Goal: Task Accomplishment & Management: Use online tool/utility

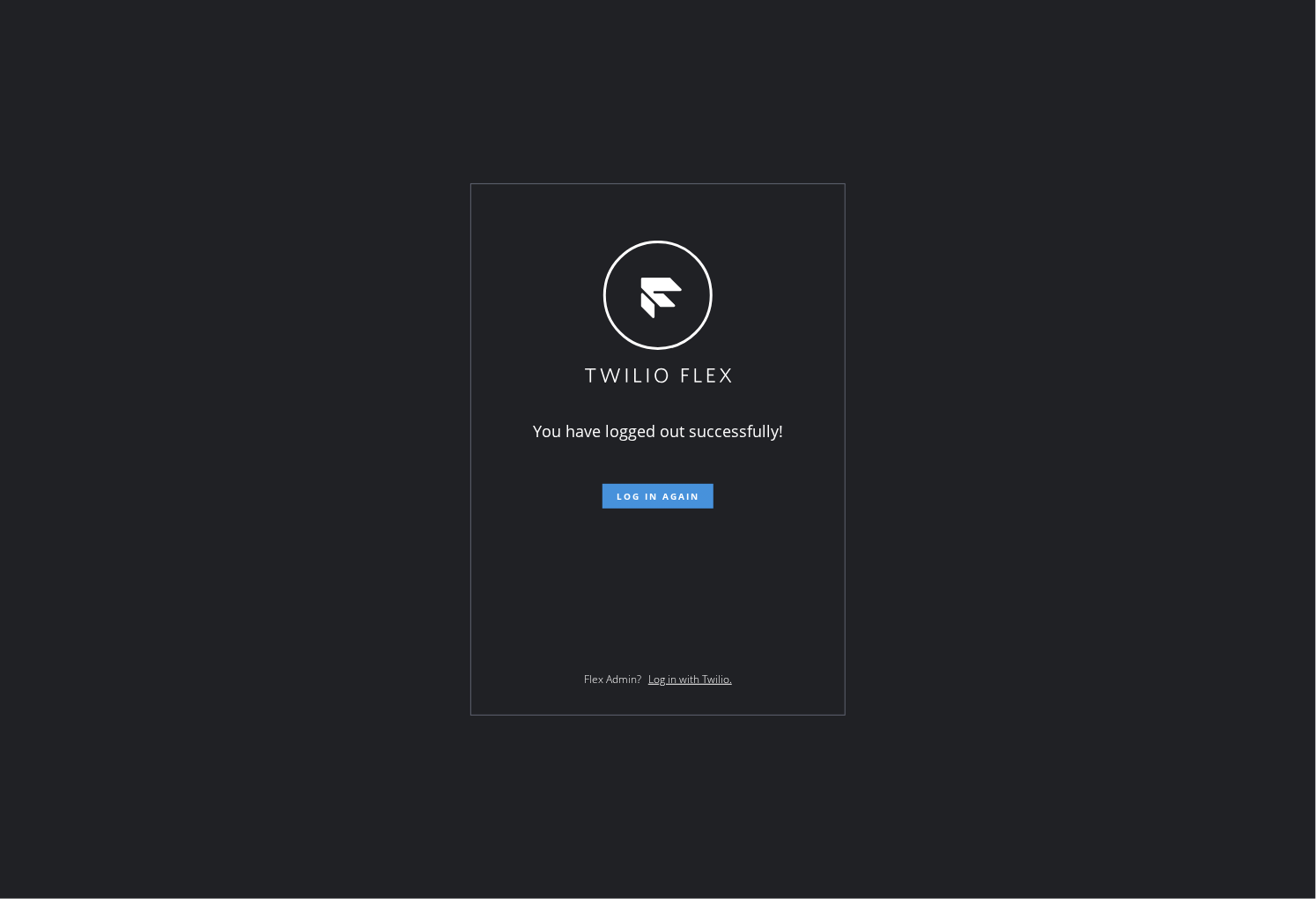
click at [672, 497] on span "Log in again" at bounding box center [658, 495] width 83 height 13
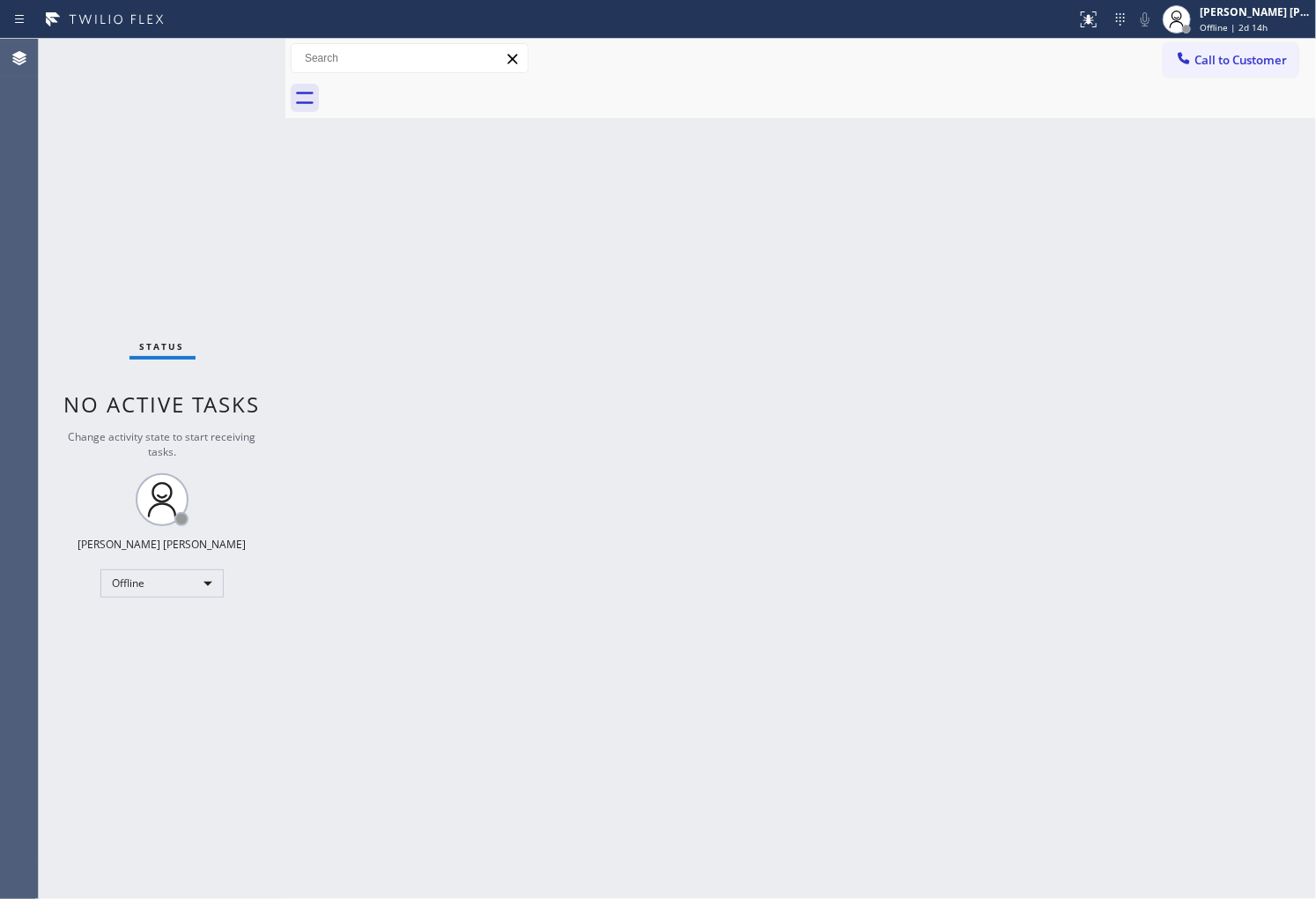
click at [121, 197] on div "Status No active tasks Change activity state to start receiving tasks. [PERSON_…" at bounding box center [162, 468] width 247 height 860
click at [1253, 37] on div "[PERSON_NAME] [PERSON_NAME] Offline | 2d 14h" at bounding box center [1236, 19] width 159 height 38
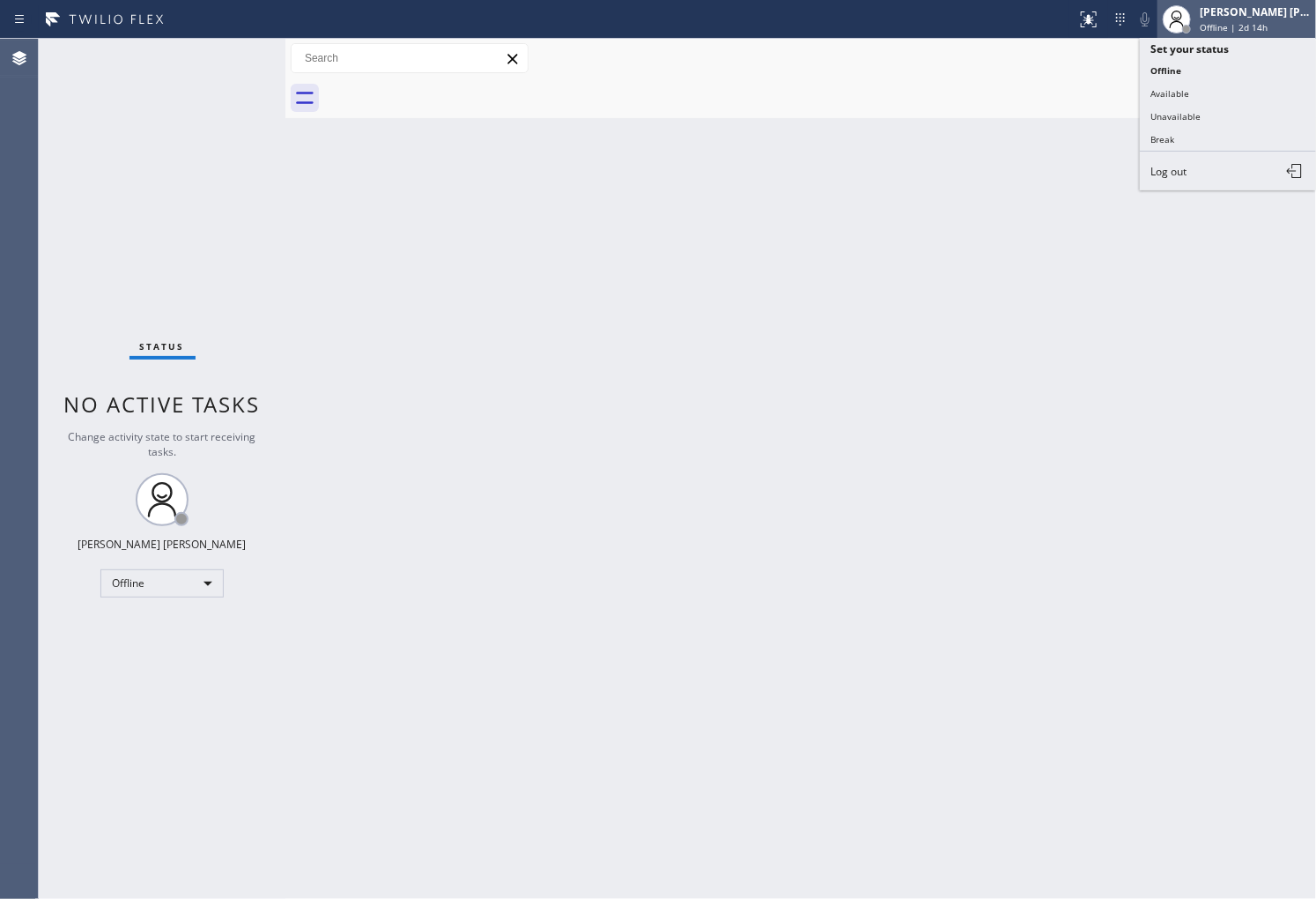
click at [1253, 37] on div "Shiena Mae Palao Offline | 2d 14h" at bounding box center [1236, 19] width 159 height 38
click at [1245, 16] on div "[PERSON_NAME] [PERSON_NAME]" at bounding box center [1255, 11] width 111 height 15
click at [1215, 119] on button "Unavailable" at bounding box center [1227, 115] width 177 height 23
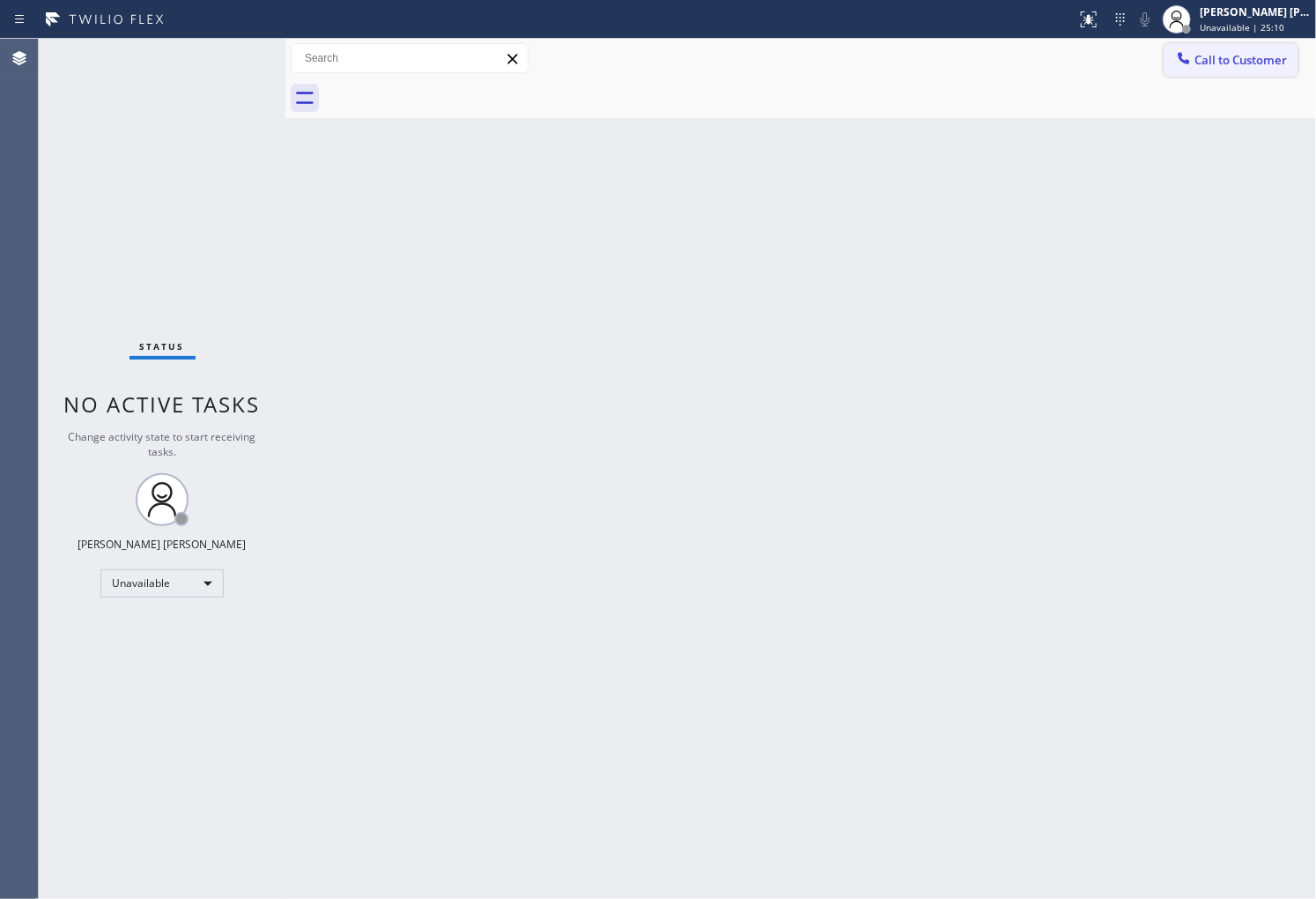
click at [1256, 70] on button "Call to Customer" at bounding box center [1231, 60] width 135 height 34
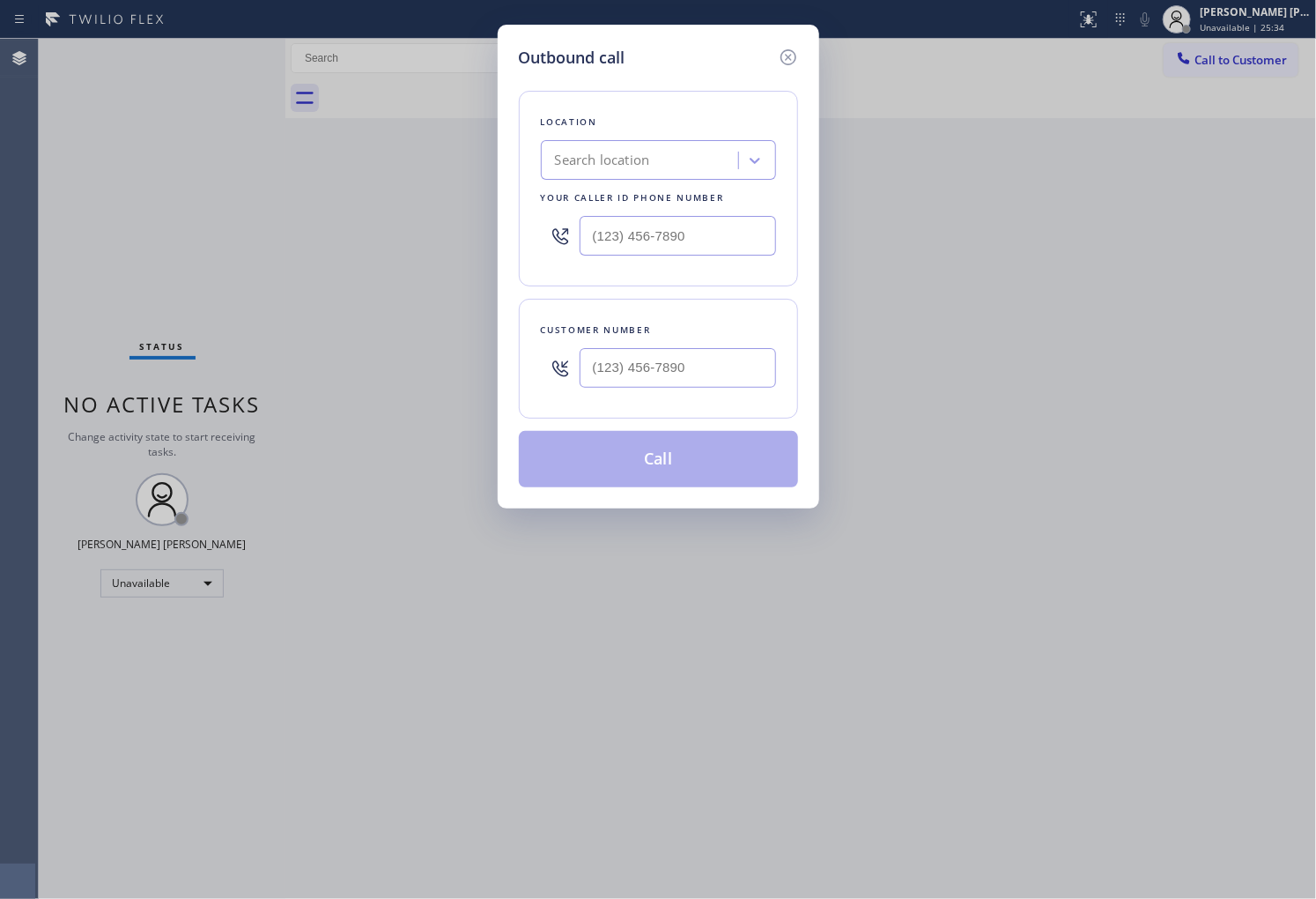
click at [643, 379] on input "text" at bounding box center [678, 368] width 196 height 39
click at [643, 379] on input "(___) ___-____" at bounding box center [678, 368] width 196 height 39
paste input "510-8722"
click at [640, 363] on input "(___) 510-8722" at bounding box center [678, 368] width 196 height 39
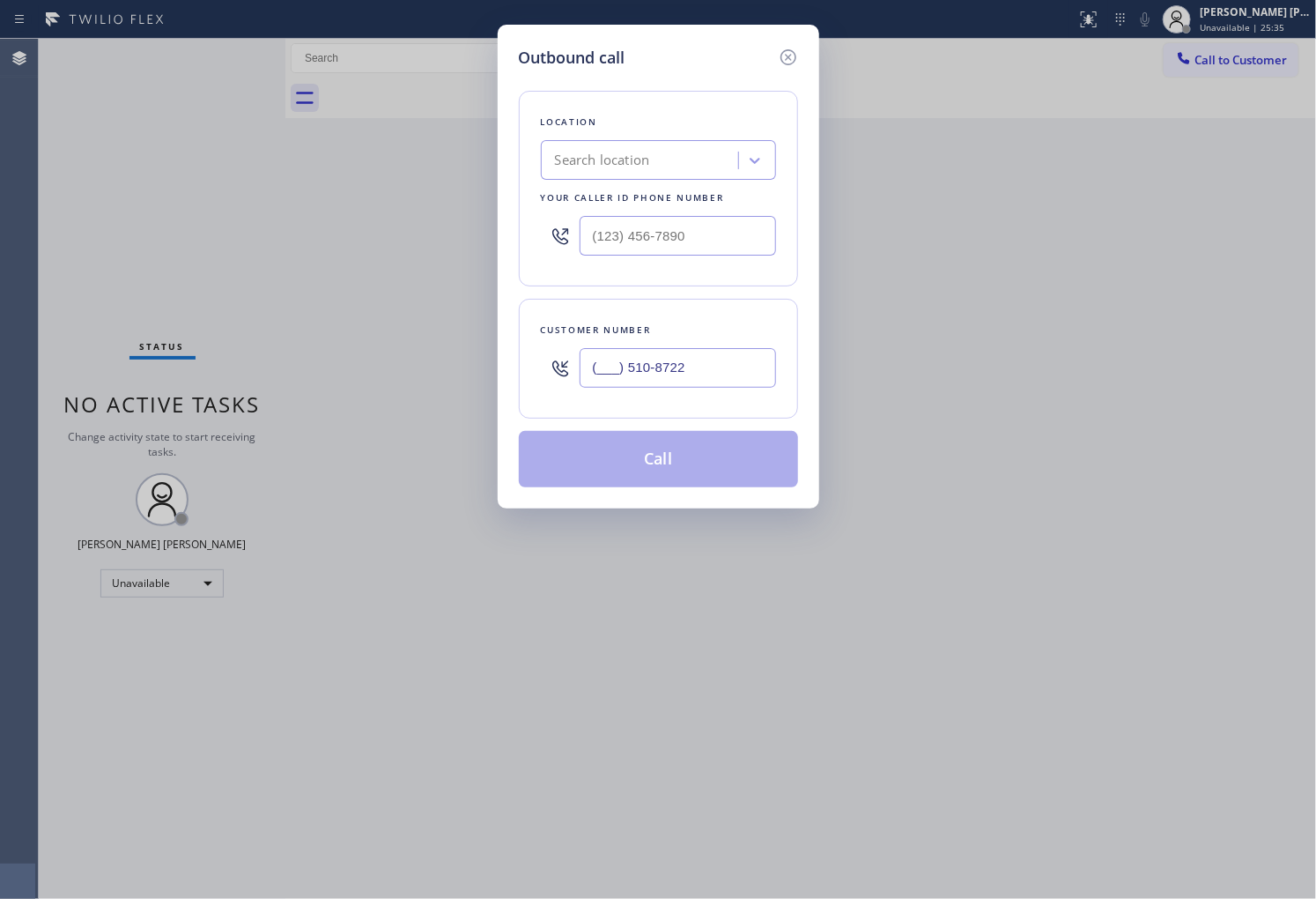
click at [640, 363] on input "(___) 510-8722" at bounding box center [678, 368] width 196 height 39
paste input "510) 872-2600"
type input "(510) 872-2600"
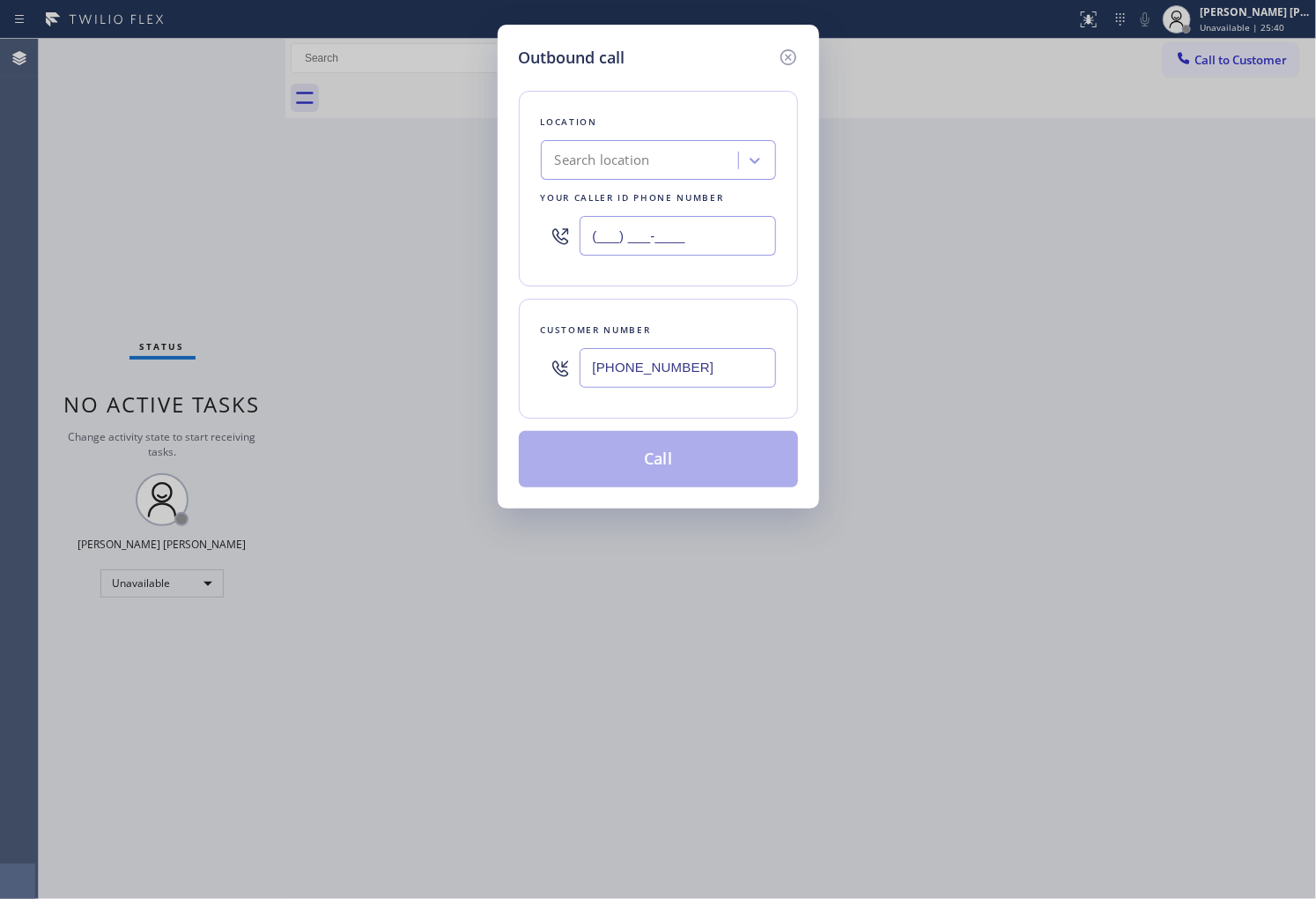
click at [610, 227] on input "(___) ___-____" at bounding box center [678, 236] width 196 height 39
paste input "628) 257-6428"
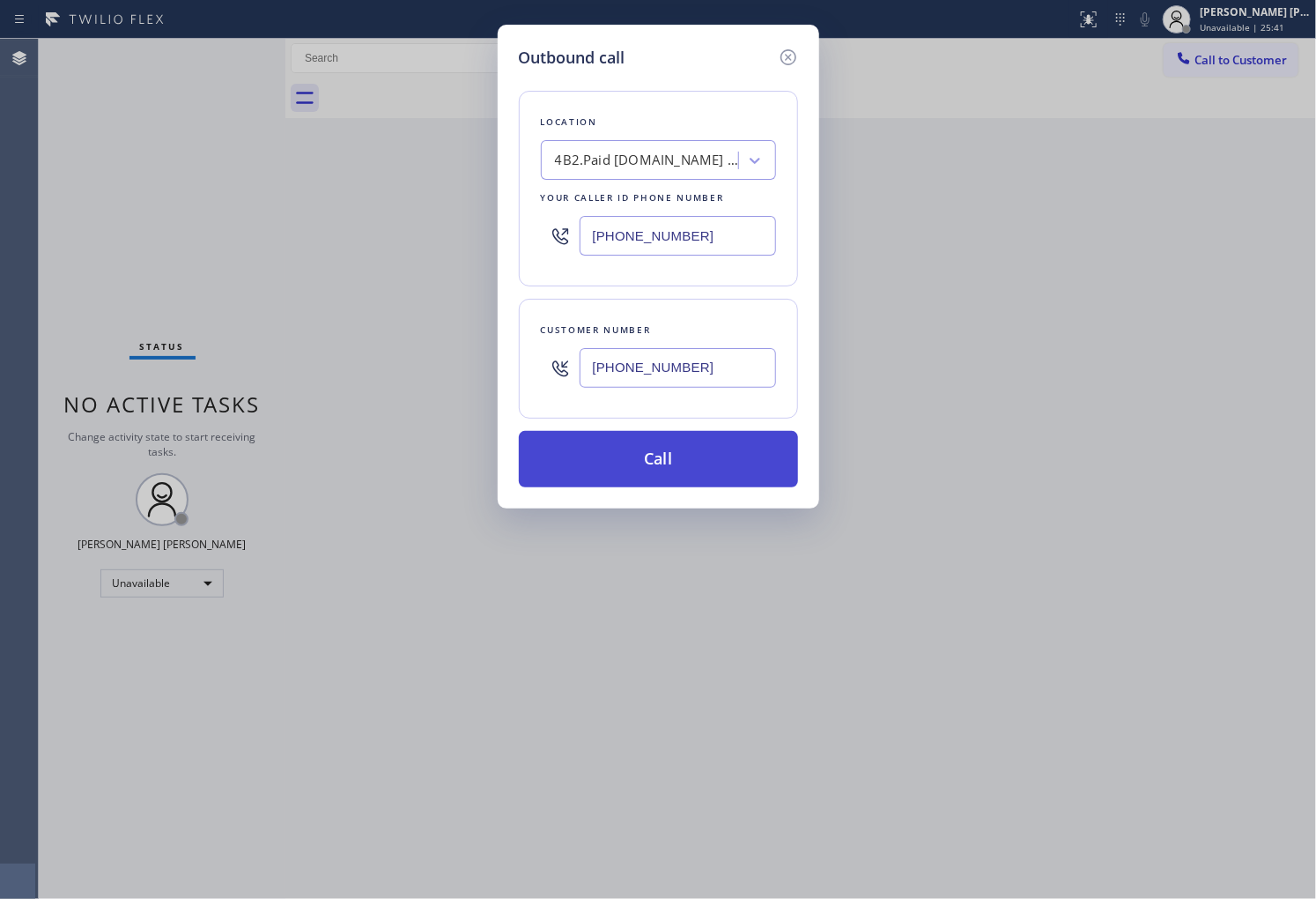
type input "(628) 257-6428"
click at [689, 448] on button "Call" at bounding box center [658, 459] width 279 height 56
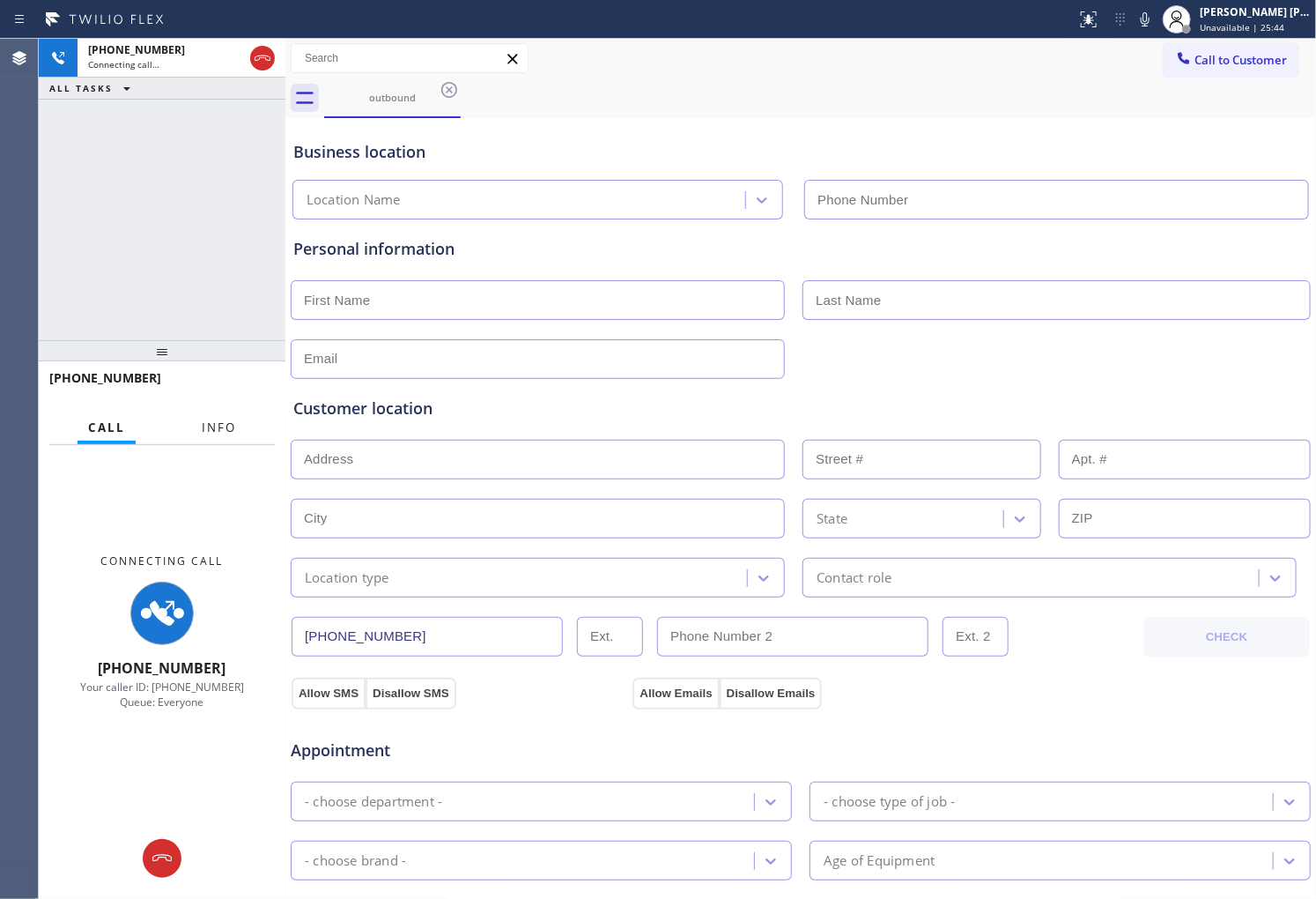
click at [233, 419] on span "Info" at bounding box center [218, 427] width 35 height 16
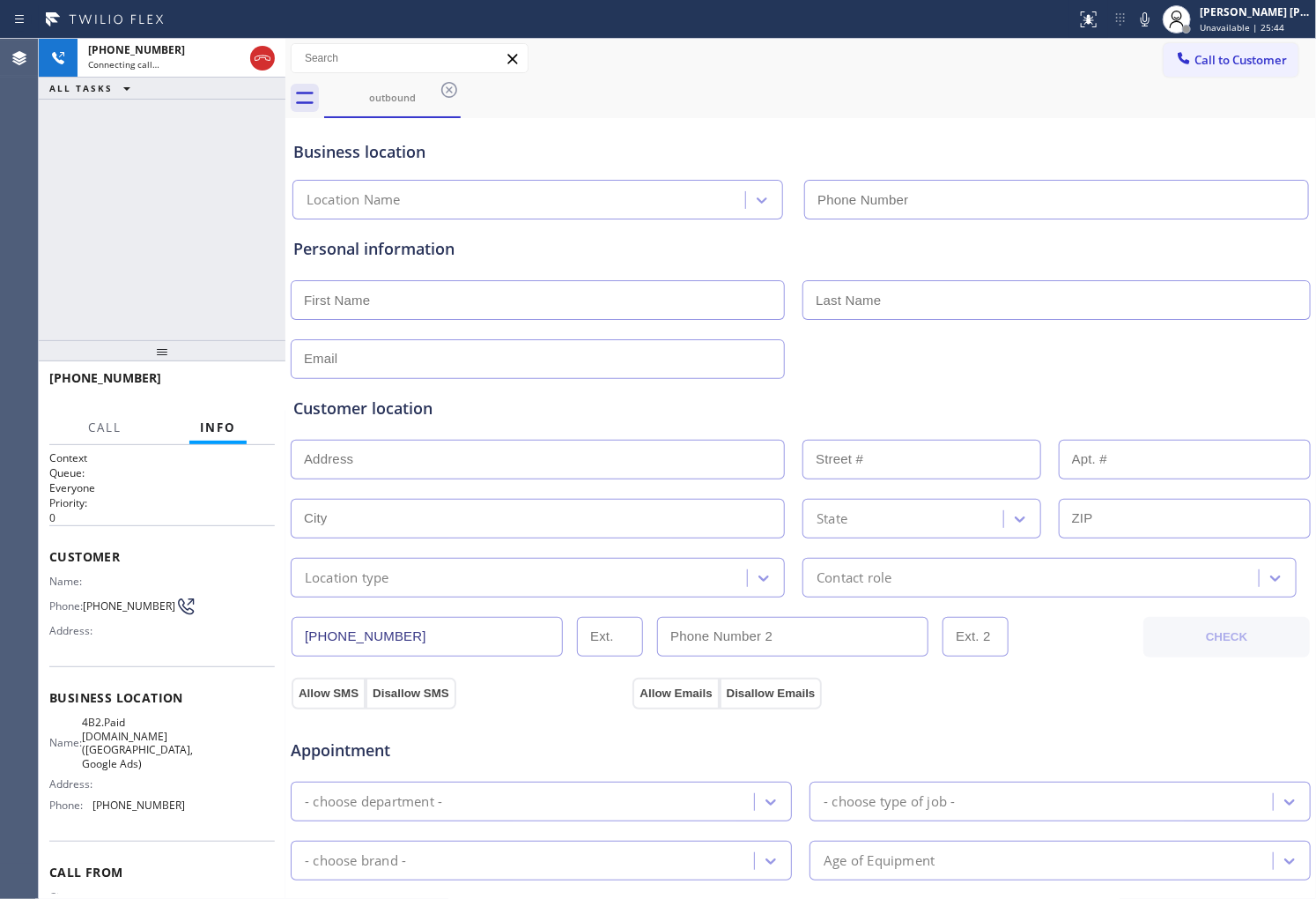
type input "(628) 257-6428"
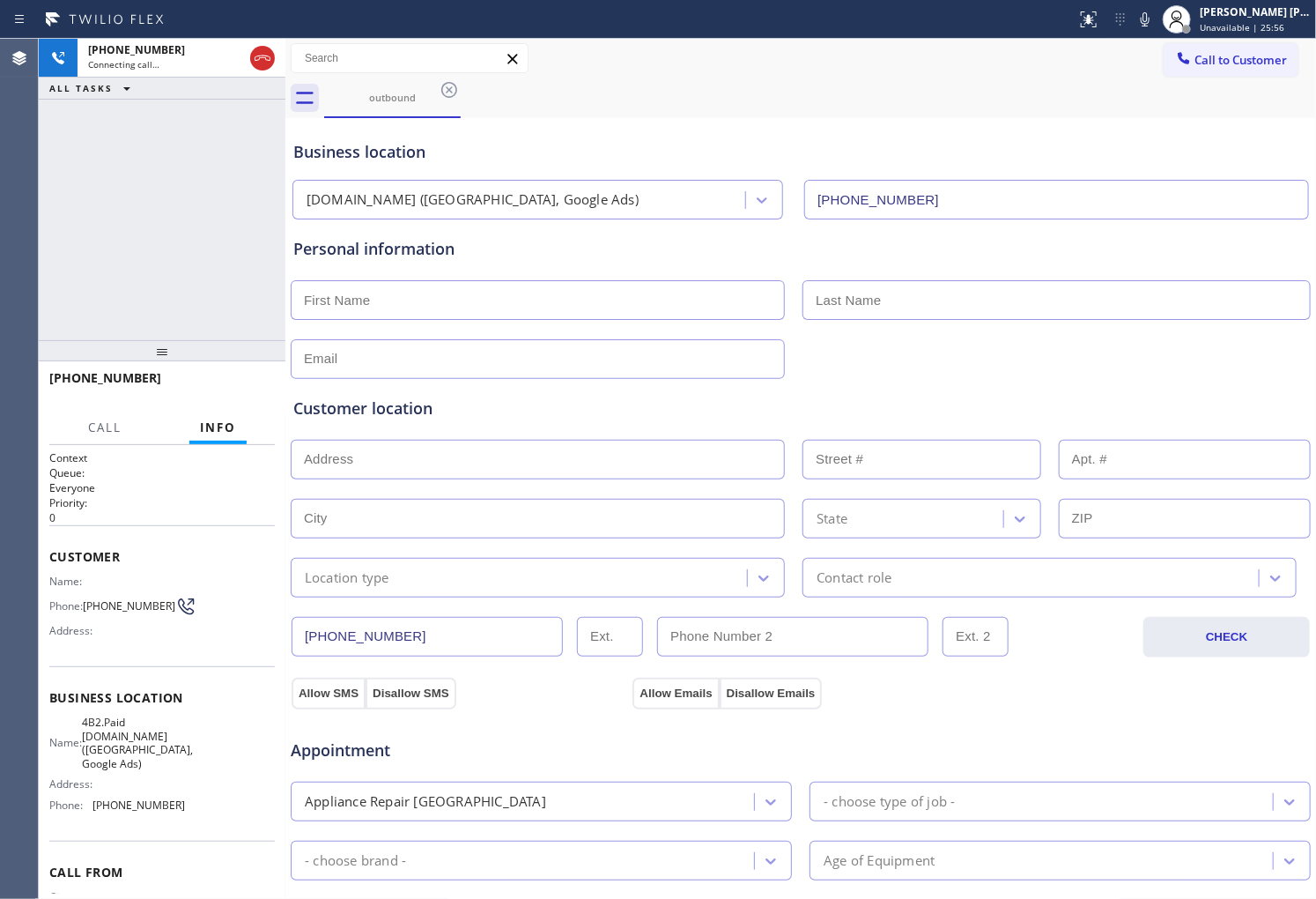
drag, startPoint x: 48, startPoint y: 261, endPoint x: 56, endPoint y: 274, distance: 15.3
click at [48, 261] on div "+15108722600 Connecting call… ALL TASKS ALL TASKS ACTIVE TASKS TASKS IN WRAP UP" at bounding box center [162, 188] width 247 height 301
click at [85, 376] on span "+15108722600" at bounding box center [105, 377] width 111 height 17
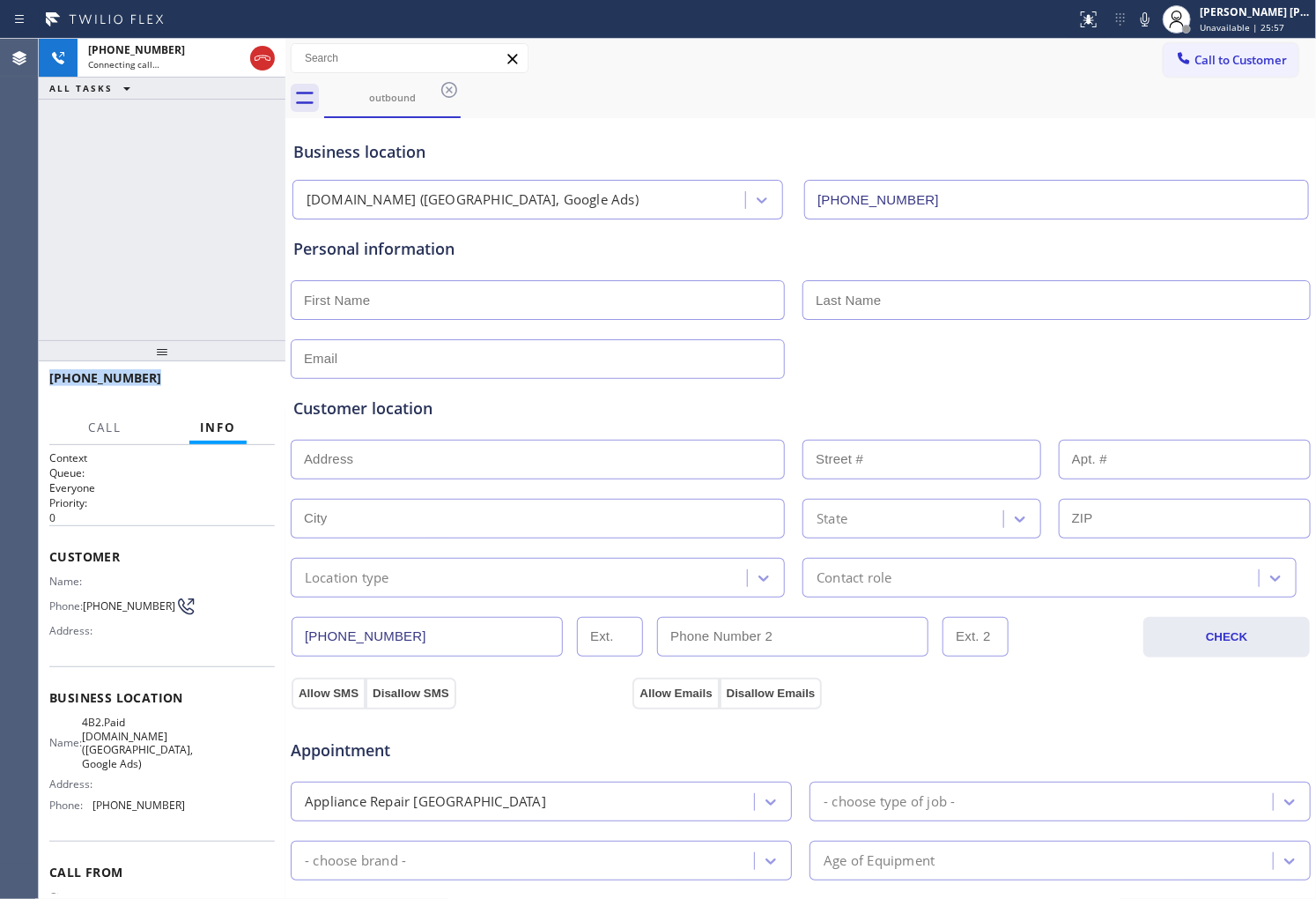
click at [85, 376] on span "+15108722600" at bounding box center [105, 377] width 111 height 17
copy span "+15108722600"
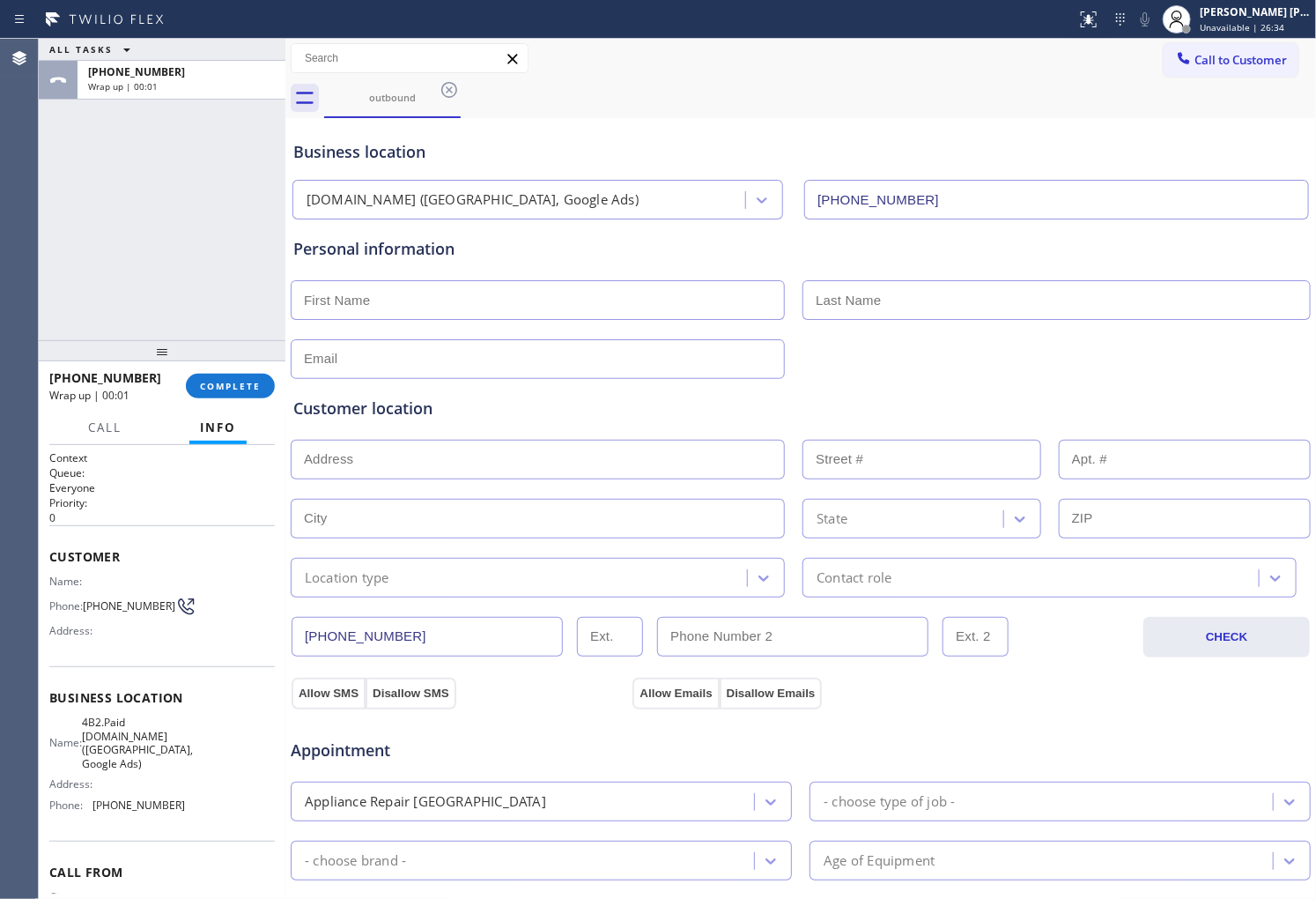
click at [95, 243] on div "ALL TASKS ALL TASKS ACTIVE TASKS TASKS IN WRAP UP +15108722600 Wrap up | 00:01" at bounding box center [162, 188] width 247 height 301
click at [89, 377] on span "+15108722600" at bounding box center [105, 377] width 111 height 17
copy span "+15108722600"
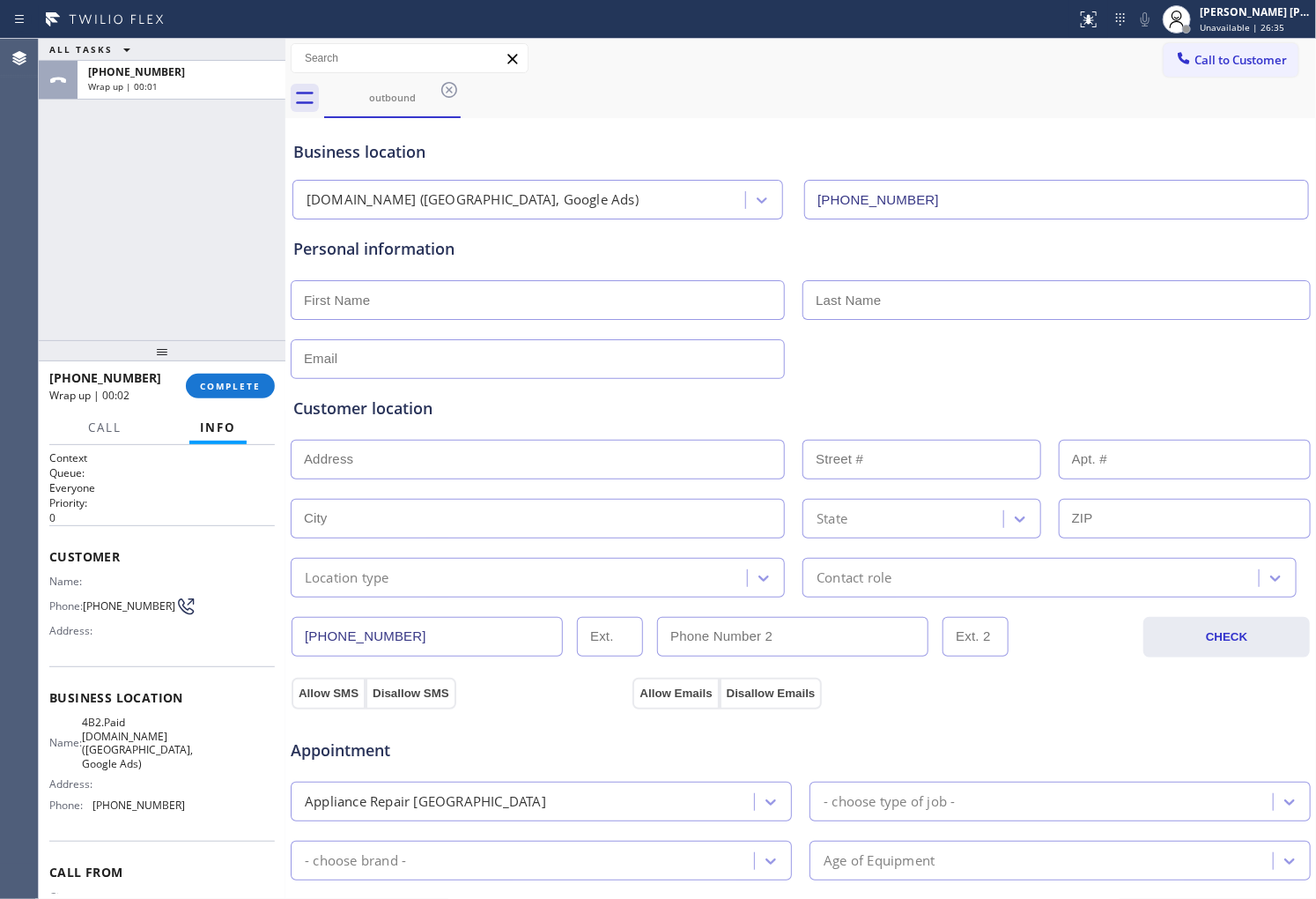
click at [254, 368] on div "+15108722600 Wrap up | 00:02 COMPLETE" at bounding box center [162, 386] width 226 height 45
click at [249, 380] on span "COMPLETE" at bounding box center [231, 386] width 61 height 13
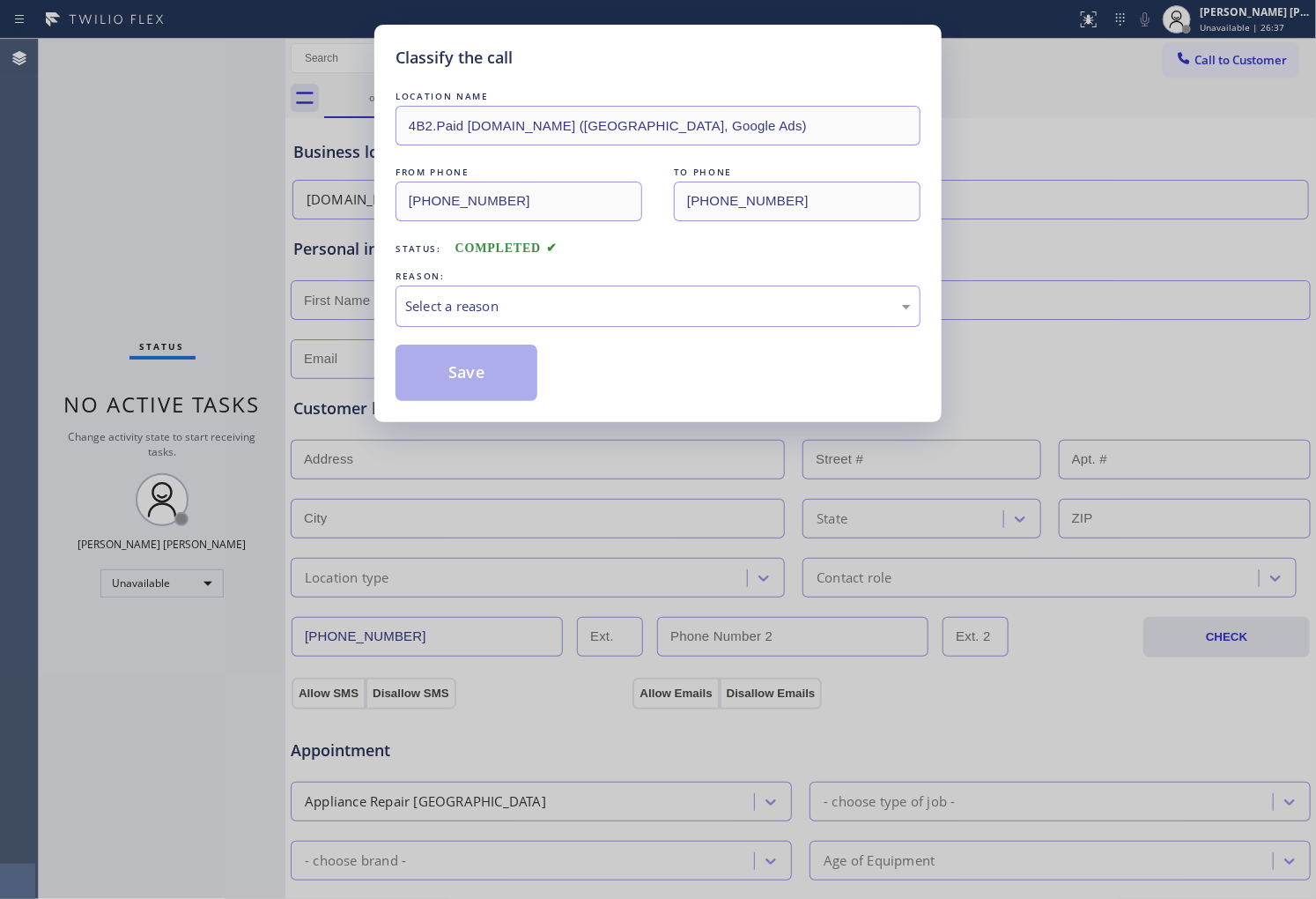
click at [564, 268] on div "REASON:" at bounding box center [658, 276] width 525 height 19
click at [542, 319] on div "Select a reason" at bounding box center [658, 306] width 525 height 41
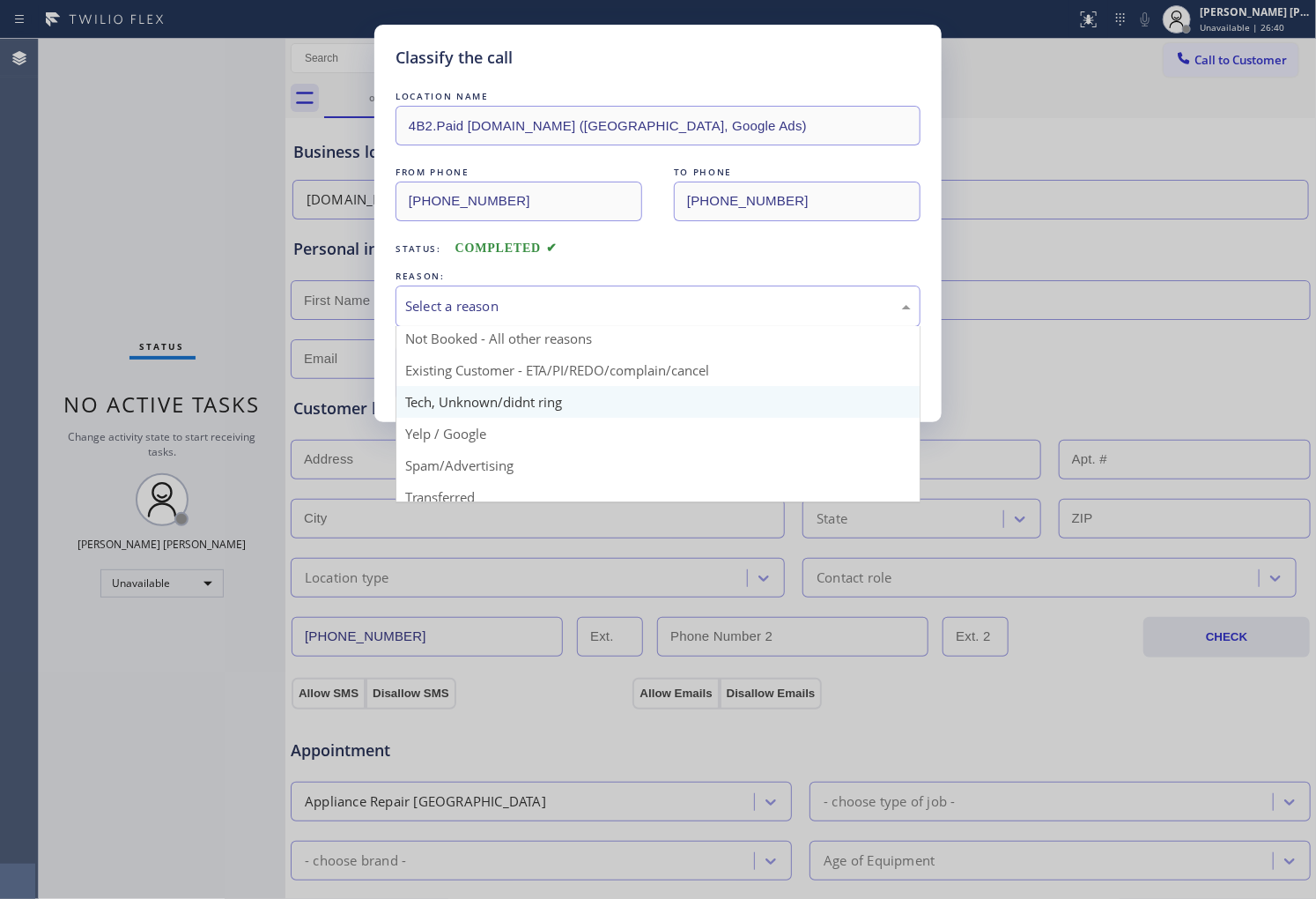
scroll to position [13, 0]
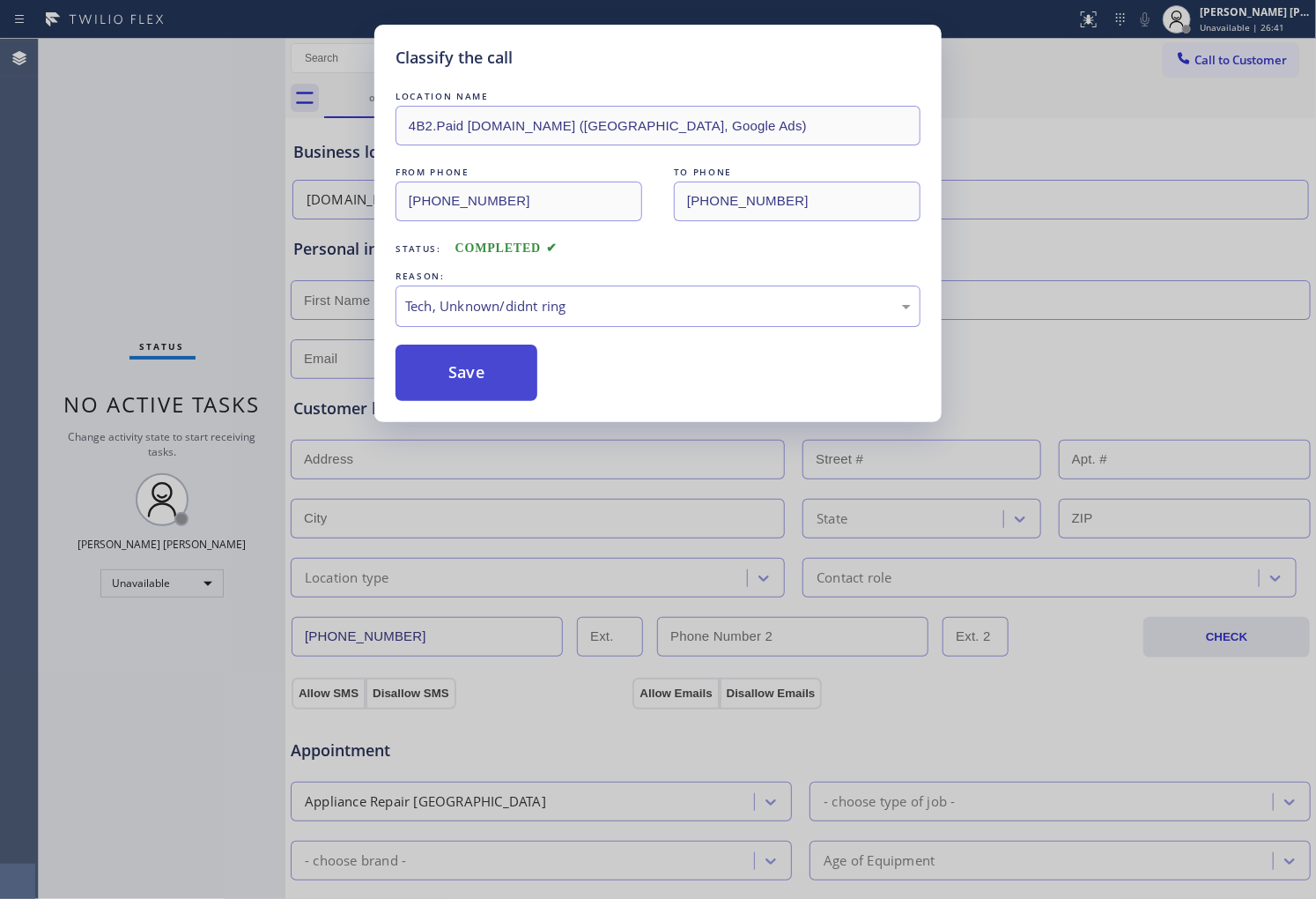
click at [497, 358] on button "Save" at bounding box center [467, 372] width 142 height 56
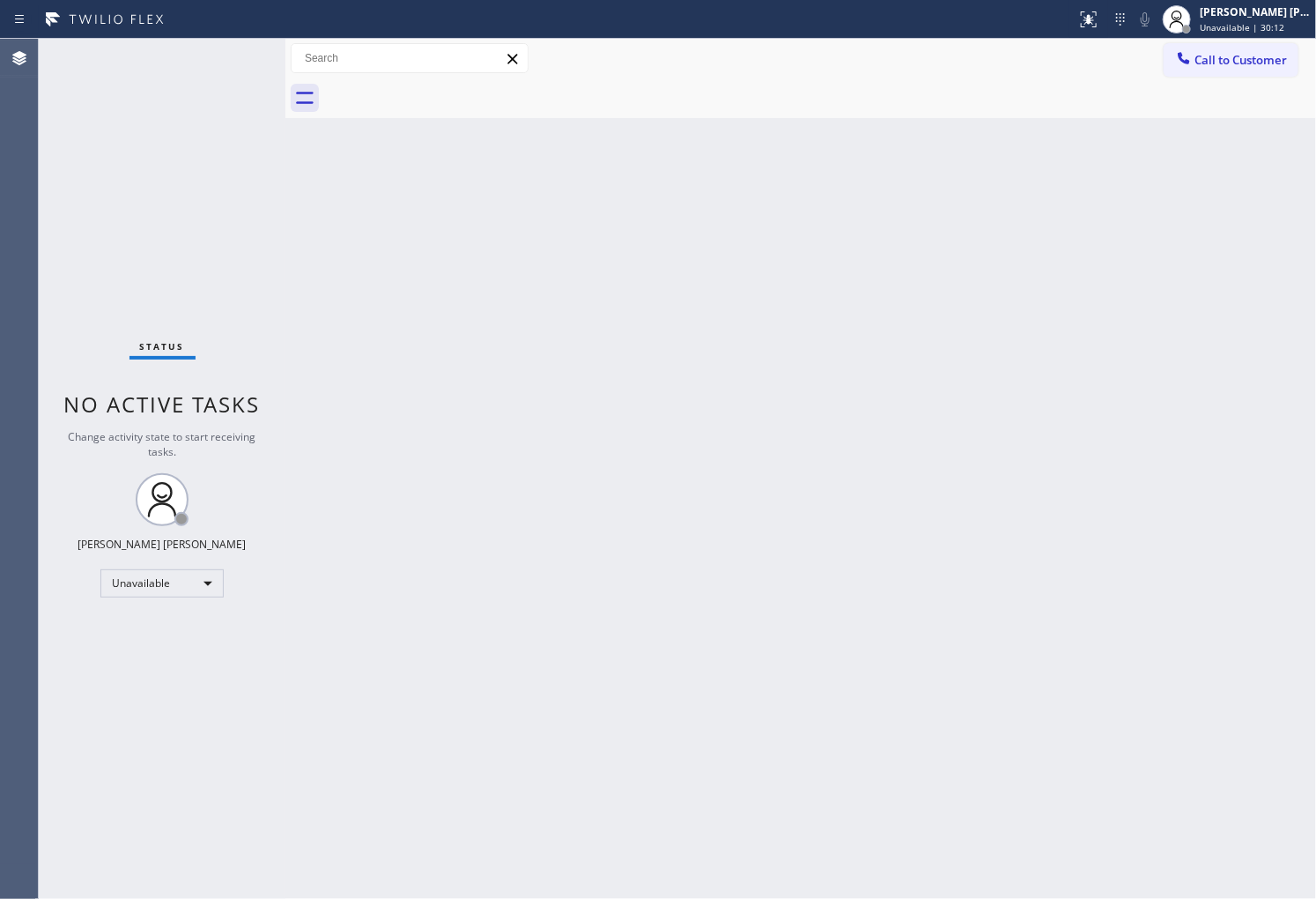
drag, startPoint x: 736, startPoint y: 840, endPoint x: 1322, endPoint y: 41, distance: 990.9
click at [1315, 41] on html "Status report No issues detected If you experience an issue, please download th…" at bounding box center [658, 449] width 1316 height 899
click at [1204, 63] on span "Call to Customer" at bounding box center [1241, 60] width 93 height 16
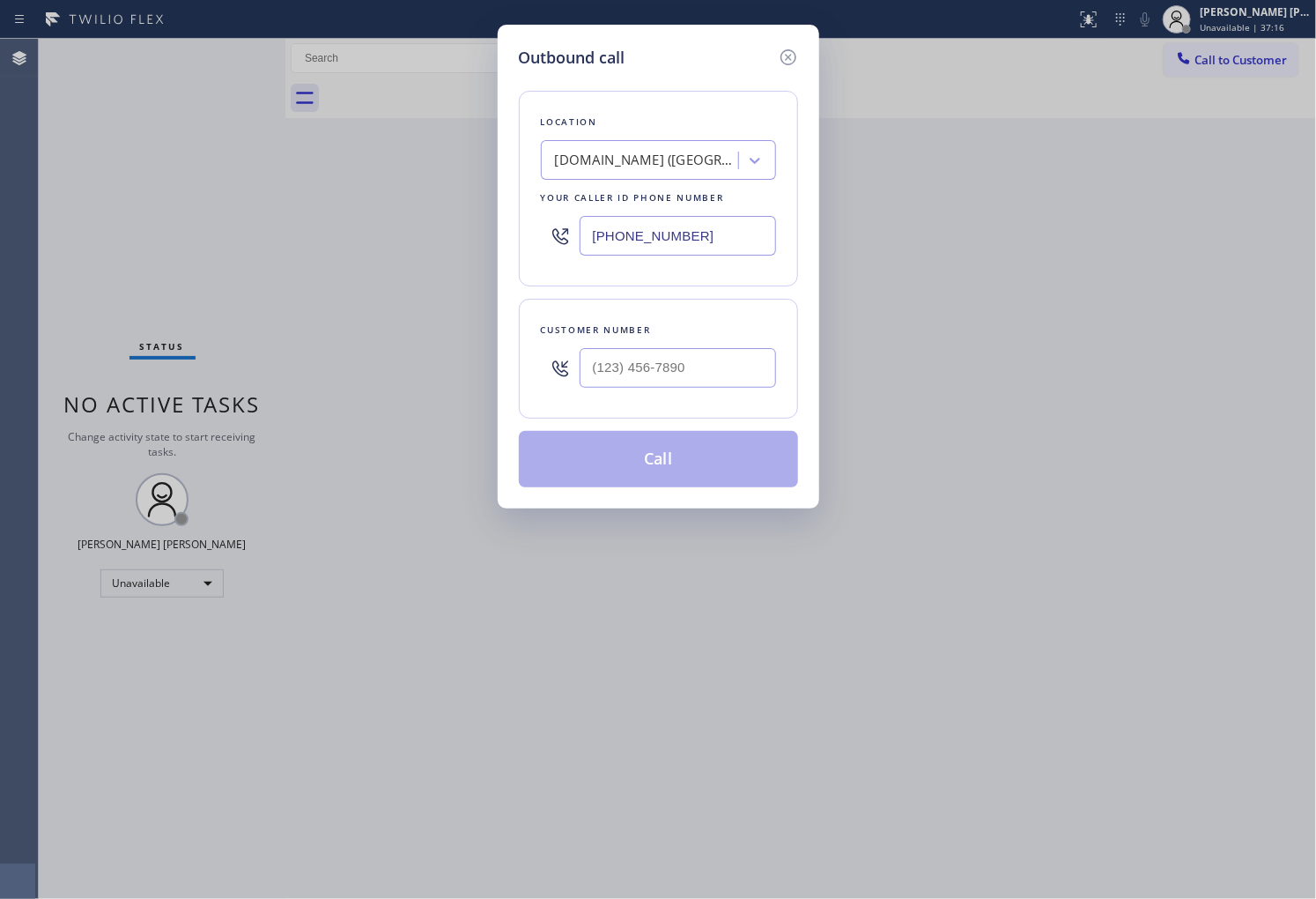
click at [684, 223] on input "(628) 257-6428" at bounding box center [678, 236] width 196 height 39
type input "(855) 720-2788"
click at [797, 53] on icon at bounding box center [787, 56] width 21 height 21
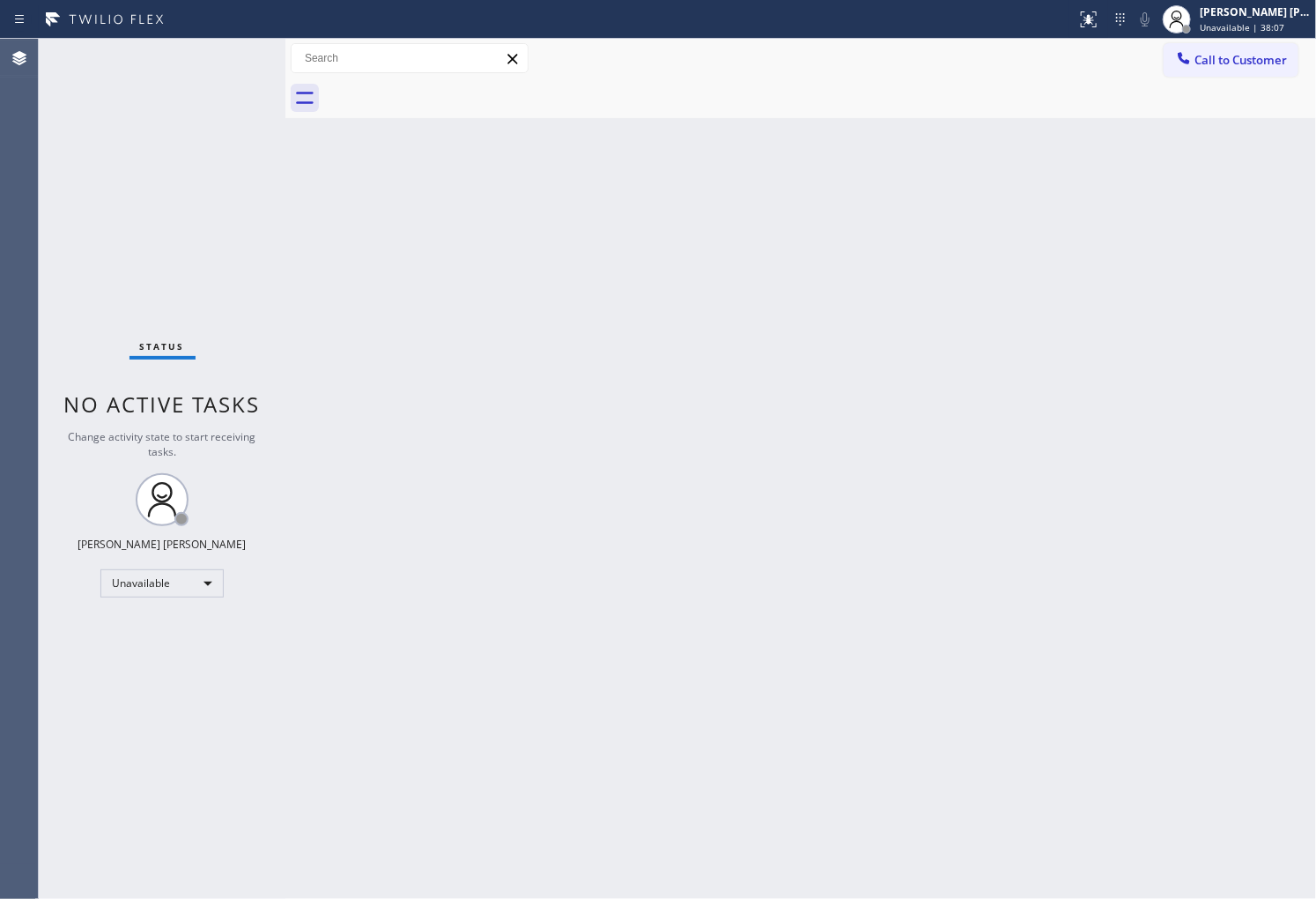
click at [1228, 54] on span "Call to Customer" at bounding box center [1241, 60] width 93 height 16
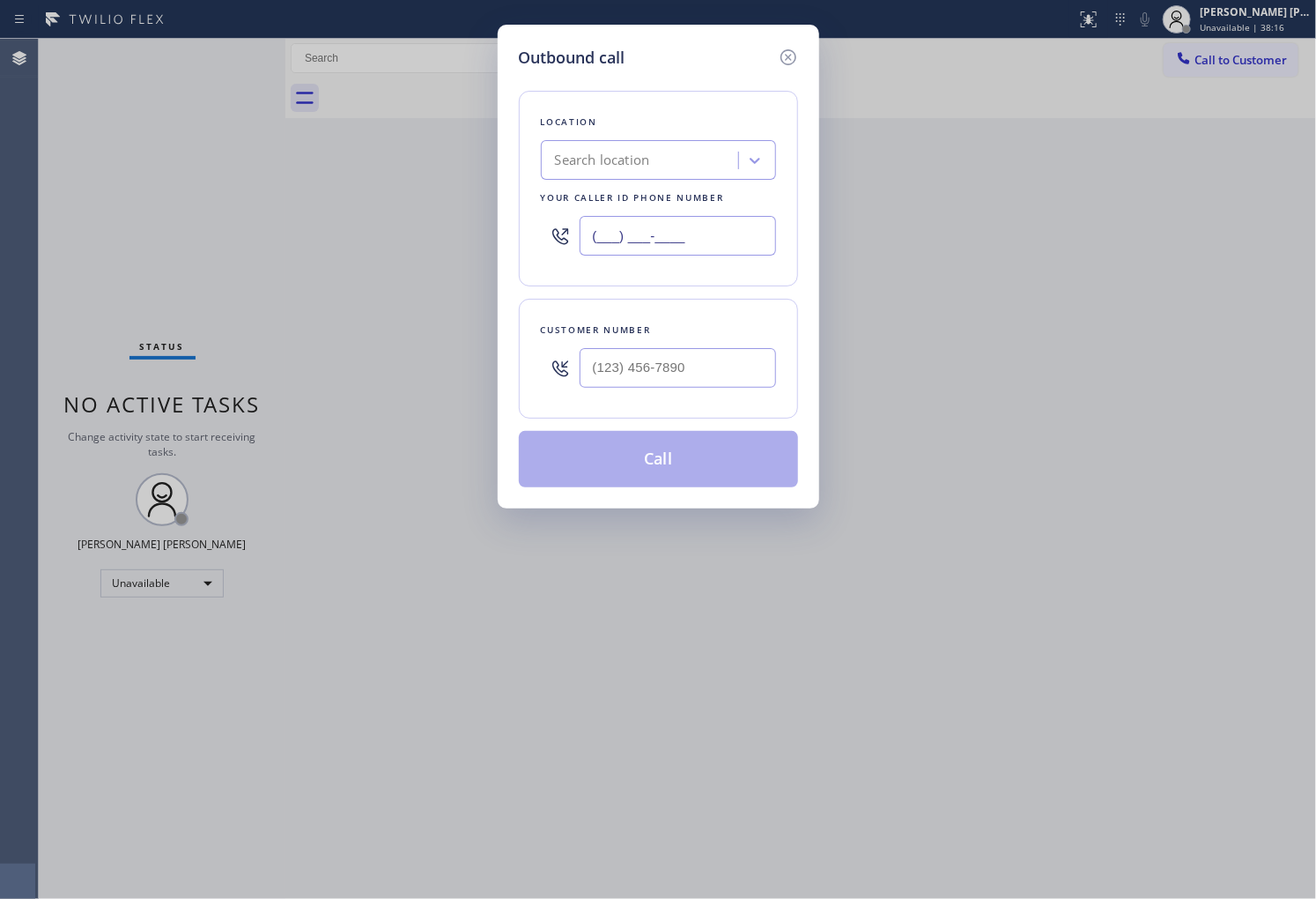
click at [631, 233] on input "(___) ___-____" at bounding box center [678, 236] width 196 height 39
type input "[PHONE_NUMBER]"
click at [649, 372] on input "(___) ___-____" at bounding box center [678, 368] width 196 height 39
paste input "301) 875-4365"
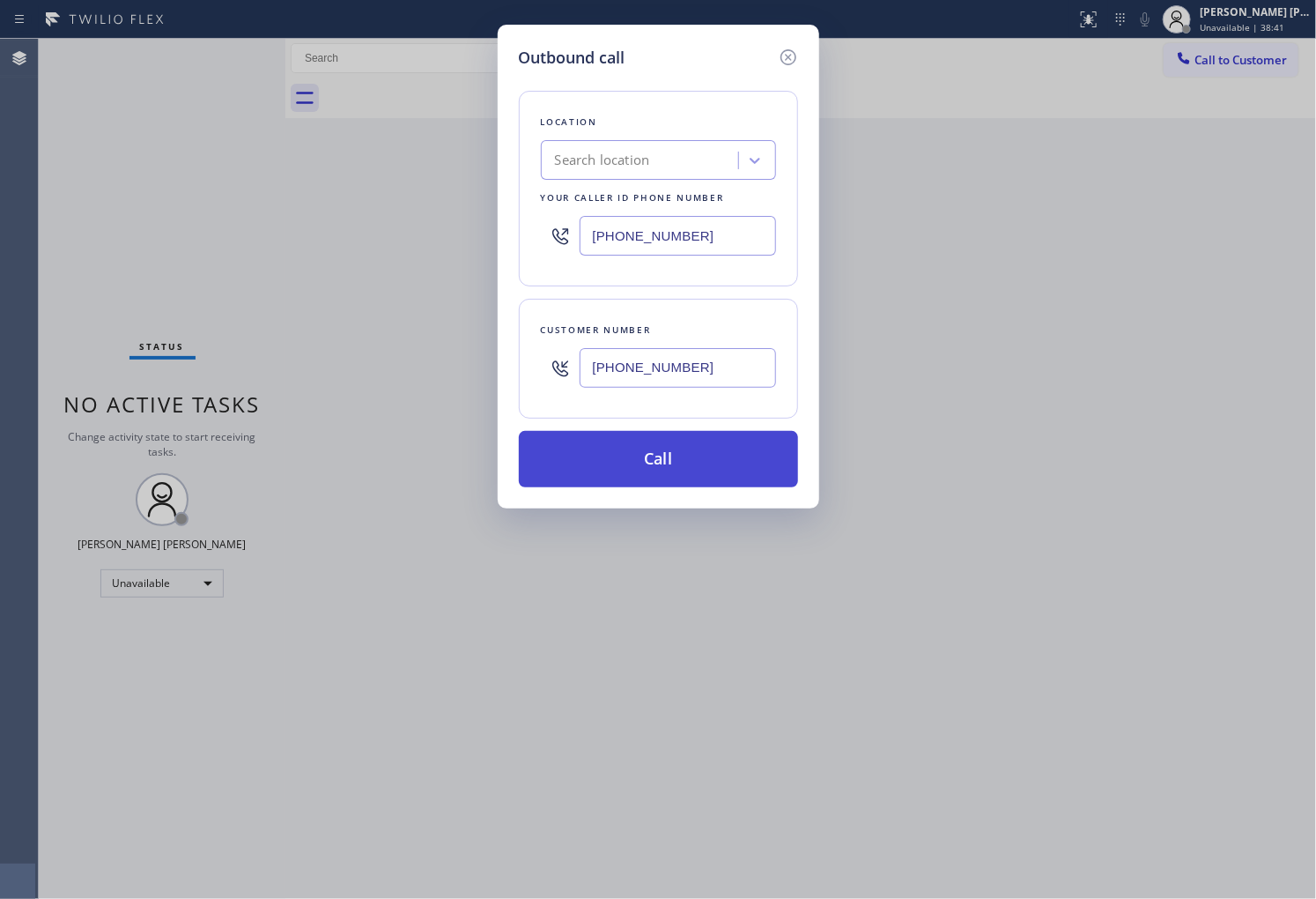
type input "[PHONE_NUMBER]"
click at [708, 473] on button "Call" at bounding box center [658, 459] width 279 height 56
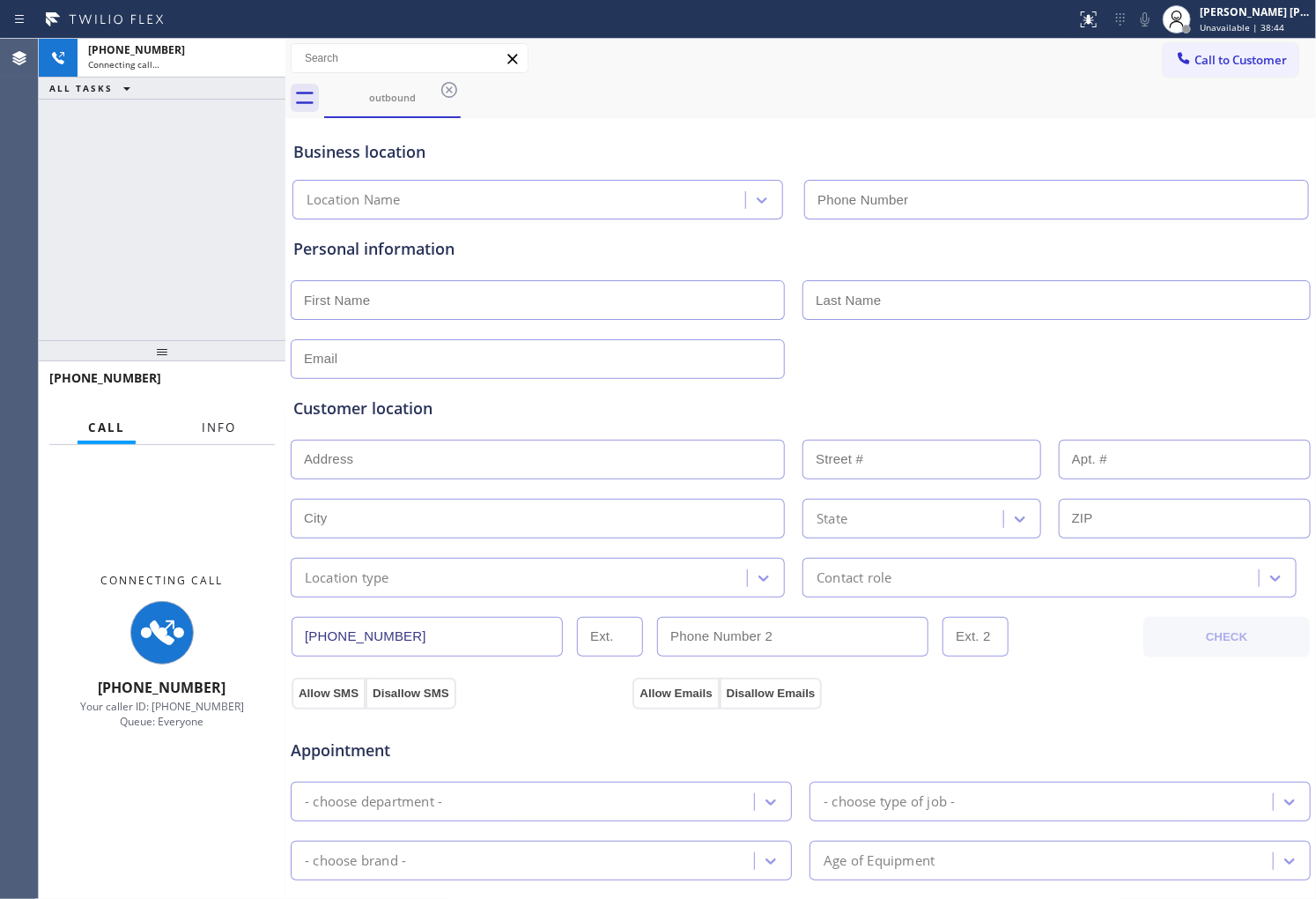
click at [226, 434] on span "Info" at bounding box center [218, 427] width 35 height 16
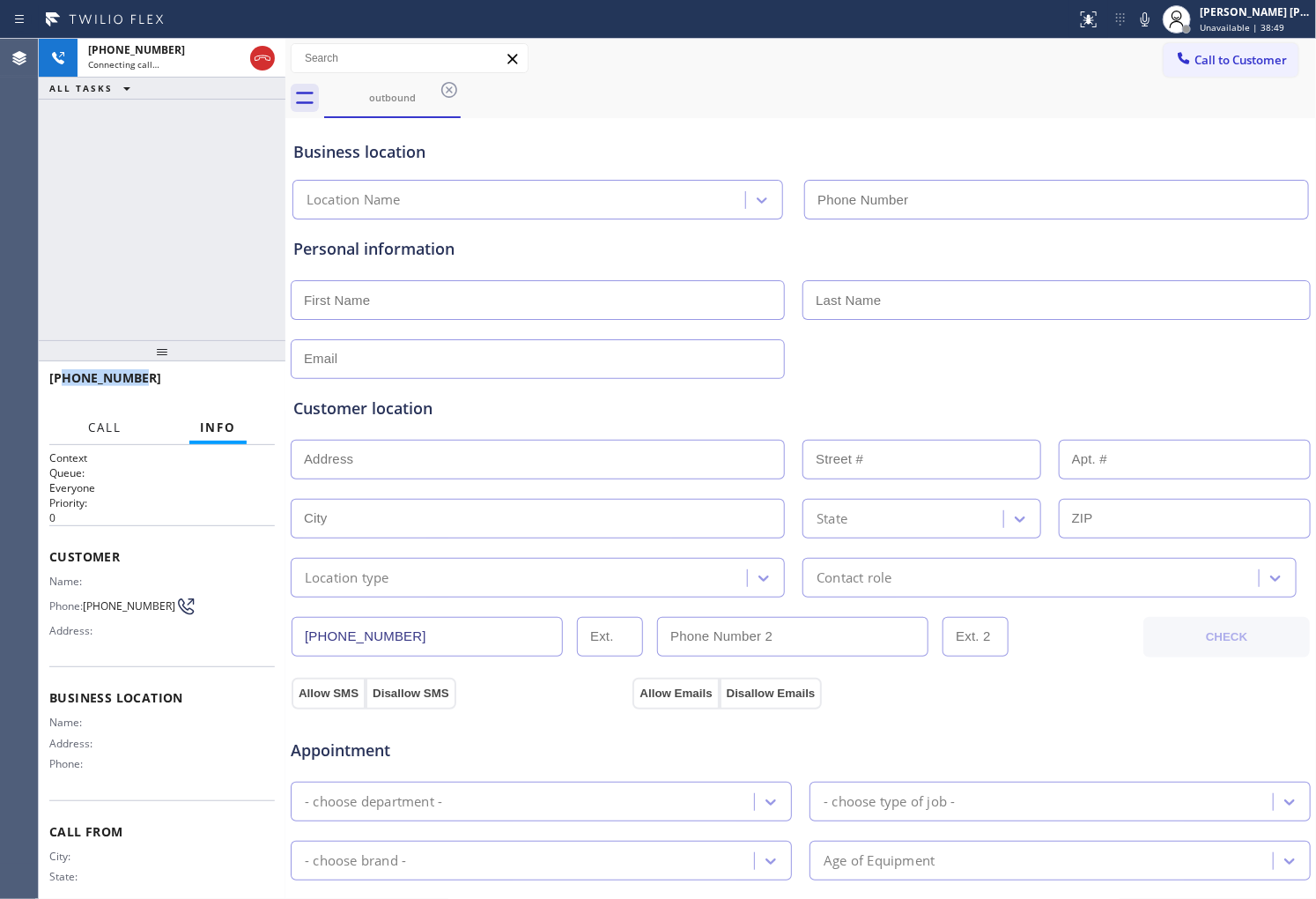
drag, startPoint x: 152, startPoint y: 377, endPoint x: 114, endPoint y: 428, distance: 63.6
click at [62, 376] on div "+13018754365" at bounding box center [156, 377] width 213 height 17
click at [88, 373] on span "+13018754365" at bounding box center [105, 377] width 111 height 17
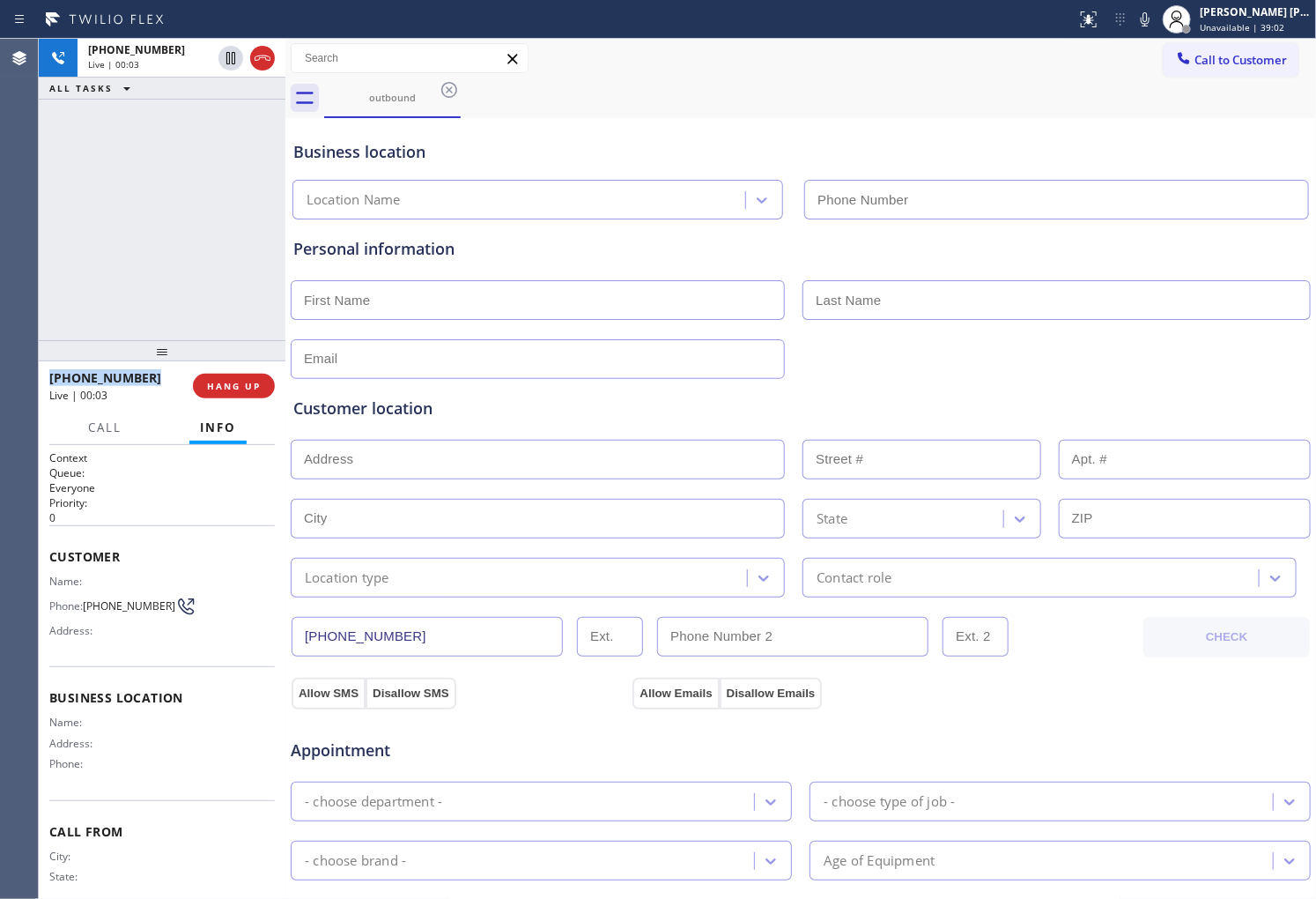
click at [88, 373] on span "+13018754365" at bounding box center [105, 377] width 111 height 17
copy span "+13018754365"
click at [259, 62] on icon at bounding box center [261, 57] width 21 height 21
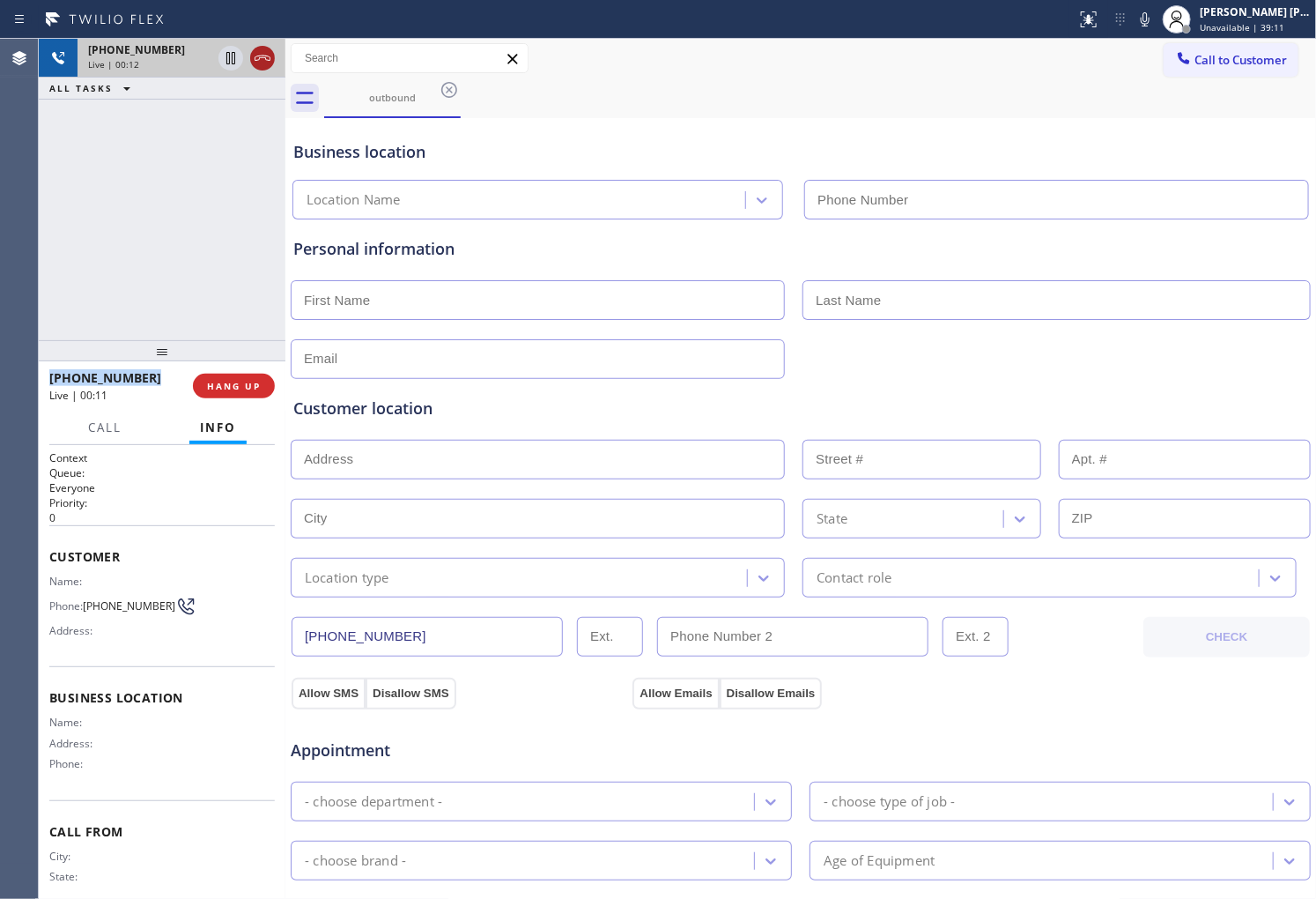
click at [259, 62] on icon at bounding box center [261, 57] width 21 height 21
click at [224, 384] on span "HANG UP" at bounding box center [234, 386] width 53 height 13
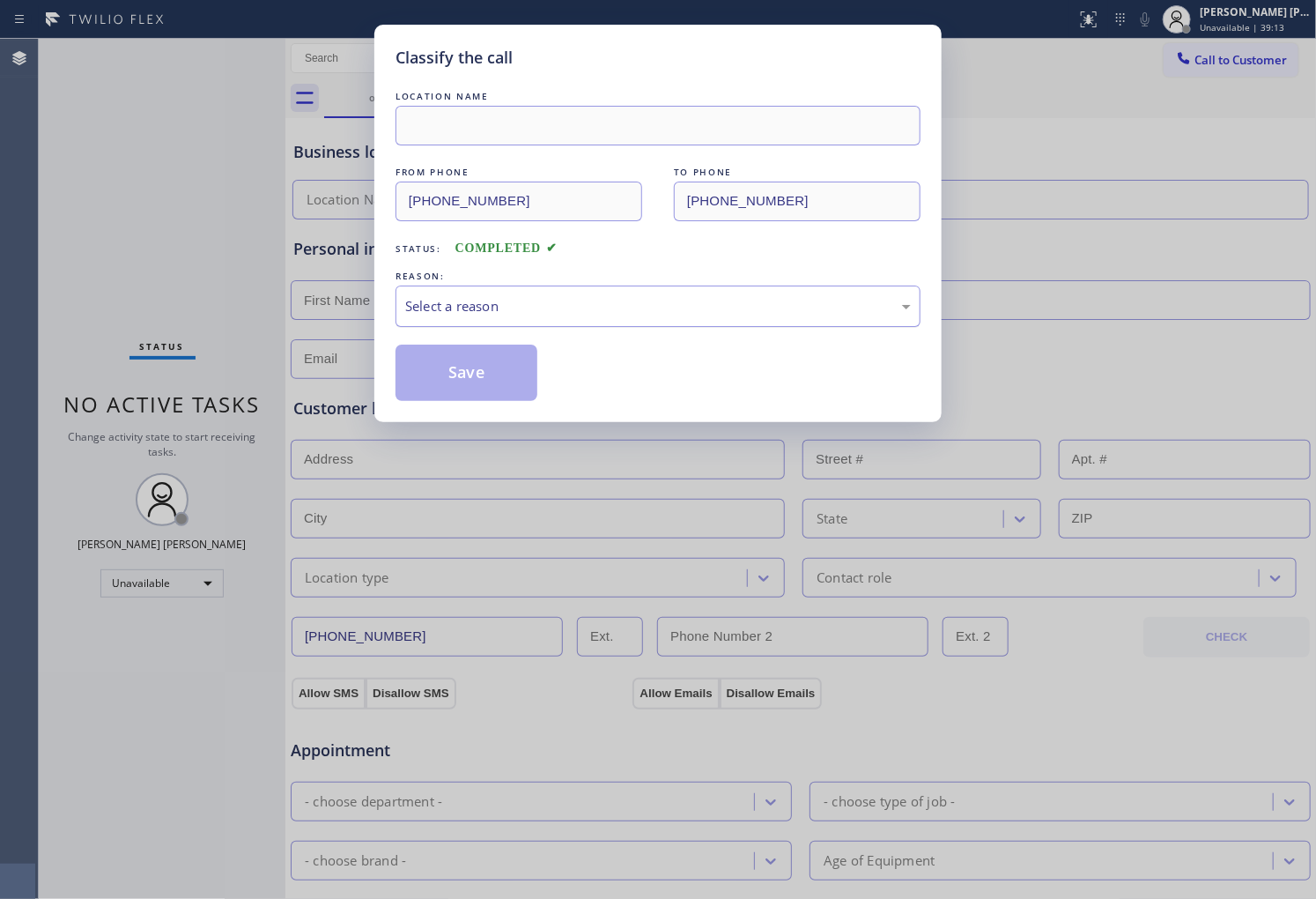
click at [485, 304] on div "Select a reason" at bounding box center [658, 306] width 506 height 21
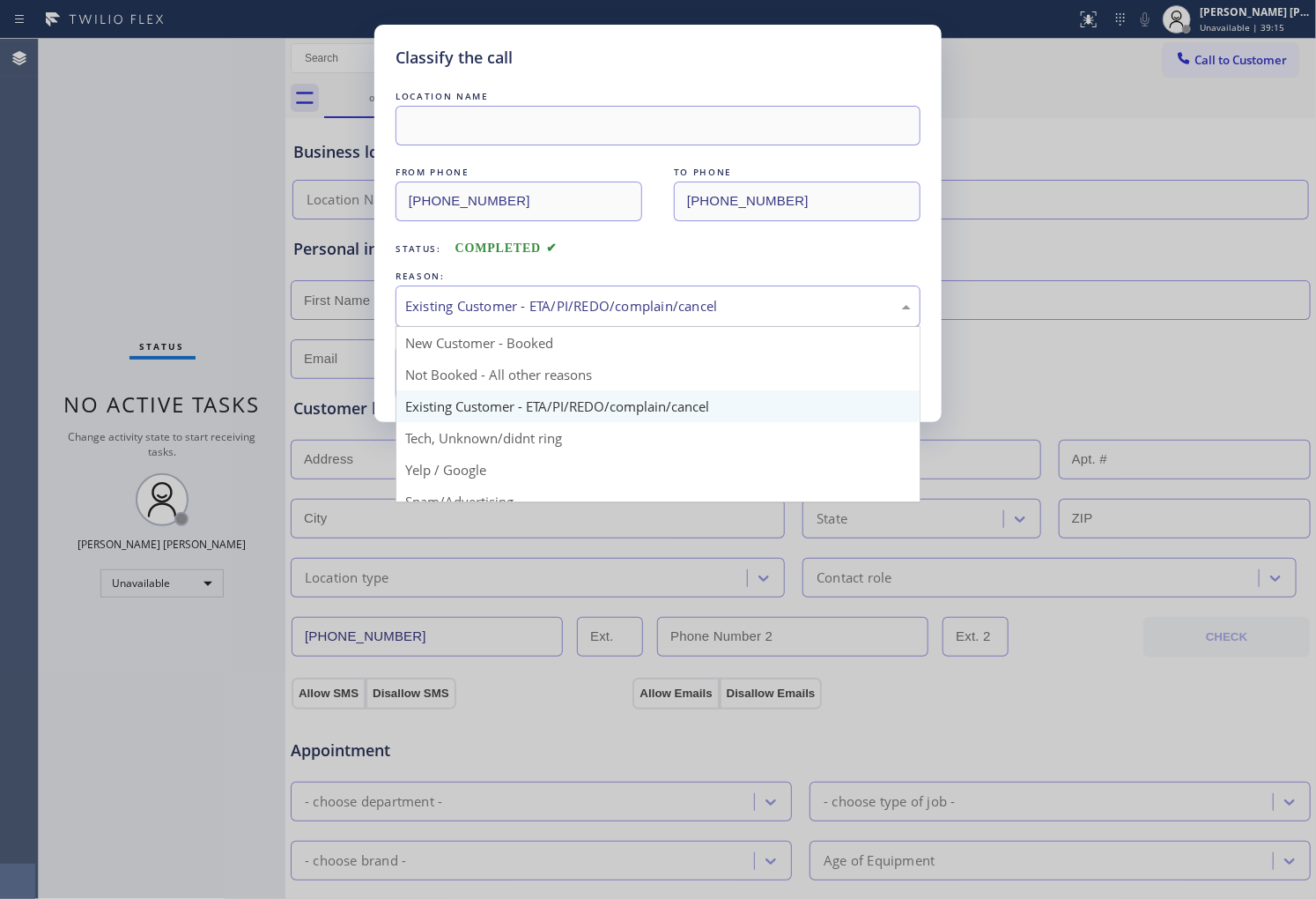
click at [474, 322] on div "Existing Customer - ETA/PI/REDO/complain/cancel" at bounding box center [658, 306] width 525 height 41
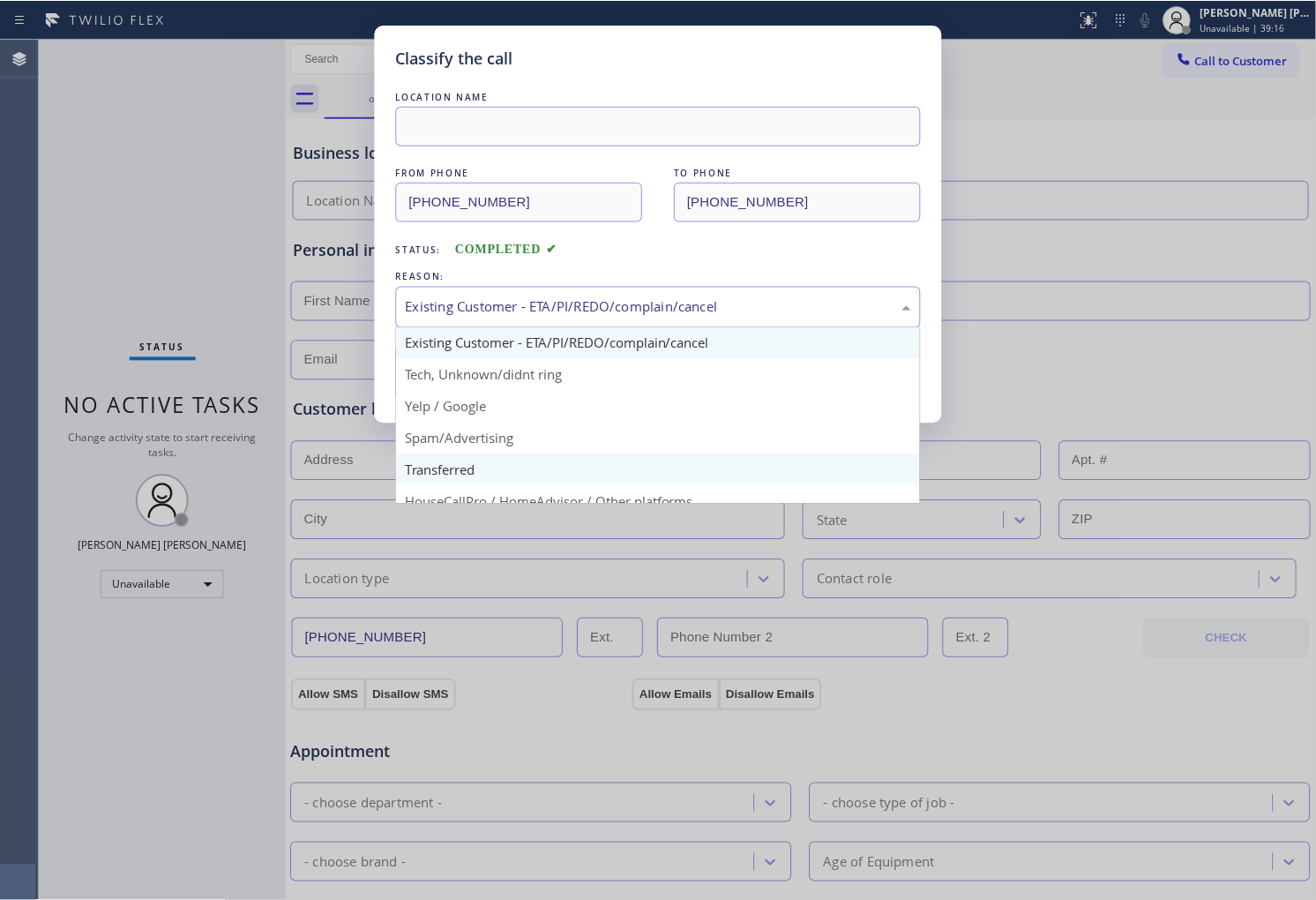
scroll to position [98, 0]
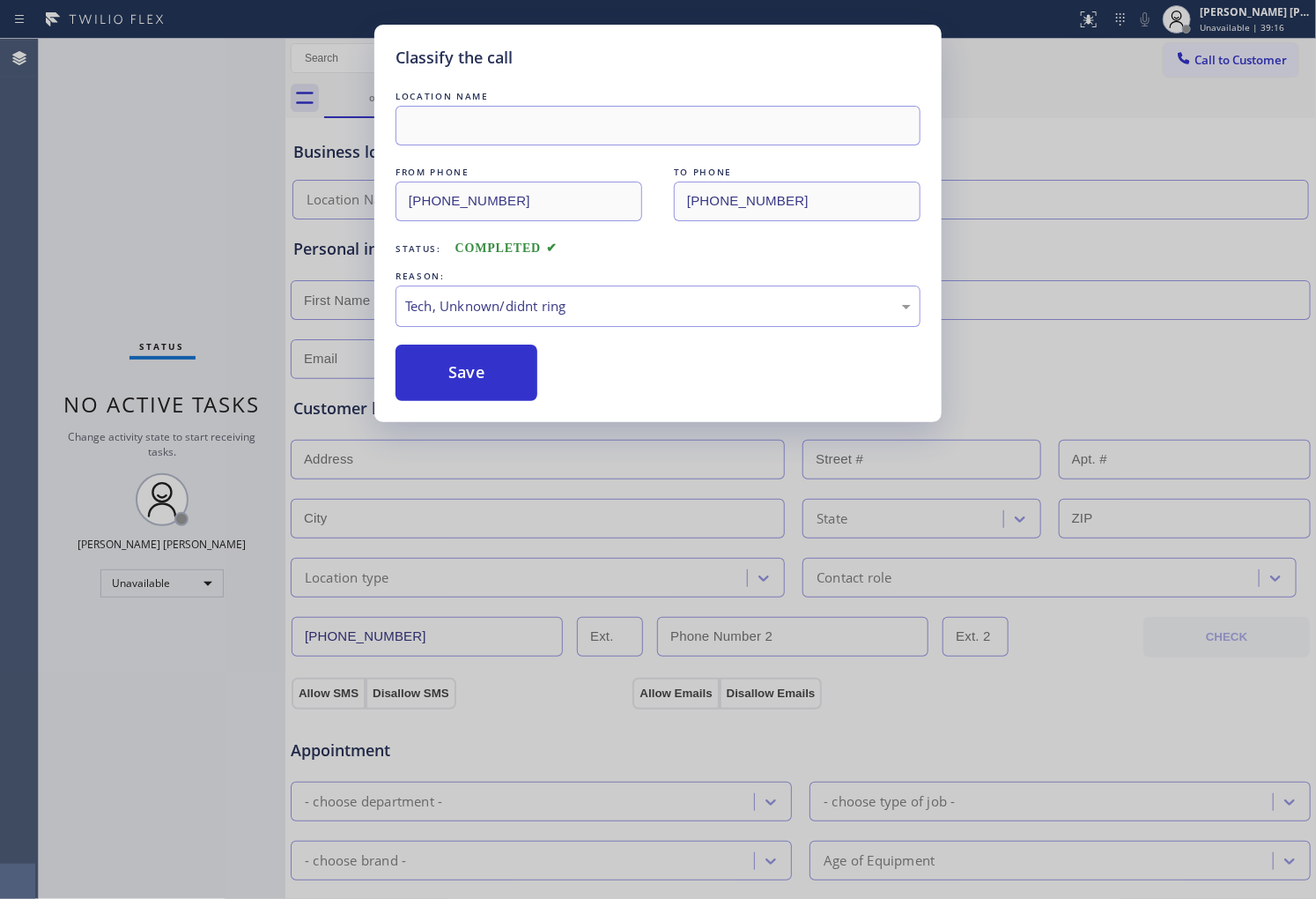
click at [468, 404] on div "Classify the call LOCATION NAME FROM PHONE (855) 720-2788 TO PHONE (301) 875-43…" at bounding box center [657, 223] width 567 height 398
click at [516, 377] on button "Save" at bounding box center [467, 372] width 142 height 56
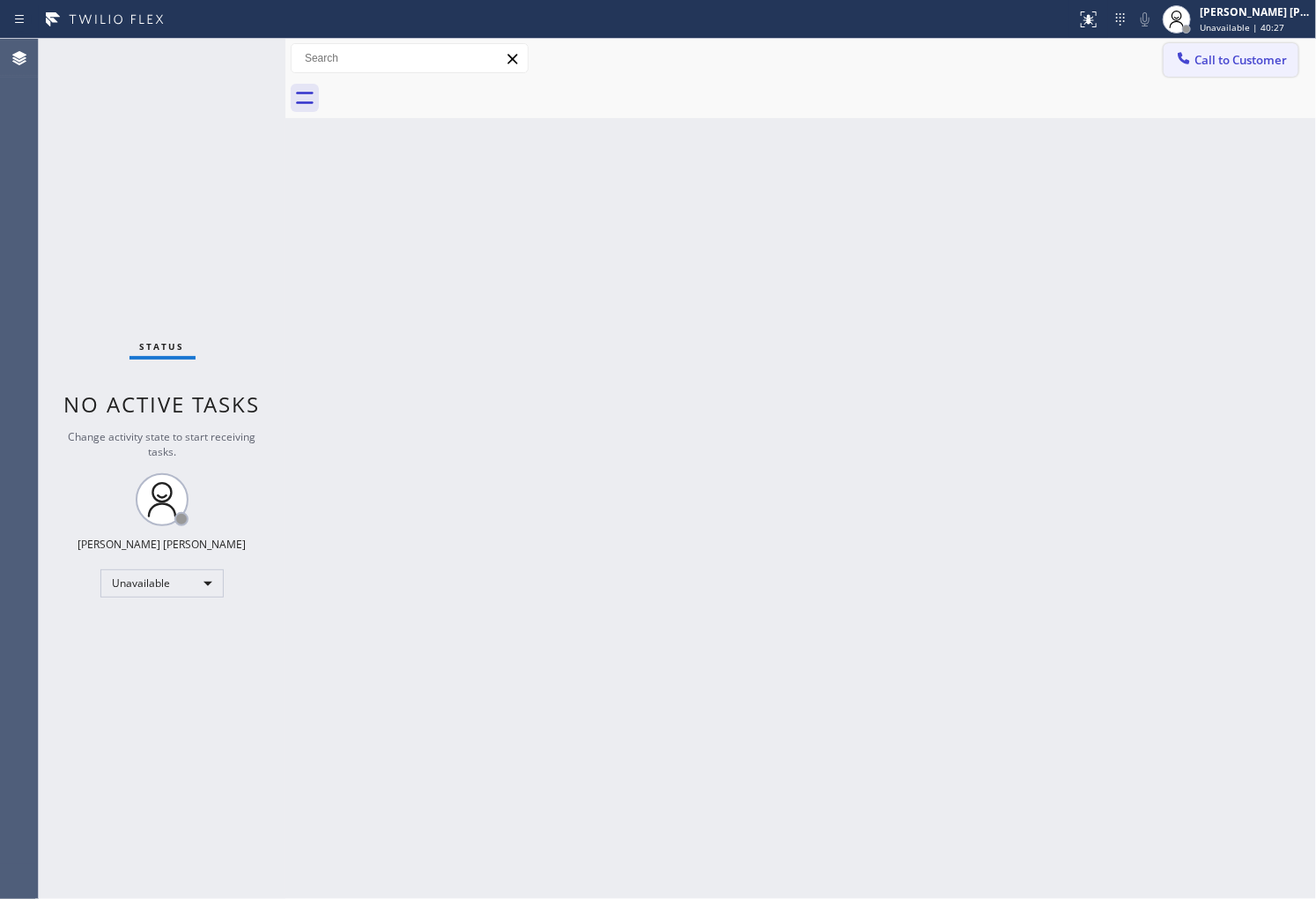
click at [1182, 73] on button "Call to Customer" at bounding box center [1231, 60] width 135 height 34
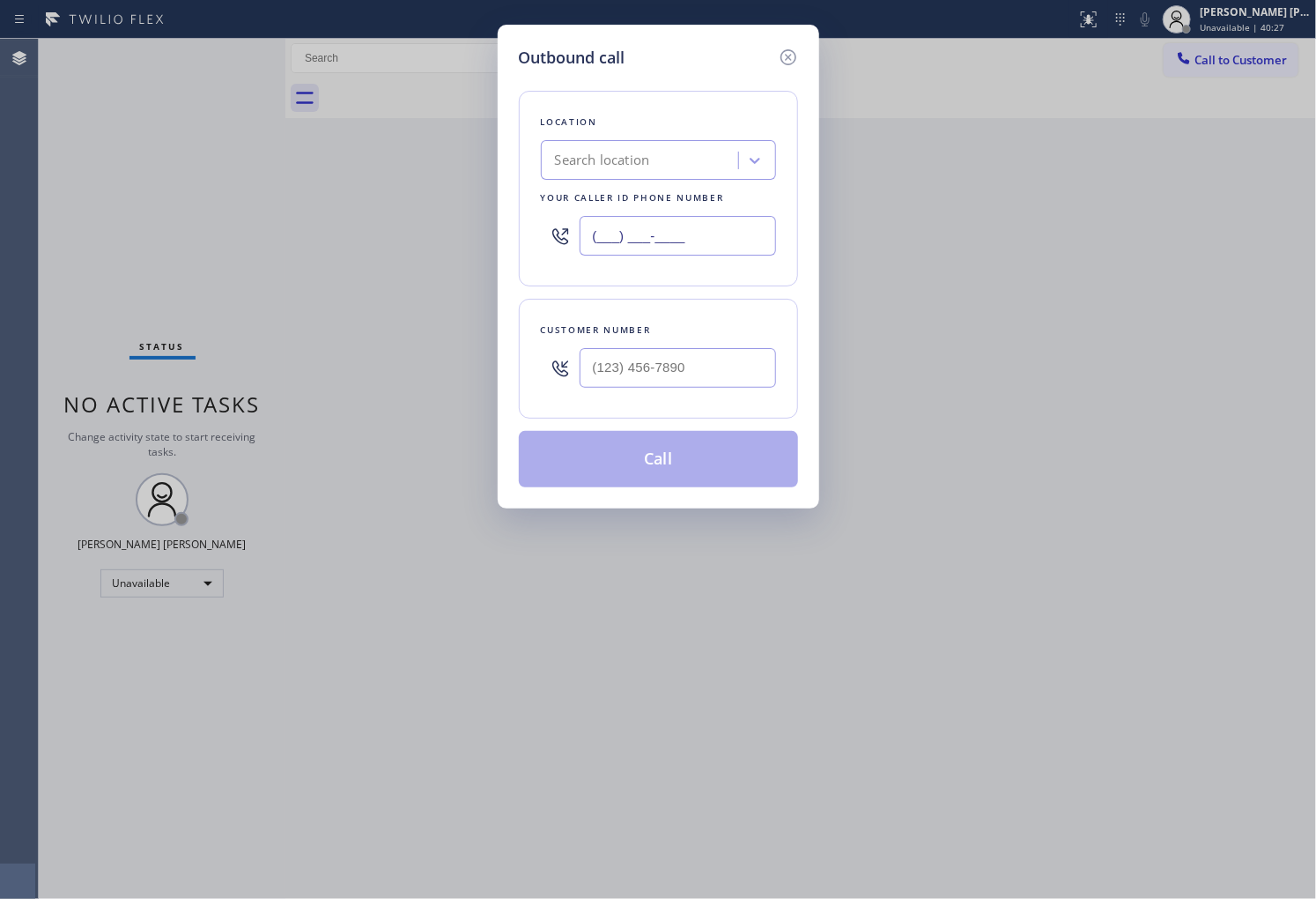
click at [686, 242] on input "(___) ___-____" at bounding box center [678, 236] width 196 height 39
paste input "347) 690-7214"
type input "(347) 690-7214"
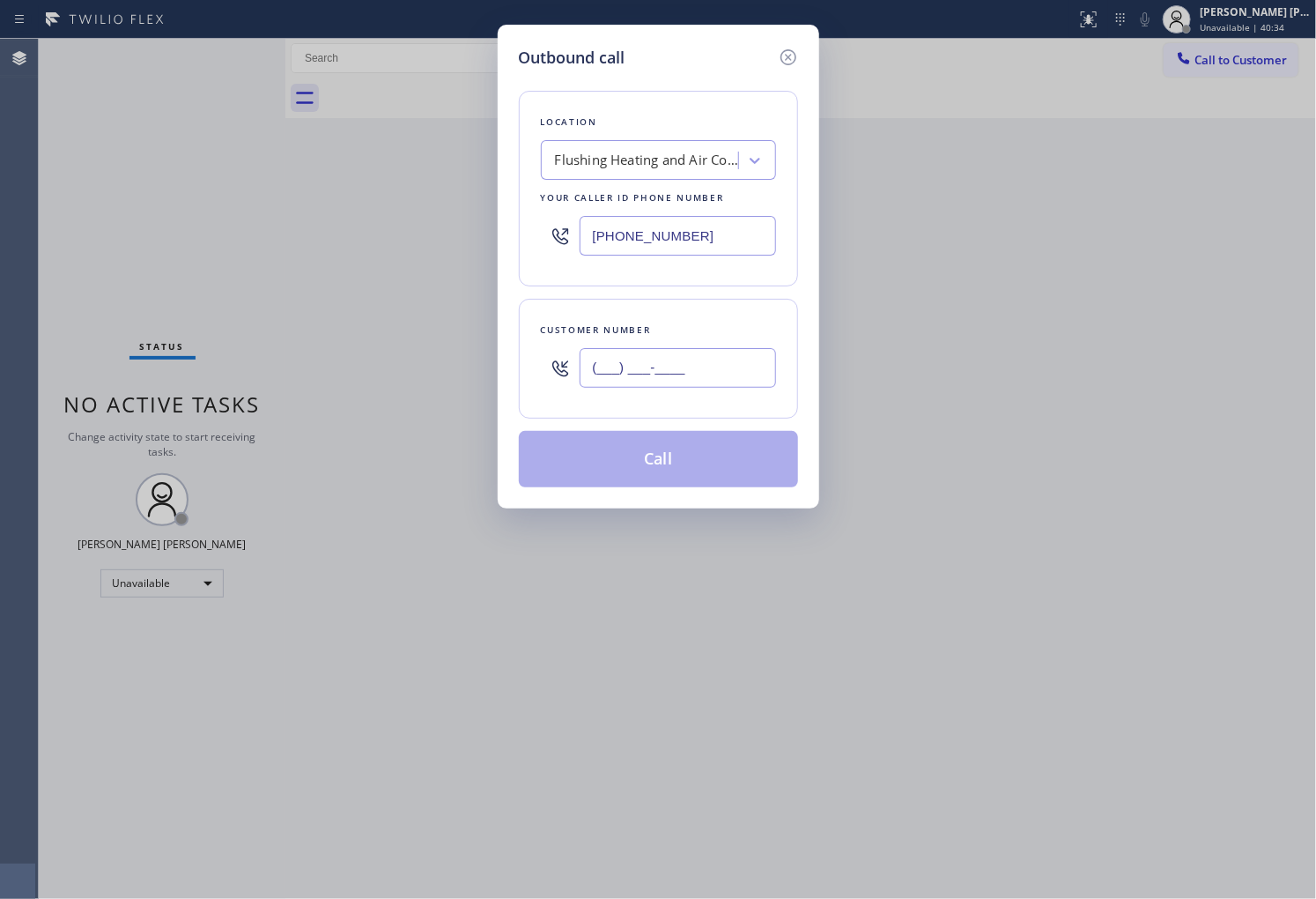
click at [632, 377] on input "(___) ___-____" at bounding box center [678, 368] width 196 height 39
paste input "917) 217-3258"
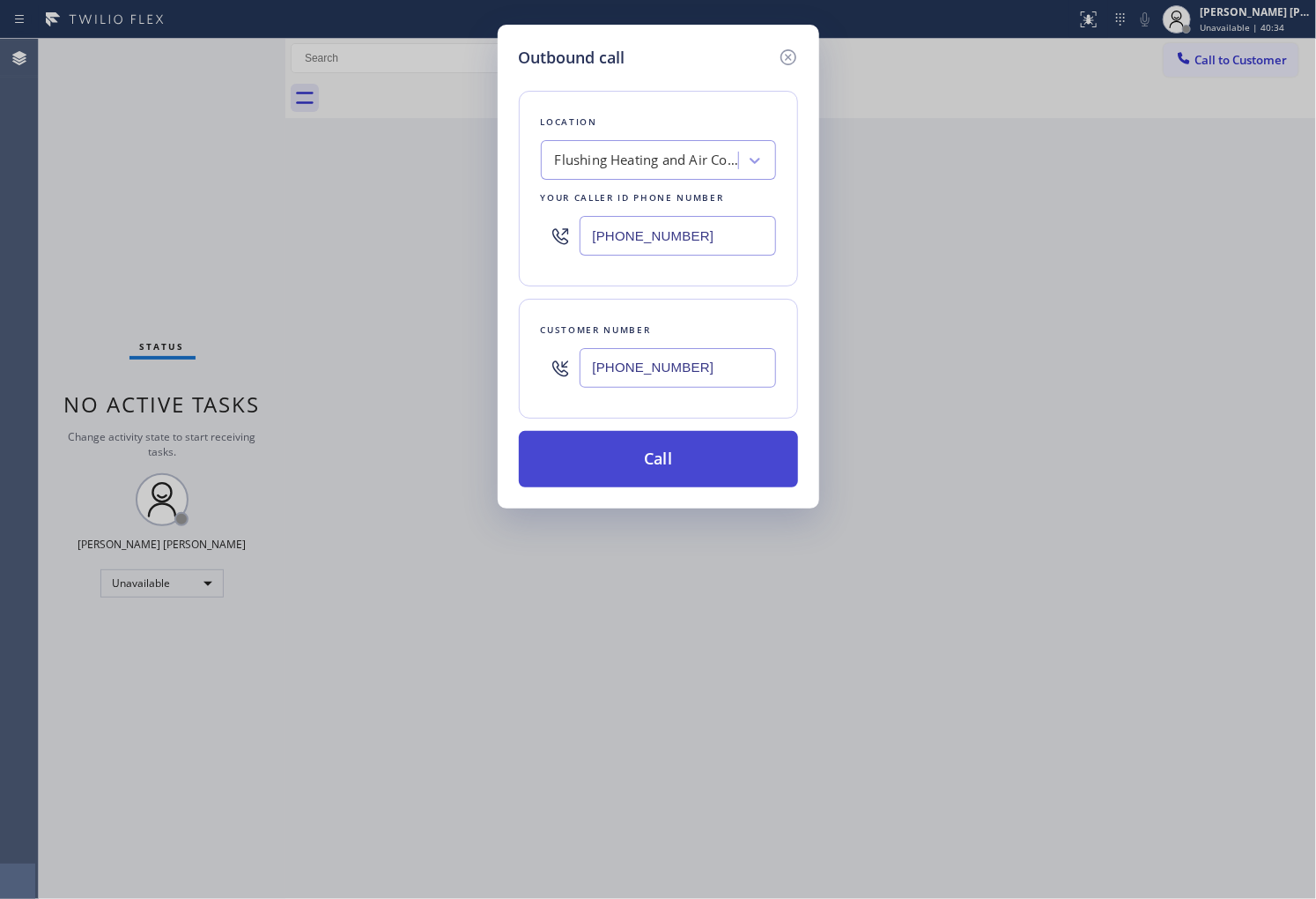
type input "(917) 217-3258"
click at [720, 470] on button "Call" at bounding box center [658, 459] width 279 height 56
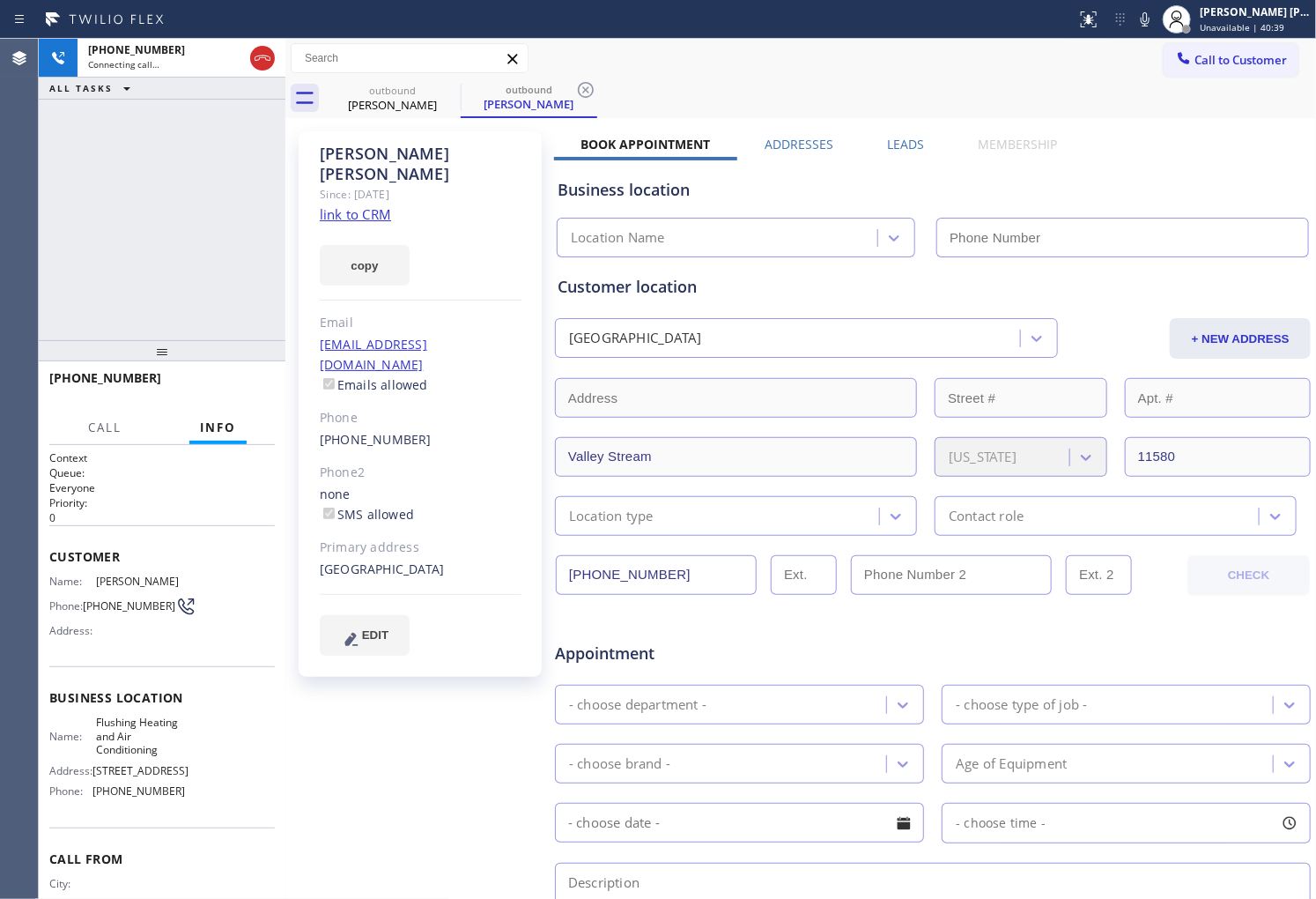
type input "(347) 690-7214"
click at [338, 142] on div "Anthony Jones Since: 20 may 2020 link to CRM copy Email no@gmail.com Emails all…" at bounding box center [420, 404] width 243 height 546
click at [337, 154] on div "Anthony Jones" at bounding box center [420, 164] width 201 height 40
click at [336, 154] on div "Anthony Jones" at bounding box center [420, 164] width 201 height 40
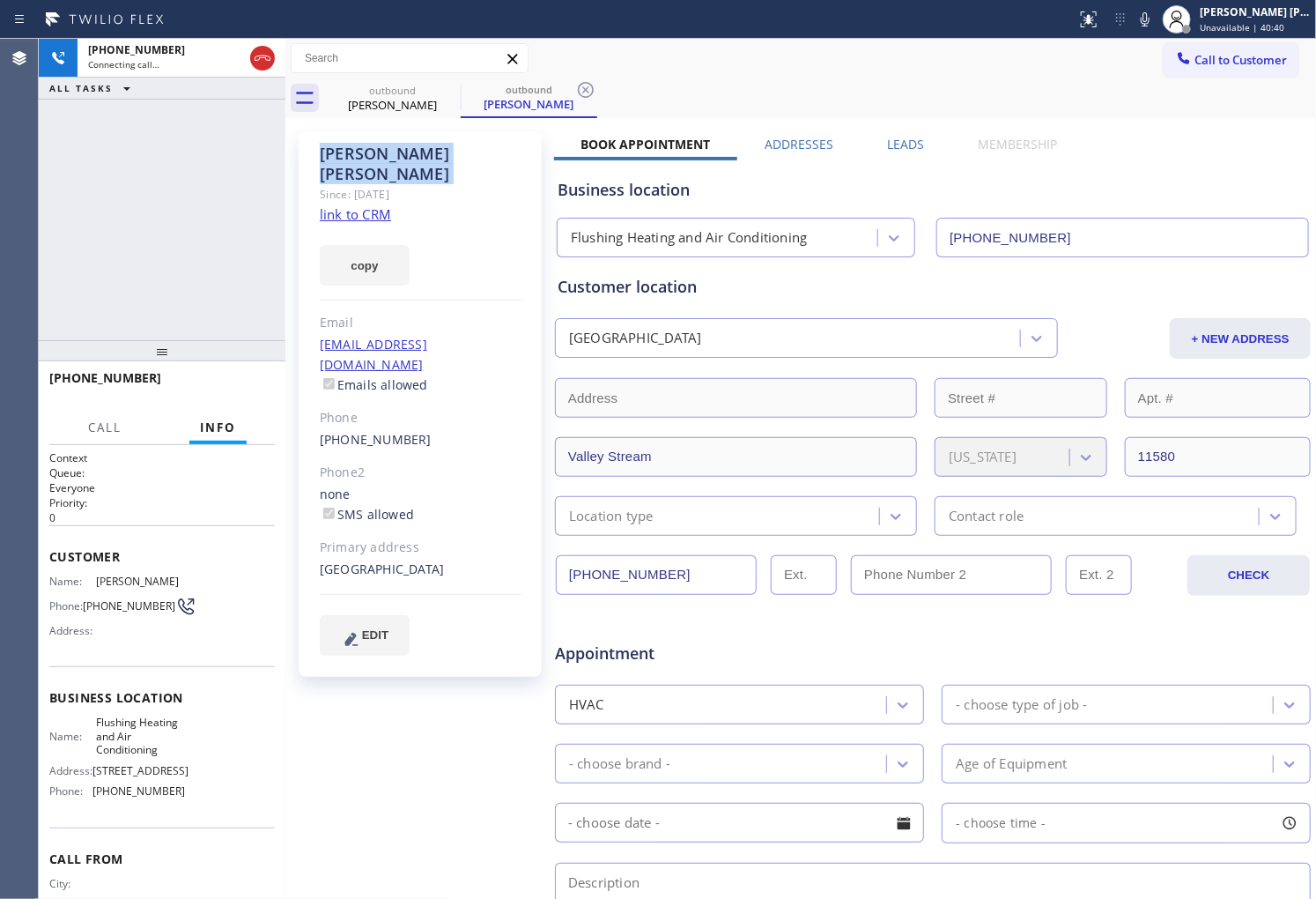
click at [336, 154] on div "Anthony Jones" at bounding box center [420, 164] width 201 height 40
copy div "Anthony Jones"
click at [171, 197] on div "+19172173258 Connecting call… ALL TASKS ALL TASKS ACTIVE TASKS TASKS IN WRAP UP" at bounding box center [162, 188] width 247 height 301
click at [215, 251] on div "+19172173258 Connecting call… ALL TASKS ALL TASKS ACTIVE TASKS TASKS IN WRAP UP" at bounding box center [162, 188] width 247 height 301
click at [92, 375] on span "+19172173258" at bounding box center [105, 377] width 111 height 17
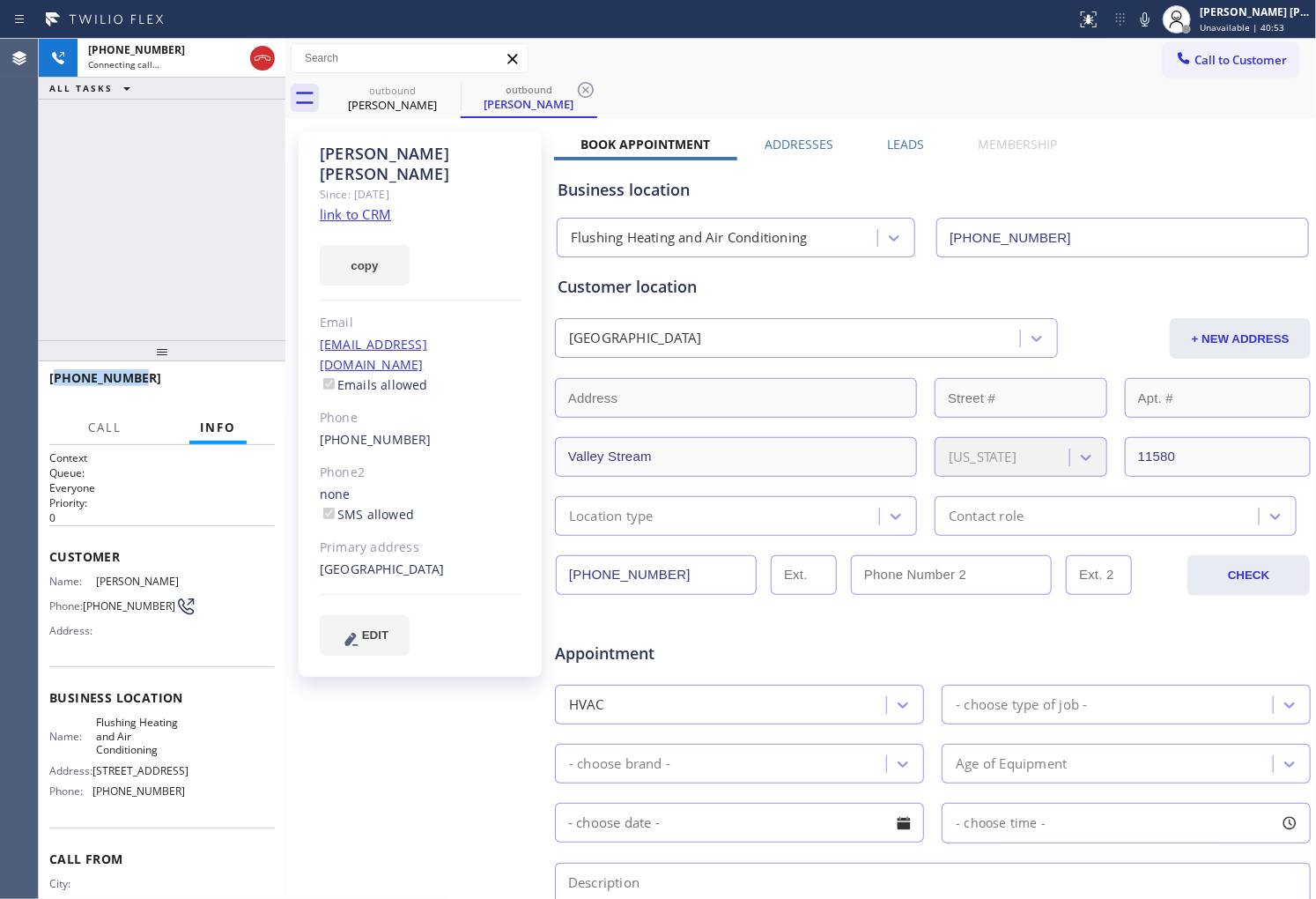
click at [92, 375] on span "+19172173258" at bounding box center [105, 377] width 111 height 17
click at [1041, 59] on div "Call to Customer Outbound call Location Flushing Heating and Air Conditioning Y…" at bounding box center [800, 58] width 1031 height 31
click at [247, 383] on span "HANG UP" at bounding box center [234, 386] width 53 height 13
click at [254, 383] on span "HANG UP" at bounding box center [234, 386] width 53 height 13
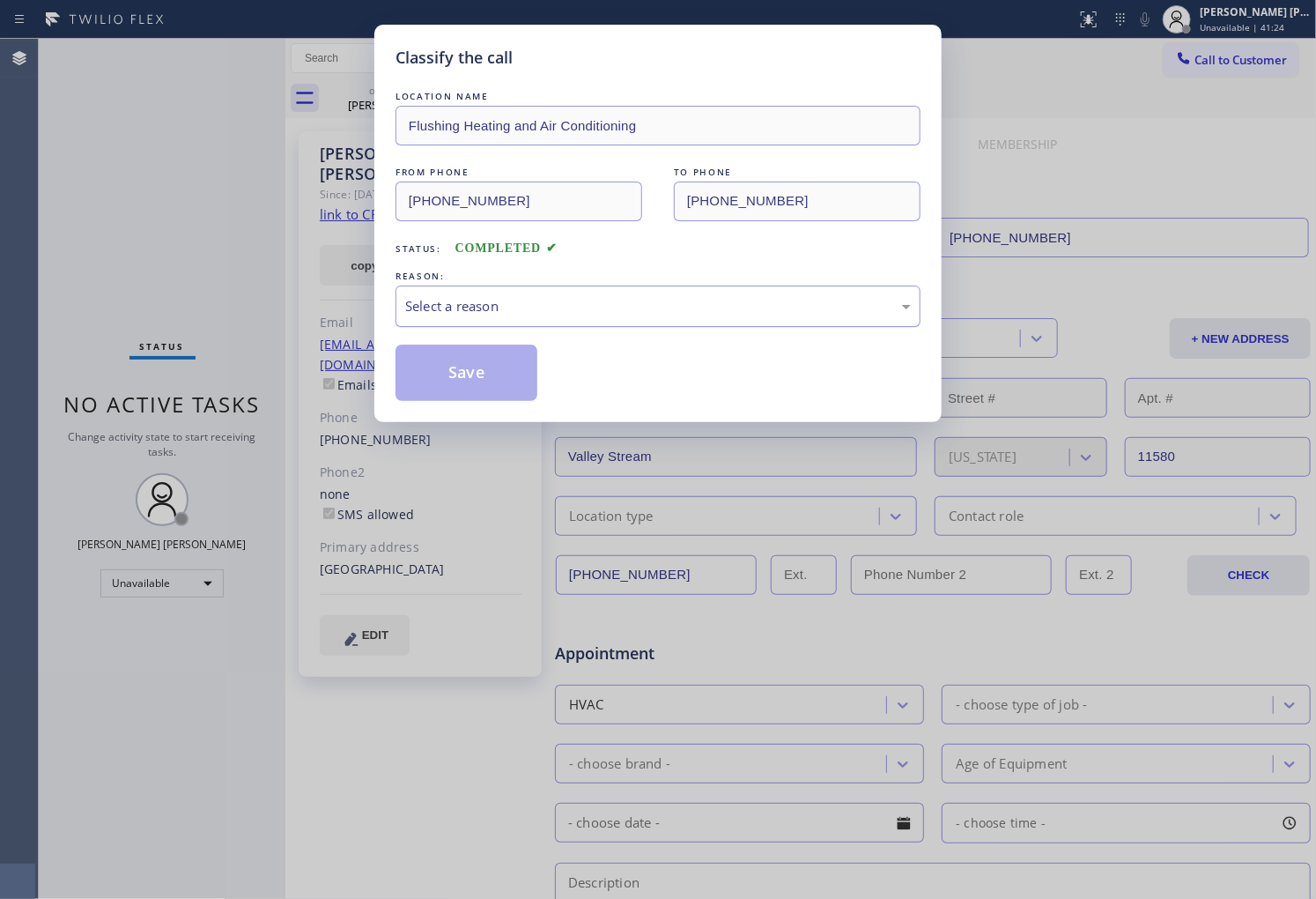
click at [509, 315] on div "Select a reason" at bounding box center [658, 306] width 506 height 21
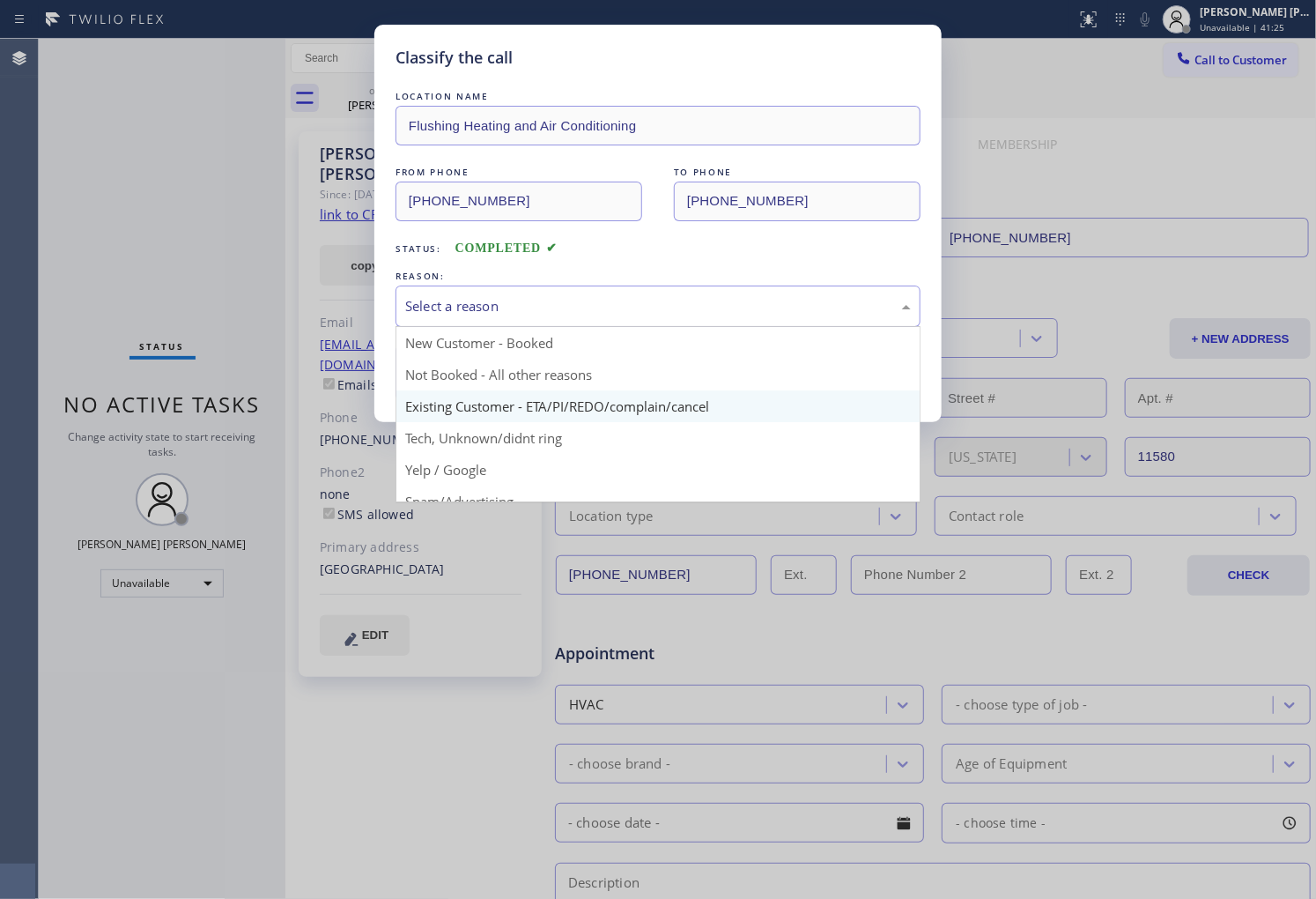
click at [494, 410] on div "Classify the call LOCATION NAME Flushing Heating and Air Conditioning FROM PHON…" at bounding box center [657, 223] width 567 height 398
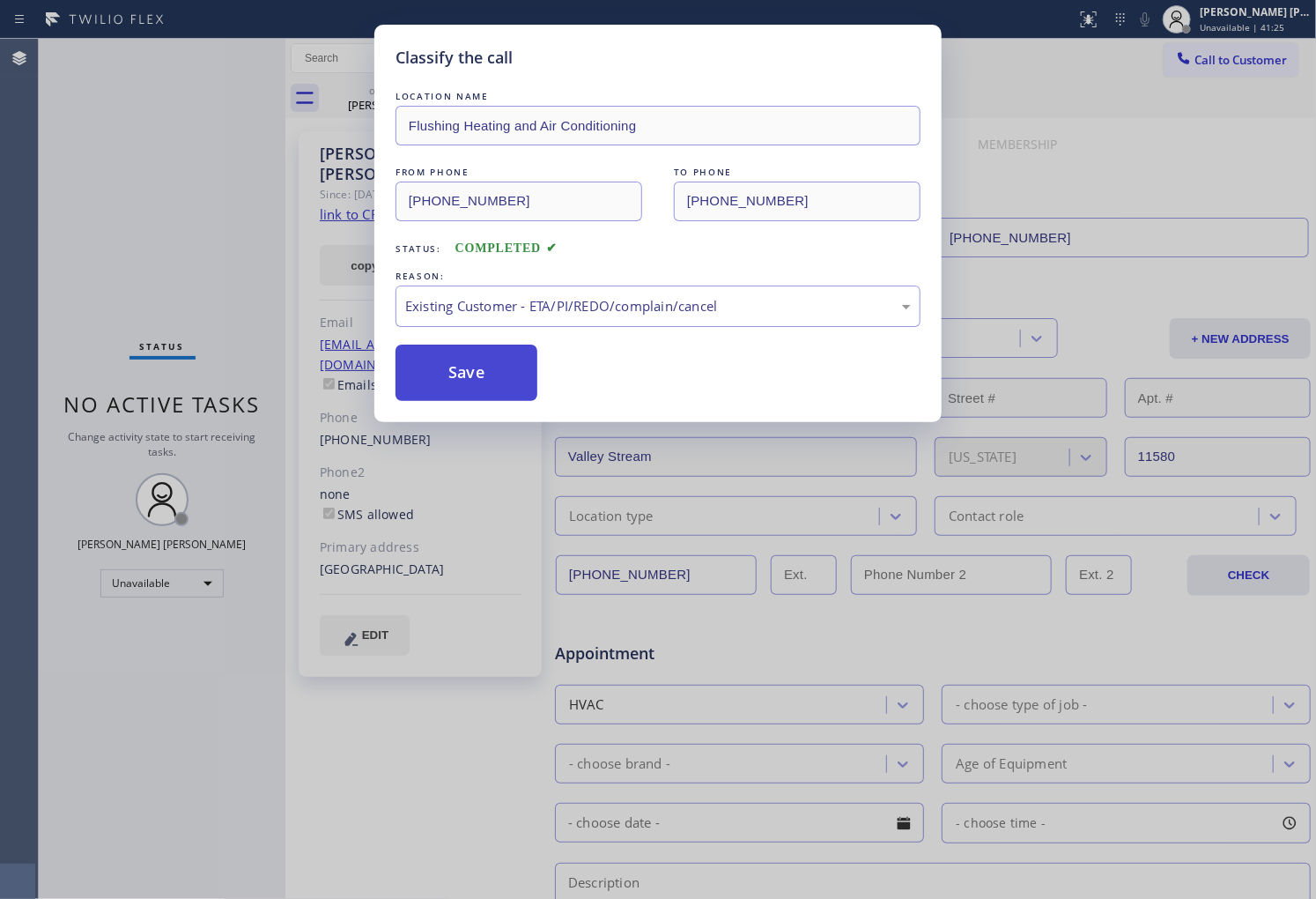
click at [459, 381] on button "Save" at bounding box center [467, 372] width 142 height 56
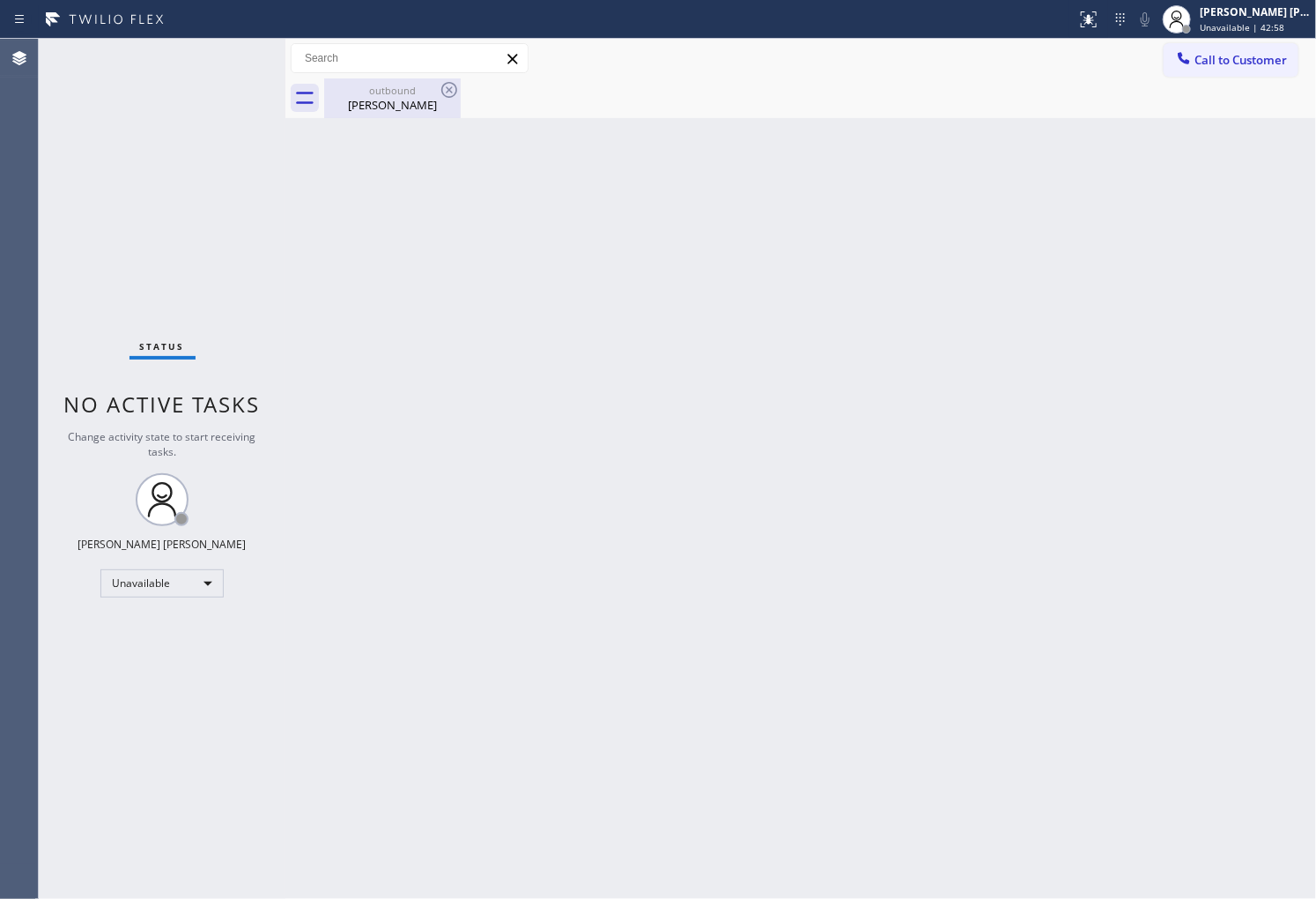
click at [428, 102] on div "Anthony Jones" at bounding box center [392, 105] width 133 height 16
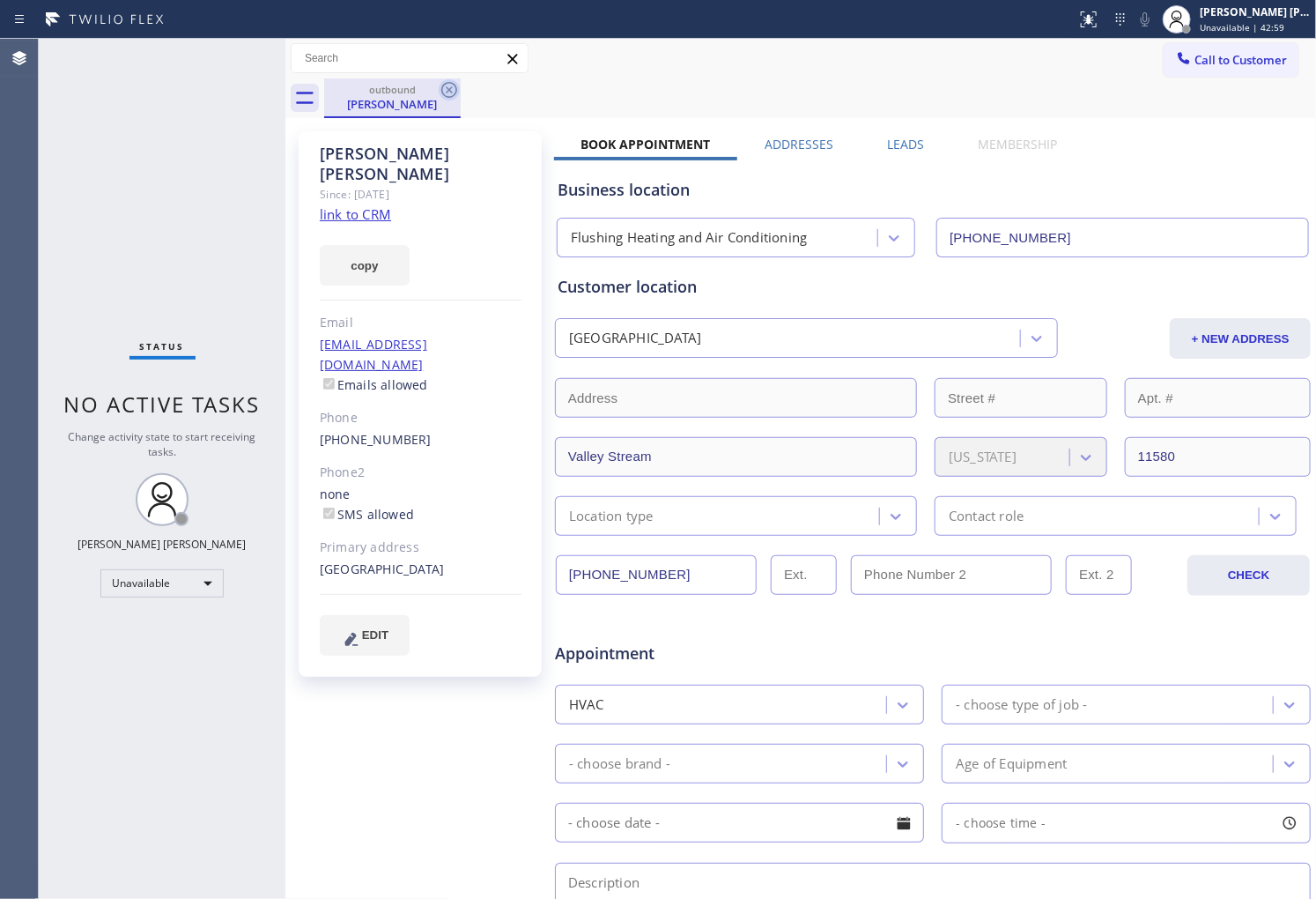
click at [447, 86] on icon at bounding box center [449, 89] width 21 height 21
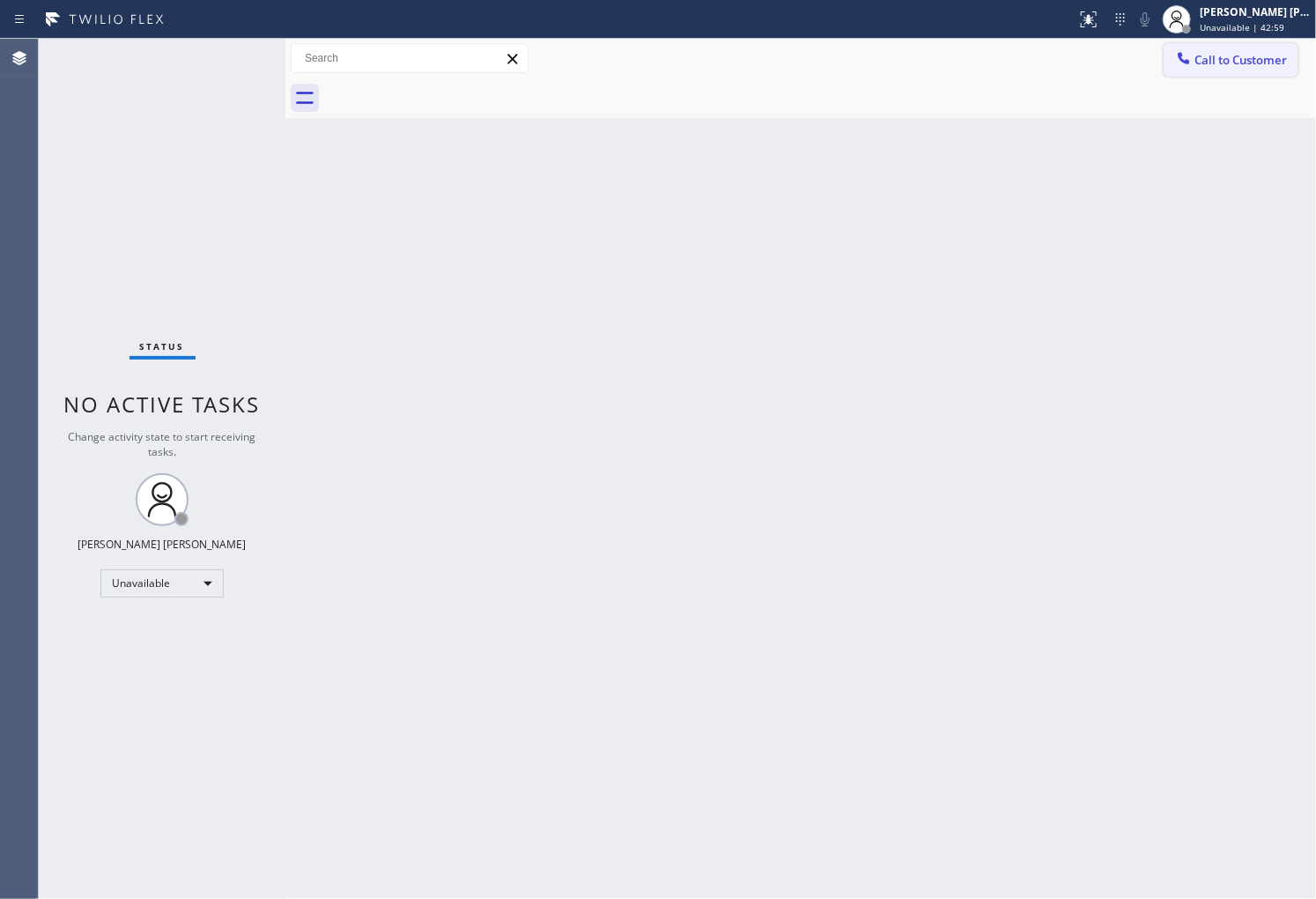
click at [1242, 54] on span "Call to Customer" at bounding box center [1241, 60] width 93 height 16
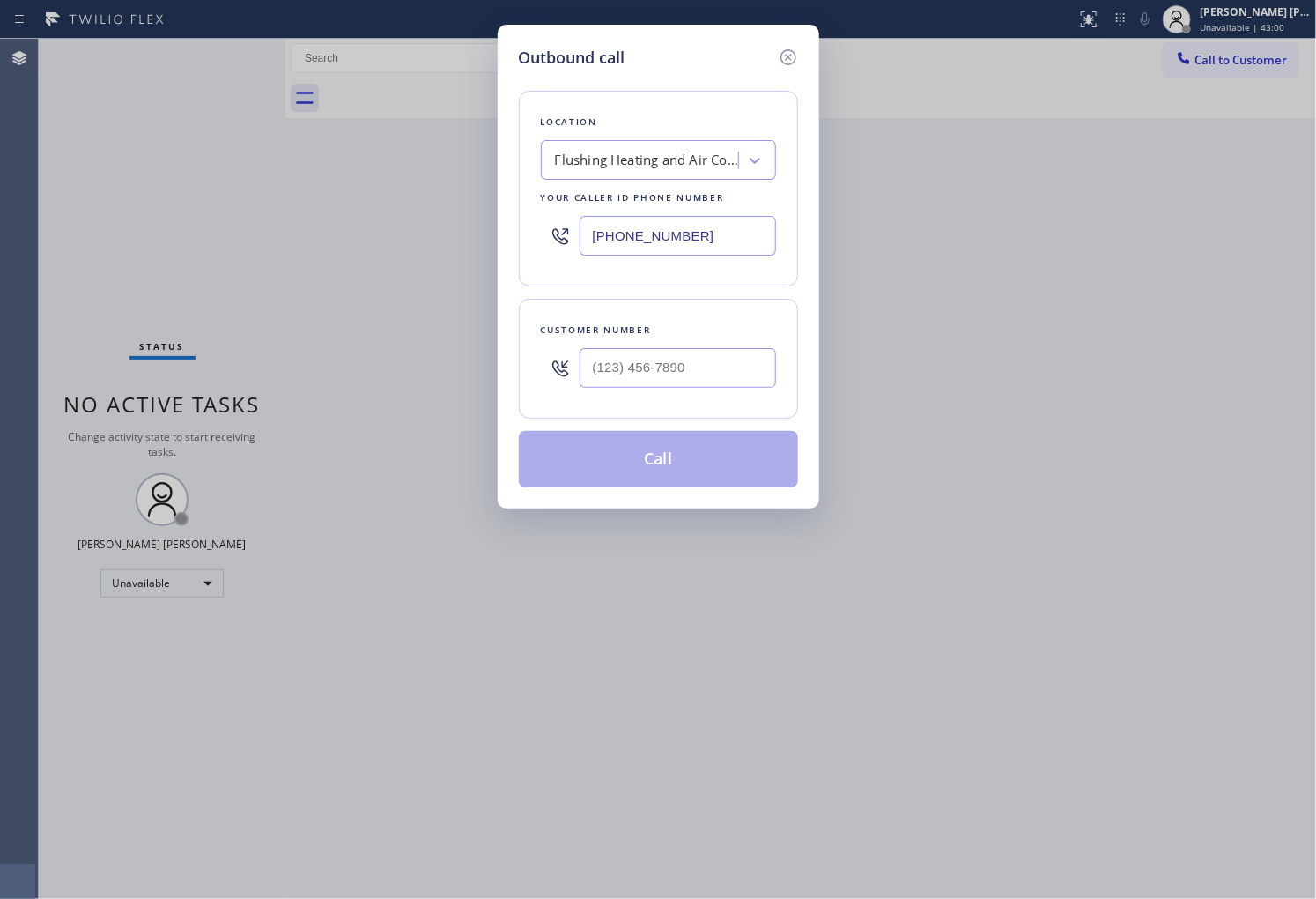
click at [665, 231] on input "(347) 690-7214" at bounding box center [678, 236] width 196 height 39
click at [665, 232] on input "(347) 690-7214" at bounding box center [678, 236] width 196 height 39
paste input "844) 425-0673"
click at [643, 233] on input "(844) 425-0673" at bounding box center [678, 236] width 196 height 39
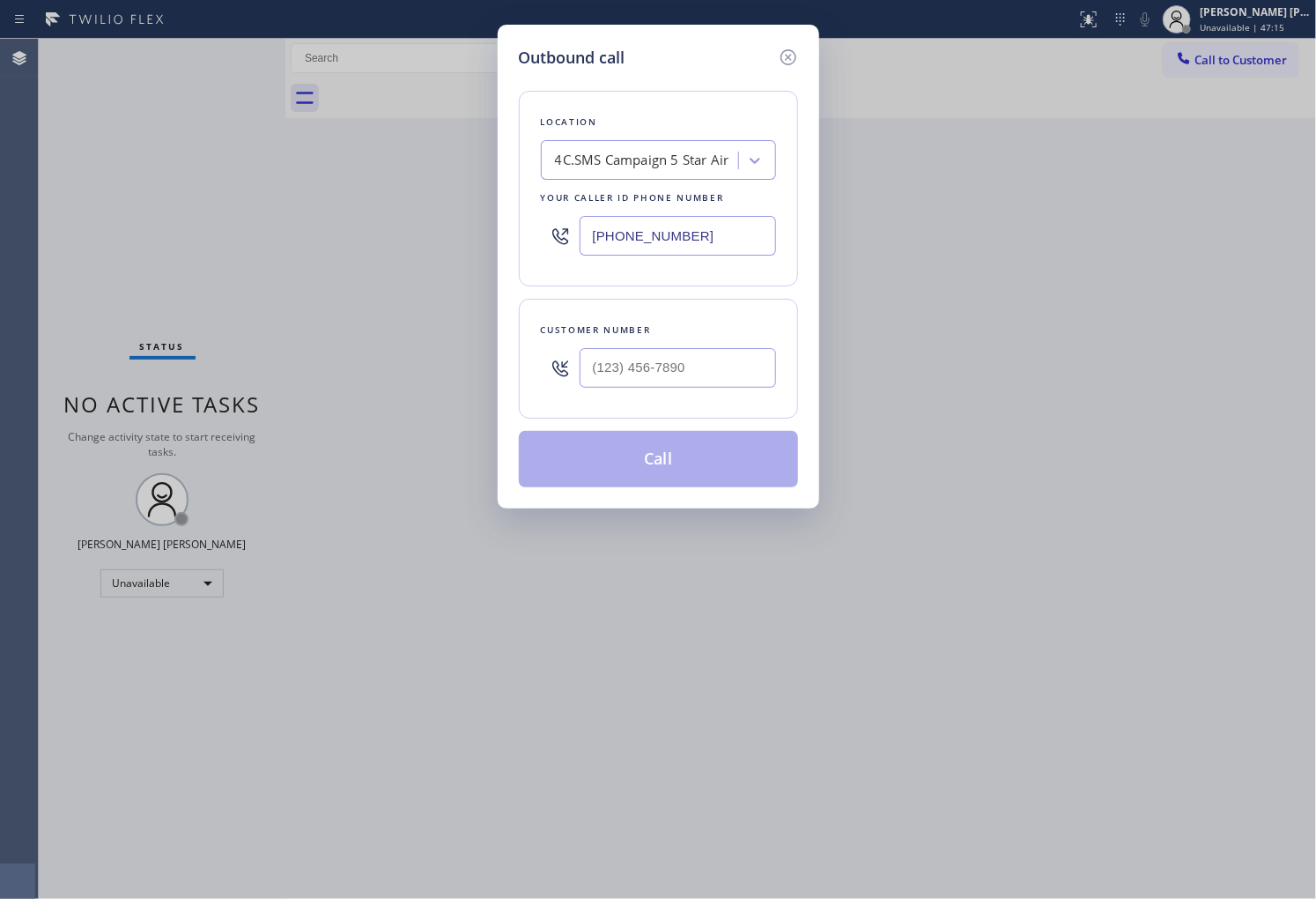
click at [643, 233] on input "(844) 425-0673" at bounding box center [678, 236] width 196 height 39
paste input "425) 517-3988"
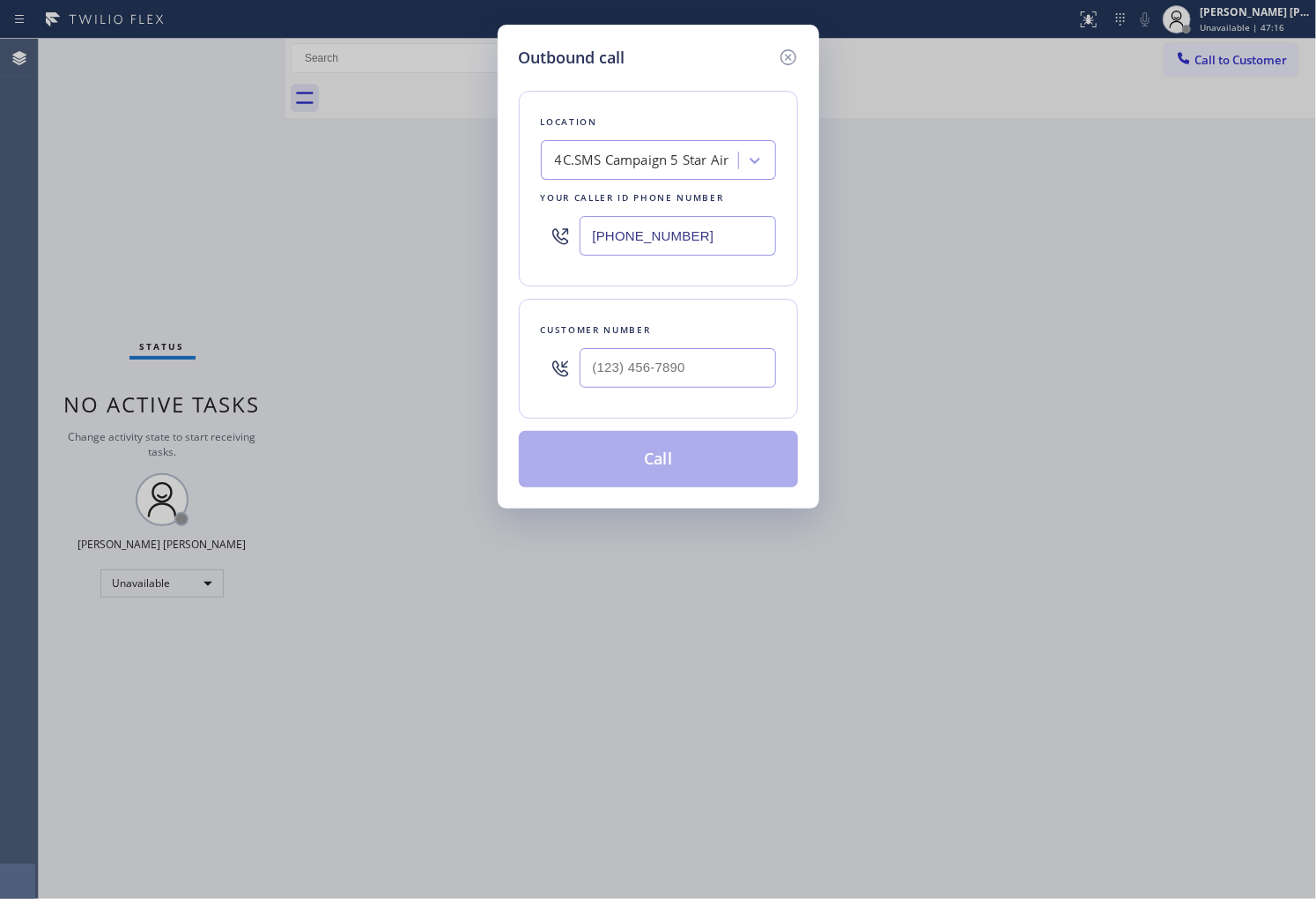
type input "(425) 517-3988"
click at [703, 380] on input "(___) ___-____" at bounding box center [678, 368] width 196 height 39
paste input "206) 931-0234"
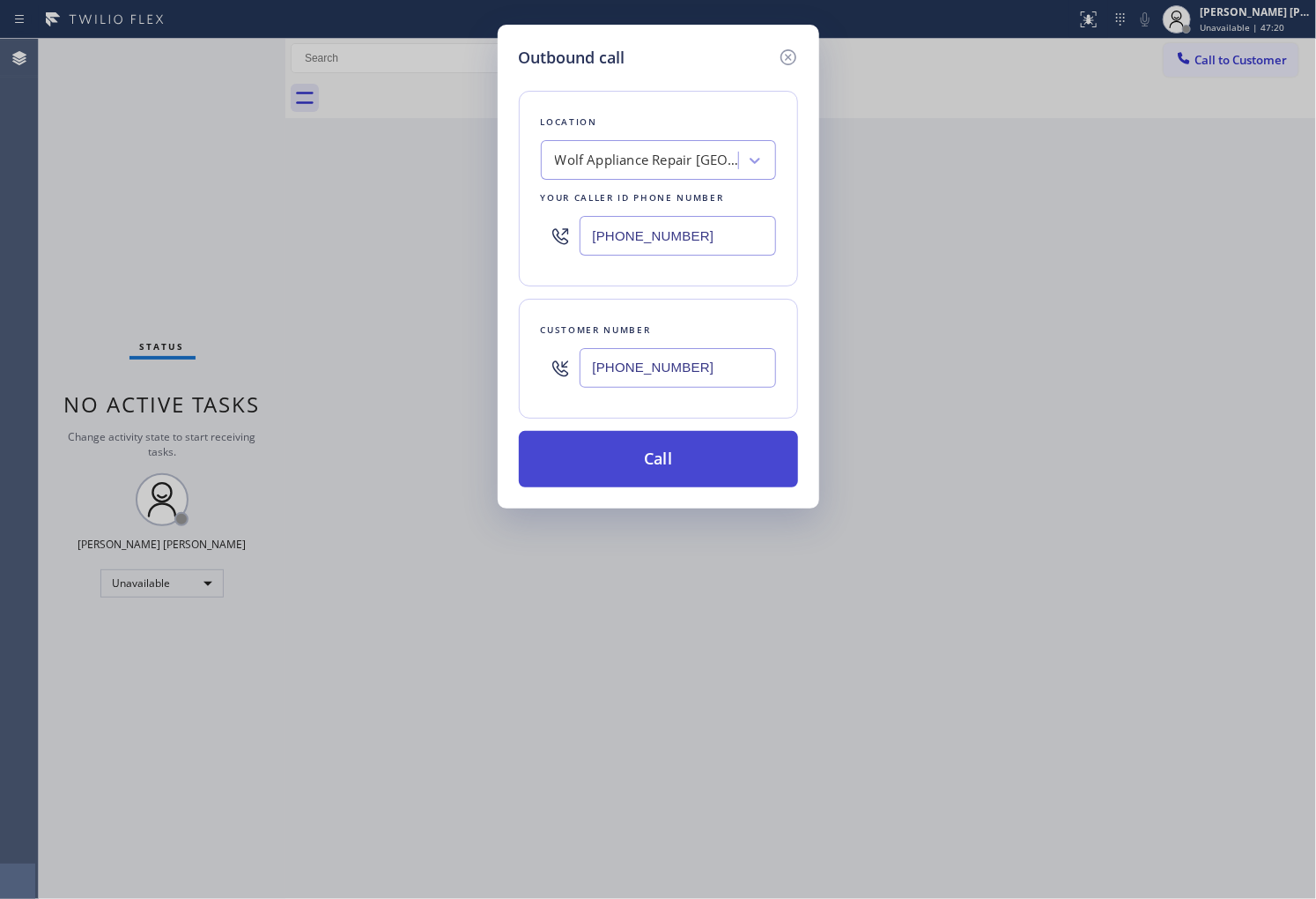
type input "(206) 931-0234"
click at [699, 463] on button "Call" at bounding box center [658, 459] width 279 height 56
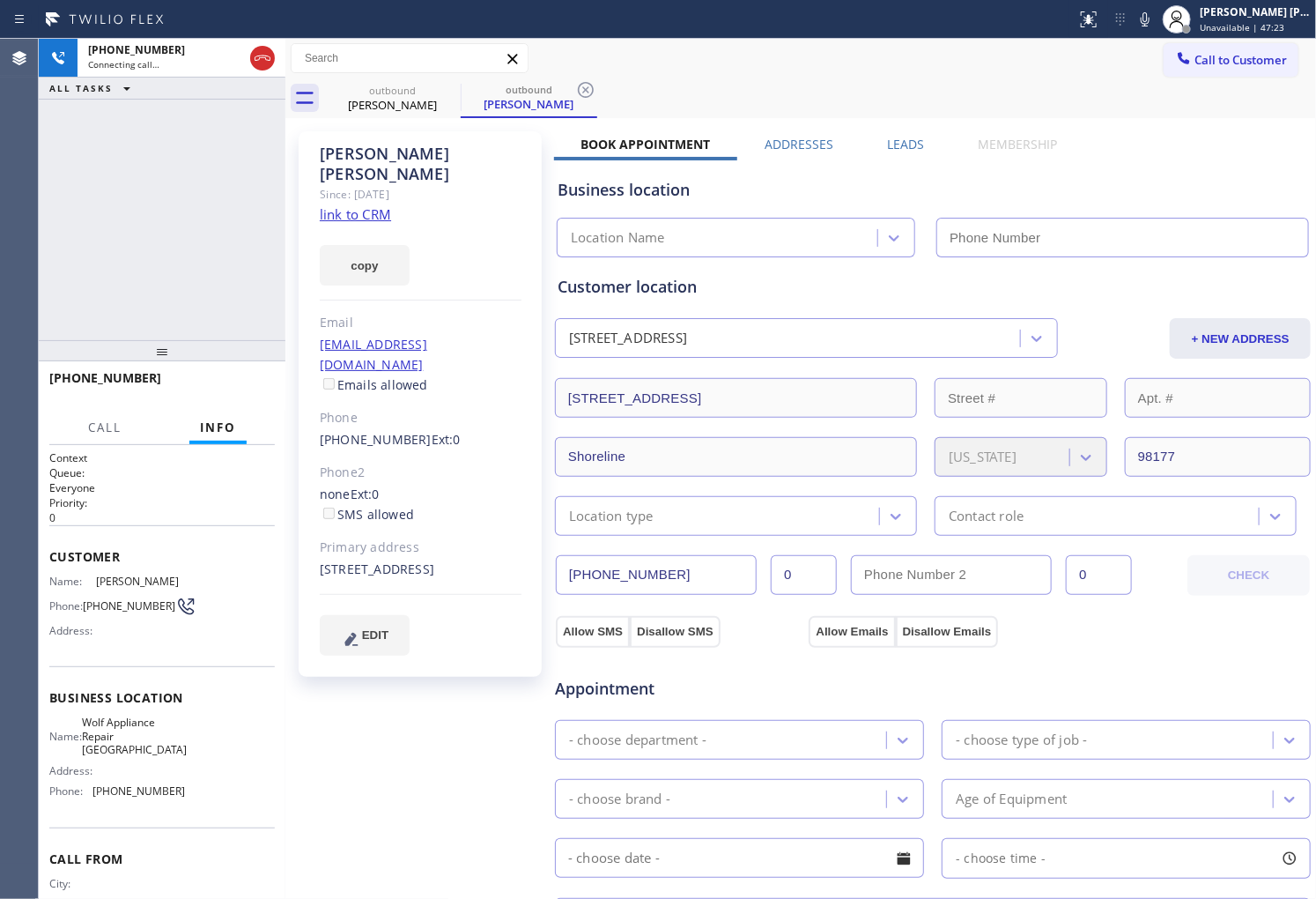
click at [382, 154] on div "Laura Bundy" at bounding box center [420, 164] width 201 height 40
type input "(425) 517-3988"
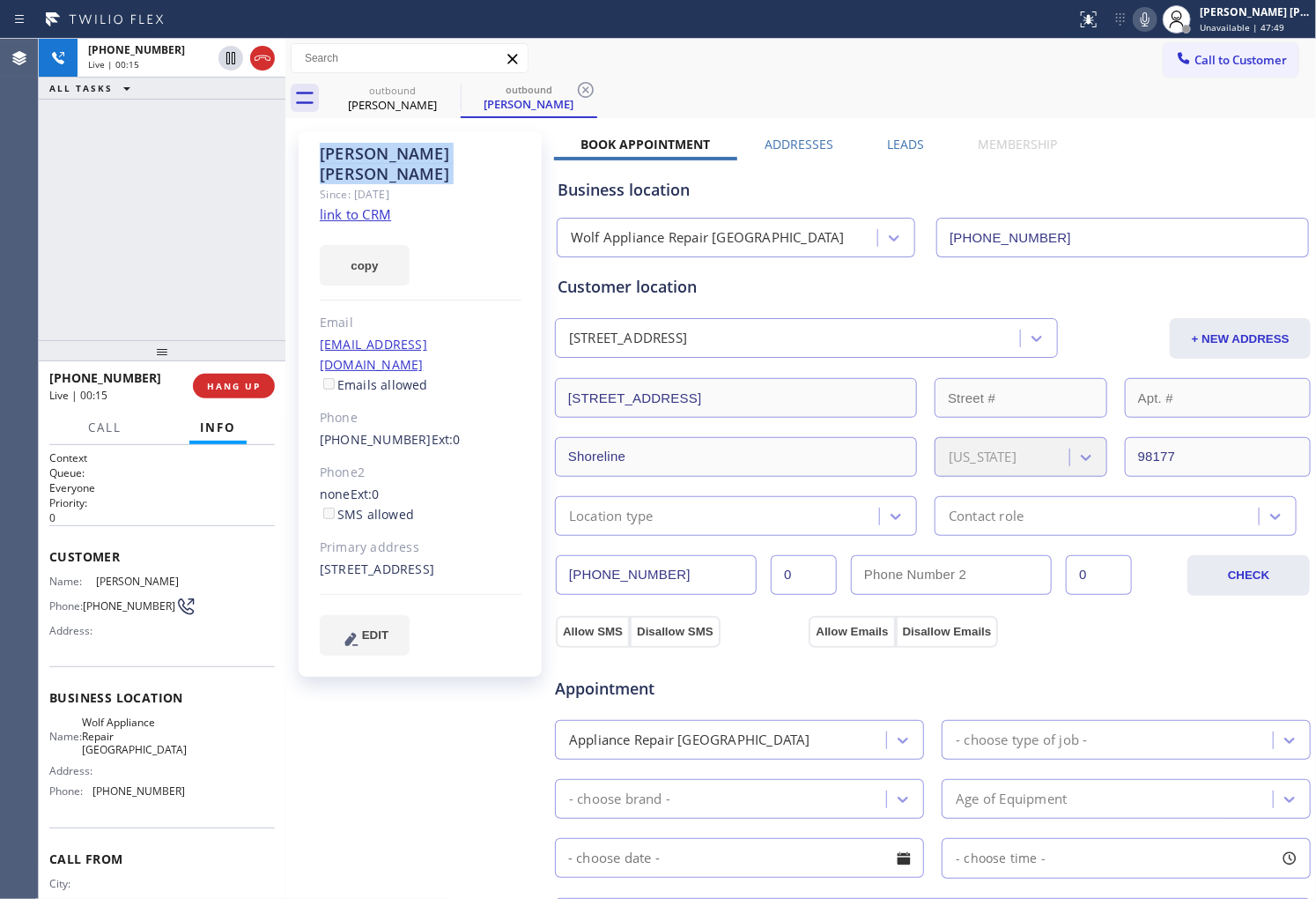
click at [1155, 19] on icon at bounding box center [1144, 19] width 21 height 21
click at [1155, 24] on icon at bounding box center [1144, 19] width 21 height 21
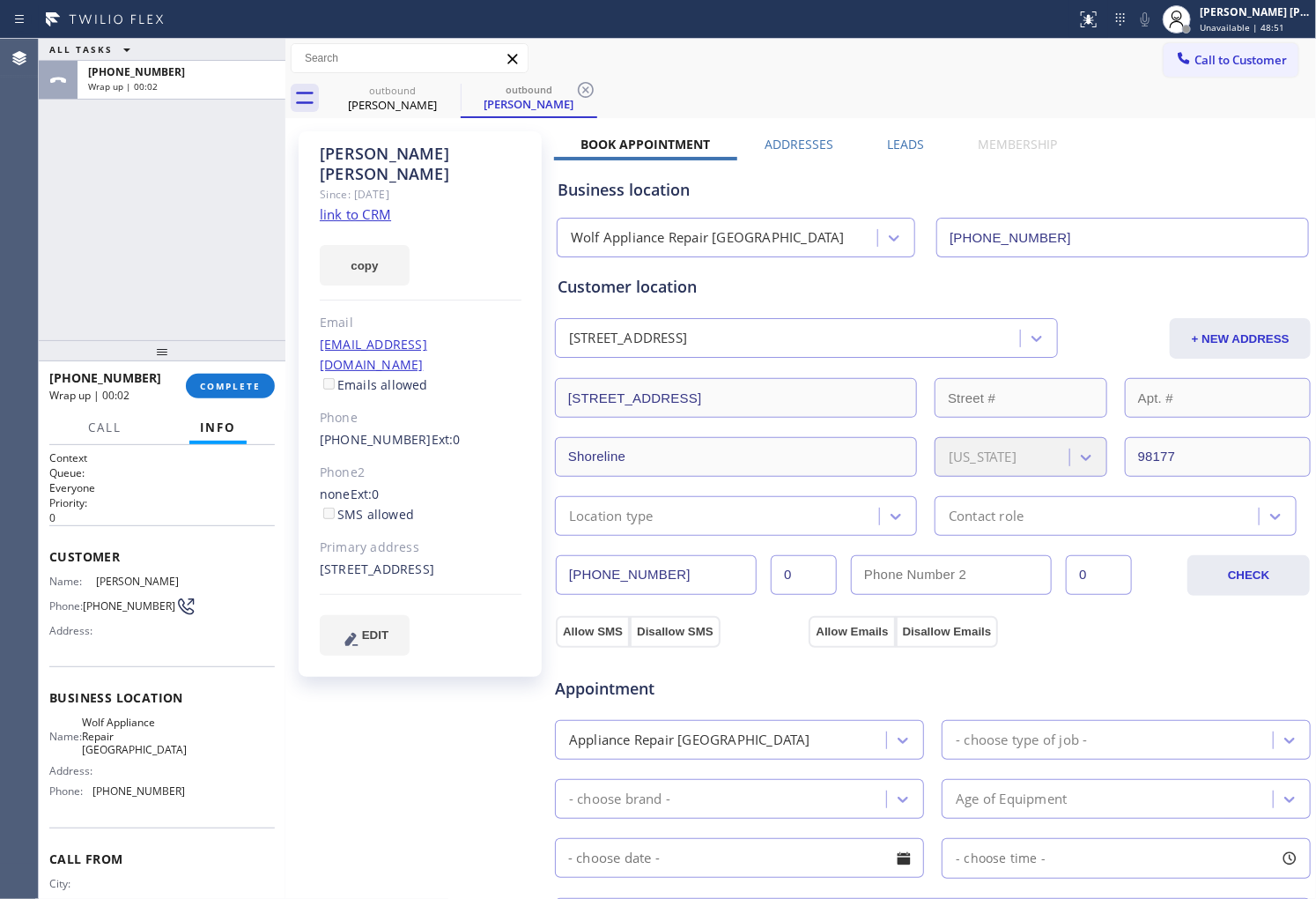
click at [893, 145] on label "Leads" at bounding box center [906, 144] width 37 height 17
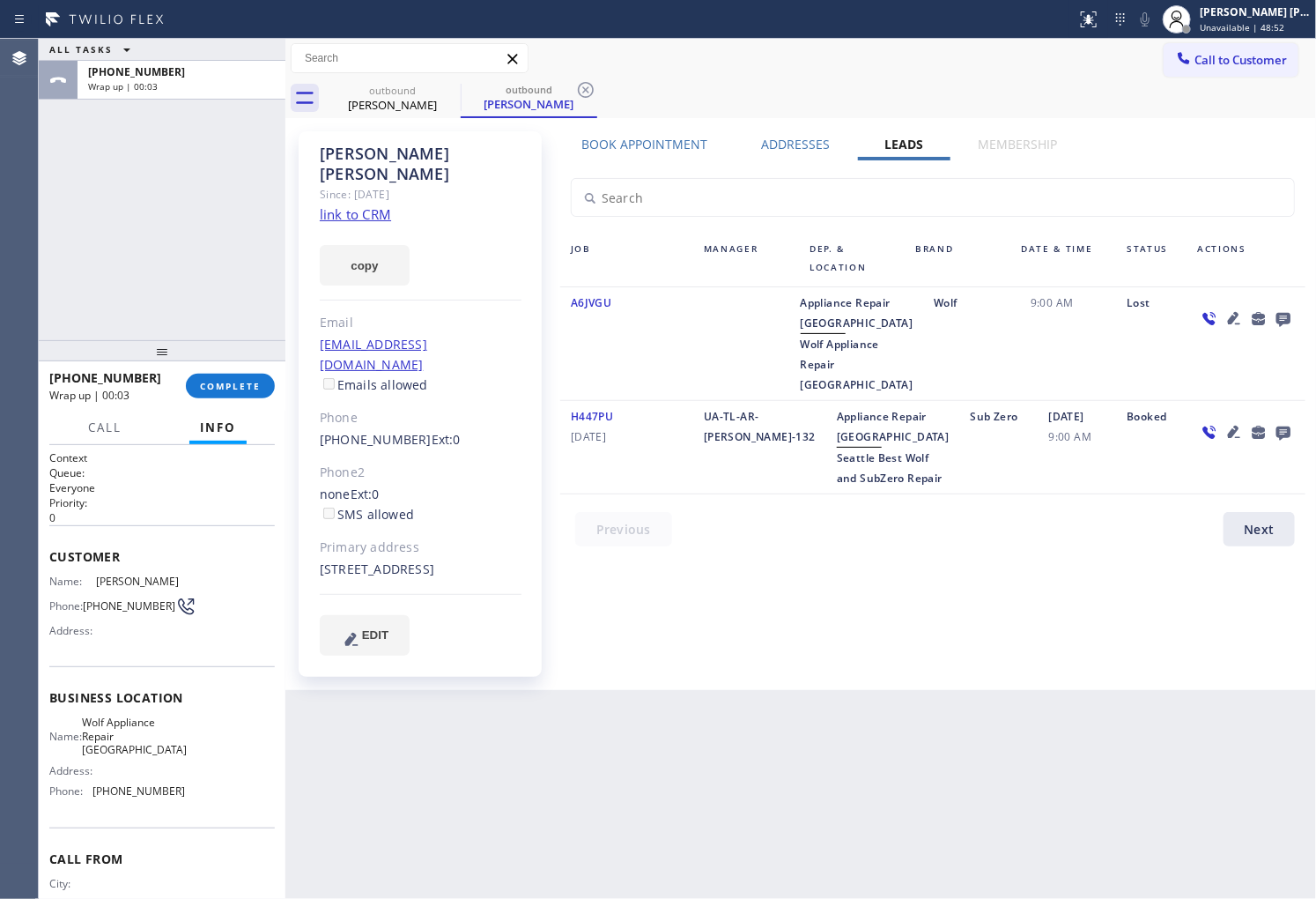
click at [1281, 311] on icon at bounding box center [1282, 319] width 21 height 22
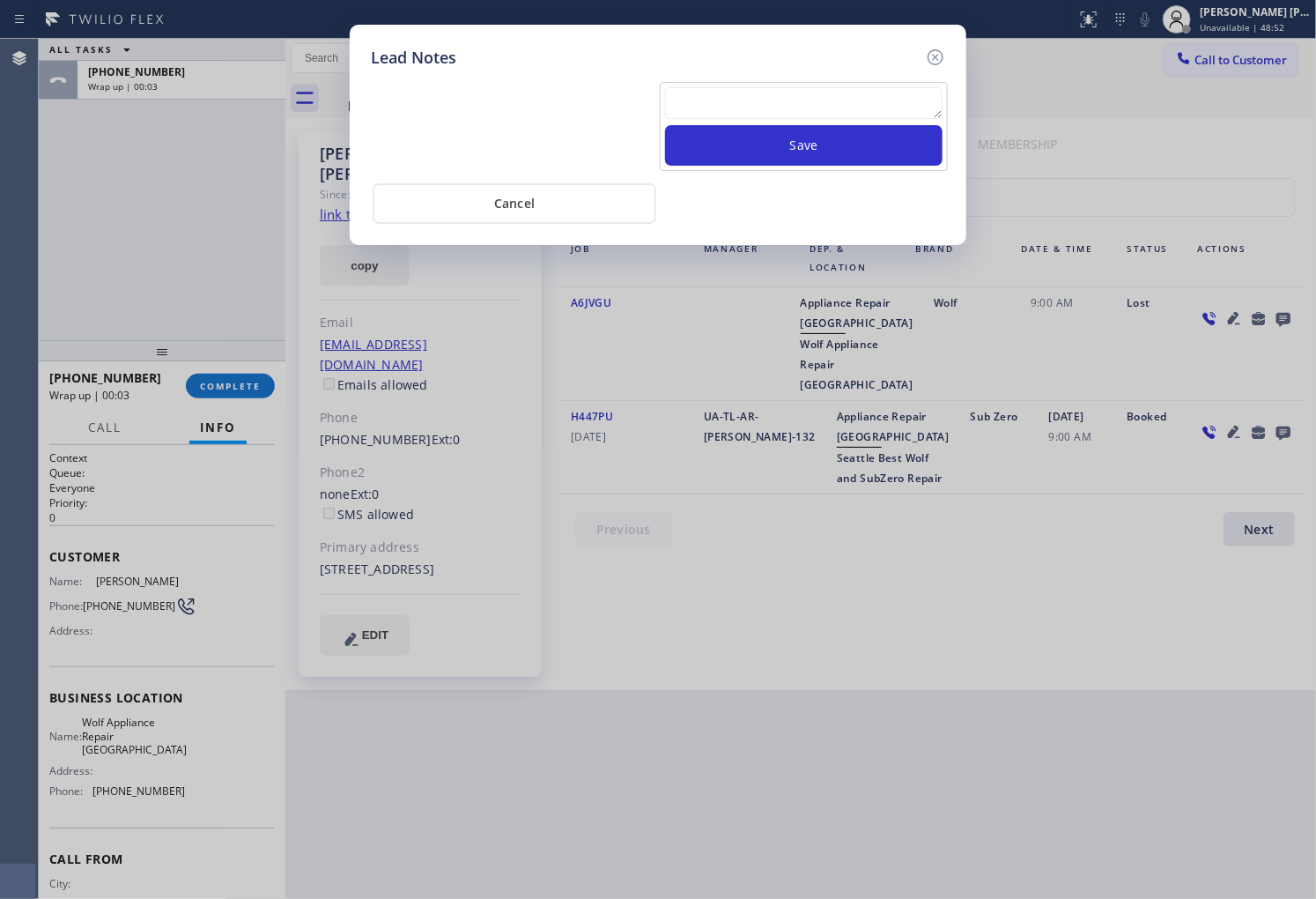
click at [843, 90] on textarea at bounding box center [803, 103] width 277 height 32
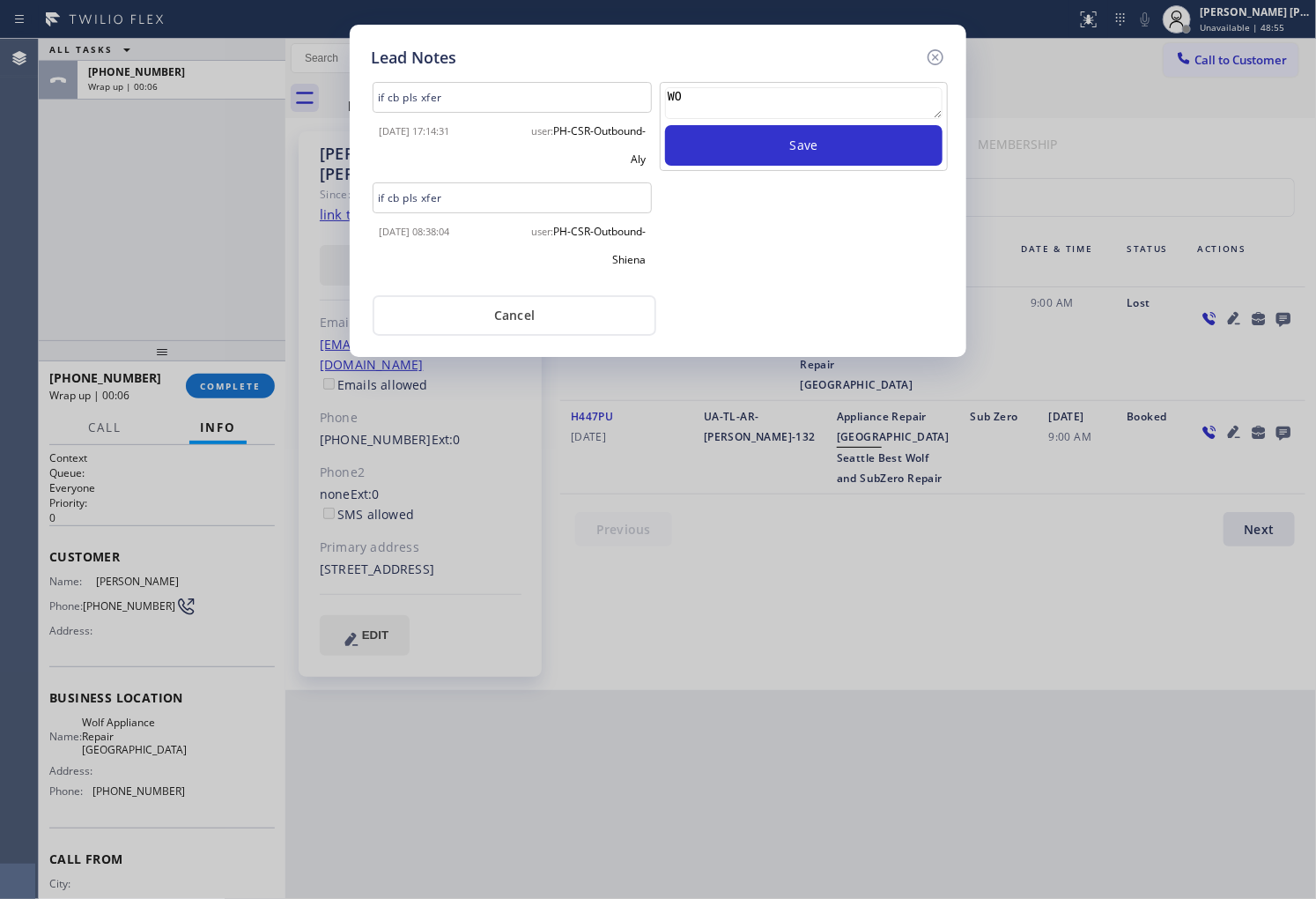
type textarea "W"
type textarea "d"
type textarea "O"
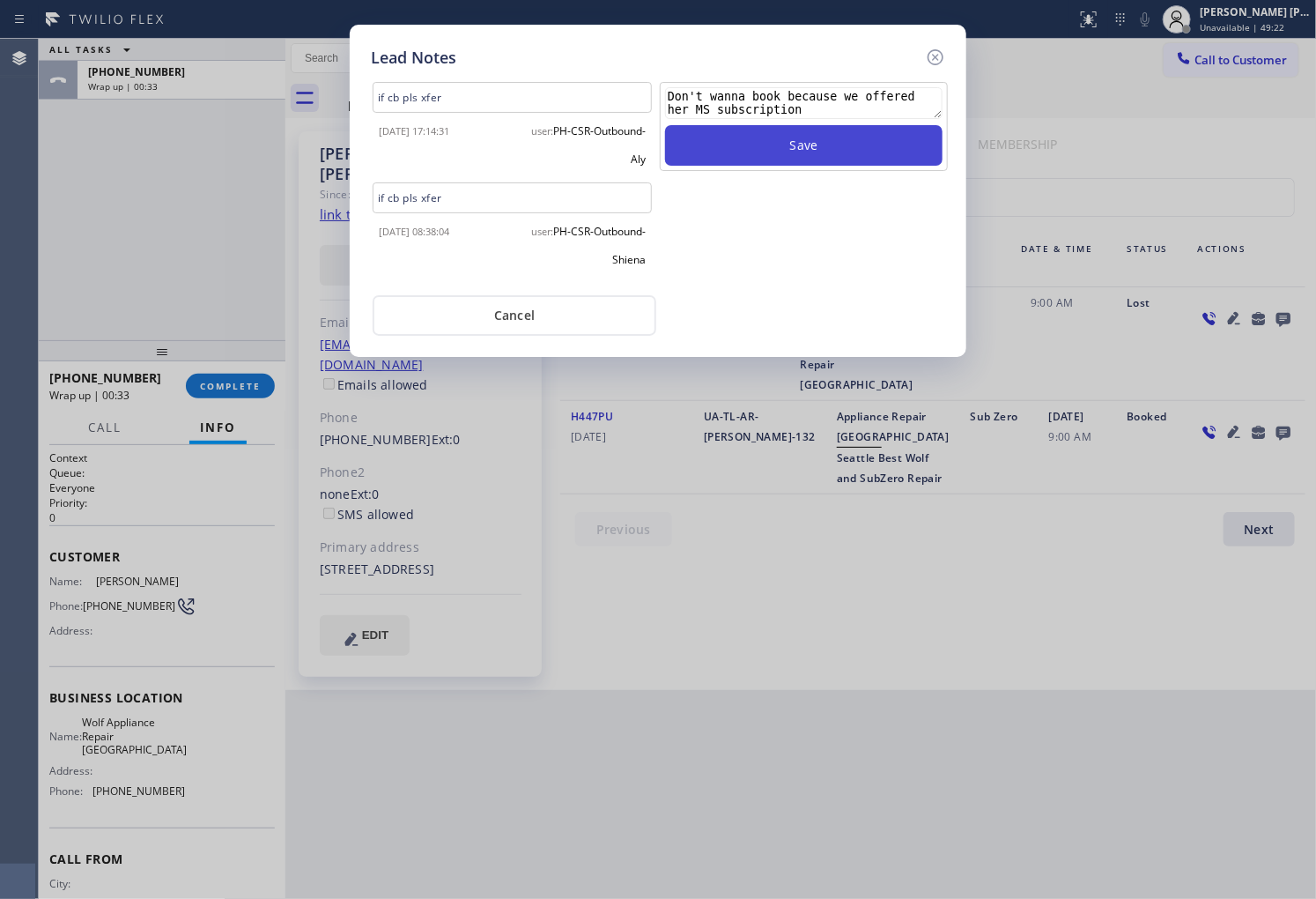
type textarea "Don't wanna book because we offered her MS subscription"
click at [818, 137] on button "Save" at bounding box center [803, 145] width 277 height 40
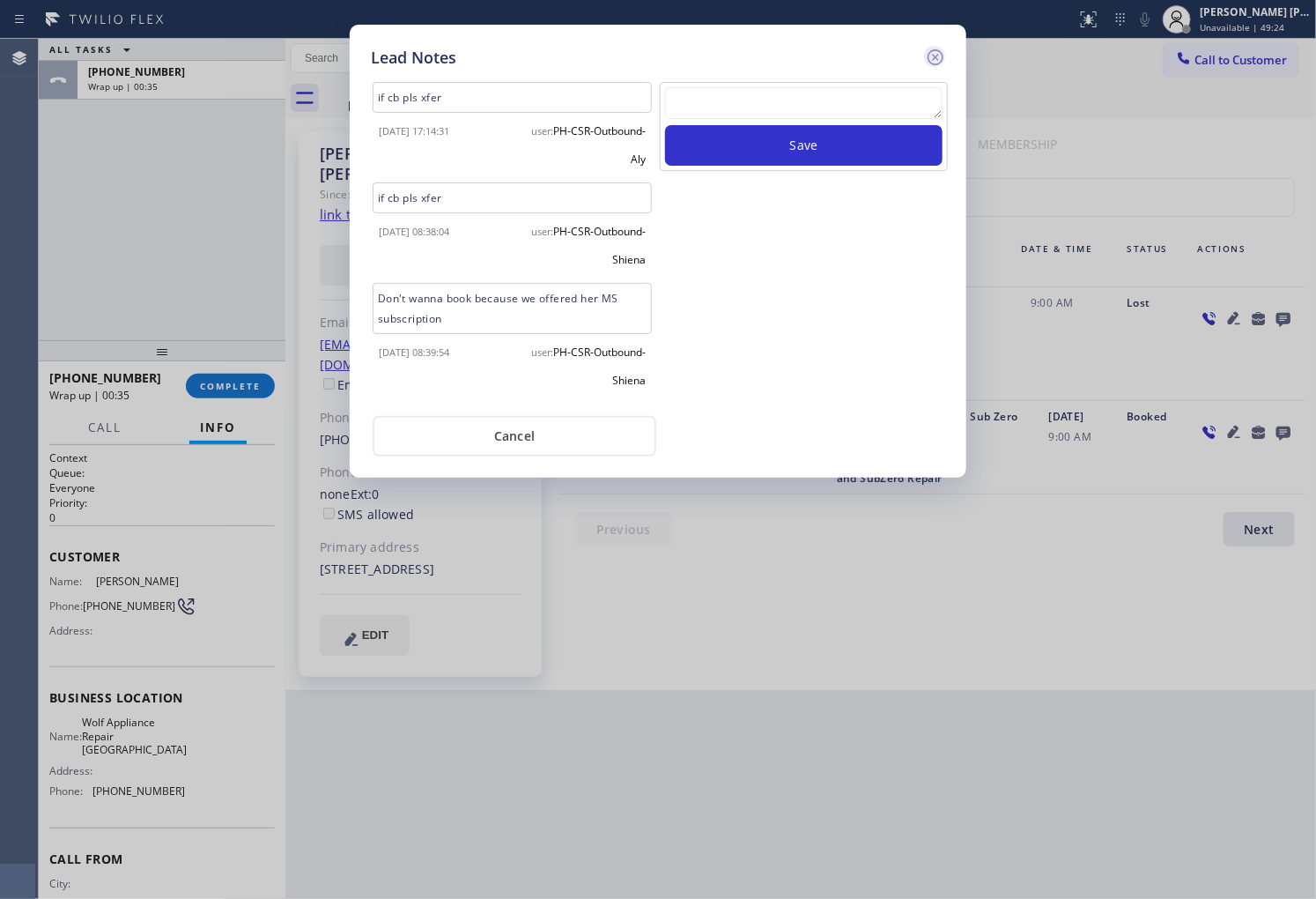
click at [929, 62] on icon at bounding box center [935, 57] width 16 height 16
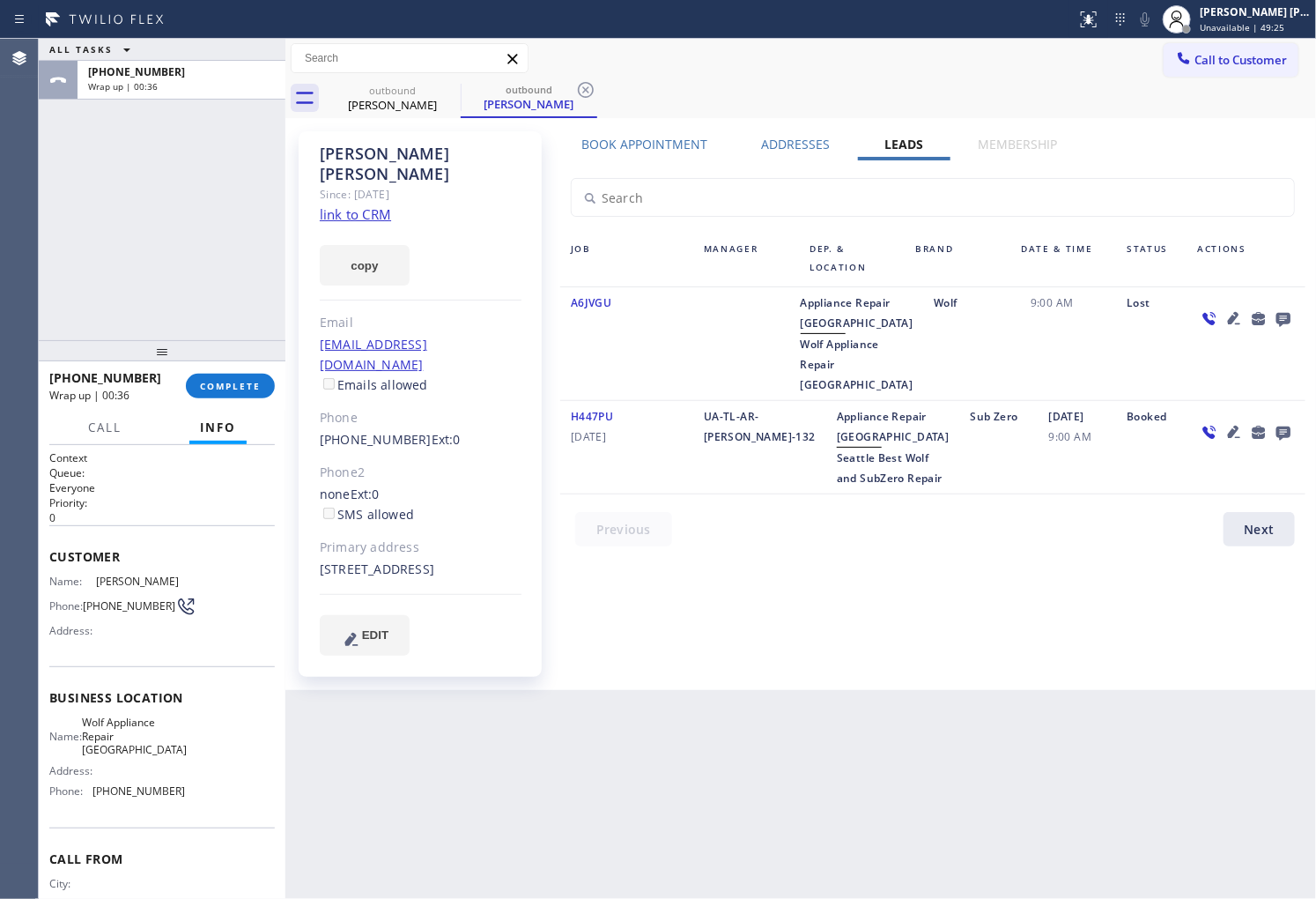
click at [132, 376] on span "+12069310234" at bounding box center [105, 377] width 111 height 17
drag, startPoint x: 132, startPoint y: 376, endPoint x: 144, endPoint y: 380, distance: 12.6
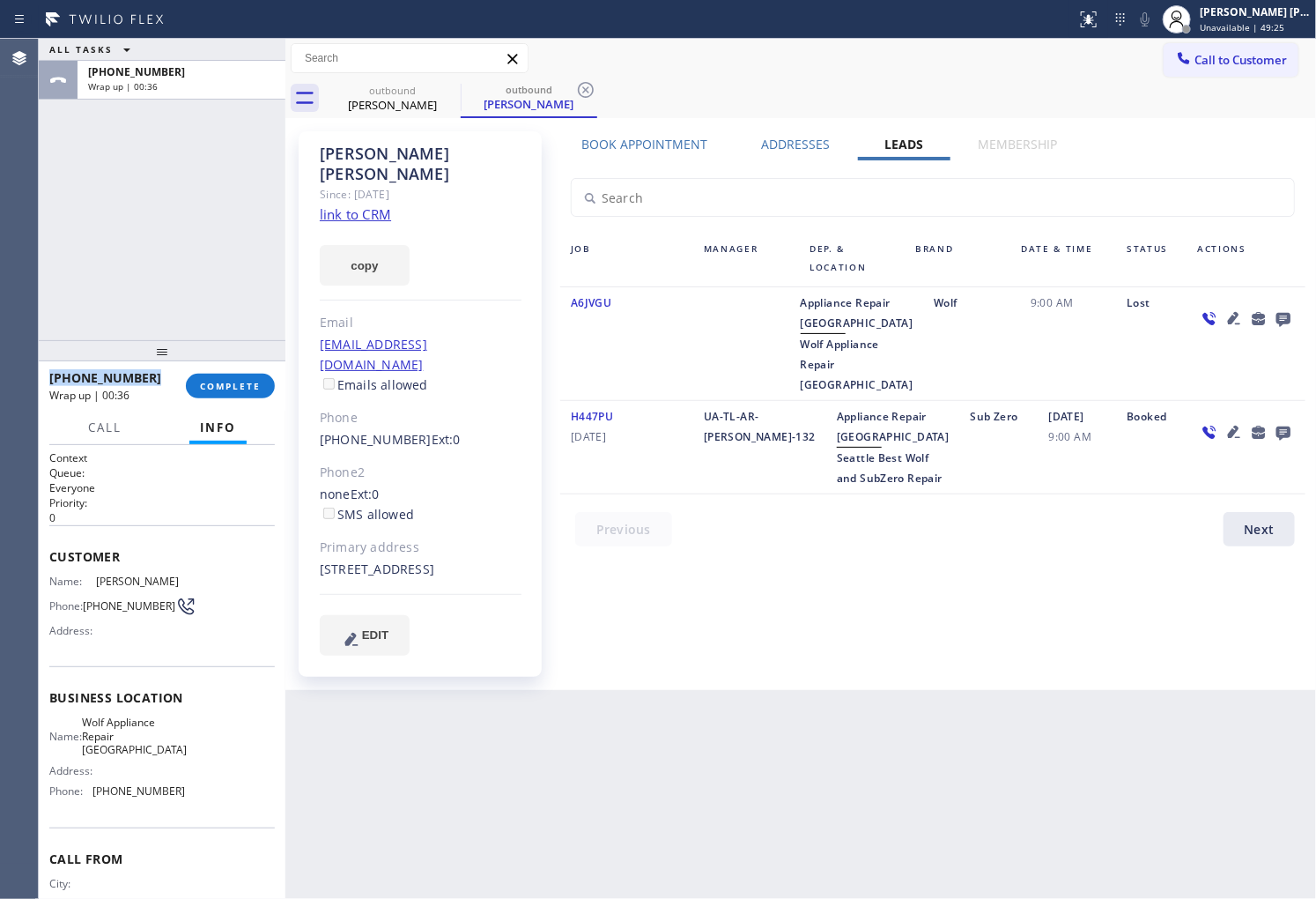
click at [132, 376] on span "+12069310234" at bounding box center [105, 377] width 111 height 17
copy span "+12069310234"
click at [262, 389] on button "COMPLETE" at bounding box center [230, 386] width 89 height 25
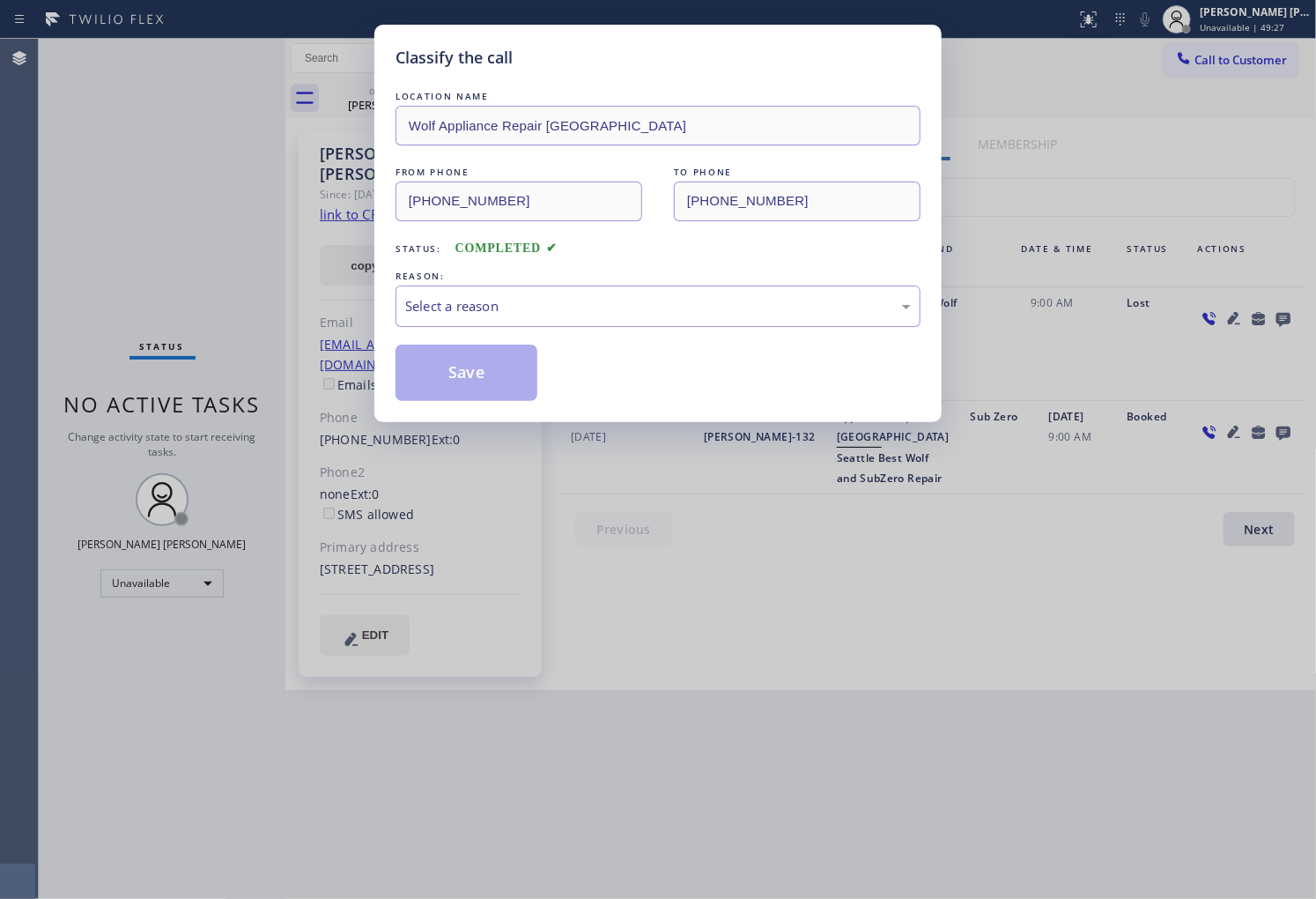
click at [548, 288] on div "Select a reason" at bounding box center [658, 306] width 525 height 41
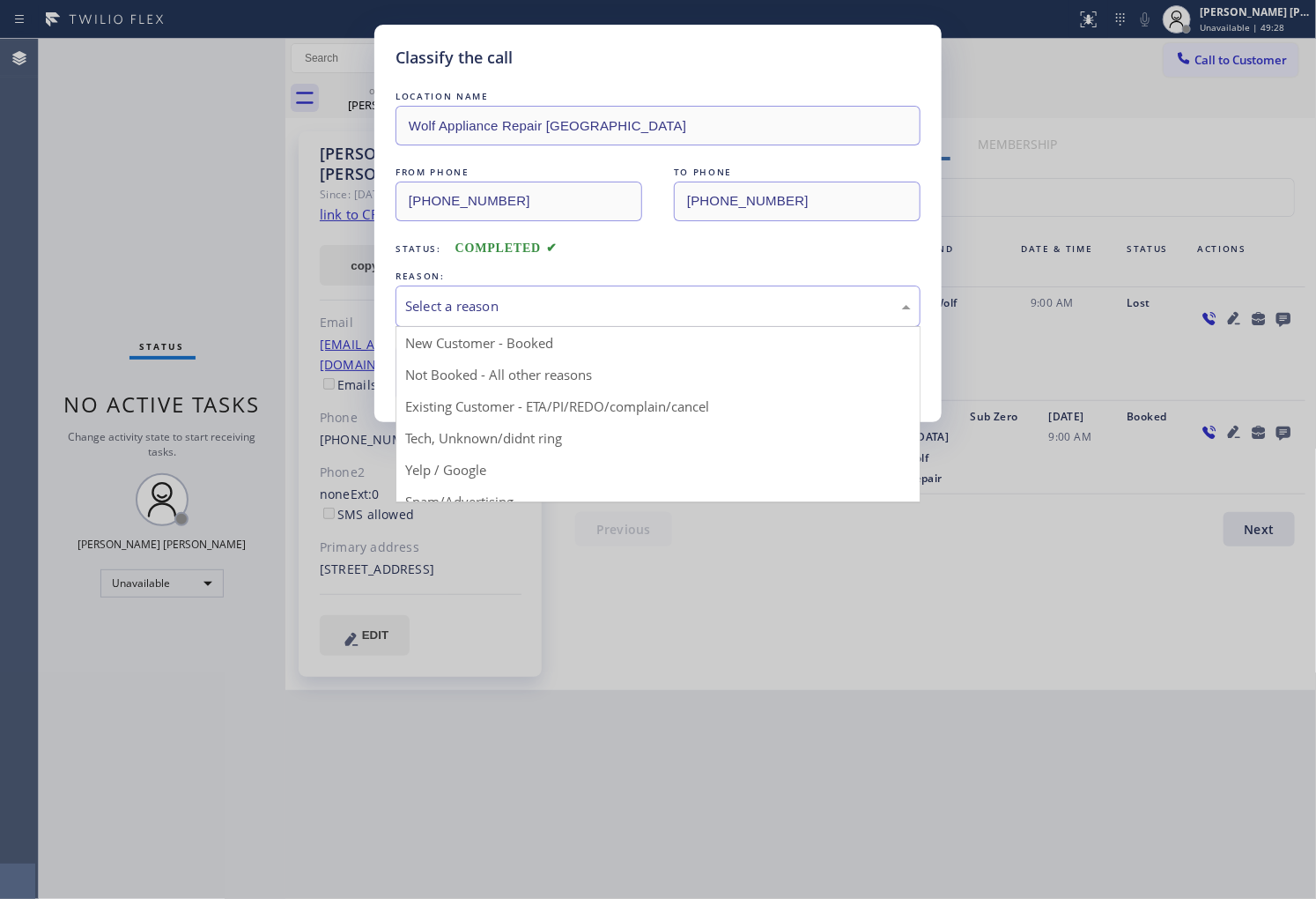
click at [502, 401] on div "Classify the call LOCATION NAME Wolf Appliance Repair Phoenix FROM PHONE (425) …" at bounding box center [657, 223] width 567 height 398
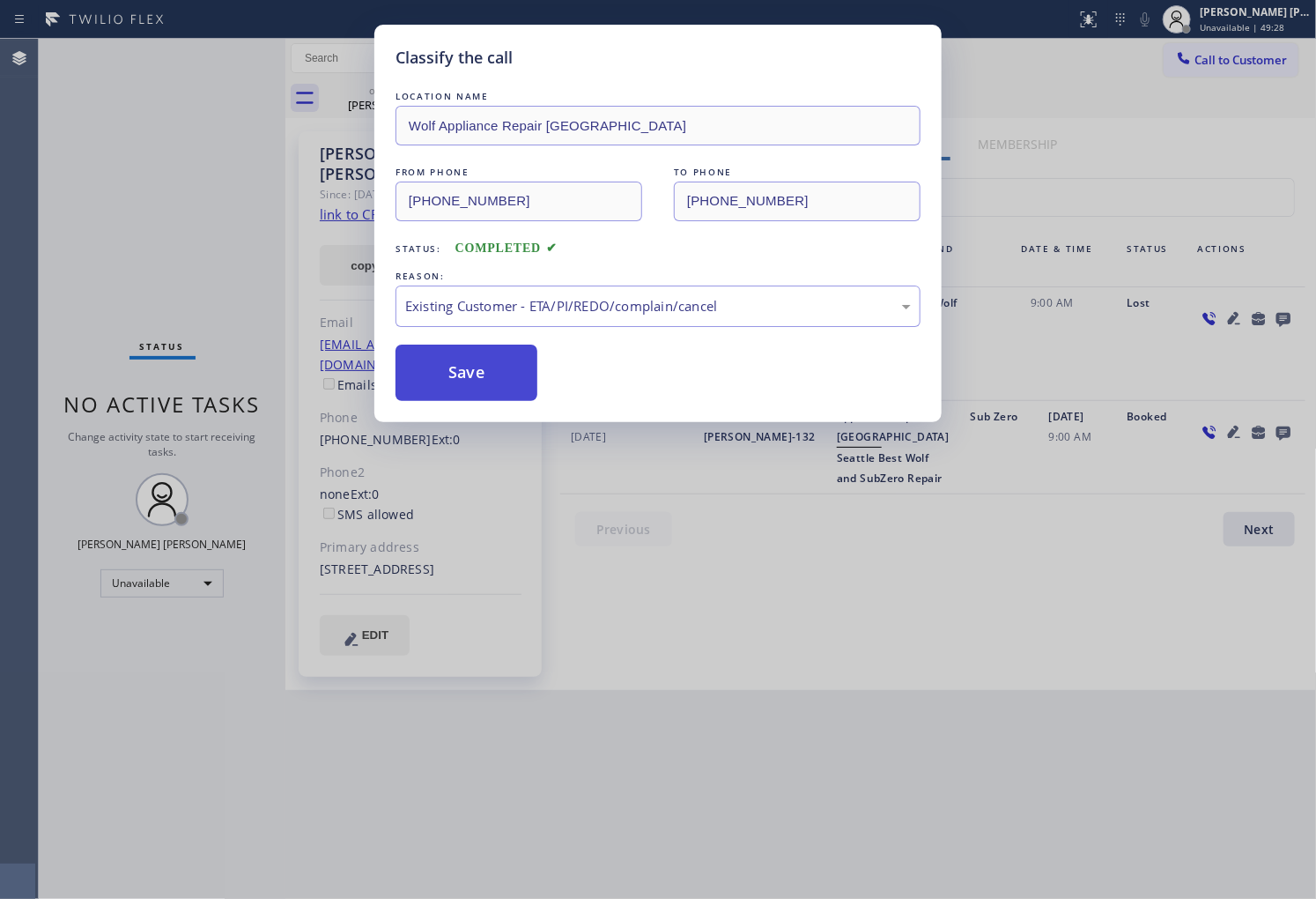
click at [469, 379] on button "Save" at bounding box center [467, 372] width 142 height 56
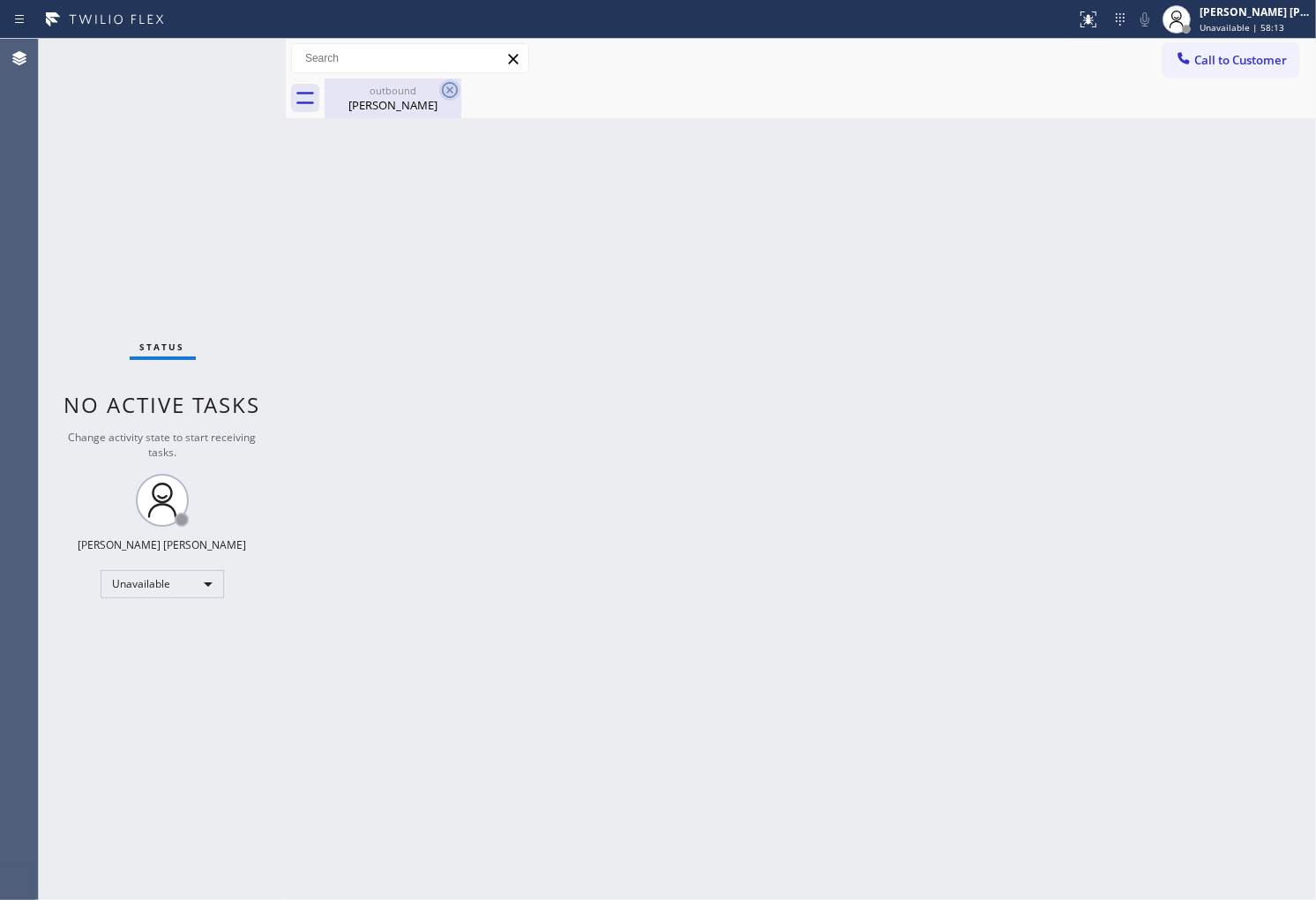
click at [437, 107] on div "Laura Bundy" at bounding box center [392, 105] width 133 height 16
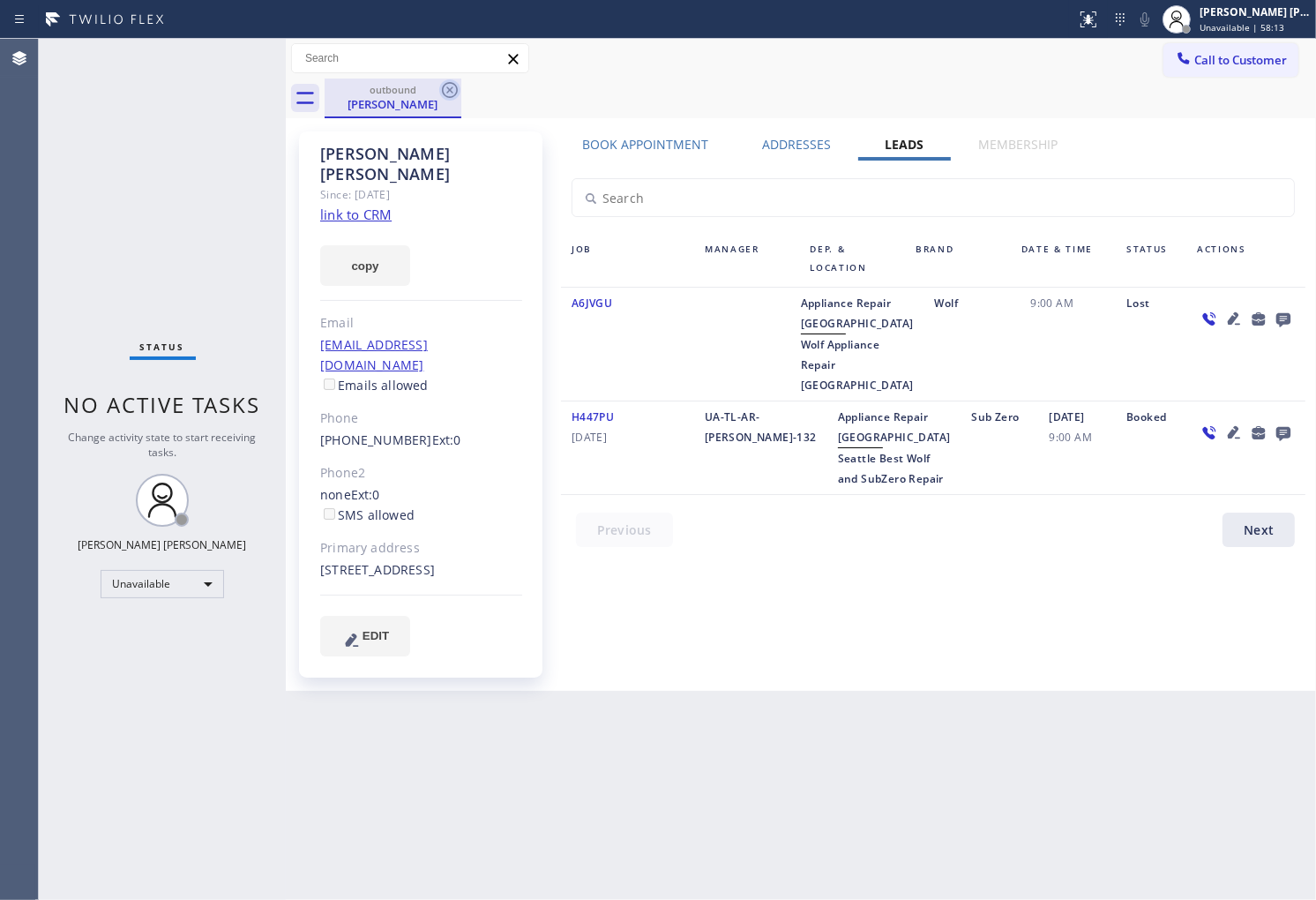
click at [444, 85] on icon at bounding box center [450, 90] width 16 height 16
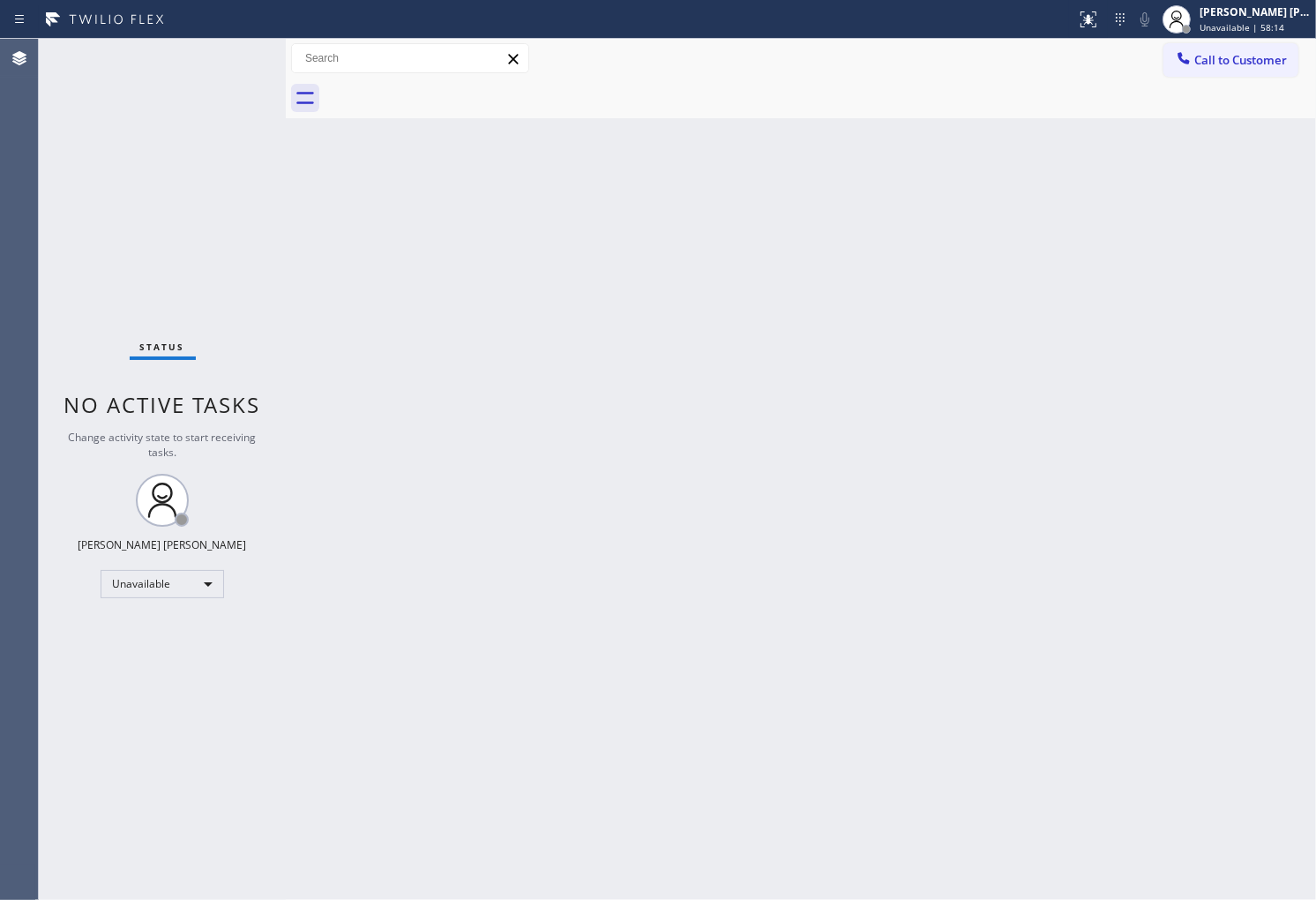
drag, startPoint x: 1213, startPoint y: 71, endPoint x: 1042, endPoint y: 182, distance: 203.9
click at [1213, 70] on button "Call to Customer" at bounding box center [1231, 60] width 135 height 34
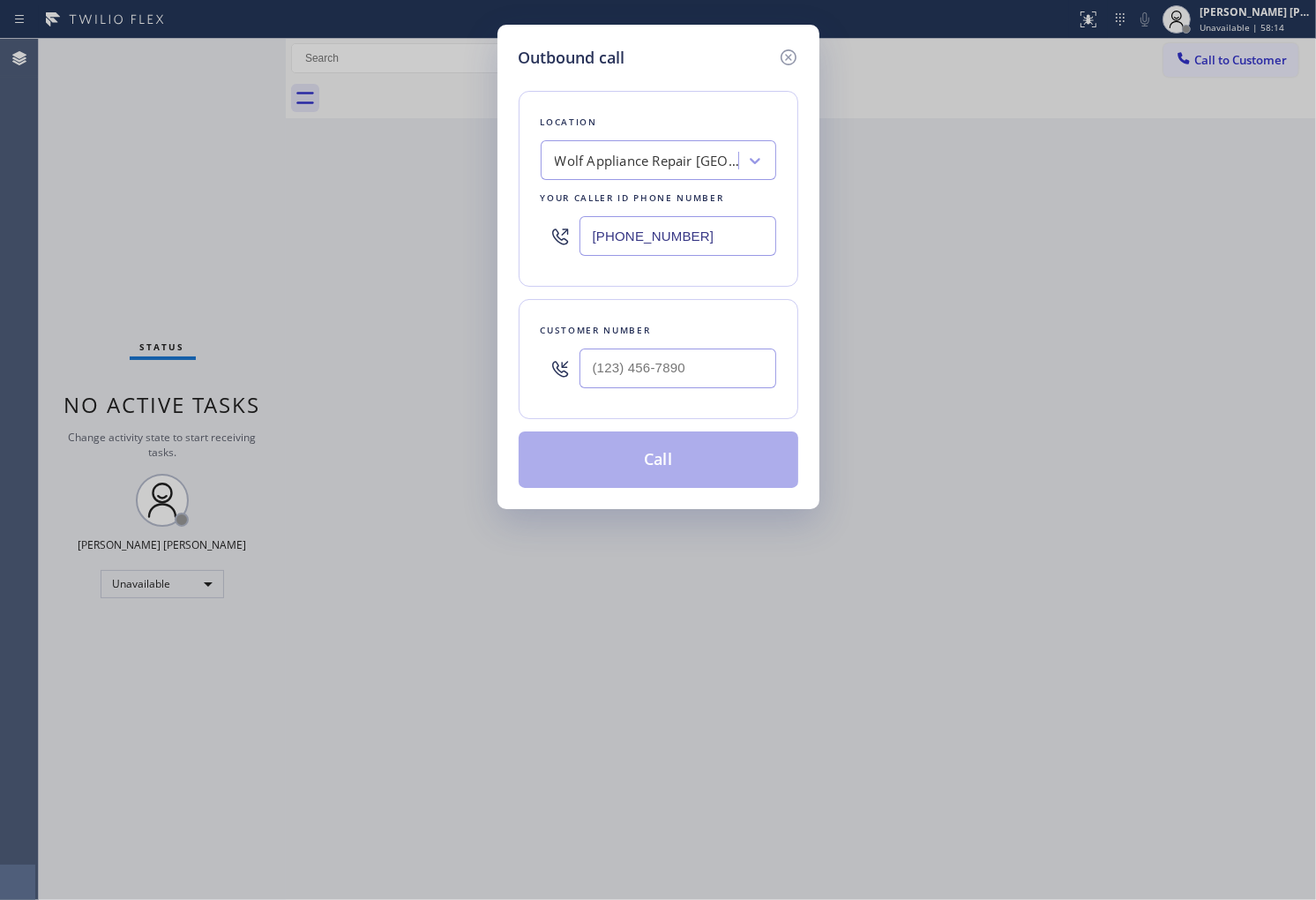
click at [729, 234] on input "(425) 517-3988" at bounding box center [678, 236] width 197 height 40
paste input "562) 358-5911"
type input "(562) 358-5911"
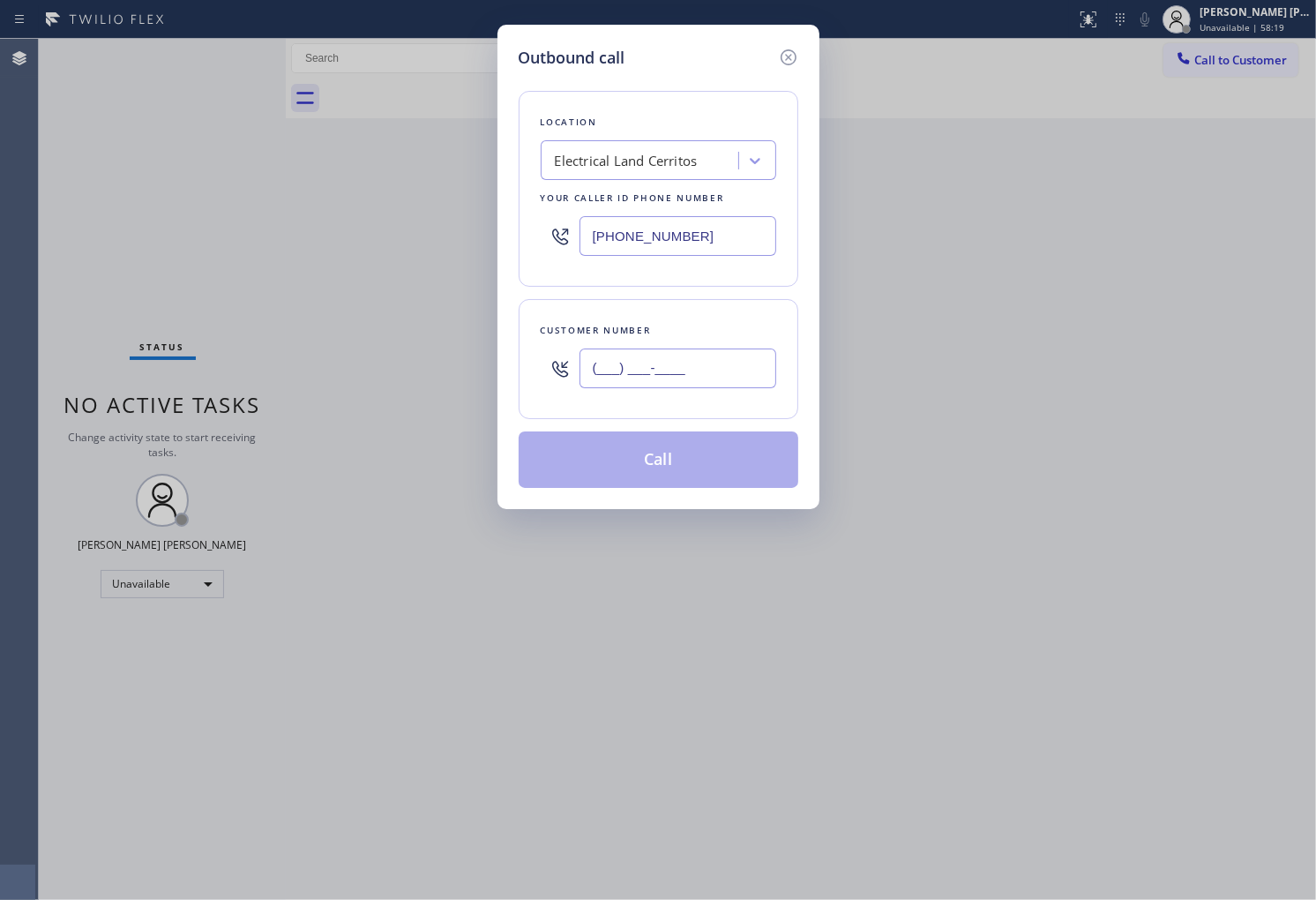
click at [656, 362] on input "(___) ___-____" at bounding box center [678, 368] width 197 height 40
paste input "424) 786-9034"
type input "(424) 786-9034"
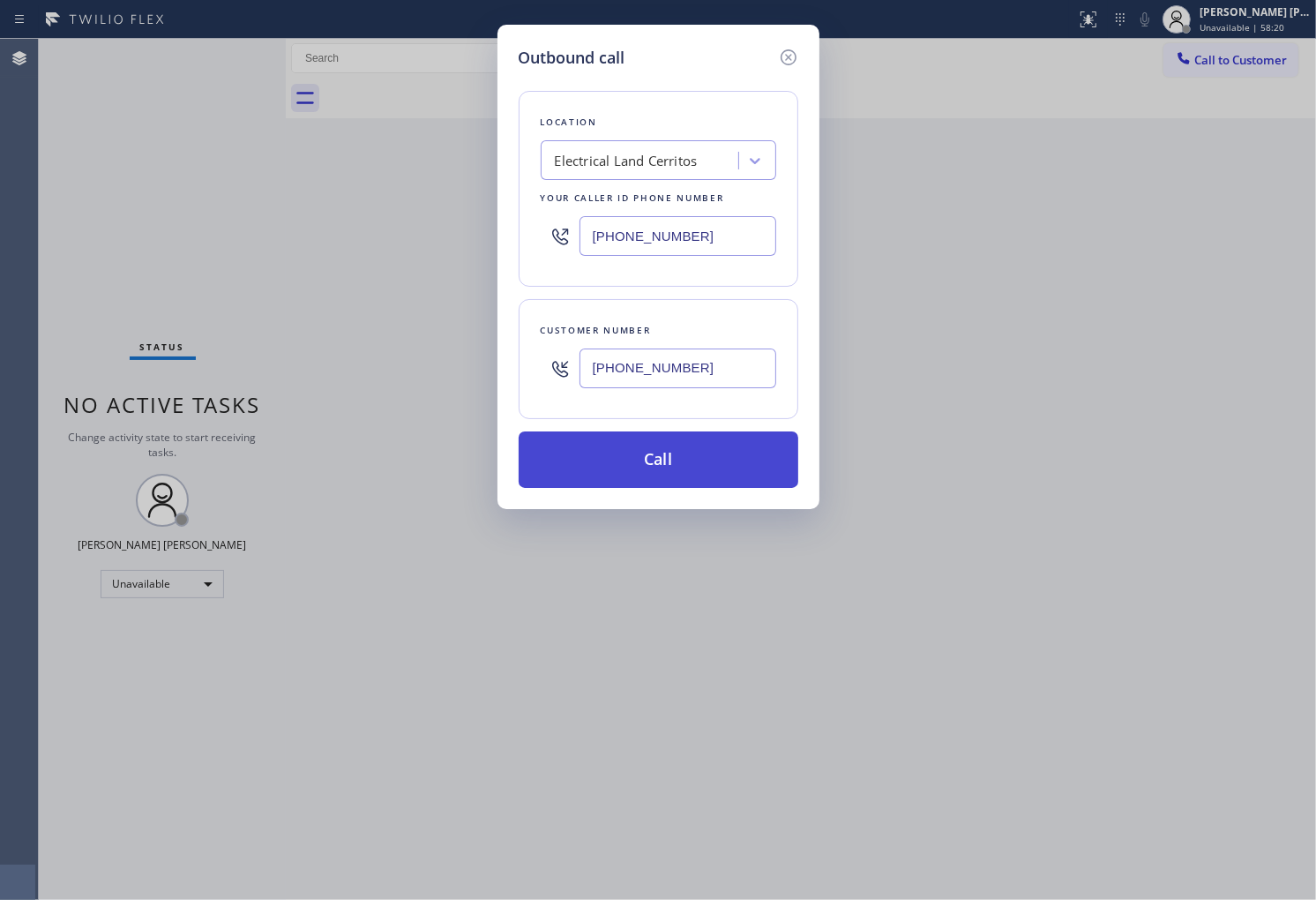
click at [686, 456] on button "Call" at bounding box center [658, 459] width 280 height 56
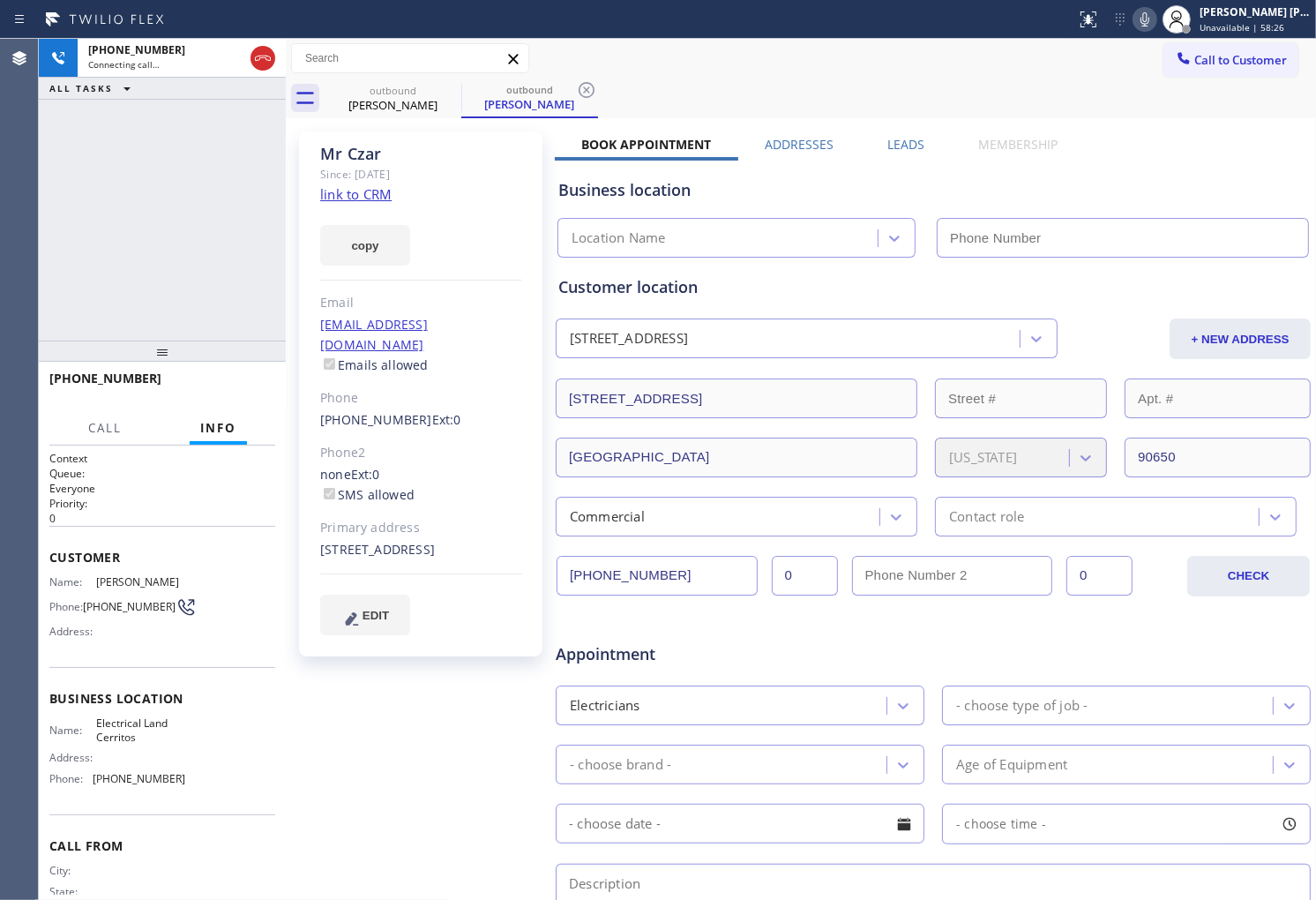
type input "(562) 358-5911"
click at [341, 156] on div "Mr Czar" at bounding box center [421, 154] width 202 height 21
copy div "Mr Czar"
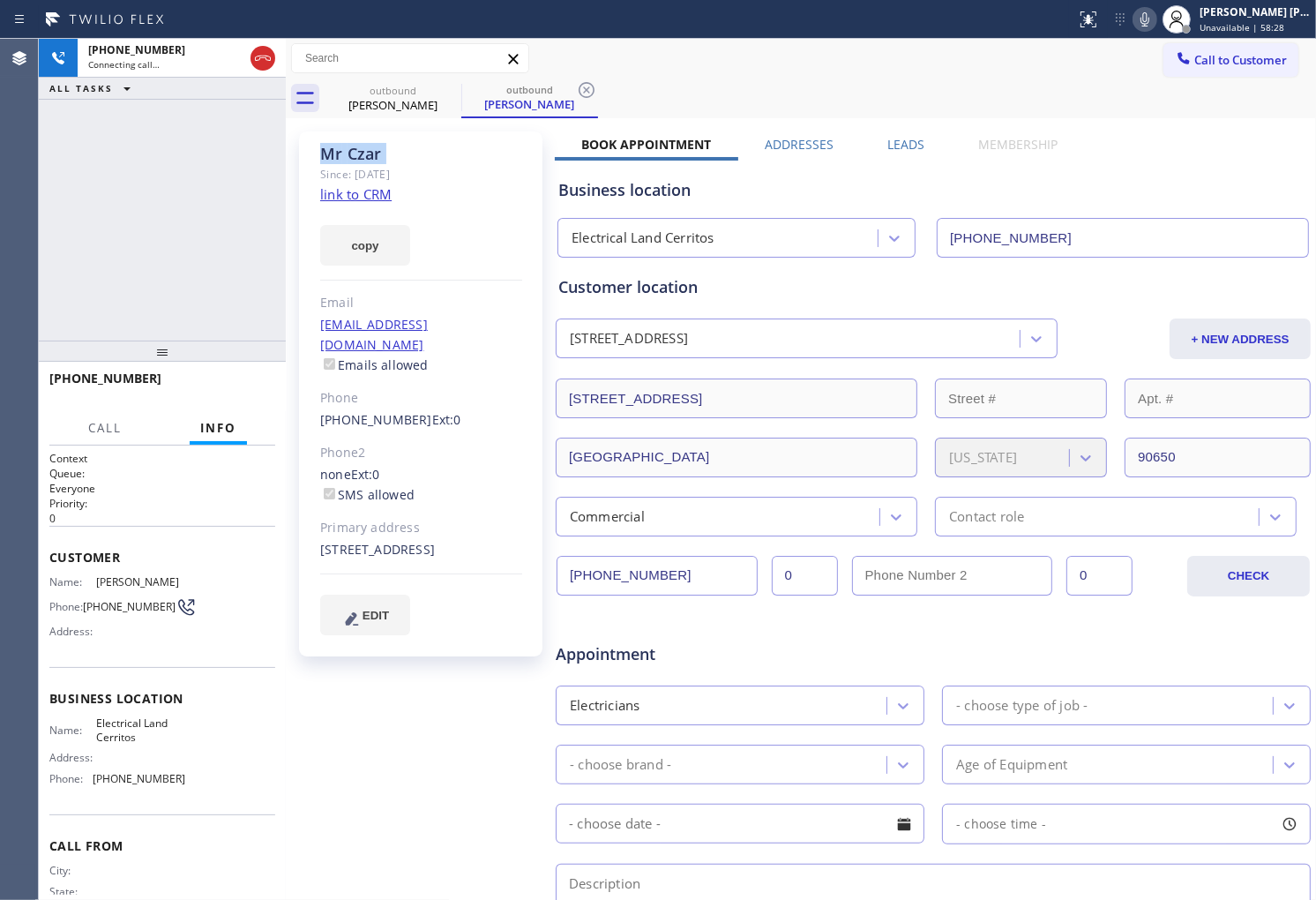
click at [63, 240] on div "+14247869034 Connecting call… ALL TASKS ALL TASKS ACTIVE TASKS TASKS IN WRAP UP" at bounding box center [162, 189] width 247 height 301
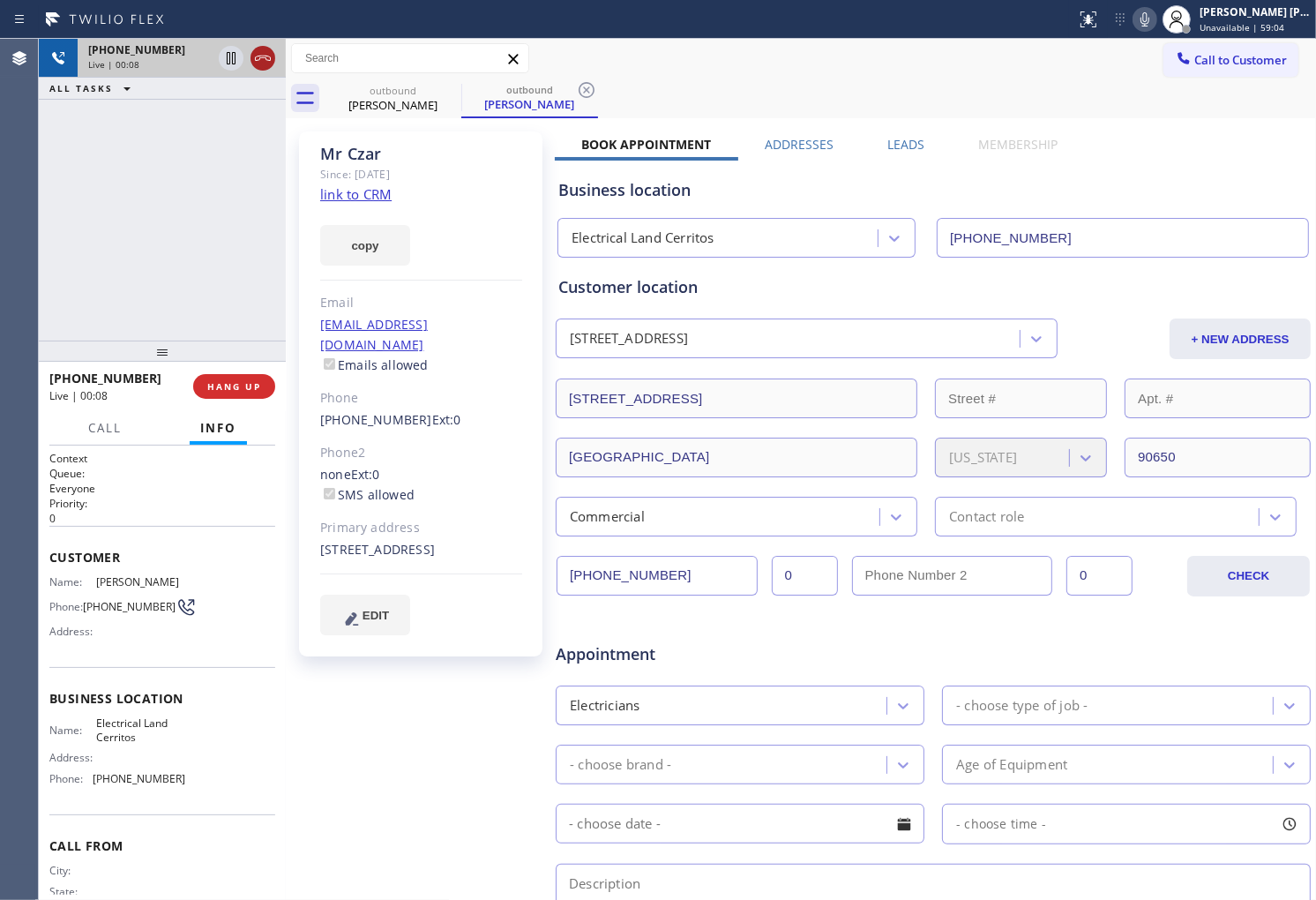
click at [261, 56] on icon at bounding box center [262, 57] width 21 height 21
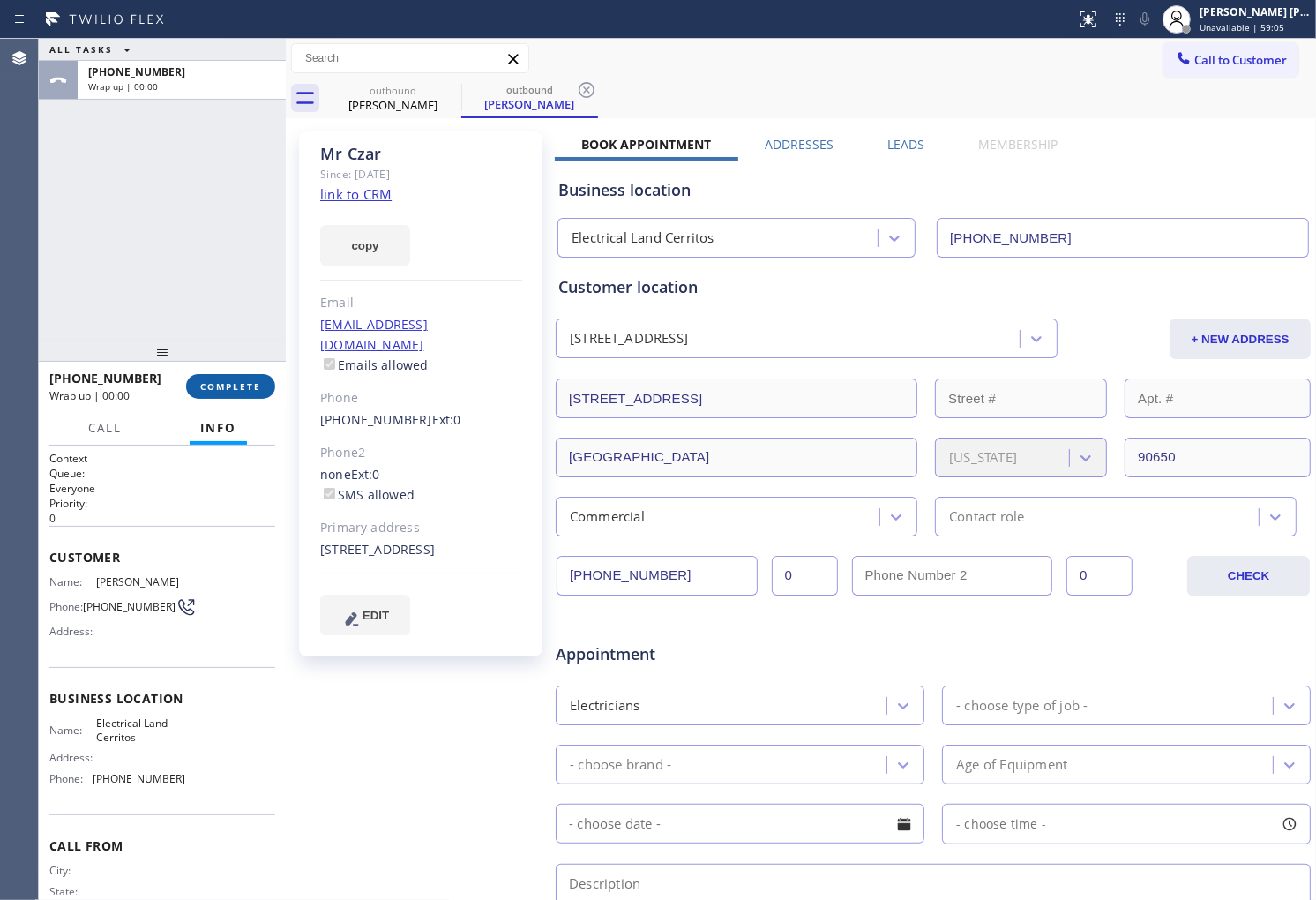
click at [248, 381] on span "COMPLETE" at bounding box center [231, 386] width 61 height 13
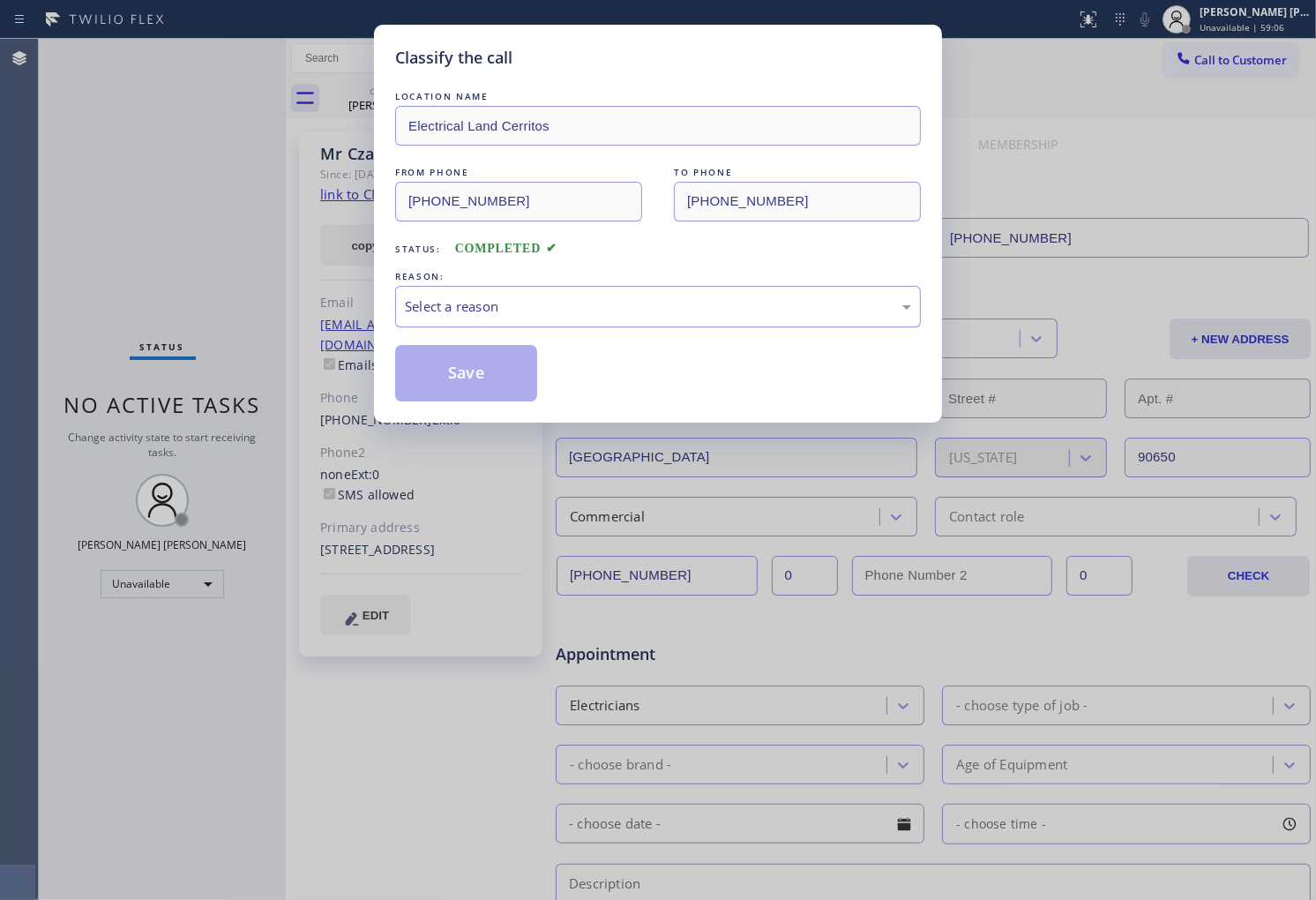
click at [513, 318] on div "Select a reason" at bounding box center [658, 306] width 526 height 41
click at [504, 317] on div "Select a reason" at bounding box center [658, 306] width 526 height 41
click at [498, 395] on button "Save" at bounding box center [466, 372] width 142 height 56
click at [456, 363] on button "Save" at bounding box center [466, 372] width 142 height 56
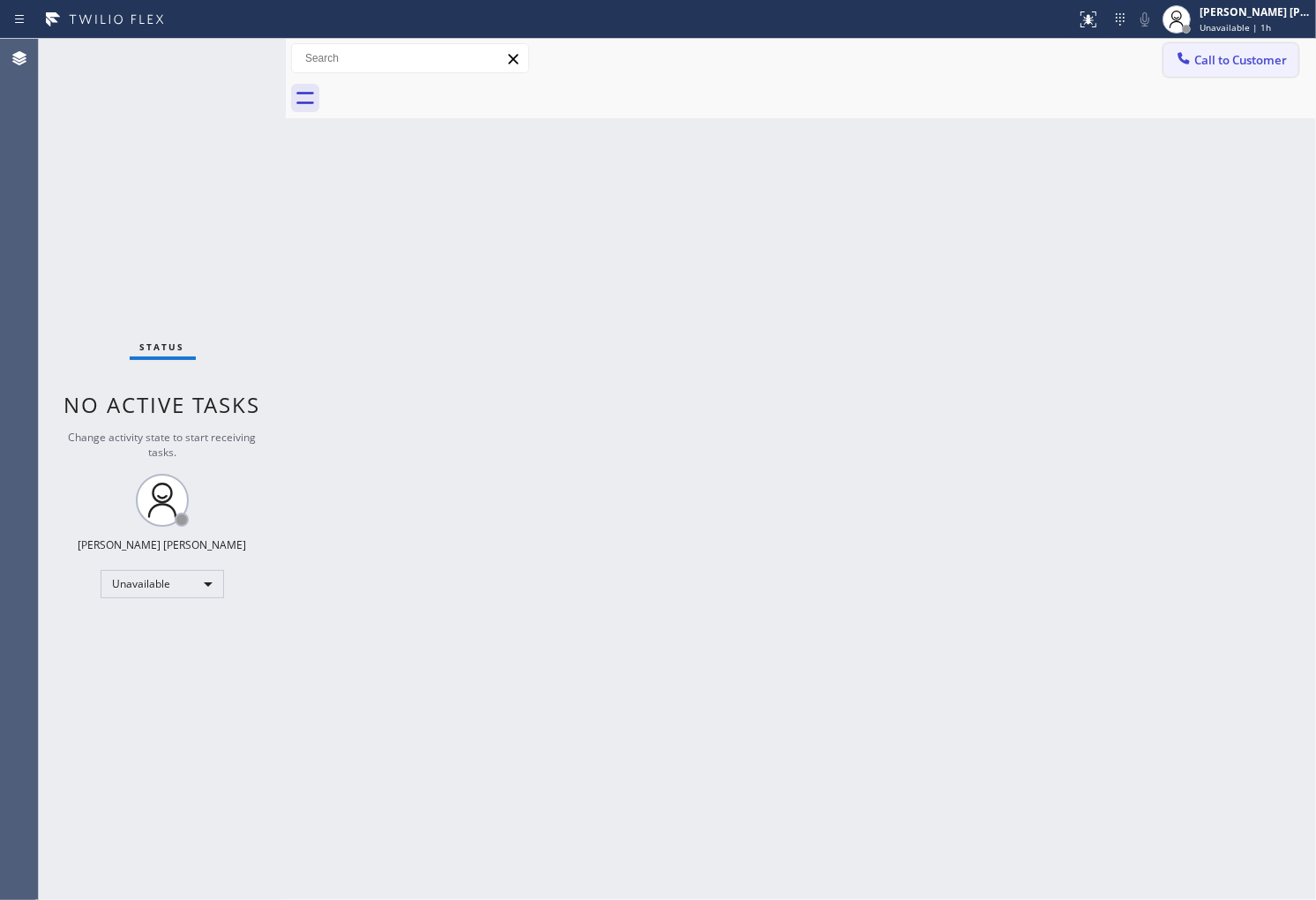
click at [1231, 59] on span "Call to Customer" at bounding box center [1241, 60] width 93 height 16
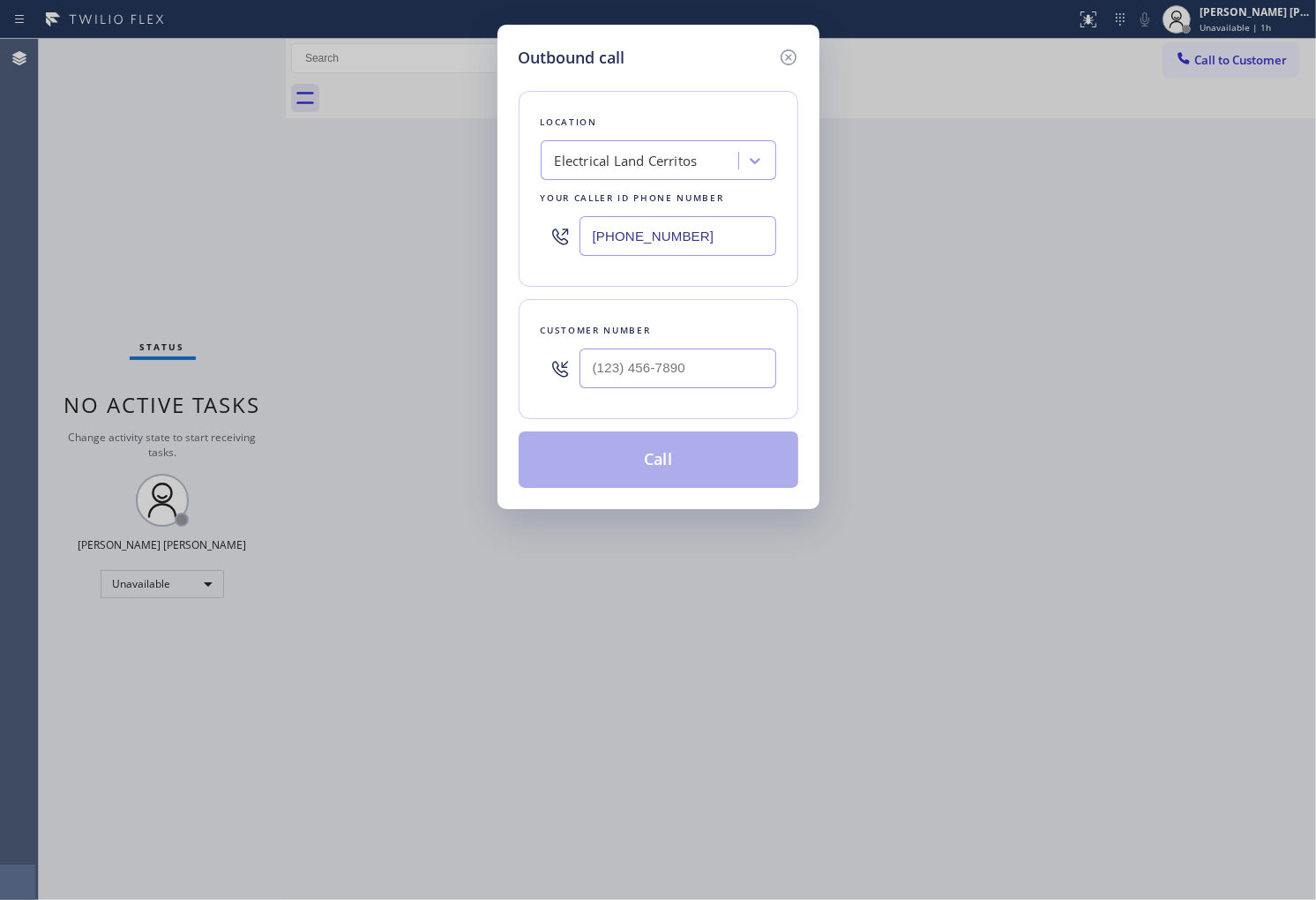
click at [645, 233] on input "(562) 358-5911" at bounding box center [678, 236] width 197 height 40
type input "(628) 800-0340"
click at [626, 390] on div at bounding box center [678, 368] width 197 height 57
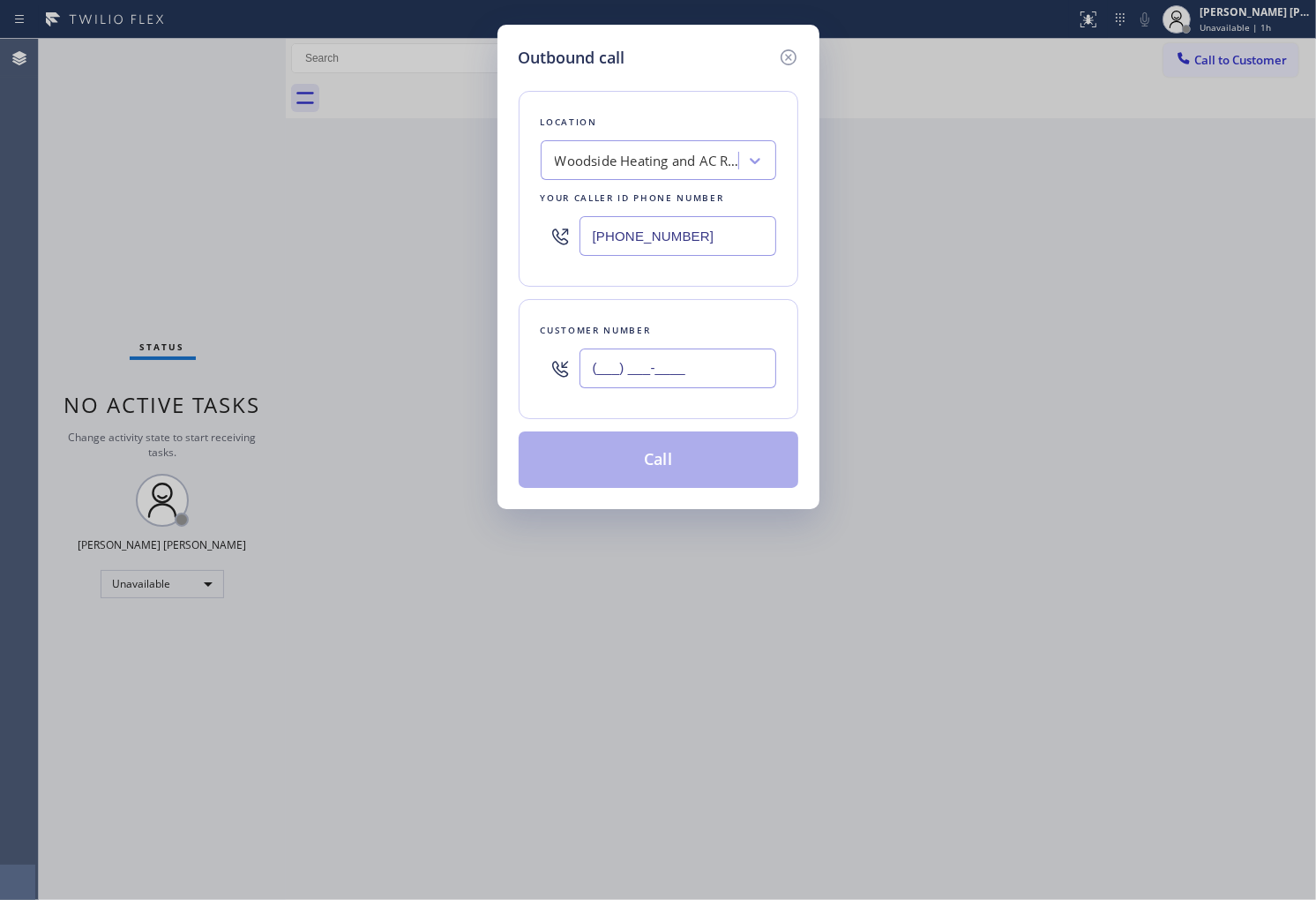
click at [630, 367] on input "(___) ___-____" at bounding box center [678, 368] width 197 height 40
paste input "650) 839-3866"
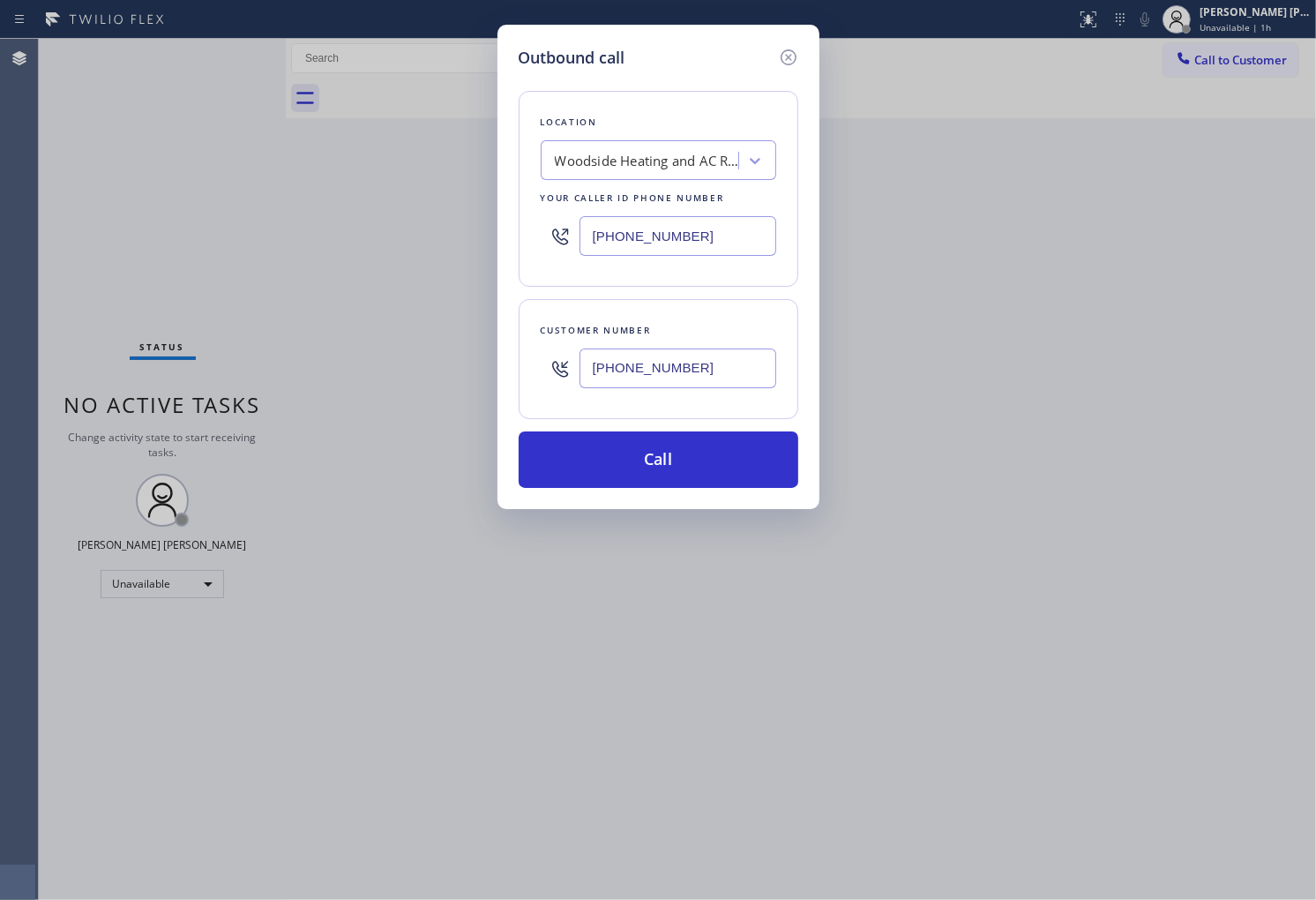
type input "(650) 839-3866"
click at [671, 444] on button "Call" at bounding box center [658, 459] width 280 height 56
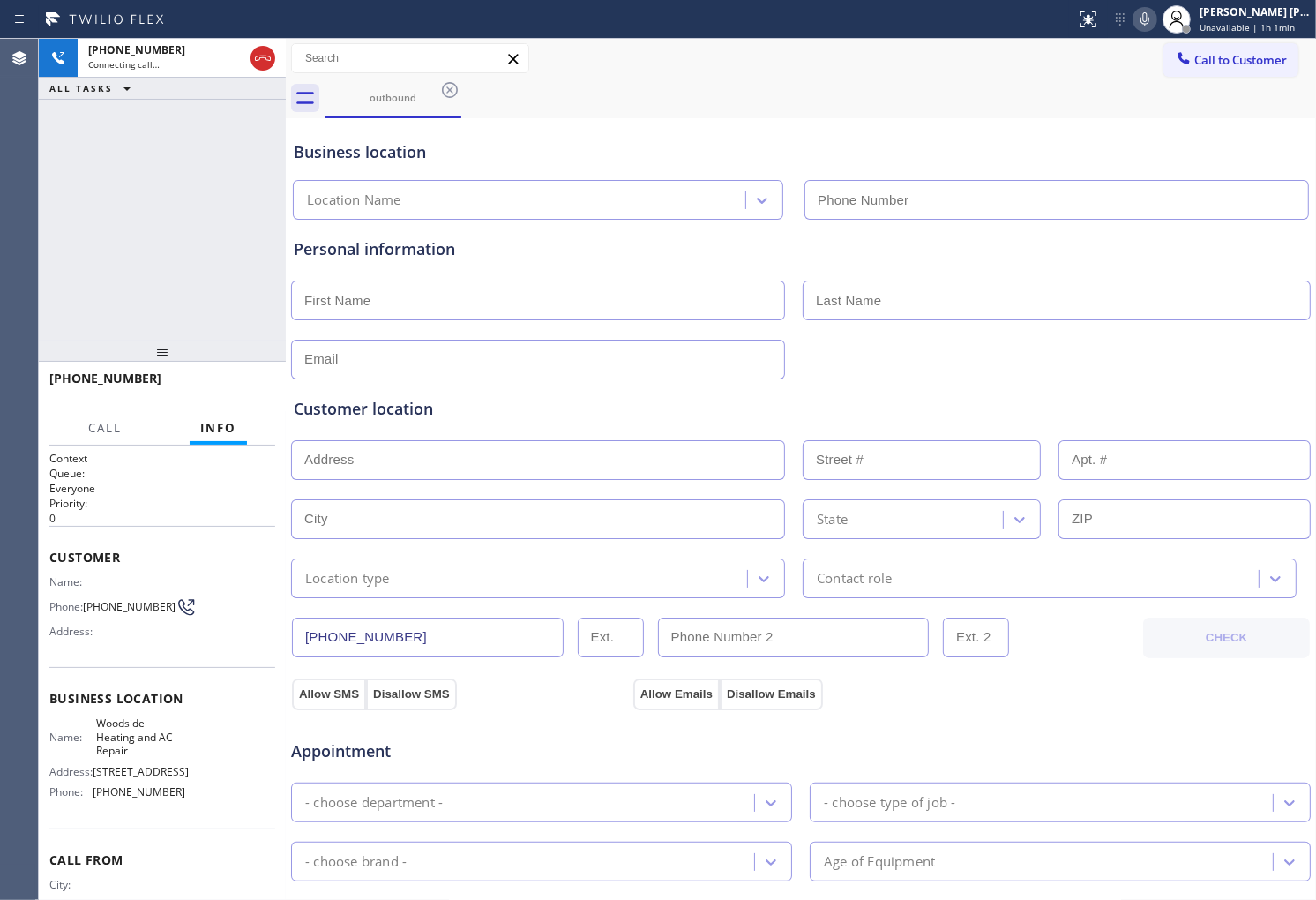
click at [108, 372] on span "+16508393866" at bounding box center [105, 377] width 112 height 17
copy span "+16508393866"
type input "(628) 800-0340"
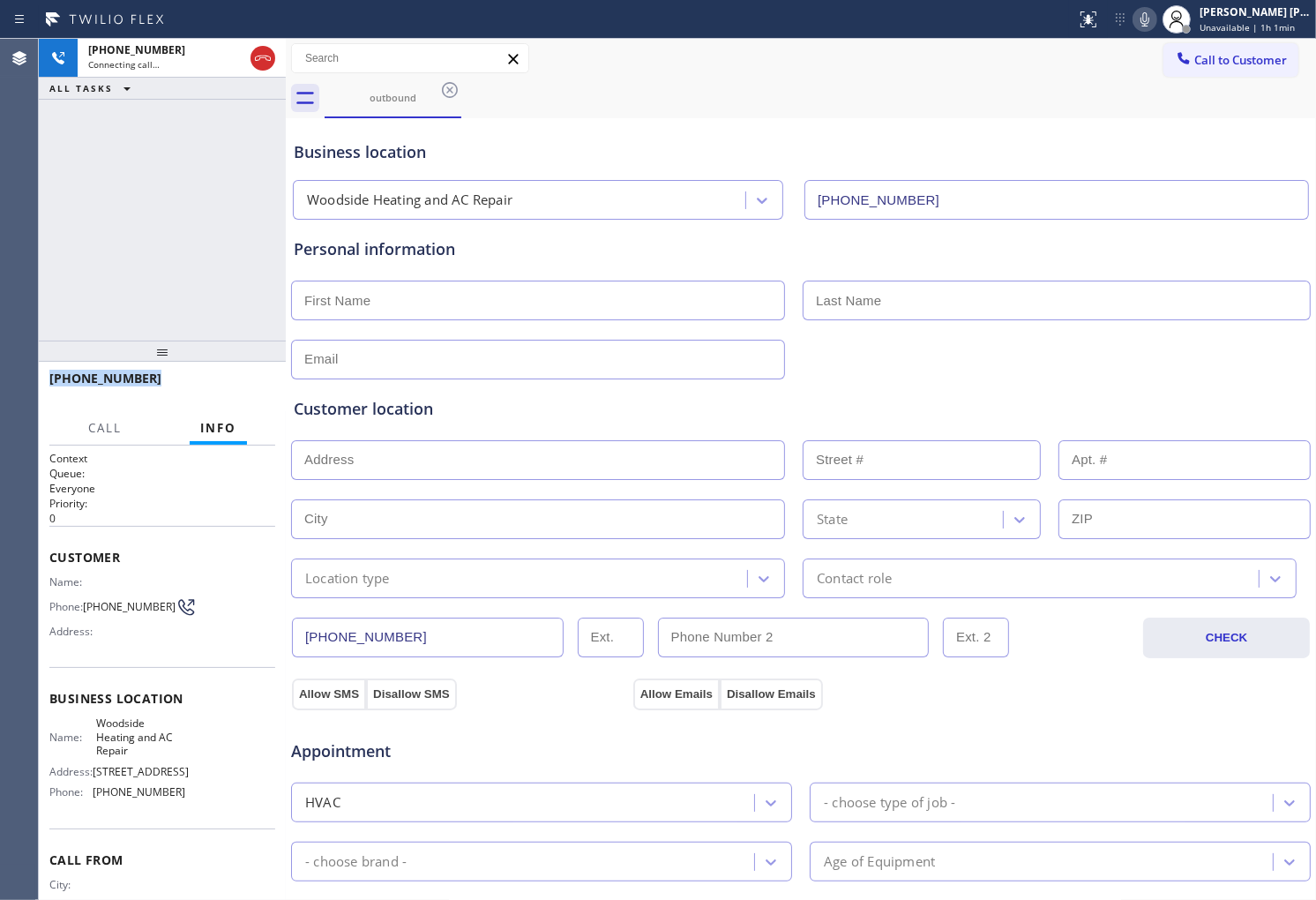
click at [109, 372] on span "+16508393866" at bounding box center [105, 377] width 112 height 17
copy span "+16508393866"
drag, startPoint x: 433, startPoint y: 155, endPoint x: 367, endPoint y: 162, distance: 66.4
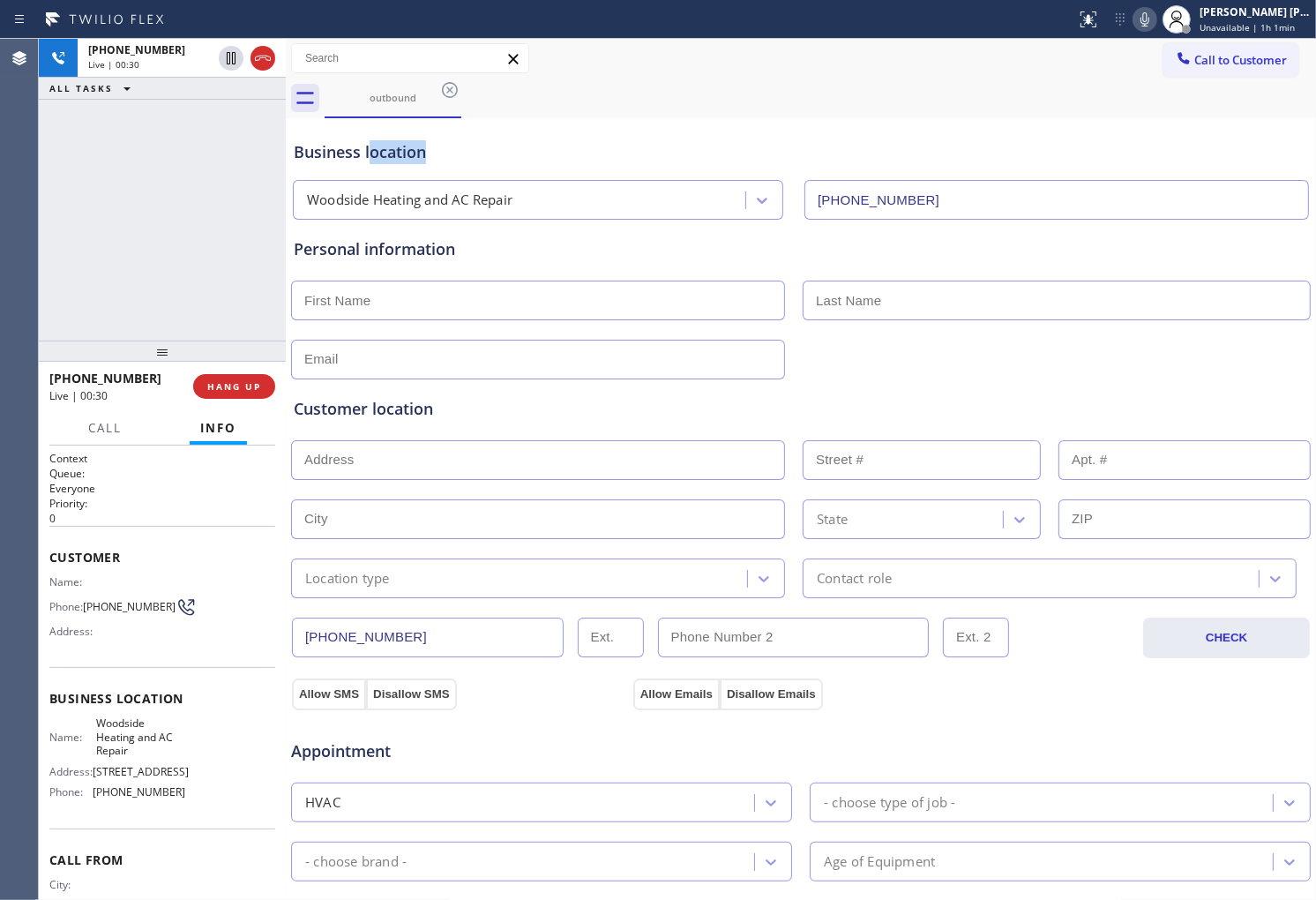
click at [367, 162] on div "Business location" at bounding box center [800, 152] width 1015 height 24
click at [365, 145] on div "Business location" at bounding box center [800, 152] width 1015 height 24
click at [262, 62] on icon at bounding box center [262, 57] width 21 height 21
click at [112, 379] on span "+16508393866" at bounding box center [105, 377] width 112 height 17
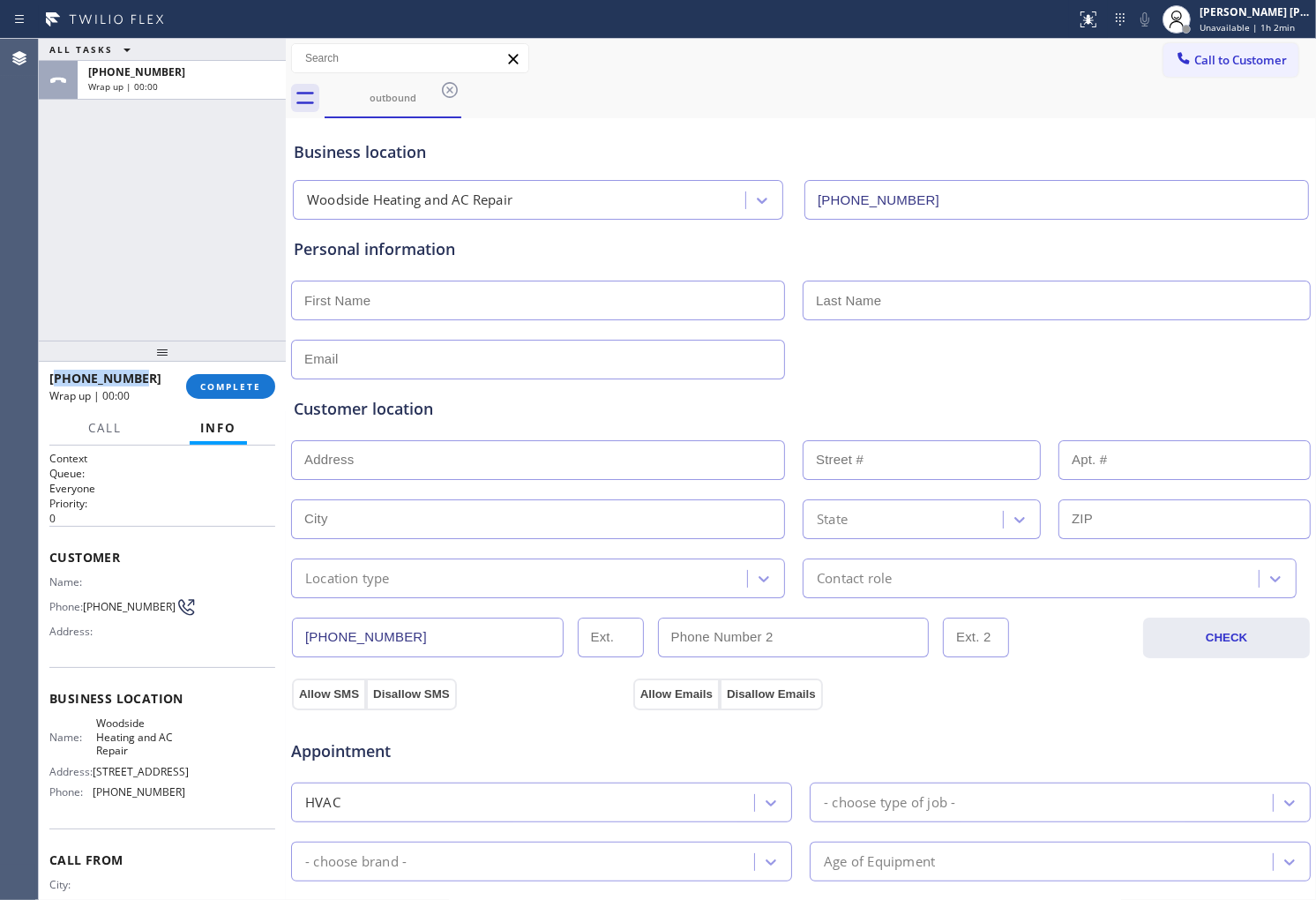
click at [112, 379] on span "+16508393866" at bounding box center [105, 377] width 112 height 17
copy span "+16508393866"
click at [226, 385] on span "COMPLETE" at bounding box center [231, 386] width 61 height 13
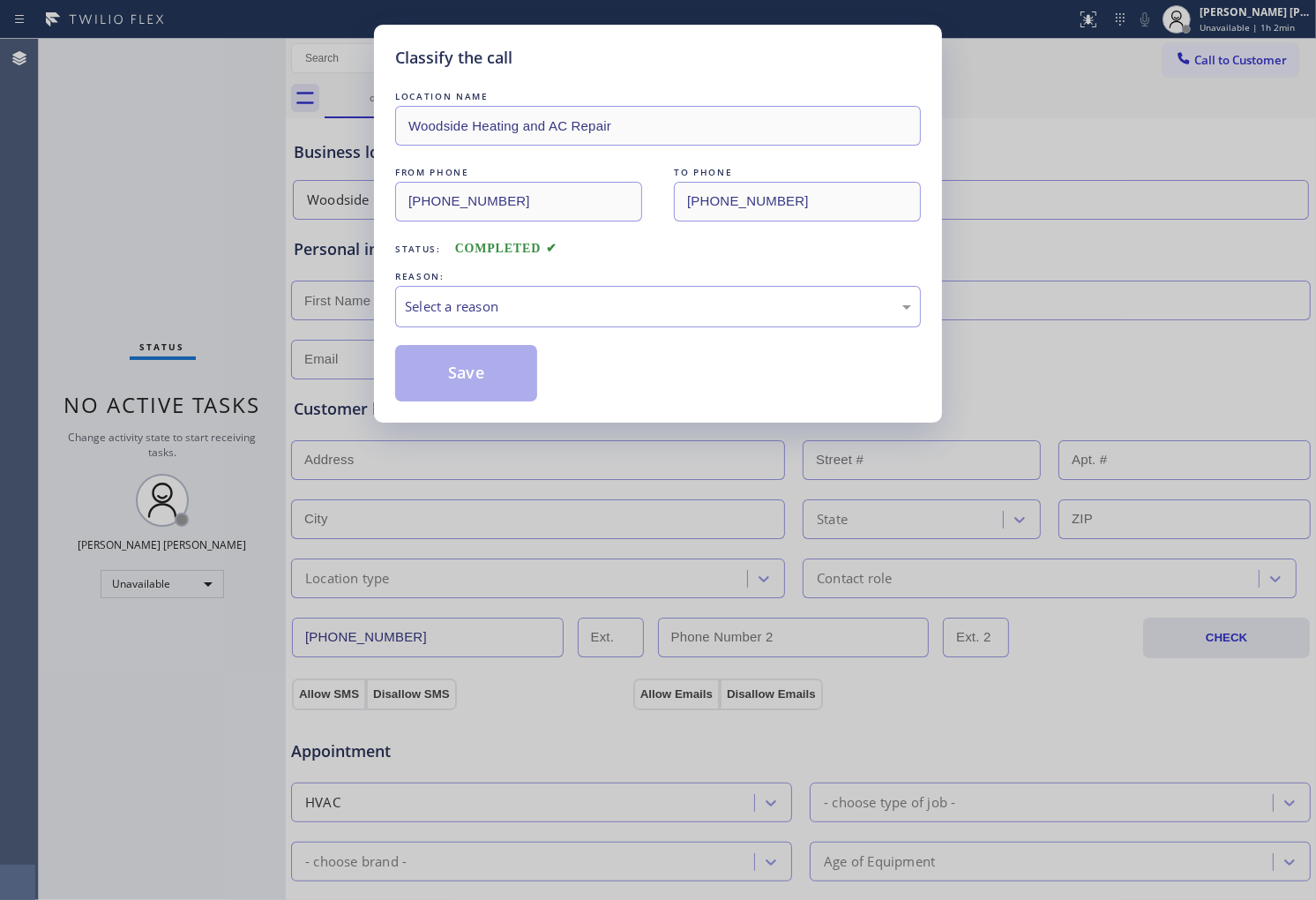
click at [526, 309] on div "Select a reason" at bounding box center [658, 306] width 507 height 21
click at [465, 409] on div "Classify the call LOCATION NAME Woodside Heating and AC Repair FROM PHONE (628)…" at bounding box center [658, 223] width 568 height 398
drag, startPoint x: 465, startPoint y: 409, endPoint x: 485, endPoint y: 244, distance: 166.2
click at [465, 408] on div "Classify the call LOCATION NAME Woodside Heating and AC Repair FROM PHONE (628)…" at bounding box center [658, 223] width 568 height 398
click at [470, 383] on button "Save" at bounding box center [466, 372] width 142 height 56
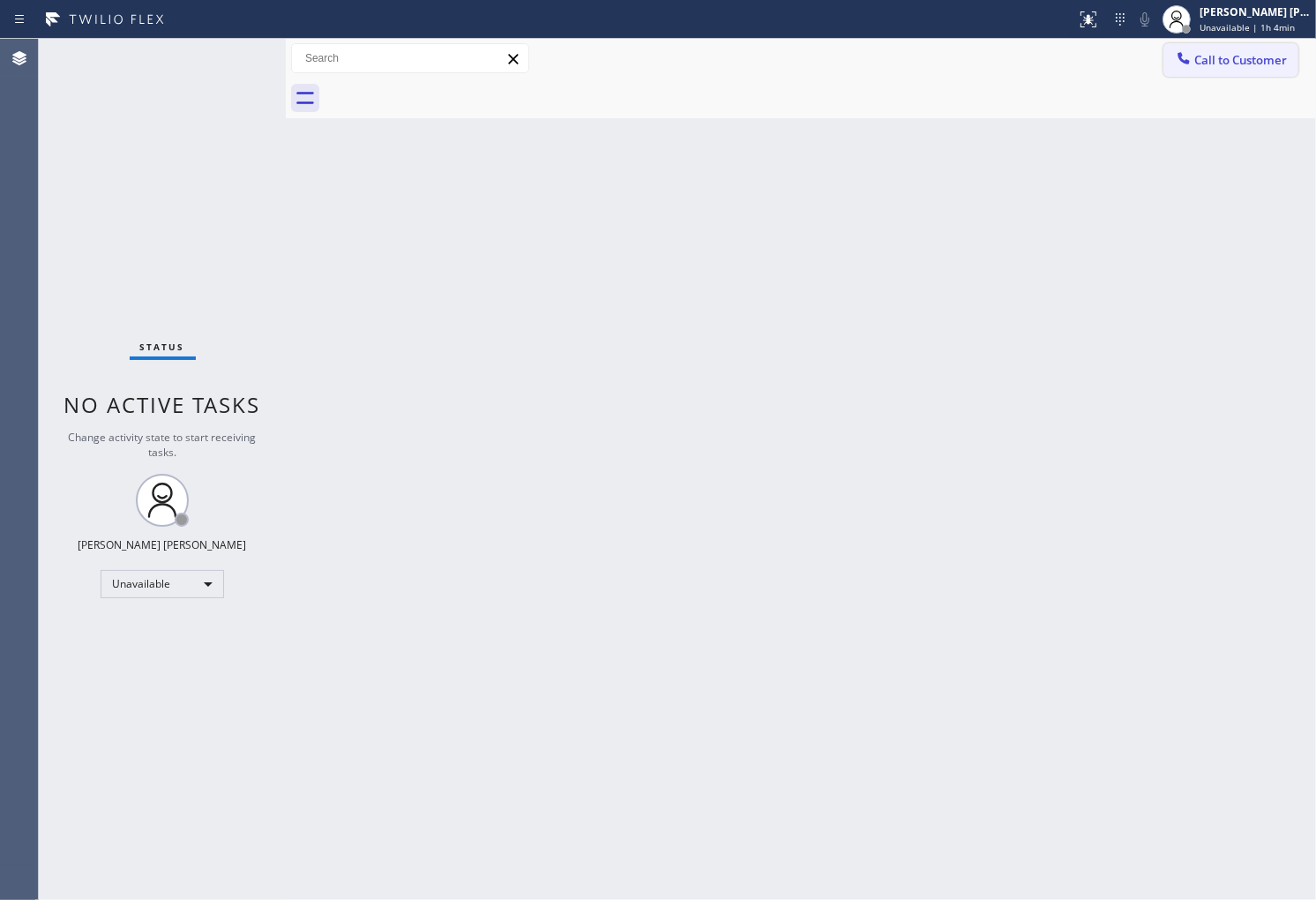
click at [1210, 53] on span "Call to Customer" at bounding box center [1241, 60] width 93 height 16
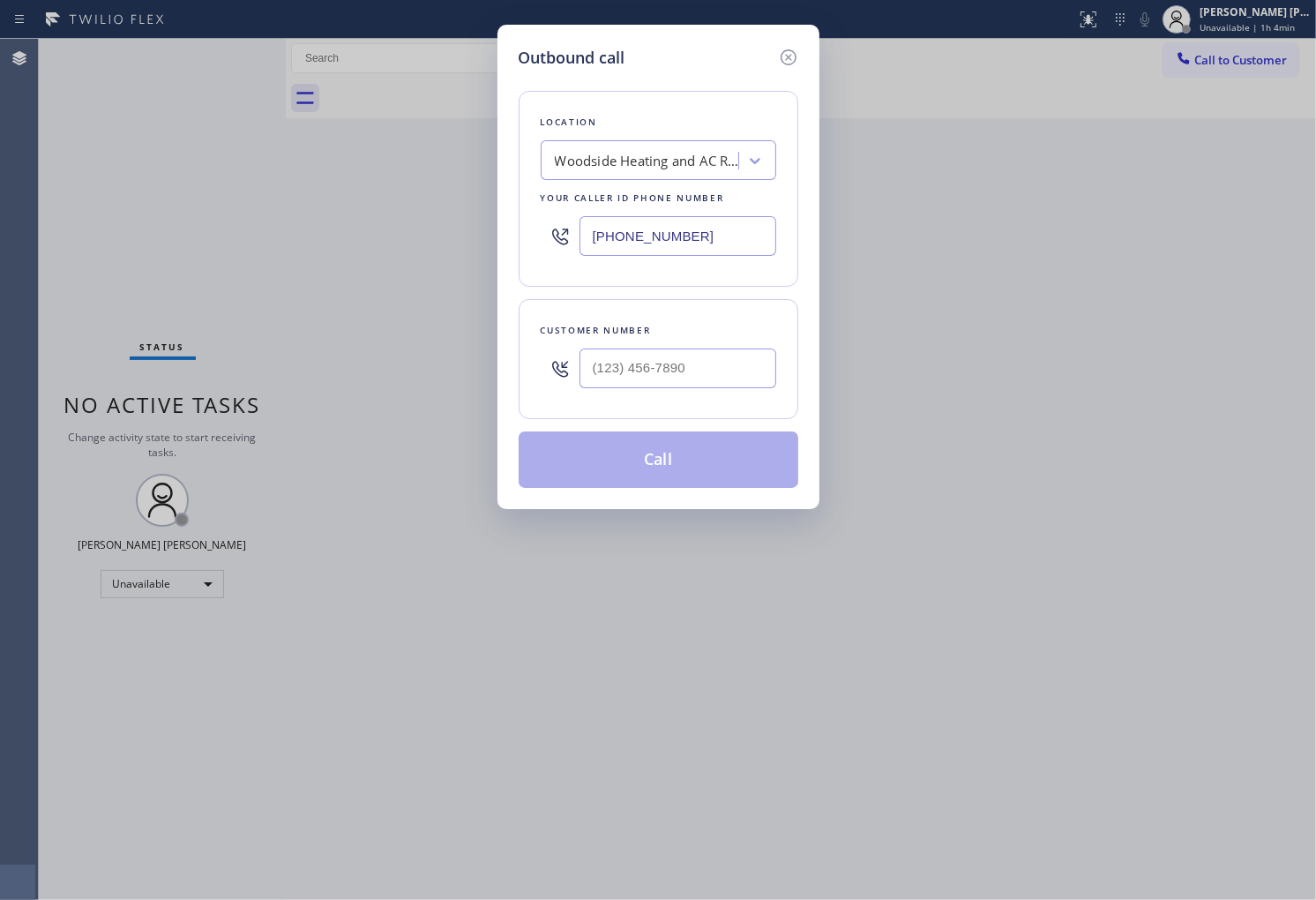
click at [688, 229] on input "(628) 800-0340" at bounding box center [678, 236] width 197 height 40
click at [728, 243] on input "(425) 215-09_3" at bounding box center [678, 236] width 197 height 40
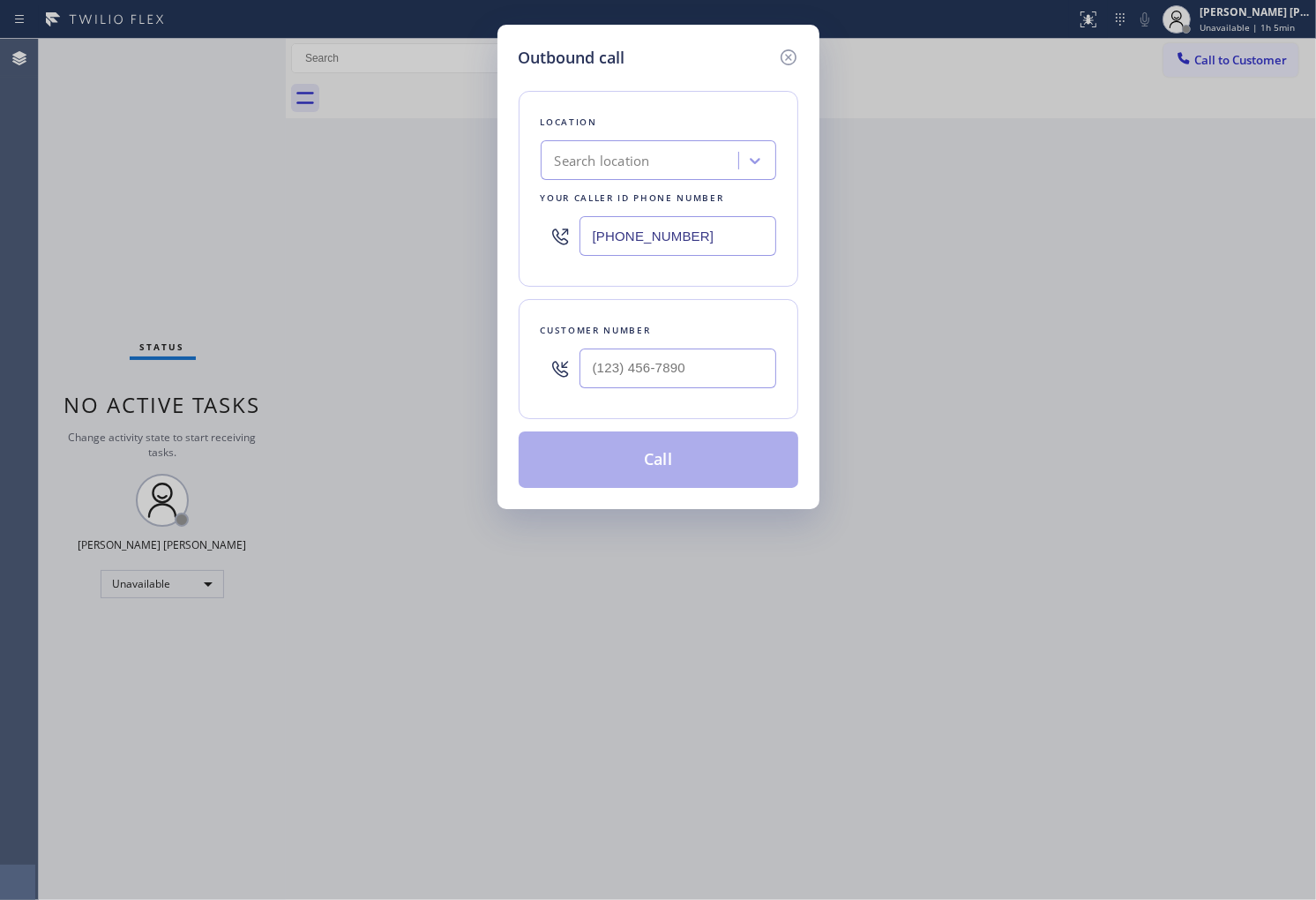
type input "(425) 215-0932"
click at [737, 350] on input "text" at bounding box center [678, 368] width 197 height 40
type input "(___) ___-____"
click at [737, 350] on input "(___) ___-____" at bounding box center [678, 368] width 197 height 40
click at [748, 371] on input "(___) ___-____" at bounding box center [678, 368] width 197 height 40
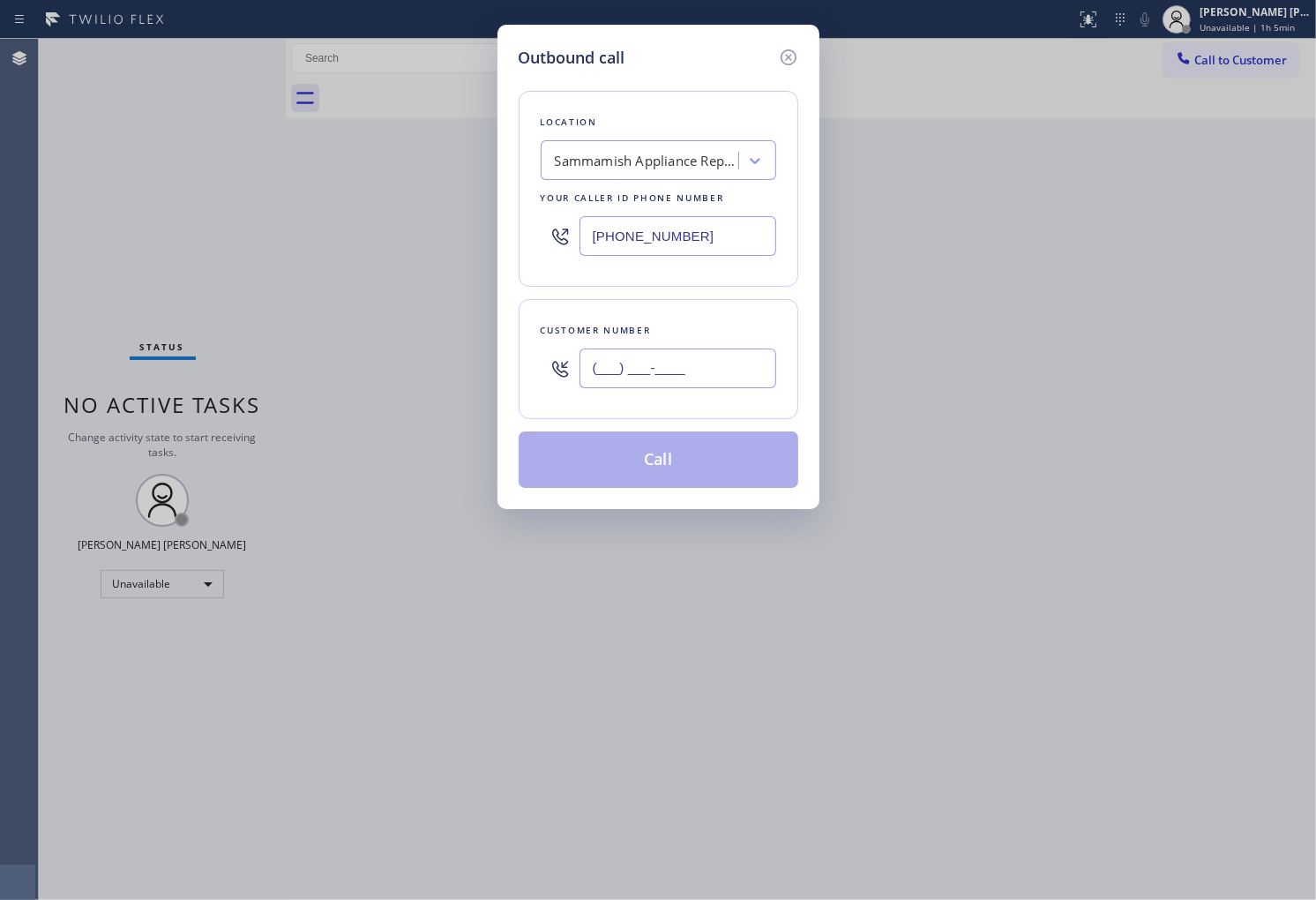
paste input "425) 785-4907"
type input "(425) 785-4907"
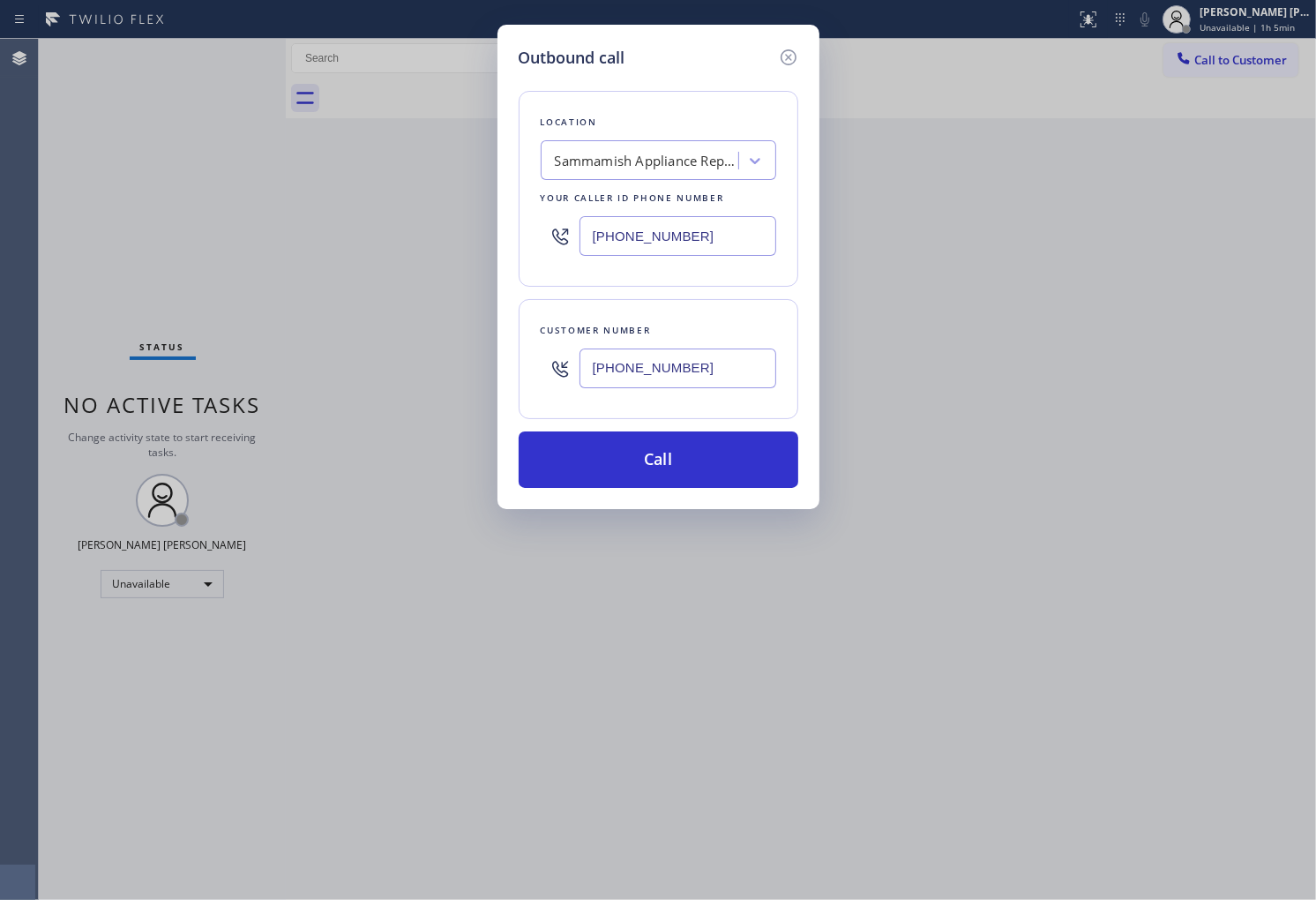
click at [45, 445] on div "Outbound call Location Sammamish Appliance Repair Service Your caller id phone …" at bounding box center [658, 450] width 1316 height 900
click at [671, 462] on button "Call" at bounding box center [658, 459] width 280 height 56
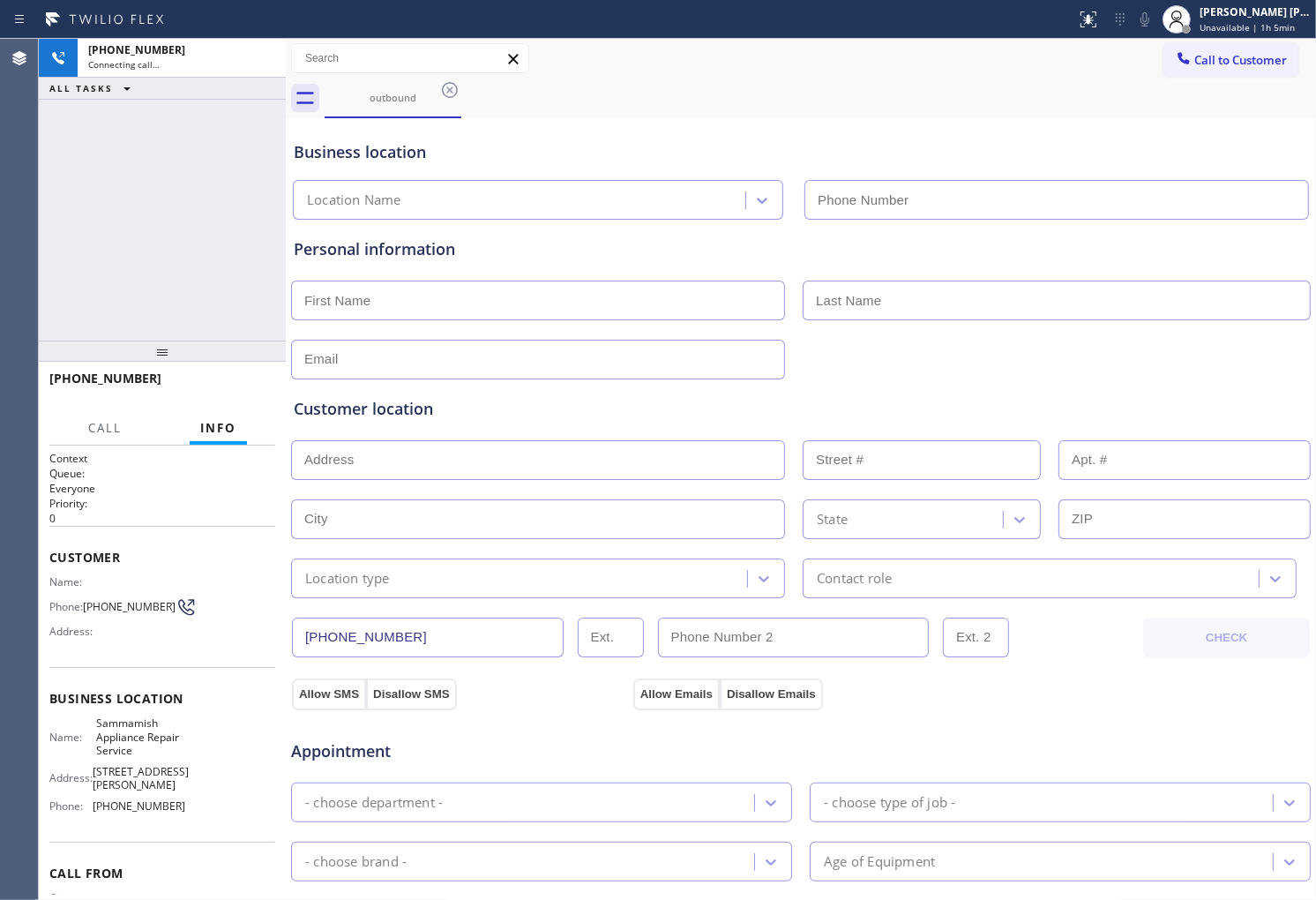
type input "(425) 215-0932"
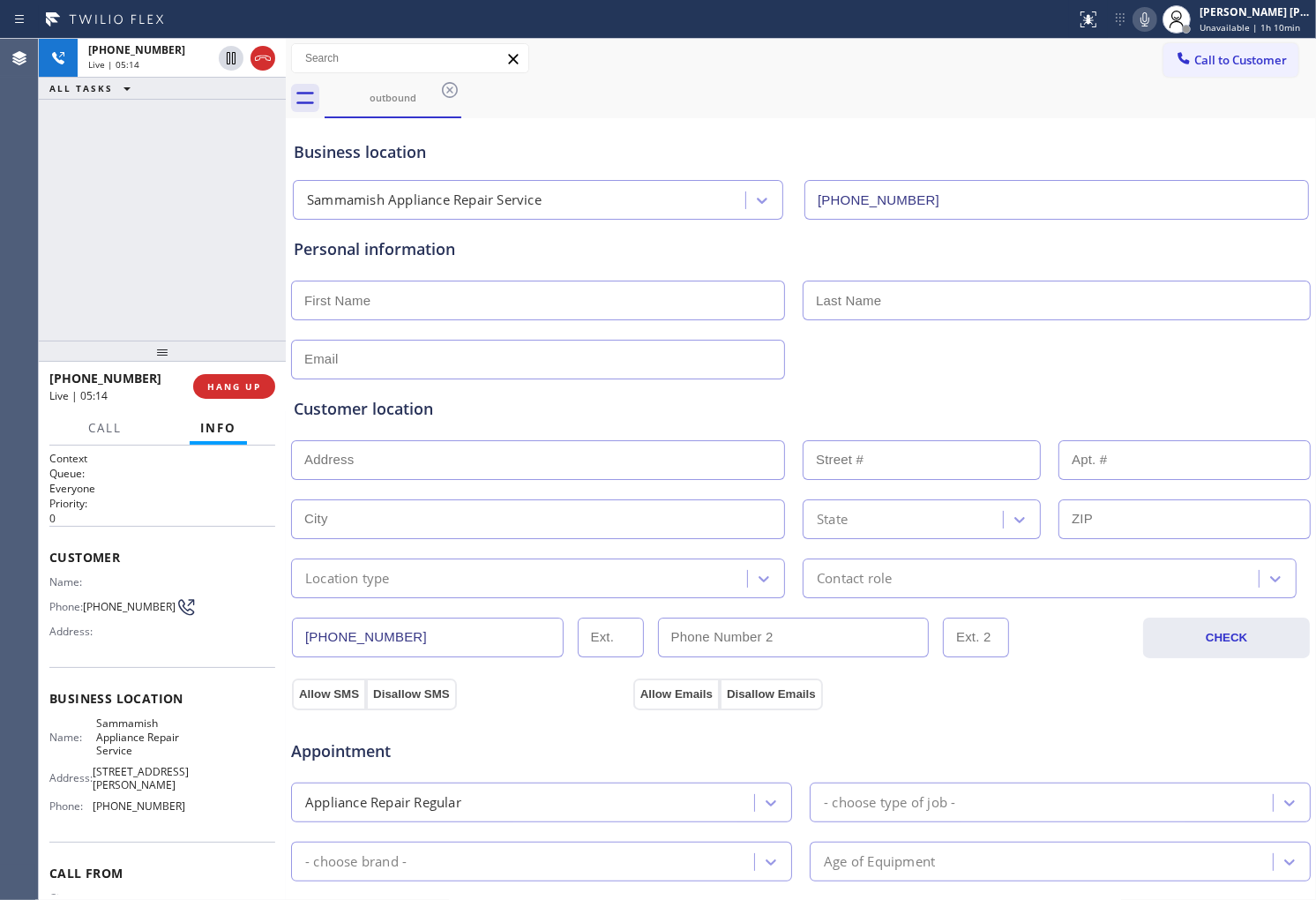
click at [21, 239] on div "Agent Desktop" at bounding box center [19, 468] width 38 height 860
click at [373, 302] on input "text" at bounding box center [538, 300] width 494 height 40
type input "Alexis"
click at [884, 296] on input "text" at bounding box center [1057, 300] width 508 height 40
type input "Post"
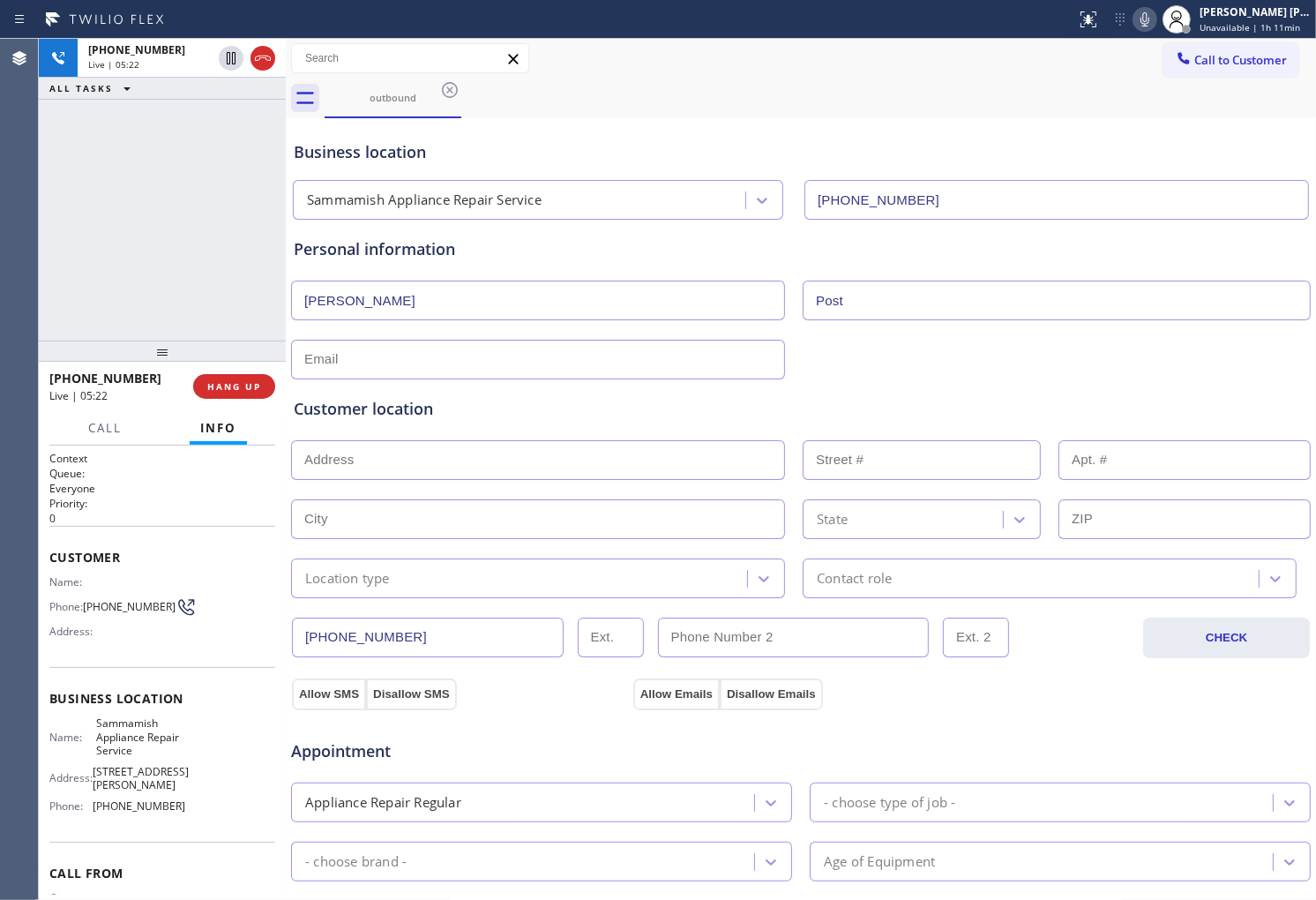
click at [611, 350] on input "text" at bounding box center [538, 360] width 494 height 40
click at [430, 341] on input "text" at bounding box center [538, 360] width 494 height 40
paste input "<akexispost@comcas.net>"
click at [497, 350] on input "<akexispost@comcas.net>" at bounding box center [538, 360] width 494 height 40
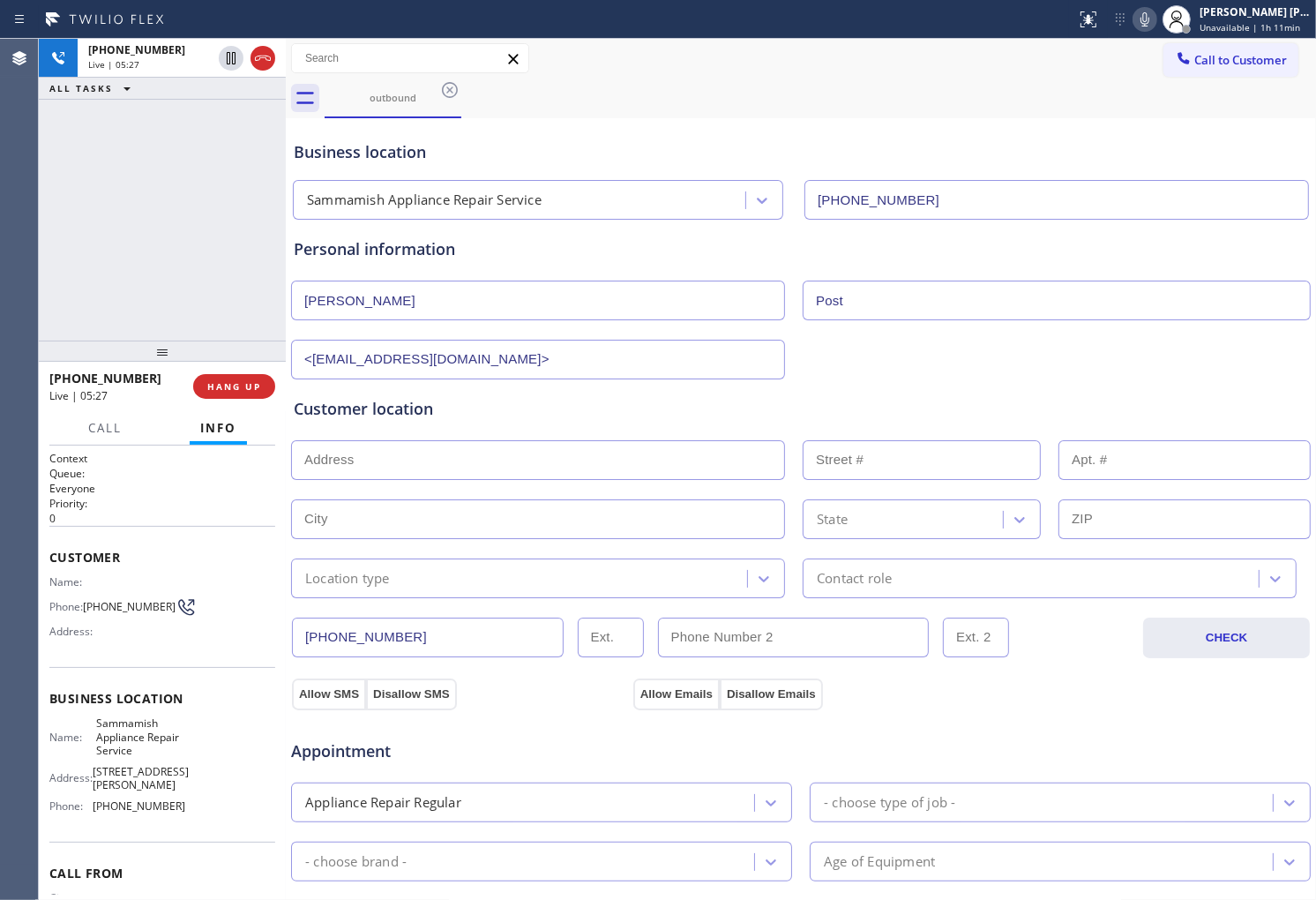
click at [497, 350] on input "<akexispost@comcas.net>" at bounding box center [538, 360] width 494 height 40
click at [313, 363] on input "<akexispost@comcas.net" at bounding box center [538, 360] width 494 height 40
type input "akexispost@comcas.net"
click at [431, 458] on input "text" at bounding box center [538, 460] width 494 height 40
paste input "98075"
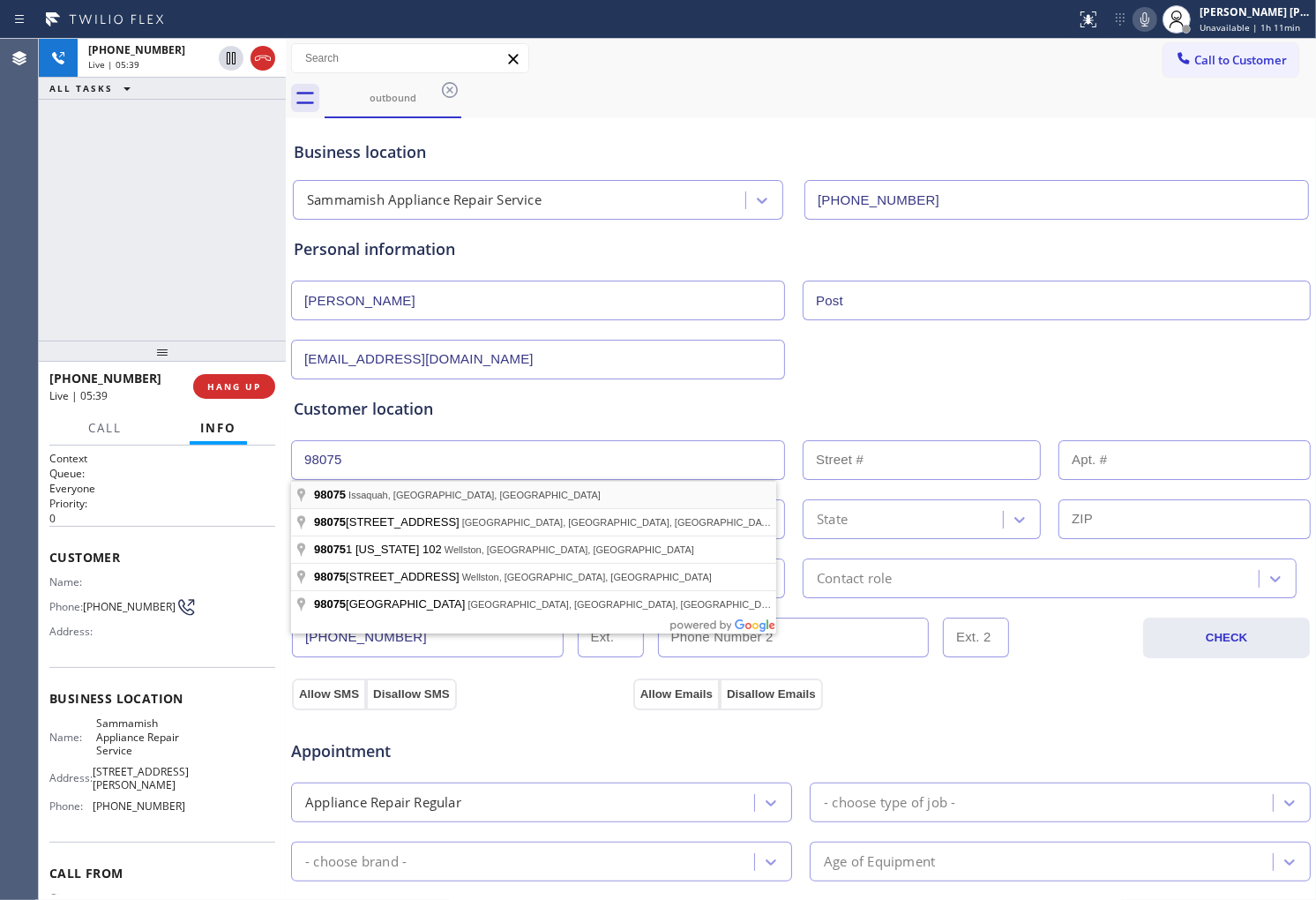
type input "Issaquah, WA 98075, USA"
type input "Sammamish"
type input "98075"
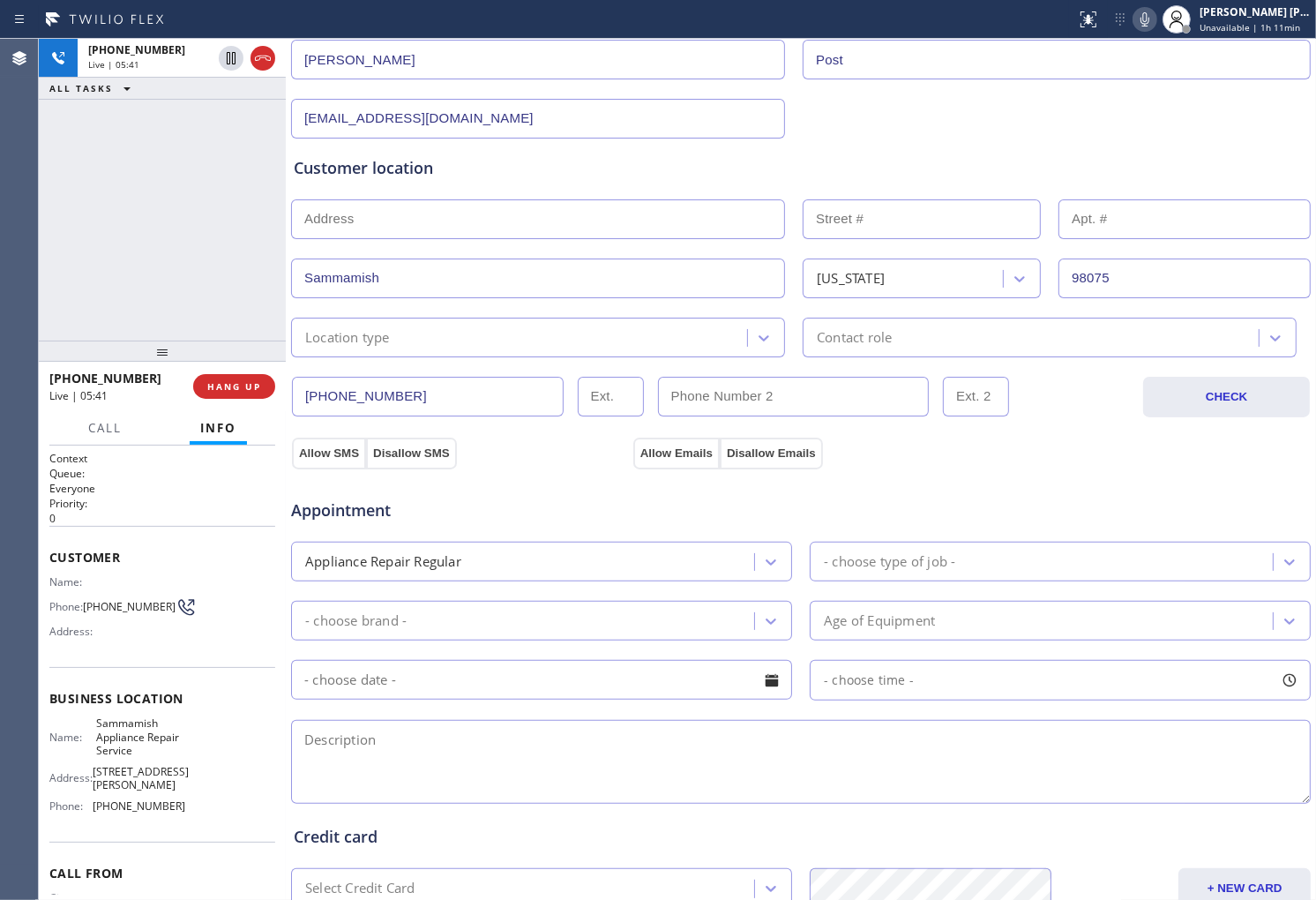
scroll to position [293, 0]
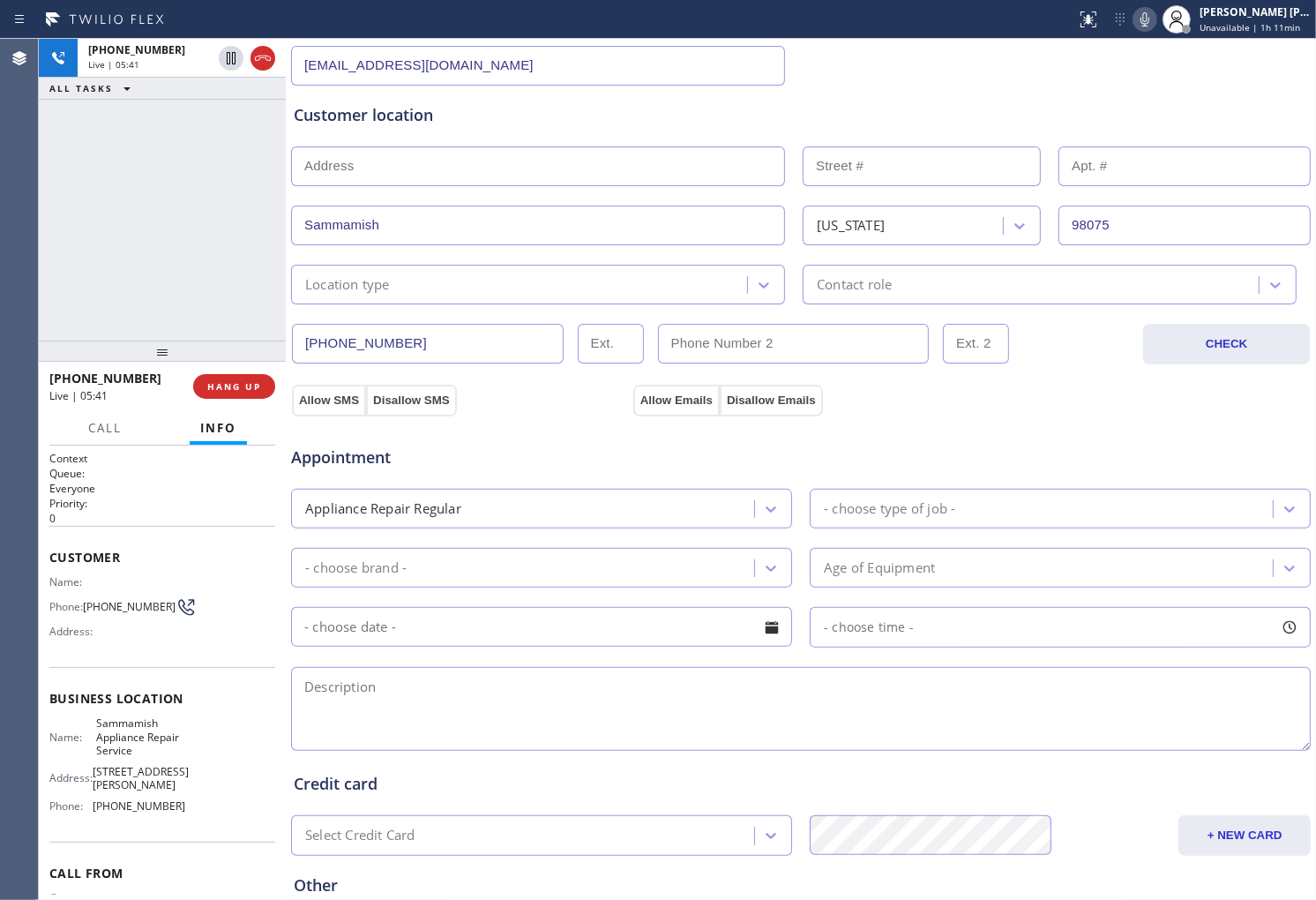
click at [458, 294] on div "Location type" at bounding box center [538, 285] width 494 height 40
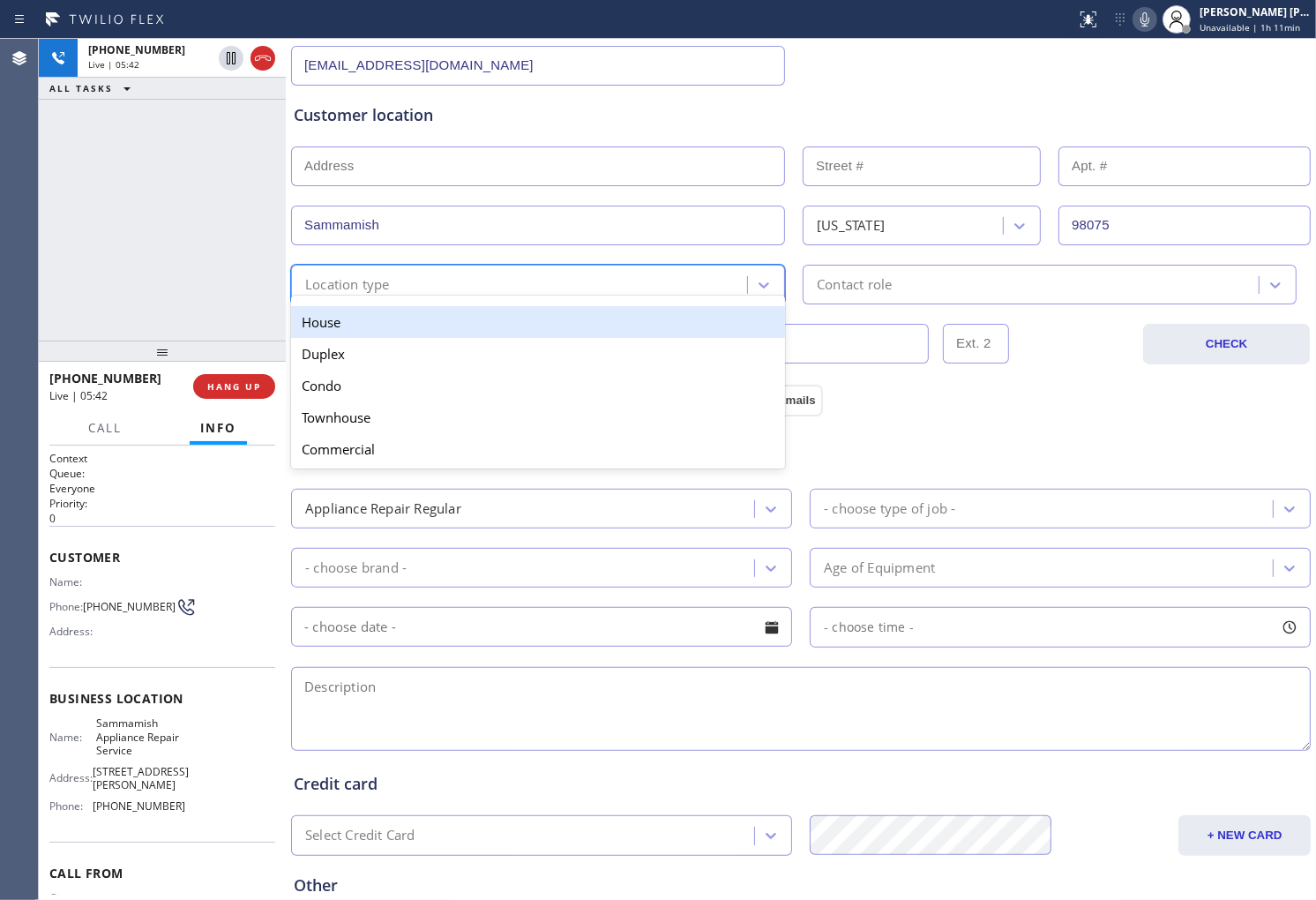
click at [435, 334] on div "House" at bounding box center [538, 322] width 494 height 32
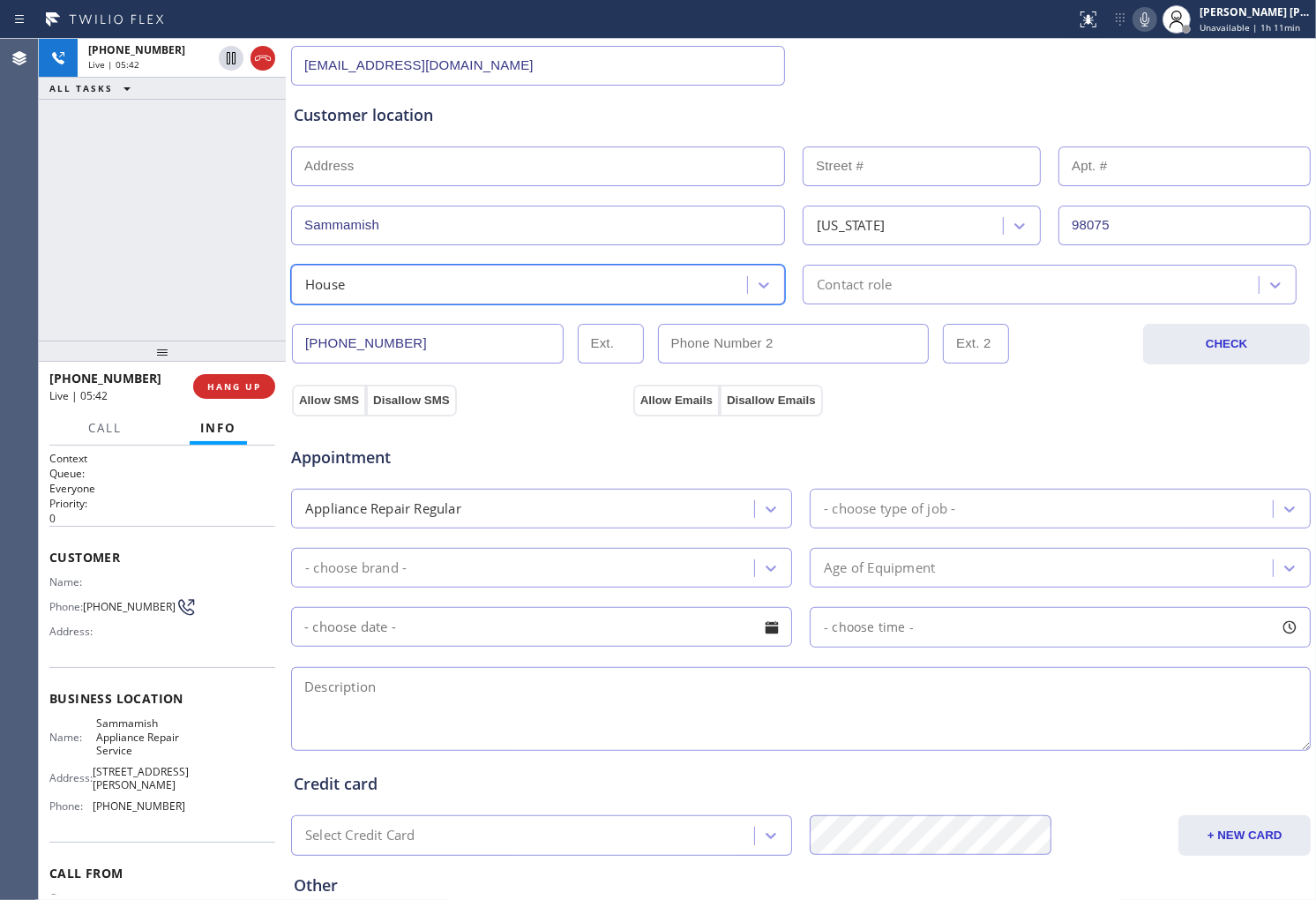
click at [897, 292] on div "Contact role" at bounding box center [1033, 284] width 451 height 31
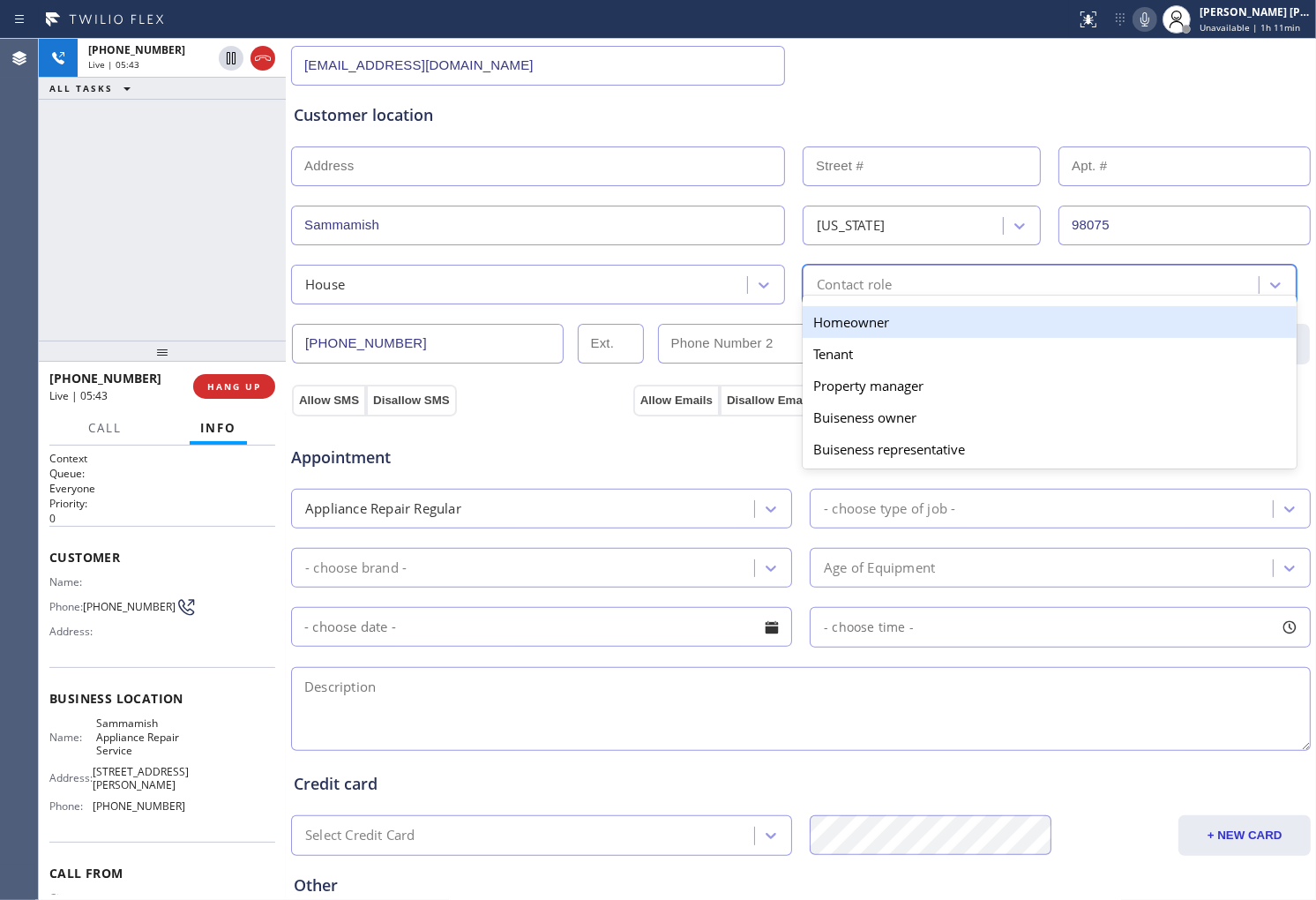
click at [889, 321] on div "Homeowner" at bounding box center [1050, 322] width 494 height 32
click at [889, 321] on div "(425) 785-4907 CHECK" at bounding box center [801, 342] width 1022 height 44
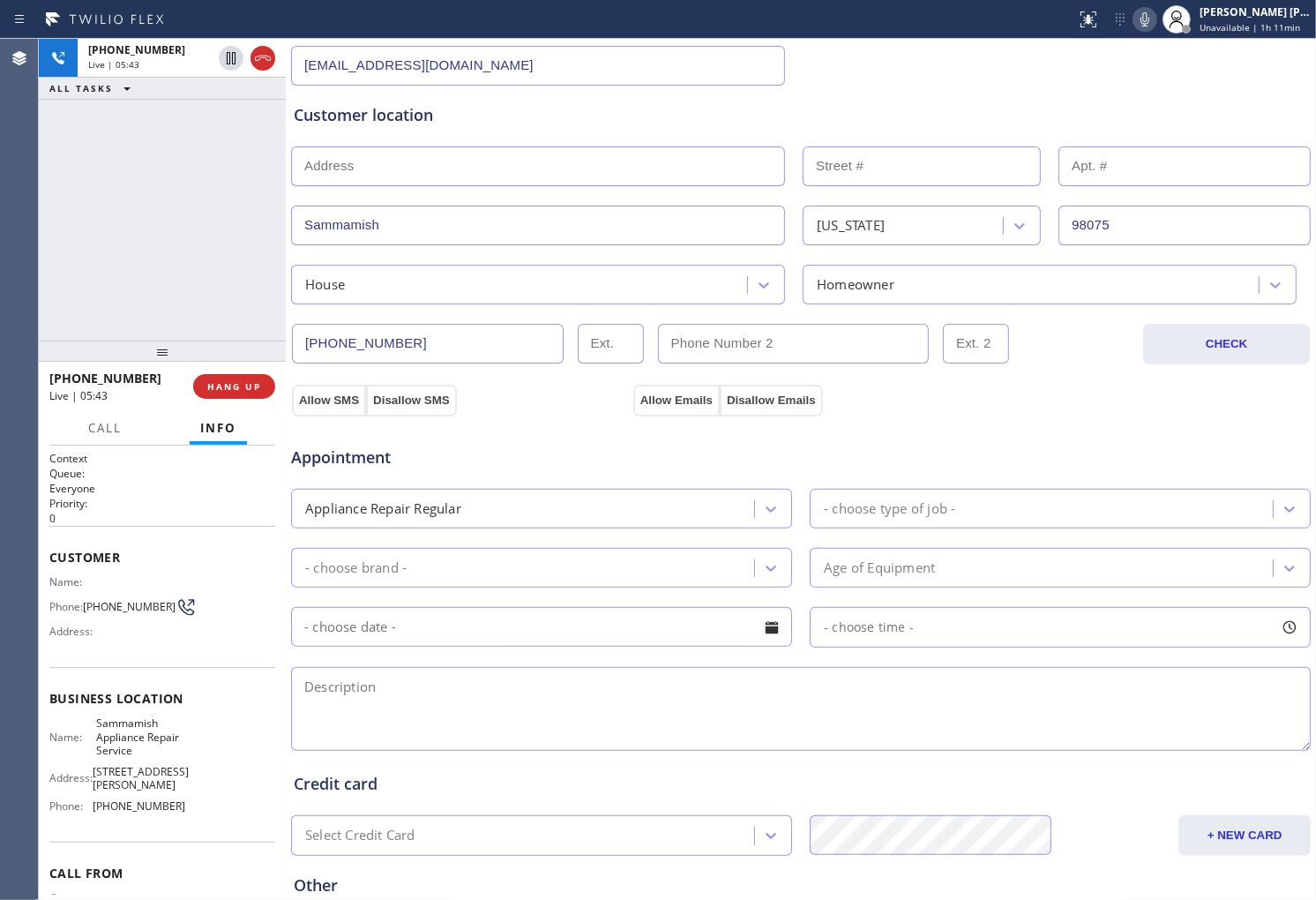
click at [221, 280] on div "+14257854907 Live | 05:43 ALL TASKS ALL TASKS ACTIVE TASKS TASKS IN WRAP UP" at bounding box center [162, 189] width 247 height 301
drag, startPoint x: 449, startPoint y: 117, endPoint x: 382, endPoint y: 118, distance: 67.0
click at [382, 118] on div "Customer location" at bounding box center [800, 115] width 1015 height 24
click at [375, 115] on div "Customer location" at bounding box center [800, 115] width 1015 height 24
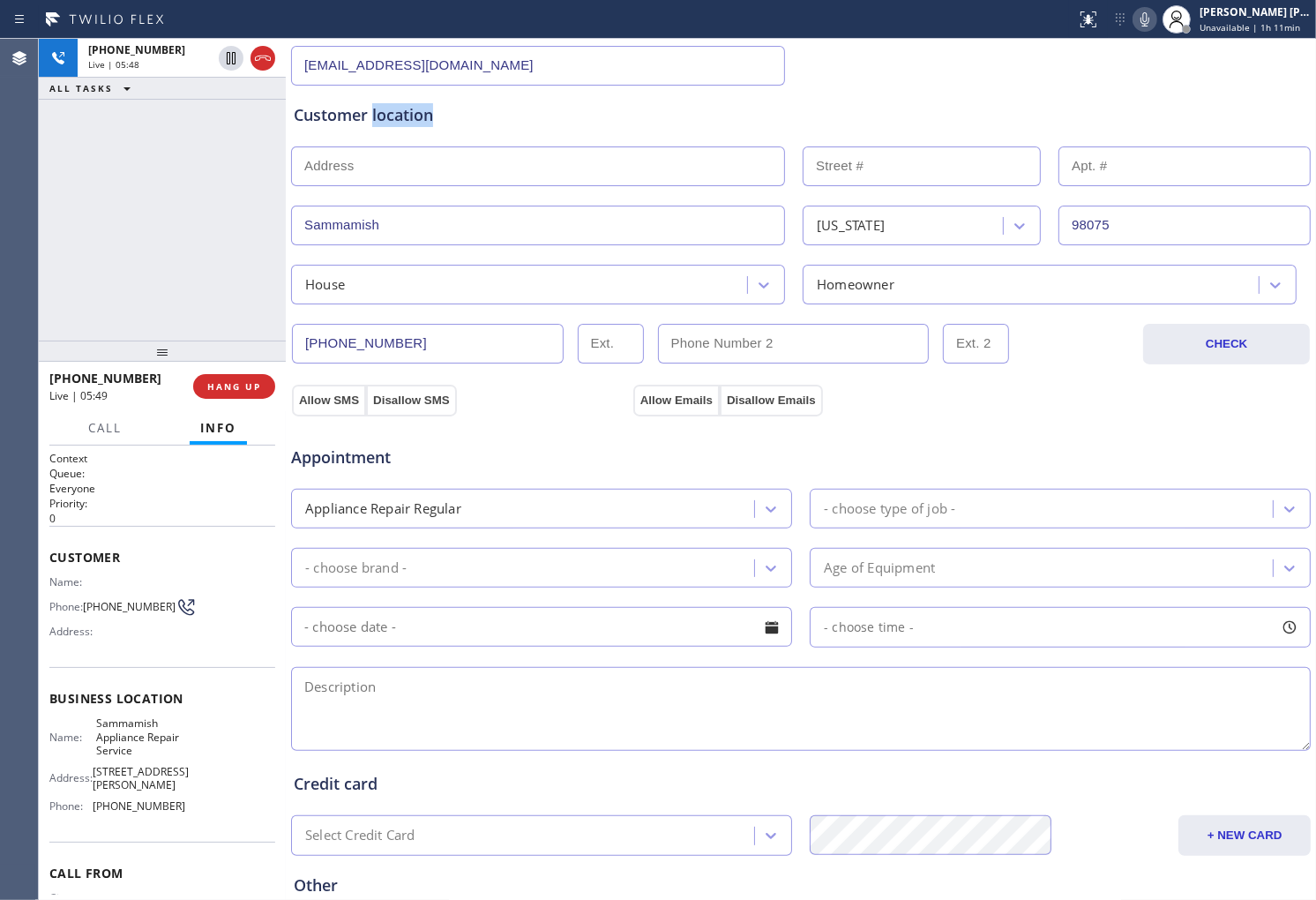
click at [358, 116] on div "Customer location" at bounding box center [800, 115] width 1015 height 24
click at [367, 115] on div "Customer location" at bounding box center [800, 115] width 1015 height 24
drag, startPoint x: 367, startPoint y: 115, endPoint x: 313, endPoint y: 120, distance: 54.2
click at [309, 120] on div "Customer location" at bounding box center [800, 115] width 1015 height 24
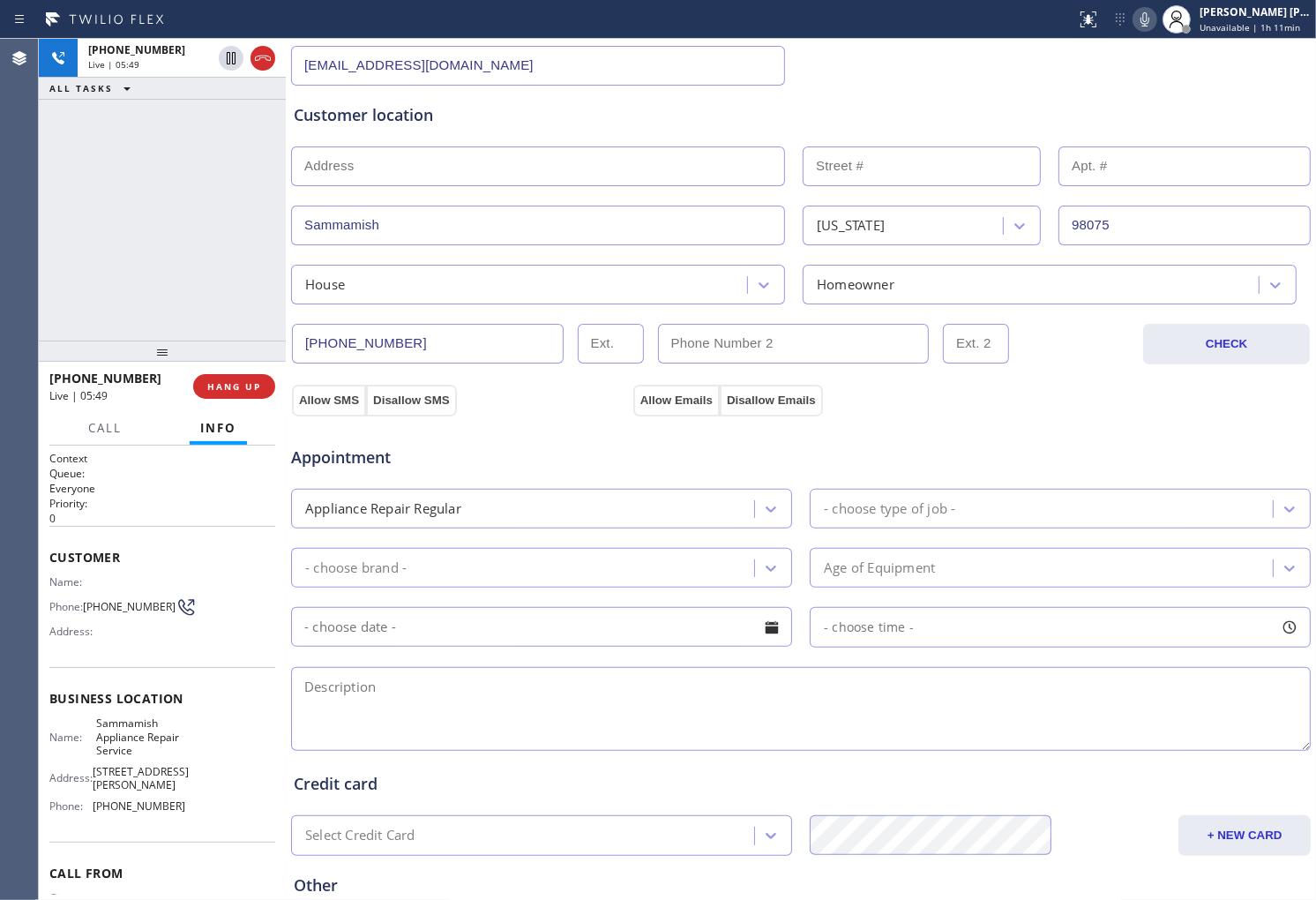
click at [403, 118] on div "Customer location" at bounding box center [800, 115] width 1015 height 24
click at [412, 112] on div "Customer location" at bounding box center [800, 115] width 1015 height 24
click at [379, 117] on div "Customer location" at bounding box center [800, 115] width 1015 height 24
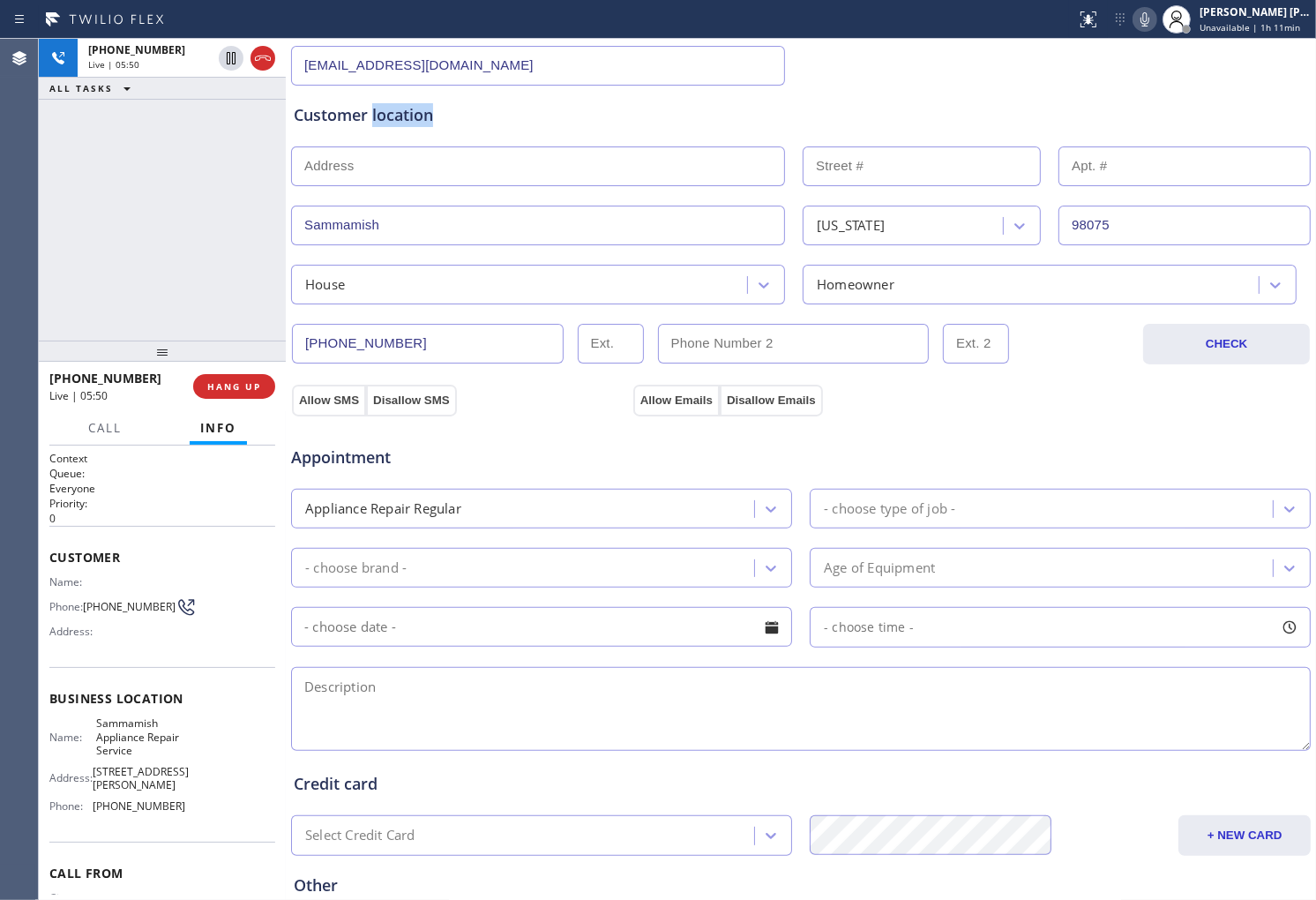
click at [379, 117] on div "Customer location" at bounding box center [800, 115] width 1015 height 24
click at [388, 112] on div "Customer location" at bounding box center [800, 115] width 1015 height 24
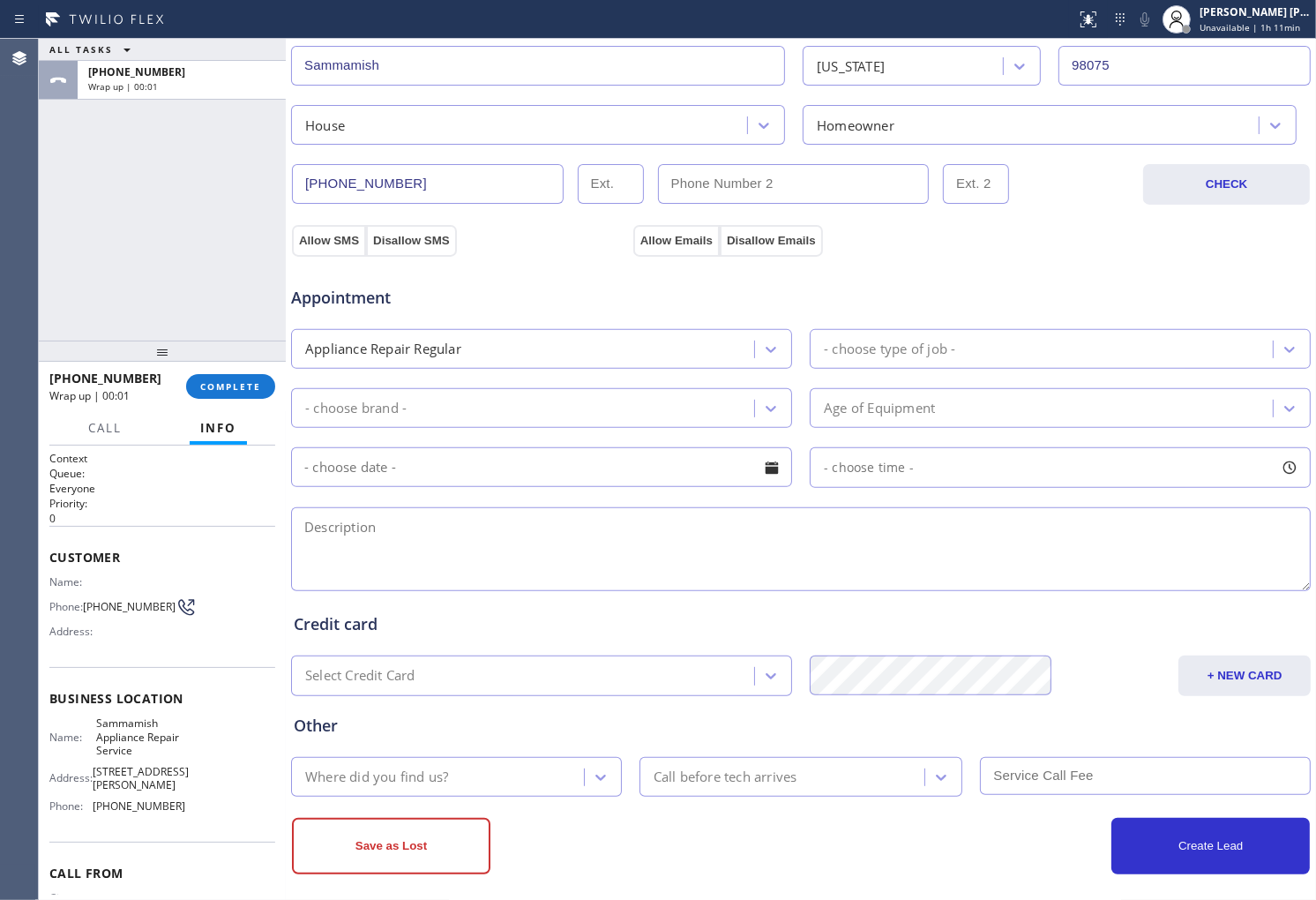
scroll to position [467, 0]
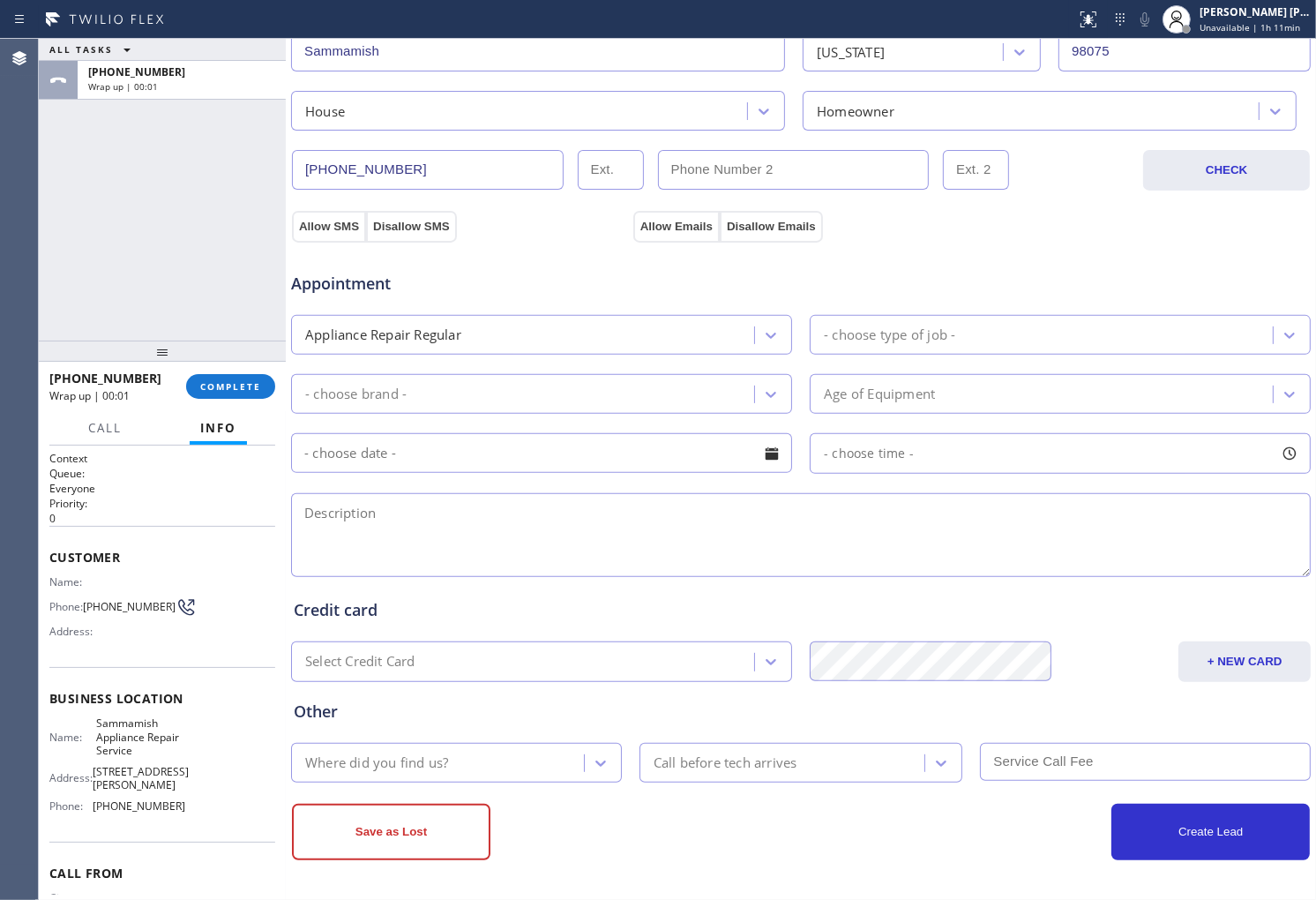
click at [646, 338] on div "Appliance Repair Regular" at bounding box center [525, 334] width 457 height 31
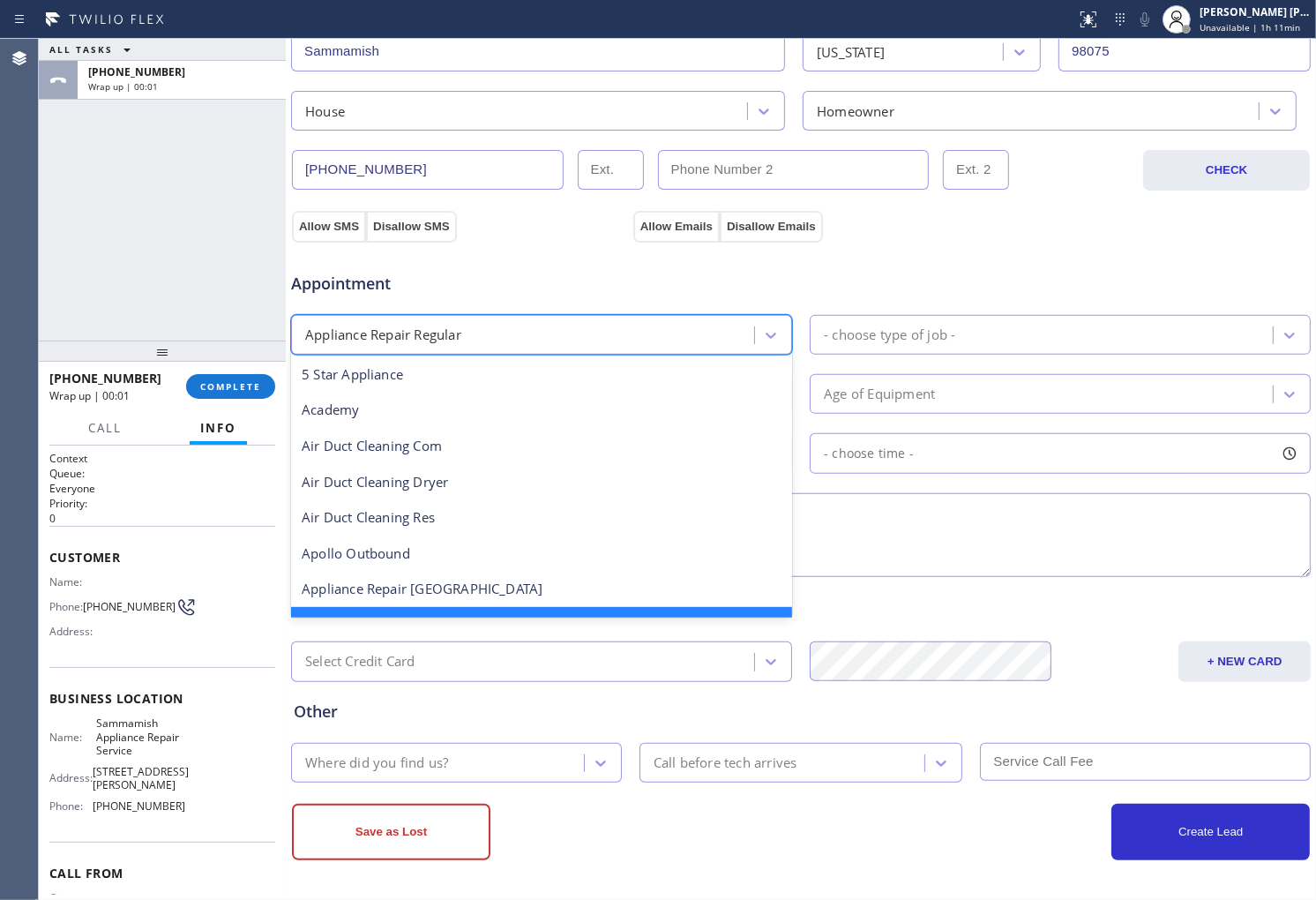
scroll to position [38, 0]
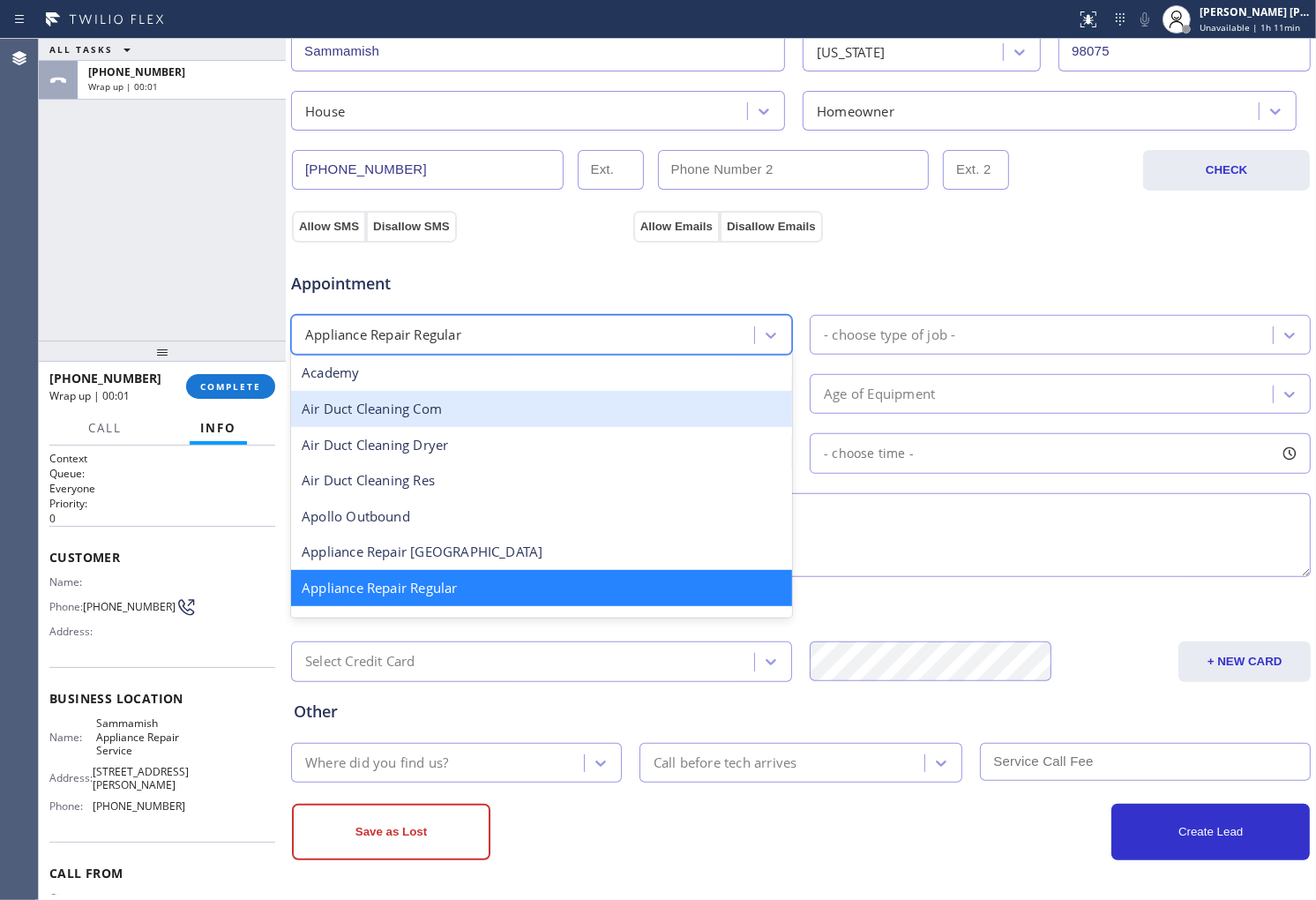
click at [918, 327] on div "- choose type of job -" at bounding box center [889, 335] width 131 height 21
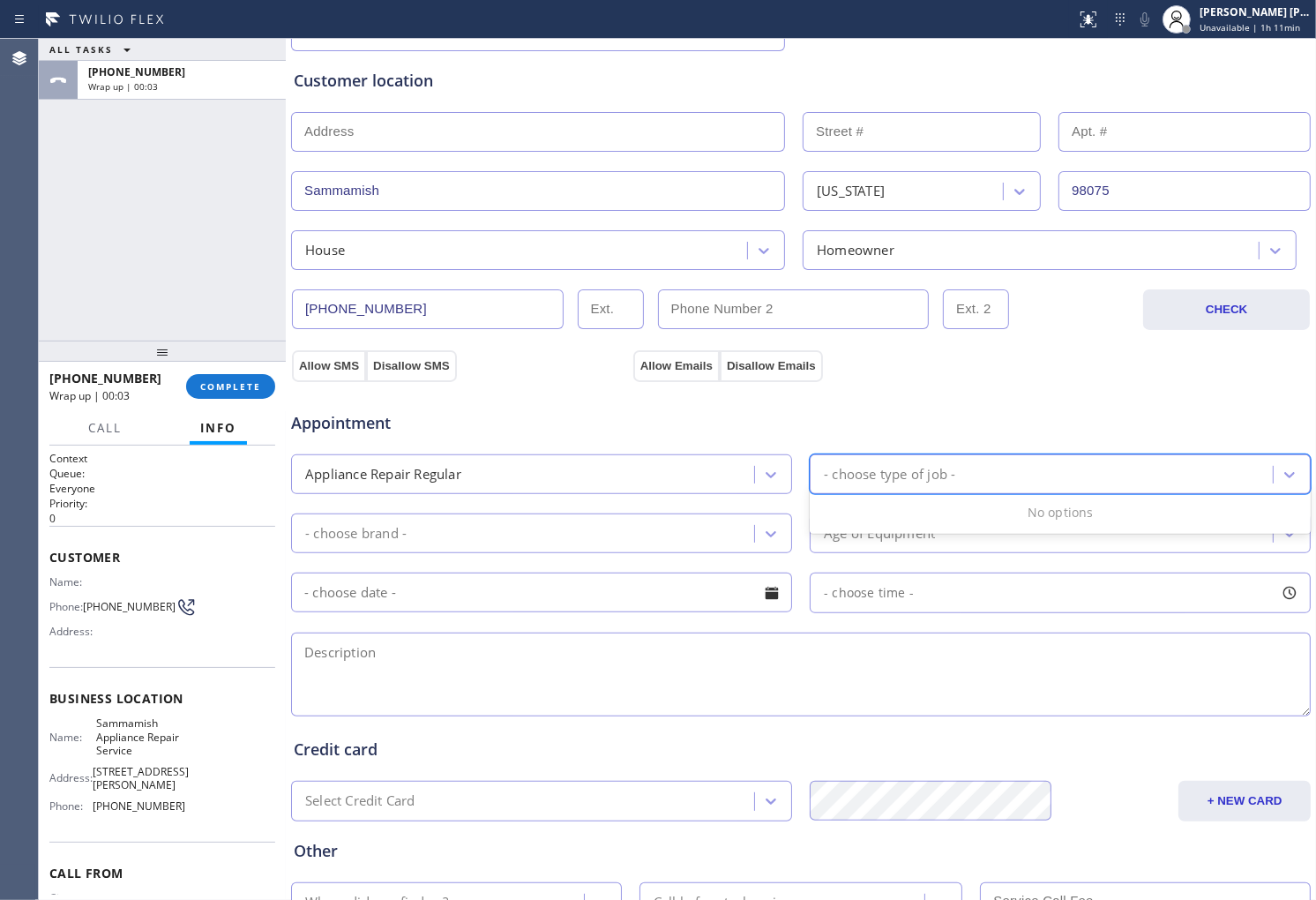
scroll to position [173, 0]
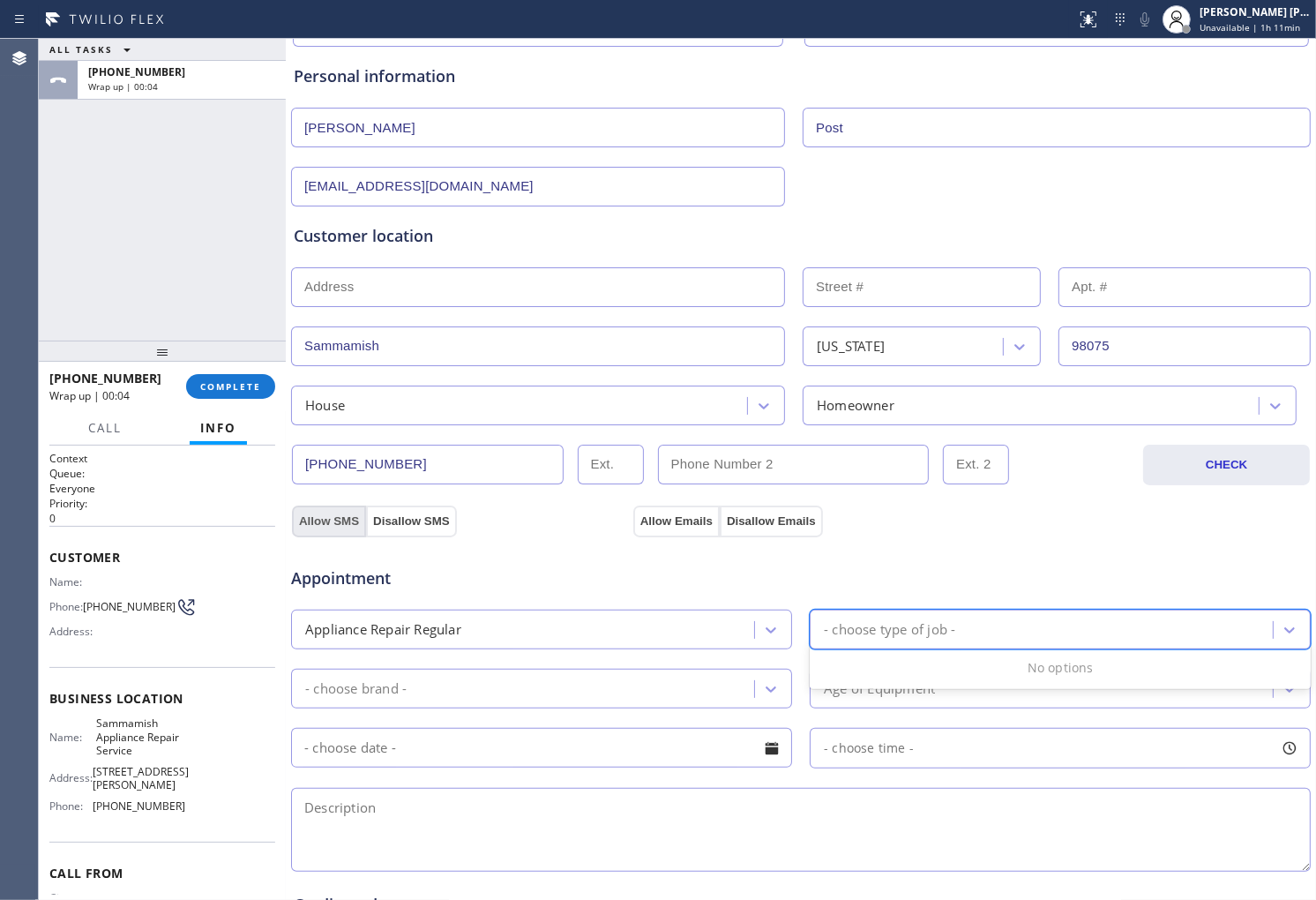
click at [317, 522] on button "Allow SMS" at bounding box center [329, 522] width 74 height 32
click at [673, 524] on button "Allow Emails" at bounding box center [677, 522] width 87 height 32
click at [533, 619] on div "Appliance Repair Regular" at bounding box center [525, 628] width 457 height 31
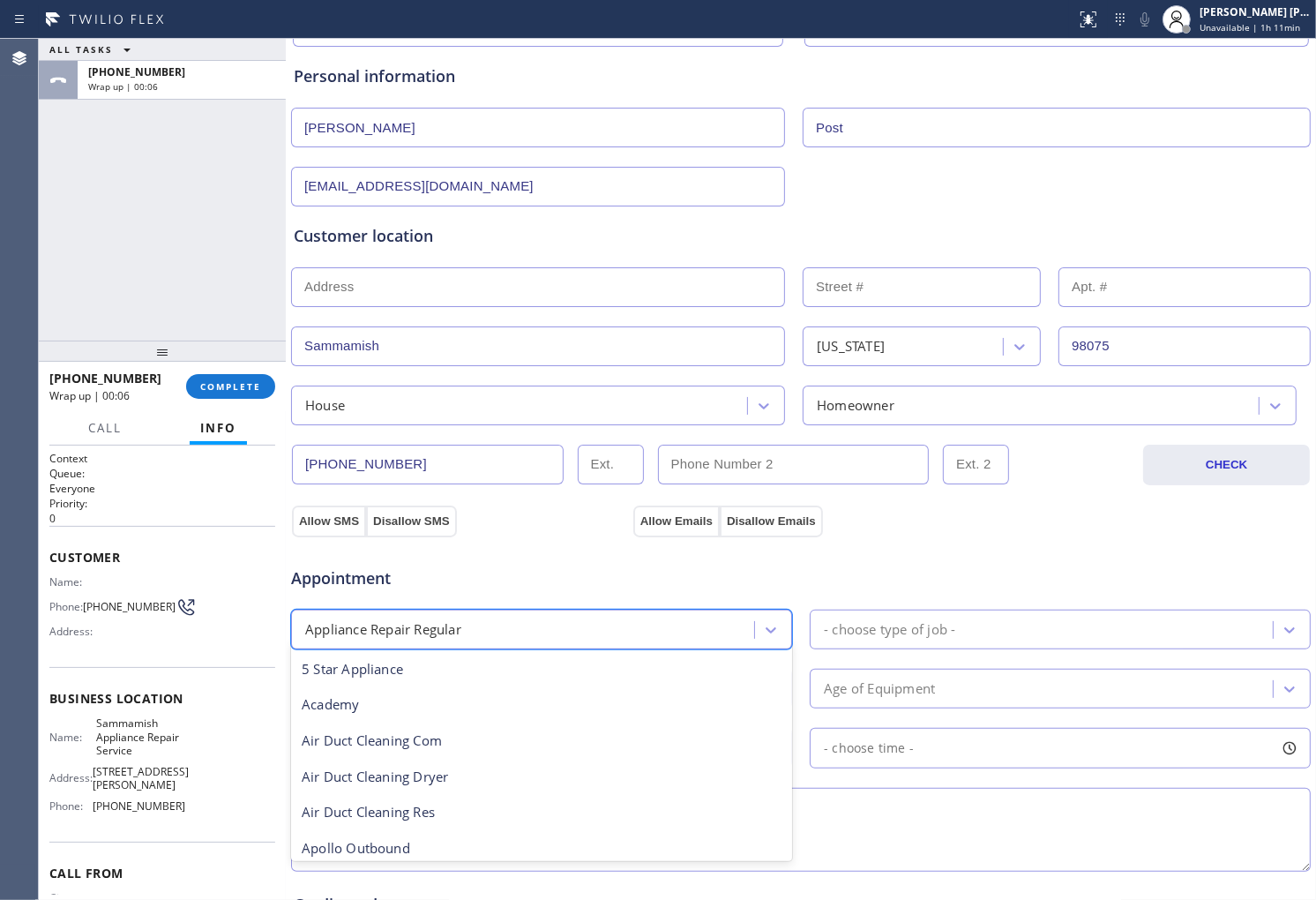
click at [533, 619] on div "Appliance Repair Regular" at bounding box center [525, 628] width 457 height 31
click at [532, 651] on div "Appointment 24 results available. Select is focused ,type to refine list, press…" at bounding box center [800, 710] width 1015 height 330
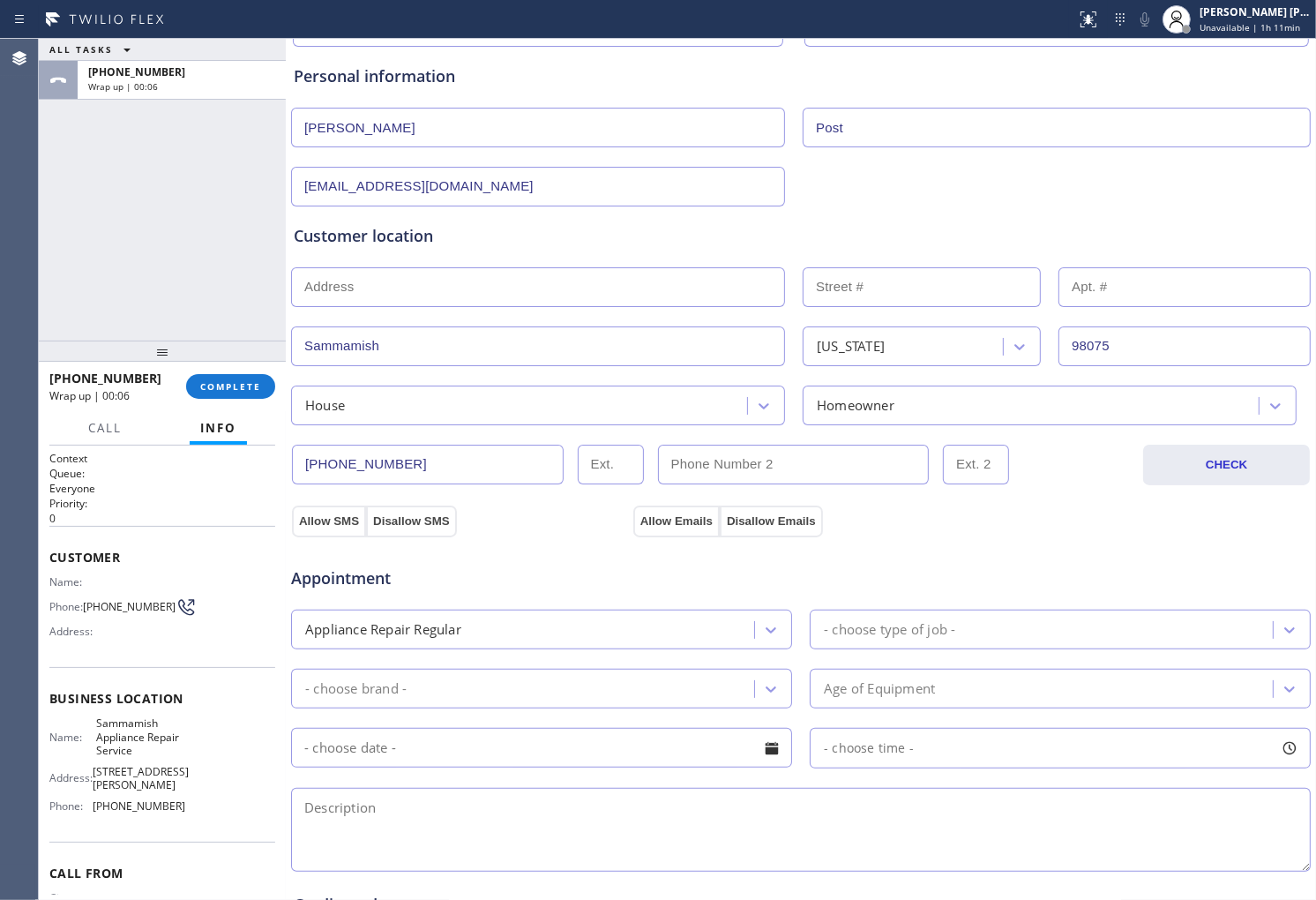
click at [530, 636] on div "Appliance Repair Regular" at bounding box center [525, 628] width 457 height 31
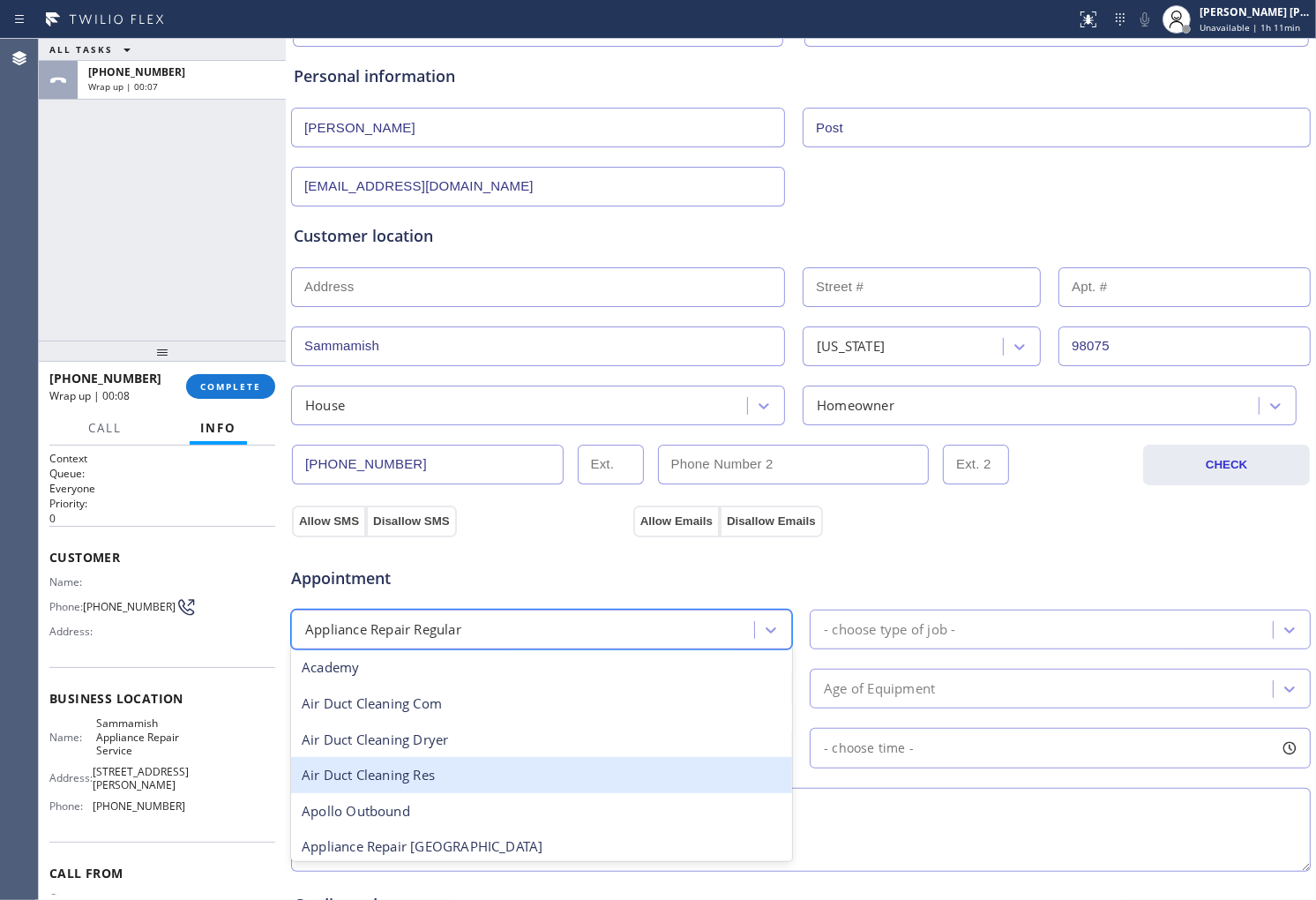
scroll to position [233, 0]
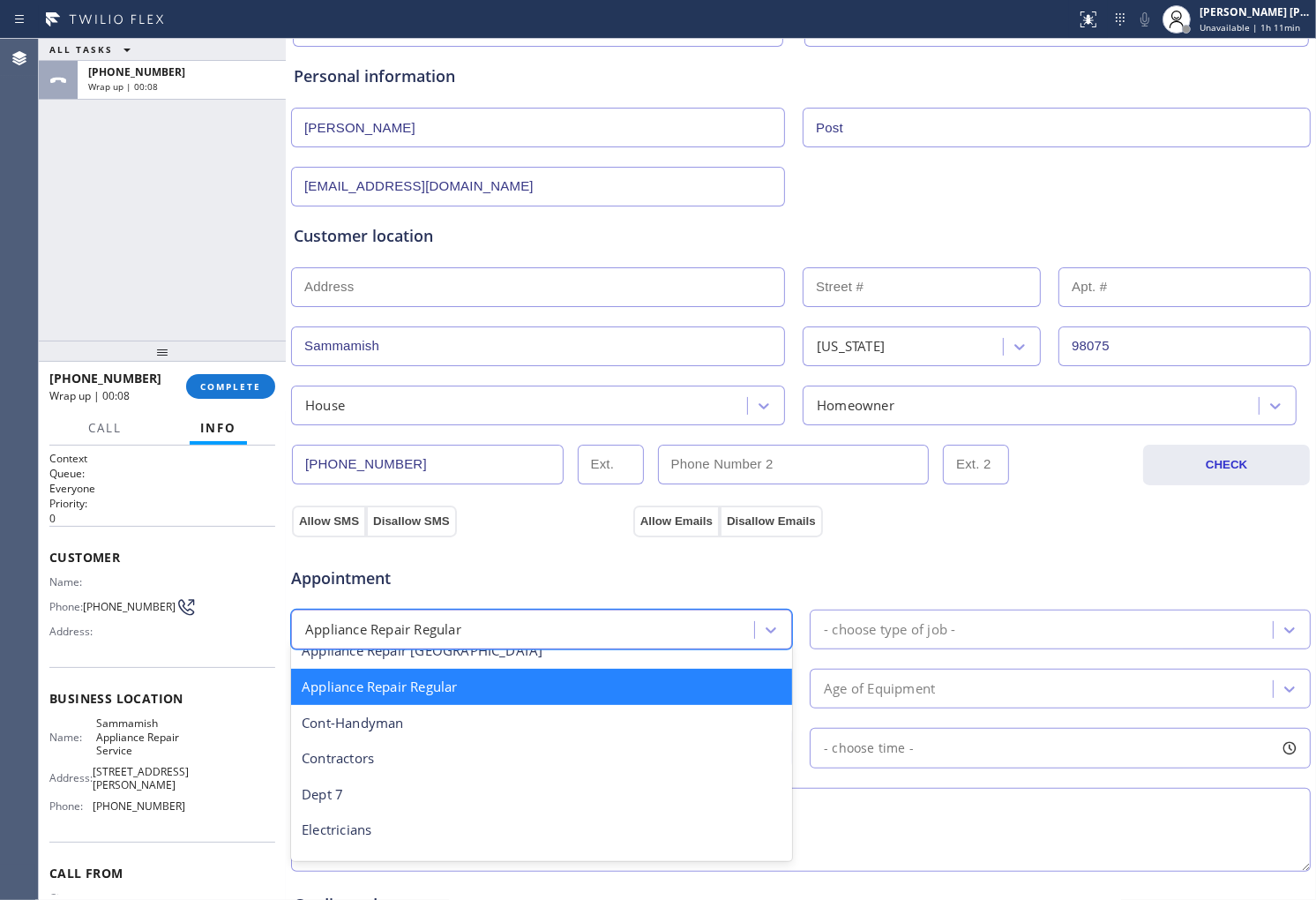
click at [485, 694] on div "Appliance Repair Regular" at bounding box center [541, 687] width 501 height 37
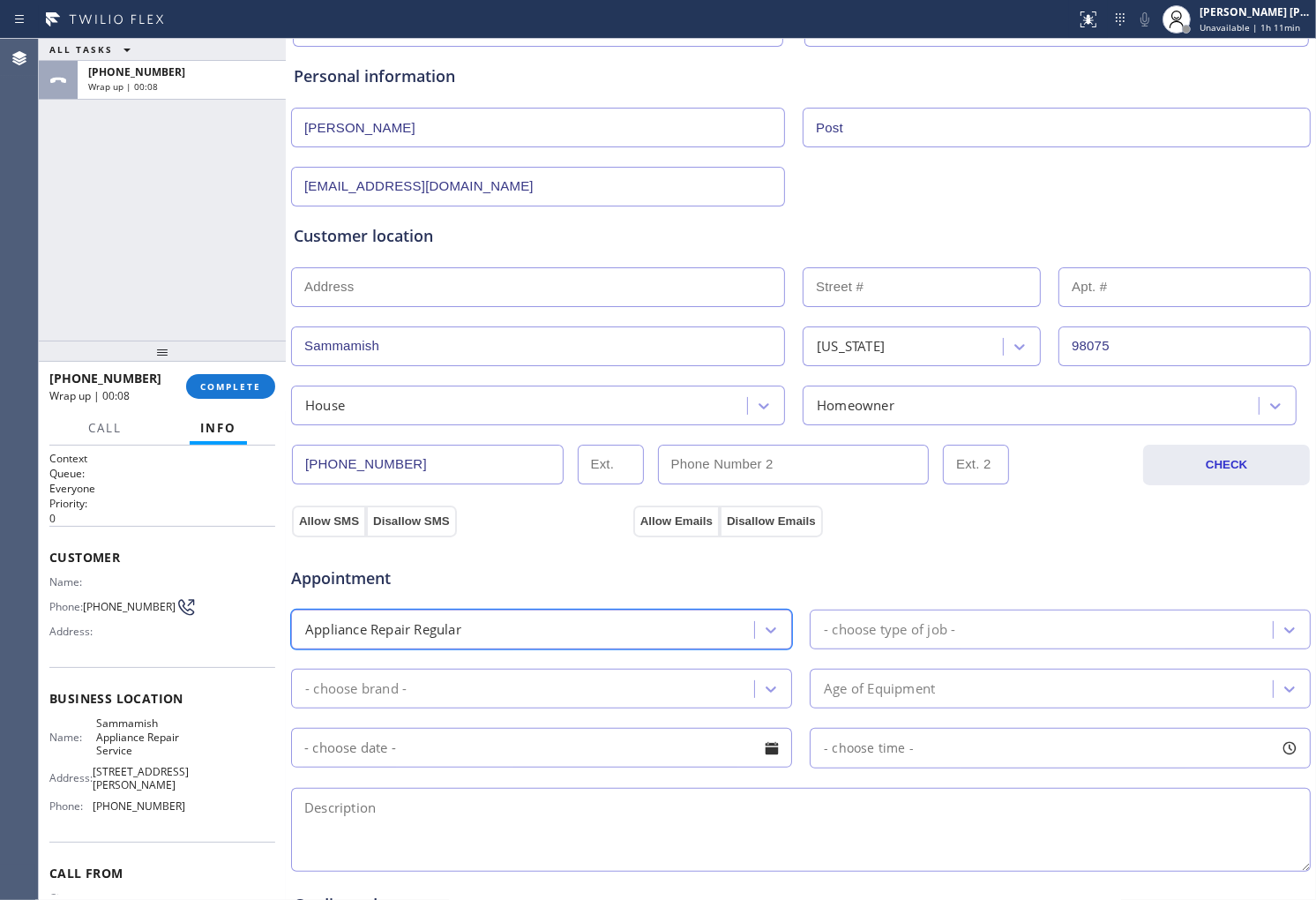
click at [1010, 635] on div "- choose type of job -" at bounding box center [1043, 628] width 457 height 31
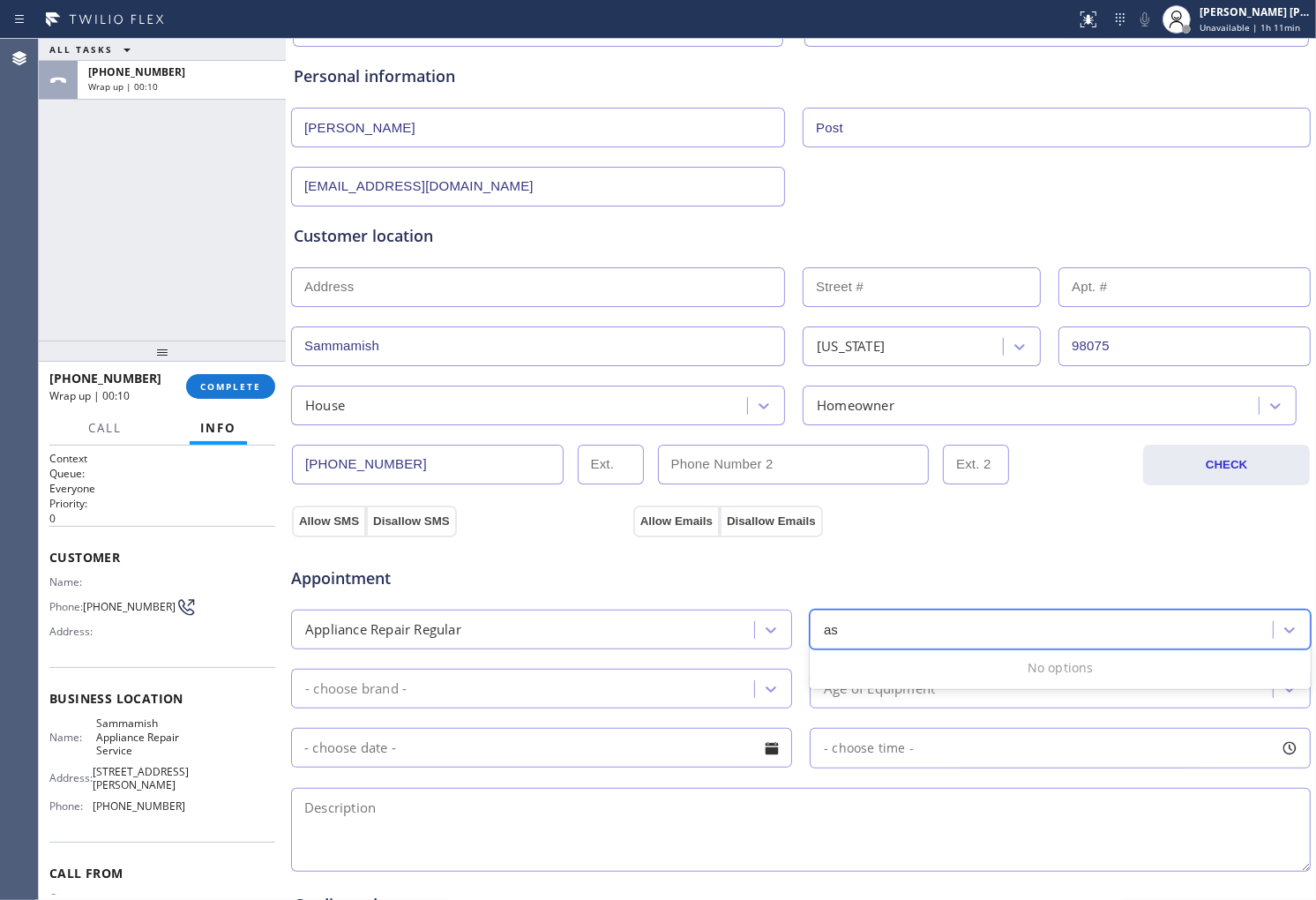
type input "a"
type input "s"
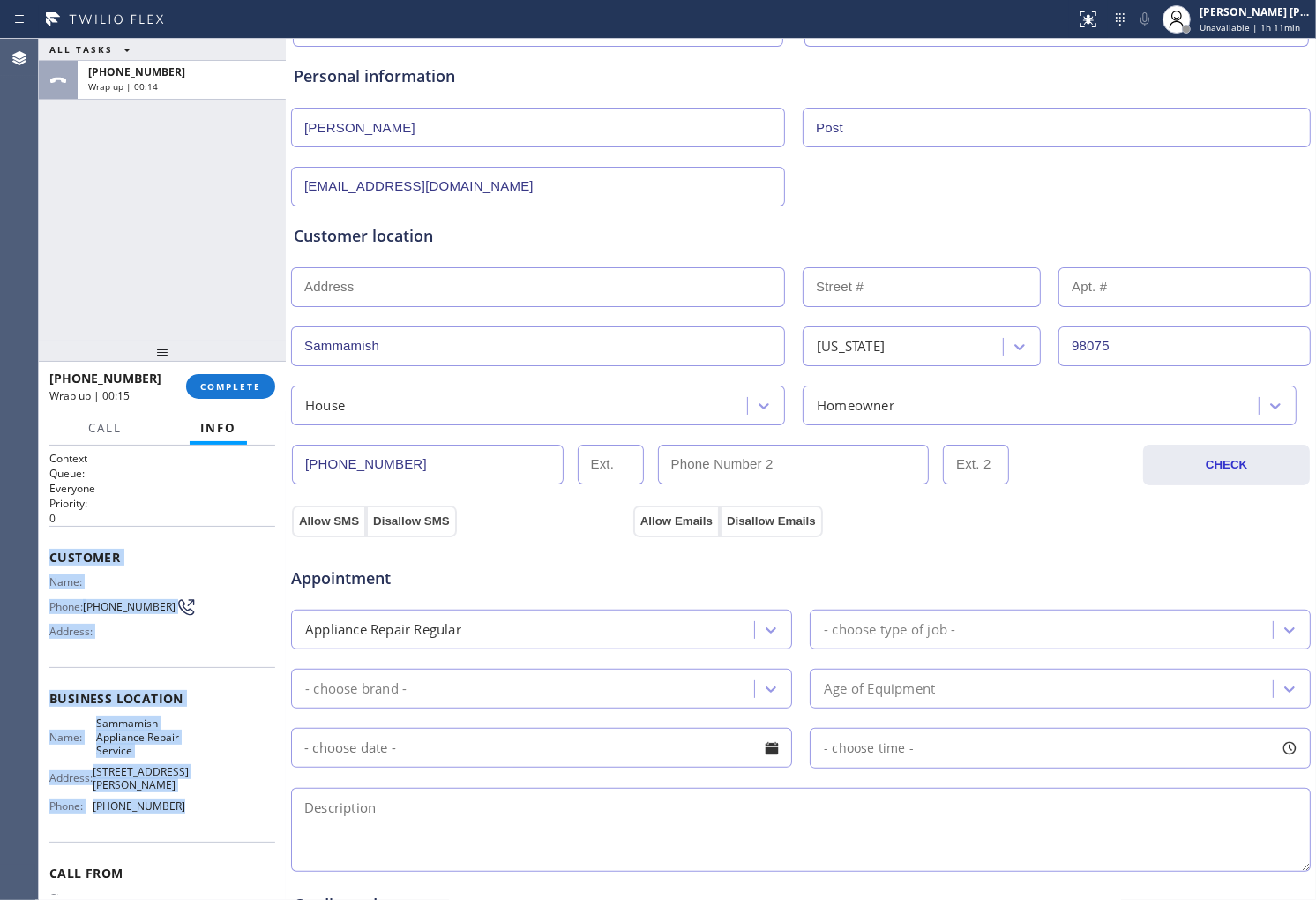
drag, startPoint x: 46, startPoint y: 543, endPoint x: 162, endPoint y: 808, distance: 289.3
click at [163, 812] on div "Context Queue: Everyone Priority: 0 Customer Name: Phone: (425) 785-4907 Addres…" at bounding box center [162, 673] width 247 height 454
click at [53, 545] on div "Customer Name: Phone: (425) 785-4907 Address:" at bounding box center [162, 596] width 226 height 141
drag, startPoint x: 58, startPoint y: 550, endPoint x: 196, endPoint y: 786, distance: 273.4
click at [204, 791] on div "Context Queue: Everyone Priority: 0 Customer Name: Phone: (425) 785-4907 Addres…" at bounding box center [162, 712] width 226 height 524
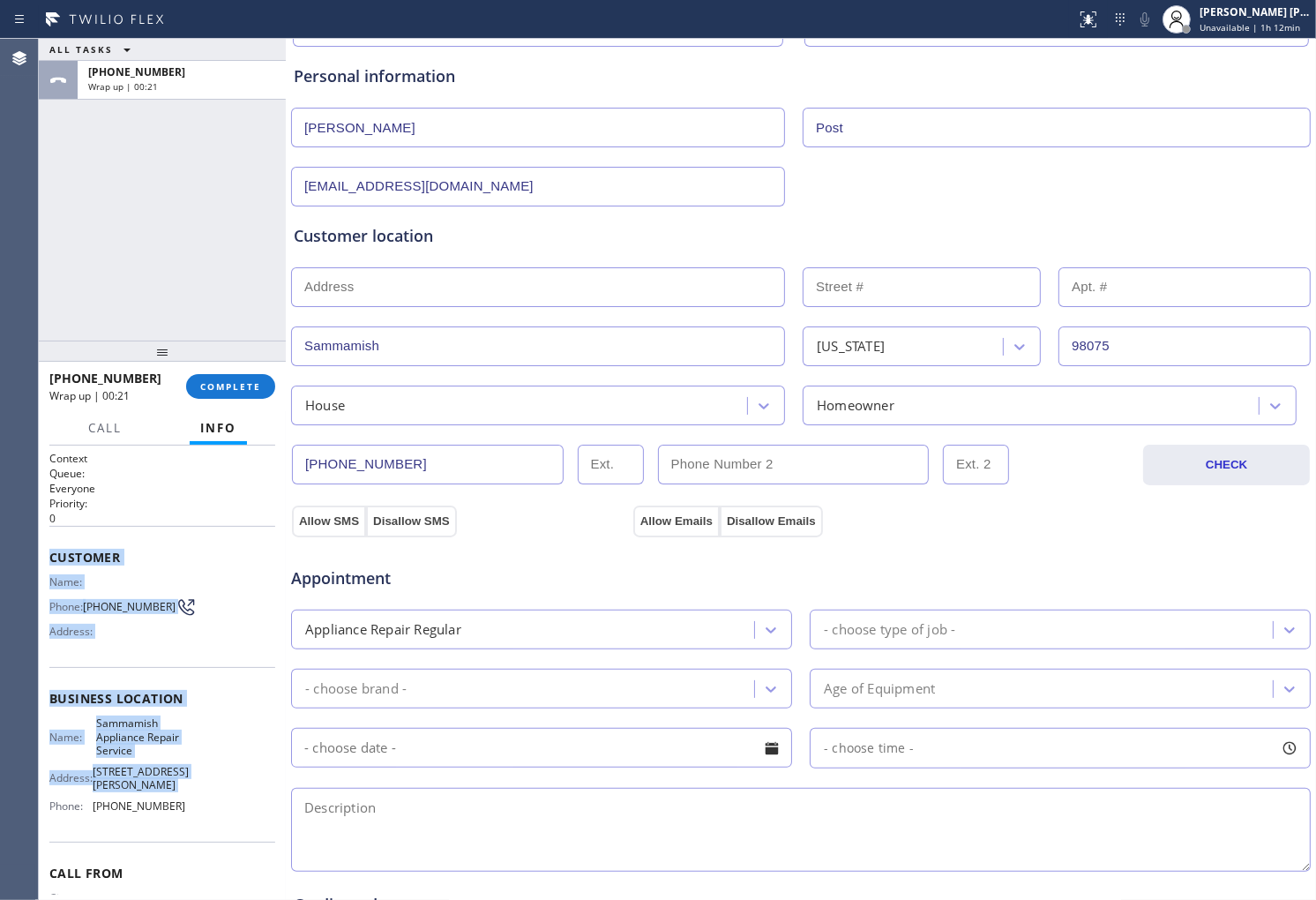
click at [121, 593] on div "Name: Phone: (425) 785-4907 Address:" at bounding box center [118, 610] width 136 height 70
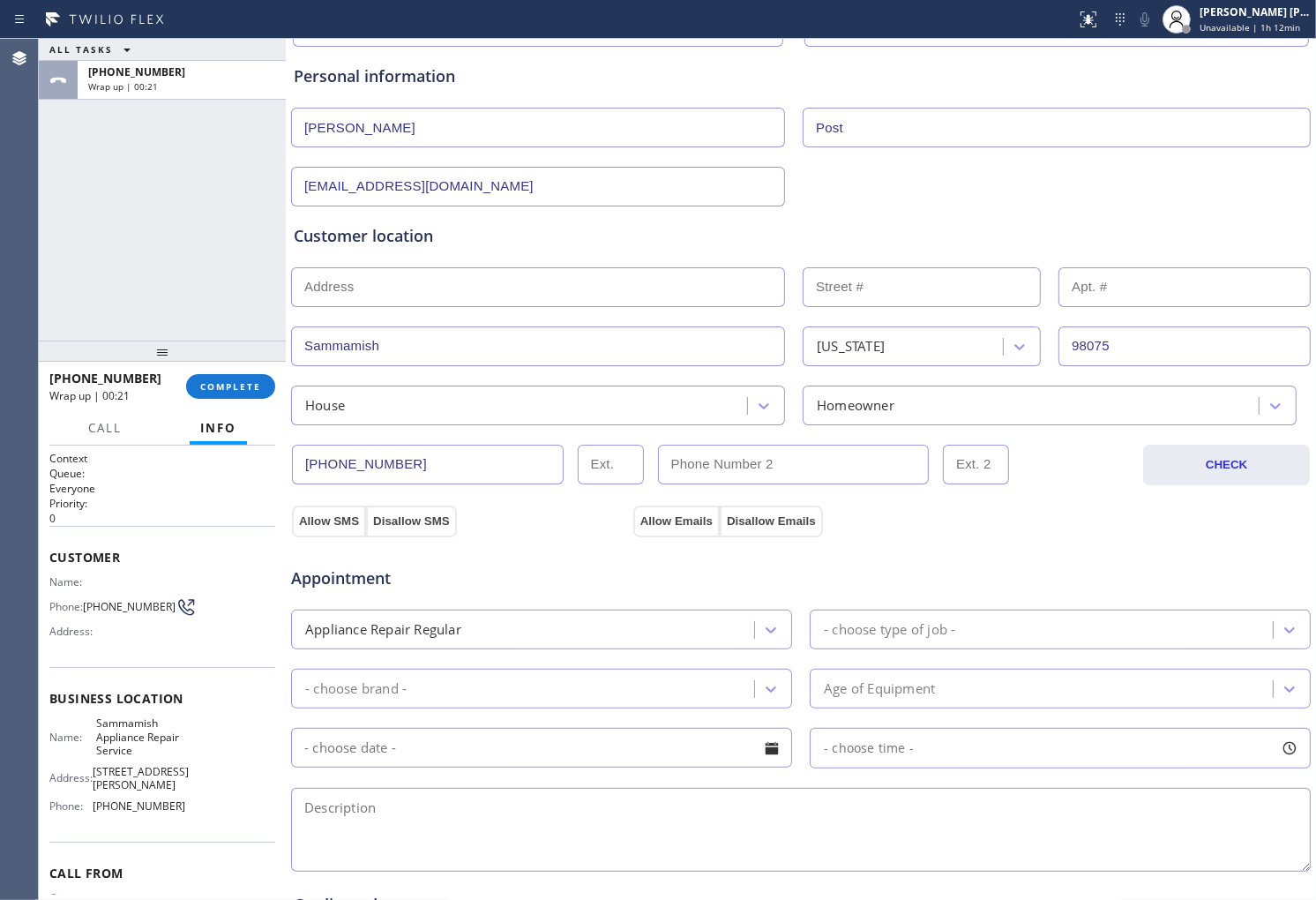
click at [45, 551] on div "Context Queue: Everyone Priority: 0 Customer Name: Phone: (425) 785-4907 Addres…" at bounding box center [162, 673] width 247 height 454
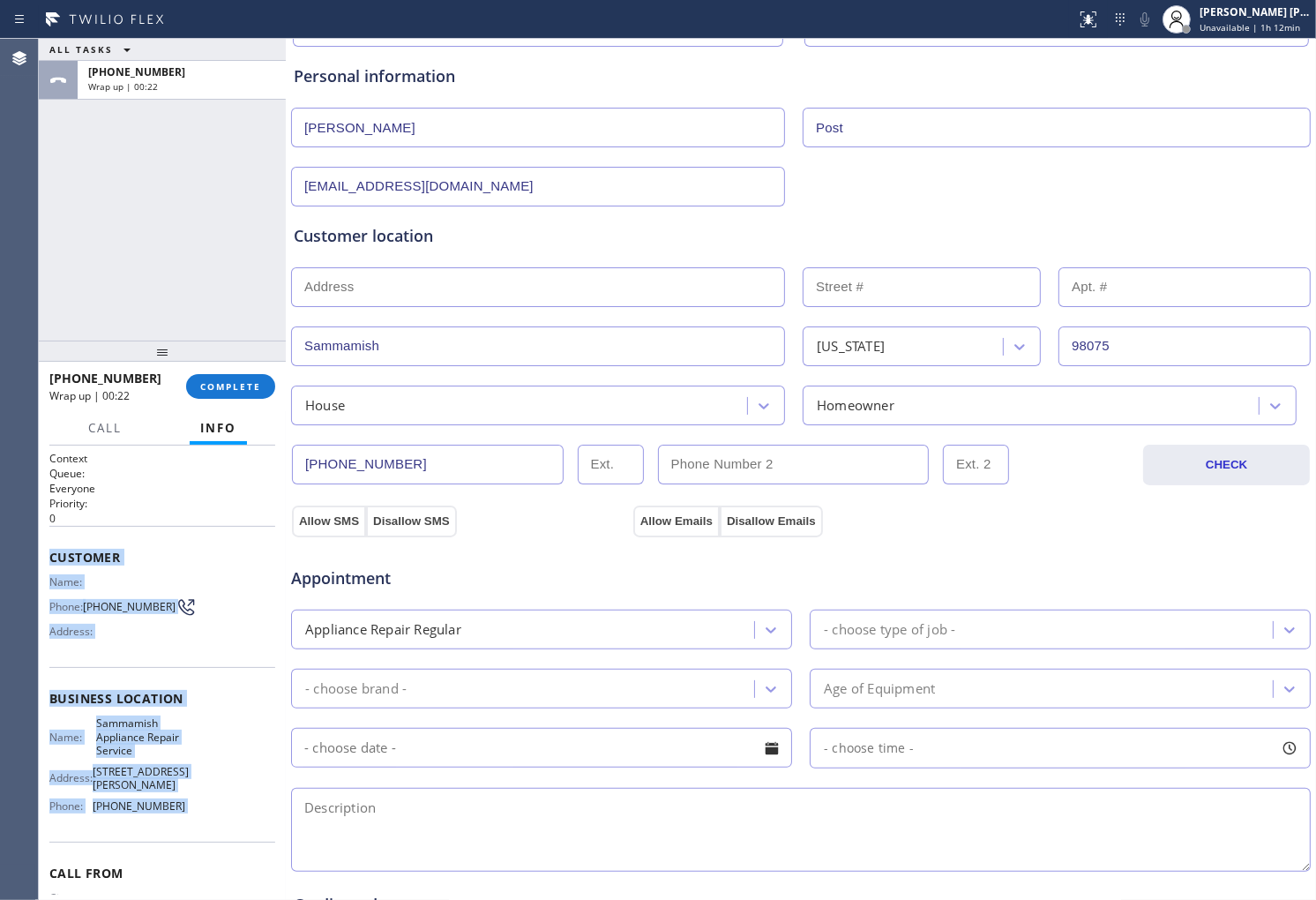
drag, startPoint x: 47, startPoint y: 553, endPoint x: 177, endPoint y: 810, distance: 288.0
click at [177, 810] on div "Context Queue: Everyone Priority: 0 Customer Name: Phone: (425) 785-4907 Addres…" at bounding box center [162, 673] width 247 height 454
click at [177, 810] on div "Name: Sammamish Appliance Repair Service Address: 4570 Klahanie Dr SE Phone: (4…" at bounding box center [162, 768] width 226 height 103
drag, startPoint x: 51, startPoint y: 547, endPoint x: 182, endPoint y: 806, distance: 290.2
click at [182, 806] on div "Context Queue: Everyone Priority: 0 Customer Name: Phone: (425) 785-4907 Addres…" at bounding box center [162, 712] width 226 height 524
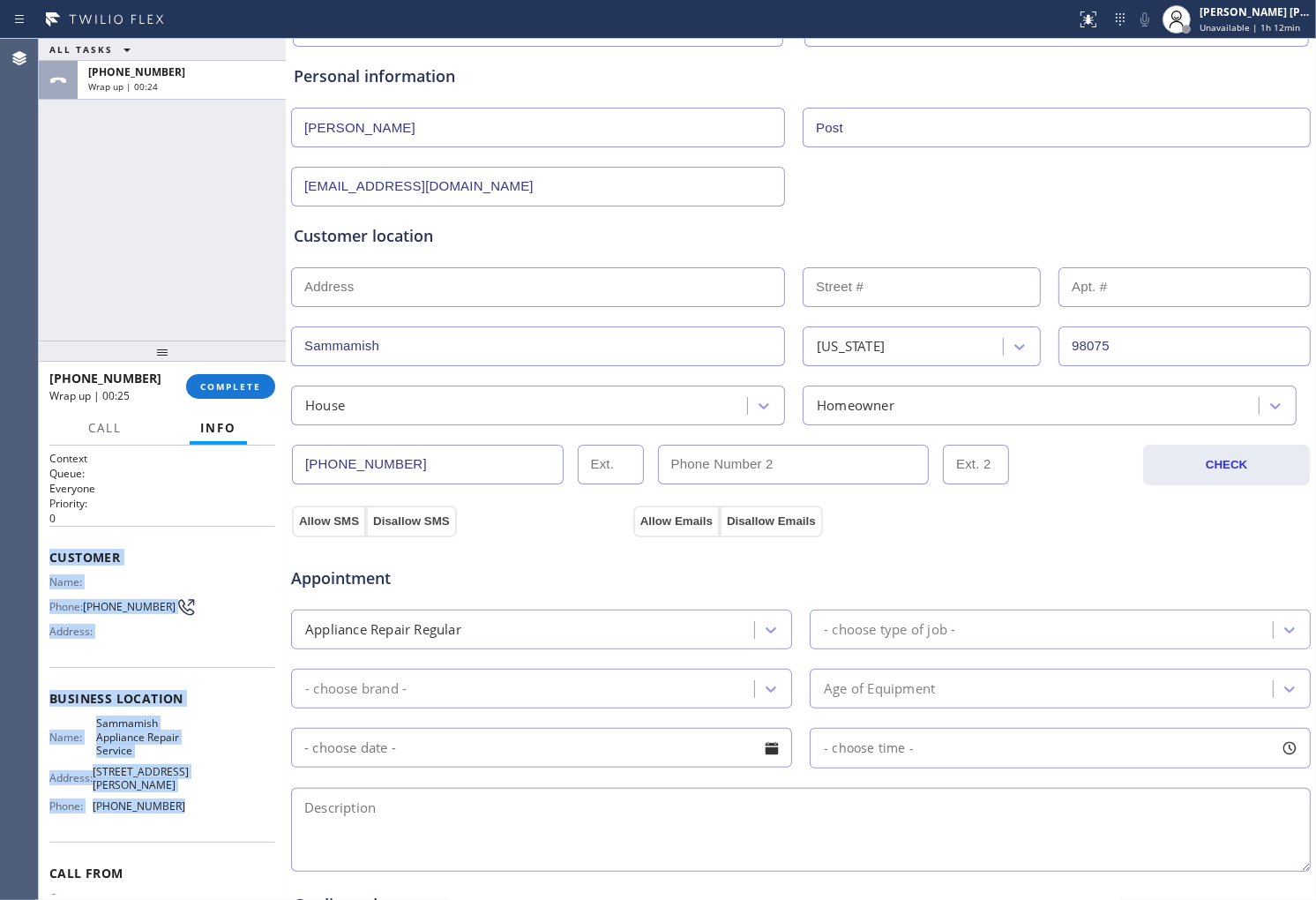
copy div "Customer Name: Phone: (425) 785-4907 Address: Business location Name: Sammamish…"
click at [218, 383] on span "COMPLETE" at bounding box center [231, 386] width 61 height 13
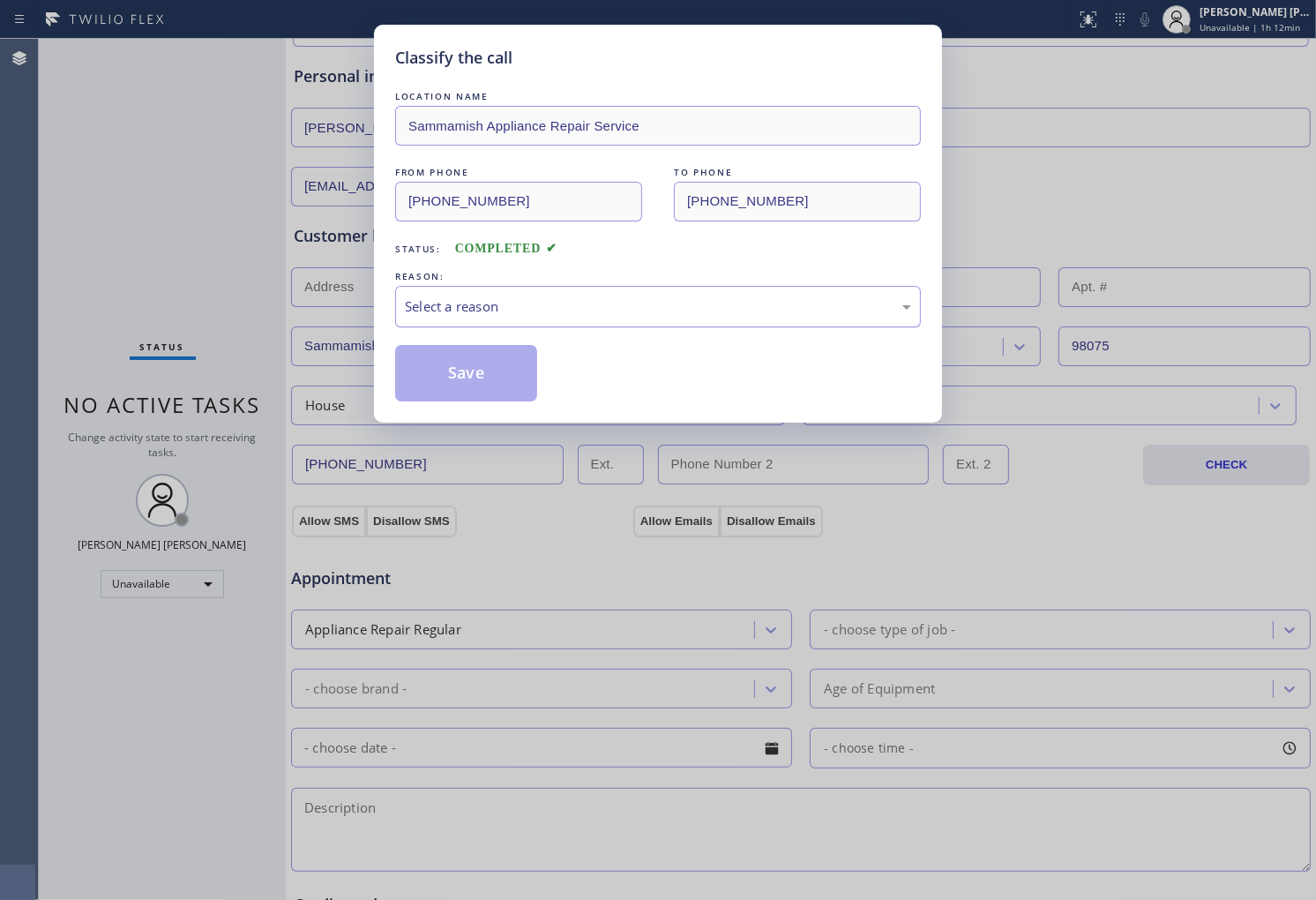
click at [542, 316] on div "Select a reason" at bounding box center [658, 306] width 507 height 21
click at [459, 377] on button "Save" at bounding box center [466, 372] width 142 height 56
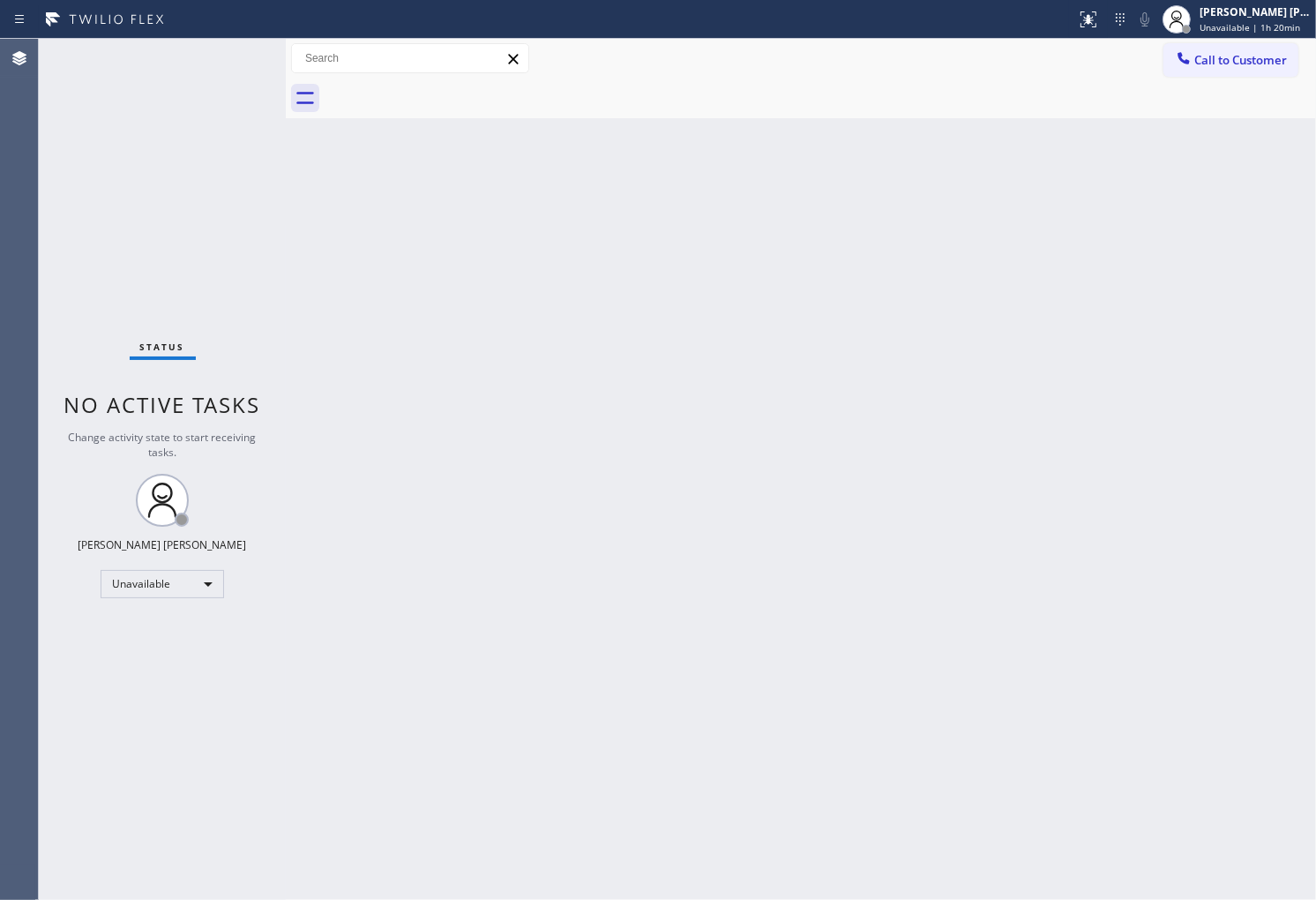
drag, startPoint x: 1254, startPoint y: 62, endPoint x: 1314, endPoint y: 118, distance: 82.1
click at [1254, 62] on span "Call to Customer" at bounding box center [1241, 60] width 93 height 16
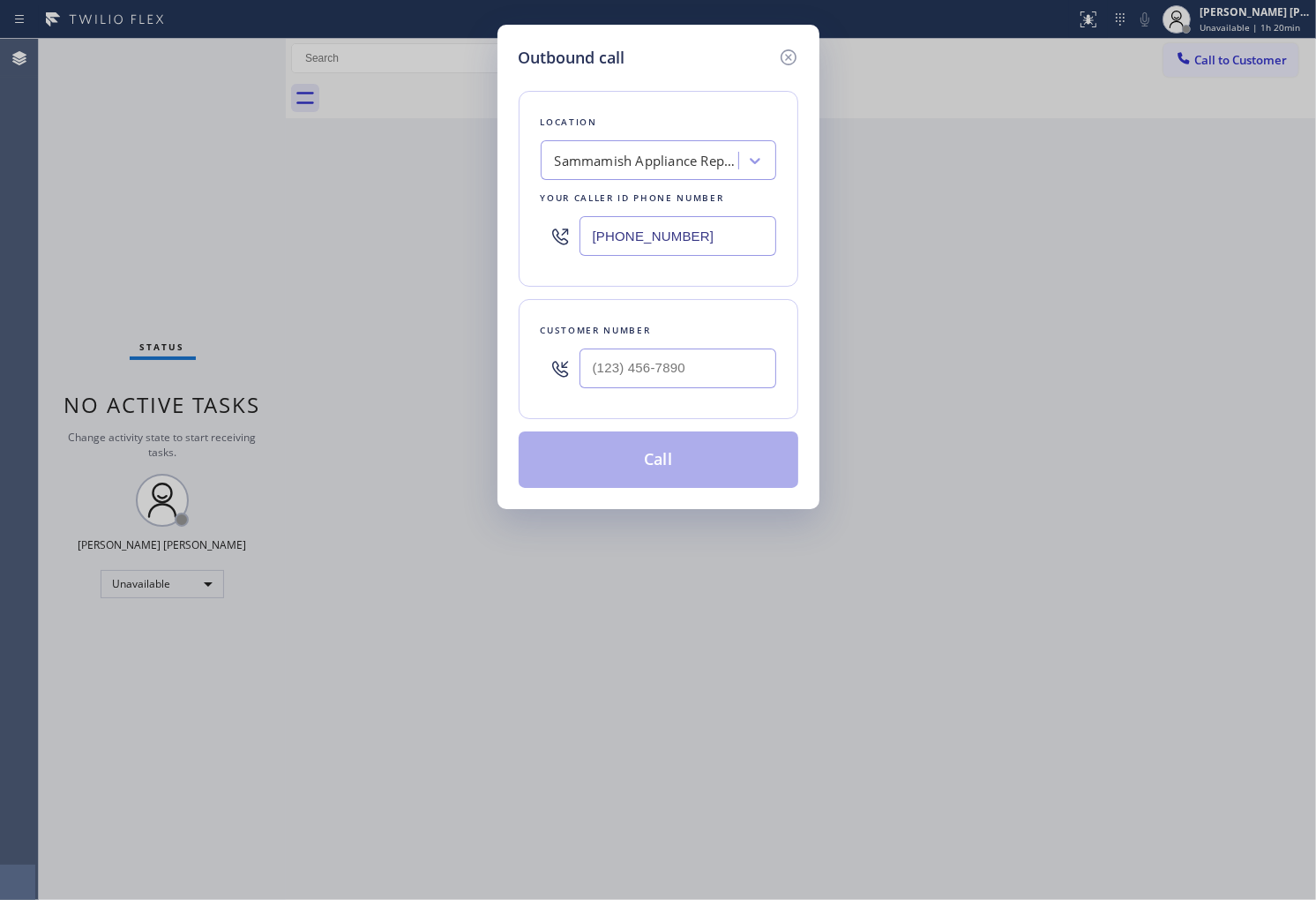
click at [663, 374] on input "text" at bounding box center [678, 368] width 197 height 40
click at [663, 374] on input "(___) ___-____" at bounding box center [678, 368] width 197 height 40
paste input "980) 75"
click at [699, 368] on input "(980) 75_-____" at bounding box center [678, 368] width 197 height 40
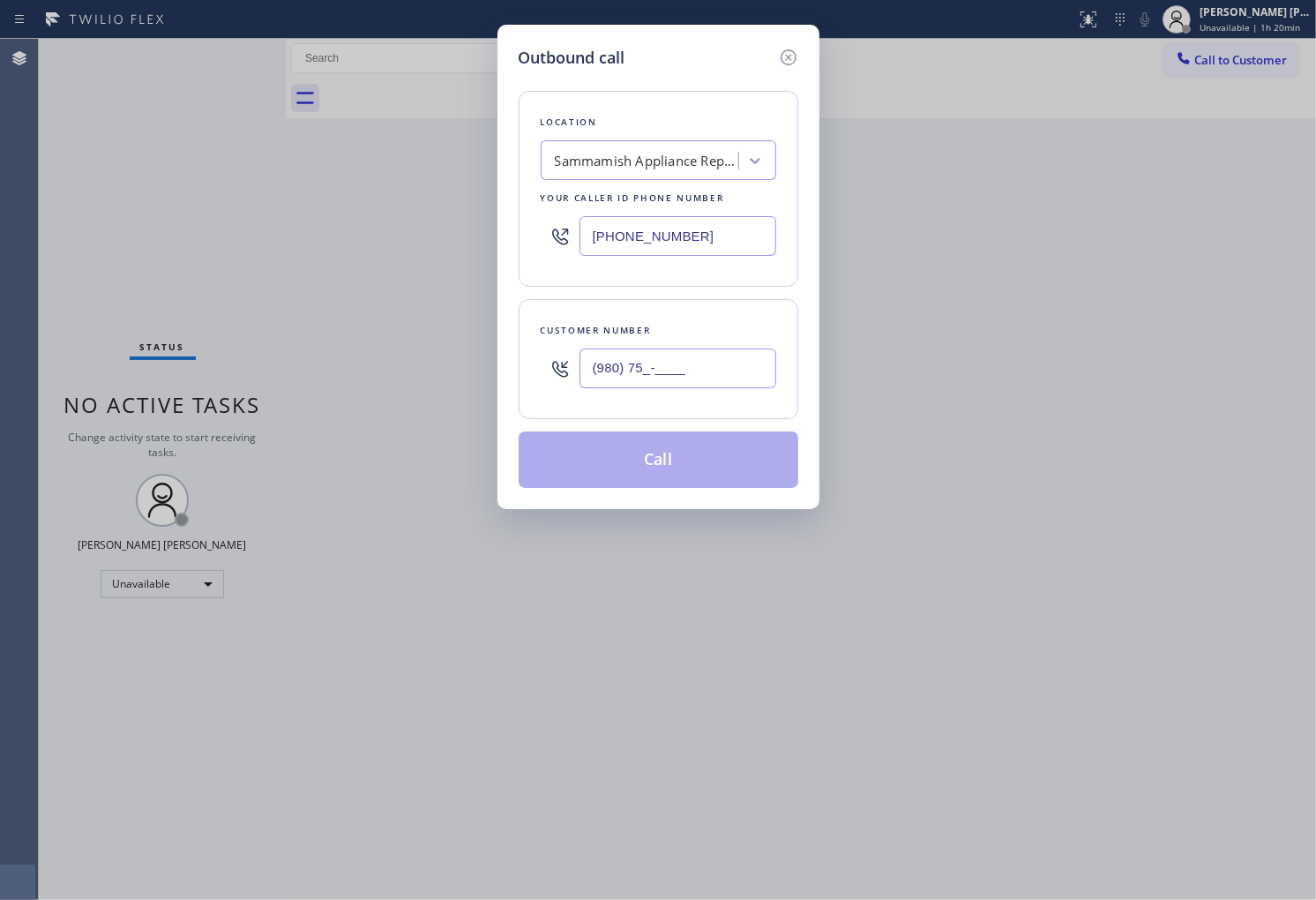
click at [699, 368] on input "(980) 75_-____" at bounding box center [678, 368] width 197 height 40
paste input "425) 785-4907"
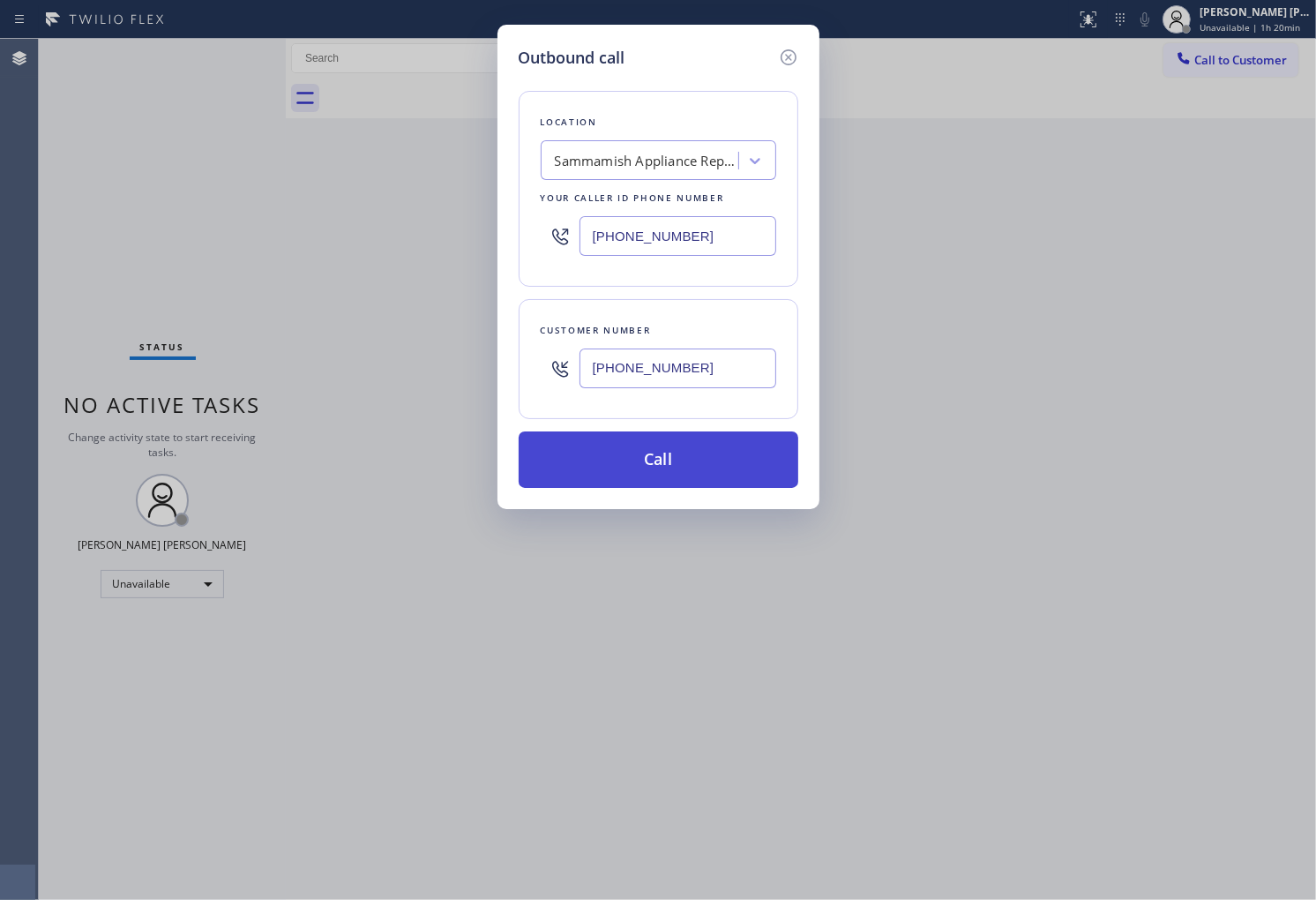
type input "(425) 785-4907"
click at [737, 468] on button "Call" at bounding box center [658, 459] width 280 height 56
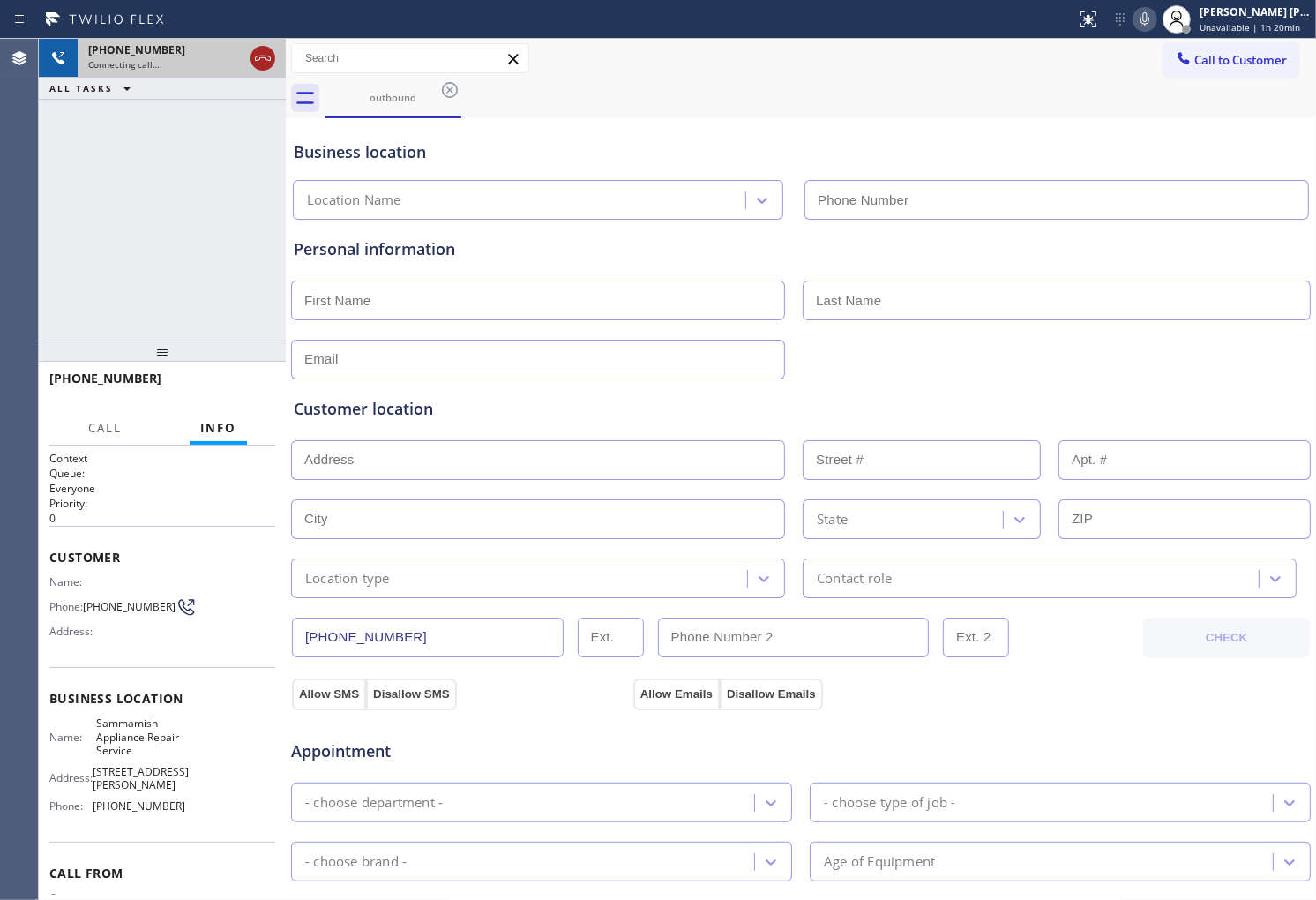
click at [260, 69] on button at bounding box center [263, 57] width 25 height 25
type input "(425) 215-0932"
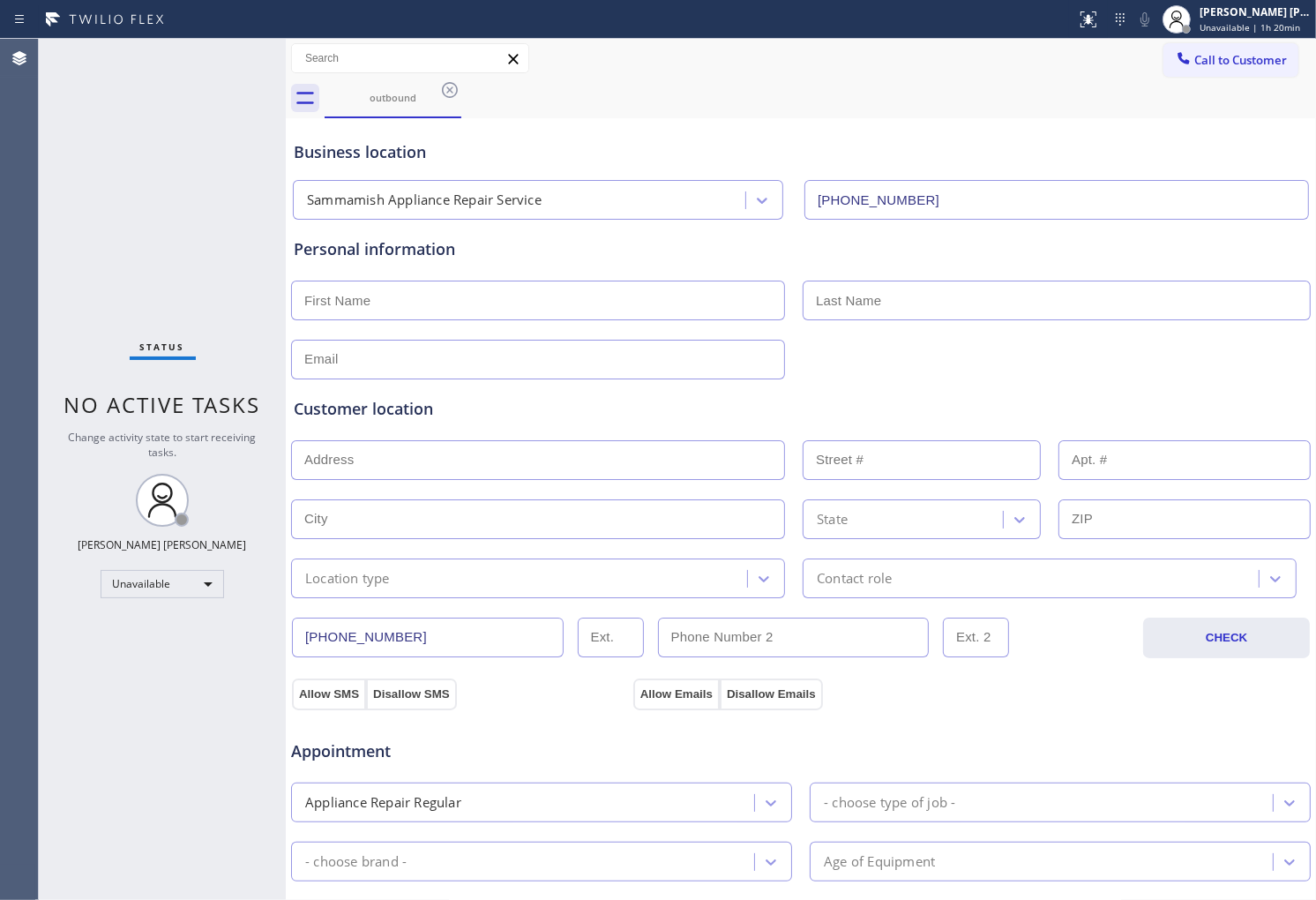
click at [457, 305] on input "text" at bounding box center [538, 300] width 494 height 40
type input "Alexis"
click at [847, 301] on input "text" at bounding box center [1057, 300] width 508 height 40
type input "P"
type input "Post"
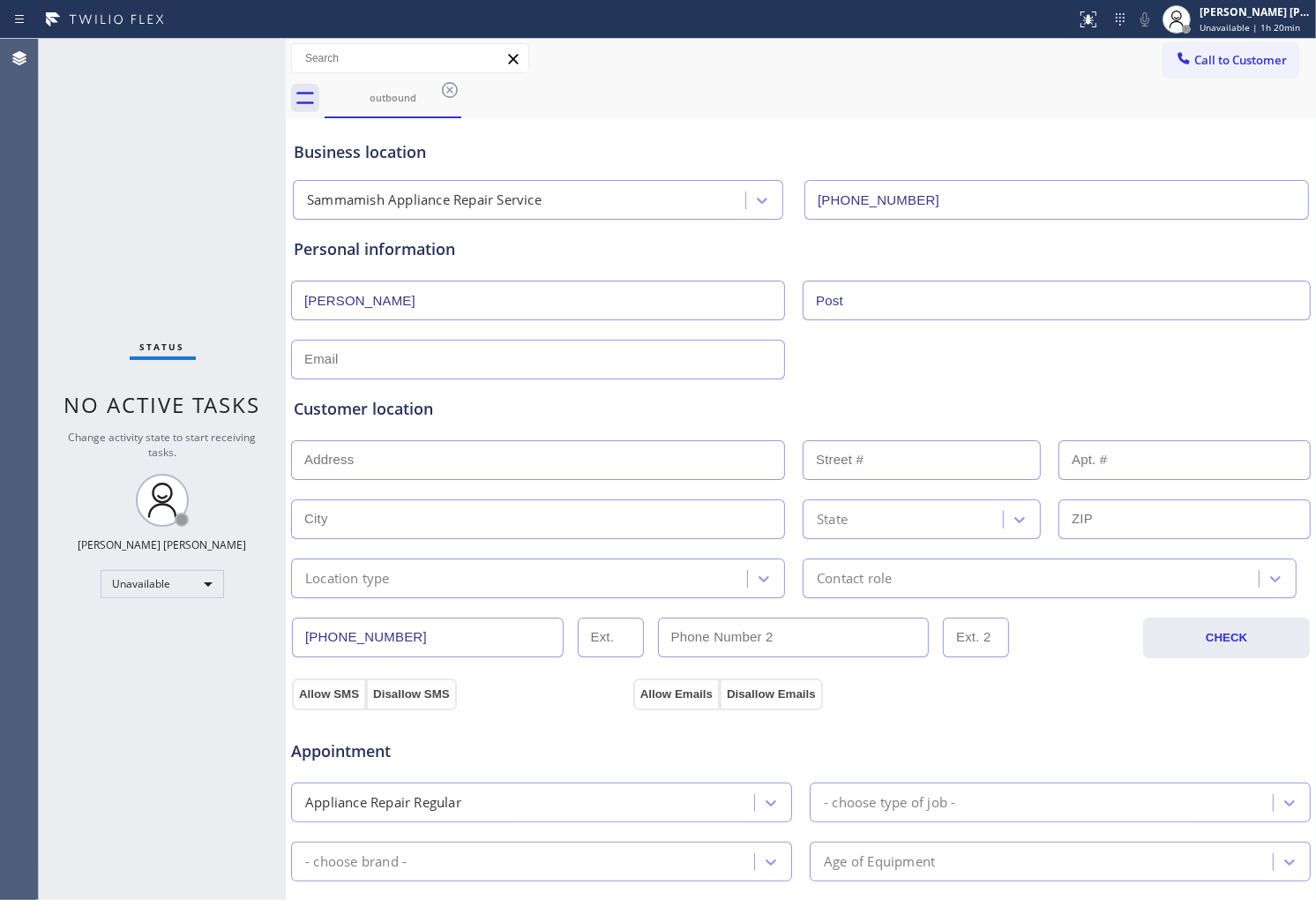
click at [698, 342] on input "text" at bounding box center [538, 360] width 494 height 40
click at [431, 348] on input "text" at bounding box center [538, 360] width 494 height 40
paste input "akexispost@comcas.net"
click at [320, 359] on input "akexispost@comcas.net" at bounding box center [538, 360] width 494 height 40
click at [421, 359] on input "alexispost@comcas.net" at bounding box center [538, 360] width 494 height 40
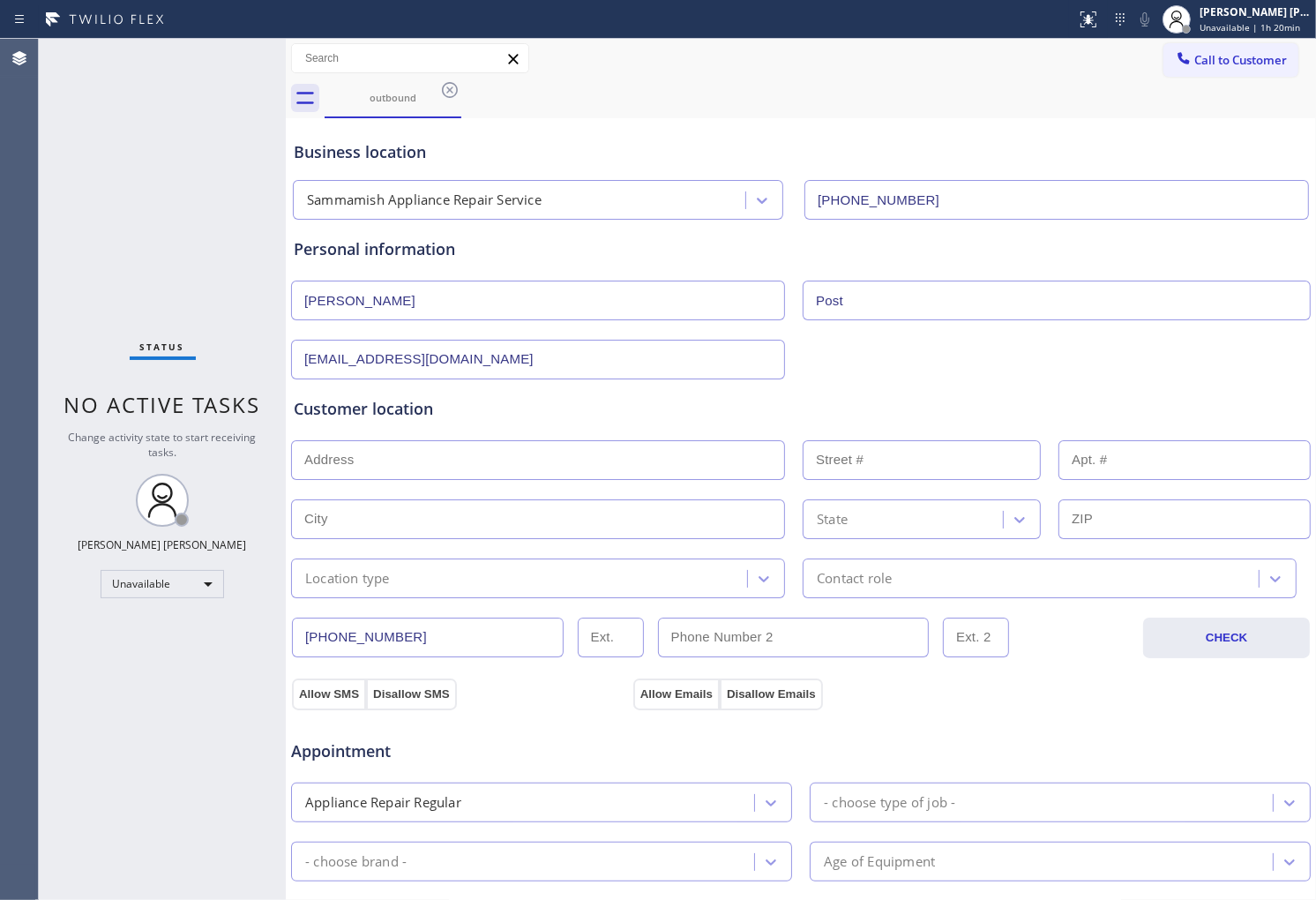
click at [425, 362] on input "alexispost@comcas.net" at bounding box center [538, 360] width 494 height 40
type input "alexispost@comcast.net"
click at [390, 462] on input "text" at bounding box center [538, 460] width 494 height 40
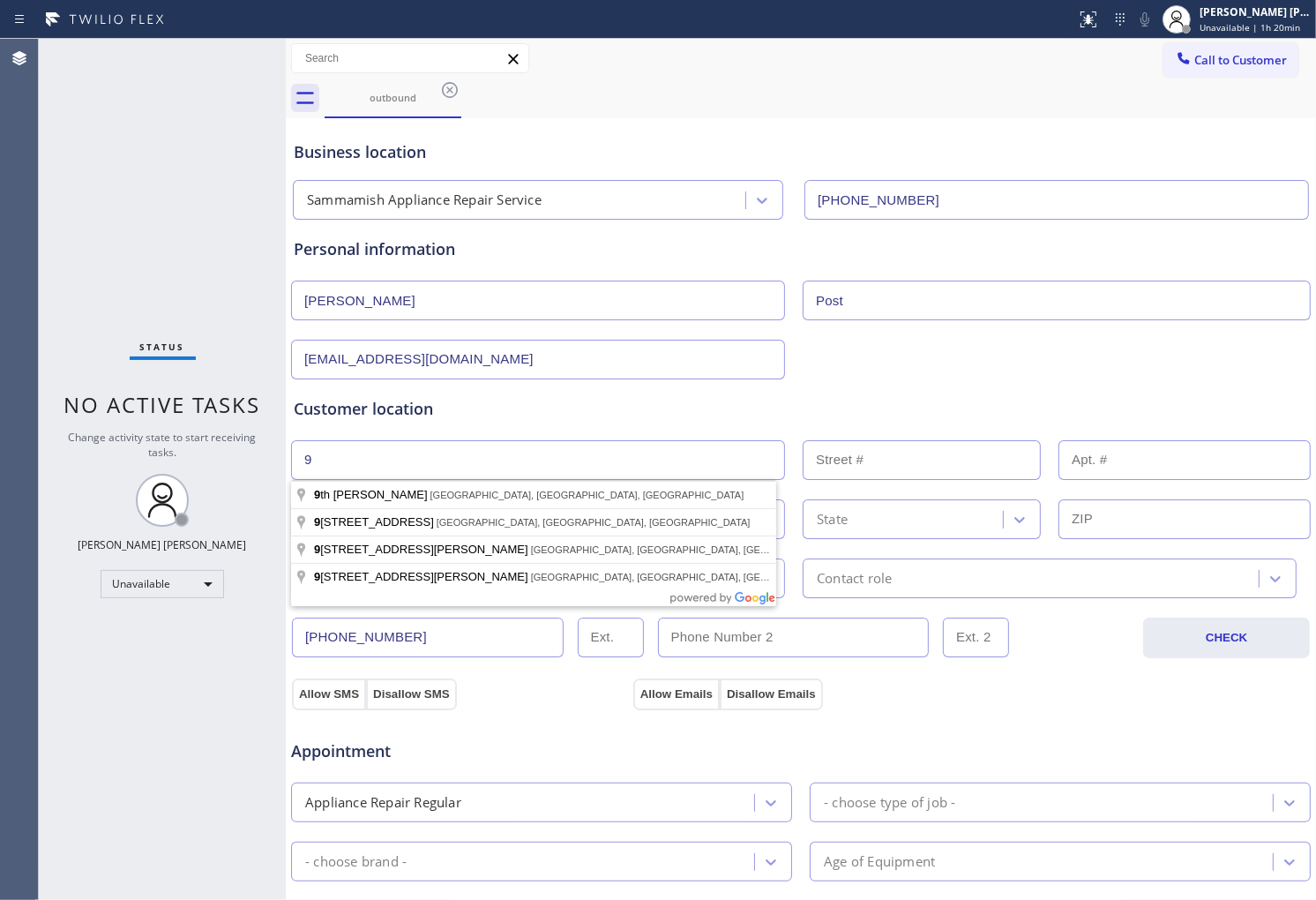
drag, startPoint x: 324, startPoint y: 455, endPoint x: 298, endPoint y: 452, distance: 26.2
click at [298, 452] on input "9" at bounding box center [538, 460] width 494 height 40
paste input "8075"
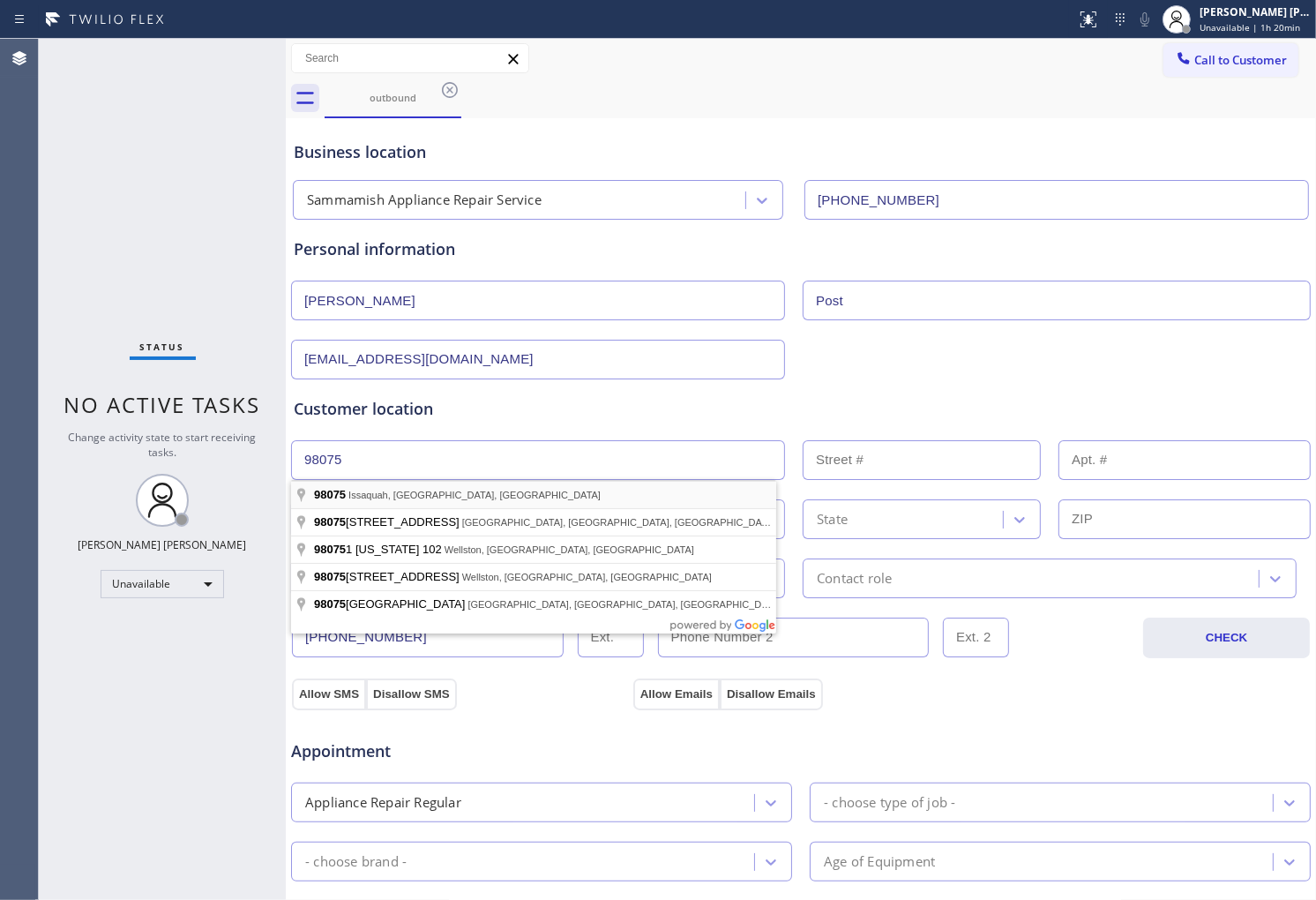
type input "Issaquah, WA 98075, USA"
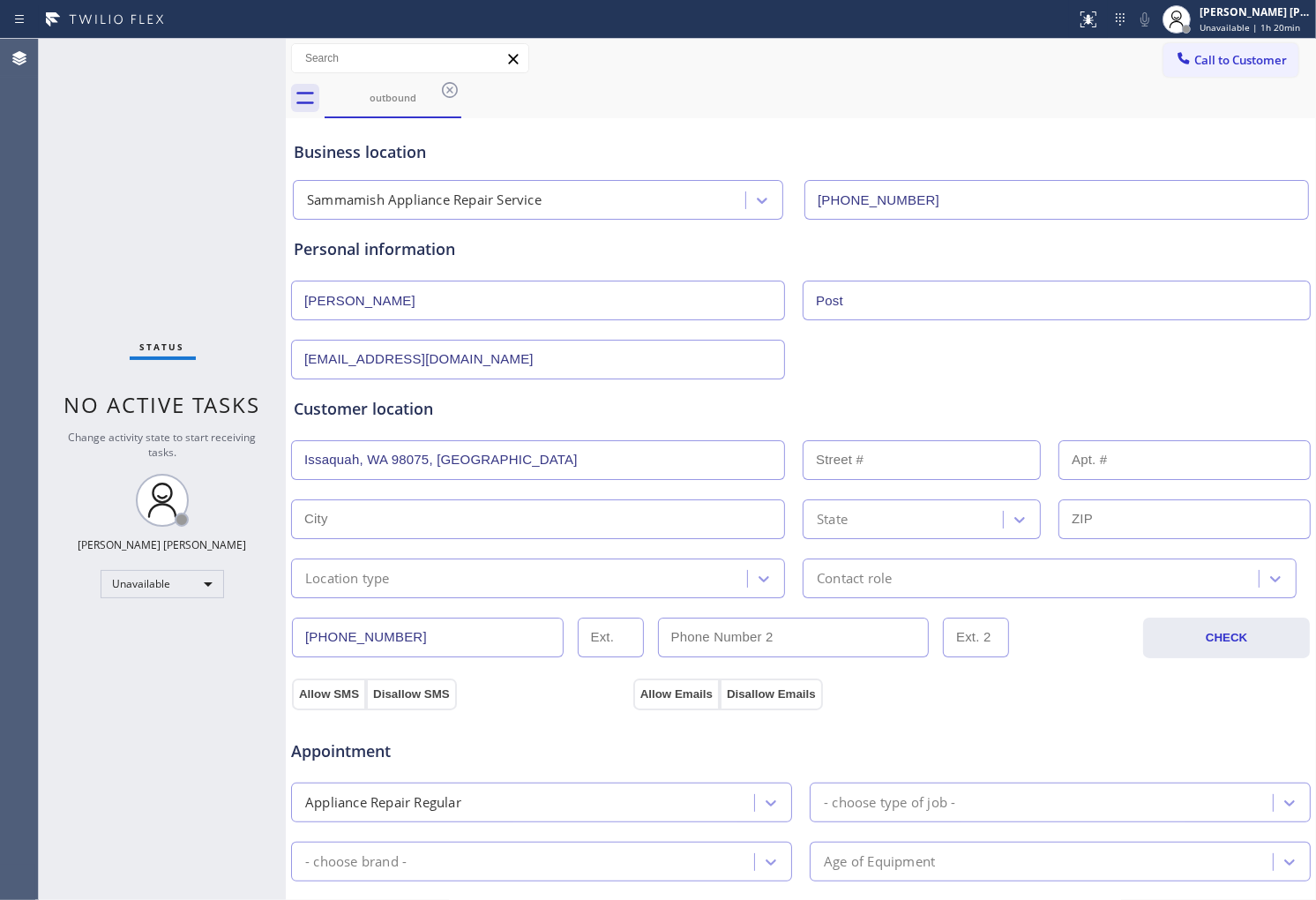
type input "Sammamish"
type input "98075"
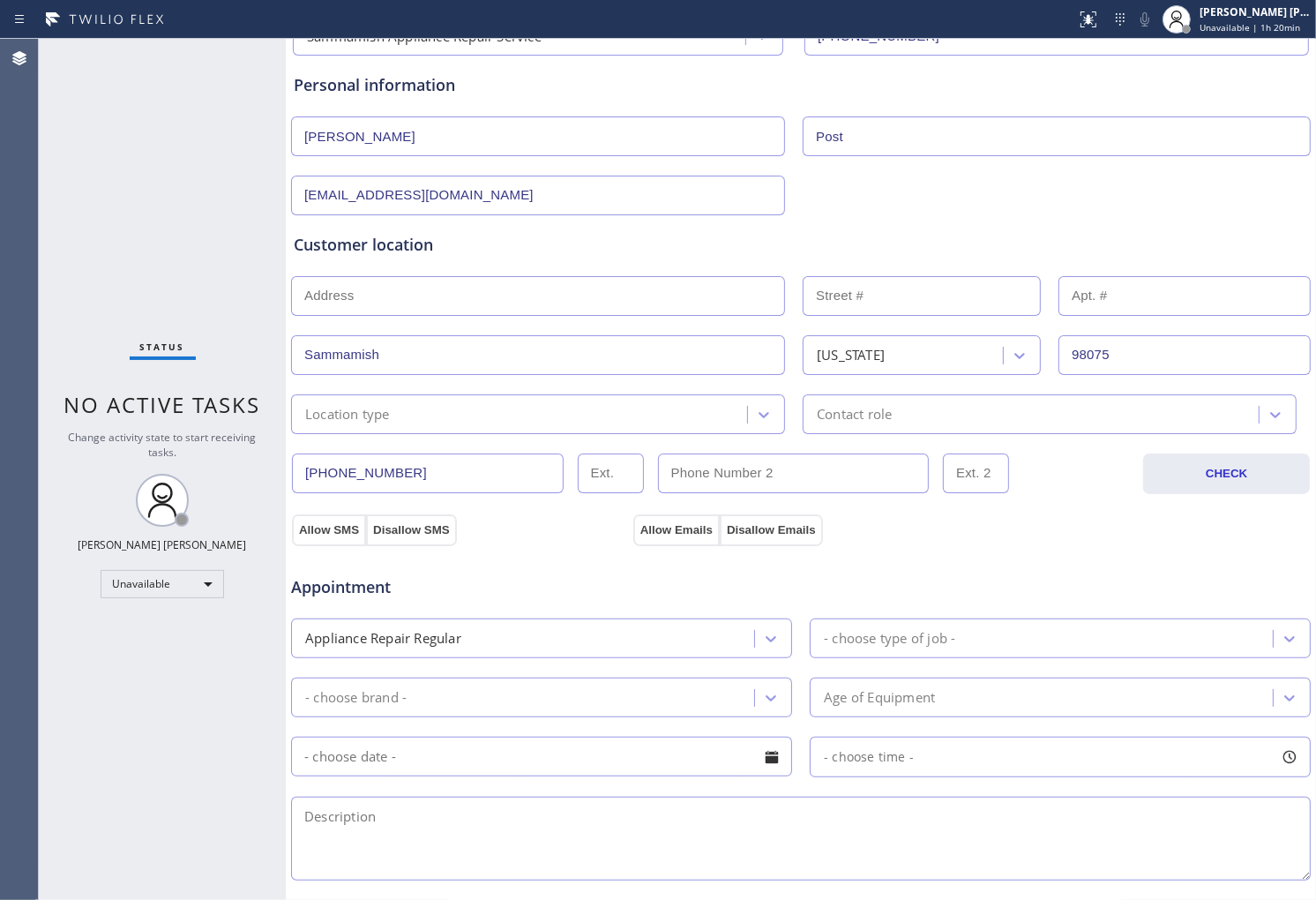
scroll to position [293, 0]
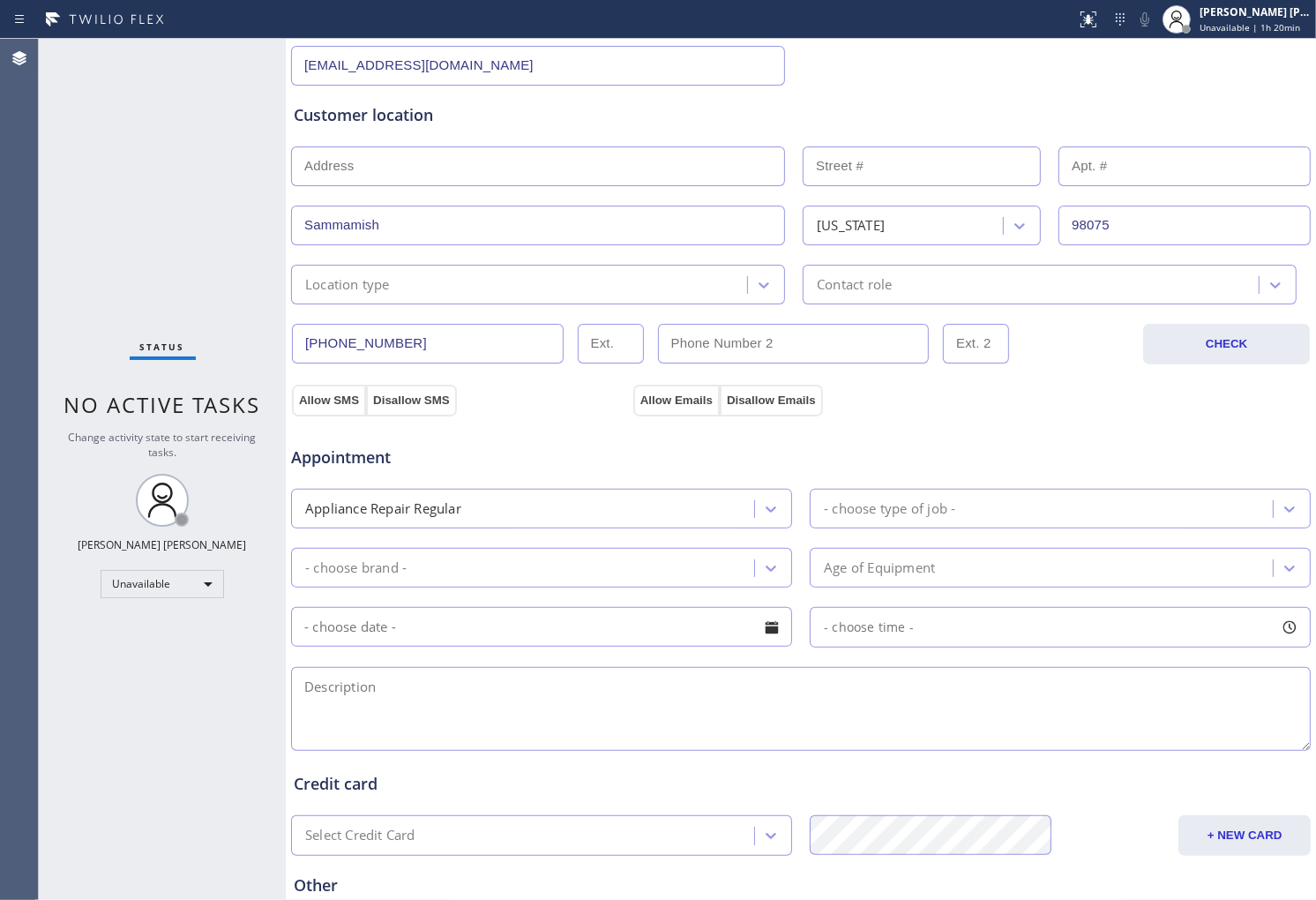
click at [428, 276] on div "Location type" at bounding box center [522, 284] width 451 height 31
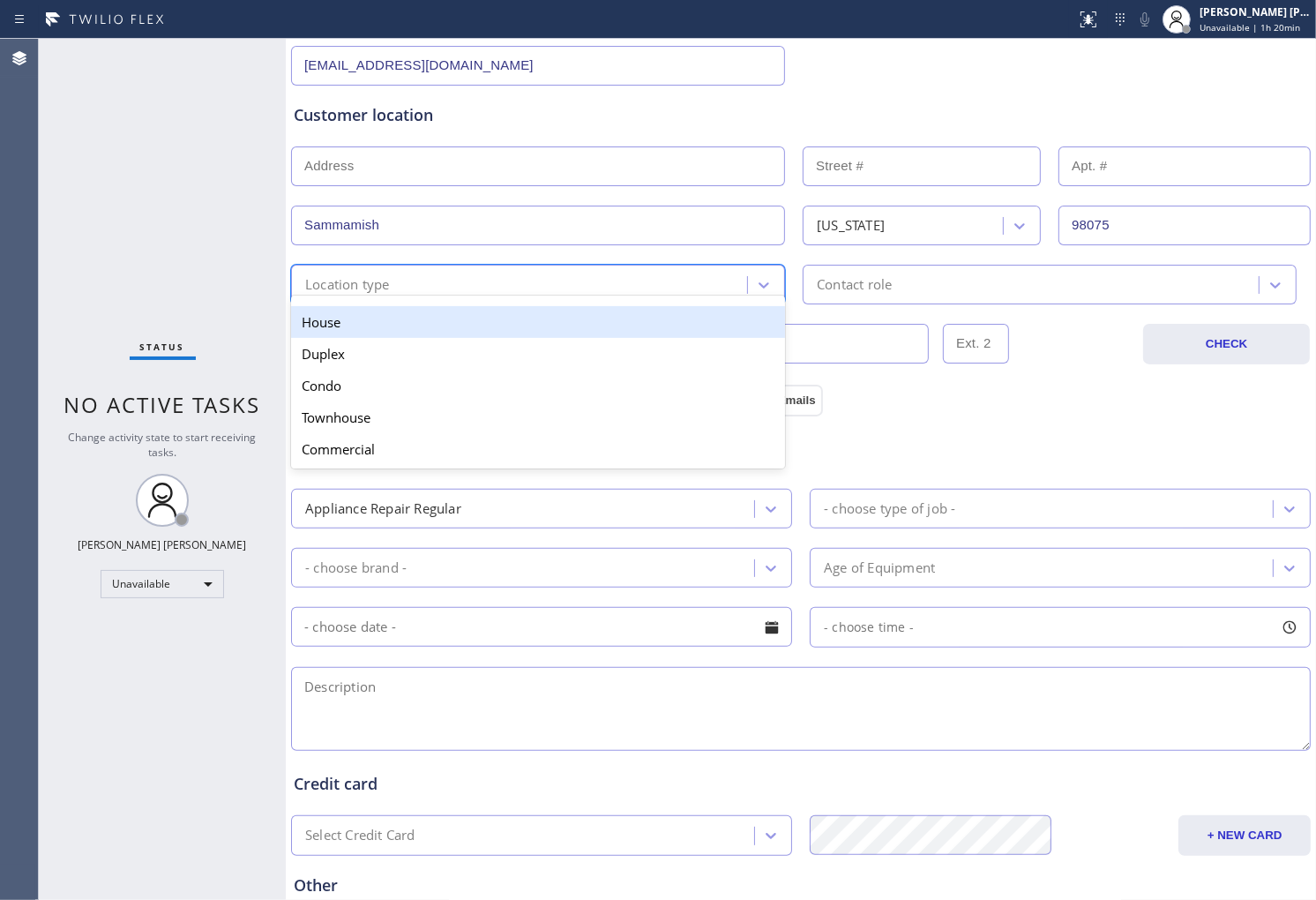
click at [438, 324] on div "House" at bounding box center [538, 322] width 494 height 32
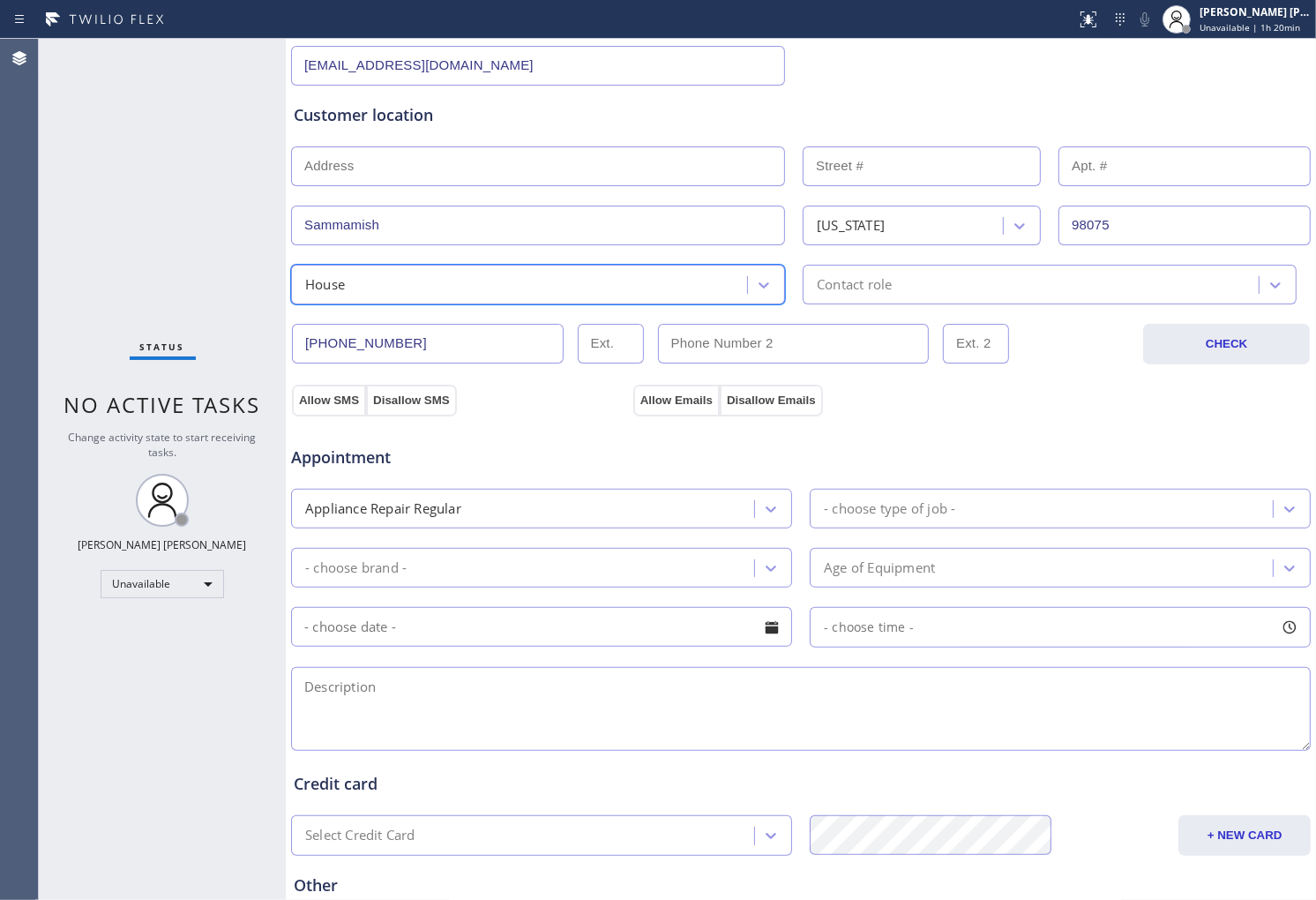
click at [915, 284] on div "Contact role" at bounding box center [1033, 284] width 451 height 31
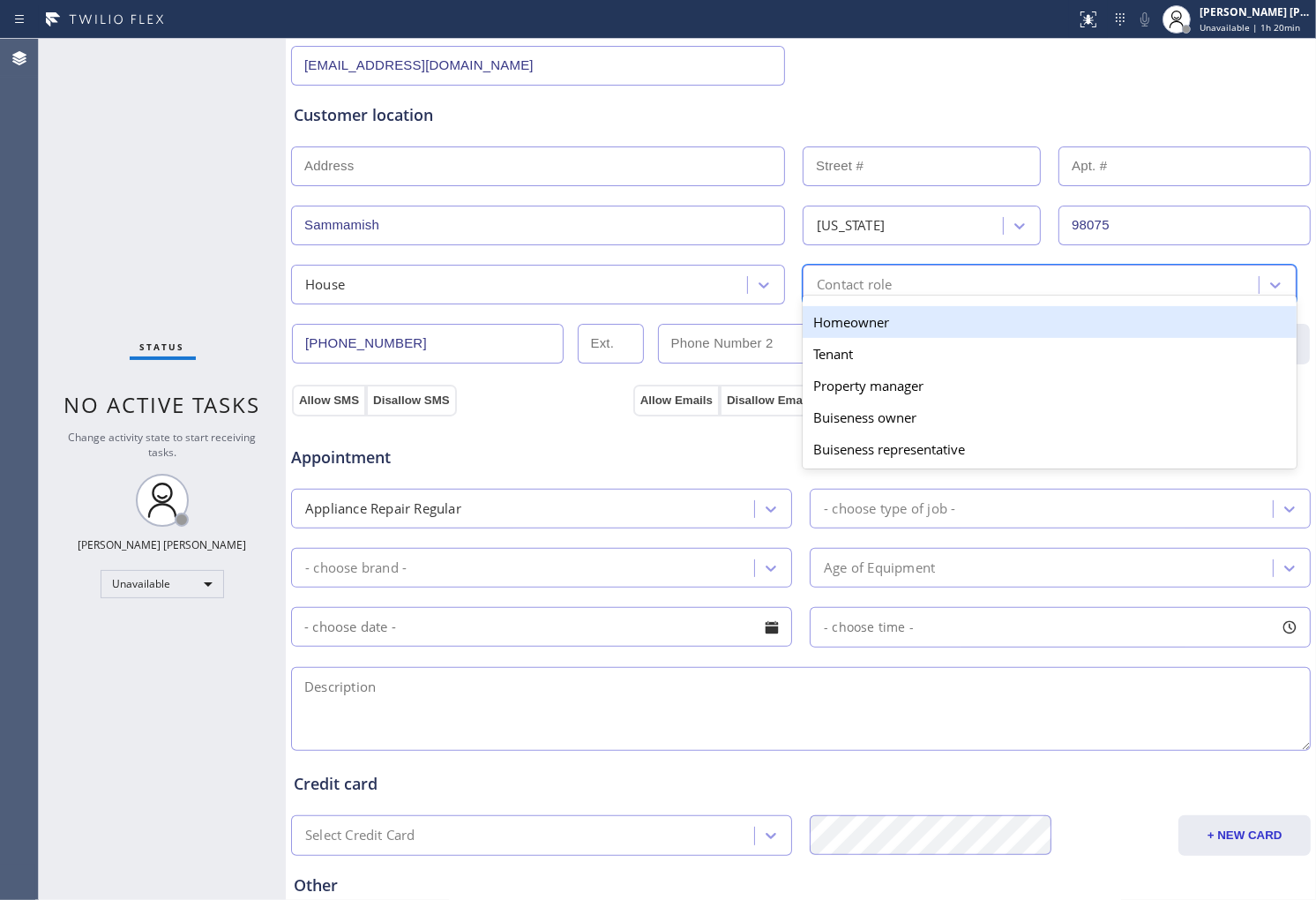
click at [834, 332] on div "Homeowner" at bounding box center [1050, 322] width 494 height 32
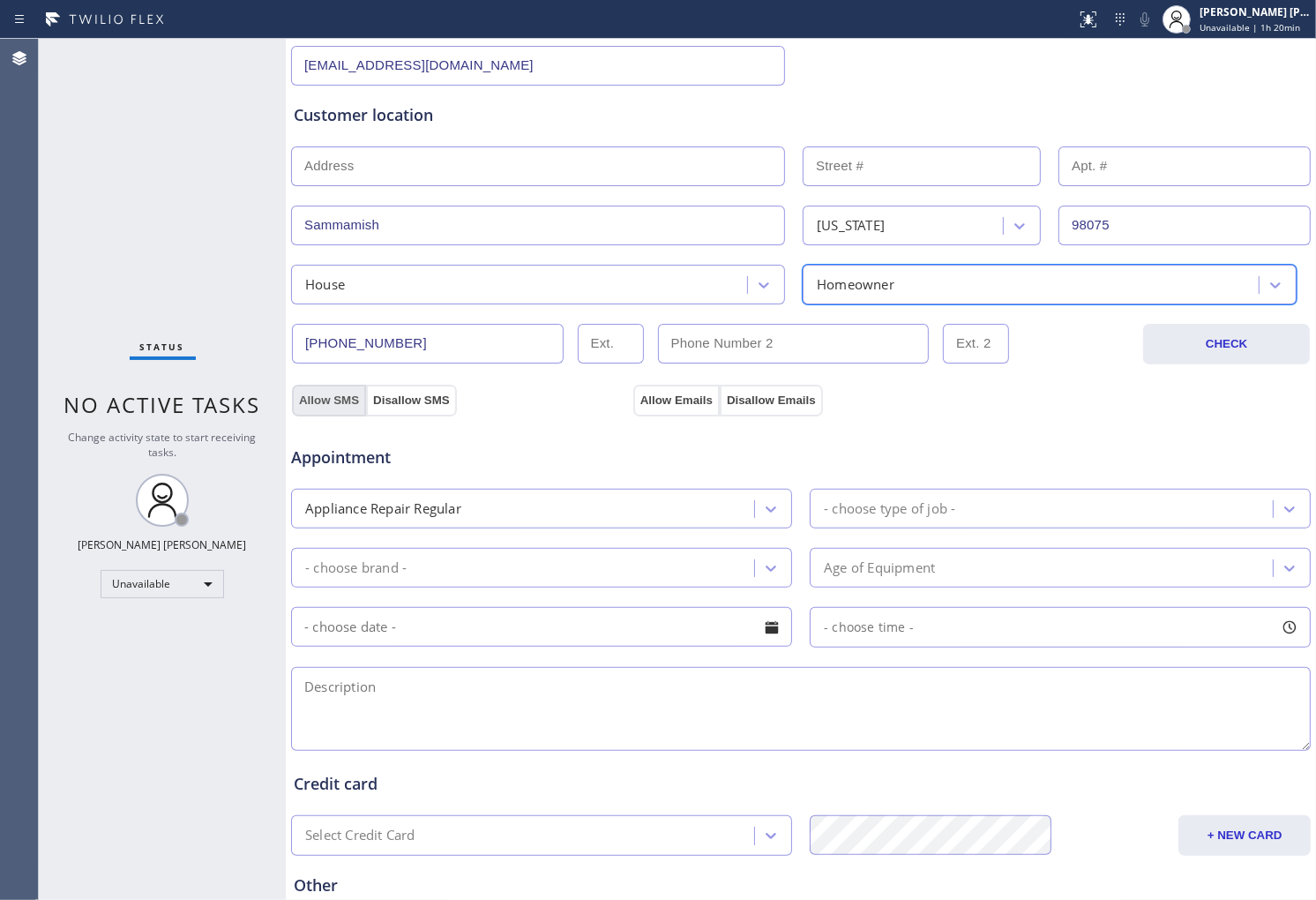
click at [349, 400] on button "Allow SMS" at bounding box center [329, 400] width 74 height 32
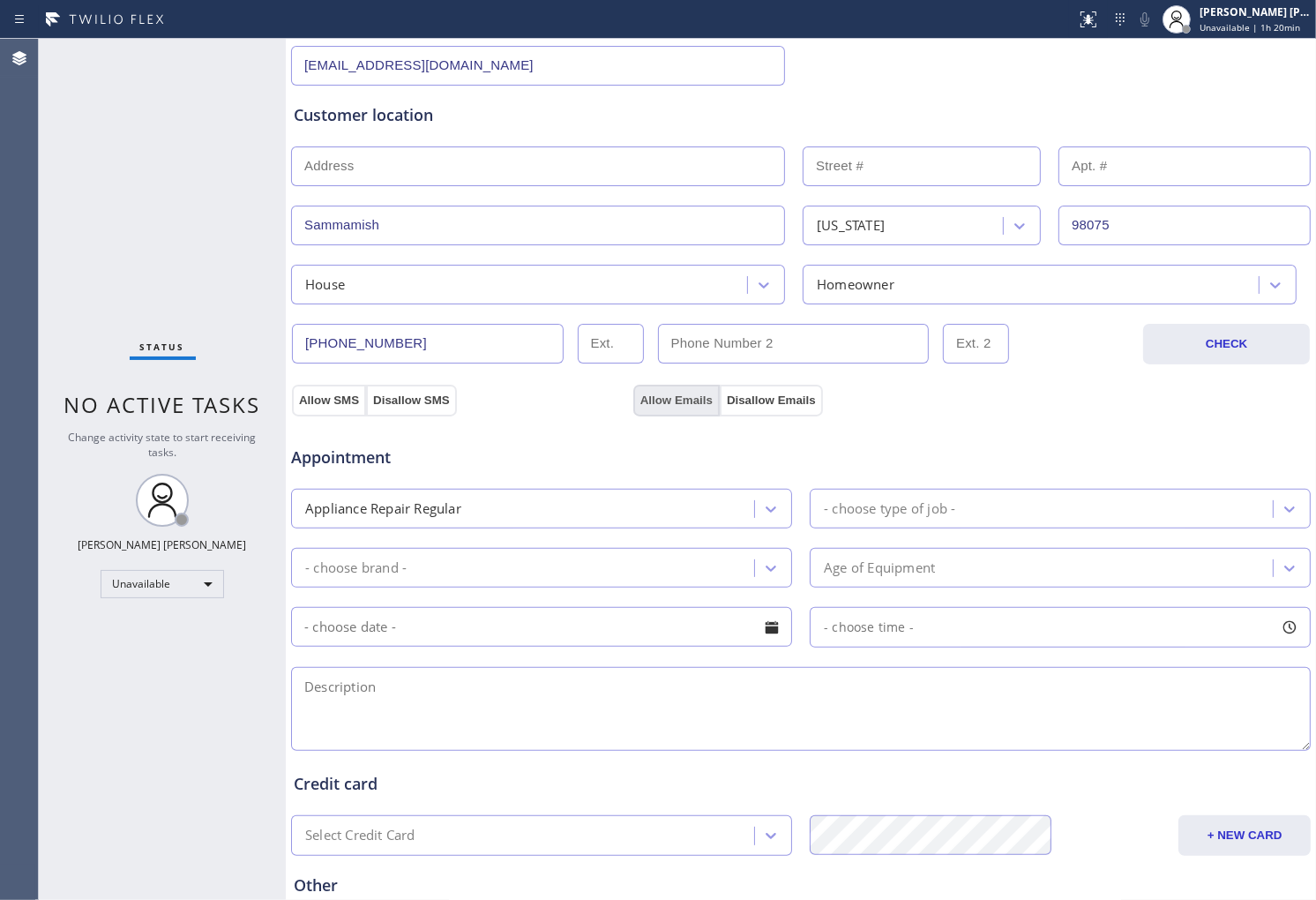
click at [683, 399] on button "Allow Emails" at bounding box center [677, 400] width 87 height 32
click at [691, 498] on div "Appliance Repair Regular" at bounding box center [525, 508] width 457 height 31
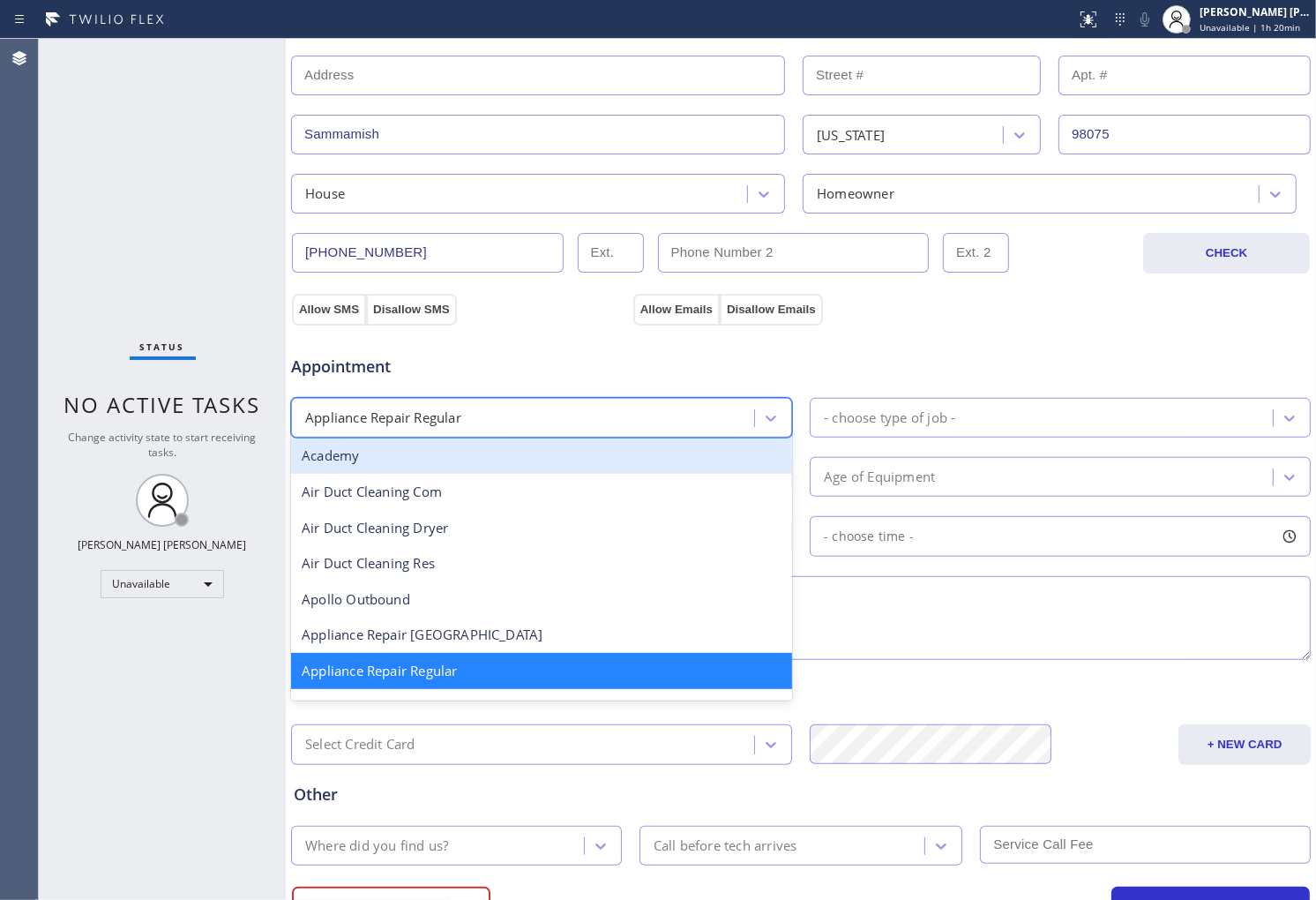
scroll to position [391, 0]
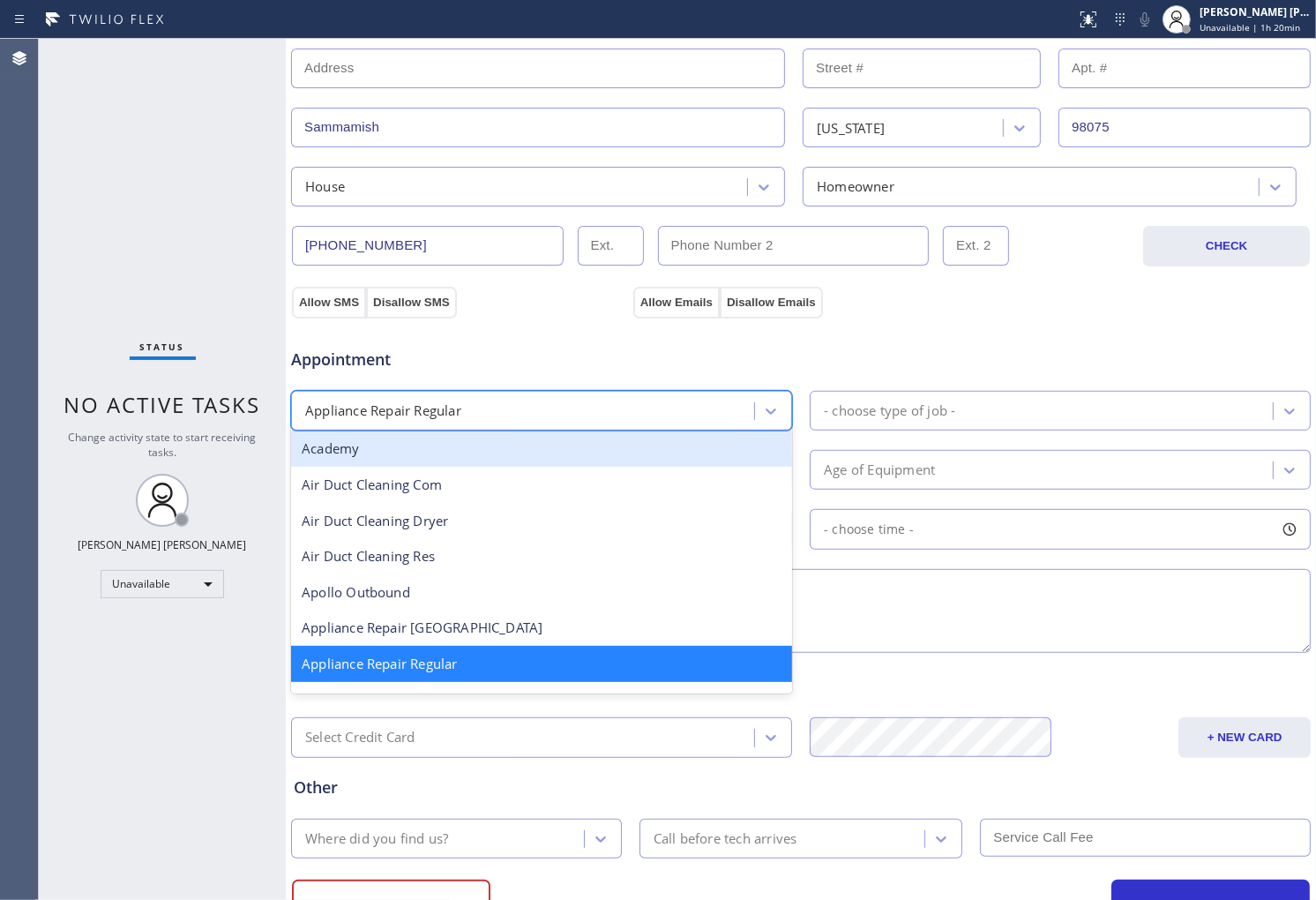
click at [920, 424] on div "- choose type of job -" at bounding box center [1043, 410] width 457 height 31
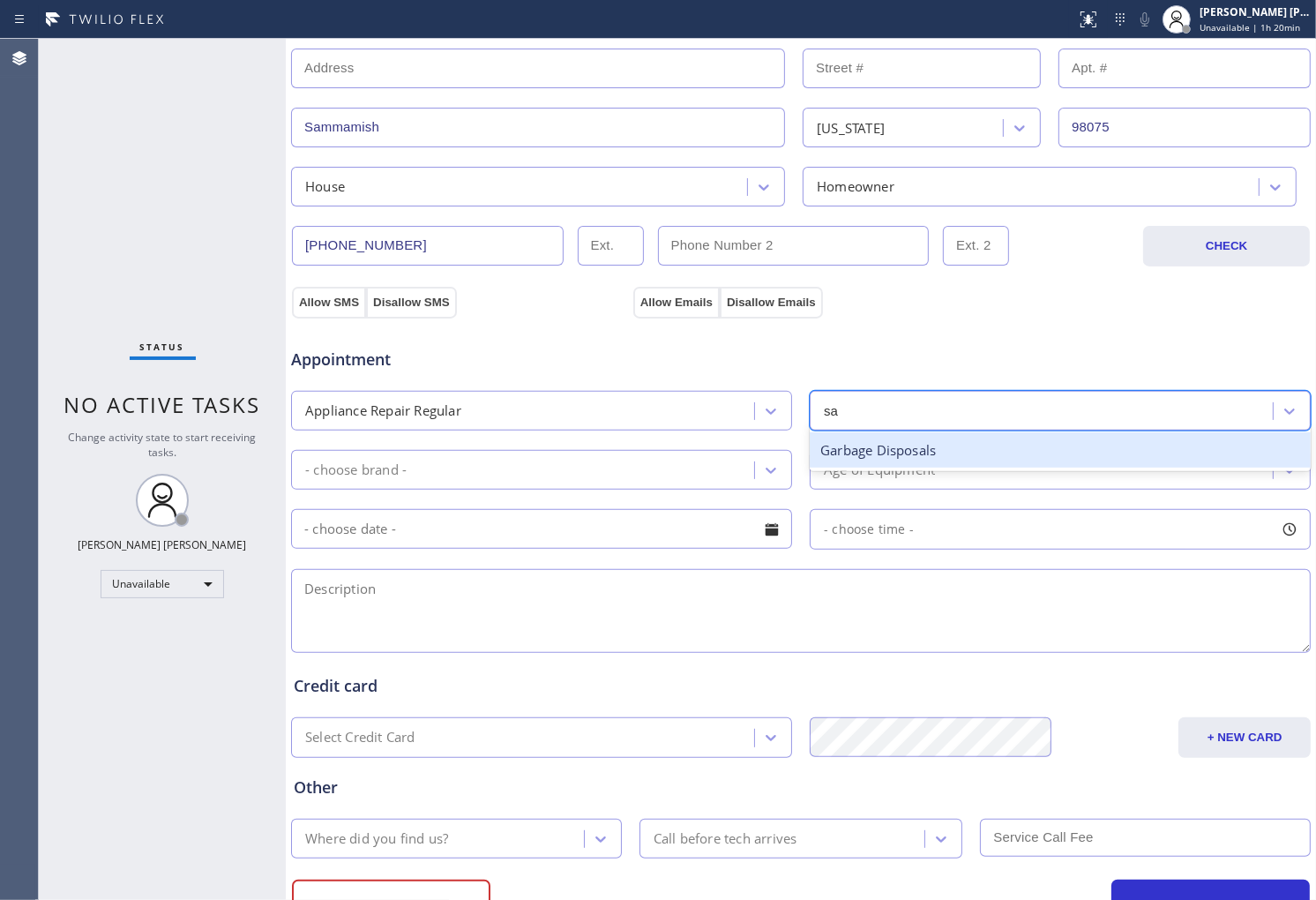
type input "s"
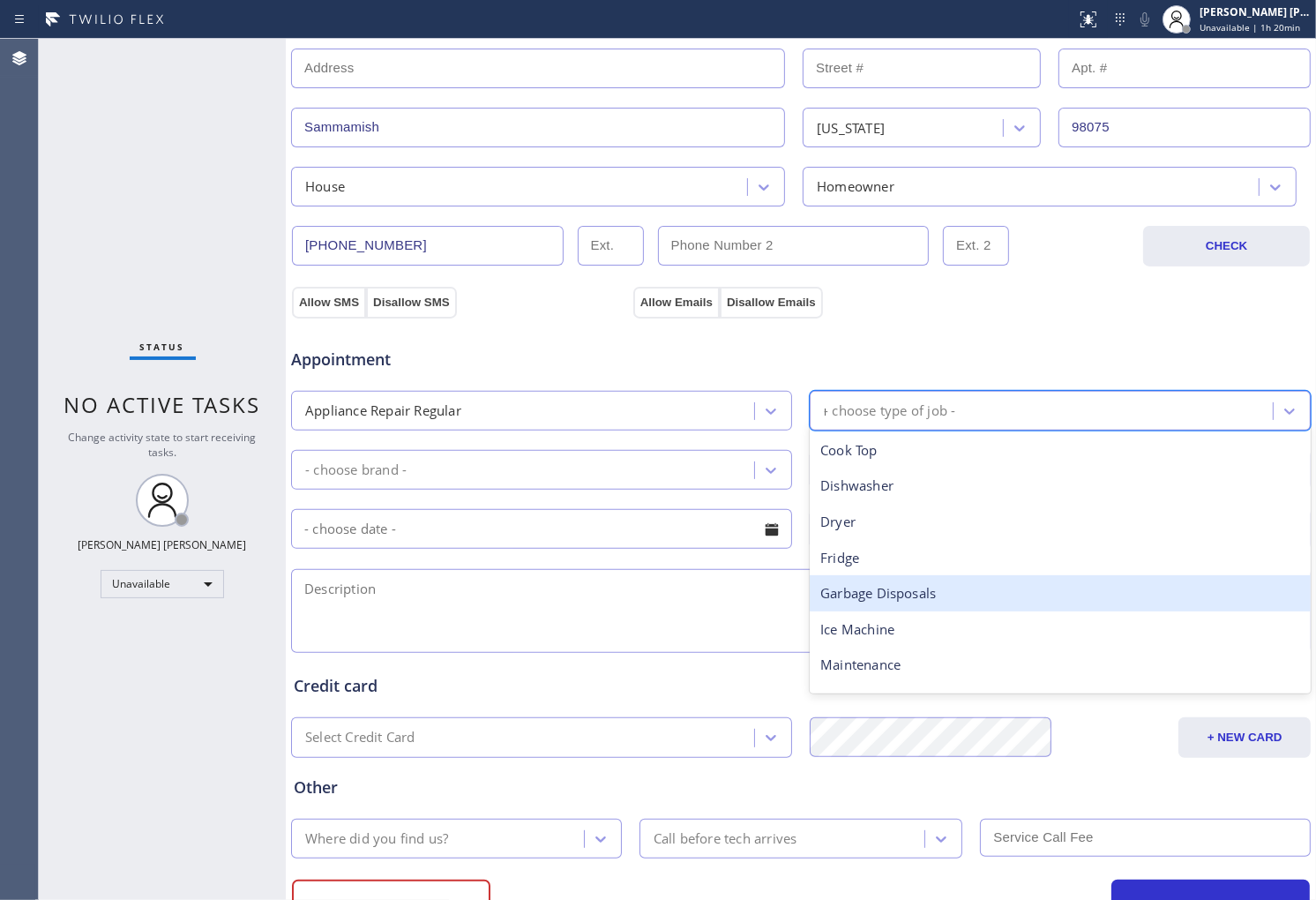
type input "mi"
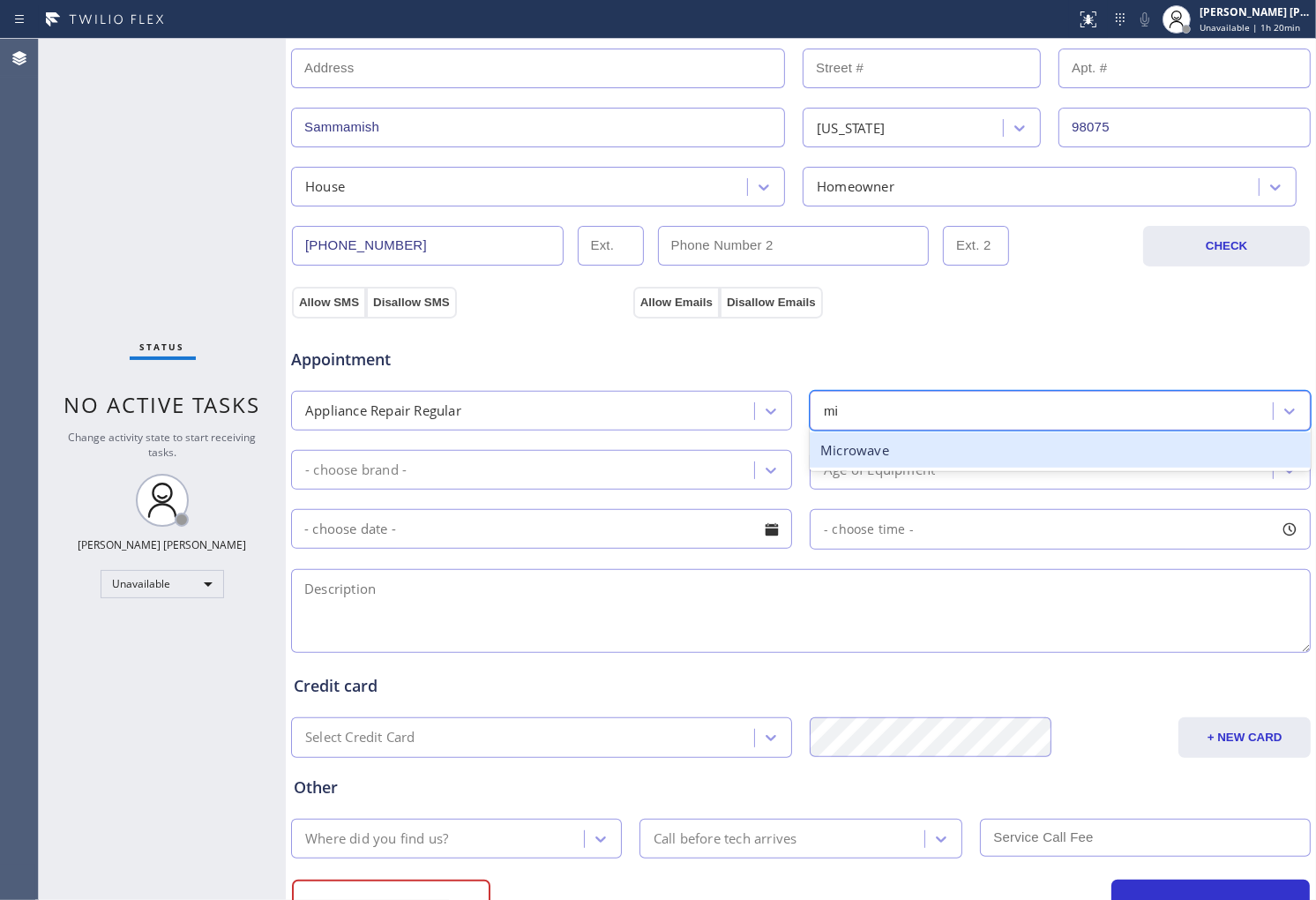
click at [896, 440] on div "Microwave" at bounding box center [1060, 450] width 501 height 37
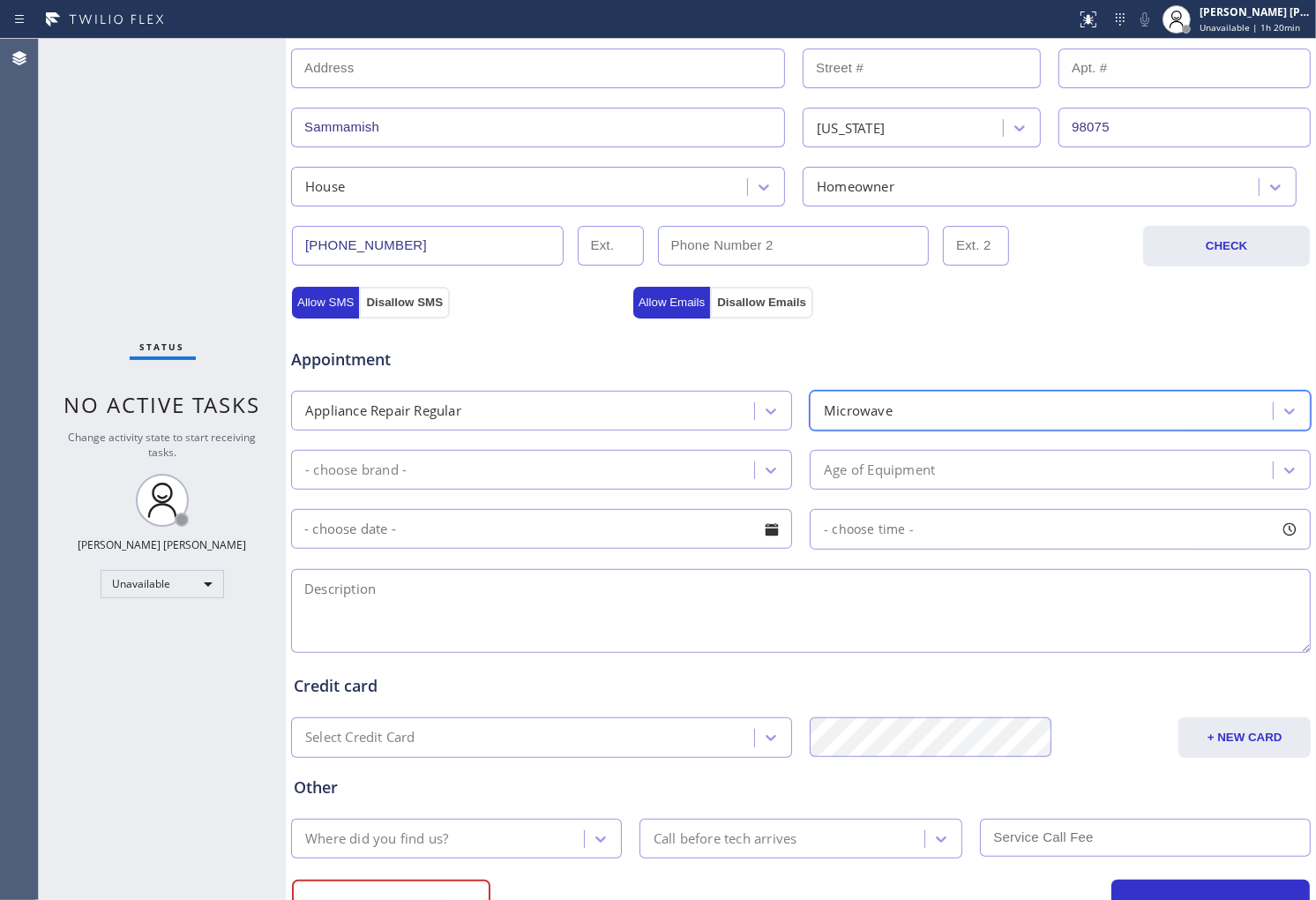
click at [680, 458] on div "- choose brand -" at bounding box center [525, 469] width 457 height 31
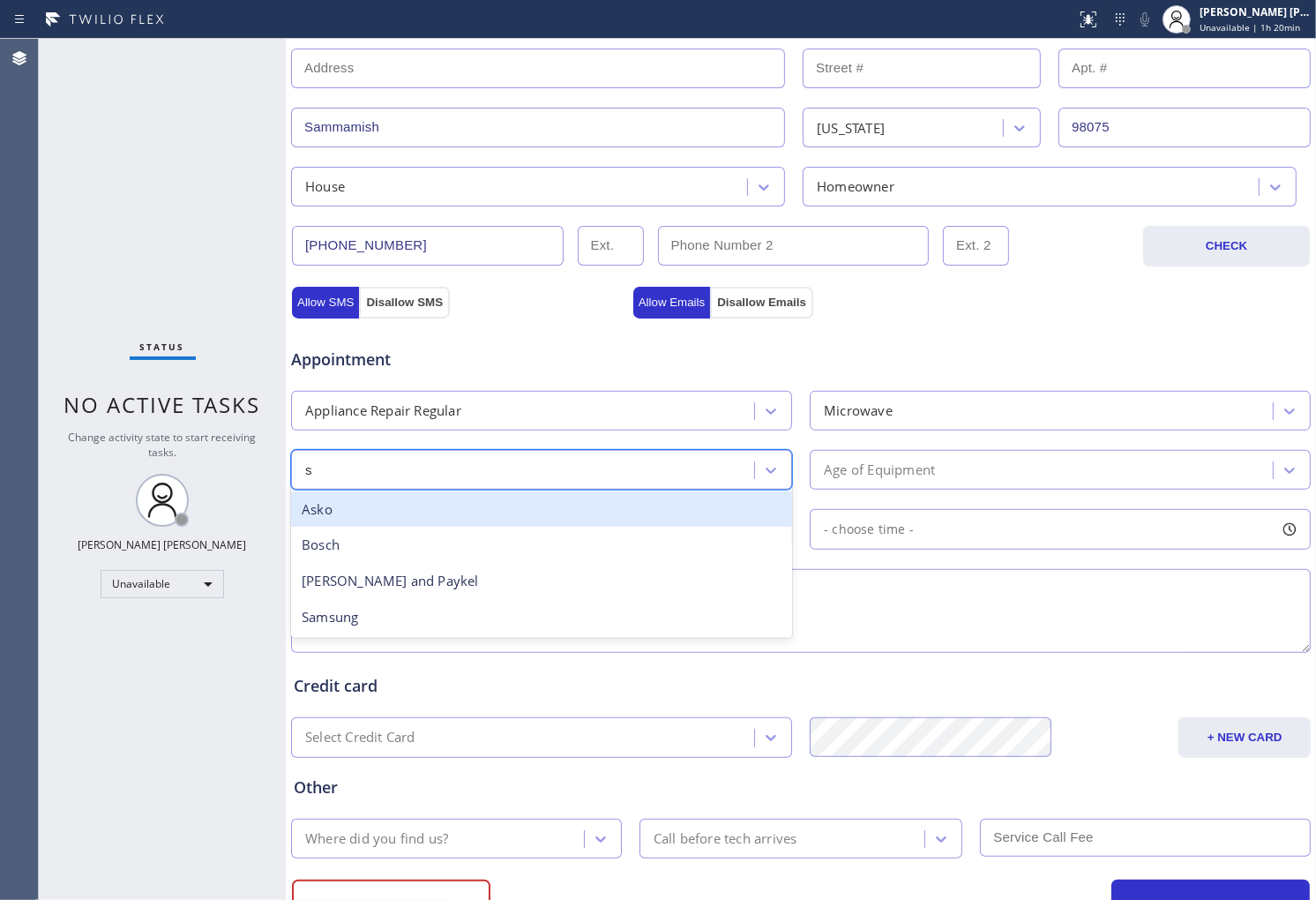
type input "sa"
click at [517, 516] on div "Samsung" at bounding box center [541, 509] width 501 height 37
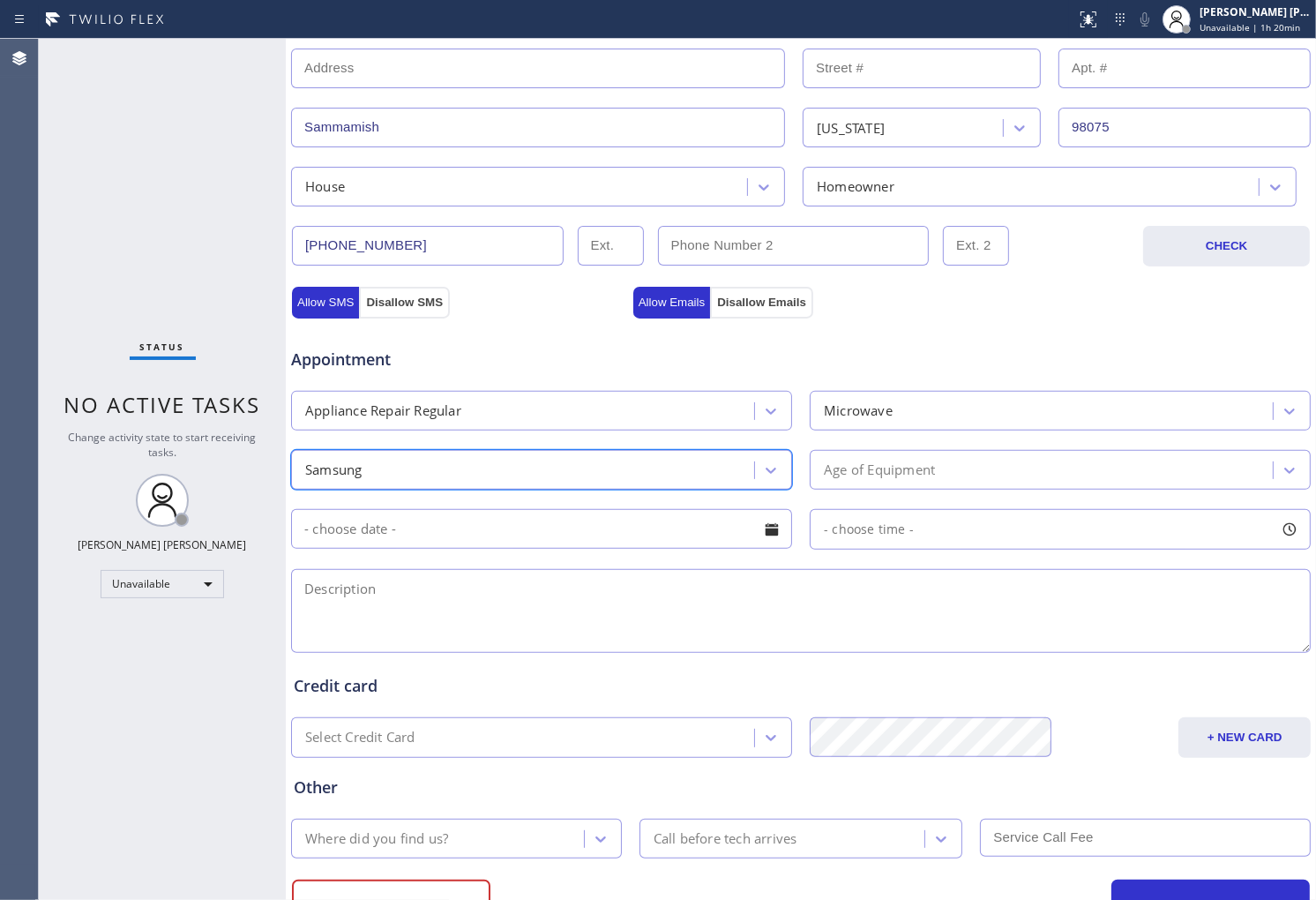
click at [925, 473] on div "Age of Equipment" at bounding box center [879, 469] width 112 height 21
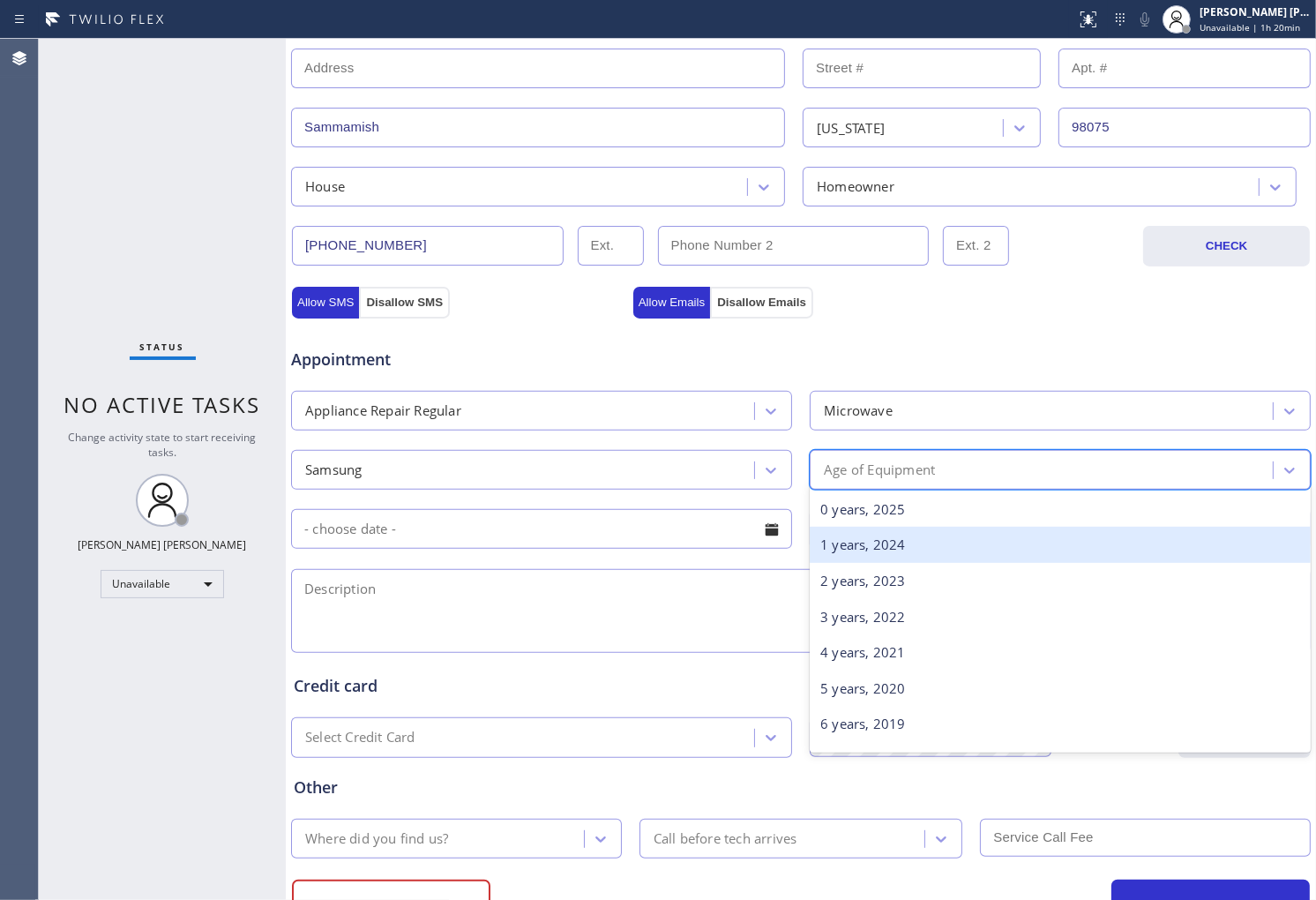
click at [946, 533] on div "1 years, 2024" at bounding box center [1060, 544] width 501 height 37
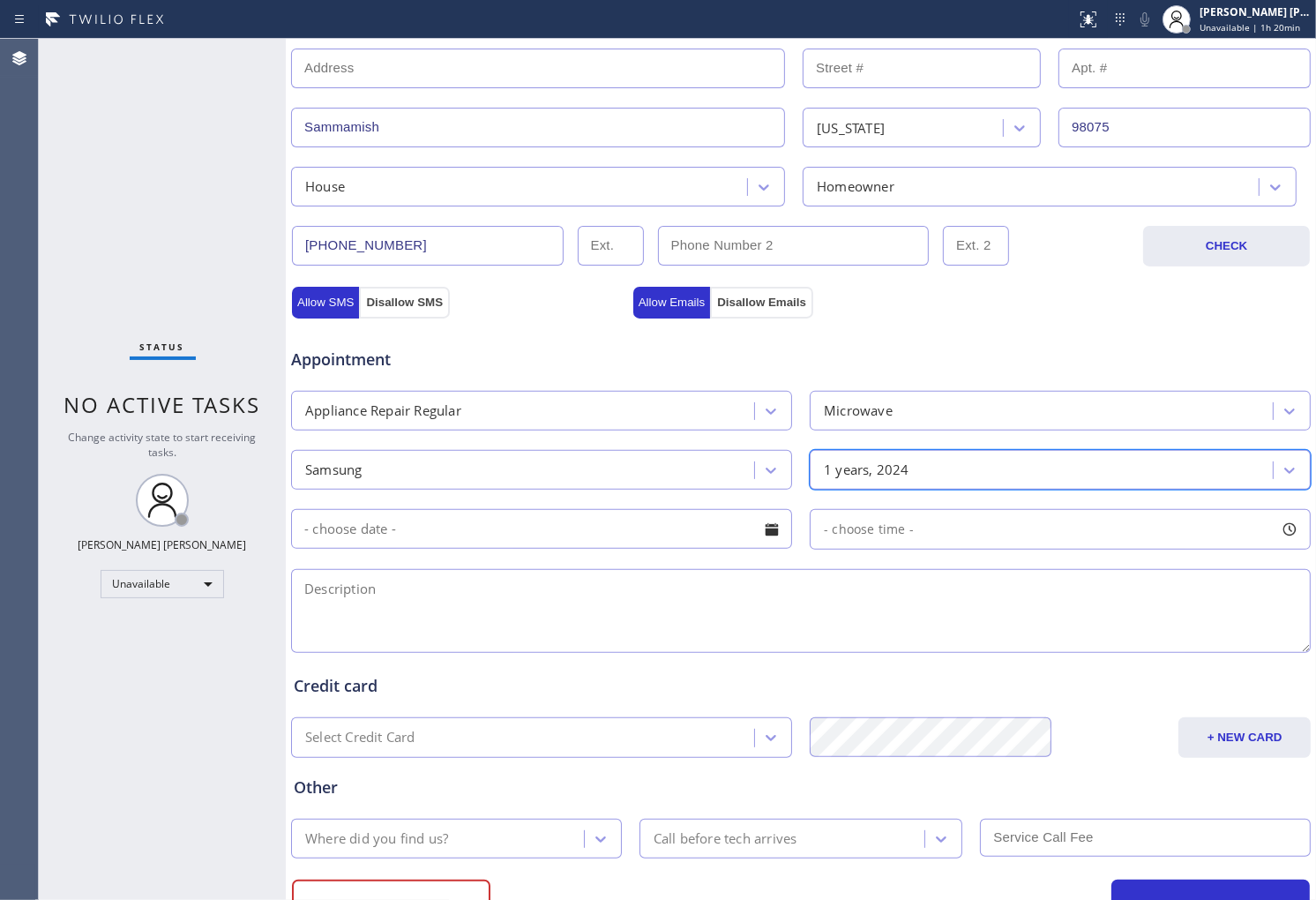
click at [658, 606] on textarea at bounding box center [801, 611] width 1020 height 84
click at [699, 587] on textarea at bounding box center [801, 611] width 1020 height 84
click at [700, 587] on textarea at bounding box center [801, 611] width 1020 height 84
paste textarea "We have an over the range Samsung Microwave that it looks like the magneto went…"
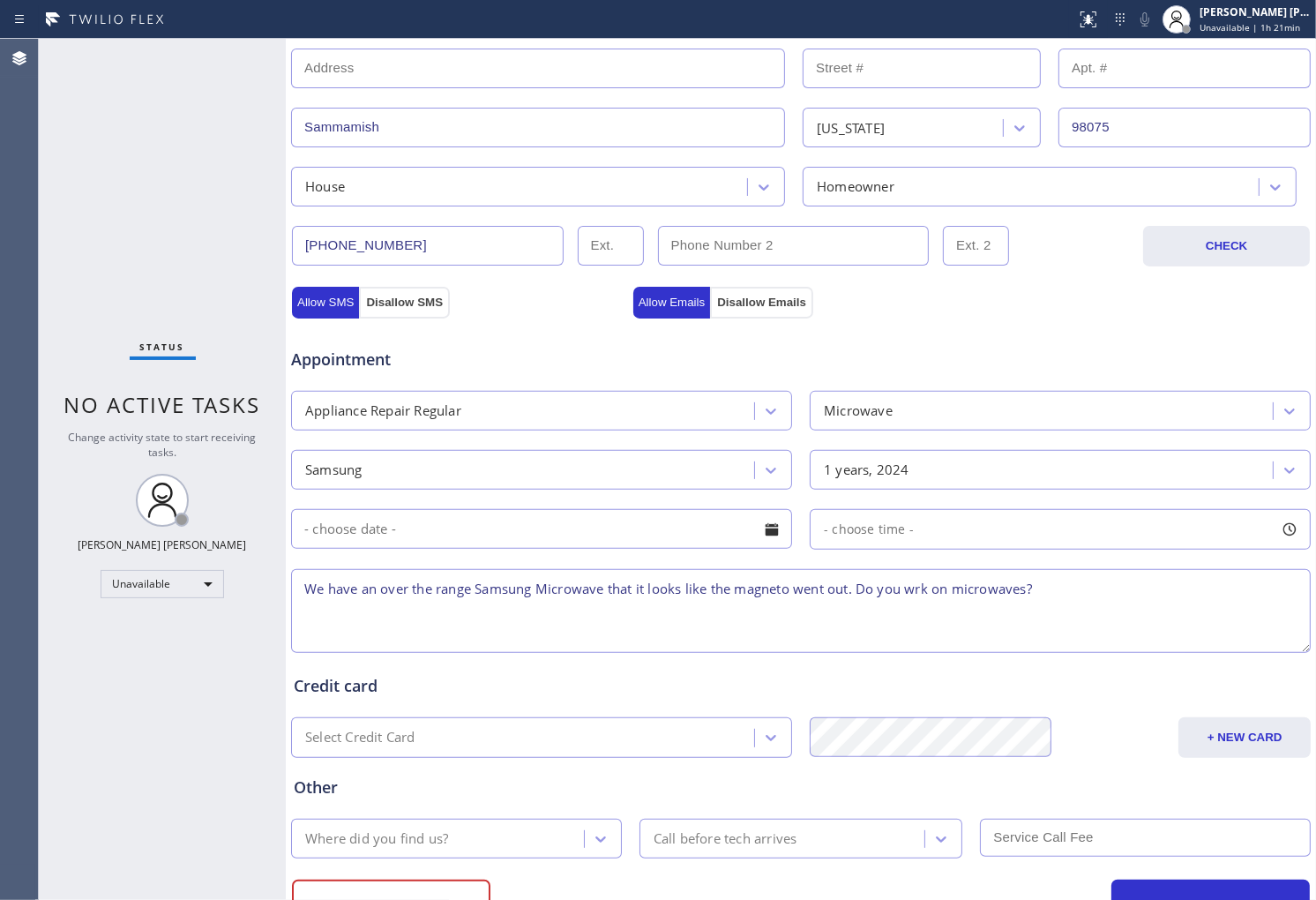
click at [302, 589] on textarea "We have an over the range Samsung Microwave that it looks like the magneto went…" at bounding box center [801, 611] width 1020 height 84
click at [487, 603] on textarea "Samsung| MIcrowave|1yr ( not under warranty )|We have an over the range Samsung…" at bounding box center [801, 611] width 1020 height 84
paste textarea "98075"
click at [458, 611] on textarea "Samsung| MIcrowave|1yr ( not under warranty )|We have an over the range Samsung…" at bounding box center [801, 611] width 1020 height 84
click at [518, 607] on textarea "Samsung| MIcrowave|1yr ( not under warranty )|We have an over the range Samsung…" at bounding box center [801, 611] width 1020 height 84
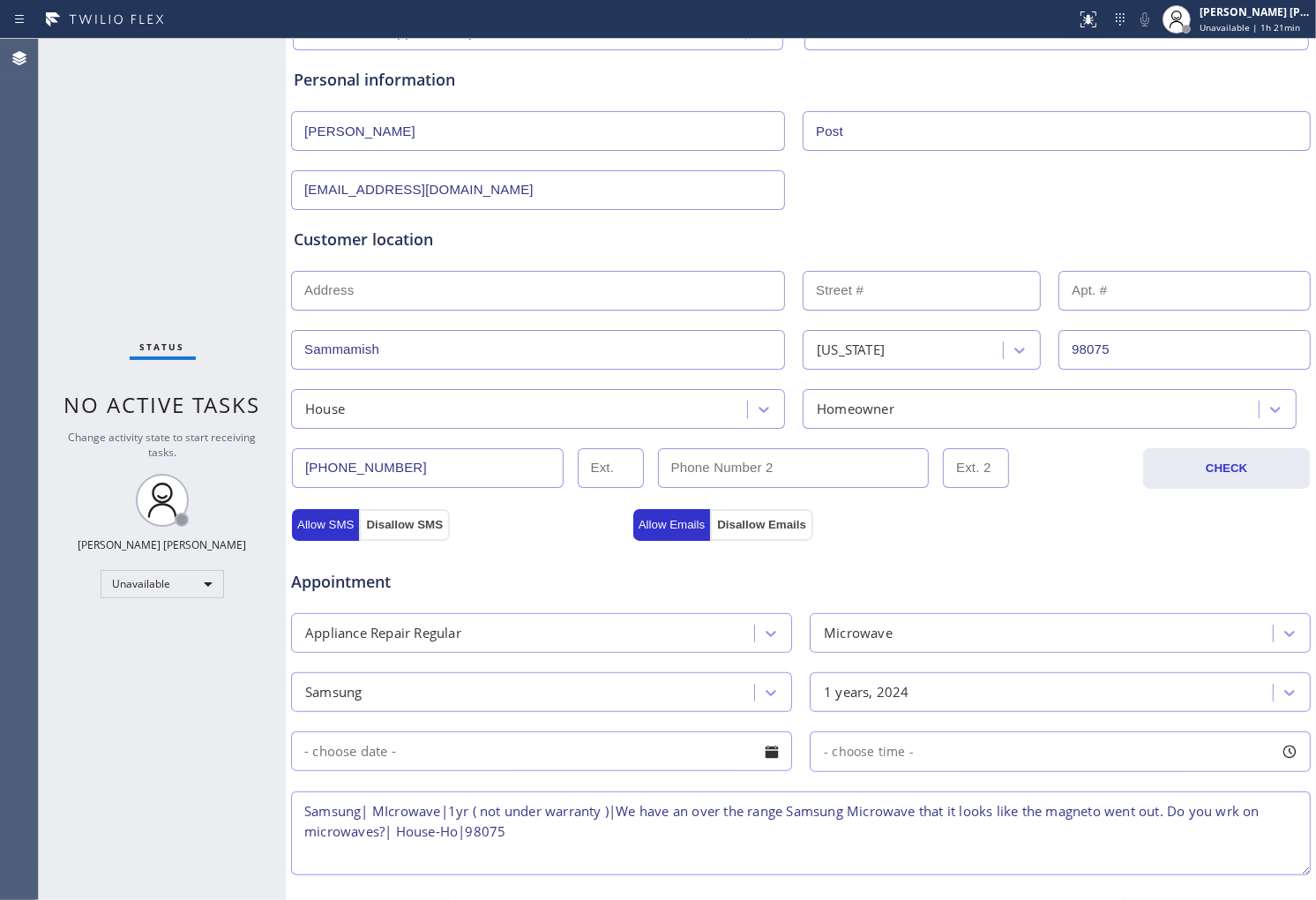
scroll to position [467, 0]
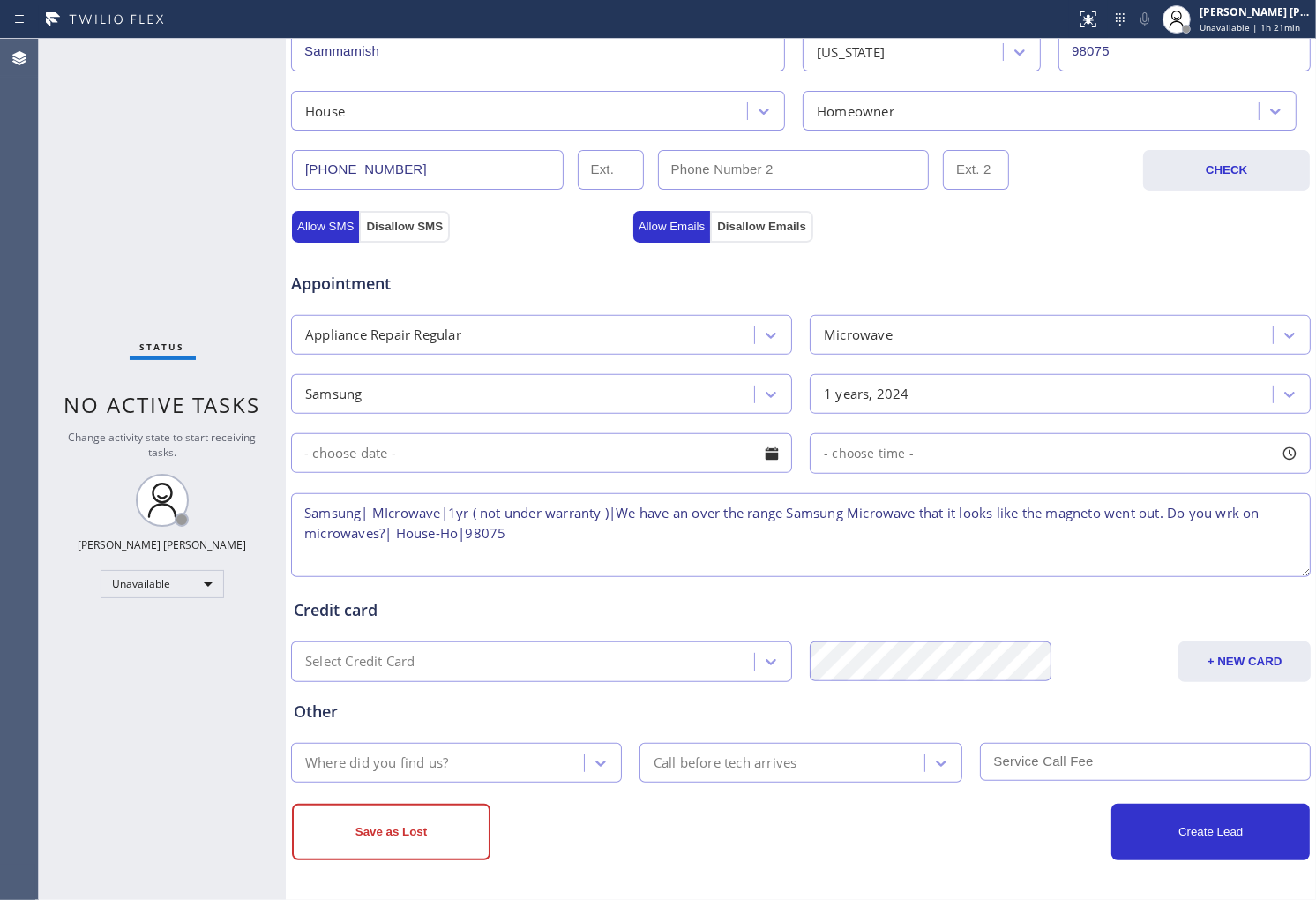
click at [605, 536] on textarea "Samsung| MIcrowave|1yr ( not under warranty )|We have an over the range Samsung…" at bounding box center [801, 534] width 1020 height 84
paste textarea "Sammamish Appliance Repair Service"
type textarea "Samsung| MIcrowave|1yr ( not under warranty )|We have an over the range Samsung…"
click at [532, 753] on div "Where did you find us?" at bounding box center [440, 762] width 288 height 31
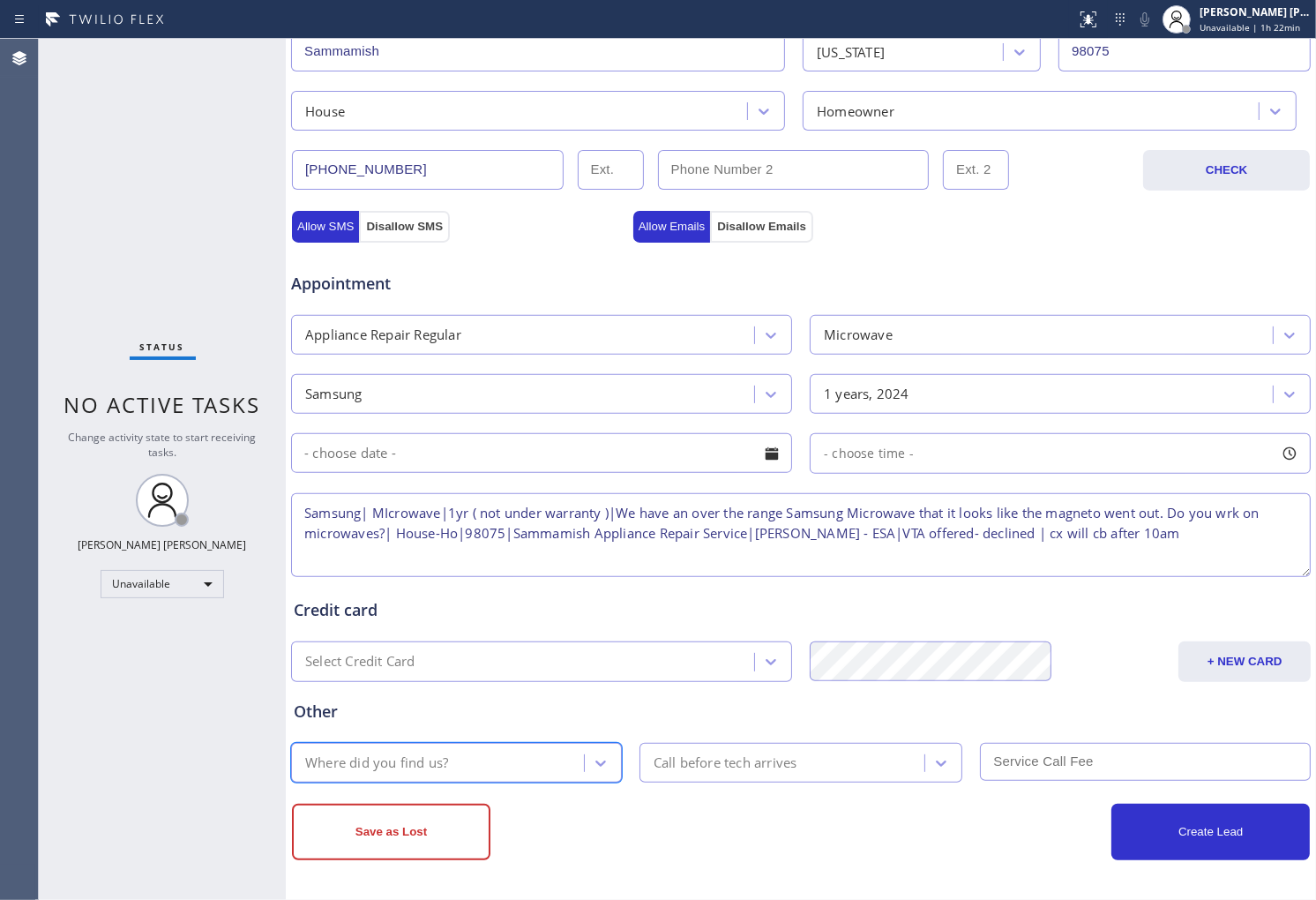
click at [532, 753] on div "Where did you find us?" at bounding box center [440, 762] width 288 height 31
type input "web"
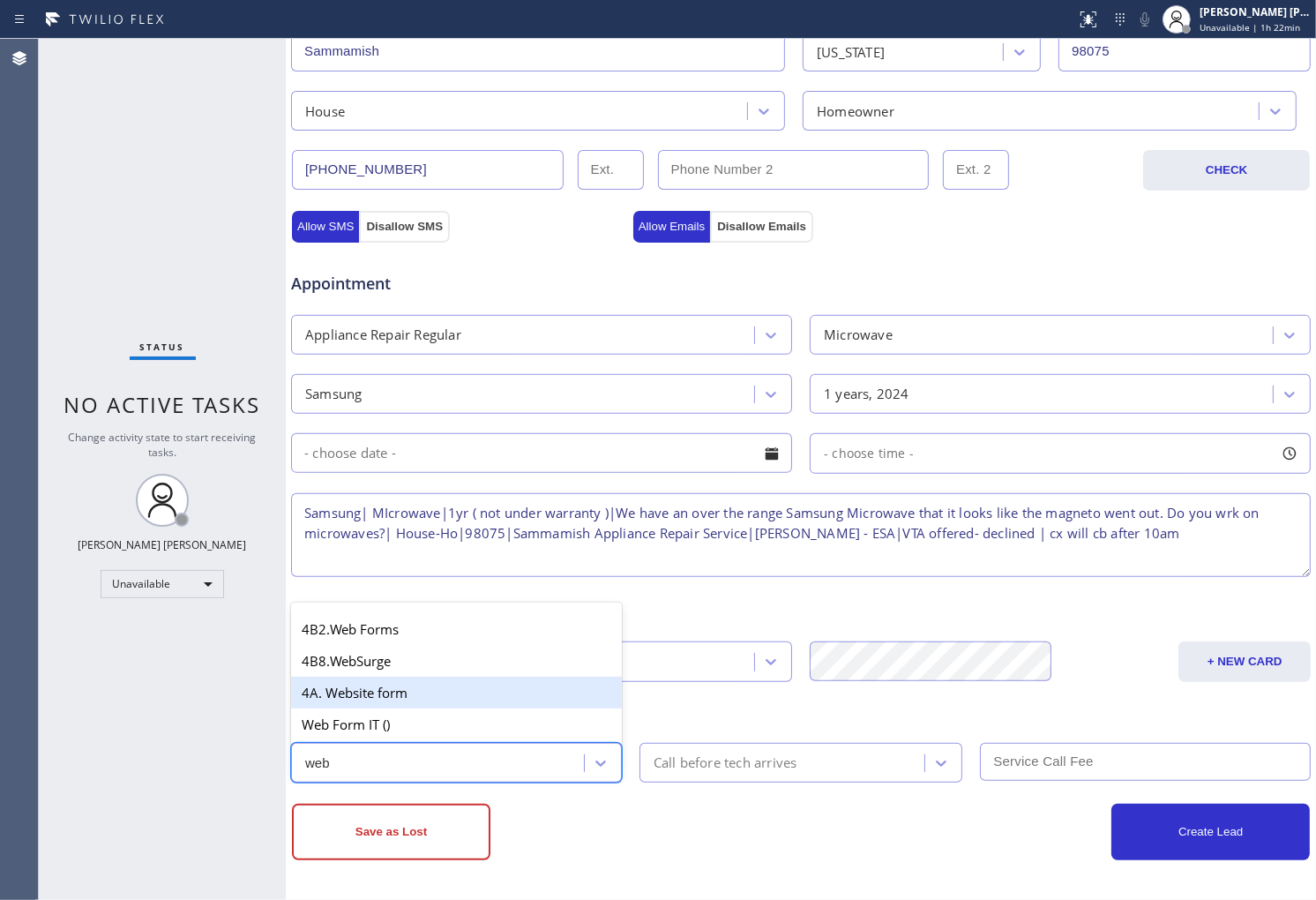
click at [522, 704] on div "4A. Website form" at bounding box center [456, 693] width 331 height 32
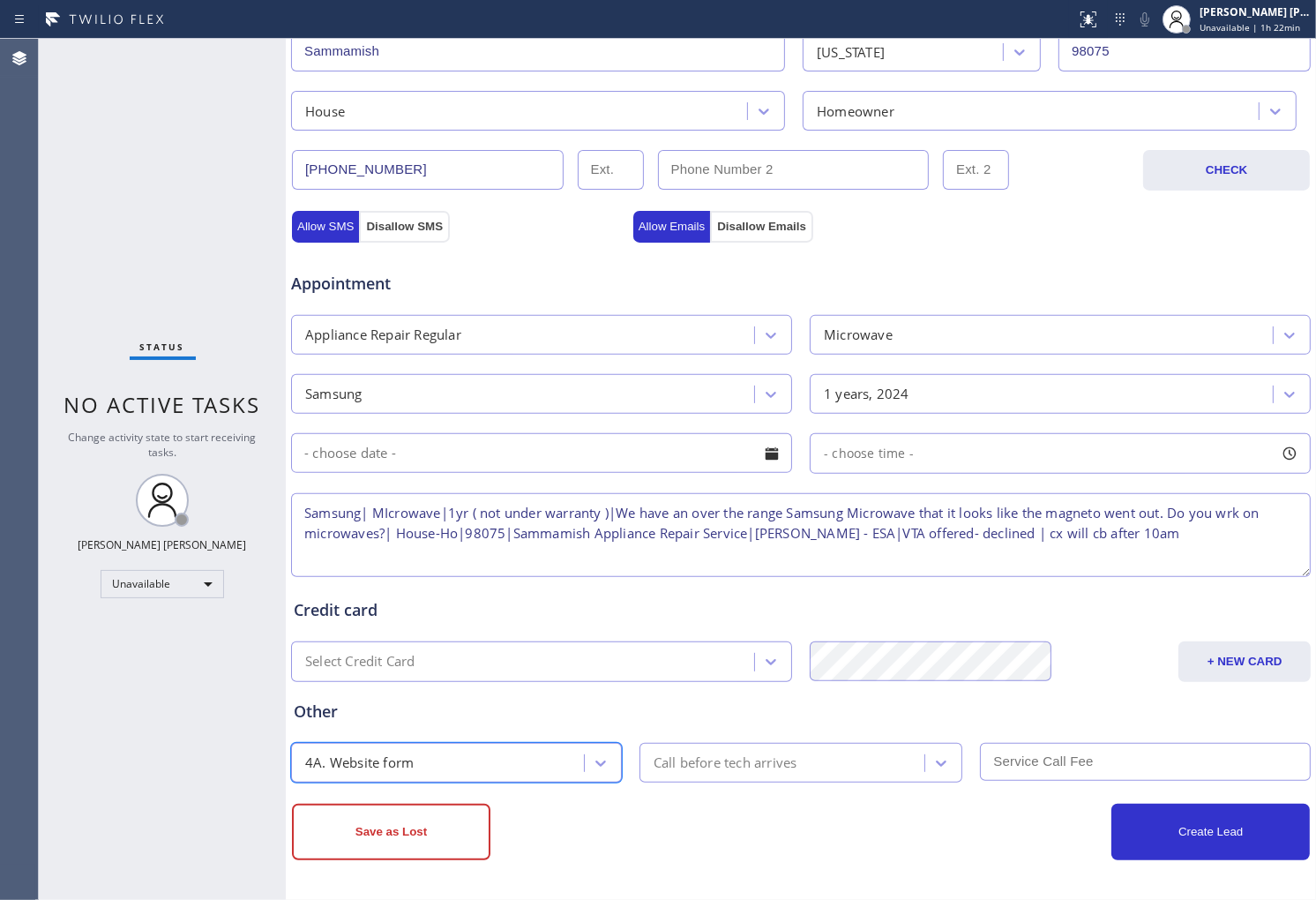
click at [728, 765] on div "Call before tech arrives" at bounding box center [726, 763] width 144 height 21
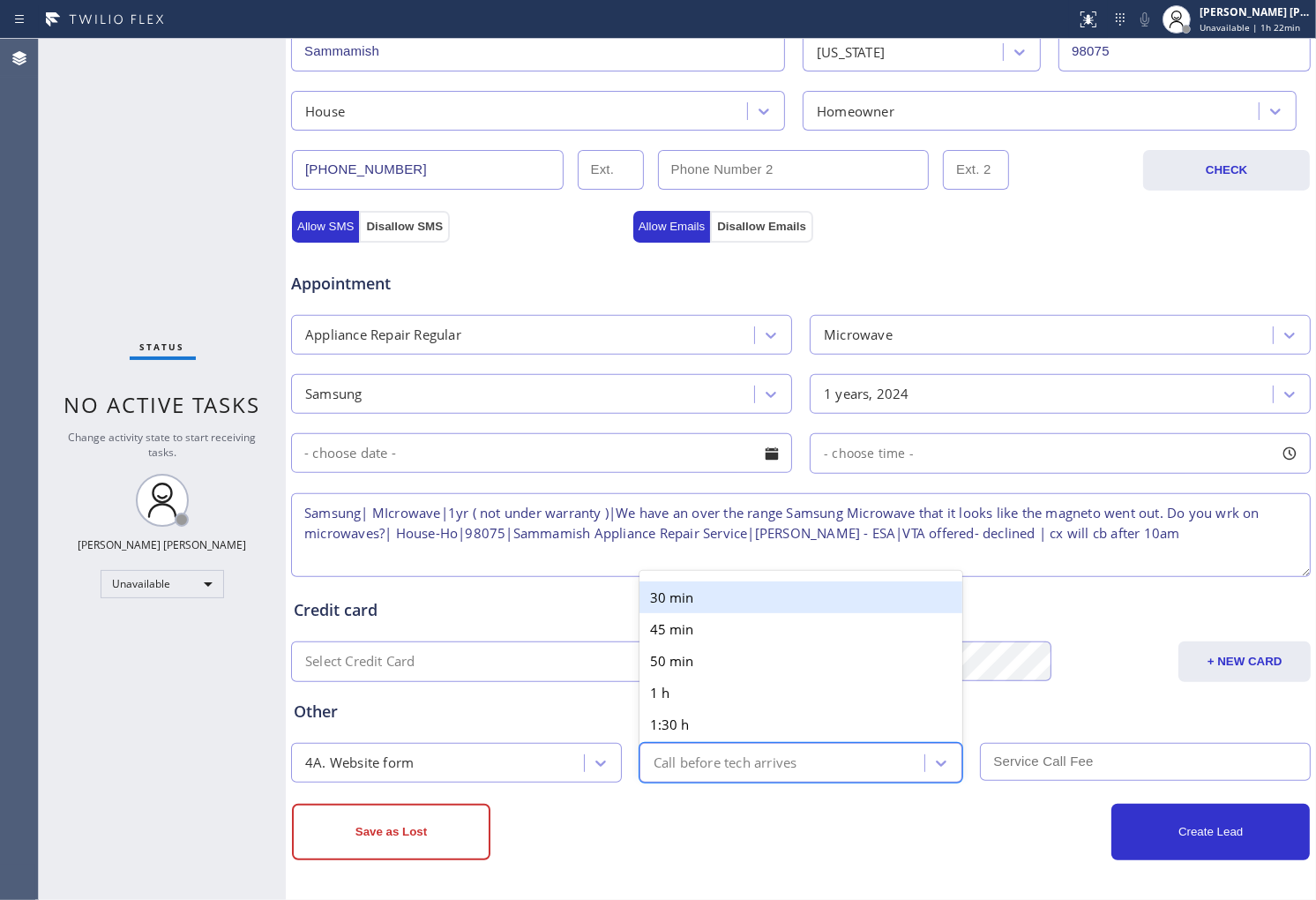
click at [576, 700] on div "Other" at bounding box center [800, 711] width 1015 height 24
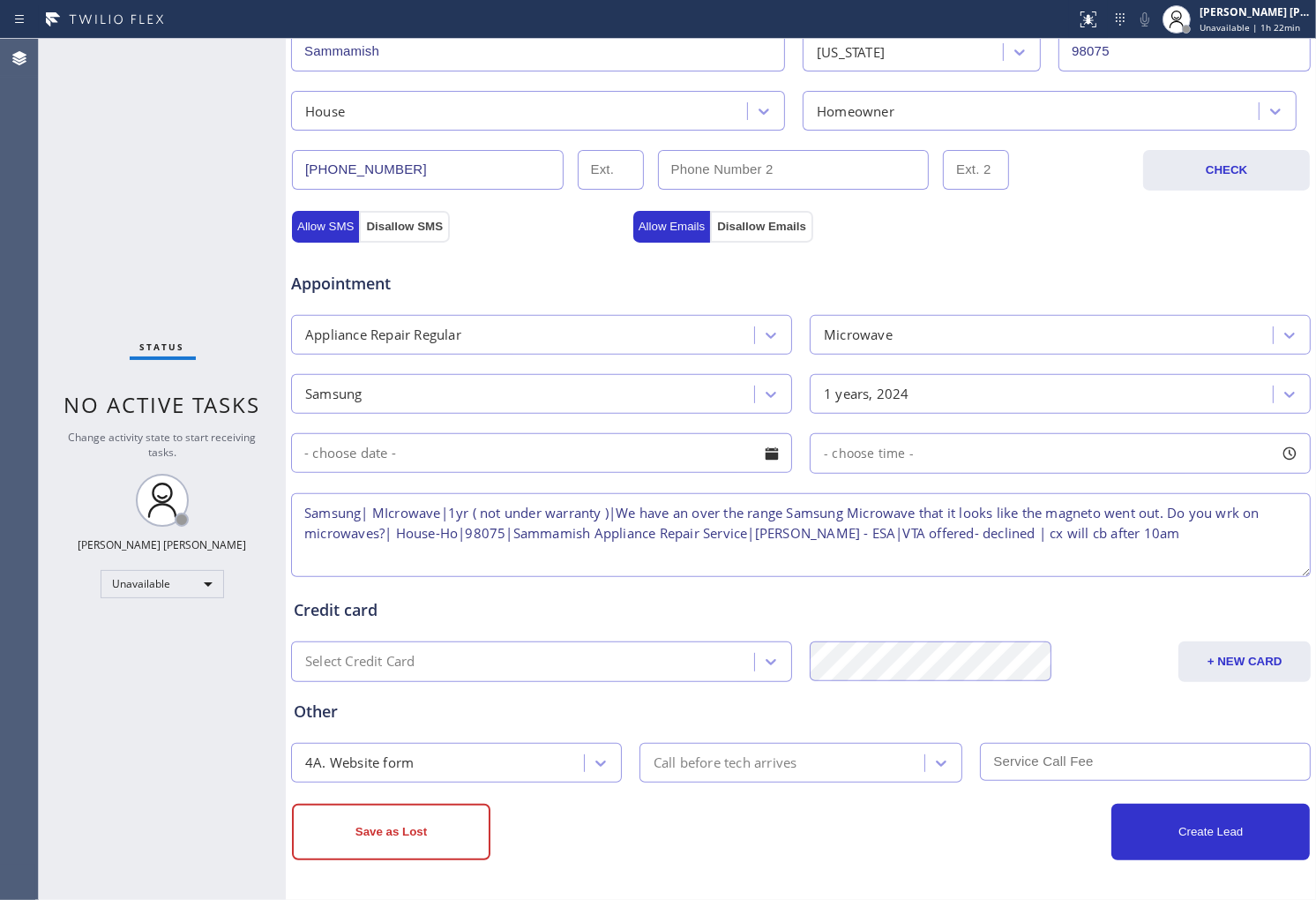
click at [315, 235] on div "Appointment Appliance Repair Regular Microwave Samsung 1 years, 2024 - choose t…" at bounding box center [801, 408] width 1022 height 346
click at [327, 231] on button "Allow SMS" at bounding box center [326, 226] width 67 height 32
click at [664, 233] on button "Allow Emails" at bounding box center [672, 226] width 78 height 32
click at [411, 845] on button "Save as Lost" at bounding box center [391, 831] width 199 height 56
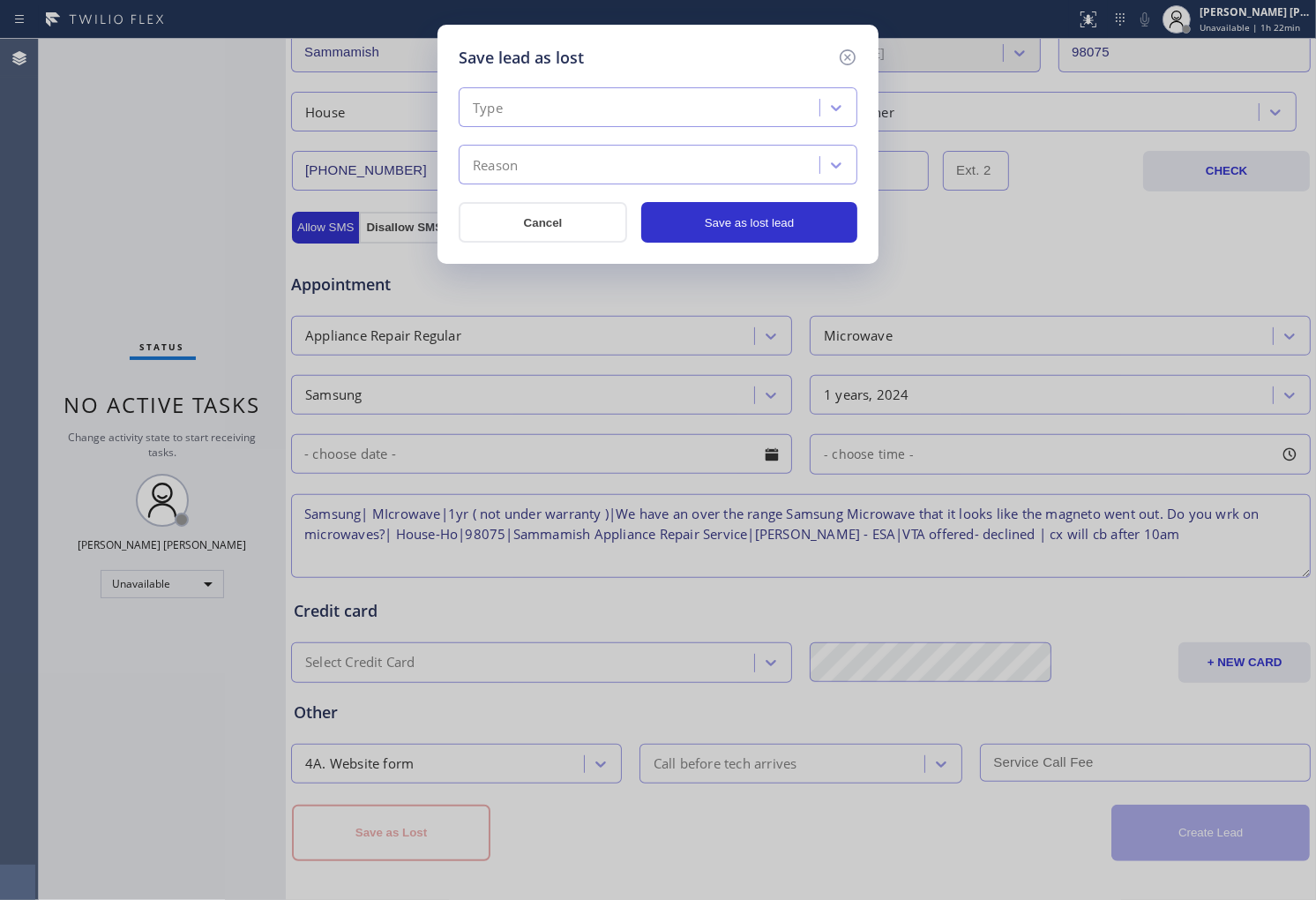
click at [598, 102] on div "Type" at bounding box center [642, 108] width 356 height 31
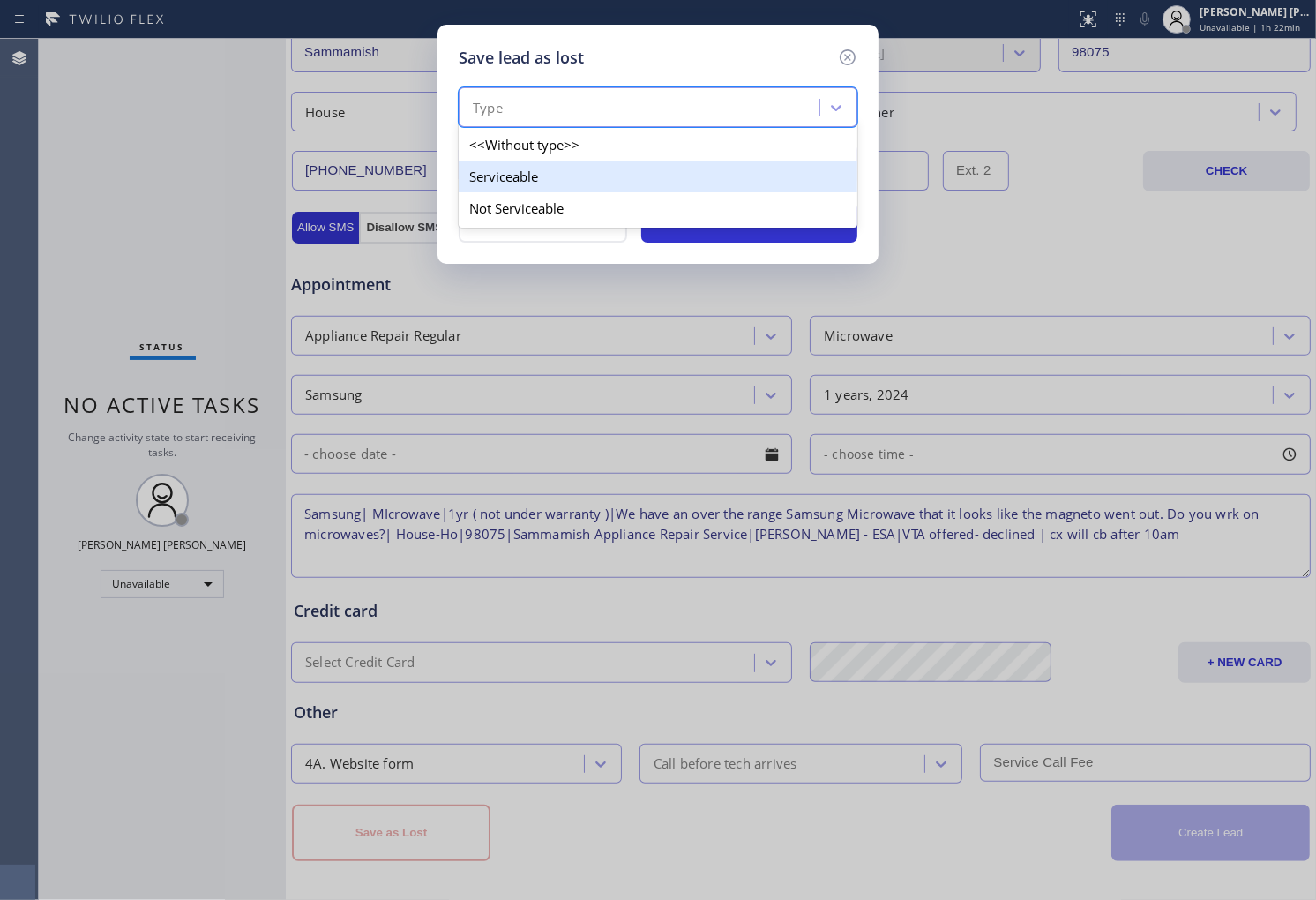
click at [611, 186] on div "Serviceable" at bounding box center [658, 177] width 399 height 32
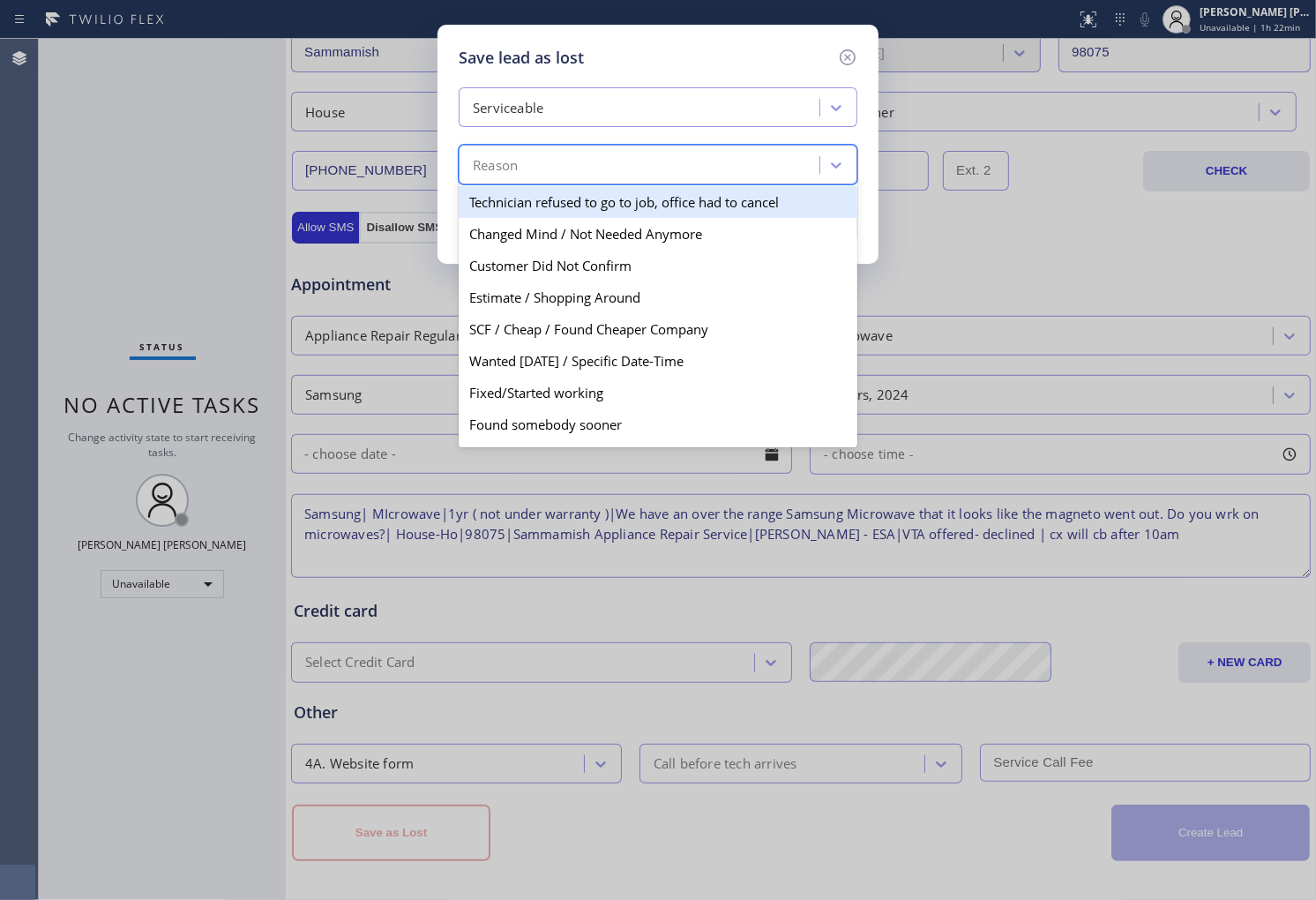
click at [610, 169] on div "Reason" at bounding box center [642, 165] width 356 height 31
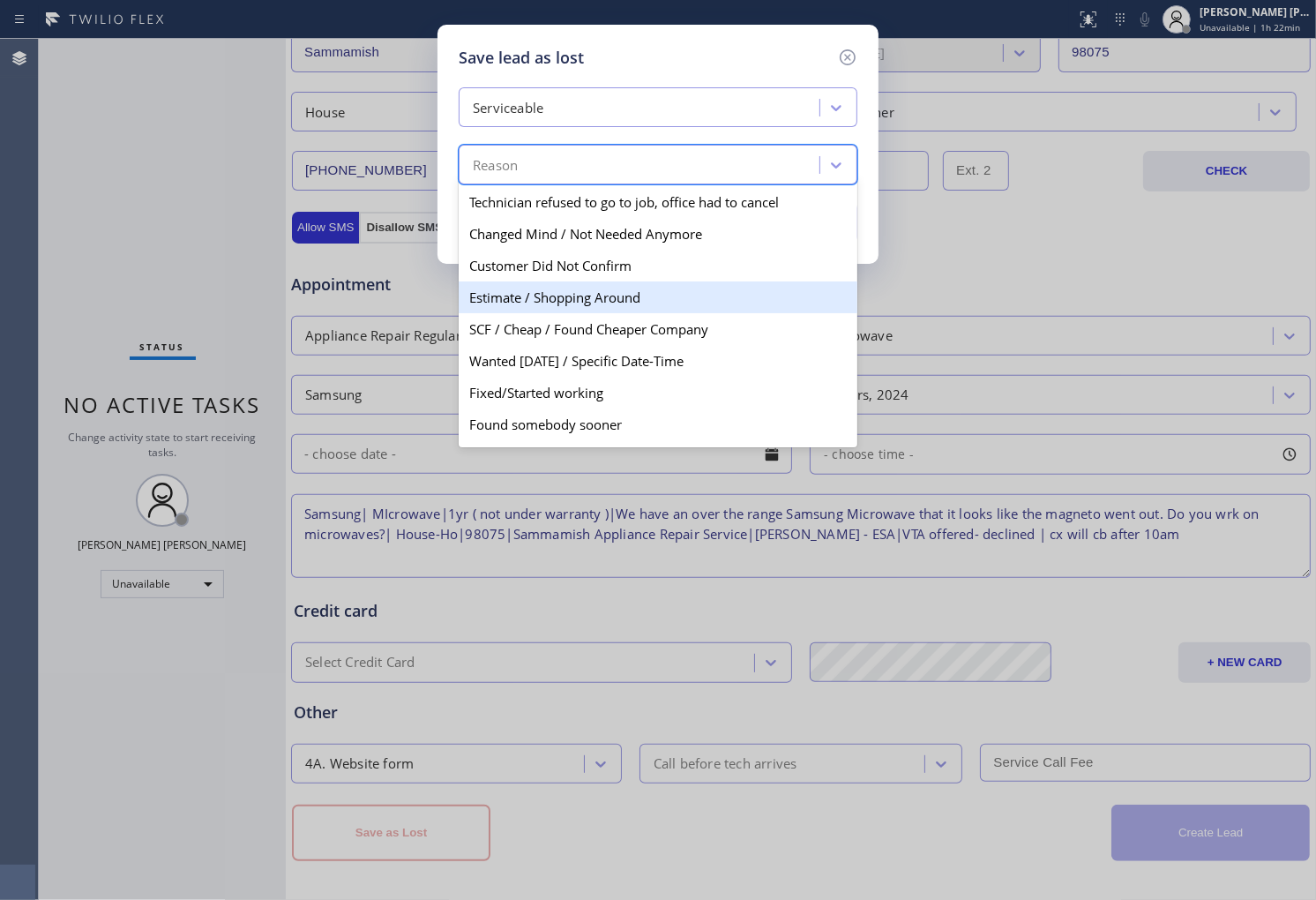
click at [610, 300] on div "Estimate / Shopping Around" at bounding box center [658, 297] width 399 height 32
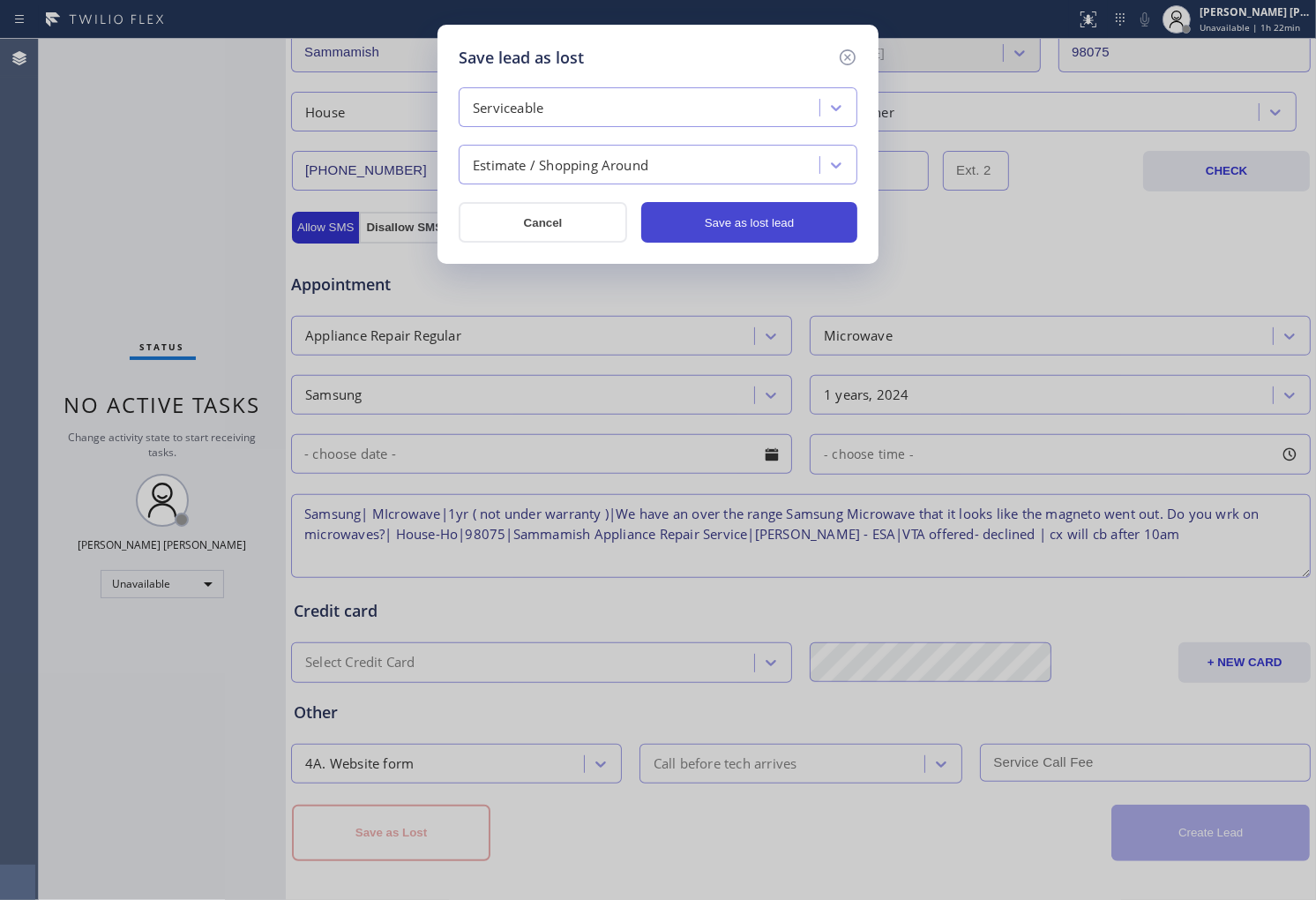
click at [748, 218] on button "Save as lost lead" at bounding box center [749, 221] width 216 height 41
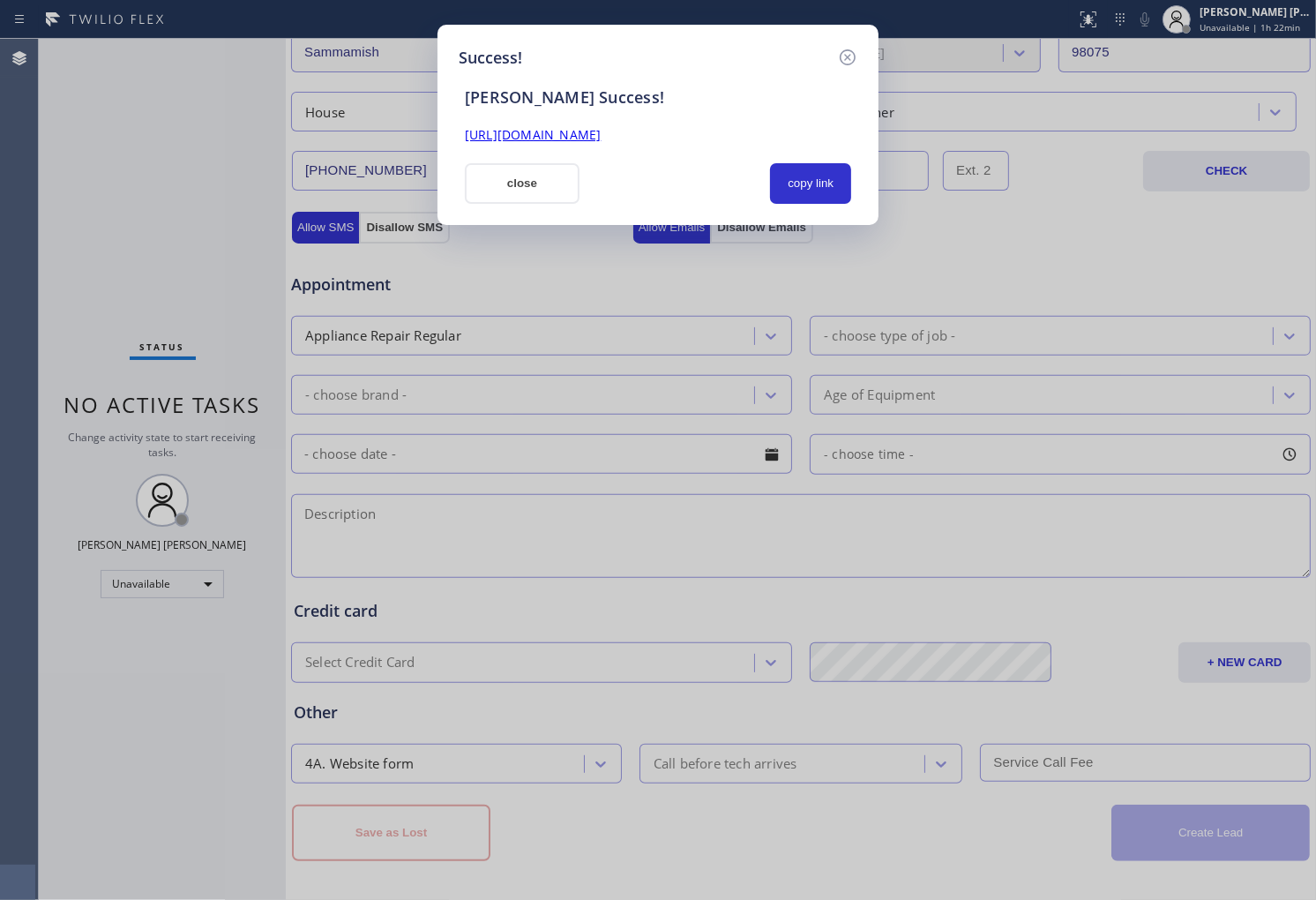
click at [601, 133] on link "https://erp.apollosoft.co/customer/763817#portlet_lead" at bounding box center [534, 134] width 136 height 17
click at [552, 181] on button "close" at bounding box center [523, 183] width 115 height 41
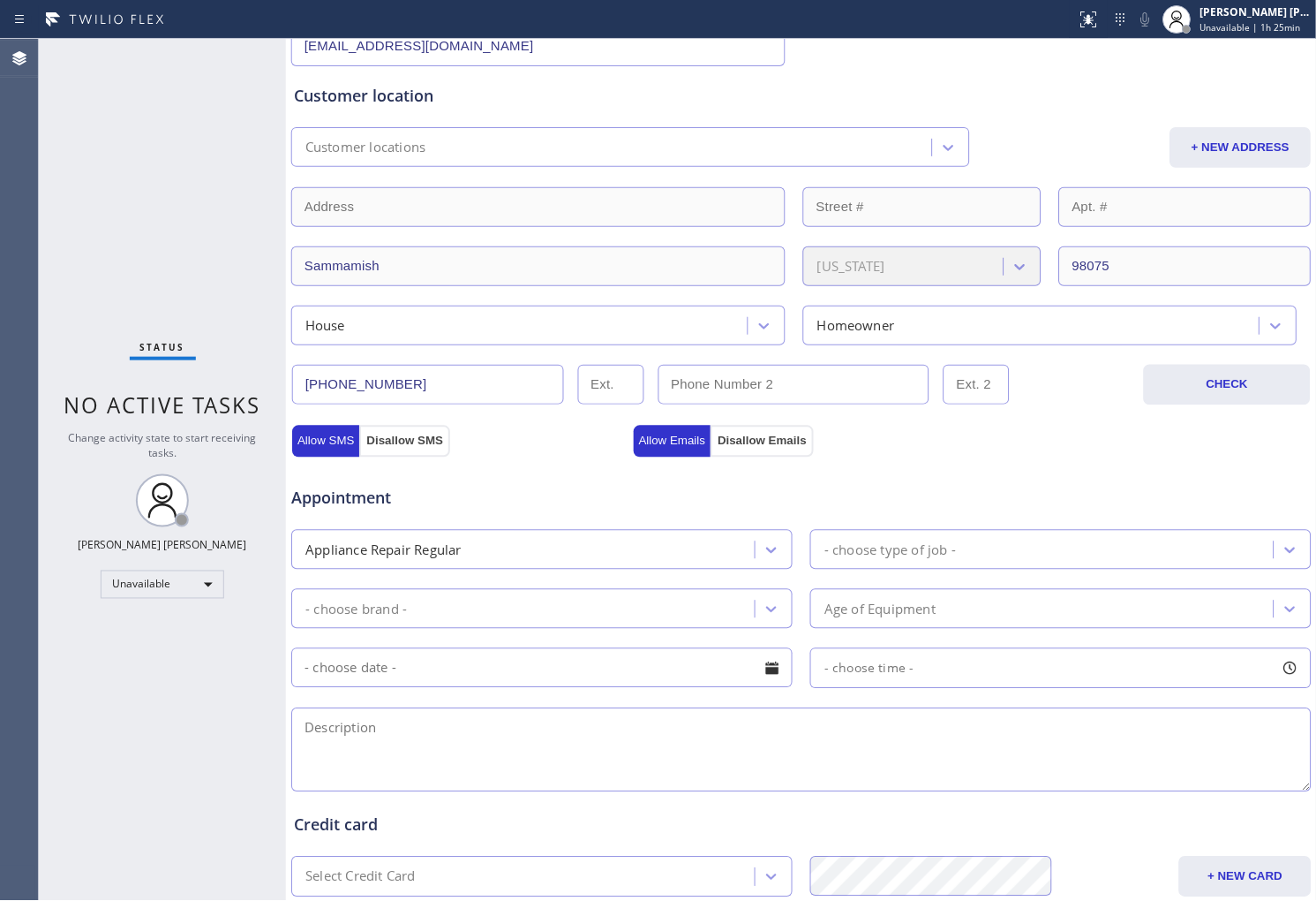
scroll to position [0, 0]
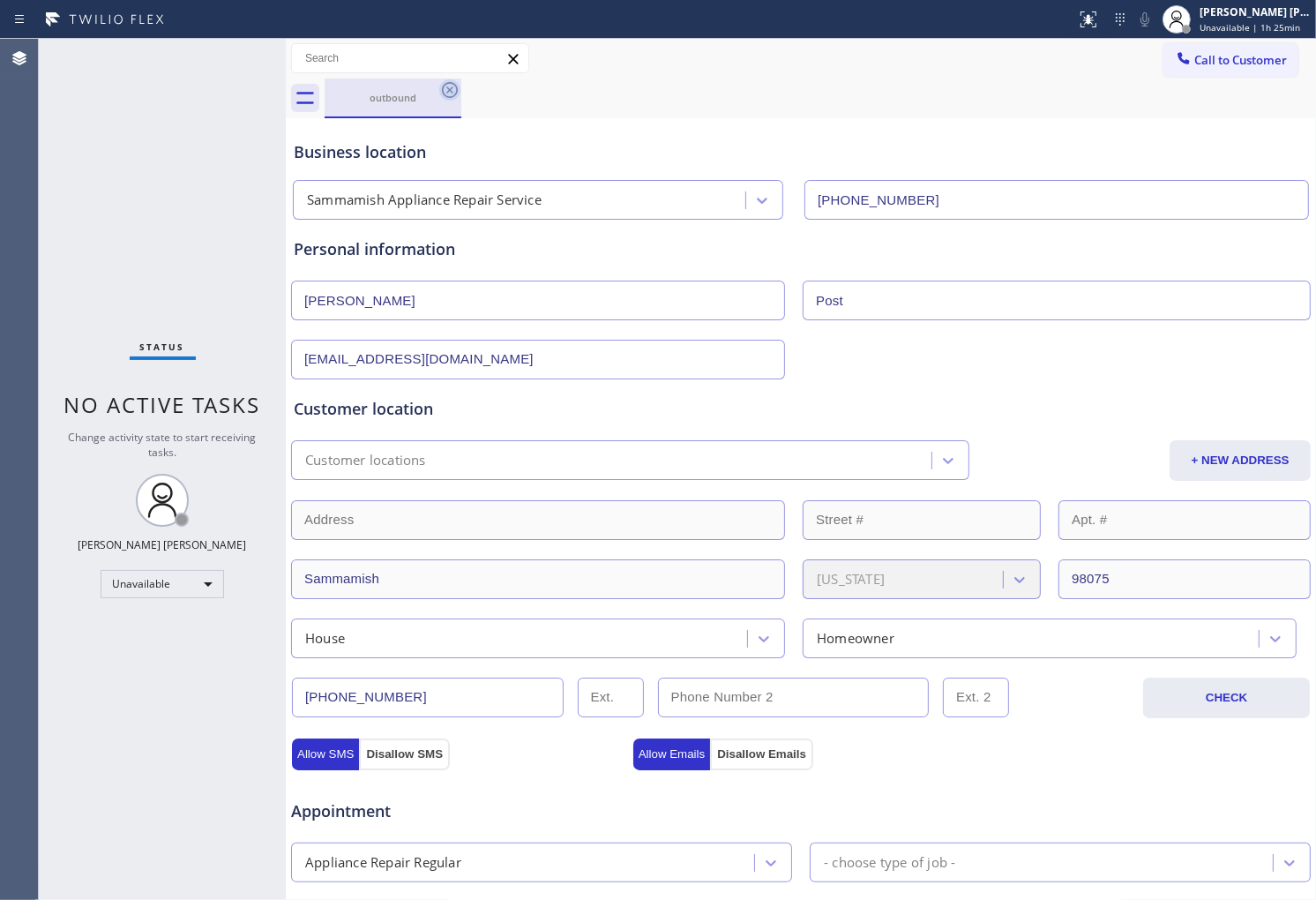
click at [452, 98] on icon at bounding box center [450, 89] width 21 height 21
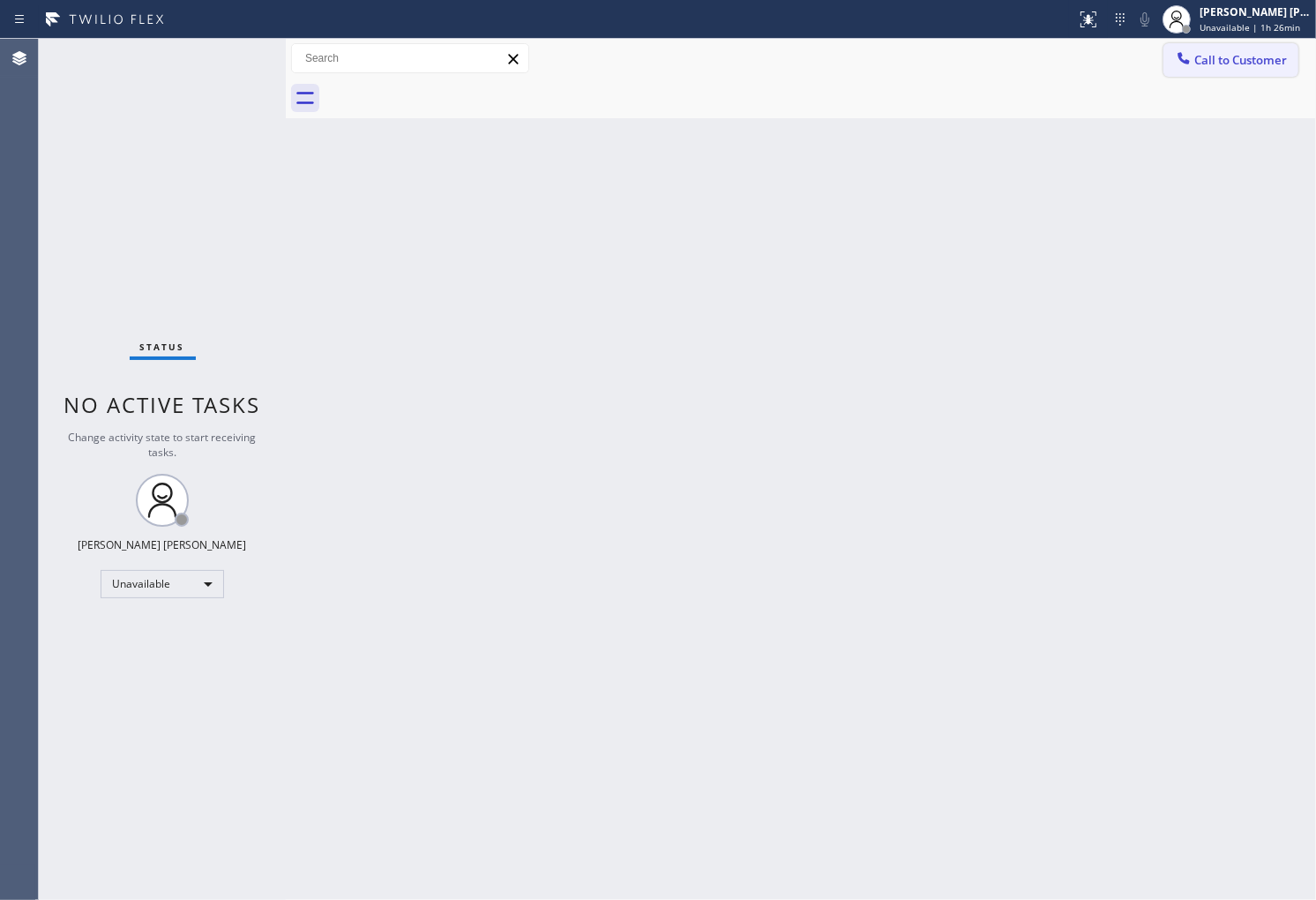
click at [1223, 60] on span "Call to Customer" at bounding box center [1241, 60] width 93 height 16
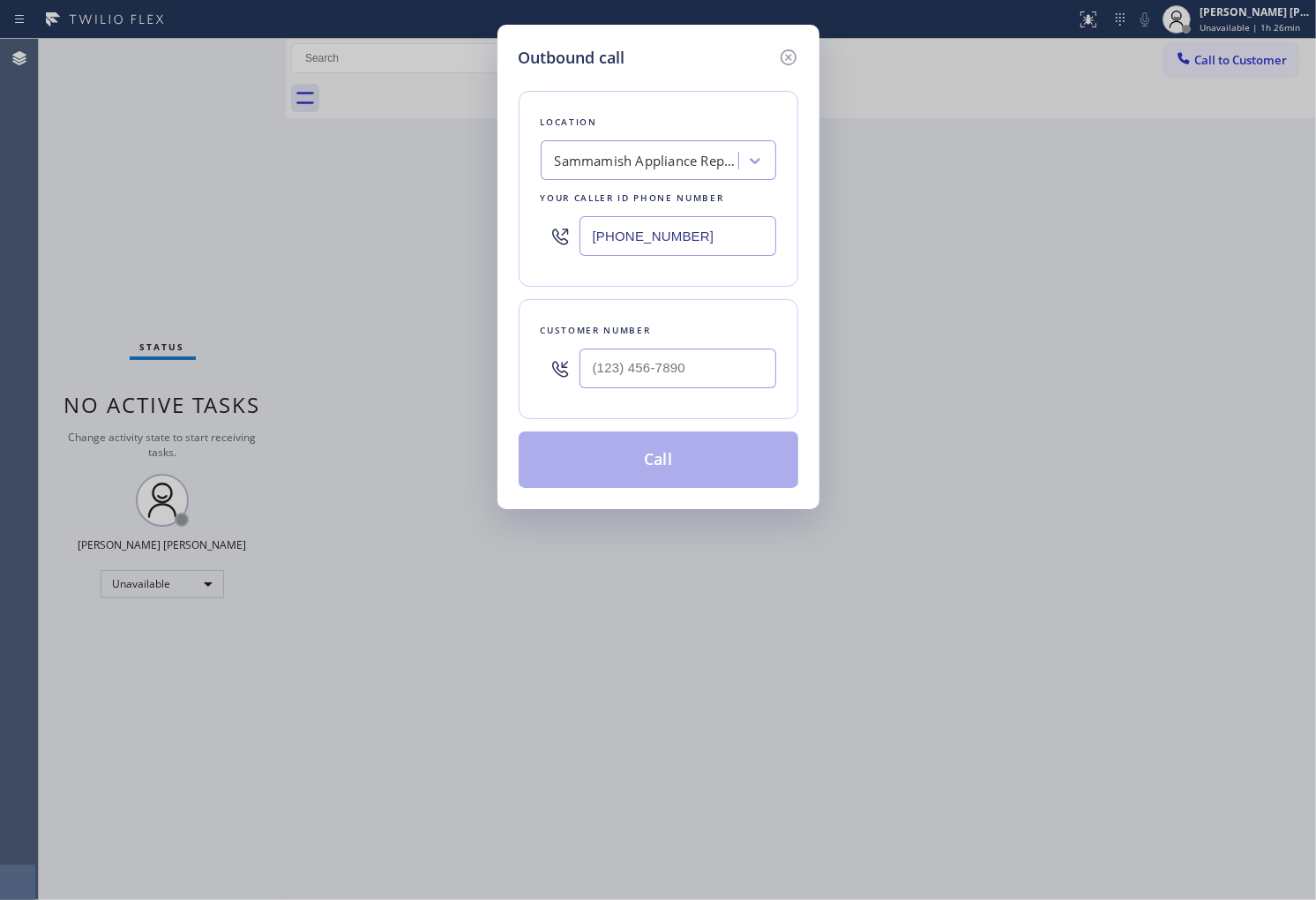
click at [692, 242] on input "(425) 215-0932" at bounding box center [678, 236] width 197 height 40
paste input "310) 818-758"
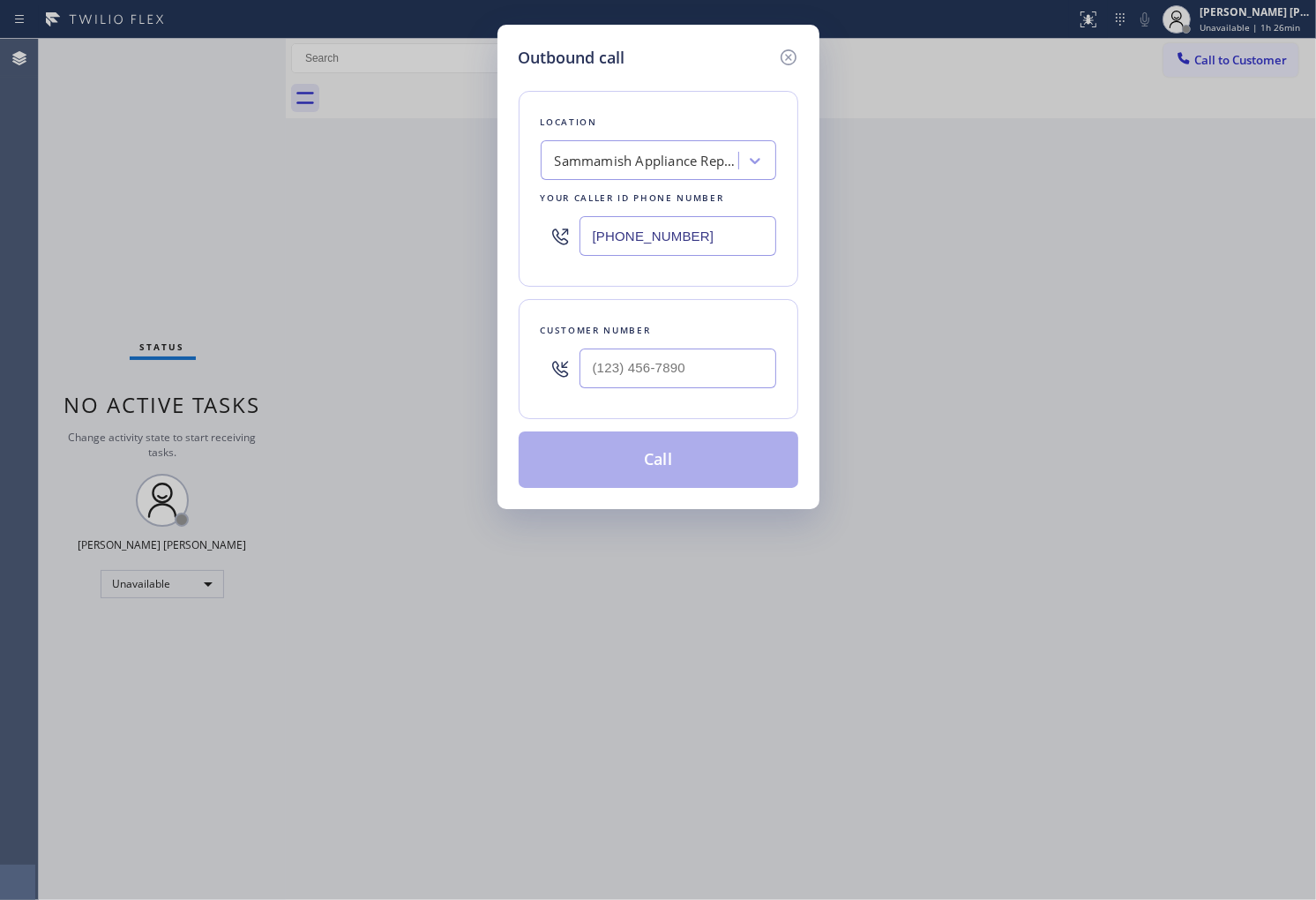
type input "(310) 818-7582"
click at [673, 367] on input "text" at bounding box center [678, 368] width 197 height 40
click at [673, 367] on input "(___) ___-____" at bounding box center [678, 368] width 197 height 40
paste input "3236"
click at [682, 368] on input "(___) ___-3236" at bounding box center [678, 368] width 197 height 40
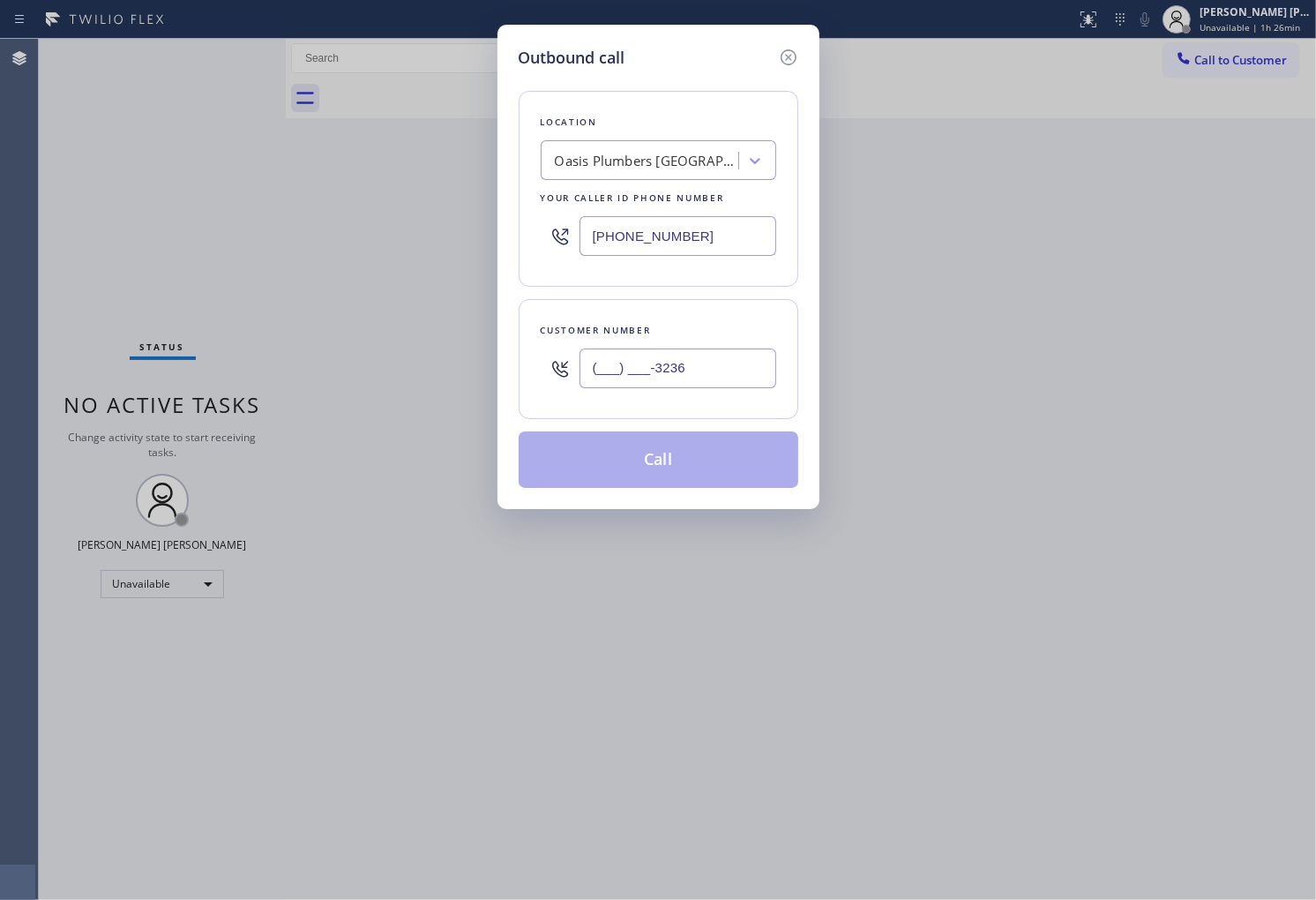
click at [682, 368] on input "(___) ___-3236" at bounding box center [678, 368] width 197 height 40
paste input "323) 633-7089"
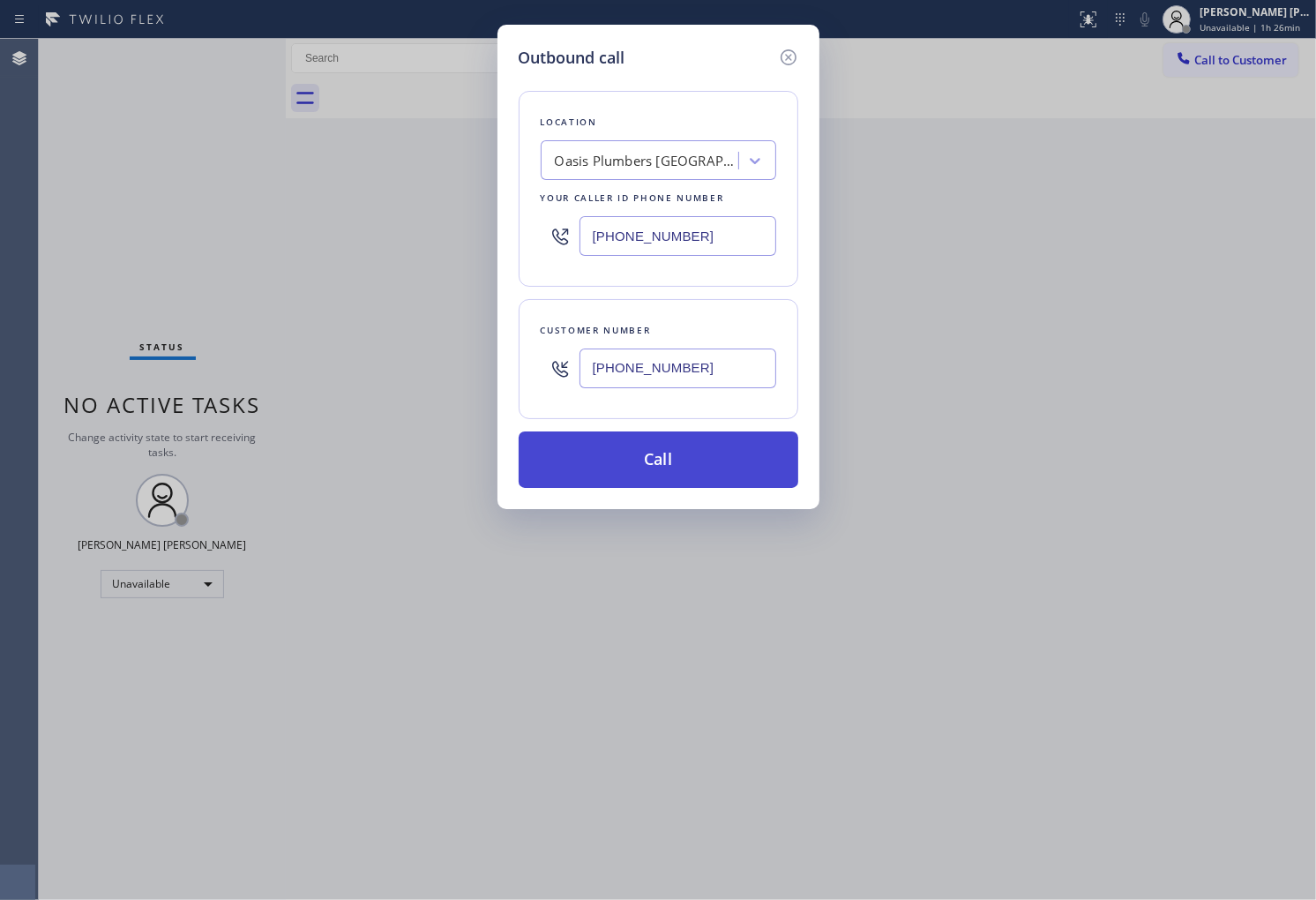
type input "(323) 633-7089"
click at [700, 465] on button "Call" at bounding box center [658, 459] width 280 height 56
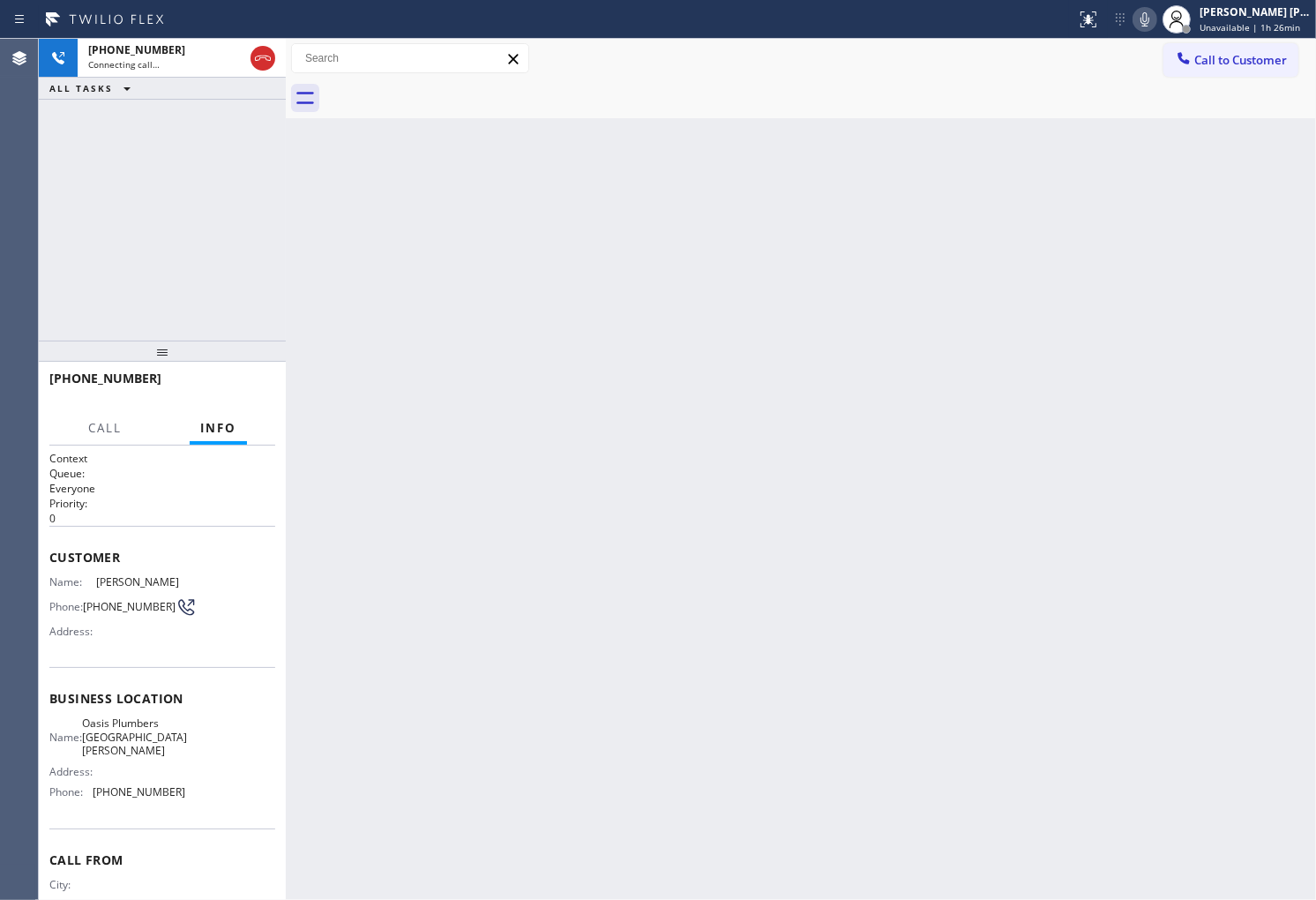
click at [122, 583] on span "Ms Lynn" at bounding box center [139, 581] width 88 height 13
copy span "Ms Lynn"
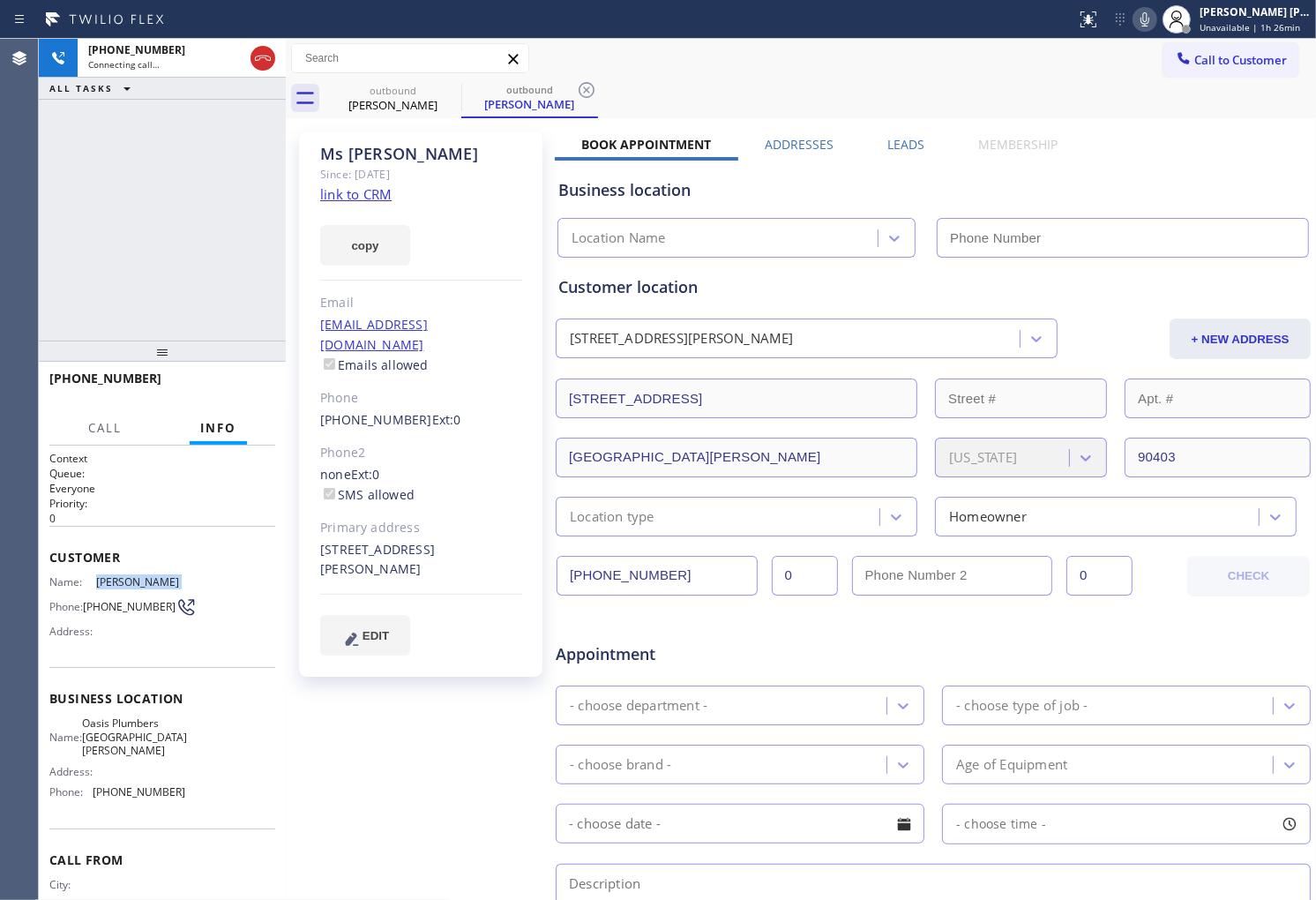
type input "(310) 818-7582"
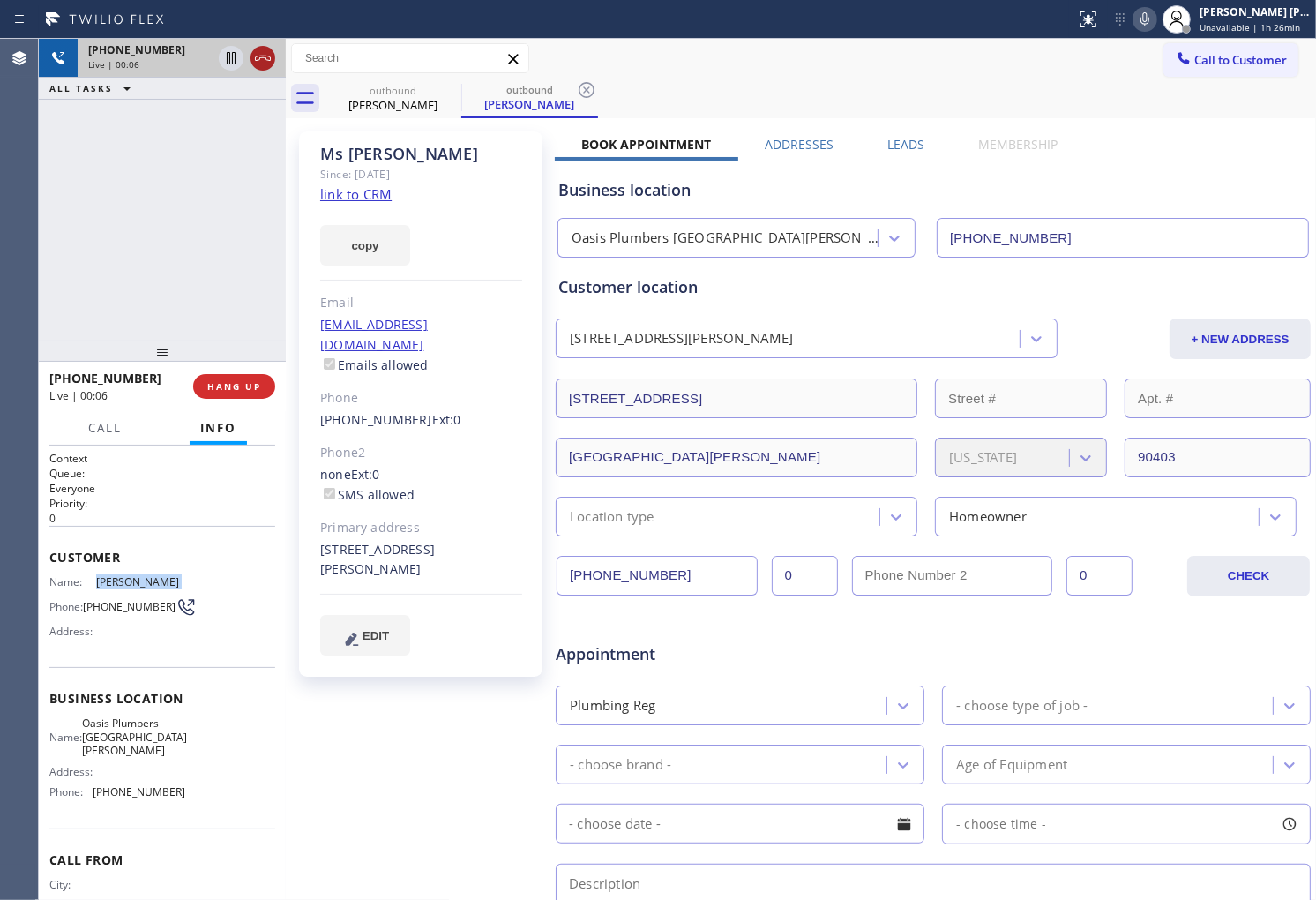
click at [262, 62] on icon at bounding box center [262, 57] width 21 height 21
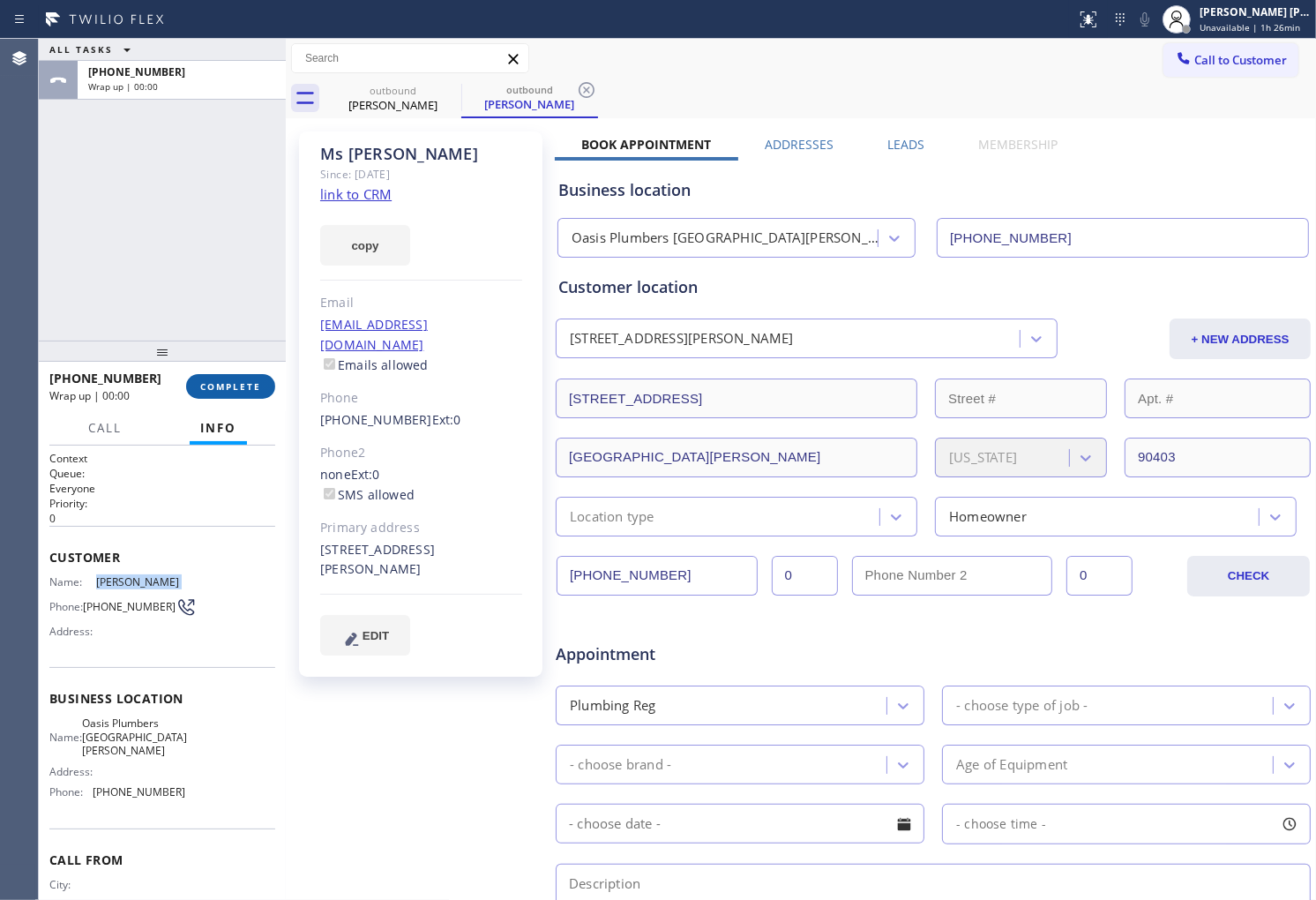
click at [215, 390] on span "COMPLETE" at bounding box center [231, 386] width 61 height 13
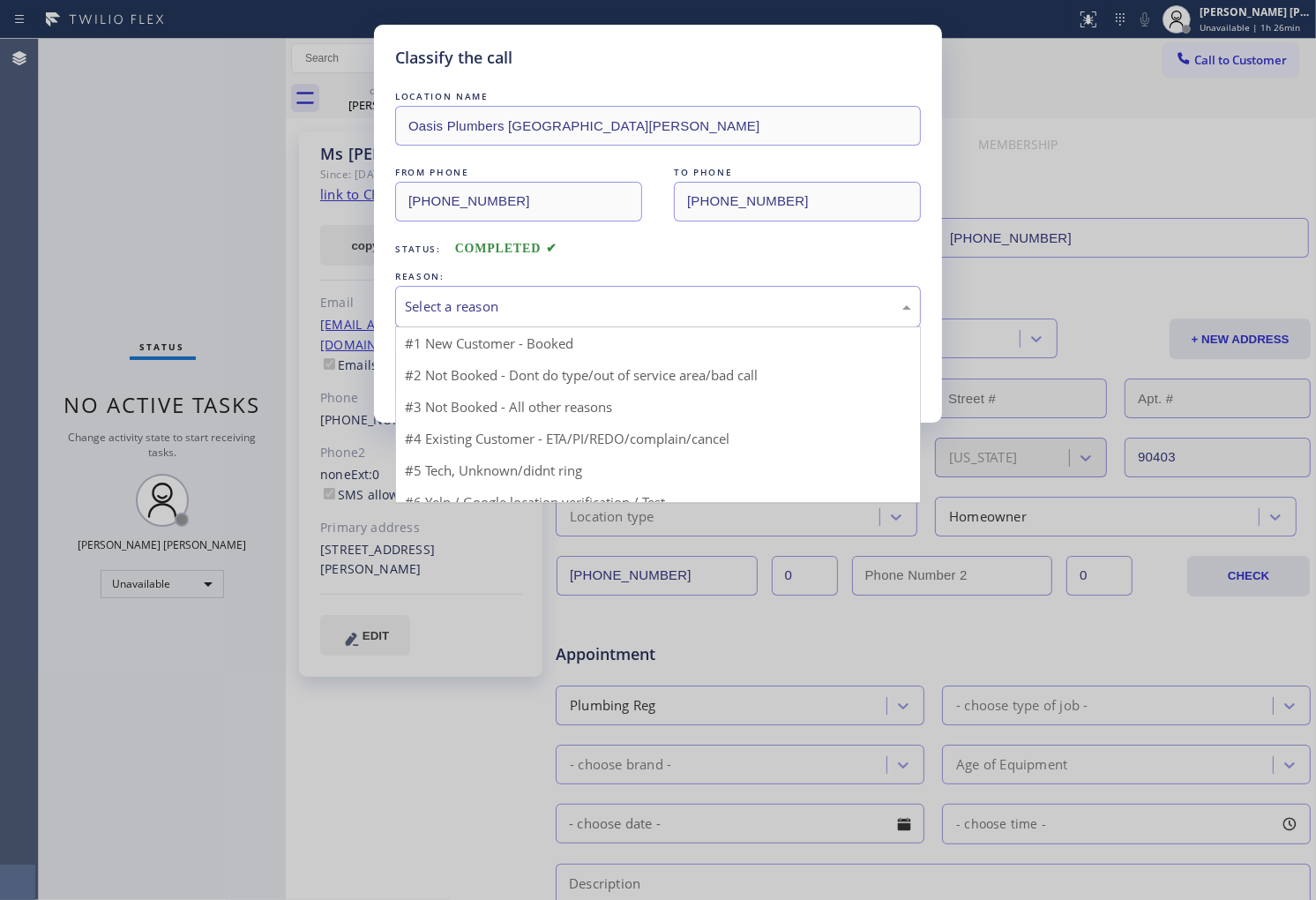
click at [651, 315] on div "Select a reason" at bounding box center [658, 306] width 526 height 41
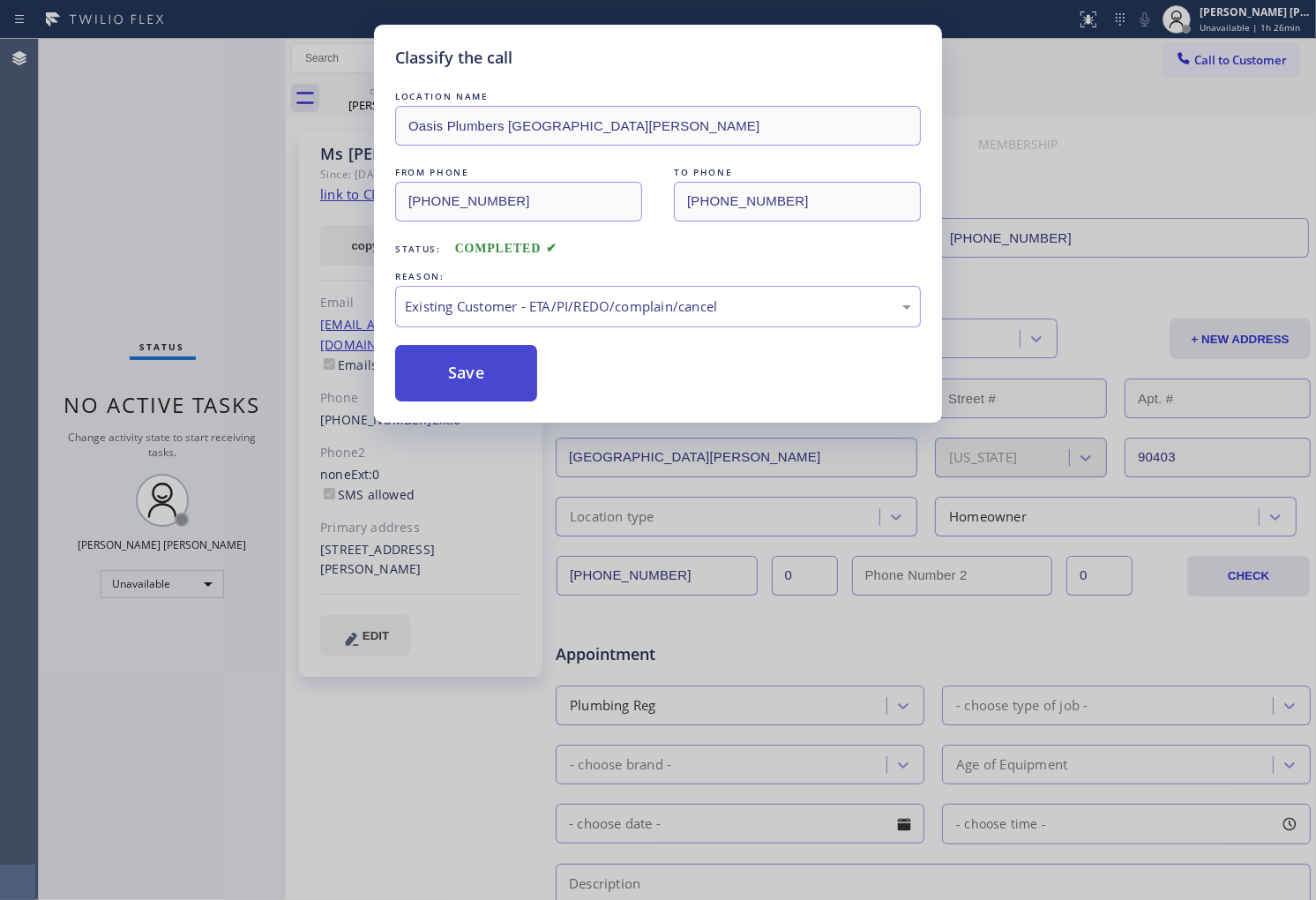
click at [465, 374] on button "Save" at bounding box center [466, 372] width 142 height 56
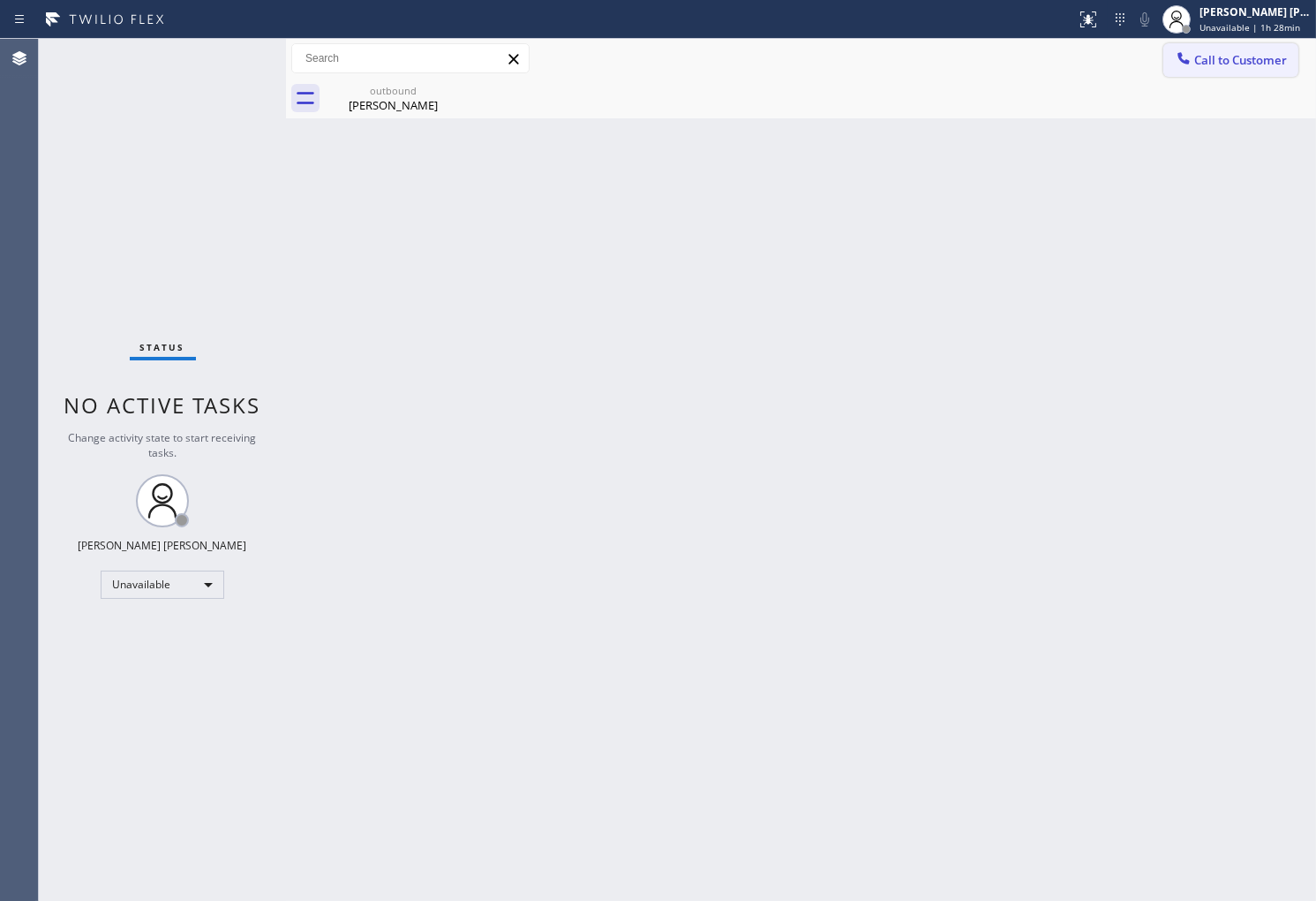
click at [1203, 55] on span "Call to Customer" at bounding box center [1241, 60] width 93 height 16
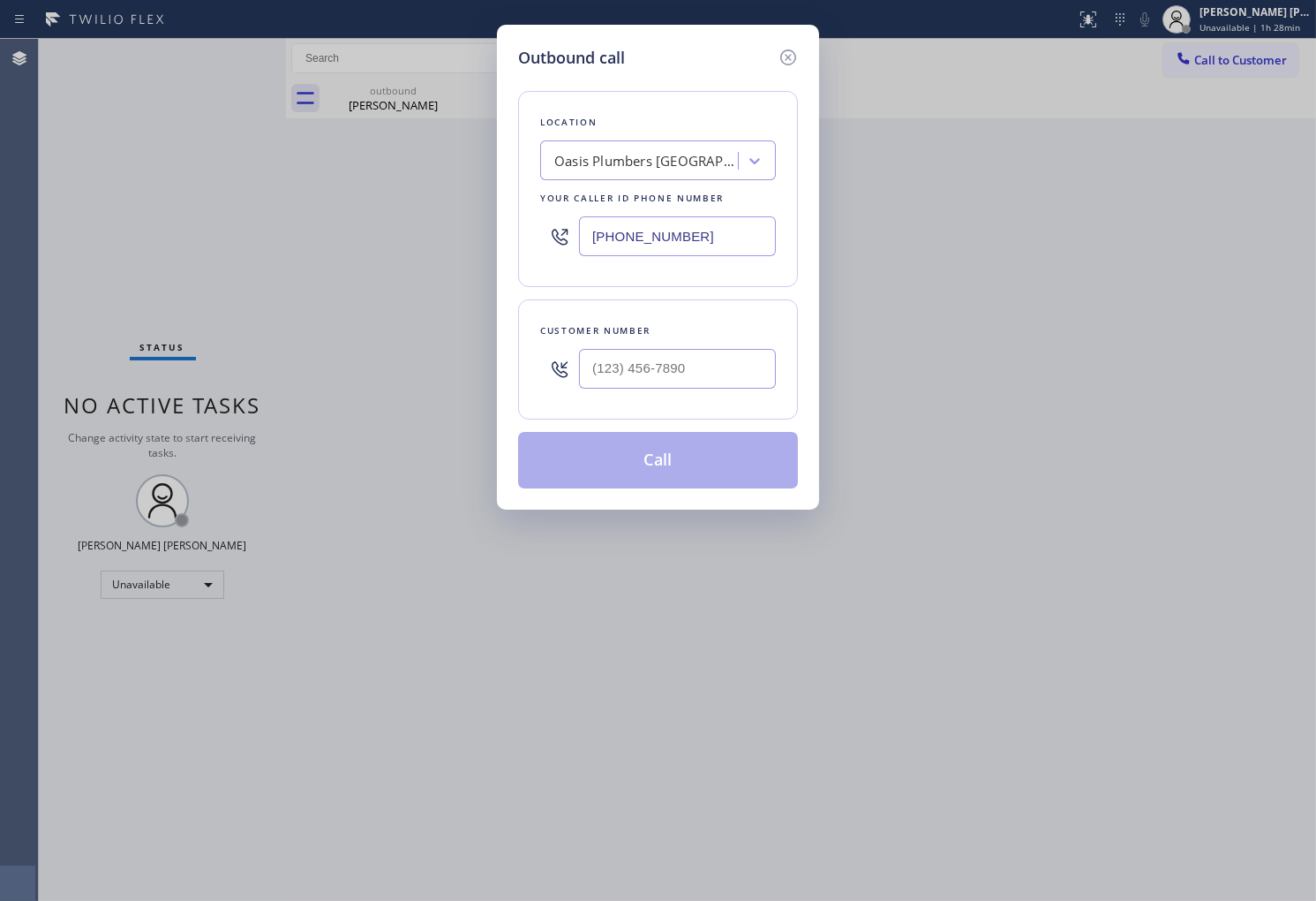
click at [664, 230] on input "(310) 818-7582" at bounding box center [677, 236] width 197 height 40
click at [672, 143] on div "Oasis Plumbers Santa Monica" at bounding box center [658, 160] width 235 height 40
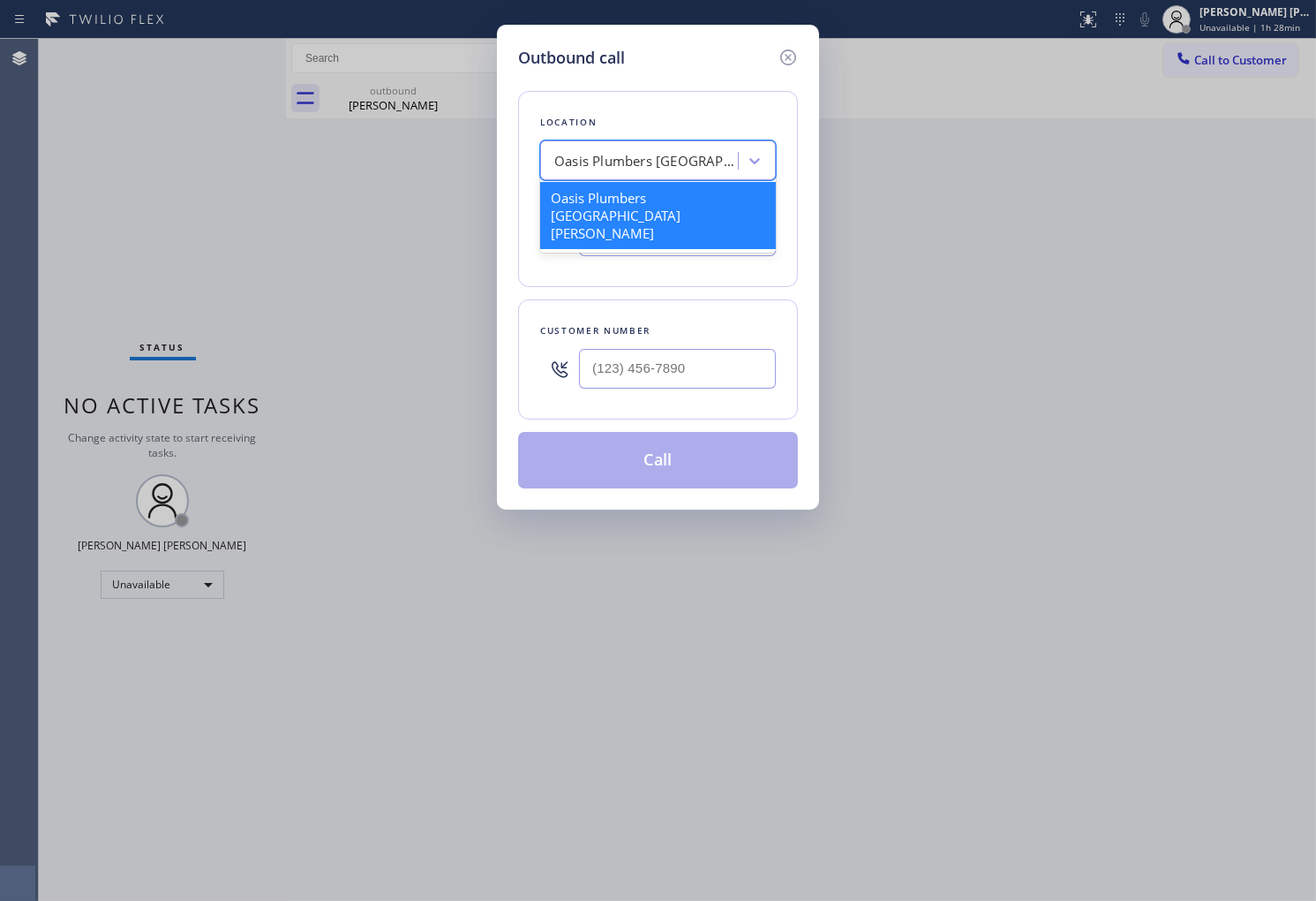
paste input "Local Appliance Repair Cart NY"
type input "Local Appliance Repair Cart NY"
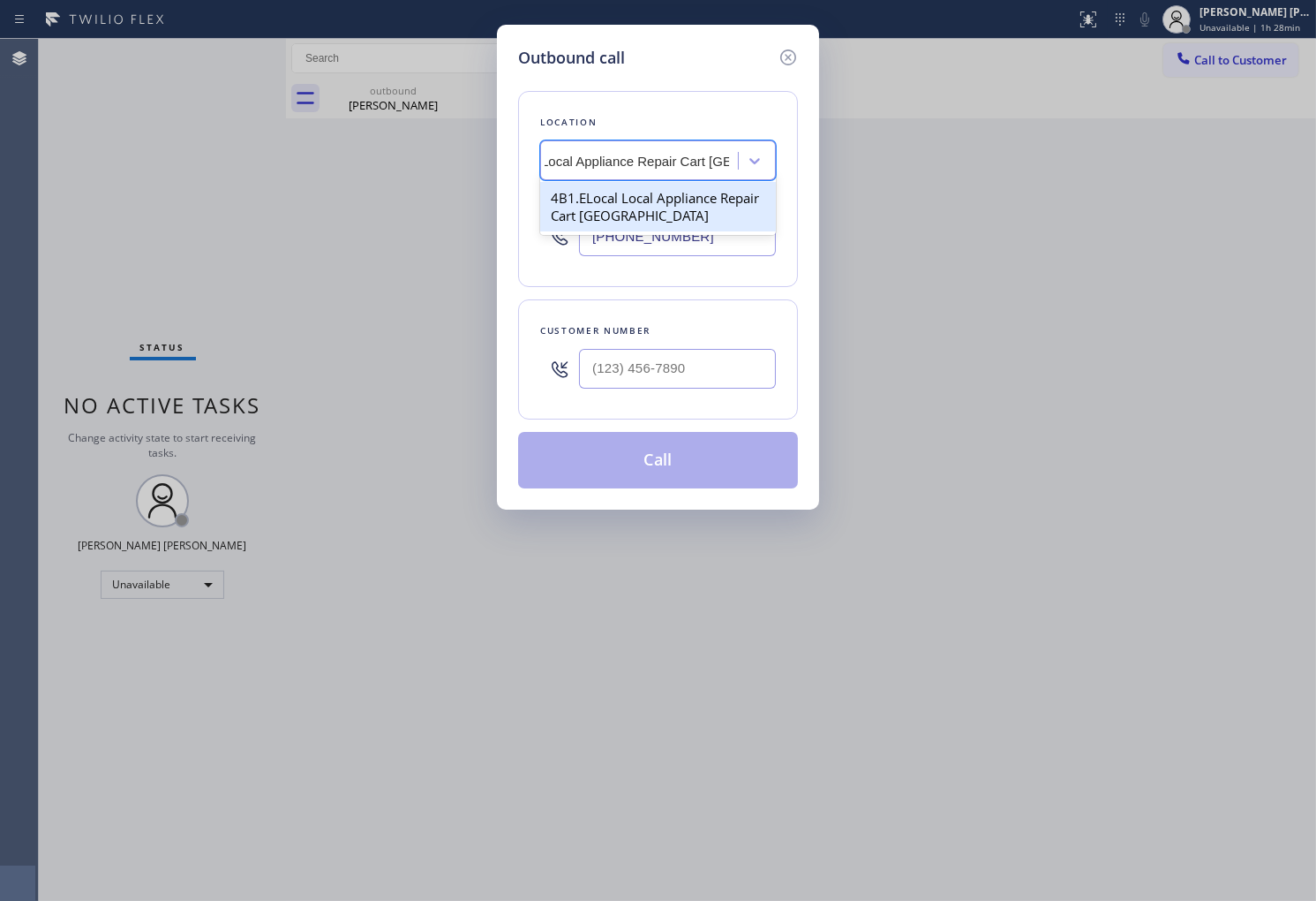
click at [671, 218] on div "4B1.ELocal Local Appliance Repair Cart NY" at bounding box center [658, 207] width 235 height 49
type input "(646) 679-5825"
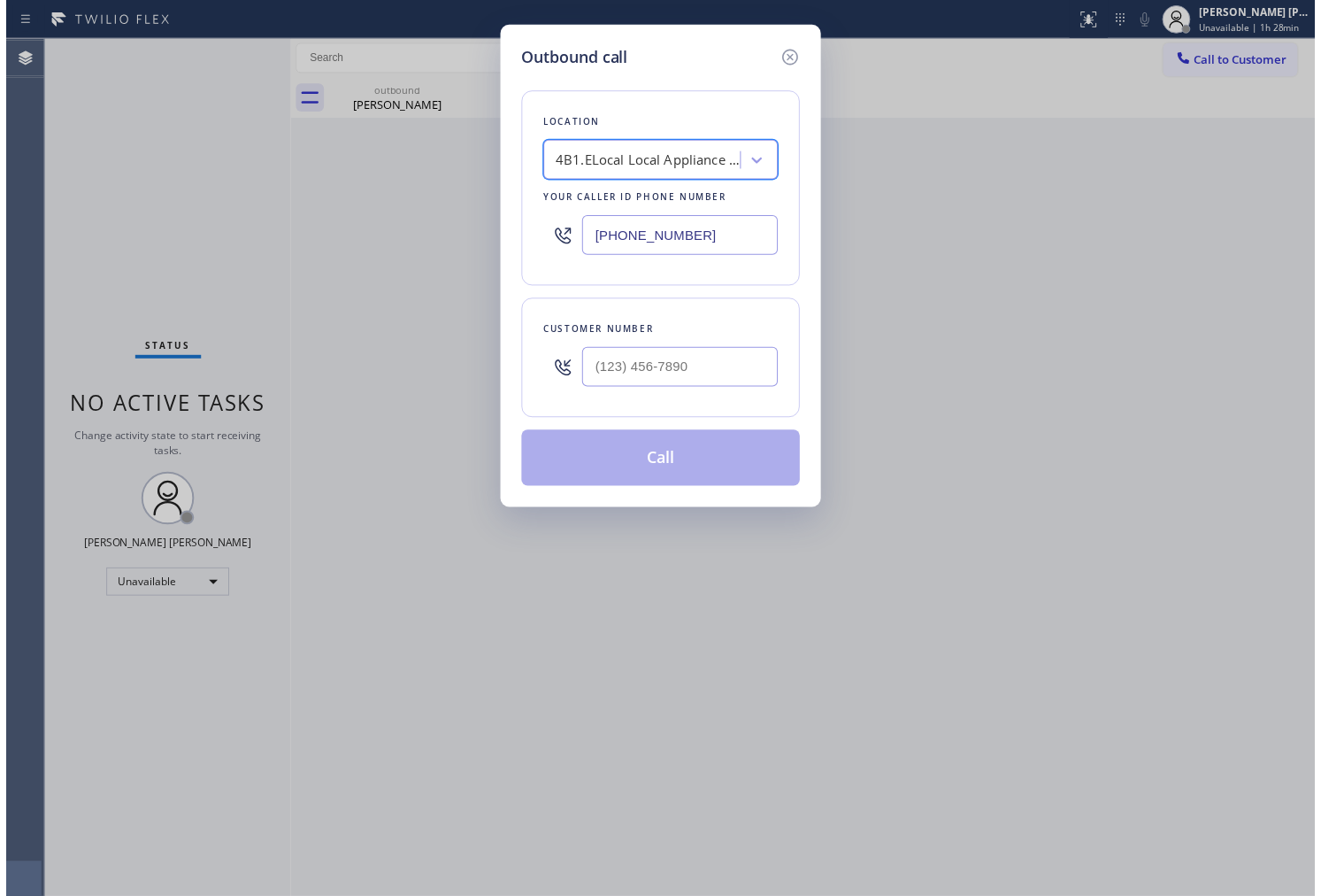
scroll to position [0, 2]
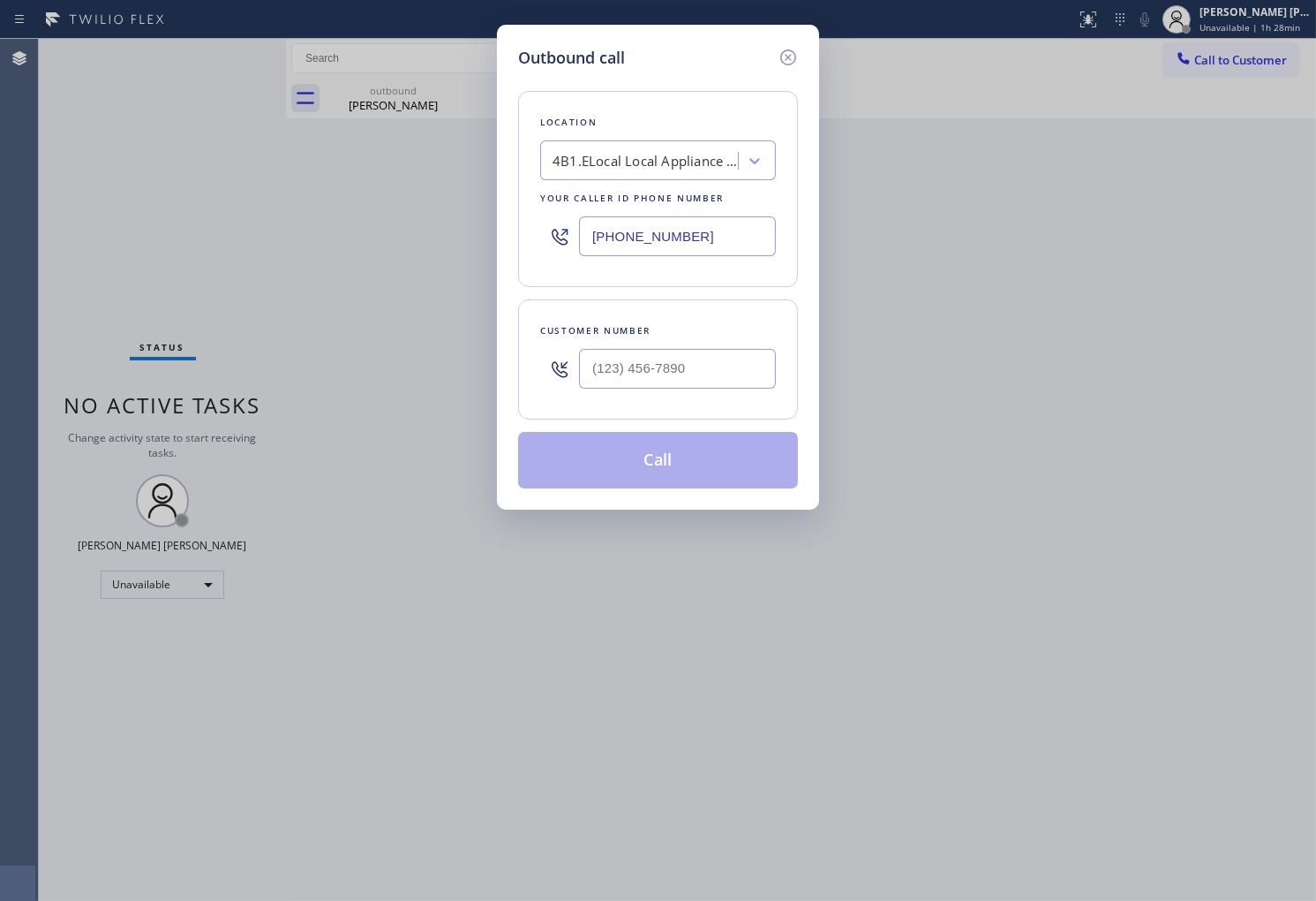
click at [37, 161] on div "Outbound call Location 4B1.ELocal Local Appliance Repair Cart NY Your caller id…" at bounding box center [658, 450] width 1316 height 901
drag, startPoint x: 684, startPoint y: 366, endPoint x: 669, endPoint y: 358, distance: 17.0
click at [684, 367] on input "(___) ___-____" at bounding box center [677, 369] width 197 height 40
paste input "929) 287-7248"
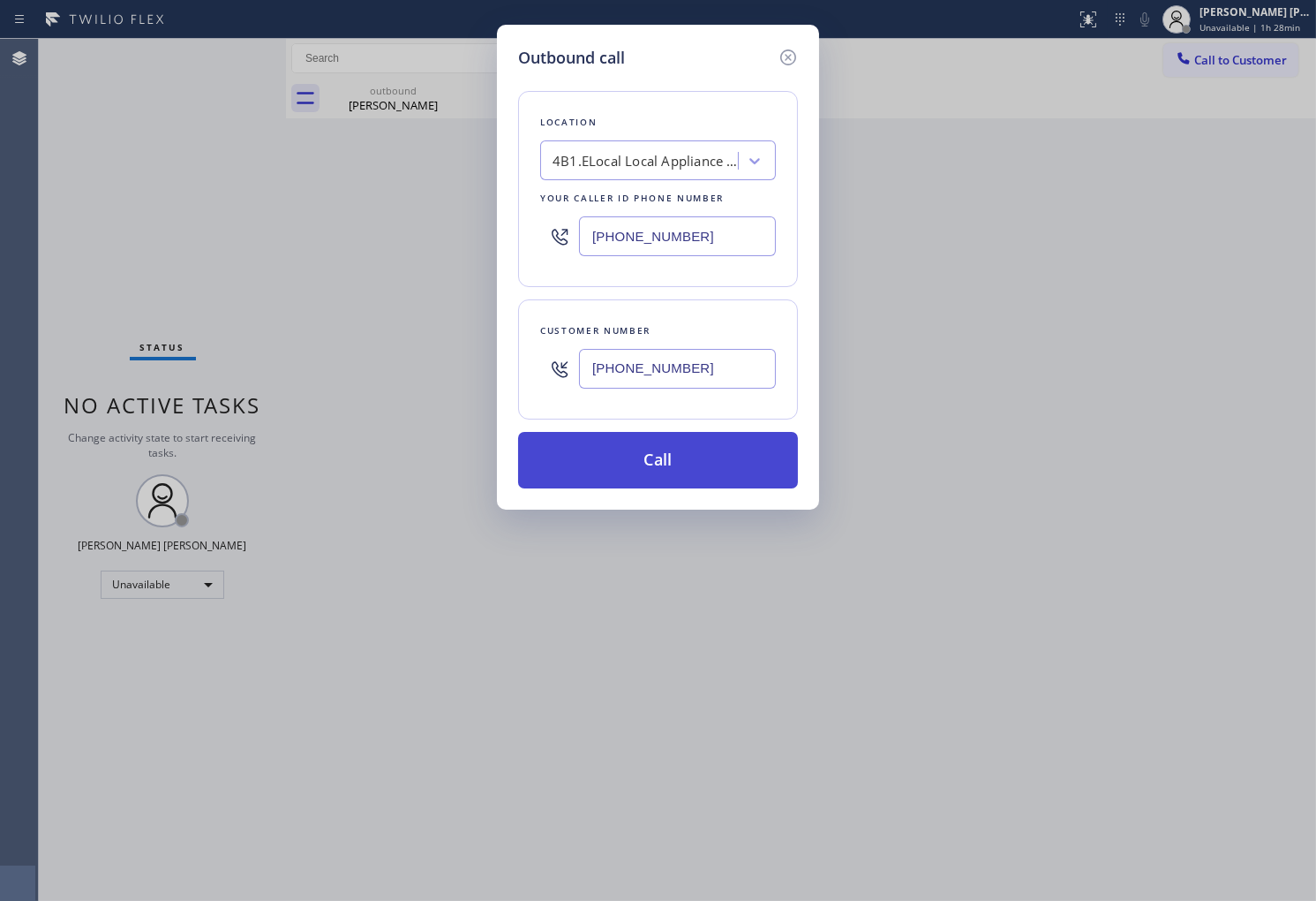
type input "(929) 287-7248"
click at [700, 459] on button "Call" at bounding box center [658, 460] width 280 height 56
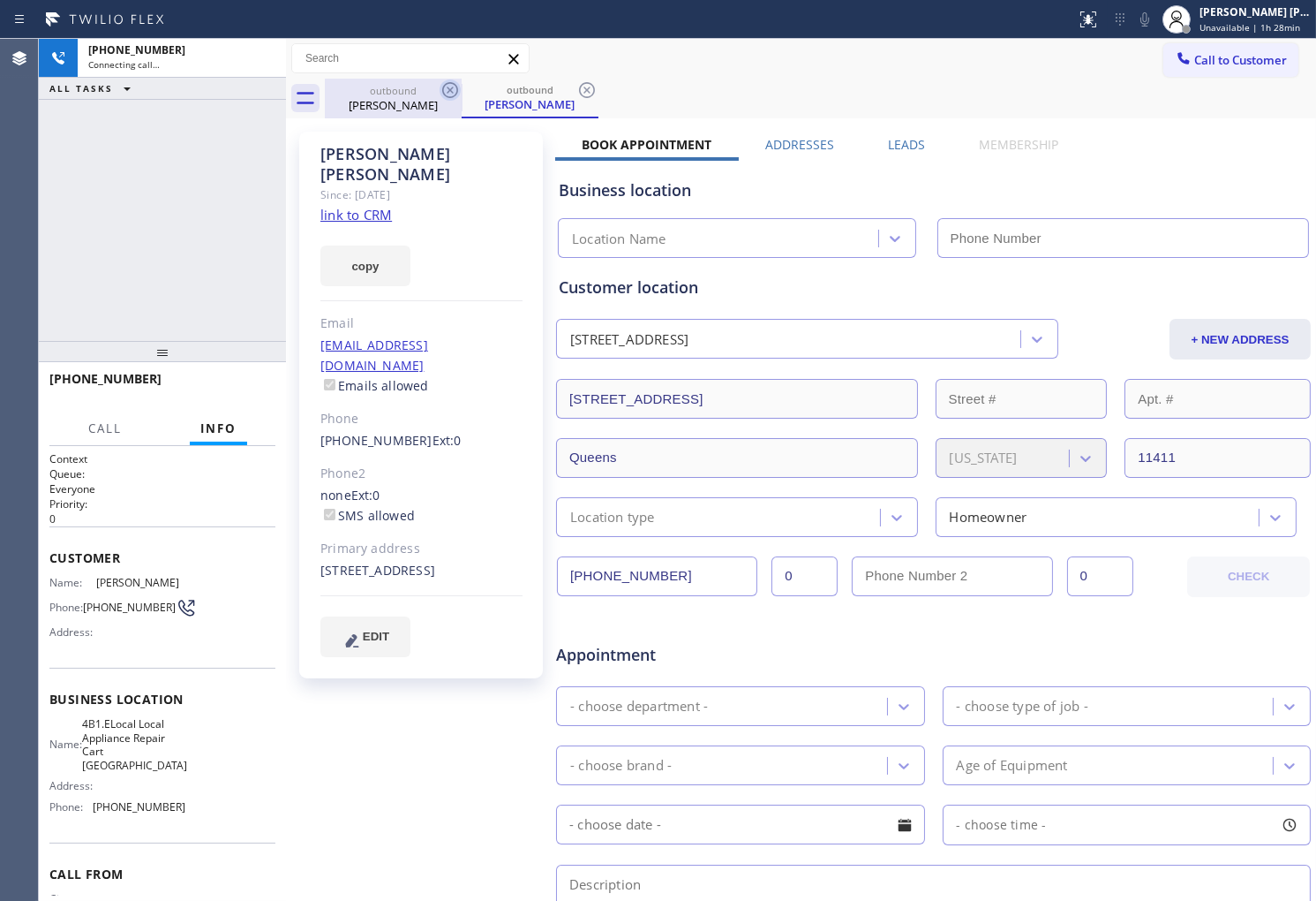
click at [443, 90] on icon at bounding box center [450, 90] width 16 height 16
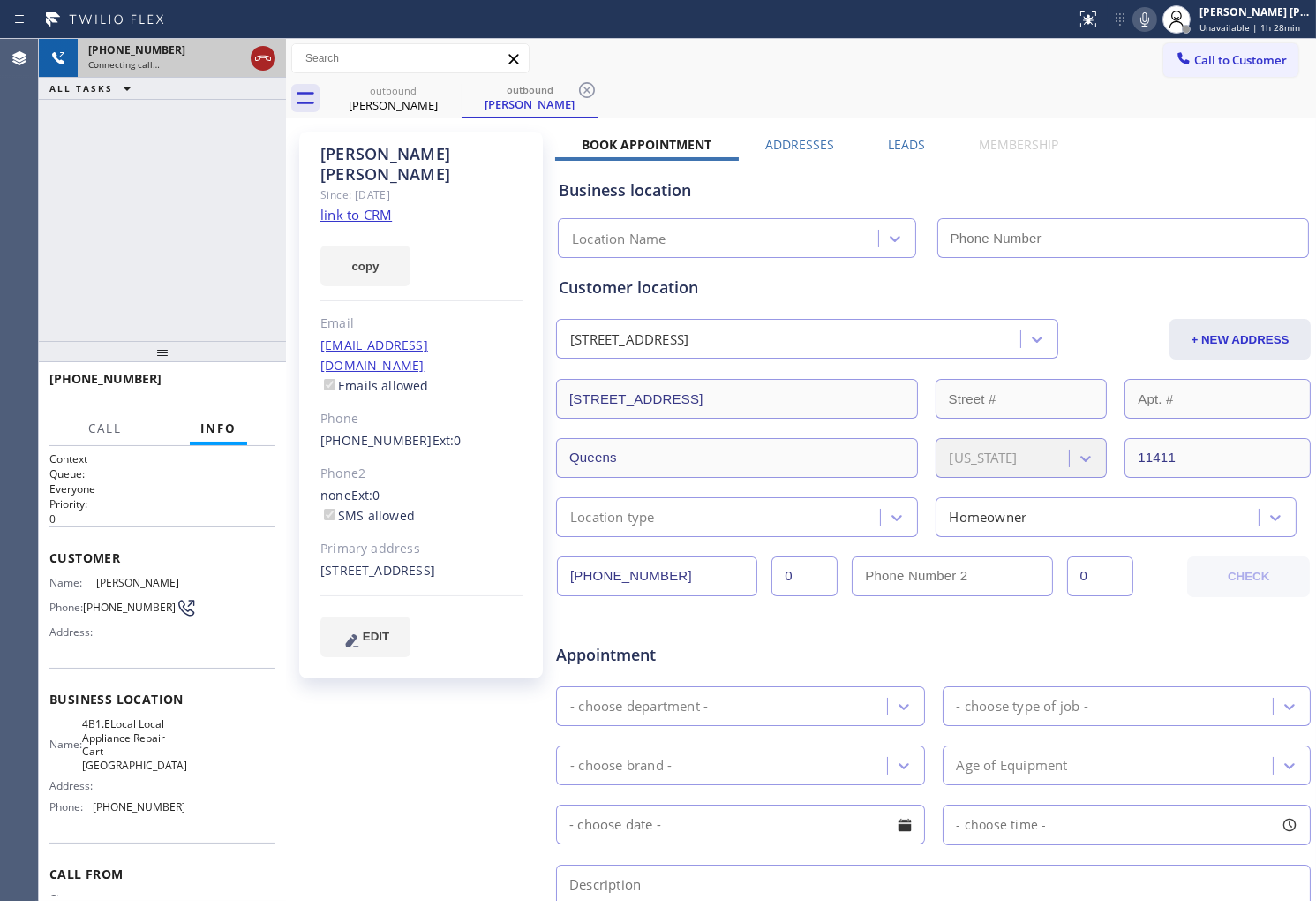
click at [262, 62] on icon at bounding box center [262, 57] width 21 height 21
click at [364, 206] on link "link to CRM" at bounding box center [356, 215] width 71 height 18
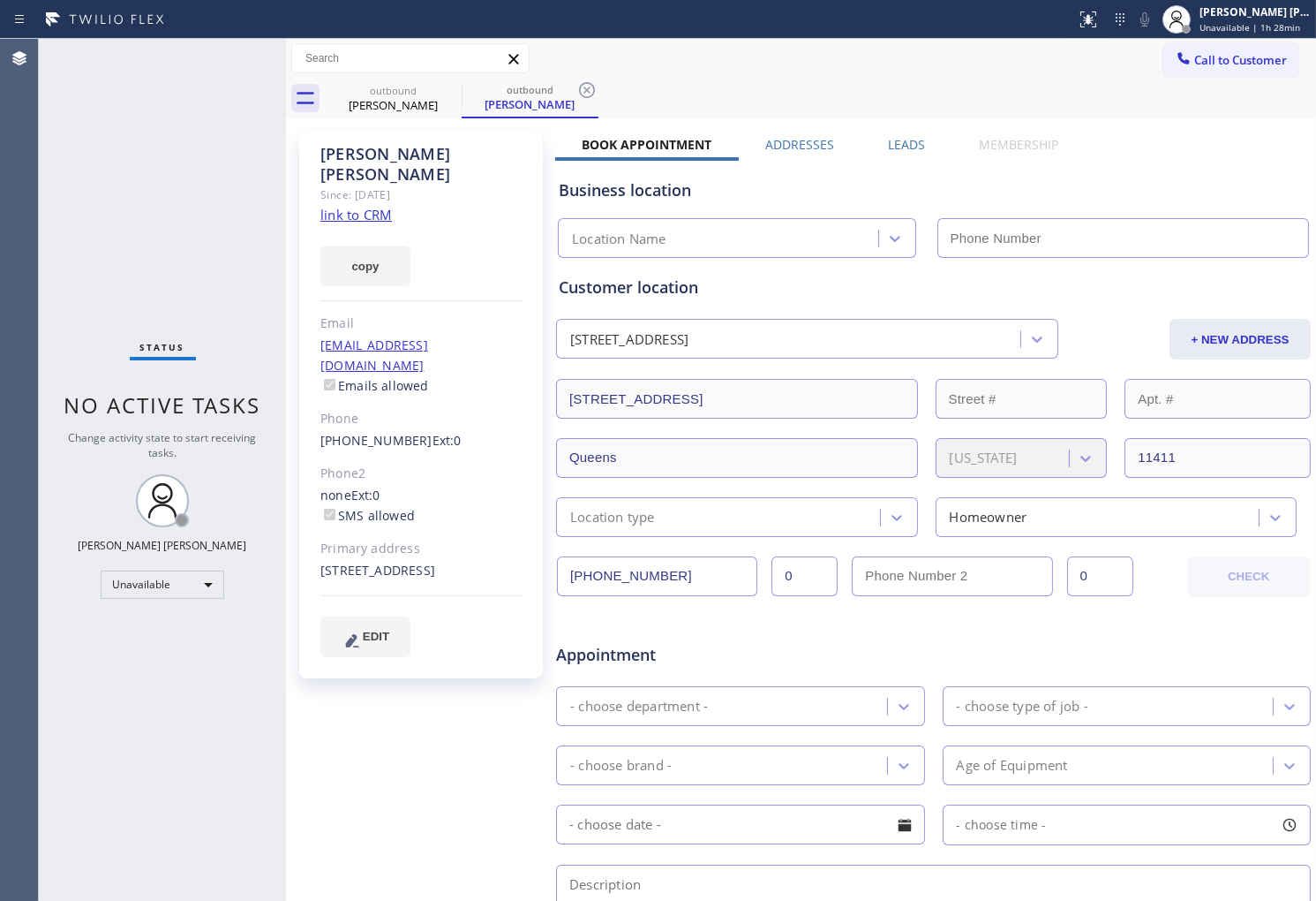
type input "(646) 679-5825"
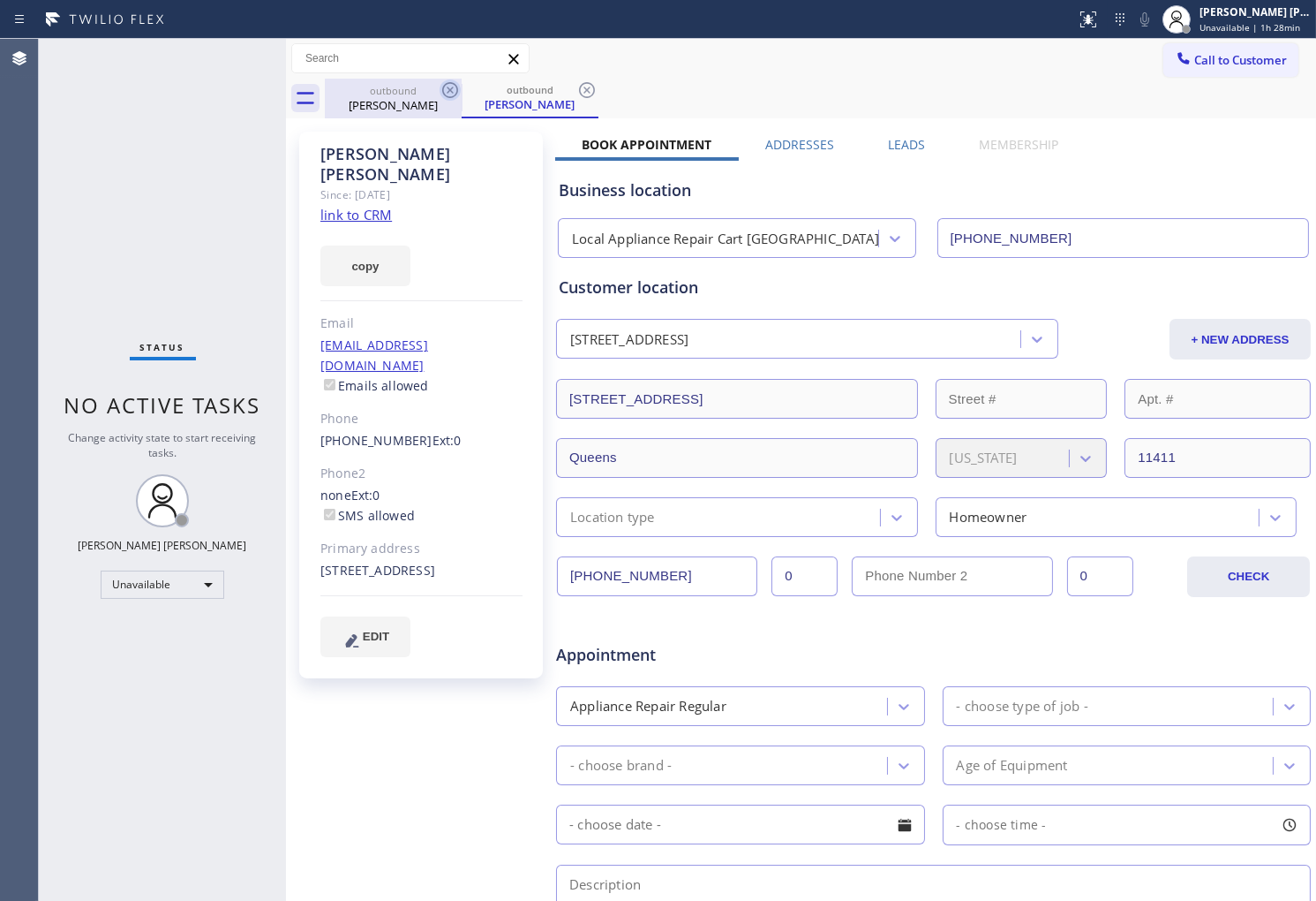
click at [458, 84] on icon at bounding box center [450, 89] width 21 height 21
click at [576, 84] on icon at bounding box center [586, 89] width 21 height 21
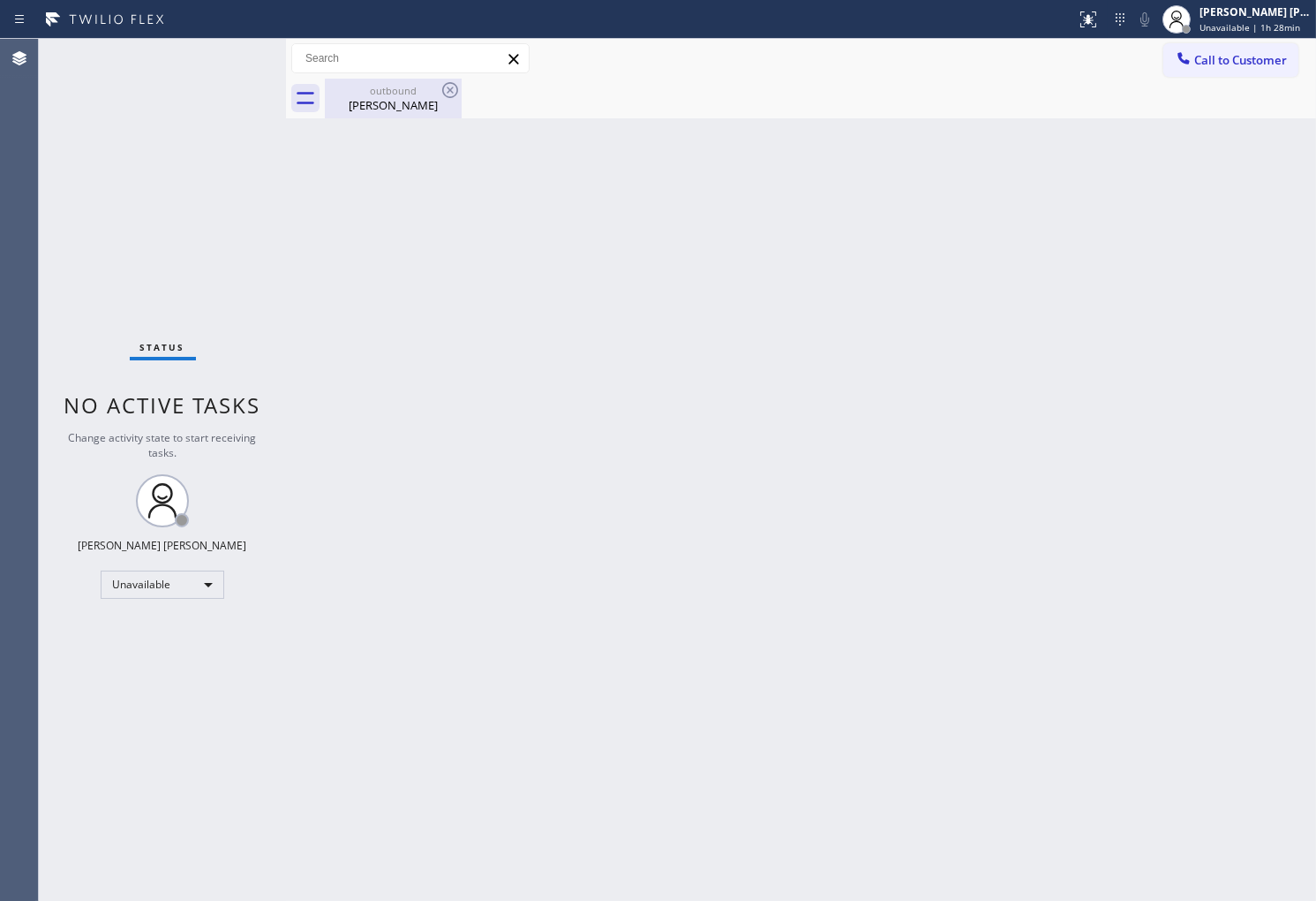
click at [456, 84] on icon at bounding box center [450, 89] width 21 height 21
click at [1215, 63] on span "Call to Customer" at bounding box center [1241, 60] width 93 height 16
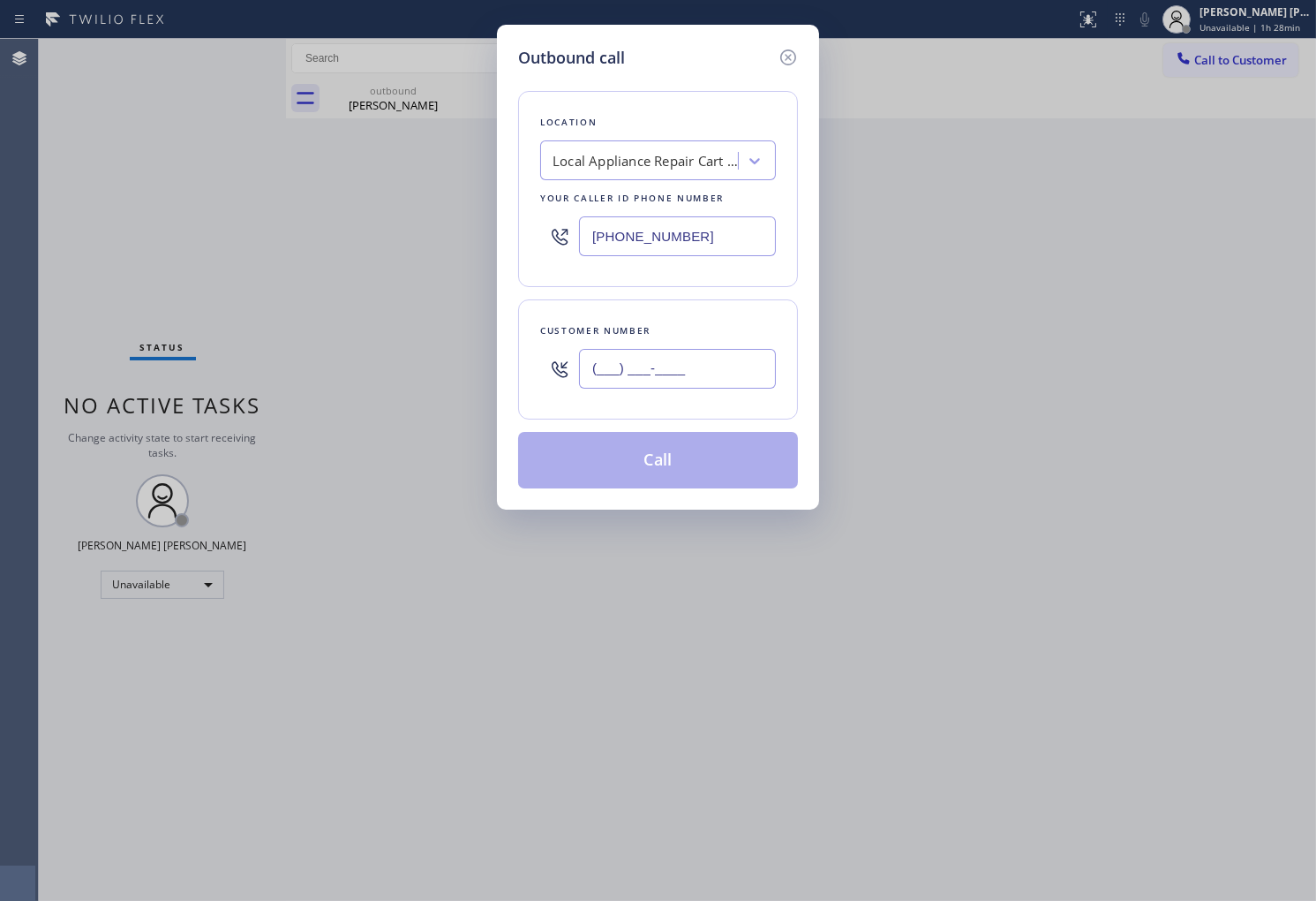
click at [668, 377] on input "(___) ___-____" at bounding box center [677, 369] width 197 height 40
paste input "929) 287-7248"
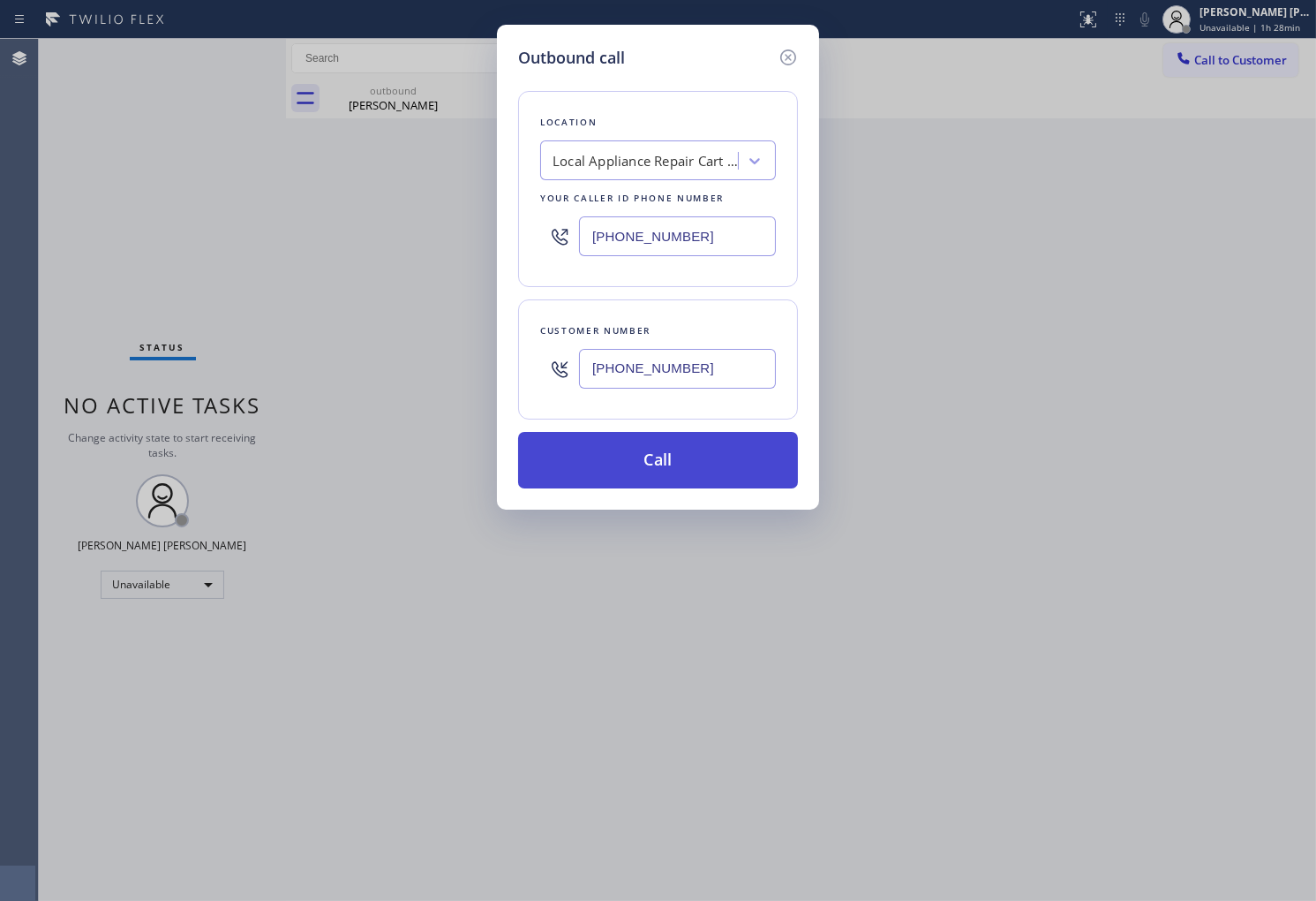
type input "(929) 287-7248"
click at [697, 455] on button "Call" at bounding box center [658, 460] width 280 height 56
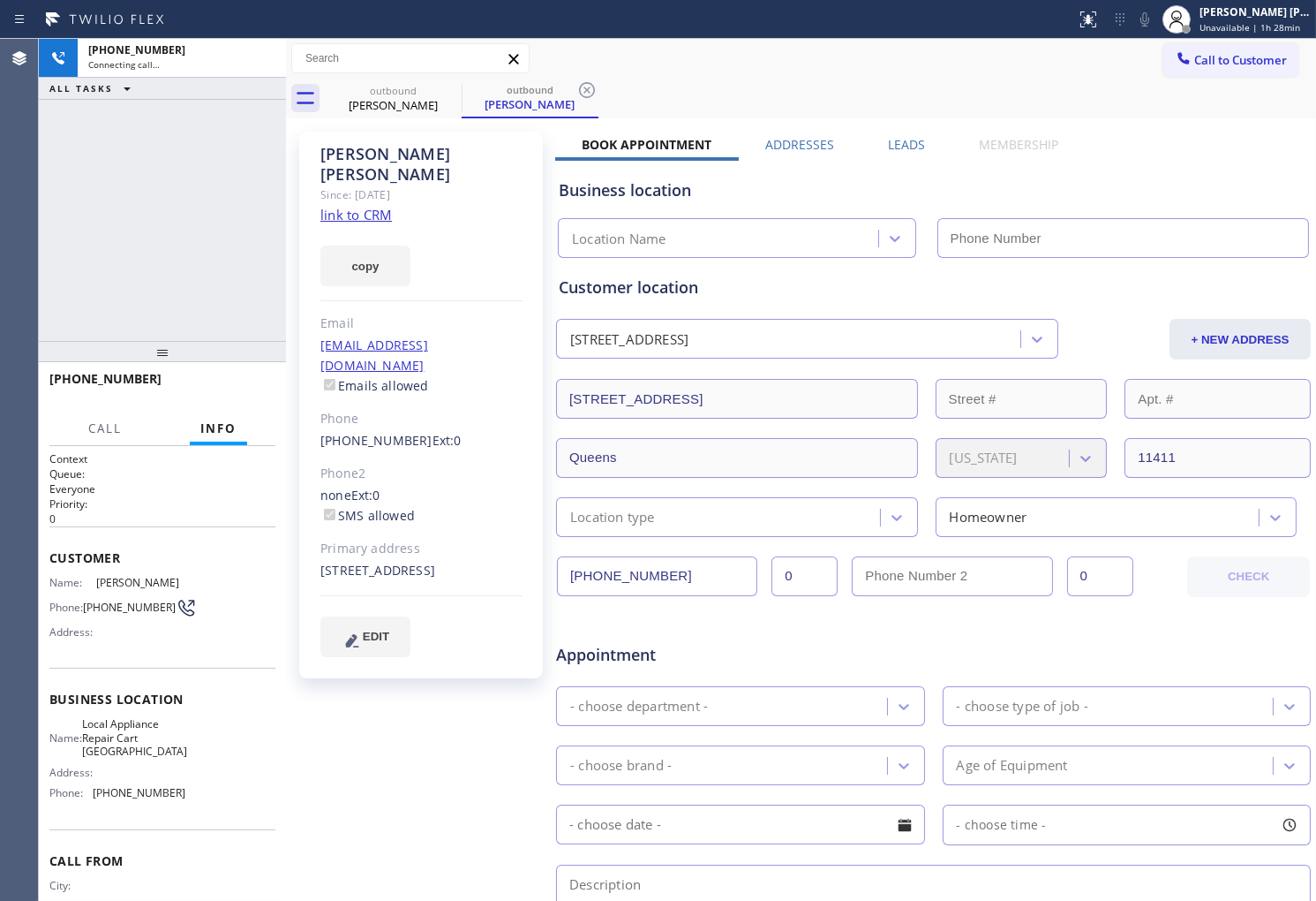
drag, startPoint x: 463, startPoint y: 89, endPoint x: 364, endPoint y: 144, distance: 113.3
click at [364, 144] on div "Andrea Nedd" at bounding box center [421, 164] width 202 height 41
click at [155, 147] on div "+19292877248 Connecting call… ALL TASKS ALL TASKS ACTIVE TASKS TASKS IN WRAP UP" at bounding box center [162, 189] width 247 height 302
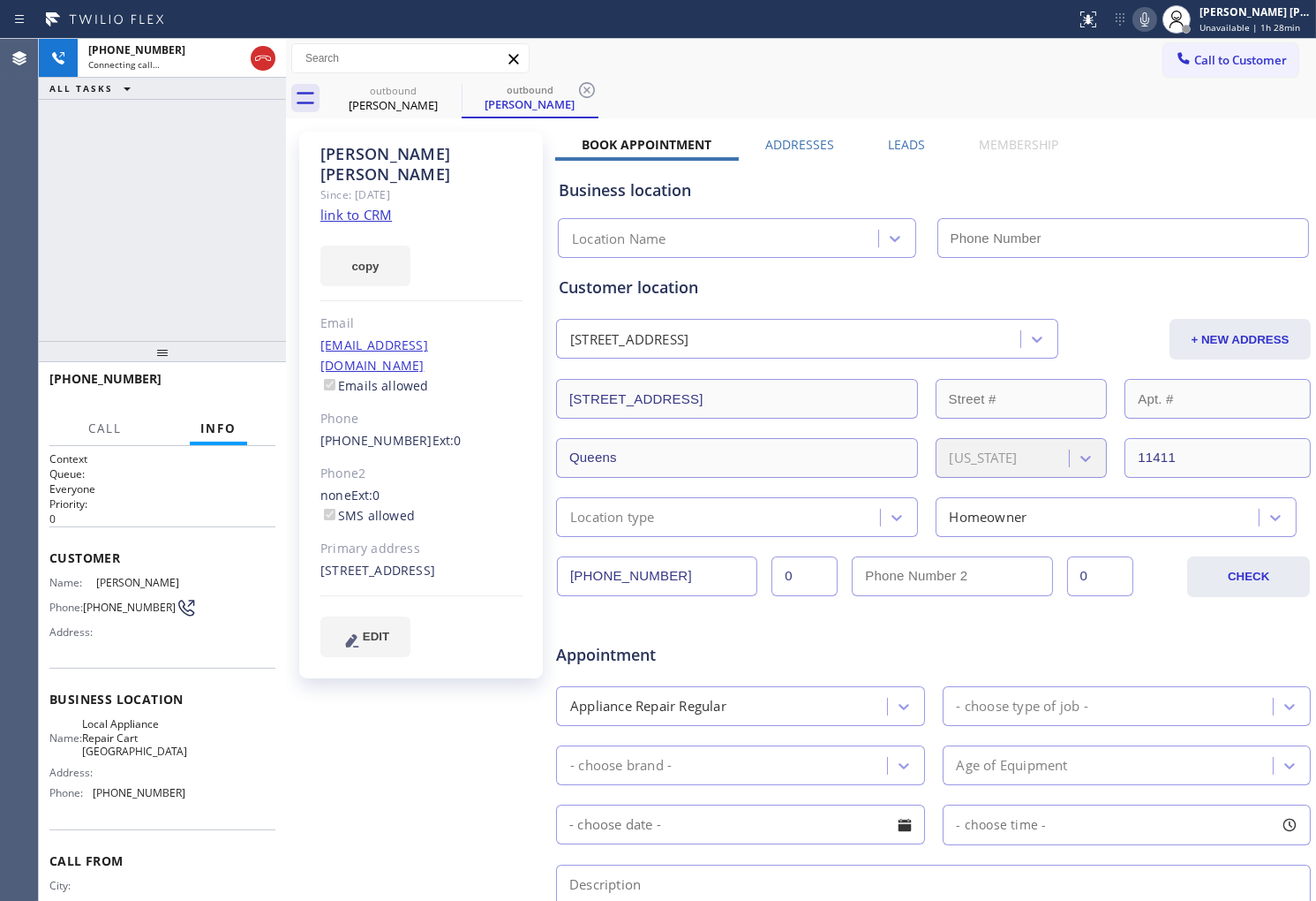
type input "(646) 679-5825"
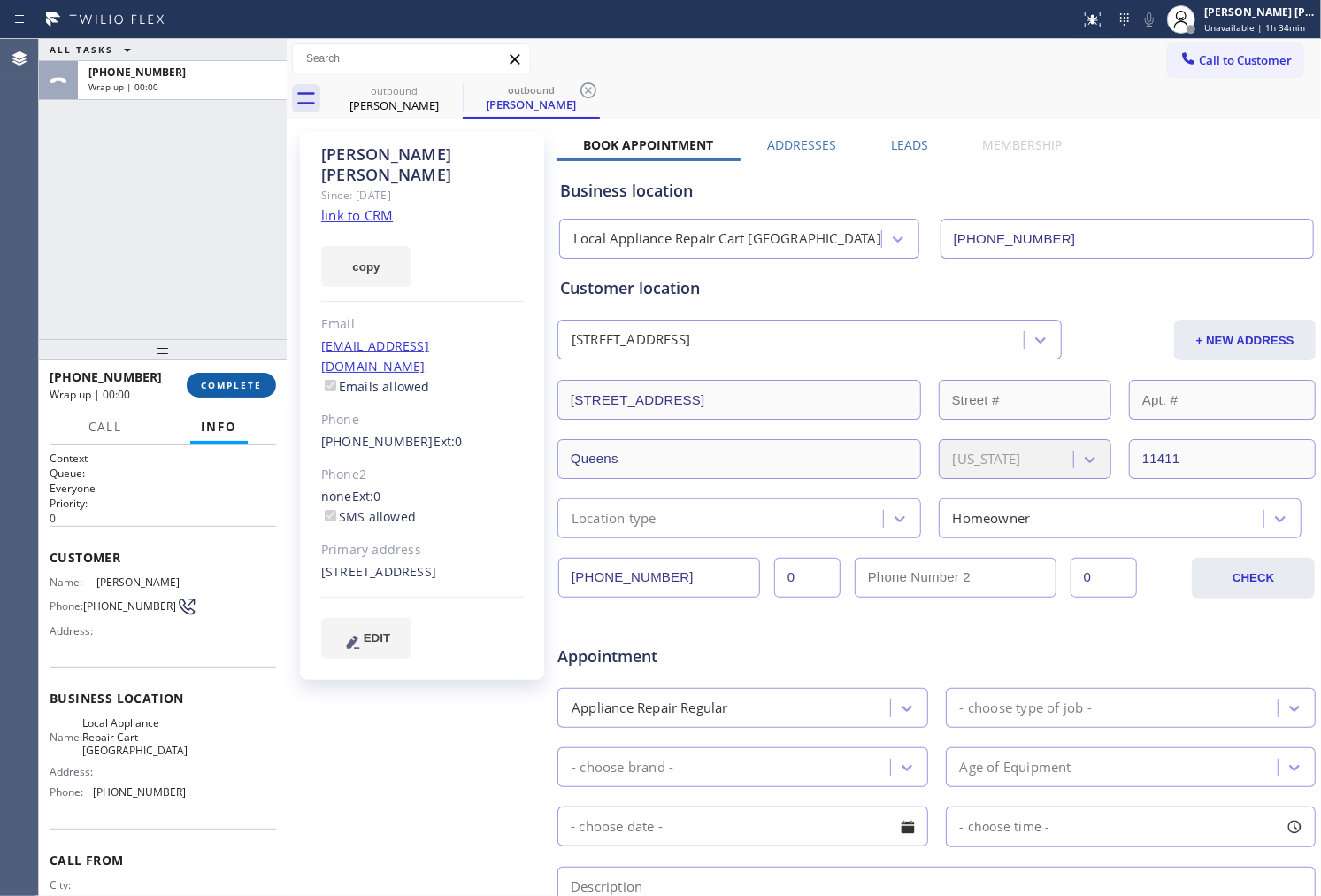
click at [242, 390] on span "COMPLETE" at bounding box center [232, 385] width 61 height 13
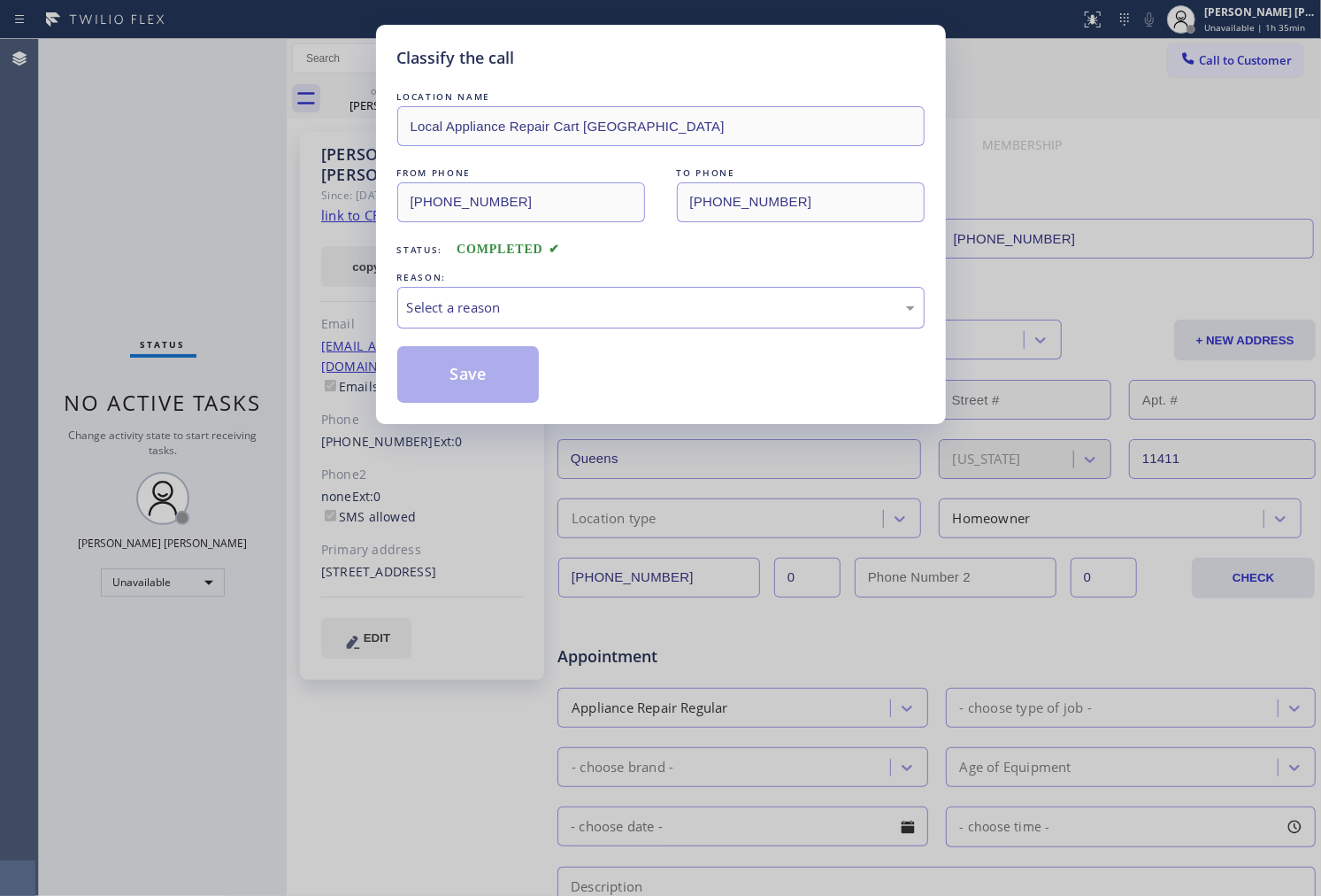
click at [492, 293] on div "Select a reason" at bounding box center [661, 307] width 527 height 42
click at [463, 356] on button "Save" at bounding box center [469, 374] width 143 height 56
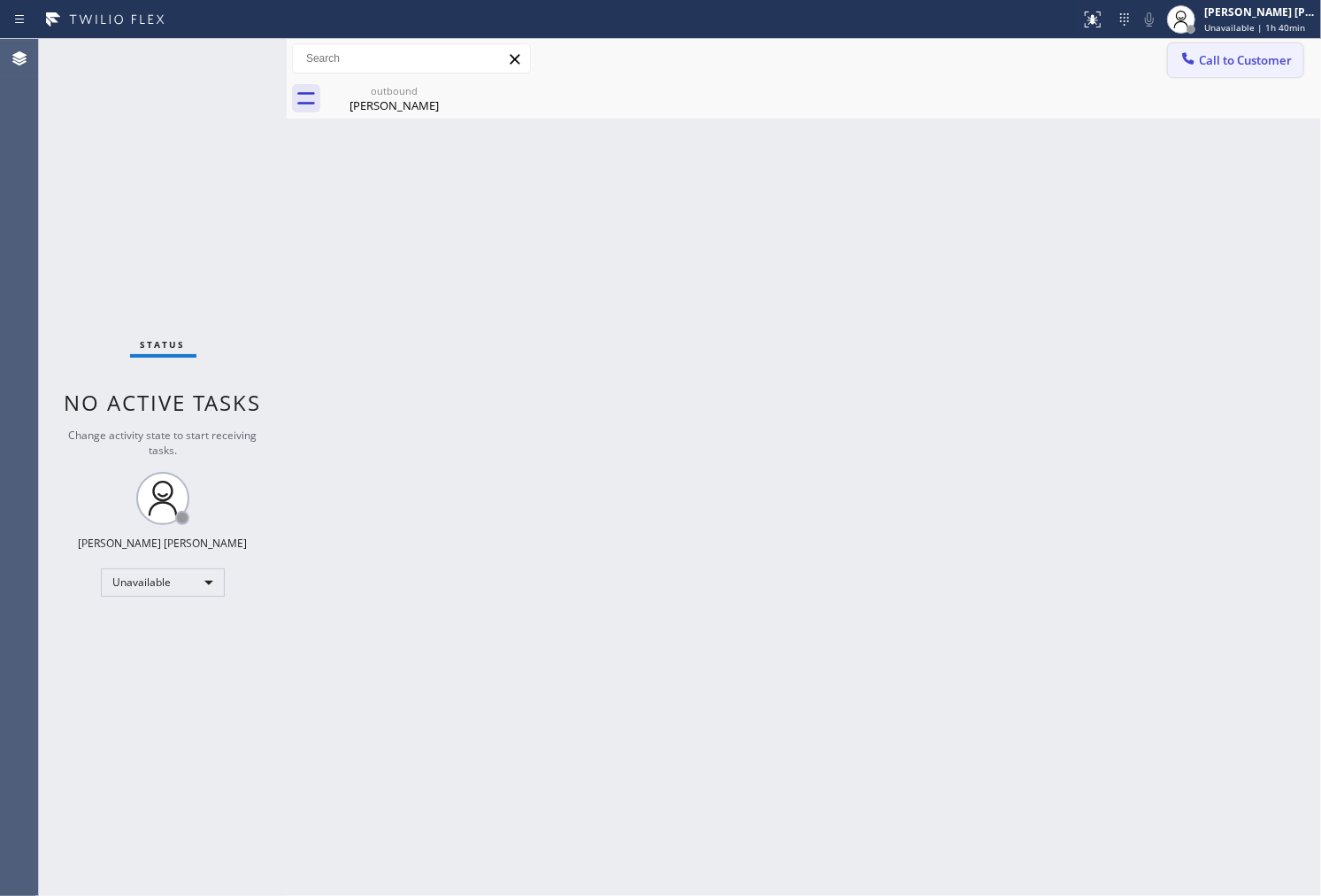
click at [1276, 60] on span "Call to Customer" at bounding box center [1246, 60] width 93 height 16
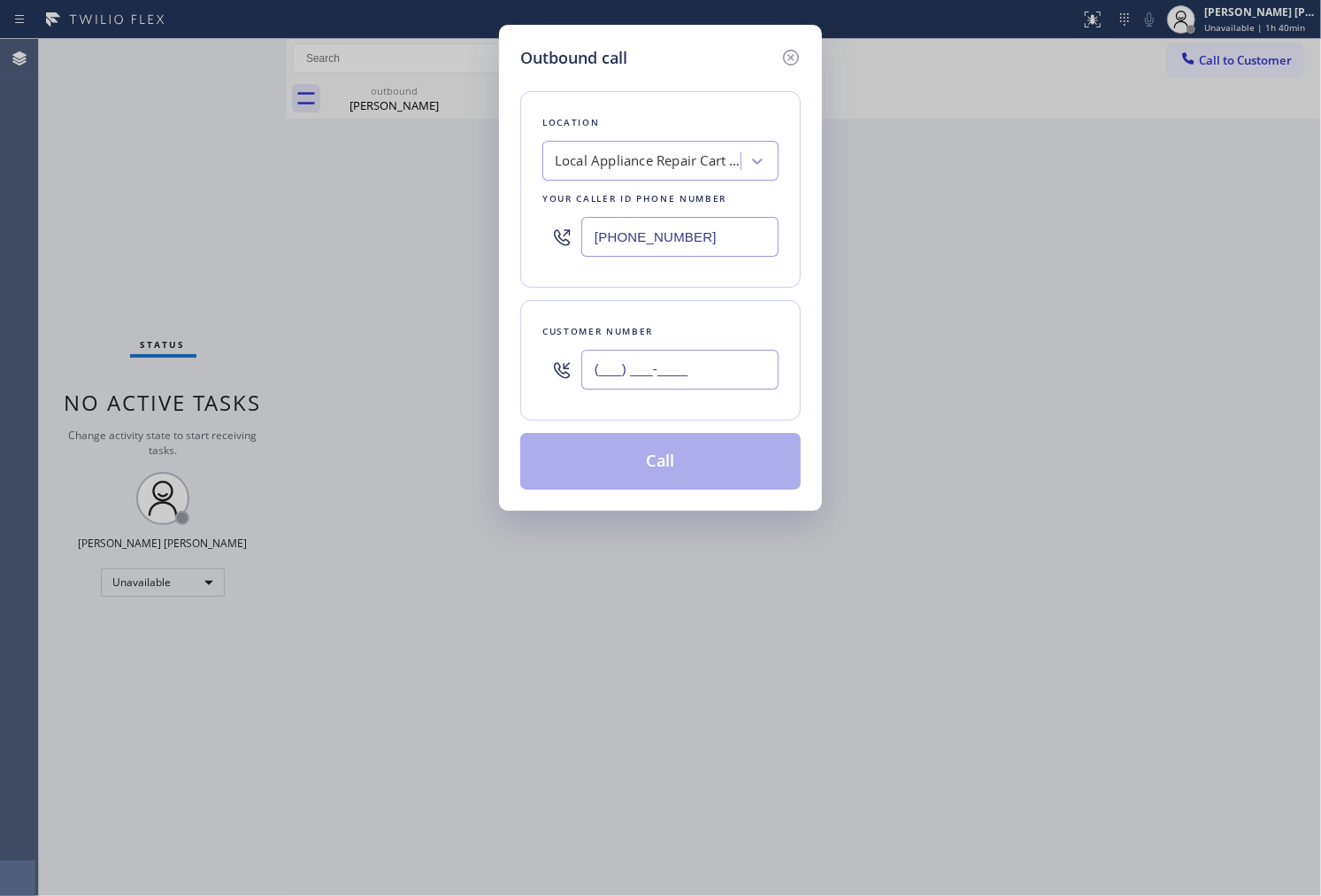
click at [665, 377] on input "(___) ___-____" at bounding box center [680, 370] width 197 height 40
paste input "650) 839-3866"
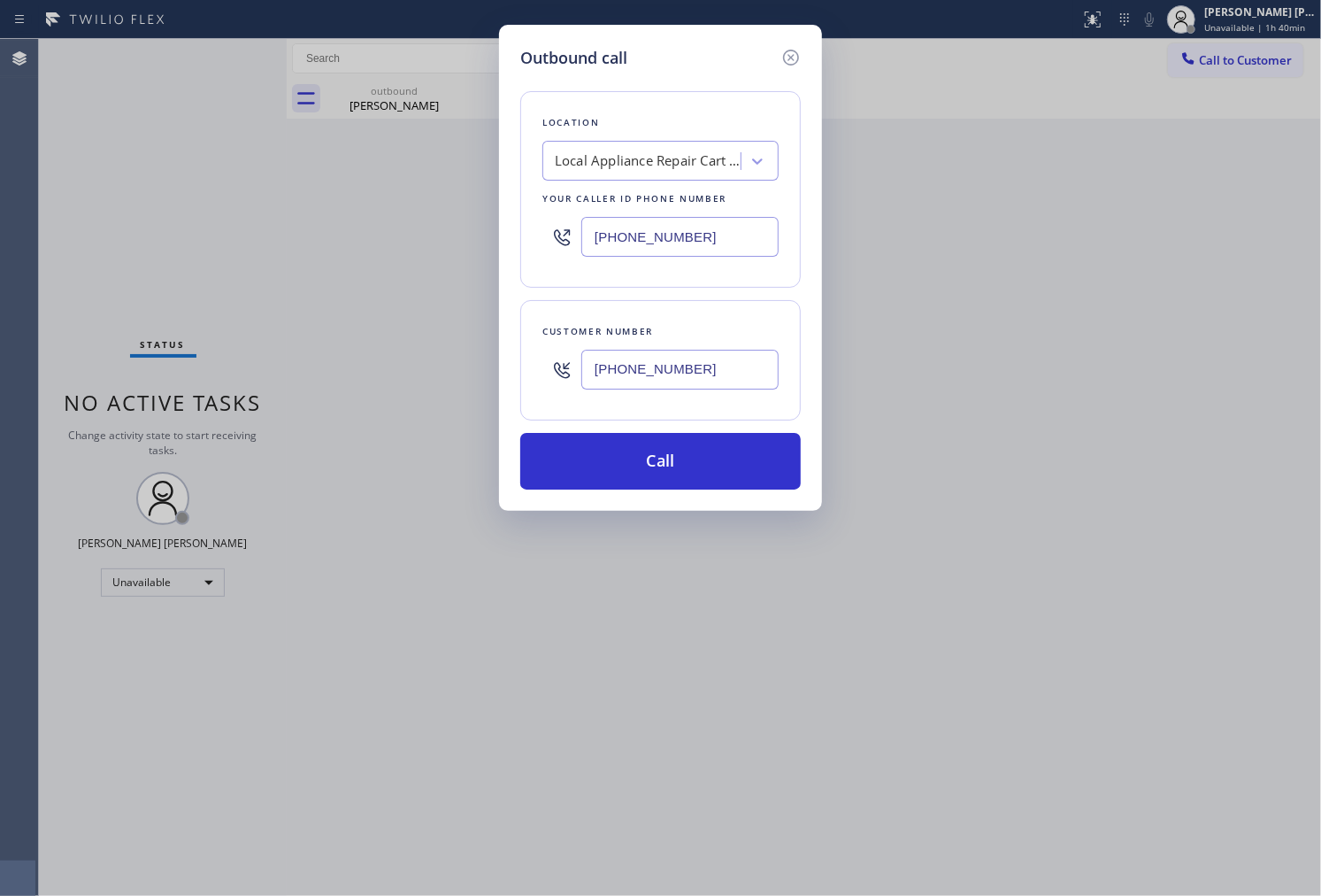
type input "(650) 839-3866"
click at [648, 207] on div "Your caller id phone number" at bounding box center [660, 198] width 236 height 19
click at [648, 212] on div "(646) 679-5825" at bounding box center [660, 237] width 236 height 57
click at [648, 234] on input "(646) 679-5825" at bounding box center [680, 237] width 197 height 40
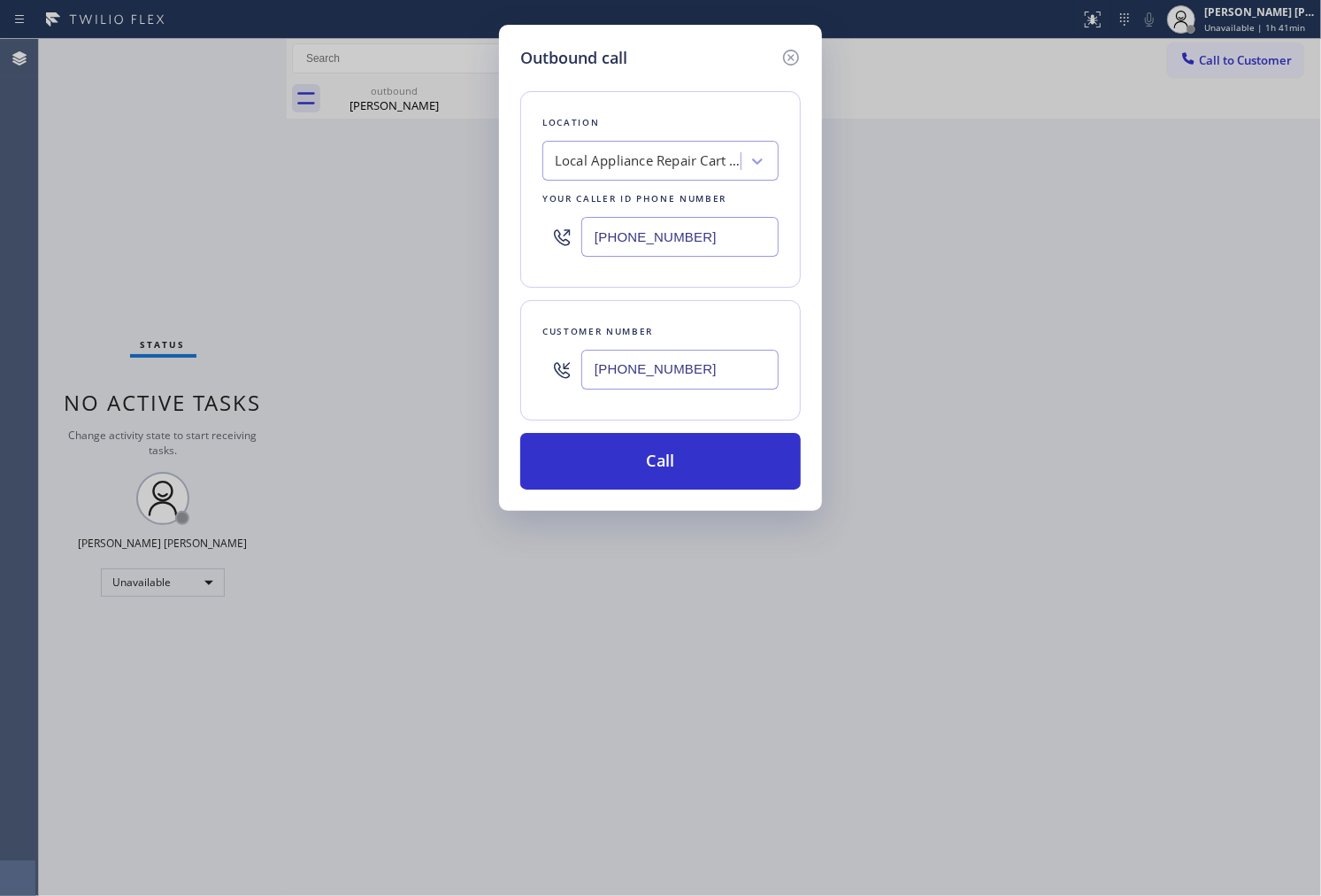
click at [648, 234] on input "(646) 679-5825" at bounding box center [680, 237] width 197 height 40
paste input "28) 800-0340"
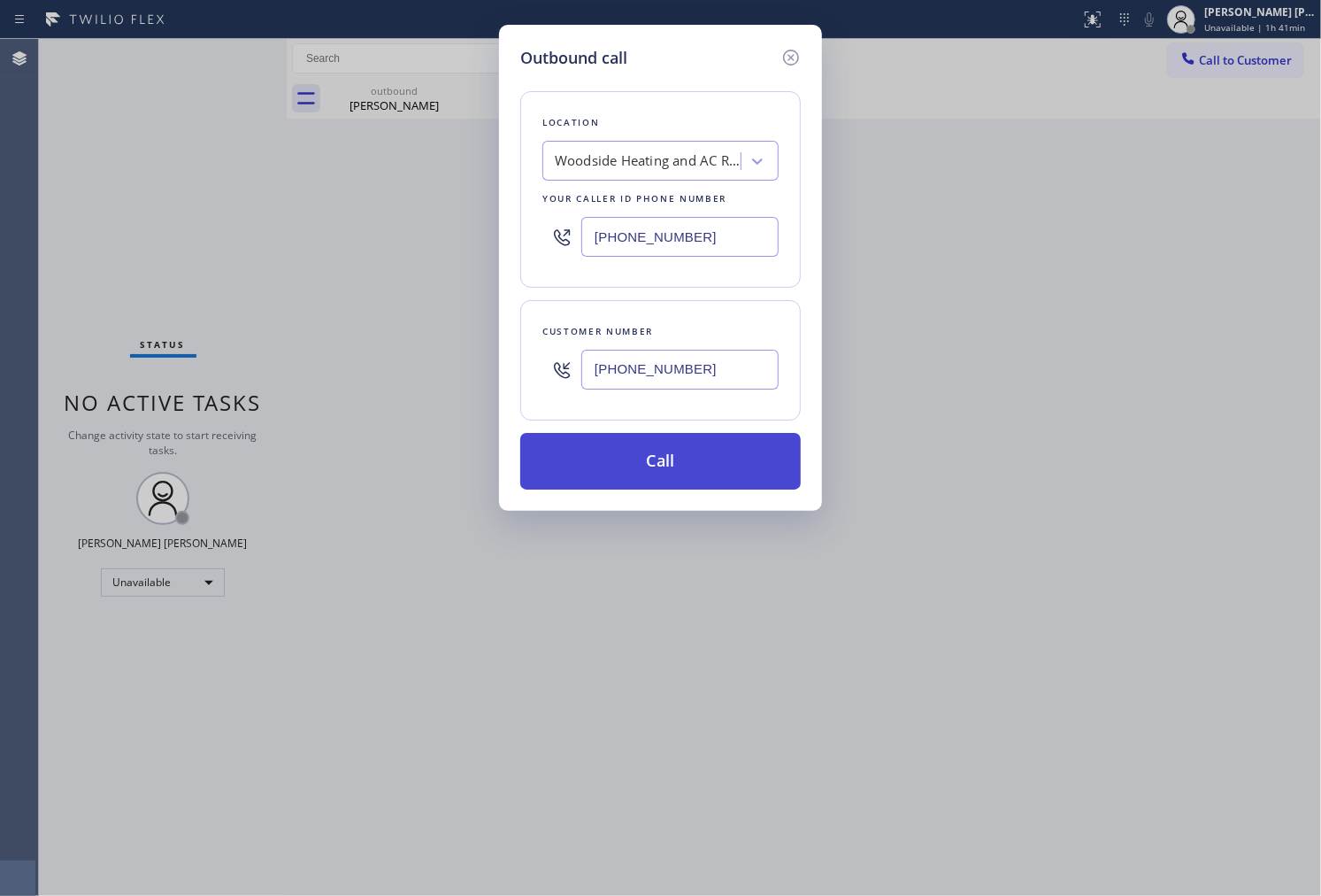
type input "(628) 800-0340"
click at [686, 472] on button "Call" at bounding box center [660, 461] width 280 height 56
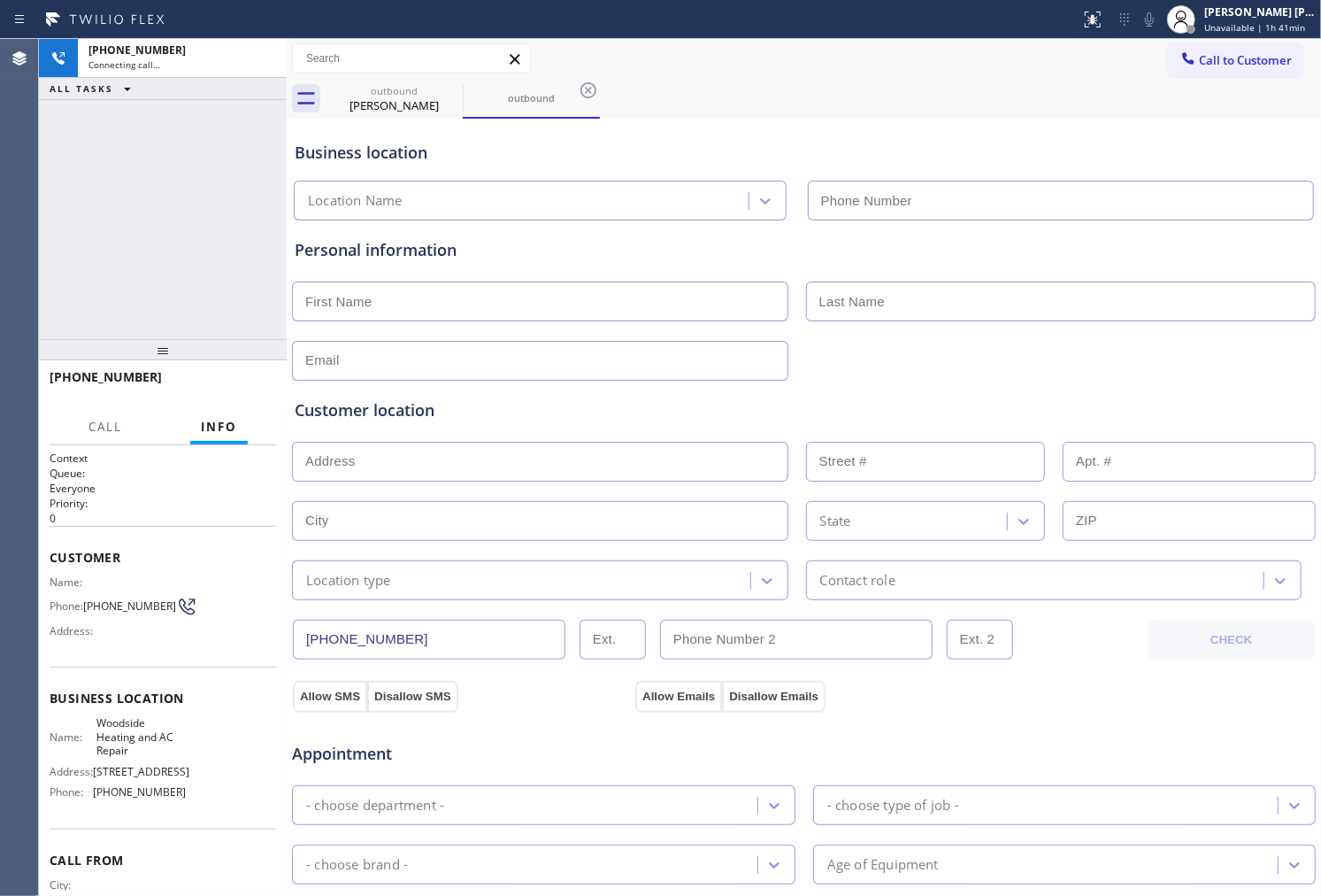
drag, startPoint x: 449, startPoint y: 92, endPoint x: 903, endPoint y: 546, distance: 642.1
click at [0, 0] on icon at bounding box center [0, 0] width 0 height 0
type input "(628) 800-0340"
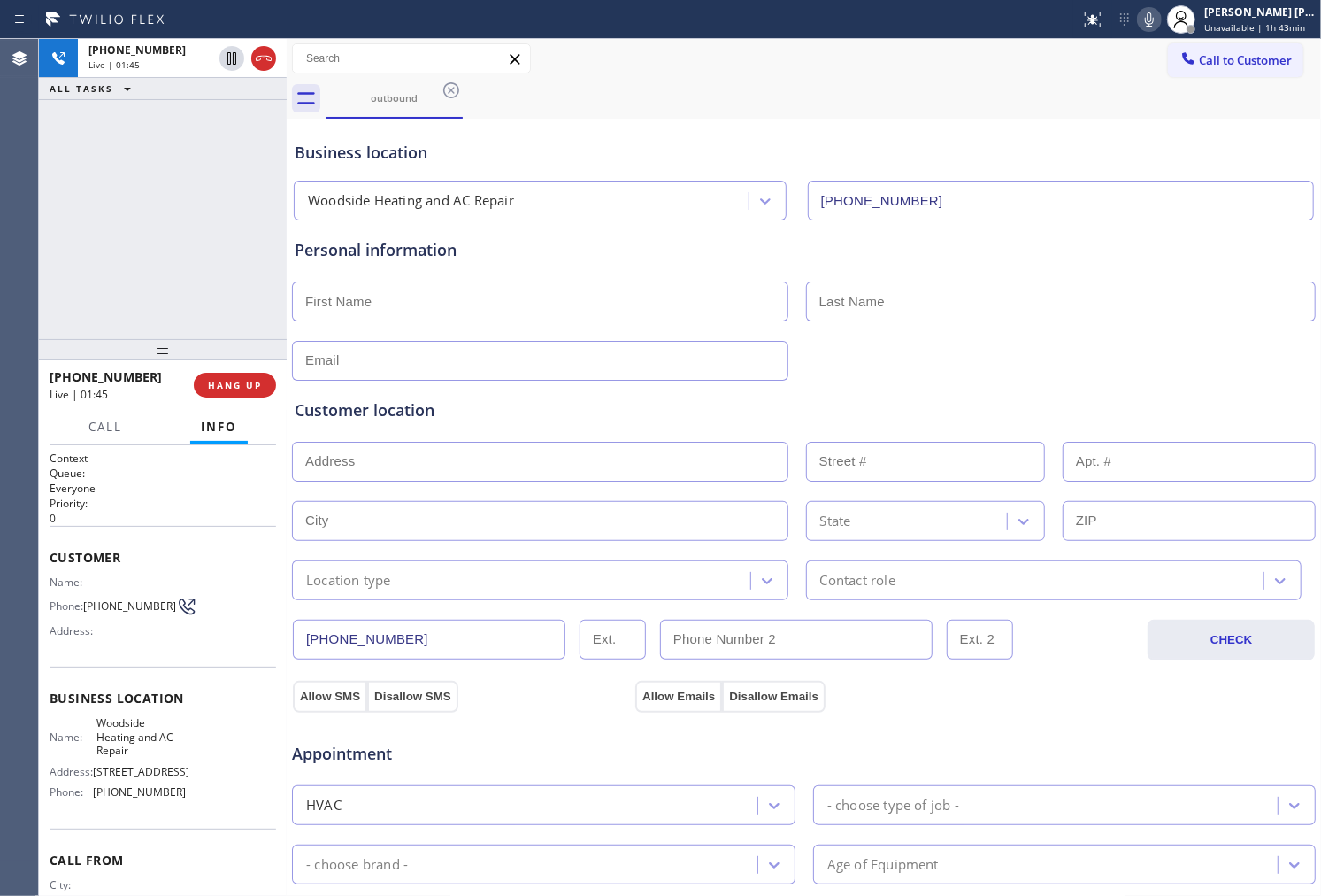
click at [38, 197] on div "Agent Desktop" at bounding box center [19, 467] width 39 height 856
click at [1160, 28] on icon at bounding box center [1149, 19] width 21 height 21
click at [223, 64] on icon at bounding box center [231, 57] width 21 height 21
click at [385, 289] on input "text" at bounding box center [540, 301] width 496 height 40
type input "Julie"
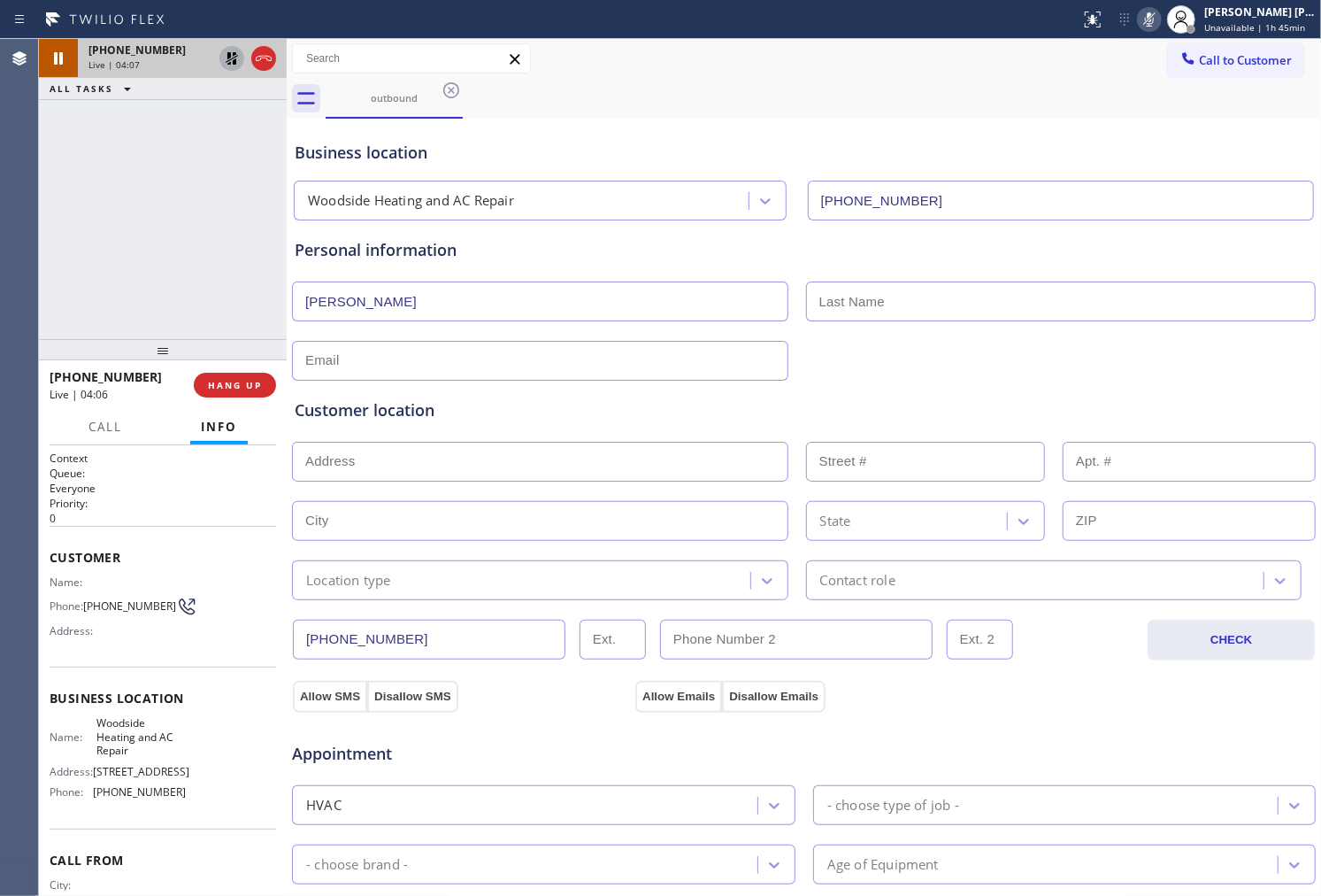
click at [922, 284] on input "text" at bounding box center [1060, 301] width 510 height 40
type input "Ms..."
click at [682, 376] on div "Customer location >> ADD NEW ADDRESS << + NEW ADDRESS State Location type Conta…" at bounding box center [804, 487] width 1026 height 227
click at [376, 361] on input "text" at bounding box center [540, 361] width 496 height 40
paste input "whalenjp@gmail.com"
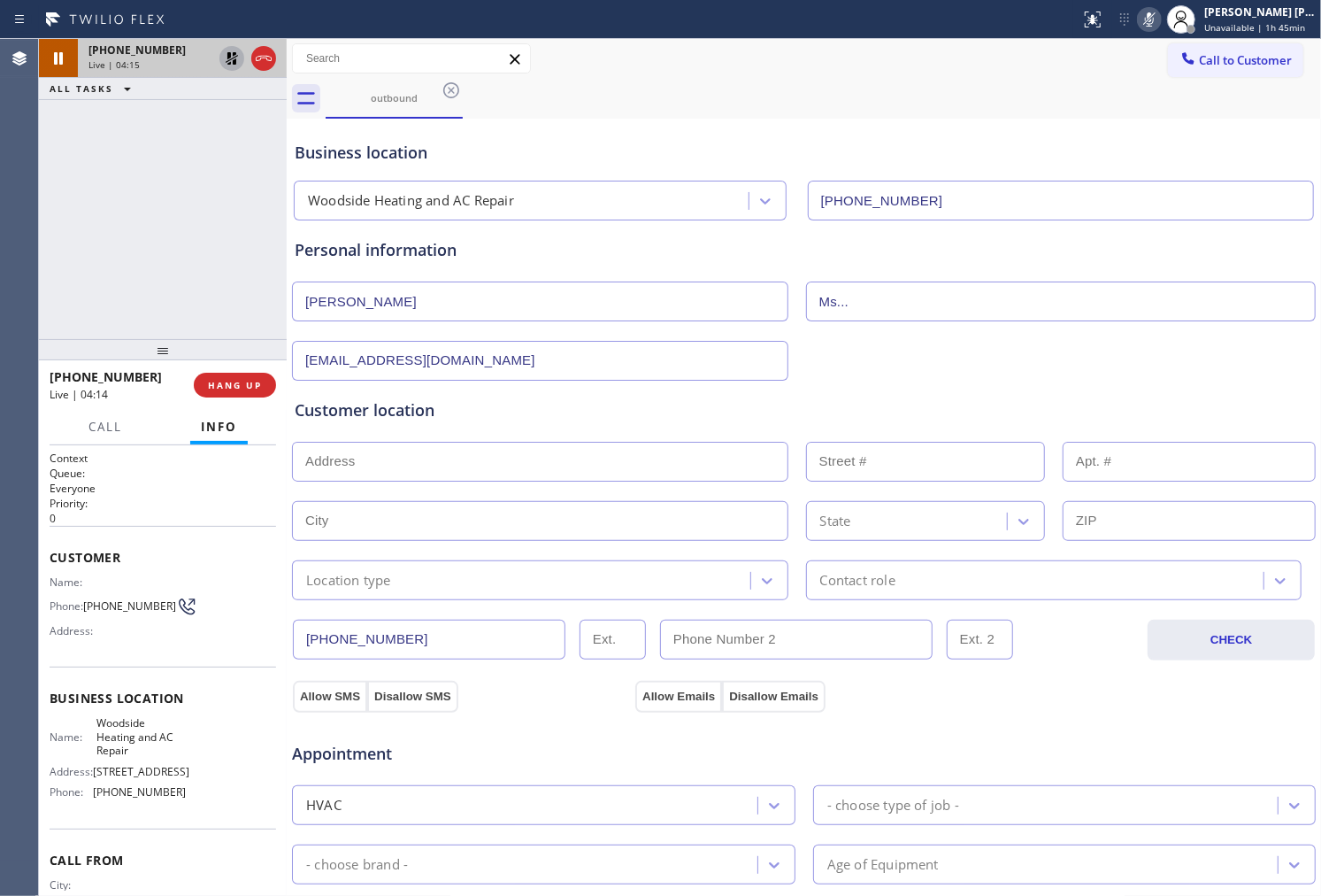
type input "whalenjp@gmail.com"
click at [28, 181] on div "Agent Desktop" at bounding box center [19, 467] width 38 height 856
click at [1160, 21] on icon at bounding box center [1149, 19] width 21 height 21
click at [224, 56] on icon at bounding box center [231, 57] width 21 height 21
drag, startPoint x: 6, startPoint y: 255, endPoint x: 18, endPoint y: 253, distance: 12.2
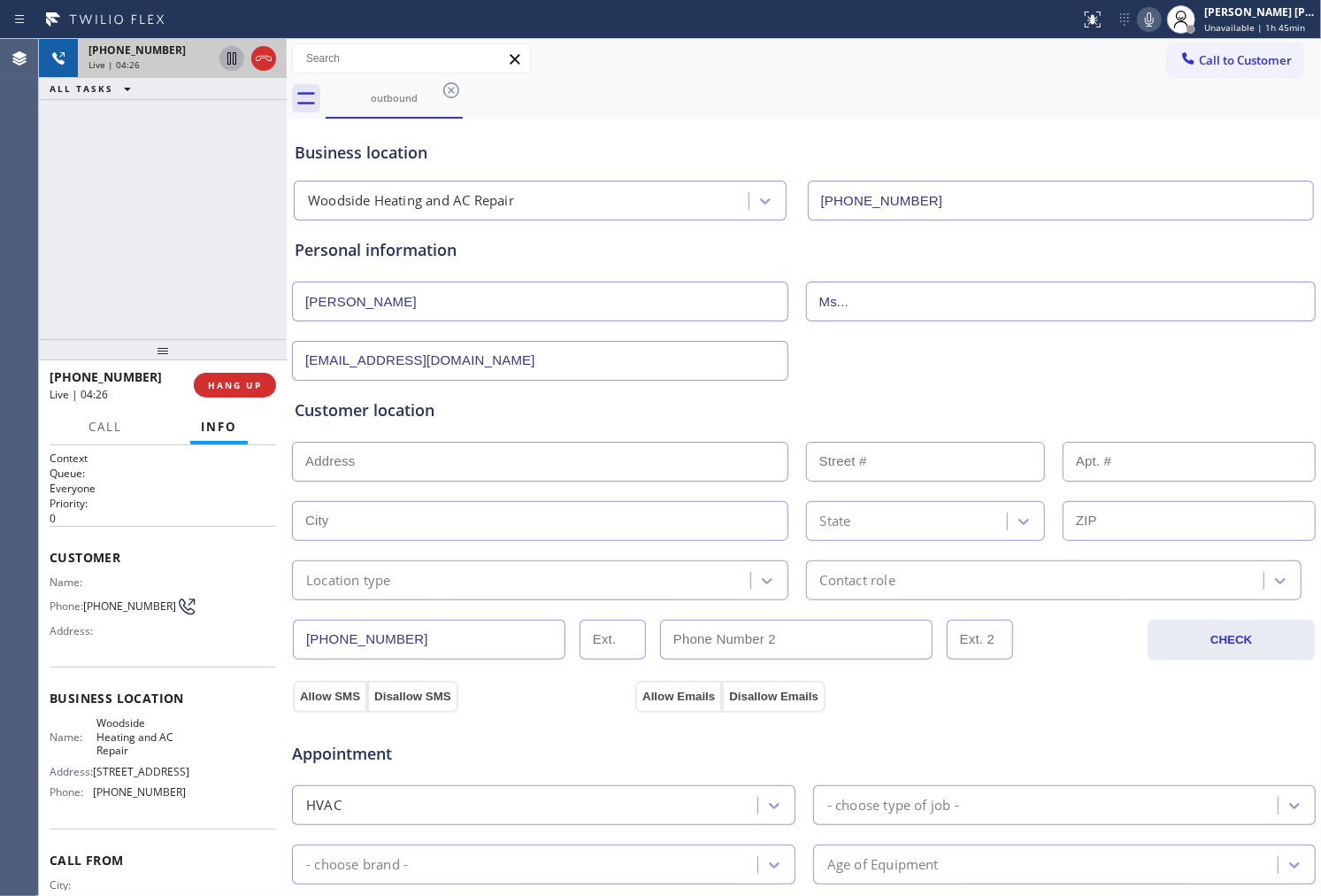
click at [6, 255] on div "Agent Desktop" at bounding box center [19, 467] width 38 height 856
click at [1154, 21] on icon at bounding box center [1149, 20] width 9 height 14
click at [57, 295] on div "+16508393866 Live | 09:04 ALL TASKS ALL TASKS ACTIVE TASKS TASKS IN WRAP UP" at bounding box center [163, 188] width 248 height 300
click at [1154, 21] on icon at bounding box center [1149, 19] width 21 height 21
click at [103, 219] on div "+16508393866 Live | 10:16 ALL TASKS ALL TASKS ACTIVE TASKS TASKS IN WRAP UP" at bounding box center [163, 188] width 248 height 300
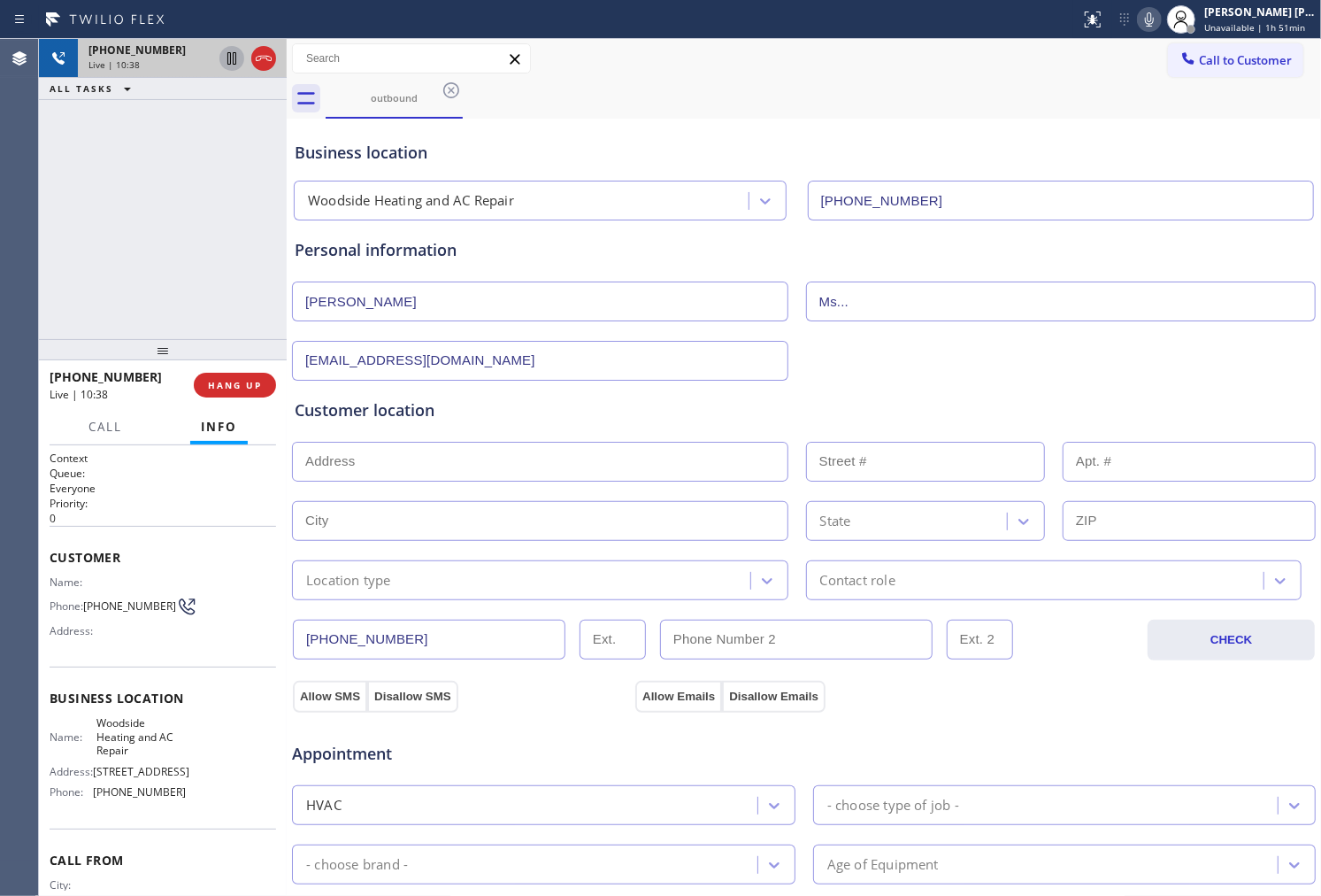
click at [54, 199] on div "+16508393866 Live | 10:38 ALL TASKS ALL TASKS ACTIVE TASKS TASKS IN WRAP UP" at bounding box center [163, 188] width 248 height 300
click at [865, 307] on input "Ms..." at bounding box center [1060, 301] width 510 height 40
type input "M"
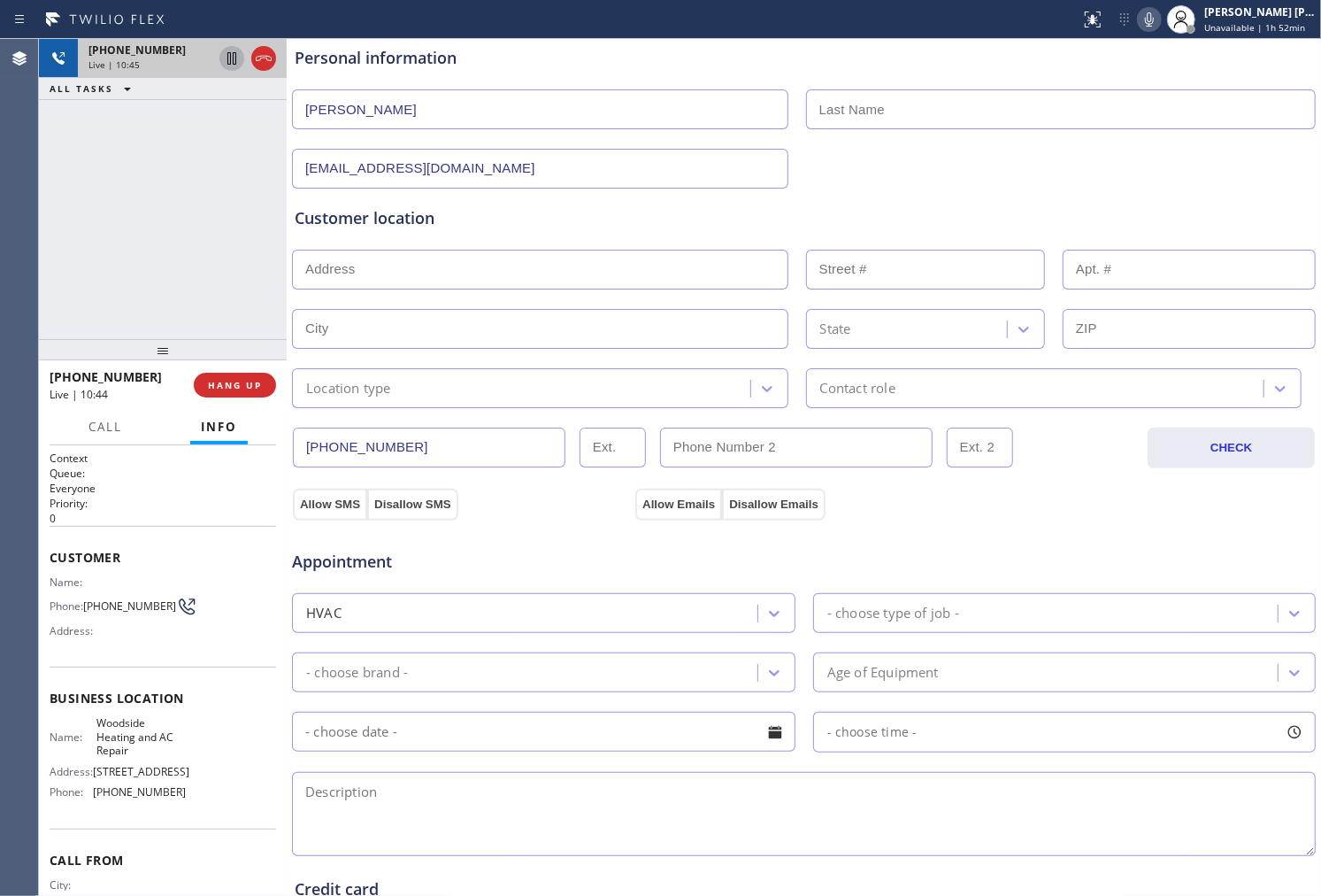
scroll to position [196, 0]
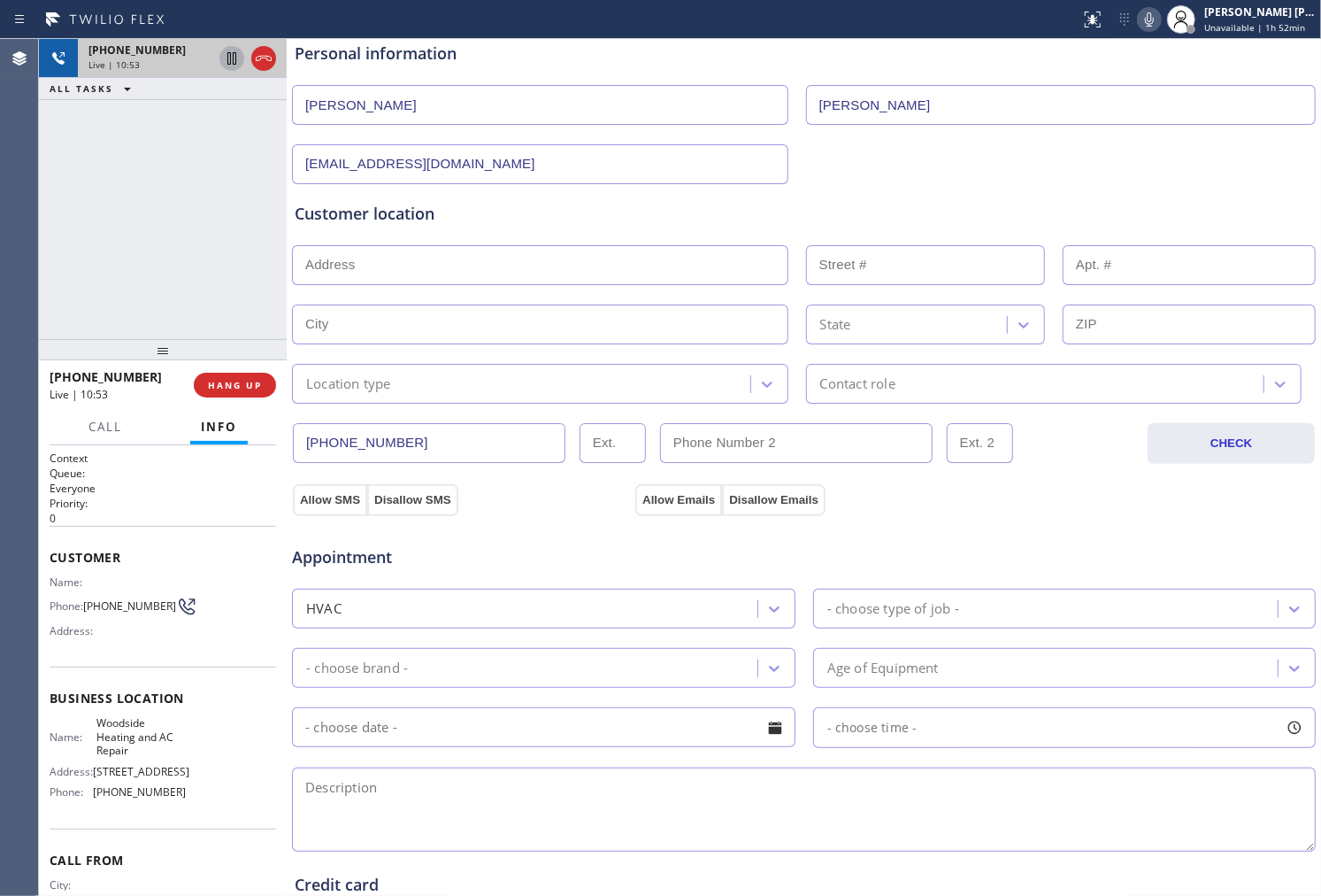
type input "Whalen"
click at [589, 180] on div "Customer location >> ADD NEW ADDRESS << + NEW ADDRESS State Location type Conta…" at bounding box center [804, 290] width 1026 height 227
click at [580, 162] on input "whalenjp@gmail.com" at bounding box center [540, 165] width 496 height 40
click at [40, 249] on div "+16508393866 Live | 12:06 ALL TASKS ALL TASKS ACTIVE TASKS TASKS IN WRAP UP" at bounding box center [163, 188] width 248 height 300
click at [140, 288] on div "+16508393866 Live | 12:08 ALL TASKS ALL TASKS ACTIVE TASKS TASKS IN WRAP UP" at bounding box center [163, 188] width 248 height 300
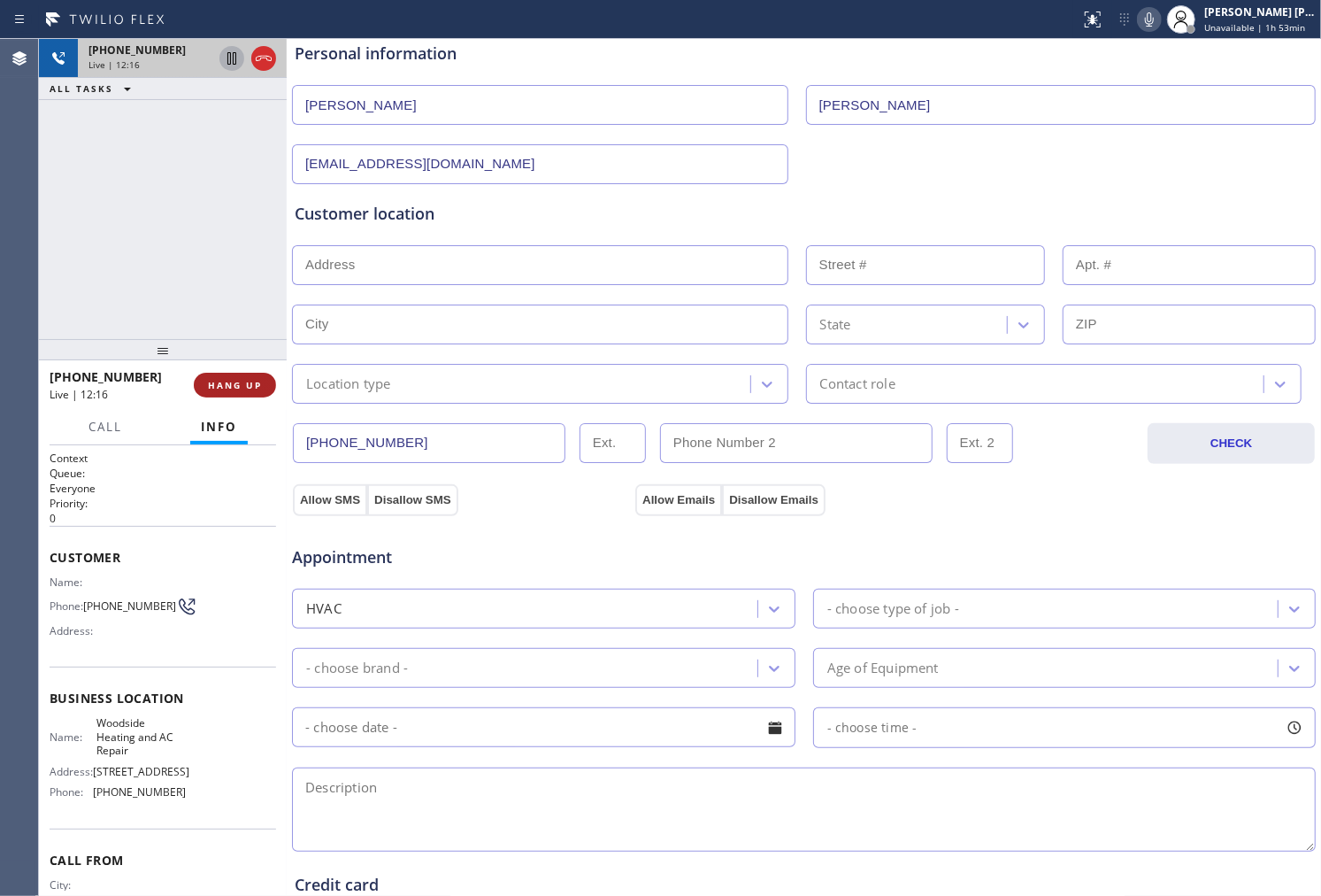
click at [228, 382] on span "HANG UP" at bounding box center [235, 385] width 54 height 13
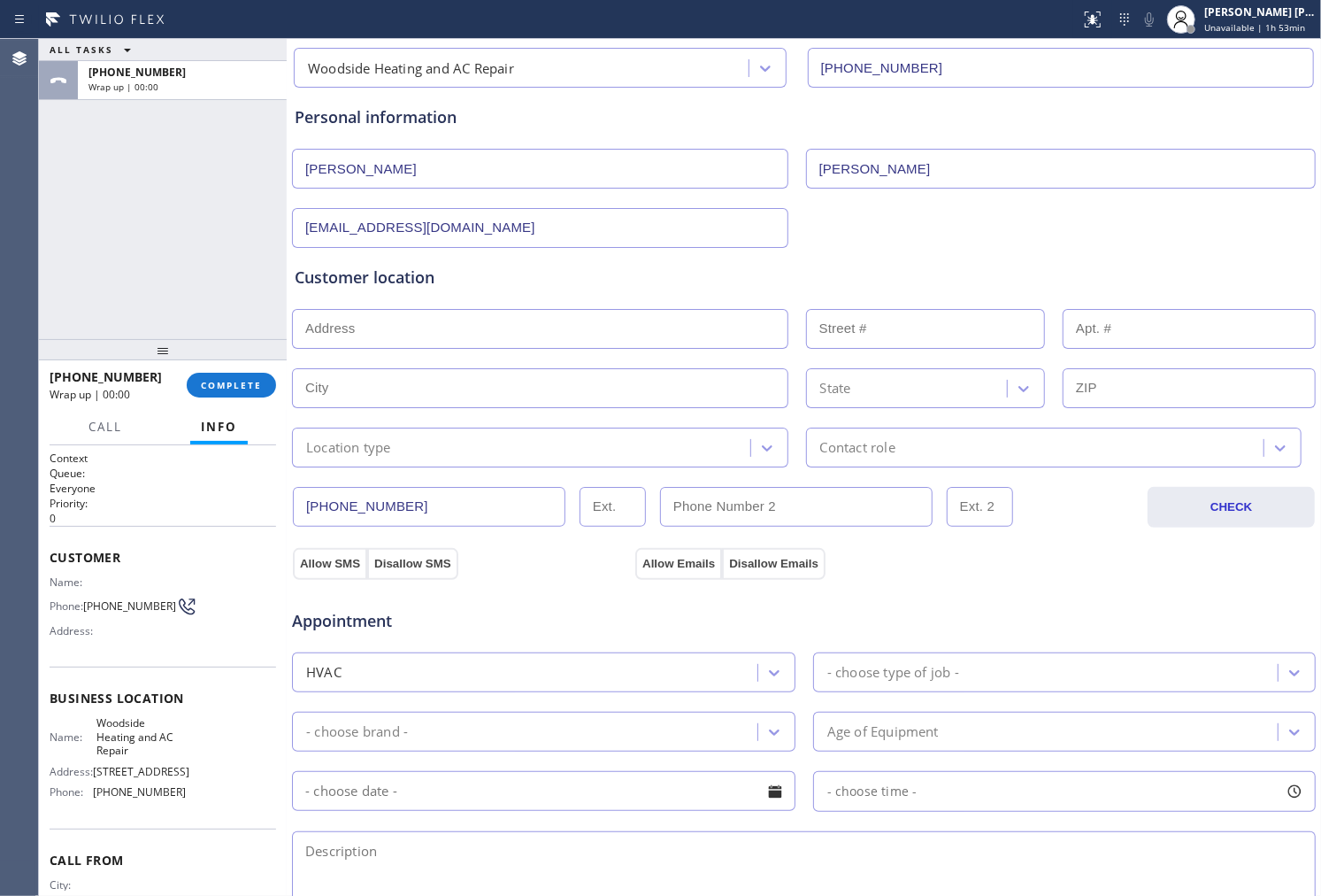
scroll to position [98, 0]
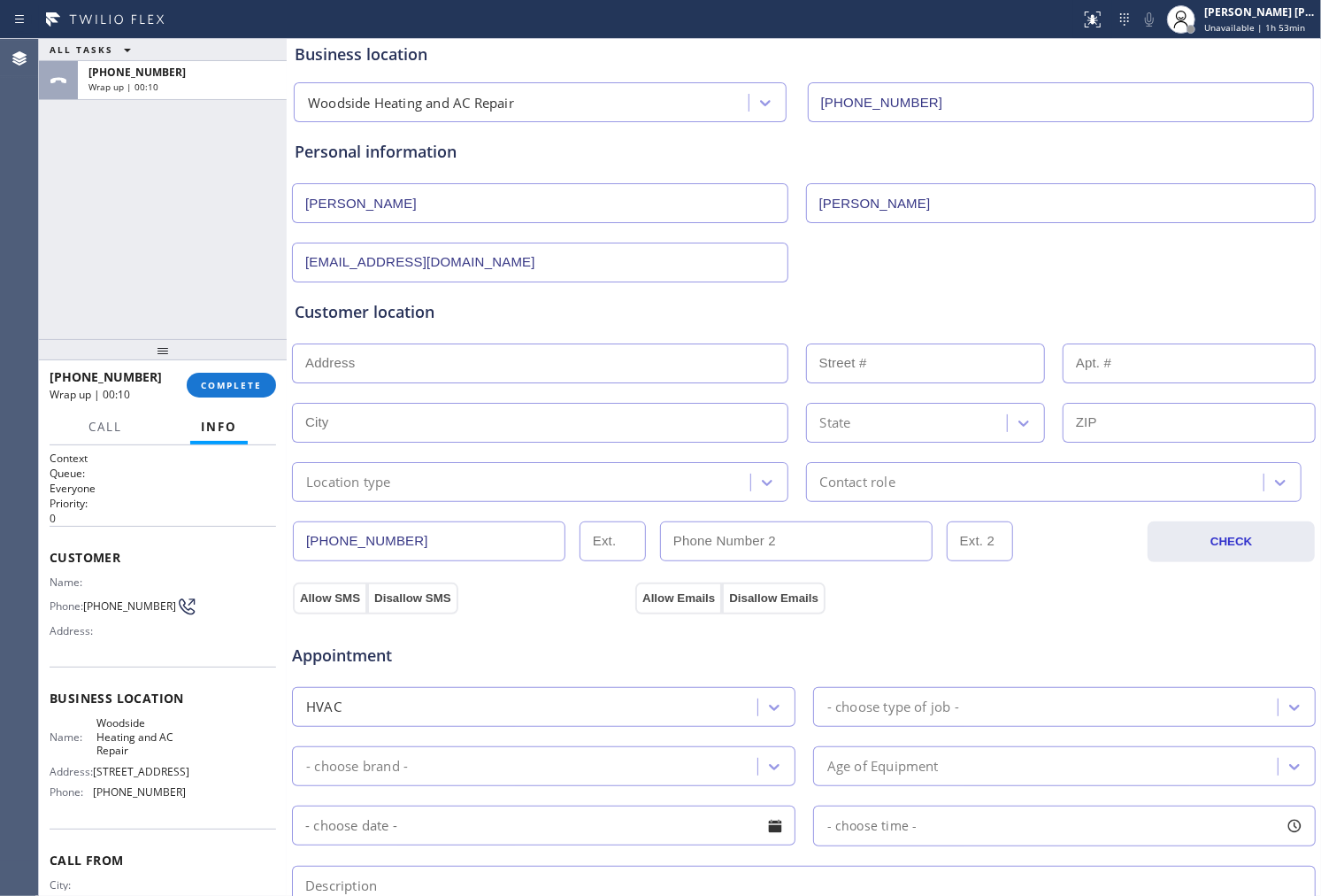
click at [66, 246] on div "ALL TASKS ALL TASKS ACTIVE TASKS TASKS IN WRAP UP +16508393866 Wrap up | 00:10" at bounding box center [163, 188] width 248 height 300
click at [443, 346] on input "text" at bounding box center [540, 363] width 496 height 40
paste input "10 Noel RdWoodside, CA 94062"
type input "10 Noel Rd"
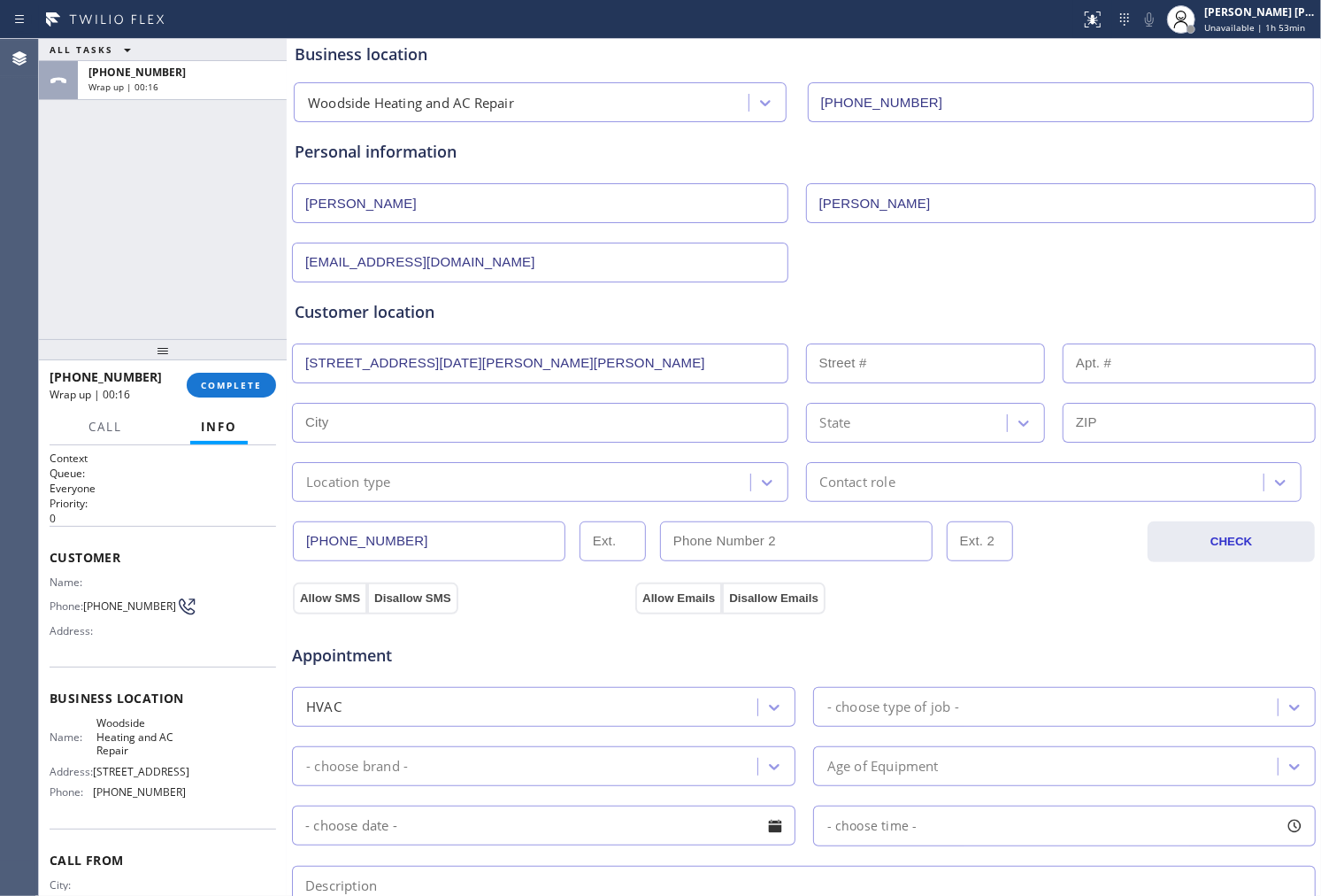
type input "10"
type input "Woodside"
type input "94062"
click at [470, 492] on div "Location type" at bounding box center [523, 482] width 453 height 31
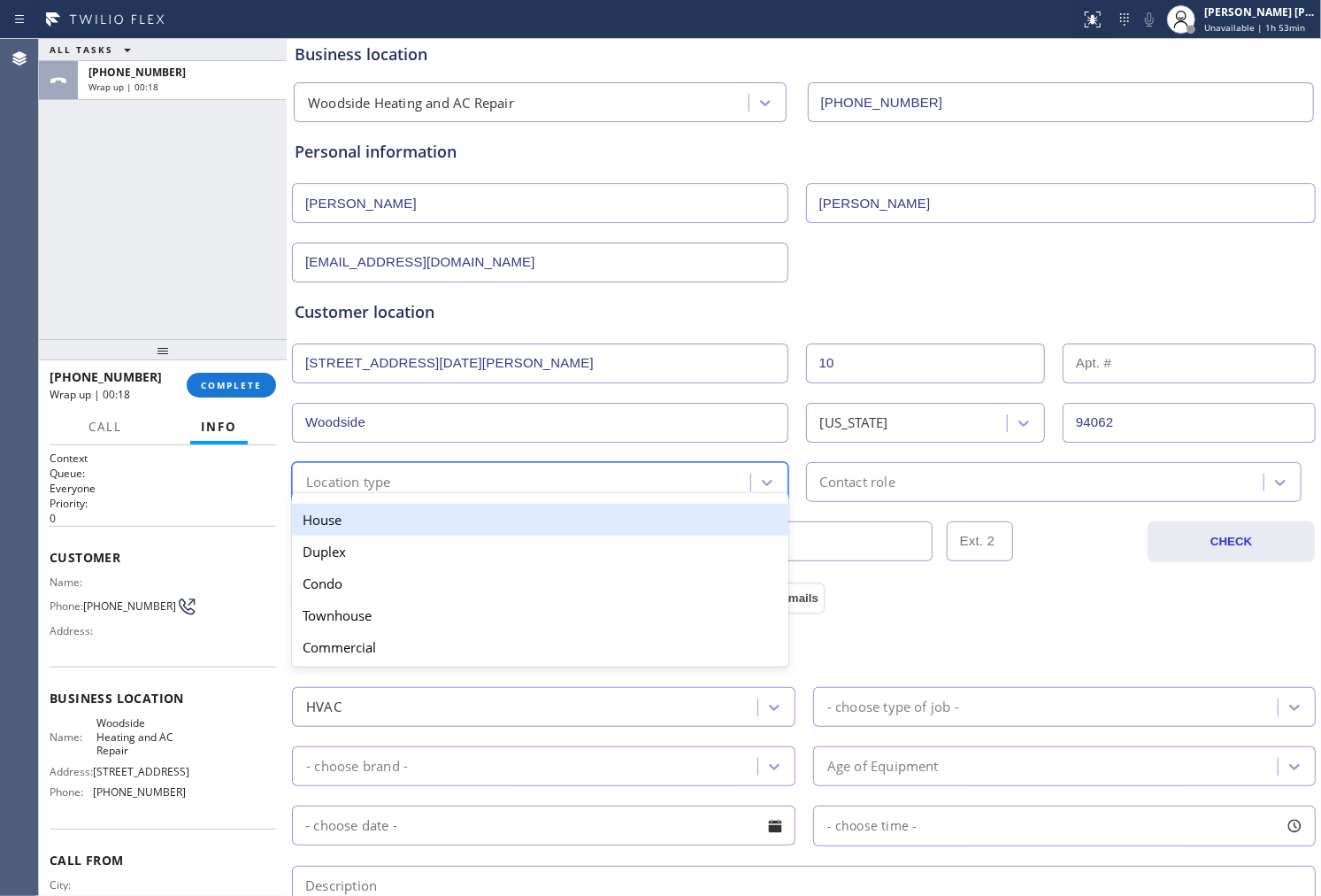
click at [425, 484] on div "Location type" at bounding box center [523, 482] width 453 height 31
click at [385, 516] on div "House" at bounding box center [540, 519] width 496 height 32
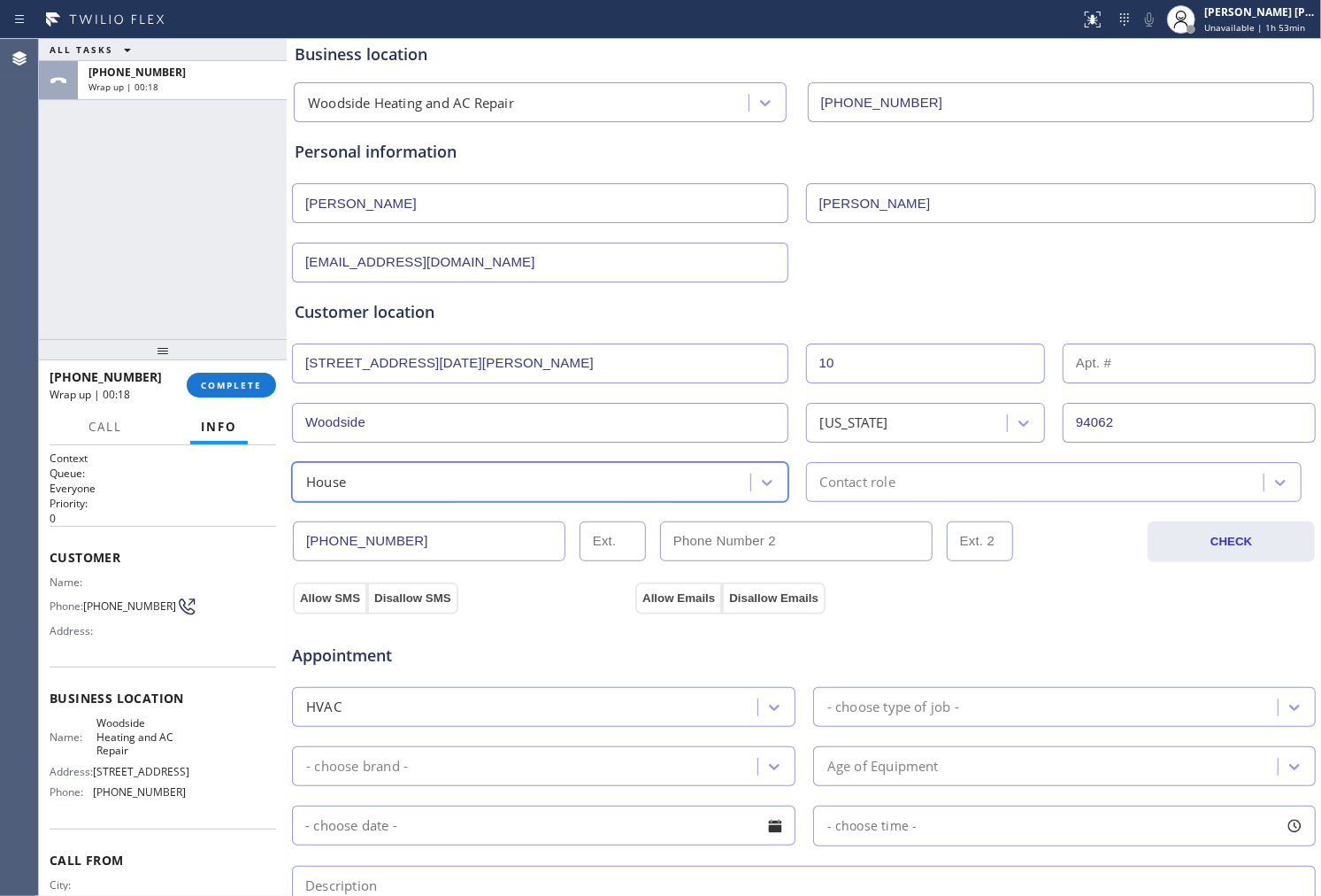
click at [868, 490] on div "Contact role" at bounding box center [858, 482] width 75 height 21
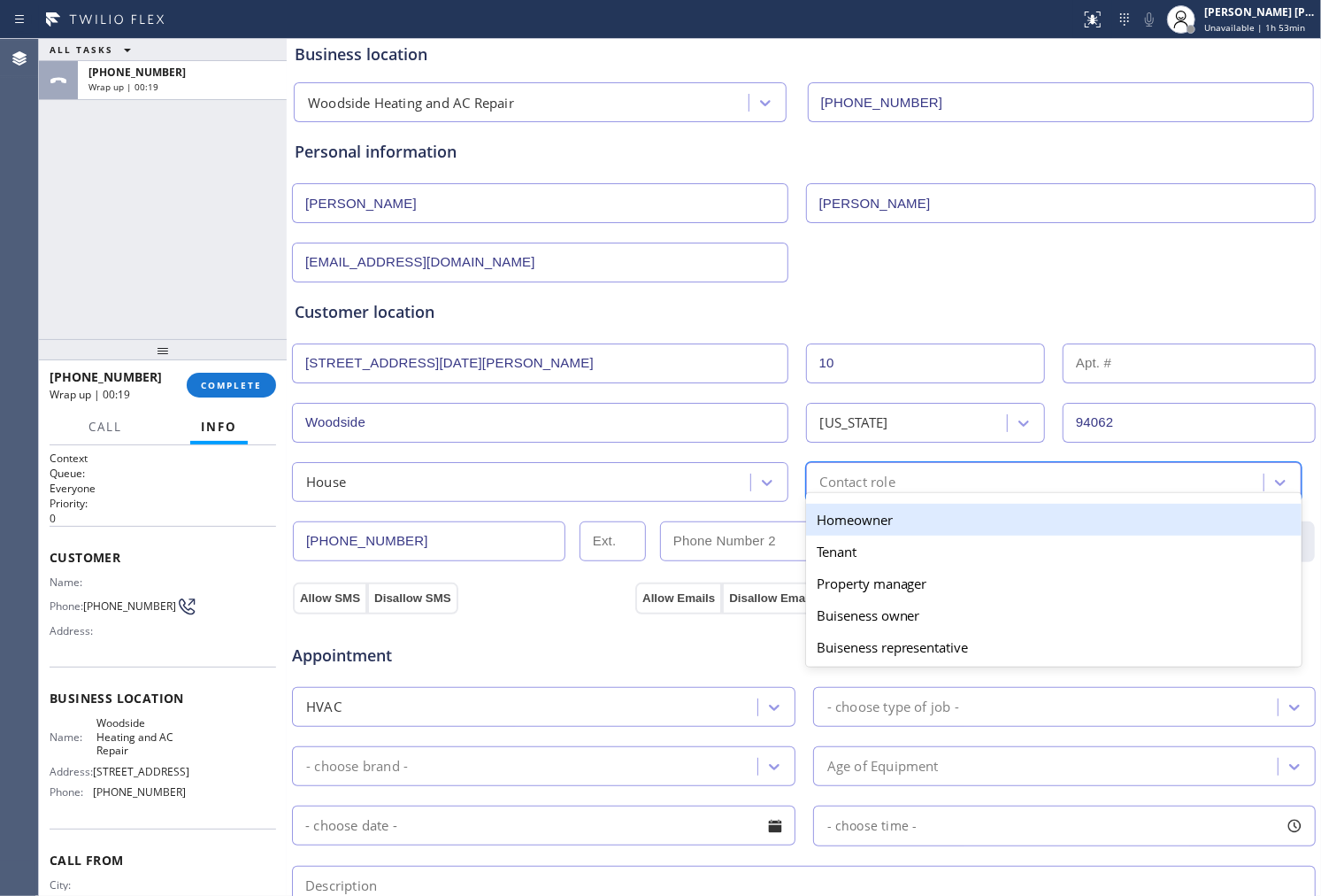
click at [845, 523] on div "Homeowner" at bounding box center [1053, 519] width 496 height 32
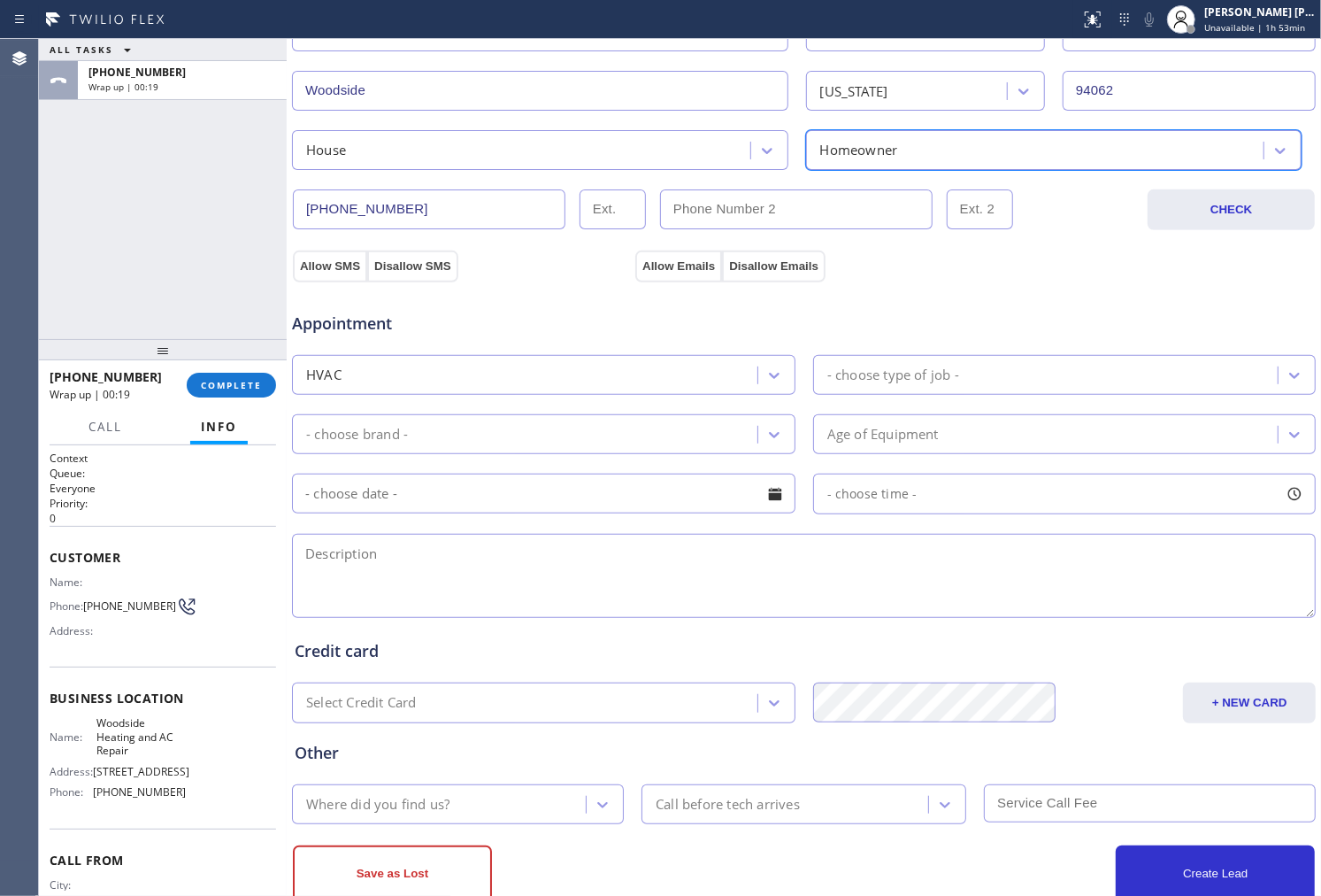
scroll to position [475, 0]
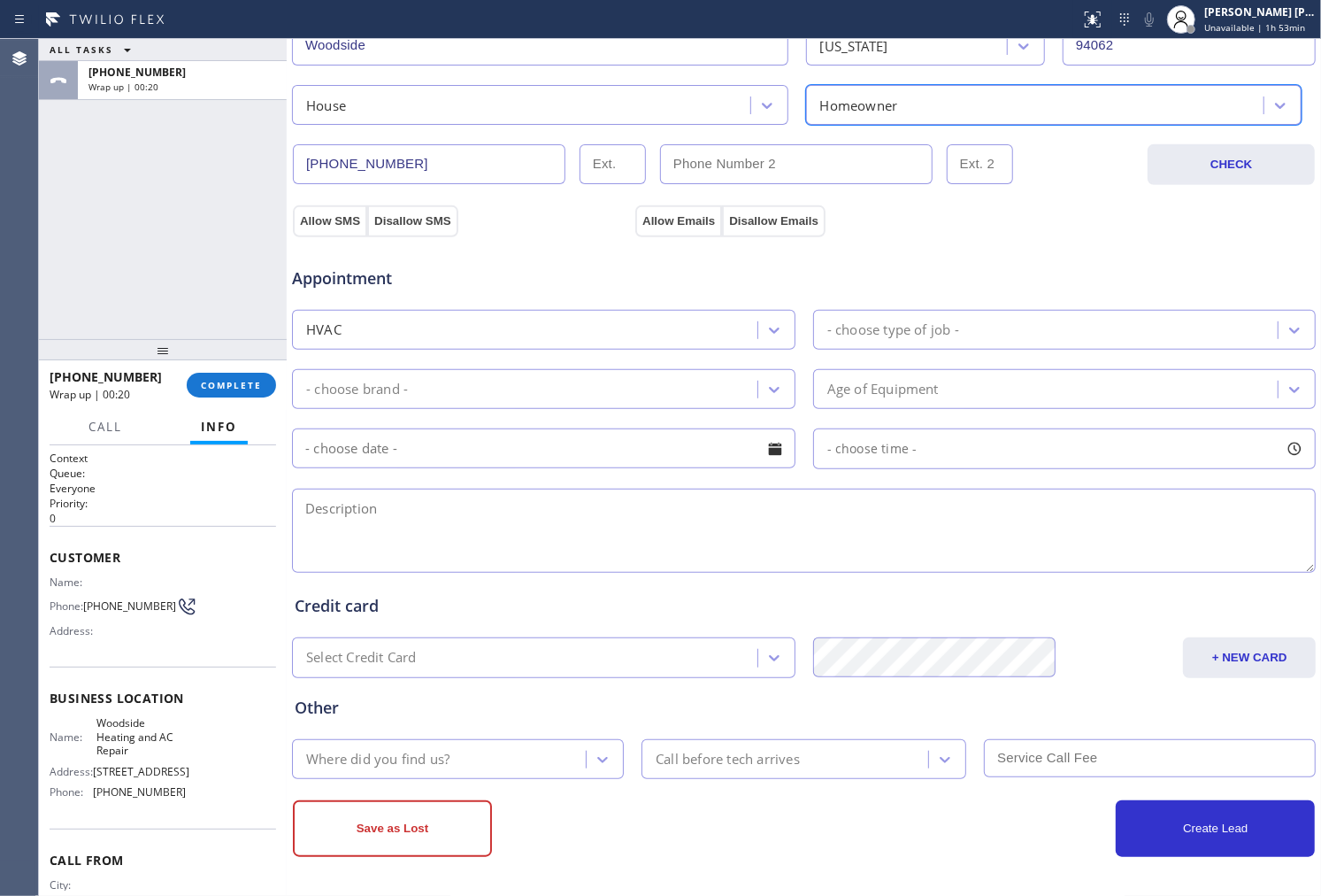
click at [984, 340] on div "- choose type of job -" at bounding box center [1048, 329] width 460 height 31
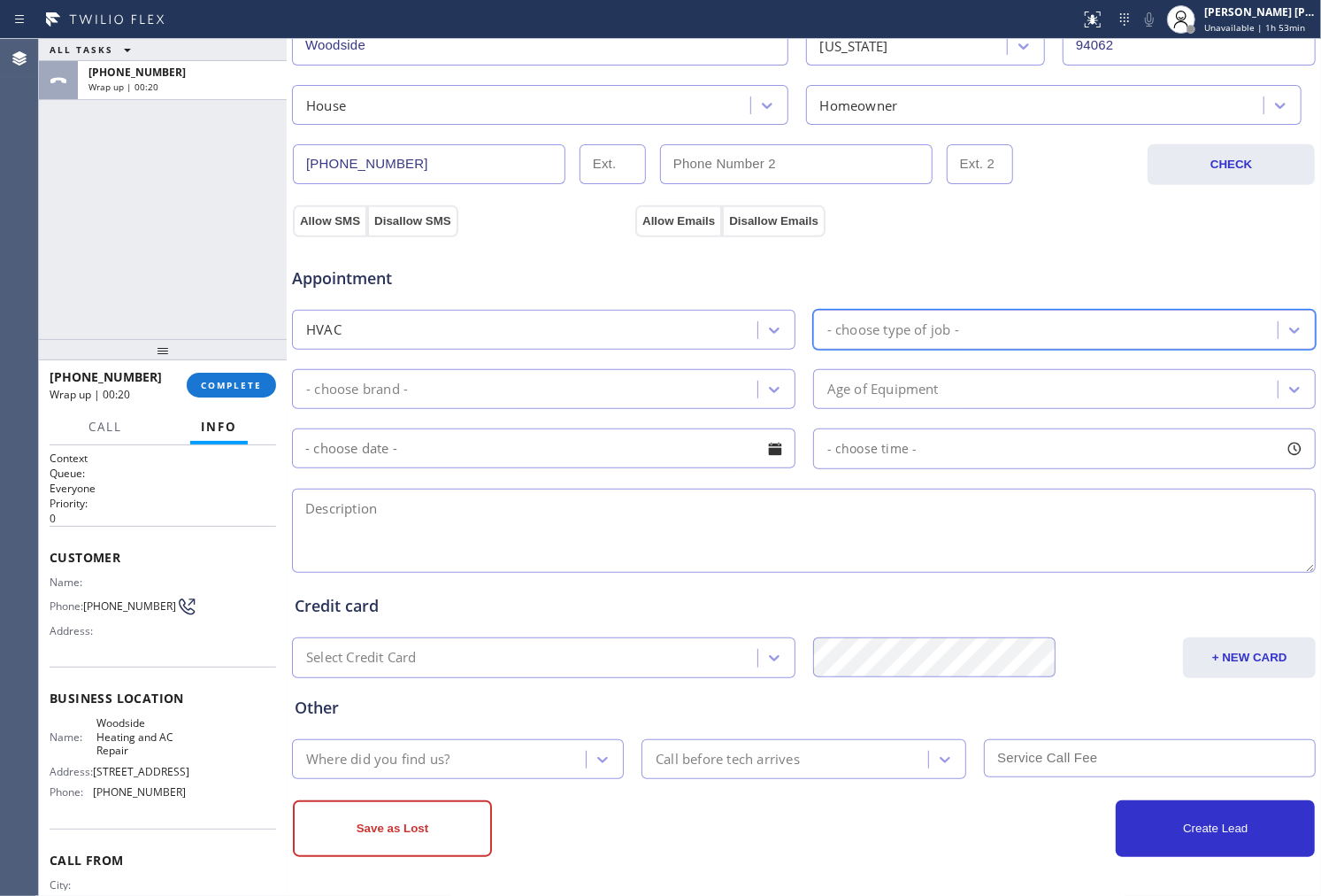
click at [984, 340] on div "- choose type of job -" at bounding box center [1048, 329] width 460 height 31
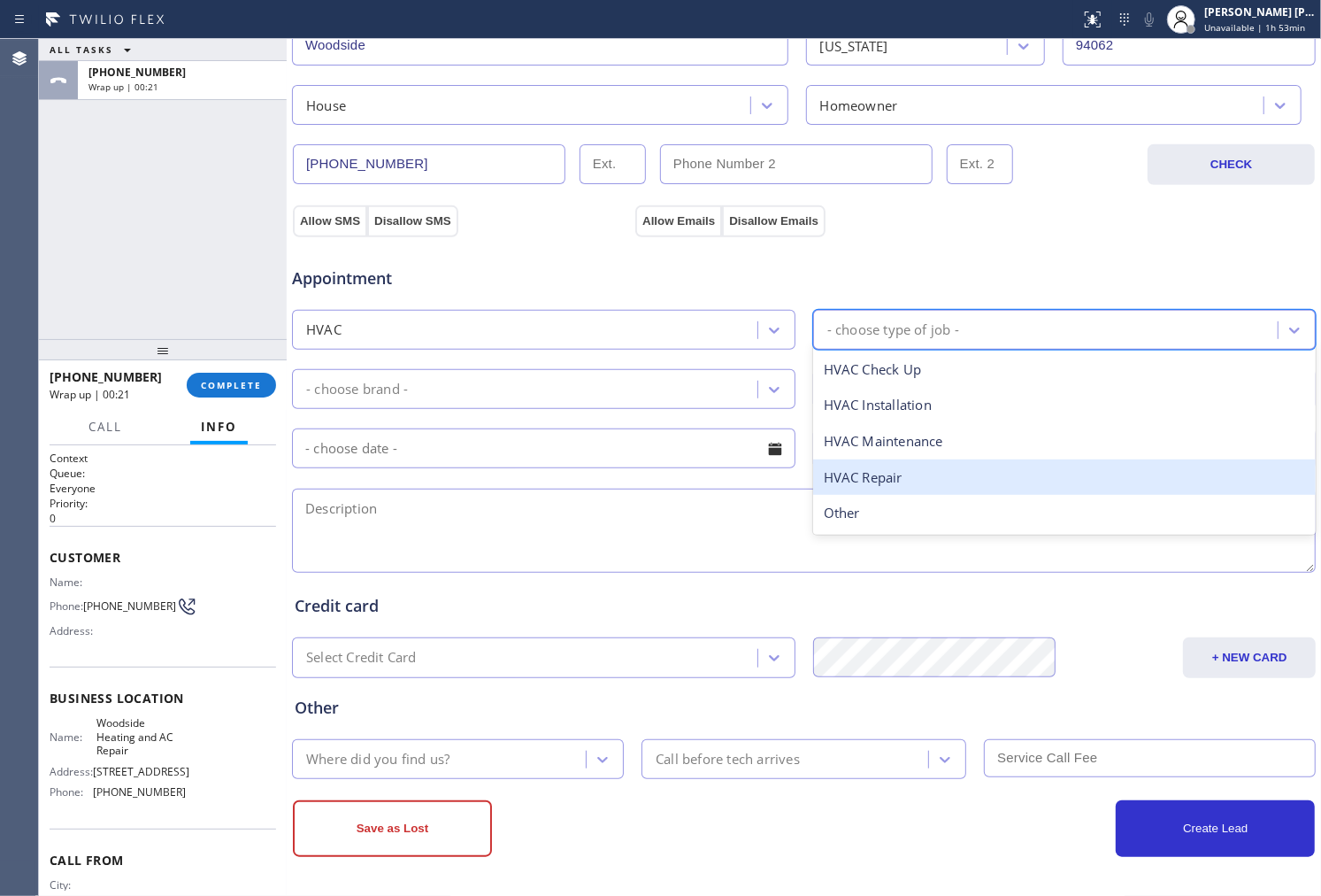
click at [951, 475] on div "HVAC Repair" at bounding box center [1065, 477] width 503 height 37
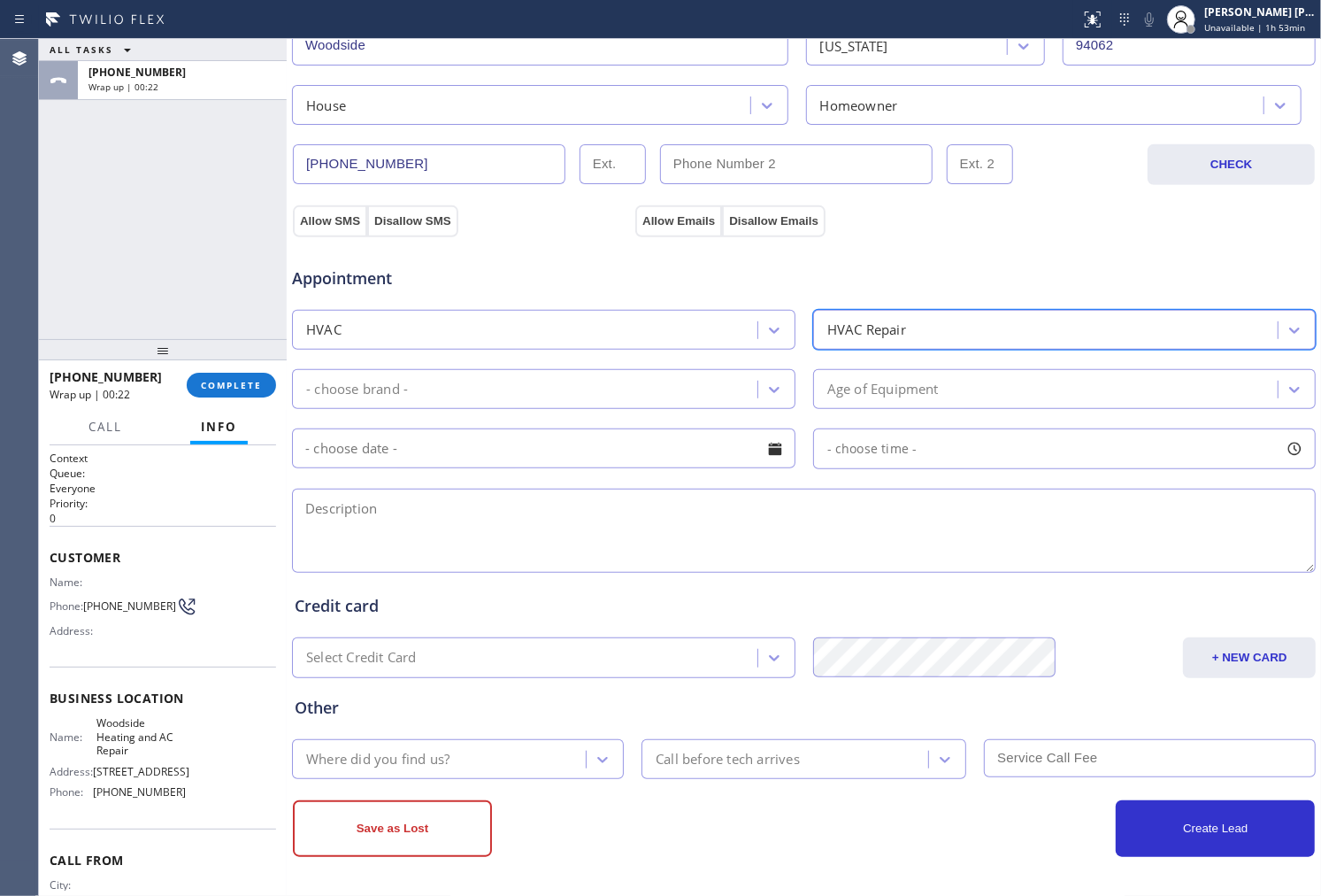
click at [722, 384] on div "- choose brand -" at bounding box center [527, 389] width 460 height 31
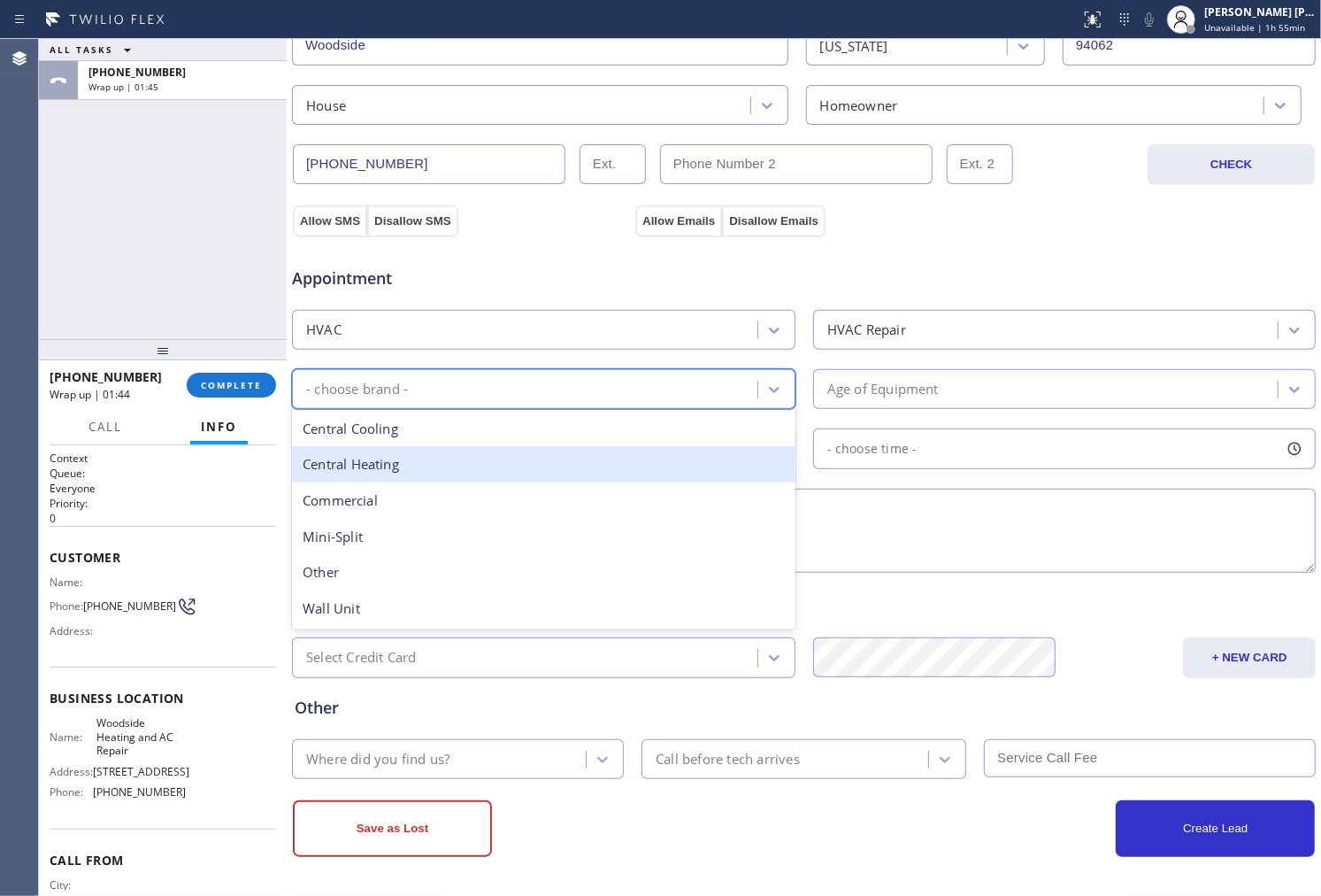
click at [498, 442] on div "Central Cooling" at bounding box center [544, 428] width 503 height 37
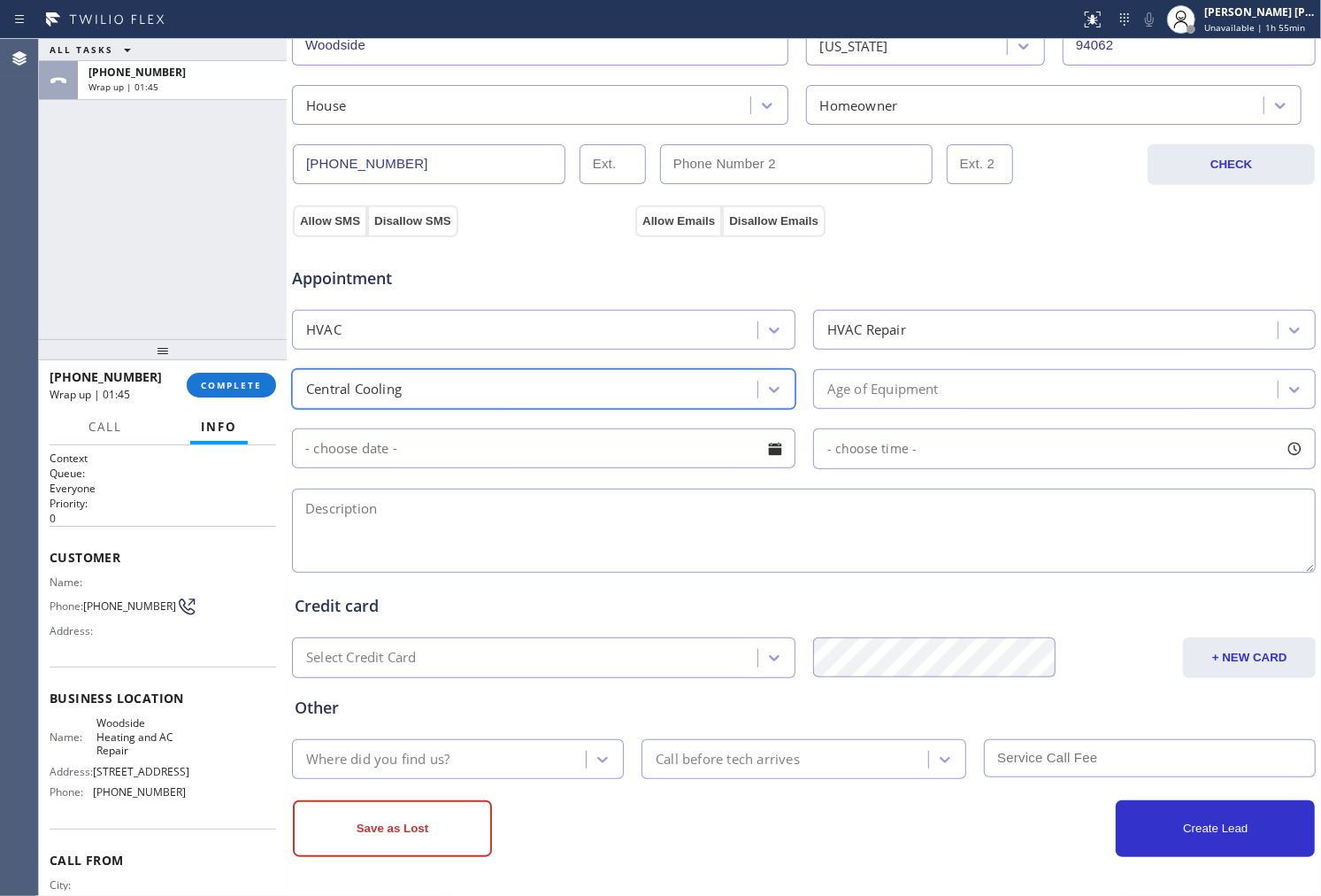
click at [925, 404] on div "Age of Equipment" at bounding box center [1065, 389] width 503 height 40
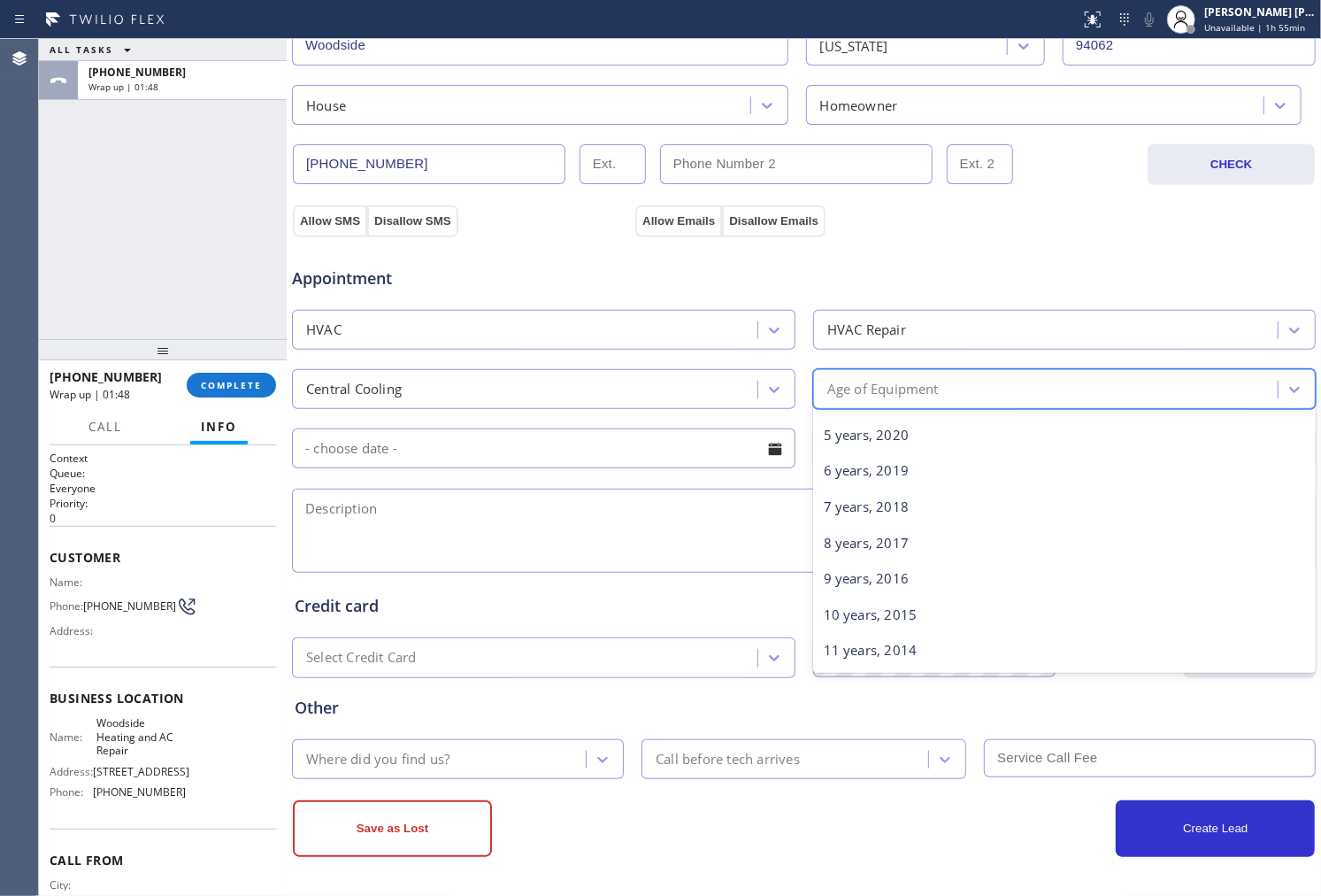
scroll to position [0, 0]
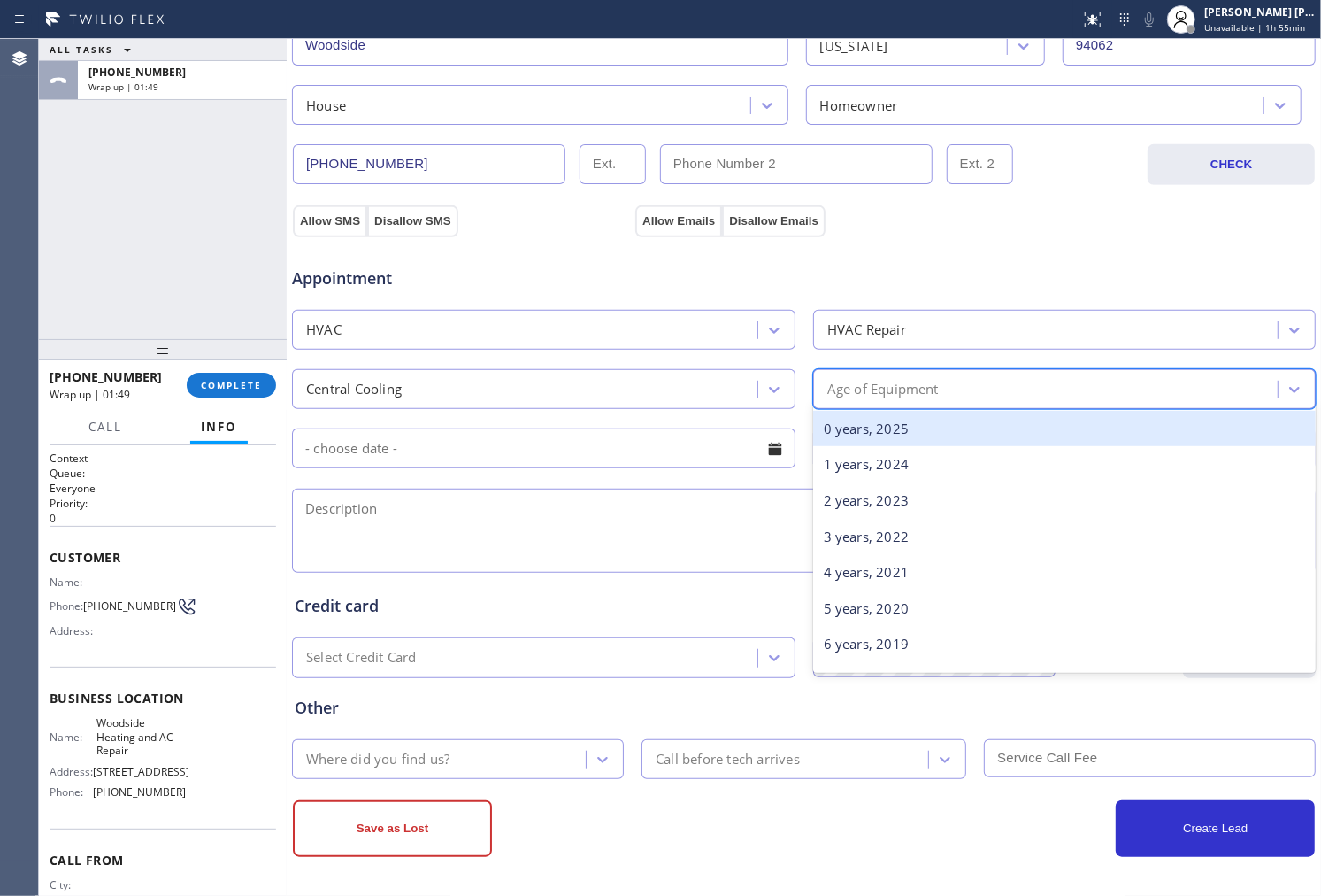
click at [944, 437] on div "0 years, 2025" at bounding box center [1065, 428] width 503 height 37
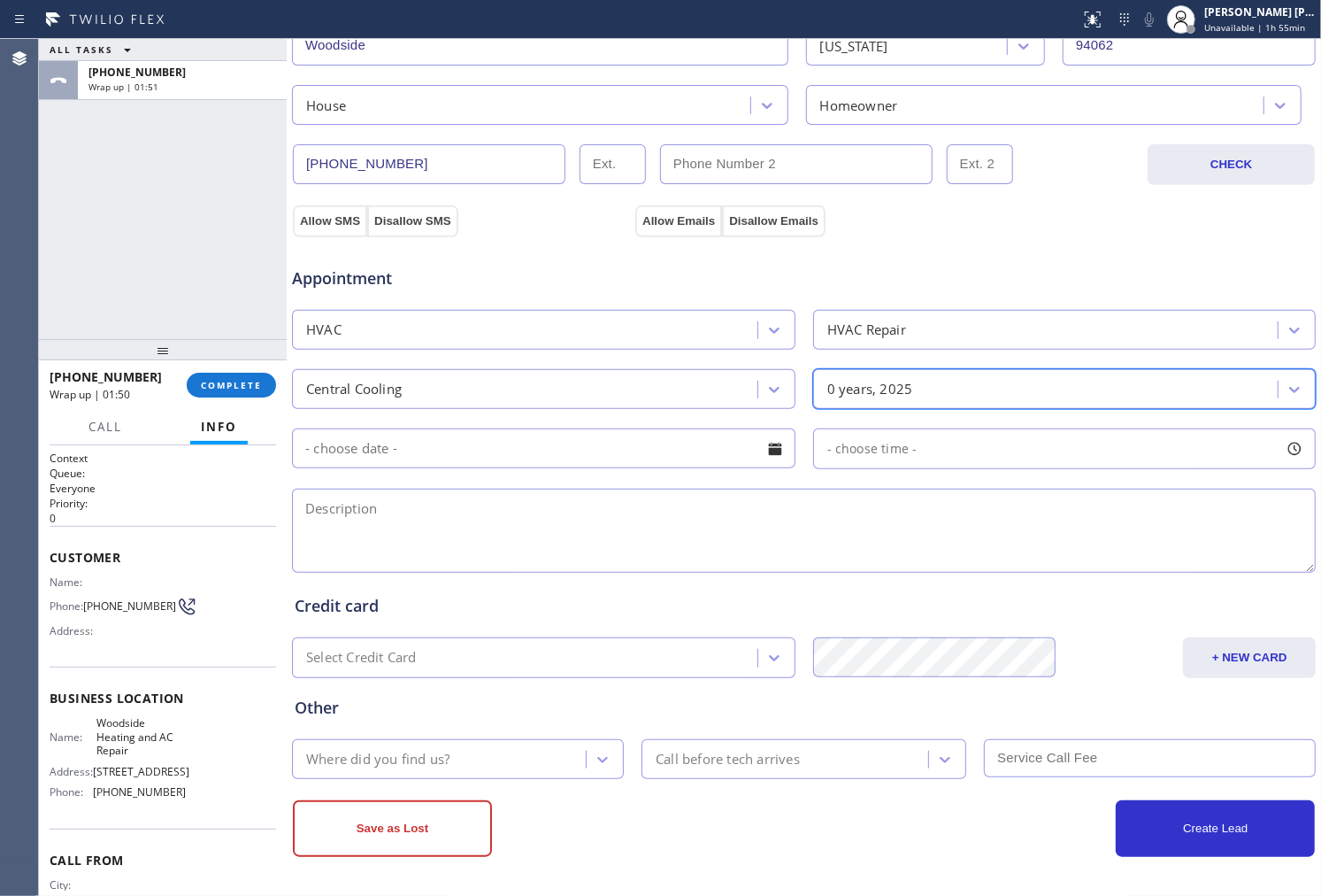
click at [940, 387] on div "0 years, 2025" at bounding box center [1048, 389] width 460 height 31
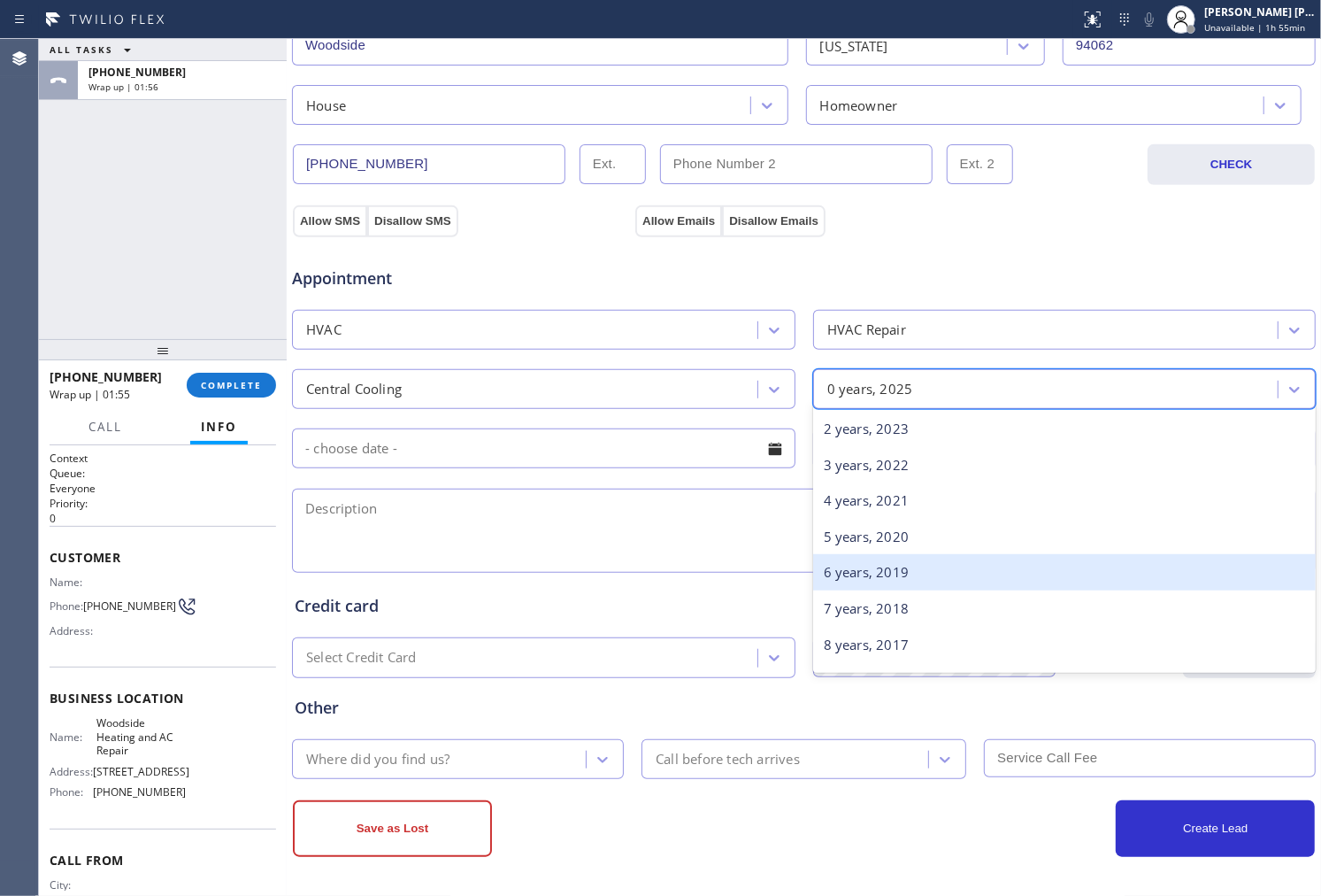
scroll to position [98, 0]
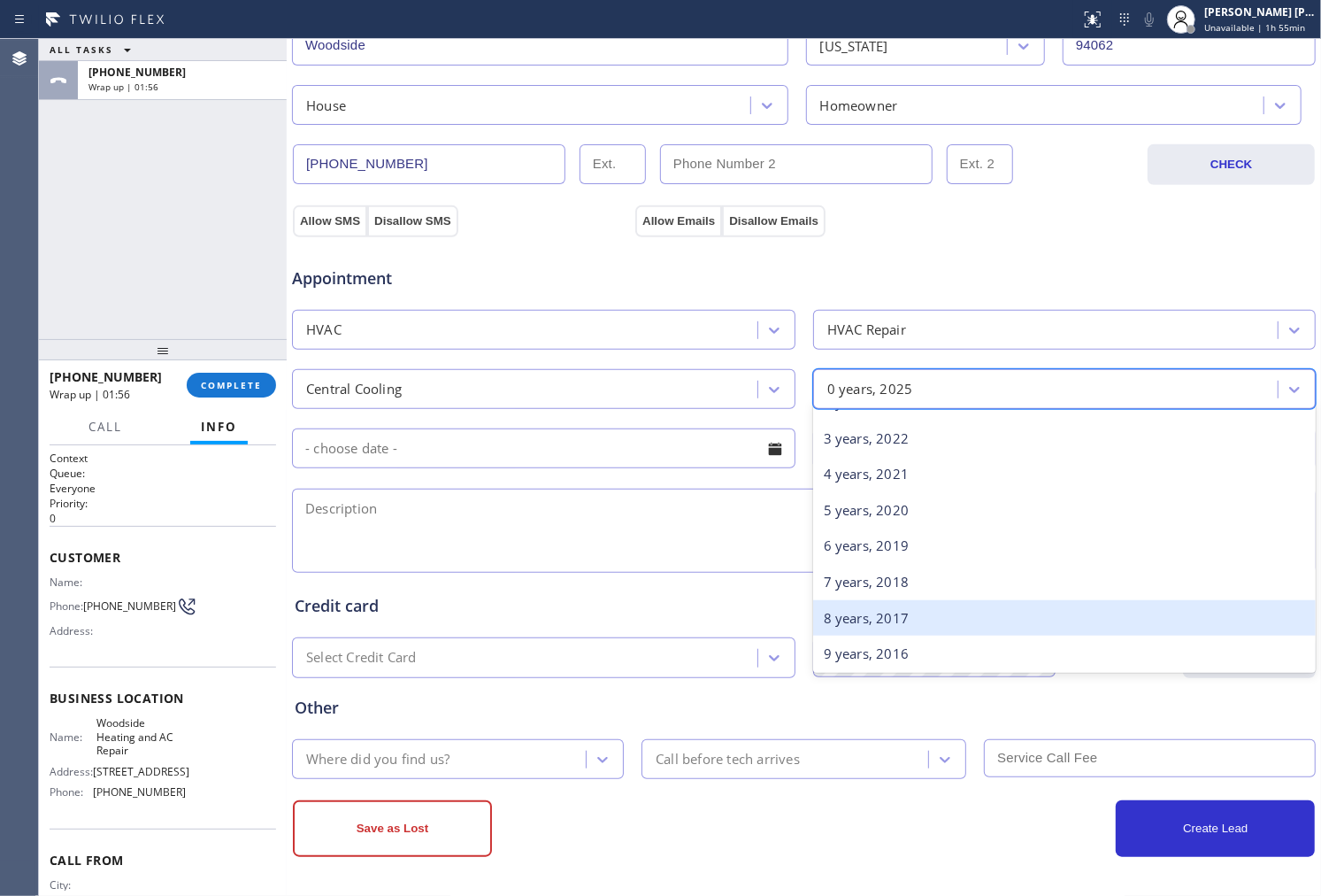
click at [906, 585] on div "7 years, 2018" at bounding box center [1065, 582] width 503 height 37
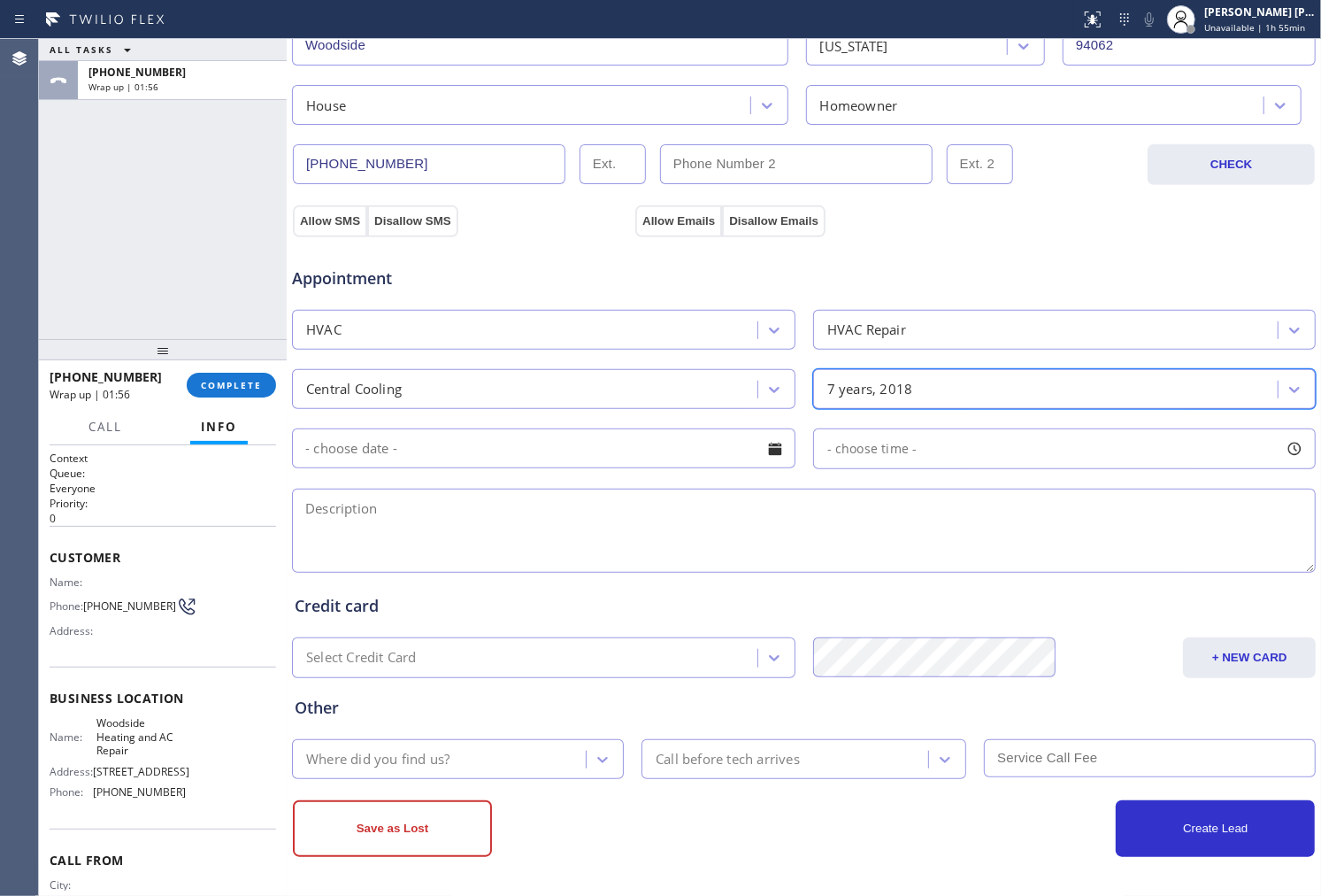
click at [706, 502] on textarea at bounding box center [804, 530] width 1024 height 84
click at [718, 434] on input "text" at bounding box center [544, 448] width 503 height 40
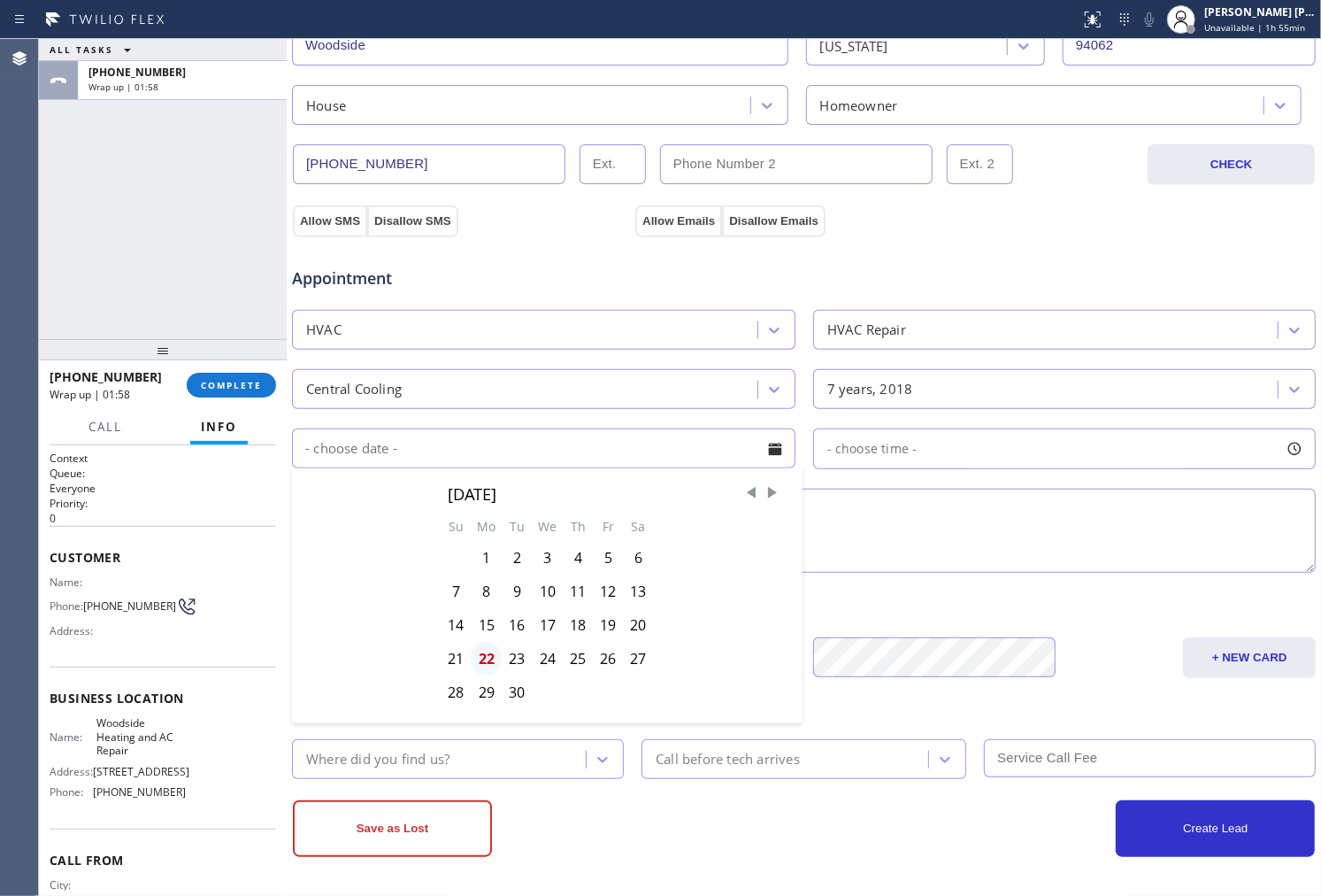
click at [488, 659] on div "22" at bounding box center [486, 658] width 31 height 34
type input "09/22/2025"
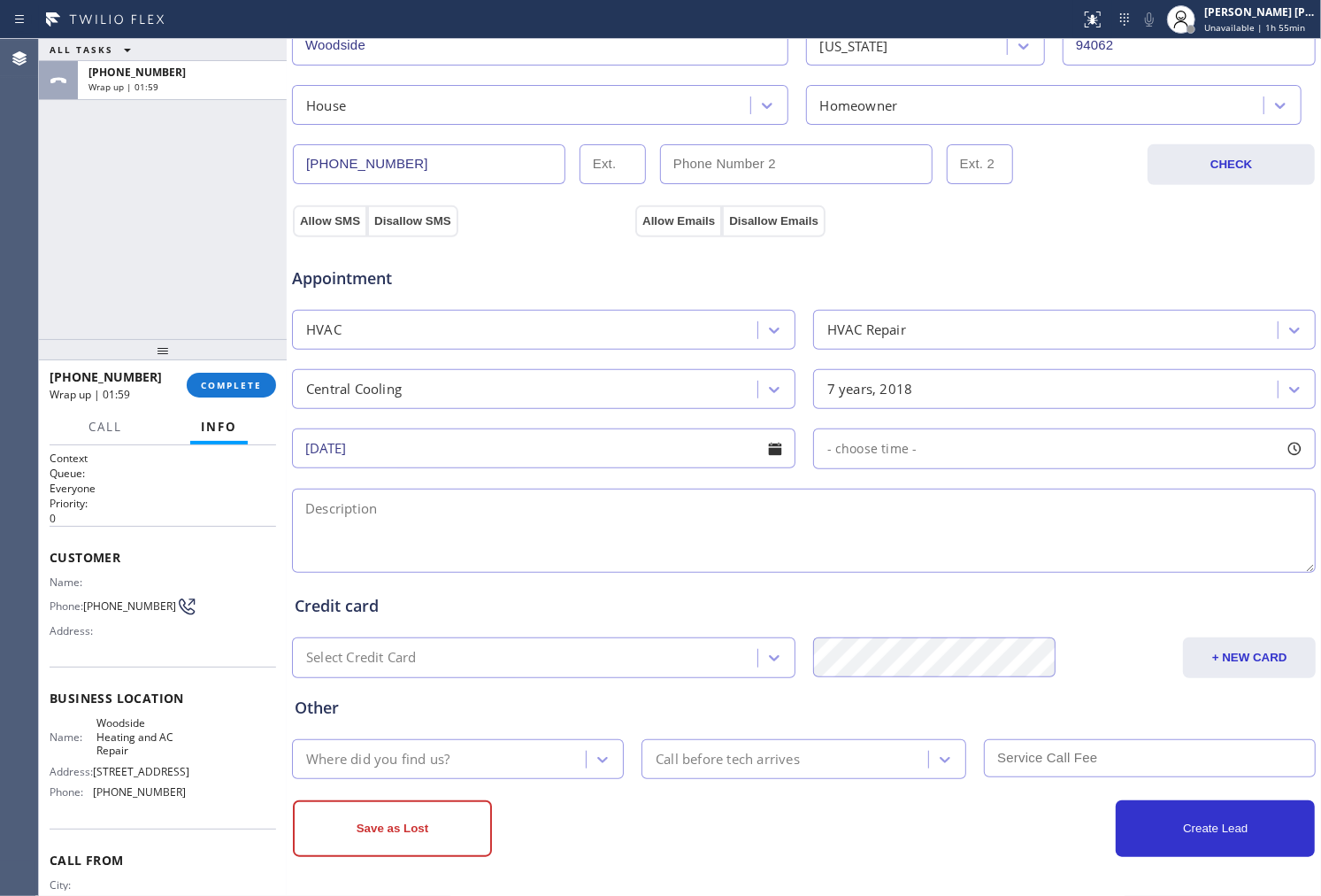
click at [1179, 444] on div "- choose time -" at bounding box center [1065, 448] width 503 height 41
click at [823, 560] on div at bounding box center [830, 557] width 21 height 38
drag, startPoint x: 830, startPoint y: 560, endPoint x: 1111, endPoint y: 568, distance: 281.1
click at [1111, 568] on div at bounding box center [1121, 557] width 21 height 38
click at [954, 568] on div "FROM TILL 8:00 AM 4:00 PM" at bounding box center [1051, 532] width 477 height 128
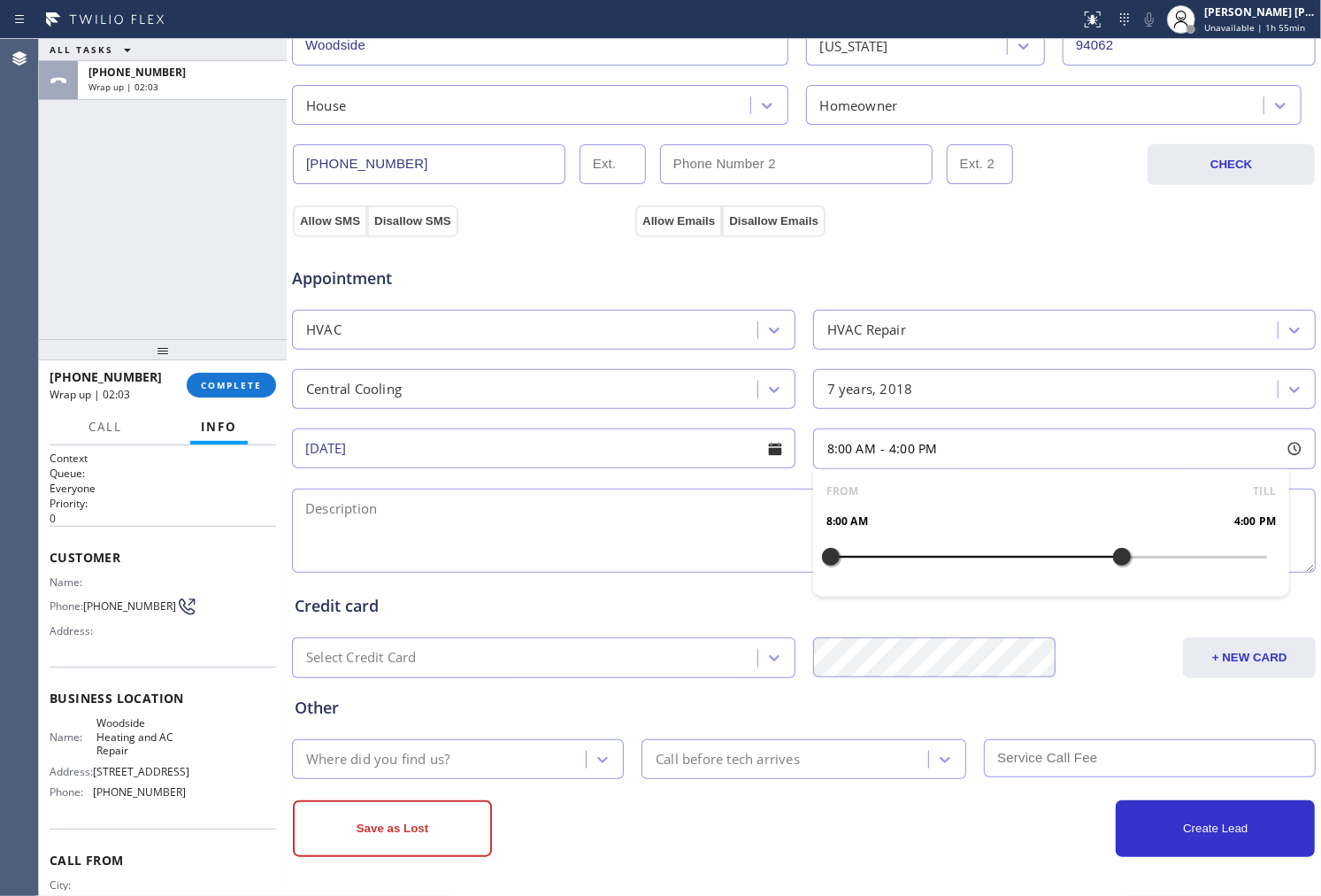
click at [917, 552] on div "FROM TILL 8:00 AM 4:00 PM" at bounding box center [1051, 532] width 477 height 128
click at [901, 559] on div "FROM TILL 8:00 AM 4:00 PM" at bounding box center [1051, 532] width 477 height 128
click at [821, 558] on div at bounding box center [830, 557] width 21 height 38
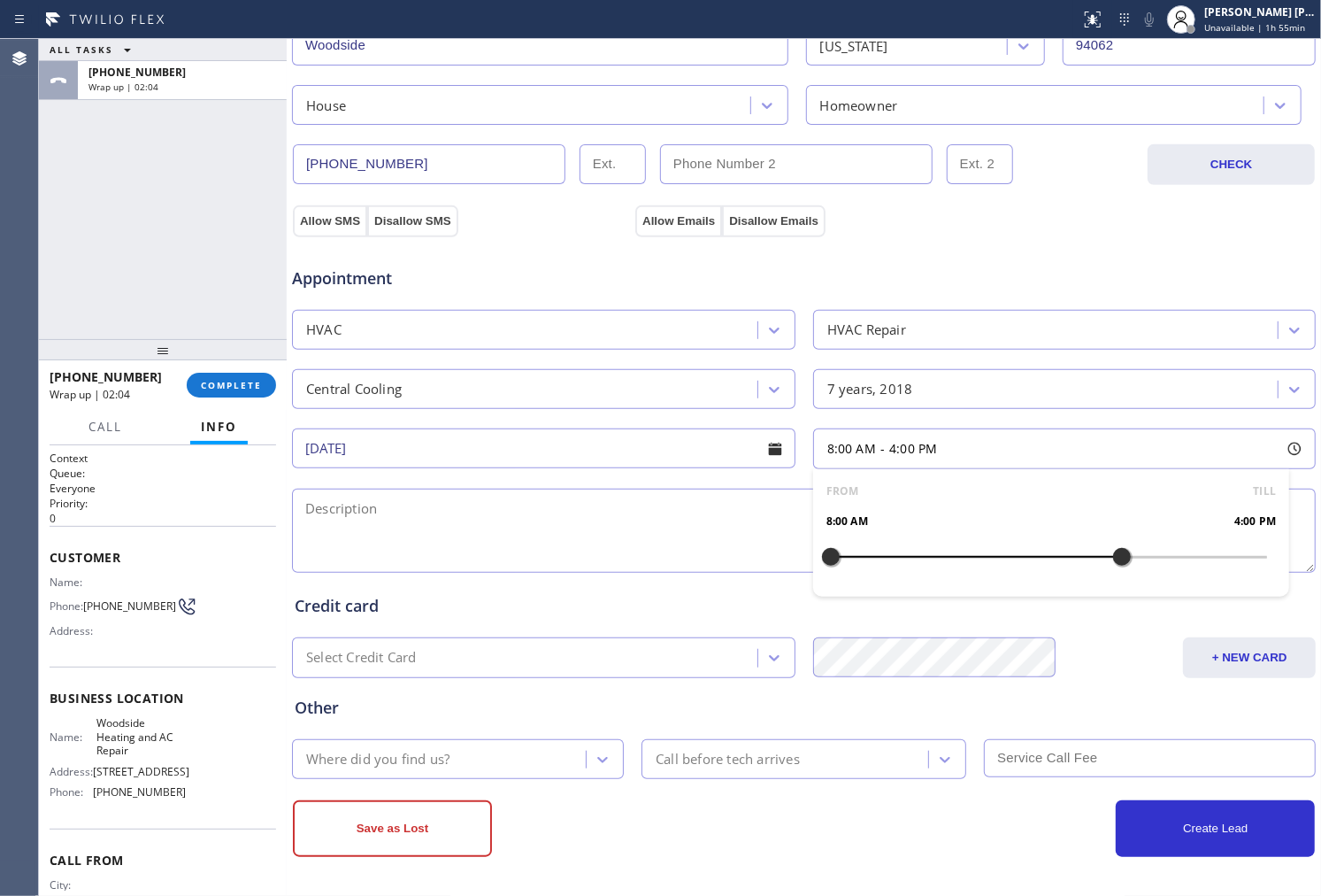
click at [821, 558] on div at bounding box center [830, 557] width 21 height 38
drag, startPoint x: 862, startPoint y: 558, endPoint x: 679, endPoint y: 524, distance: 186.1
click at [968, 562] on div at bounding box center [975, 557] width 21 height 38
click at [671, 524] on textarea at bounding box center [804, 530] width 1024 height 84
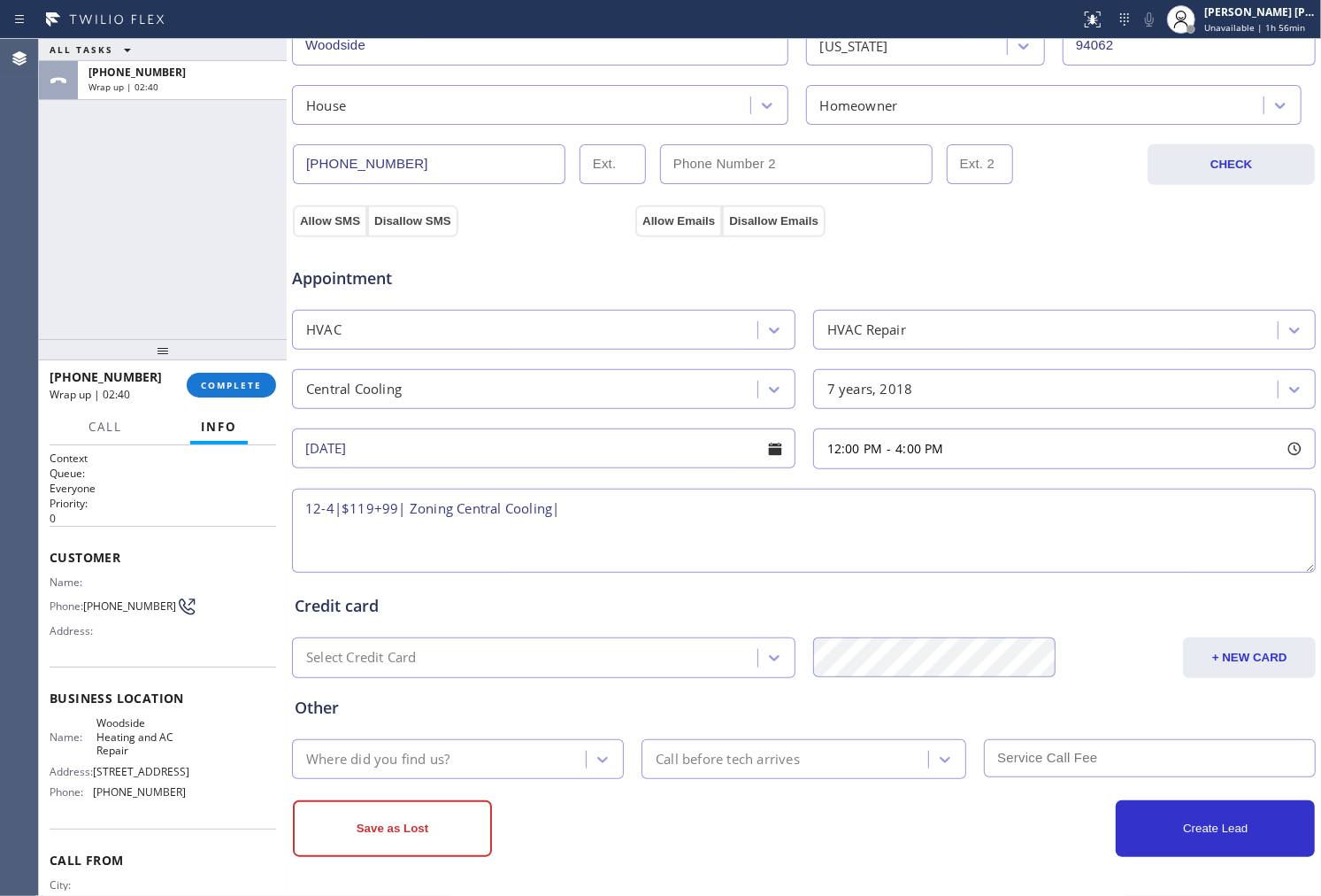
click at [703, 518] on textarea "12-4|$119+99| Zoning Central Cooling|" at bounding box center [804, 530] width 1024 height 84
paste textarea "ho/Our AC isn't working in part of the house - need to fix those not working an…"
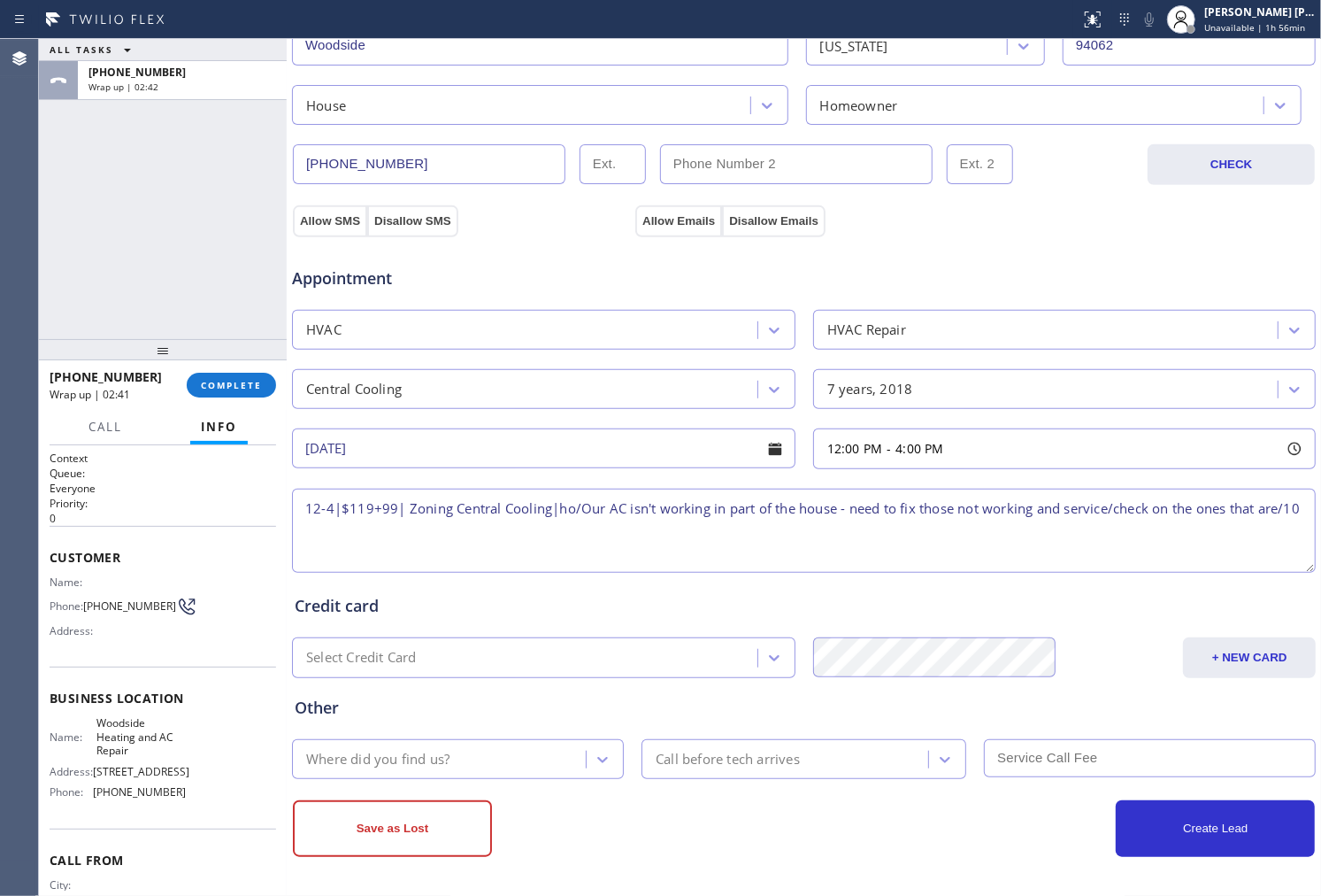
click at [569, 508] on textarea "12-4|$119+99| Zoning Central Cooling|ho/Our AC isn't working in part of the hou…" at bounding box center [804, 530] width 1024 height 84
click at [583, 508] on textarea "12-4|$119+99| Zoning Central Cooling|ho/Our AC isn't working in part of the hou…" at bounding box center [804, 530] width 1024 height 84
click at [1295, 511] on textarea "12-4|$119+99| Zoning Central Cooling|Our AC isn't working in part of the house …" at bounding box center [804, 530] width 1024 height 84
click at [619, 540] on textarea "12-4|$119+99| Zoning Central Cooling|Our AC isn't working in part of the house …" at bounding box center [804, 530] width 1024 height 84
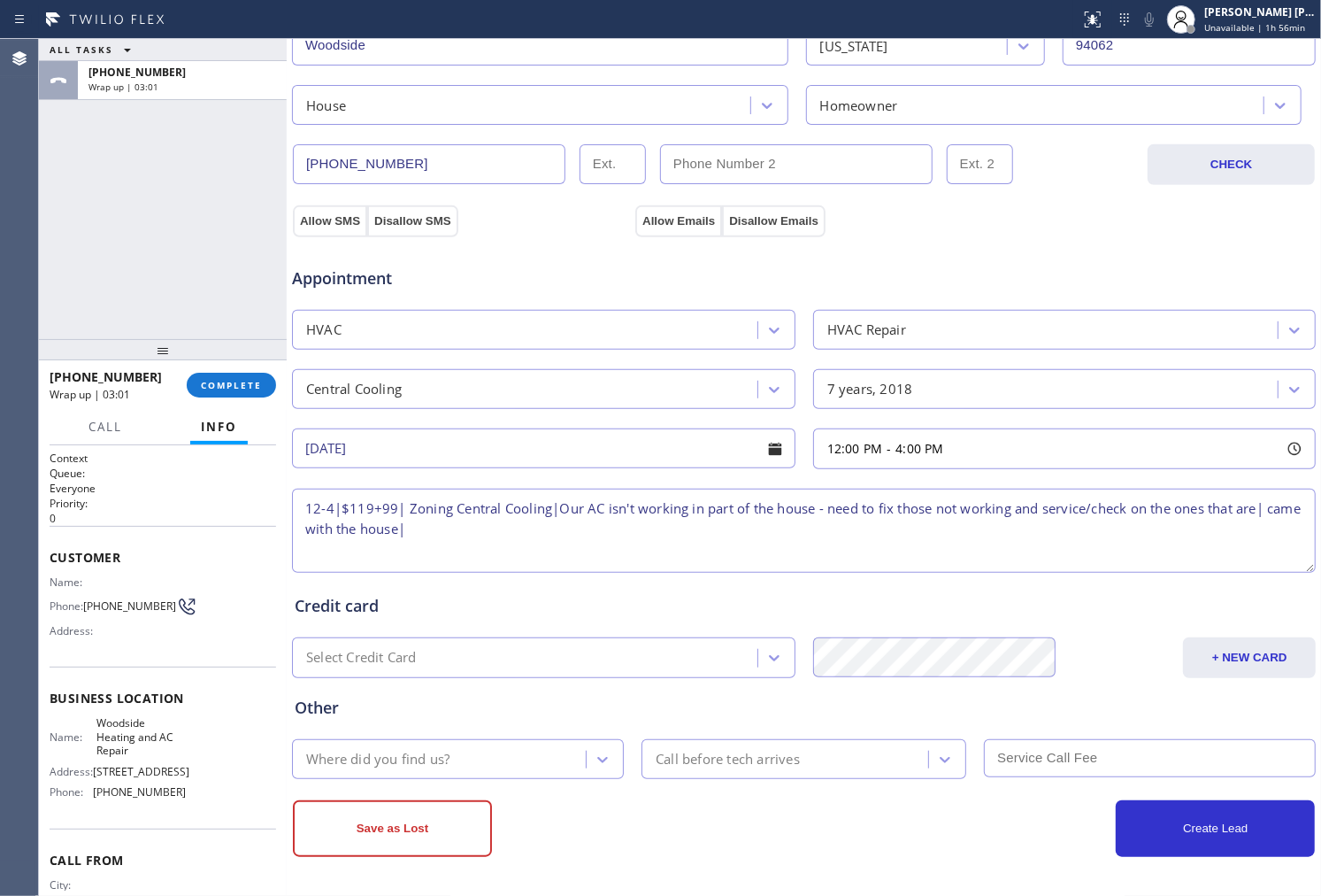
paste textarea "10 Noel RdWoodside, CA 94062"
click at [302, 549] on textarea "12-4|$119+99| Zoning Central Cooling|Our AC isn't working in part of the house …" at bounding box center [804, 530] width 1024 height 84
click at [708, 519] on textarea "12-4|$119+99| Zoning Central Cooling|Our AC isn't working in part of the house …" at bounding box center [804, 530] width 1024 height 84
click at [113, 724] on span "Woodside Heating and AC Repair" at bounding box center [140, 735] width 88 height 41
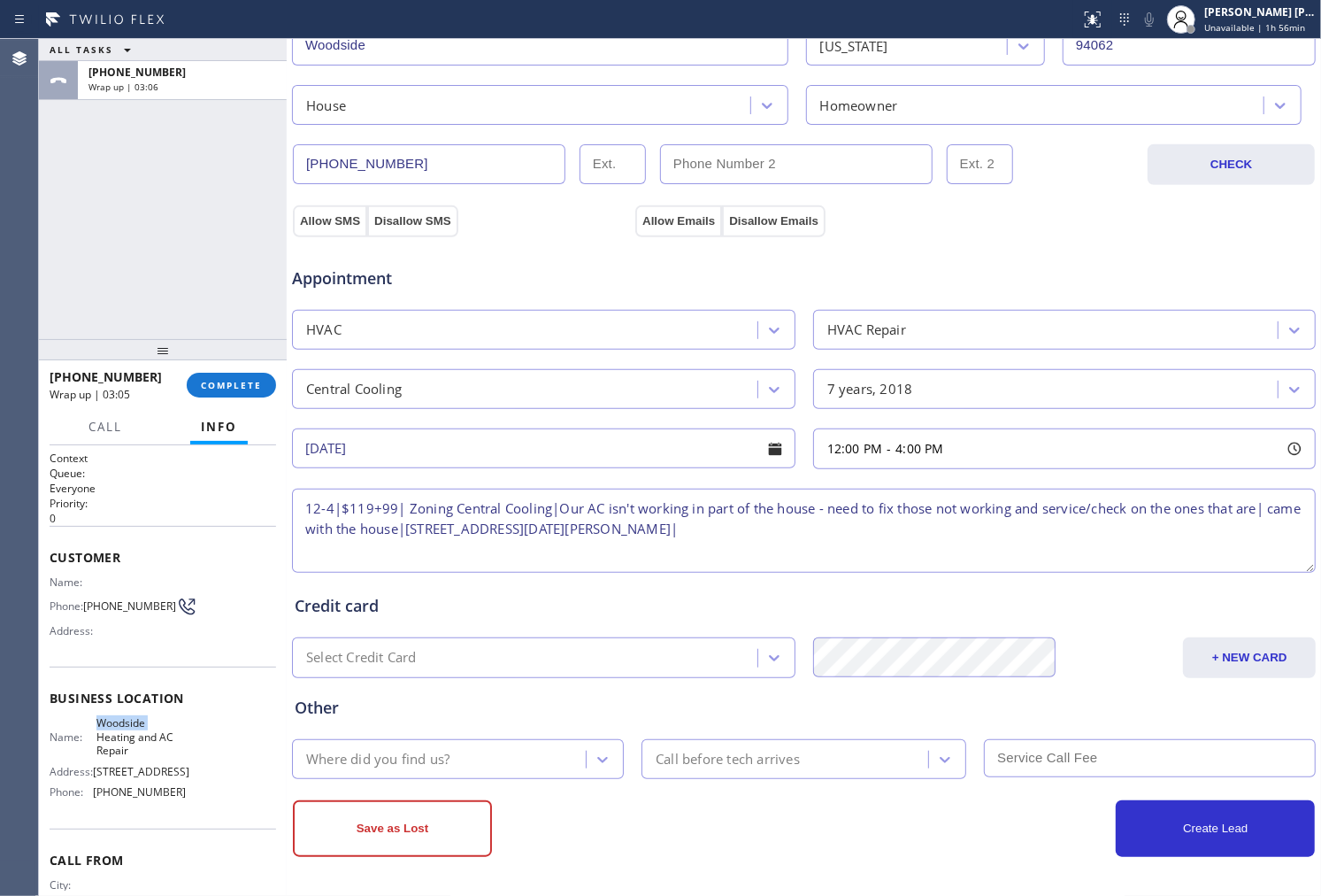
click at [113, 724] on span "Woodside Heating and AC Repair" at bounding box center [140, 735] width 88 height 41
copy span "Woodside Heating and AC Repair"
click at [676, 525] on textarea "12-4|$119+99| Zoning Central Cooling|Our AC isn't working in part of the house …" at bounding box center [804, 530] width 1024 height 84
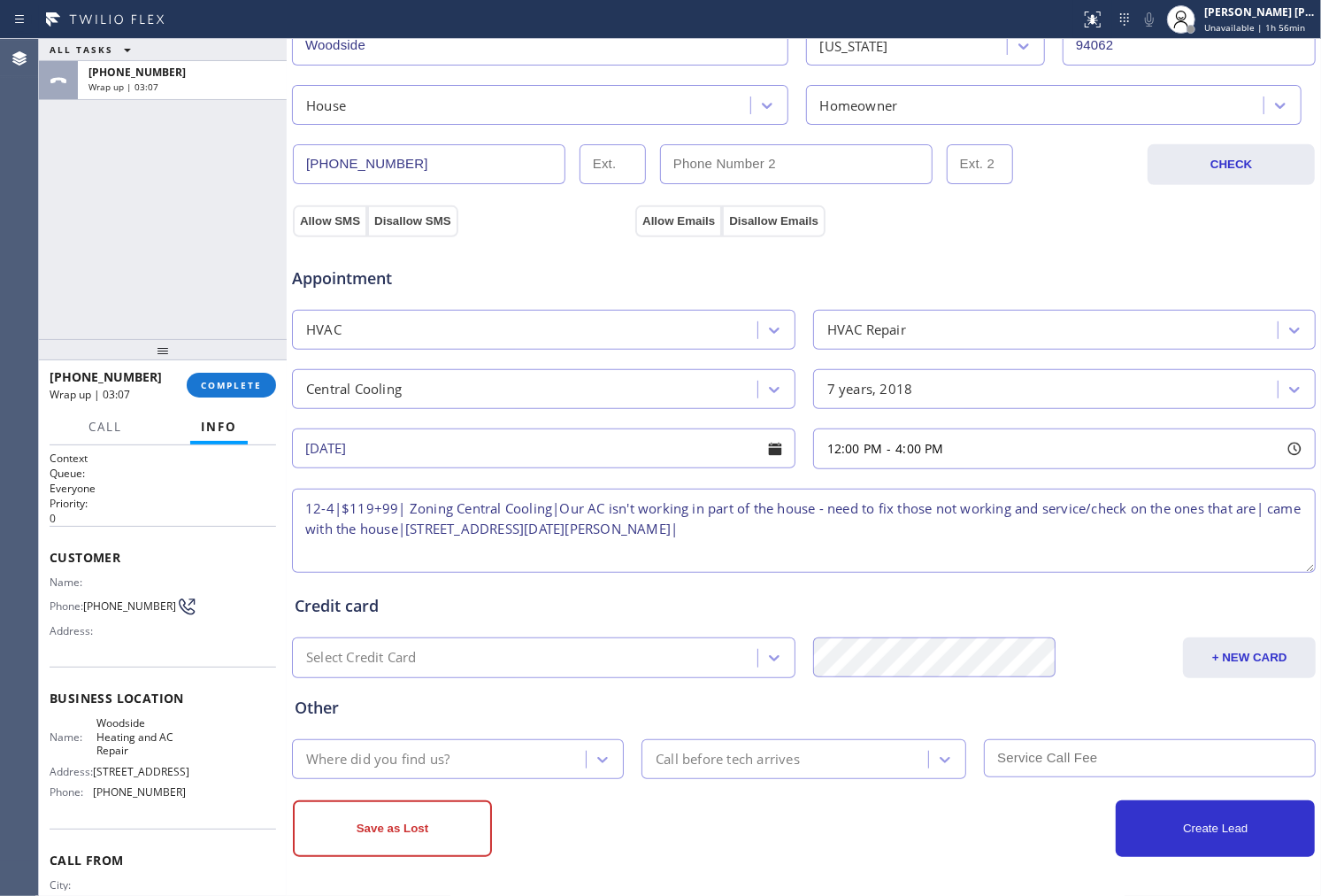
paste textarea "Woodside Heating and AC Repair"
click at [396, 507] on textarea "12-4|$119+99| Zoning Central Cooling|Our AC isn't working in part of the house …" at bounding box center [804, 530] width 1024 height 84
click at [896, 531] on textarea "12-4|$119+99| Zoning Central Cooling|Our AC isn't working in part of the house …" at bounding box center [804, 530] width 1024 height 84
type textarea "12-4|$119+99| Zoning Central Cooling|Our AC isn't working in part of the house …"
click at [490, 763] on div "Where did you find us?" at bounding box center [441, 758] width 288 height 31
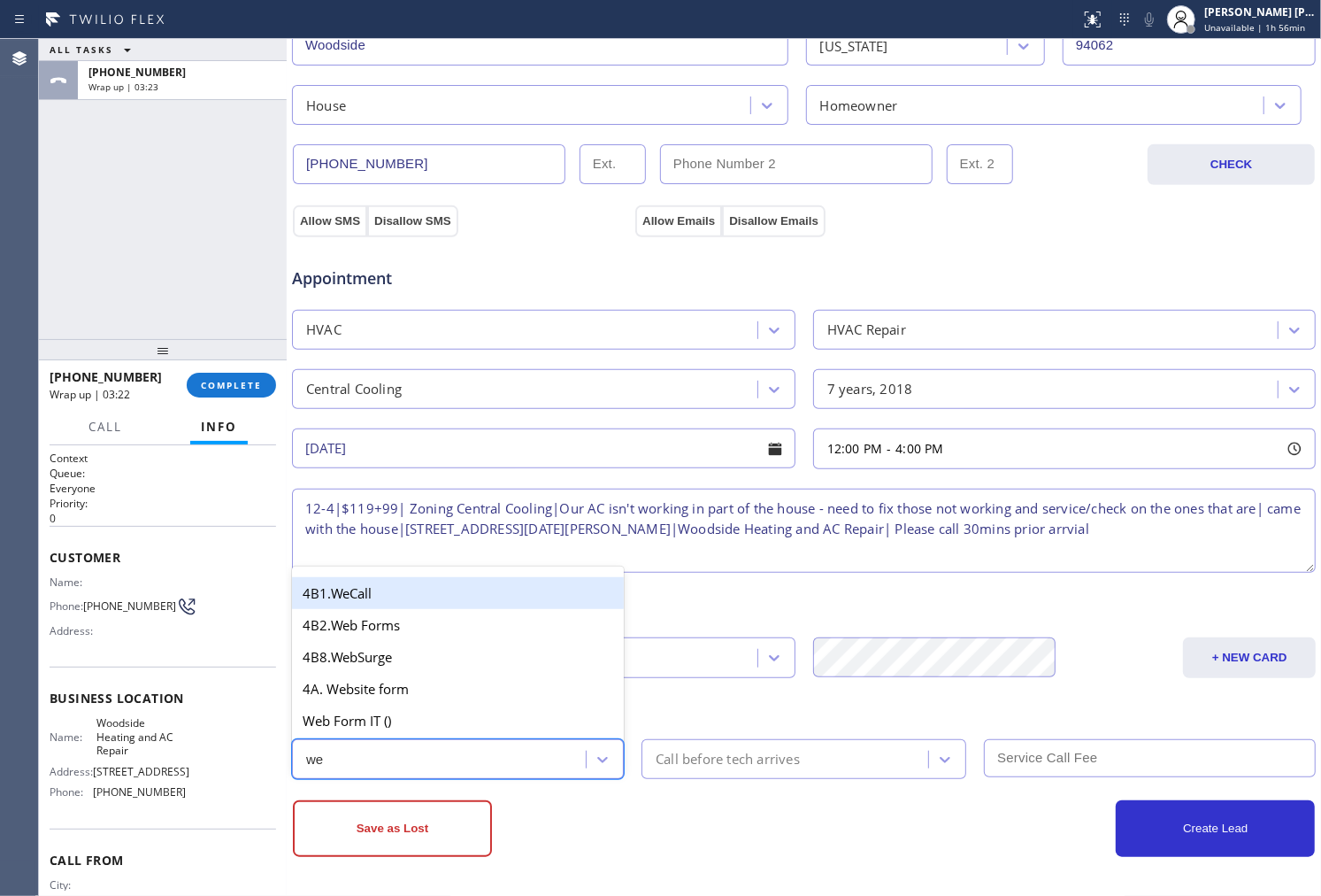
type input "web"
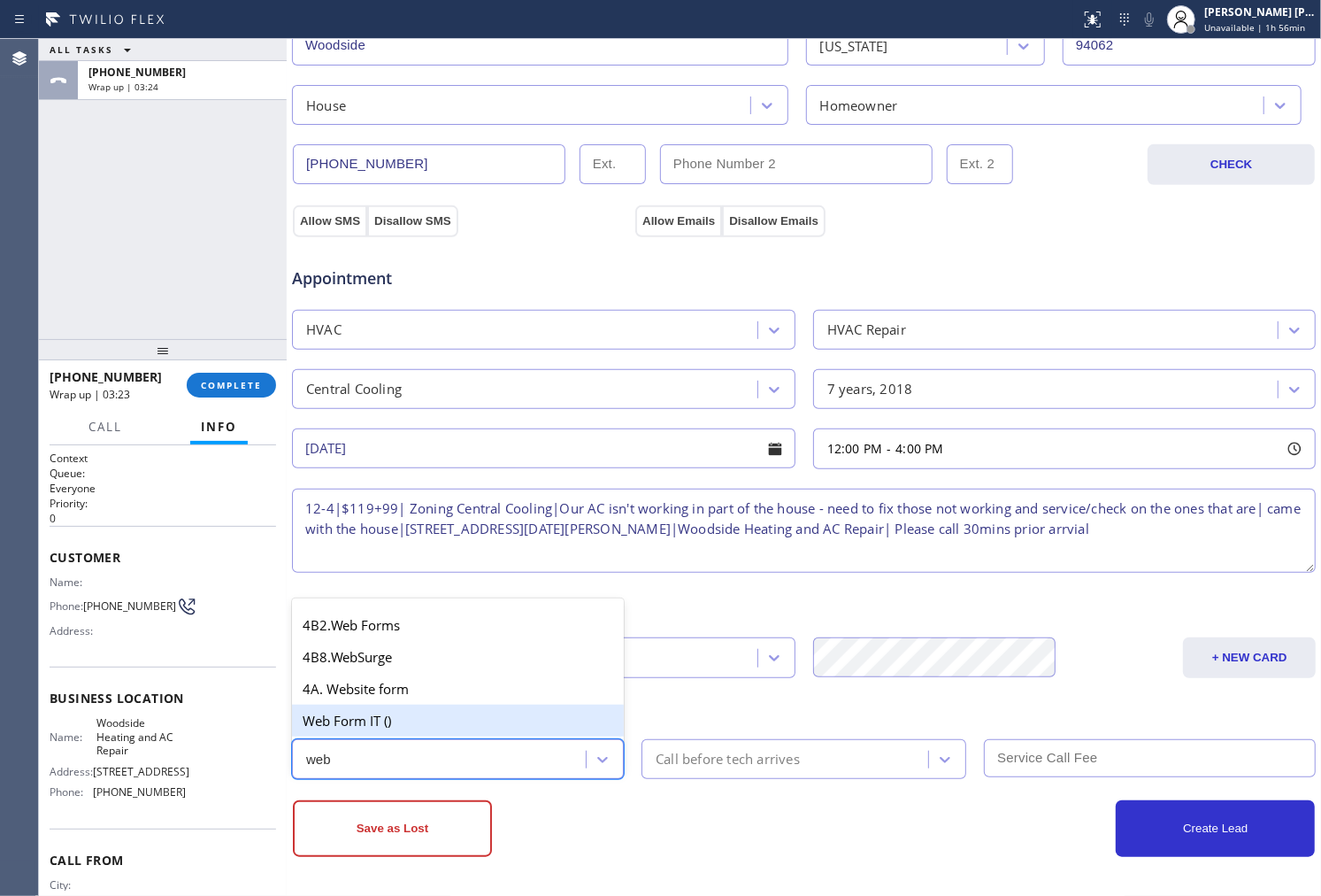
click at [413, 691] on div "4A. Website form" at bounding box center [458, 689] width 332 height 32
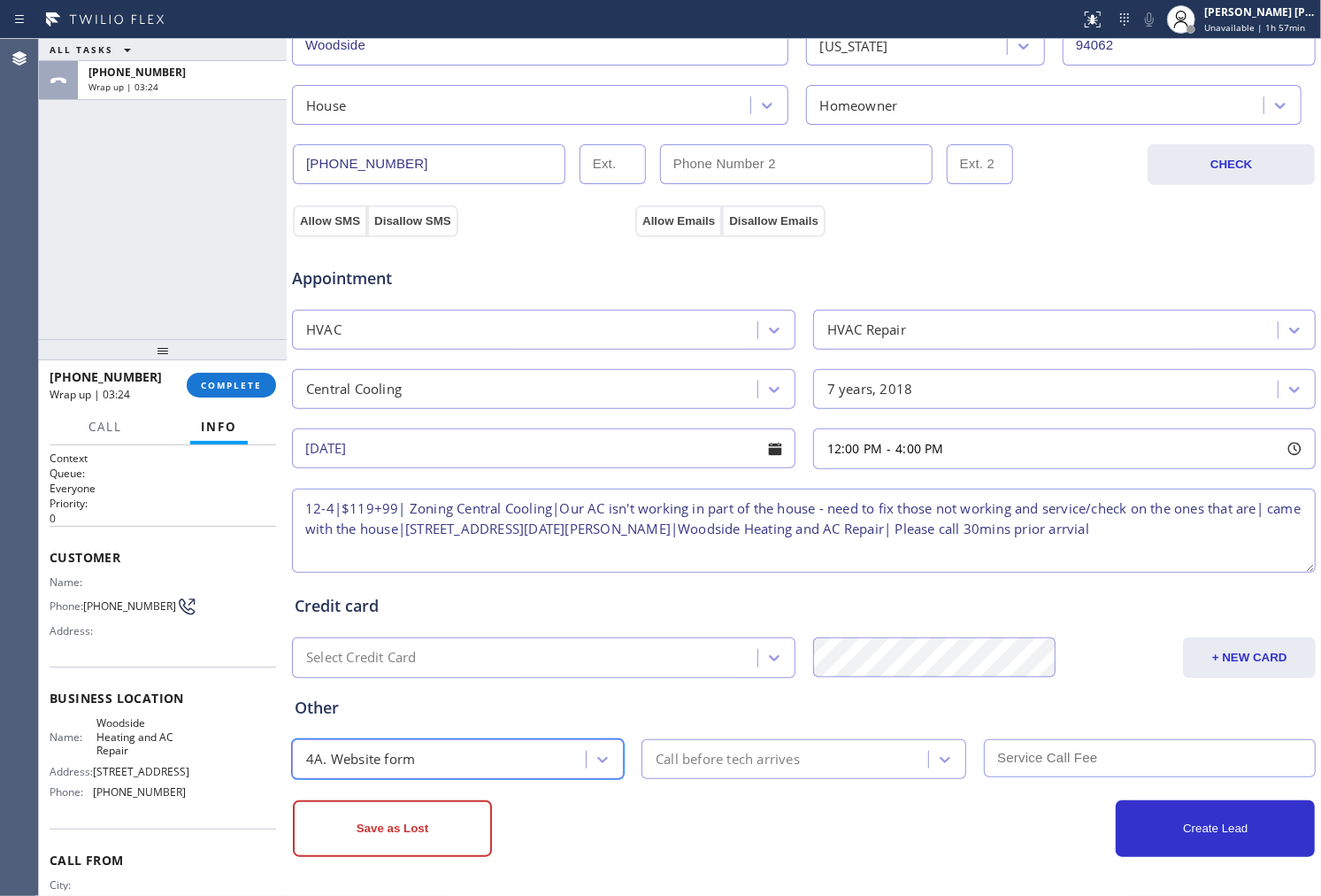
click at [711, 748] on div "Call before tech arrives" at bounding box center [728, 758] width 145 height 21
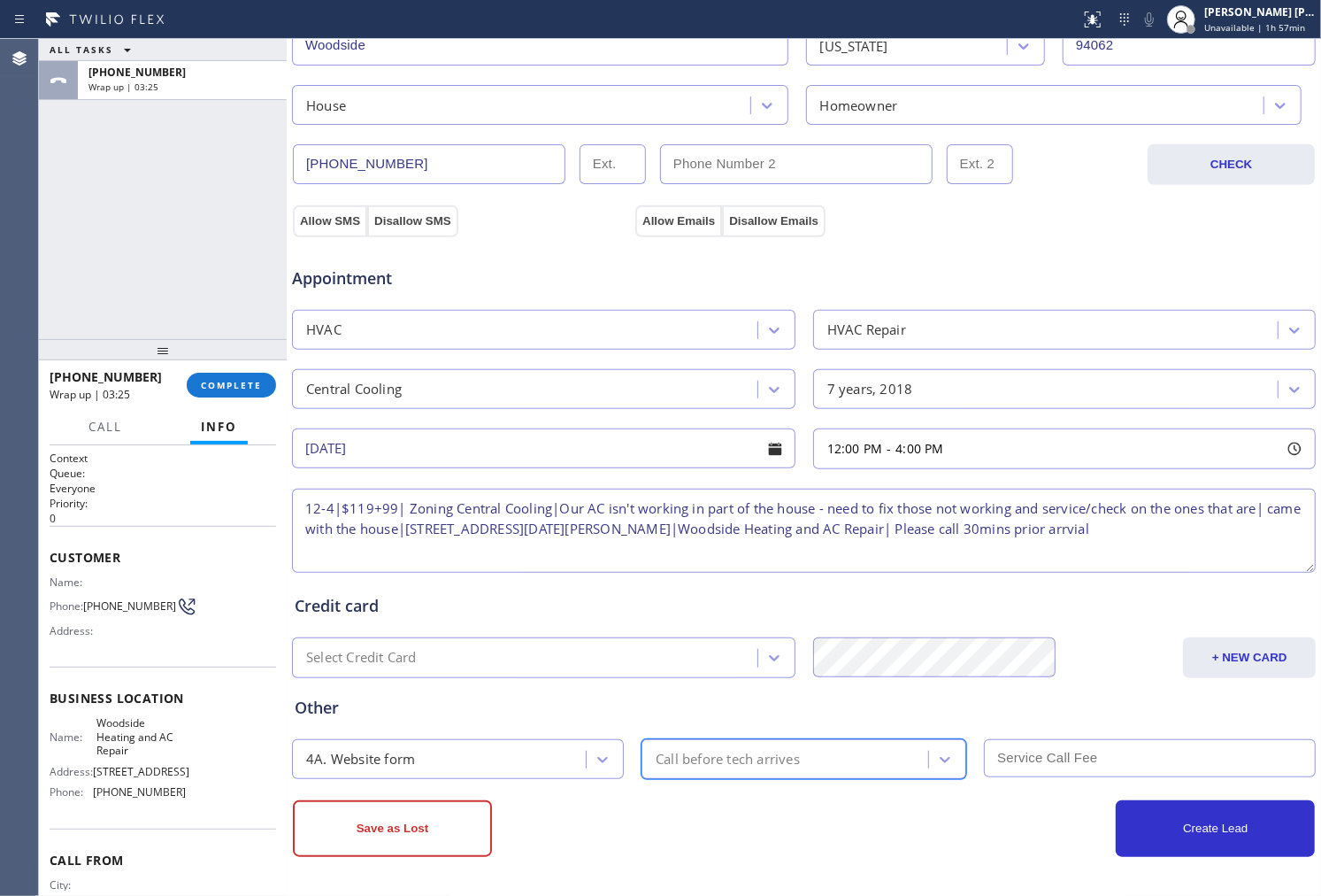
click at [709, 749] on div "Call before tech arrives" at bounding box center [728, 758] width 145 height 21
click at [706, 755] on div "Call before tech arrives" at bounding box center [728, 758] width 145 height 21
click at [699, 741] on div "Call before tech arrives" at bounding box center [804, 759] width 325 height 40
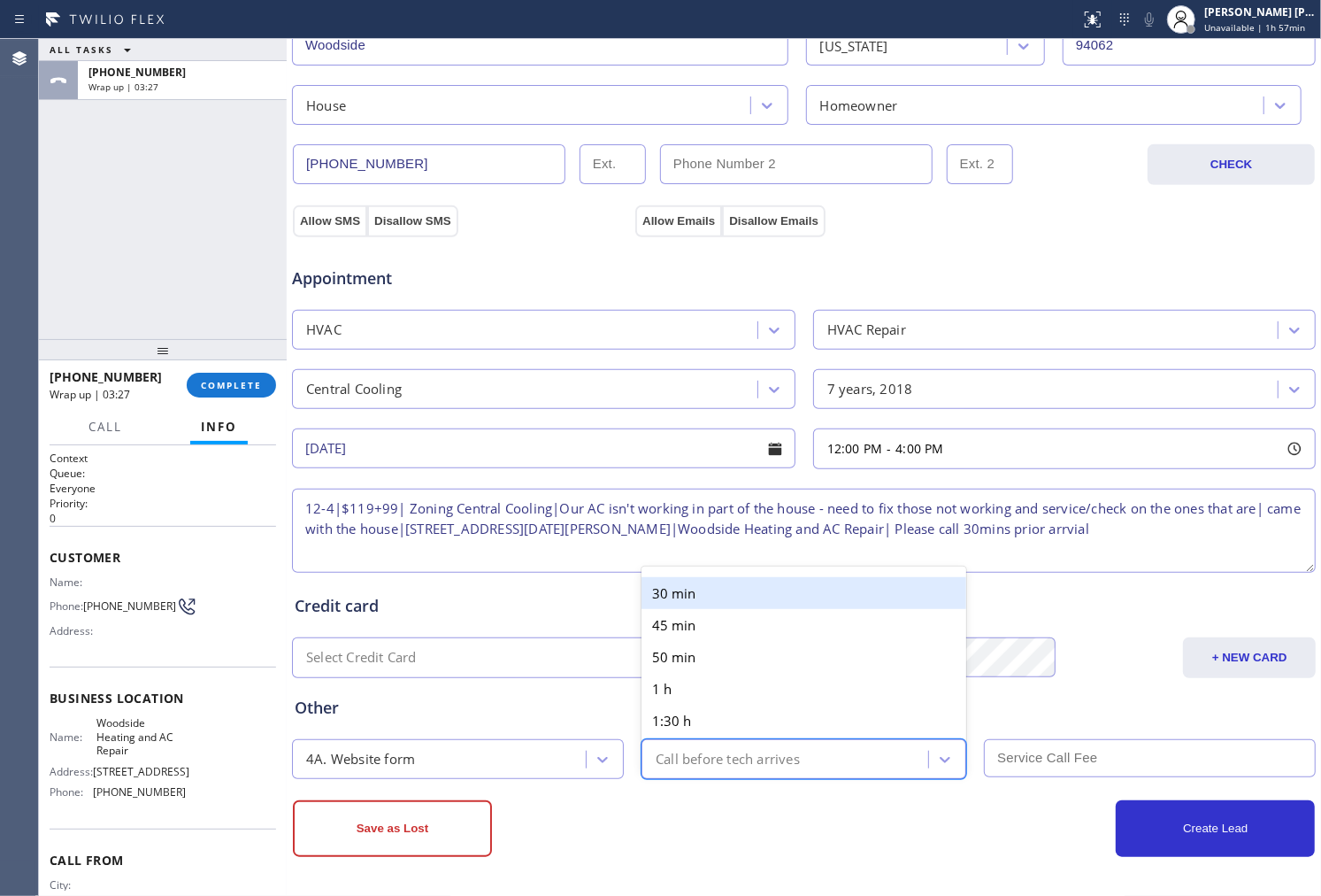
click at [690, 602] on div "30 min" at bounding box center [804, 593] width 325 height 32
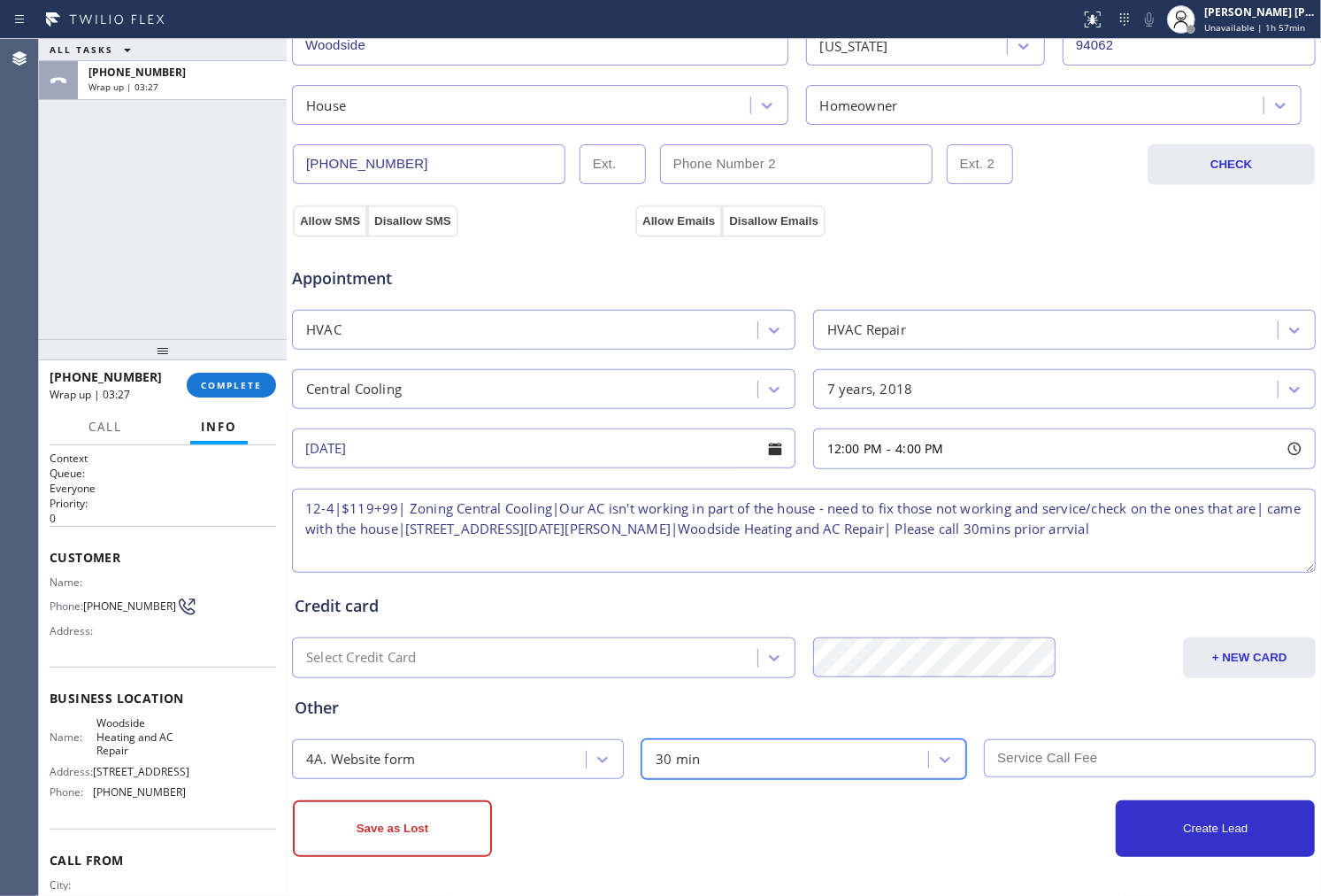
click at [1005, 746] on input "text" at bounding box center [1150, 758] width 332 height 38
click at [1070, 773] on input "text" at bounding box center [1150, 758] width 332 height 38
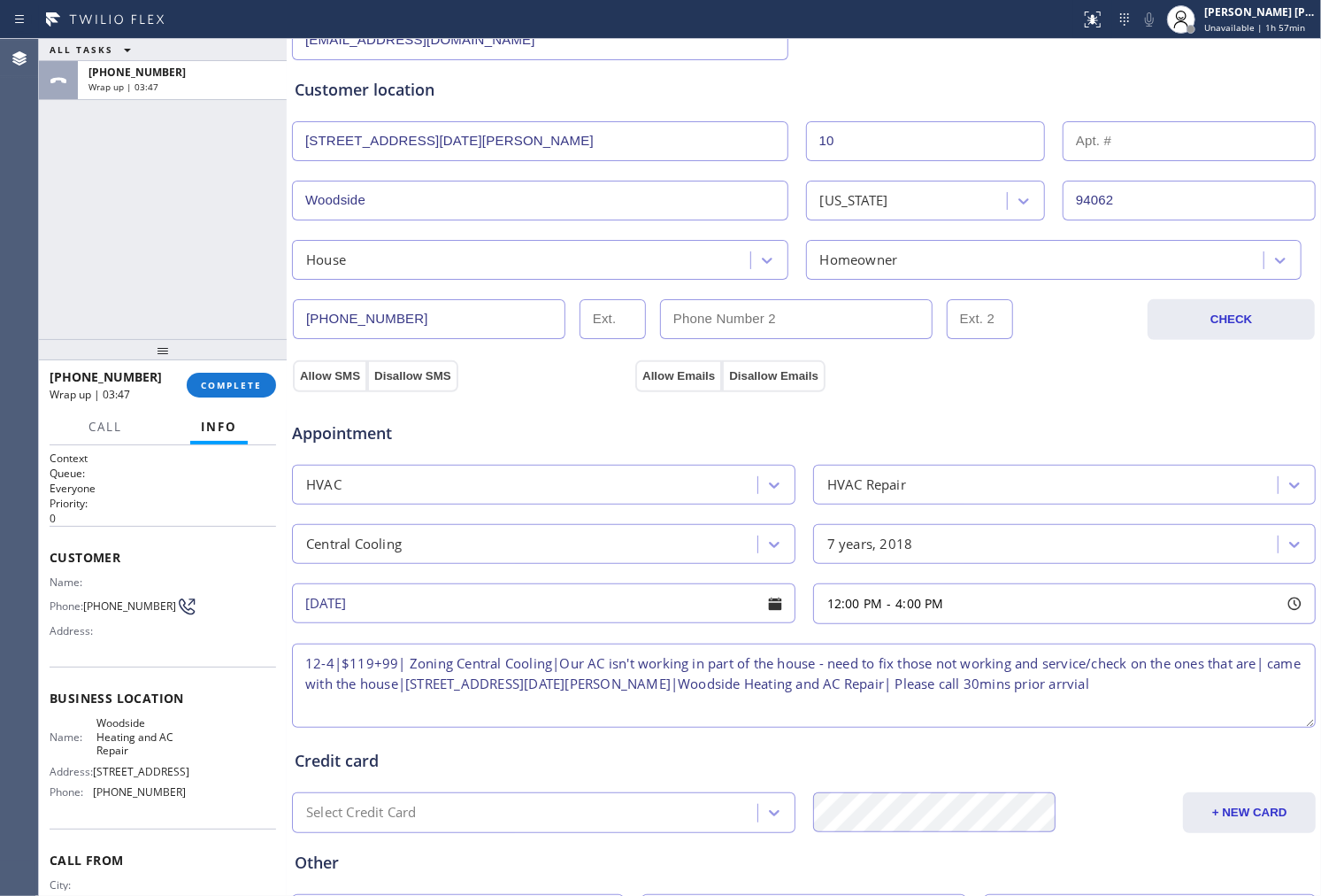
scroll to position [0, 0]
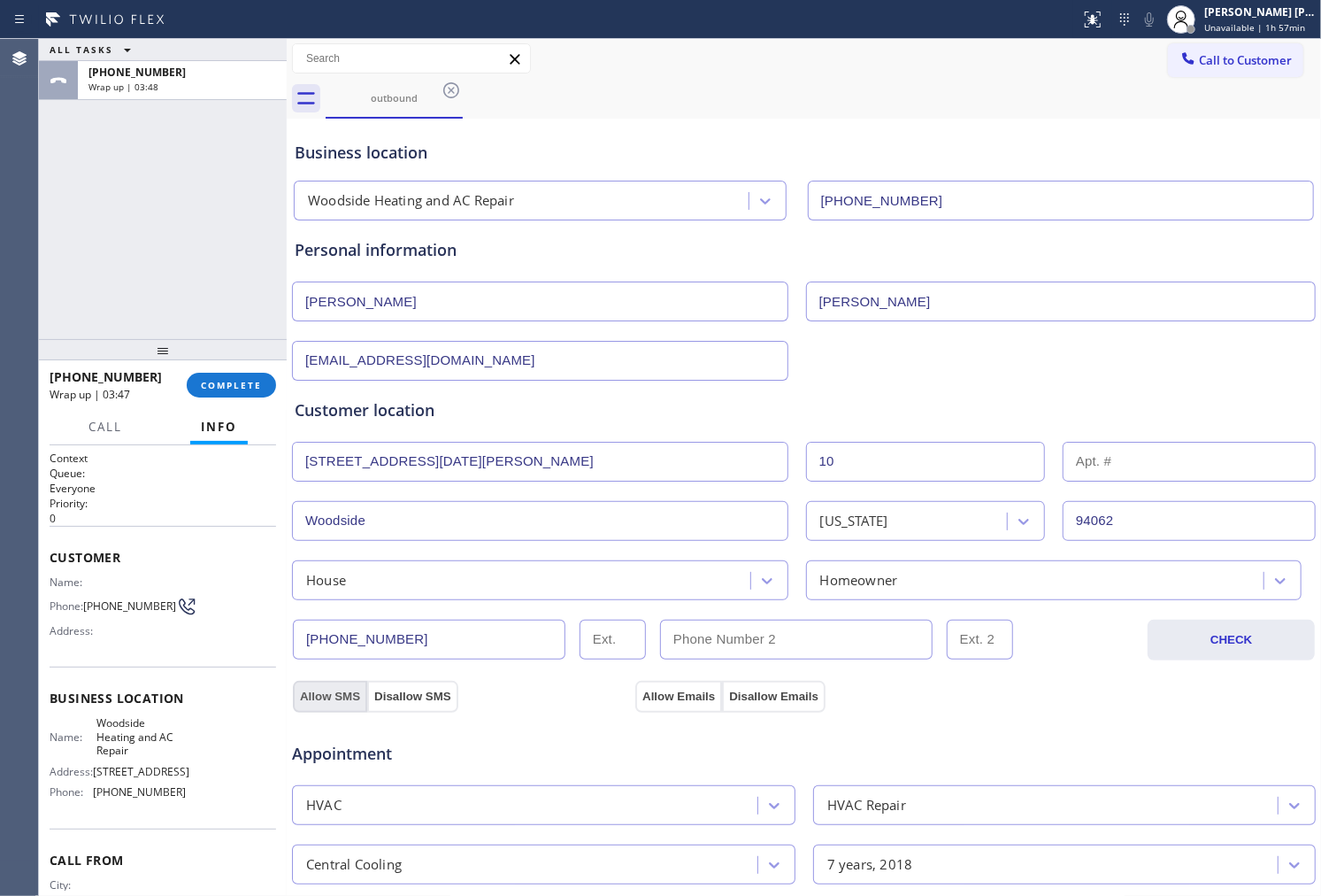
type input "218"
click at [310, 691] on button "Allow SMS" at bounding box center [330, 697] width 74 height 32
click at [679, 697] on button "Allow Emails" at bounding box center [679, 697] width 87 height 32
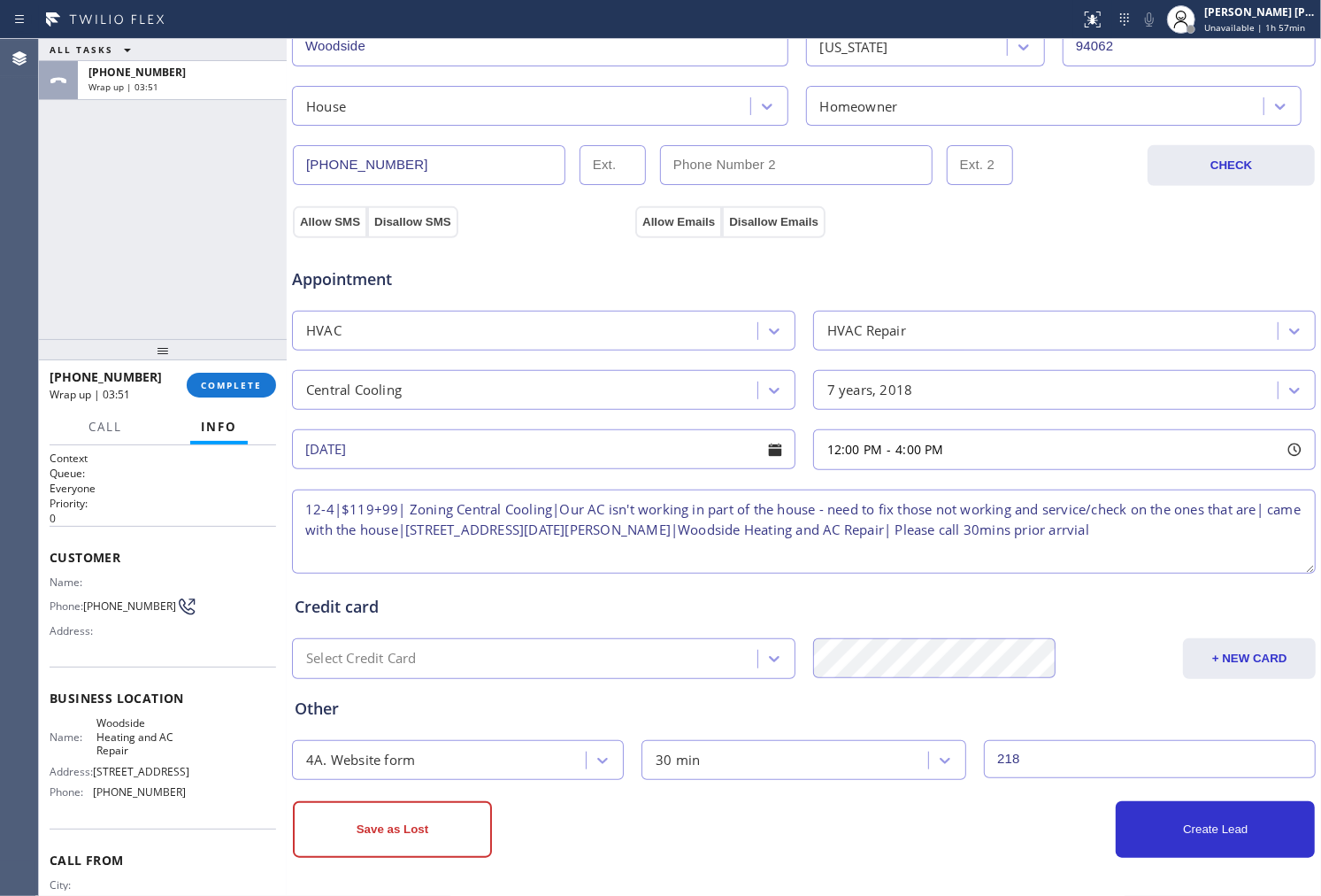
scroll to position [475, 0]
click at [1228, 828] on button "Create Lead" at bounding box center [1215, 828] width 199 height 56
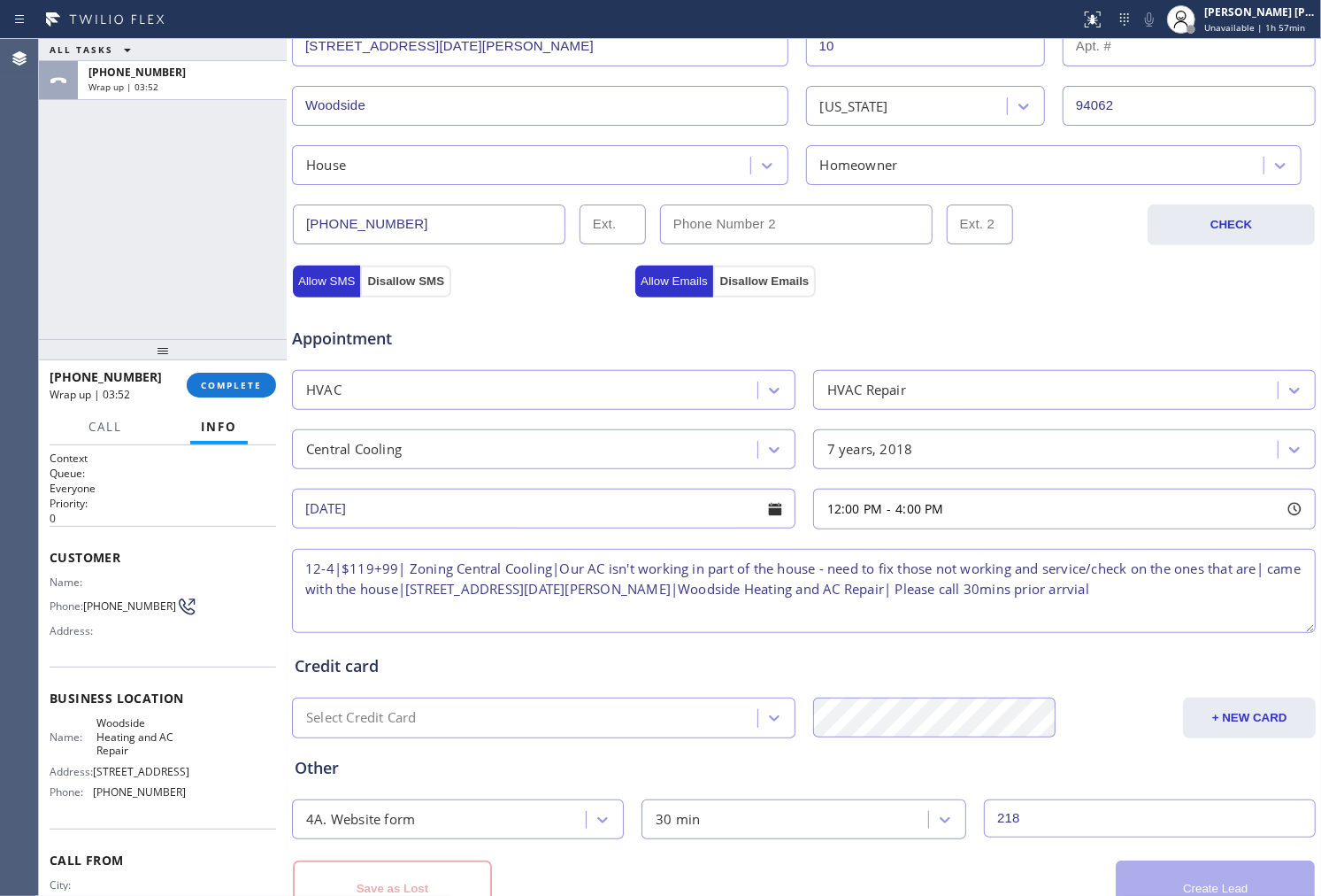
scroll to position [535, 0]
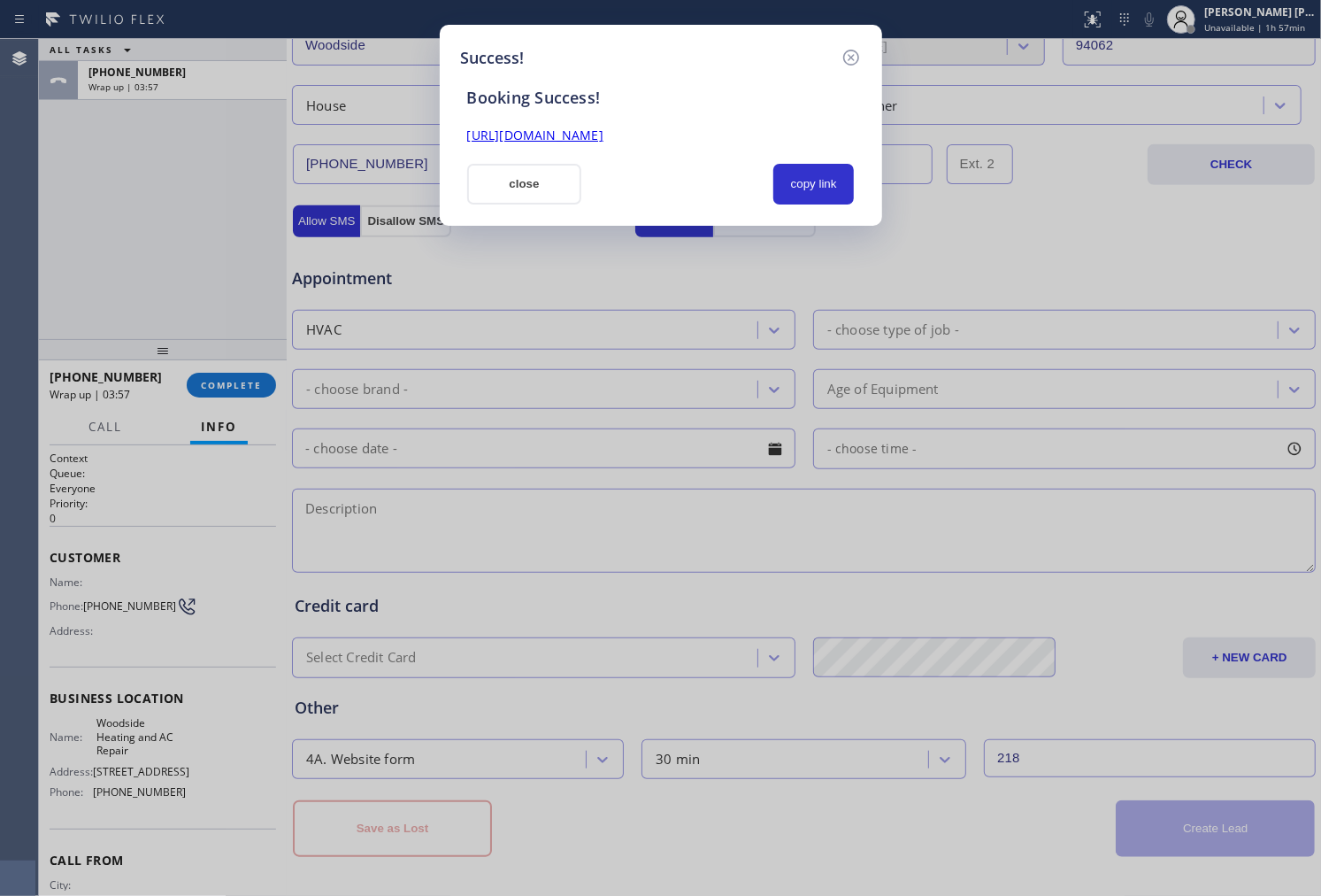
click at [604, 137] on link "https://erp.apollosoft.co/customer/763830#portlet_lead" at bounding box center [535, 135] width 137 height 17
click at [532, 191] on button "close" at bounding box center [524, 183] width 115 height 41
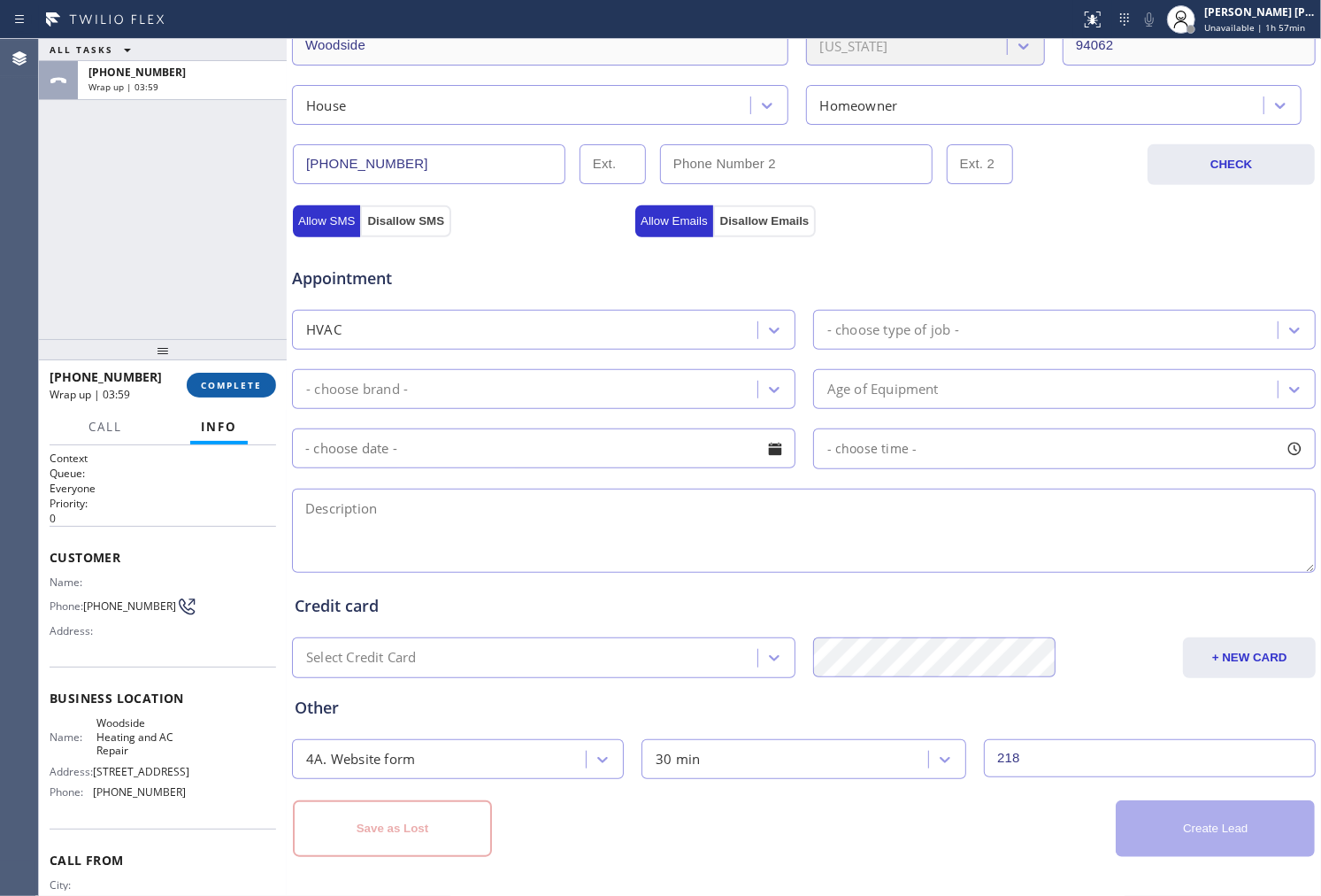
click at [249, 393] on button "COMPLETE" at bounding box center [231, 385] width 89 height 25
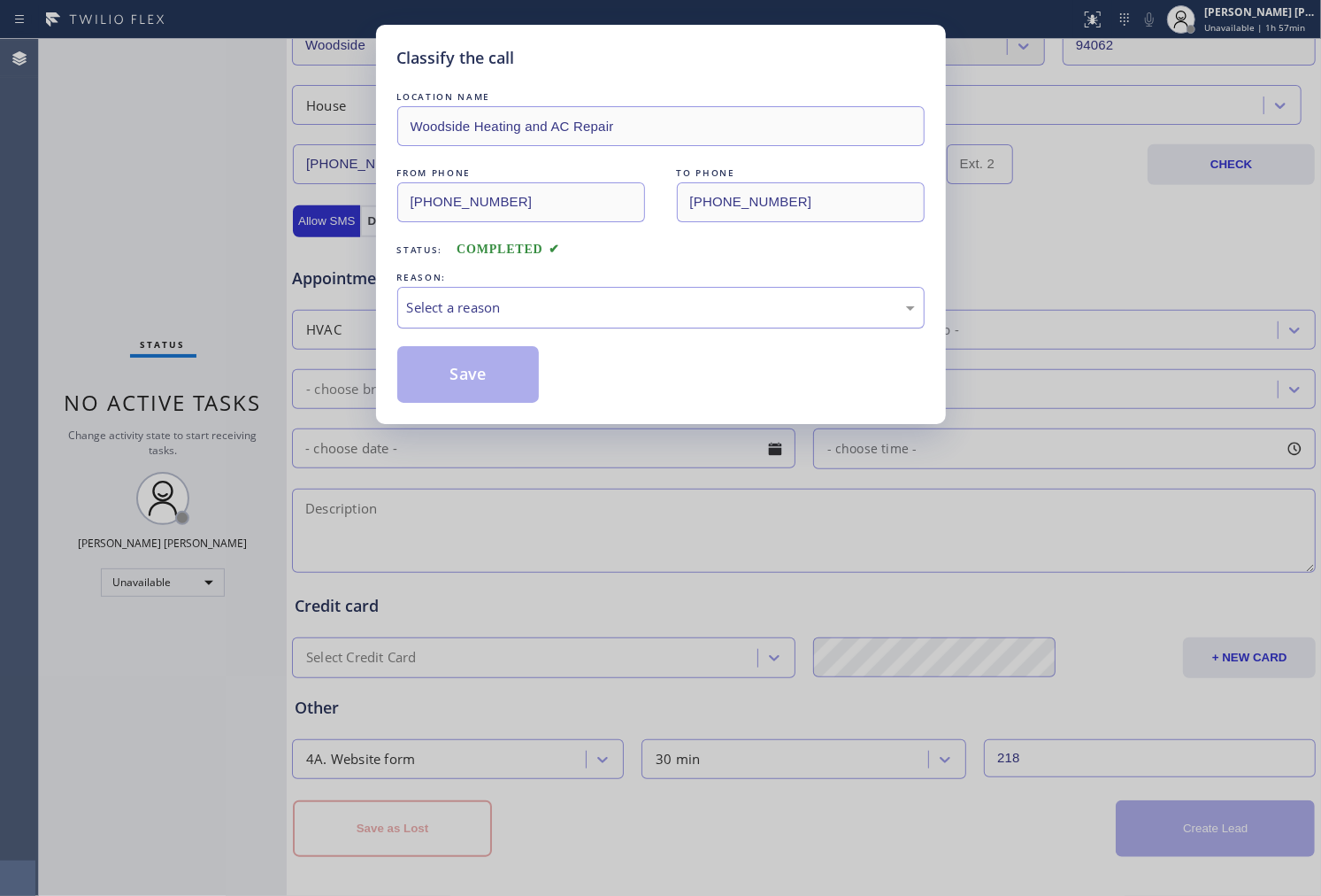
click at [569, 319] on div "Select a reason" at bounding box center [661, 307] width 527 height 42
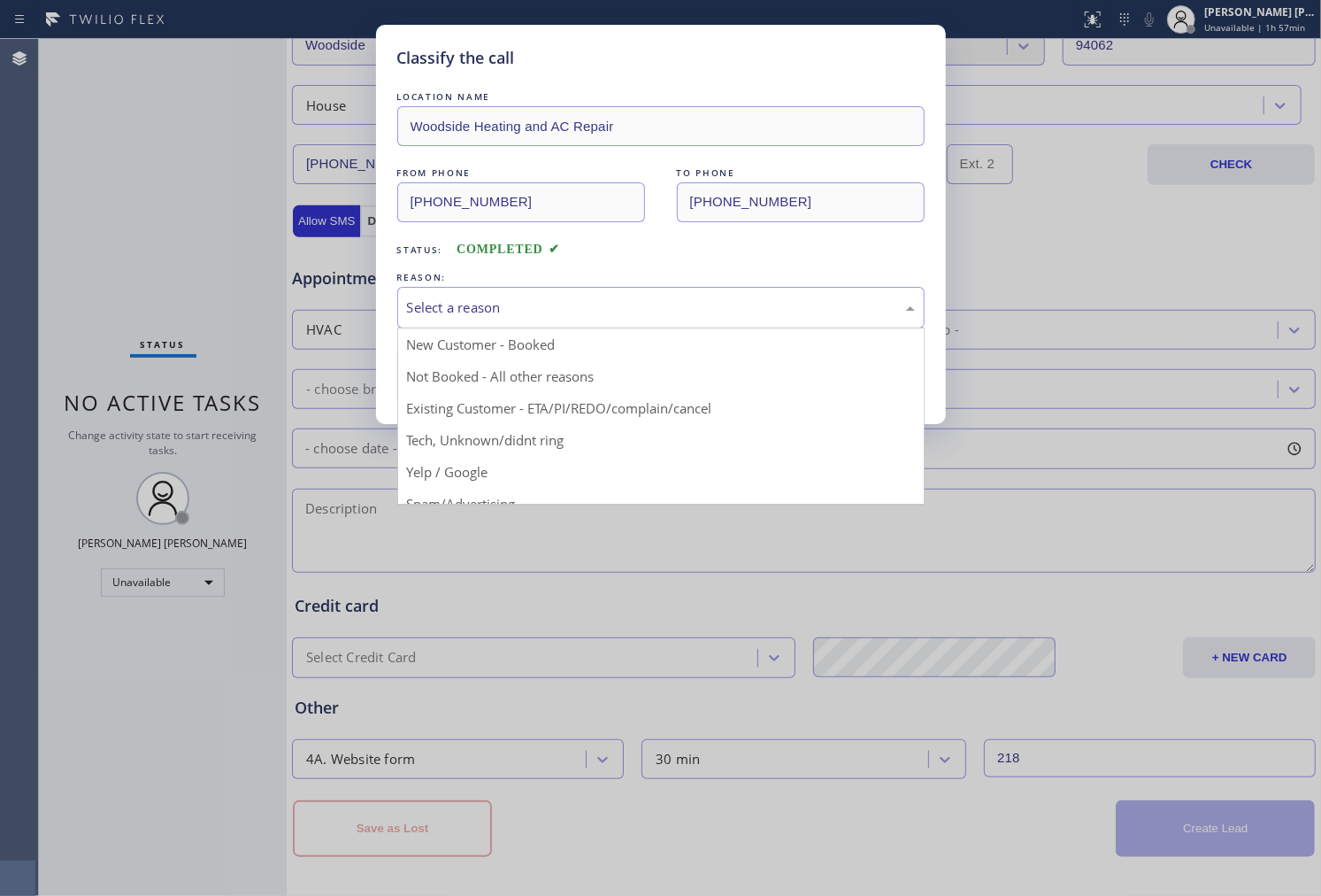
drag, startPoint x: 549, startPoint y: 399, endPoint x: 499, endPoint y: 387, distance: 51.4
click at [549, 399] on div "Save" at bounding box center [661, 374] width 527 height 56
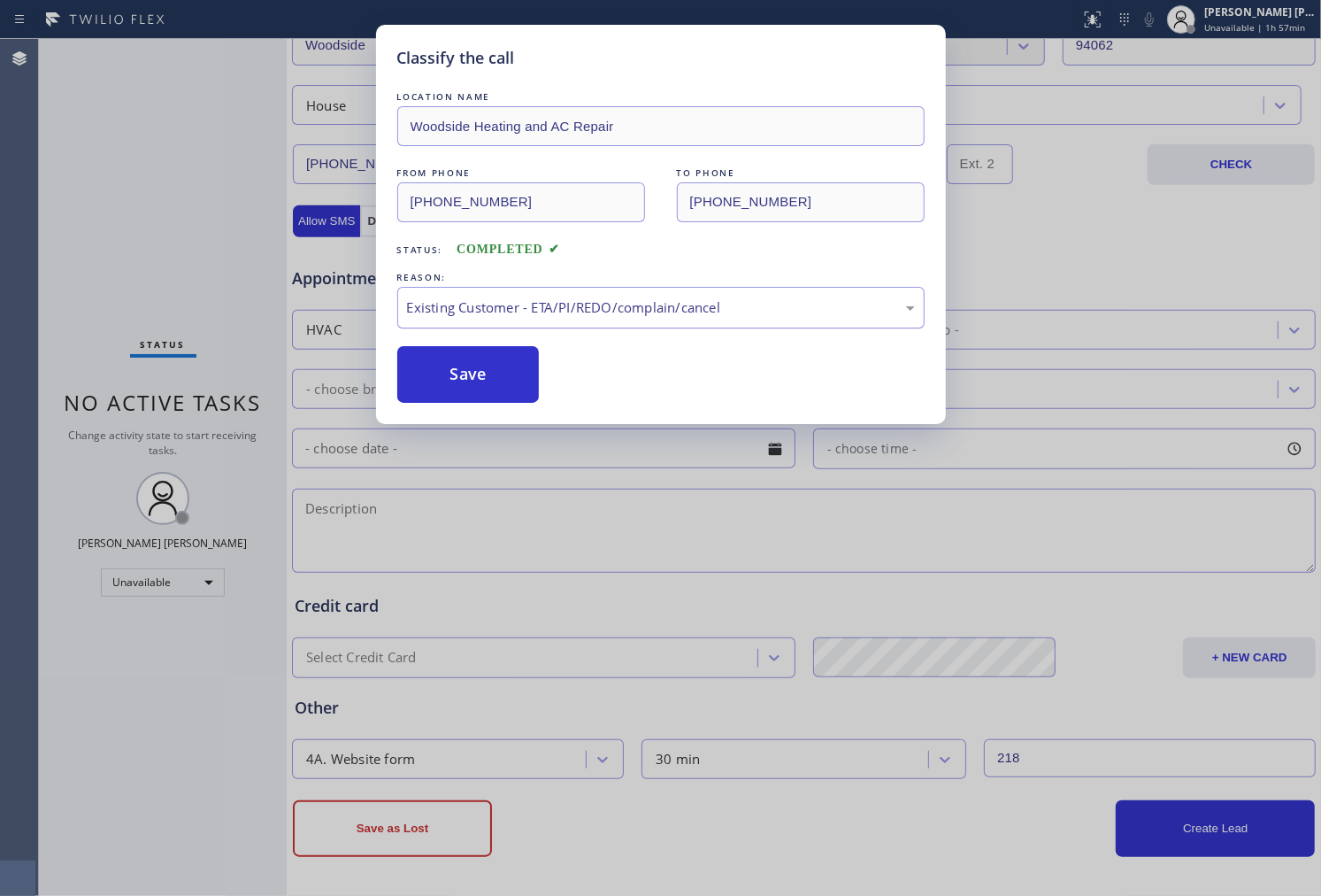
click at [485, 292] on div "Existing Customer - ETA/PI/REDO/complain/cancel" at bounding box center [661, 307] width 527 height 42
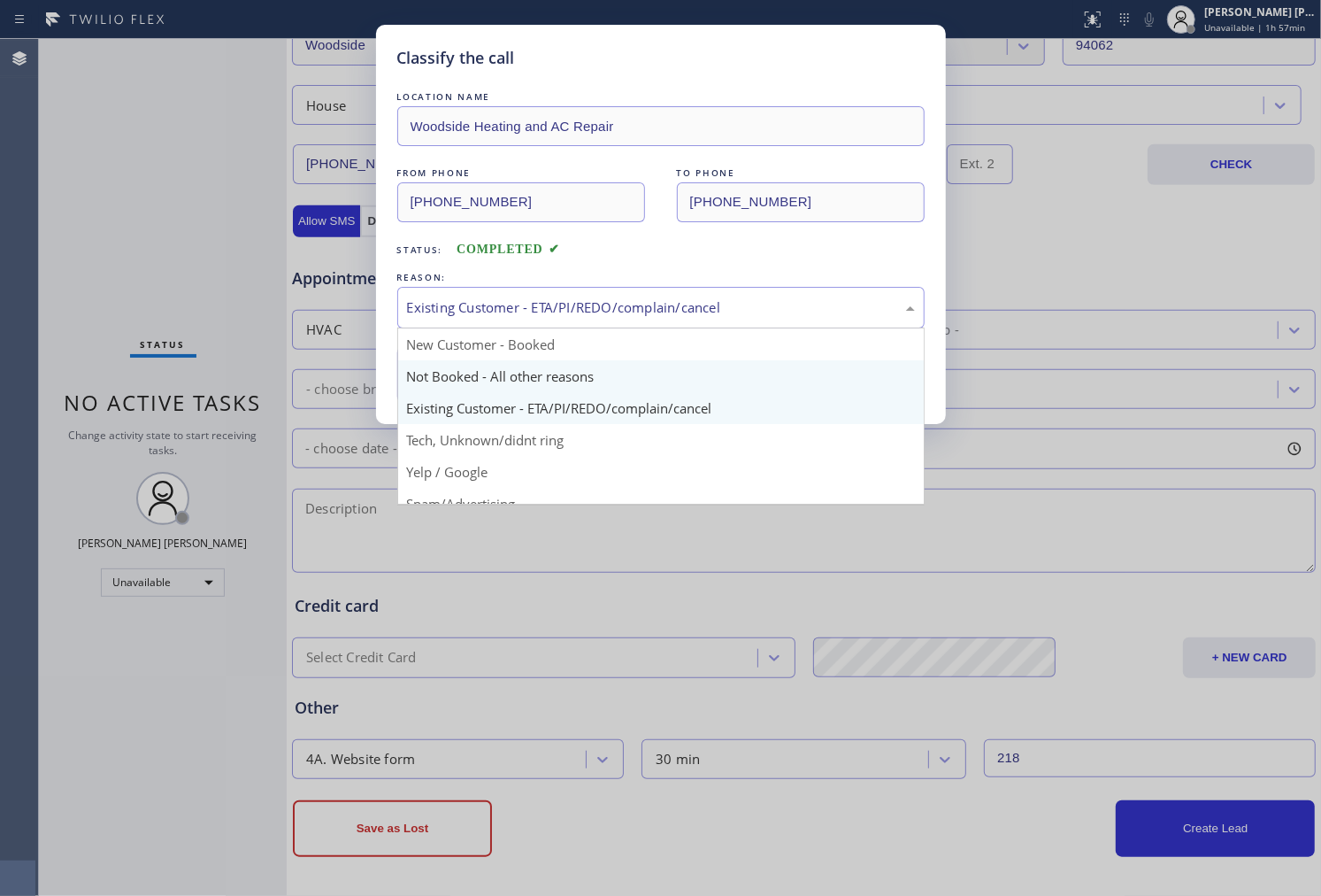
click at [492, 370] on button "Save" at bounding box center [469, 374] width 143 height 56
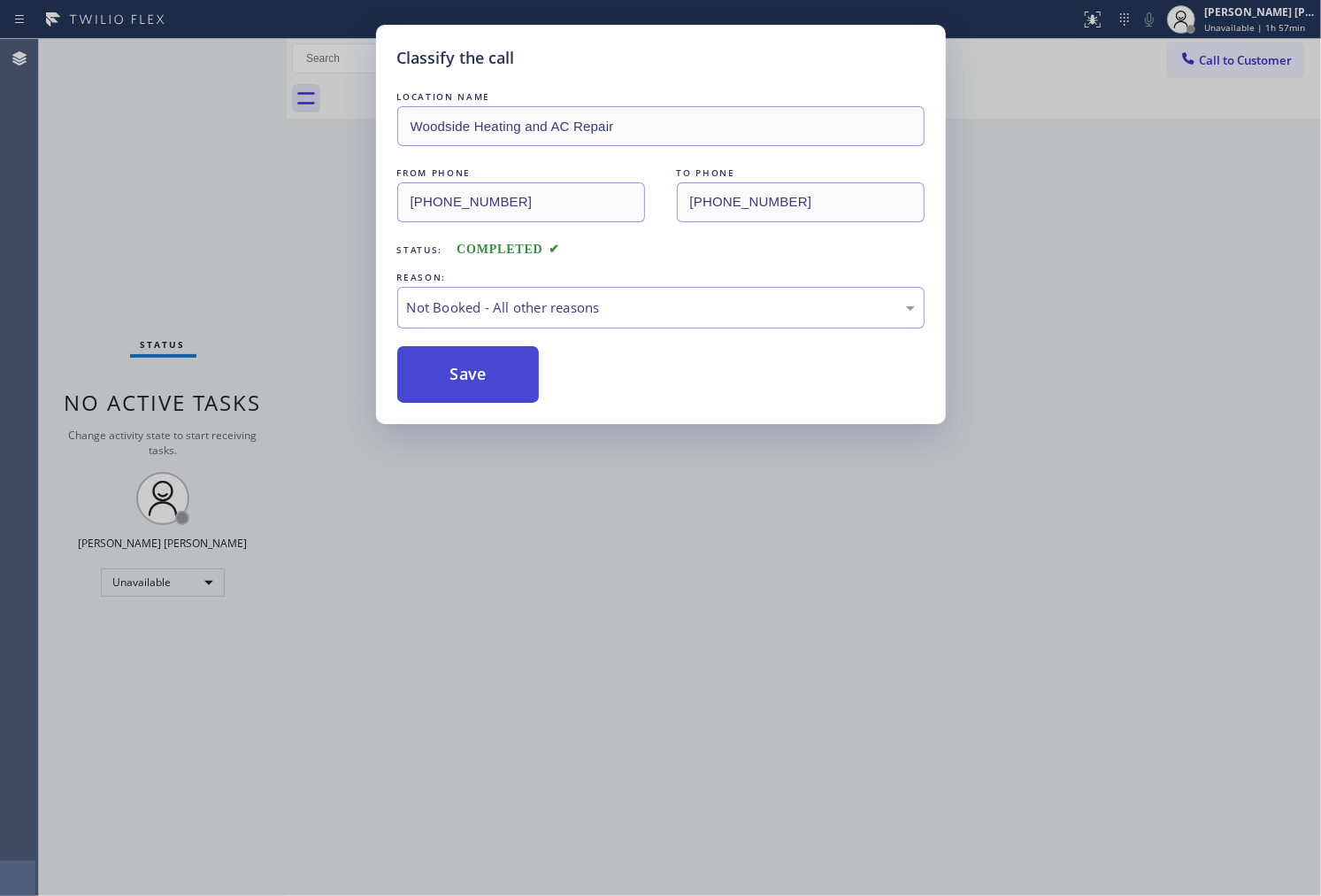
click at [491, 354] on button "Save" at bounding box center [469, 374] width 143 height 56
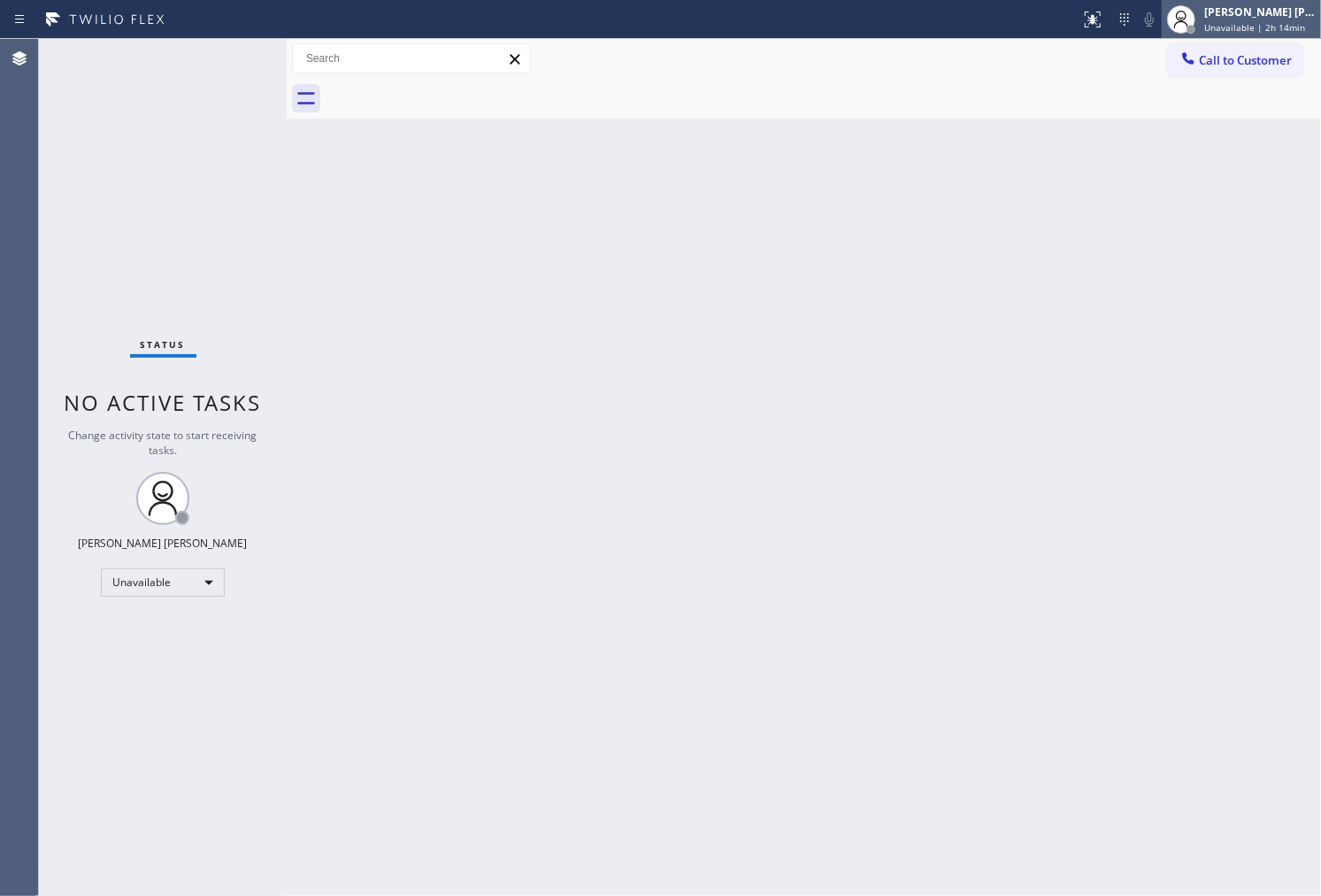
click at [1250, 23] on span "Unavailable | 2h 14min" at bounding box center [1255, 27] width 101 height 13
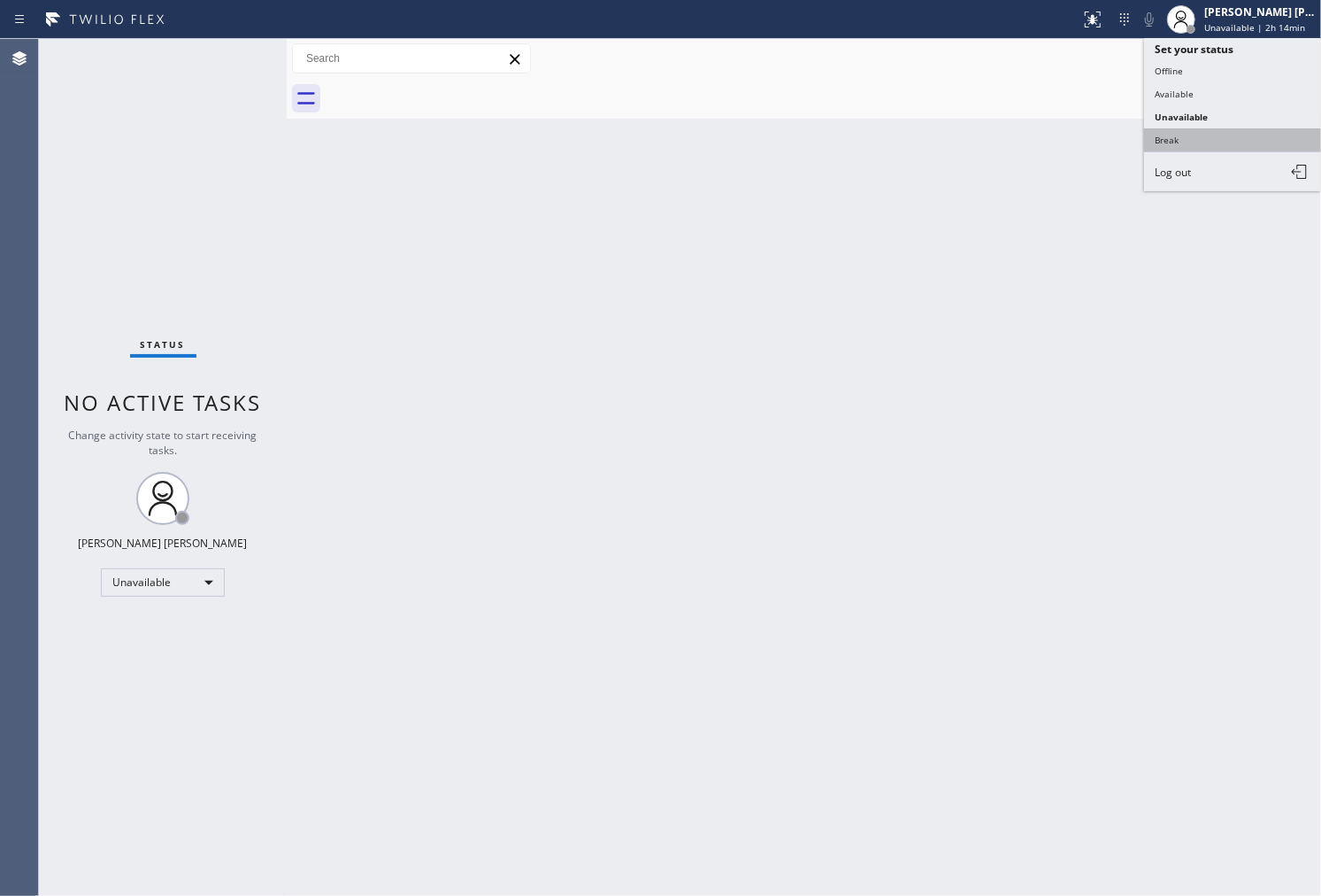
click at [1219, 130] on button "Break" at bounding box center [1233, 139] width 177 height 23
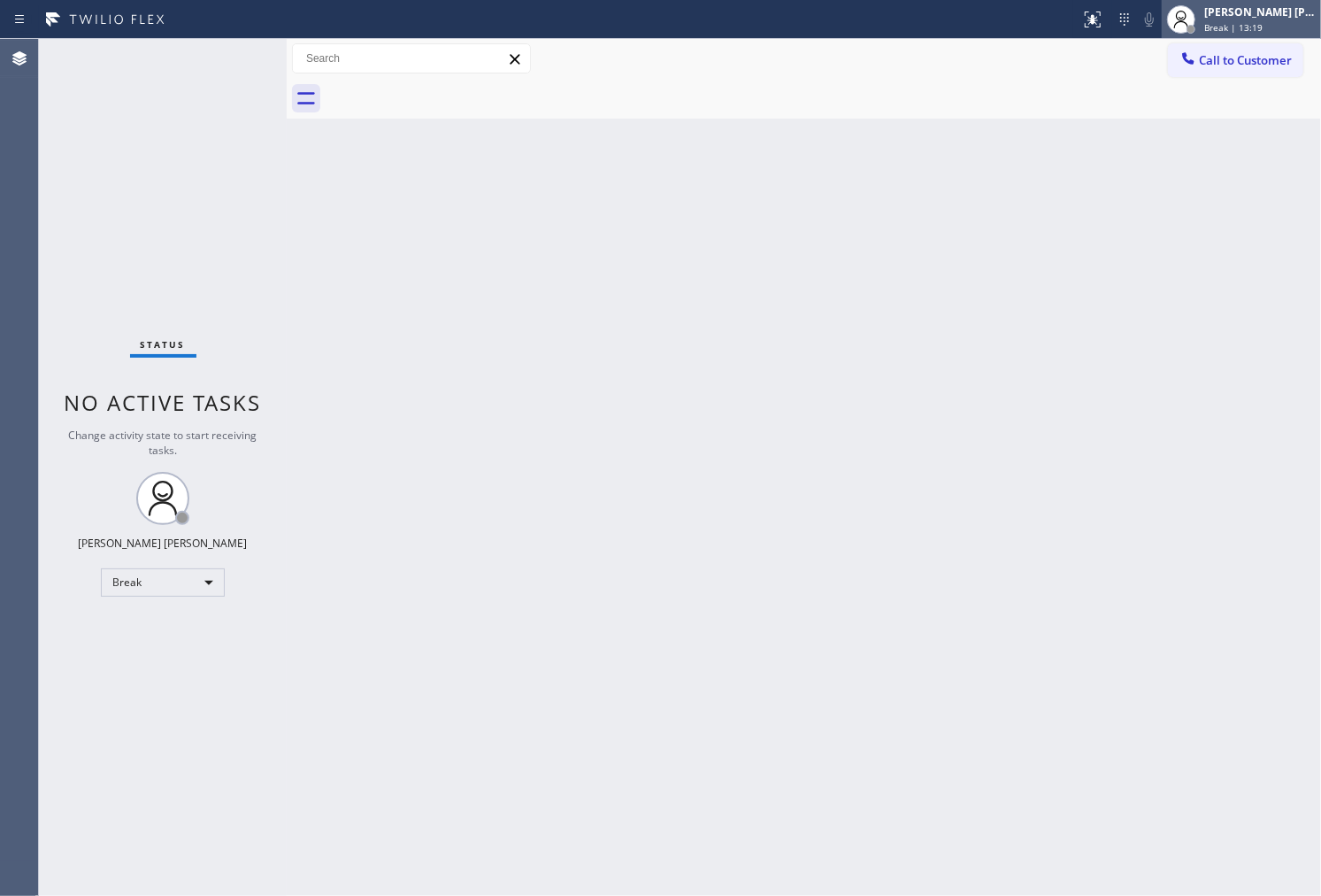
click at [1251, 21] on span "Break | 13:19" at bounding box center [1233, 27] width 58 height 13
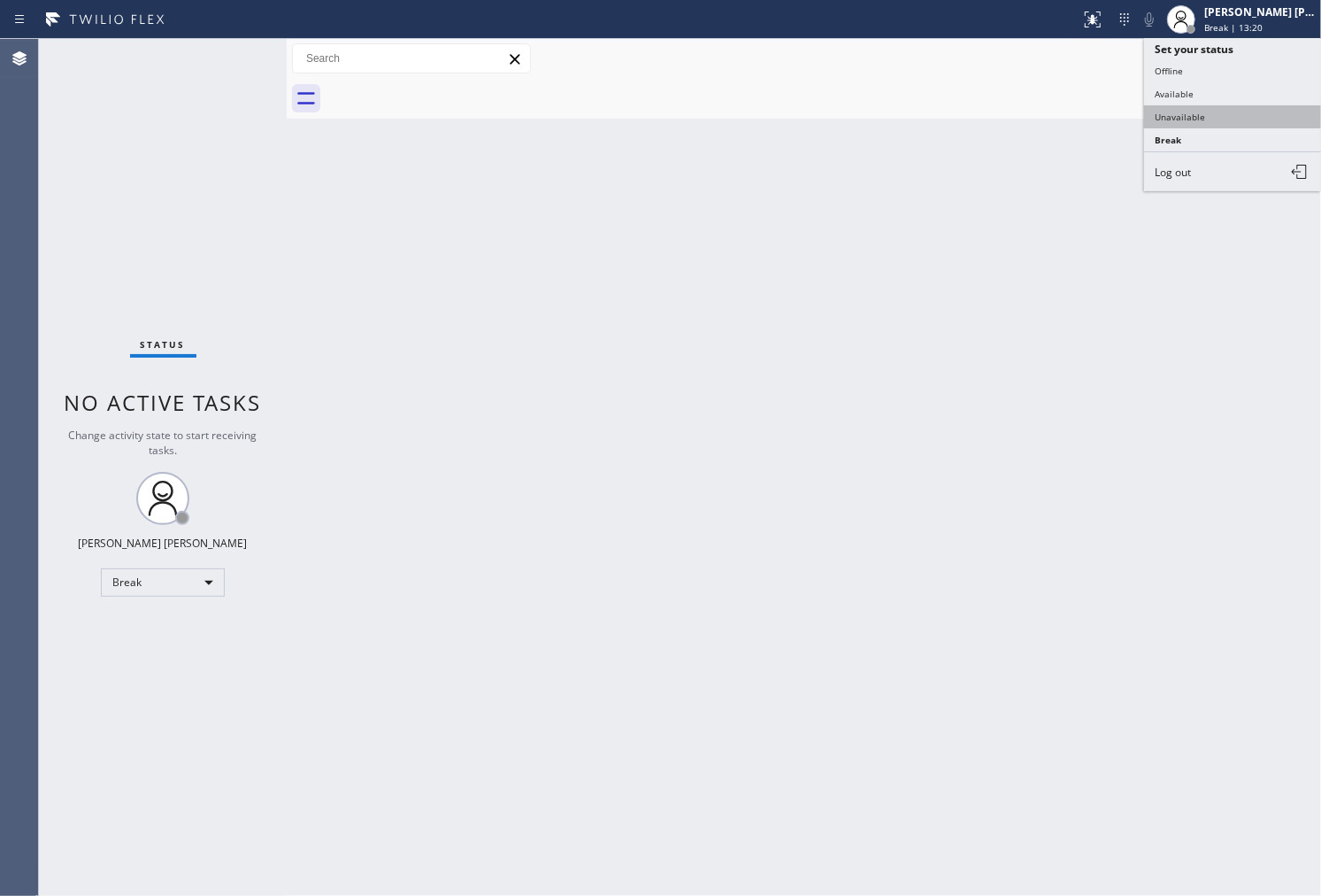
click at [1198, 121] on button "Unavailable" at bounding box center [1233, 116] width 177 height 23
click at [1198, 121] on div "Back to Dashboard Change Sender ID Customers Technicians Select a contact Outbo…" at bounding box center [804, 467] width 1035 height 856
click at [1205, 56] on span "Call to Customer" at bounding box center [1246, 60] width 93 height 16
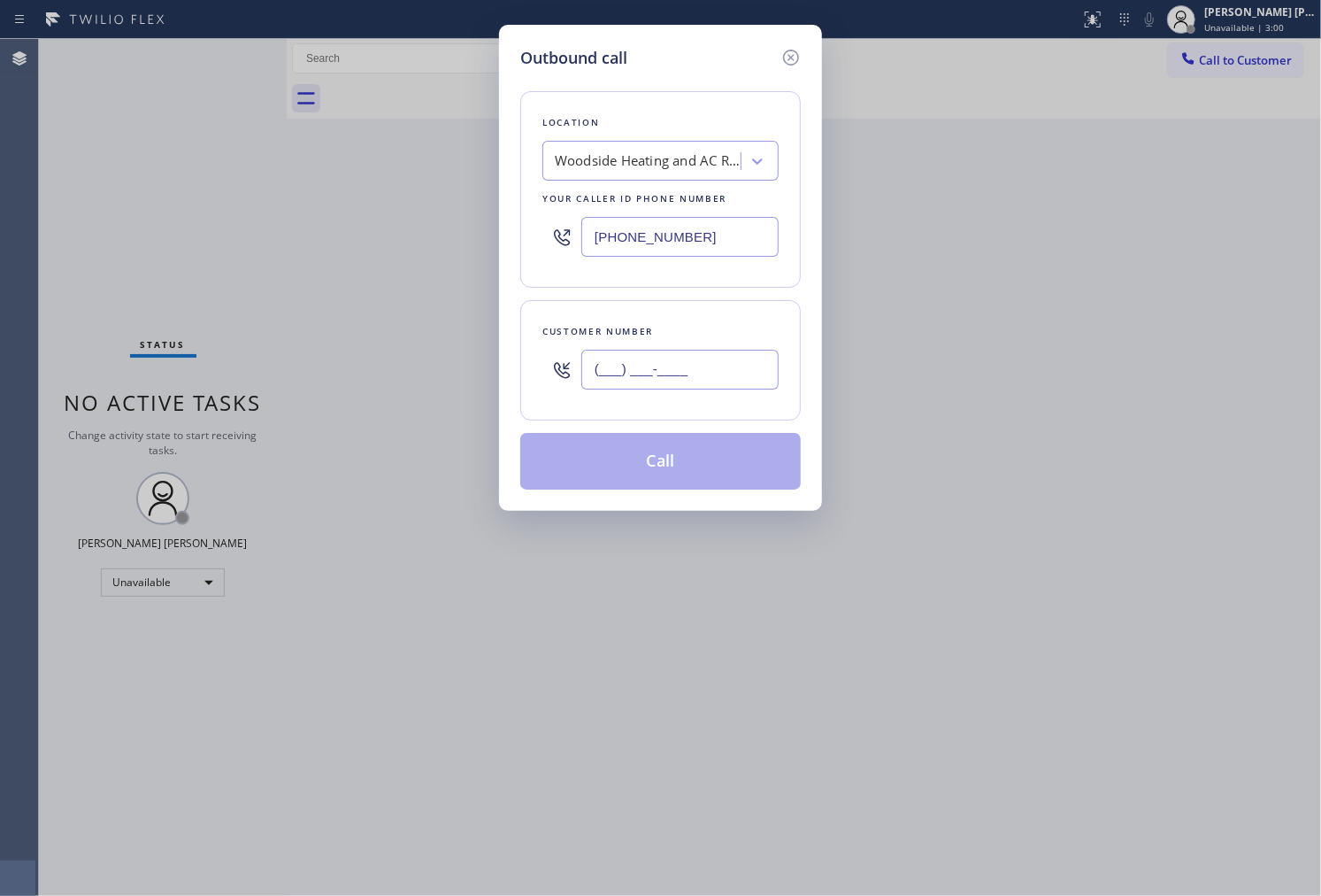
click at [679, 379] on input "(___) ___-____" at bounding box center [680, 370] width 197 height 40
paste input "301) 412-0064"
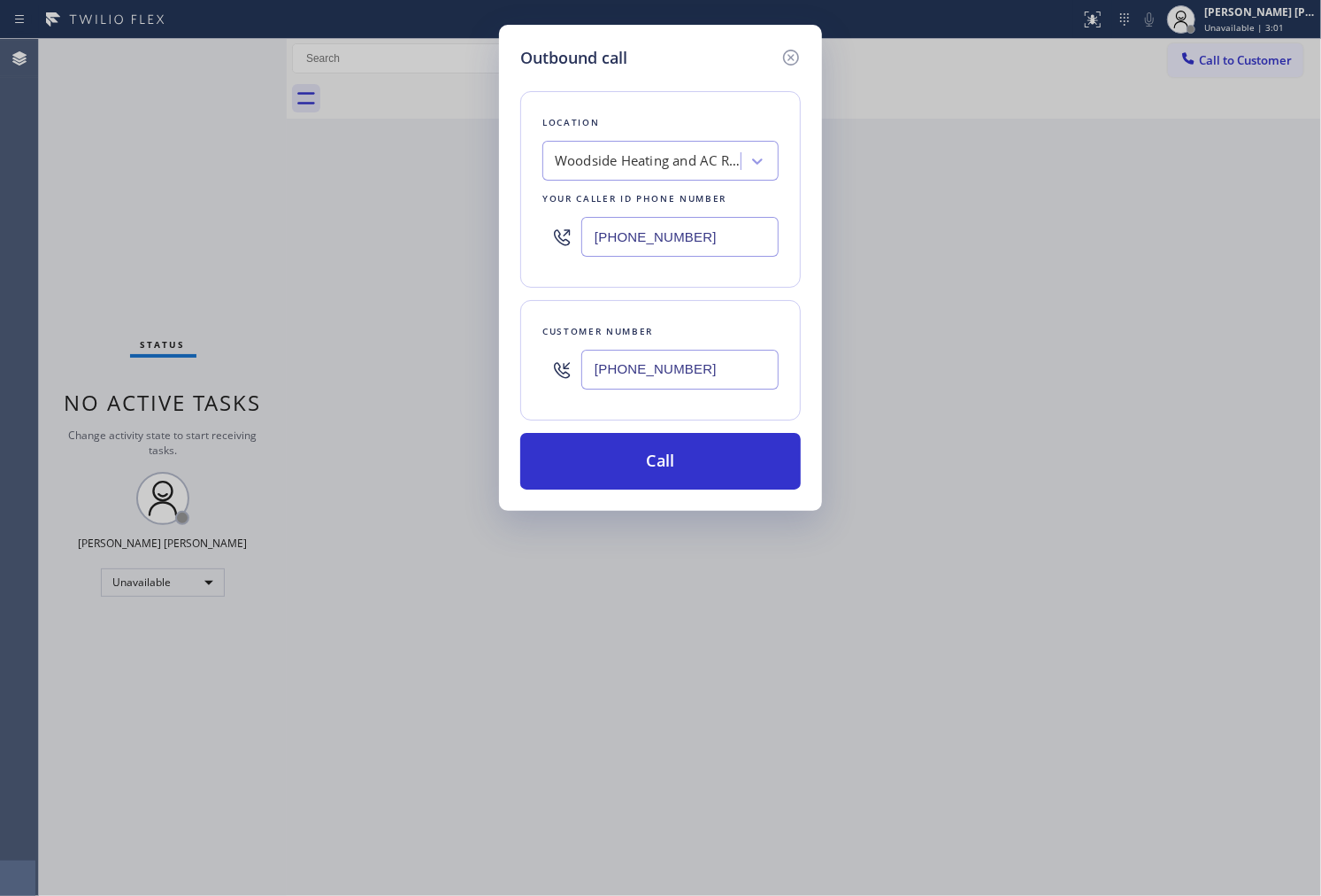
type input "(301) 412-0064"
click at [582, 227] on input "(628) 800-0340" at bounding box center [680, 237] width 197 height 40
click at [623, 234] on input "(628) 800-0340" at bounding box center [680, 237] width 197 height 40
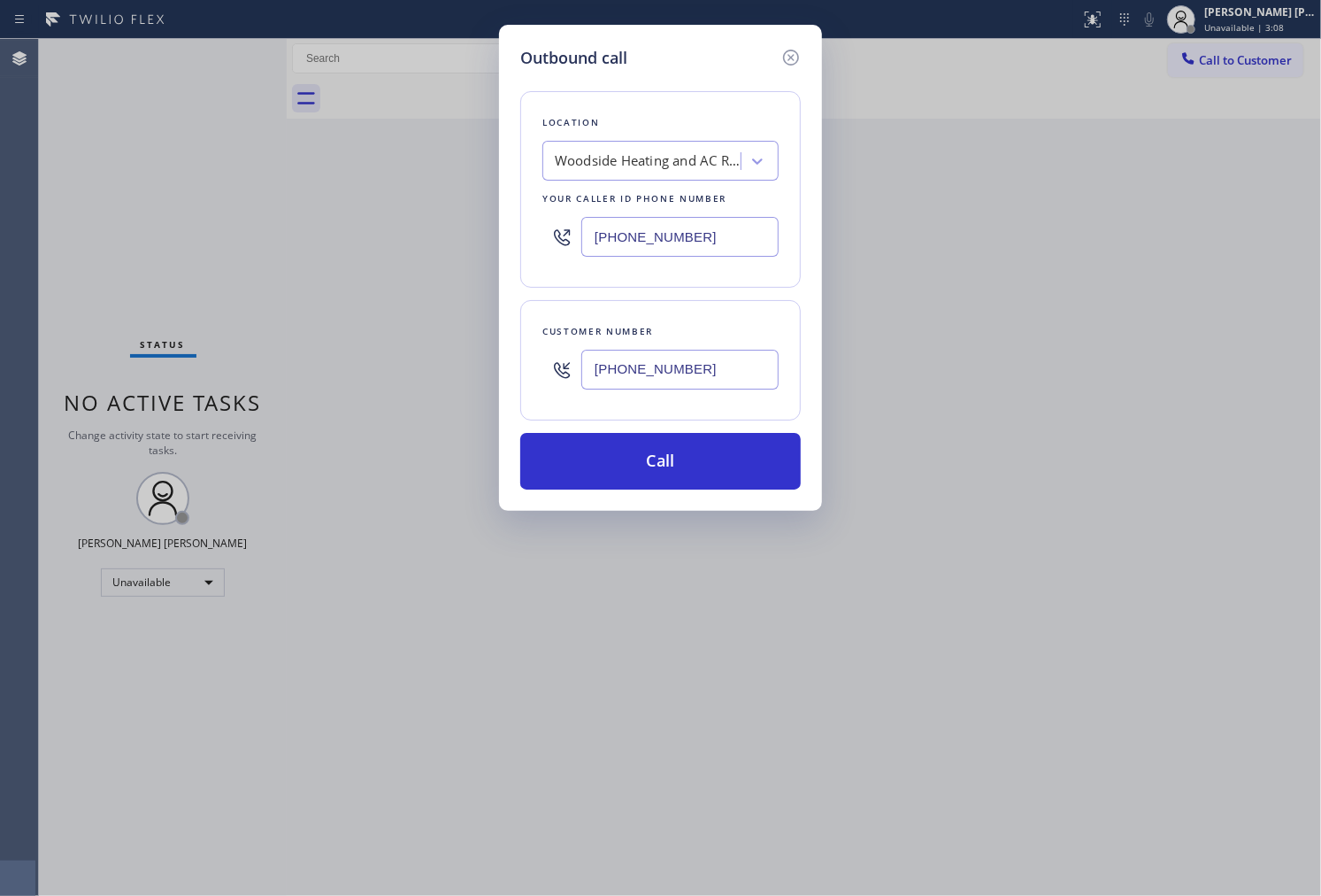
click at [674, 230] on input "(628) 800-0340" at bounding box center [680, 237] width 197 height 40
paste input "253) 263-1431"
type input "(253) 263-1431"
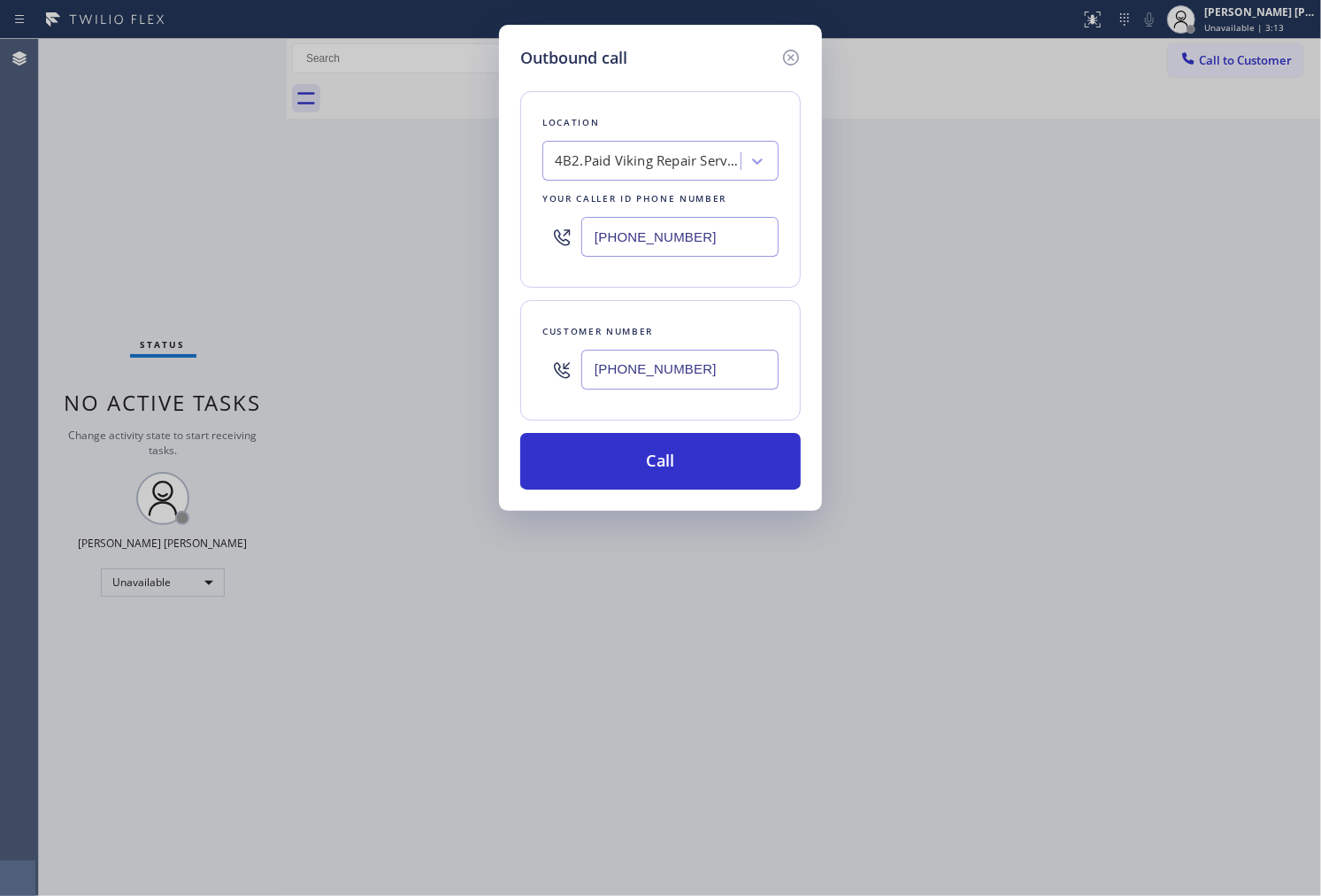
click at [85, 227] on div "Outbound call Location 4B2.Paid Viking Repair Service (Washington, Google Ads) …" at bounding box center [660, 448] width 1321 height 896
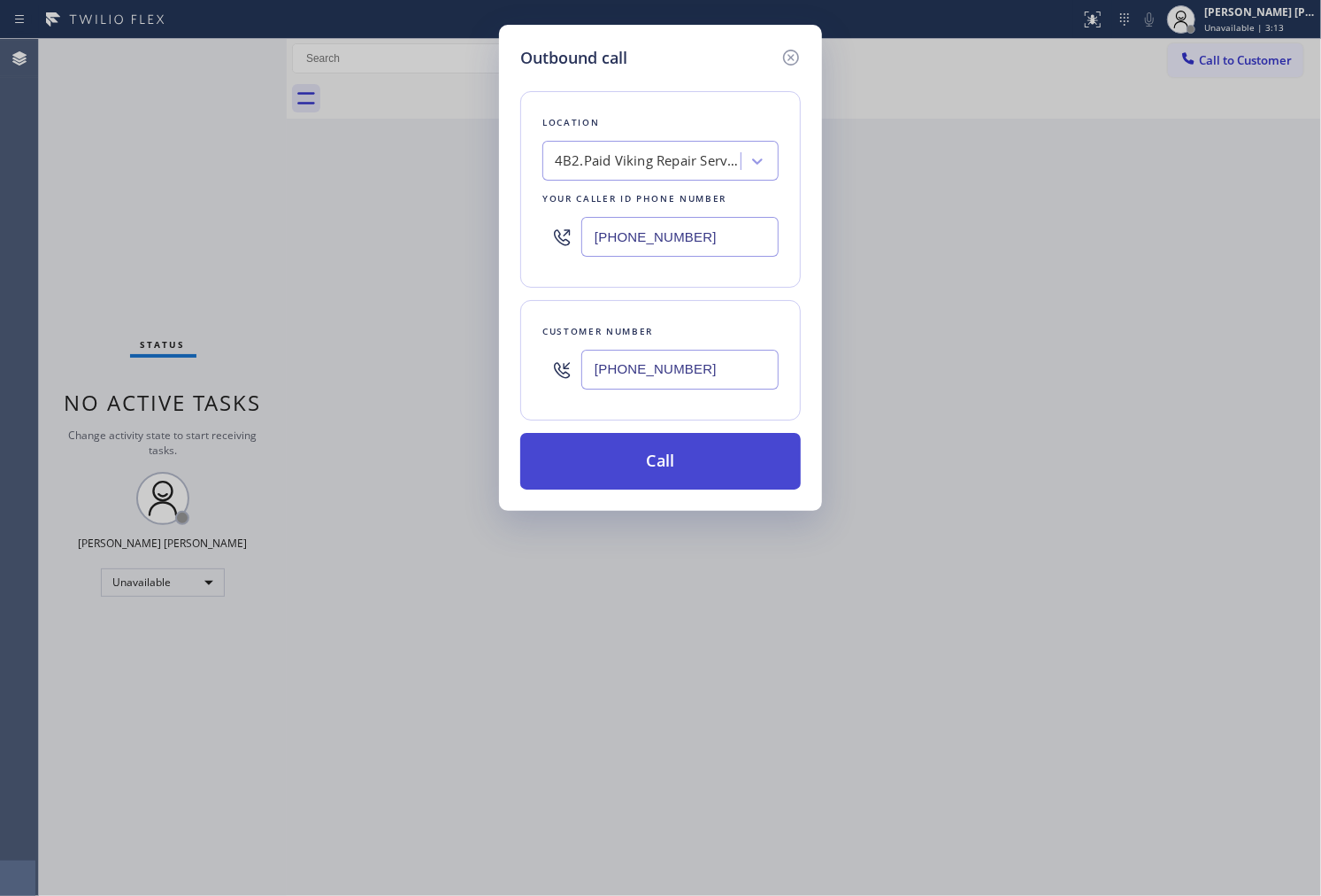
click at [722, 451] on button "Call" at bounding box center [660, 461] width 280 height 56
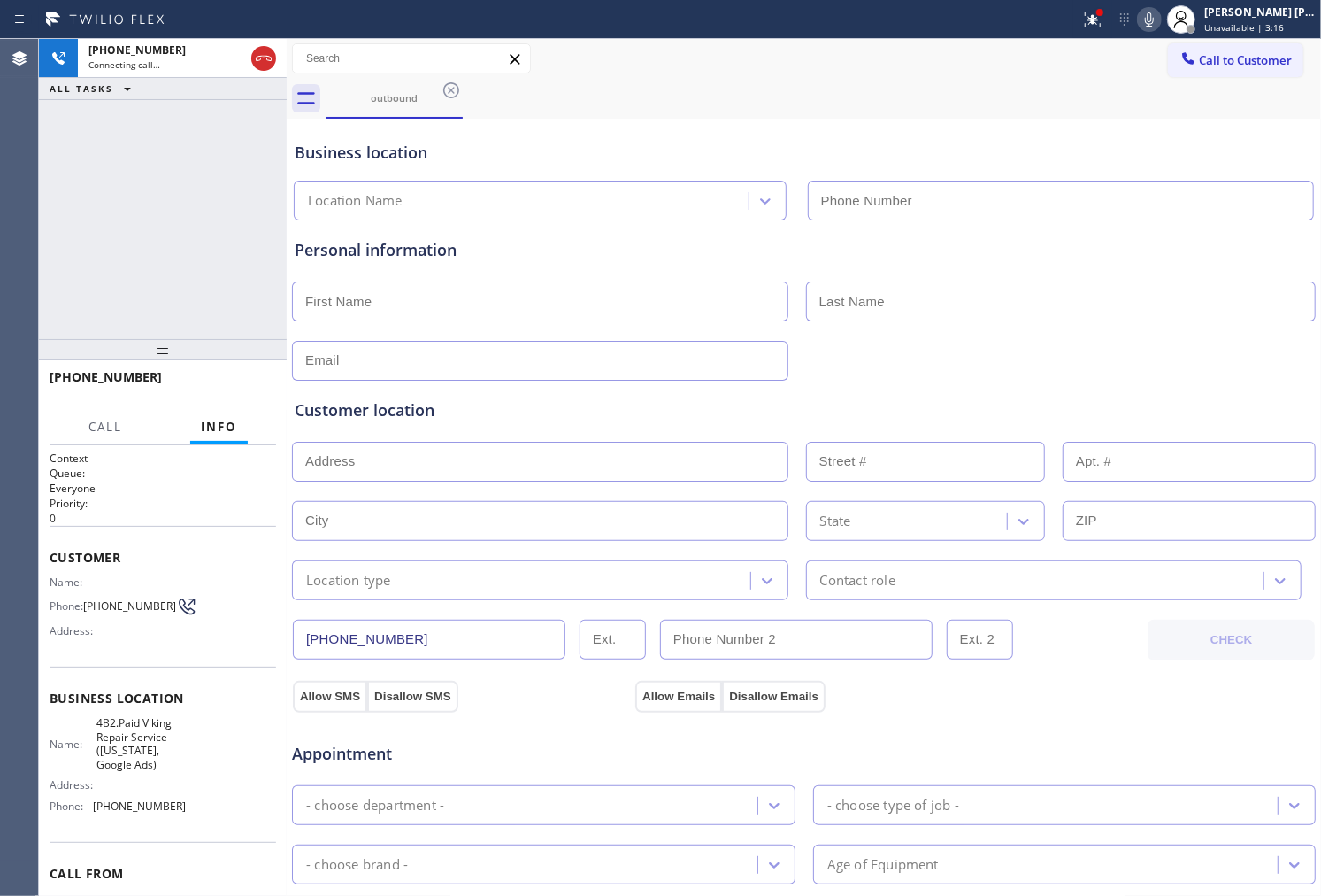
click at [1103, 21] on icon at bounding box center [1092, 19] width 21 height 21
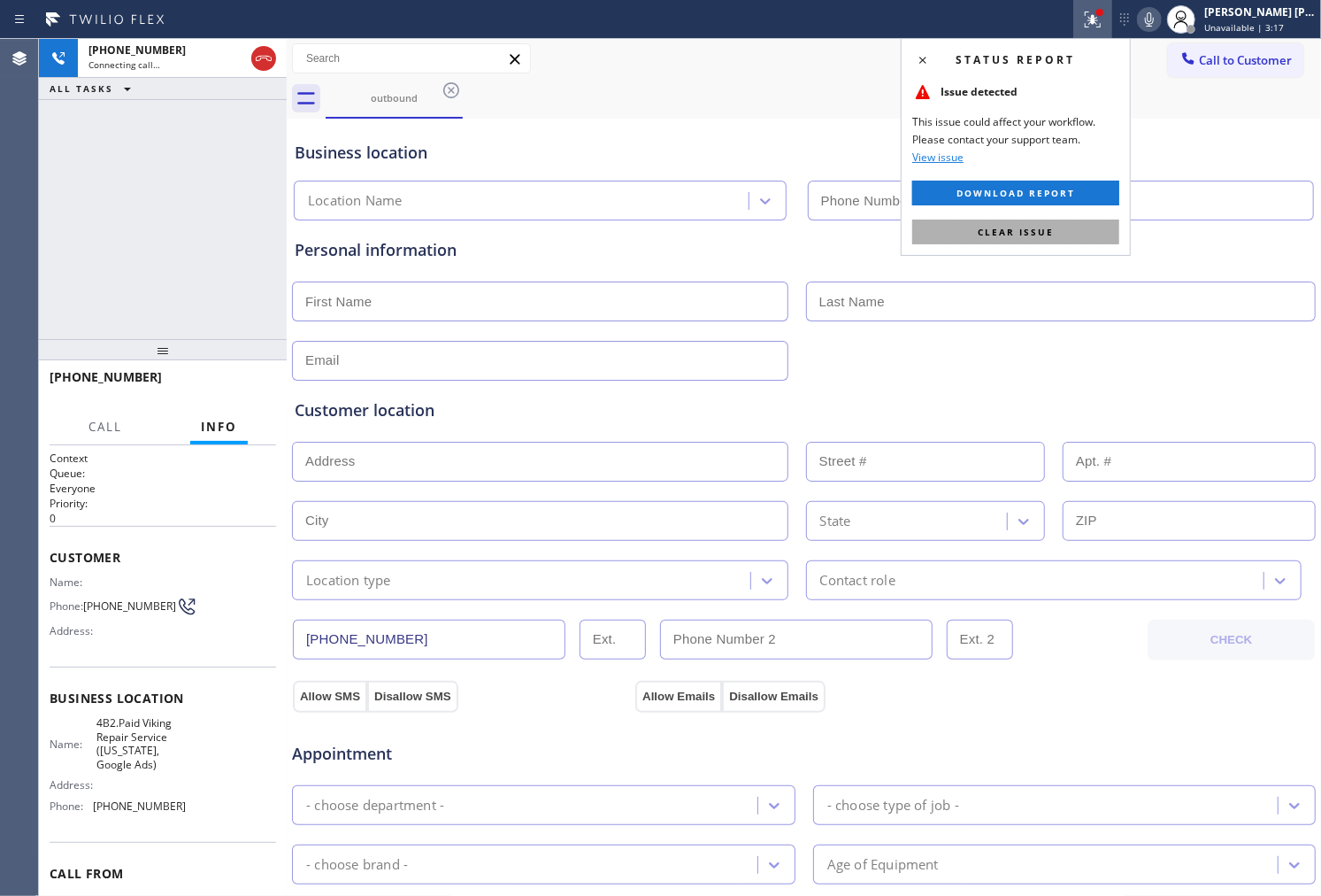
type input "(253) 263-1431"
click at [1011, 226] on span "Clear issue" at bounding box center [1016, 232] width 76 height 13
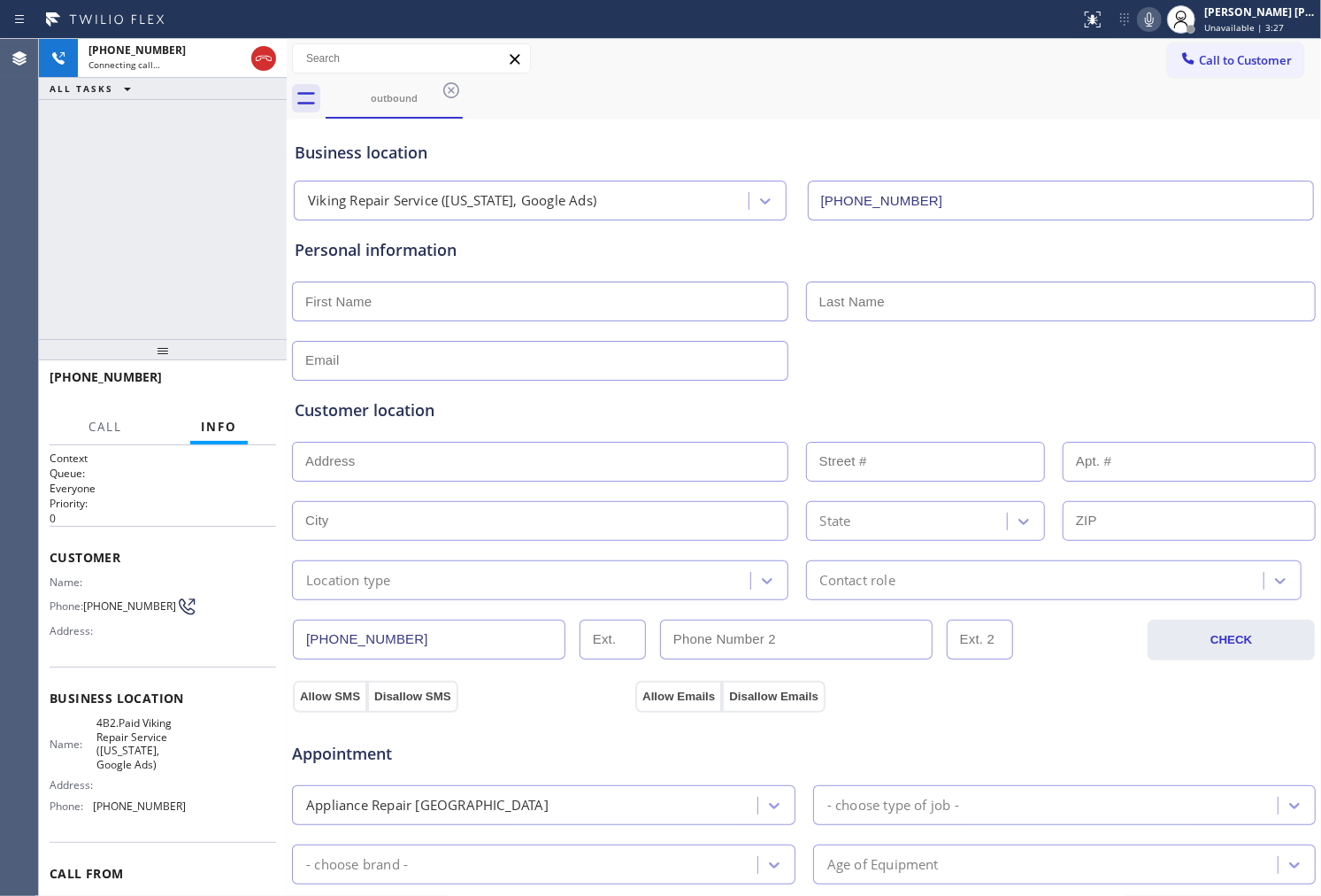
click at [54, 210] on div "+13014120064 Connecting call… ALL TASKS ALL TASKS ACTIVE TASKS TASKS IN WRAP UP" at bounding box center [163, 188] width 248 height 300
click at [1160, 21] on icon at bounding box center [1149, 19] width 21 height 21
click at [127, 382] on span "+13014120064" at bounding box center [105, 376] width 112 height 17
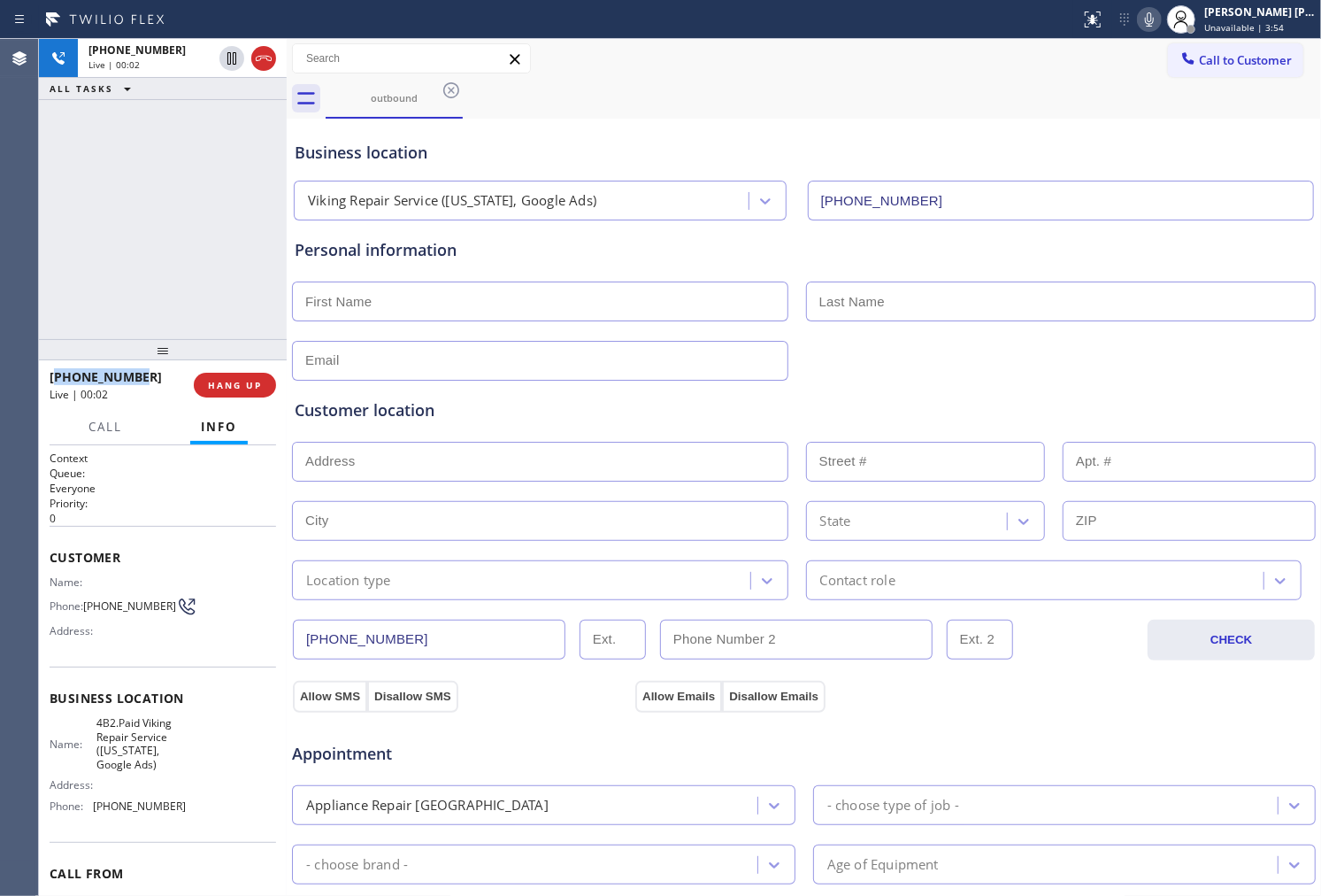
click at [127, 382] on span "+13014120064" at bounding box center [105, 376] width 112 height 17
click at [226, 385] on span "HANG UP" at bounding box center [235, 385] width 54 height 13
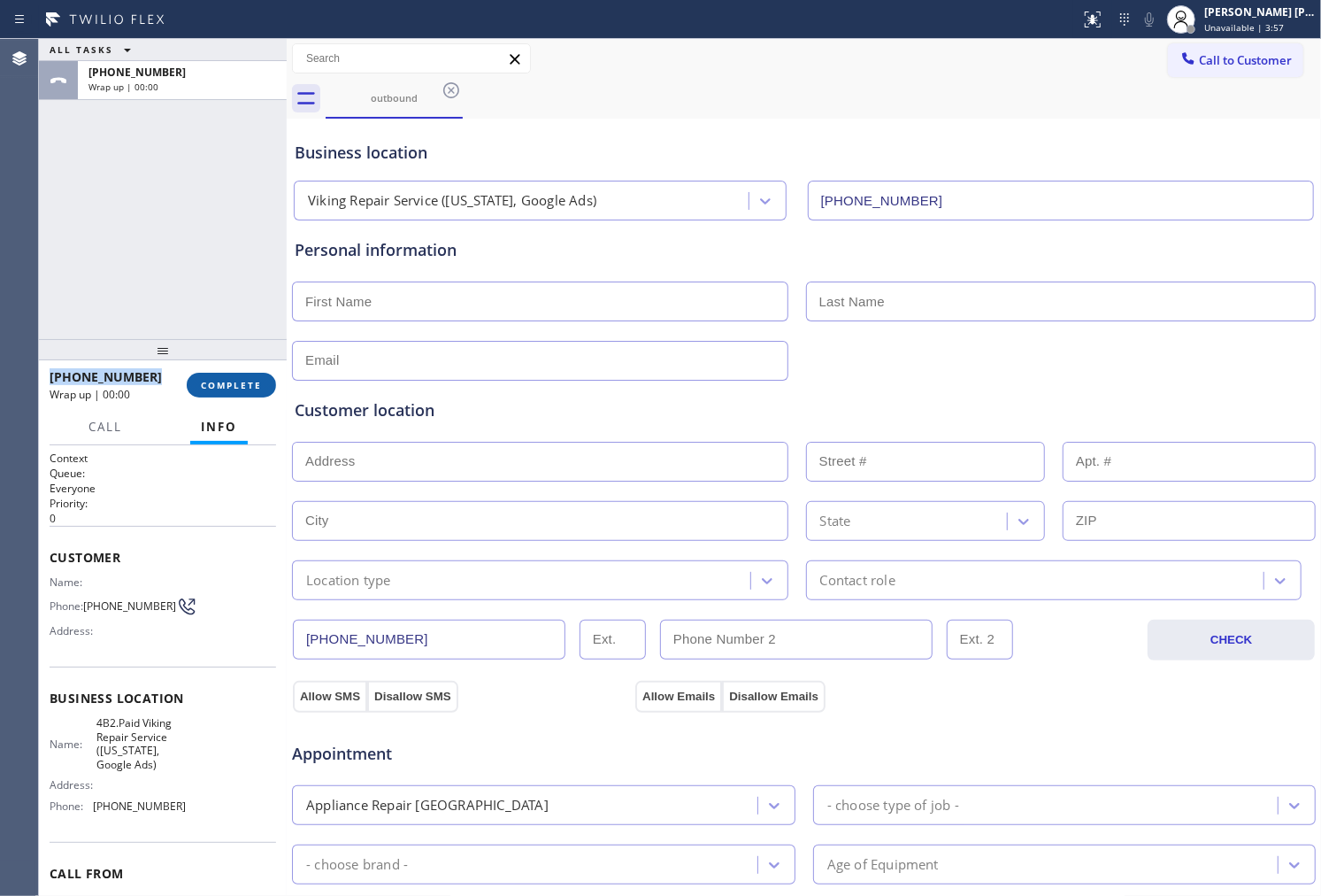
click at [254, 379] on span "COMPLETE" at bounding box center [232, 385] width 61 height 13
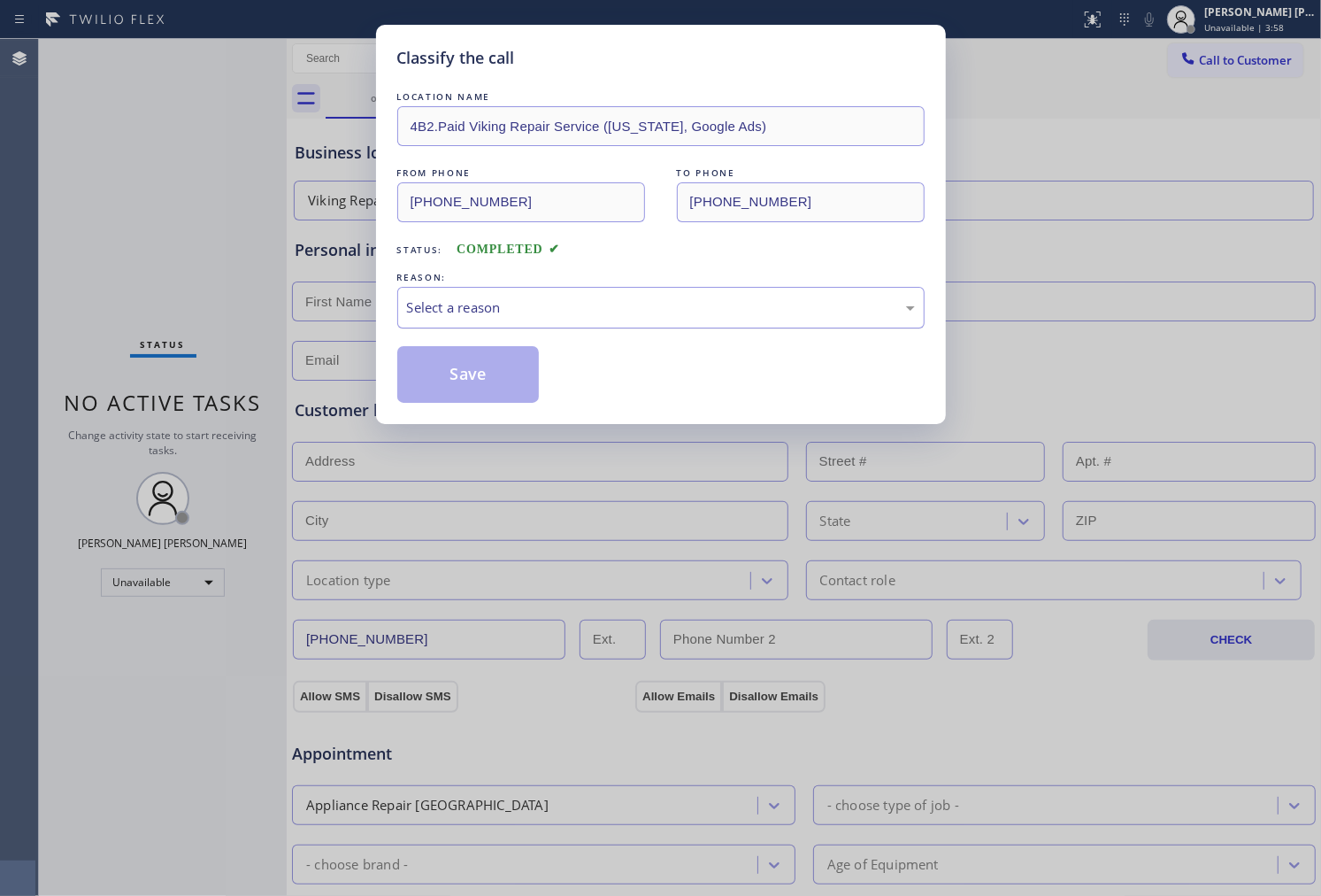
click at [594, 293] on div "Select a reason" at bounding box center [661, 307] width 527 height 42
click at [487, 392] on button "Save" at bounding box center [469, 374] width 143 height 56
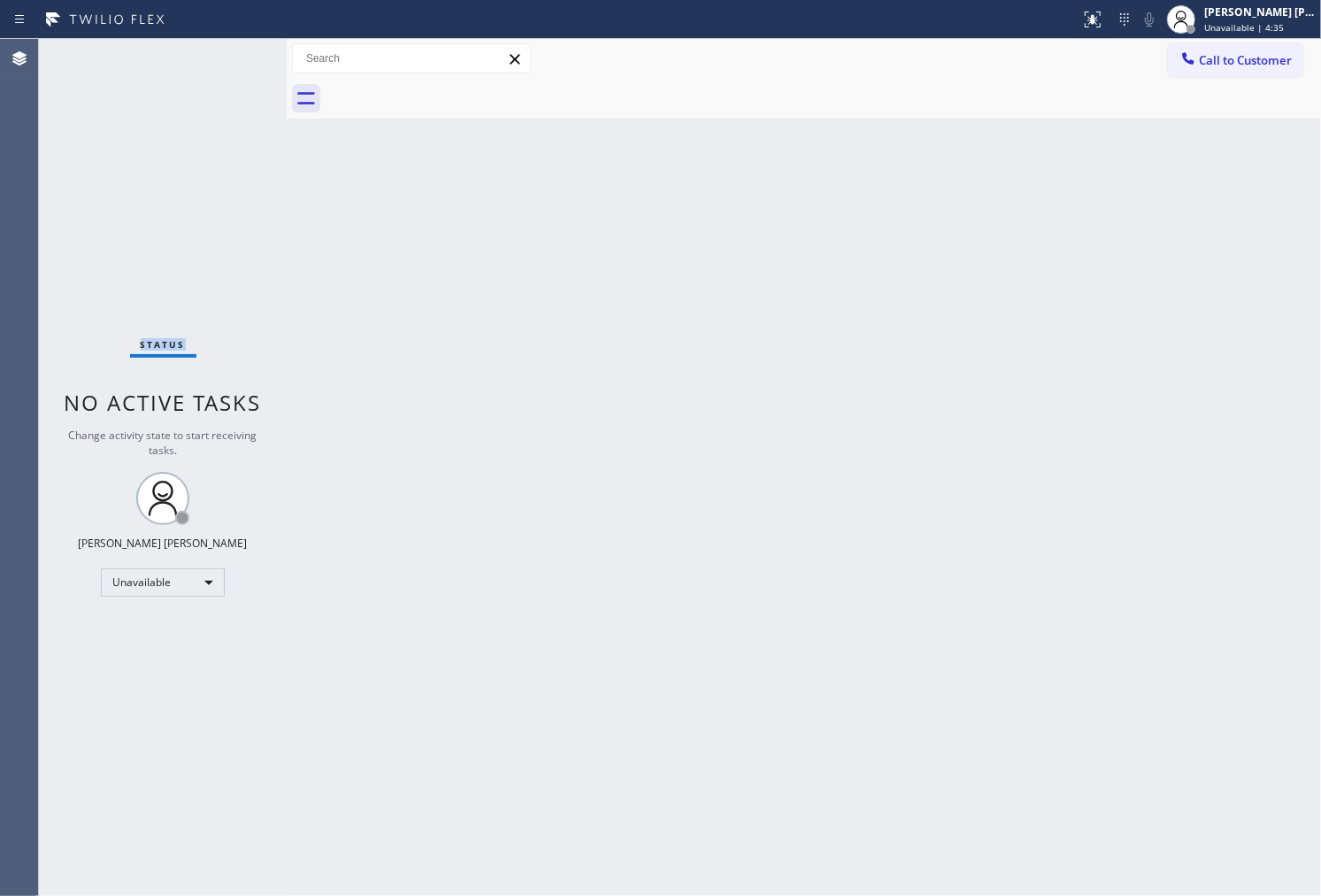
click at [89, 268] on div "Status No active tasks Change activity state to start receiving tasks. Shiena M…" at bounding box center [163, 467] width 248 height 856
click at [259, 386] on div "Status No active tasks Change activity state to start receiving tasks. Shiena M…" at bounding box center [163, 467] width 248 height 856
click at [72, 174] on div "Status No active tasks Change activity state to start receiving tasks. Shiena M…" at bounding box center [163, 467] width 248 height 856
click at [1261, 50] on button "Call to Customer" at bounding box center [1236, 60] width 136 height 34
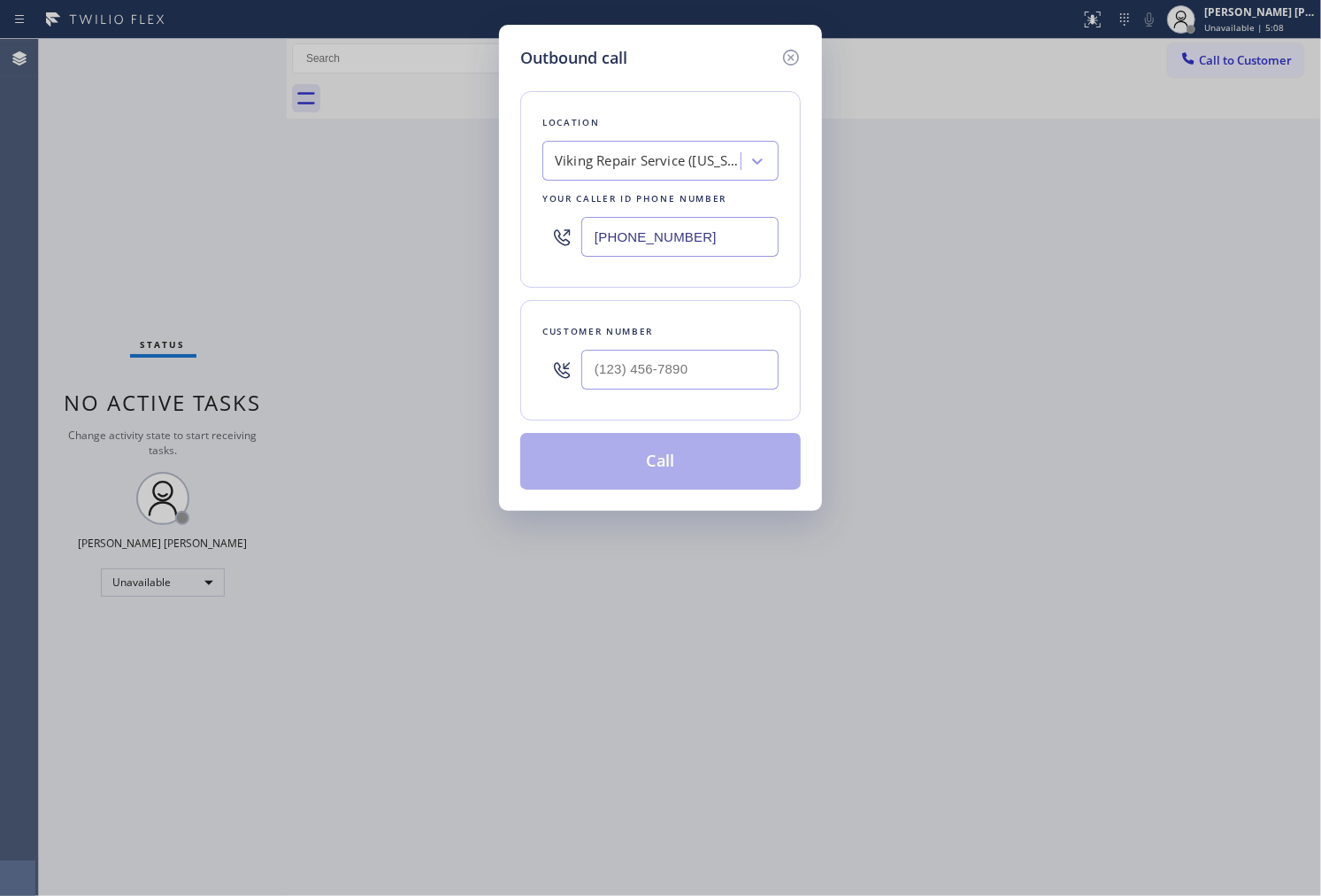
click at [635, 350] on input "text" at bounding box center [680, 370] width 197 height 40
click at [635, 350] on input "(___) ___-____" at bounding box center [680, 370] width 197 height 40
paste input "844-2312"
click at [634, 367] on input "(___) 844-2312" at bounding box center [680, 370] width 197 height 40
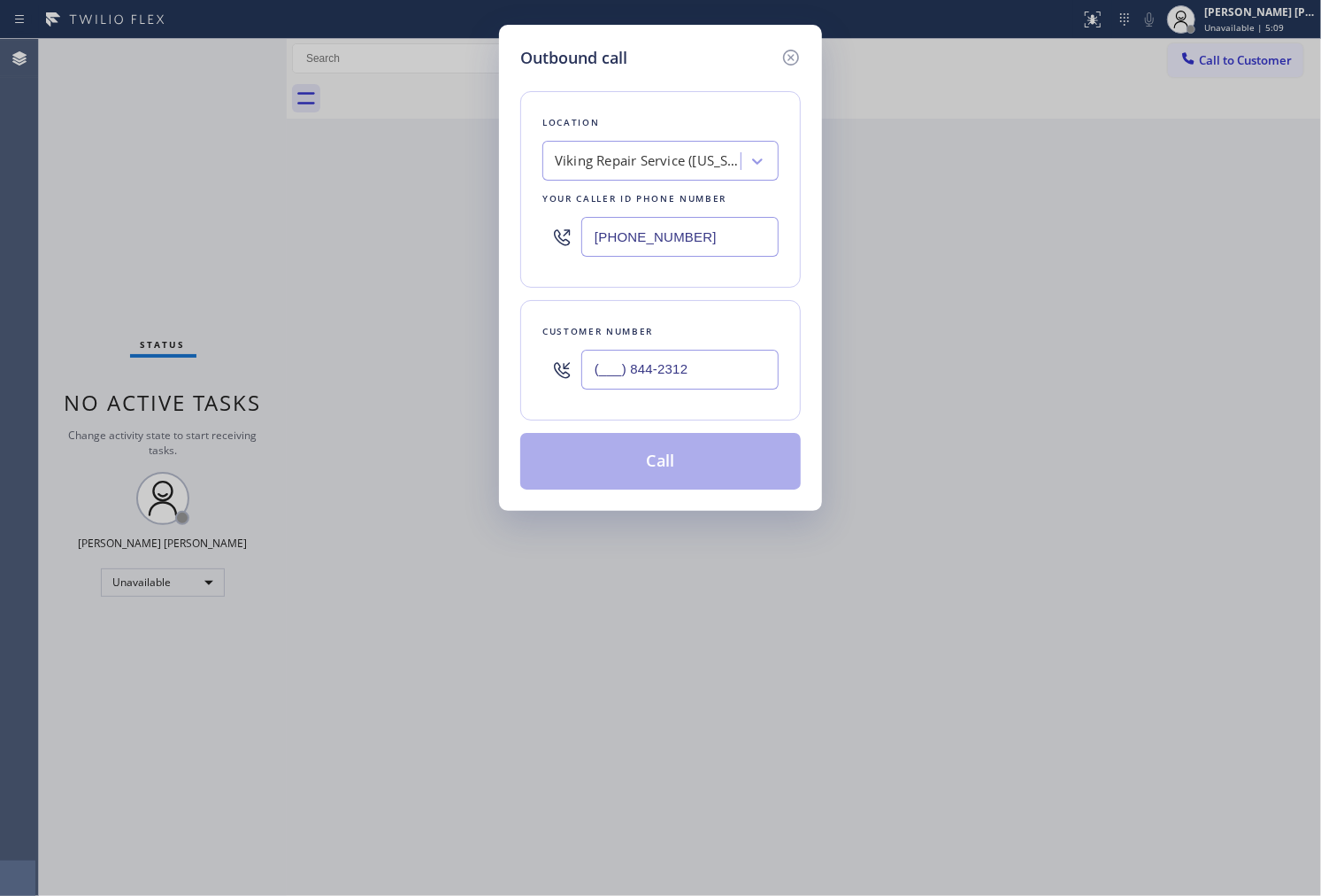
click at [634, 366] on input "(___) 844-2312" at bounding box center [680, 370] width 197 height 40
paste input "844) 231-2086"
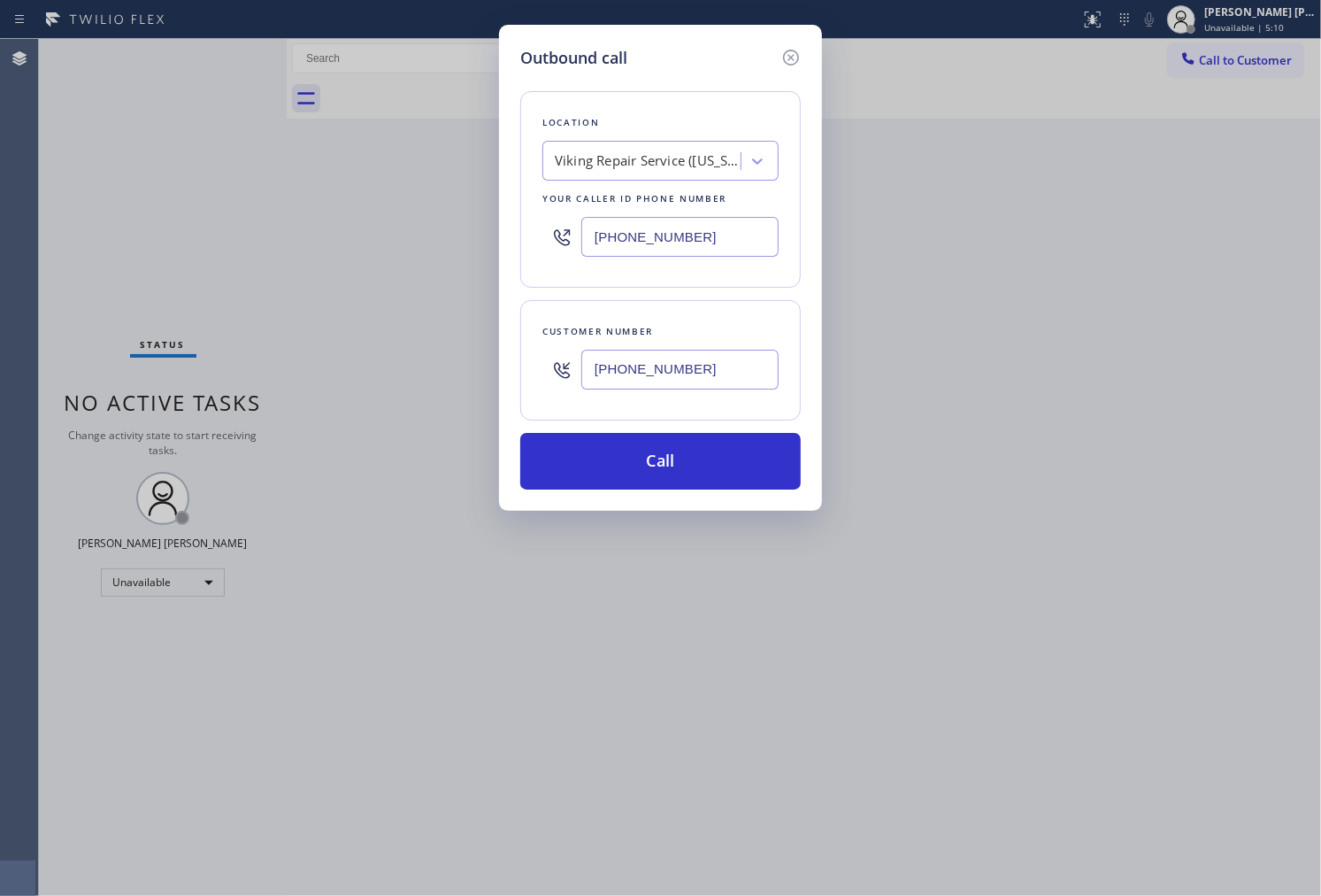
type input "(844) 231-2086"
click at [22, 217] on div "Outbound call Location Viking Repair Service (Washington, Google Ads) Your call…" at bounding box center [660, 448] width 1321 height 896
click at [616, 227] on input "(253) 263-1431" at bounding box center [680, 237] width 197 height 40
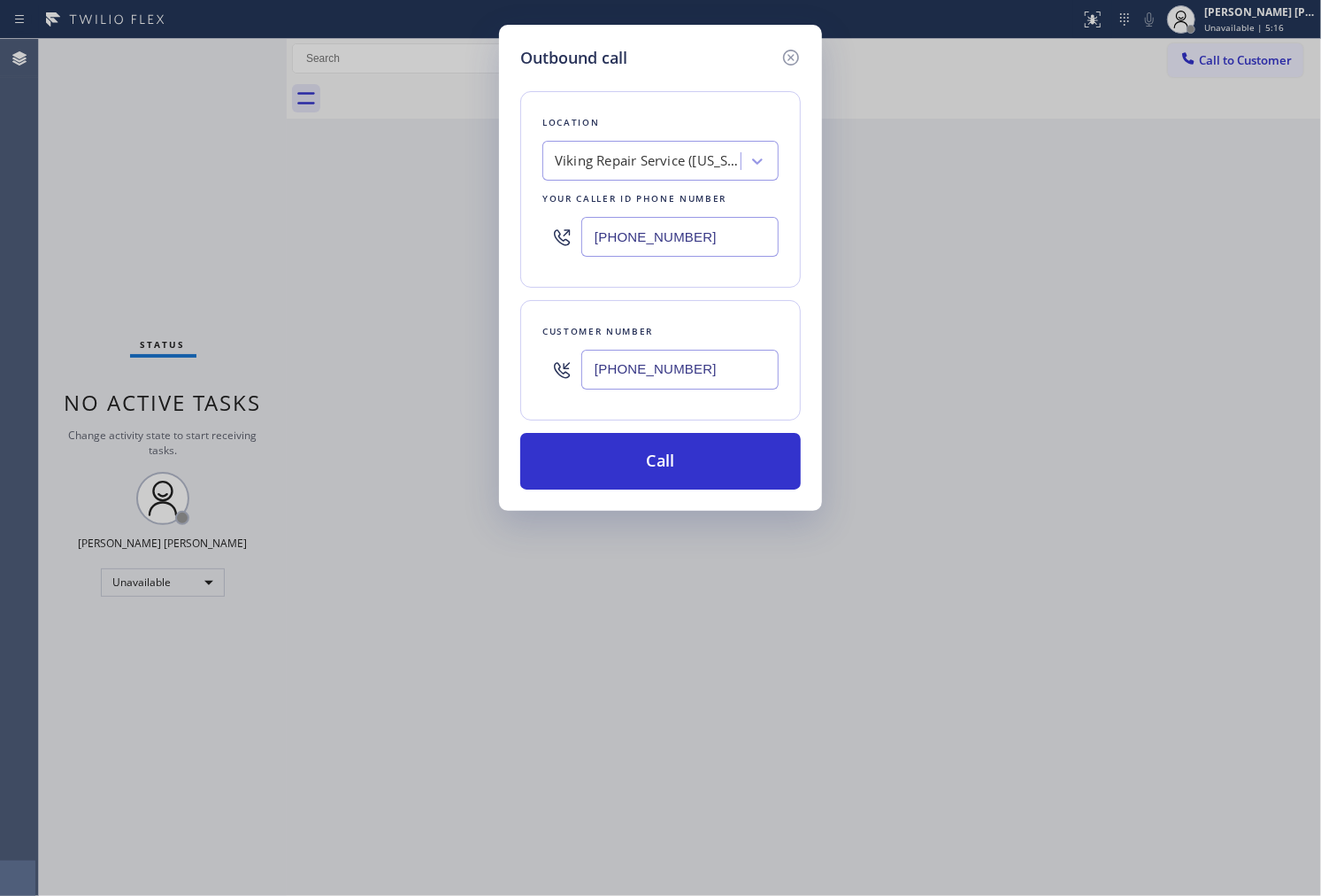
paste input "844) 231-2086"
type input "(844) 231-2086"
click at [658, 364] on input "(844) 231-2086" at bounding box center [680, 370] width 197 height 40
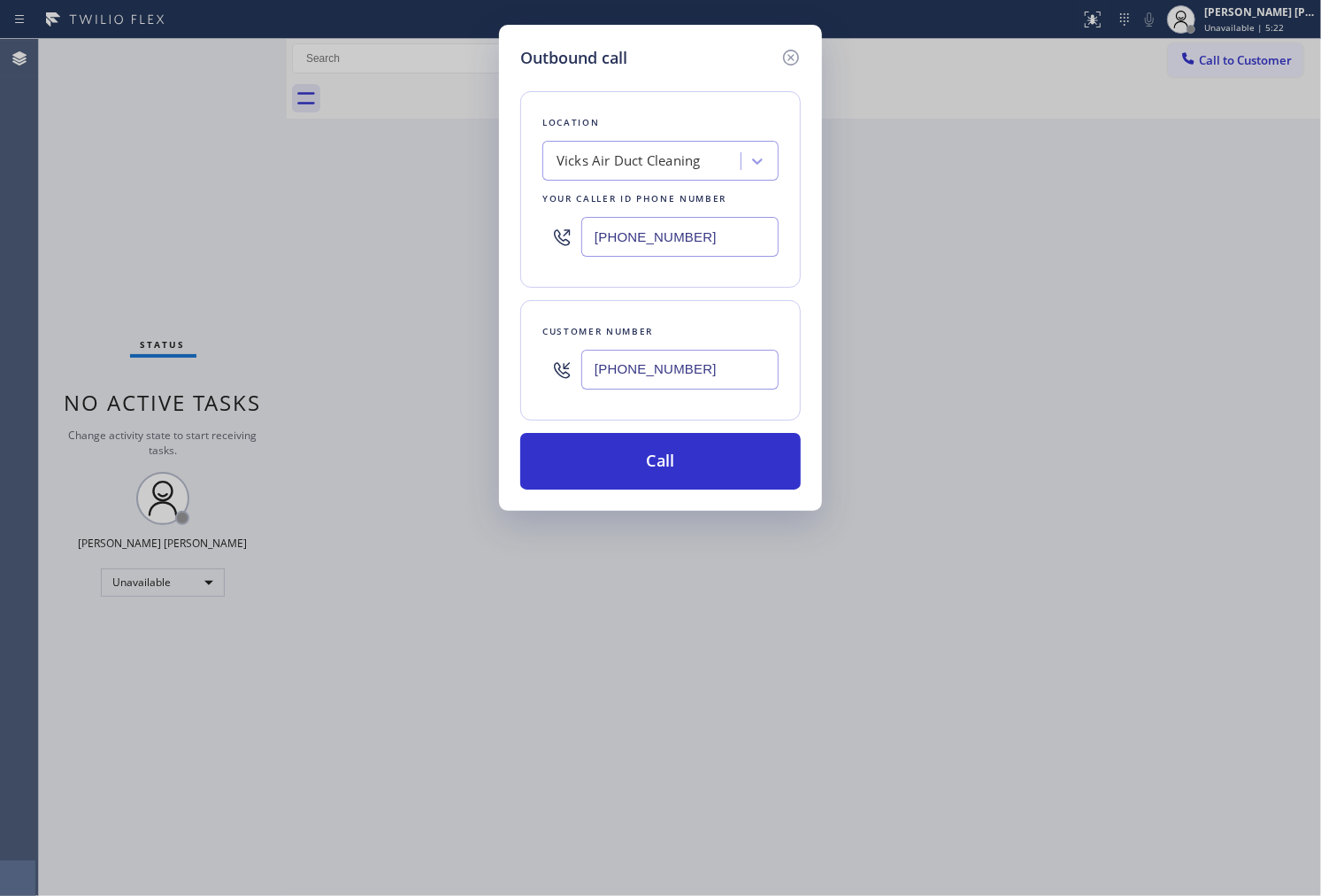
paste input "615) 948-3740"
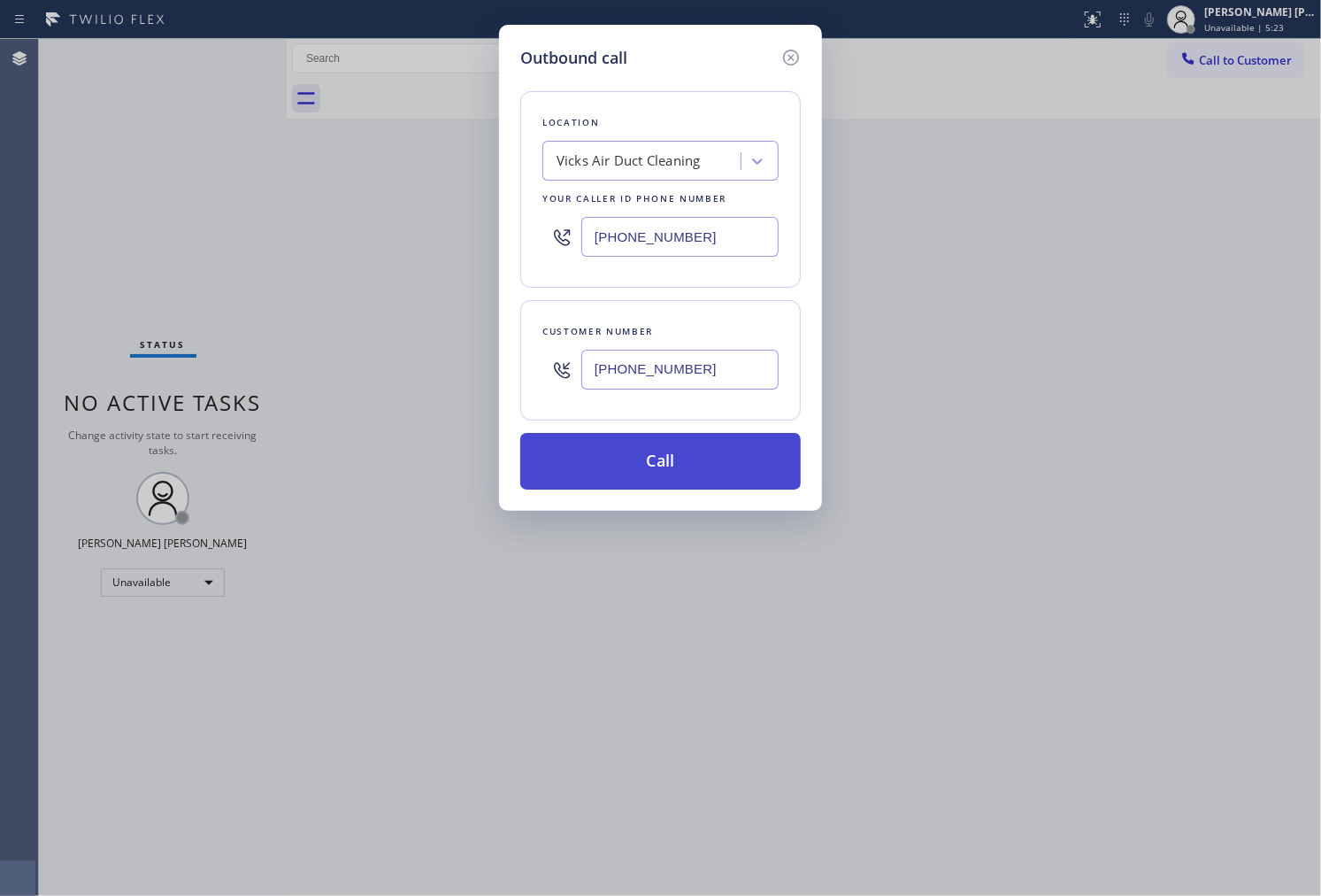
type input "(615) 948-3740"
click at [697, 480] on button "Call" at bounding box center [660, 461] width 280 height 56
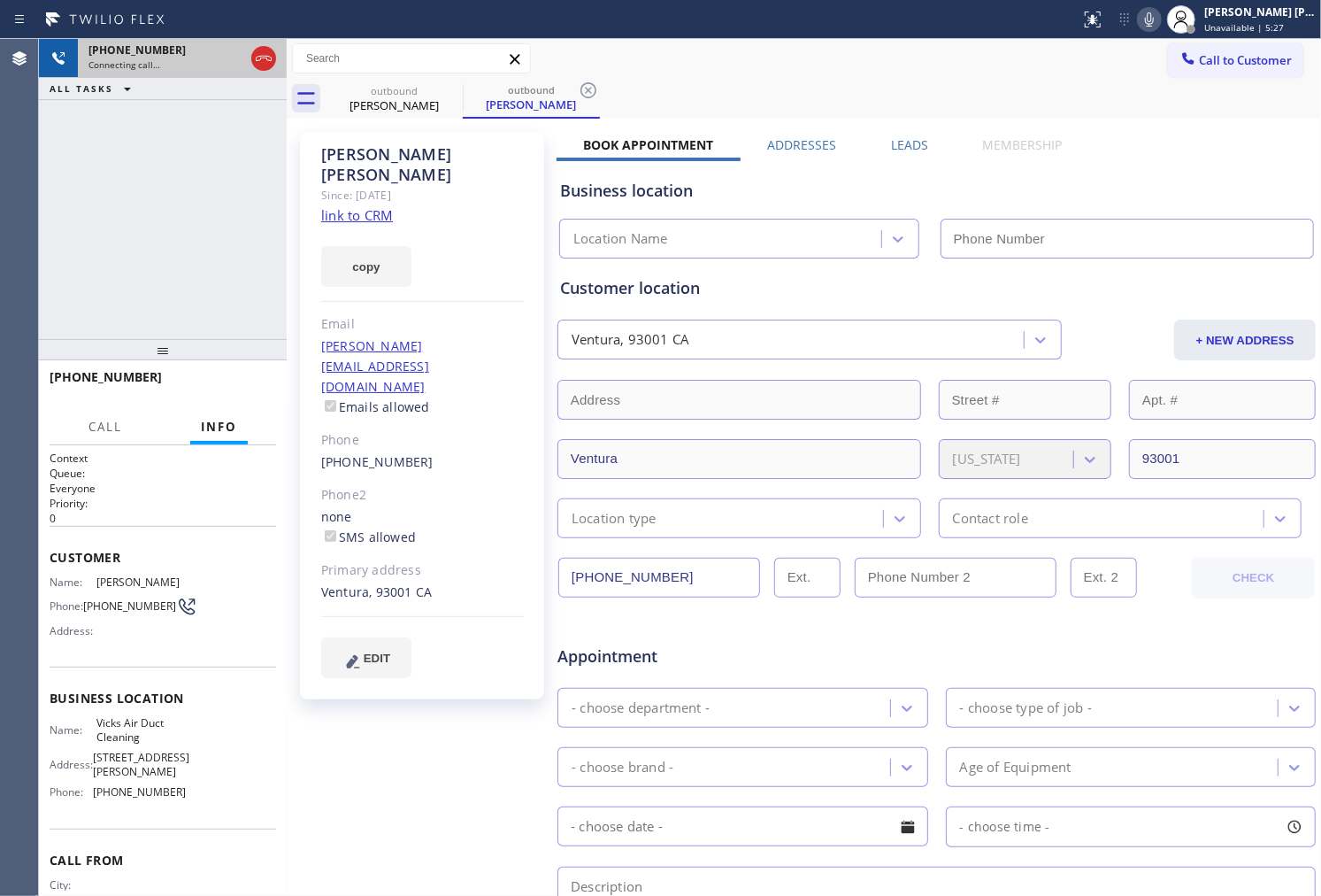
click at [269, 62] on icon at bounding box center [263, 57] width 21 height 21
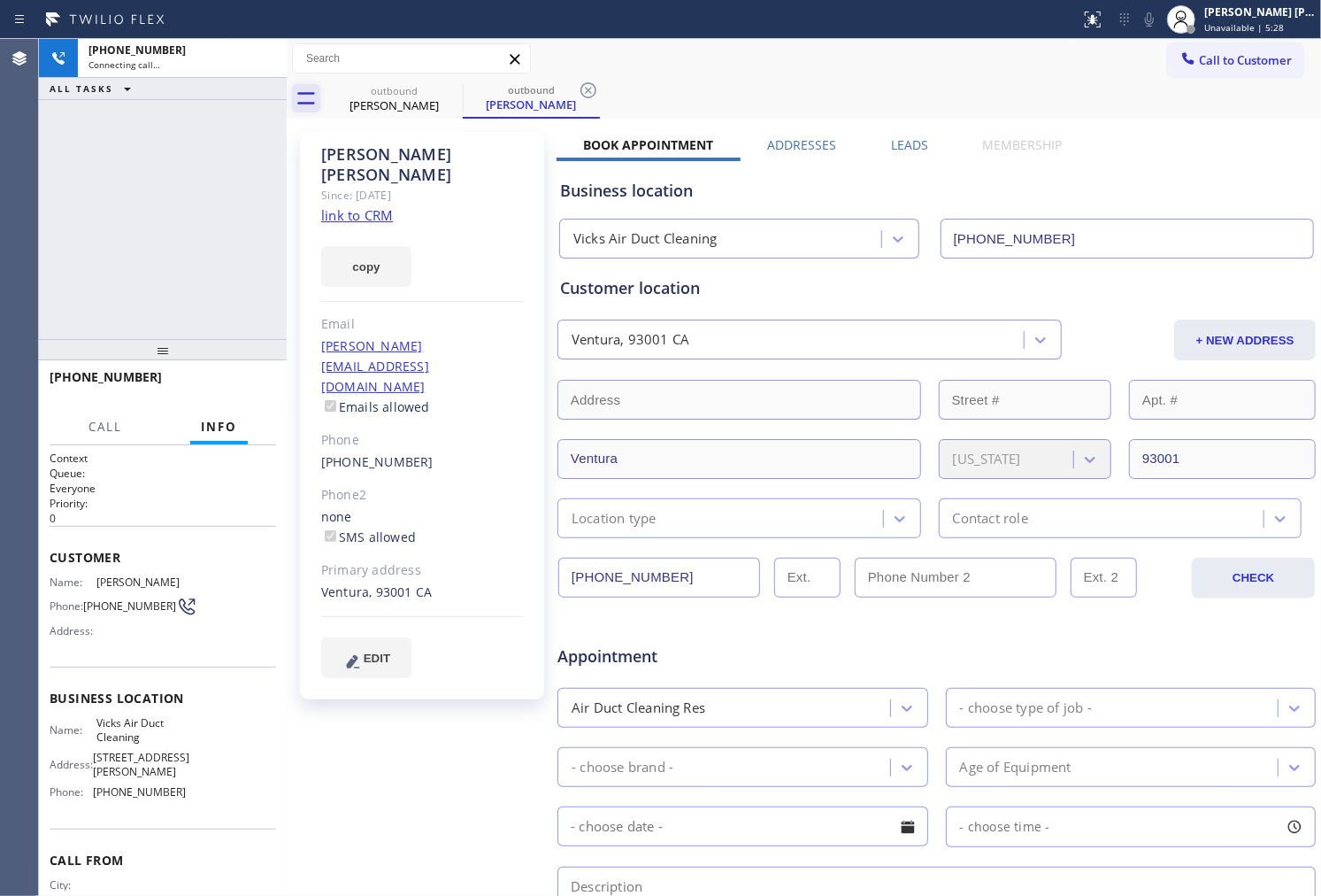
type input "(844) 231-2086"
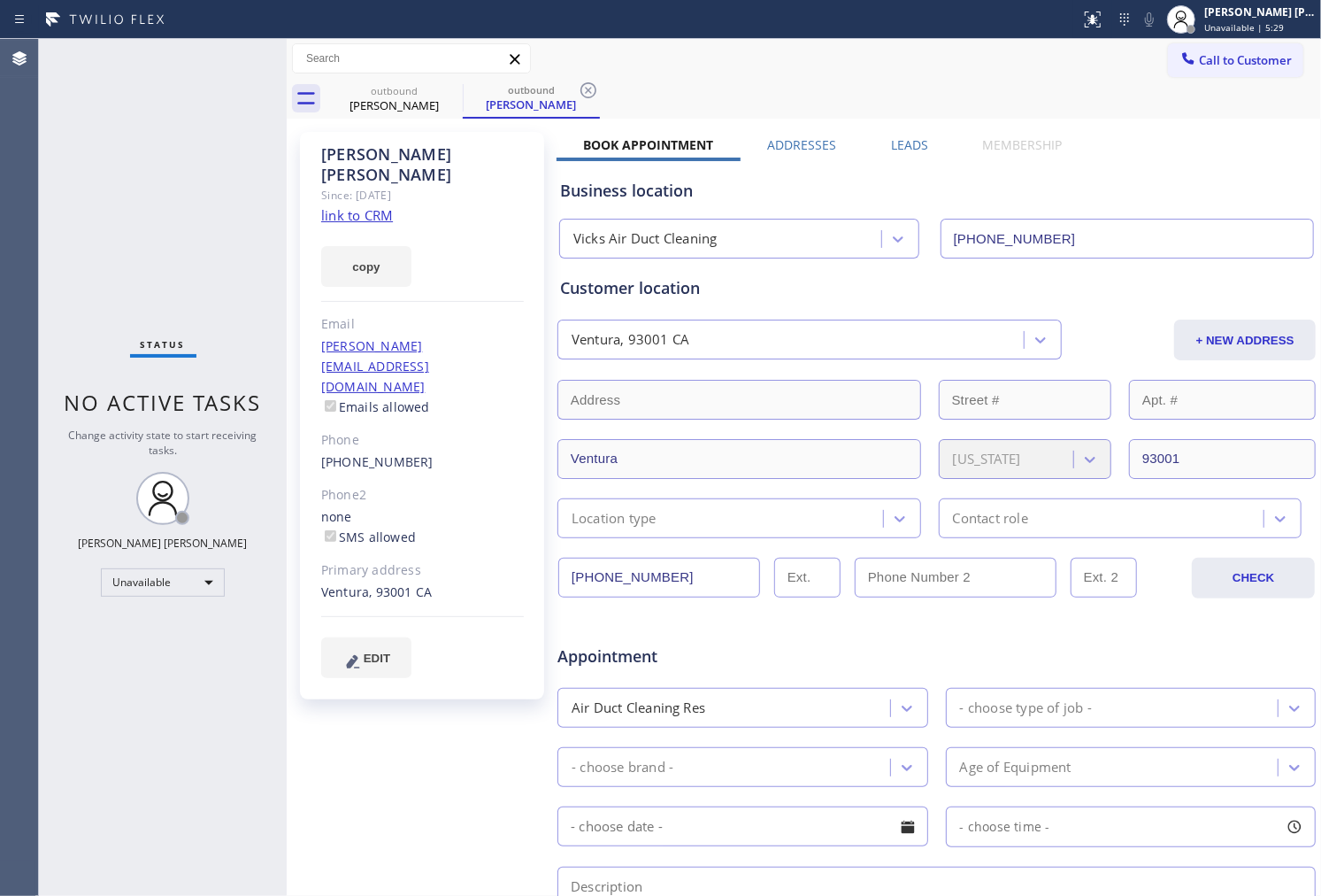
click at [377, 206] on link "link to CRM" at bounding box center [357, 215] width 71 height 18
click at [441, 88] on icon at bounding box center [451, 89] width 21 height 21
click at [445, 90] on icon at bounding box center [451, 89] width 21 height 21
click at [463, 90] on div "outbound Hanna Foley" at bounding box center [531, 98] width 137 height 40
click at [450, 87] on icon at bounding box center [451, 89] width 21 height 21
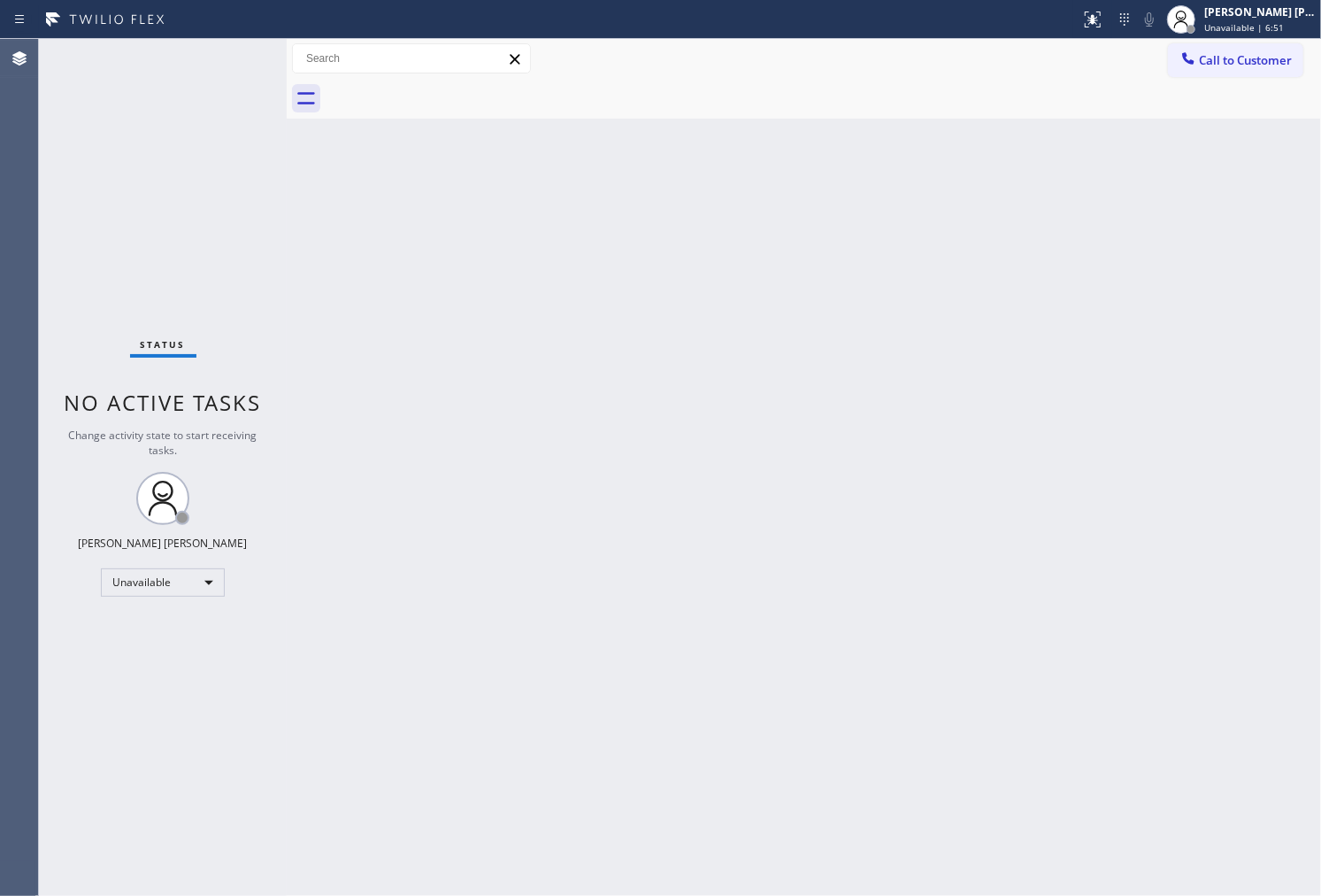
click at [1222, 67] on span "Call to Customer" at bounding box center [1246, 60] width 93 height 16
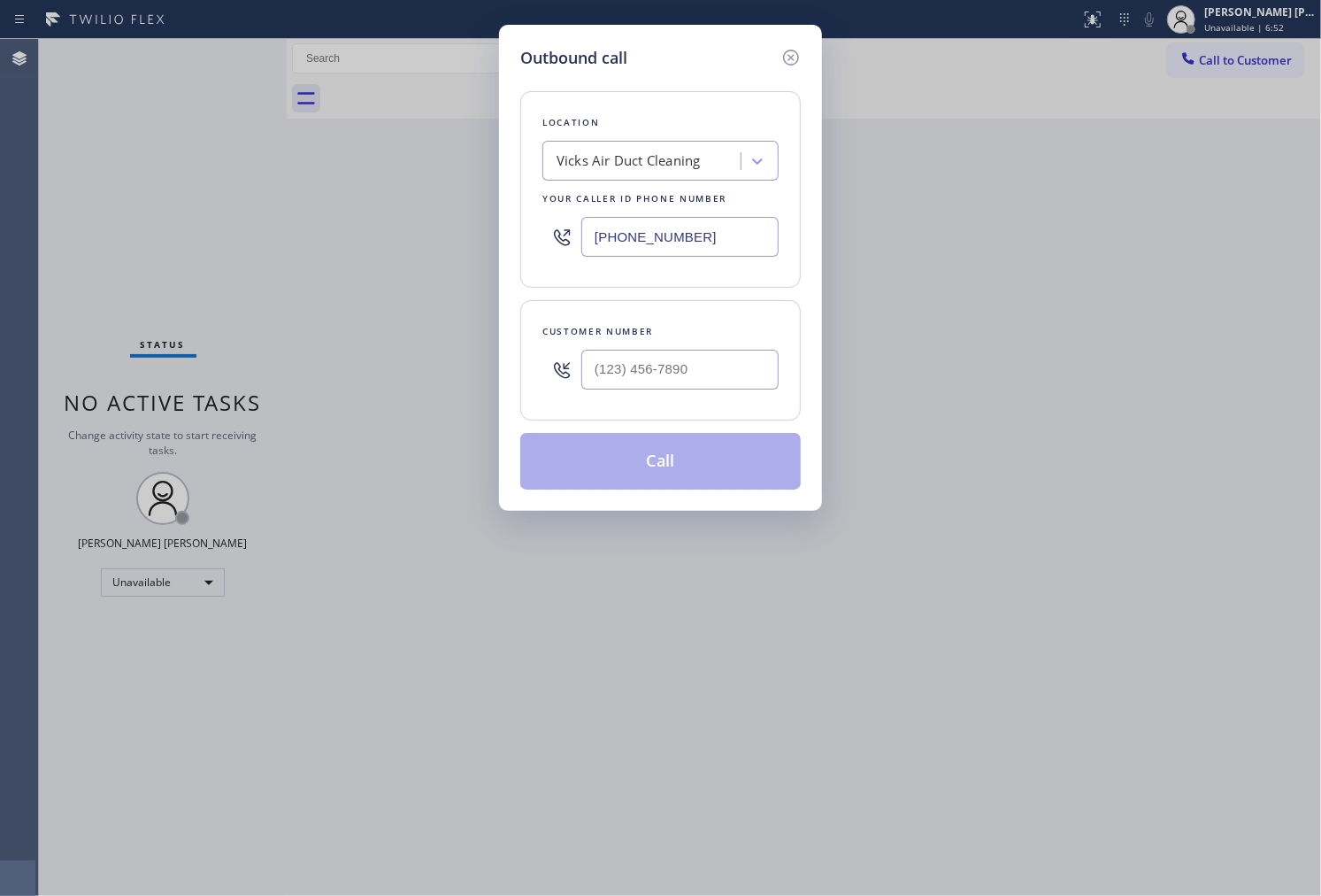
click at [670, 245] on input "(844) 231-2086" at bounding box center [680, 237] width 197 height 40
paste input "text"
type input "(844) 231-2086"
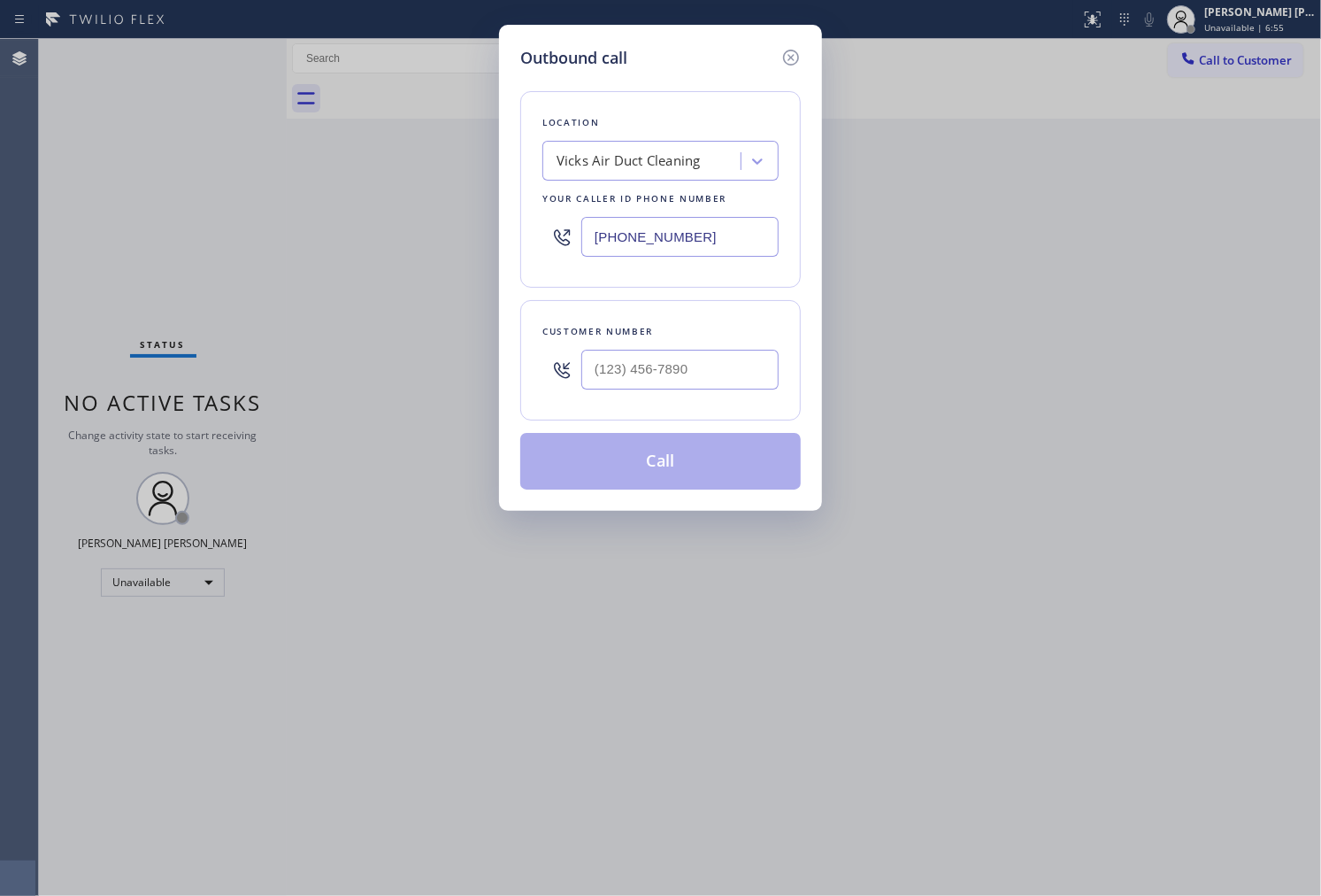
click at [665, 376] on input "text" at bounding box center [680, 370] width 197 height 40
click at [665, 376] on input "(___) ___-____" at bounding box center [680, 370] width 197 height 40
paste input "6159"
click at [680, 358] on input "(___) ___-6159" at bounding box center [680, 370] width 197 height 40
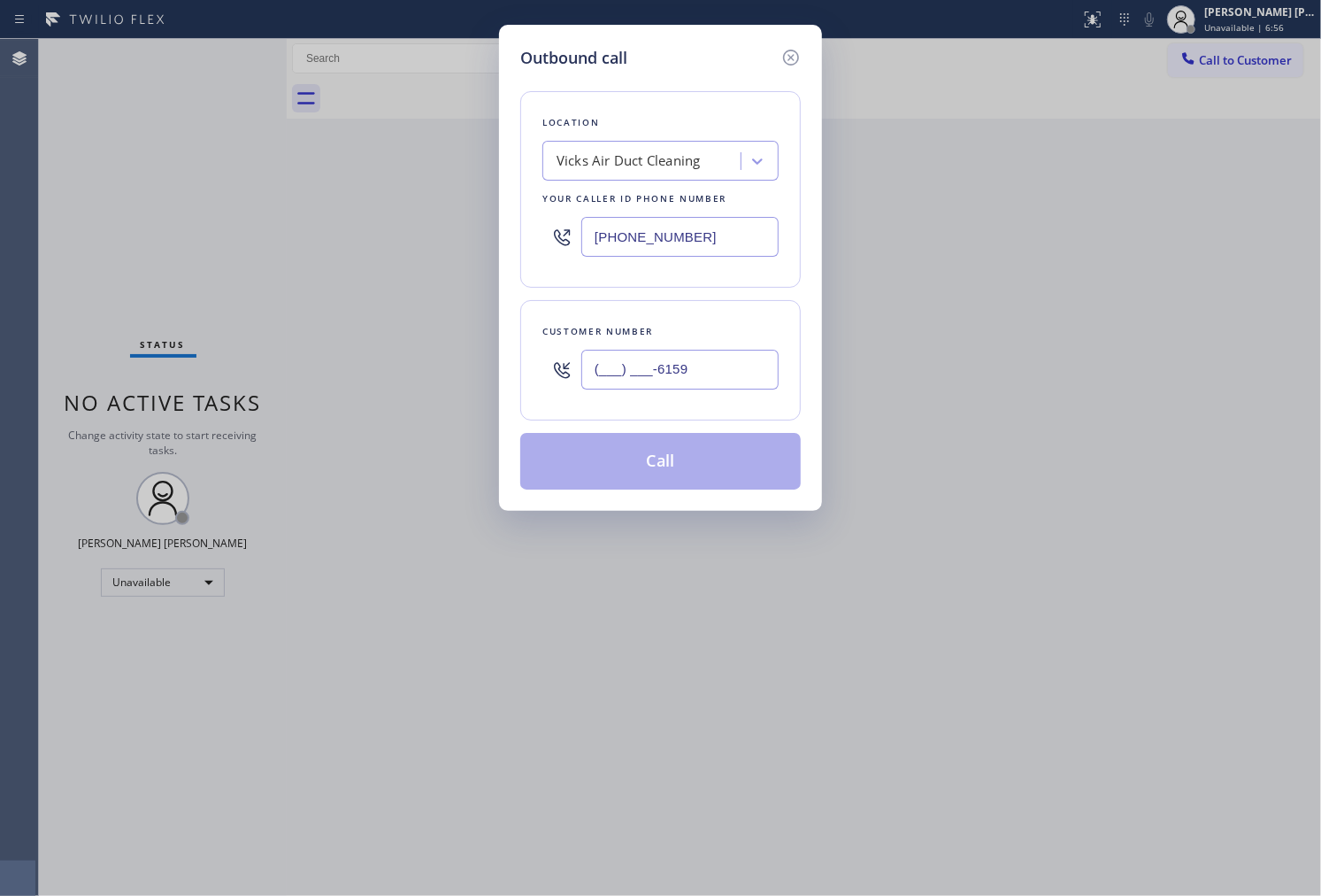
click at [680, 358] on input "(___) ___-6159" at bounding box center [680, 370] width 197 height 40
paste input "615) 948-3740"
type input "(615) 948-3740"
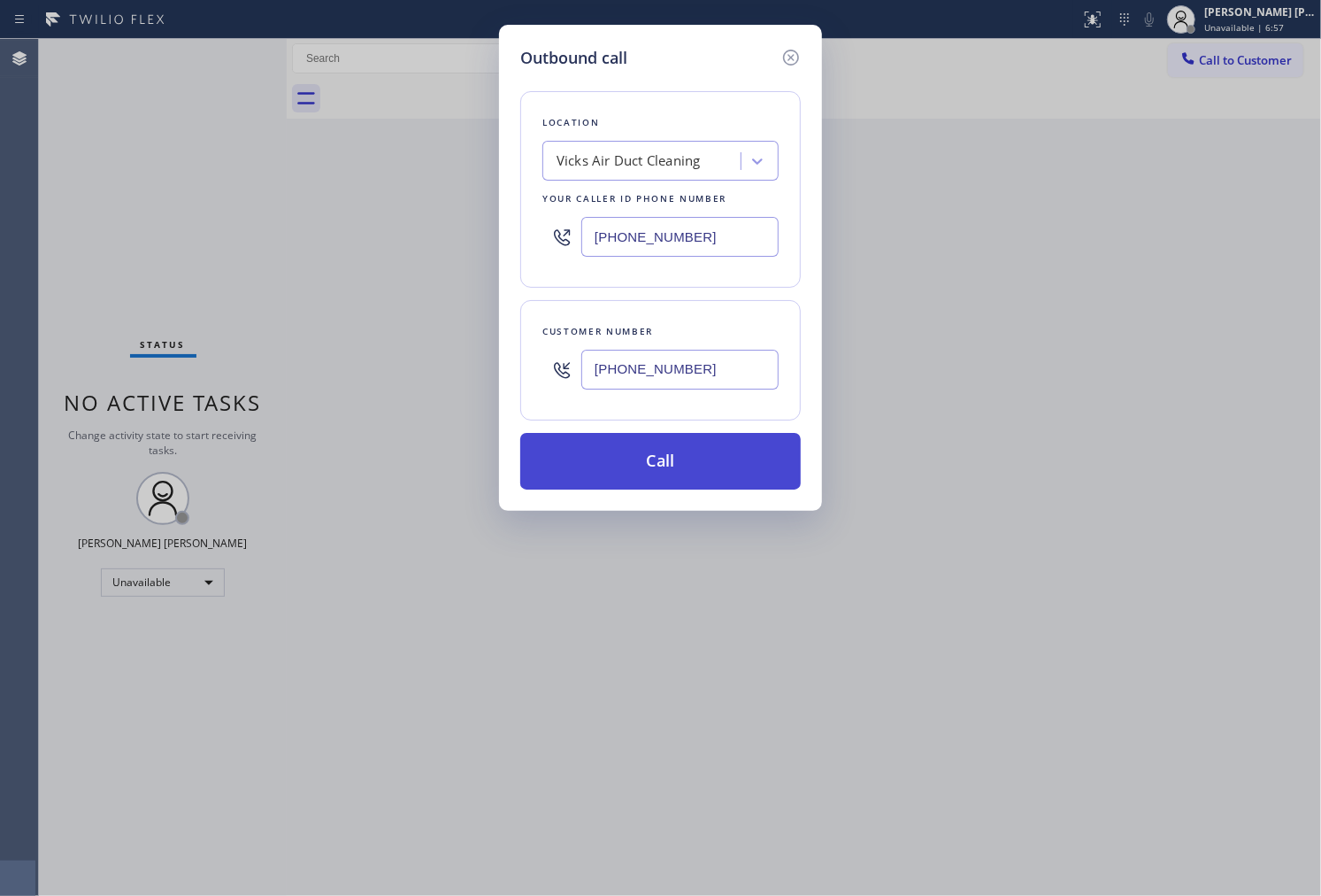
click at [691, 475] on button "Call" at bounding box center [660, 461] width 280 height 56
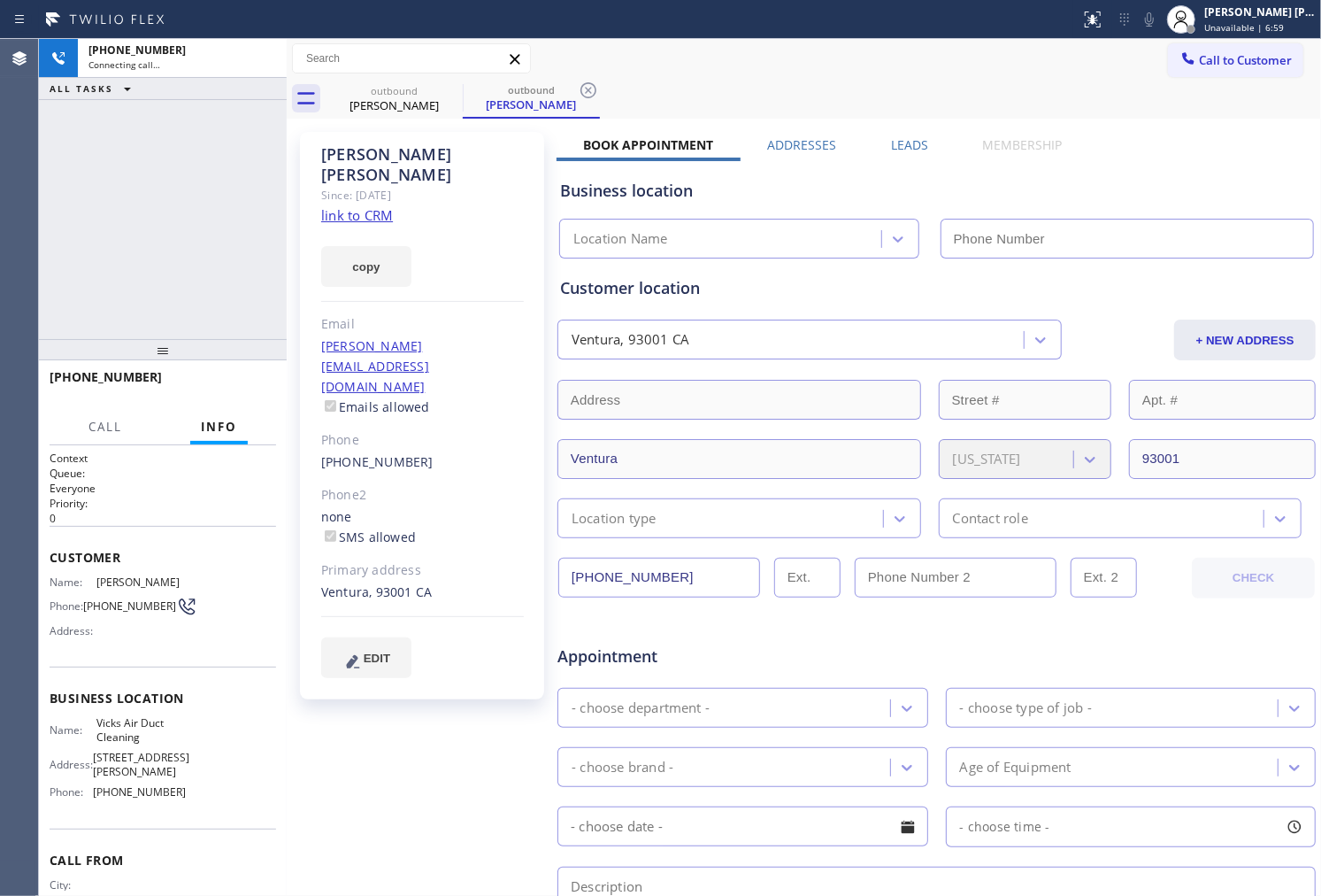
drag, startPoint x: 373, startPoint y: 154, endPoint x: 369, endPoint y: 145, distance: 9.8
click at [369, 145] on div "Hanna Foley" at bounding box center [422, 165] width 202 height 41
type input "(844) 231-2086"
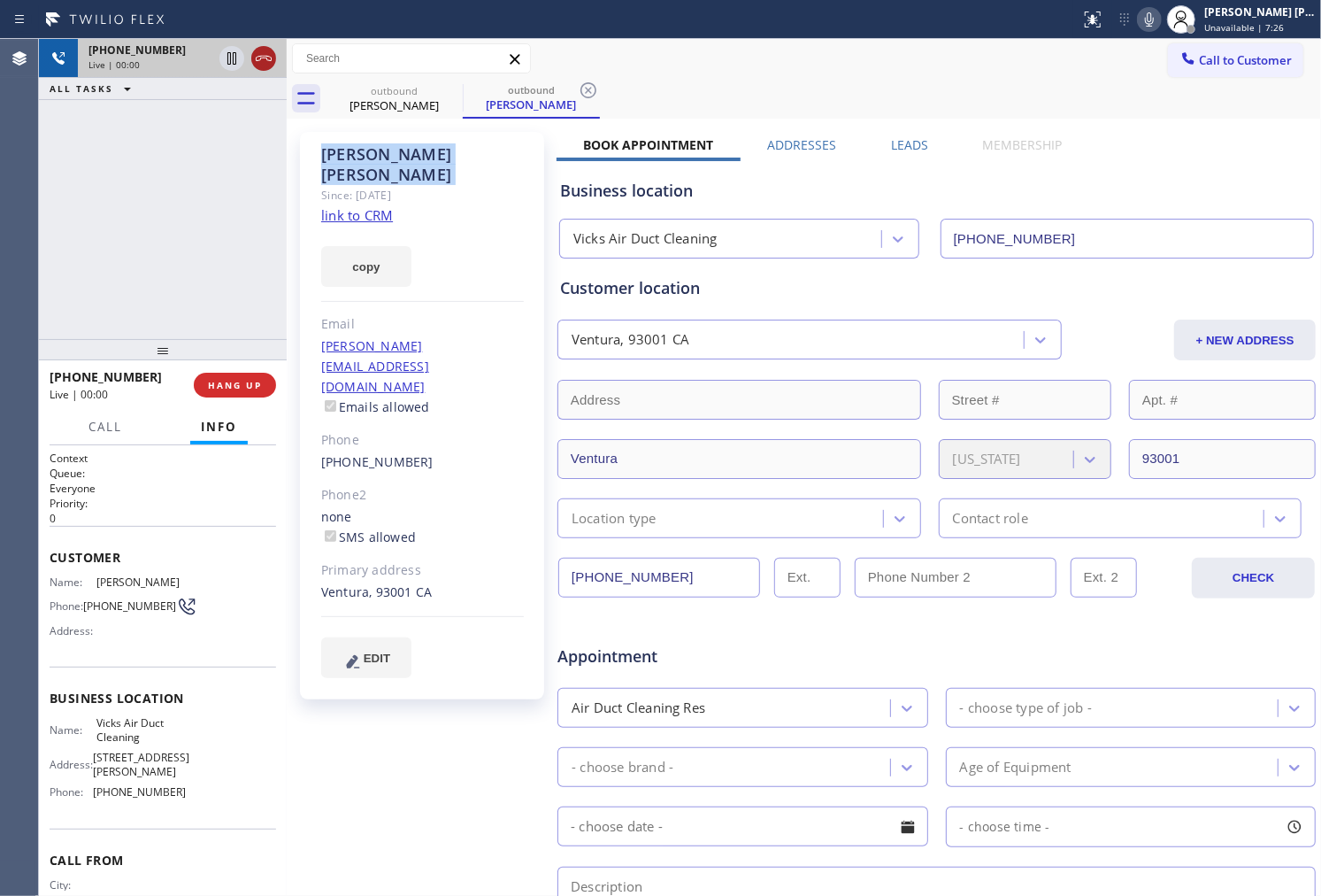
click at [266, 58] on icon at bounding box center [263, 57] width 21 height 21
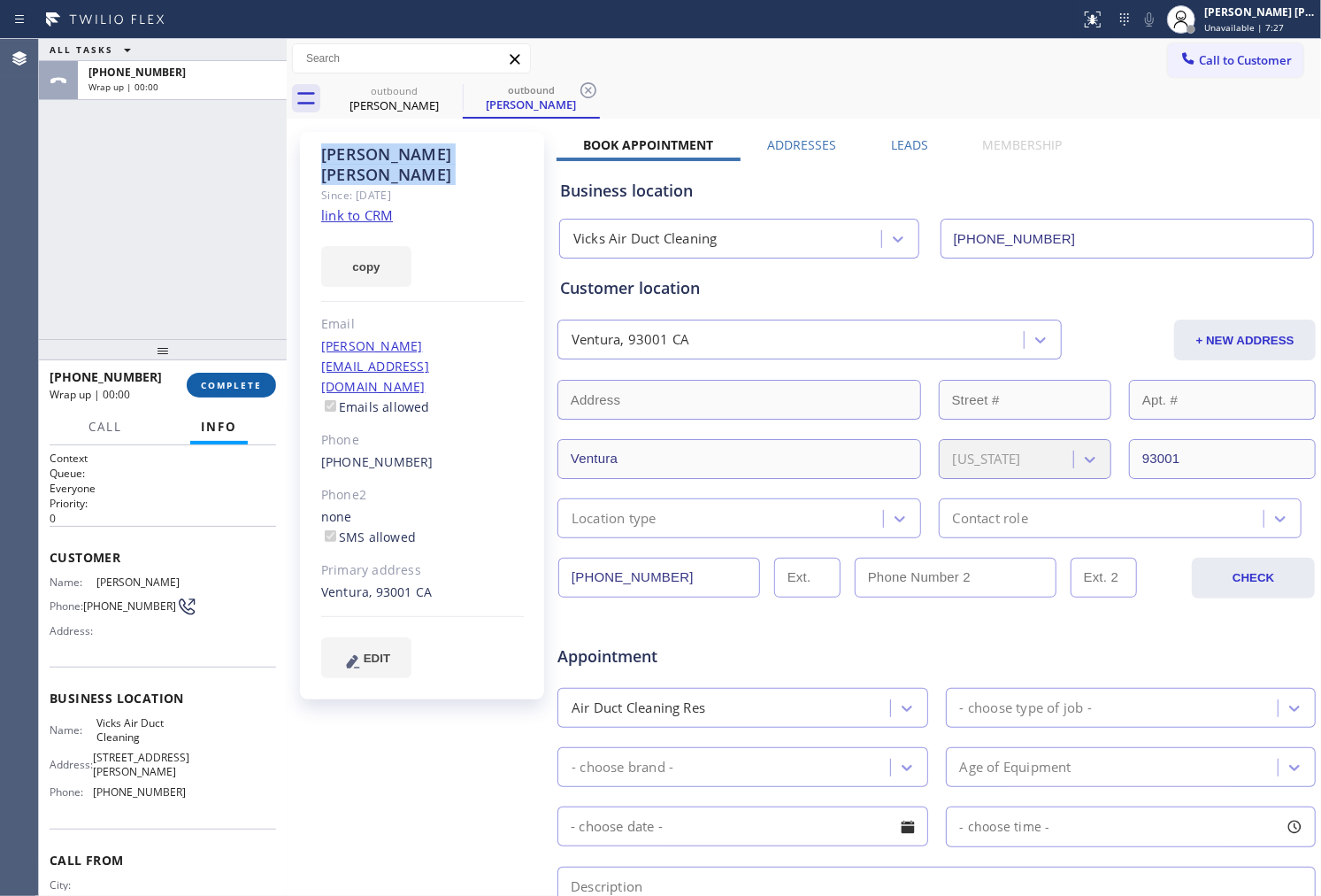
click at [241, 384] on span "COMPLETE" at bounding box center [232, 385] width 61 height 13
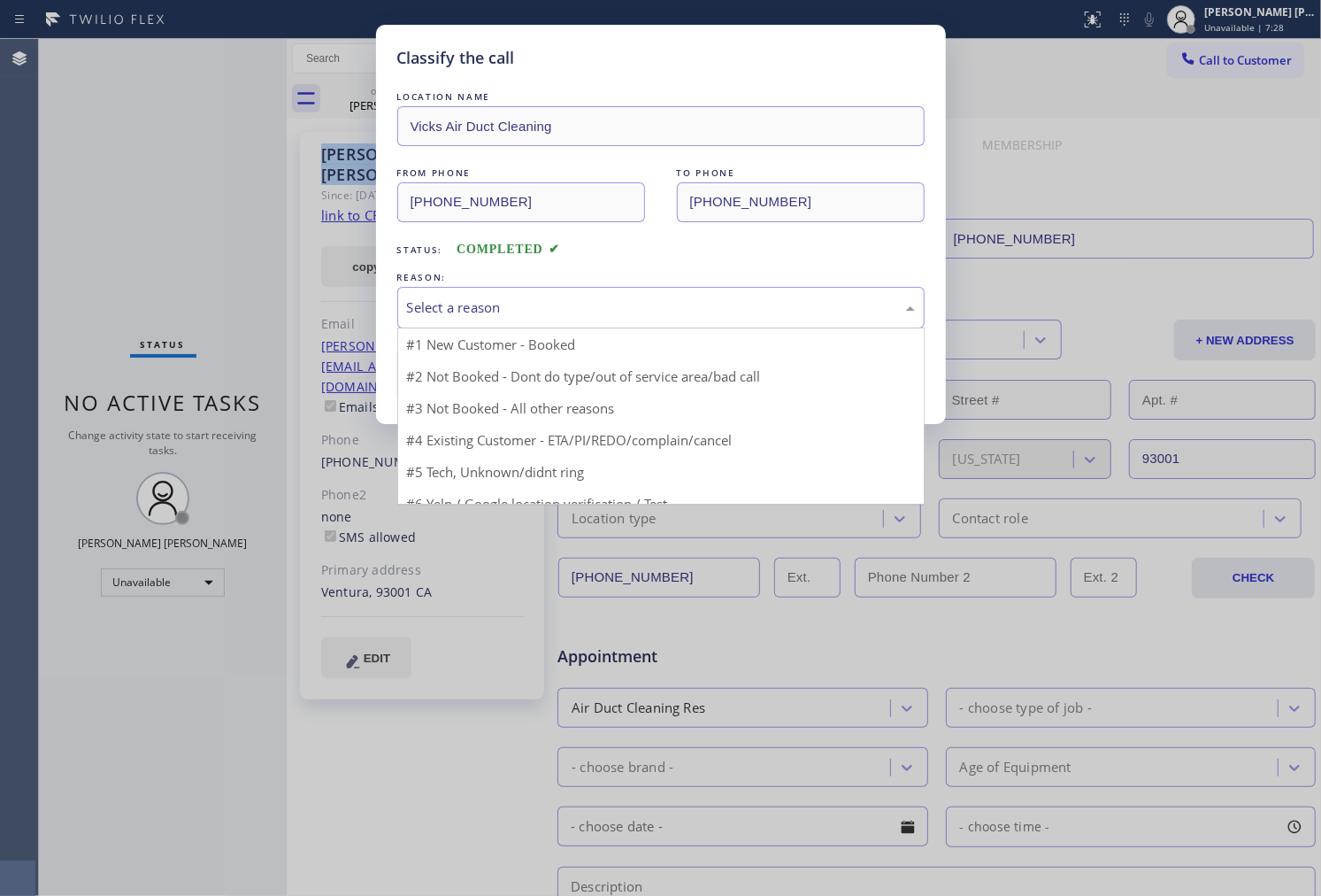
click at [554, 307] on div "Select a reason" at bounding box center [661, 307] width 508 height 21
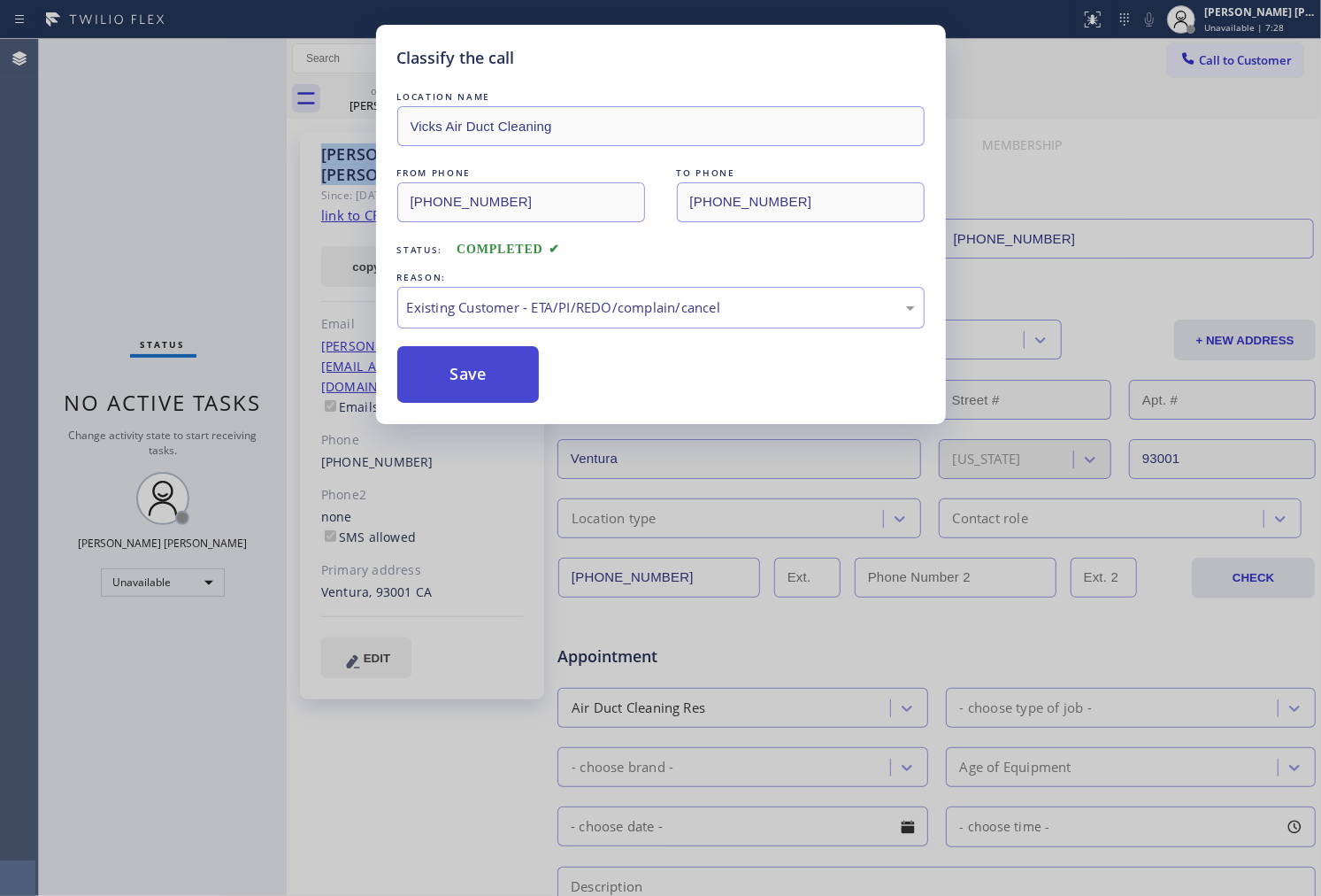
click at [469, 376] on button "Save" at bounding box center [469, 374] width 143 height 56
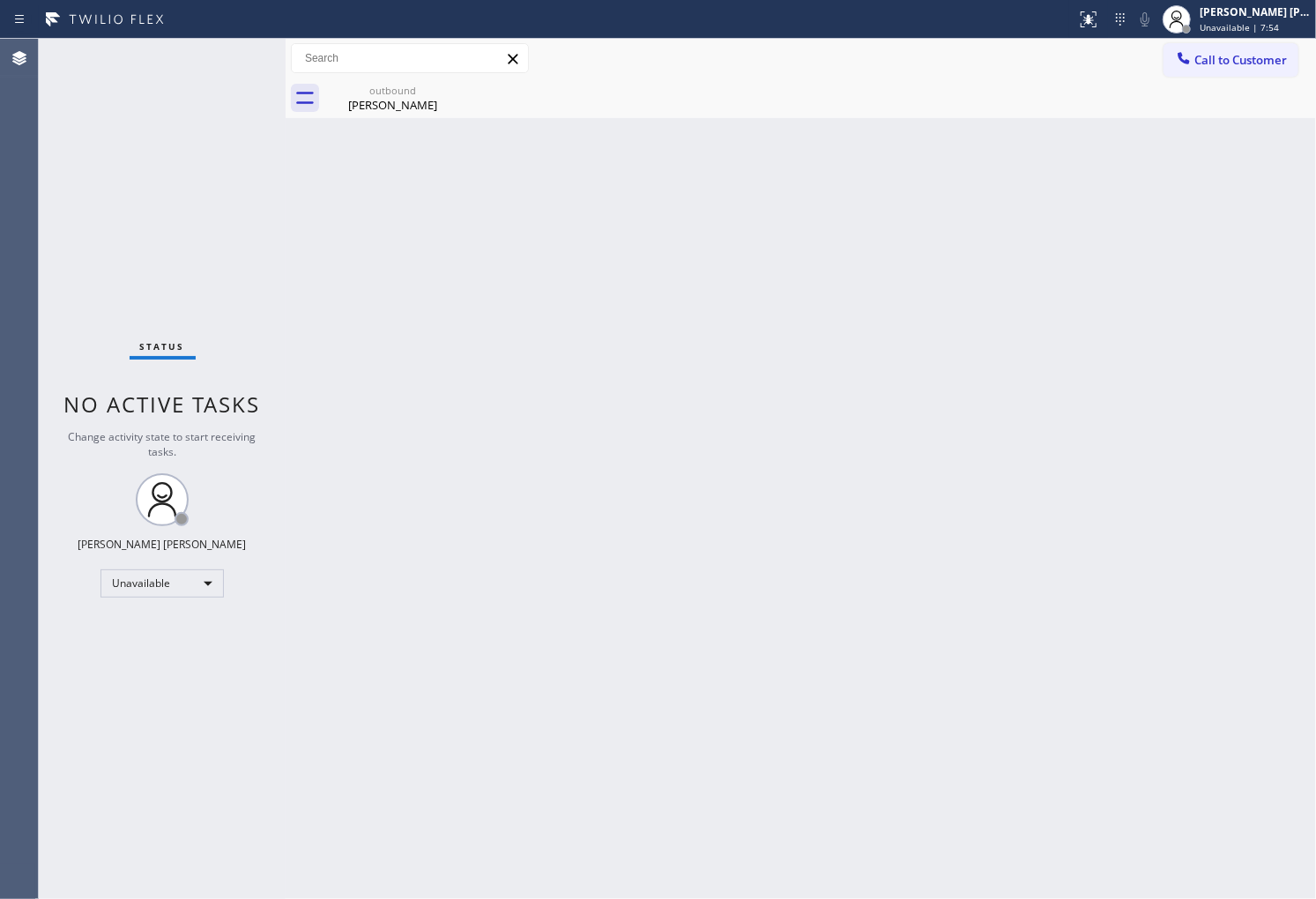
click at [13, 262] on div "Agent Desktop" at bounding box center [19, 468] width 38 height 860
click at [1222, 59] on span "Call to Customer" at bounding box center [1241, 60] width 93 height 16
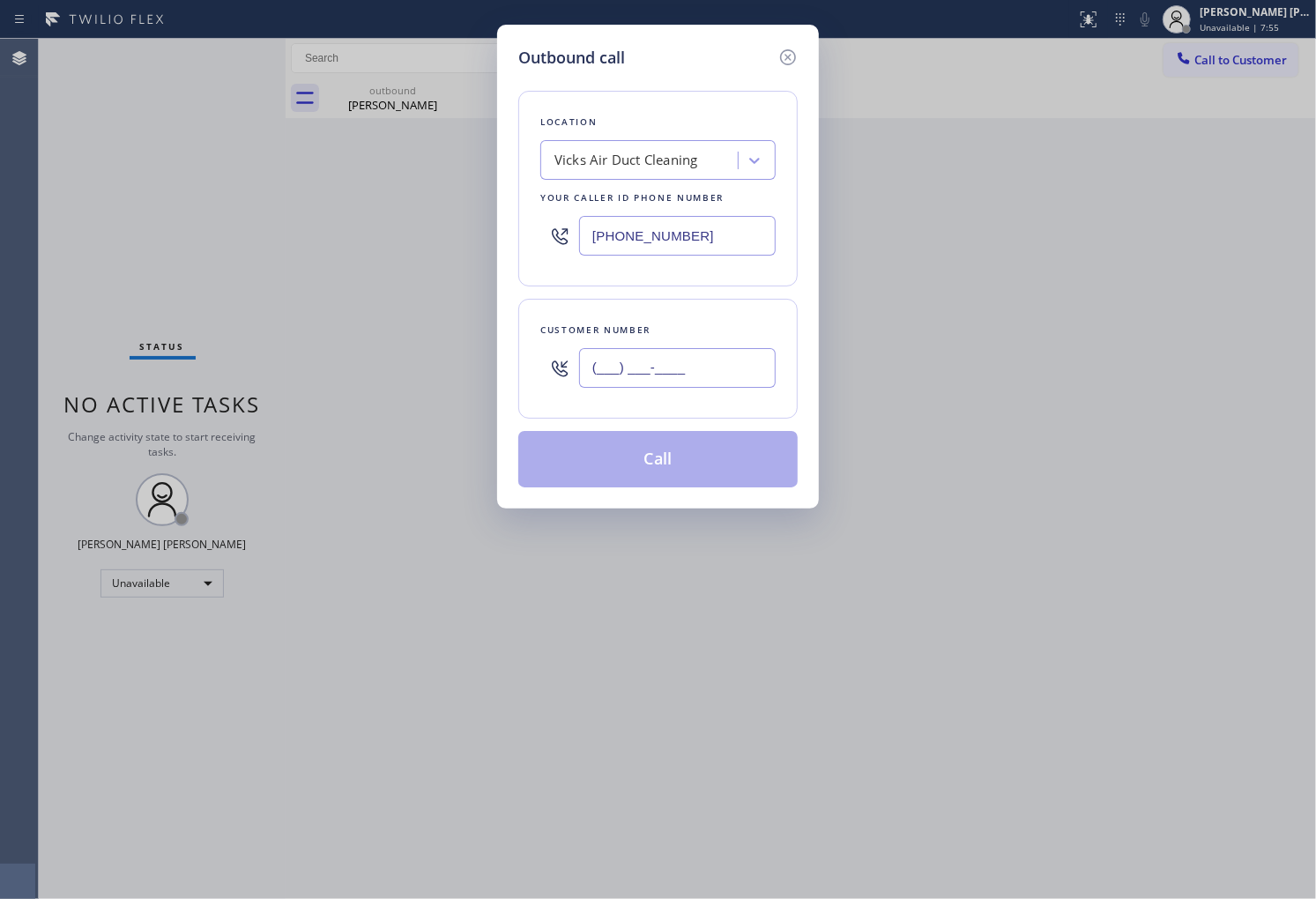
click at [635, 379] on input "(___) ___-____" at bounding box center [677, 368] width 196 height 39
paste input "408) 218-118"
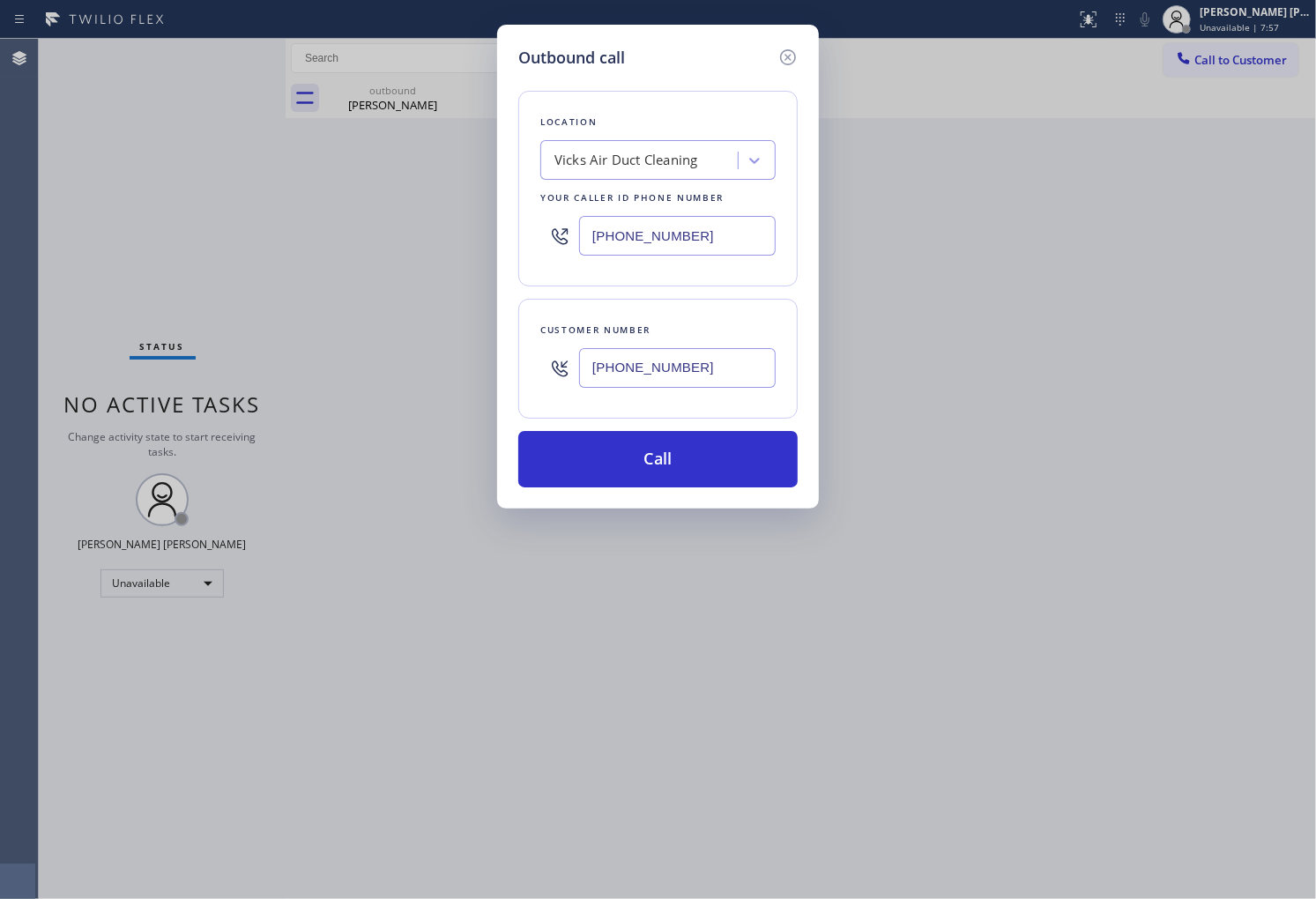
type input "(408) 218-1180"
click at [674, 238] on input "(844) 231-2086" at bounding box center [677, 236] width 196 height 39
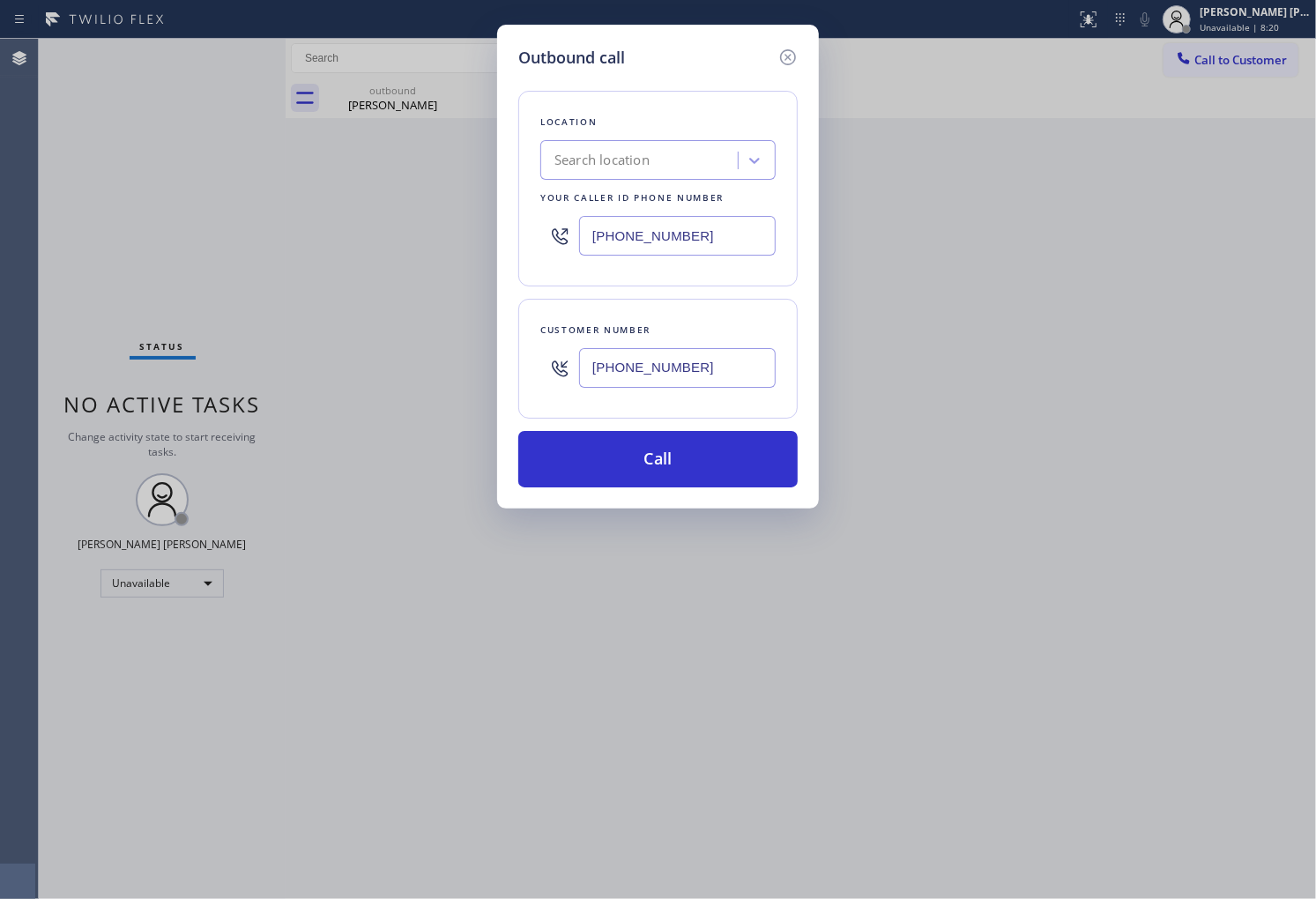
type input "(855) 720-2788"
click at [724, 442] on button "Call" at bounding box center [658, 459] width 279 height 56
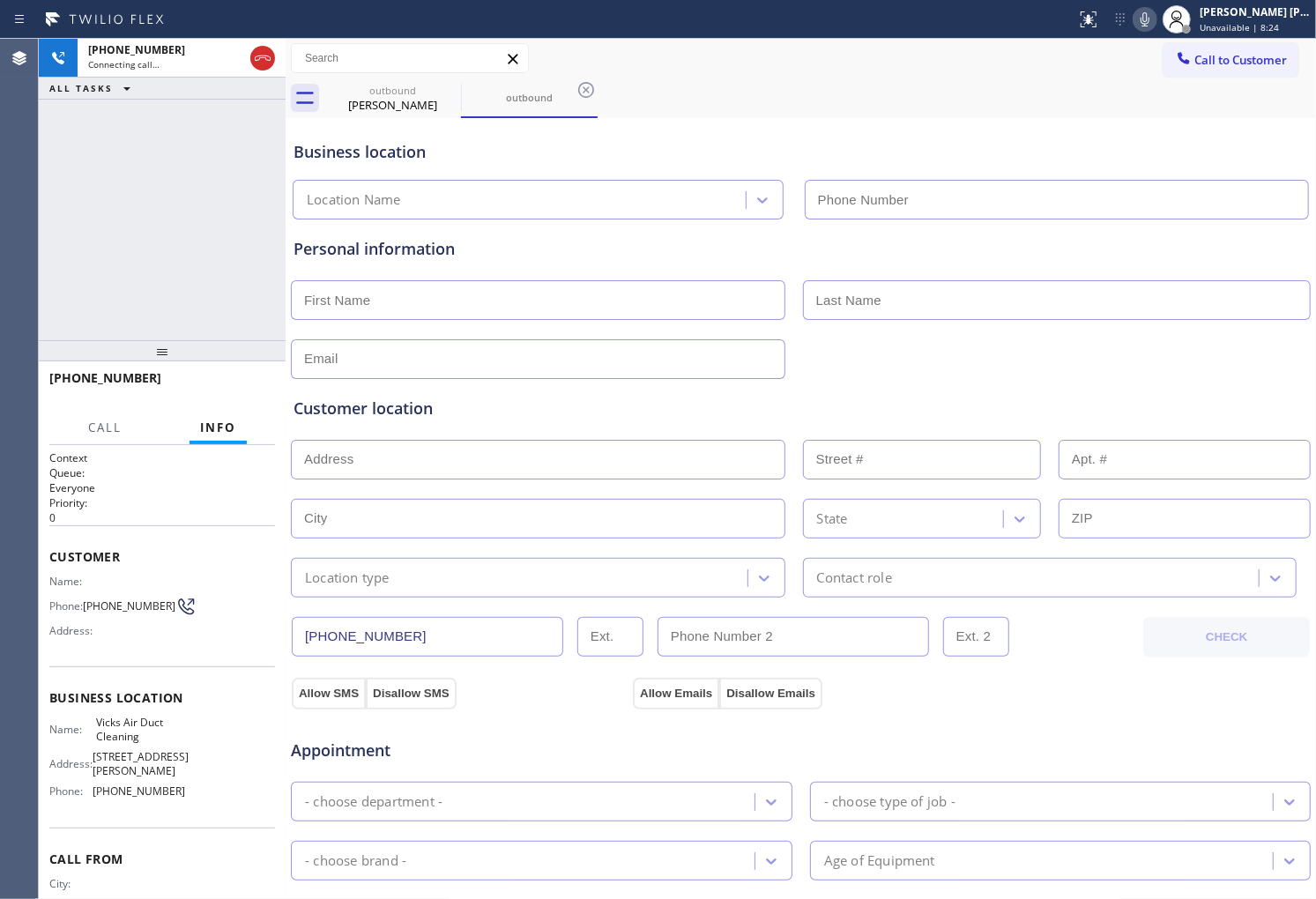
type input "(844) 231-2086"
click at [446, 91] on icon at bounding box center [449, 89] width 21 height 21
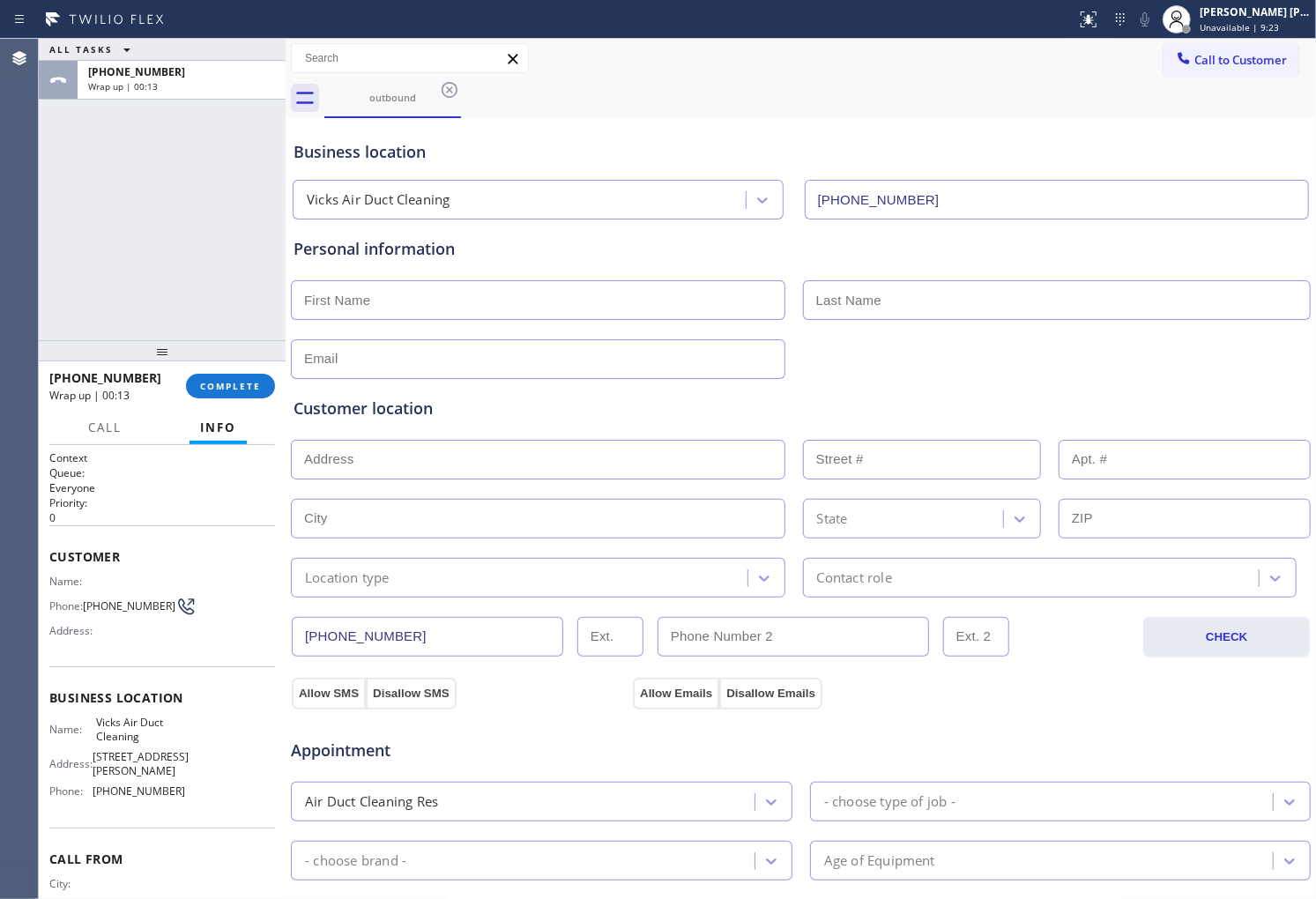
click at [39, 225] on div "ALL TASKS ALL TASKS ACTIVE TASKS TASKS IN WRAP UP +14082181180 Wrap up | 00:13" at bounding box center [162, 188] width 247 height 301
click at [243, 382] on span "COMPLETE" at bounding box center [231, 386] width 61 height 13
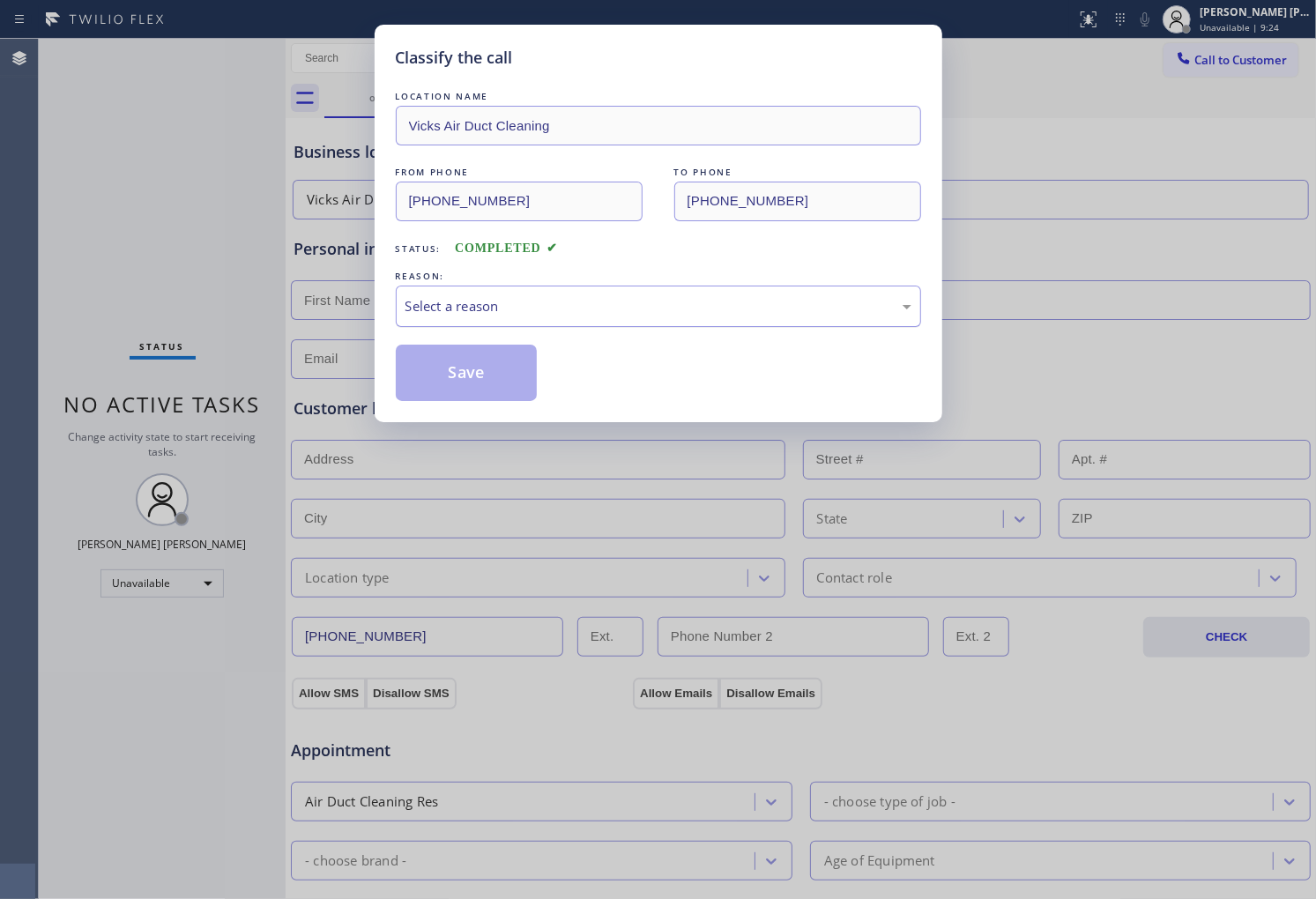
click at [683, 296] on div "Select a reason" at bounding box center [658, 306] width 506 height 21
click at [491, 362] on button "Save" at bounding box center [467, 372] width 142 height 56
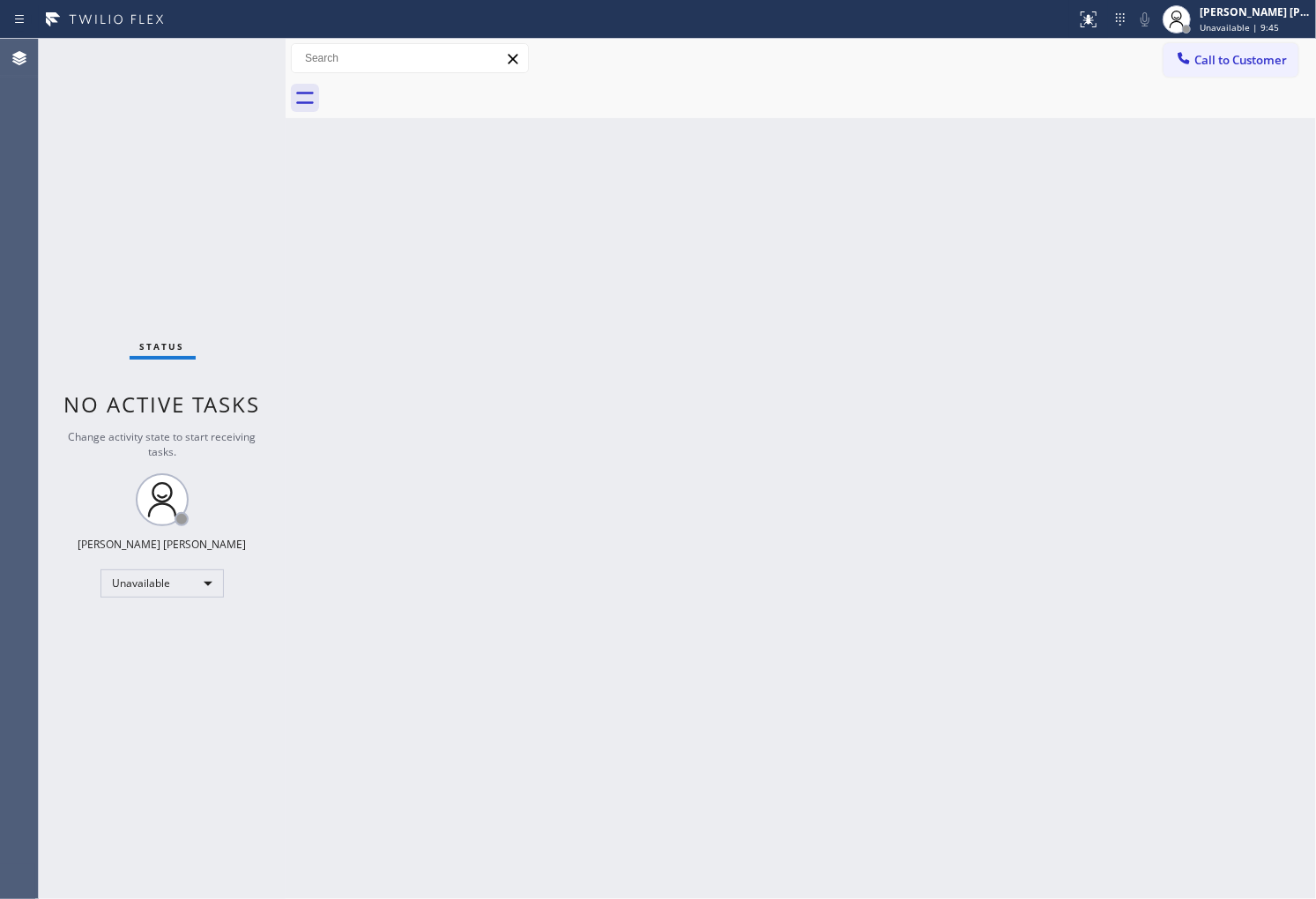
drag, startPoint x: 28, startPoint y: 160, endPoint x: 191, endPoint y: 30, distance: 208.5
click at [28, 160] on div "Agent Desktop" at bounding box center [19, 468] width 38 height 860
click at [6, 284] on div "Agent Desktop" at bounding box center [19, 468] width 38 height 860
click at [1222, 58] on span "Call to Customer" at bounding box center [1241, 60] width 93 height 16
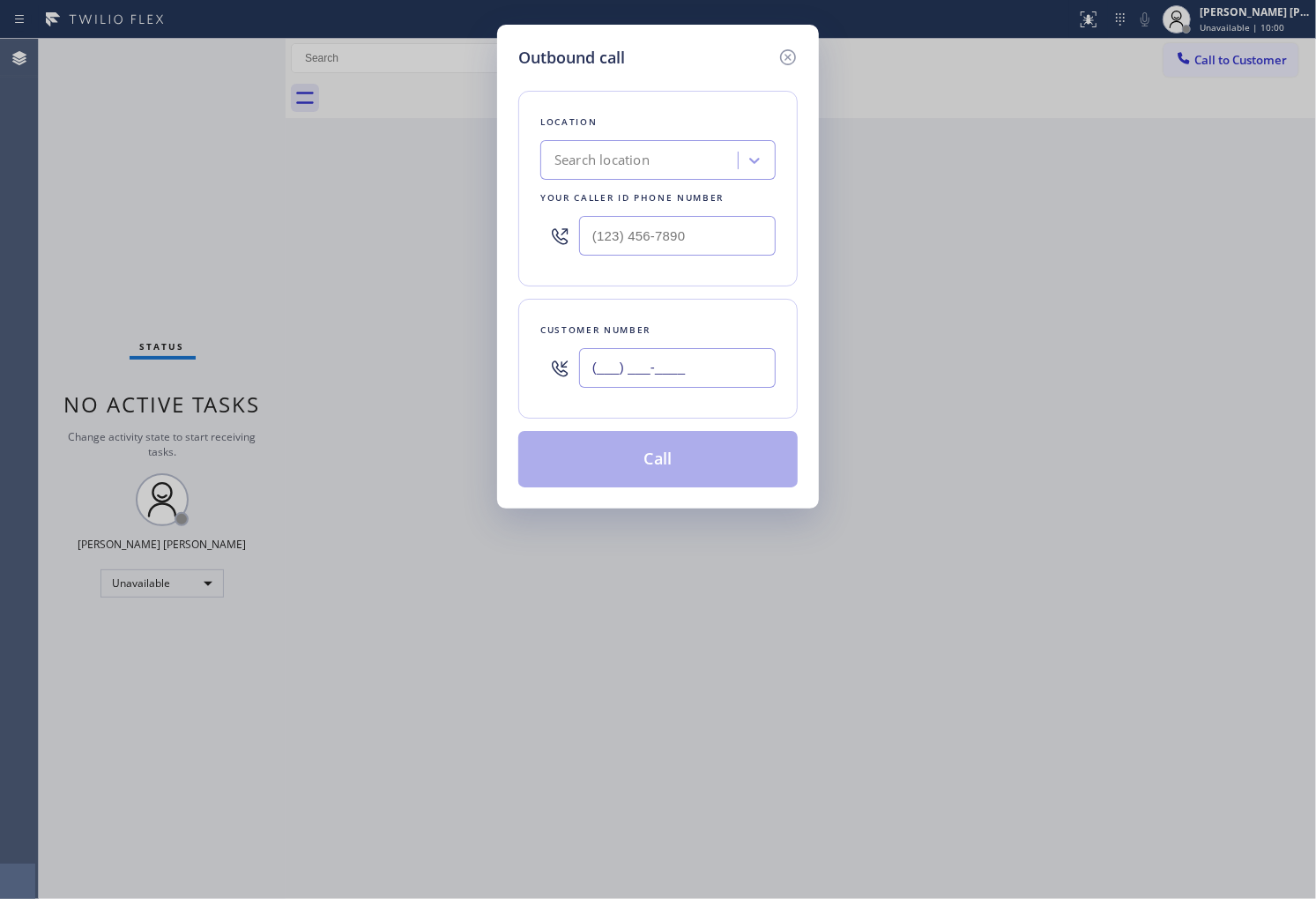
click at [668, 376] on input "(___) ___-____" at bounding box center [677, 368] width 196 height 39
paste input "602) 821-4271"
type input "(602) 821-4271"
click at [592, 229] on input "(___) ___-____" at bounding box center [677, 236] width 196 height 39
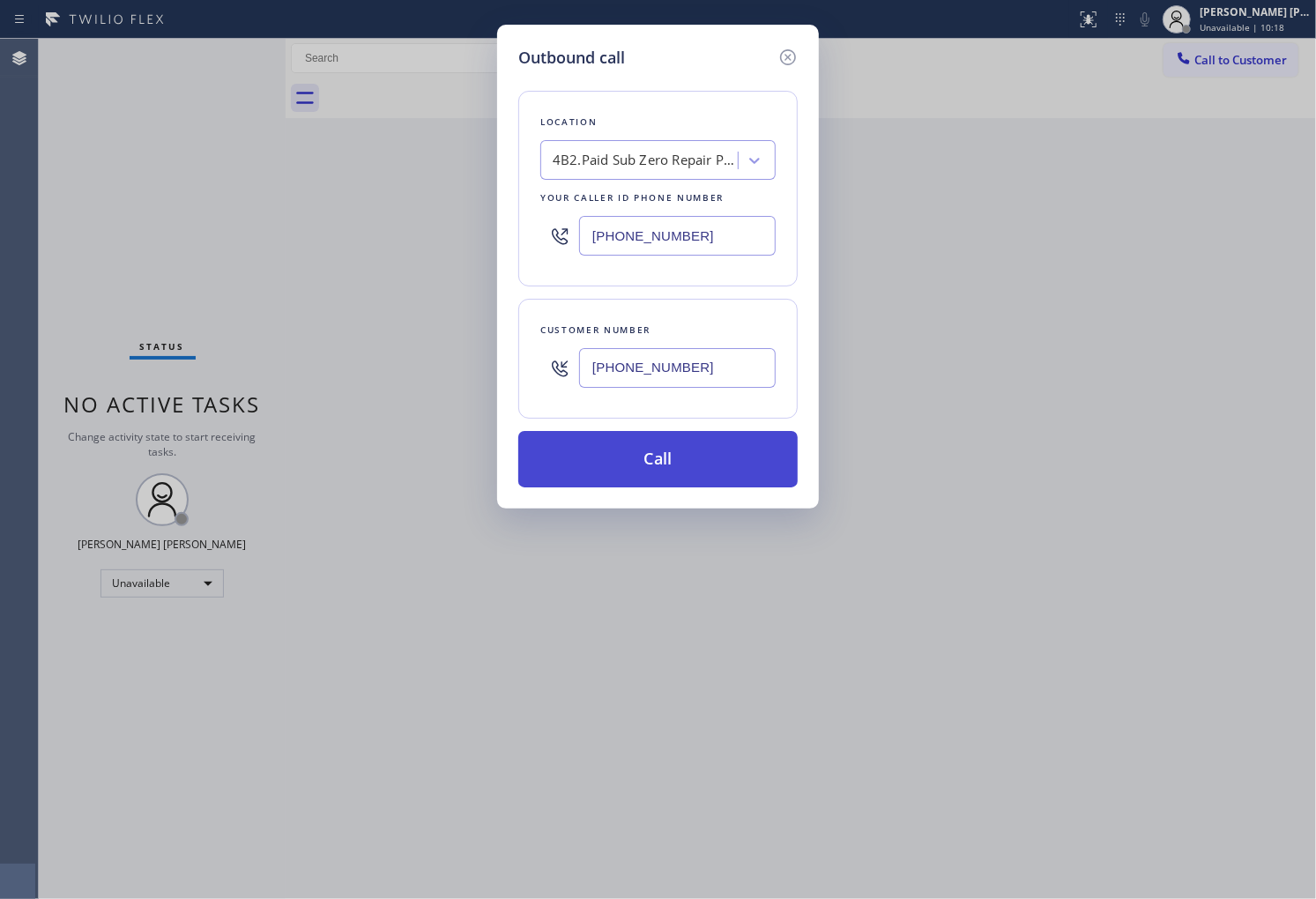
type input "(855) 662-5332"
click at [712, 458] on button "Call" at bounding box center [658, 459] width 279 height 56
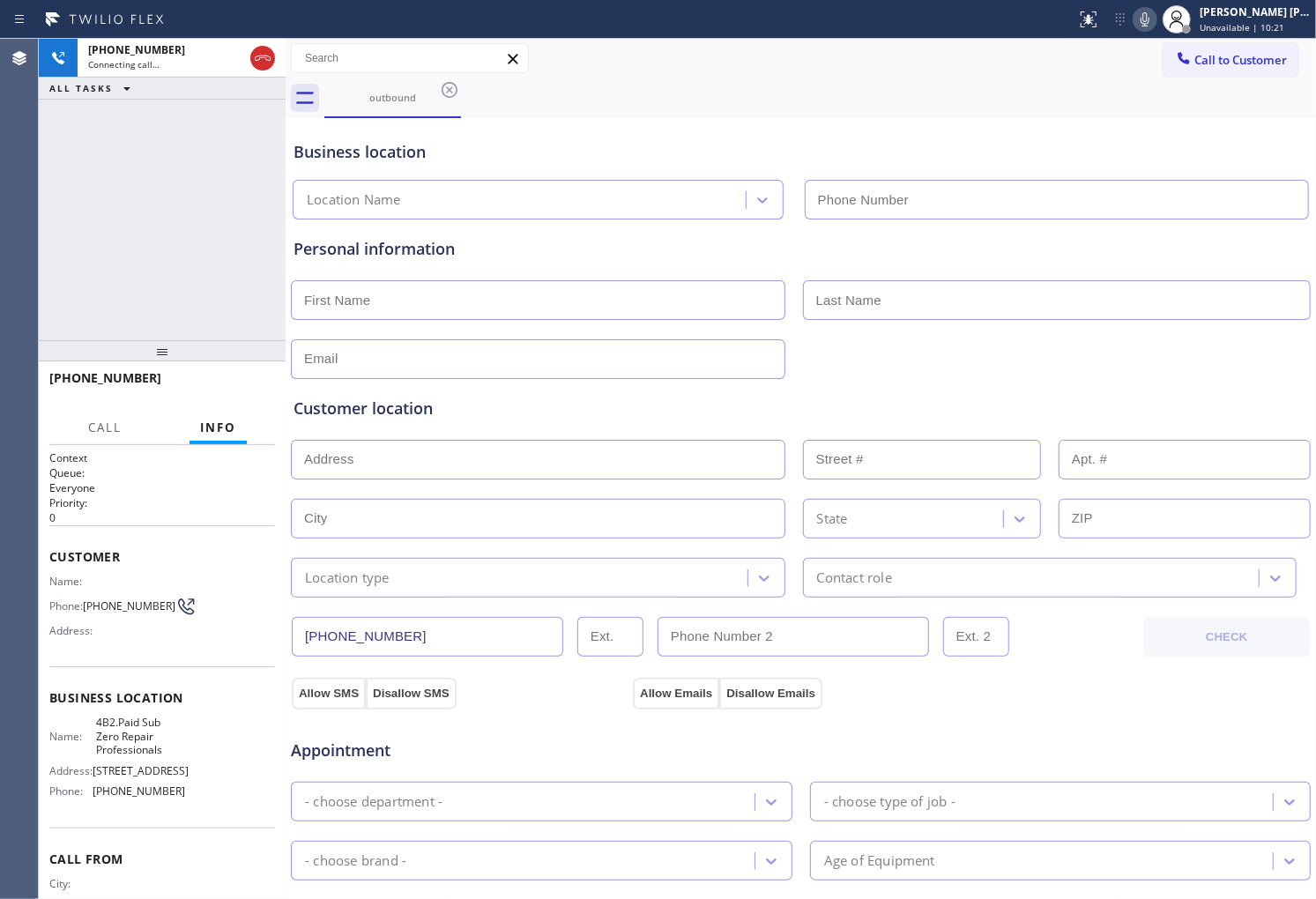
type input "(855) 662-5332"
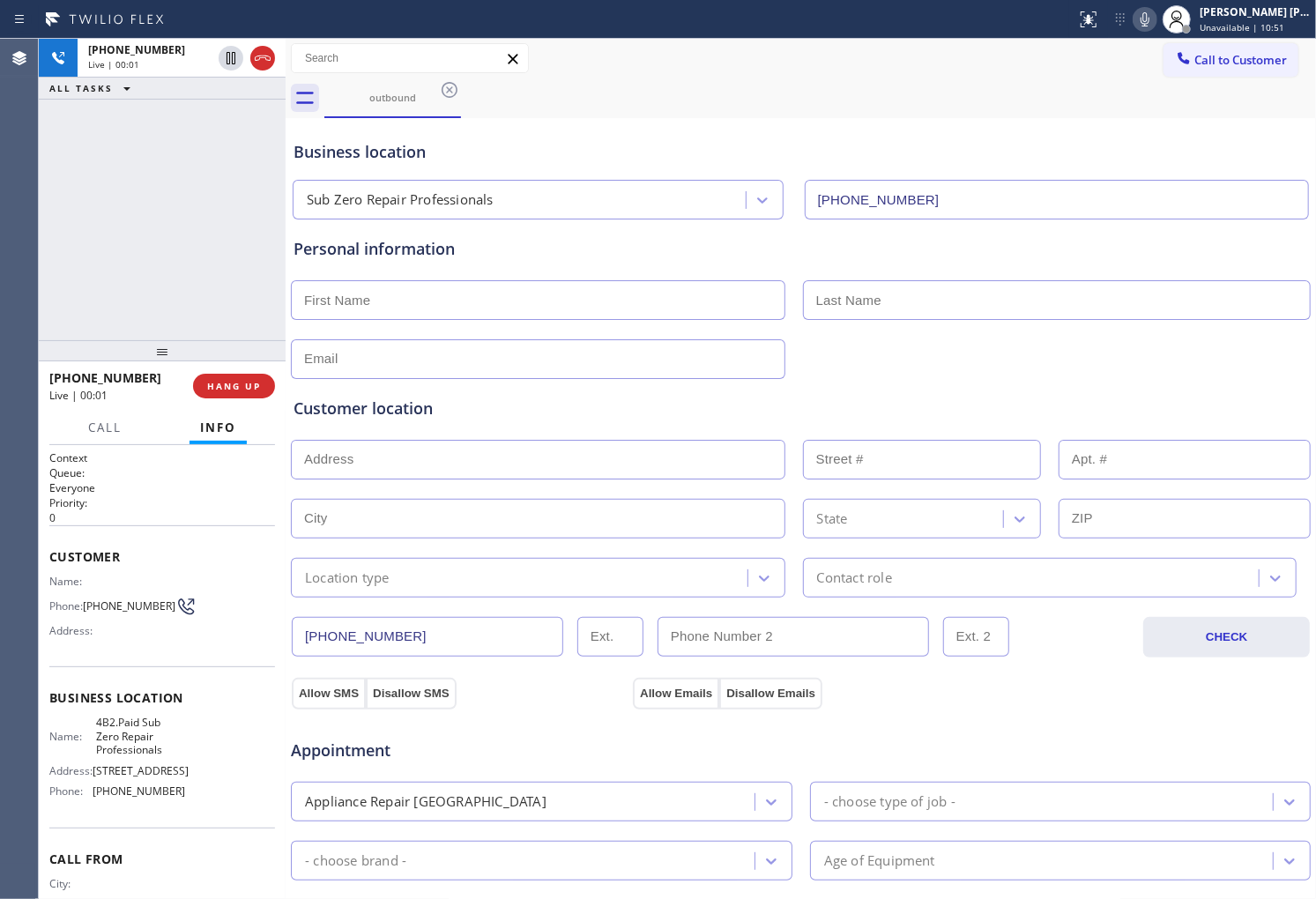
click at [92, 380] on span "+16028214271" at bounding box center [105, 377] width 112 height 17
click at [231, 392] on button "HANG UP" at bounding box center [234, 386] width 82 height 25
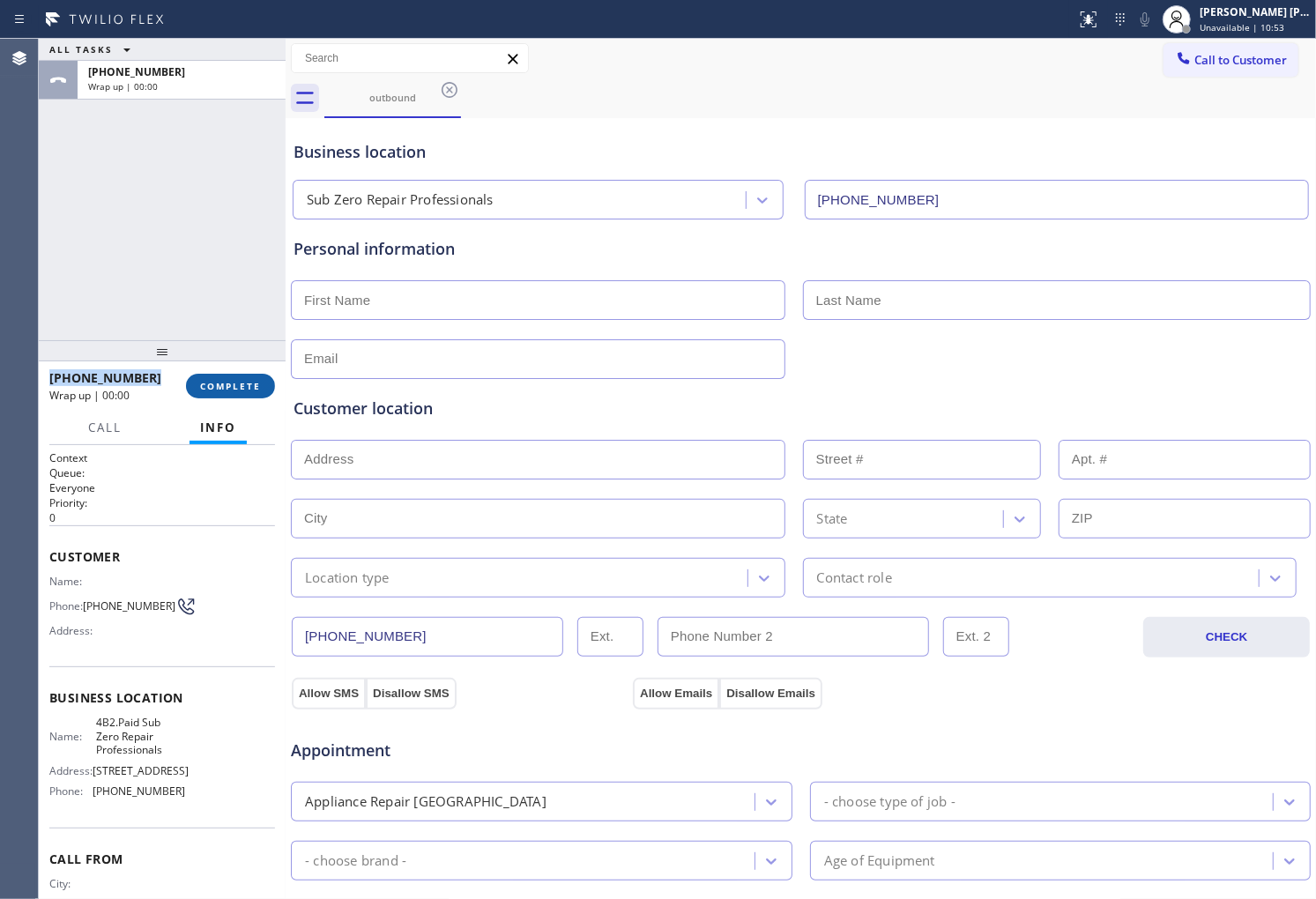
click at [244, 390] on span "COMPLETE" at bounding box center [231, 386] width 61 height 13
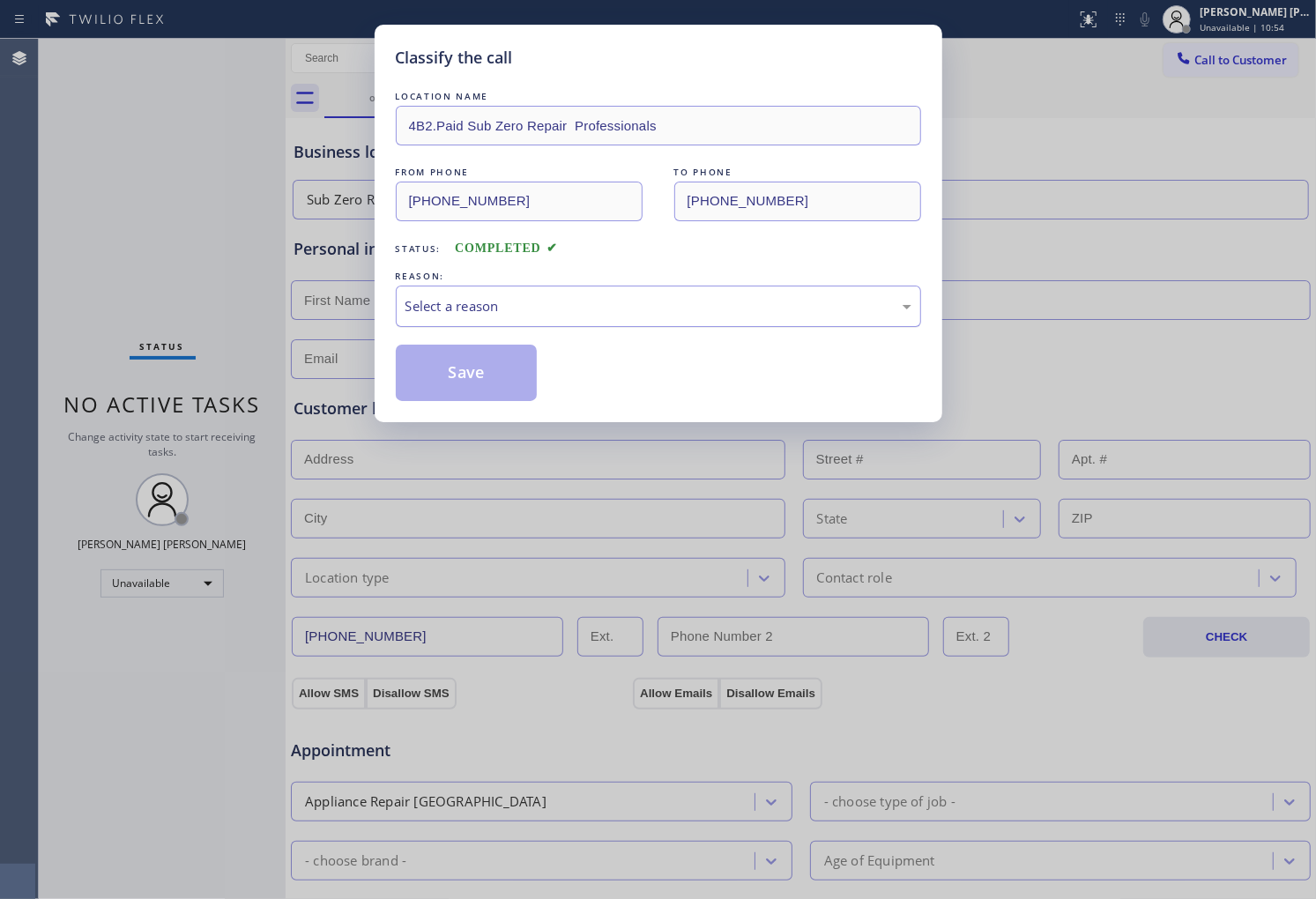
click at [547, 327] on div "Select a reason" at bounding box center [658, 306] width 525 height 41
click at [498, 318] on div "Existing Customer - ETA/PI/REDO/complain/cancel" at bounding box center [658, 306] width 525 height 41
click at [471, 389] on button "Save" at bounding box center [467, 372] width 142 height 56
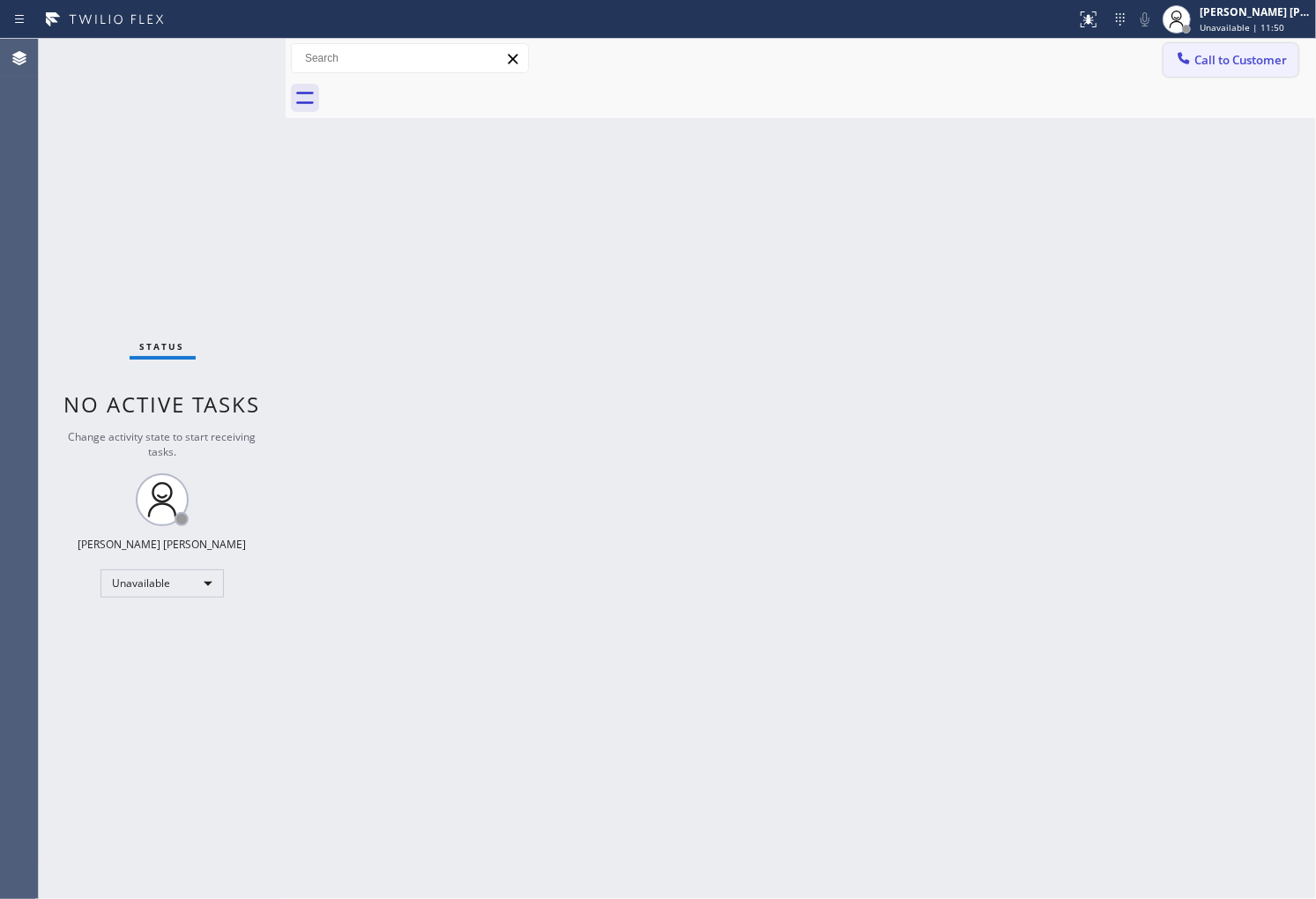
click at [1250, 62] on span "Call to Customer" at bounding box center [1241, 60] width 93 height 16
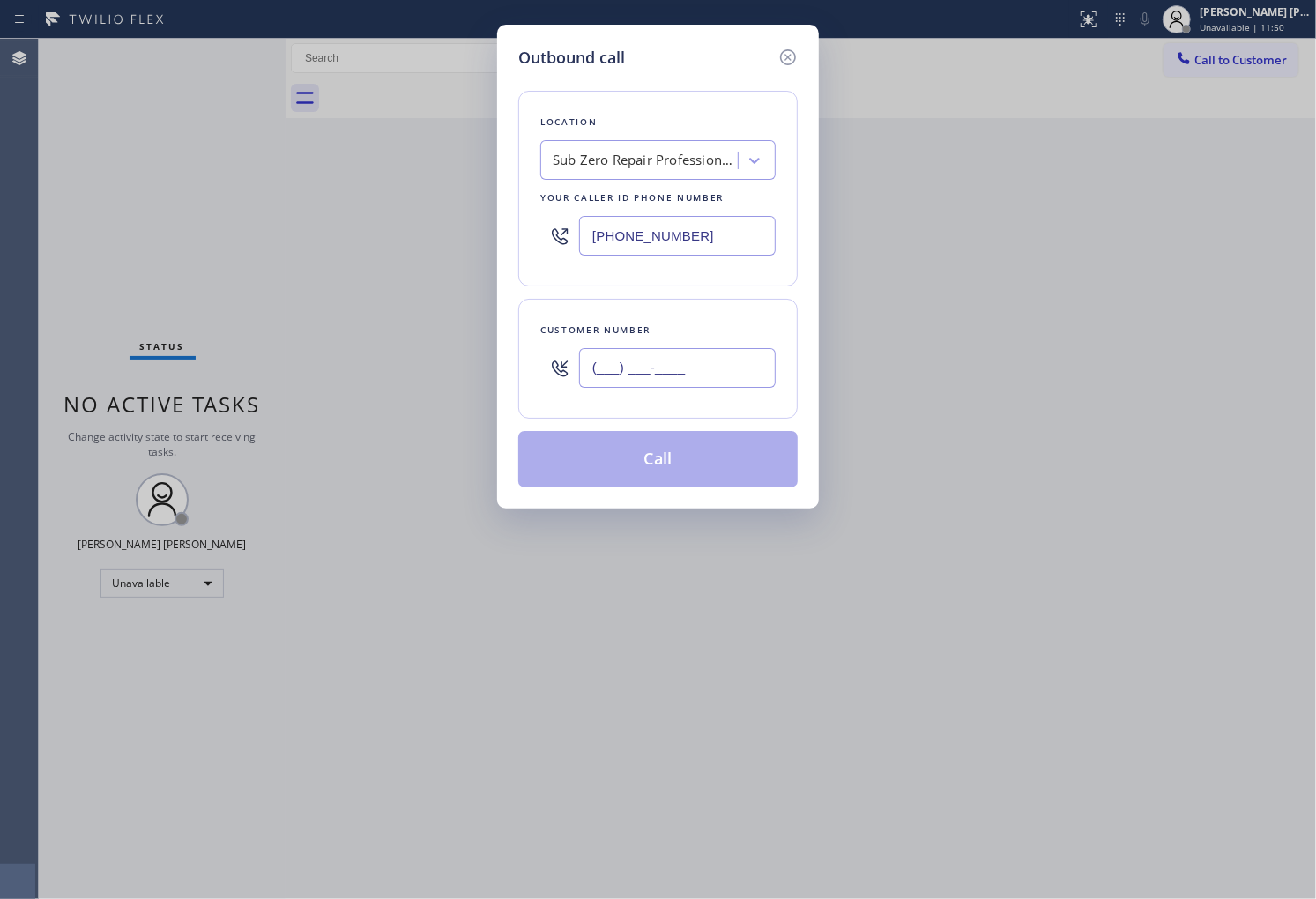
click at [624, 385] on input "(___) ___-____" at bounding box center [677, 368] width 196 height 39
paste input "310) 386-9320"
type input "(310) 386-9320"
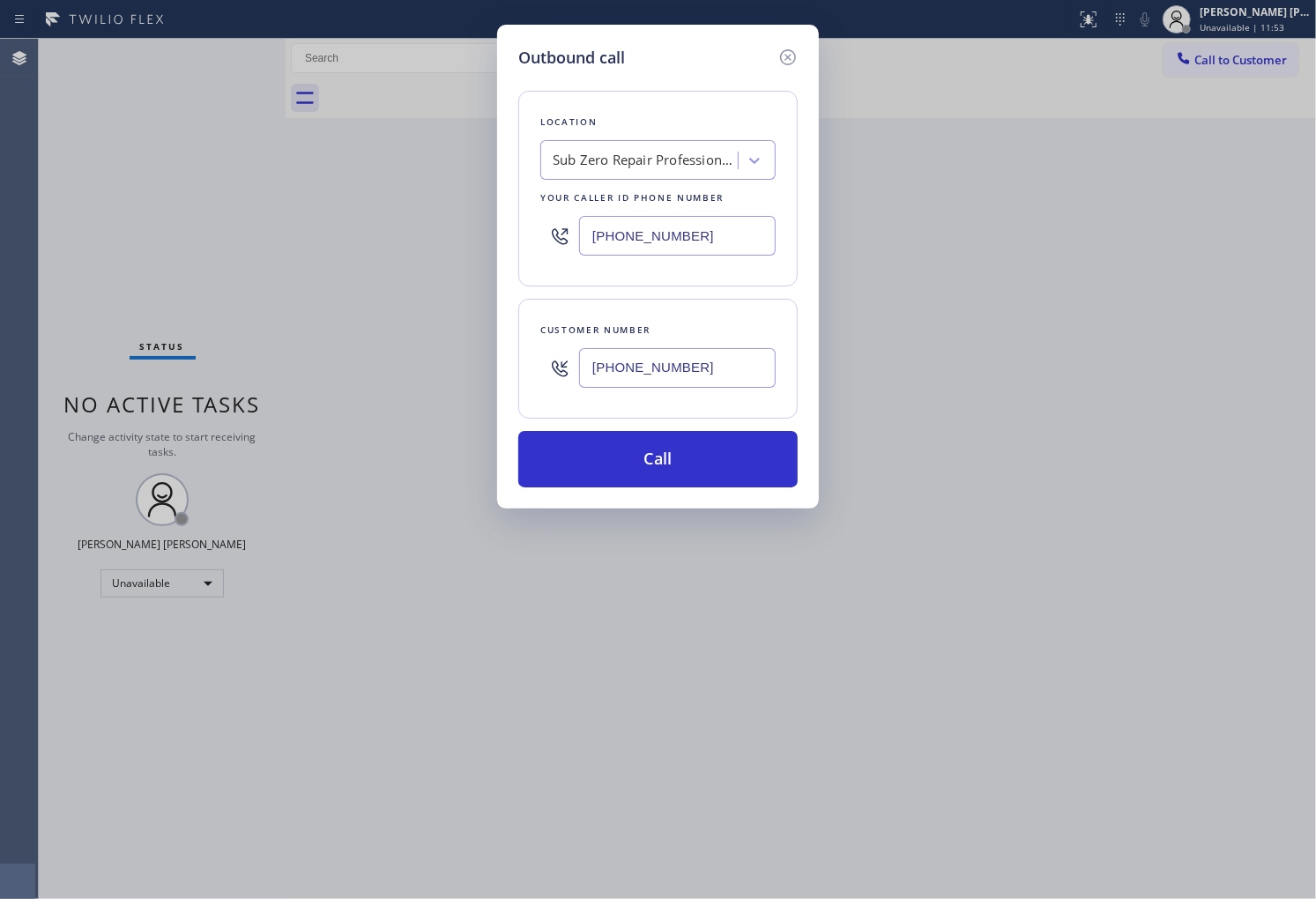
click at [14, 322] on div "Outbound call Location Sub Zero Repair Professionals Your caller id phone numbe…" at bounding box center [658, 449] width 1316 height 899
click at [644, 232] on input "(855) 662-5332" at bounding box center [677, 236] width 196 height 39
paste input "213) 277-6121"
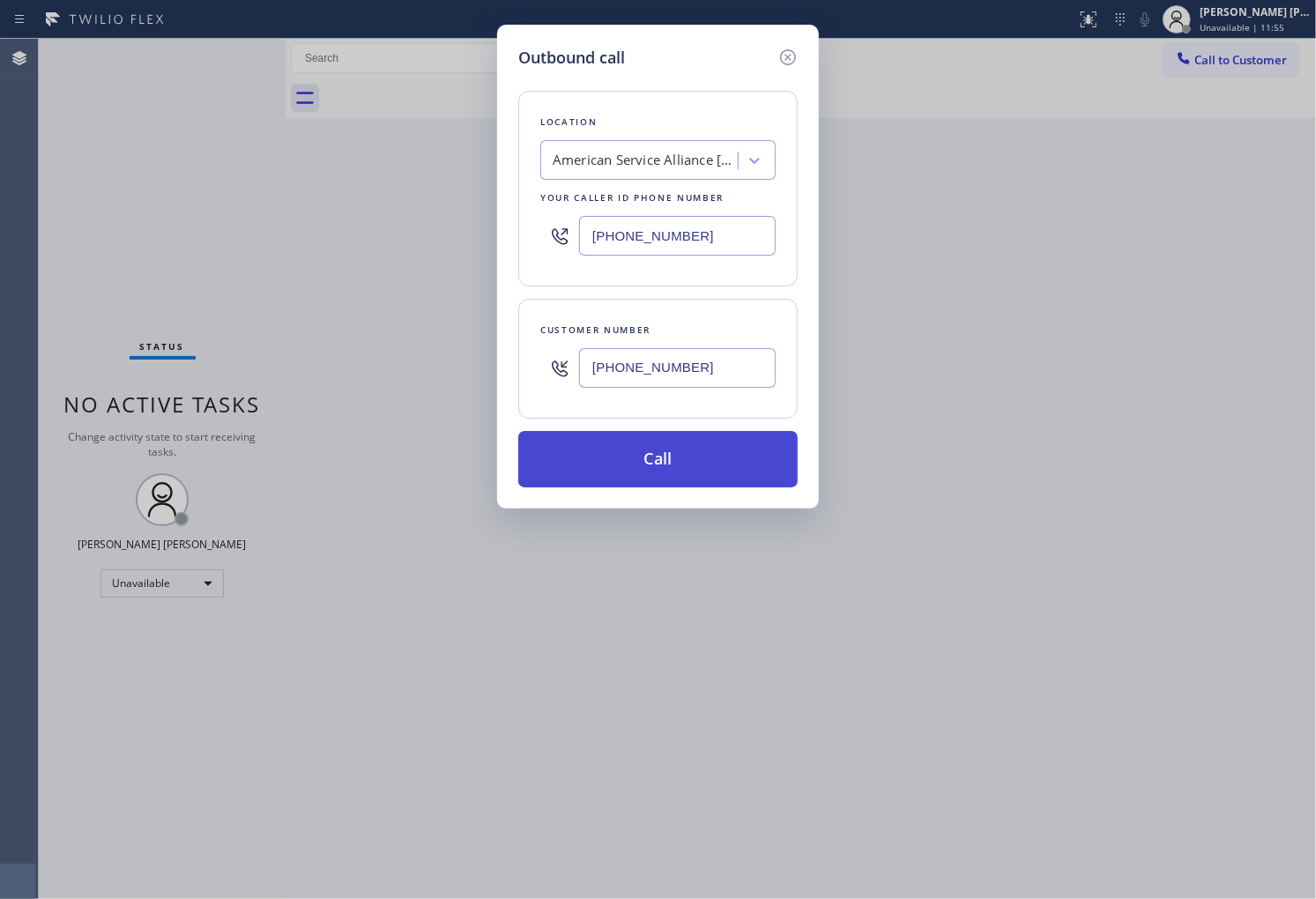
type input "(213) 277-6121"
click at [706, 465] on button "Call" at bounding box center [658, 459] width 279 height 56
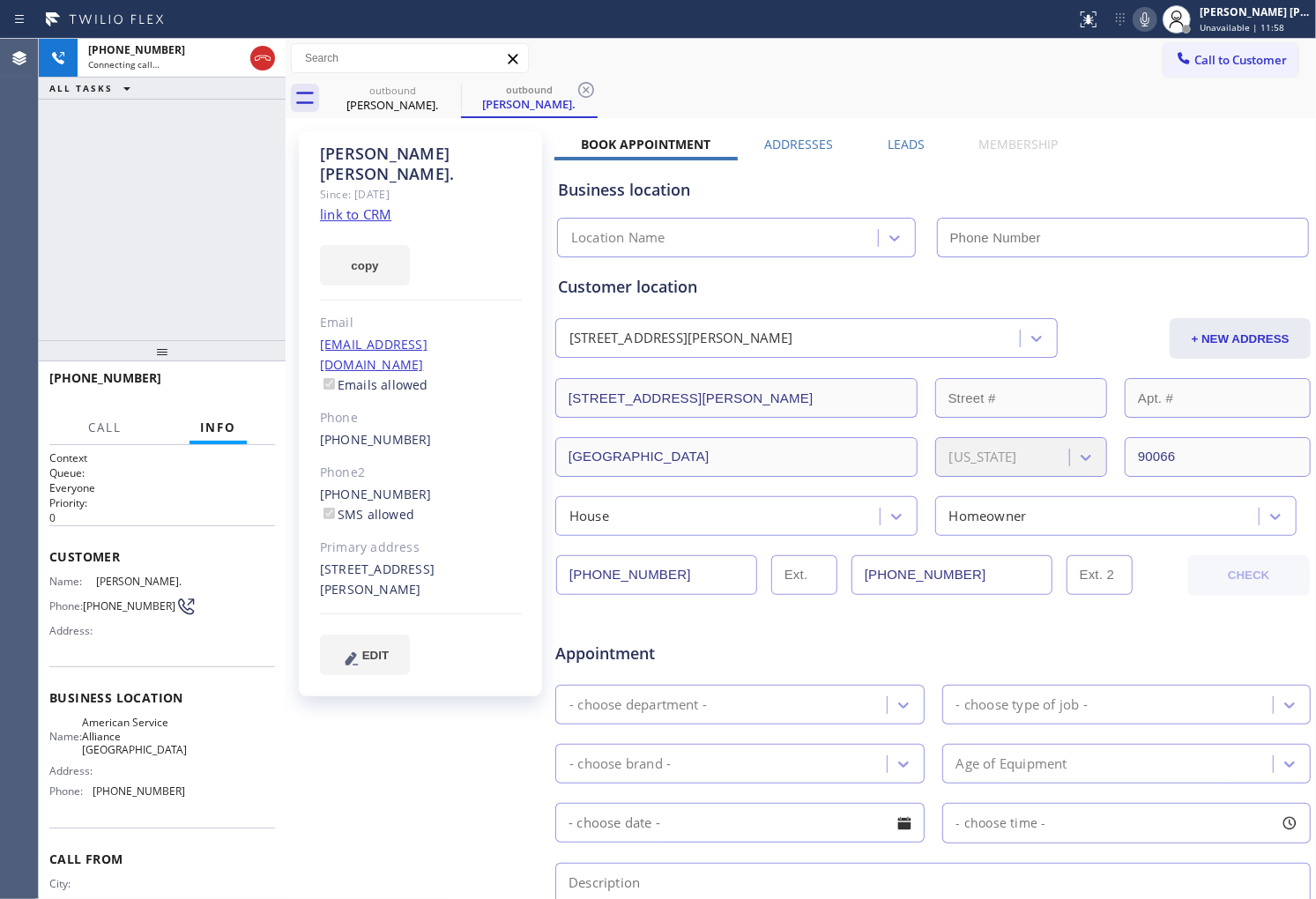
click at [368, 205] on link "link to CRM" at bounding box center [355, 214] width 71 height 18
type input "(213) 277-6121"
click at [404, 147] on div "Elaine Miller." at bounding box center [421, 164] width 201 height 40
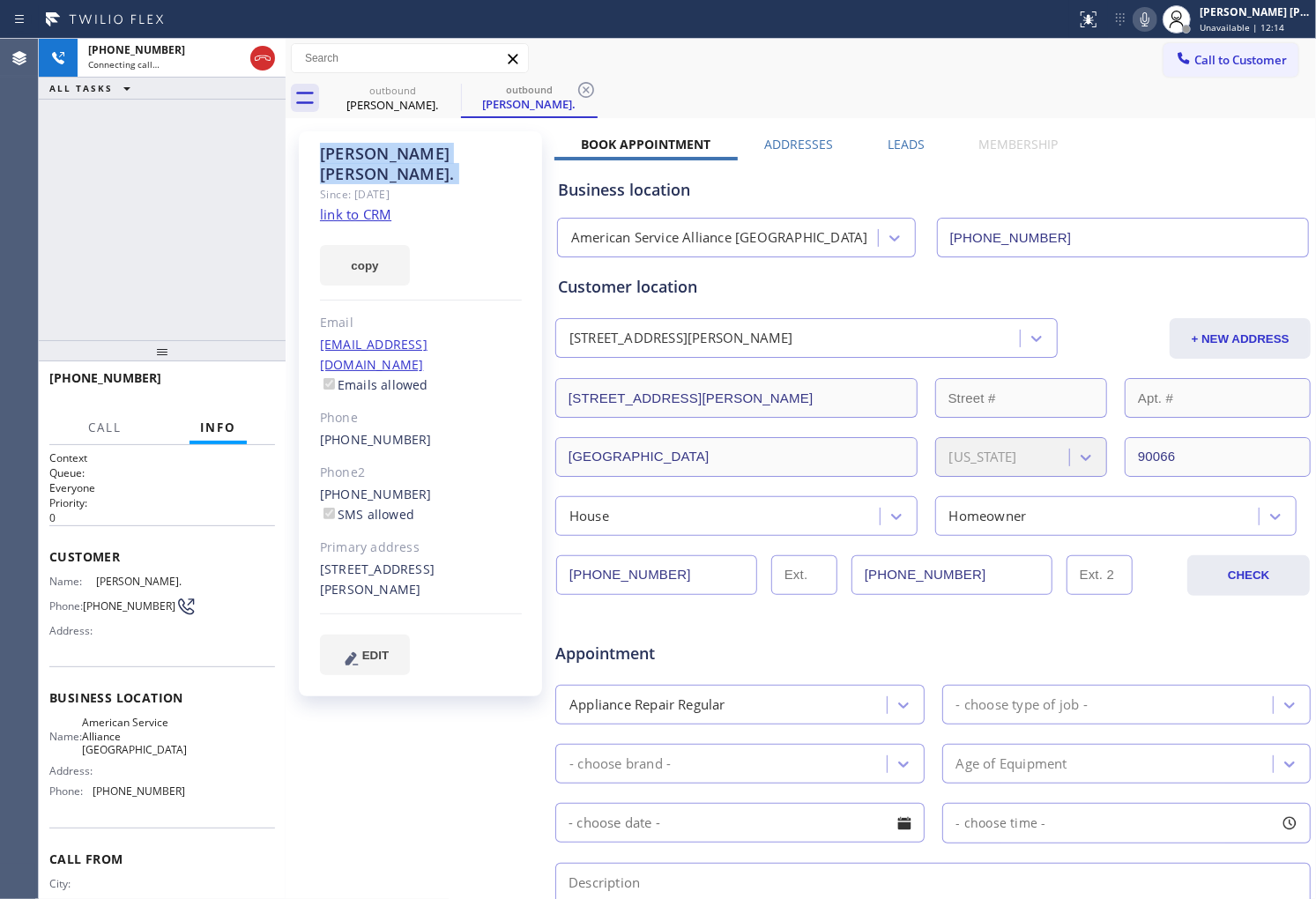
click at [404, 147] on div "Elaine Miller." at bounding box center [421, 164] width 201 height 40
click at [112, 375] on span "+13103869320" at bounding box center [105, 377] width 112 height 17
click at [135, 301] on div "+13103869320 Live | 00:19 ALL TASKS ALL TASKS ACTIVE TASKS TASKS IN WRAP UP" at bounding box center [162, 188] width 247 height 301
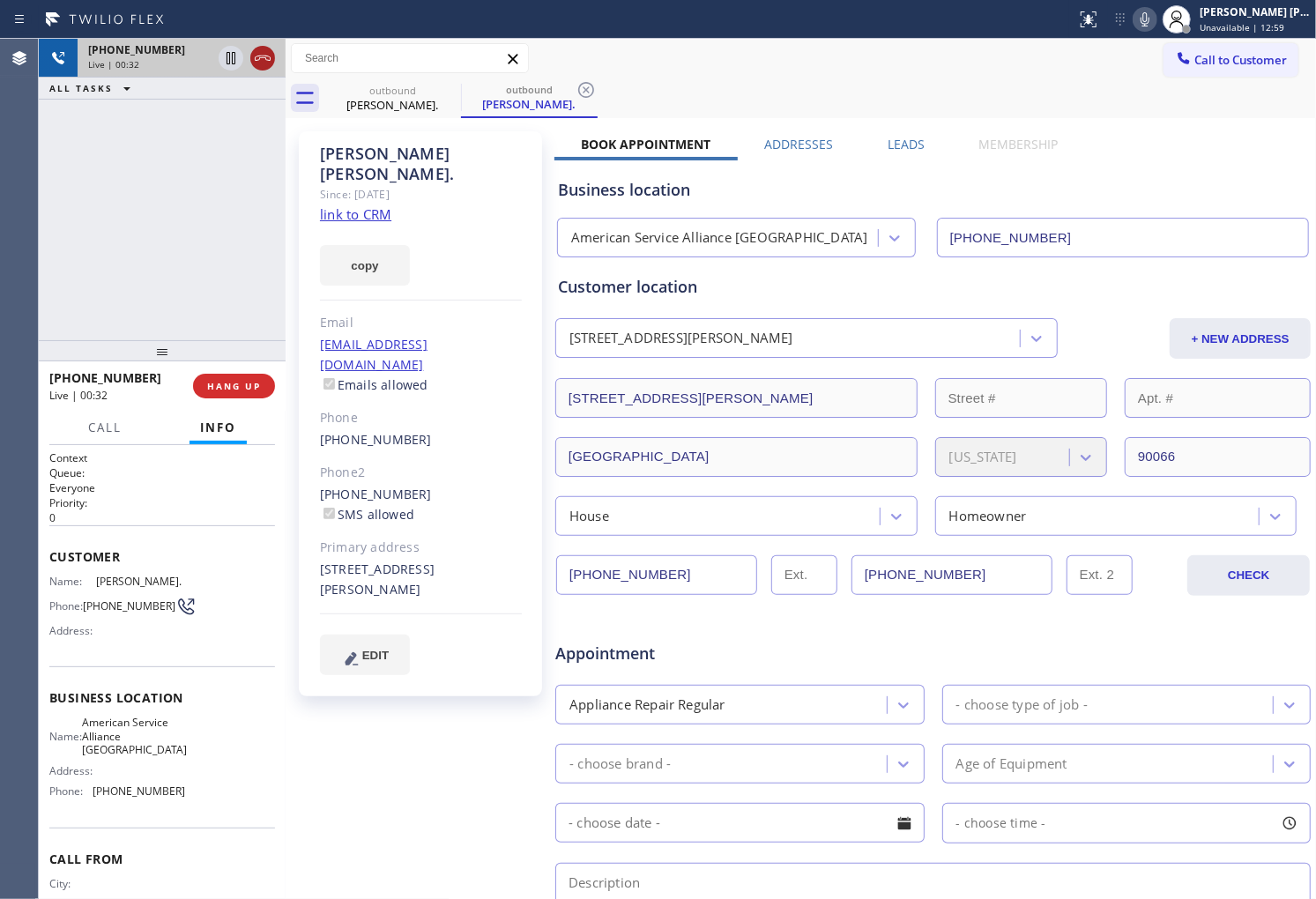
click at [260, 59] on icon at bounding box center [263, 57] width 16 height 5
click at [259, 390] on span "HANG UP" at bounding box center [234, 386] width 53 height 13
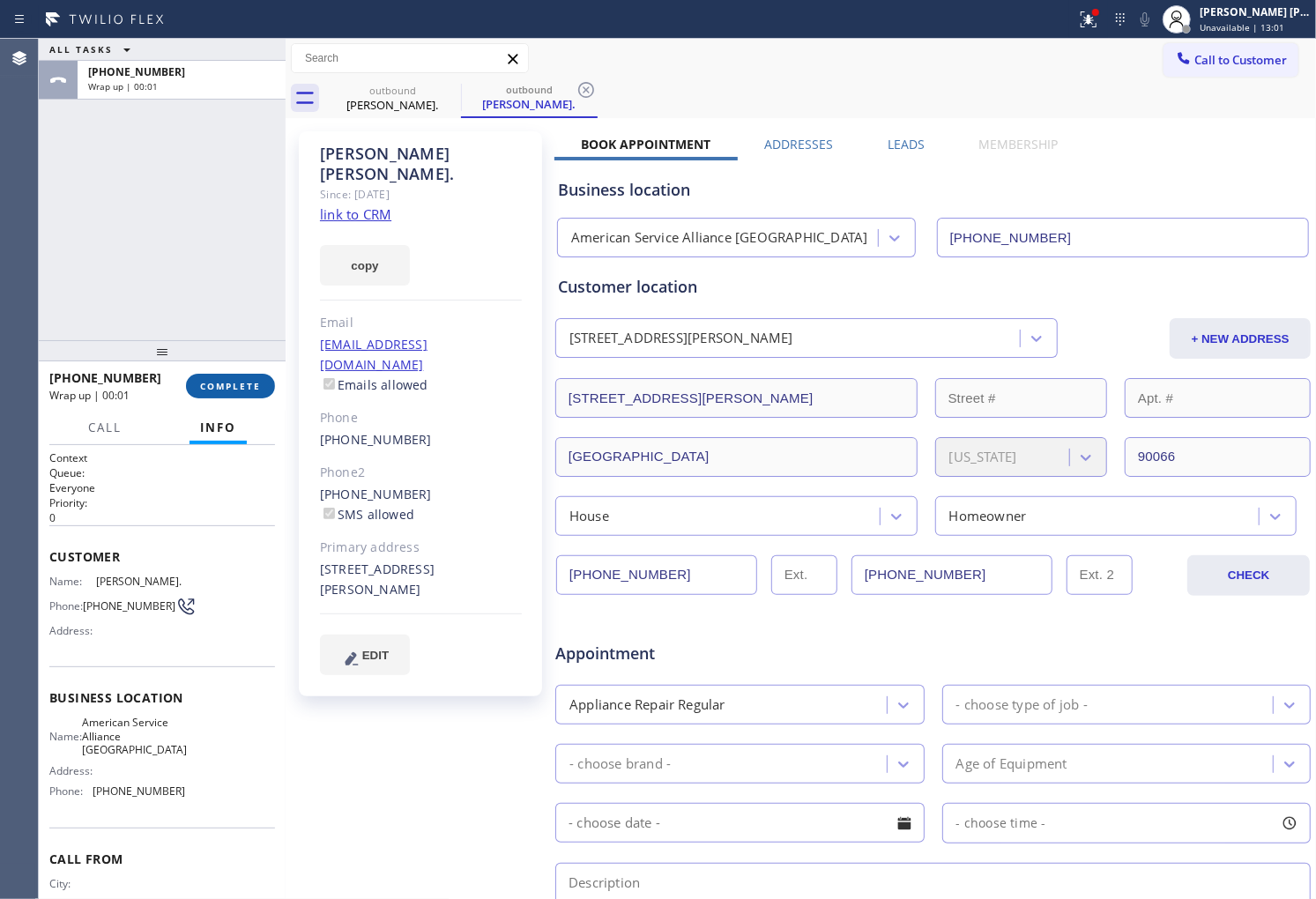
click at [227, 377] on button "COMPLETE" at bounding box center [230, 386] width 89 height 25
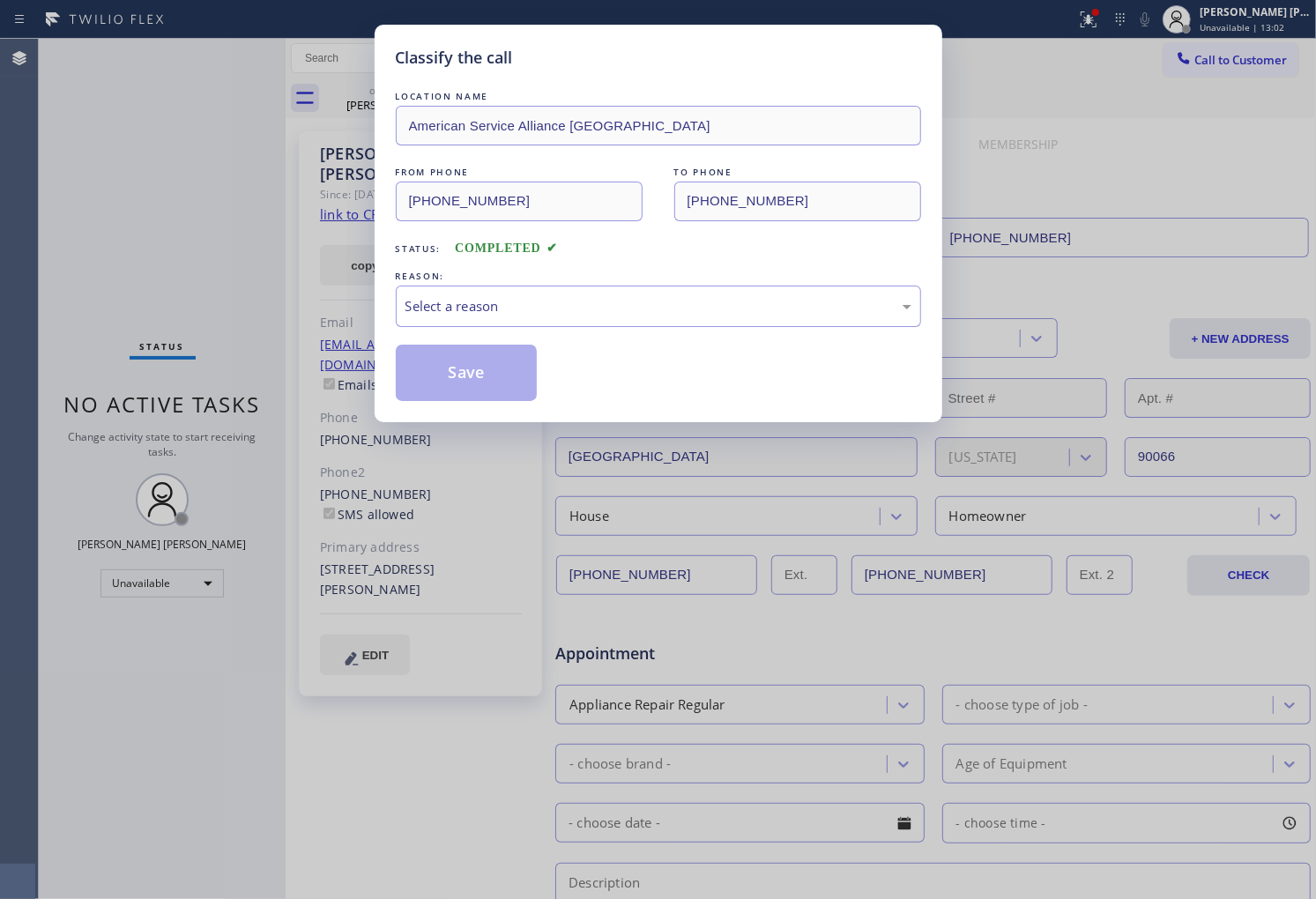
click at [603, 331] on div "LOCATION NAME American Service Alliance Alhambra FROM PHONE (213) 277-6121 TO P…" at bounding box center [658, 244] width 525 height 314
click at [609, 312] on div "Select a reason" at bounding box center [658, 306] width 506 height 21
click at [473, 382] on button "Save" at bounding box center [467, 372] width 142 height 56
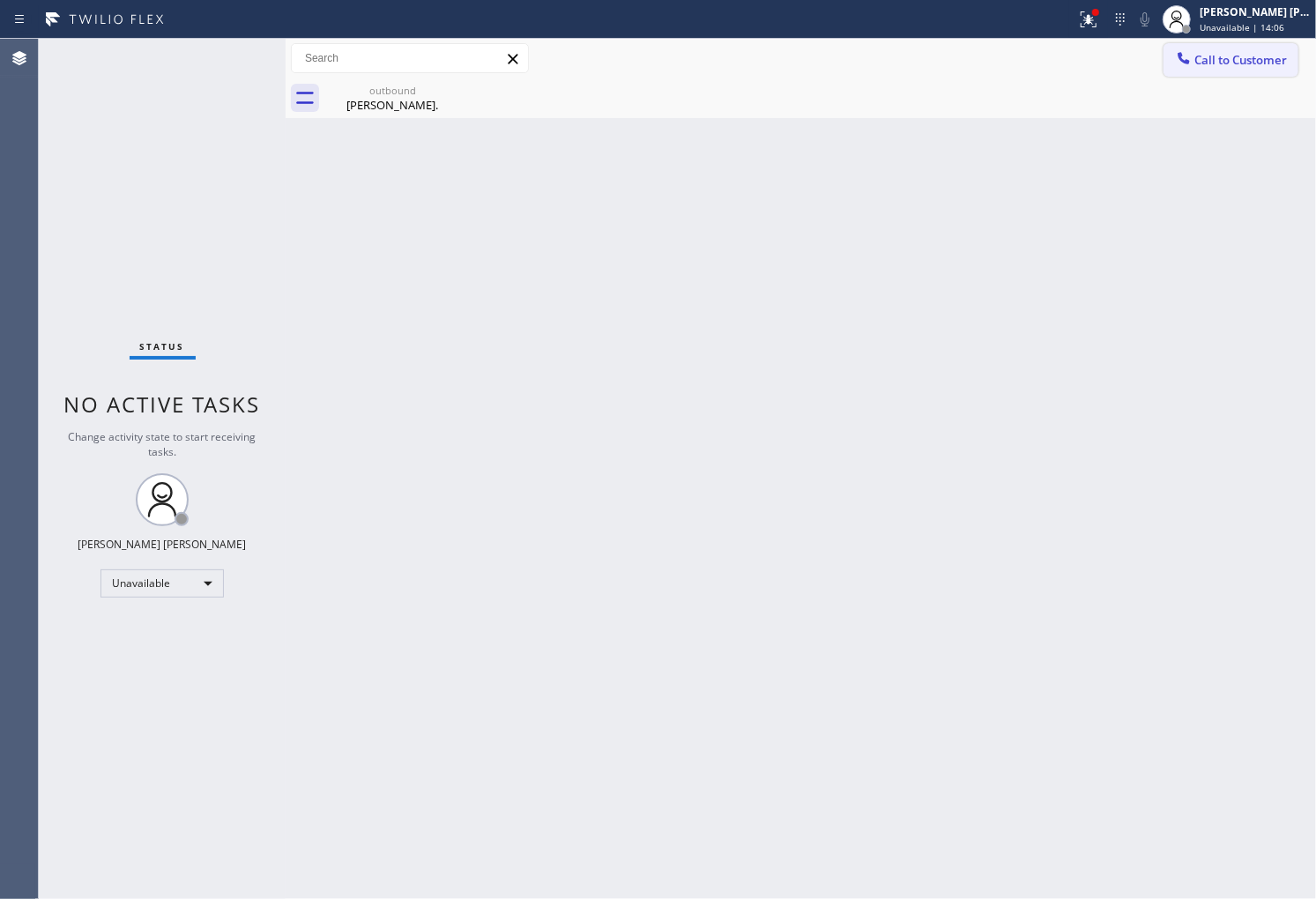
click at [1246, 53] on span "Call to Customer" at bounding box center [1241, 60] width 93 height 16
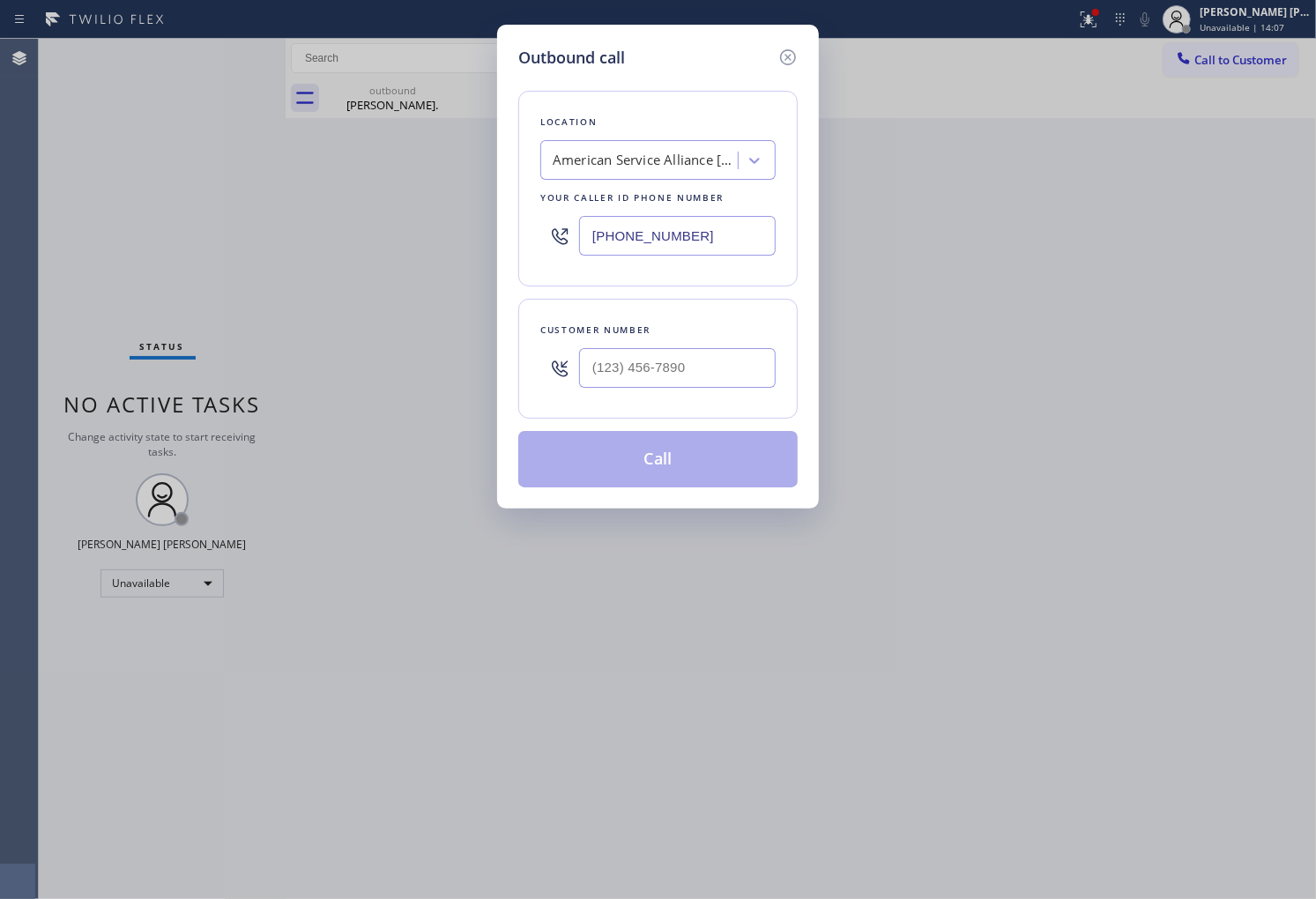
type input "(___) ___-____"
click at [689, 372] on input "(___) ___-____" at bounding box center [677, 368] width 196 height 39
click at [48, 257] on div "Outbound call Location American Service Alliance Alhambra Your caller id phone …" at bounding box center [658, 449] width 1316 height 899
click at [649, 372] on input "(___) ___-____" at bounding box center [677, 368] width 196 height 39
paste input "805) 444-7344"
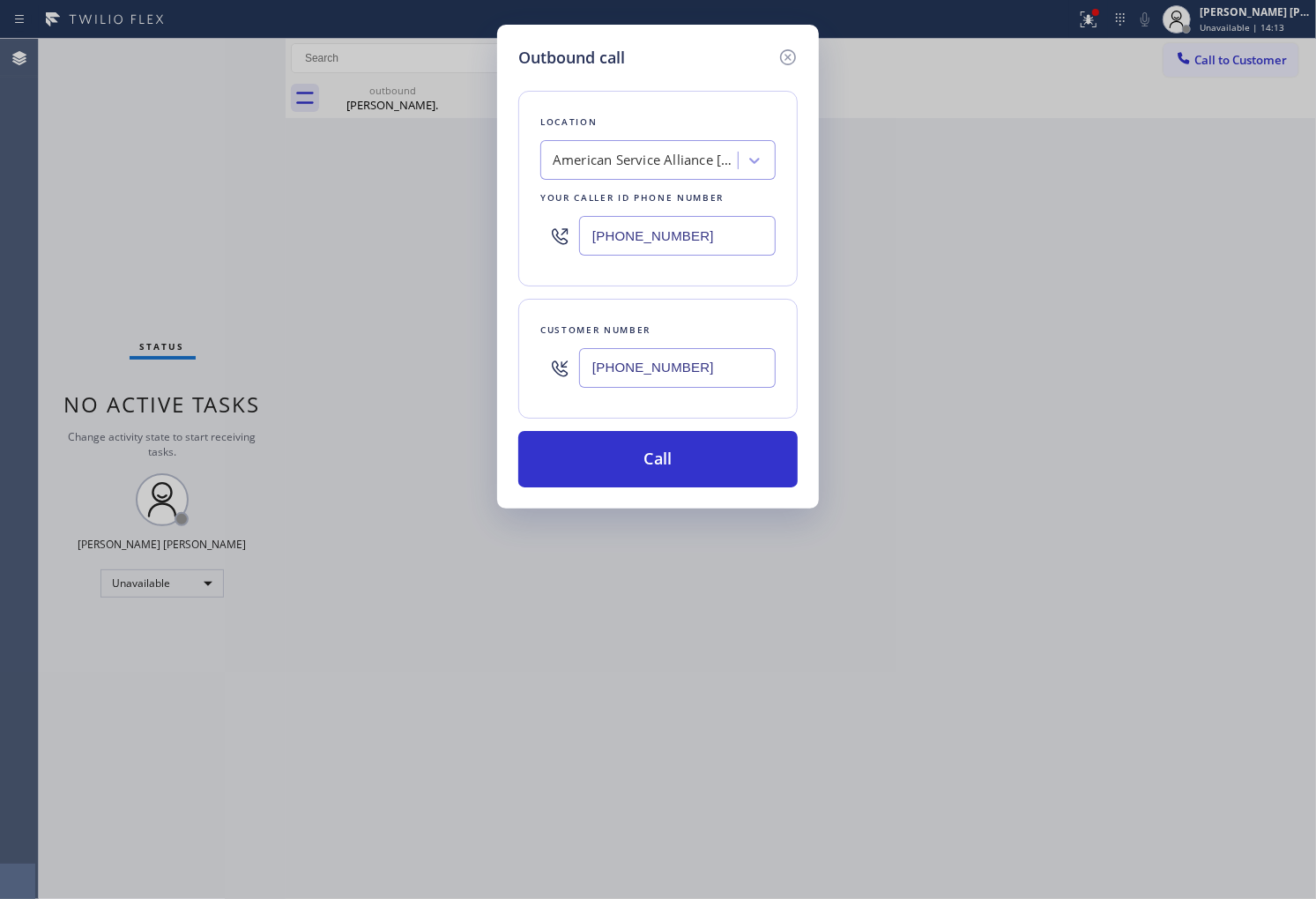
type input "(805) 444-7344"
click at [725, 230] on input "(213) 277-6121" at bounding box center [677, 236] width 196 height 39
paste input "888) 859-4448"
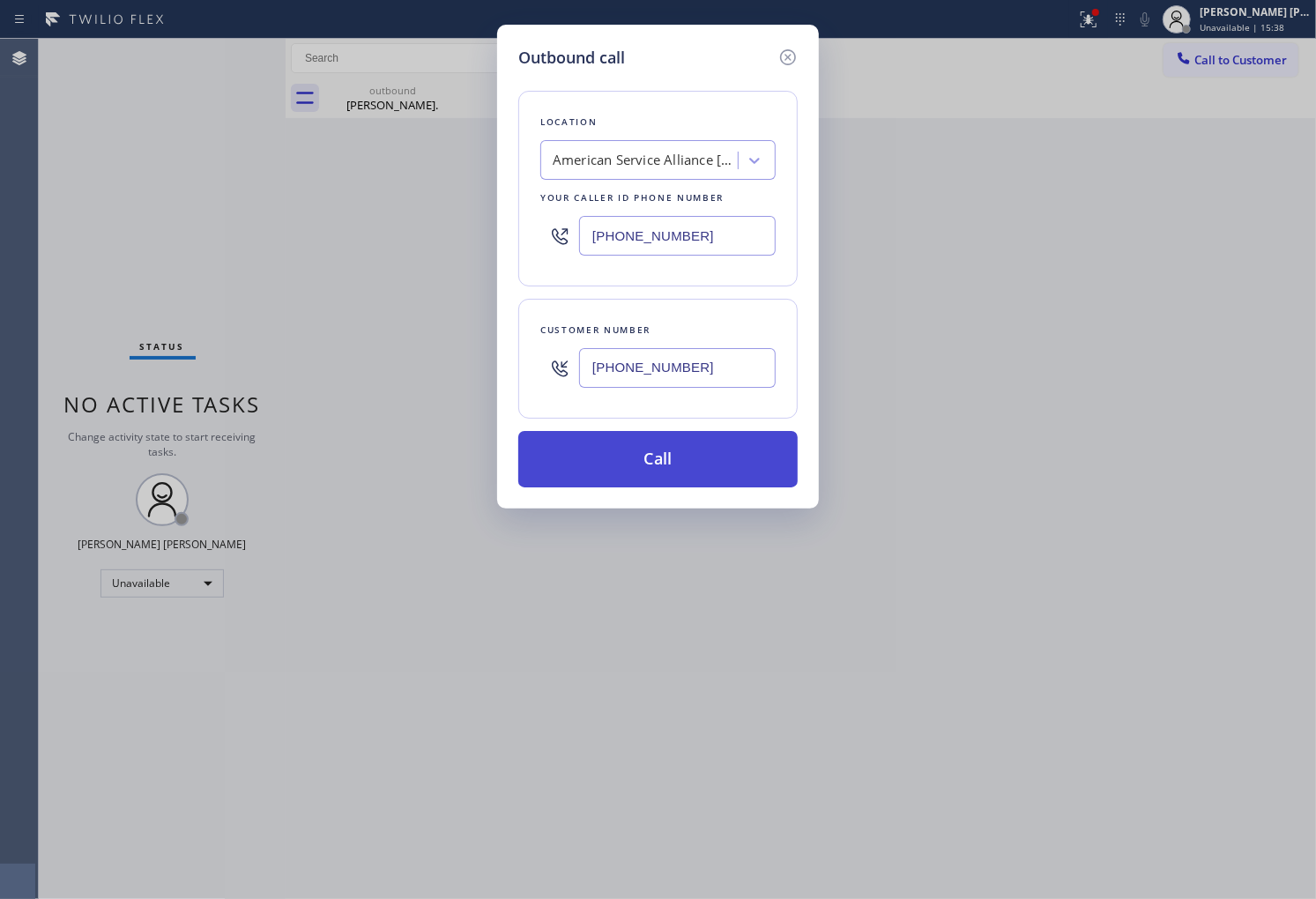
click at [688, 474] on button "Call" at bounding box center [658, 459] width 279 height 56
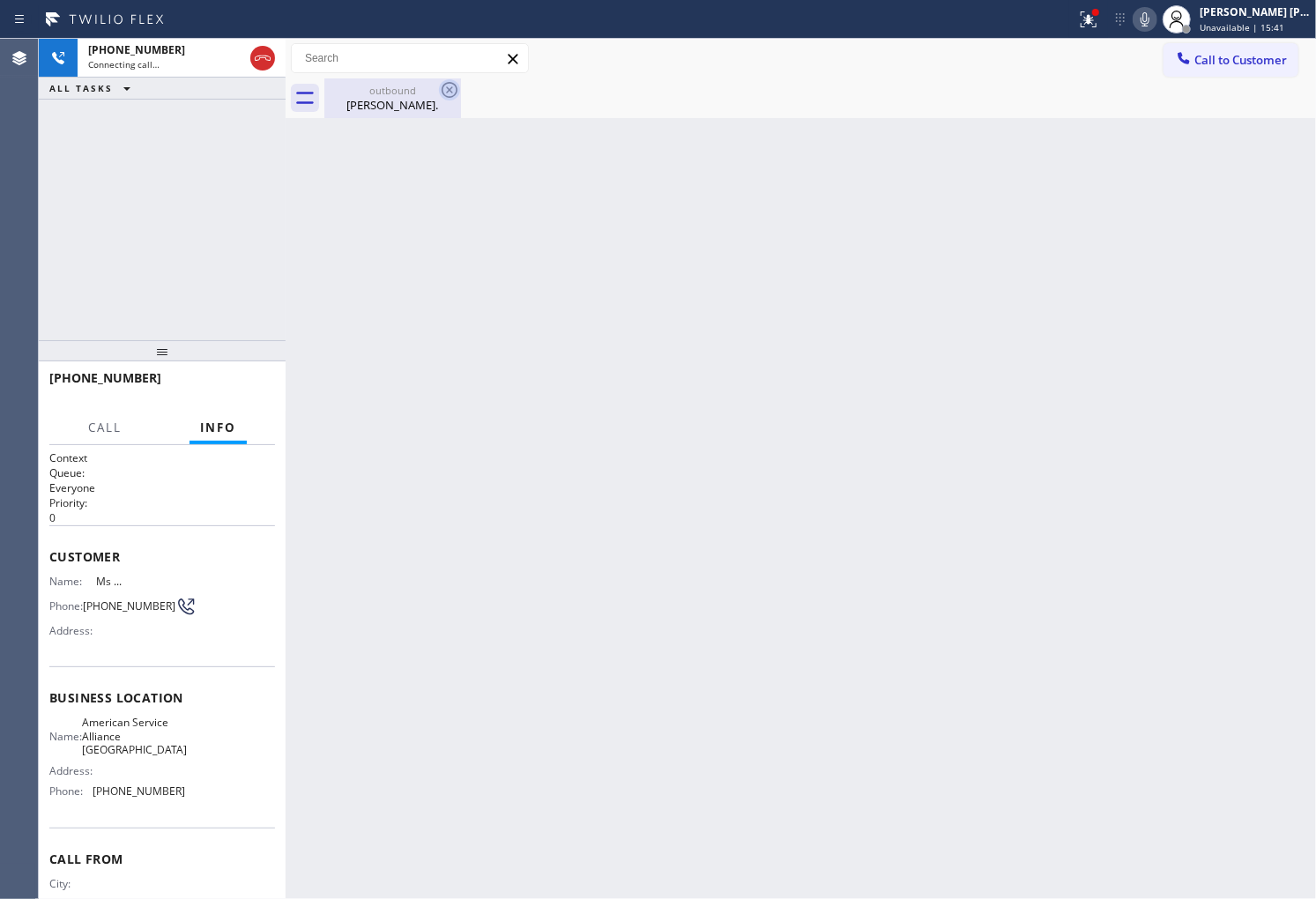
click at [445, 89] on icon at bounding box center [449, 89] width 21 height 21
click at [104, 582] on span "Ms ..." at bounding box center [139, 580] width 88 height 13
click at [104, 583] on span "Ms ..." at bounding box center [139, 580] width 88 height 13
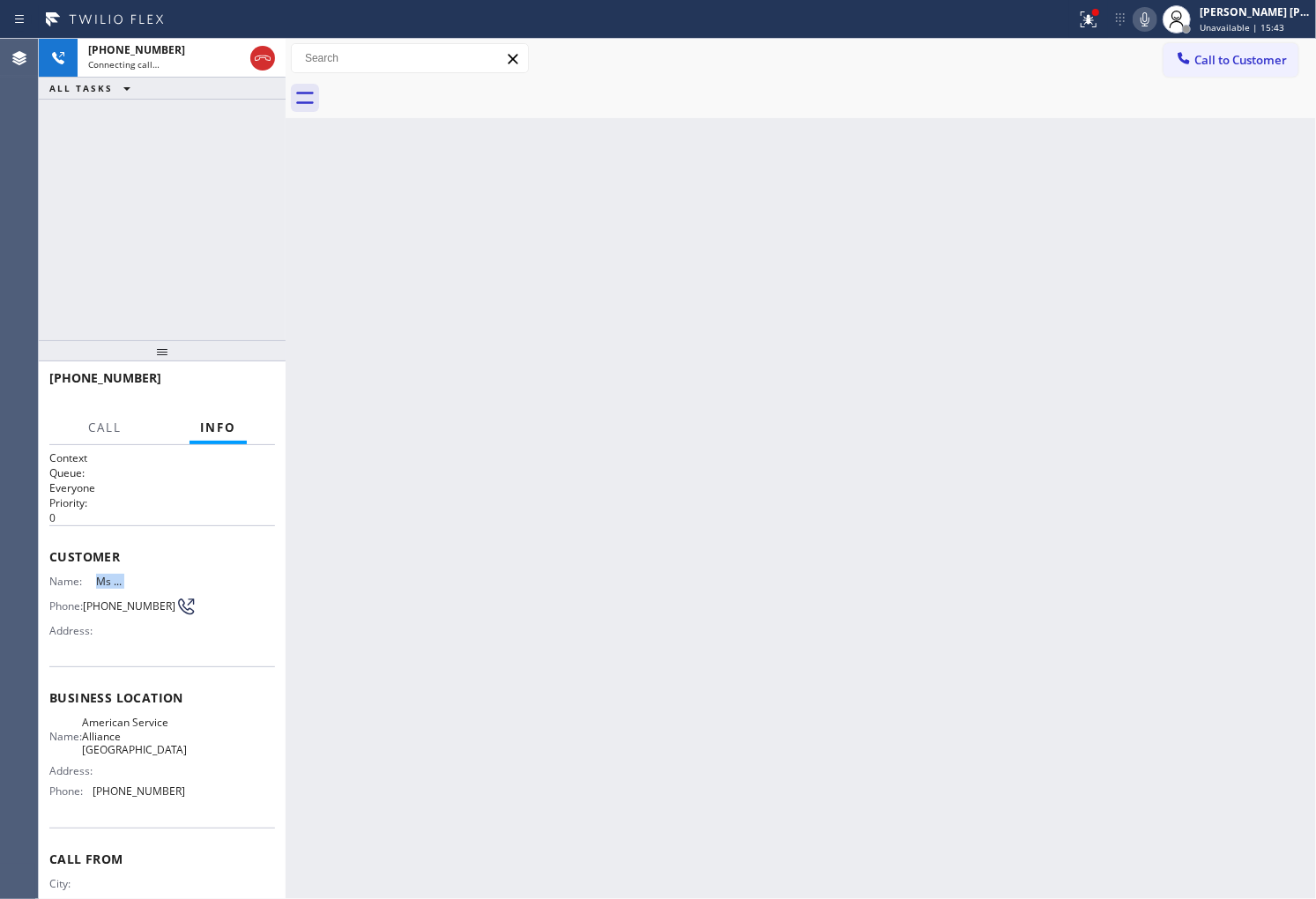
click at [104, 583] on span "Ms ..." at bounding box center [139, 580] width 88 height 13
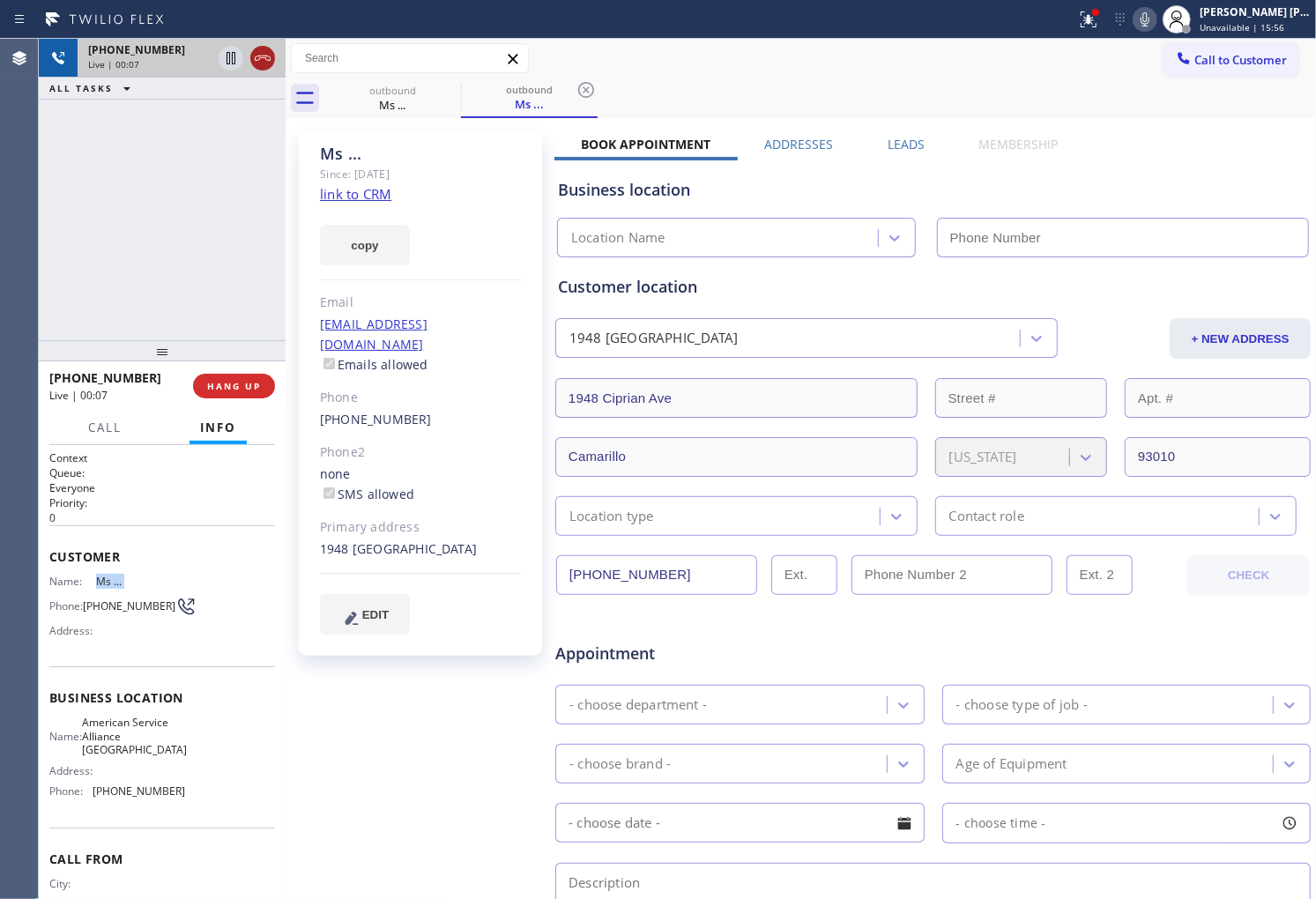
click at [262, 53] on icon at bounding box center [262, 57] width 21 height 21
click at [245, 393] on button "HANG UP" at bounding box center [234, 386] width 82 height 25
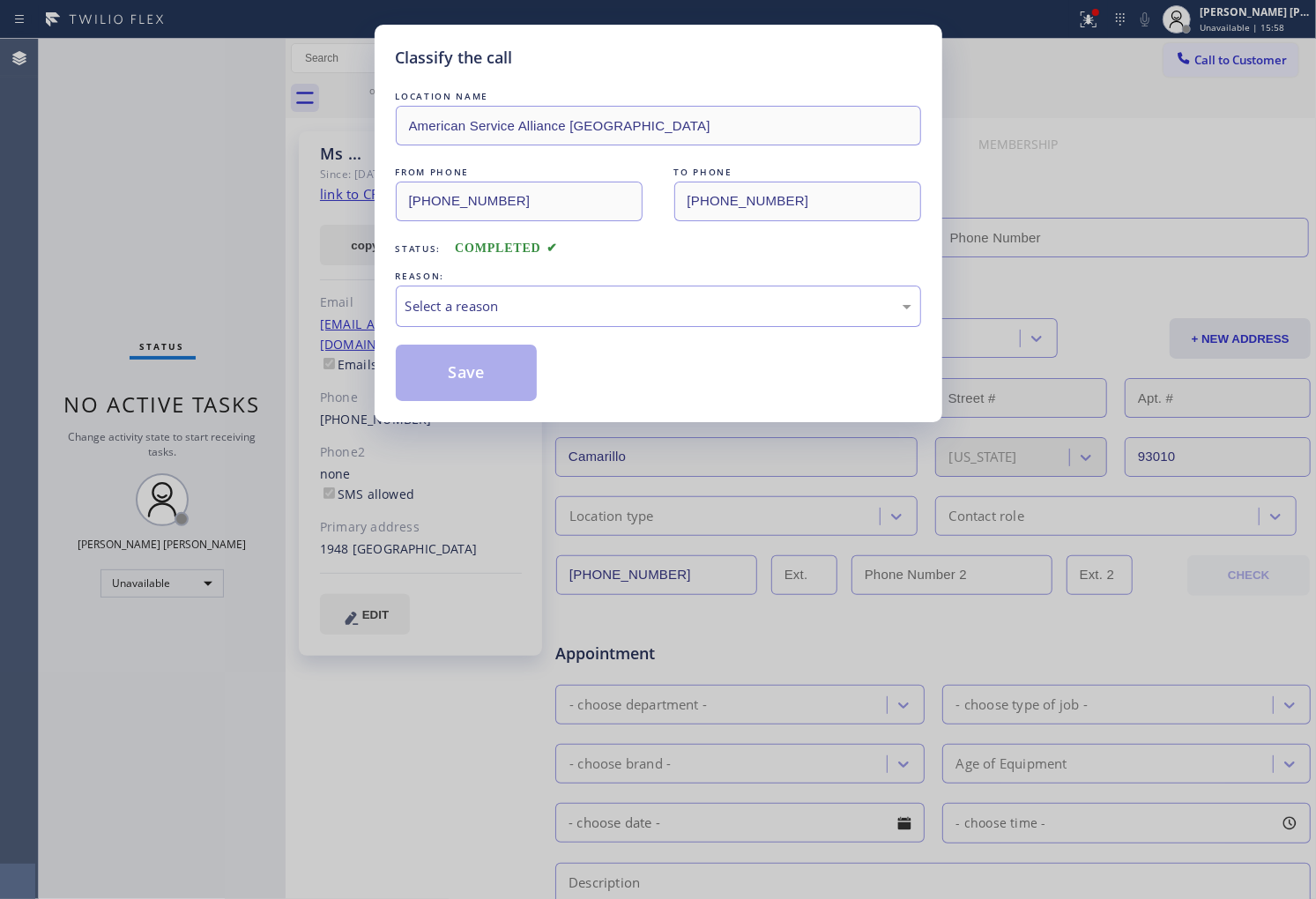
click at [467, 300] on div "Select a reason" at bounding box center [658, 306] width 506 height 21
click at [479, 382] on button "Save" at bounding box center [467, 372] width 142 height 56
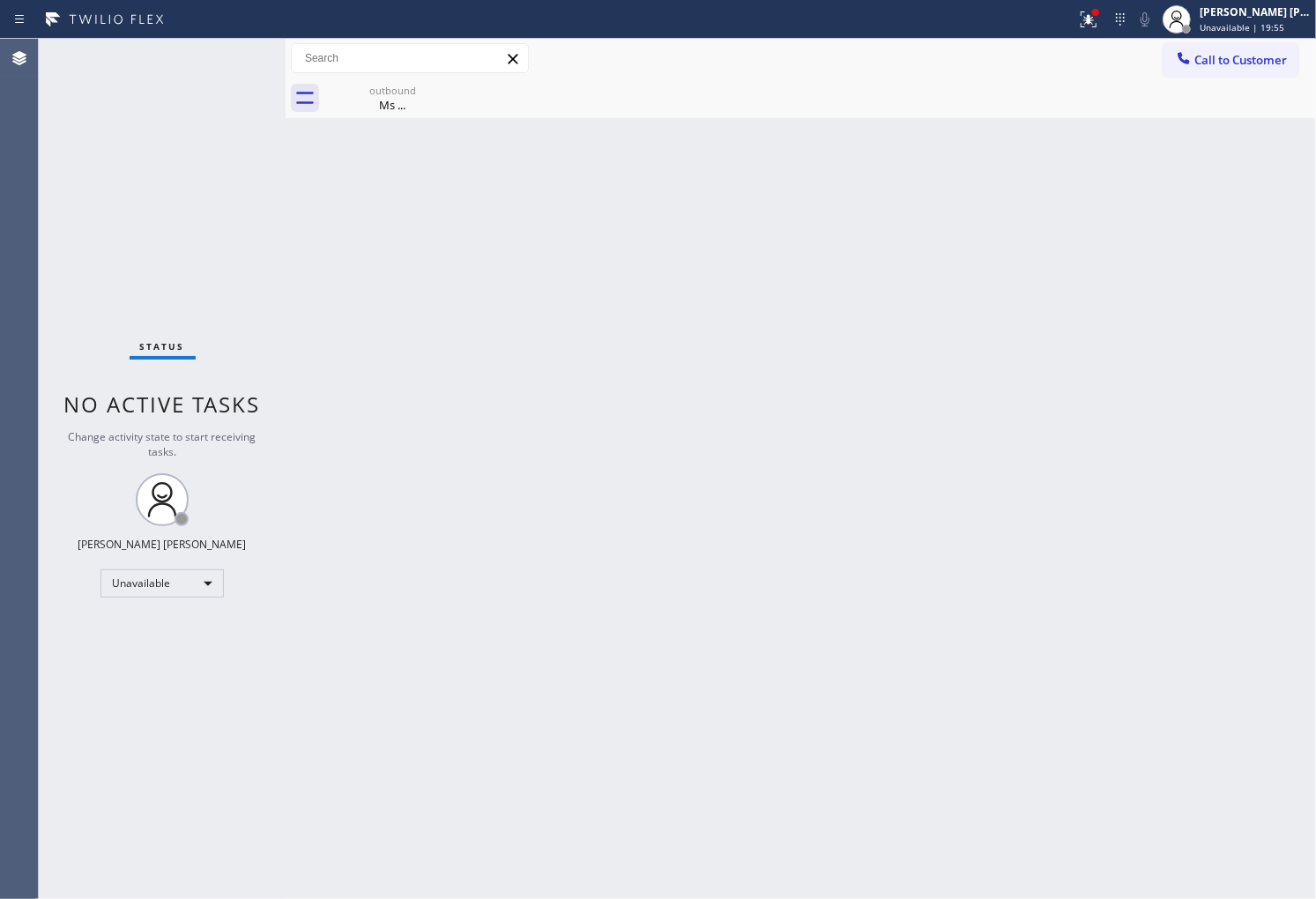
click at [28, 337] on div "Agent Desktop" at bounding box center [19, 468] width 38 height 860
click at [1099, 25] on icon at bounding box center [1088, 19] width 21 height 21
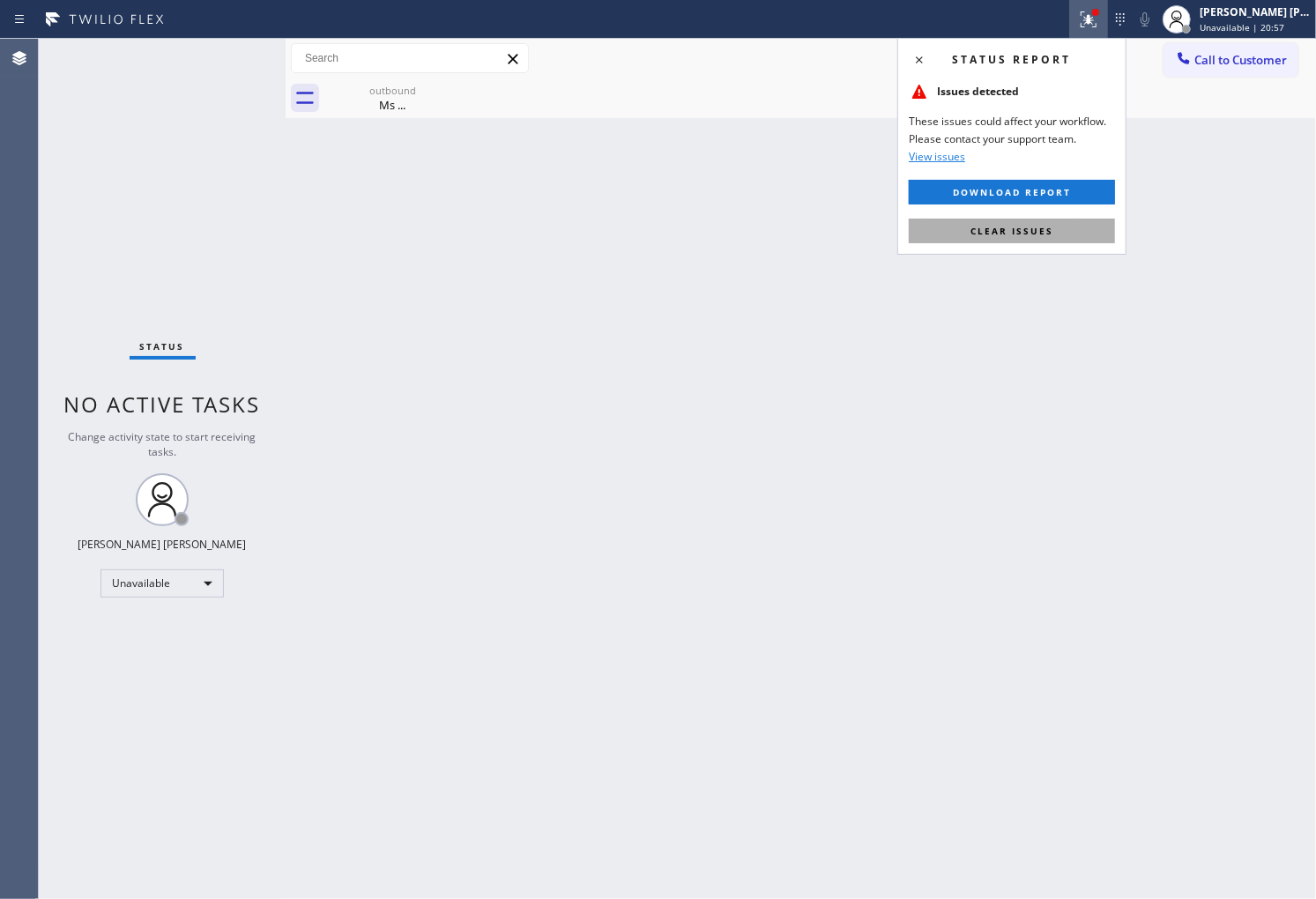
click at [973, 222] on button "Clear issues" at bounding box center [1012, 230] width 206 height 25
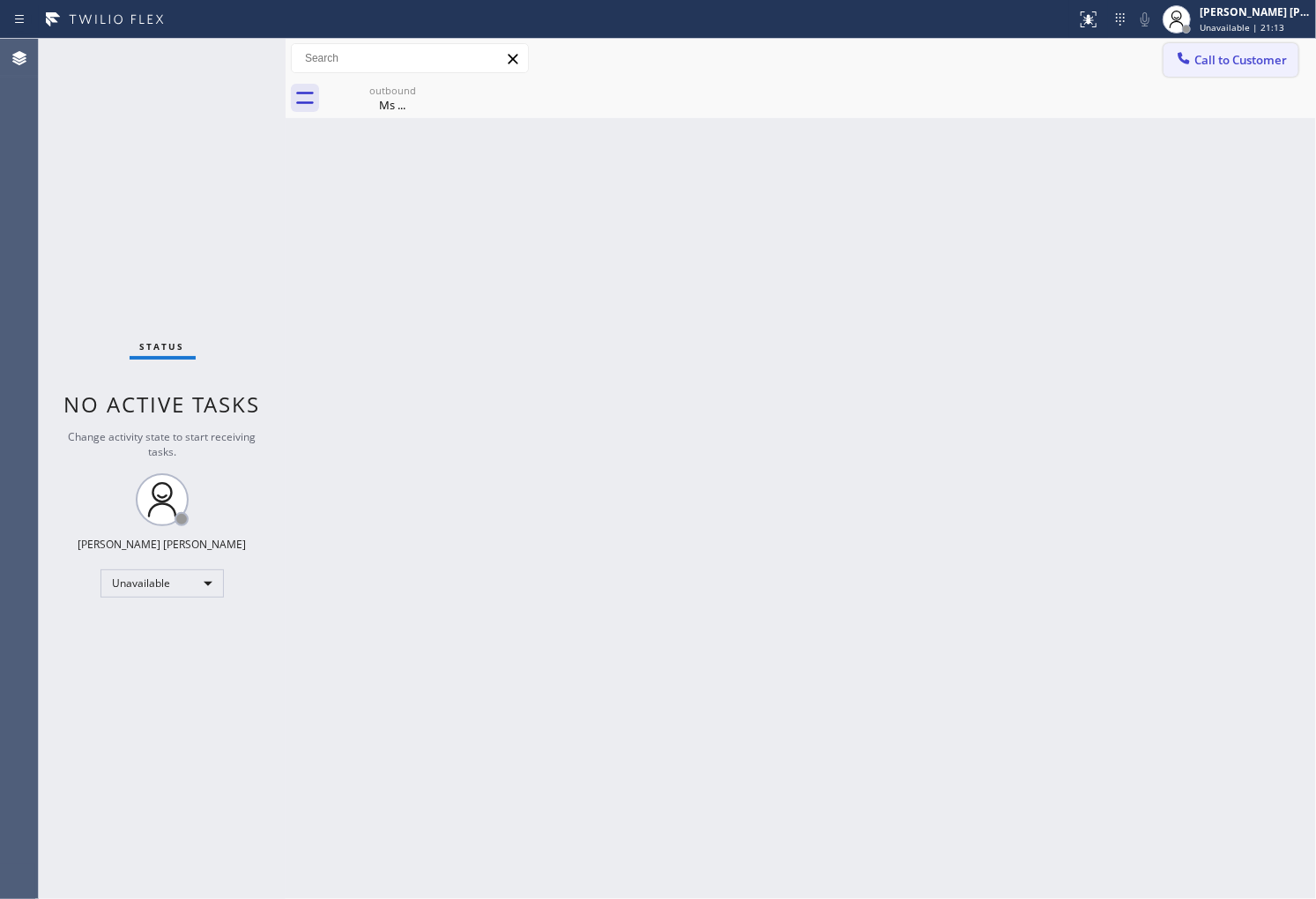
click at [1230, 67] on span "Call to Customer" at bounding box center [1241, 60] width 93 height 16
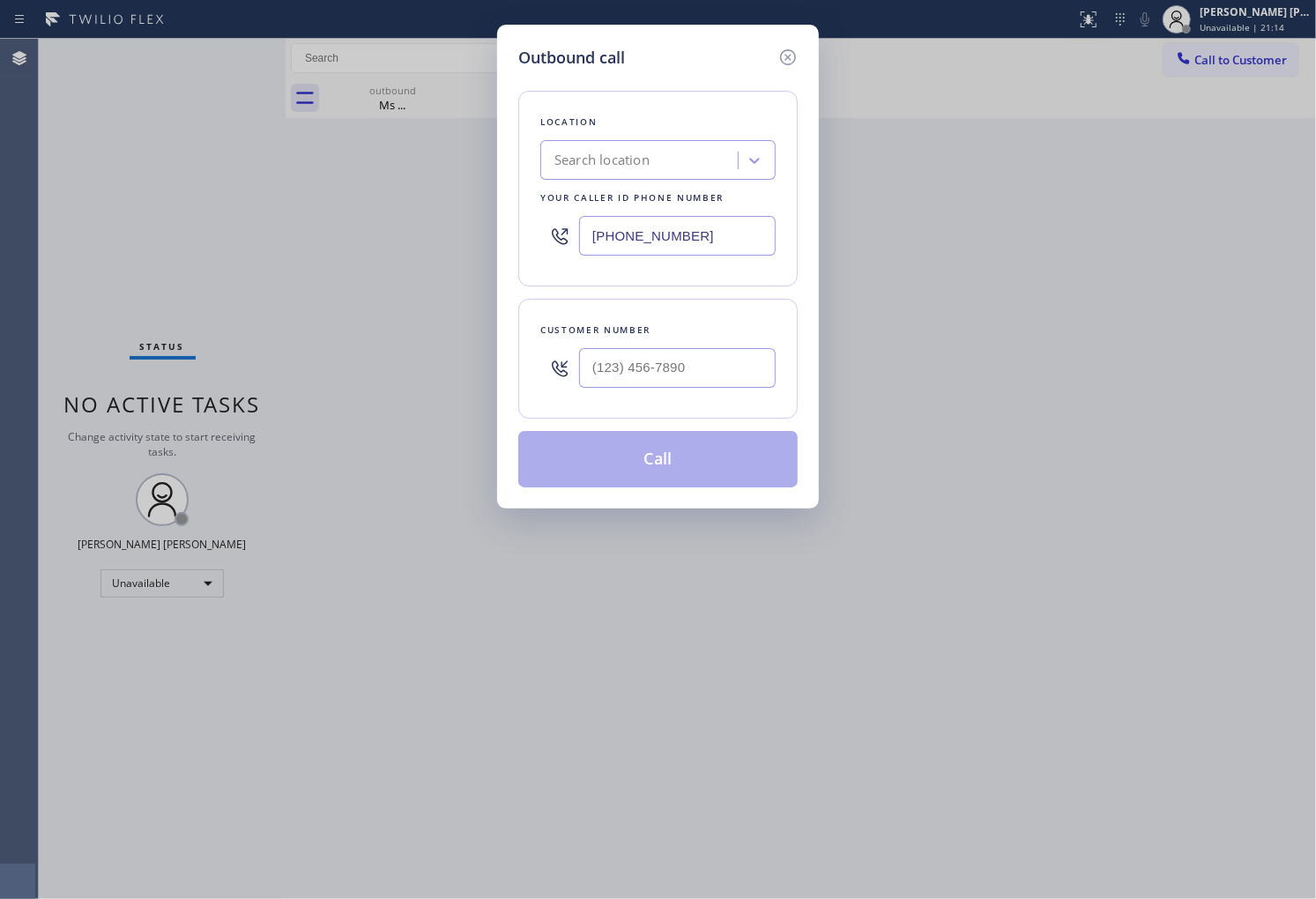
click at [662, 227] on input "(213) 277-6121" at bounding box center [677, 236] width 196 height 39
paste input "714) 248-8165"
type input "(714) 248-8165"
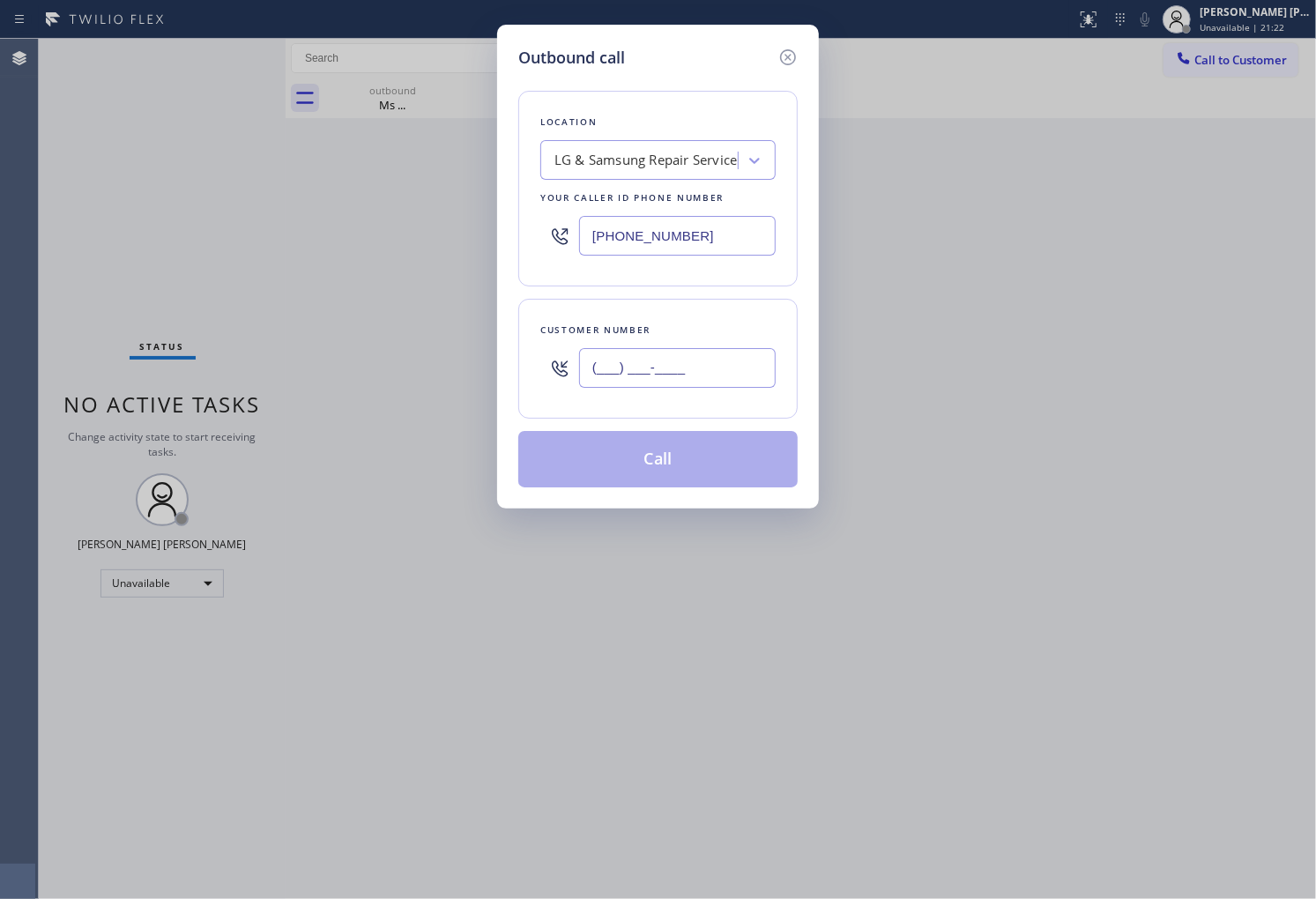
click at [645, 382] on input "(___) ___-____" at bounding box center [677, 368] width 196 height 39
paste input "562) 944-0500"
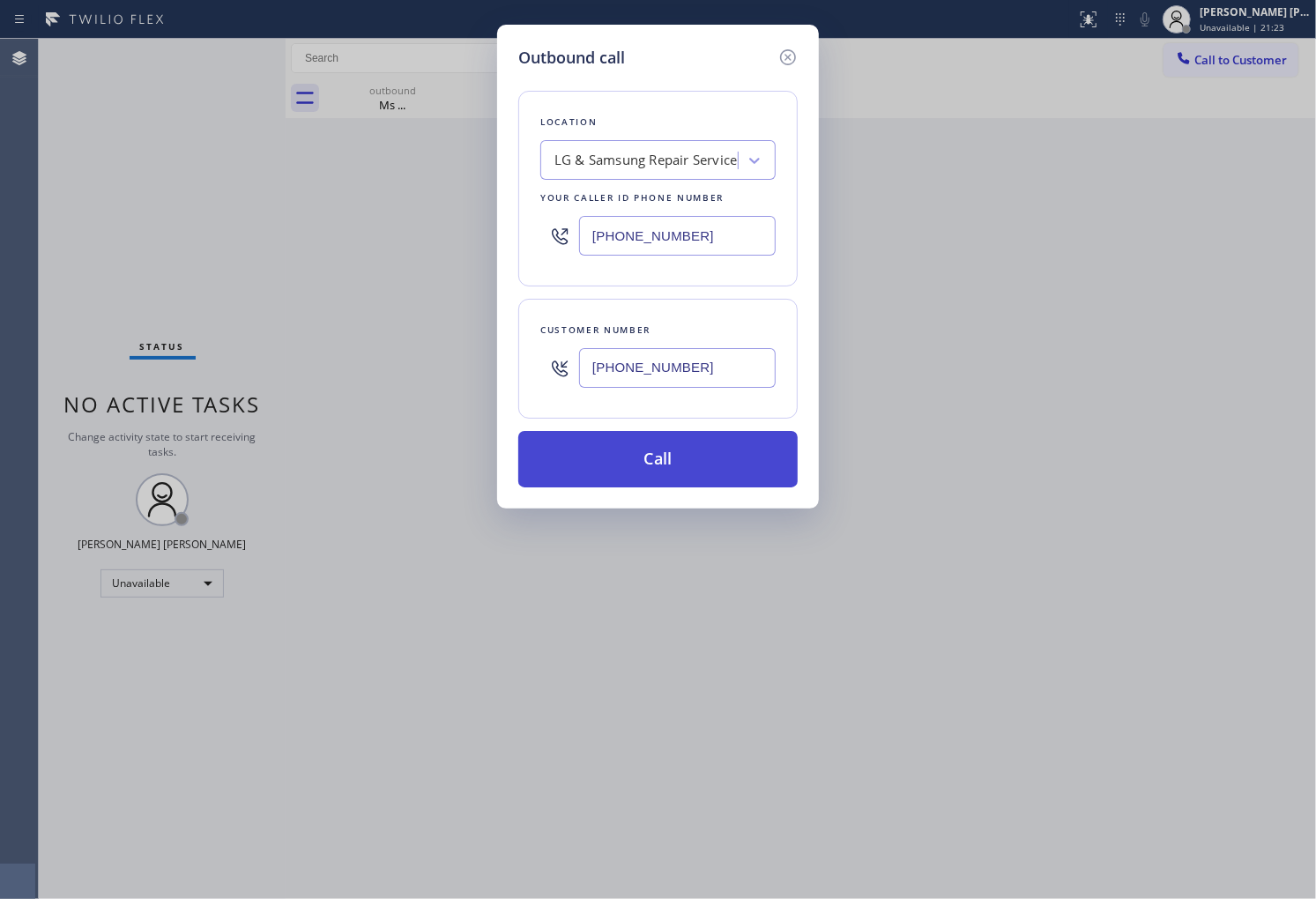
type input "(562) 944-0500"
click at [706, 473] on button "Call" at bounding box center [658, 459] width 279 height 56
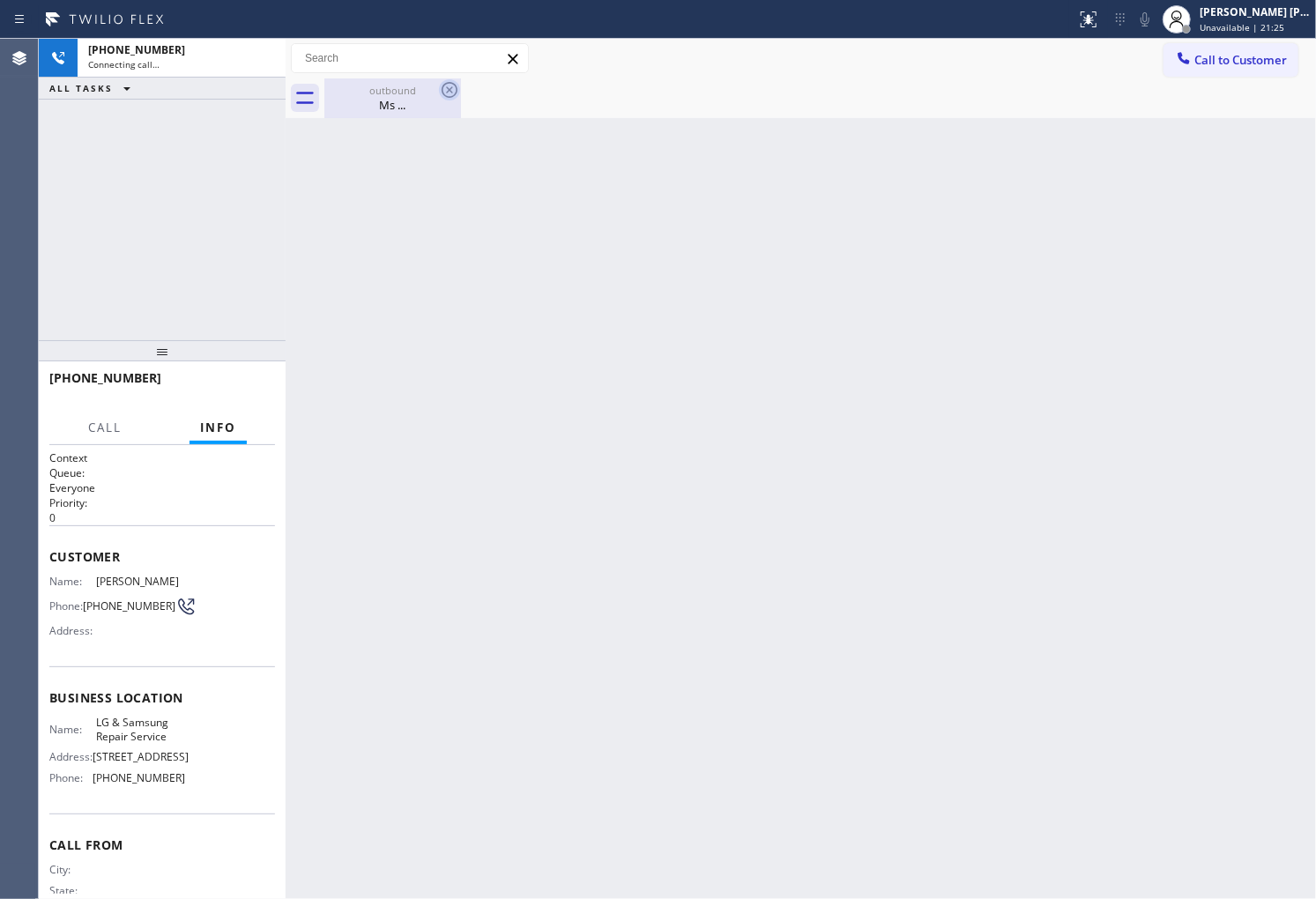
click at [446, 92] on icon at bounding box center [449, 90] width 16 height 16
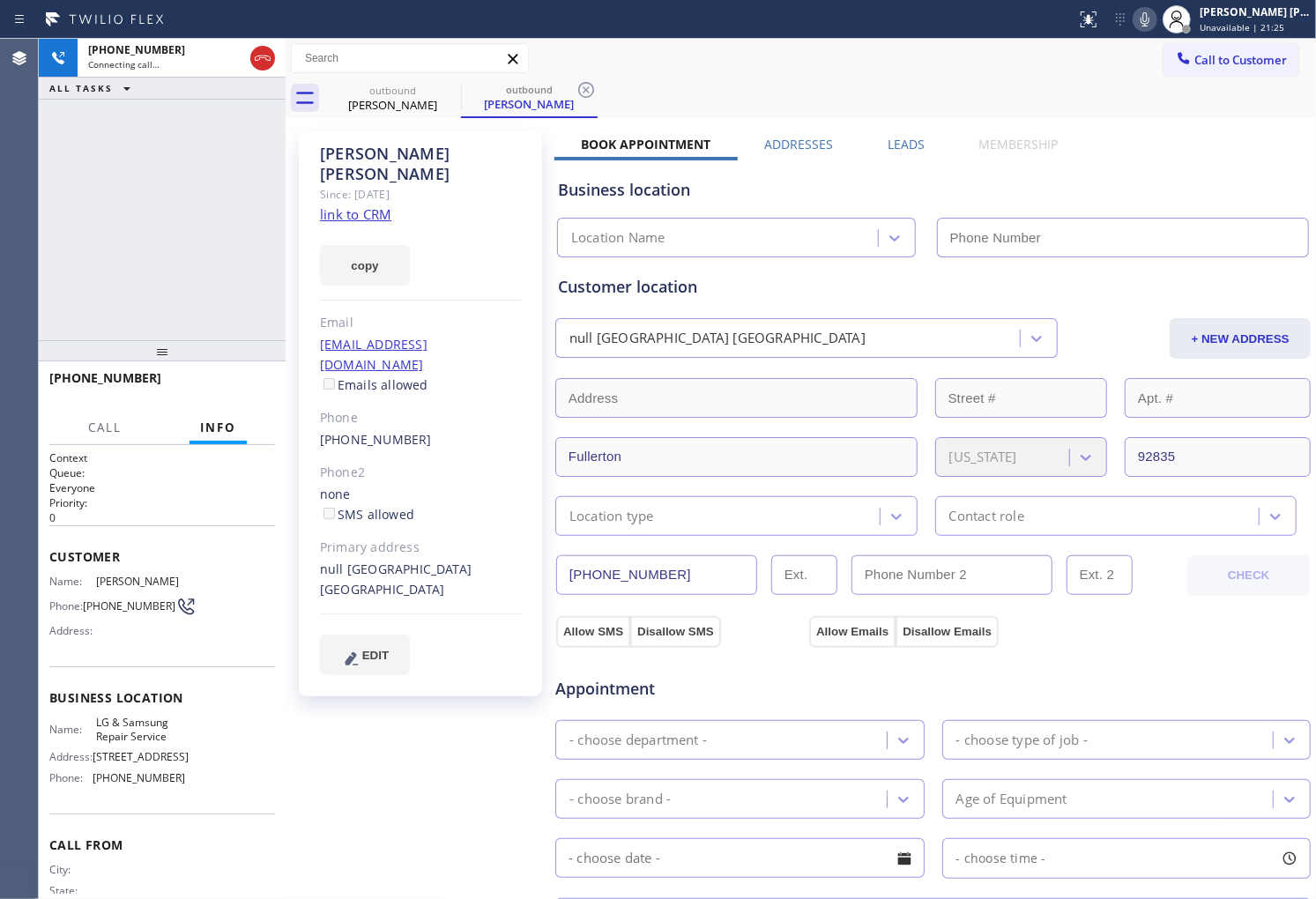
click at [375, 153] on div "Sal Chavez" at bounding box center [421, 164] width 201 height 40
drag, startPoint x: 368, startPoint y: 166, endPoint x: 376, endPoint y: 153, distance: 15.3
click at [375, 153] on div "Sal Chavez" at bounding box center [421, 164] width 201 height 40
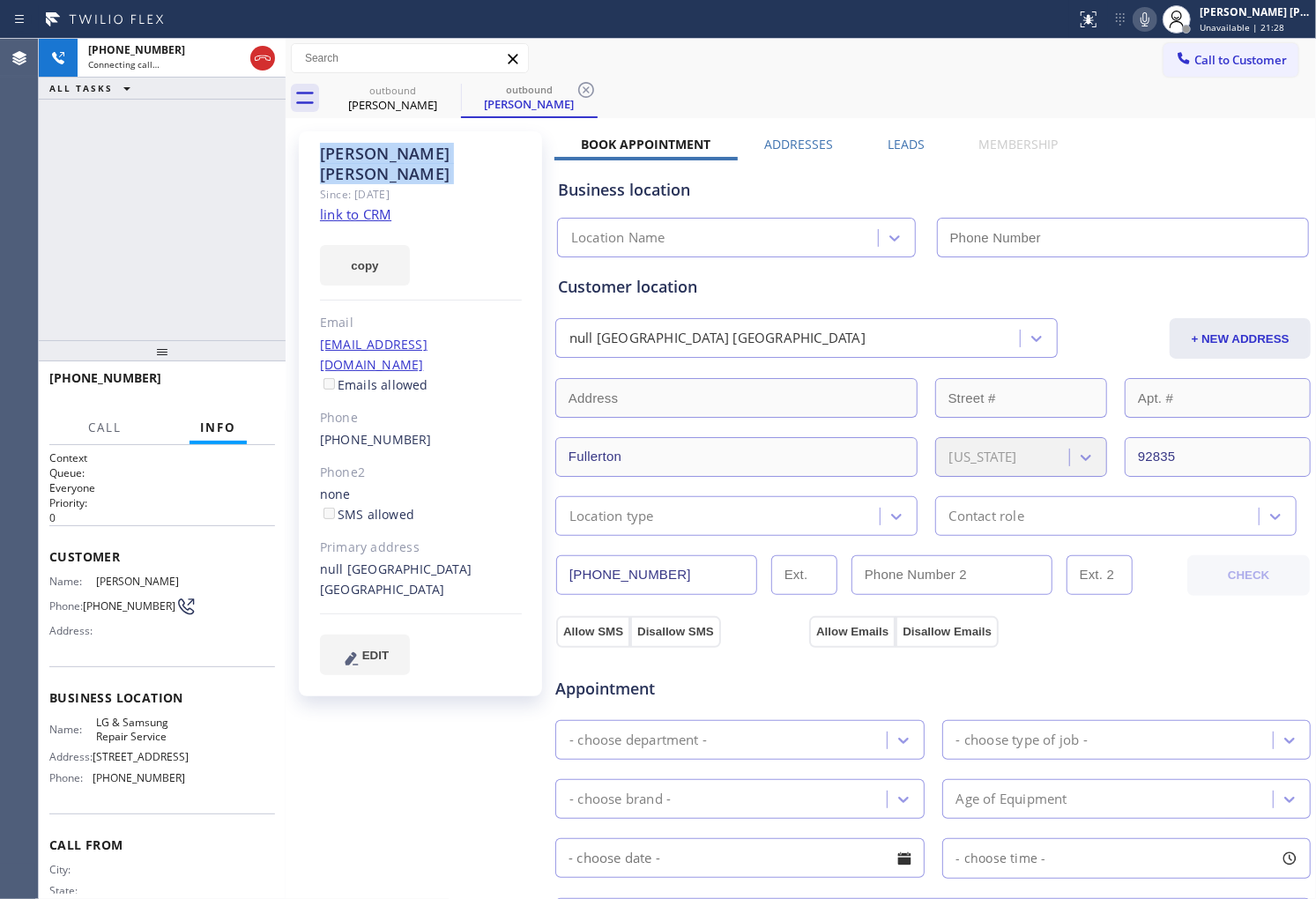
click at [115, 366] on div "+15629440500" at bounding box center [162, 386] width 226 height 45
type input "(714) 248-8165"
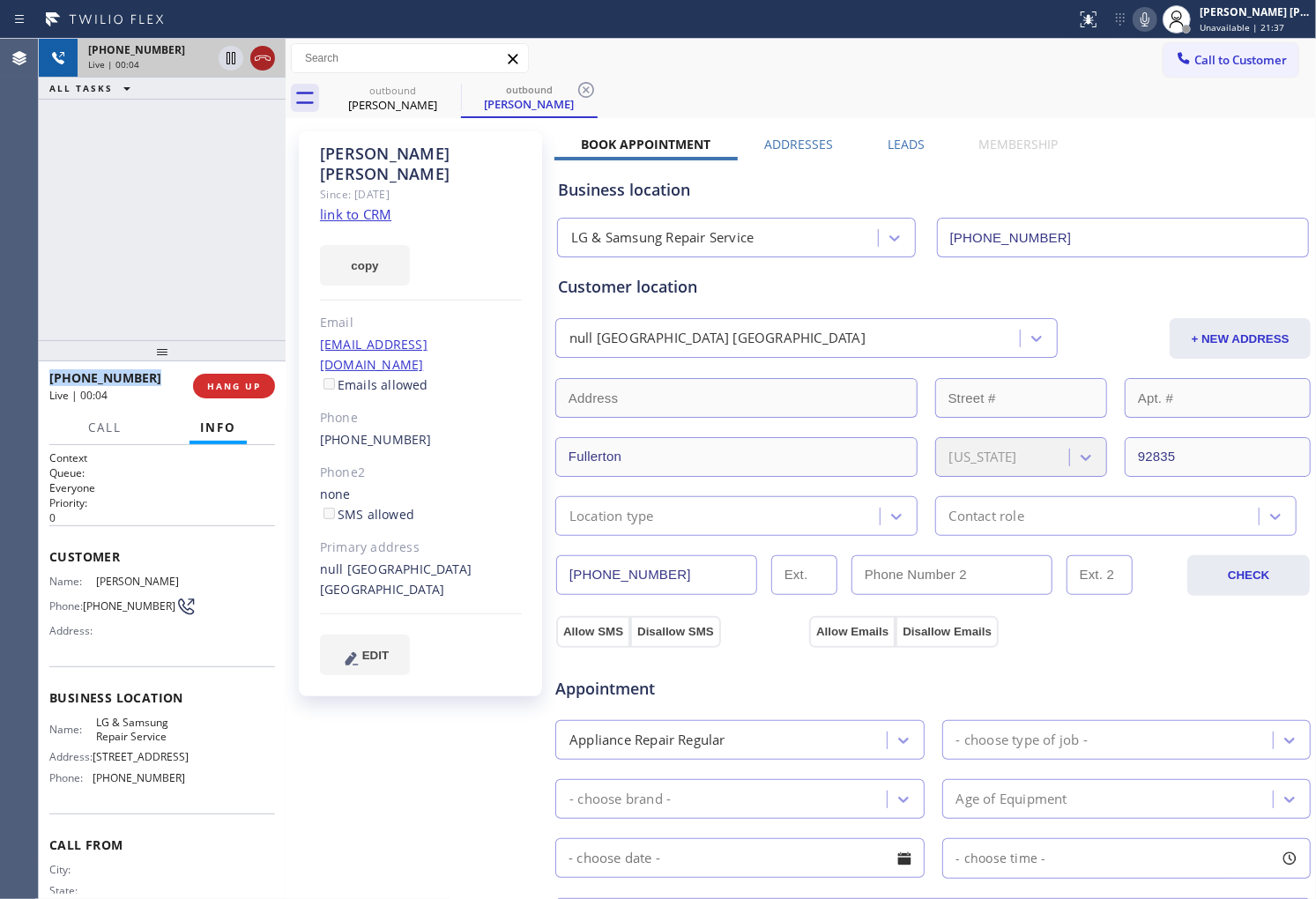
click at [267, 55] on icon at bounding box center [263, 57] width 16 height 5
click at [254, 384] on span "HANG UP" at bounding box center [234, 386] width 53 height 13
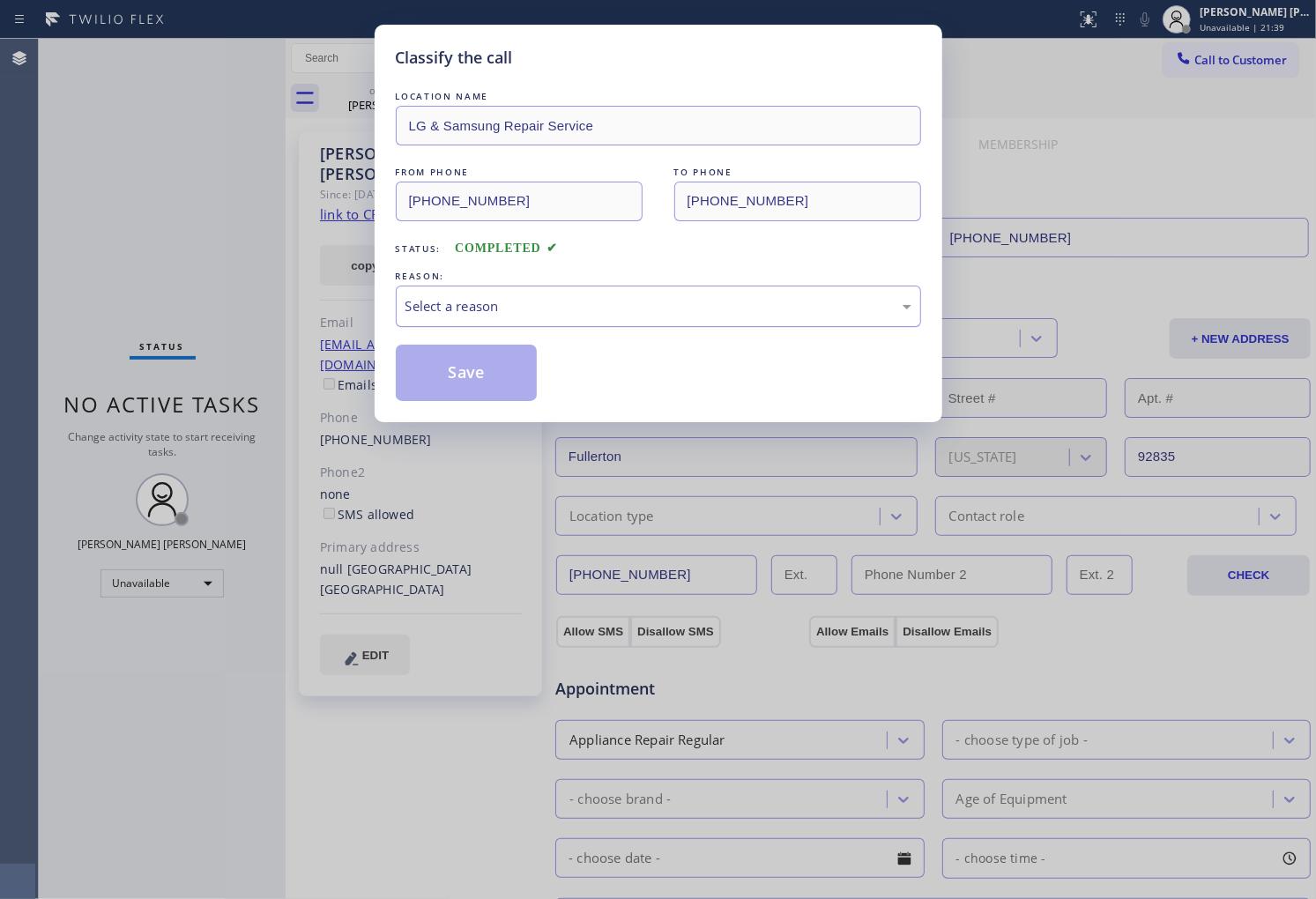
click at [514, 292] on div "Select a reason" at bounding box center [658, 306] width 525 height 41
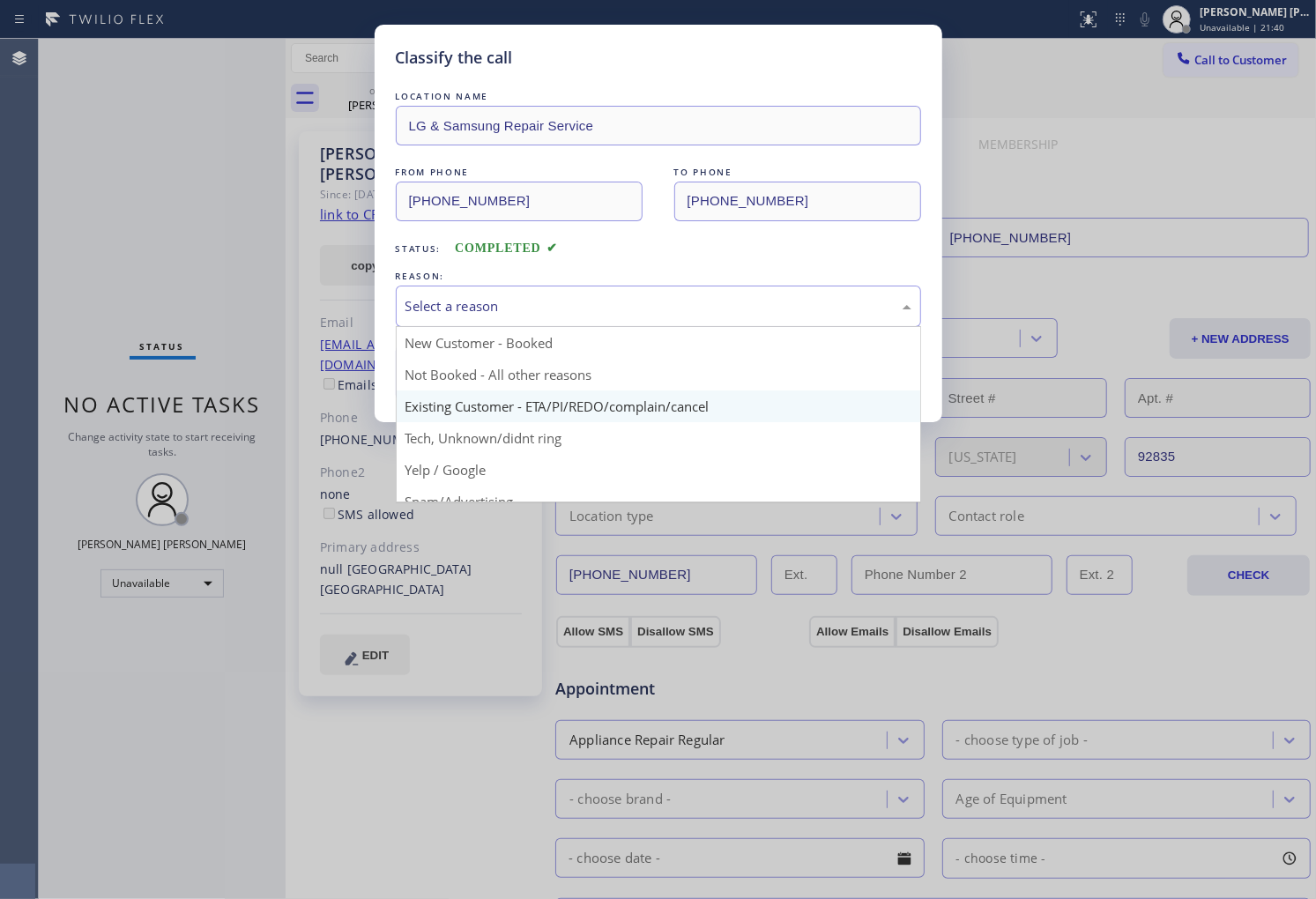
click at [512, 411] on div "Classify the call LOCATION NAME LG & Samsung Repair Service FROM PHONE (714) 24…" at bounding box center [658, 223] width 568 height 398
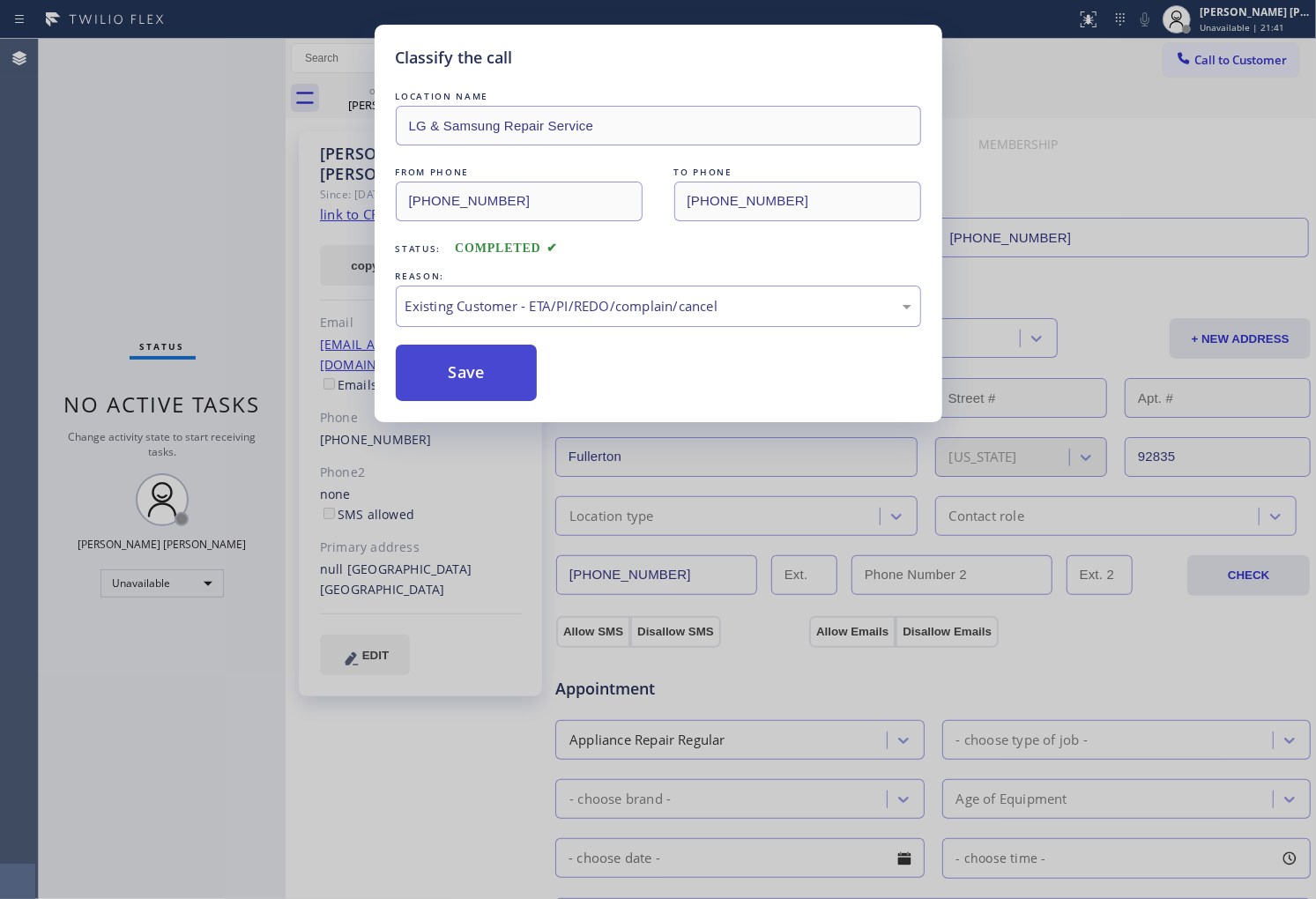
click at [464, 364] on button "Save" at bounding box center [467, 372] width 142 height 56
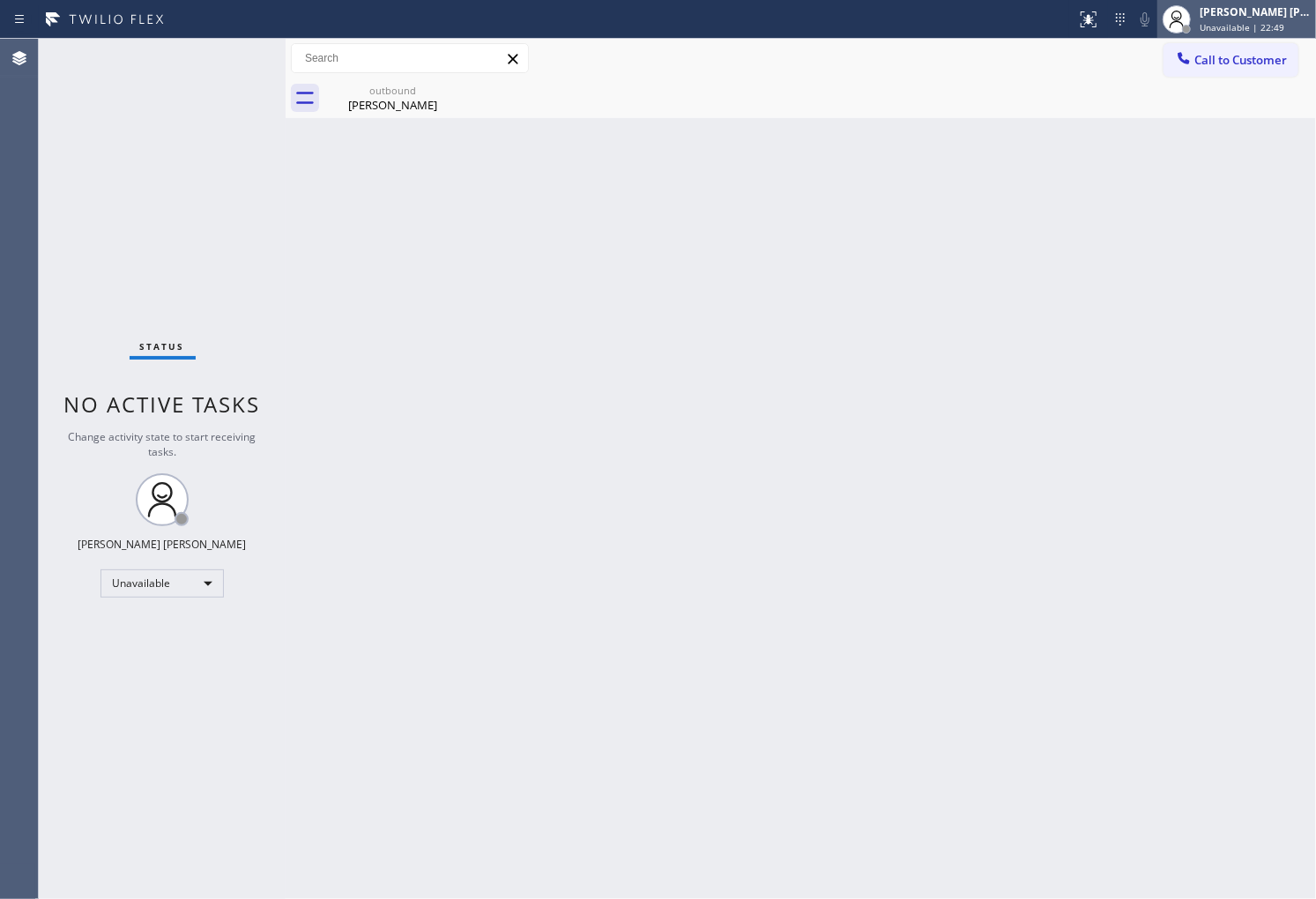
click at [1263, 24] on span "Unavailable | 22:49" at bounding box center [1242, 27] width 85 height 13
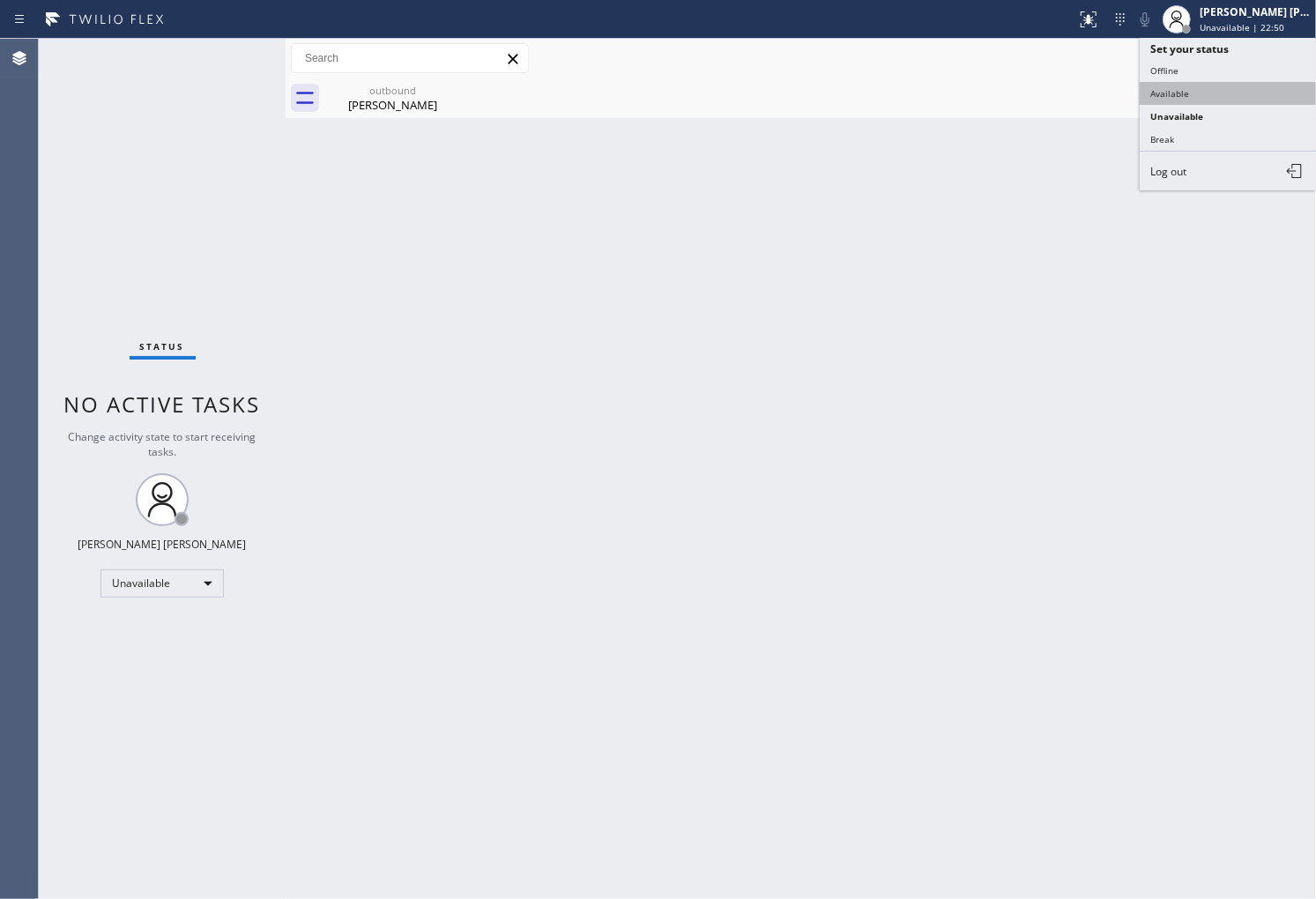
click at [1191, 93] on button "Available" at bounding box center [1228, 93] width 177 height 23
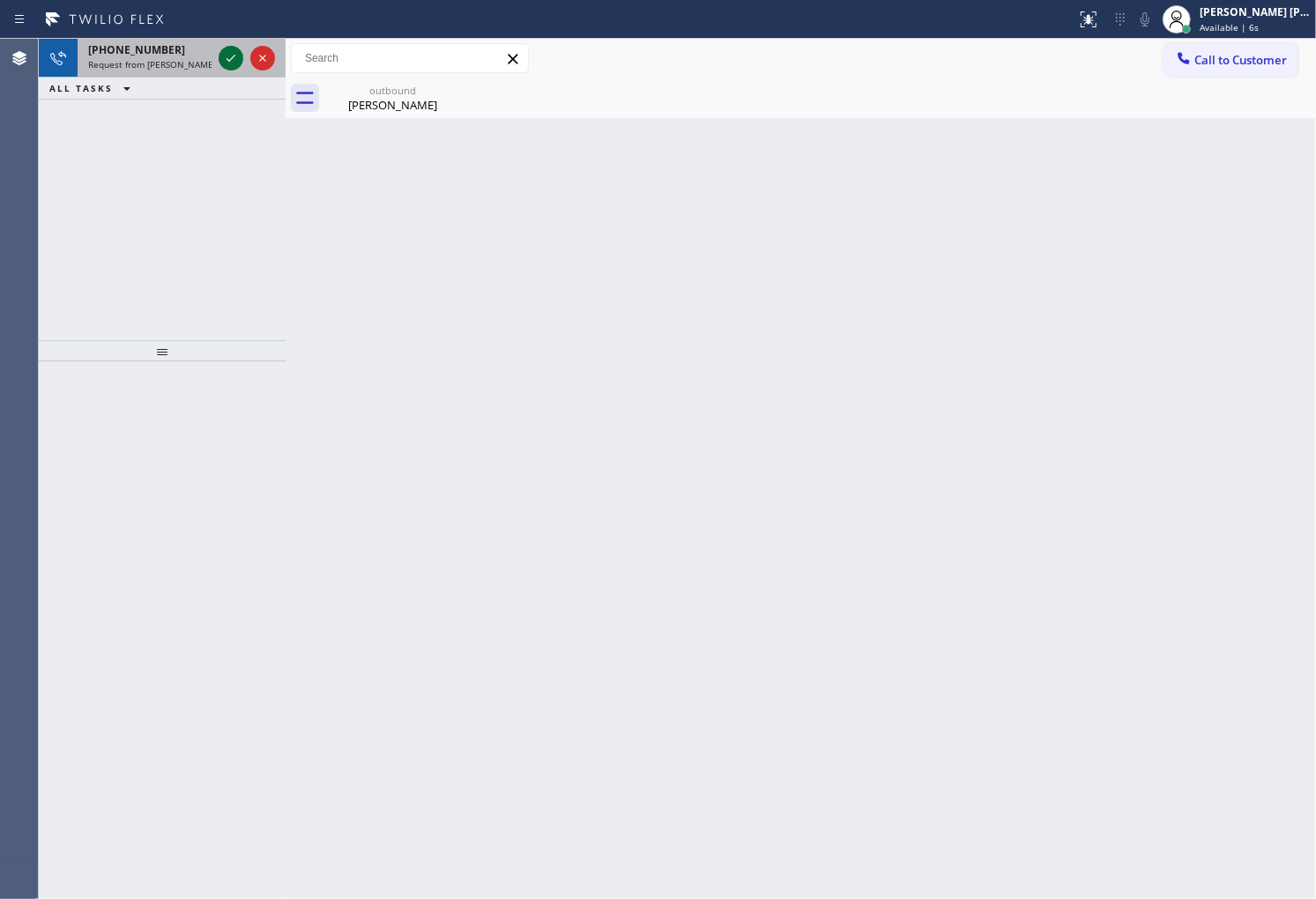
click at [231, 59] on icon at bounding box center [230, 57] width 9 height 7
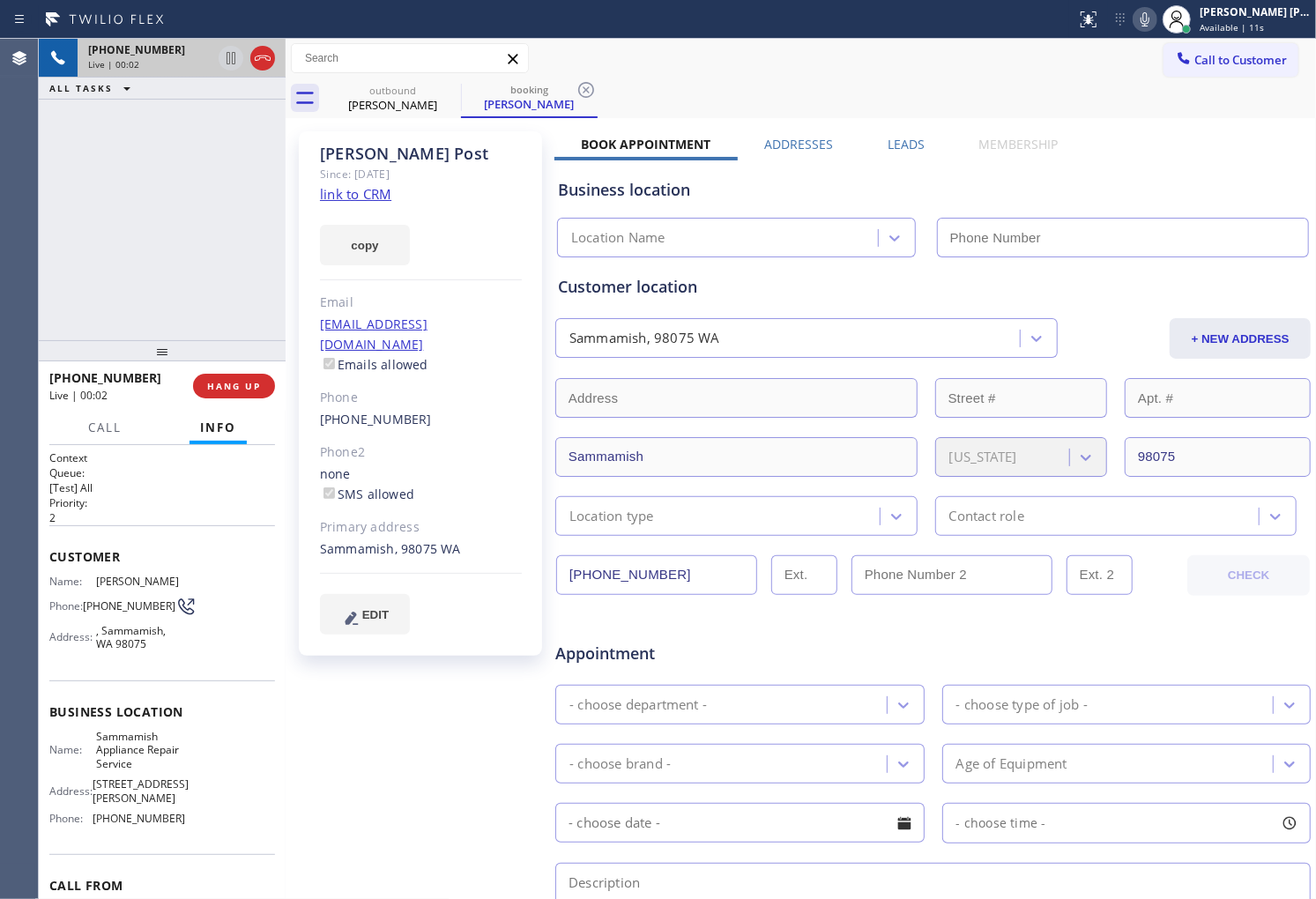
type input "(425) 215-0932"
click at [457, 93] on icon at bounding box center [449, 89] width 21 height 21
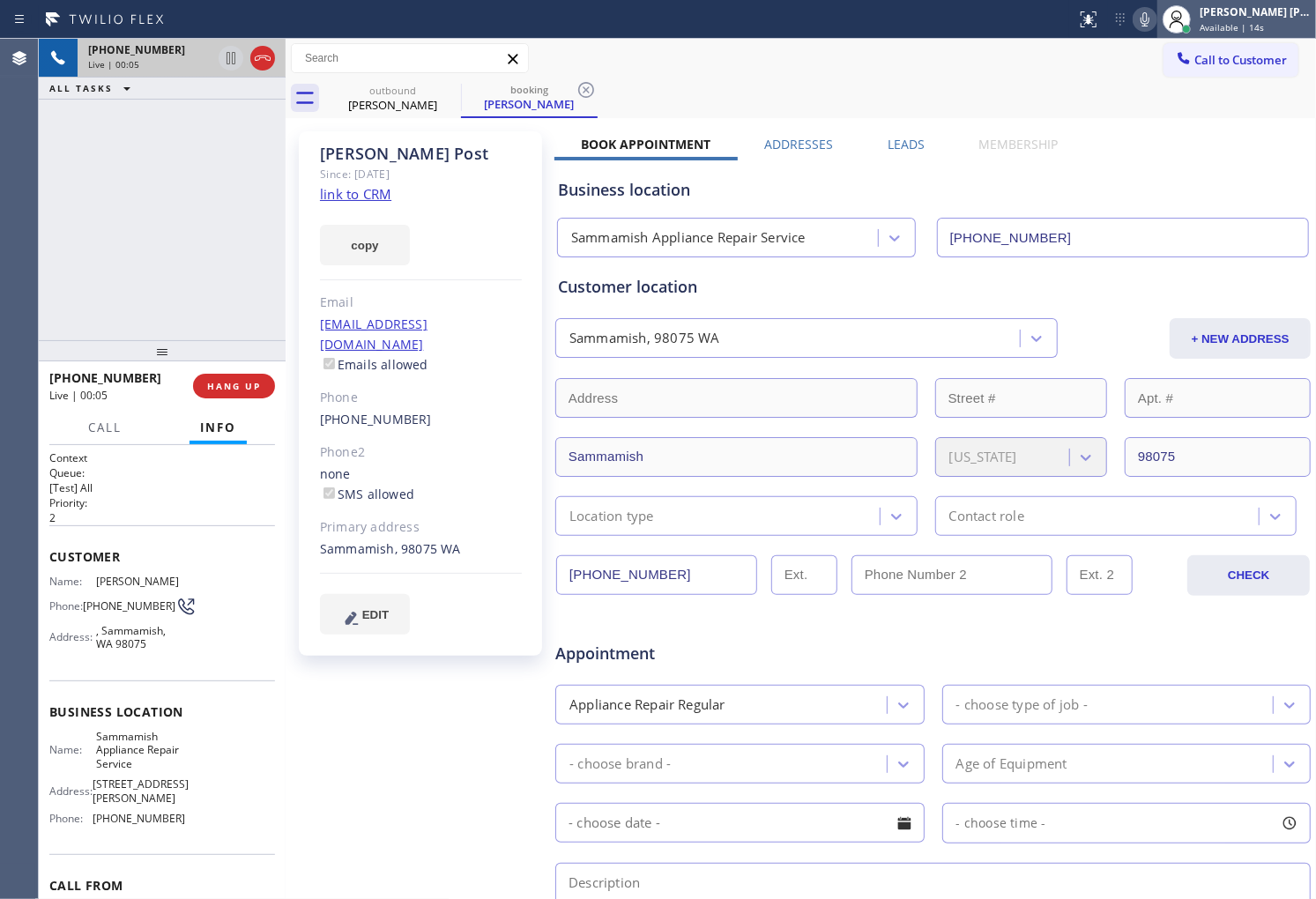
click at [1283, 4] on div "Shiena Mae Palao" at bounding box center [1255, 11] width 112 height 15
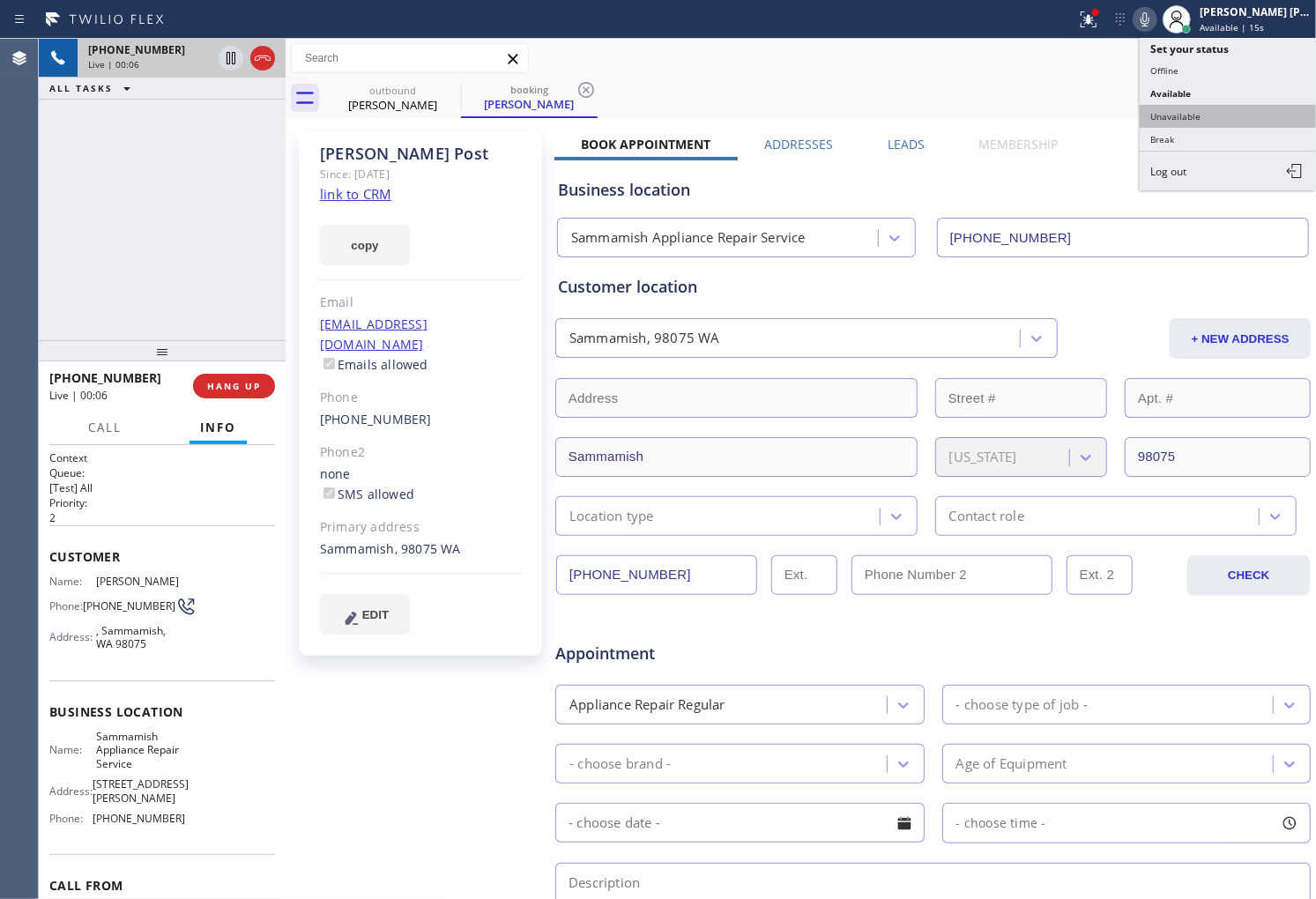
click at [1223, 112] on button "Unavailable" at bounding box center [1228, 115] width 177 height 23
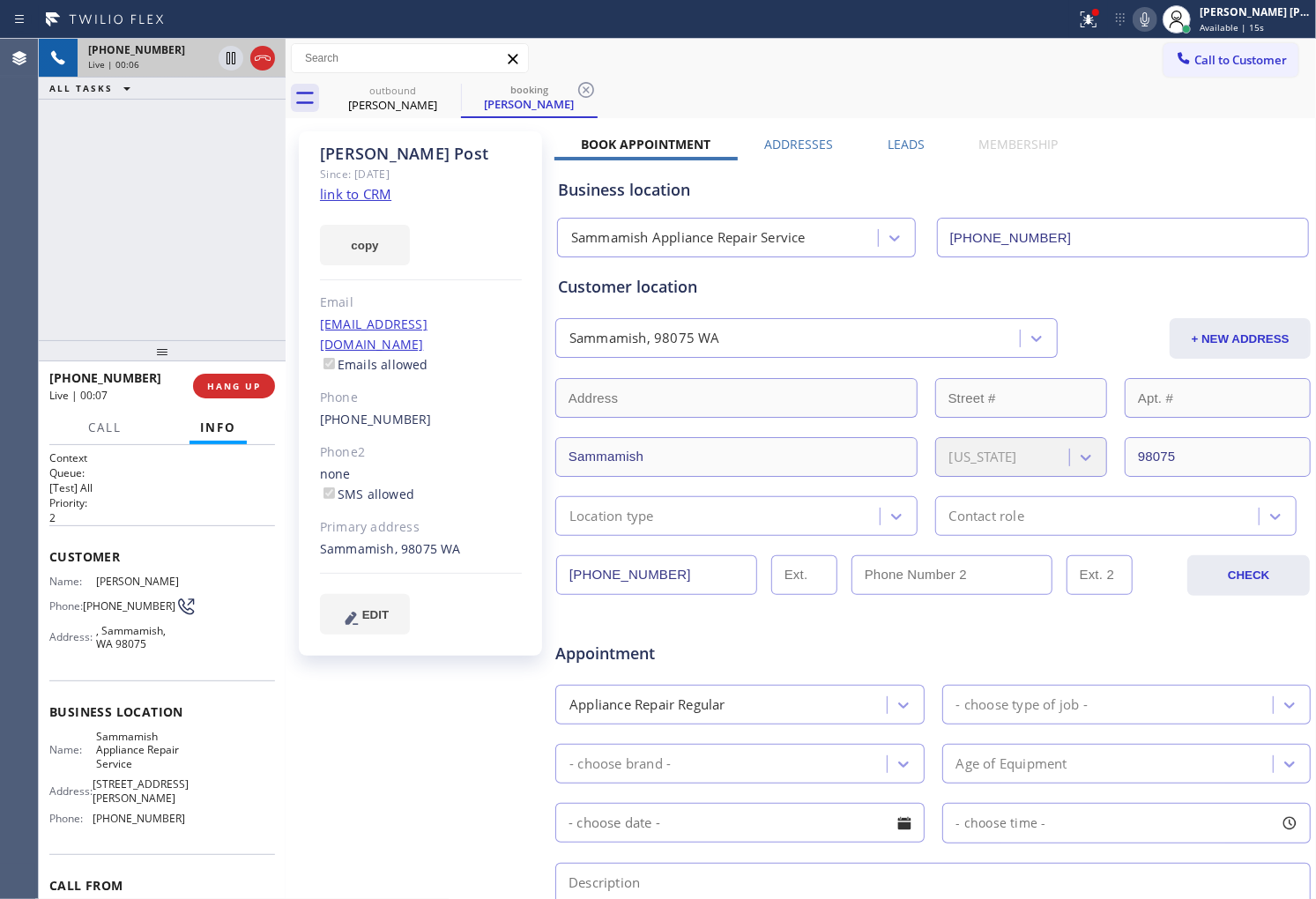
click at [388, 160] on div "Alexis Post" at bounding box center [421, 154] width 201 height 21
click at [461, 215] on div "copy" at bounding box center [421, 235] width 201 height 61
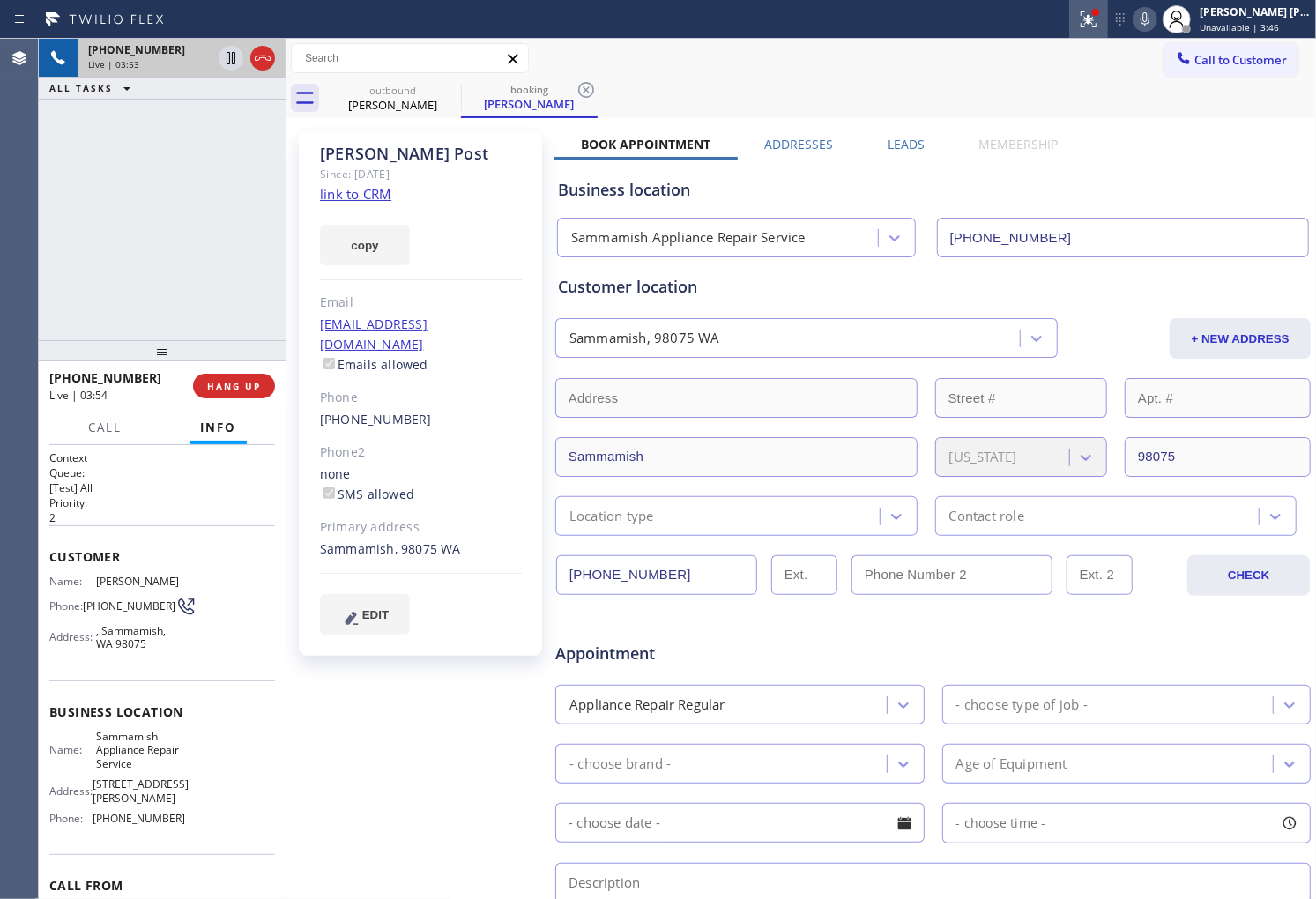
click at [1099, 13] on icon at bounding box center [1088, 19] width 21 height 21
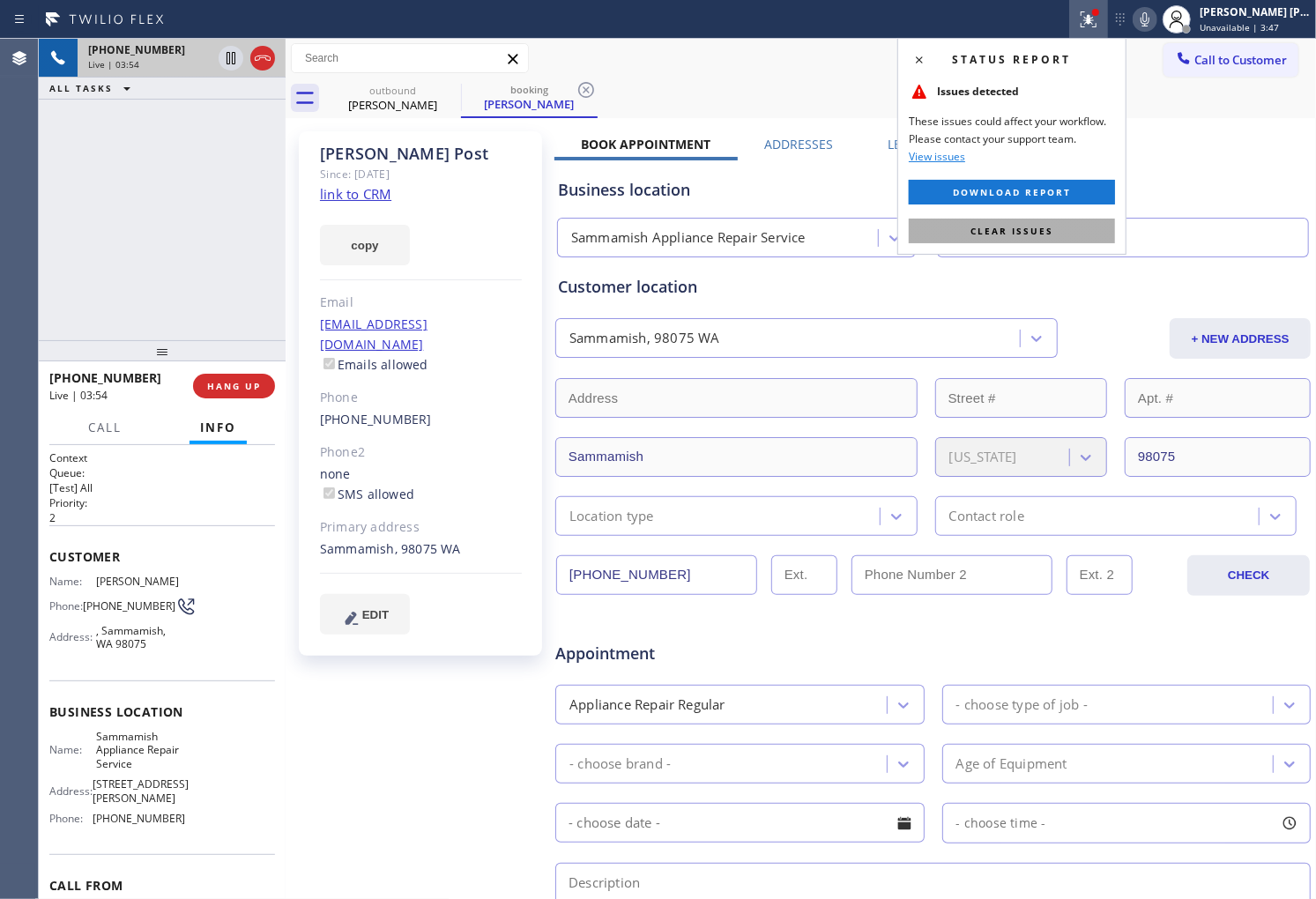
click at [1025, 230] on span "Clear issues" at bounding box center [1012, 231] width 83 height 13
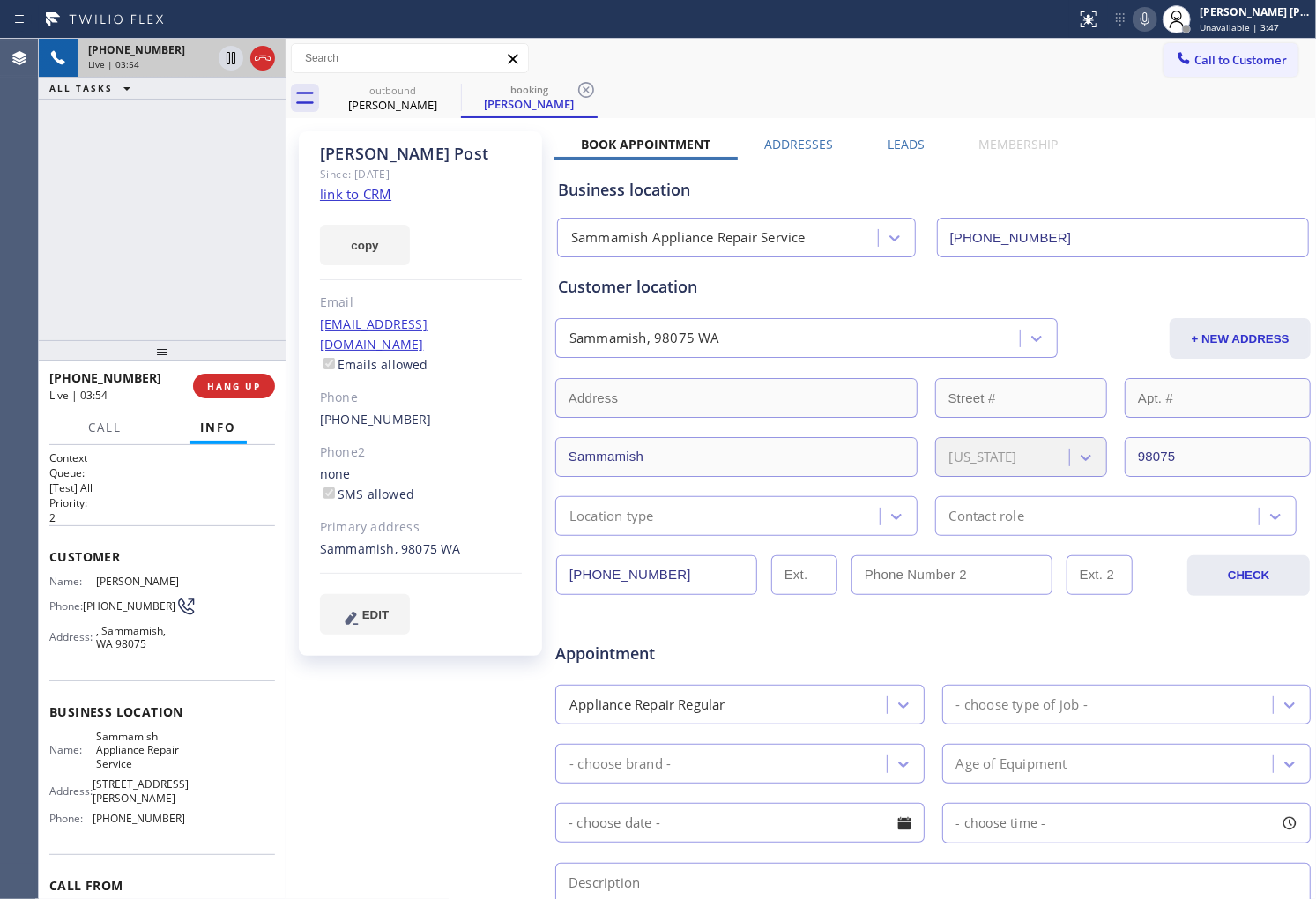
click at [1025, 230] on input "(425) 215-0932" at bounding box center [1123, 238] width 373 height 39
click at [1116, 169] on div "Business location Sammamish Appliance Repair Service (425) 215-0932" at bounding box center [933, 209] width 757 height 97
click at [262, 275] on div "+14257854907 Live | 05:54 ALL TASKS ALL TASKS ACTIVE TASKS TASKS IN WRAP UP" at bounding box center [162, 188] width 247 height 301
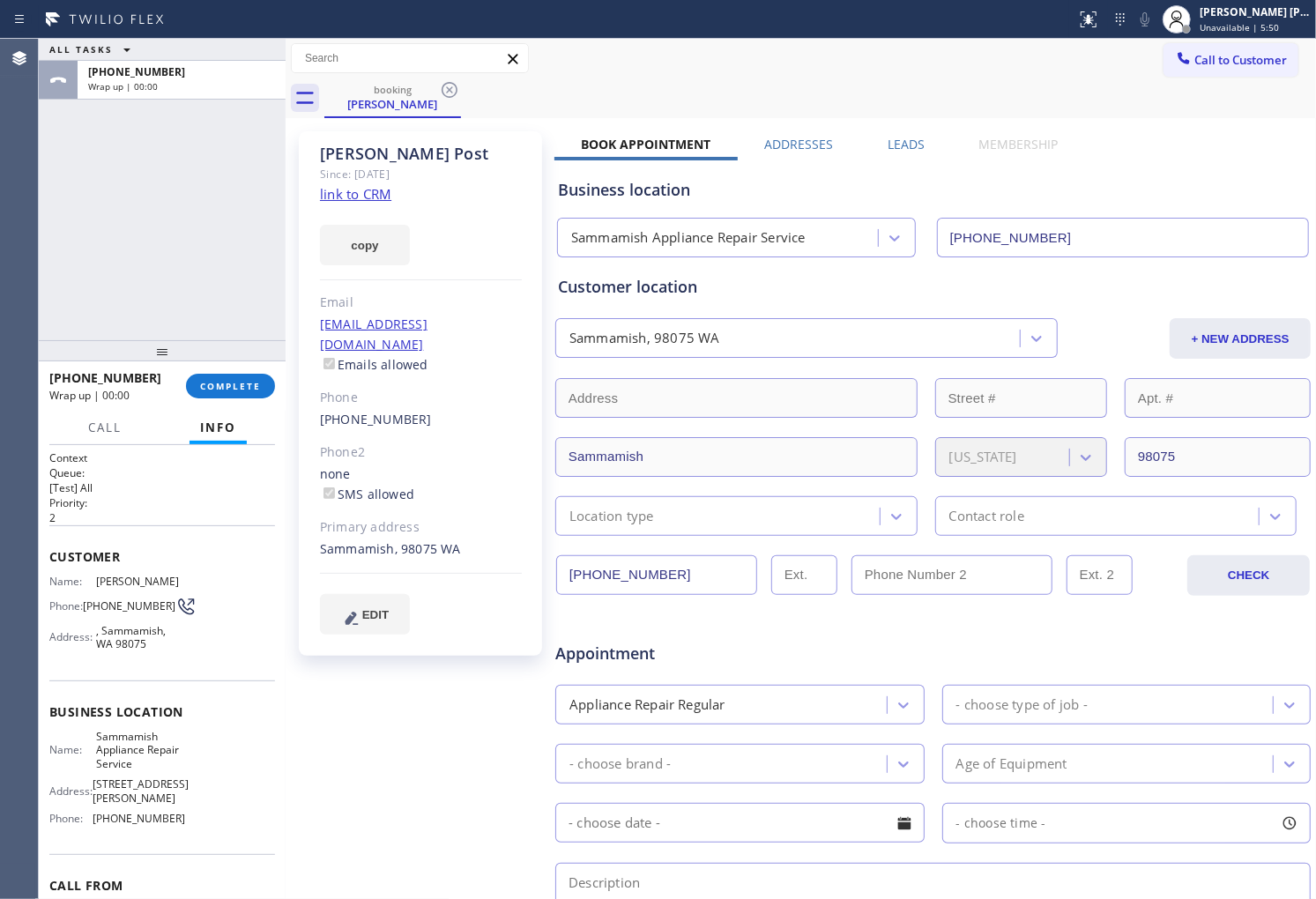
click at [243, 399] on div "+14257854907 Wrap up | 00:00 COMPLETE" at bounding box center [162, 386] width 226 height 45
click at [247, 386] on span "COMPLETE" at bounding box center [231, 386] width 61 height 13
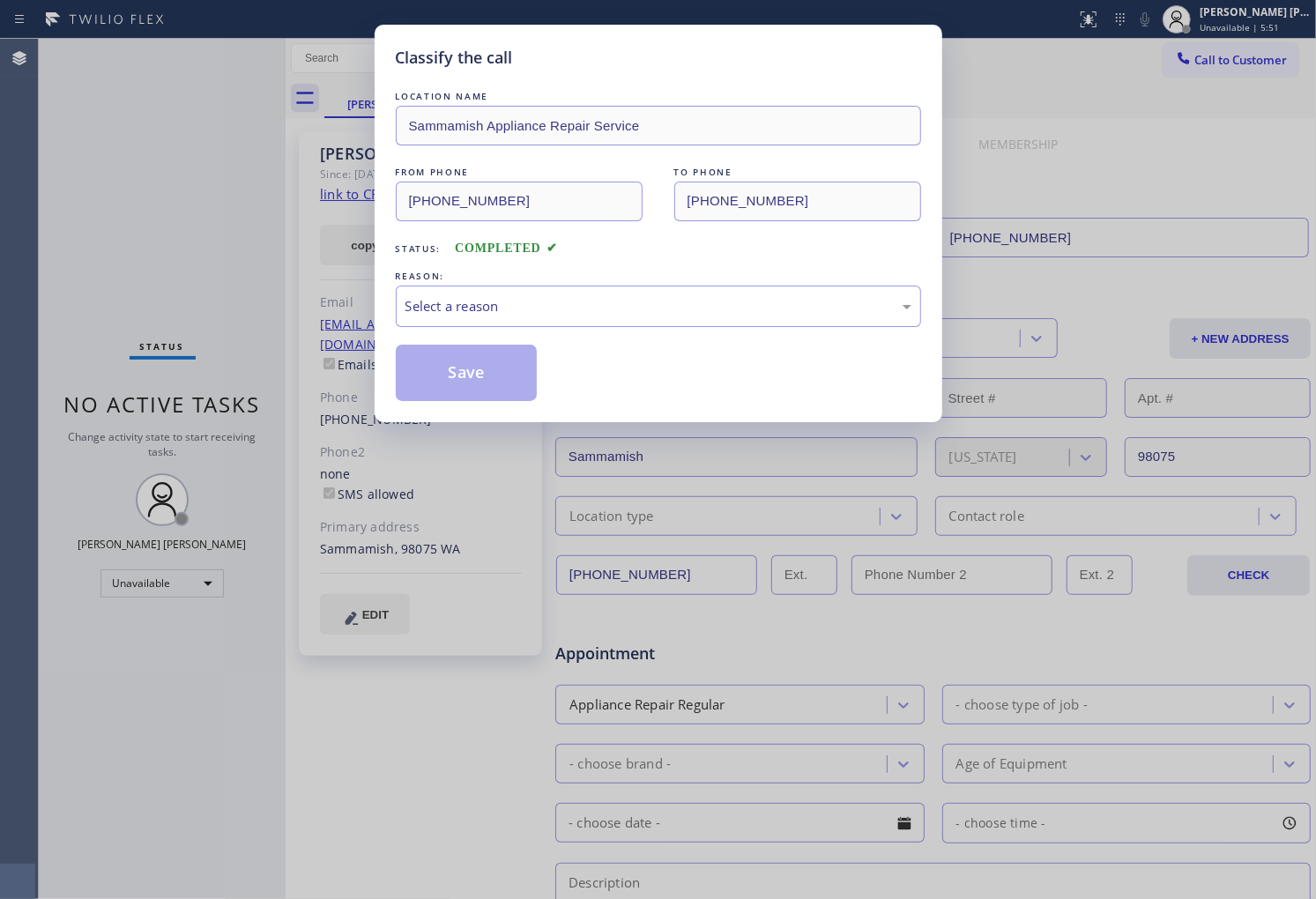
click at [501, 313] on div "Select a reason" at bounding box center [658, 306] width 506 height 21
click at [477, 346] on button "Save" at bounding box center [467, 372] width 142 height 56
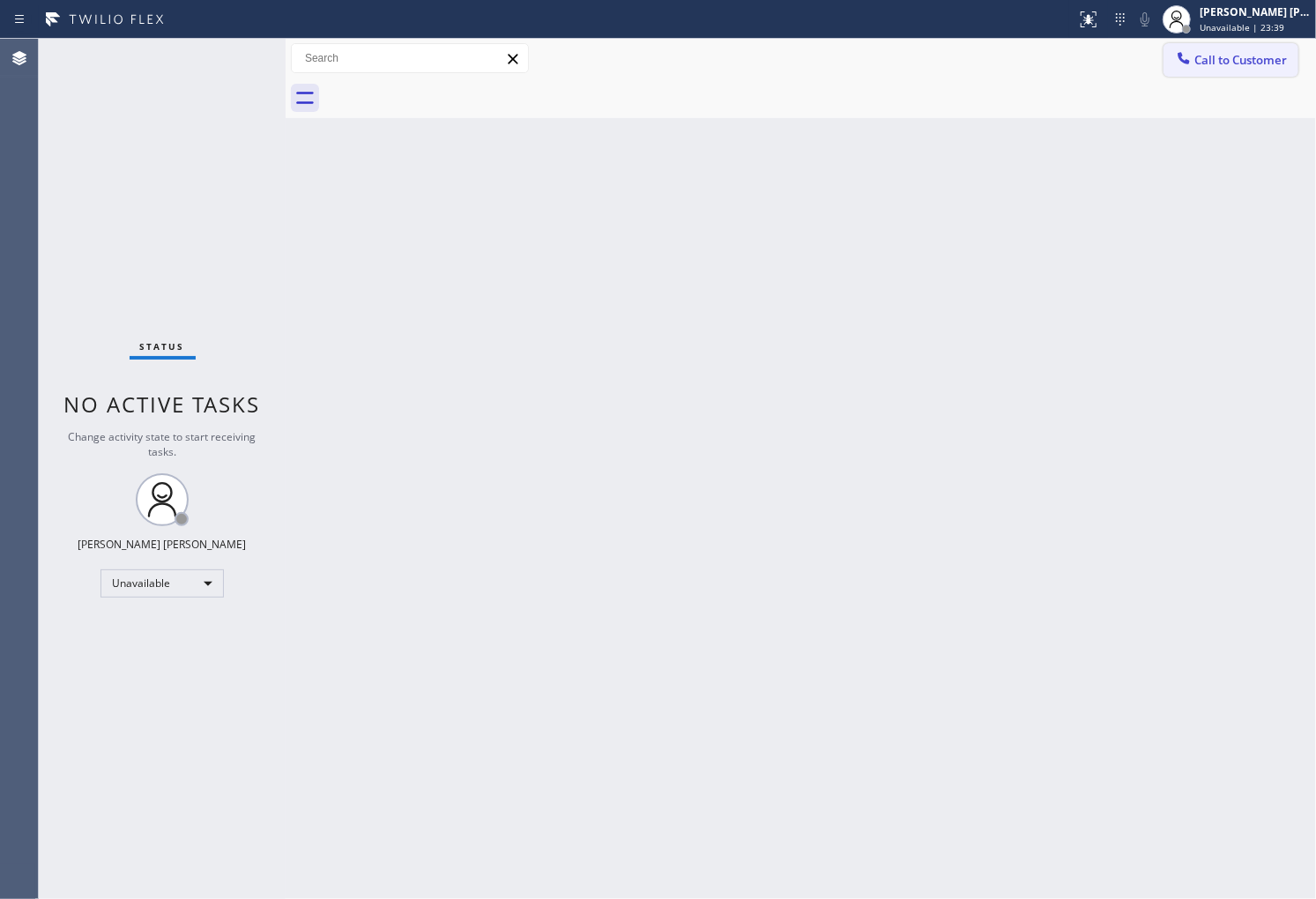
click at [1202, 71] on button "Call to Customer" at bounding box center [1231, 60] width 135 height 34
drag, startPoint x: 1202, startPoint y: 71, endPoint x: 1072, endPoint y: 168, distance: 162.2
click at [0, 0] on div "Outbound call Location LG & Samsung Repair Service Your caller id phone number …" at bounding box center [0, 0] width 0 height 0
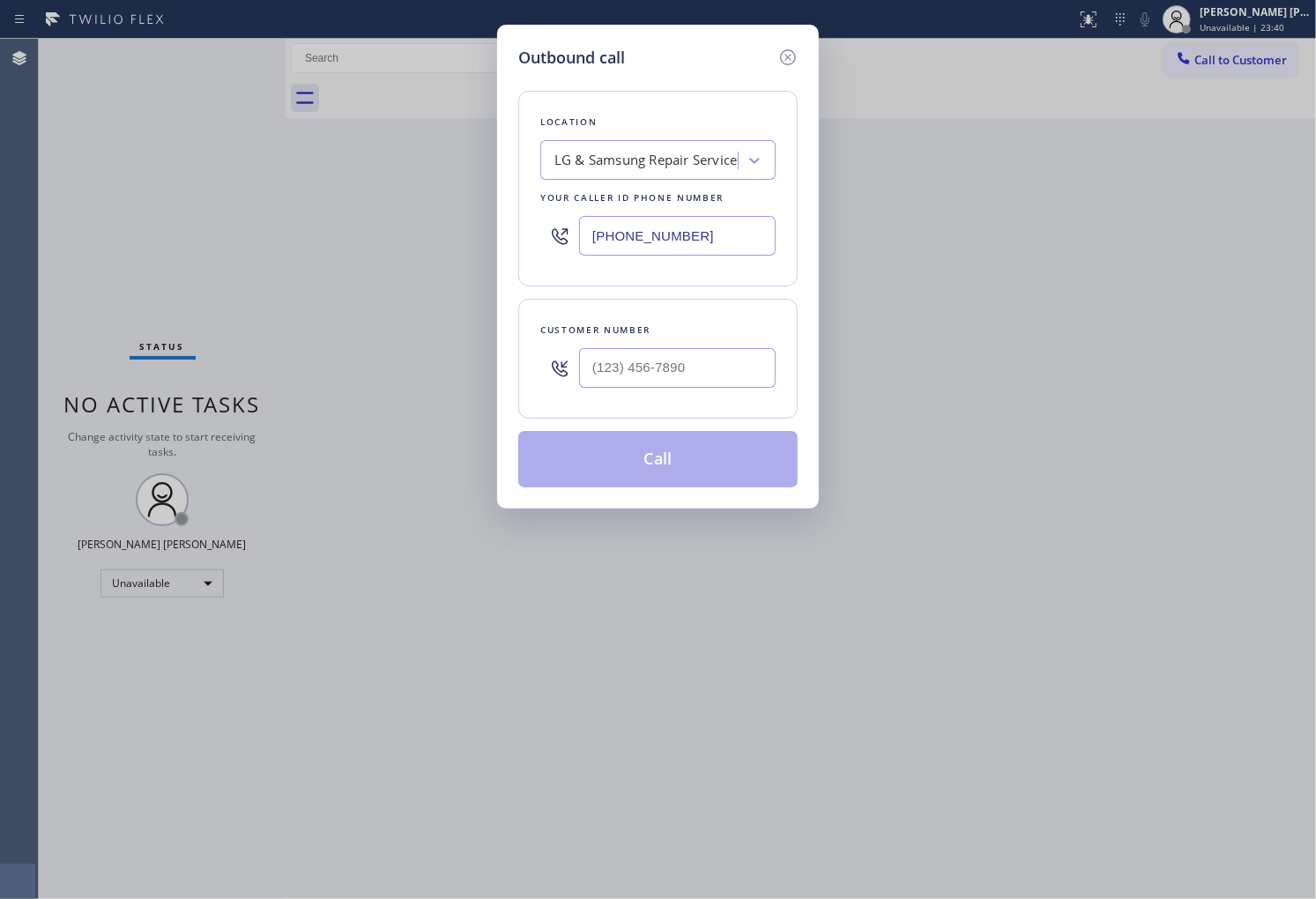
click at [703, 240] on input "(714) 248-8165" at bounding box center [677, 236] width 196 height 39
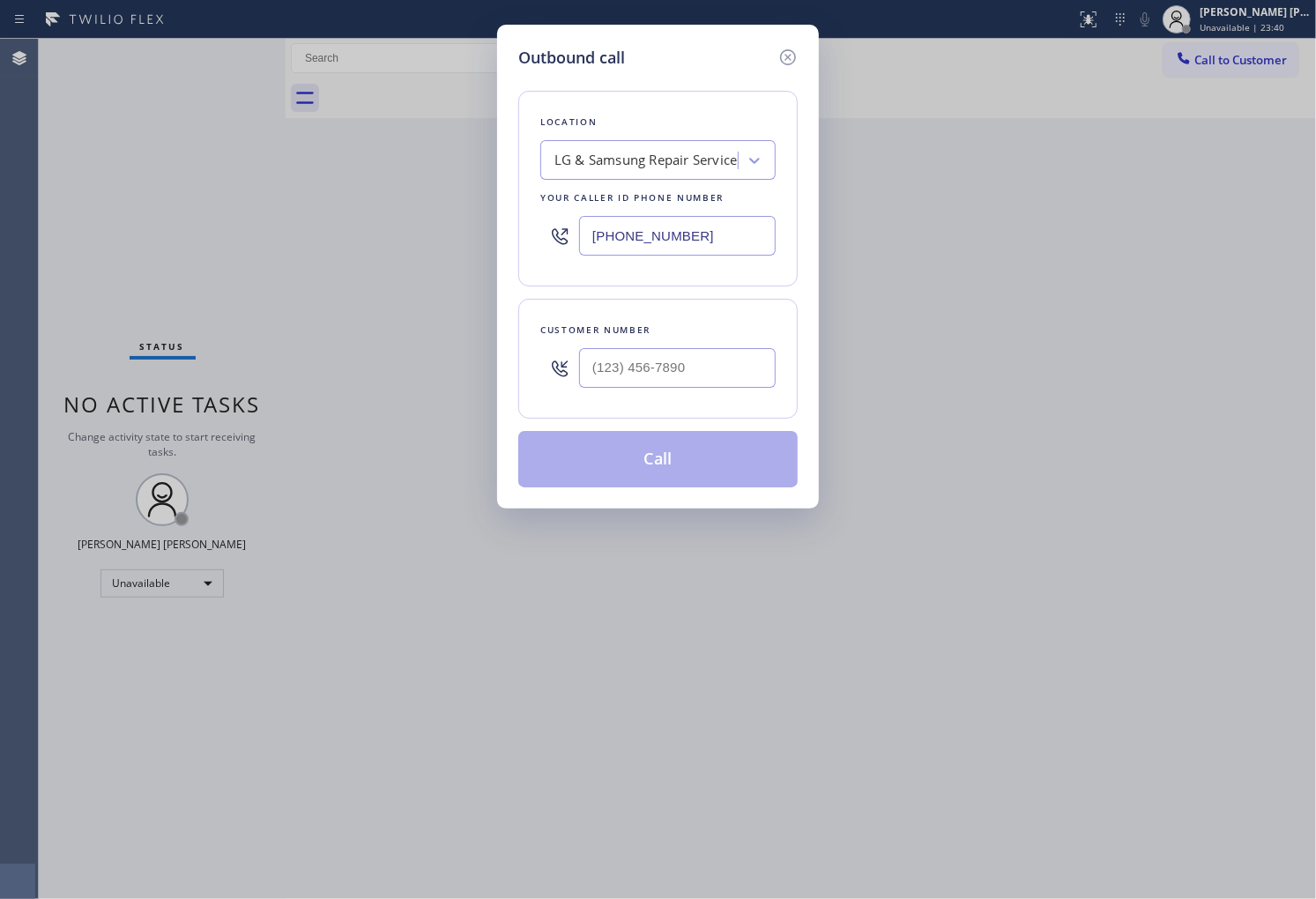
paste input "805) 608-4424"
type input "(805) 608-4424"
click at [667, 366] on input "(___) ___-____" at bounding box center [677, 368] width 196 height 39
paste input "805) 612-5237"
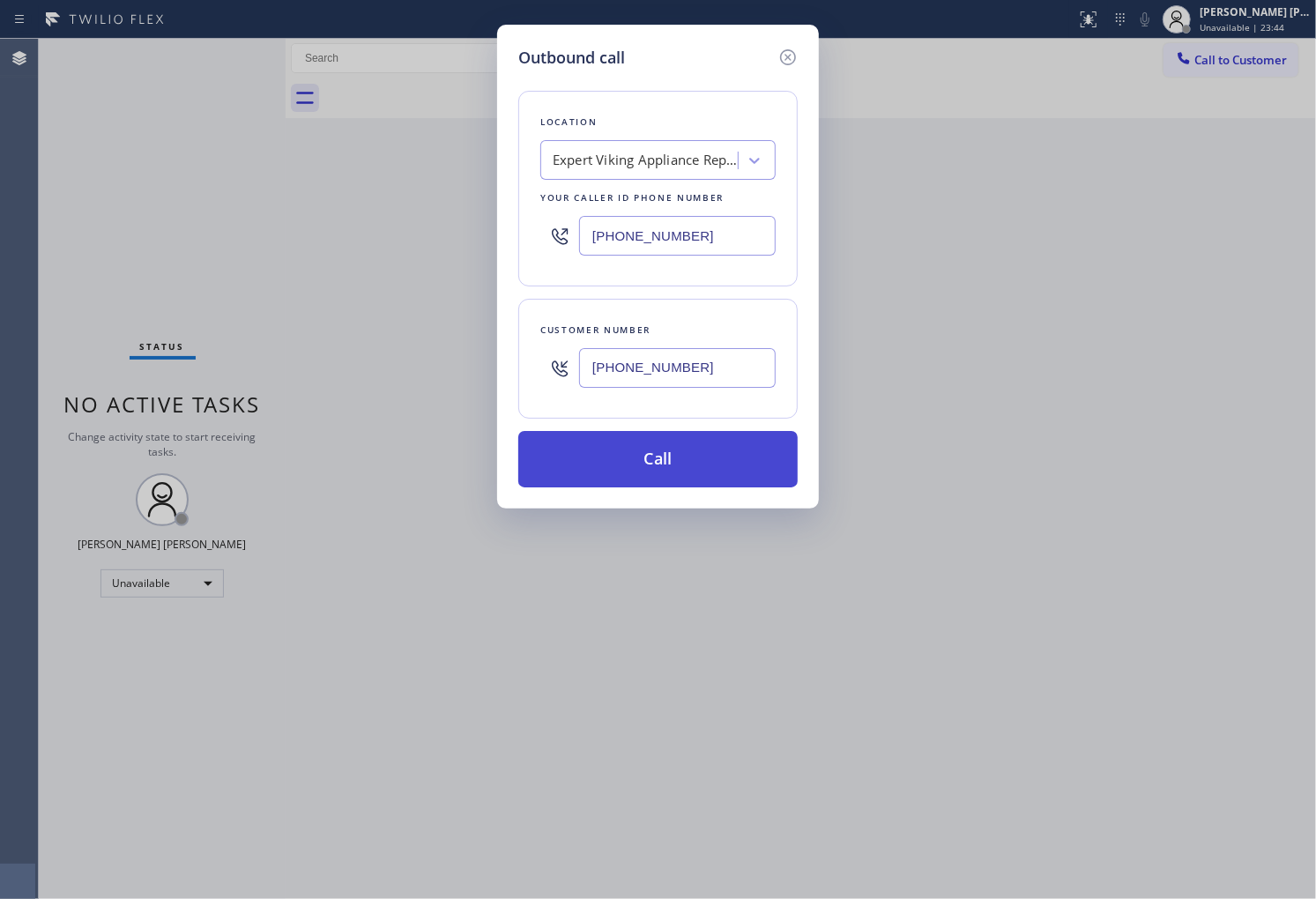
type input "(805) 612-5237"
click at [735, 447] on button "Call" at bounding box center [658, 459] width 279 height 56
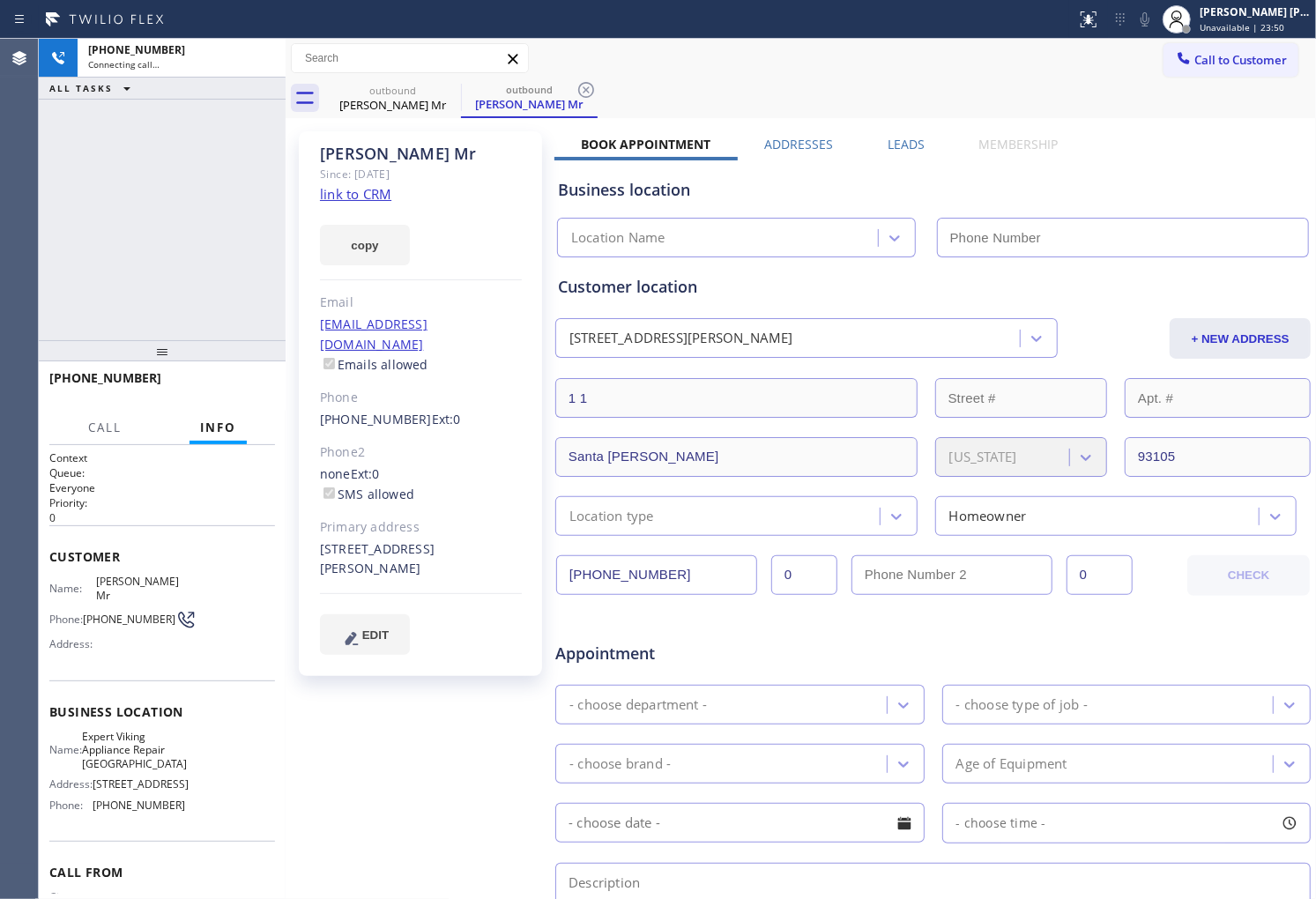
type input "(805) 608-4424"
click at [339, 145] on div "Michael Mr" at bounding box center [421, 154] width 201 height 21
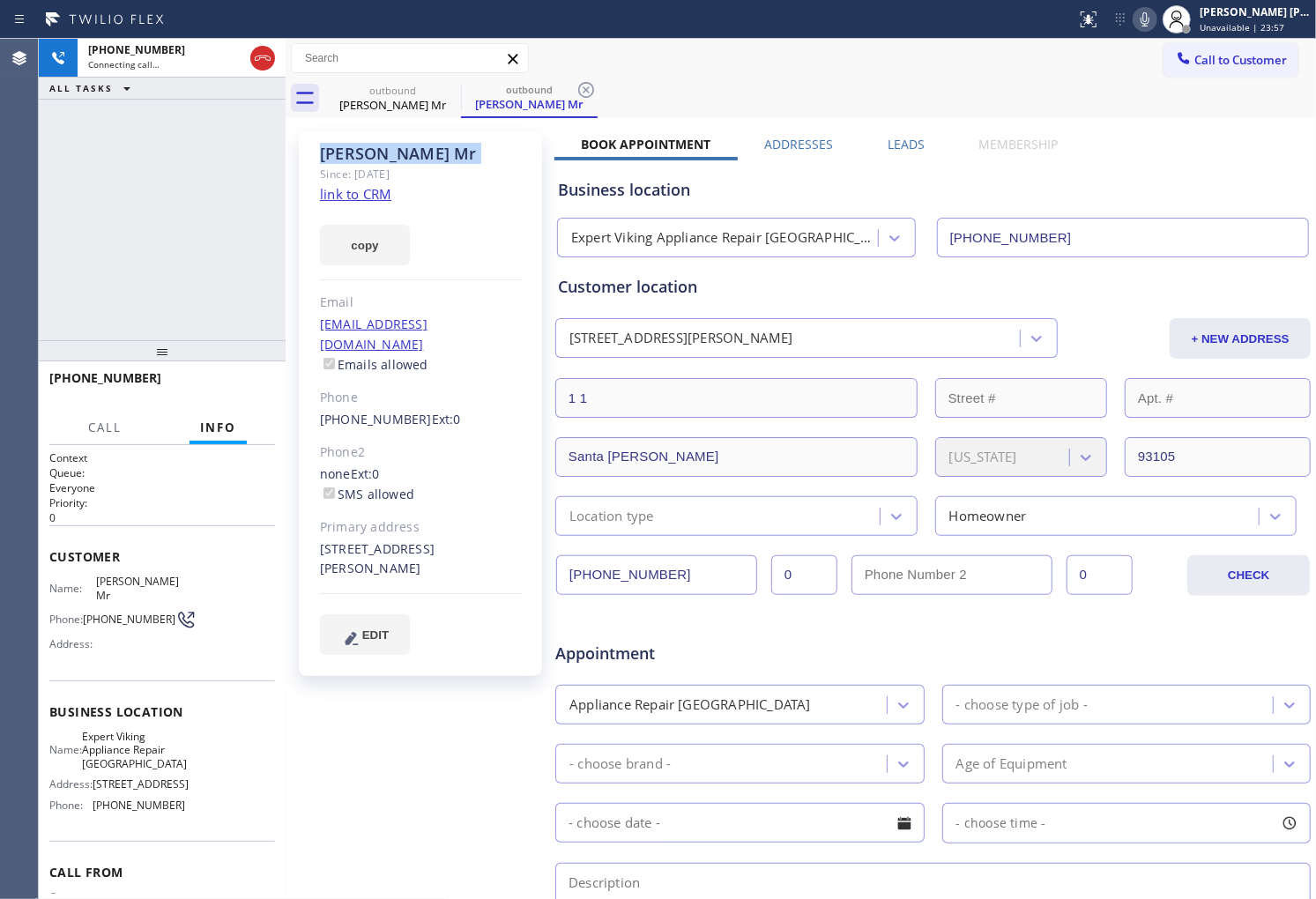
click at [339, 145] on div "Michael Mr" at bounding box center [421, 154] width 201 height 21
click at [100, 213] on div "+18056125237 Connecting call… ALL TASKS ALL TASKS ACTIVE TASKS TASKS IN WRAP UP" at bounding box center [162, 188] width 247 height 301
click at [90, 284] on div "+18056125237 Live | 00:01 ALL TASKS ALL TASKS ACTIVE TASKS TASKS IN WRAP UP" at bounding box center [162, 188] width 247 height 301
click at [141, 103] on div "+18056125237 Live | 00:28 ALL TASKS ALL TASKS ACTIVE TASKS TASKS IN WRAP UP" at bounding box center [162, 188] width 247 height 301
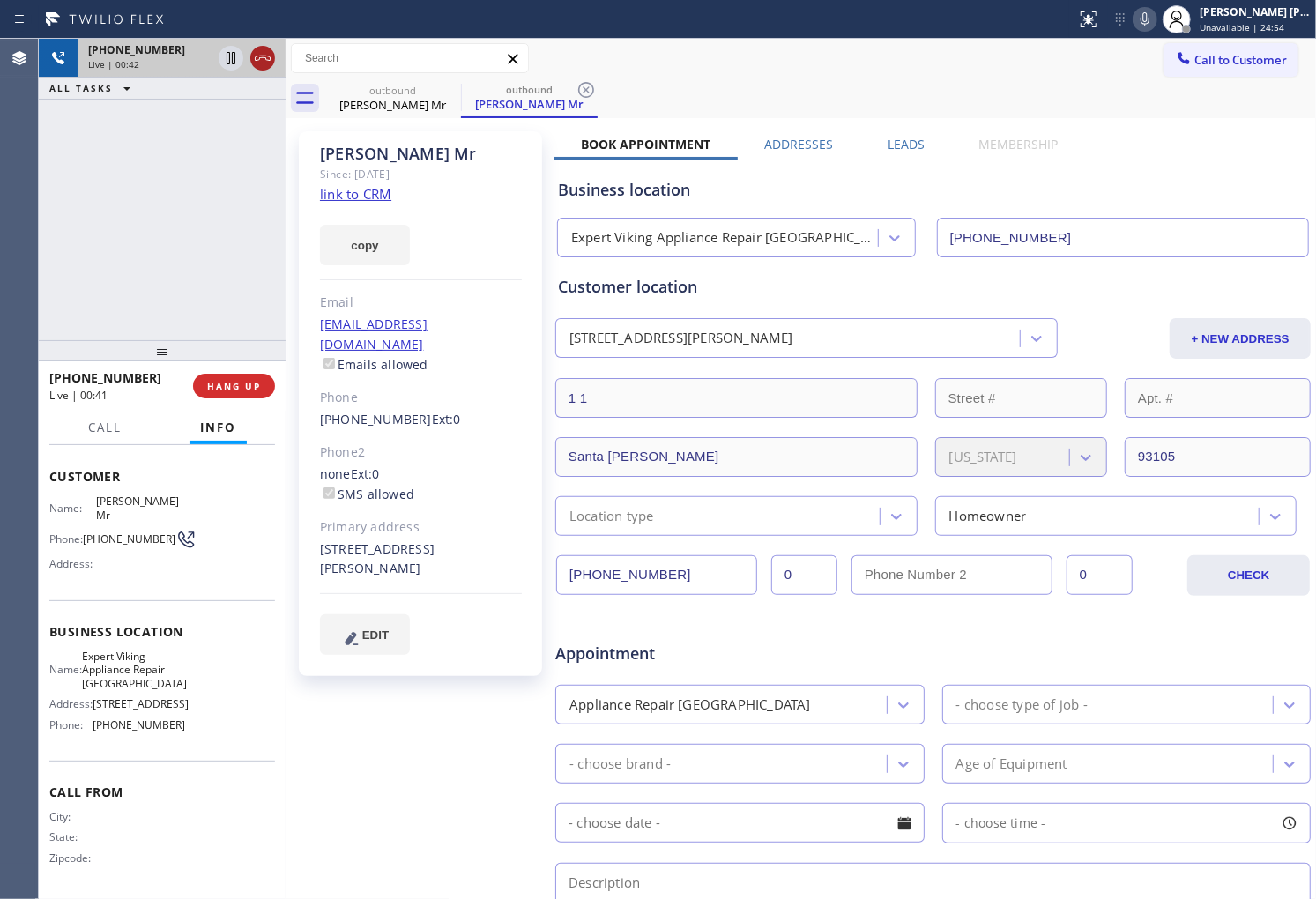
click at [261, 62] on icon at bounding box center [262, 57] width 21 height 21
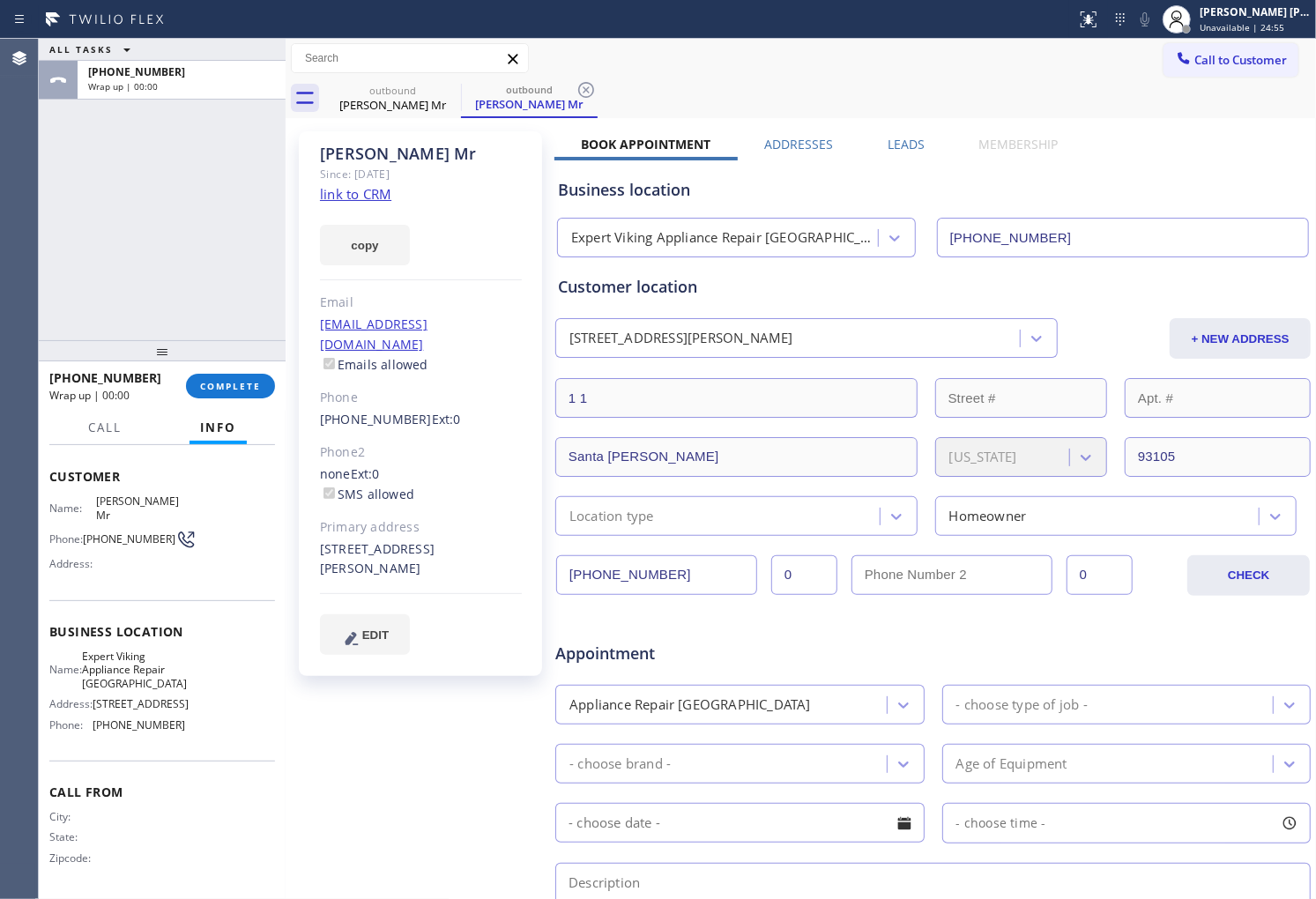
click at [912, 144] on label "Leads" at bounding box center [906, 144] width 38 height 17
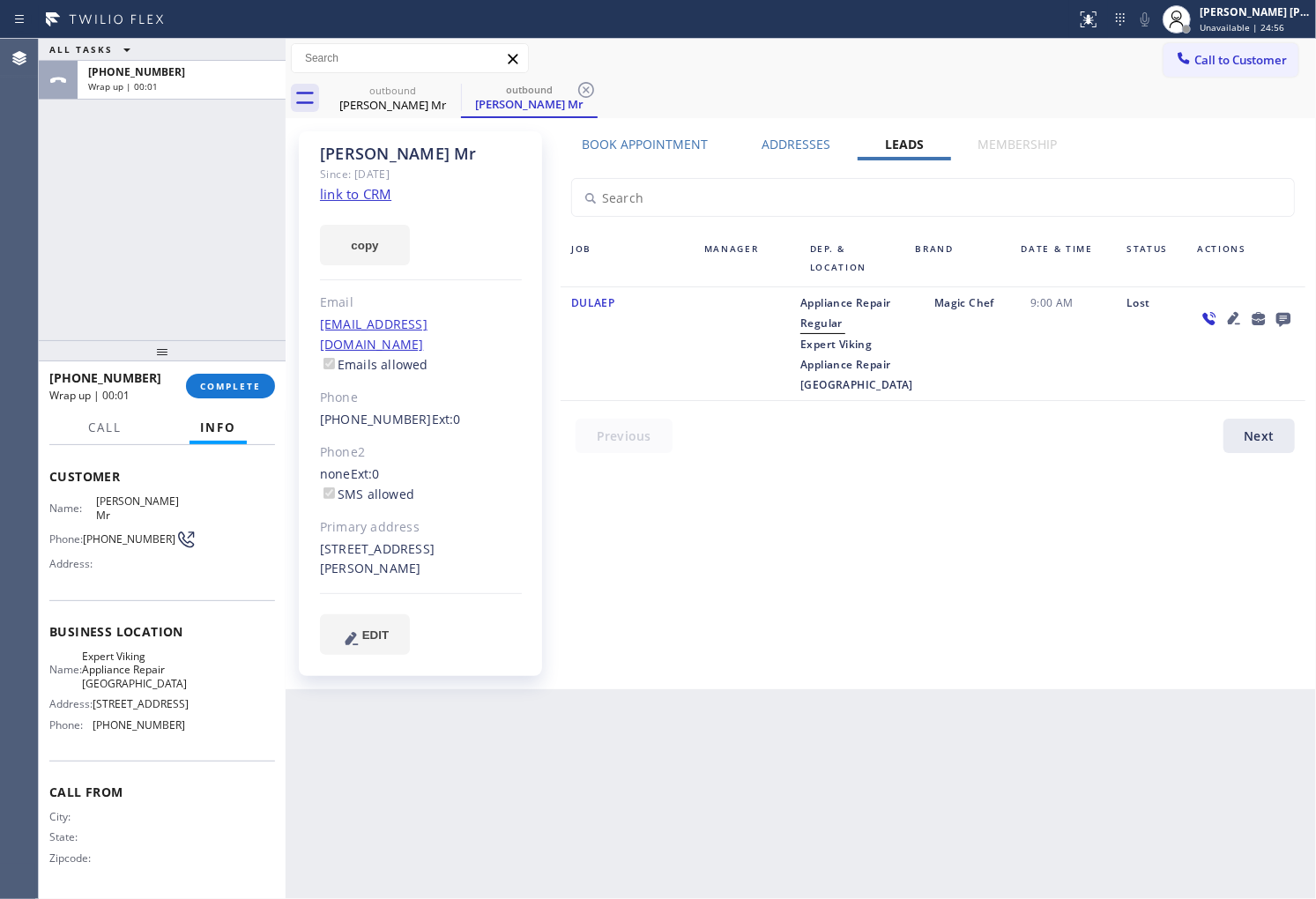
click at [1285, 318] on icon at bounding box center [1283, 320] width 14 height 14
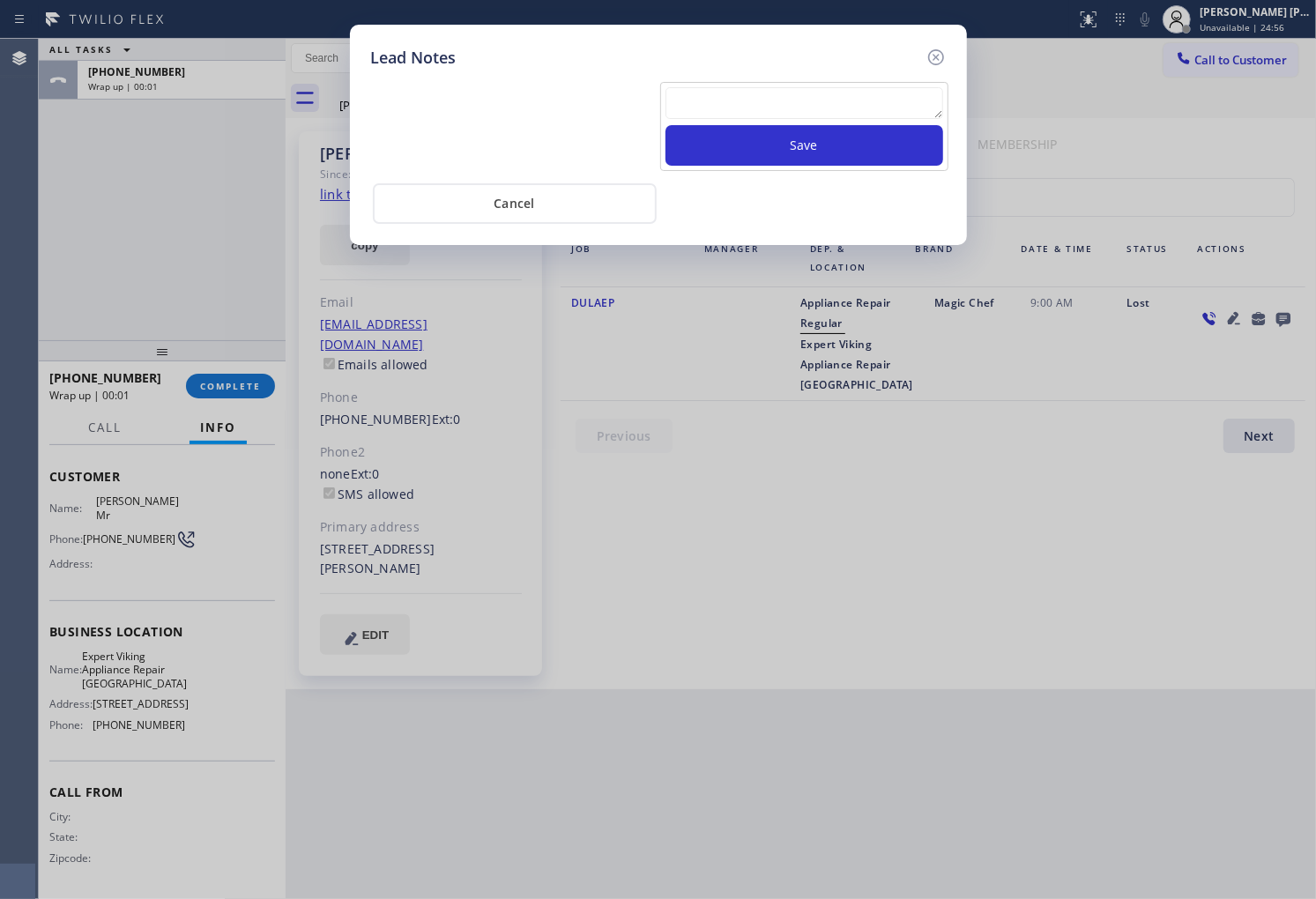
click at [880, 102] on textarea at bounding box center [804, 103] width 277 height 32
type textarea "xfer"
click at [875, 143] on button "Save" at bounding box center [804, 145] width 277 height 40
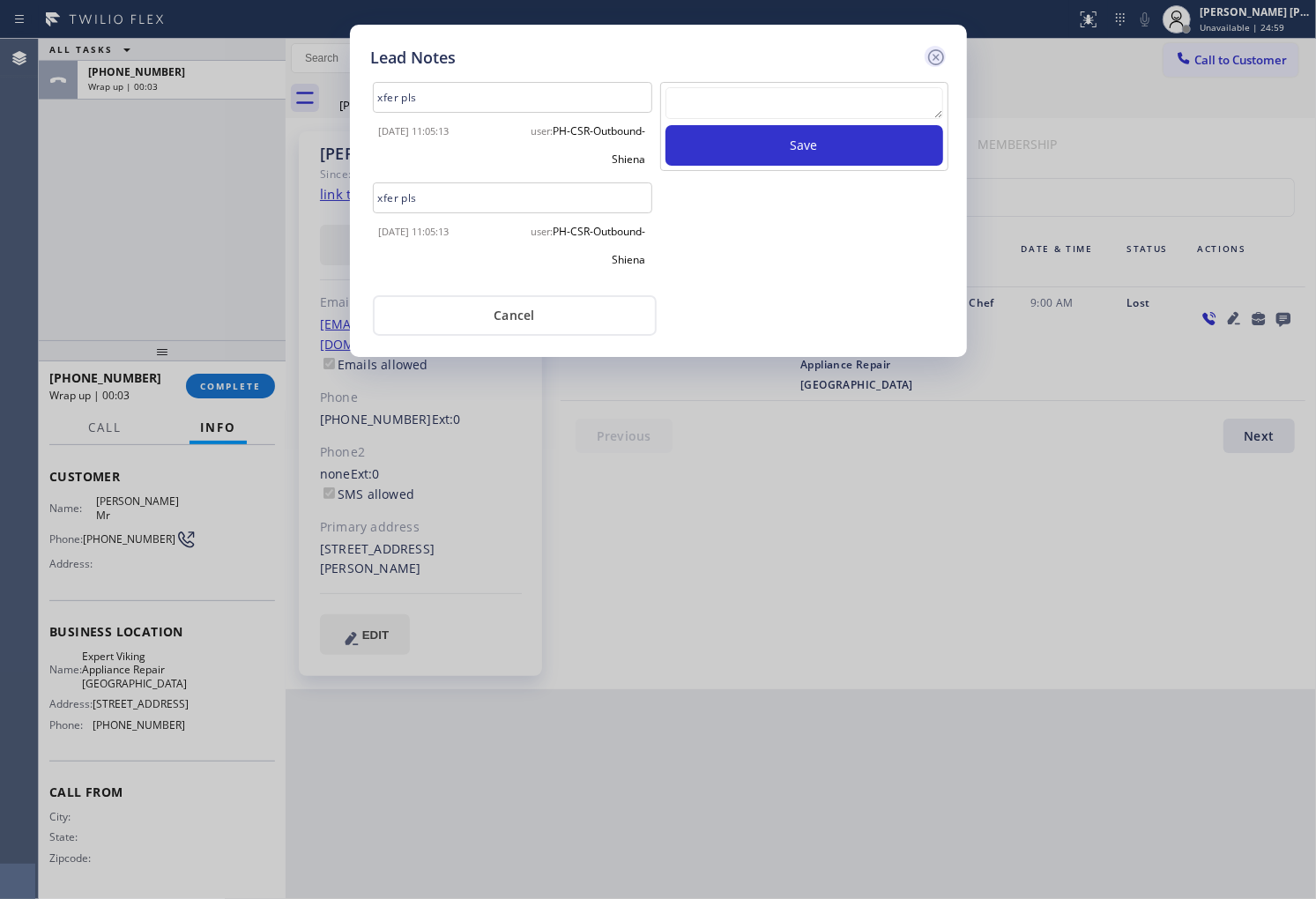
click at [933, 60] on icon at bounding box center [936, 56] width 21 height 21
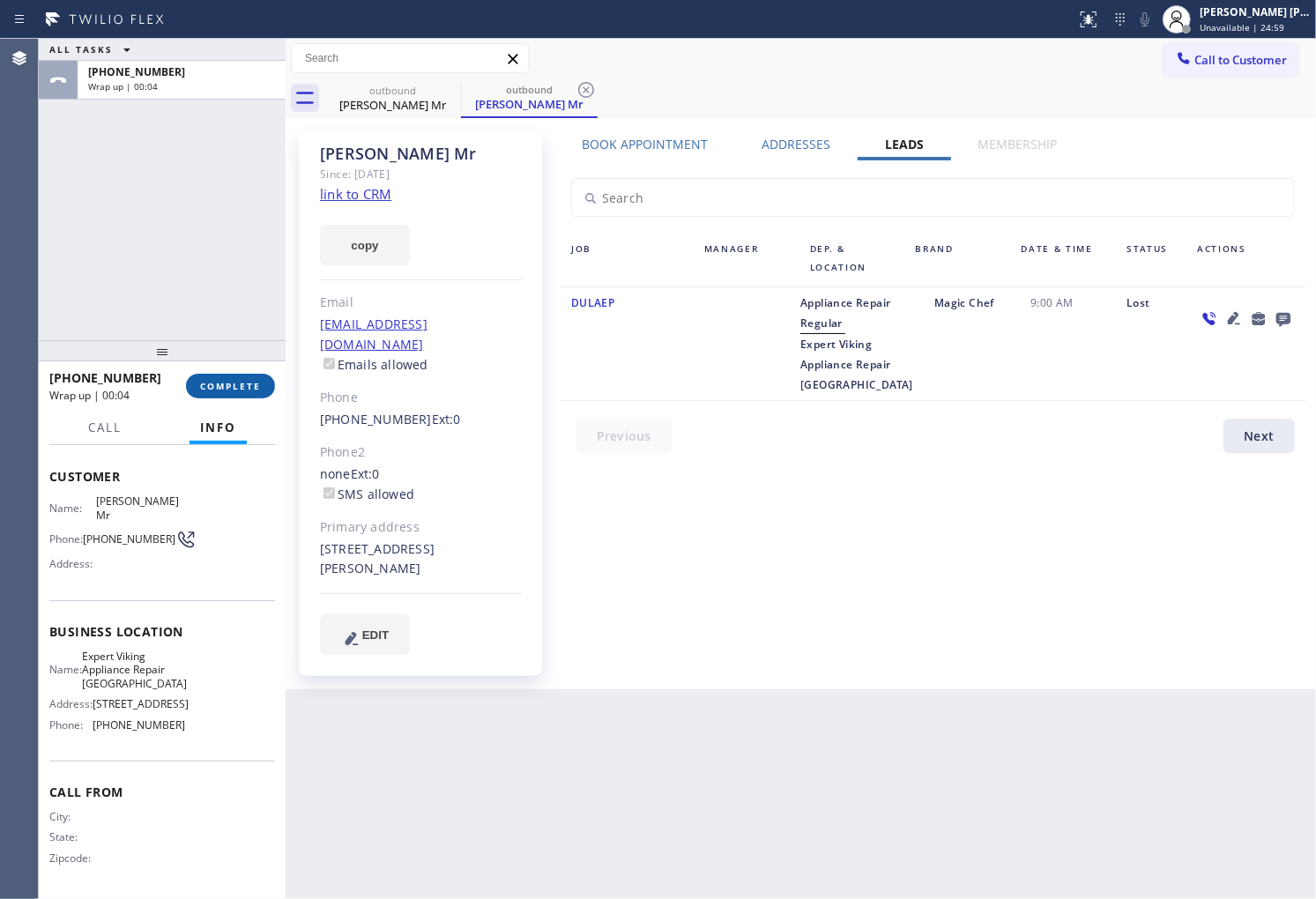
click at [265, 393] on button "COMPLETE" at bounding box center [230, 386] width 89 height 25
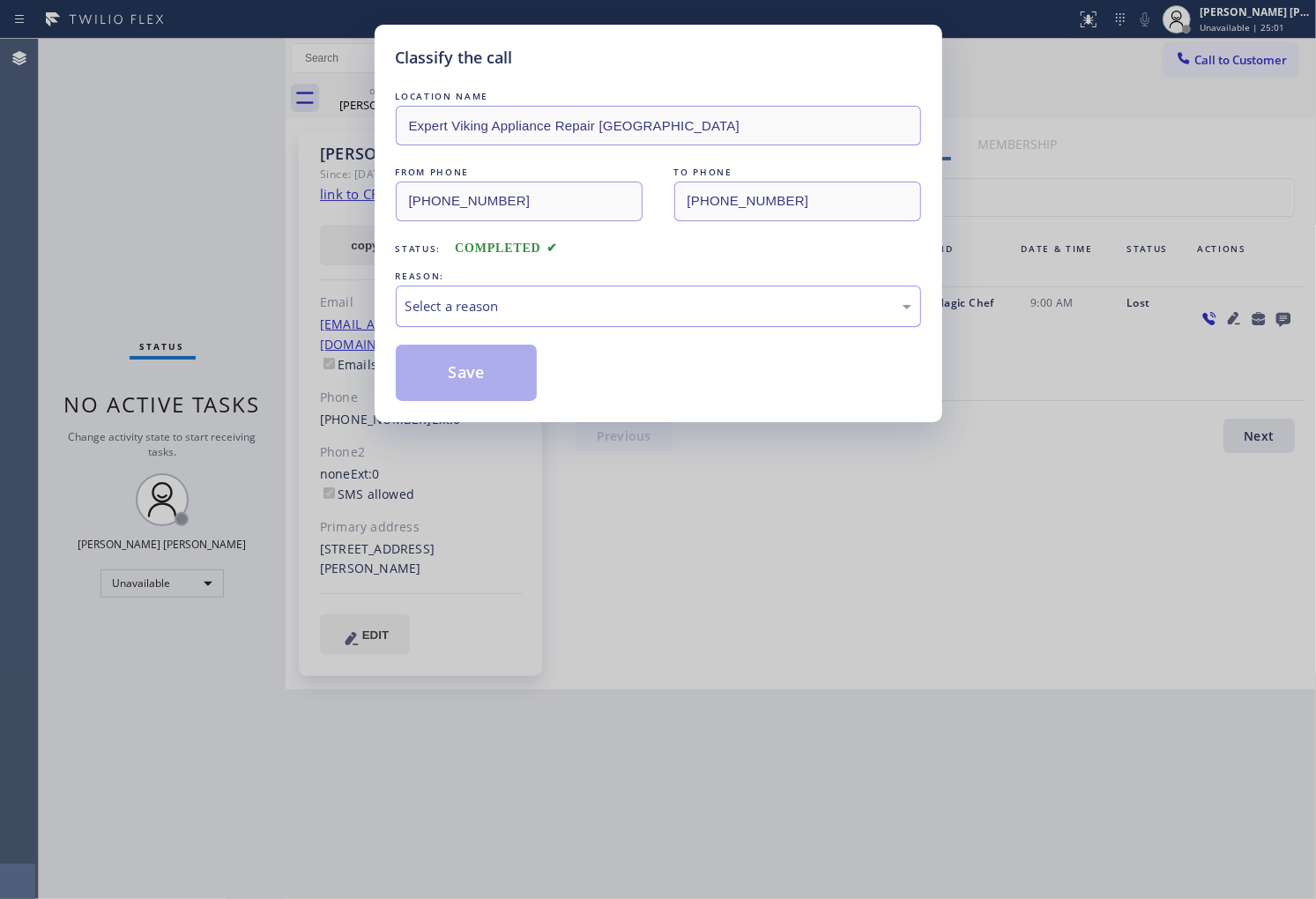
click at [606, 311] on div "Select a reason" at bounding box center [658, 306] width 506 height 21
click at [451, 358] on button "Save" at bounding box center [467, 372] width 142 height 56
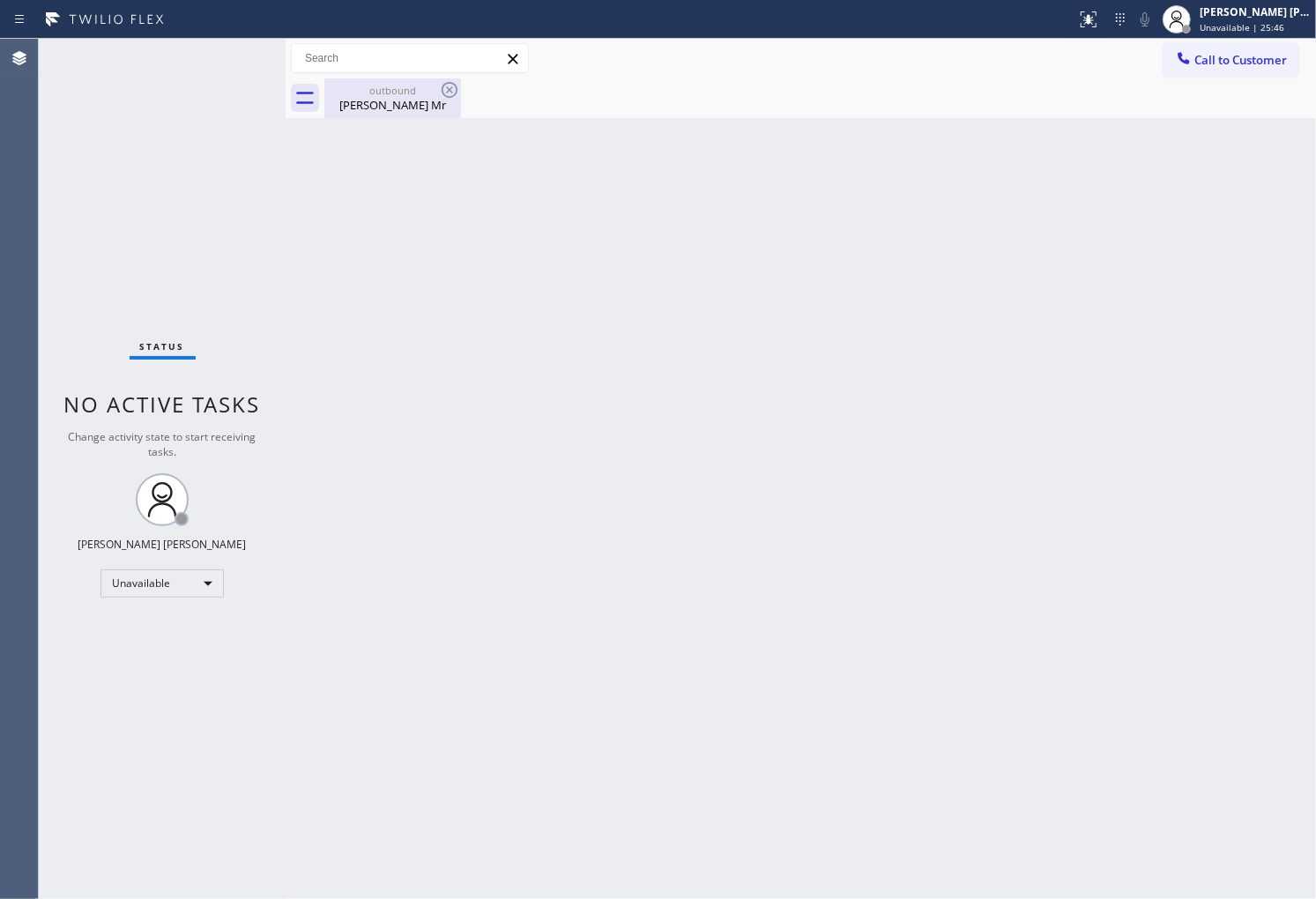
click at [434, 107] on div "Michael Mr" at bounding box center [392, 105] width 133 height 16
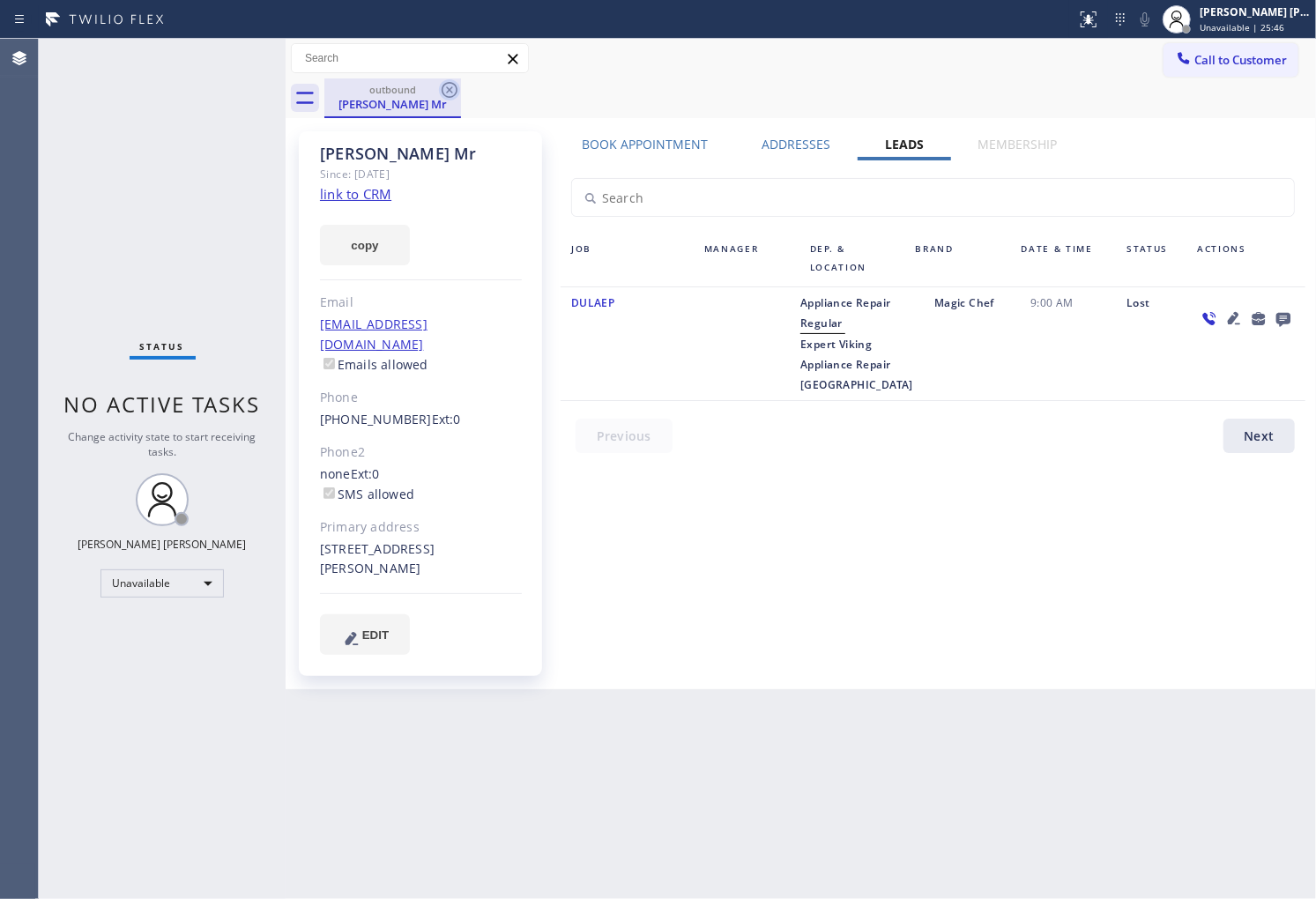
click at [440, 94] on icon at bounding box center [449, 89] width 21 height 21
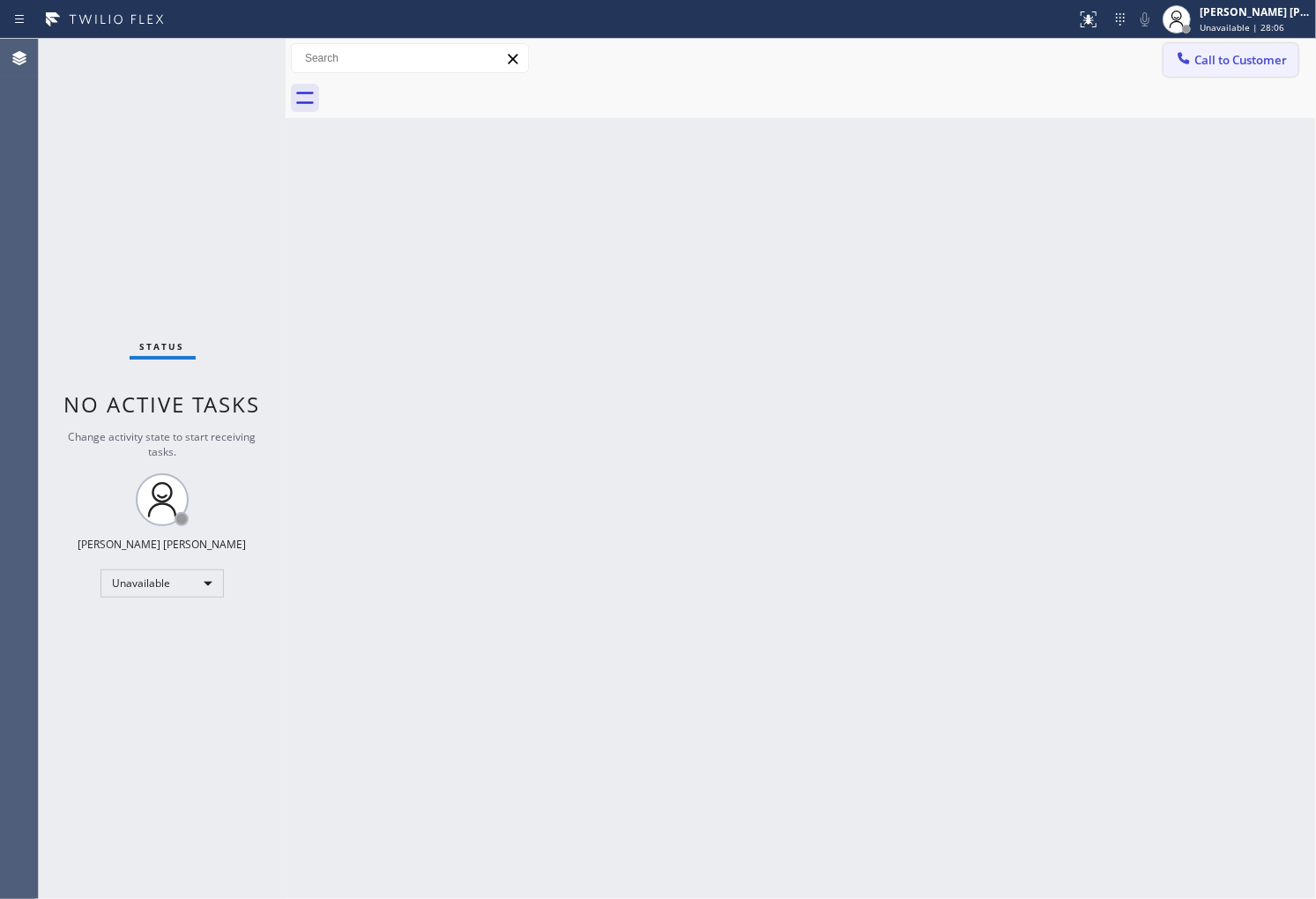
click at [1259, 52] on span "Call to Customer" at bounding box center [1241, 60] width 93 height 16
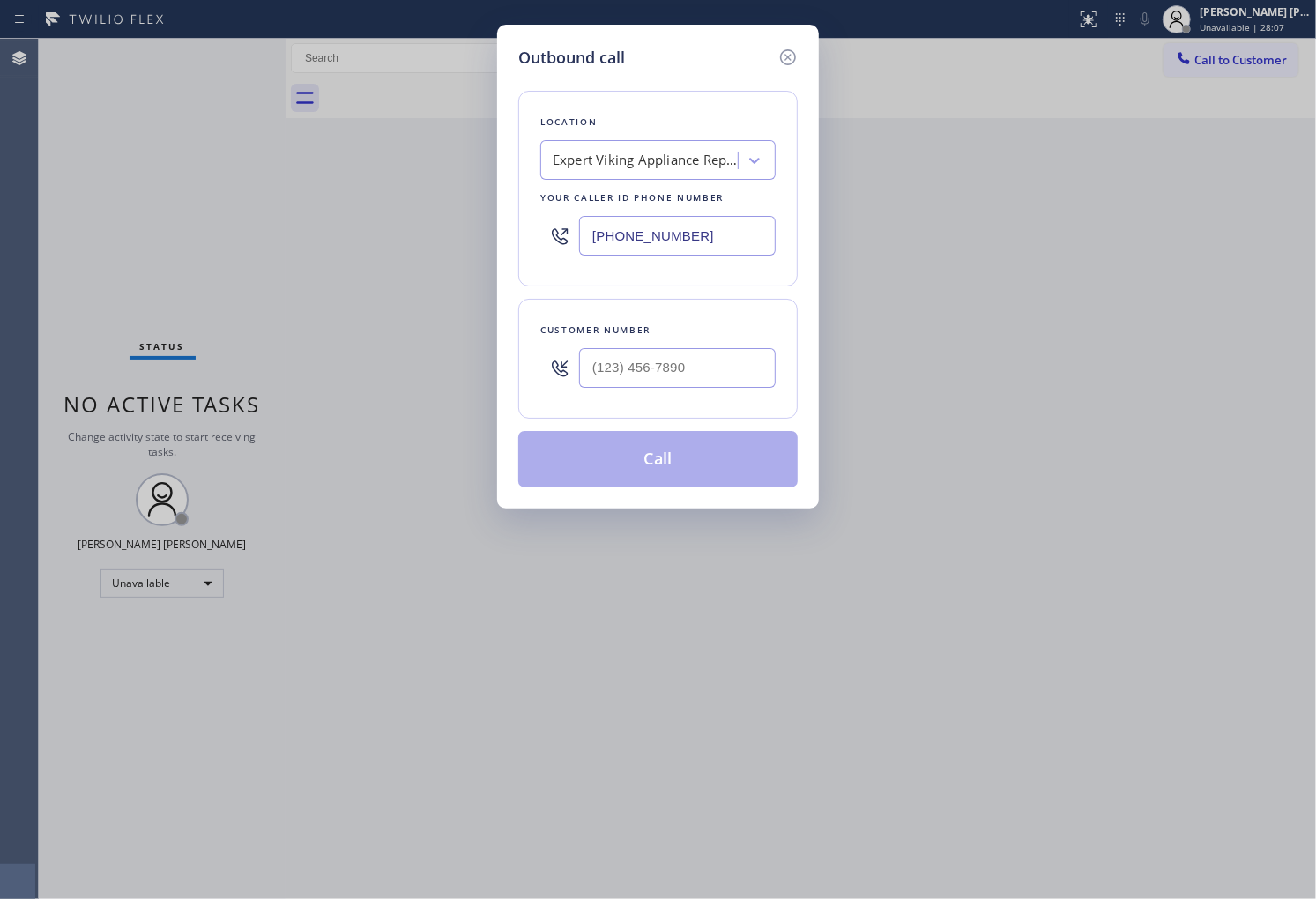
click at [638, 234] on input "(805) 608-4424" at bounding box center [677, 236] width 196 height 39
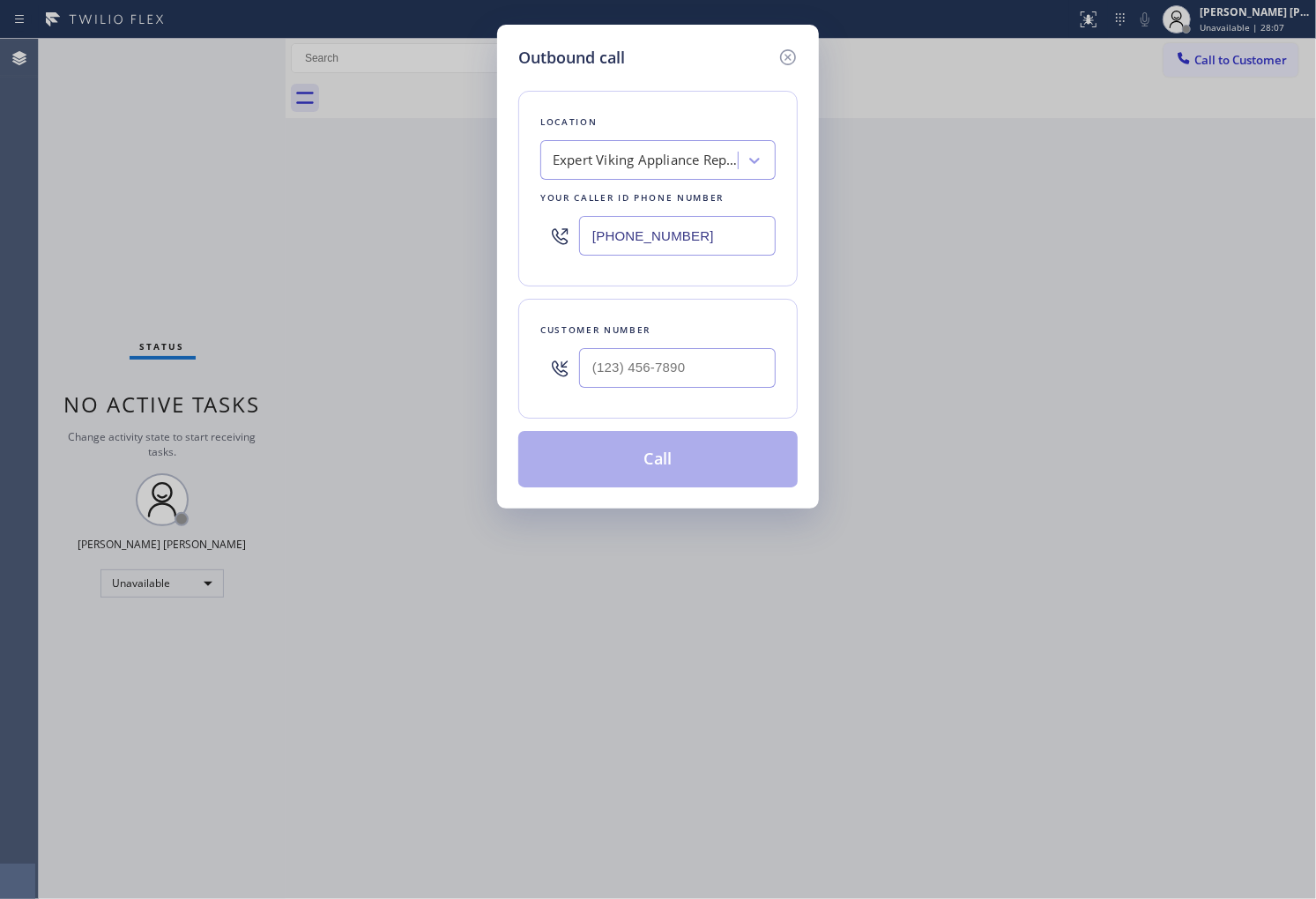
paste input "79) ___-____"
click at [698, 229] on input "(879) ___-____" at bounding box center [677, 236] width 196 height 39
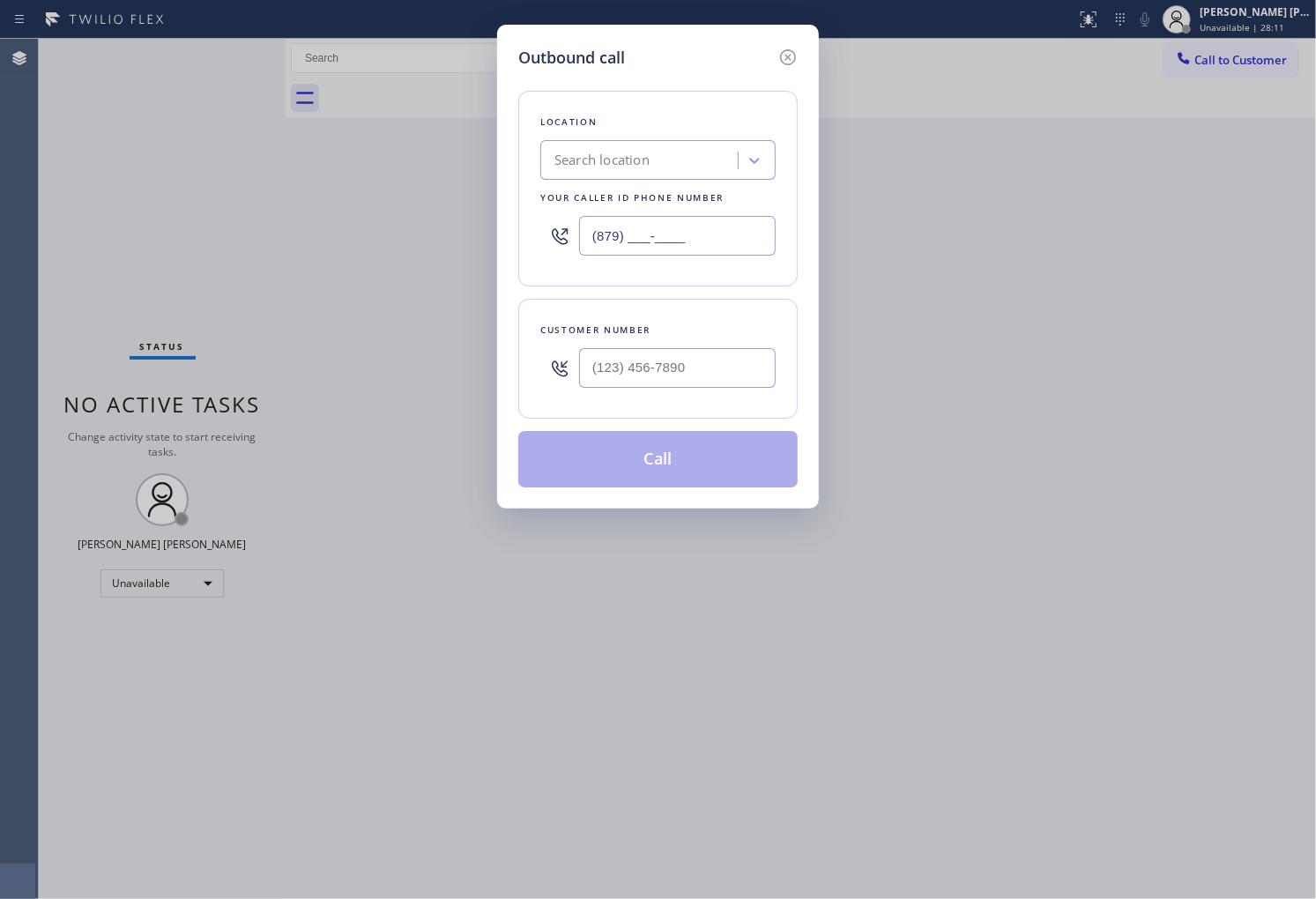
click at [698, 229] on input "(879) ___-____" at bounding box center [677, 236] width 196 height 39
paste input "650) 879-4887"
type input "(650) 879-4887"
click at [711, 366] on input "text" at bounding box center [677, 368] width 196 height 39
click at [711, 366] on input "(___) ___-____" at bounding box center [677, 368] width 196 height 39
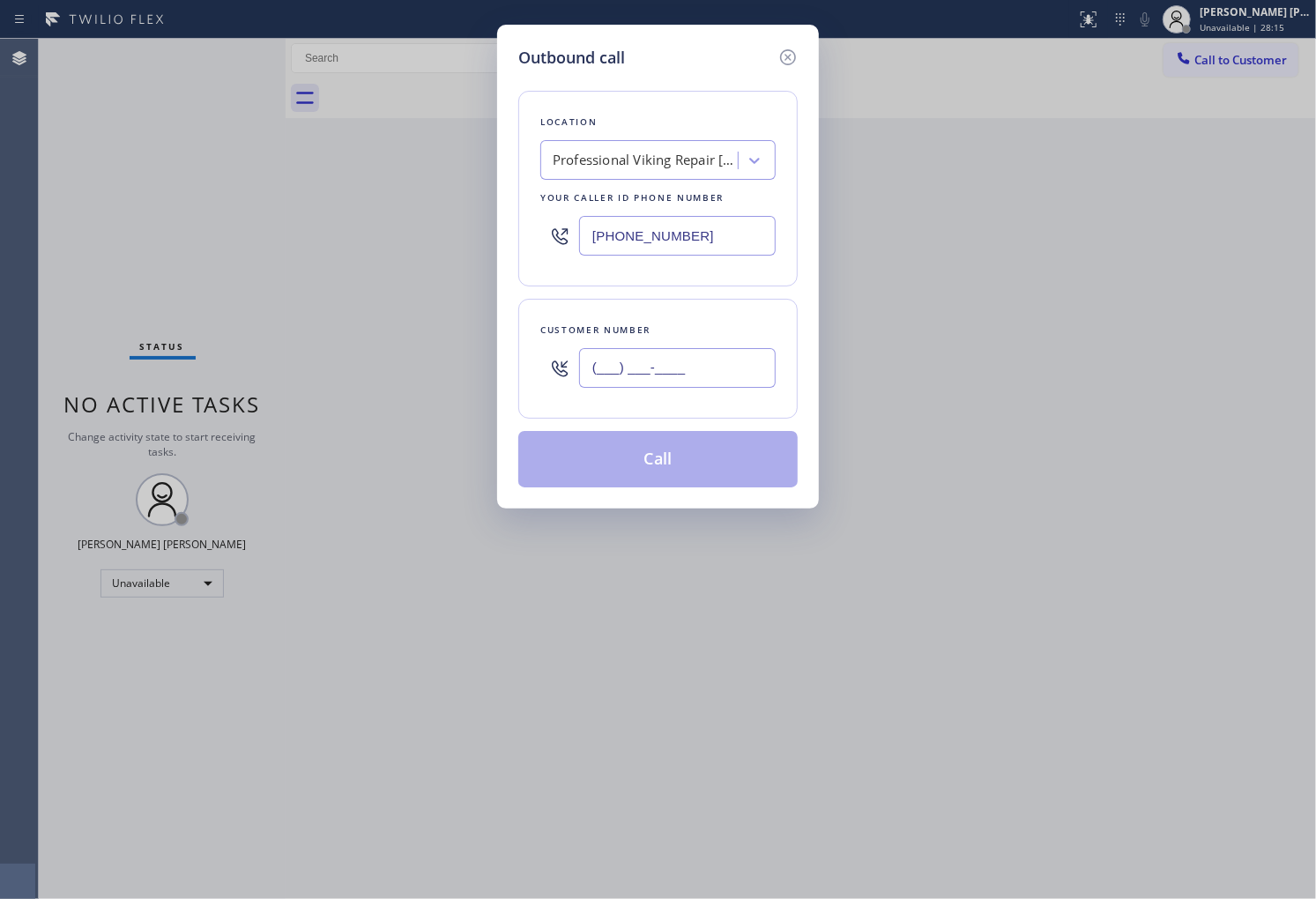
paste input "6503"
click at [683, 368] on input "(___) ___-6503" at bounding box center [677, 368] width 196 height 39
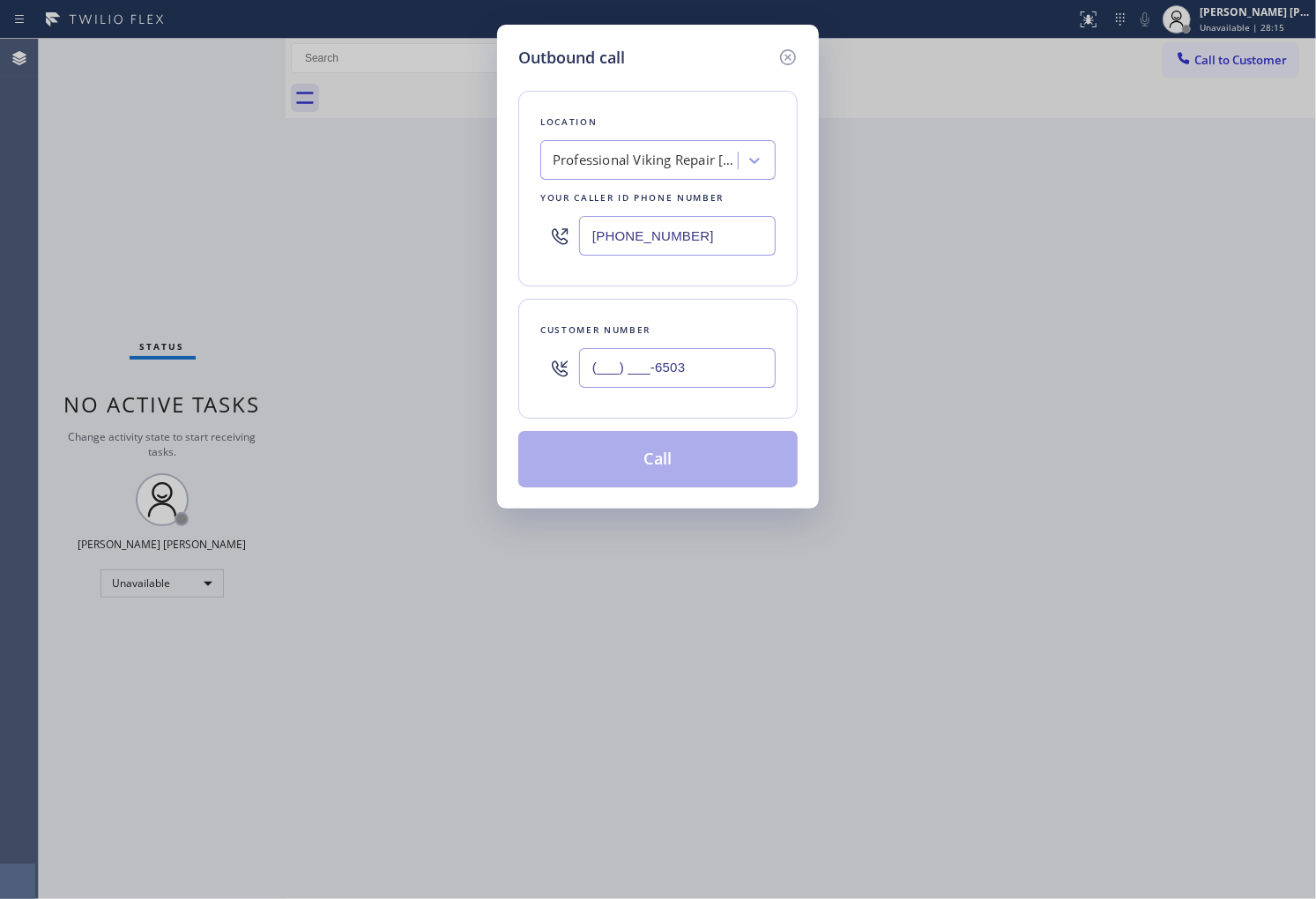
click at [683, 368] on input "(___) ___-6503" at bounding box center [677, 368] width 196 height 39
paste input "650) 333-4681"
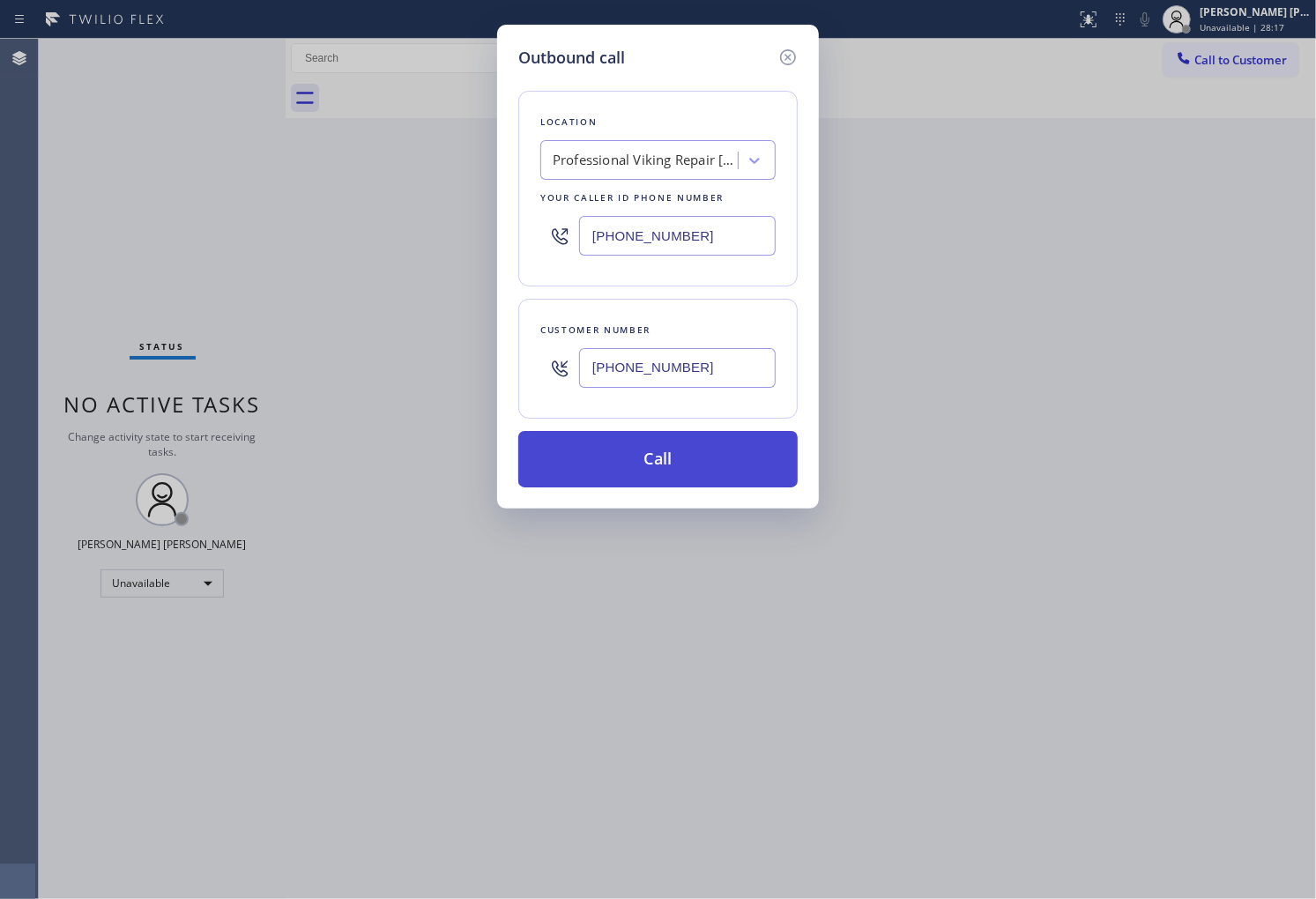
type input "(650) 333-4681"
click at [734, 481] on button "Call" at bounding box center [658, 459] width 279 height 56
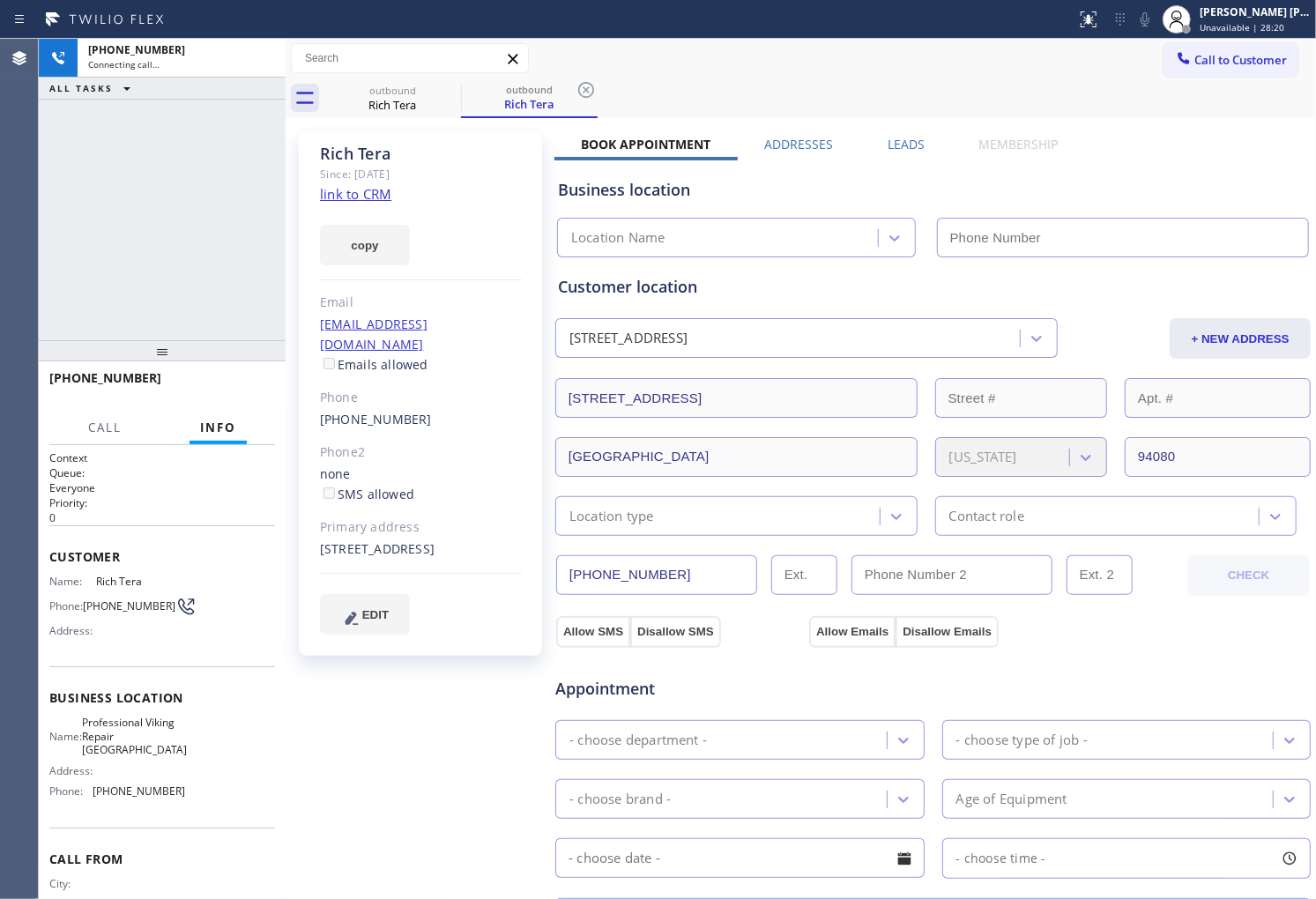
click at [365, 144] on div "Rich Tera" at bounding box center [421, 154] width 201 height 21
type input "(650) 879-4887"
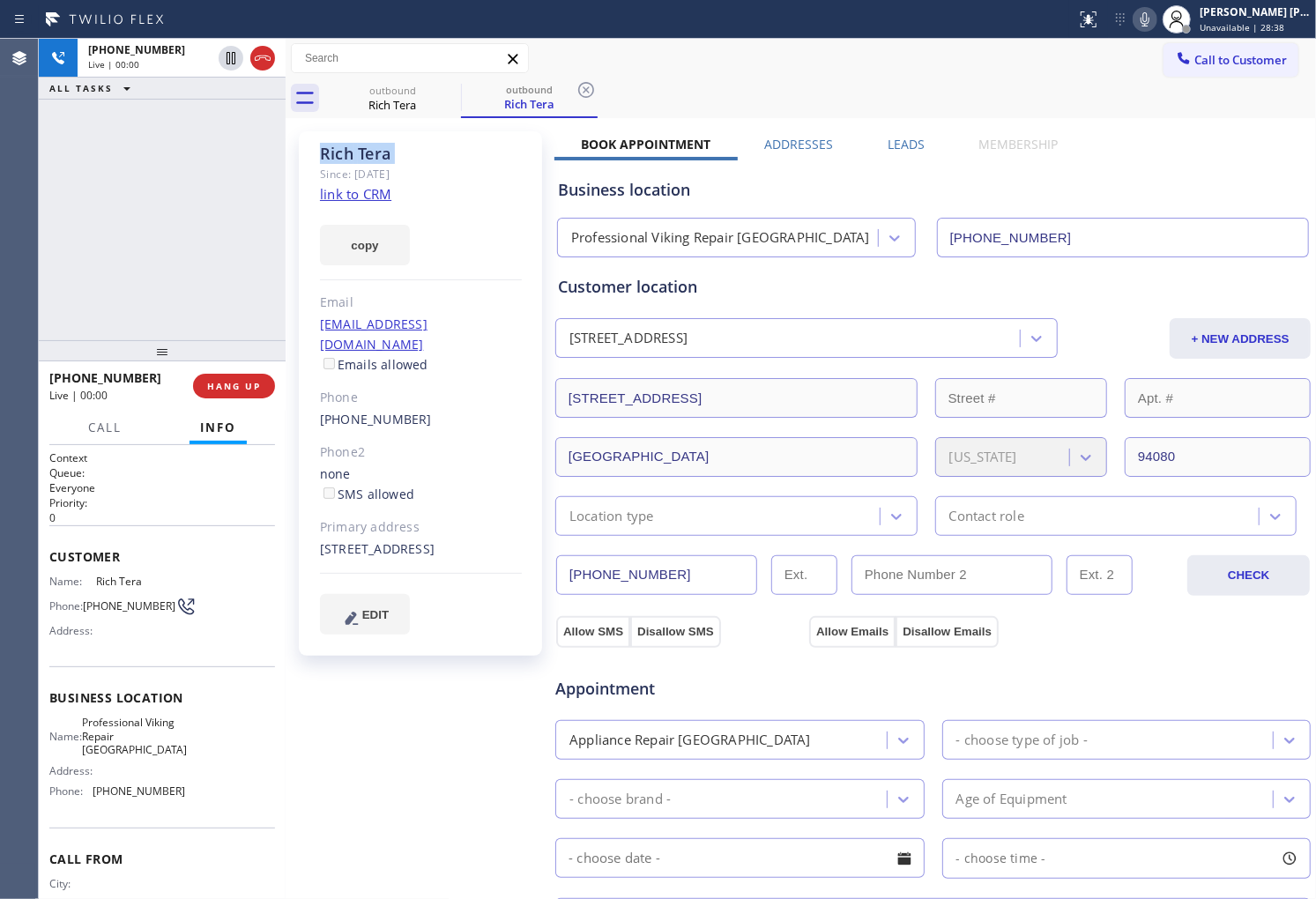
click at [69, 262] on div "+16503334681 Live | 00:00 ALL TASKS ALL TASKS ACTIVE TASKS TASKS IN WRAP UP" at bounding box center [162, 188] width 247 height 301
click at [265, 62] on icon at bounding box center [262, 57] width 21 height 21
click at [911, 148] on label "Leads" at bounding box center [906, 144] width 38 height 17
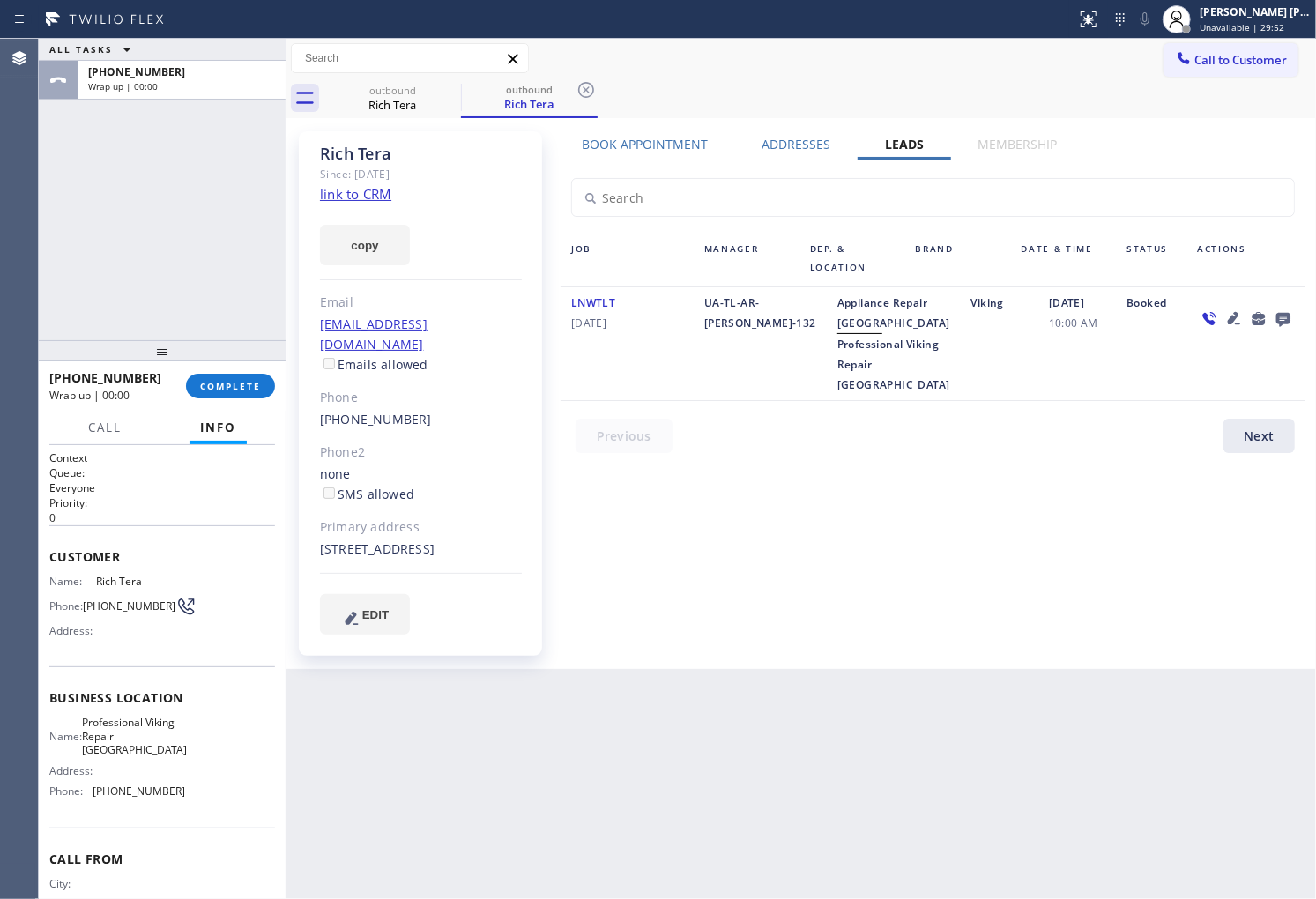
click at [1280, 318] on icon at bounding box center [1283, 320] width 14 height 14
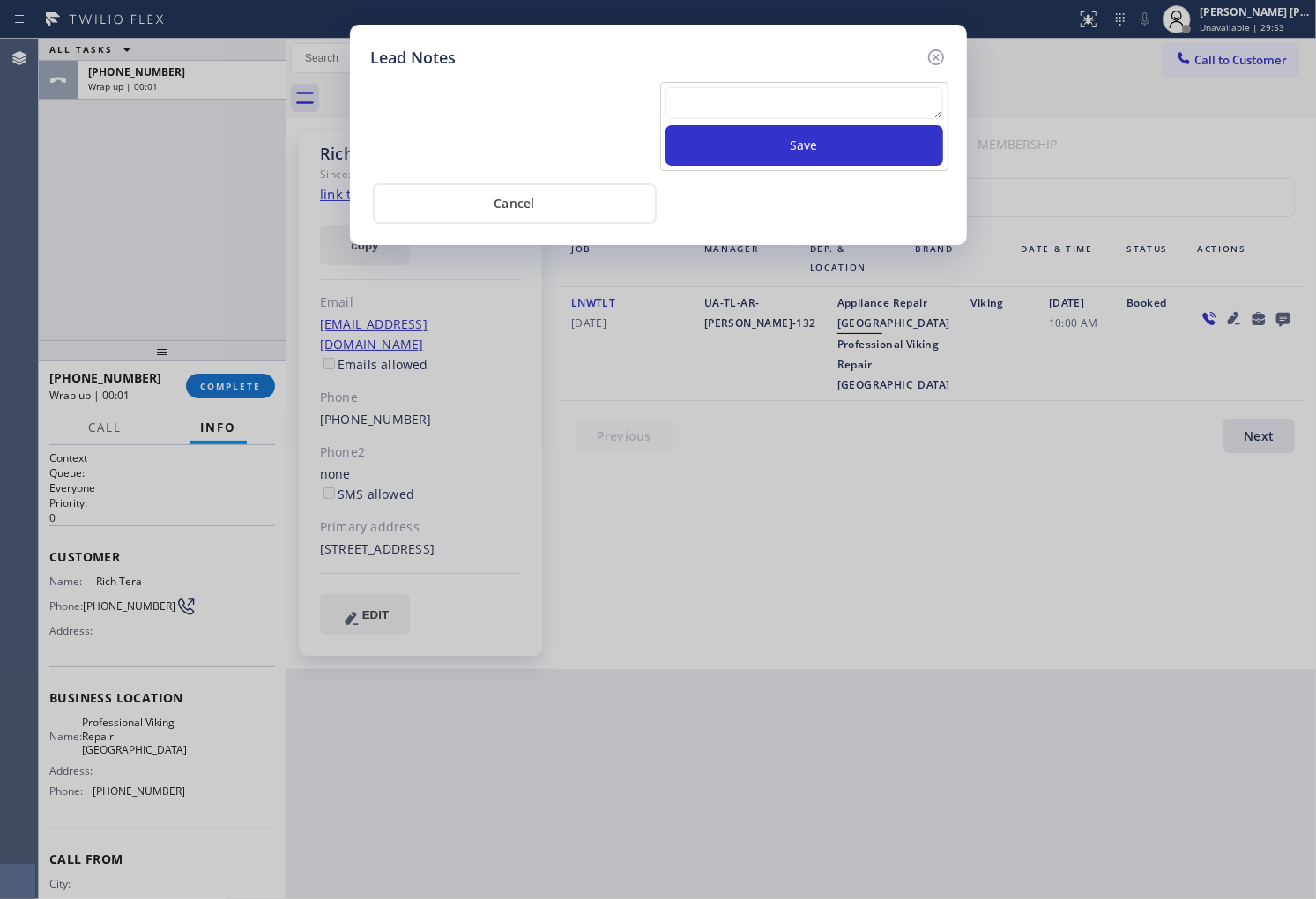
click at [850, 98] on textarea at bounding box center [804, 103] width 277 height 32
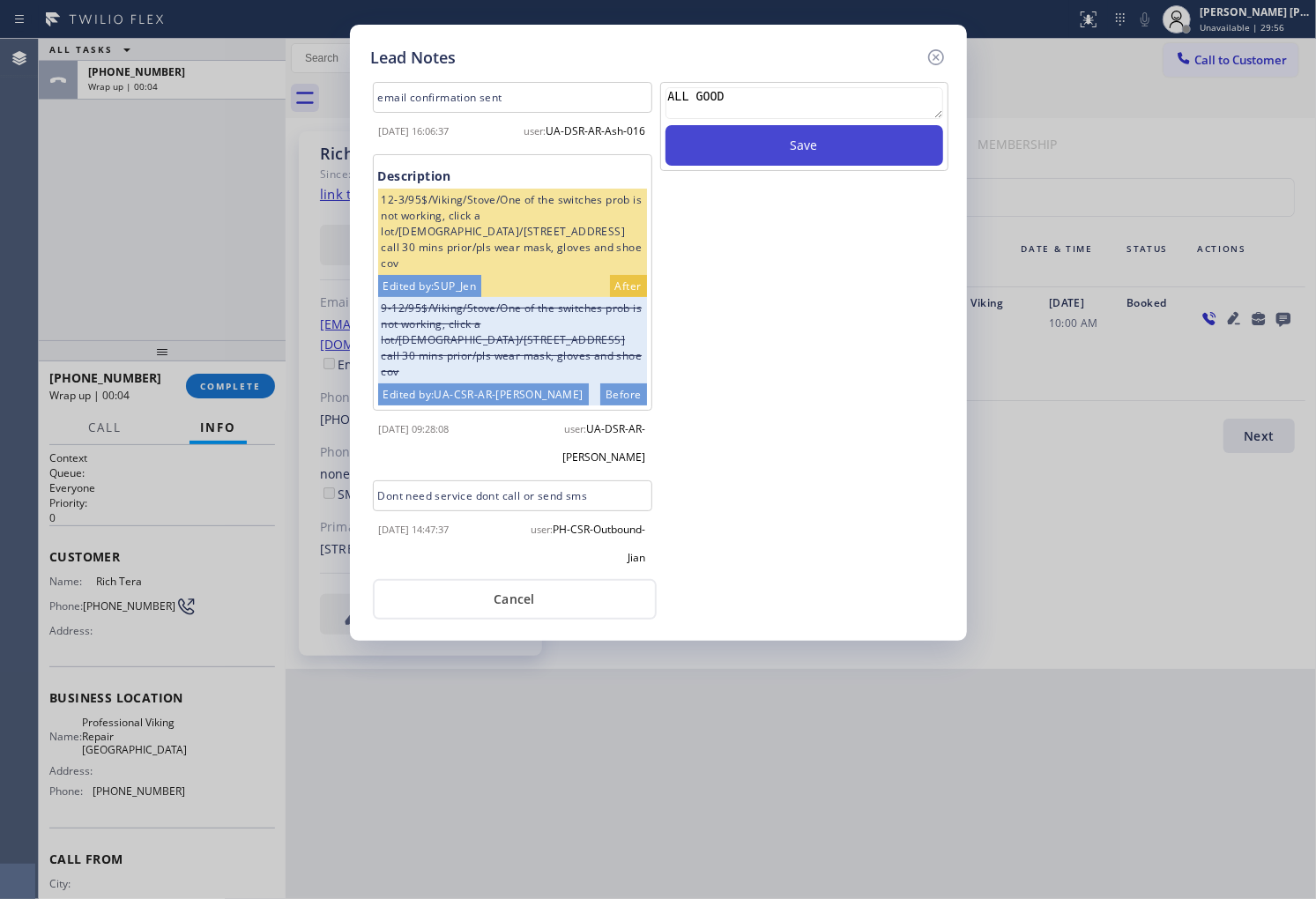
type textarea "ALL GOOD"
click at [853, 144] on button "Save" at bounding box center [804, 145] width 277 height 40
click at [936, 58] on icon at bounding box center [936, 56] width 21 height 21
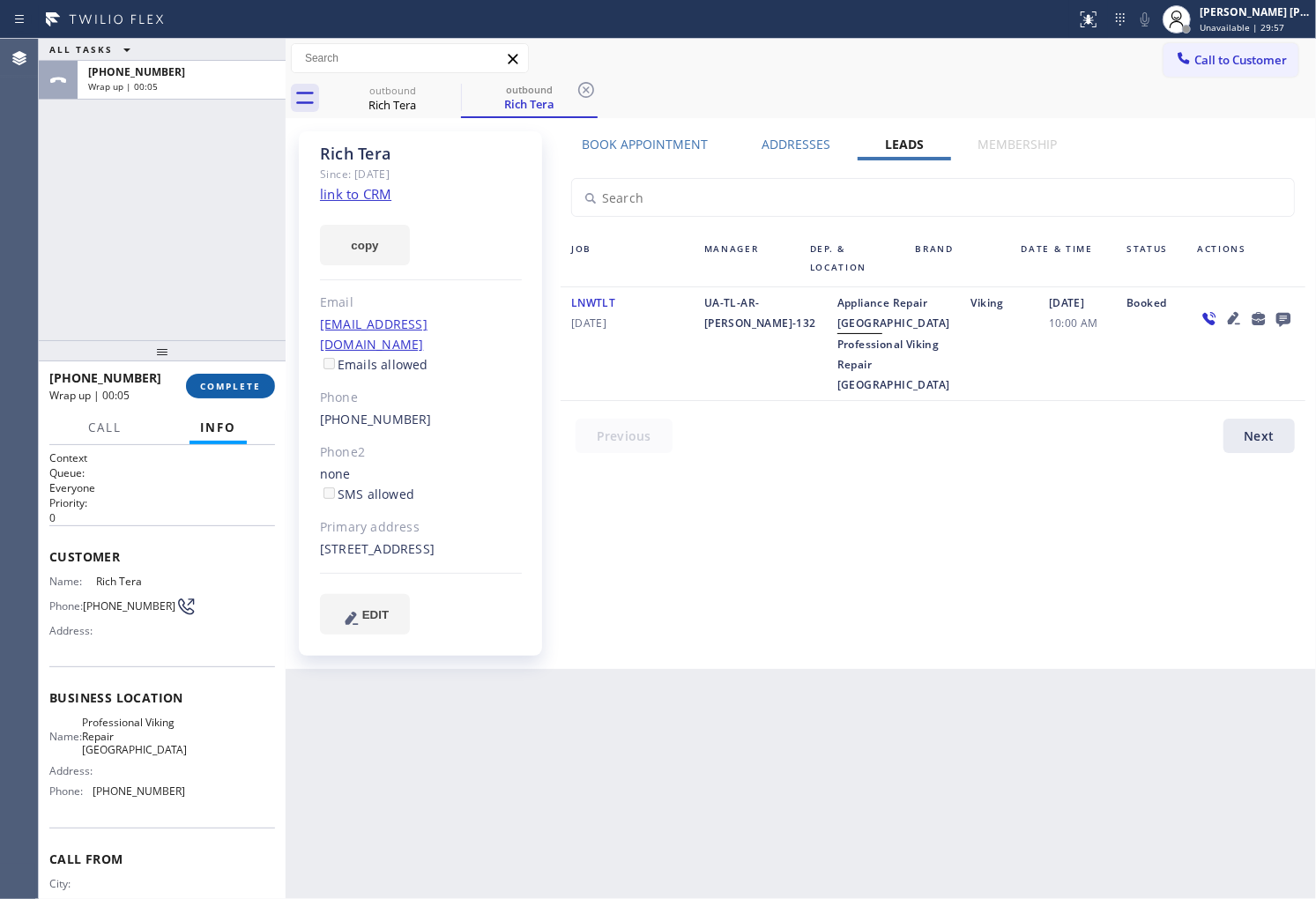
click at [225, 382] on span "COMPLETE" at bounding box center [231, 386] width 61 height 13
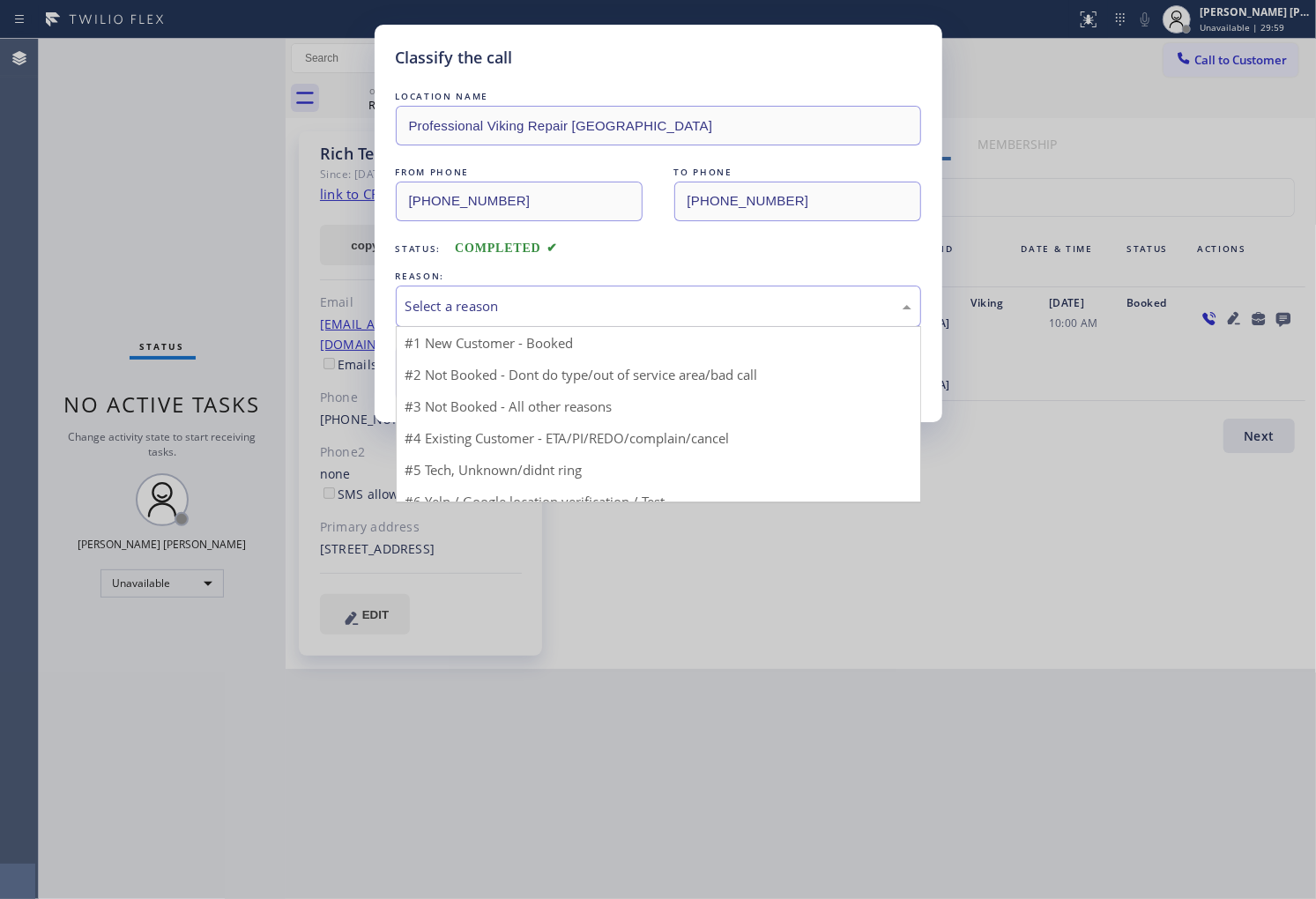
click at [511, 300] on div "Select a reason" at bounding box center [658, 306] width 506 height 21
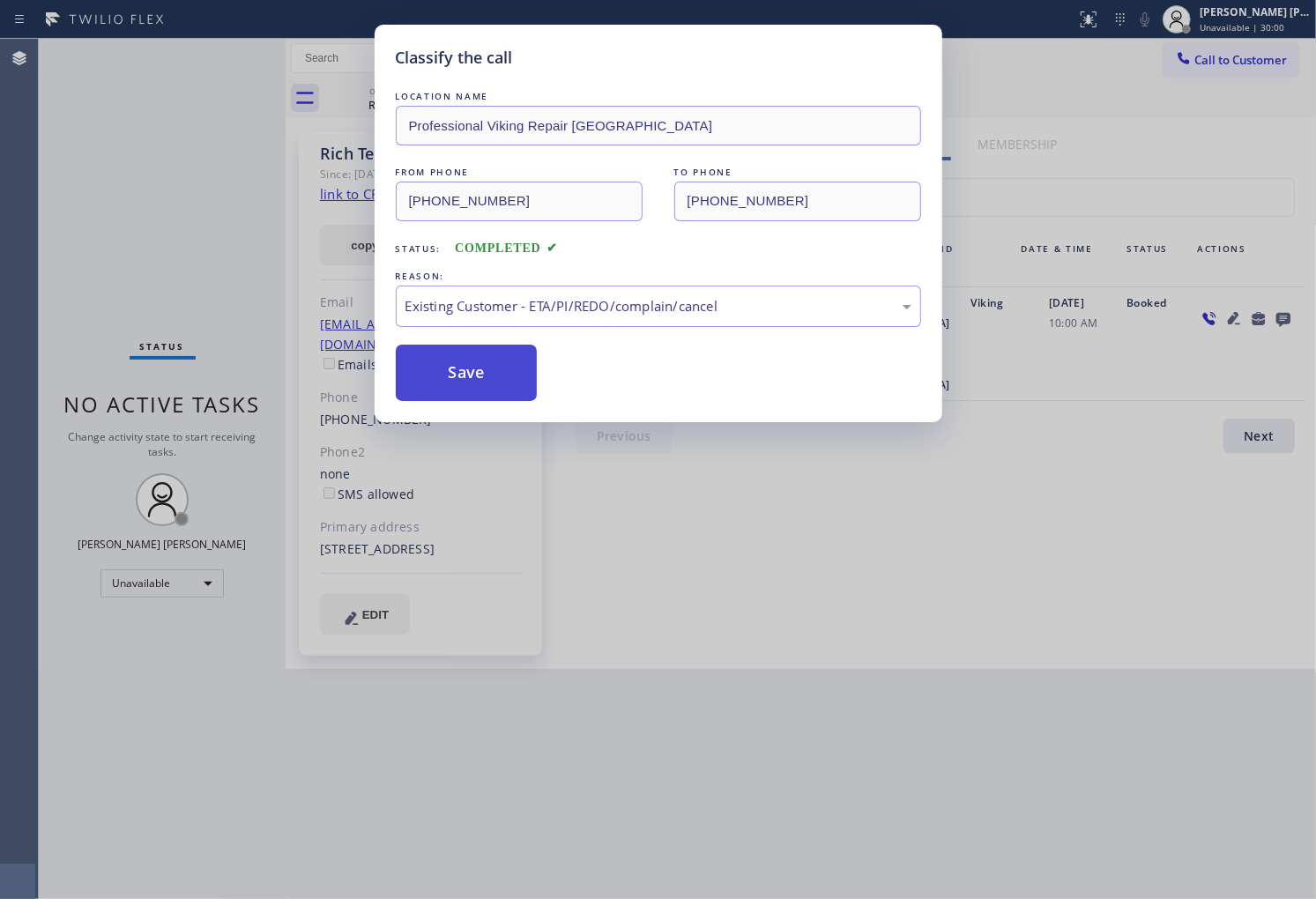
click at [441, 373] on button "Save" at bounding box center [467, 372] width 142 height 56
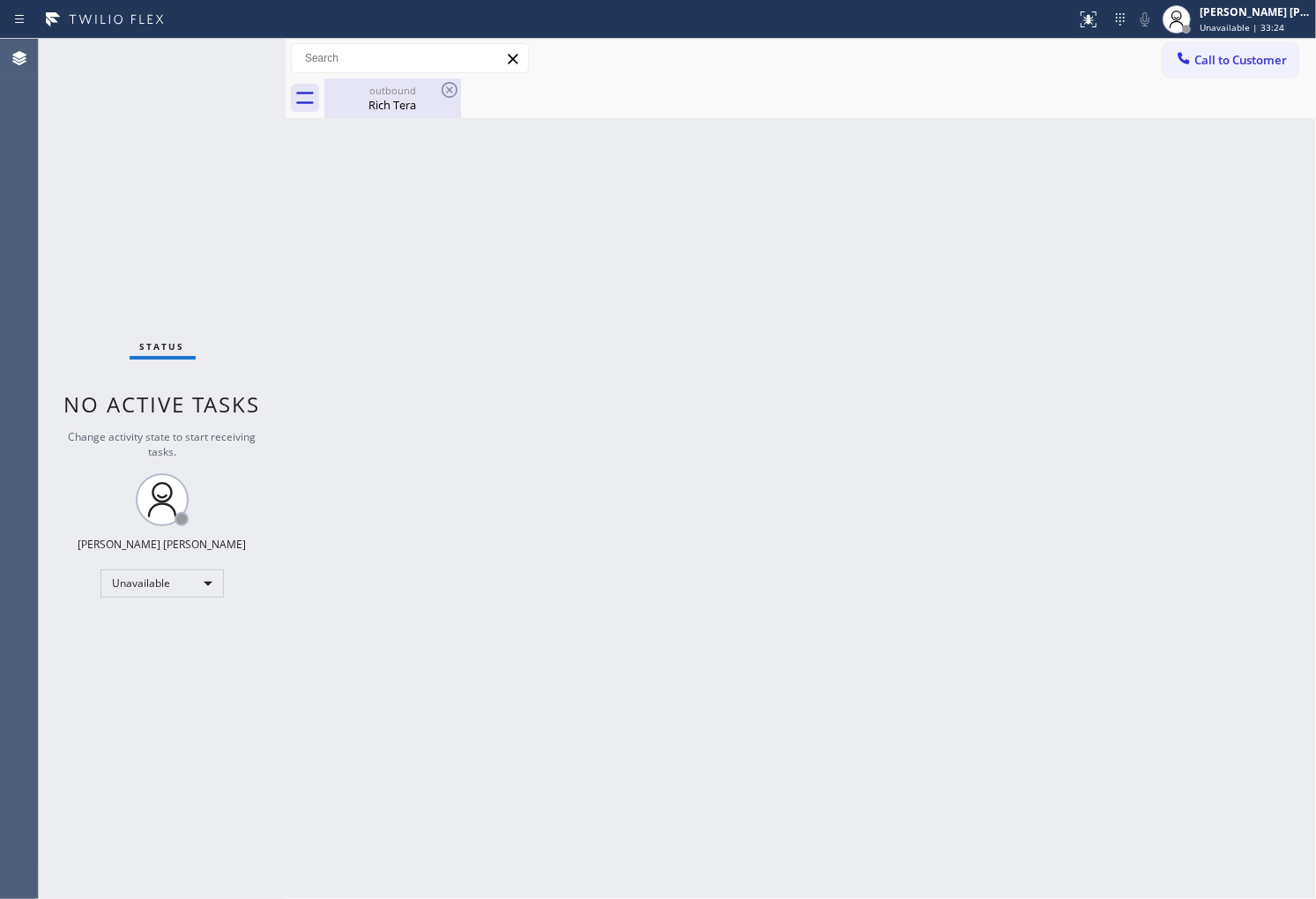
click at [419, 108] on div "Rich Tera" at bounding box center [392, 105] width 133 height 16
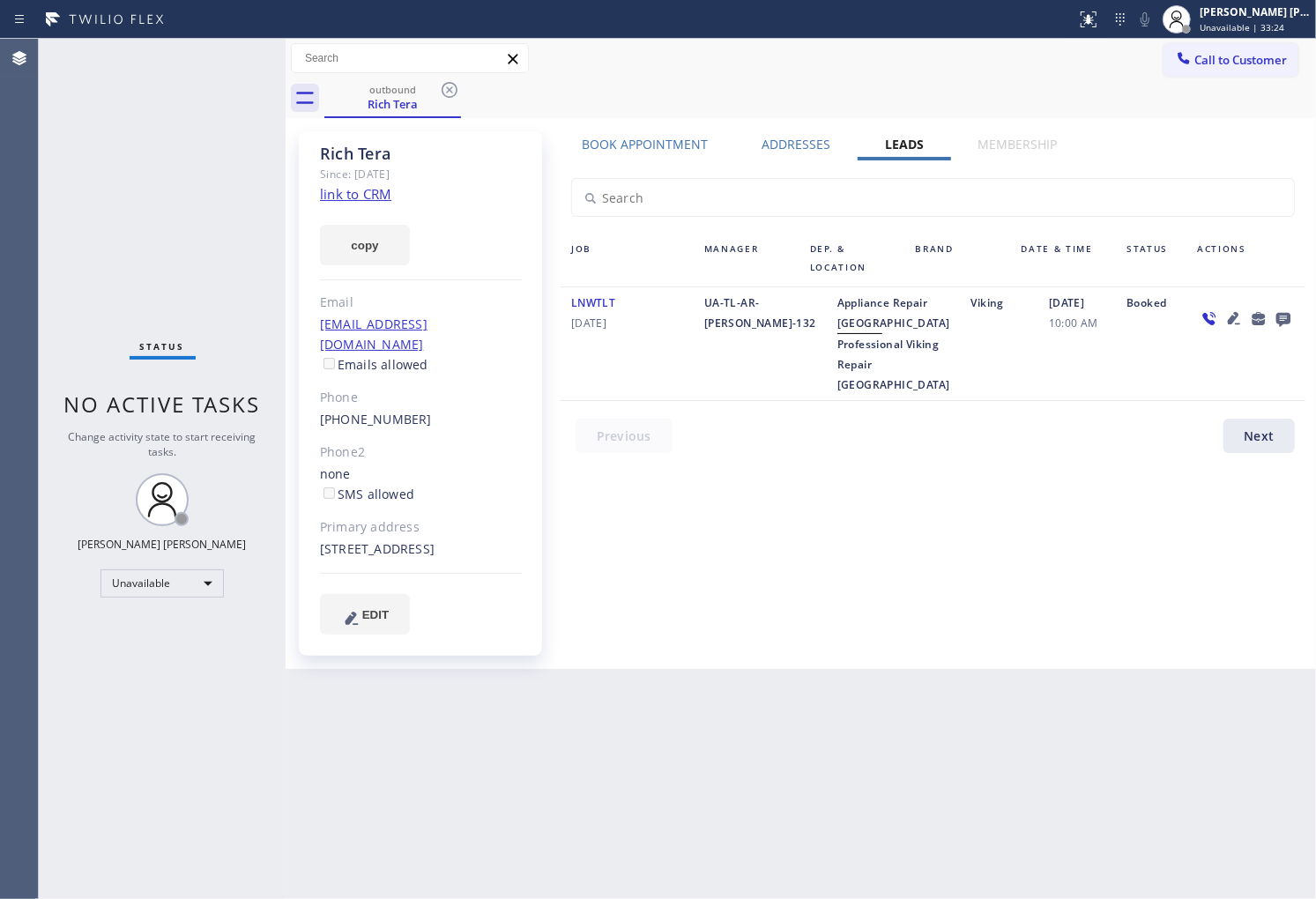
click at [445, 92] on icon at bounding box center [449, 89] width 21 height 21
click at [446, 91] on div "outbound Rich Tera" at bounding box center [820, 98] width 992 height 39
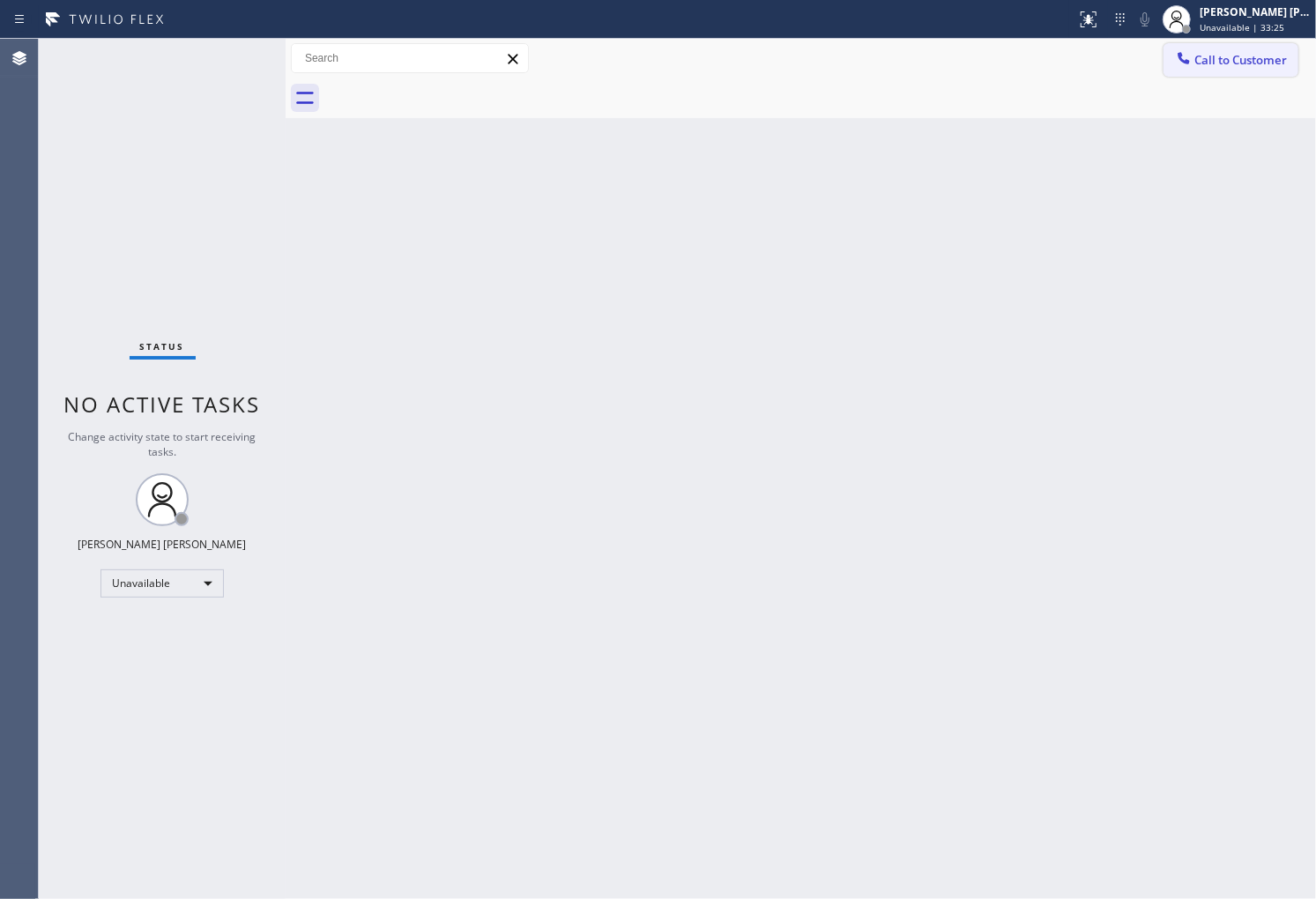
click at [1245, 67] on span "Call to Customer" at bounding box center [1241, 60] width 93 height 16
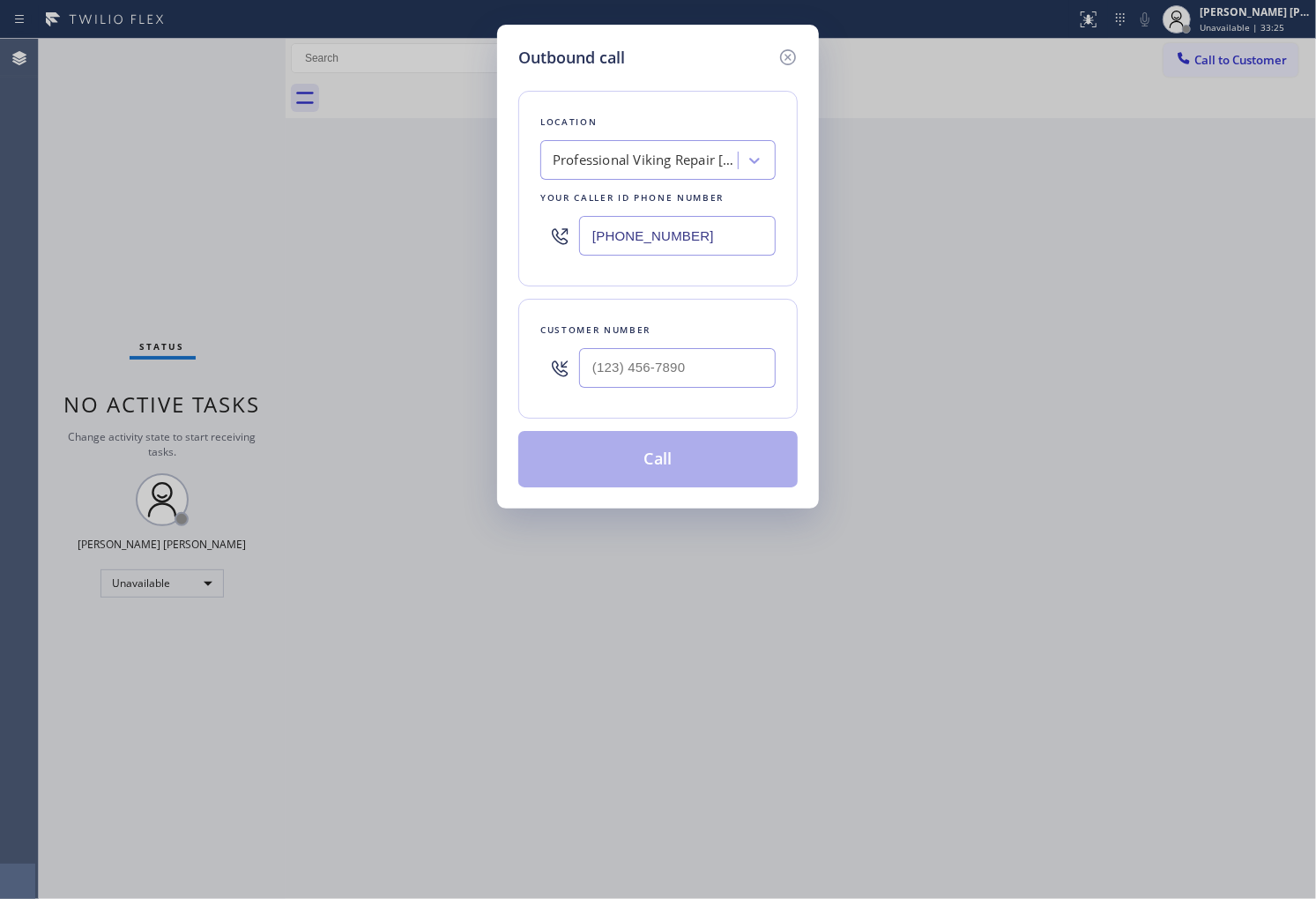
click at [591, 243] on input "(650) 879-4887" at bounding box center [677, 236] width 196 height 39
paste input "425) 215-0665"
click at [591, 242] on input "(425) 215-0665" at bounding box center [677, 236] width 196 height 39
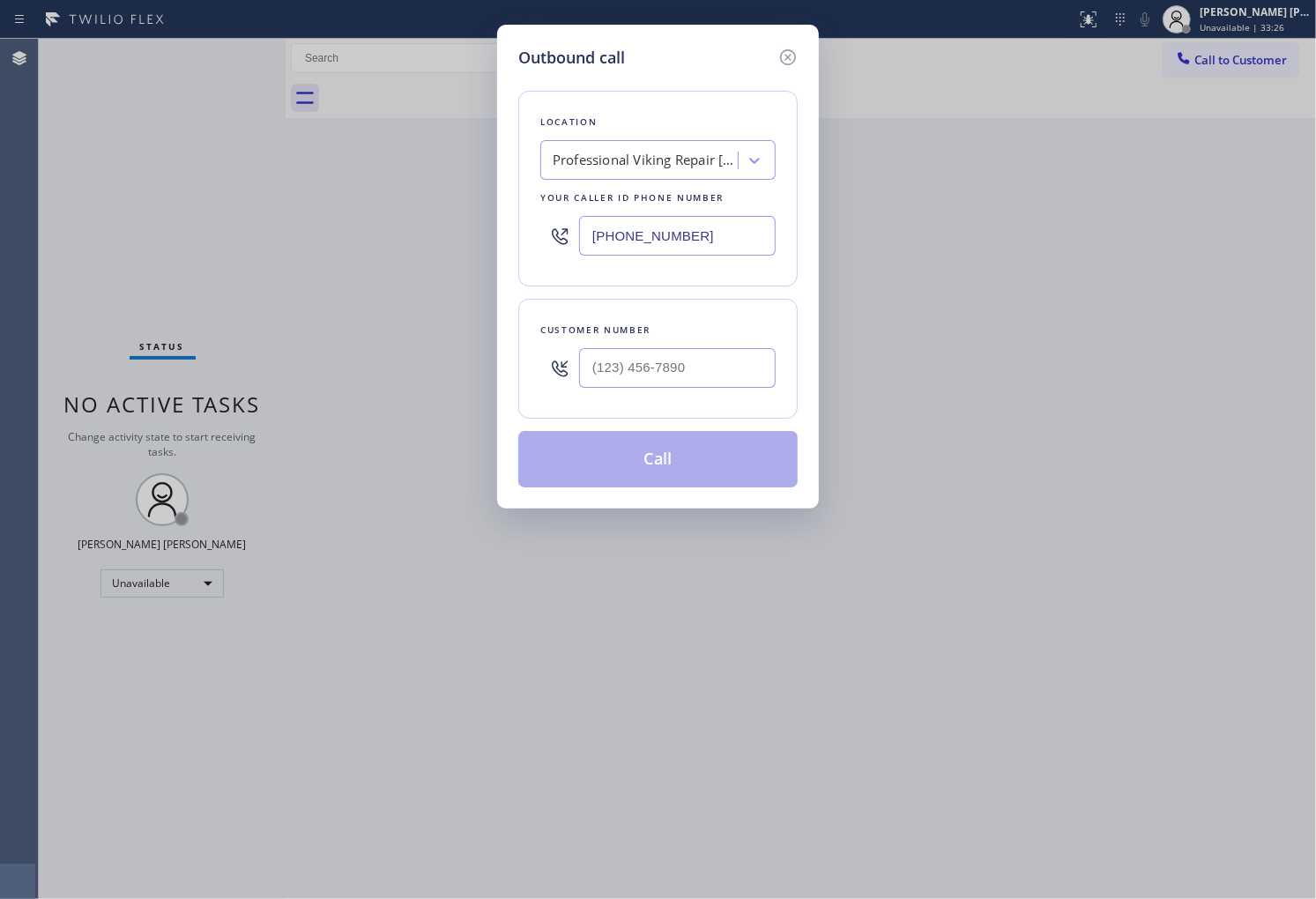
click at [591, 242] on input "(425) 215-0665" at bounding box center [677, 236] width 196 height 39
paste input "text"
type input "(425) 215-0665"
click at [666, 391] on div at bounding box center [677, 368] width 196 height 57
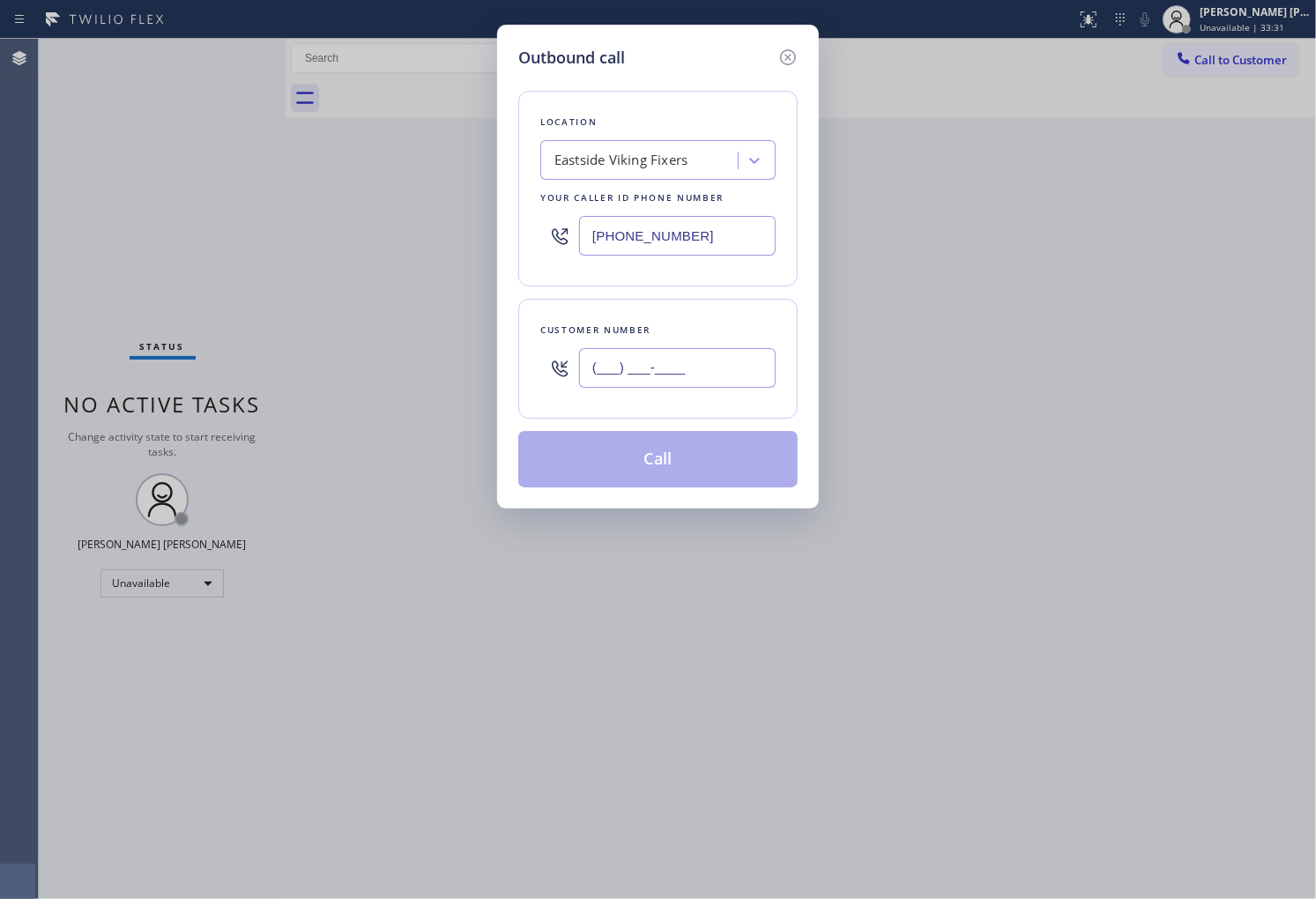
click at [646, 371] on input "(___) ___-____" at bounding box center [677, 368] width 196 height 39
paste input "410) 430-4950"
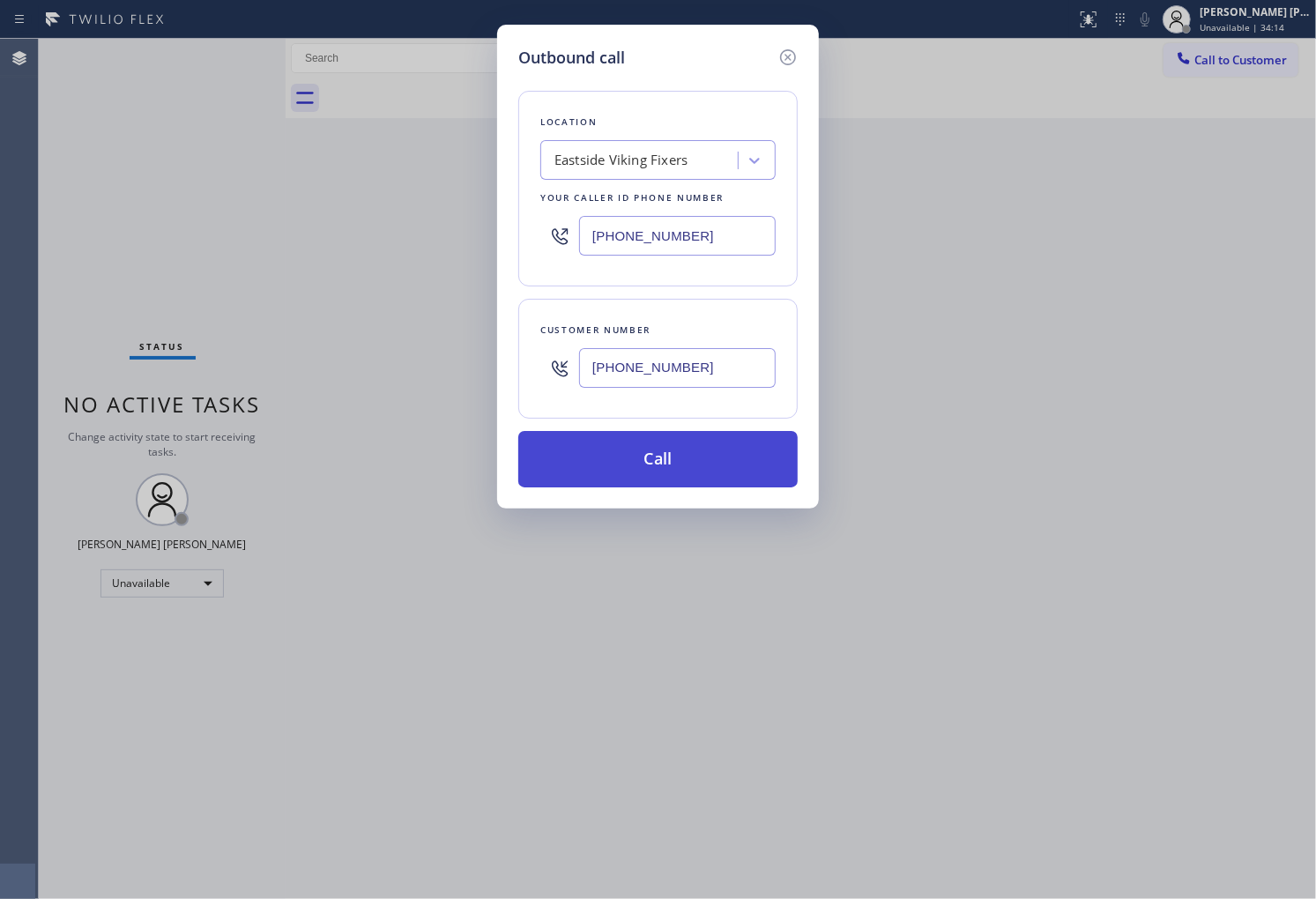
type input "(410) 430-4950"
click at [671, 469] on button "Call" at bounding box center [658, 459] width 279 height 56
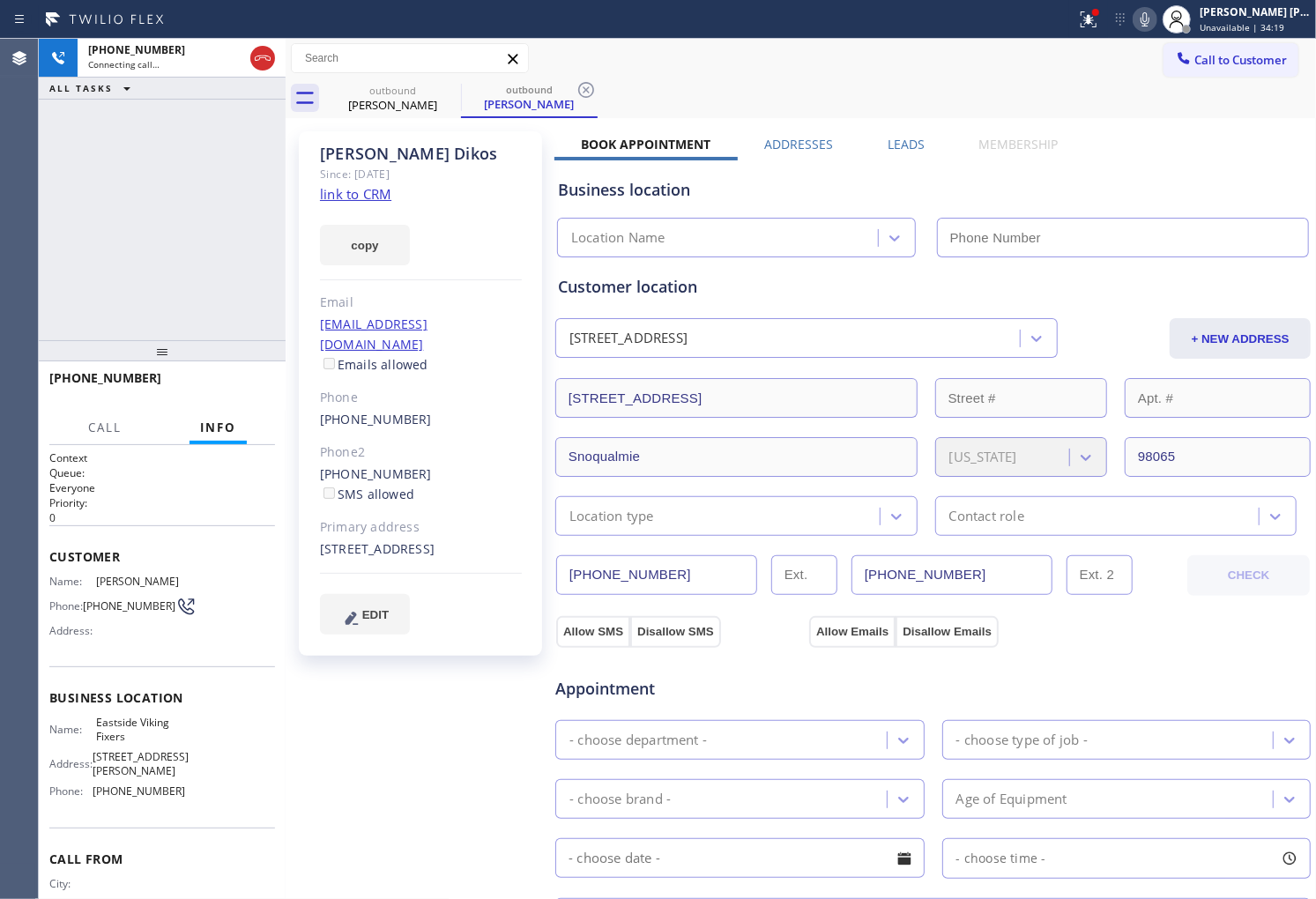
click at [1149, 21] on icon at bounding box center [1144, 20] width 9 height 14
click at [1108, 23] on div at bounding box center [1088, 19] width 39 height 21
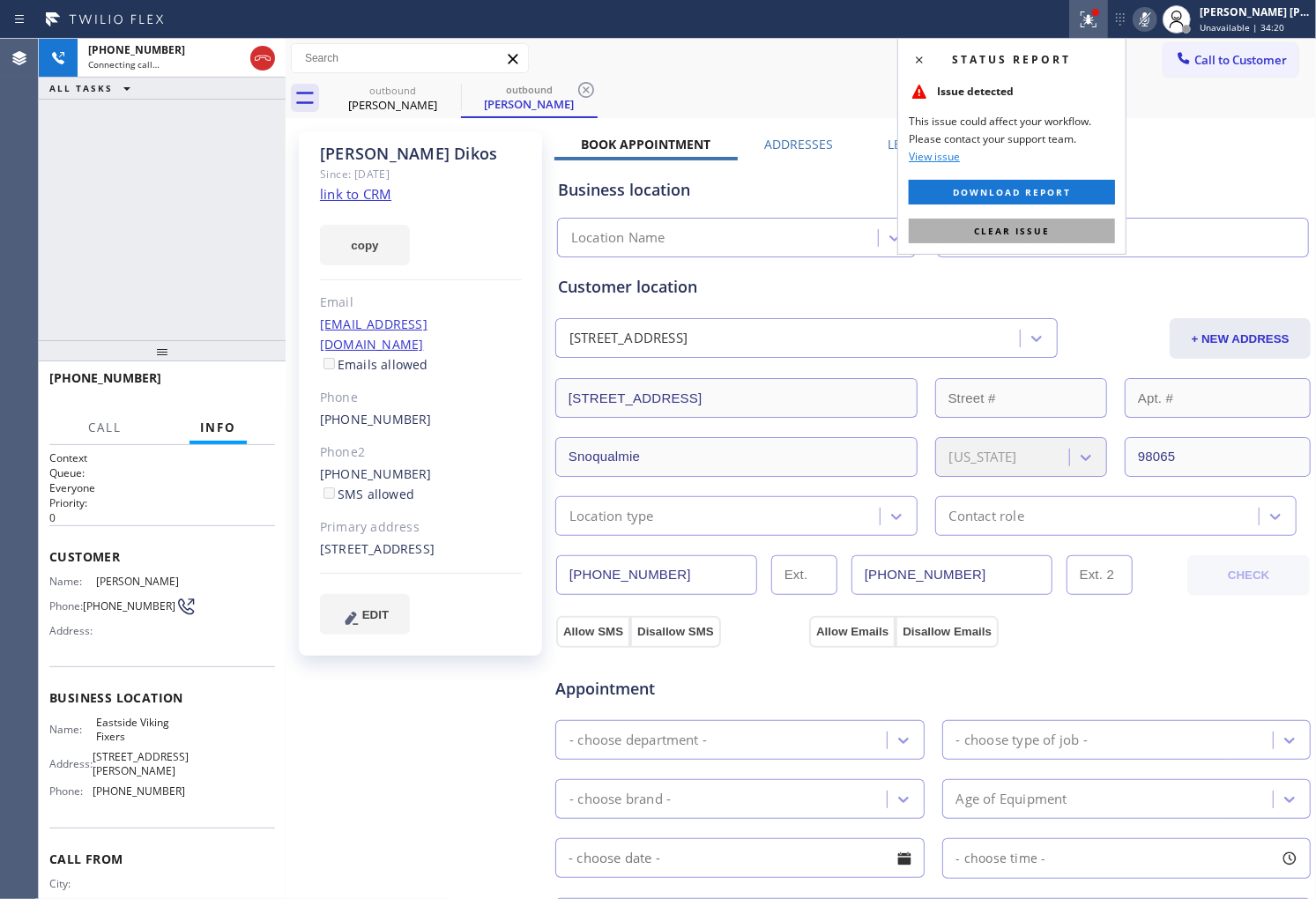
click at [999, 221] on button "Clear issue" at bounding box center [1012, 230] width 206 height 25
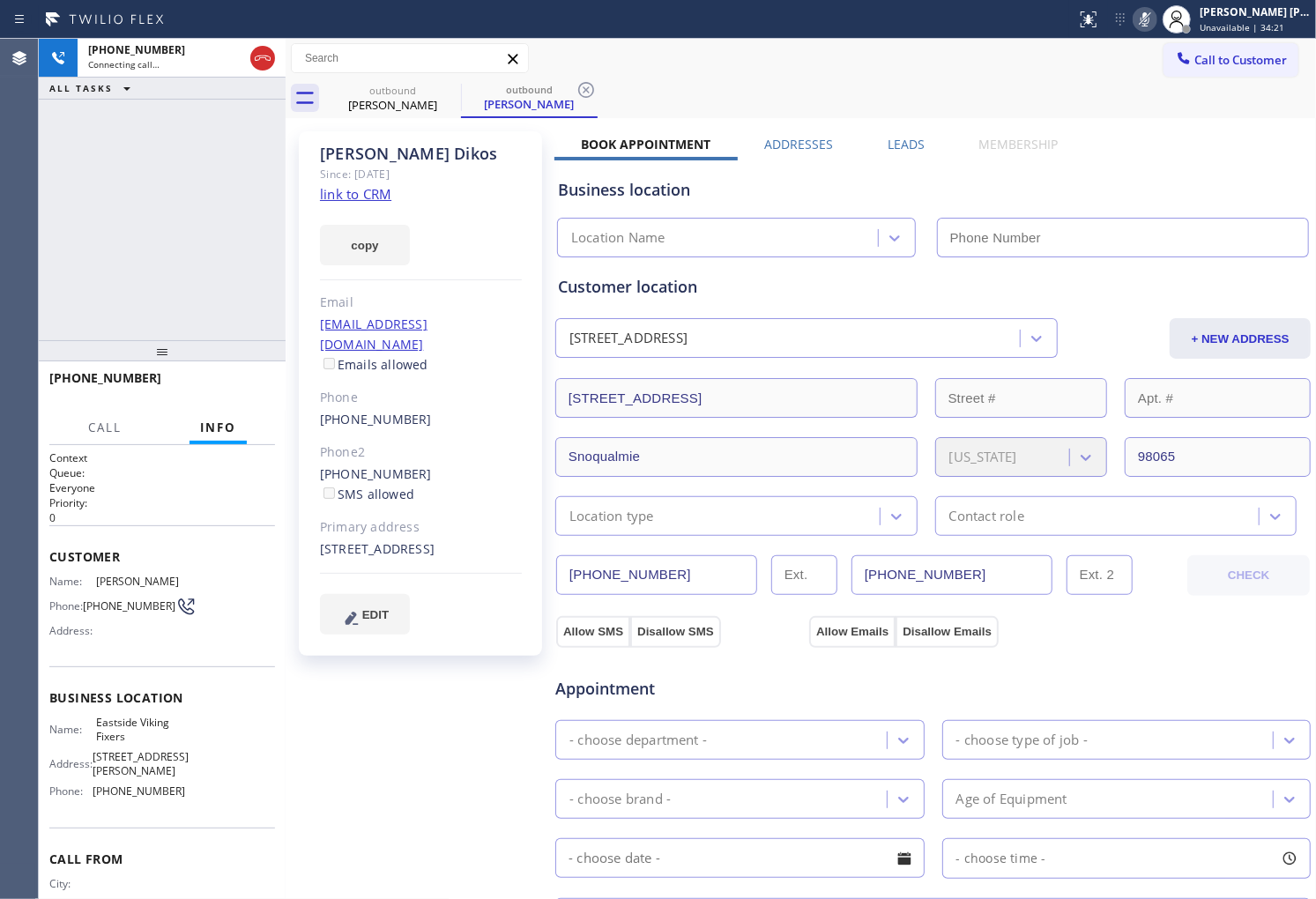
type input "(425) 215-0665"
click at [392, 147] on div "John Dikos" at bounding box center [421, 154] width 201 height 21
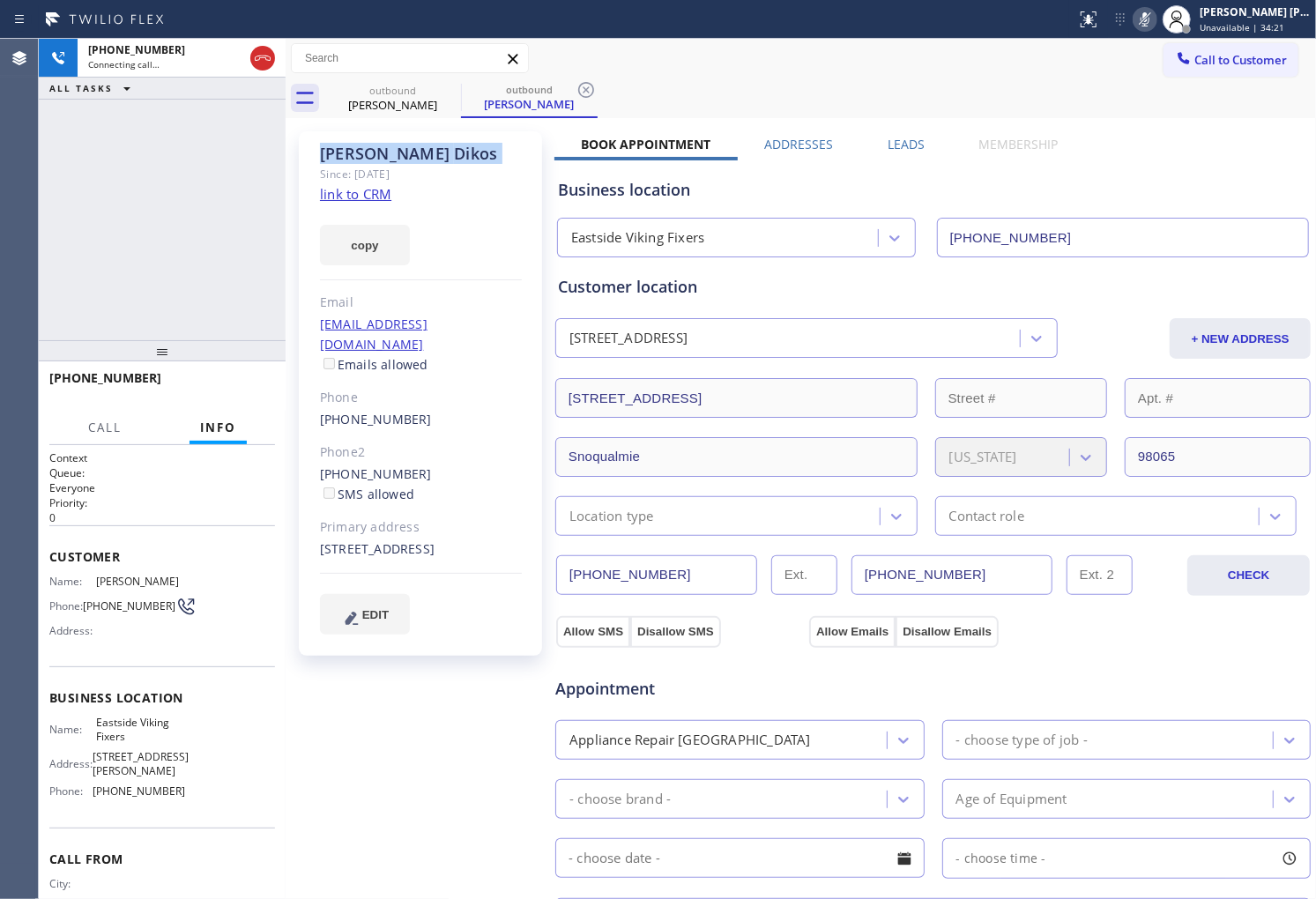
click at [392, 147] on div "John Dikos" at bounding box center [421, 154] width 201 height 21
click at [152, 225] on div "+14104304950 Connecting call… ALL TASKS ALL TASKS ACTIVE TASKS TASKS IN WRAP UP" at bounding box center [162, 188] width 247 height 301
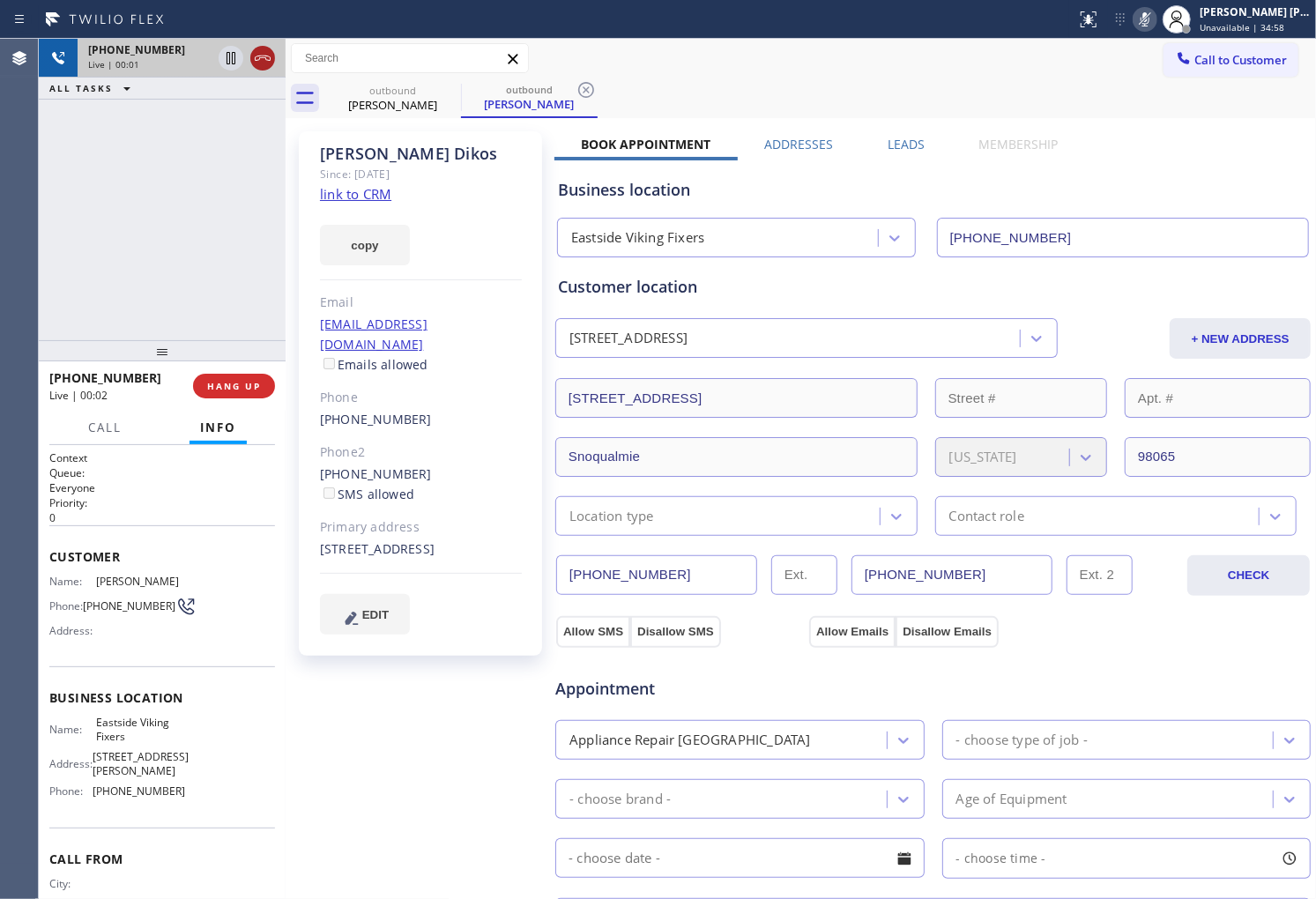
click at [256, 50] on icon at bounding box center [262, 57] width 21 height 21
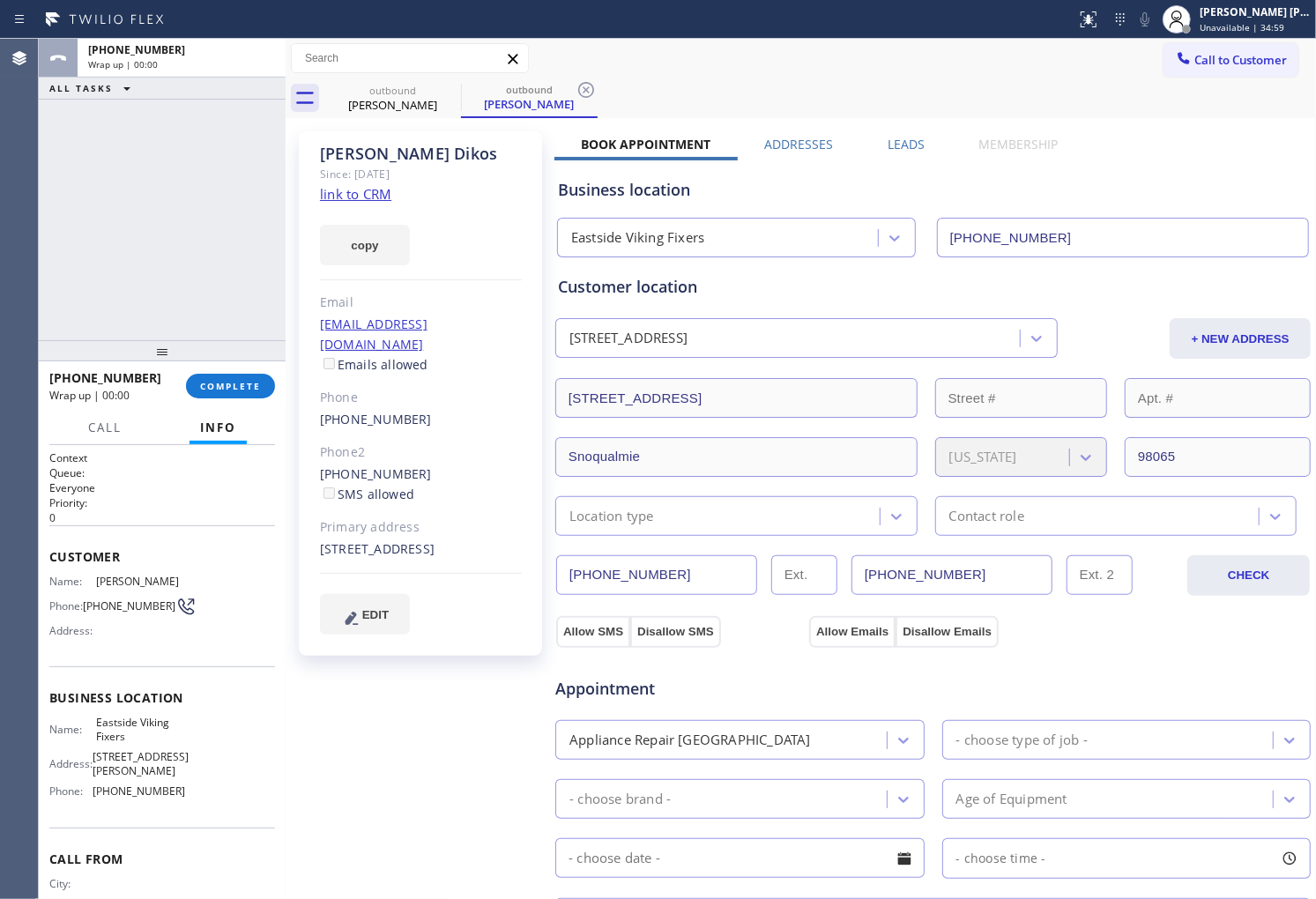
click at [893, 143] on label "Leads" at bounding box center [906, 144] width 38 height 17
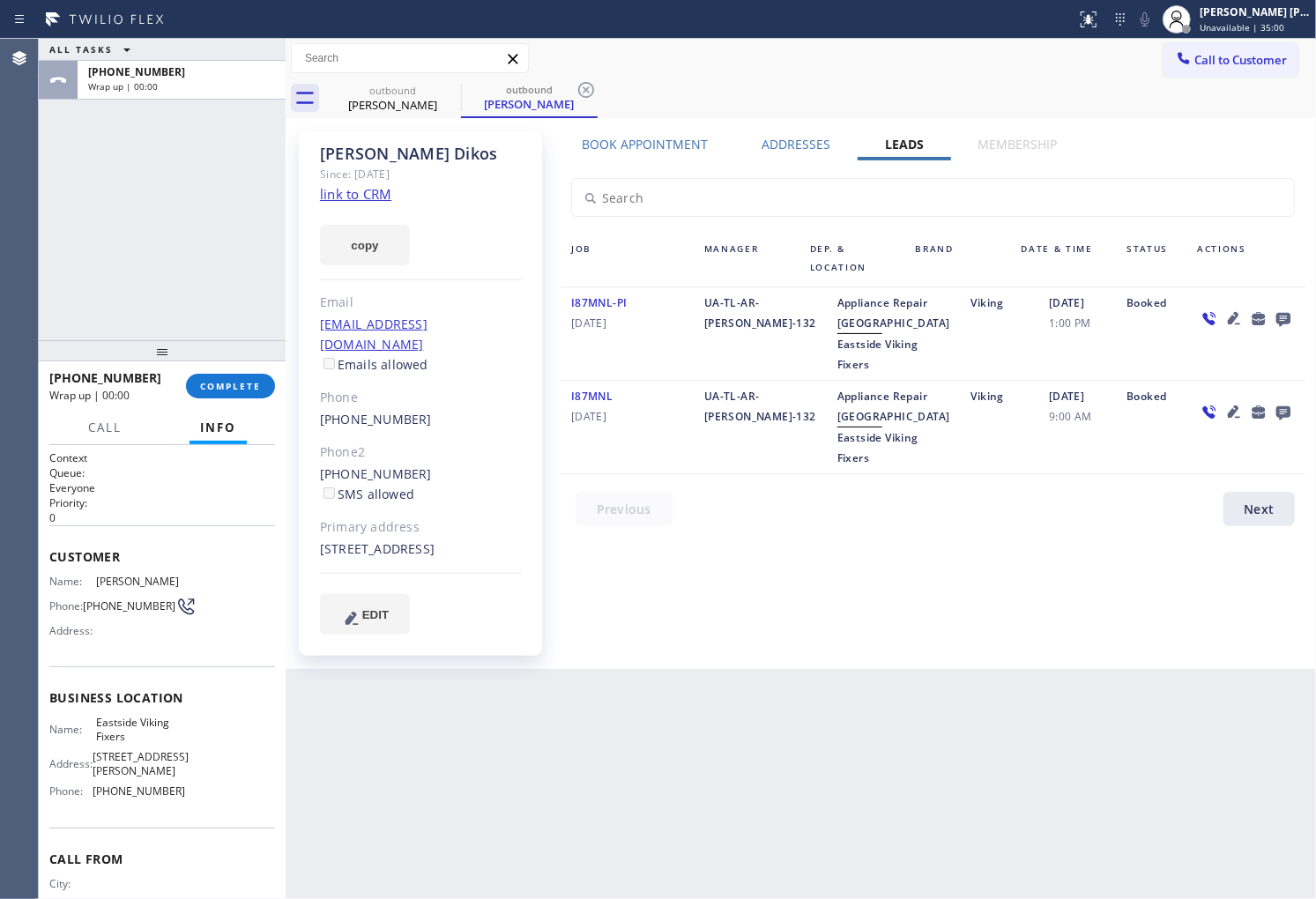
click at [1285, 318] on icon at bounding box center [1283, 320] width 14 height 14
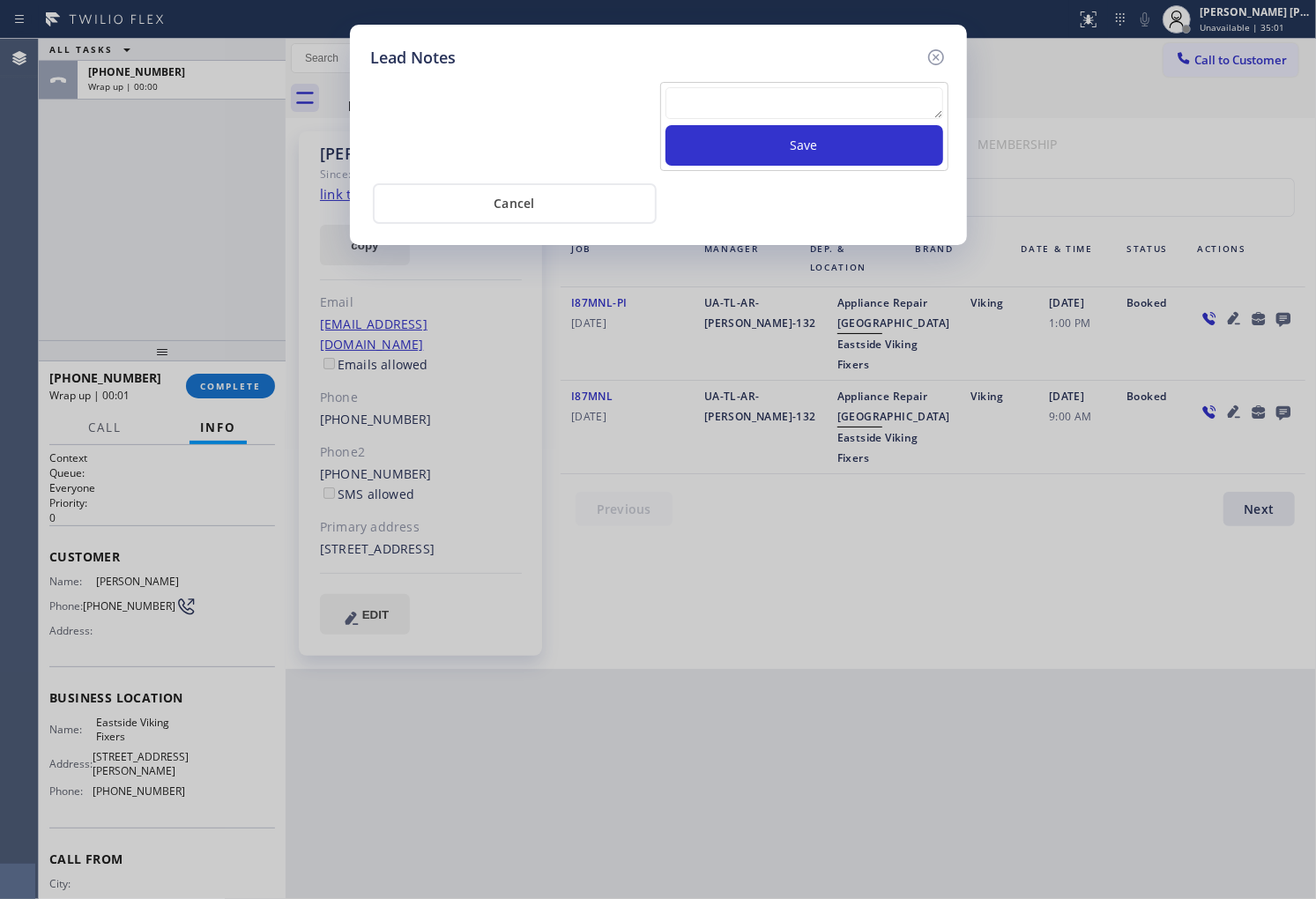
click at [750, 100] on textarea at bounding box center [804, 103] width 277 height 32
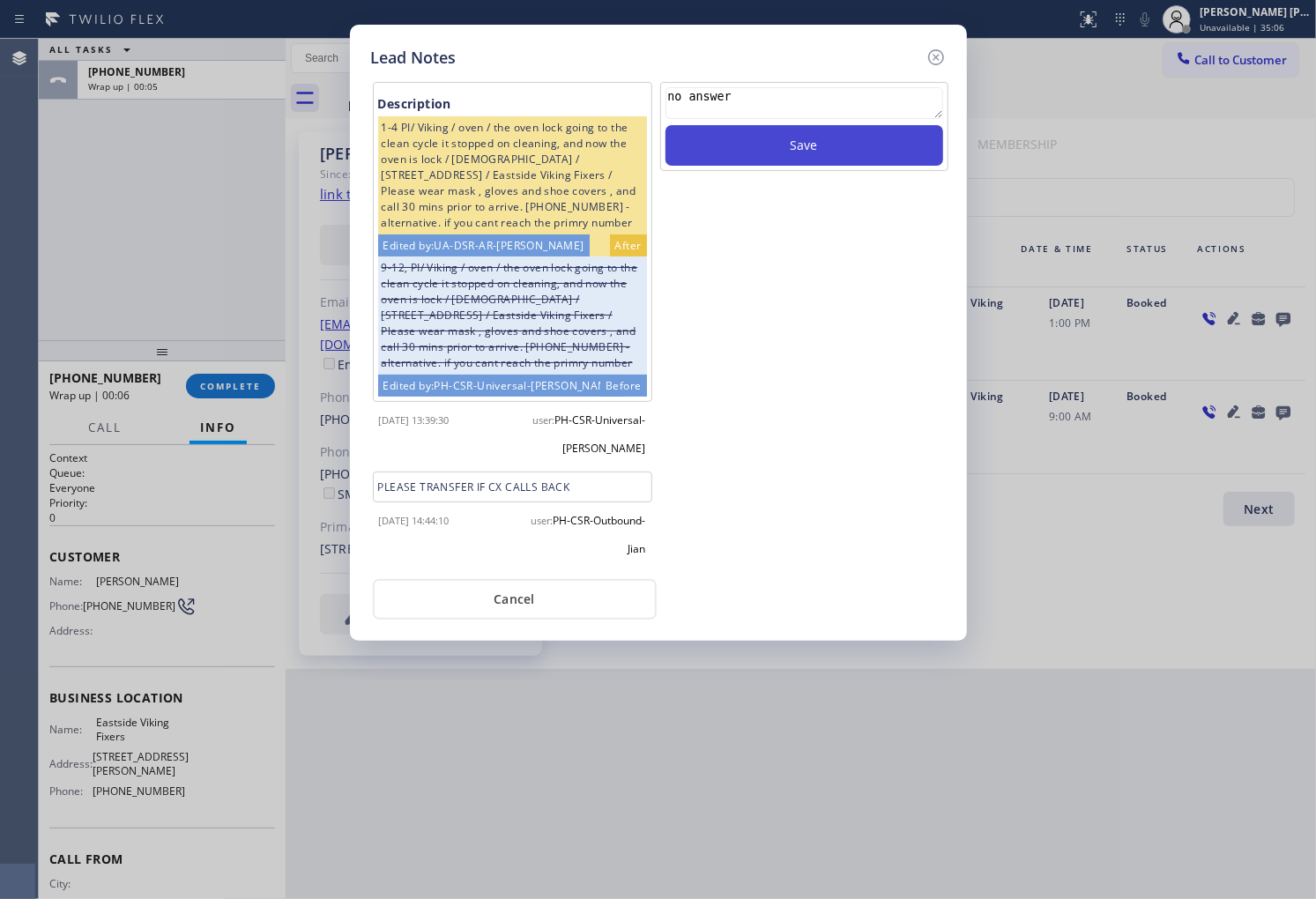
type textarea "no answer"
click at [762, 136] on button "Save" at bounding box center [804, 145] width 277 height 40
click at [932, 50] on icon at bounding box center [936, 56] width 21 height 21
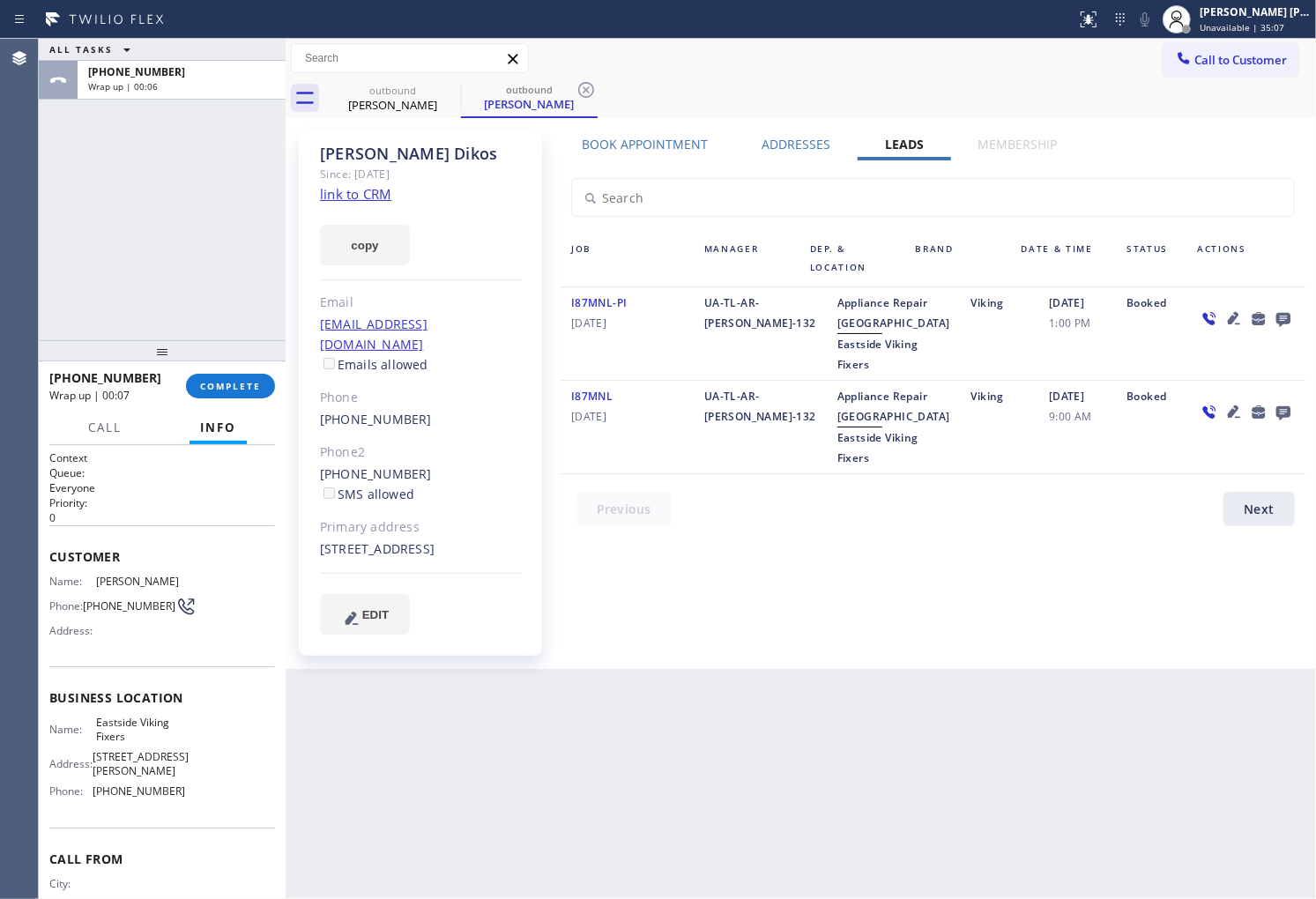
click at [186, 399] on div "+14104304950 Wrap up | 00:07" at bounding box center [117, 386] width 136 height 45
click at [207, 389] on span "COMPLETE" at bounding box center [231, 386] width 61 height 13
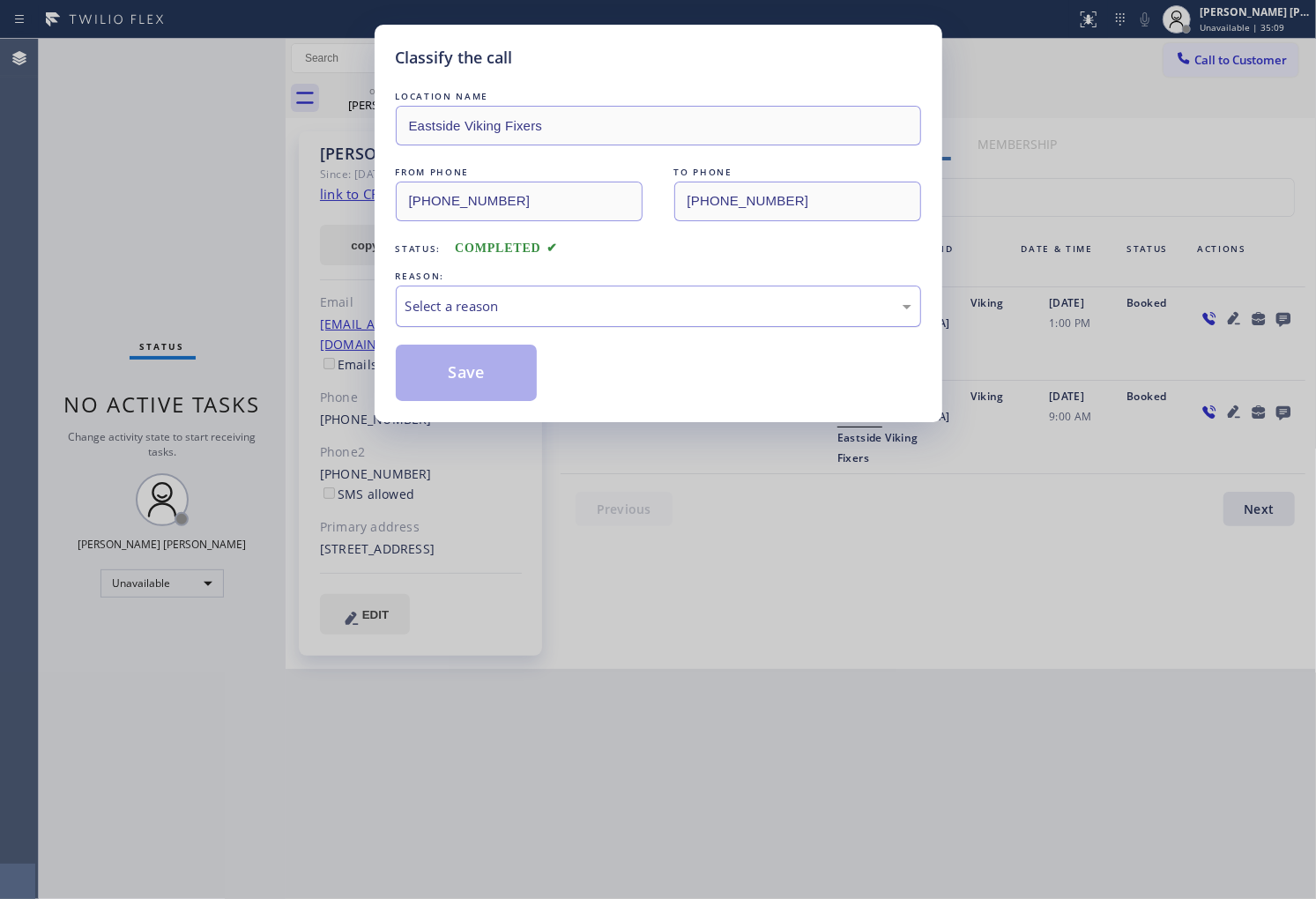
click at [515, 321] on div "Select a reason" at bounding box center [658, 306] width 525 height 41
click at [458, 381] on button "Save" at bounding box center [467, 372] width 142 height 56
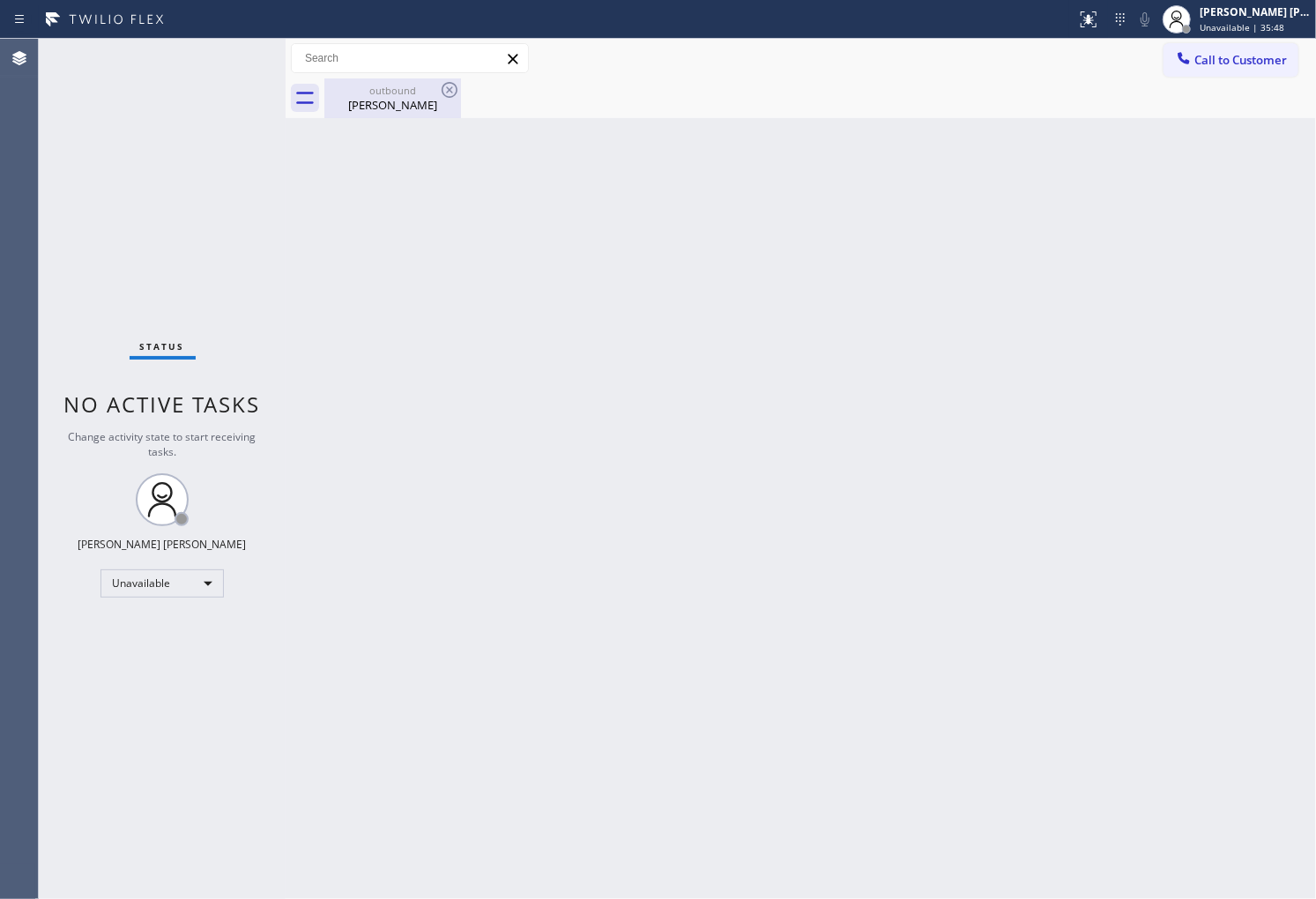
drag, startPoint x: 422, startPoint y: 116, endPoint x: 444, endPoint y: 108, distance: 23.4
click at [424, 115] on div "outbound John Dikos" at bounding box center [392, 98] width 133 height 39
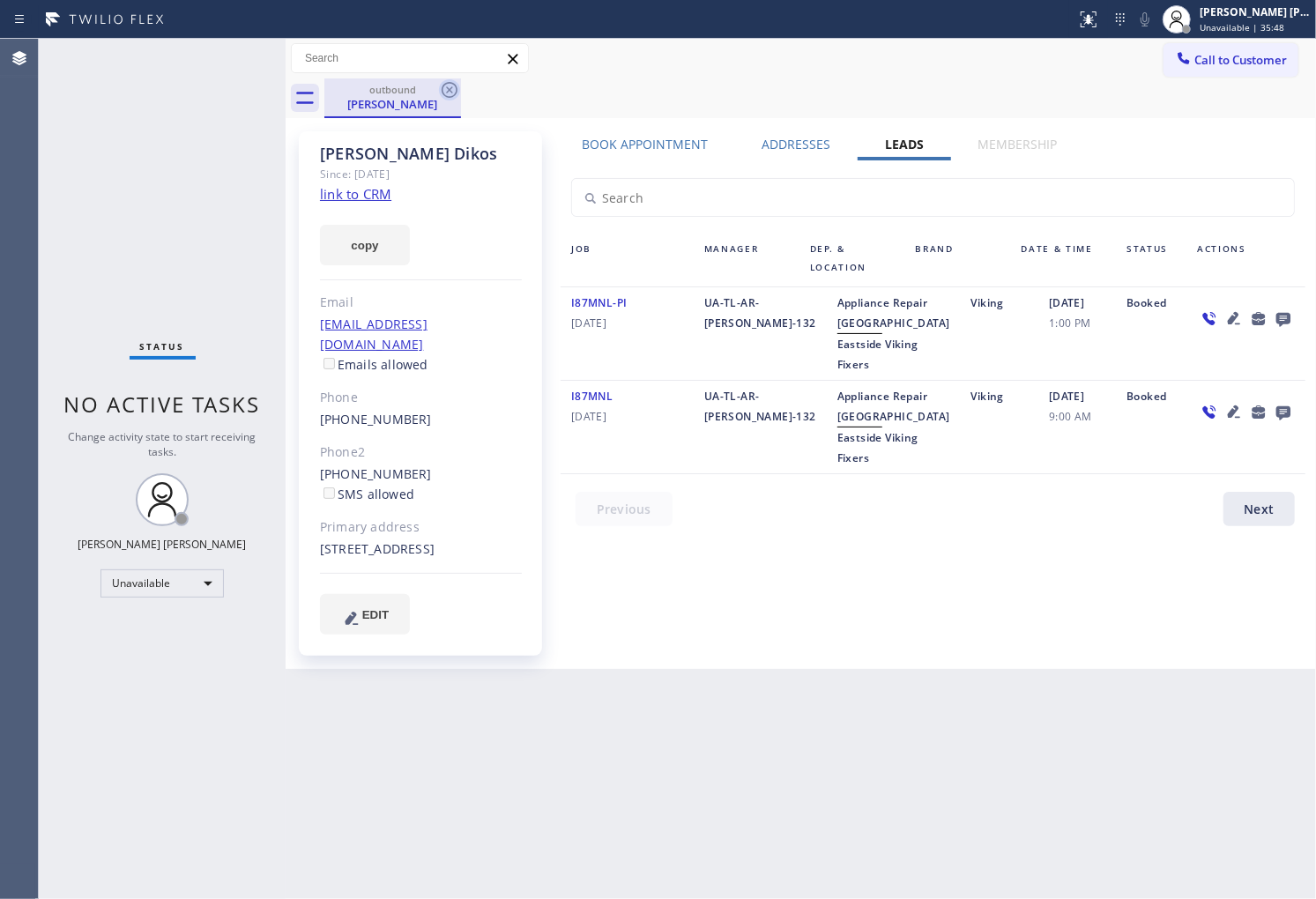
click at [451, 91] on icon at bounding box center [449, 90] width 16 height 16
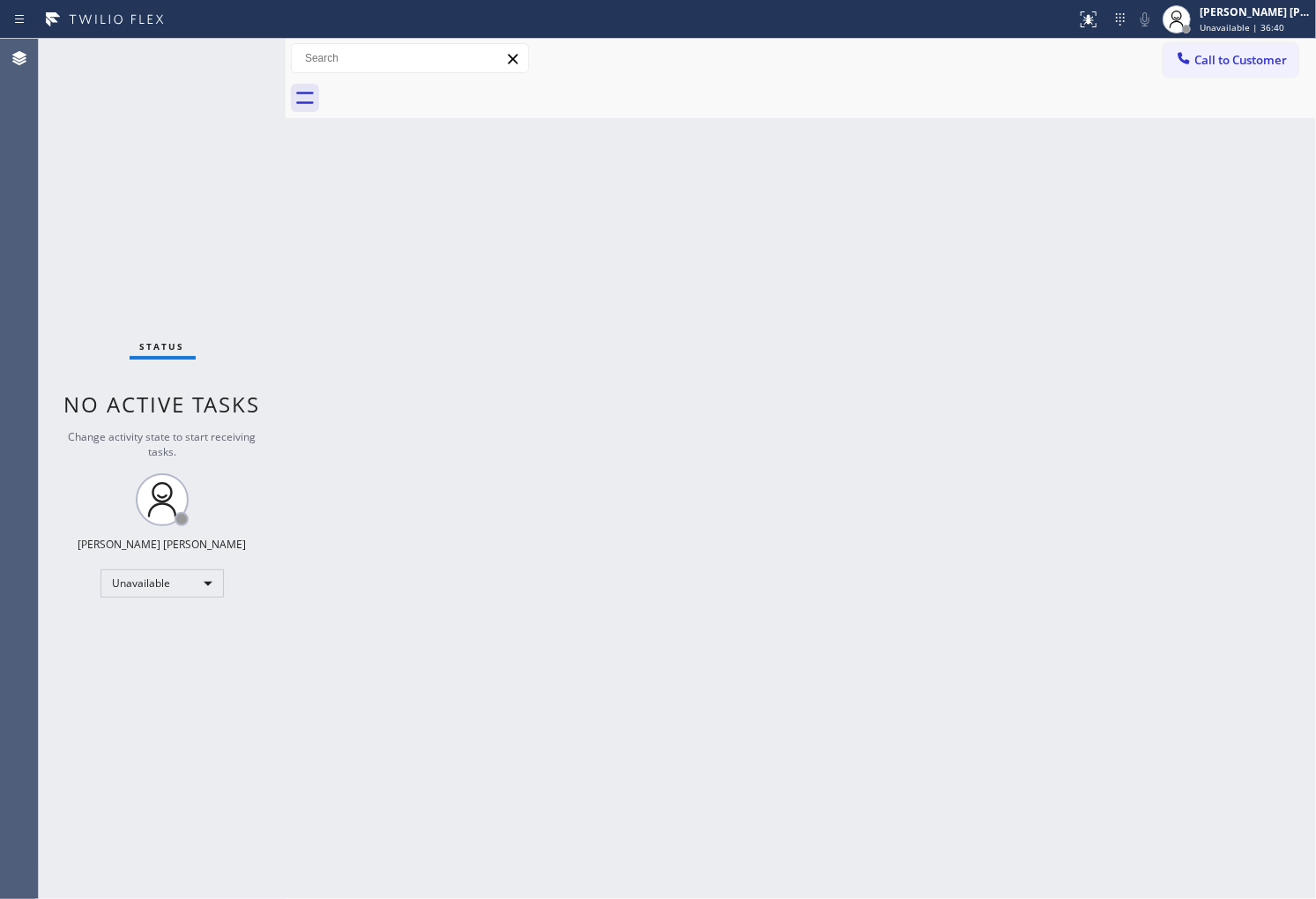
drag, startPoint x: 0, startPoint y: 404, endPoint x: 41, endPoint y: 428, distance: 47.5
click at [2, 408] on div "Agent Desktop" at bounding box center [19, 468] width 38 height 860
click at [1232, 57] on span "Call to Customer" at bounding box center [1241, 60] width 93 height 16
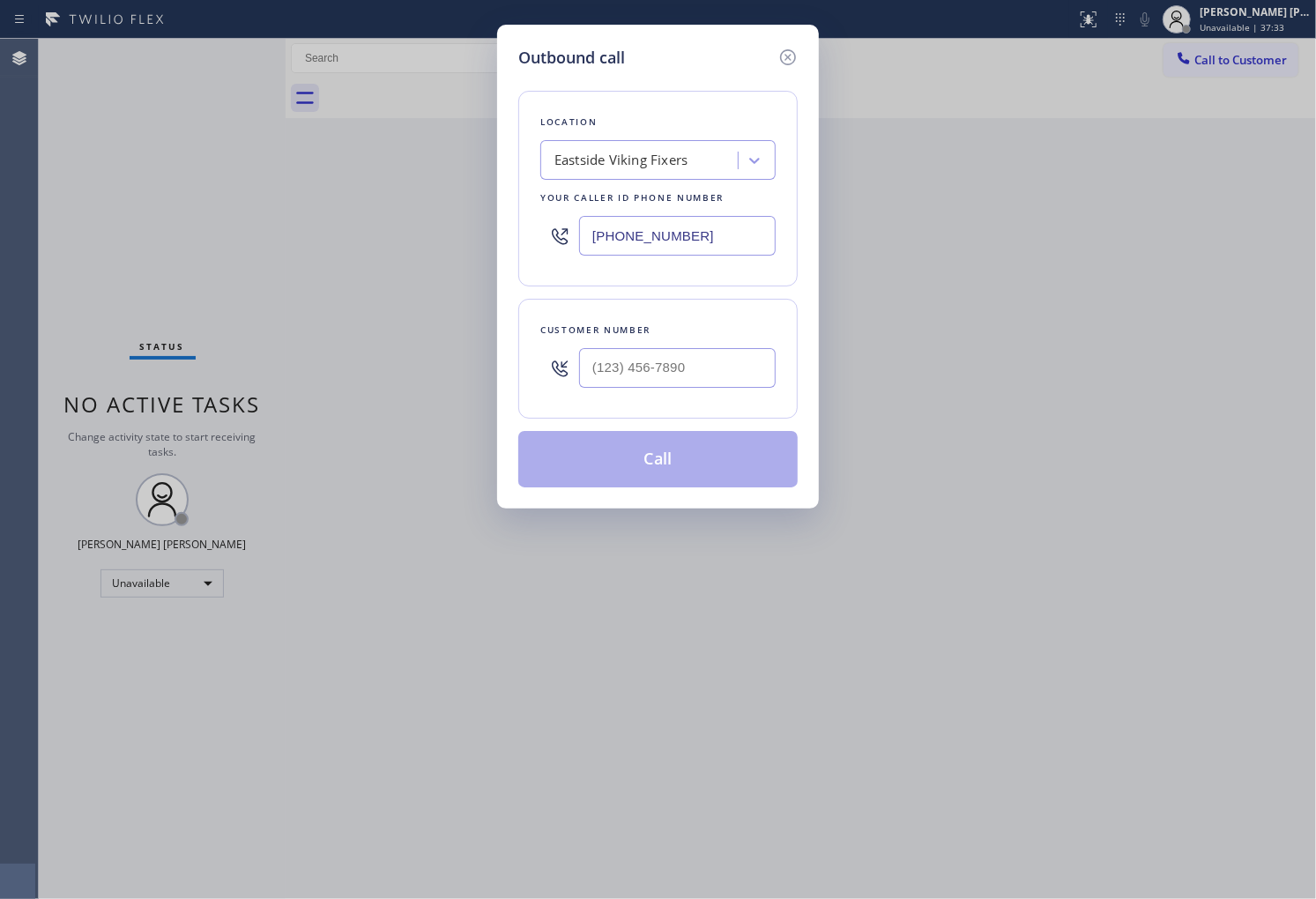
click at [682, 235] on input "(425) 215-0665" at bounding box center [677, 236] width 196 height 39
paste input "650) 699-6526"
type input "(650) 699-6526"
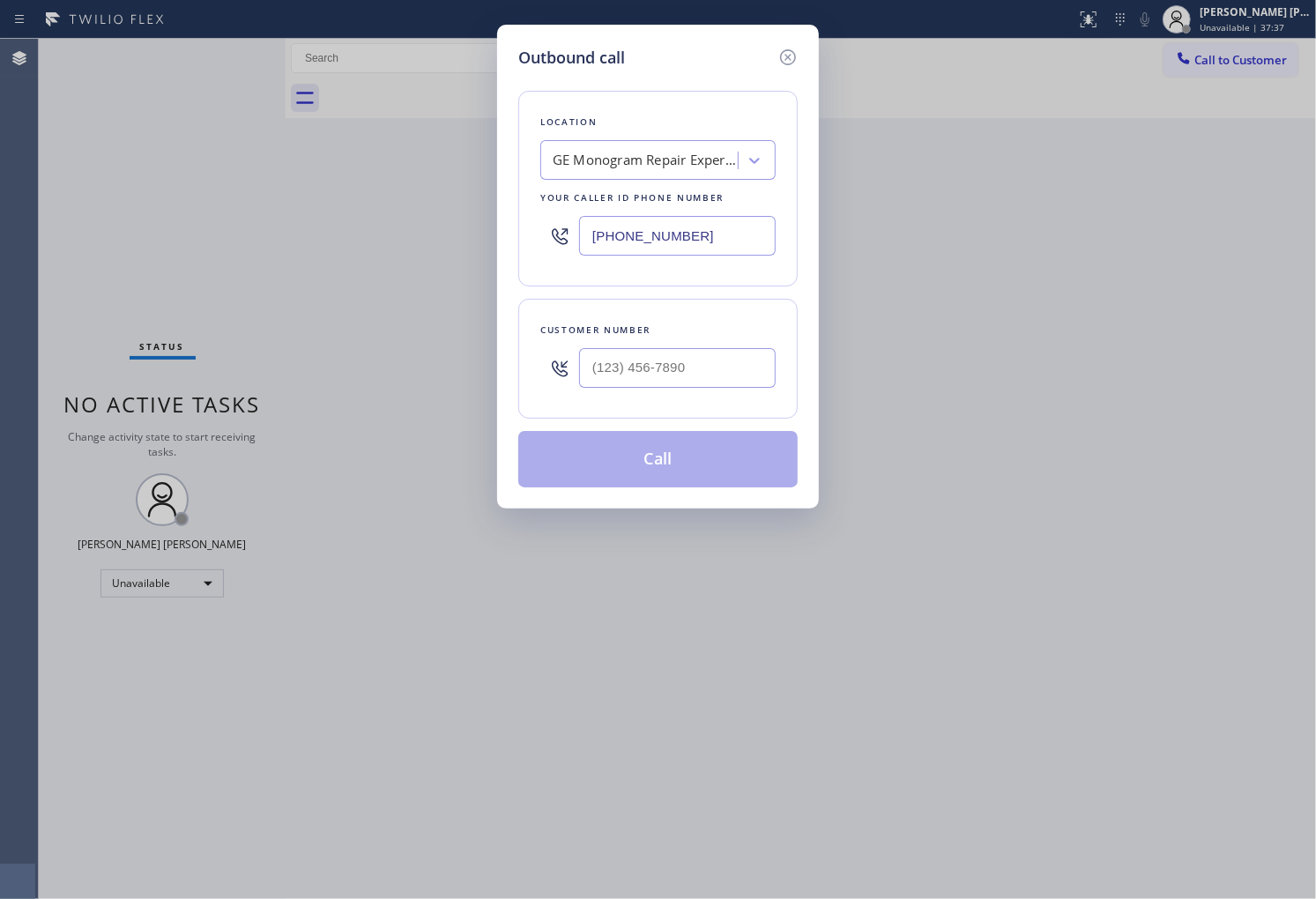
click at [743, 401] on div "Customer number" at bounding box center [658, 358] width 279 height 119
click at [736, 382] on input "(___) ___-____" at bounding box center [677, 368] width 196 height 39
paste input "650) 963-9106"
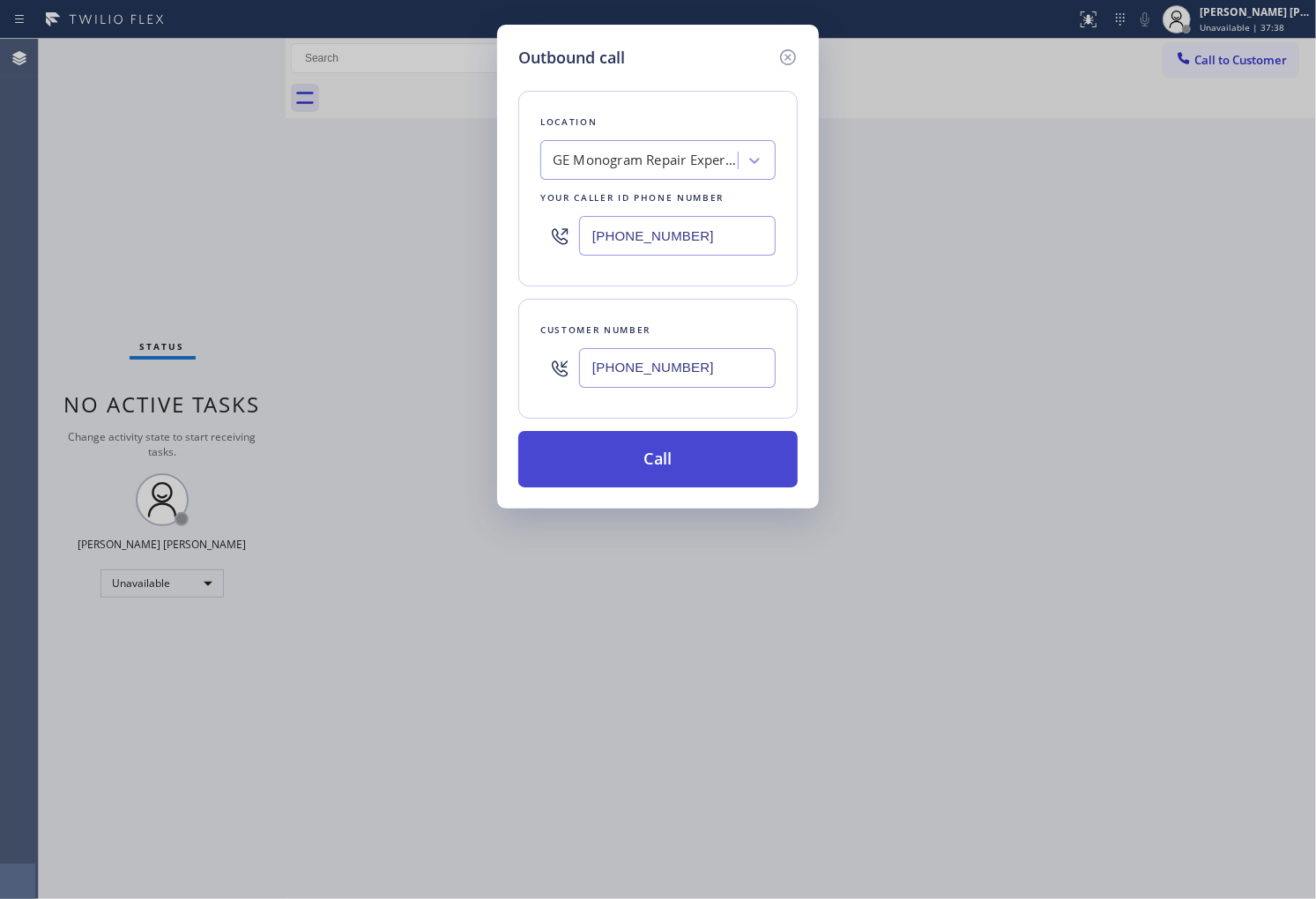
type input "(650) 963-9106"
click at [705, 446] on button "Call" at bounding box center [658, 459] width 279 height 56
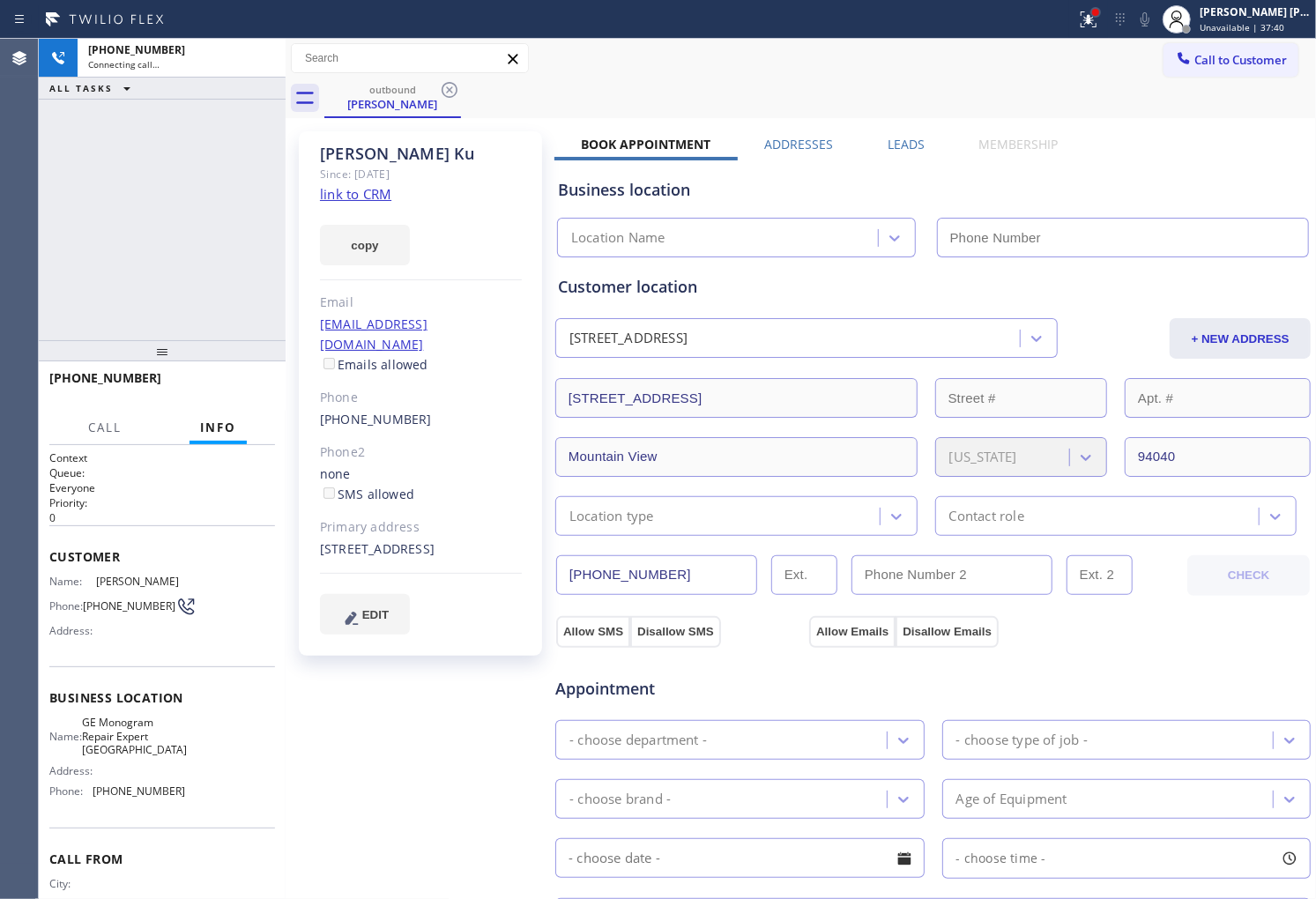
click at [1099, 13] on div at bounding box center [1095, 12] width 7 height 7
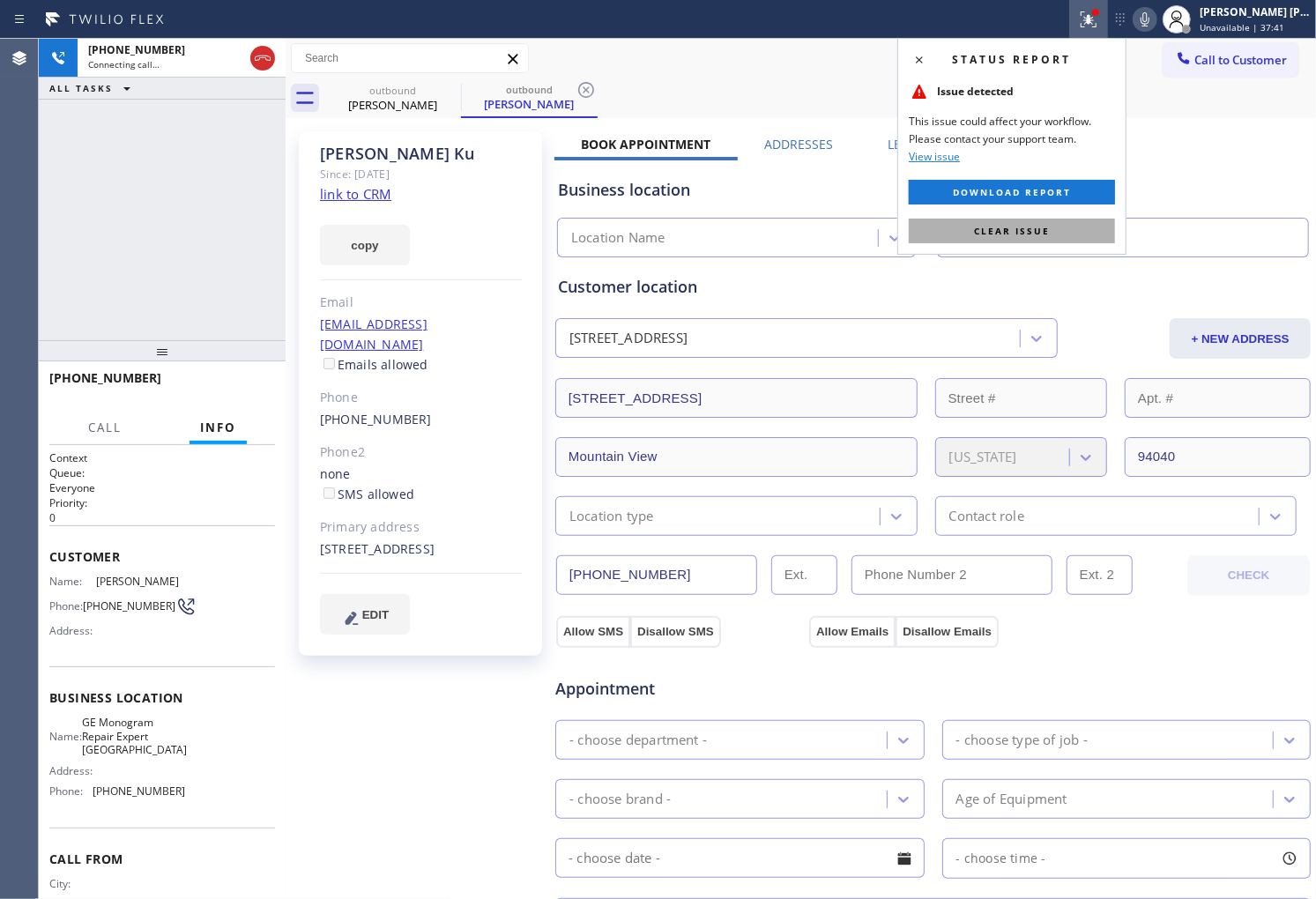
click at [1059, 223] on button "Clear issue" at bounding box center [1012, 230] width 206 height 25
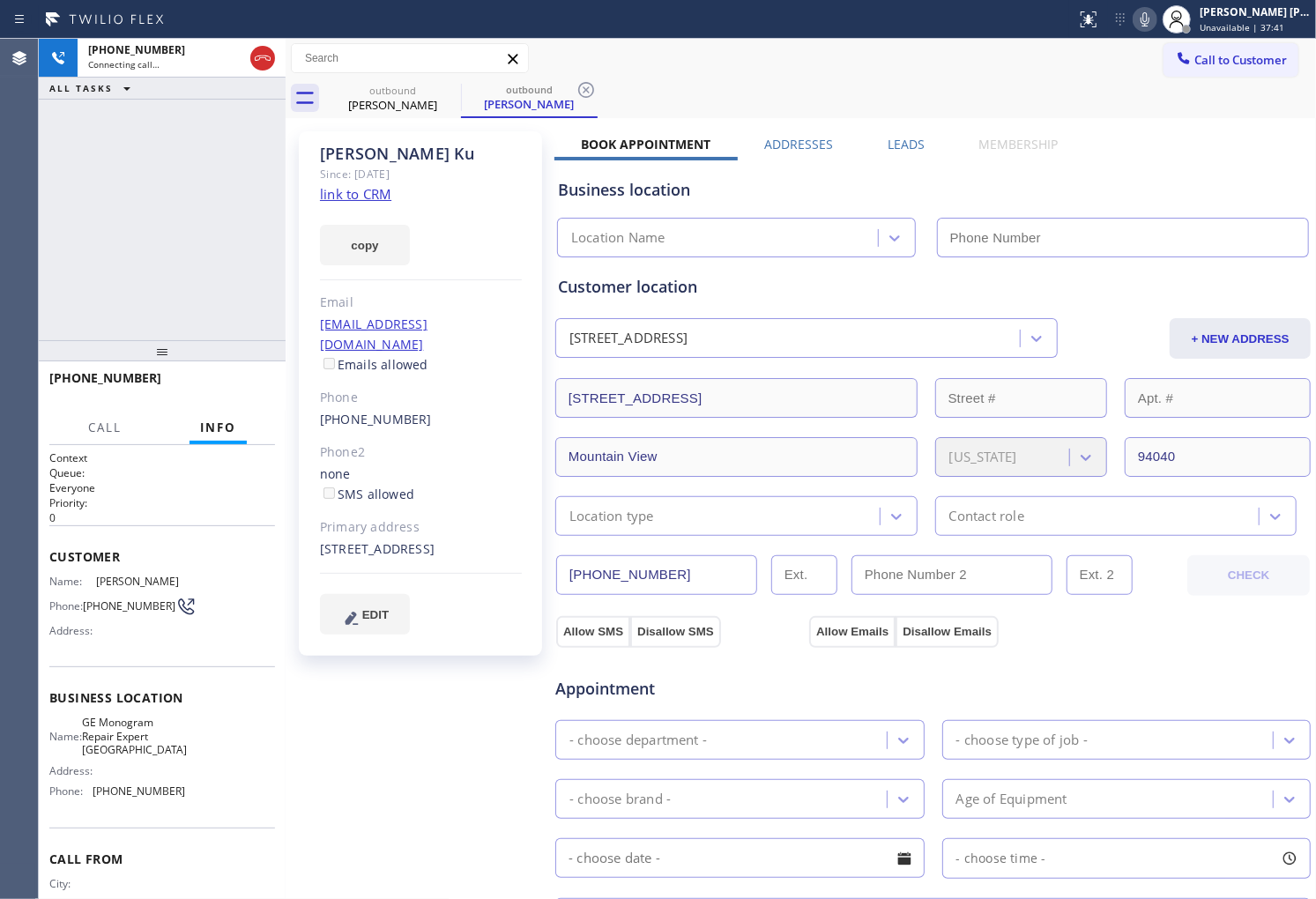
click at [339, 152] on div "Lidia Ku" at bounding box center [421, 154] width 201 height 21
click at [59, 222] on div "+16509639106 Connecting call… ALL TASKS ALL TASKS ACTIVE TASKS TASKS IN WRAP UP" at bounding box center [162, 188] width 247 height 301
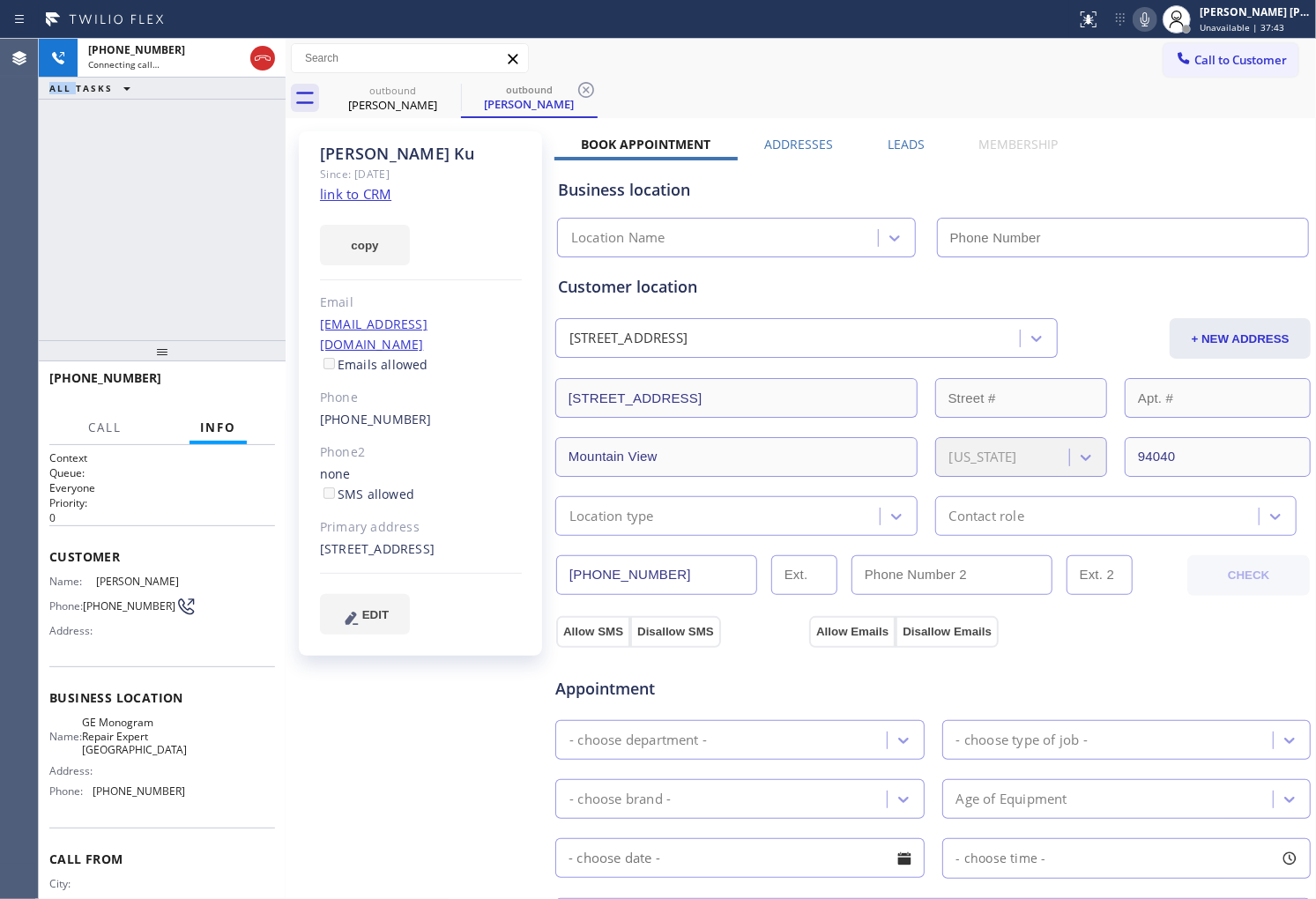
type input "(650) 699-6526"
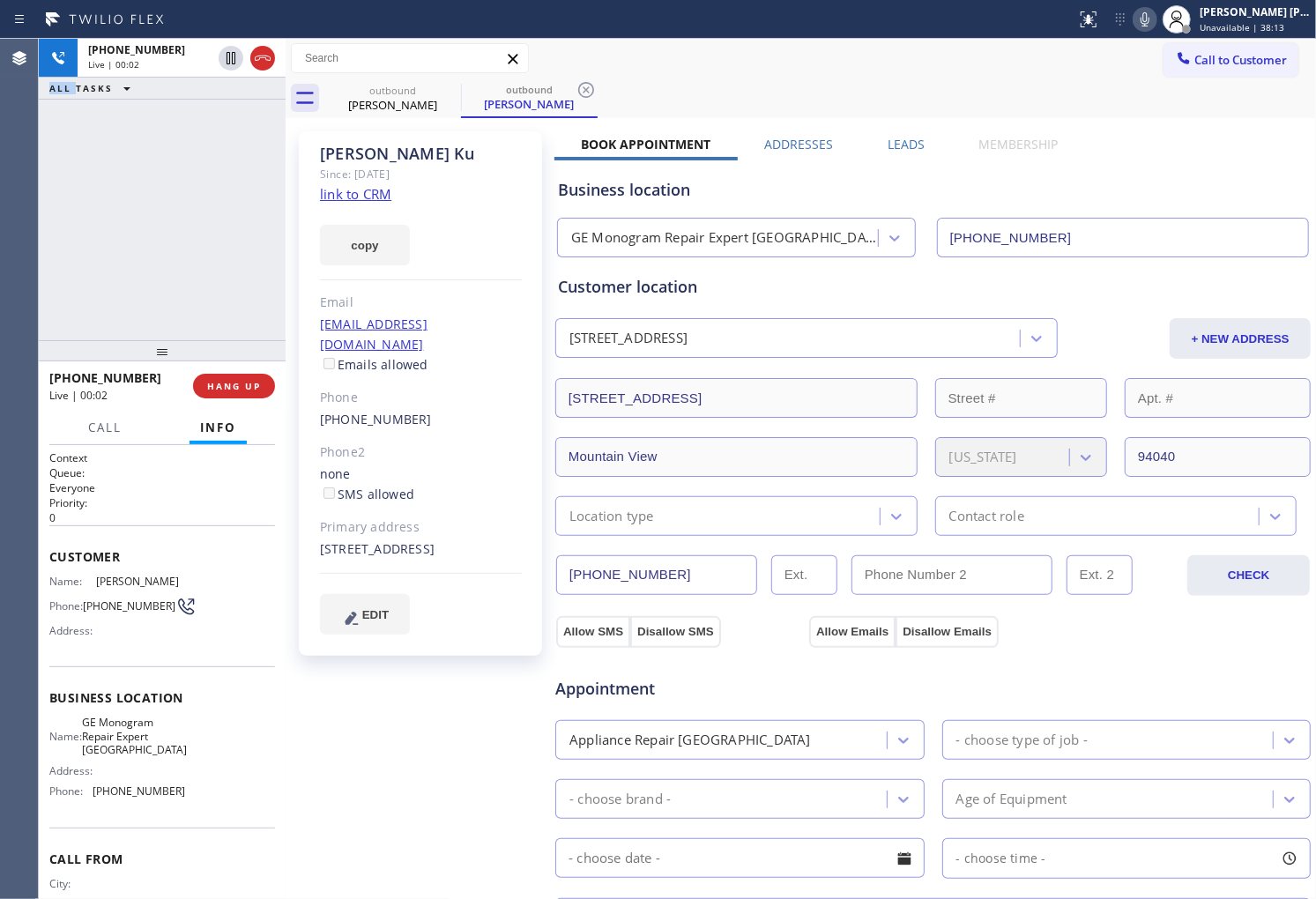
click at [0, 256] on div "Agent Desktop" at bounding box center [19, 468] width 38 height 860
click at [270, 55] on icon at bounding box center [262, 57] width 21 height 21
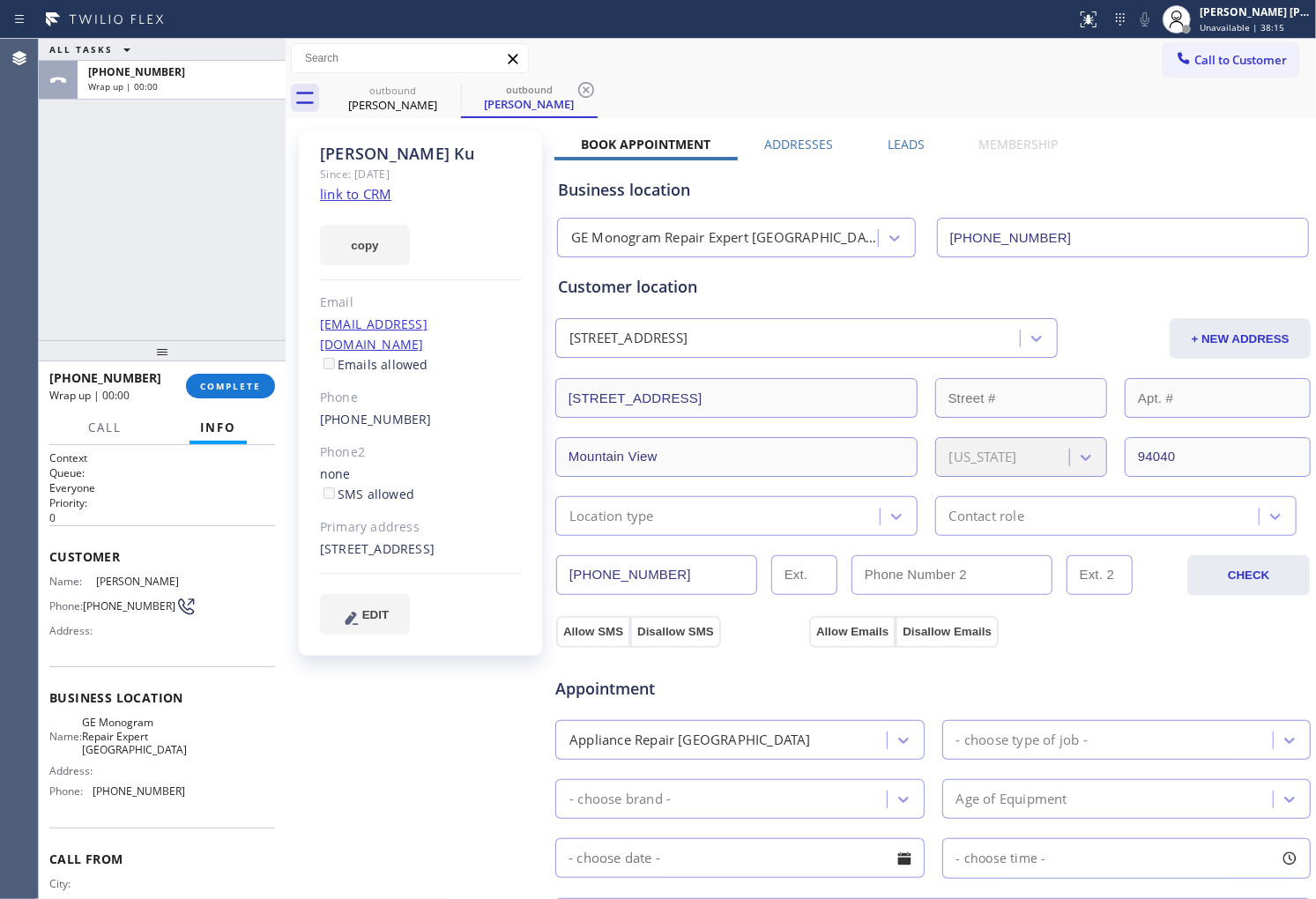
click at [906, 144] on label "Leads" at bounding box center [906, 144] width 38 height 17
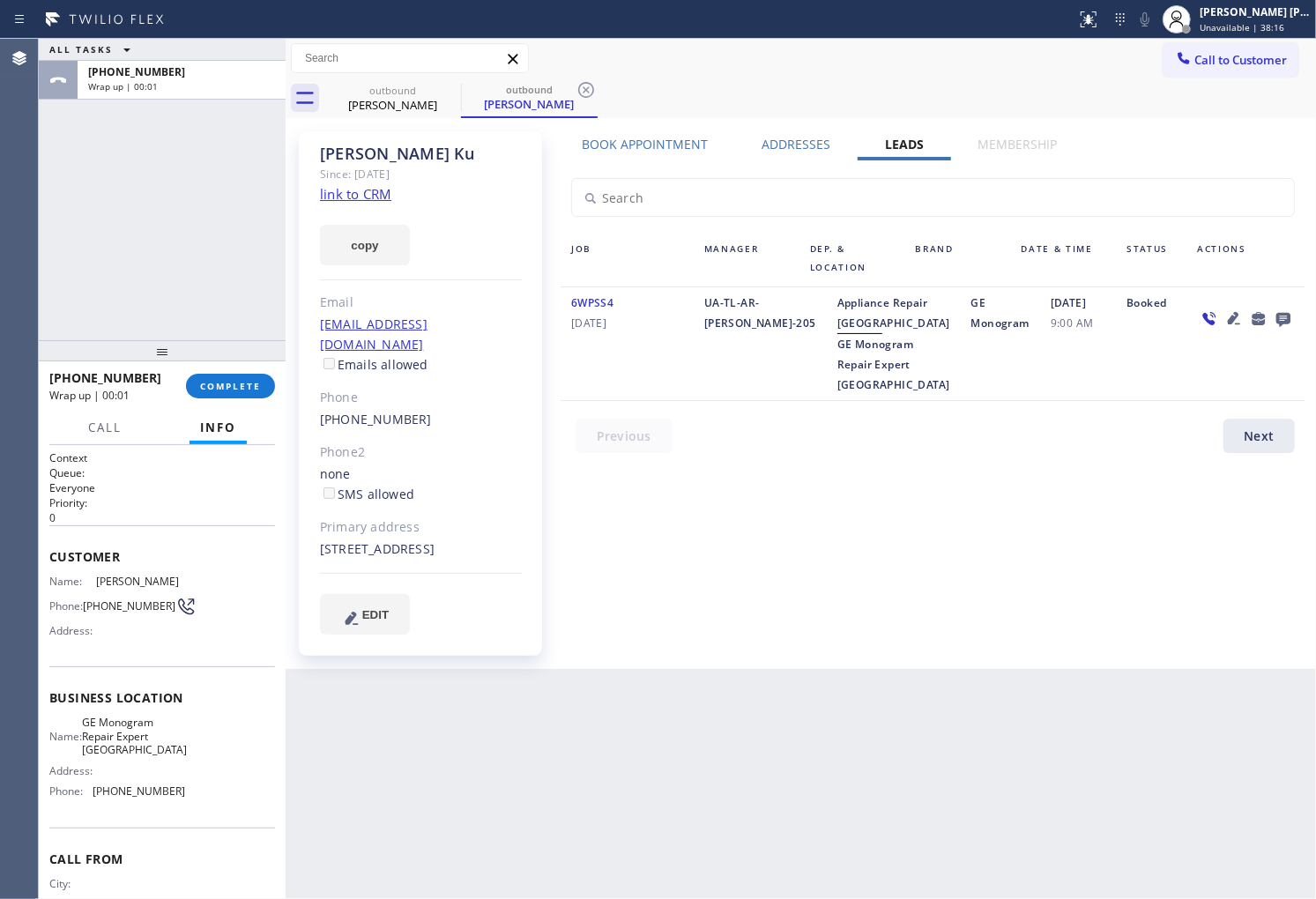
click at [1285, 319] on icon at bounding box center [1283, 320] width 14 height 14
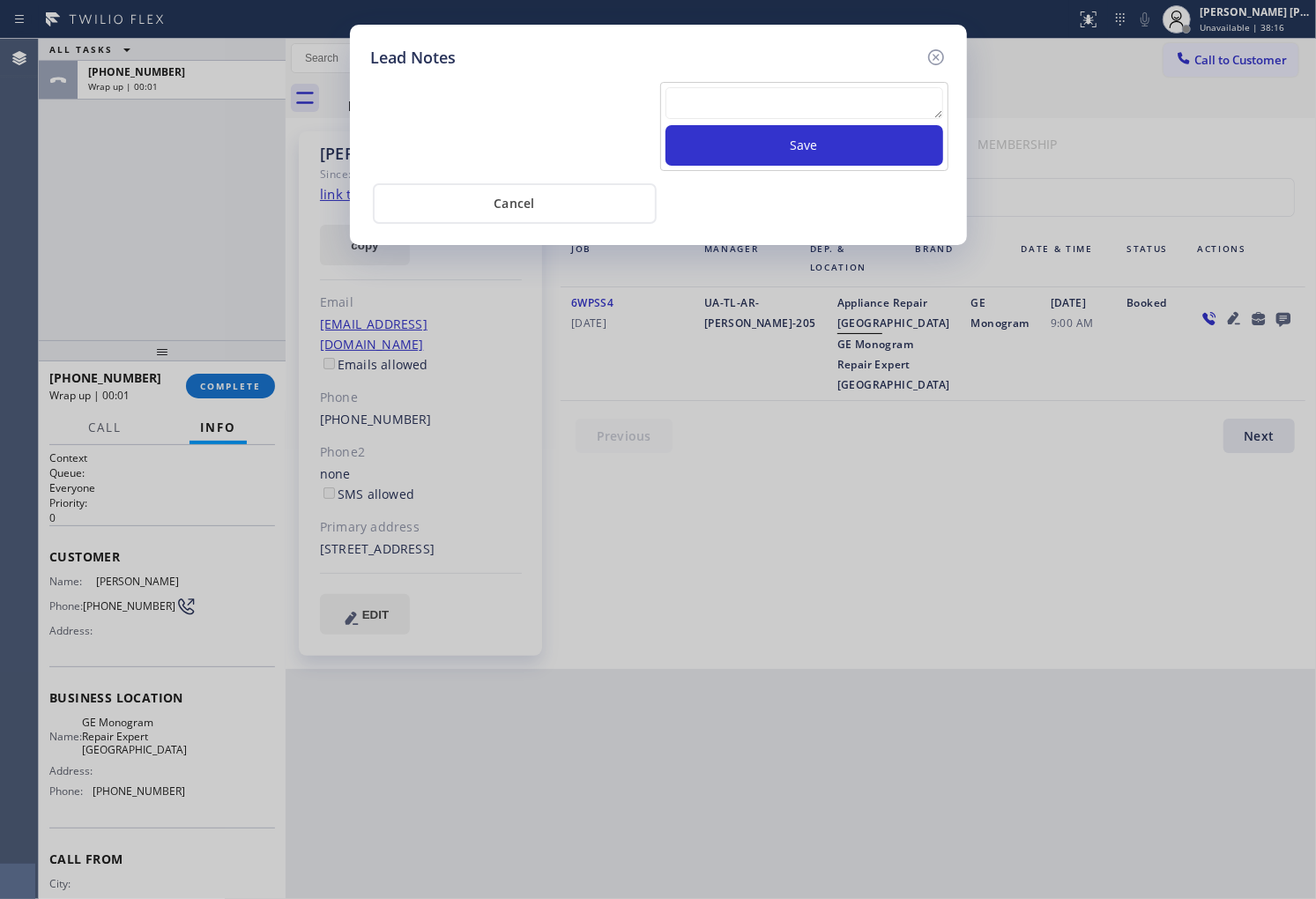
click at [866, 100] on textarea at bounding box center [804, 103] width 277 height 32
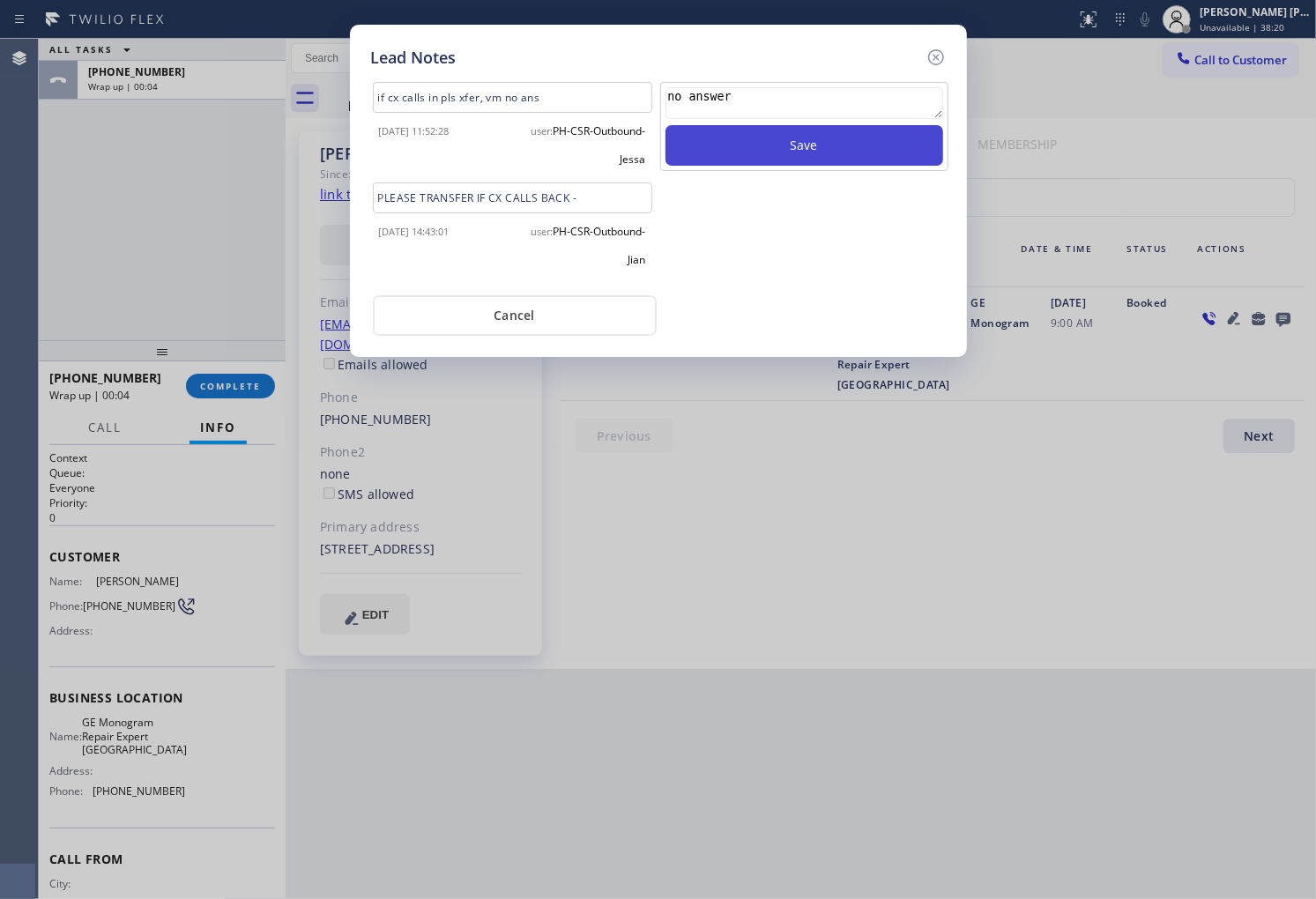
type textarea "no answer"
click at [843, 133] on button "Save" at bounding box center [804, 145] width 277 height 40
click at [931, 59] on icon at bounding box center [936, 56] width 21 height 21
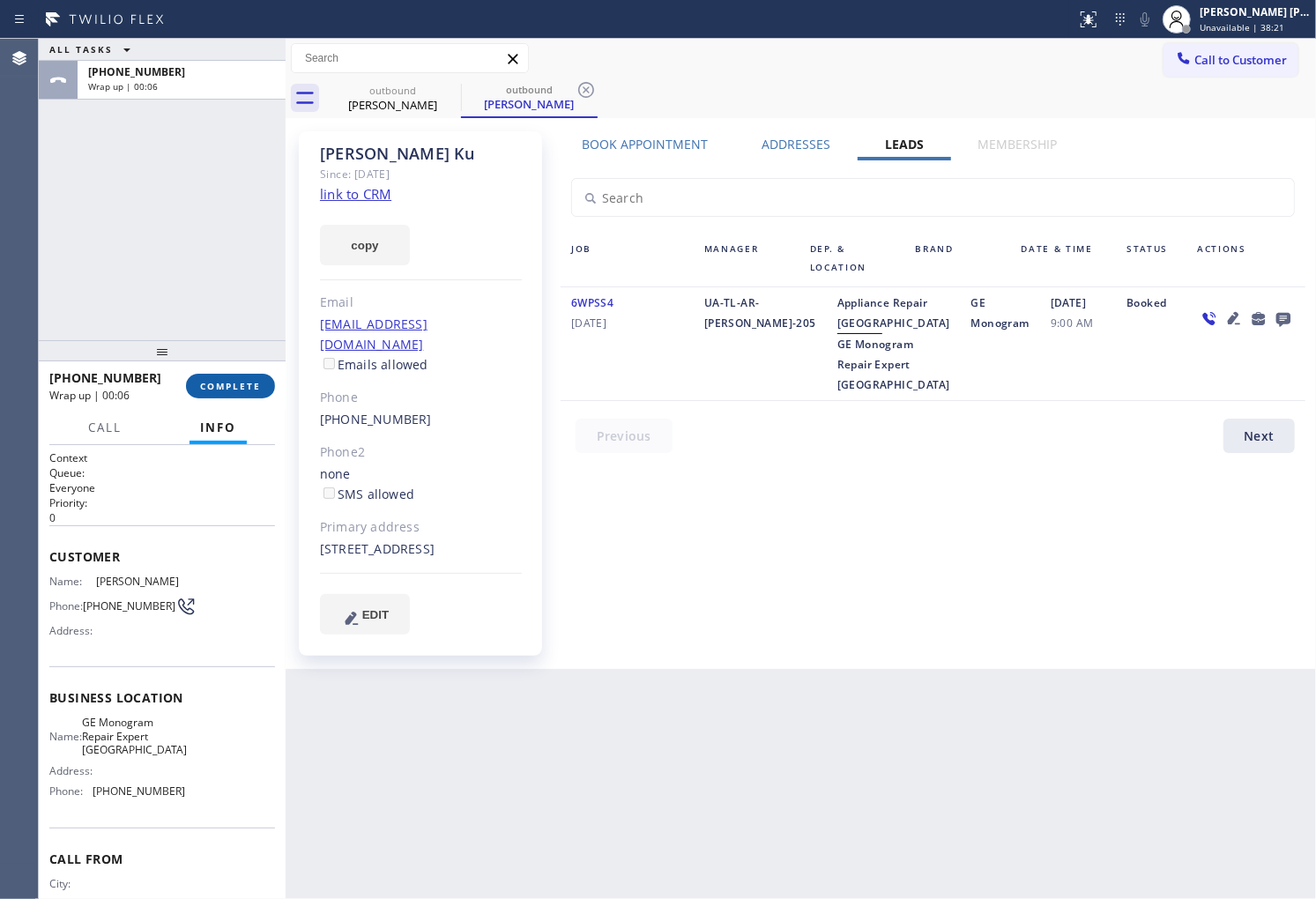
click at [226, 376] on button "COMPLETE" at bounding box center [230, 386] width 89 height 25
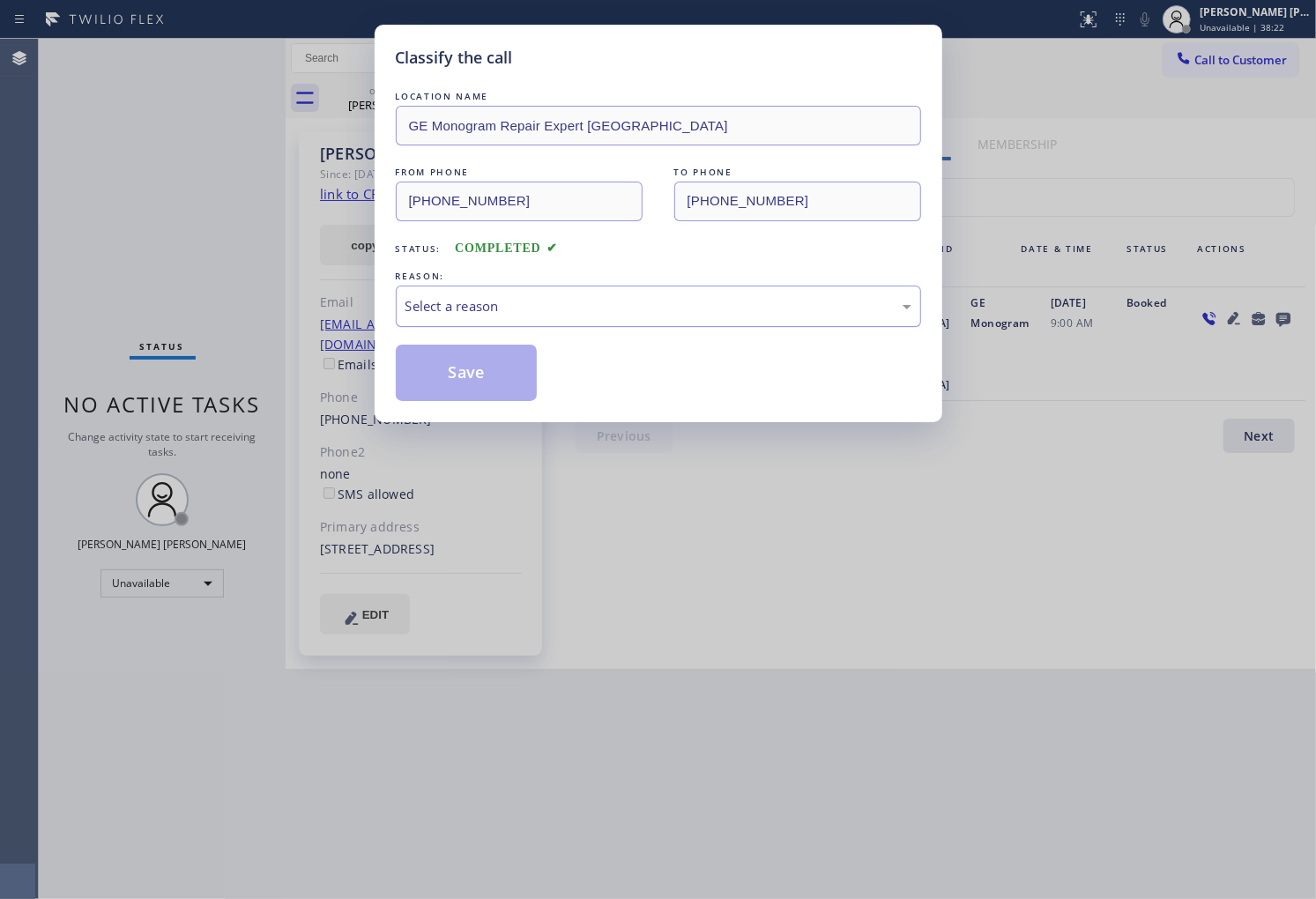
click at [521, 321] on div "Select a reason" at bounding box center [658, 306] width 525 height 41
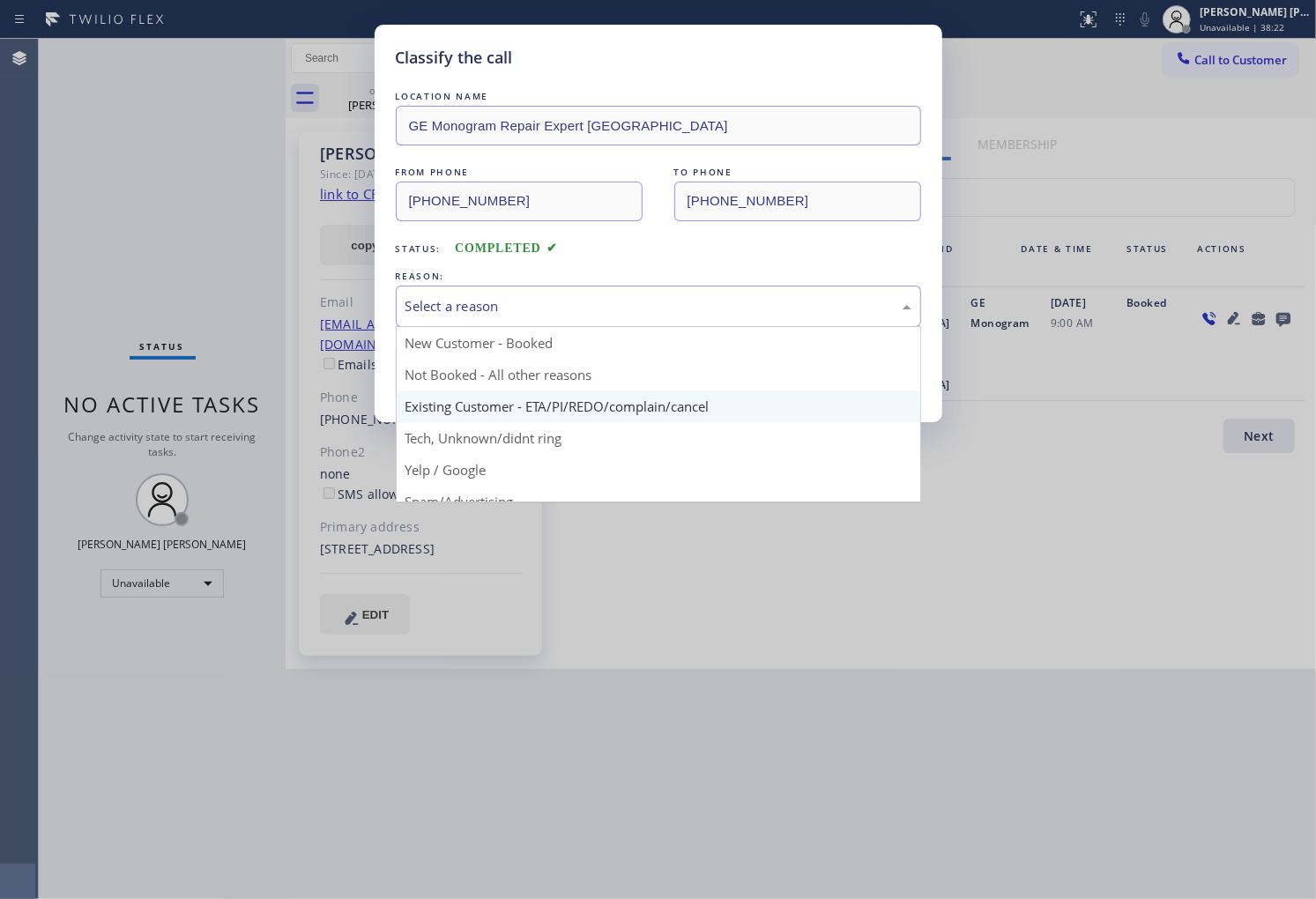
click at [504, 412] on div "Classify the call LOCATION NAME GE Monogram Repair Expert Palo Alto FROM PHONE …" at bounding box center [658, 223] width 568 height 398
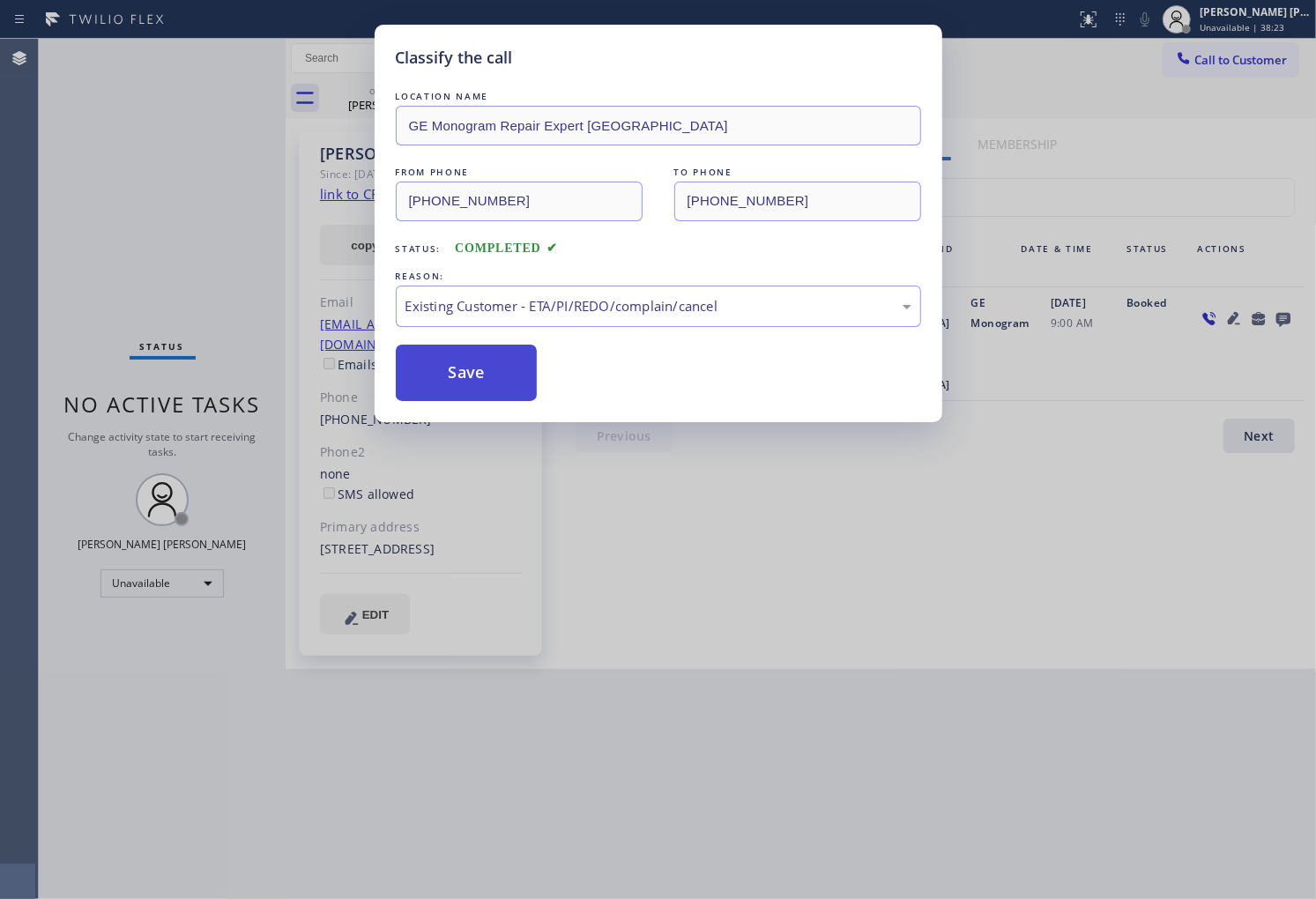
click at [467, 390] on button "Save" at bounding box center [467, 372] width 142 height 56
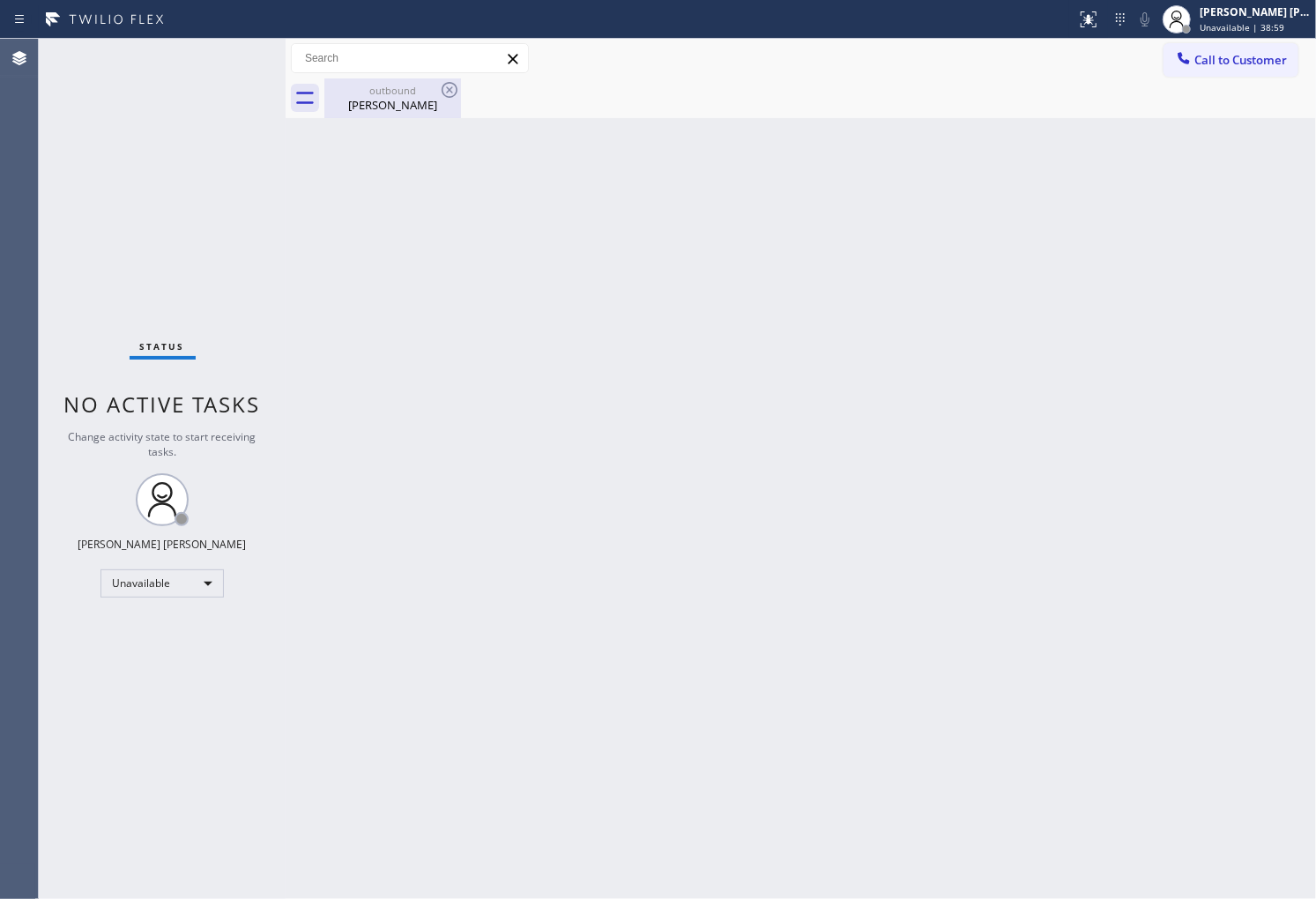
click at [417, 107] on div "Lidia Ku" at bounding box center [392, 105] width 133 height 16
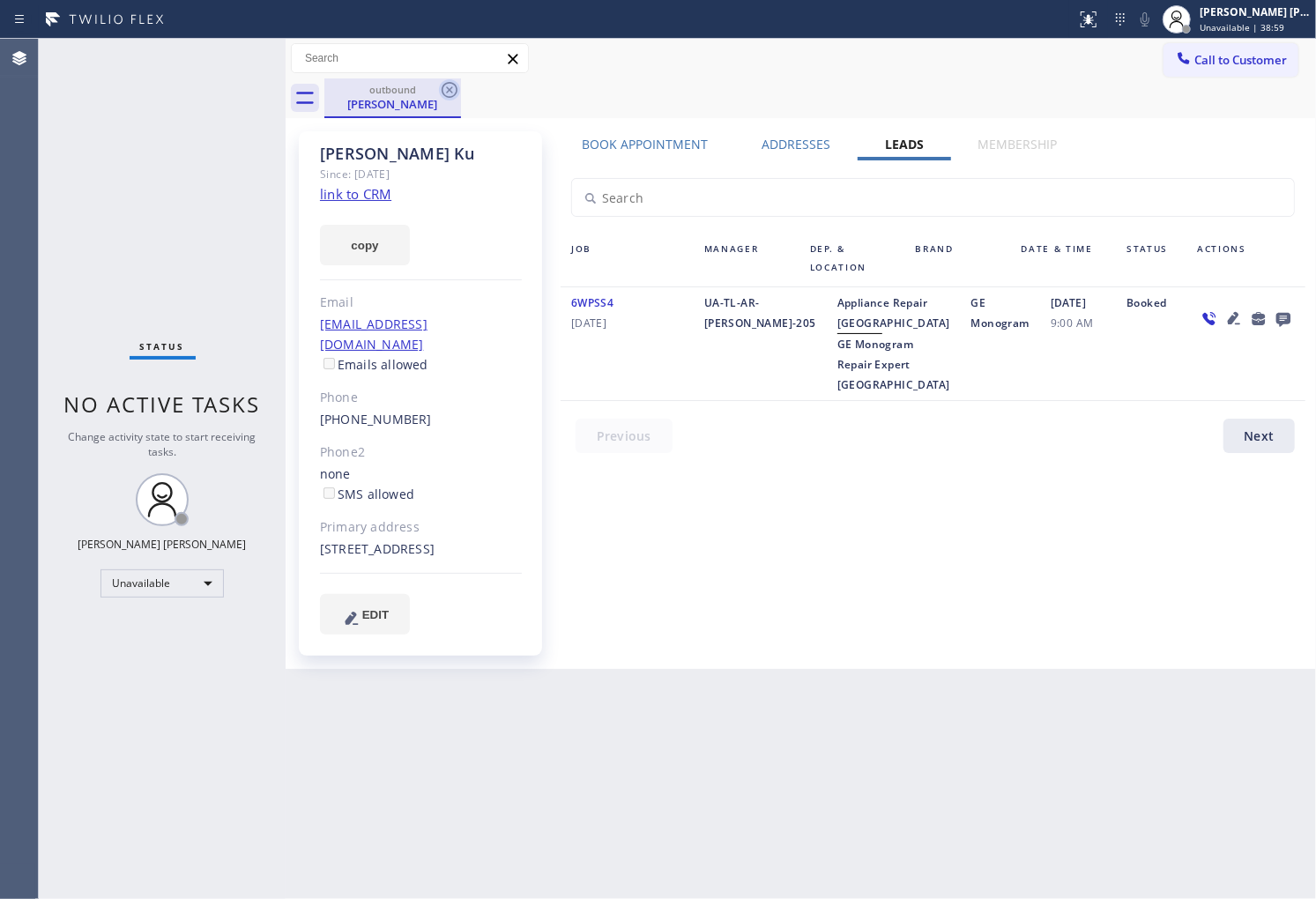
click at [439, 92] on icon at bounding box center [449, 89] width 21 height 21
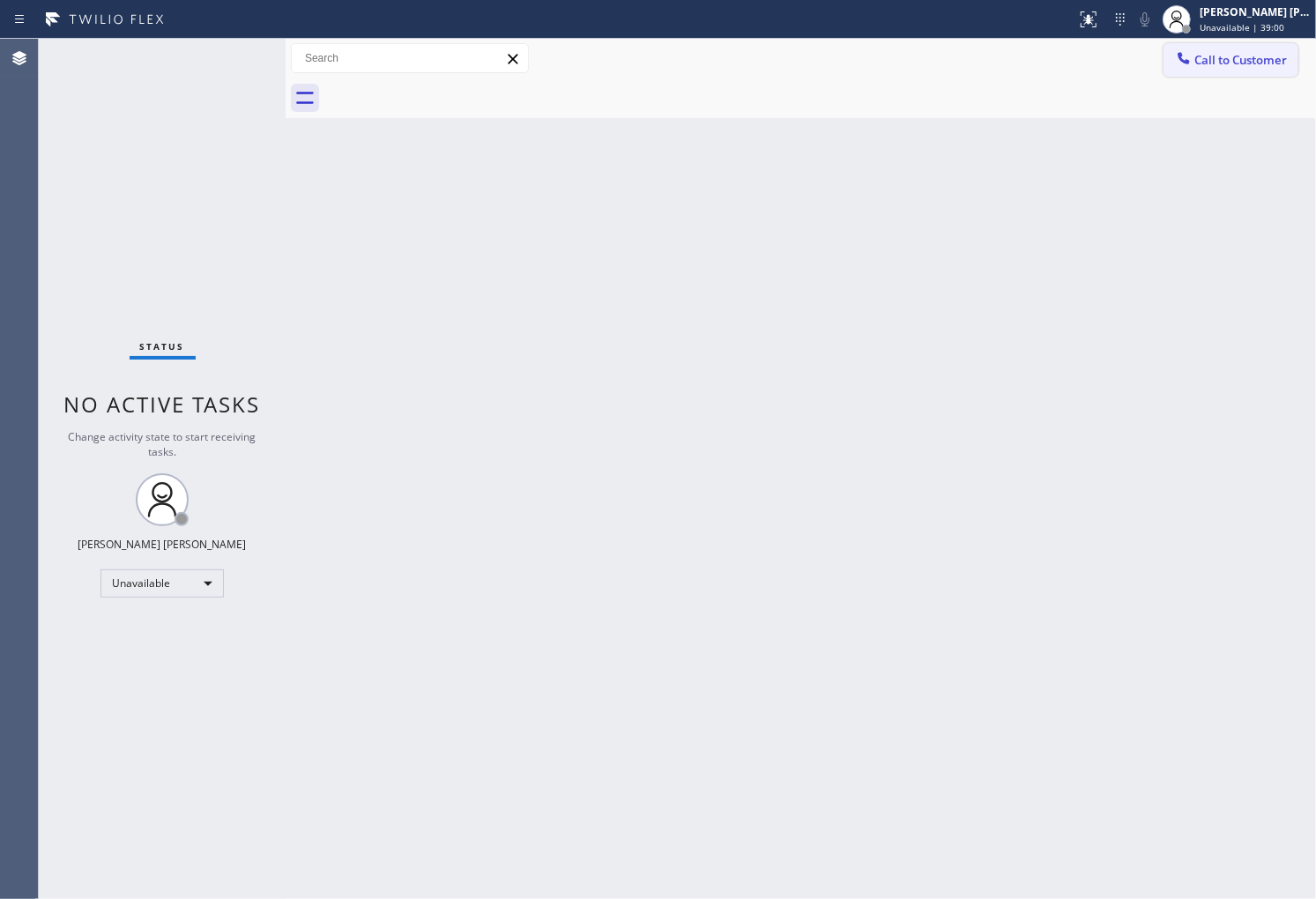
click at [1255, 58] on span "Call to Customer" at bounding box center [1241, 60] width 93 height 16
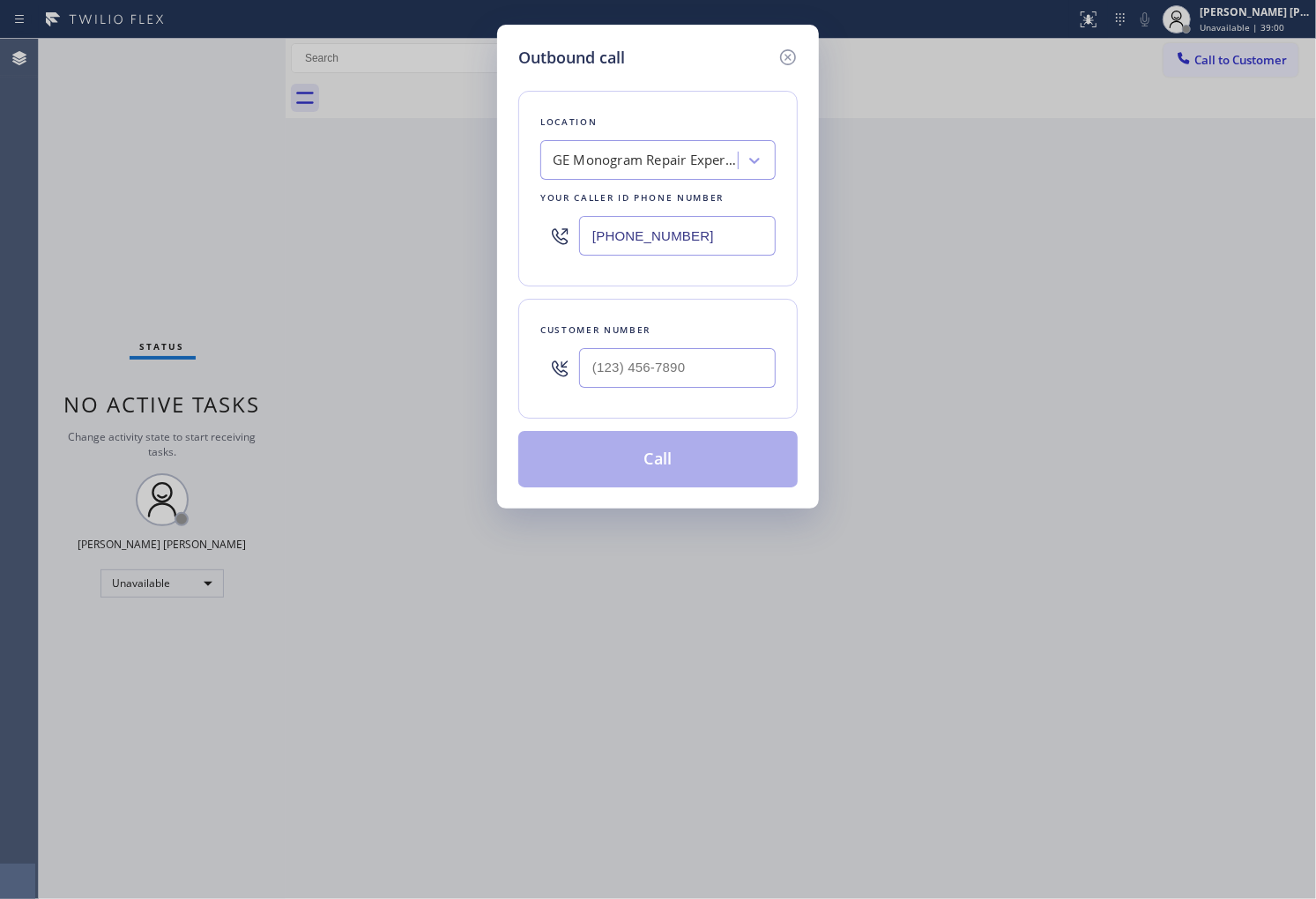
click at [659, 231] on input "(650) 699-6526" at bounding box center [677, 236] width 196 height 39
paste input "818) 696-5648"
type input "(818) 696-5648"
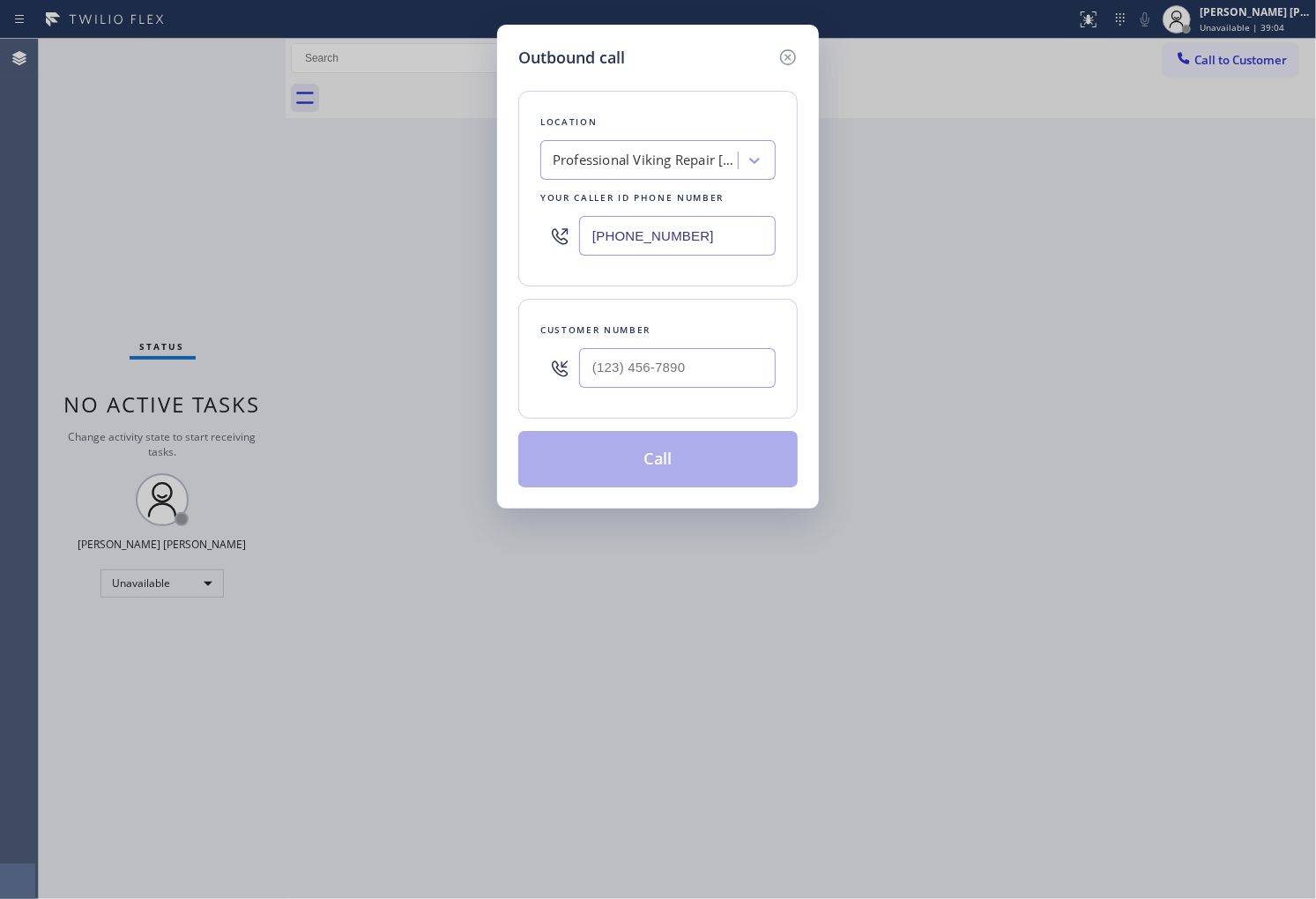
click at [685, 343] on div at bounding box center [677, 368] width 196 height 57
click at [681, 379] on input "(___) ___-____" at bounding box center [677, 368] width 196 height 39
paste input "310) 991-4704"
type input "(310) 991-4704"
click at [711, 456] on button "Call" at bounding box center [658, 459] width 279 height 56
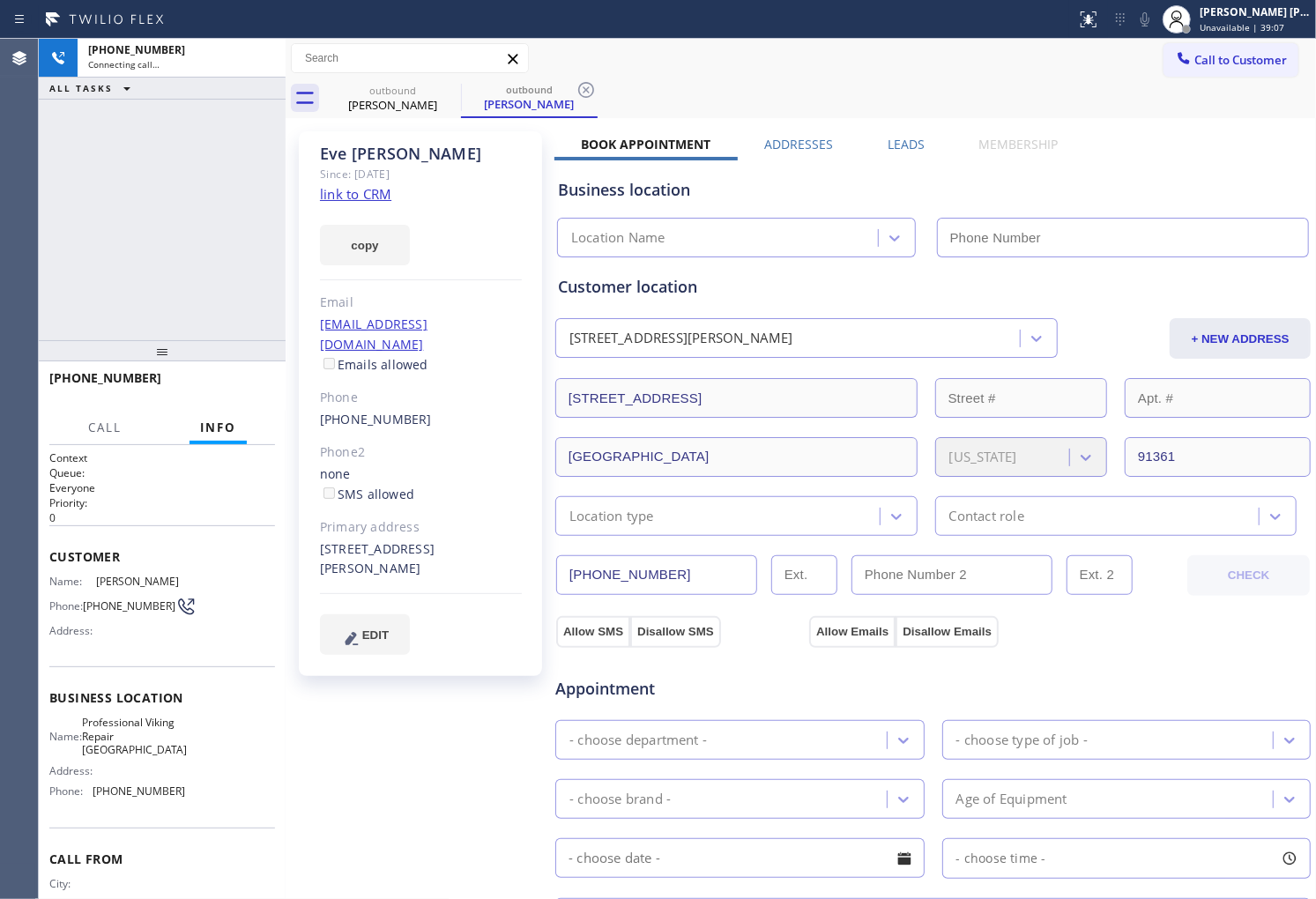
click at [350, 153] on div "Eve Weiss" at bounding box center [421, 154] width 201 height 21
click at [75, 215] on div "+13109914704 Connecting call… ALL TASKS ALL TASKS ACTIVE TASKS TASKS IN WRAP UP" at bounding box center [162, 188] width 247 height 301
type input "(818) 696-5648"
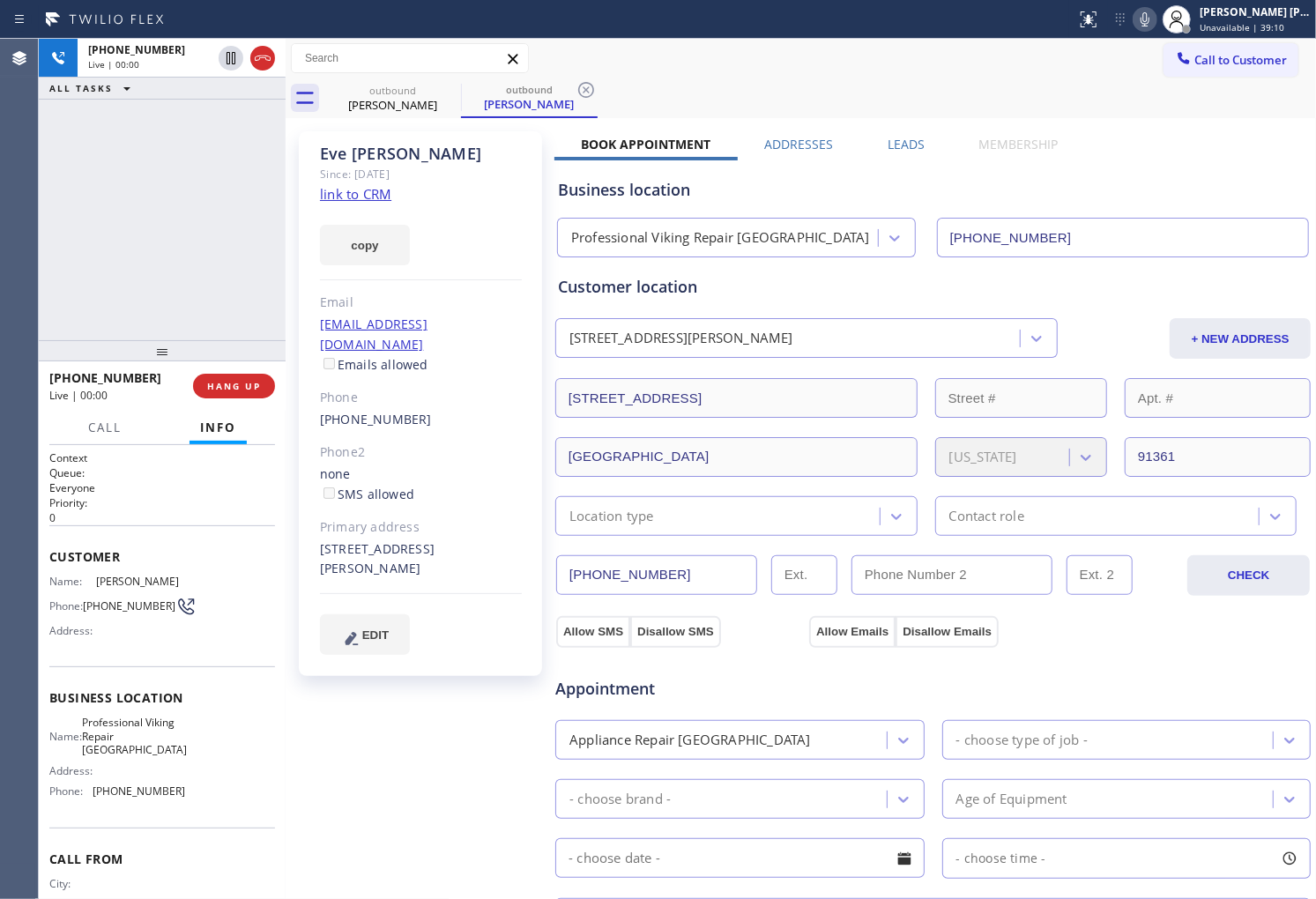
click at [36, 155] on div "Agent Desktop" at bounding box center [19, 468] width 38 height 860
drag, startPoint x: 36, startPoint y: 155, endPoint x: 41, endPoint y: 171, distance: 16.8
click at [38, 157] on div "Agent Desktop" at bounding box center [19, 468] width 38 height 860
click at [258, 62] on icon at bounding box center [262, 57] width 21 height 21
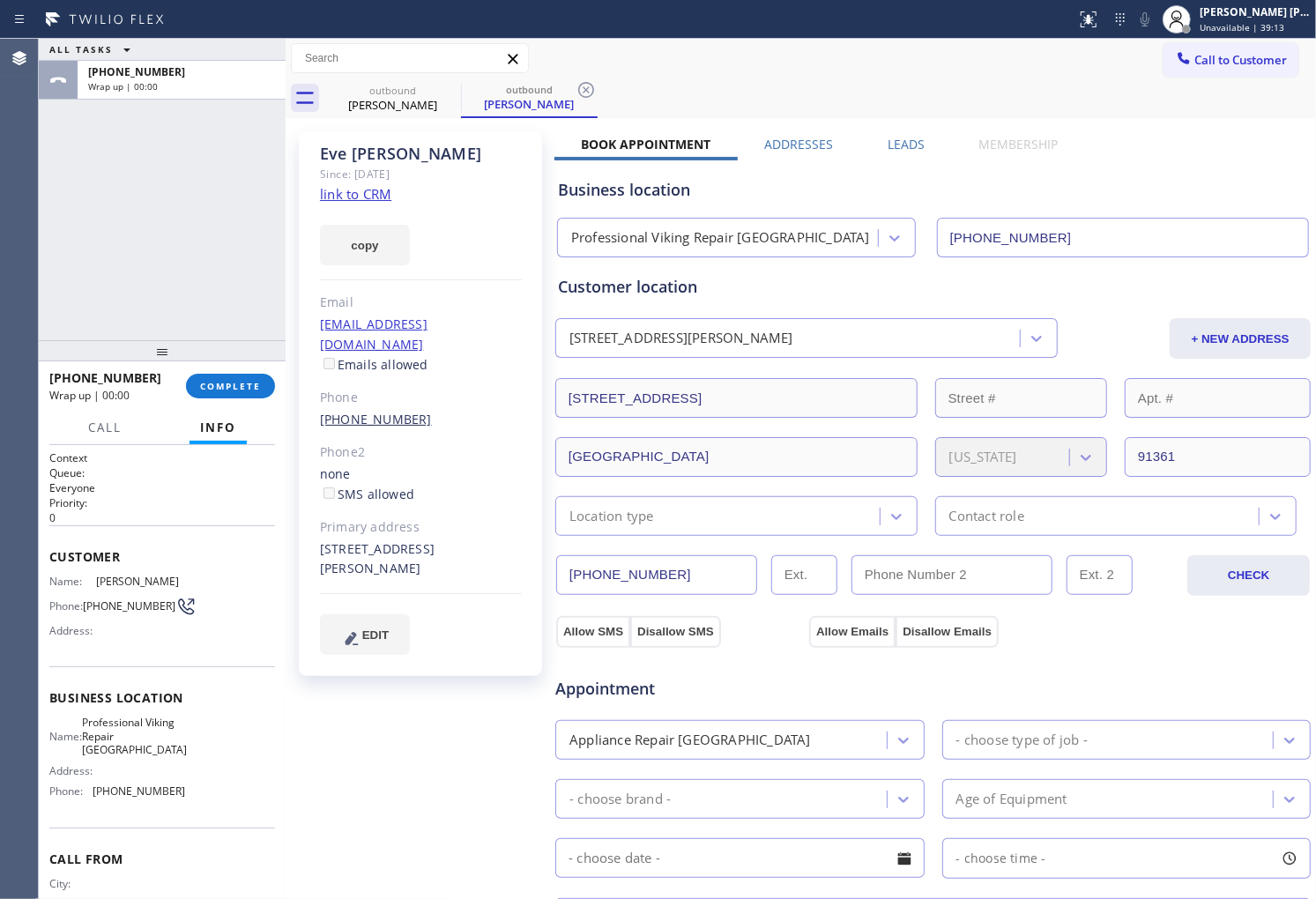
click at [391, 411] on link "(310) 991-4704" at bounding box center [375, 418] width 112 height 17
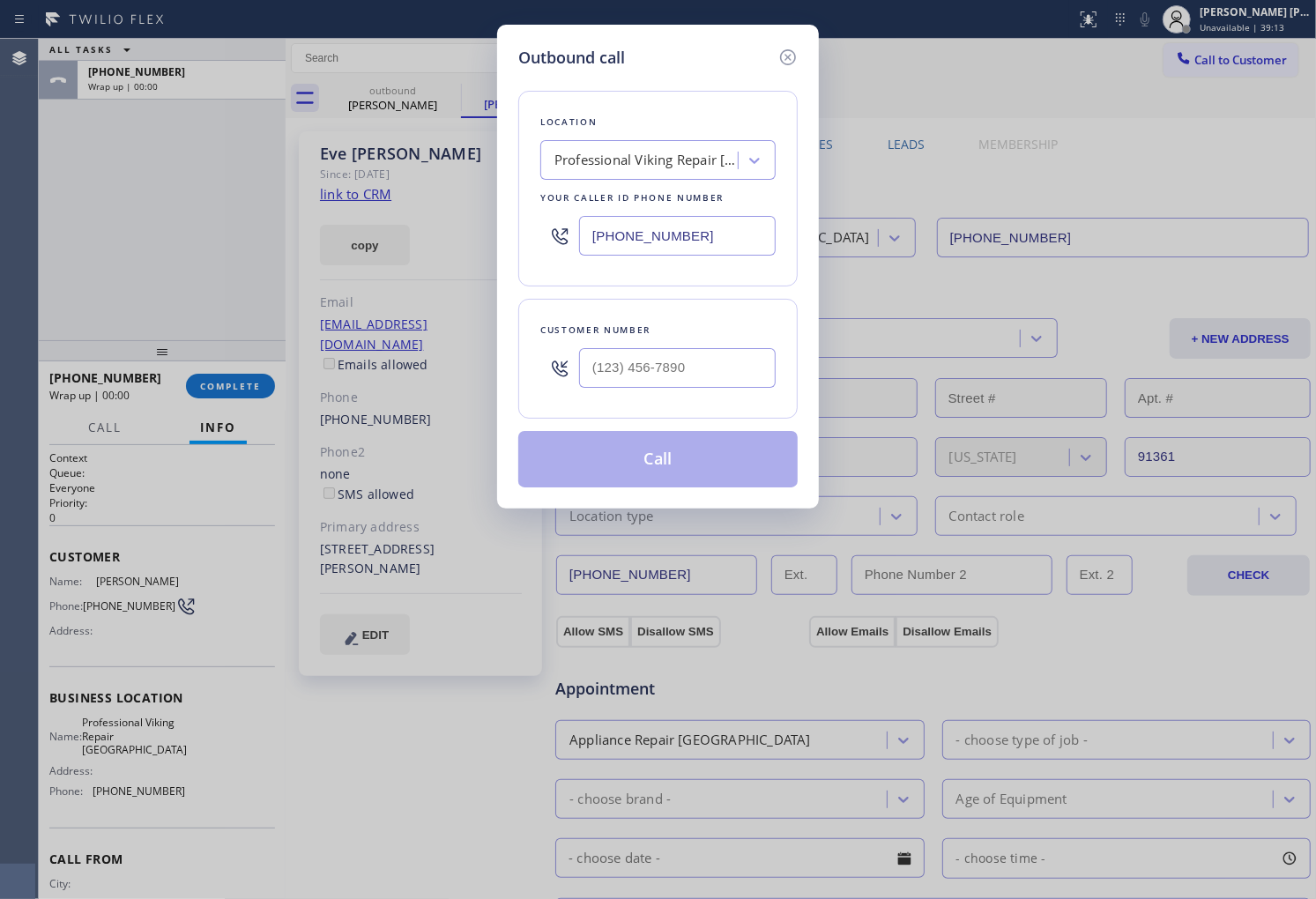
type input "(310) 991-4704"
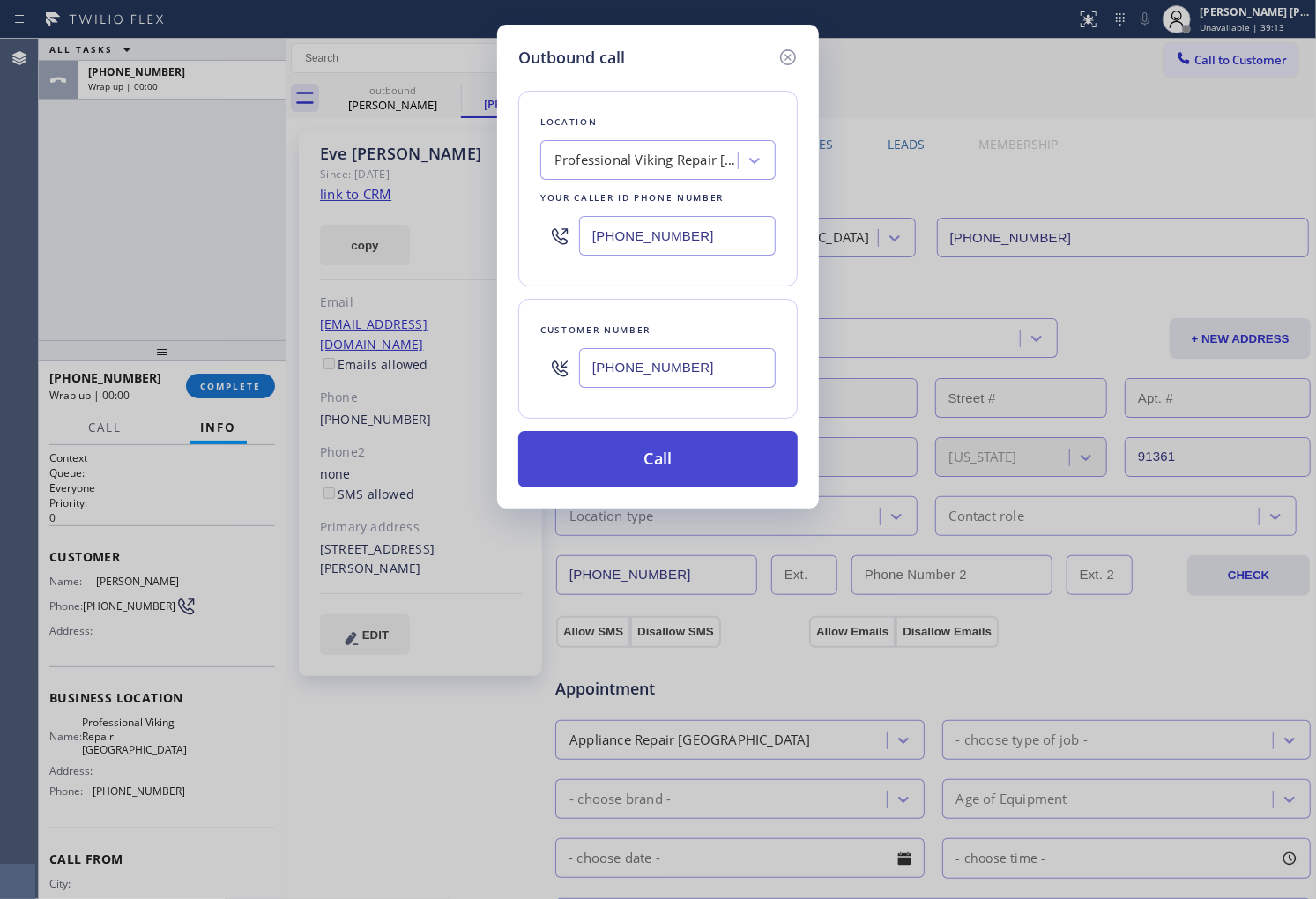
click at [729, 460] on button "Call" at bounding box center [658, 459] width 279 height 56
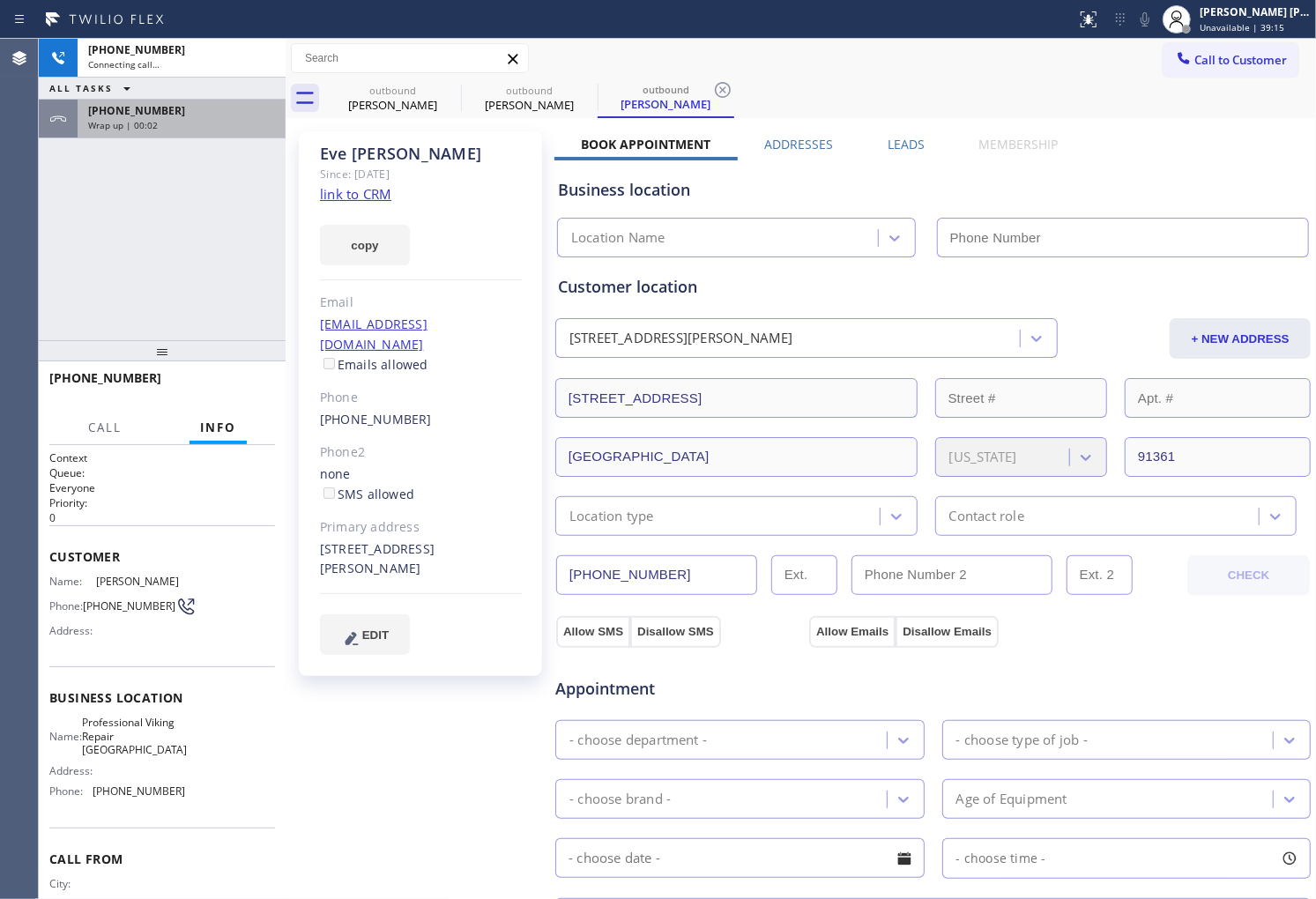
click at [193, 130] on div "Wrap up | 00:02" at bounding box center [181, 125] width 187 height 13
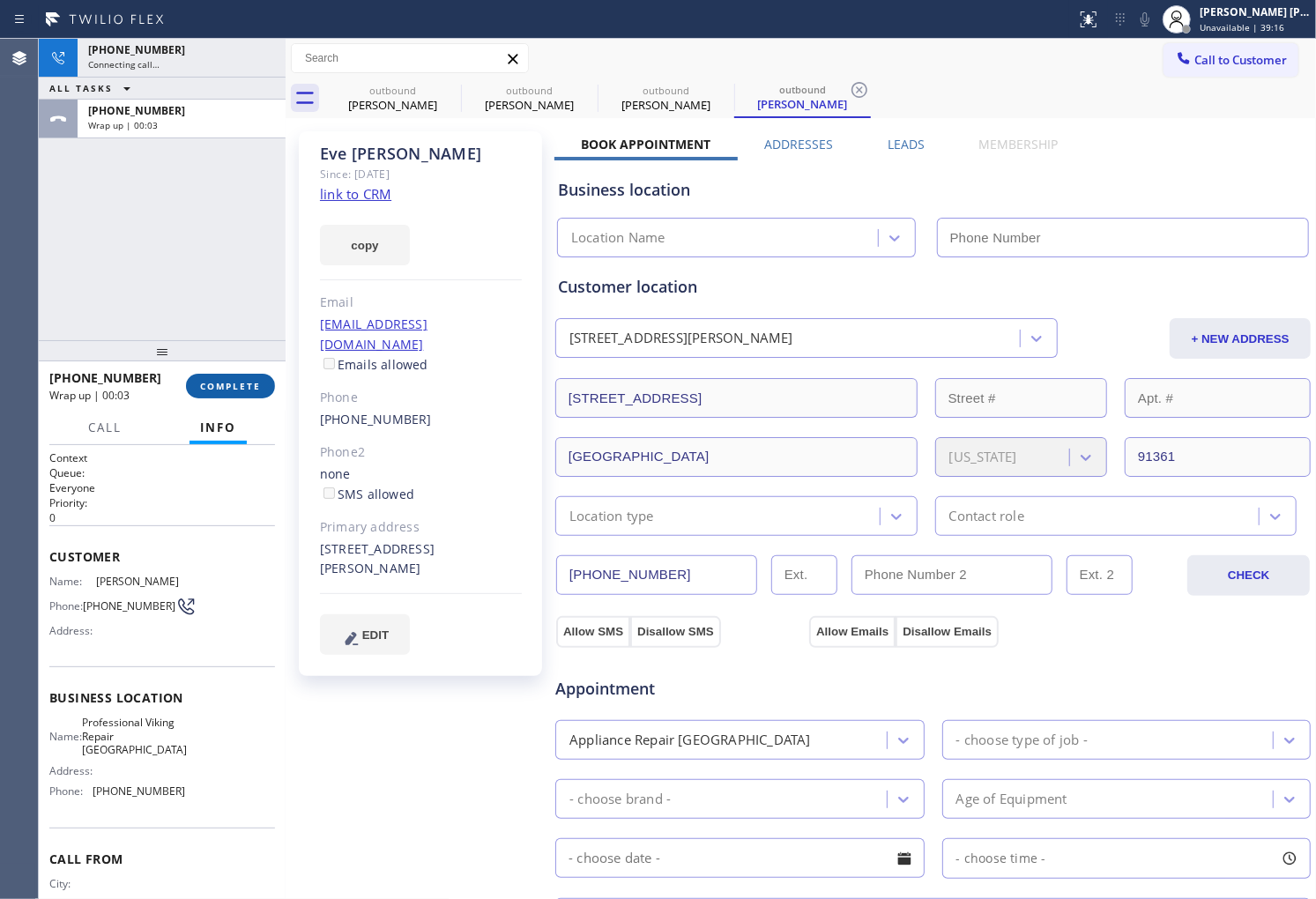
click at [259, 388] on span "COMPLETE" at bounding box center [231, 386] width 61 height 13
type input "(818) 696-5648"
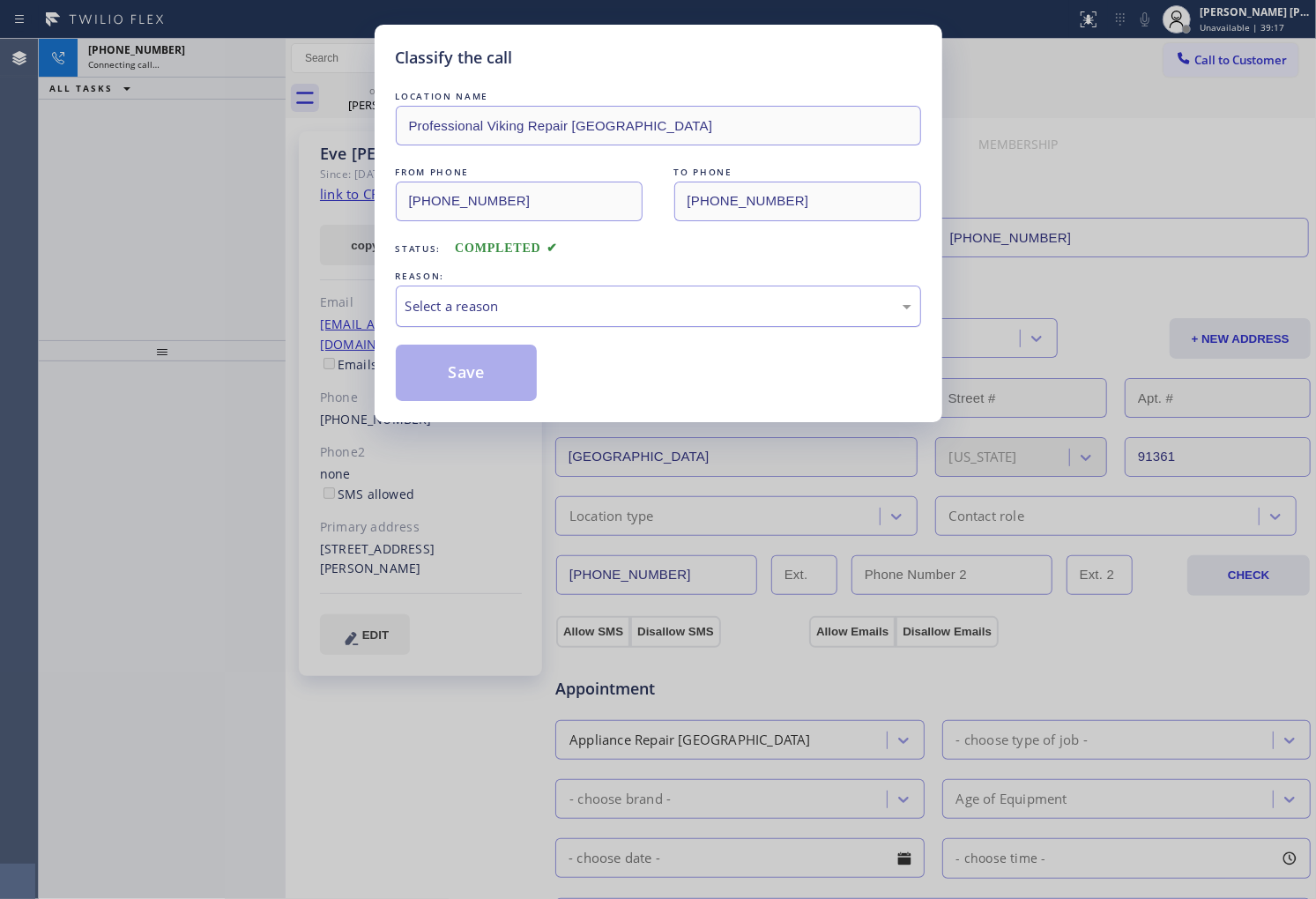
click at [651, 301] on div "Select a reason" at bounding box center [658, 306] width 506 height 21
click at [489, 382] on button "Save" at bounding box center [467, 372] width 142 height 56
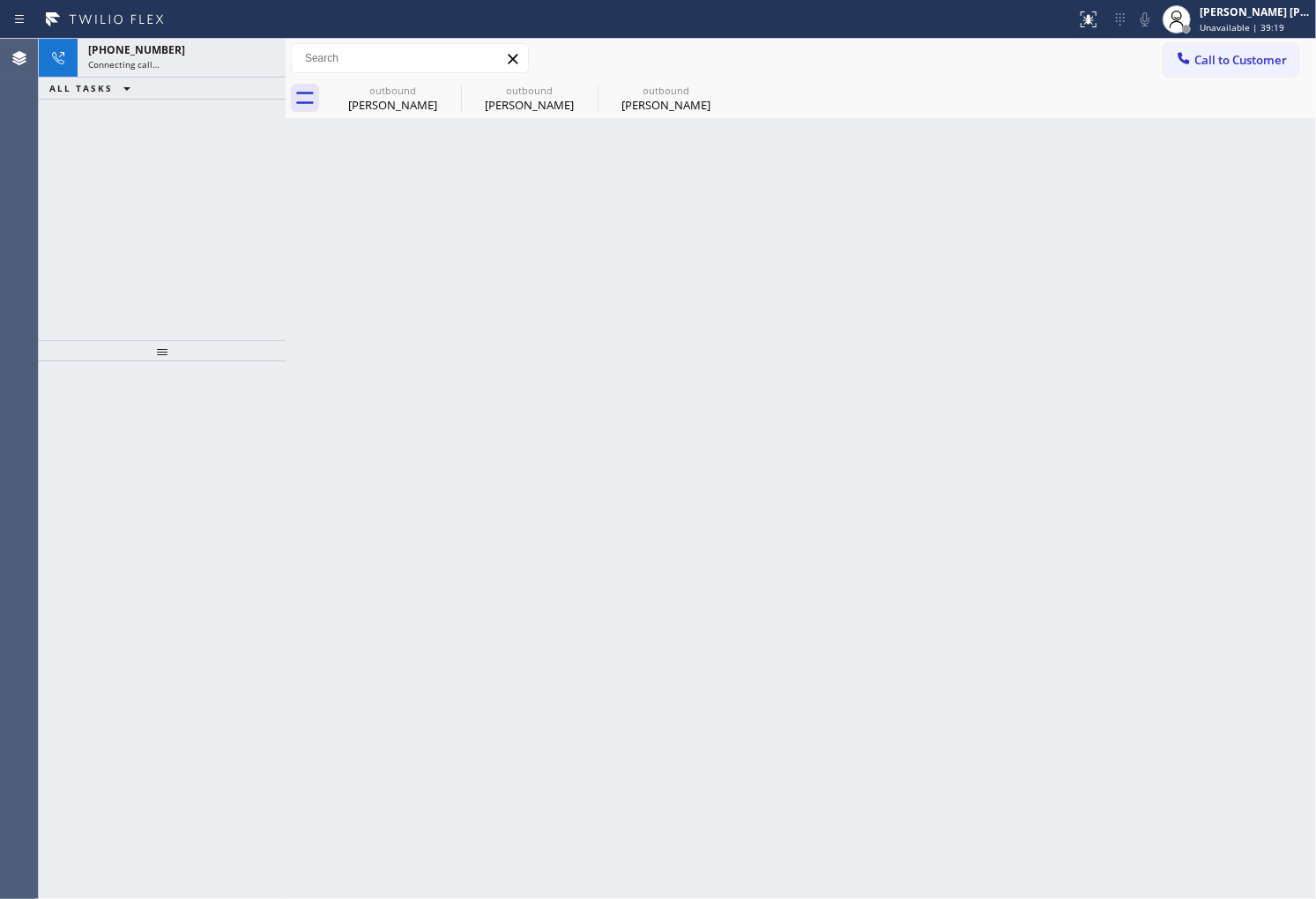
click at [30, 238] on div "Agent Desktop" at bounding box center [19, 468] width 38 height 860
click at [144, 53] on span "+13109914704" at bounding box center [136, 49] width 97 height 15
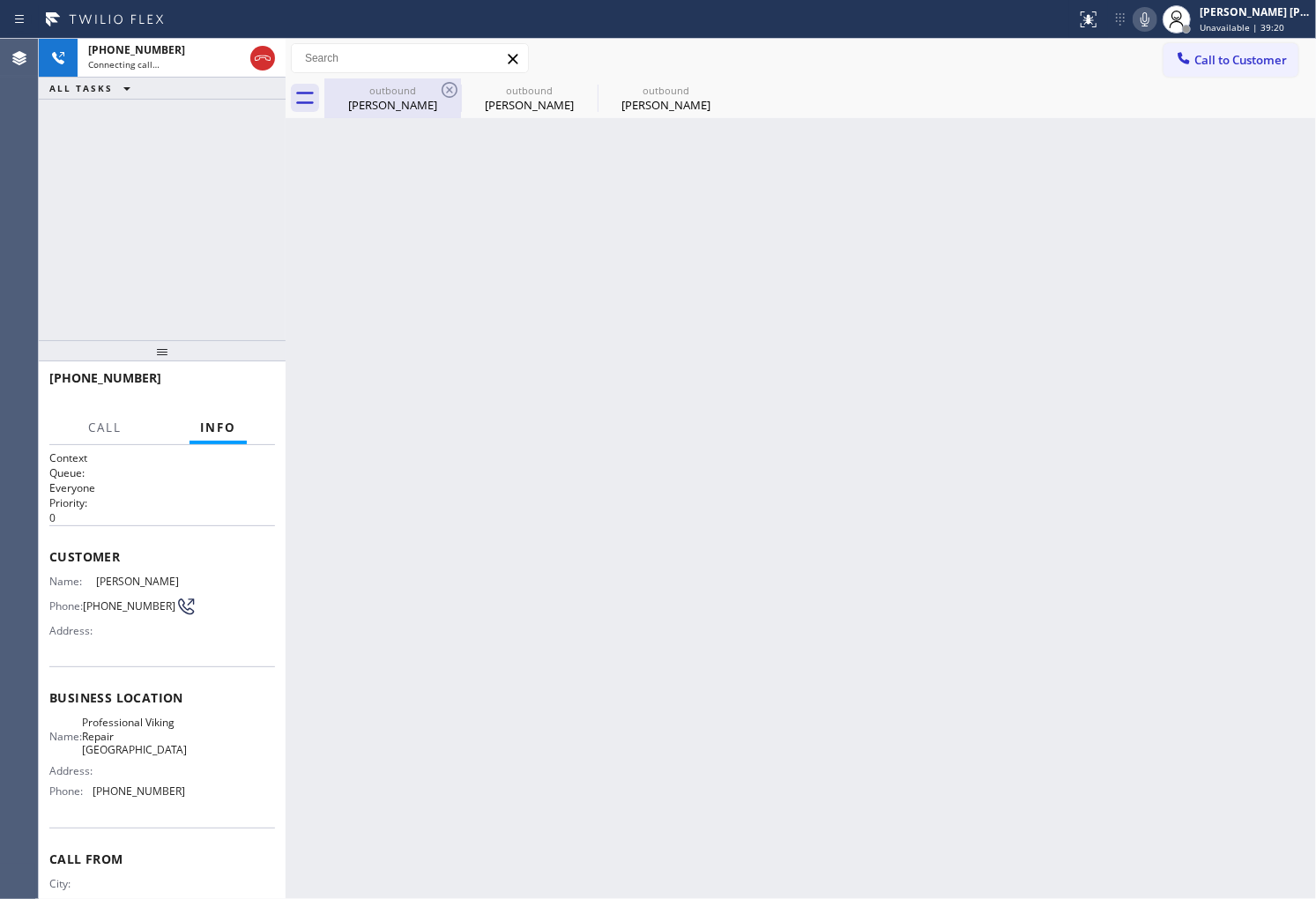
click at [393, 106] on div "Eve Weiss" at bounding box center [392, 105] width 133 height 16
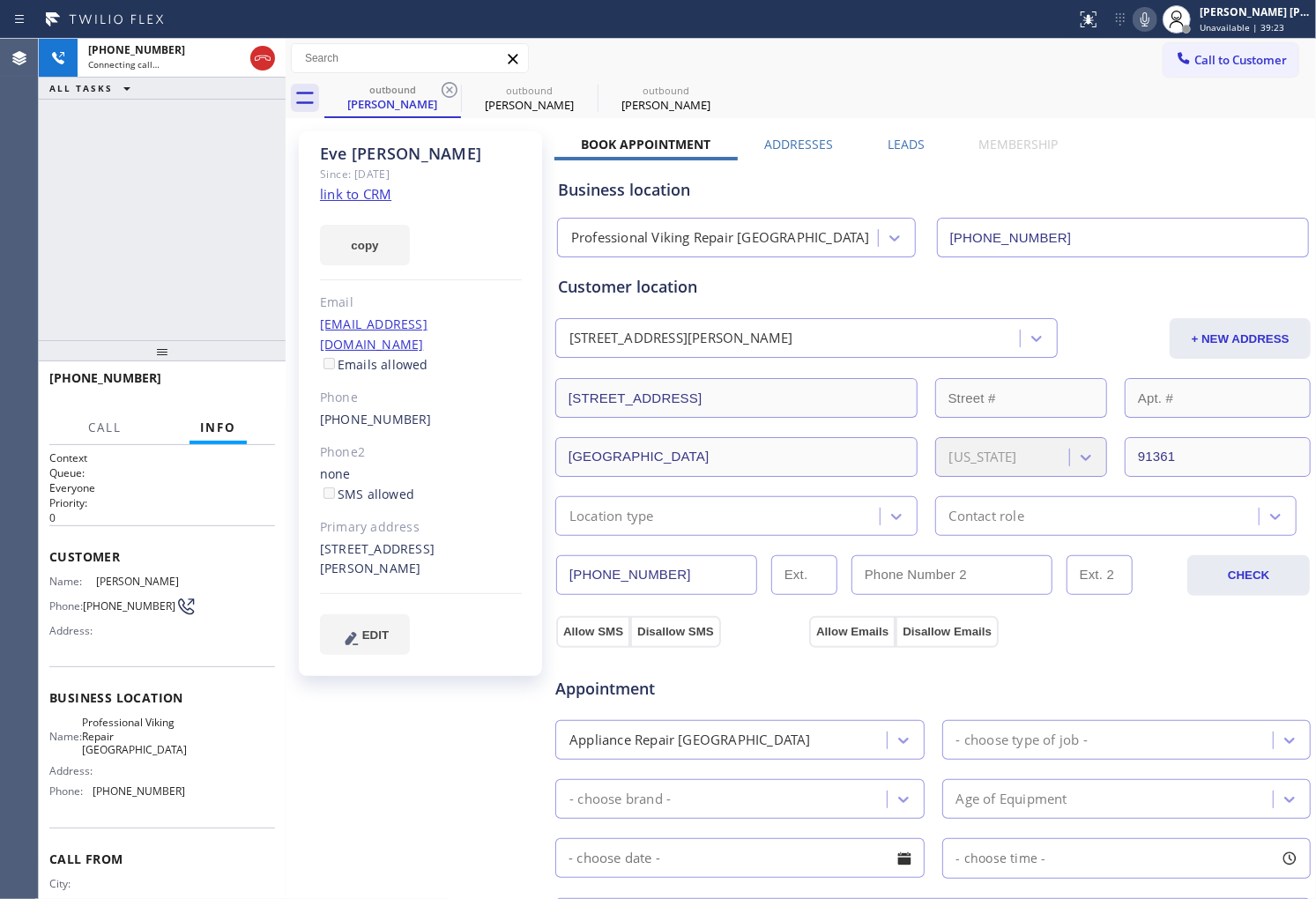
drag, startPoint x: 187, startPoint y: 267, endPoint x: 207, endPoint y: 304, distance: 42.1
click at [187, 267] on div "+13109914704 Connecting call… ALL TASKS ALL TASKS ACTIVE TASKS TASKS IN WRAP UP" at bounding box center [162, 188] width 247 height 301
click at [0, 245] on div "Agent Desktop" at bounding box center [19, 468] width 38 height 860
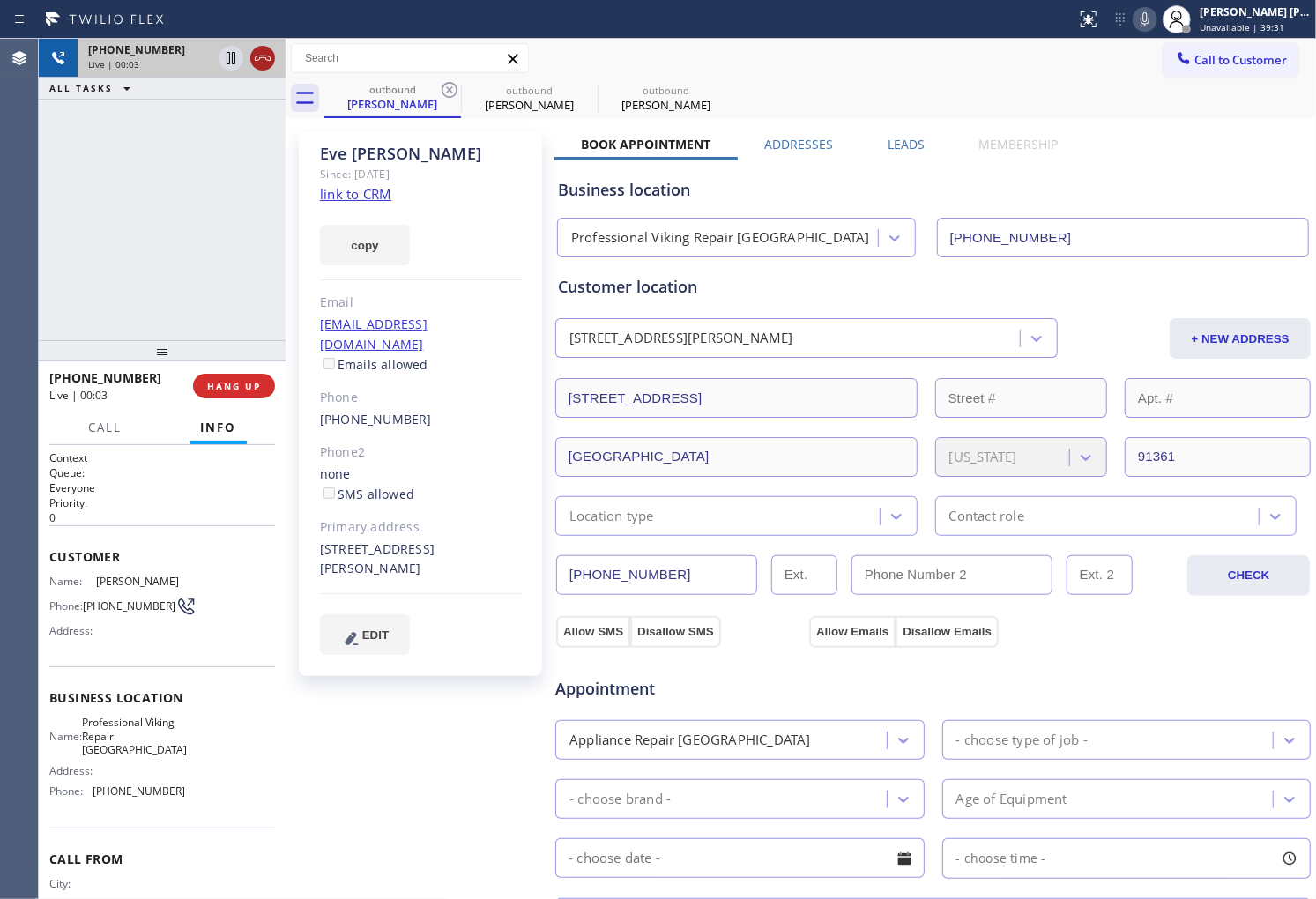
click at [267, 59] on icon at bounding box center [263, 57] width 16 height 5
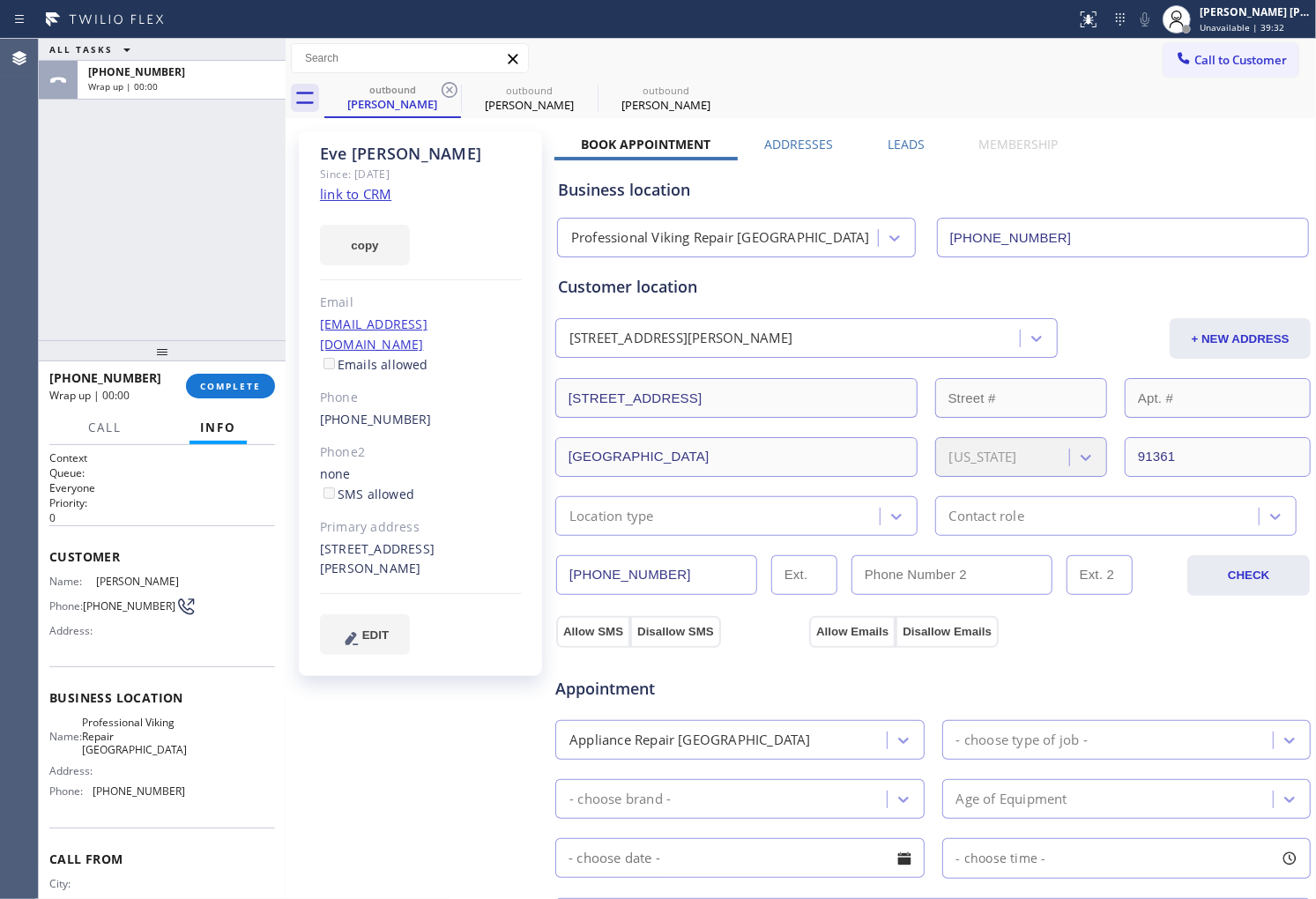
click at [897, 146] on label "Leads" at bounding box center [906, 144] width 38 height 17
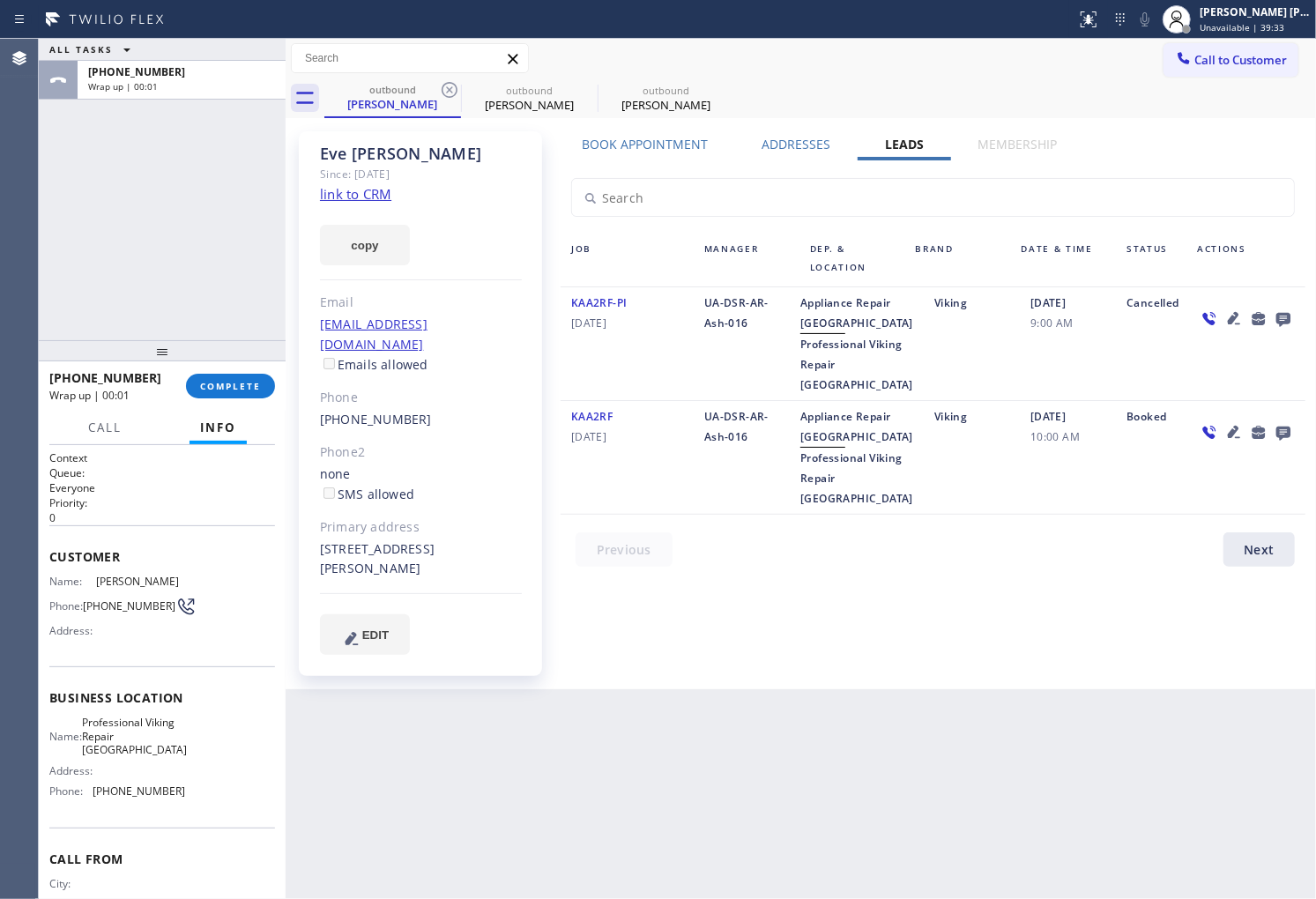
click at [1285, 318] on icon at bounding box center [1283, 320] width 14 height 14
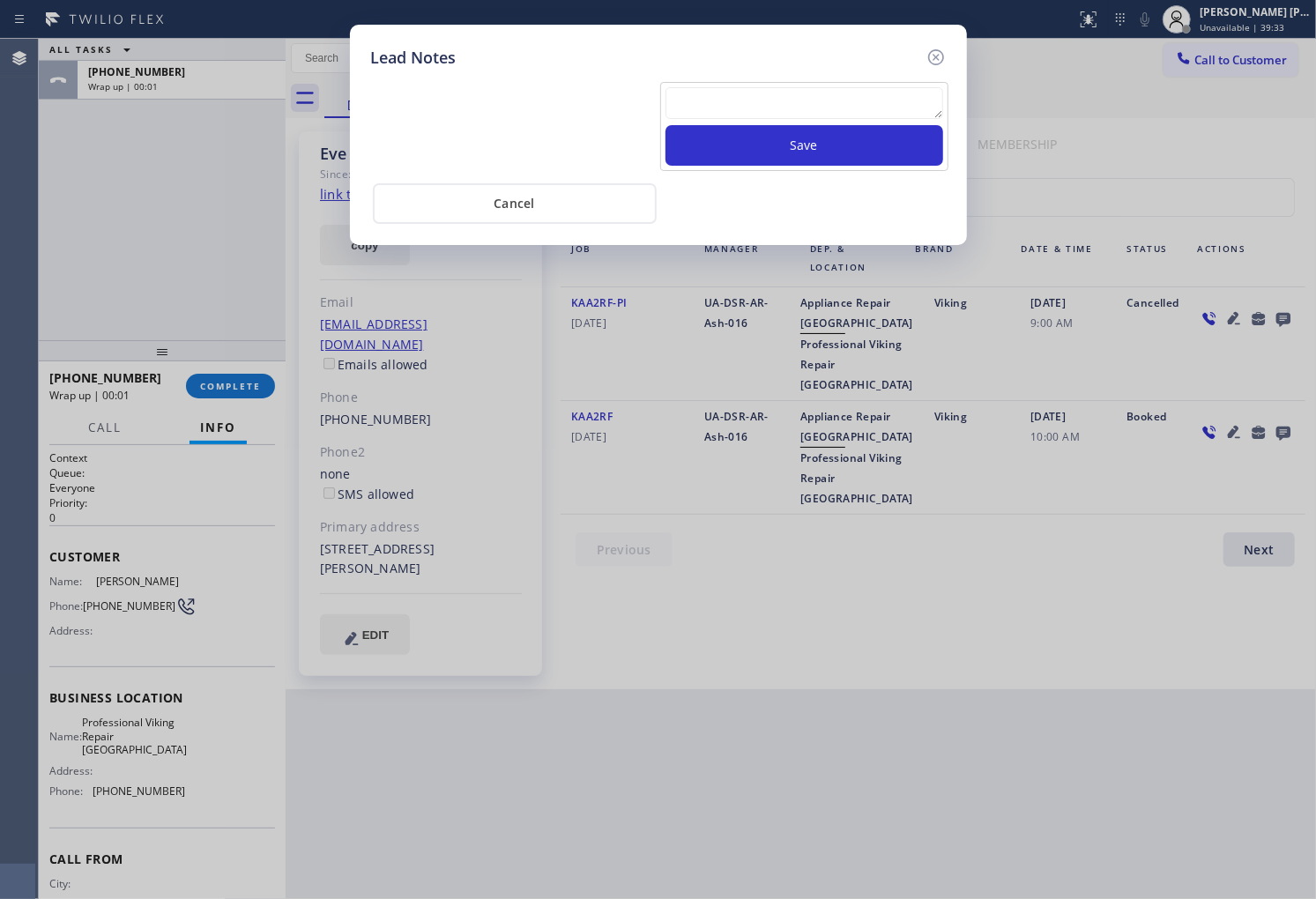
click at [770, 112] on textarea at bounding box center [804, 103] width 277 height 32
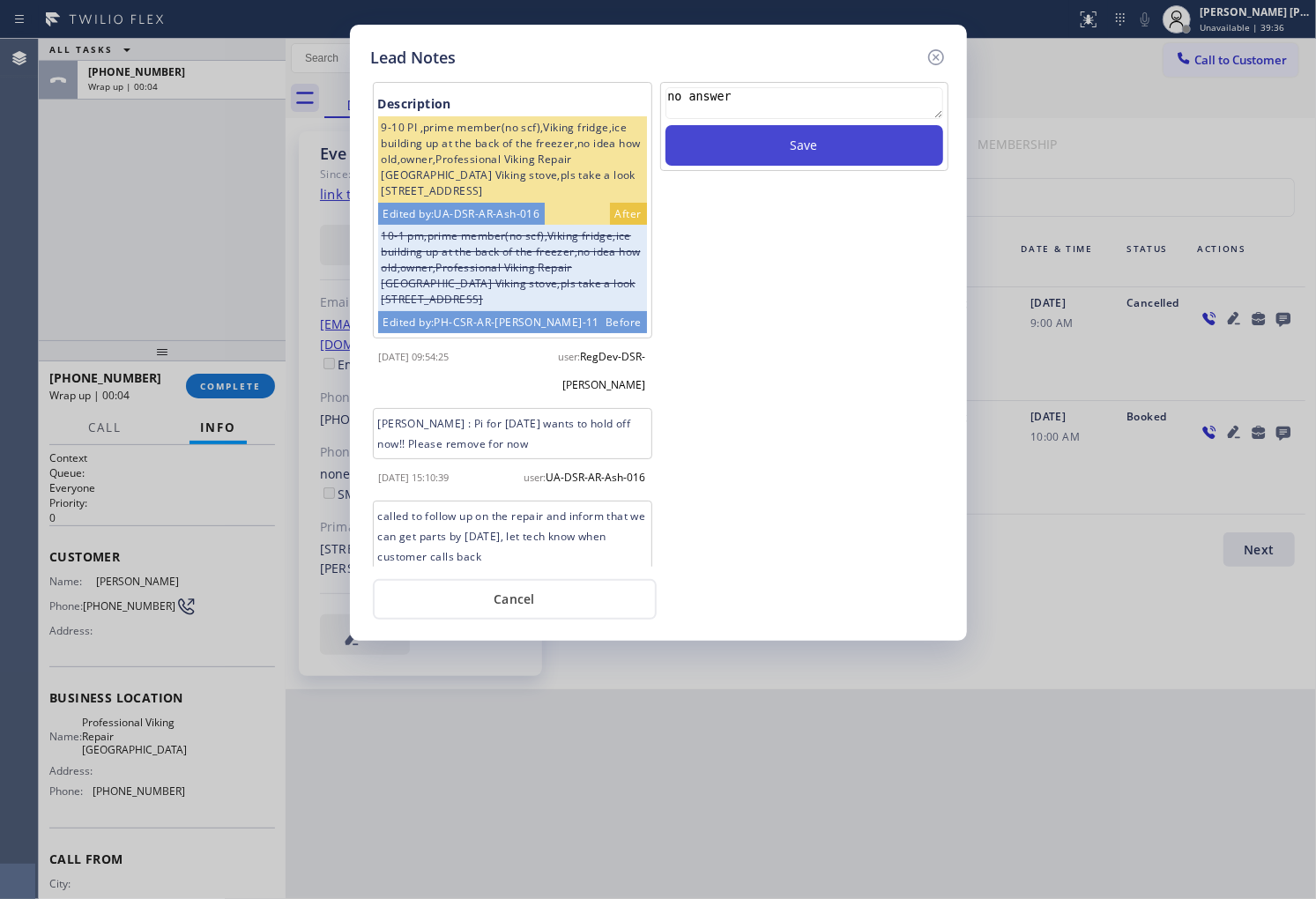
type textarea "no answer"
click at [778, 130] on button "Save" at bounding box center [804, 145] width 277 height 40
click at [937, 54] on icon at bounding box center [935, 57] width 16 height 16
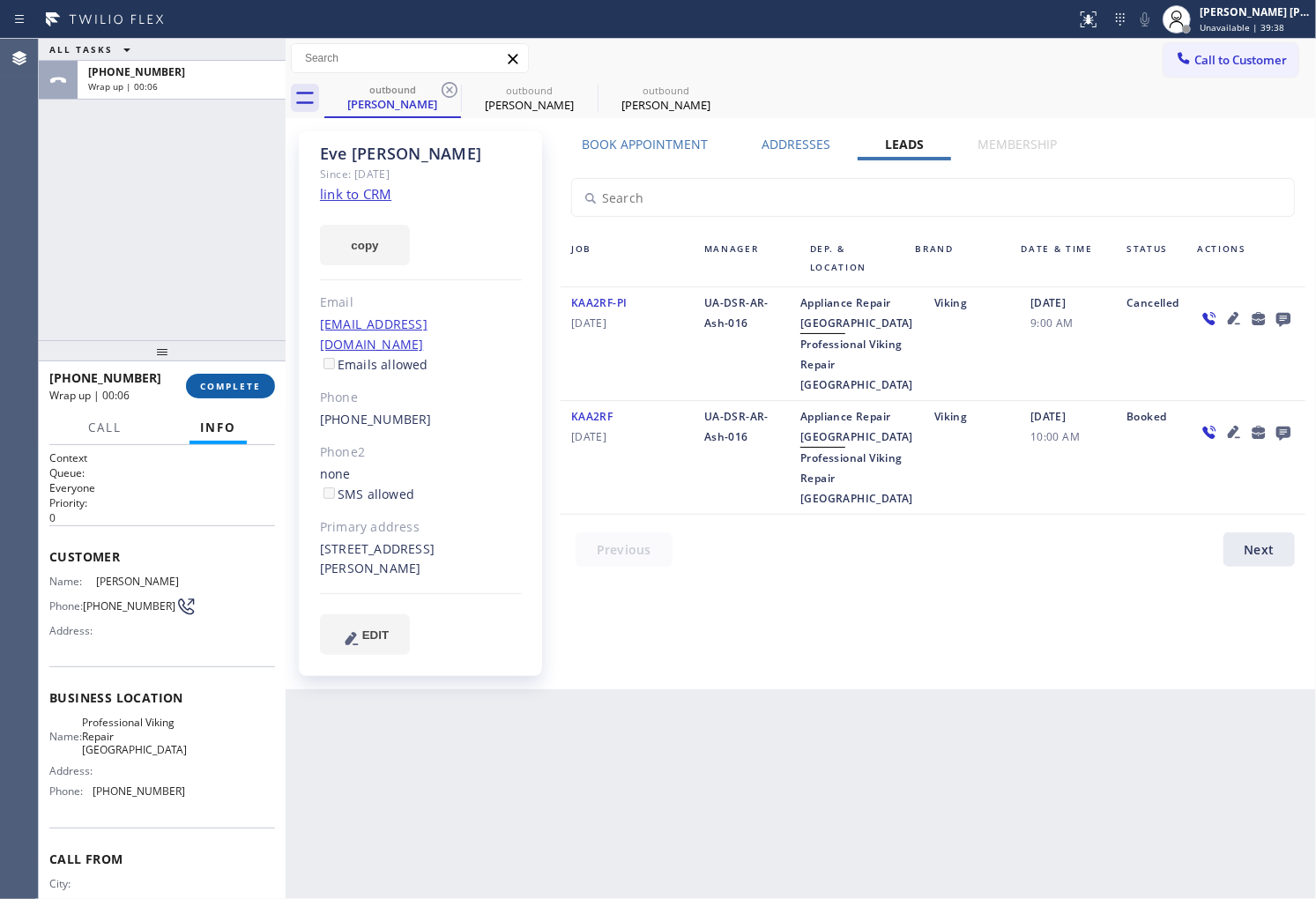
click at [243, 389] on span "COMPLETE" at bounding box center [231, 386] width 61 height 13
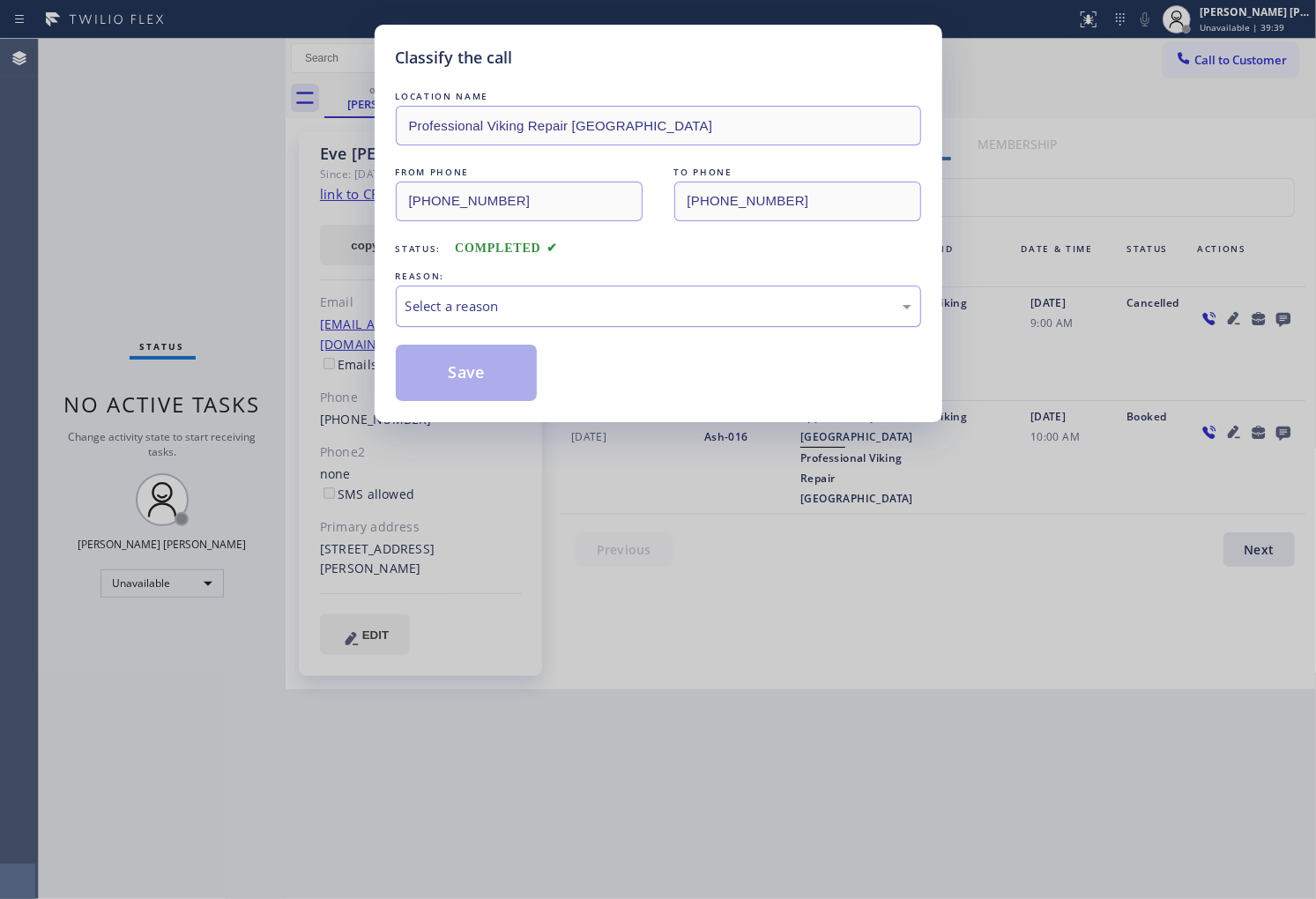
click at [575, 287] on div "Select a reason" at bounding box center [658, 306] width 525 height 41
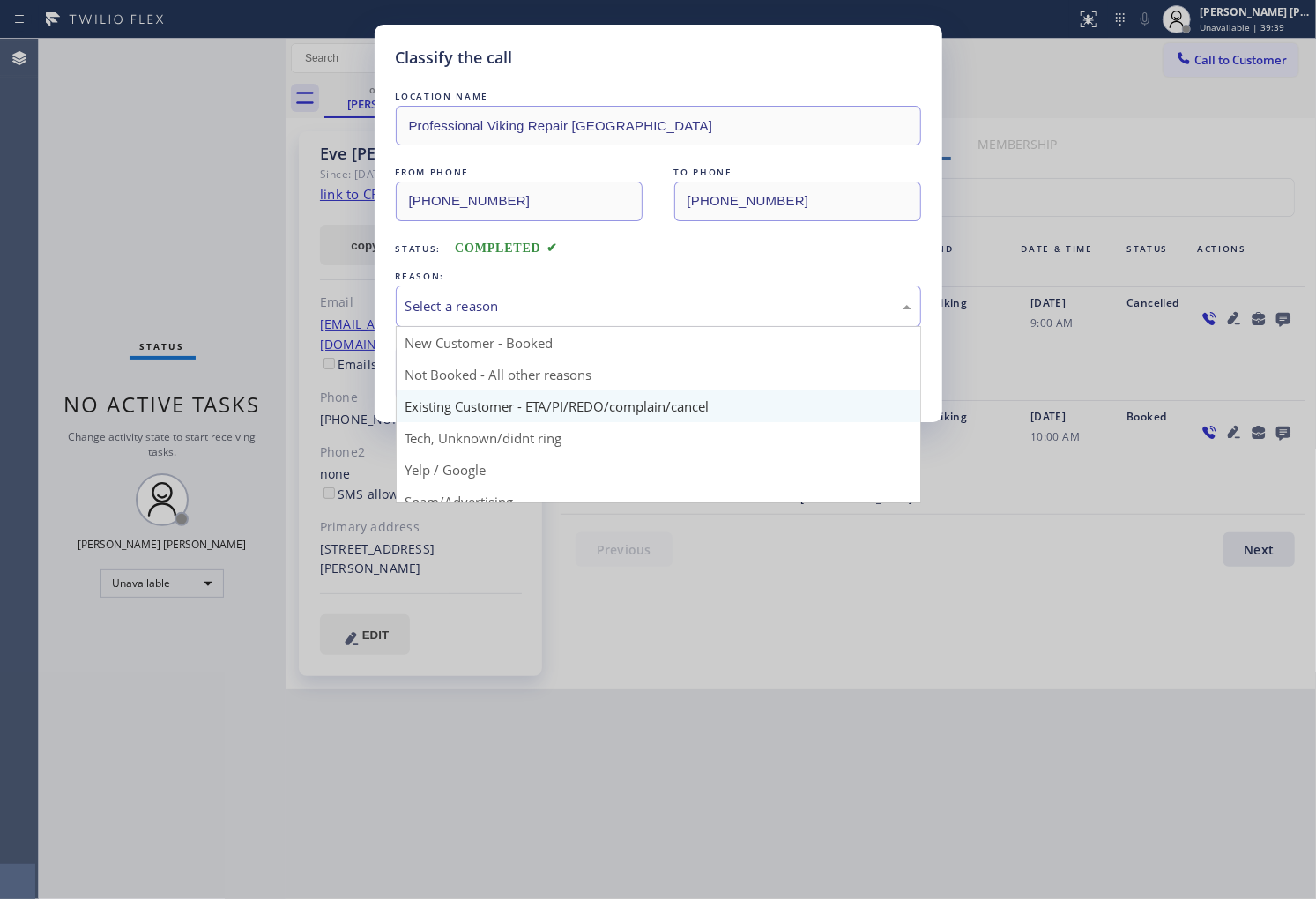
click at [551, 406] on div "Classify the call LOCATION NAME Professional Viking Repair Westlake Village FRO…" at bounding box center [658, 223] width 568 height 398
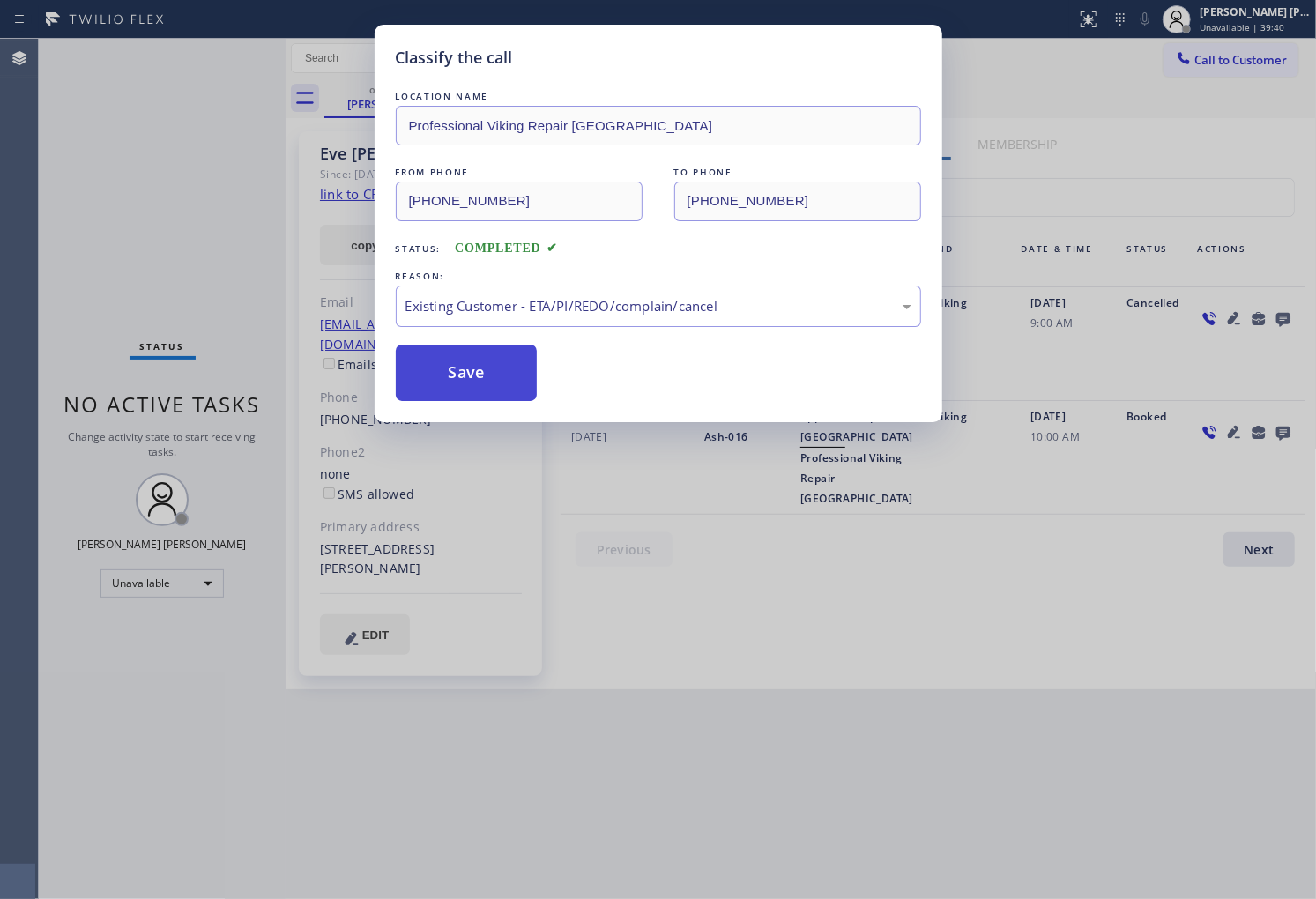
click at [440, 368] on button "Save" at bounding box center [467, 372] width 142 height 56
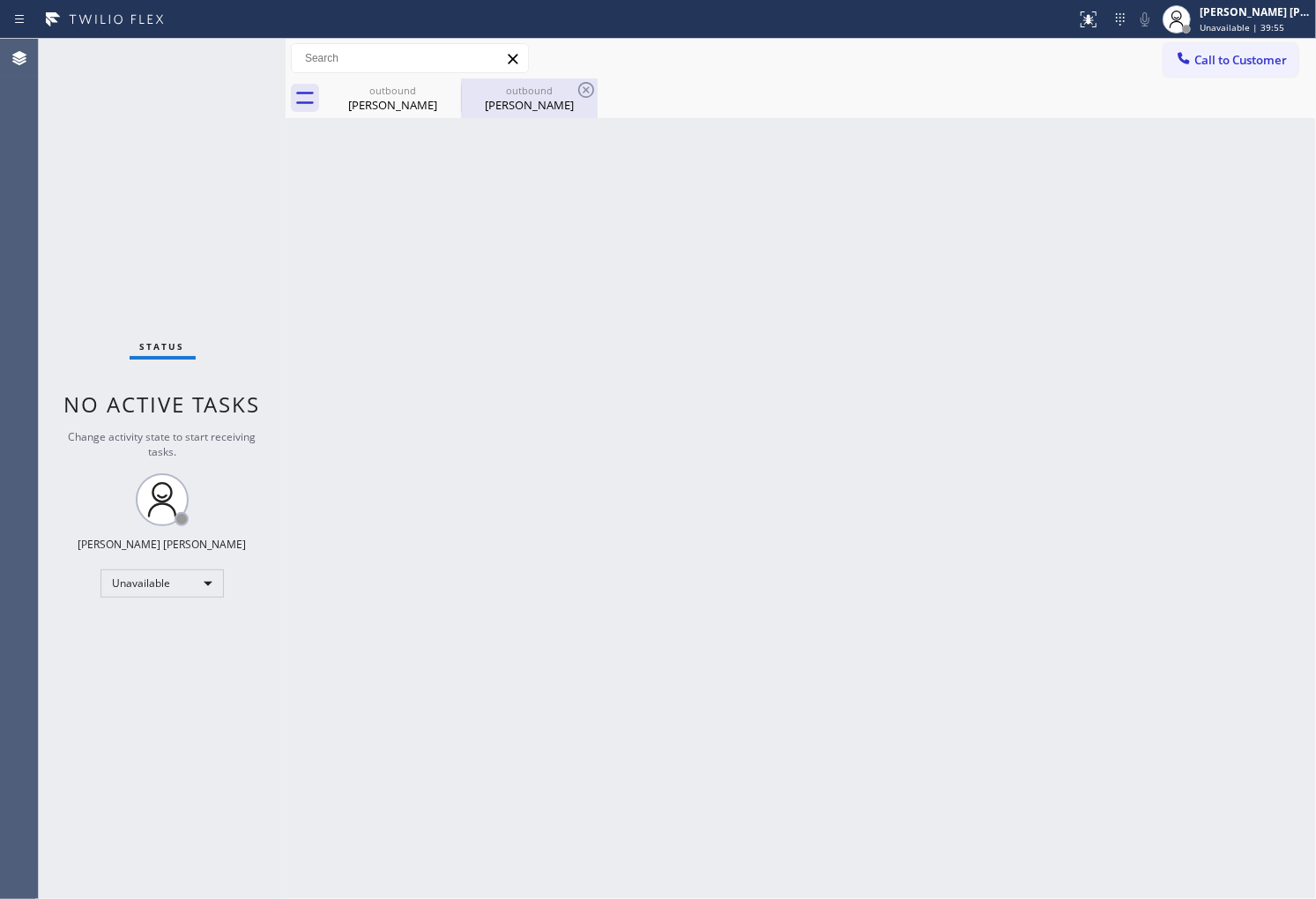
click at [461, 87] on div at bounding box center [461, 99] width 1 height 29
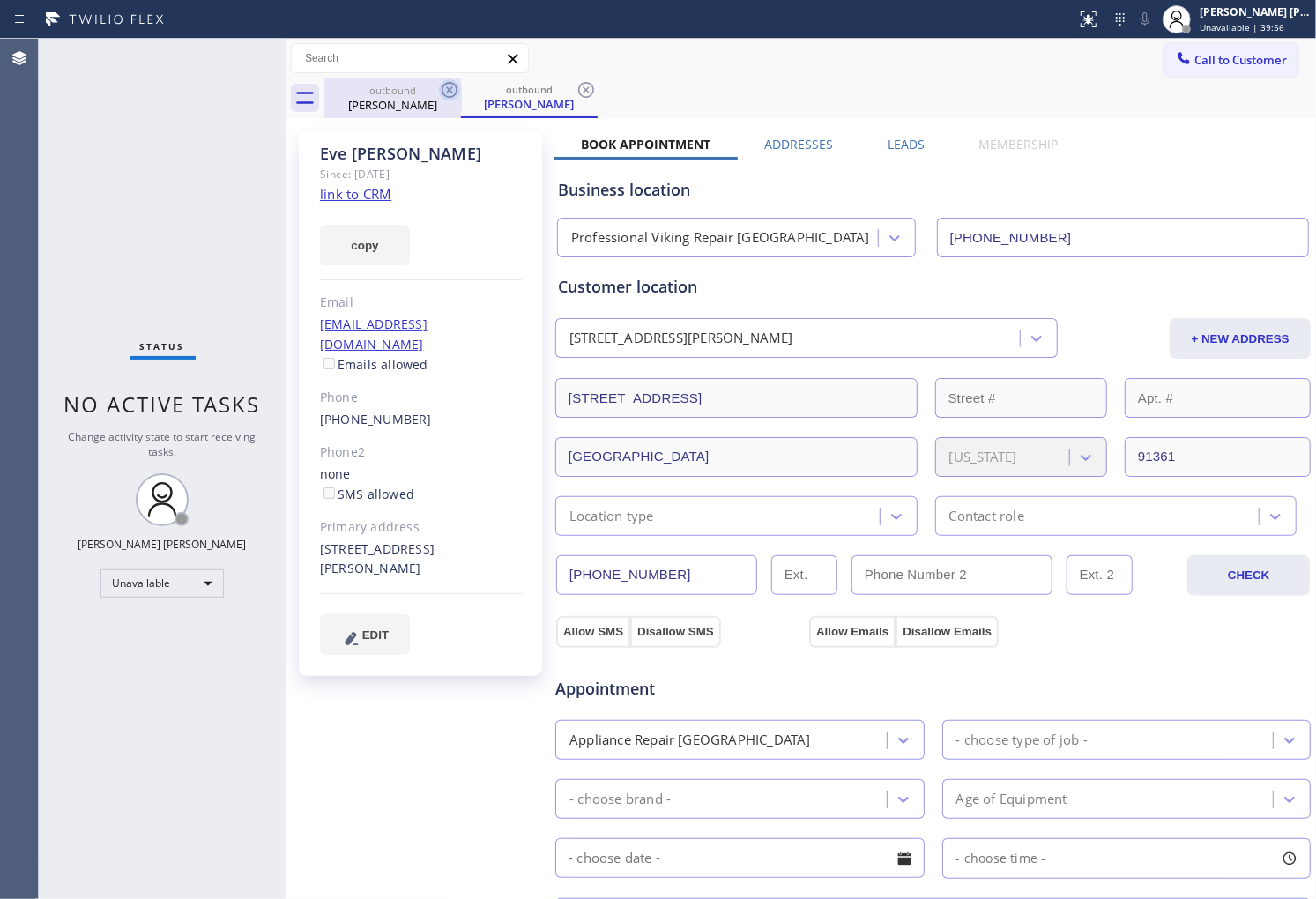
click at [444, 84] on icon at bounding box center [449, 90] width 16 height 16
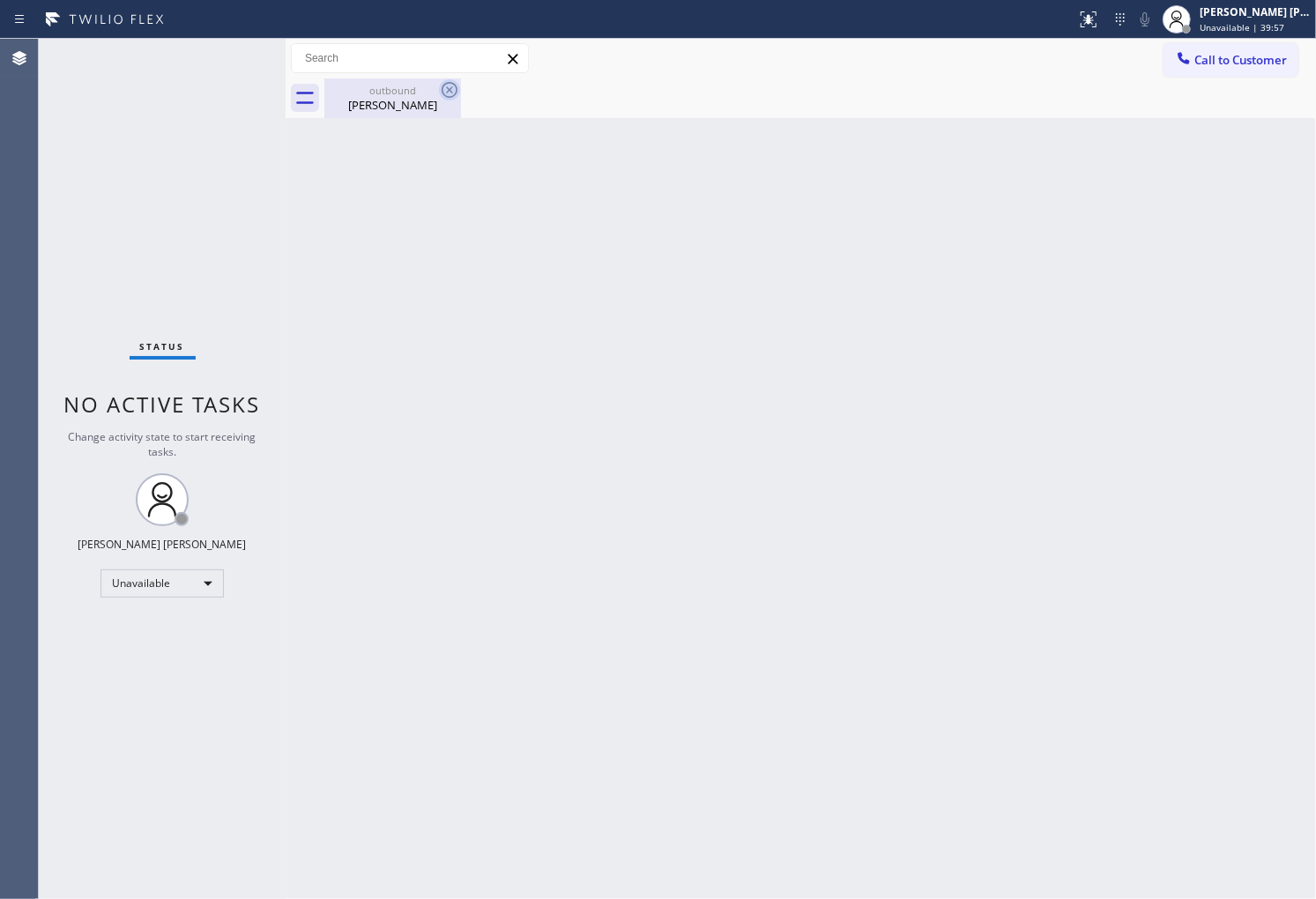
click at [451, 87] on icon at bounding box center [449, 90] width 16 height 16
click at [1237, 74] on button "Call to Customer" at bounding box center [1231, 60] width 135 height 34
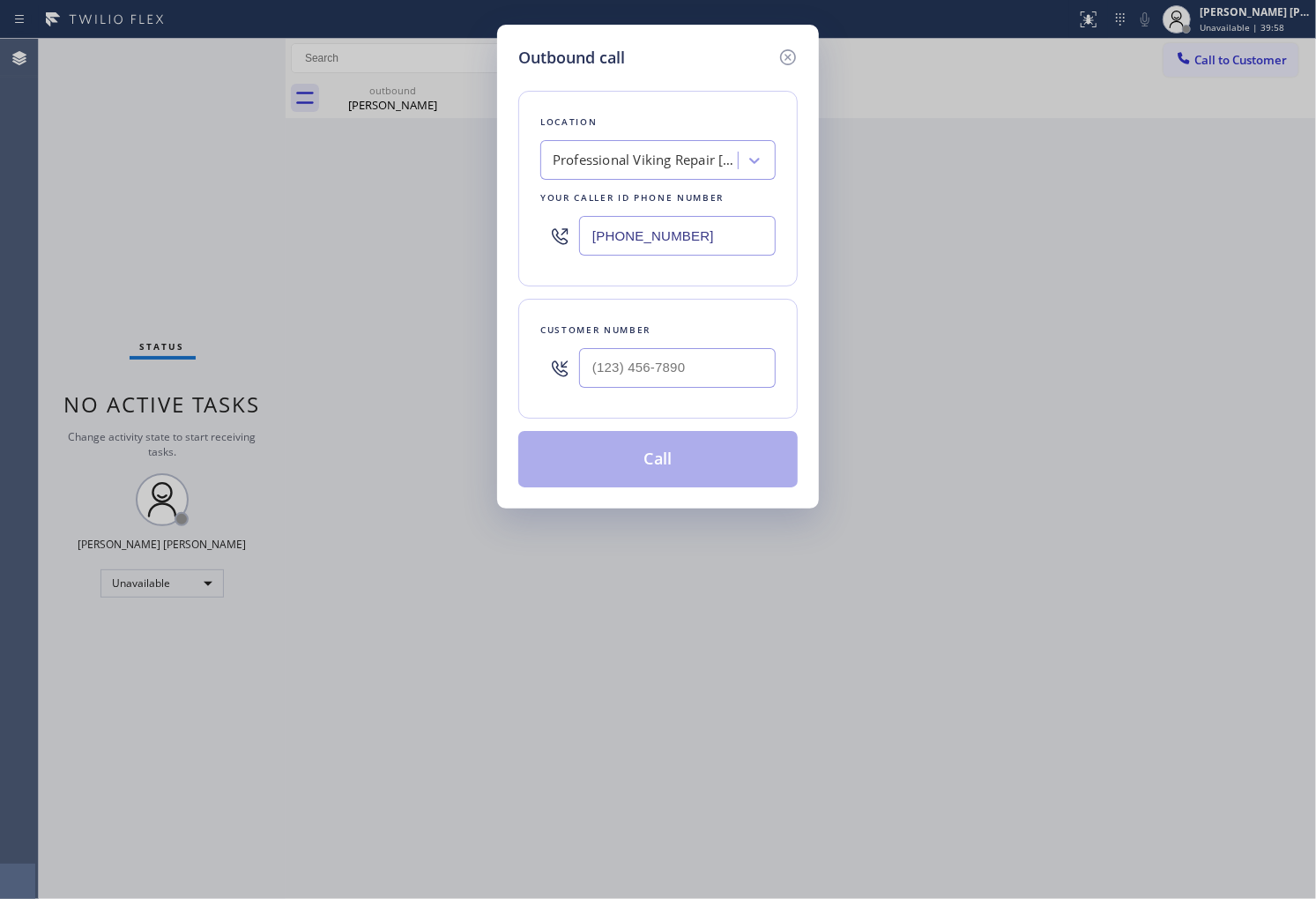
click at [680, 247] on input "(818) 696-5648" at bounding box center [677, 236] width 196 height 39
paste input "55) 340-1313"
type input "(855) 340-1313"
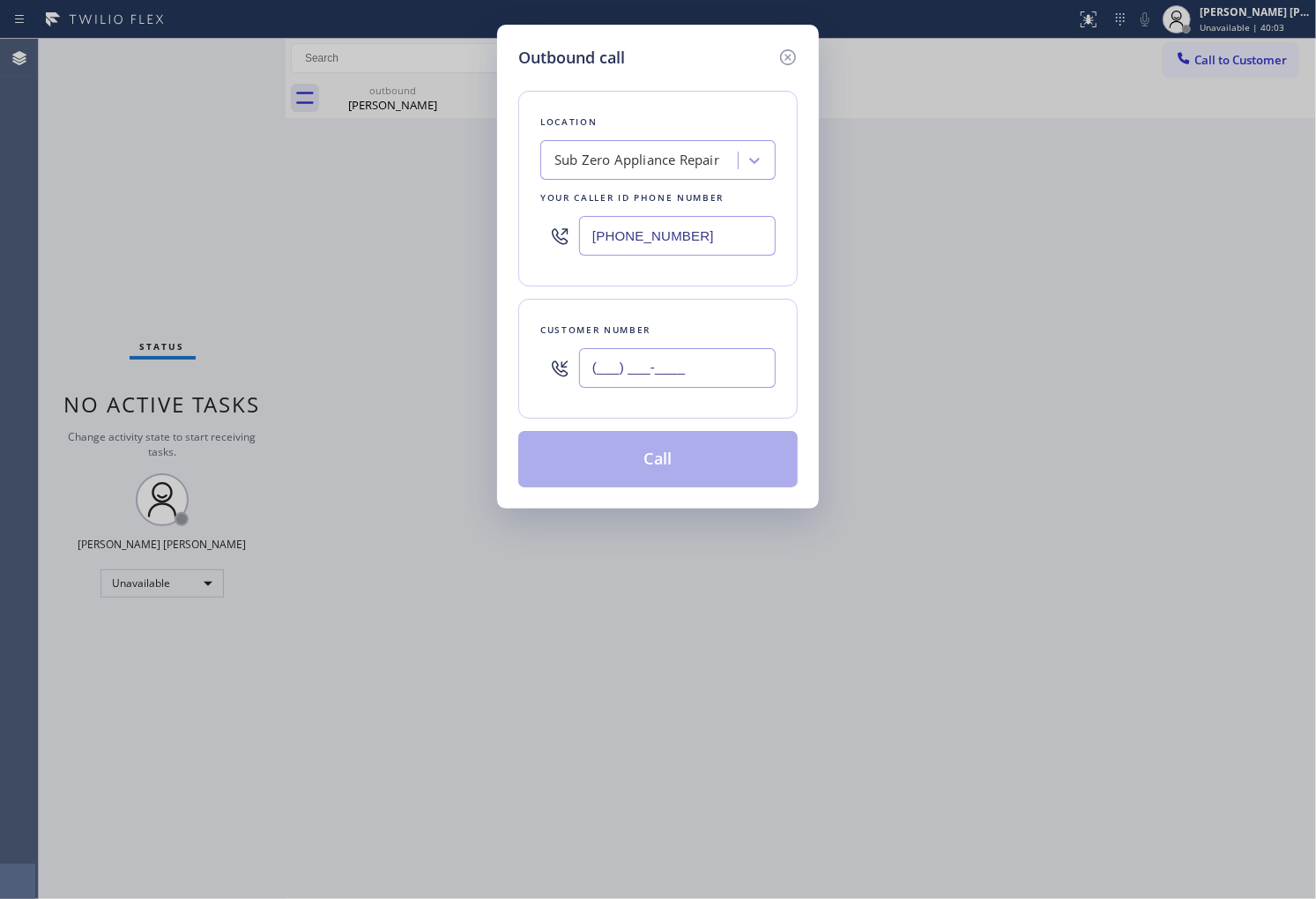
click at [644, 367] on input "(___) ___-____" at bounding box center [677, 368] width 196 height 39
paste input "914) 805-4978"
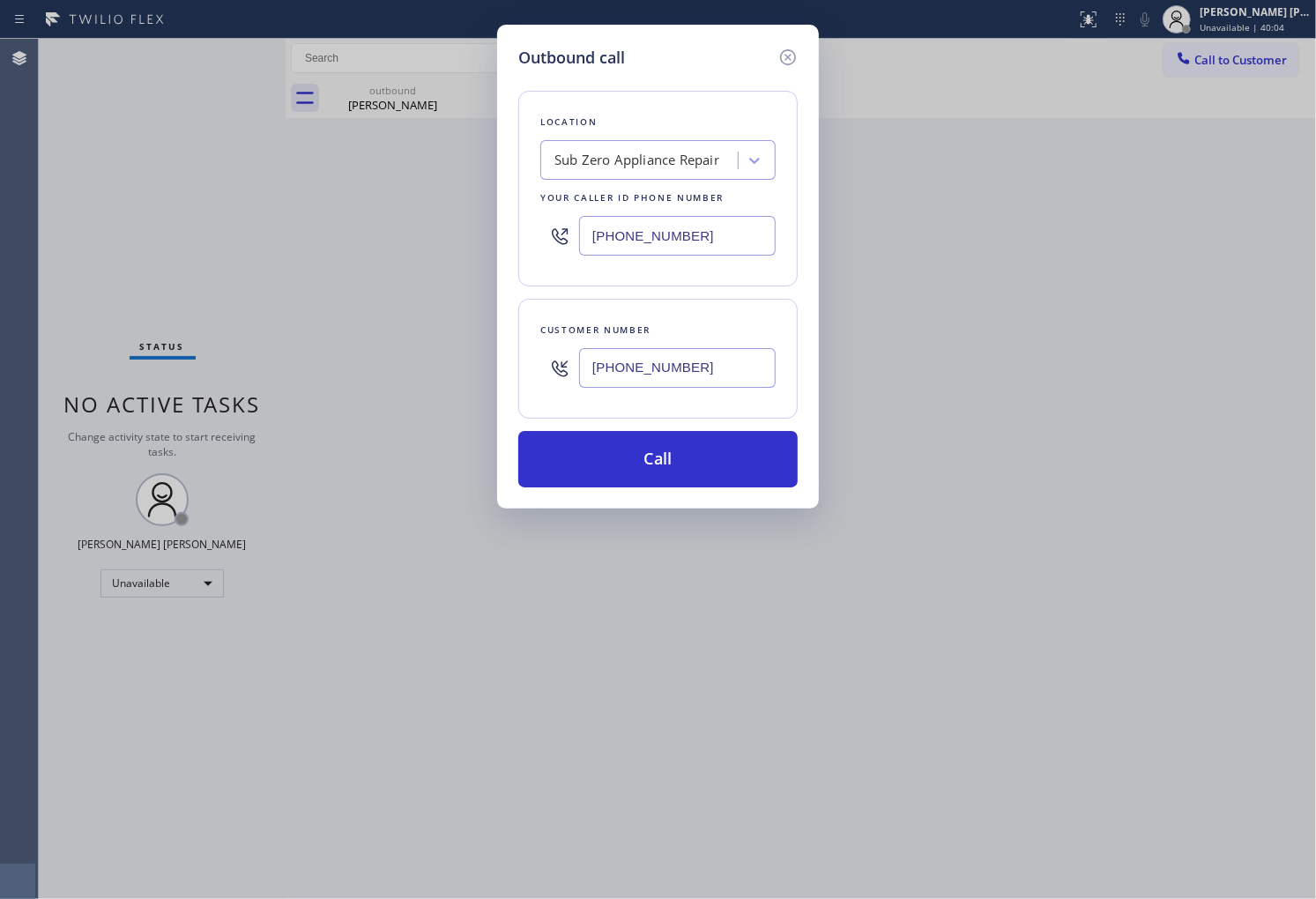
type input "(914) 805-4978"
click at [700, 460] on button "Call" at bounding box center [658, 459] width 279 height 56
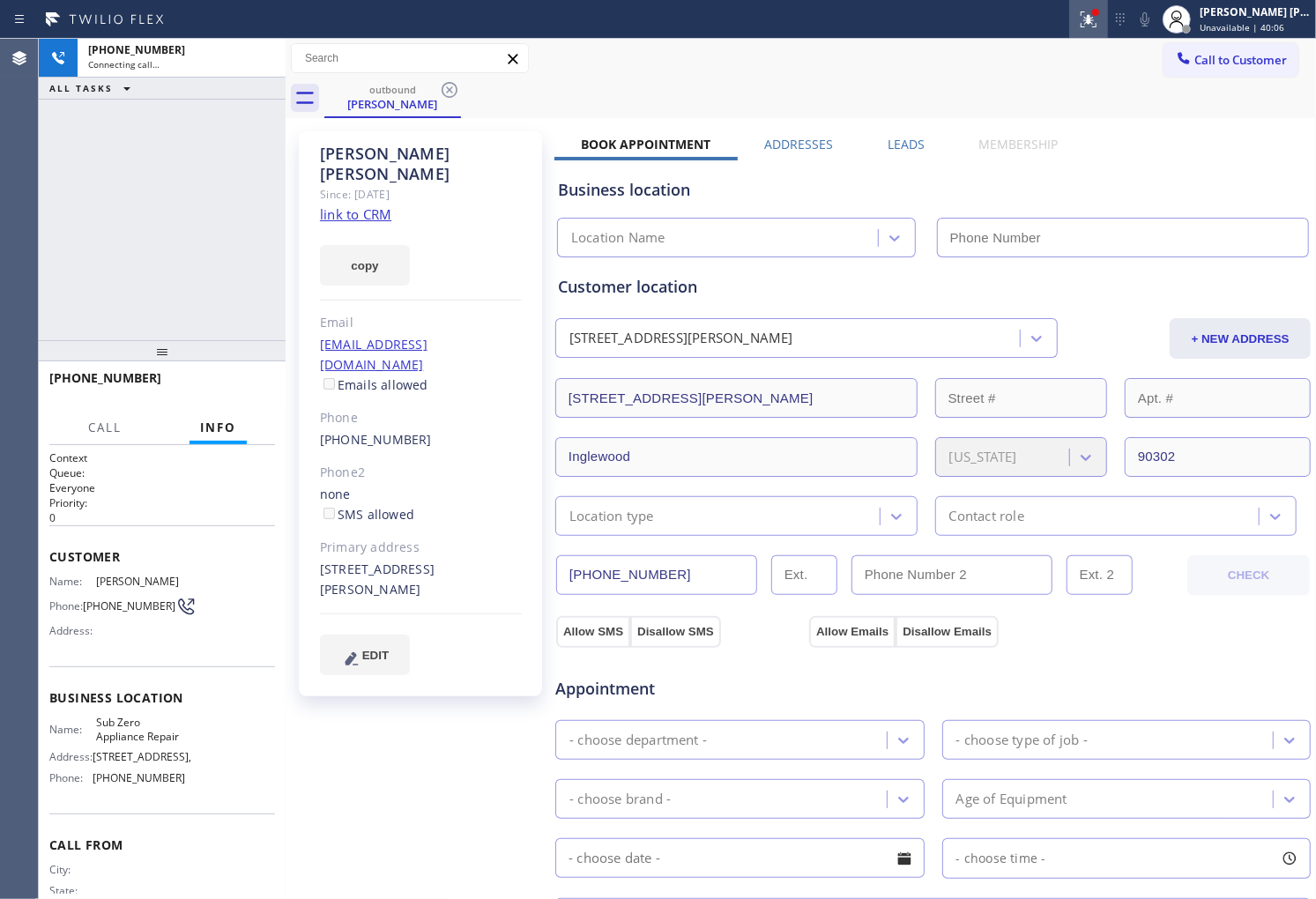
click at [1093, 18] on div at bounding box center [1088, 19] width 39 height 21
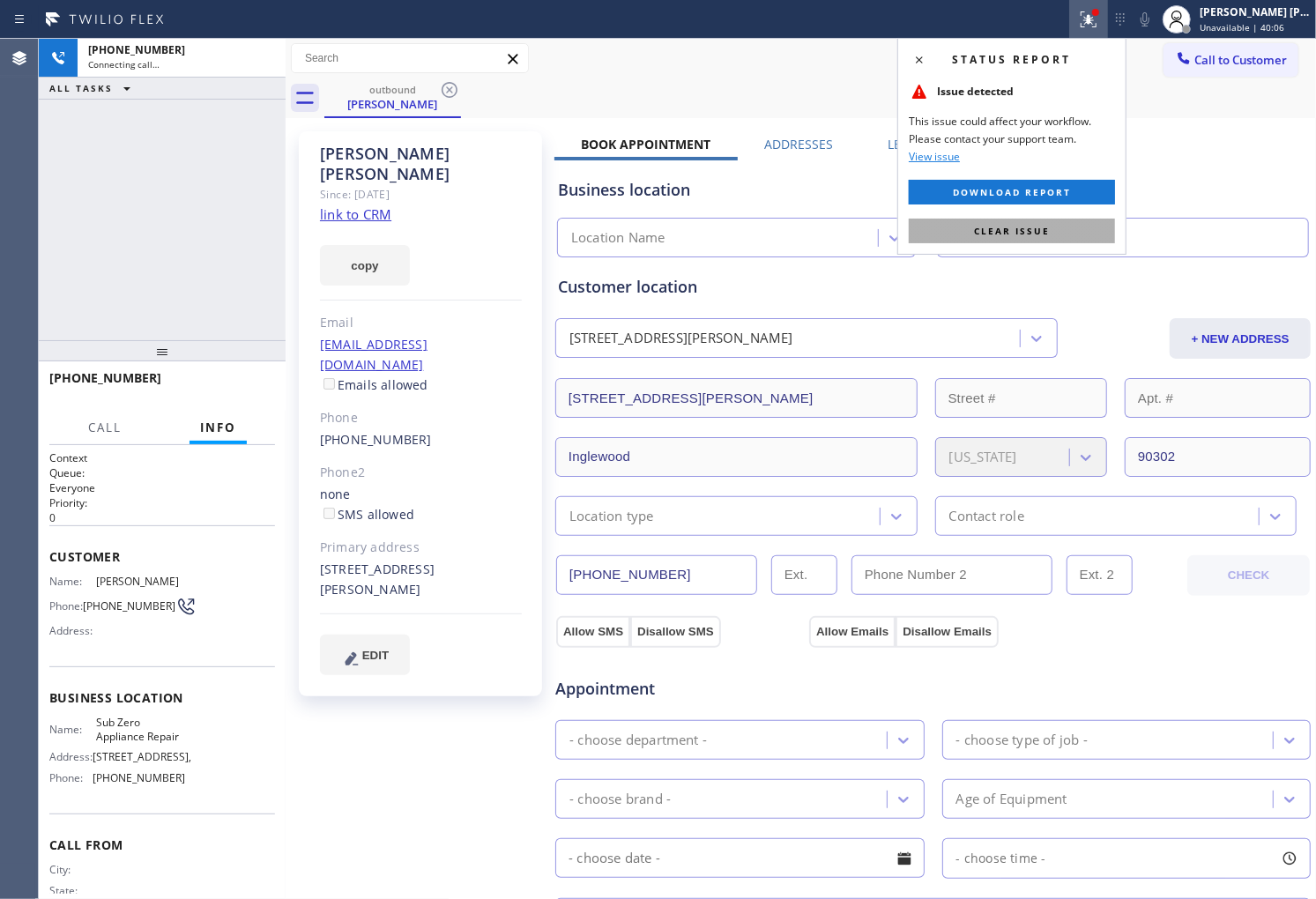
click at [1036, 236] on span "Clear issue" at bounding box center [1012, 231] width 76 height 13
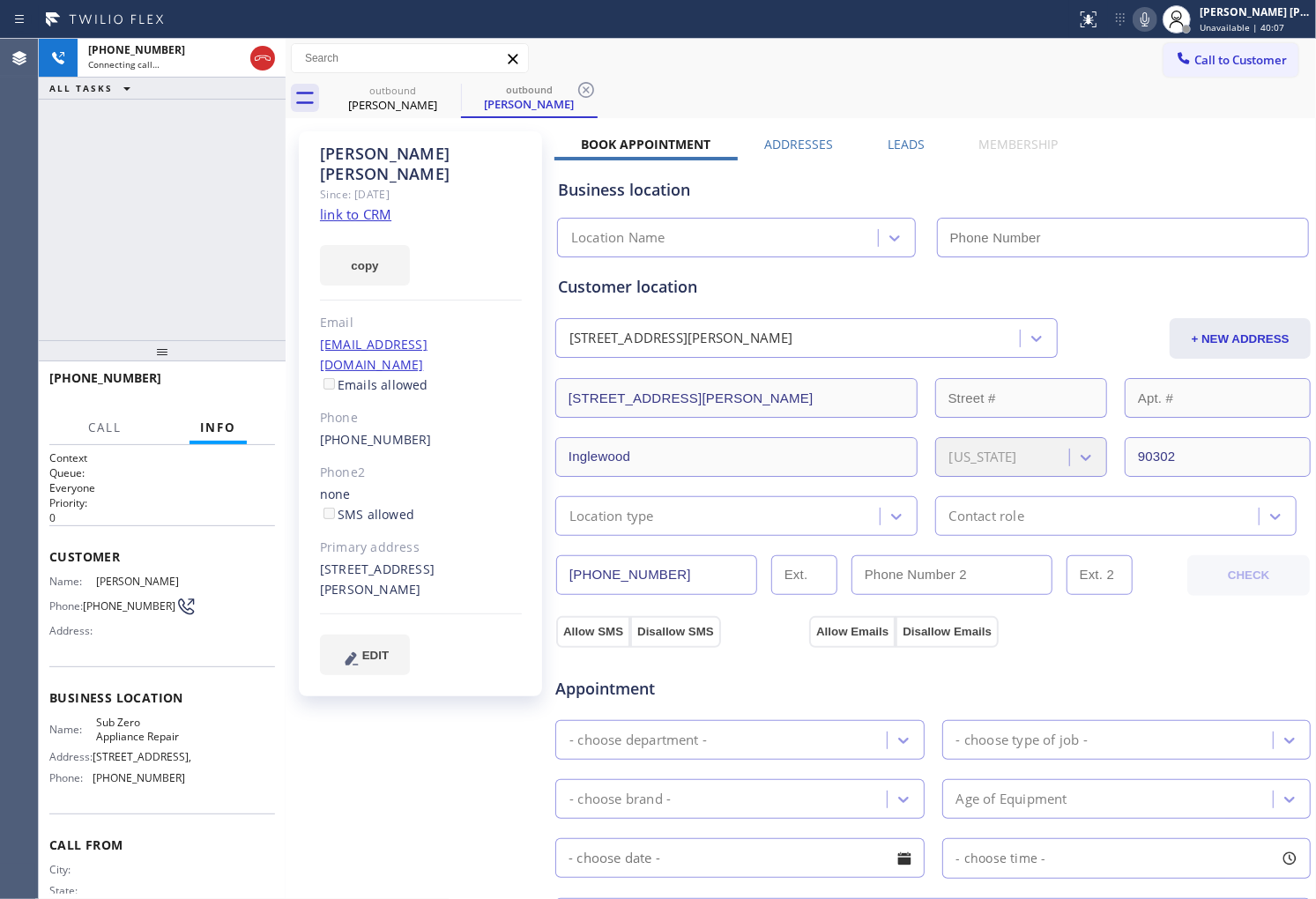
click at [372, 144] on div "Vanessa Flores" at bounding box center [421, 164] width 201 height 40
click at [162, 202] on div "+19148054978 Connecting call… ALL TASKS ALL TASKS ACTIVE TASKS TASKS IN WRAP UP" at bounding box center [162, 188] width 247 height 301
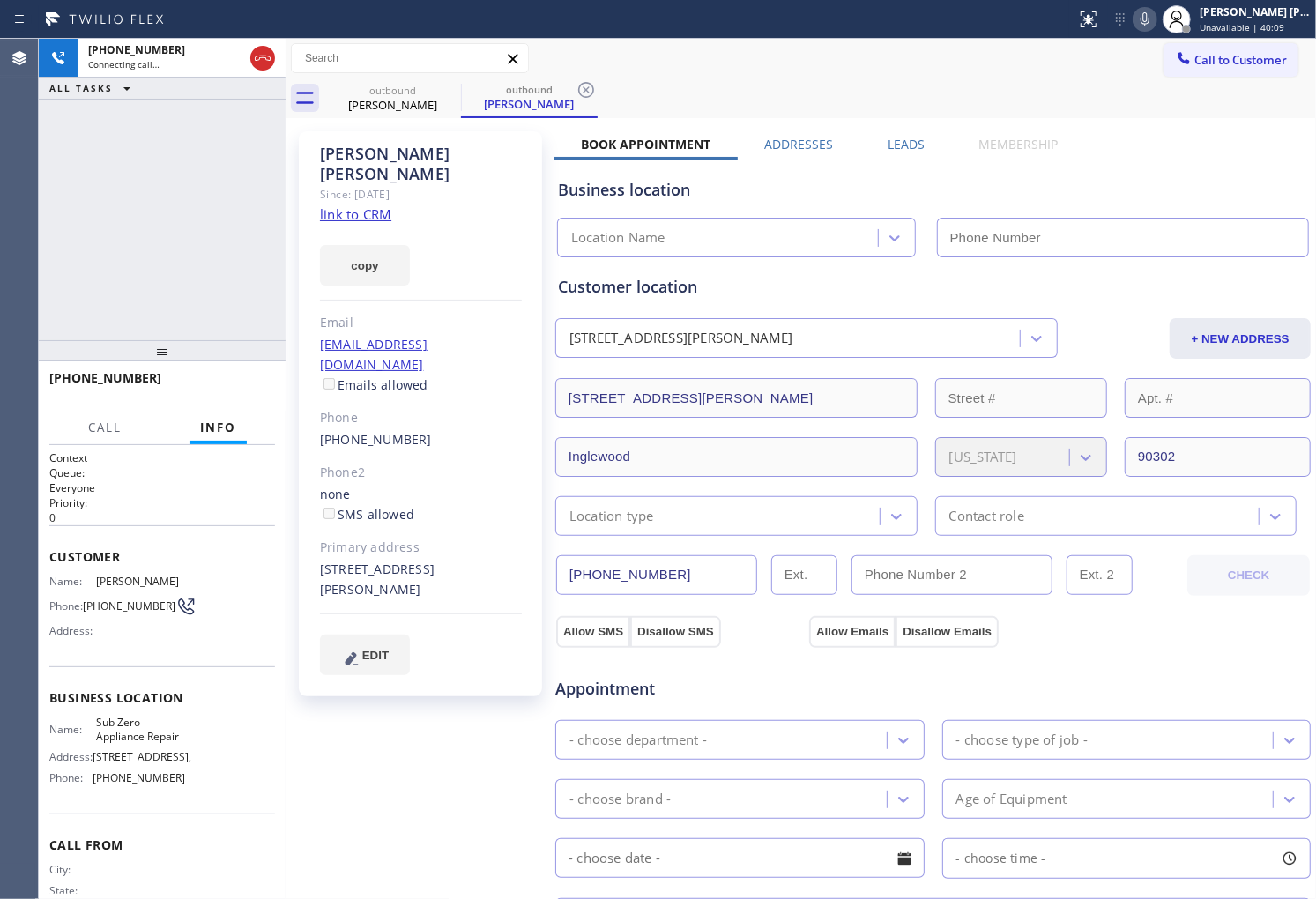
type input "(855) 340-1313"
drag, startPoint x: 0, startPoint y: 332, endPoint x: 214, endPoint y: 216, distance: 243.4
click at [0, 332] on div "Agent Desktop" at bounding box center [19, 468] width 38 height 860
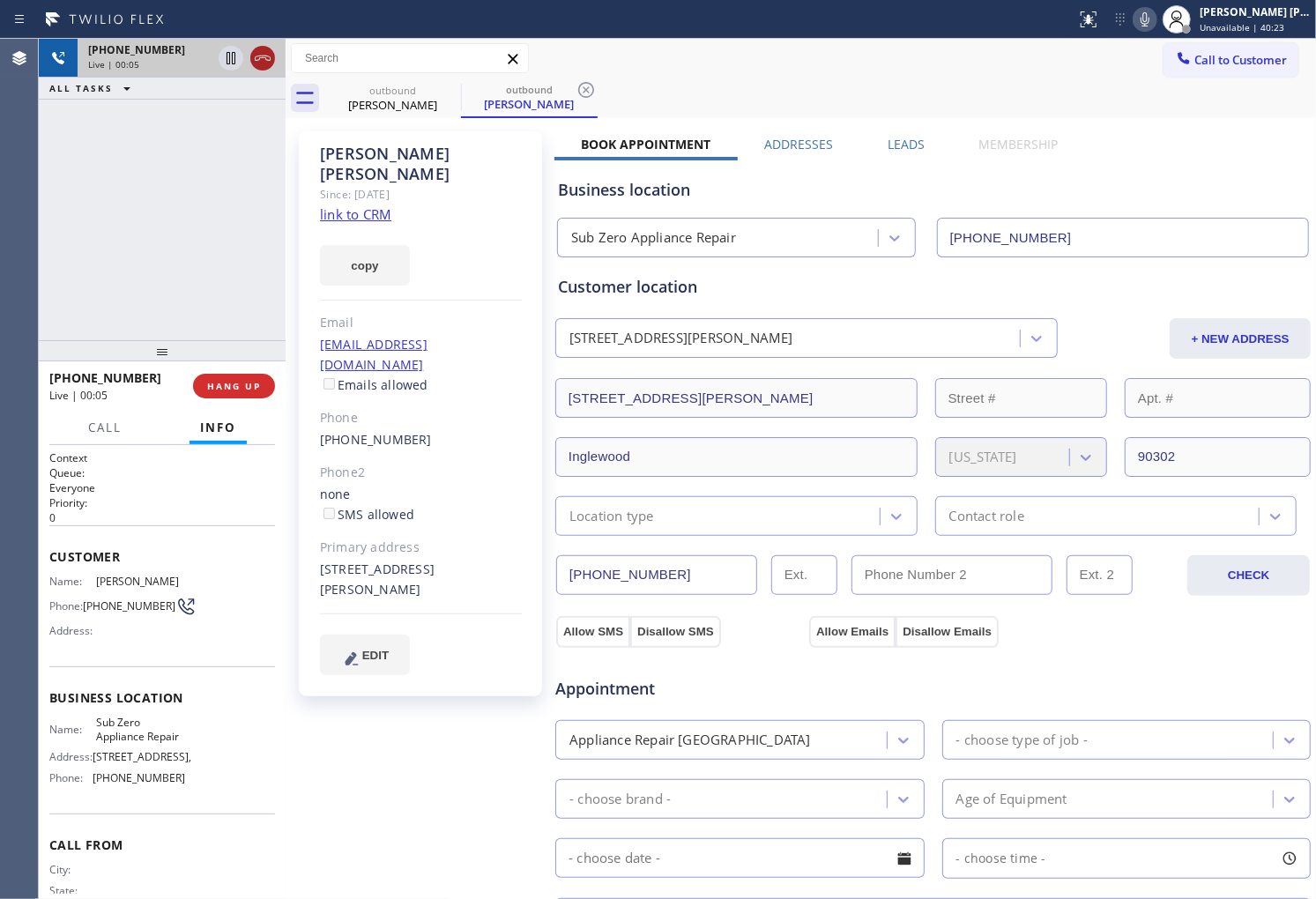
click at [262, 55] on icon at bounding box center [263, 57] width 16 height 5
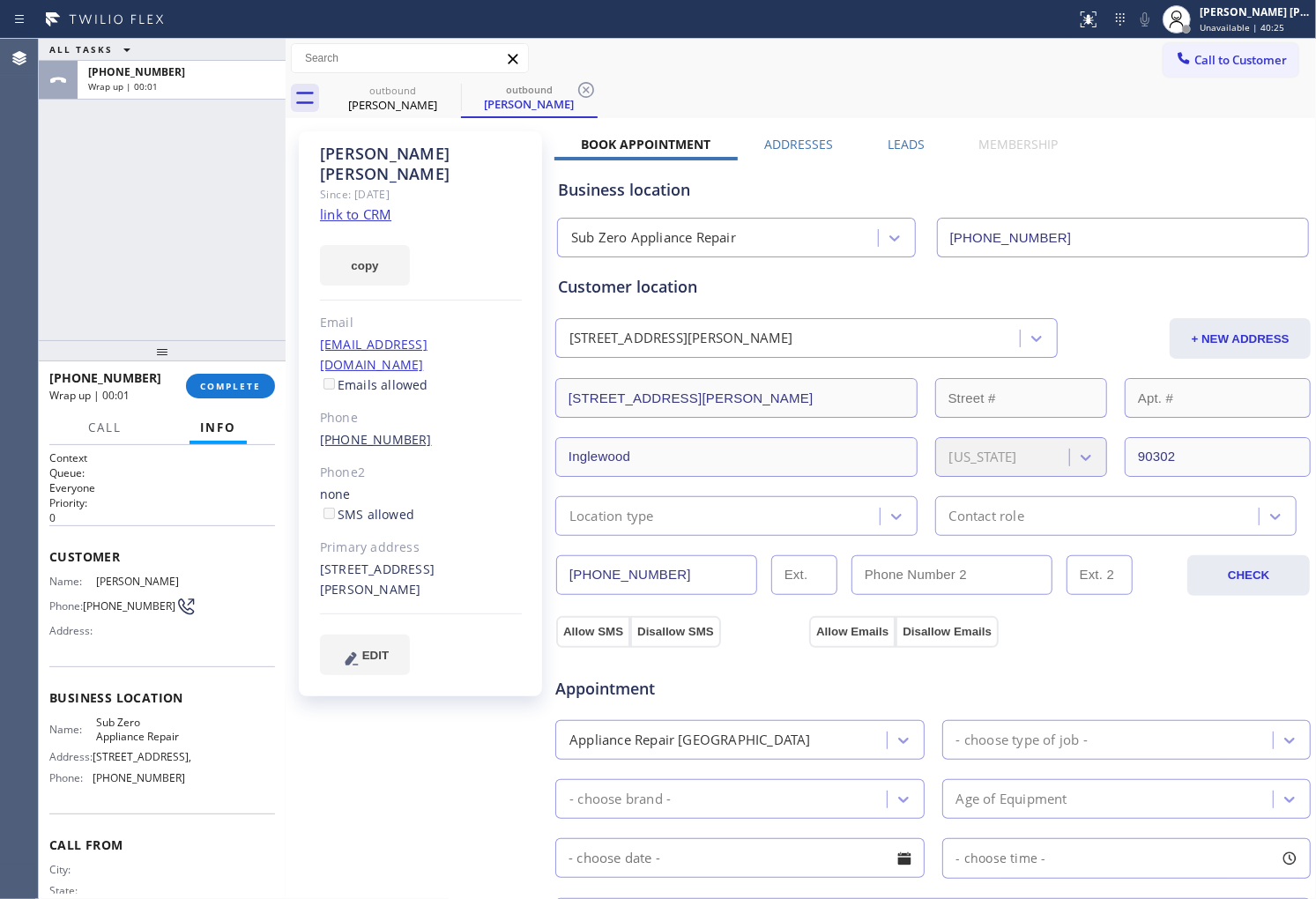
click at [377, 431] on link "(914) 805-4978" at bounding box center [375, 439] width 112 height 17
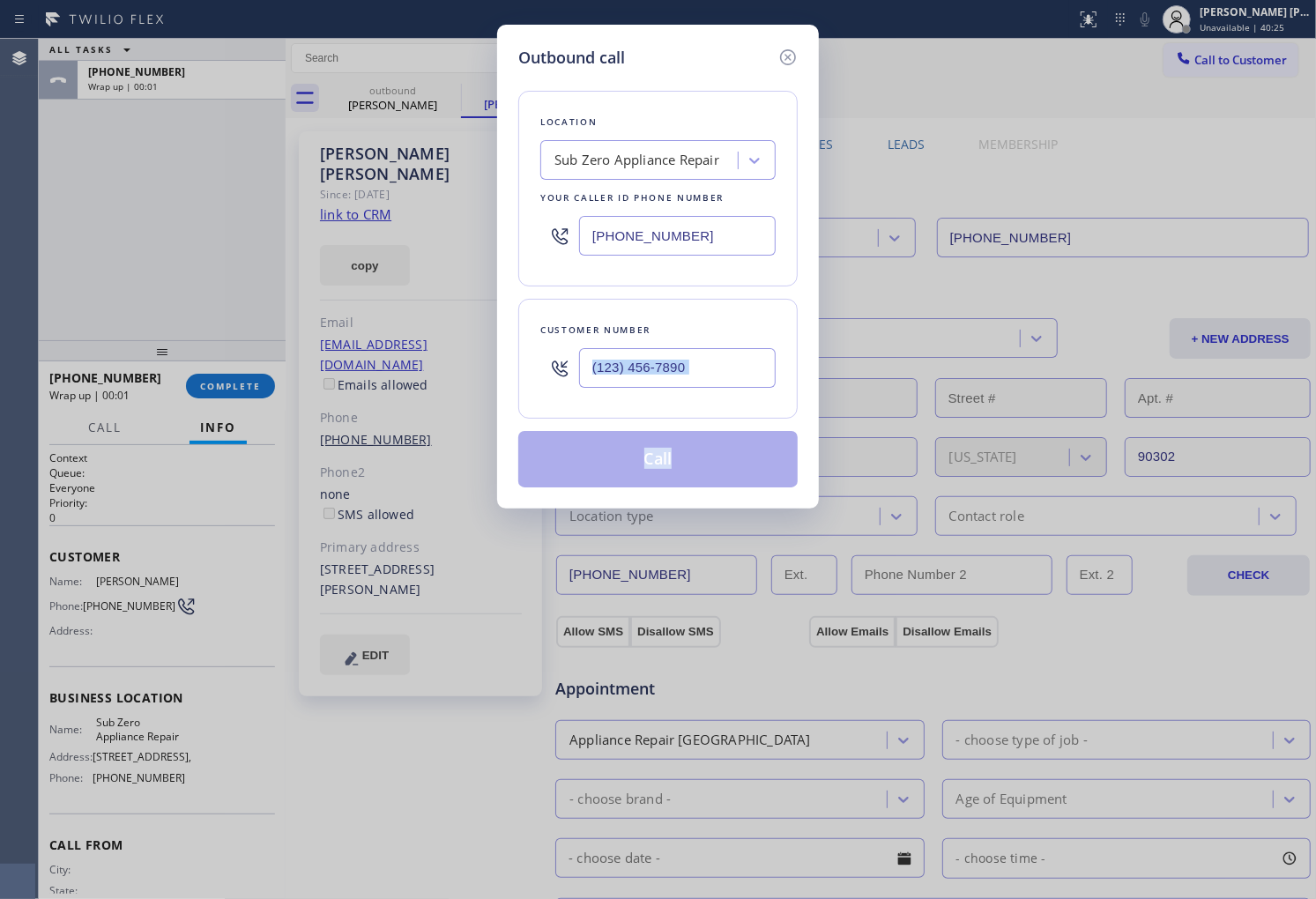
click at [377, 394] on div "Outbound call Location Sub Zero Appliance Repair Your caller id phone number (8…" at bounding box center [658, 449] width 1316 height 899
type input "(914) 805-4978"
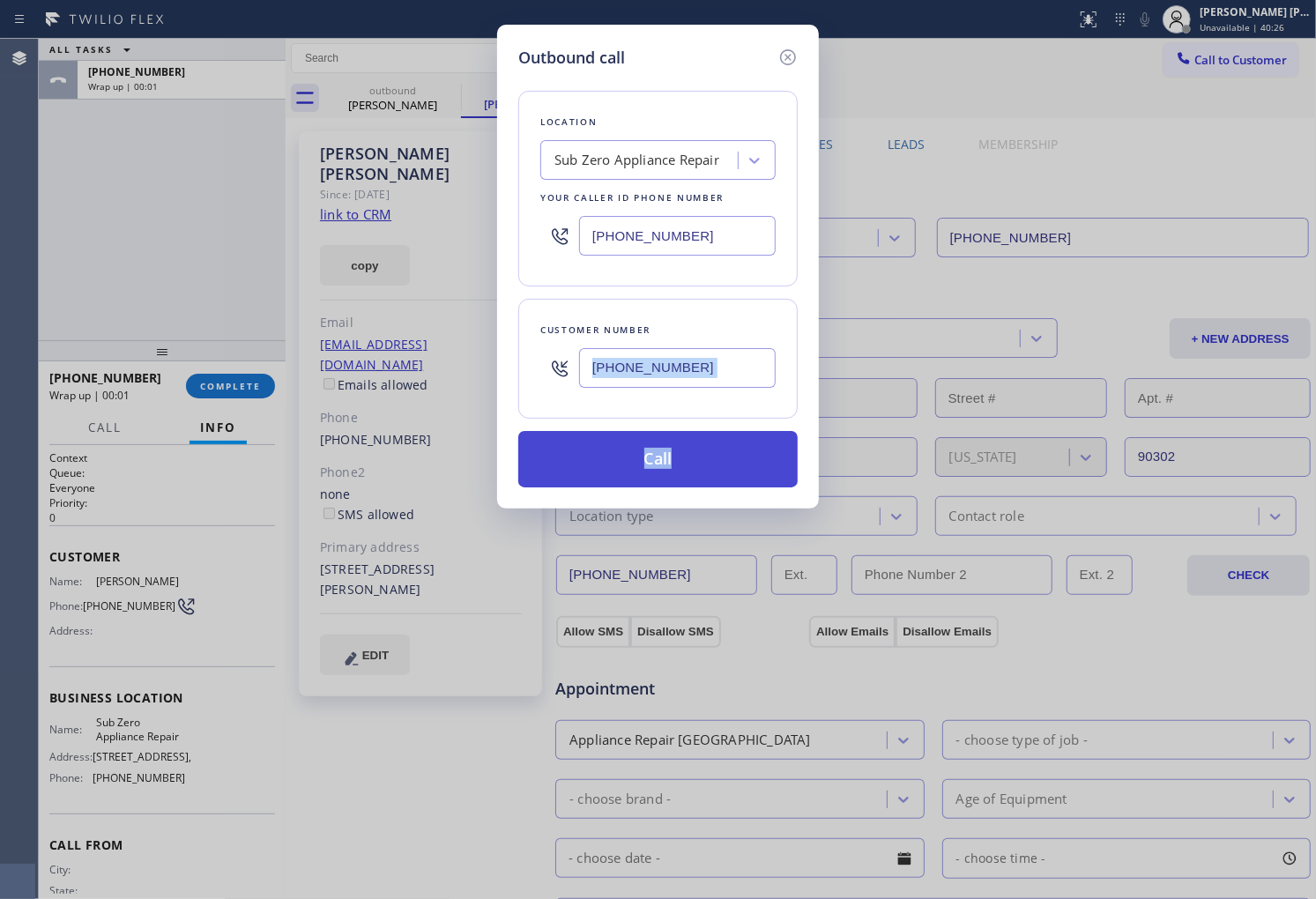
click at [707, 452] on button "Call" at bounding box center [658, 459] width 279 height 56
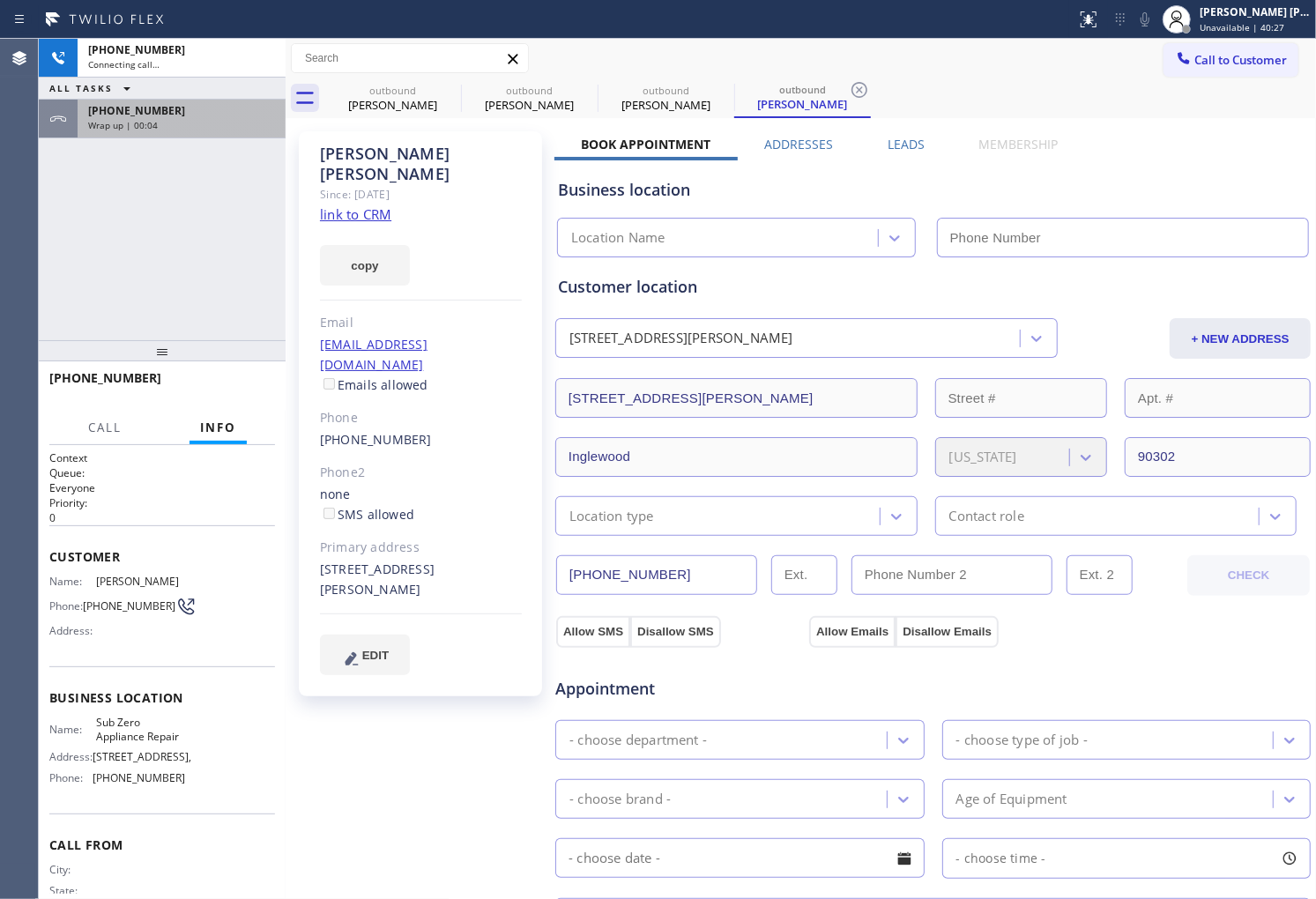
click at [200, 128] on div "Wrap up | 00:04" at bounding box center [181, 125] width 187 height 13
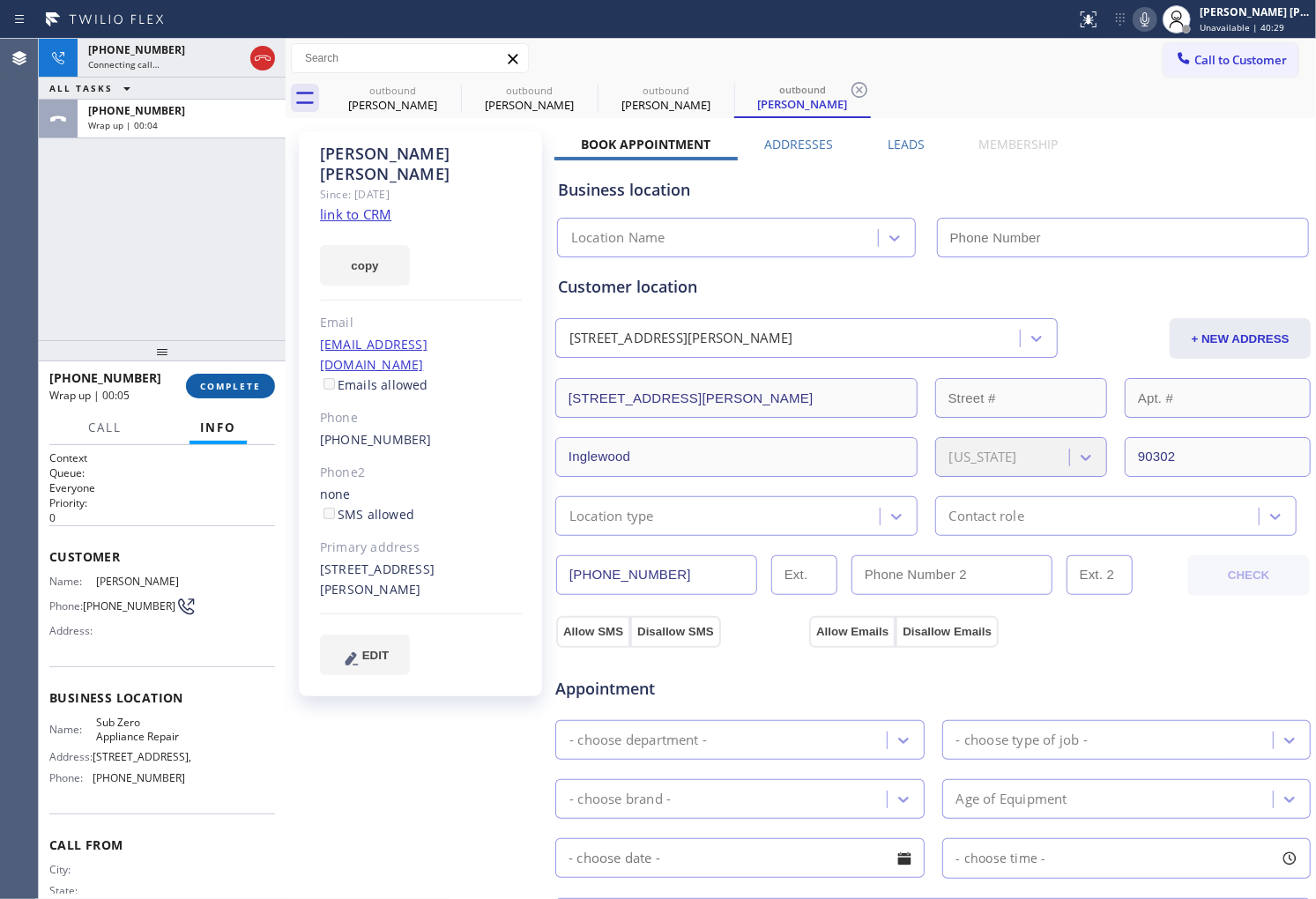
click at [258, 380] on span "COMPLETE" at bounding box center [231, 386] width 61 height 13
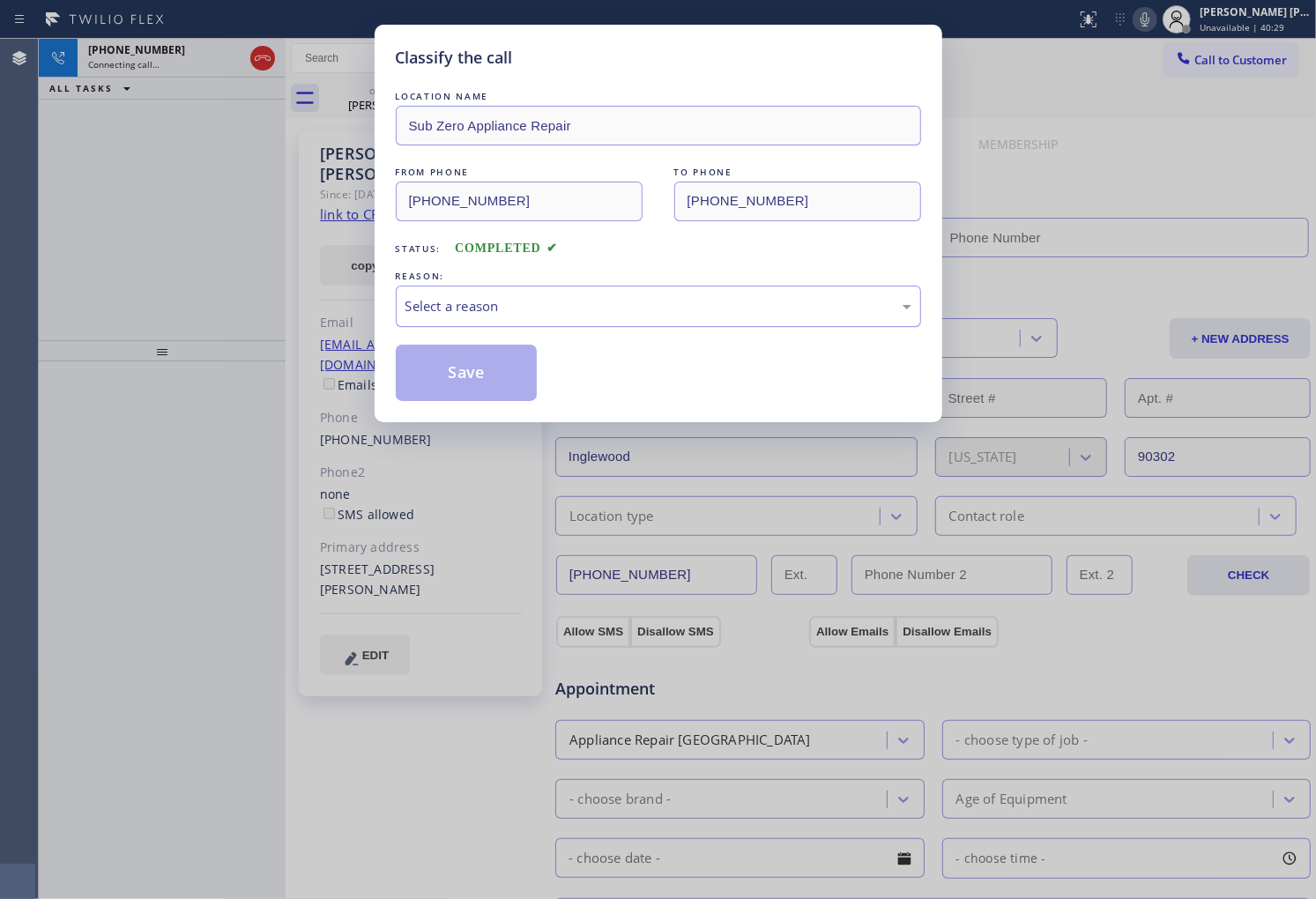
type input "(855) 340-1313"
click at [563, 309] on div "Select a reason" at bounding box center [658, 306] width 506 height 21
click at [479, 386] on button "Save" at bounding box center [467, 372] width 142 height 56
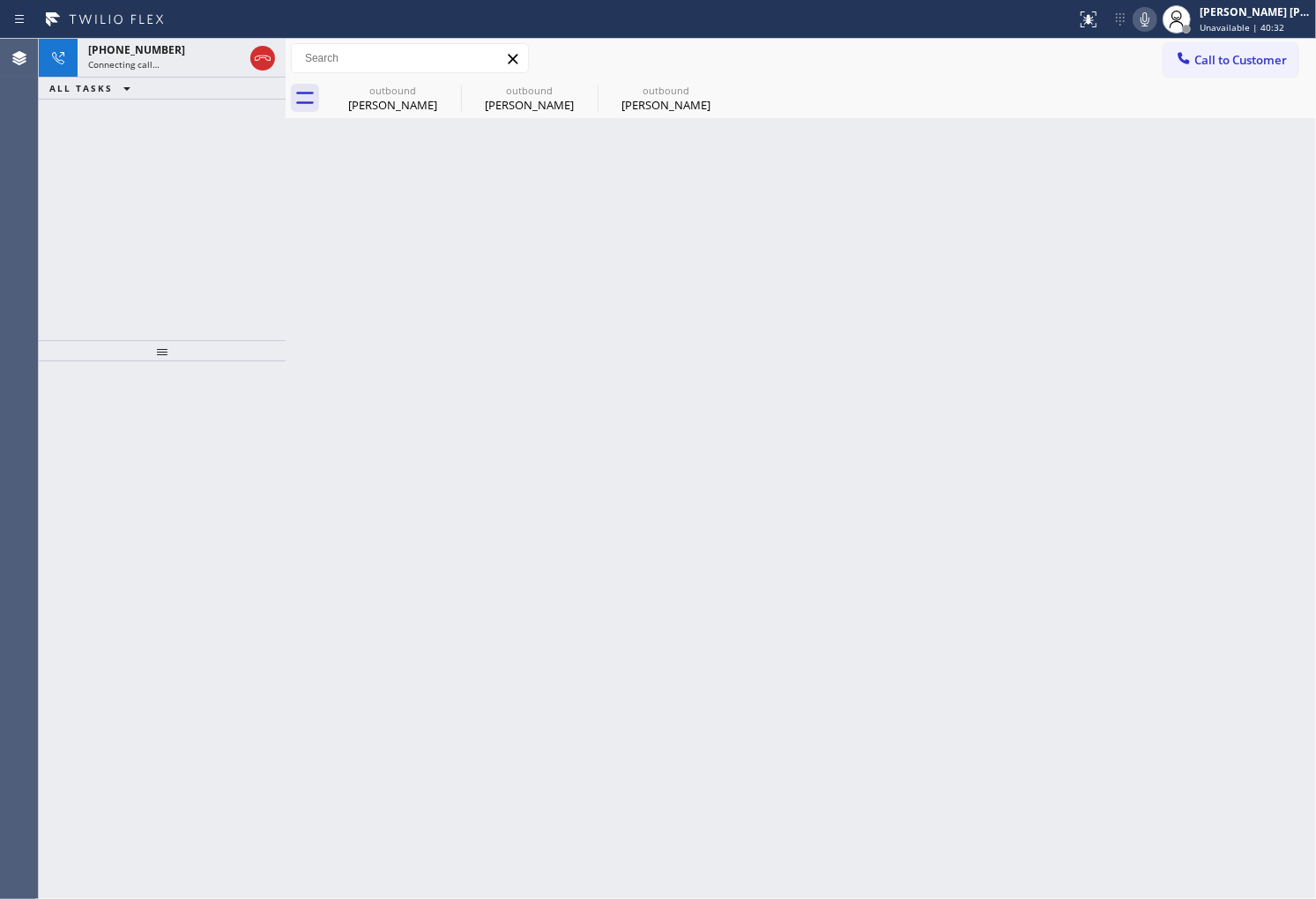
click at [193, 256] on div "+19148054978 Connecting call… ALL TASKS ALL TASKS ACTIVE TASKS TASKS IN WRAP UP" at bounding box center [162, 188] width 247 height 301
drag, startPoint x: 193, startPoint y: 256, endPoint x: 162, endPoint y: 216, distance: 50.6
click at [193, 257] on div "+19148054978 Connecting call… ALL TASKS ALL TASKS ACTIVE TASKS TASKS IN WRAP UP" at bounding box center [162, 188] width 247 height 301
click at [193, 67] on div "Connecting call…" at bounding box center [165, 64] width 155 height 13
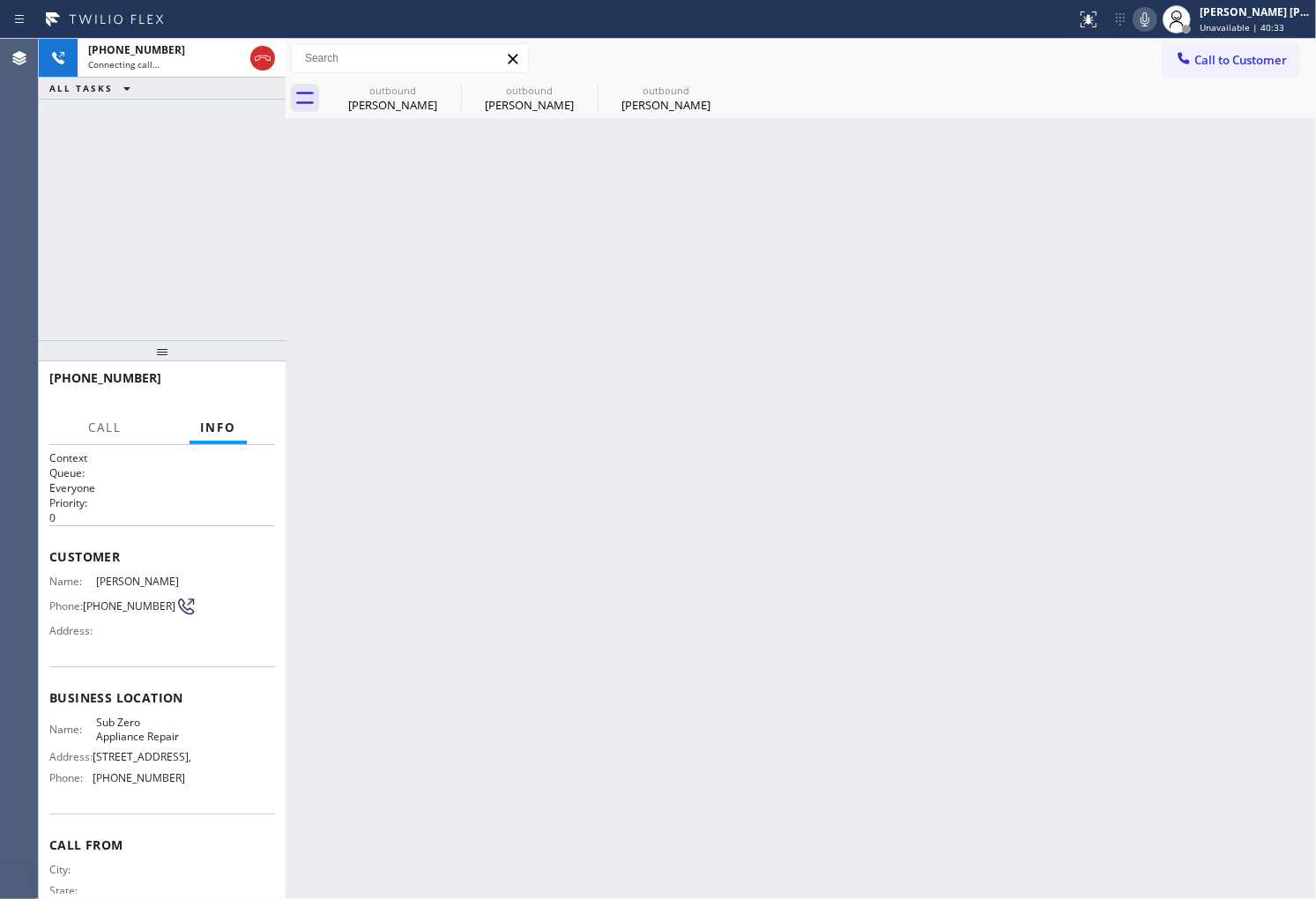
click at [404, 106] on div "Vanessa Flores" at bounding box center [392, 105] width 133 height 16
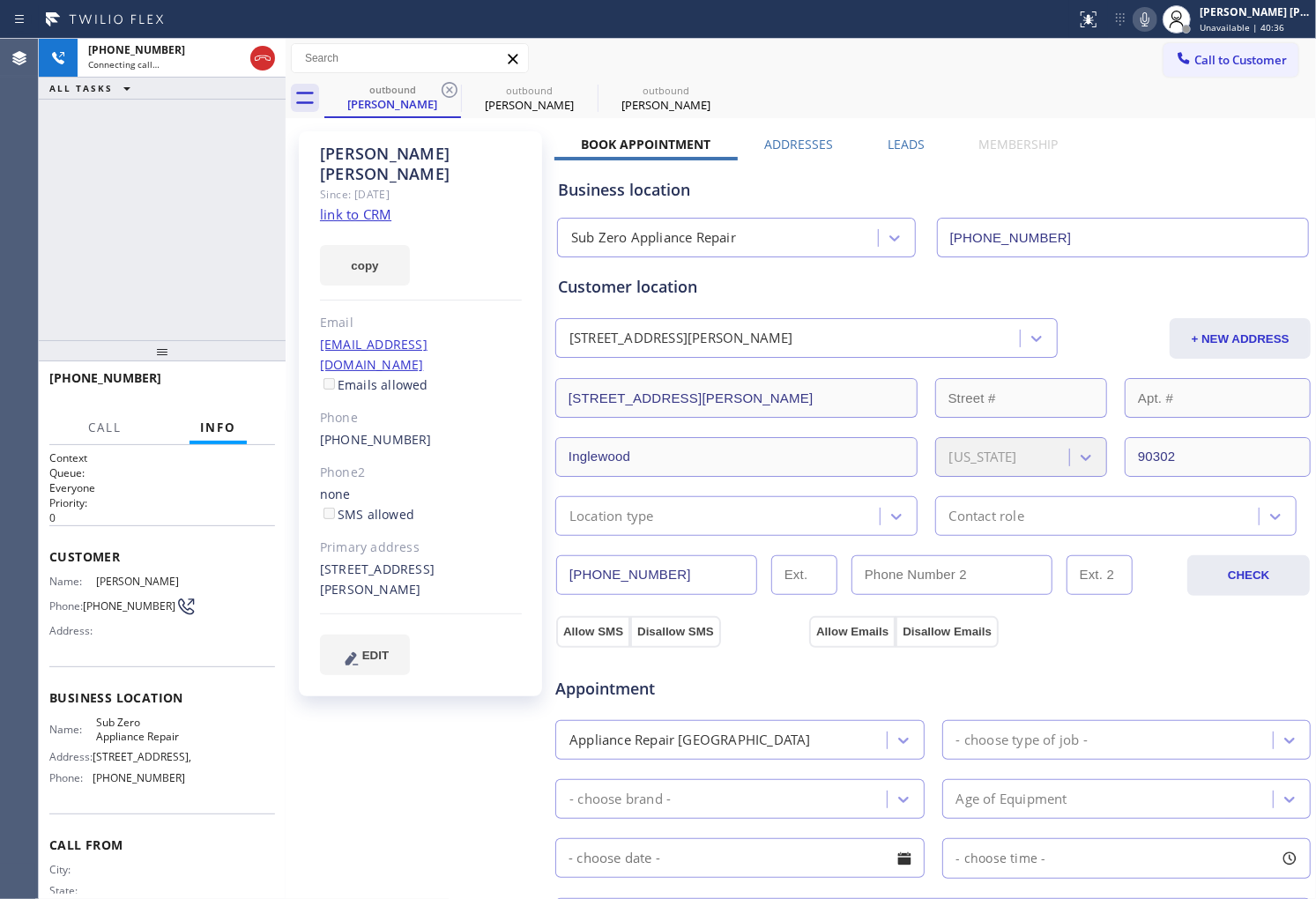
click at [412, 161] on div "Vanessa Flores" at bounding box center [421, 164] width 201 height 40
click at [468, 185] on div "Since: 20 may 2020" at bounding box center [421, 194] width 201 height 21
click at [425, 153] on div "Vanessa Flores" at bounding box center [421, 164] width 201 height 40
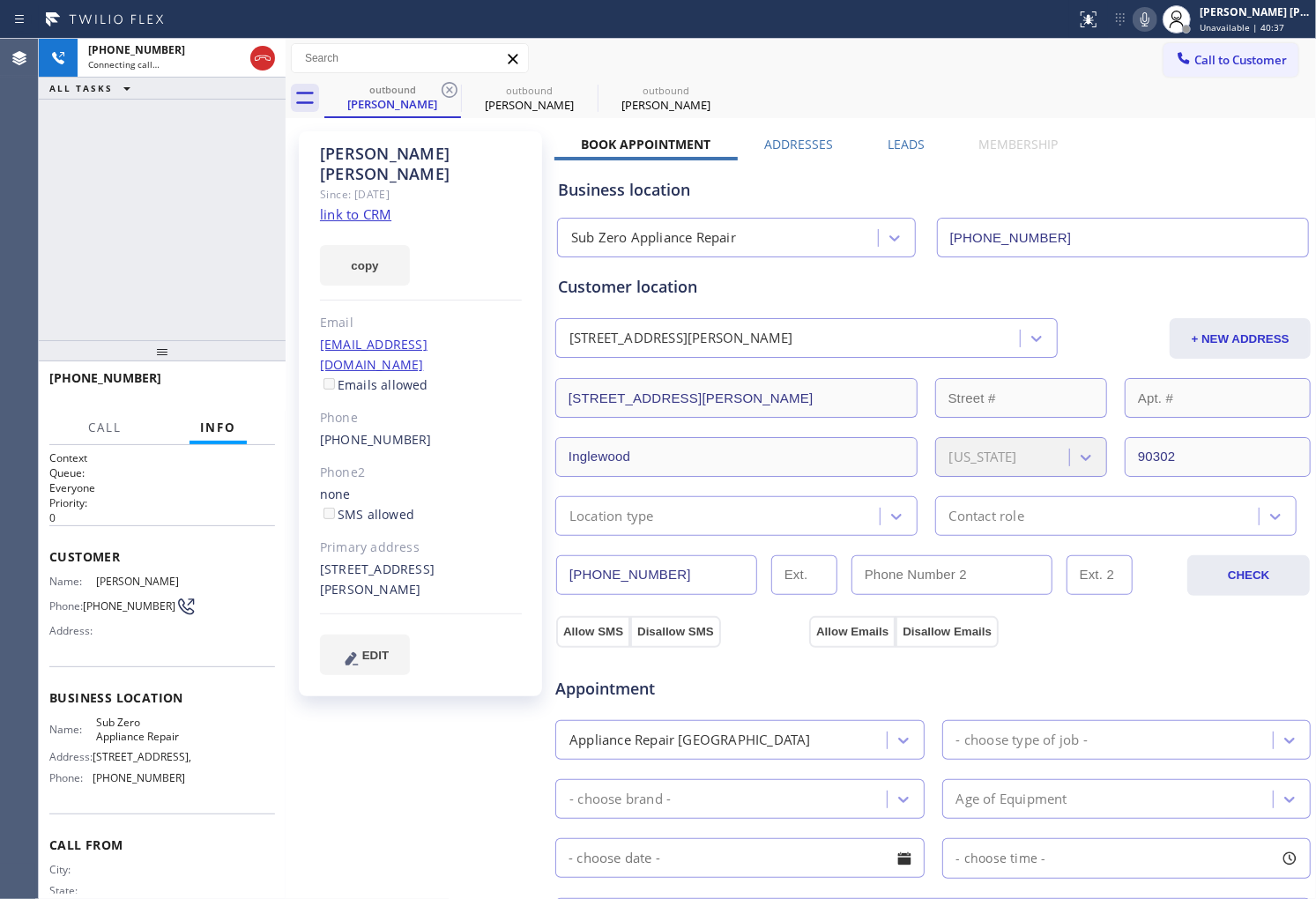
click at [425, 153] on div "Vanessa Flores" at bounding box center [421, 164] width 201 height 40
click at [457, 157] on div "Vanessa Flores" at bounding box center [421, 164] width 201 height 40
click at [385, 157] on div "Vanessa Flores" at bounding box center [421, 164] width 201 height 40
click at [385, 156] on div "Vanessa Flores" at bounding box center [421, 164] width 201 height 40
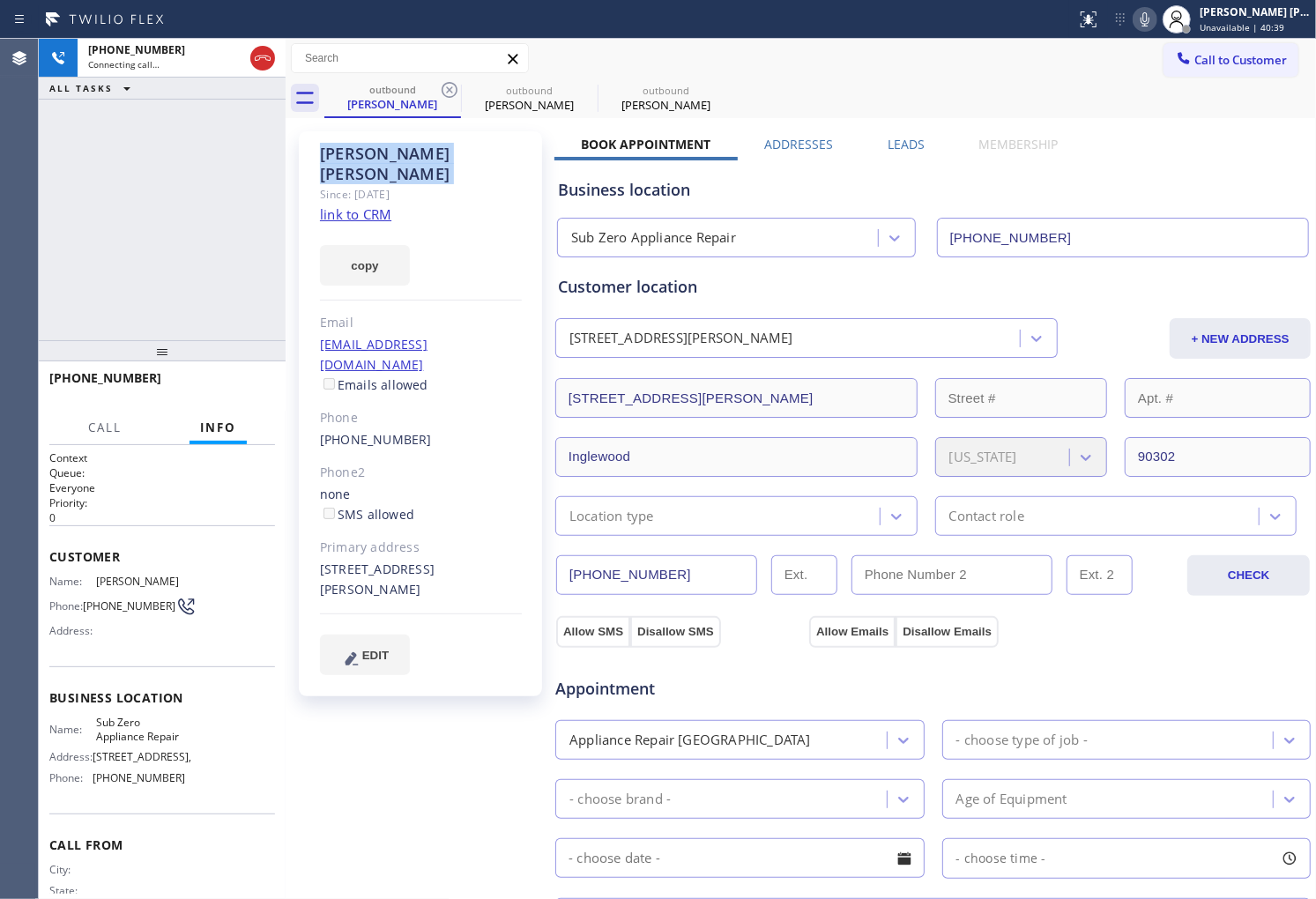
click at [465, 156] on div "Vanessa Flores" at bounding box center [421, 164] width 201 height 40
click at [389, 157] on div "Vanessa Flores" at bounding box center [421, 164] width 201 height 40
click at [346, 154] on div "Vanessa Flores" at bounding box center [421, 164] width 201 height 40
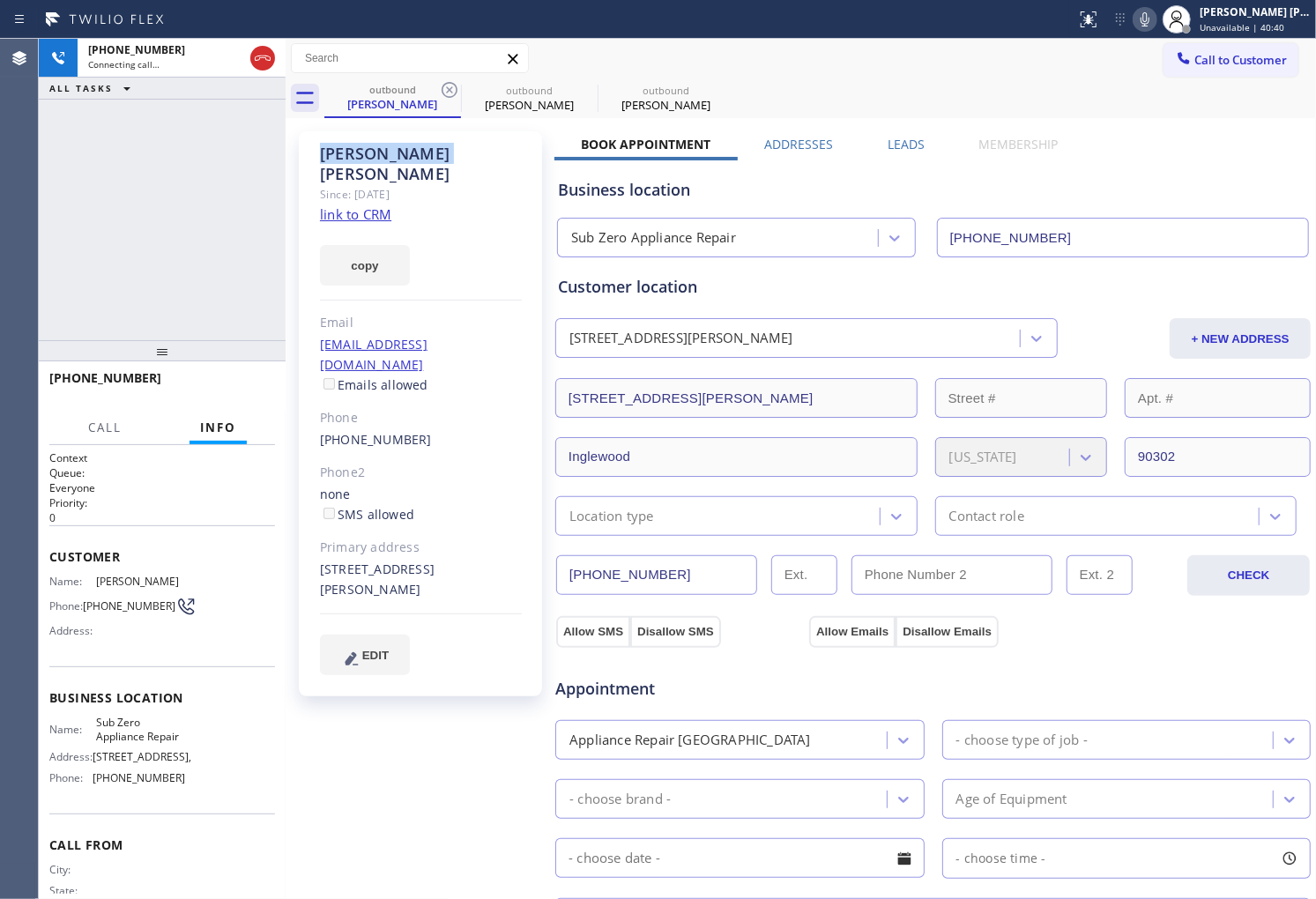
click at [459, 152] on div "Vanessa Flores" at bounding box center [421, 164] width 201 height 40
click at [424, 154] on div "Vanessa Flores" at bounding box center [421, 164] width 201 height 40
click at [336, 152] on div "Vanessa Flores" at bounding box center [421, 164] width 201 height 40
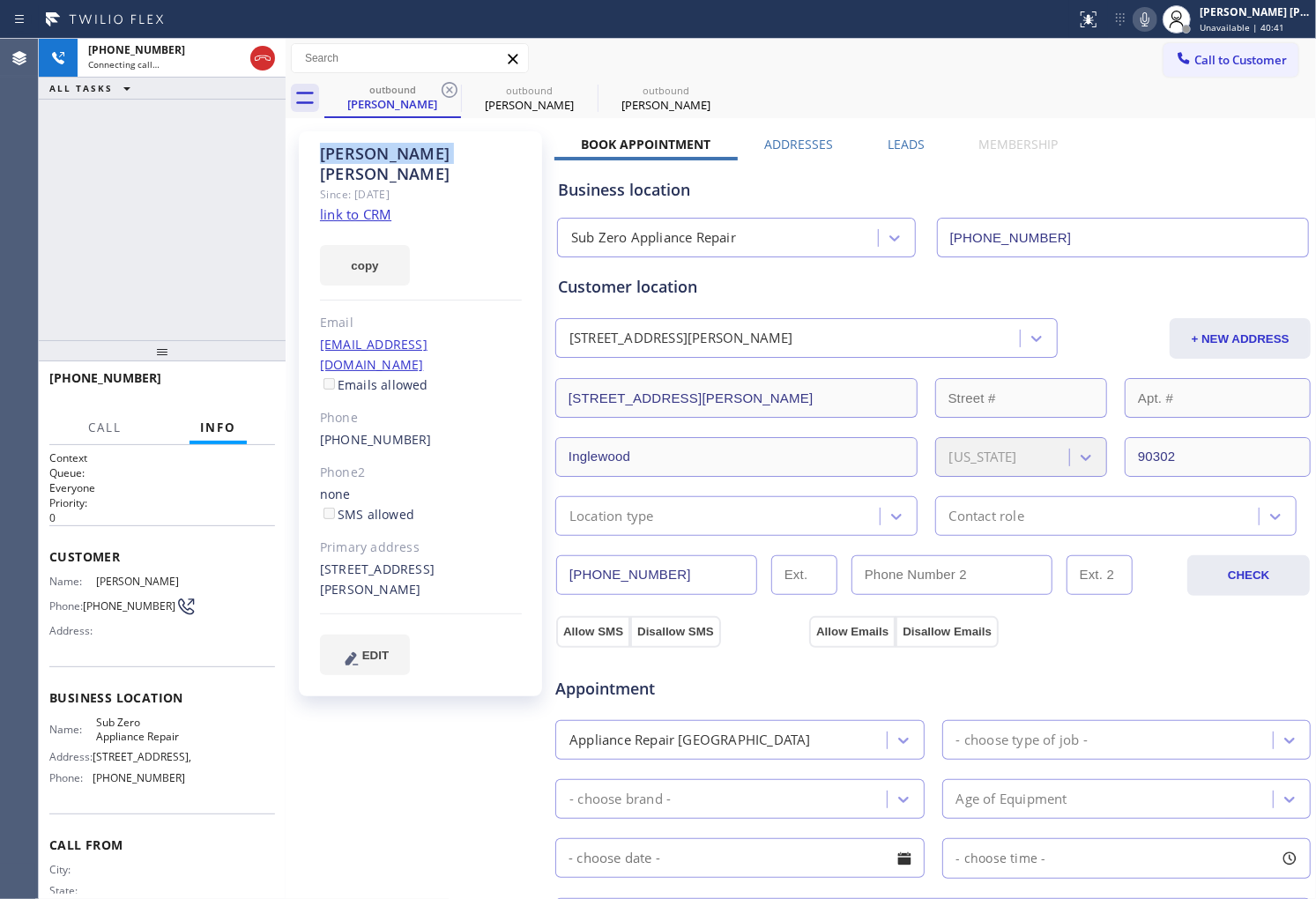
click at [429, 151] on div "Vanessa Flores" at bounding box center [421, 164] width 201 height 40
click at [359, 160] on div "Vanessa Flores" at bounding box center [421, 164] width 201 height 40
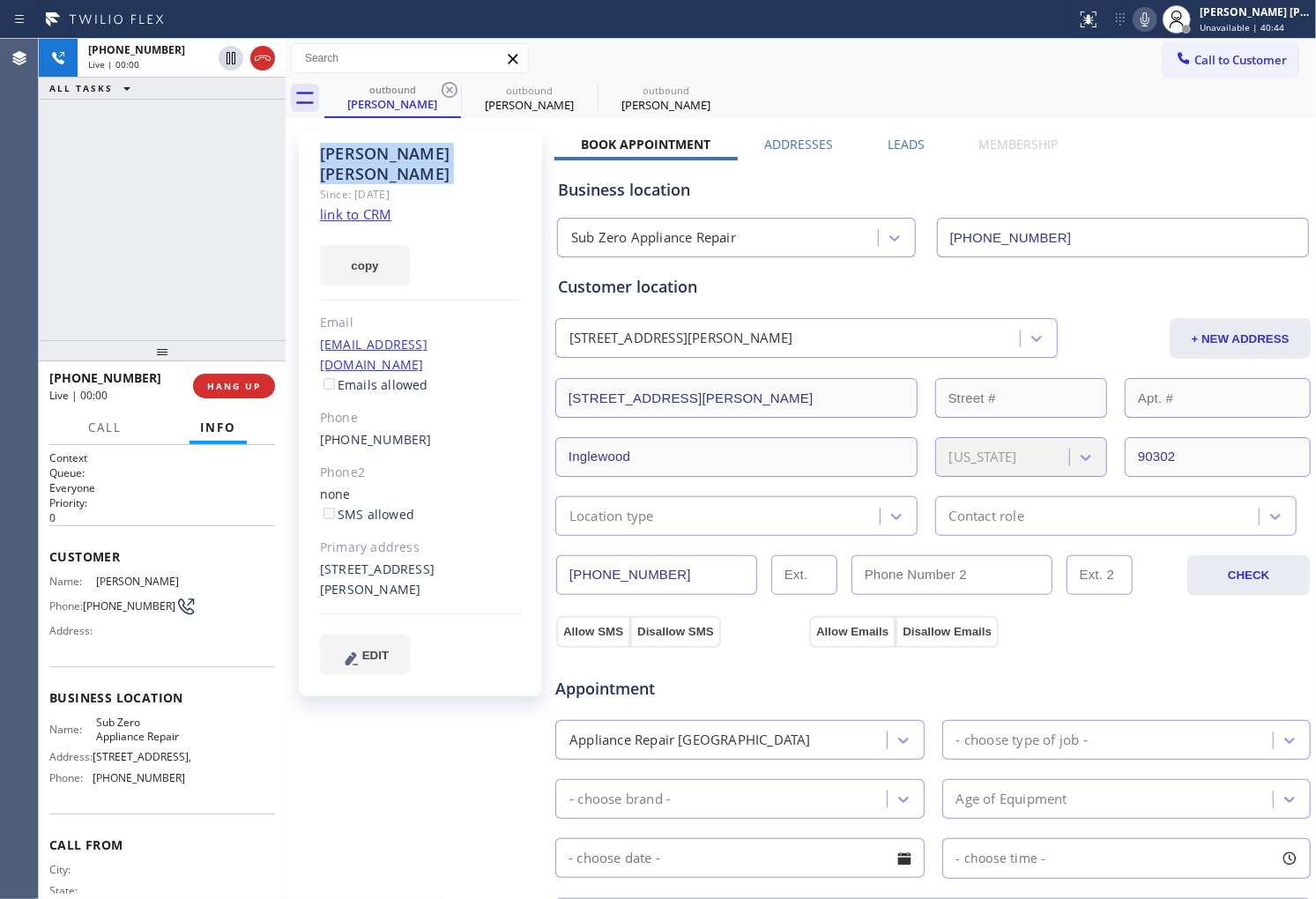
drag, startPoint x: 368, startPoint y: 343, endPoint x: 357, endPoint y: 343, distance: 11.0
click at [357, 343] on div "vanessaflores1@gmail.com Emails allowed" at bounding box center [421, 365] width 201 height 61
drag, startPoint x: 350, startPoint y: 345, endPoint x: 296, endPoint y: 325, distance: 57.6
click at [347, 376] on label "Emails allowed" at bounding box center [374, 384] width 109 height 17
click at [207, 266] on div "+19148054978 Live | 00:01 ALL TASKS ALL TASKS ACTIVE TASKS TASKS IN WRAP UP" at bounding box center [162, 188] width 247 height 301
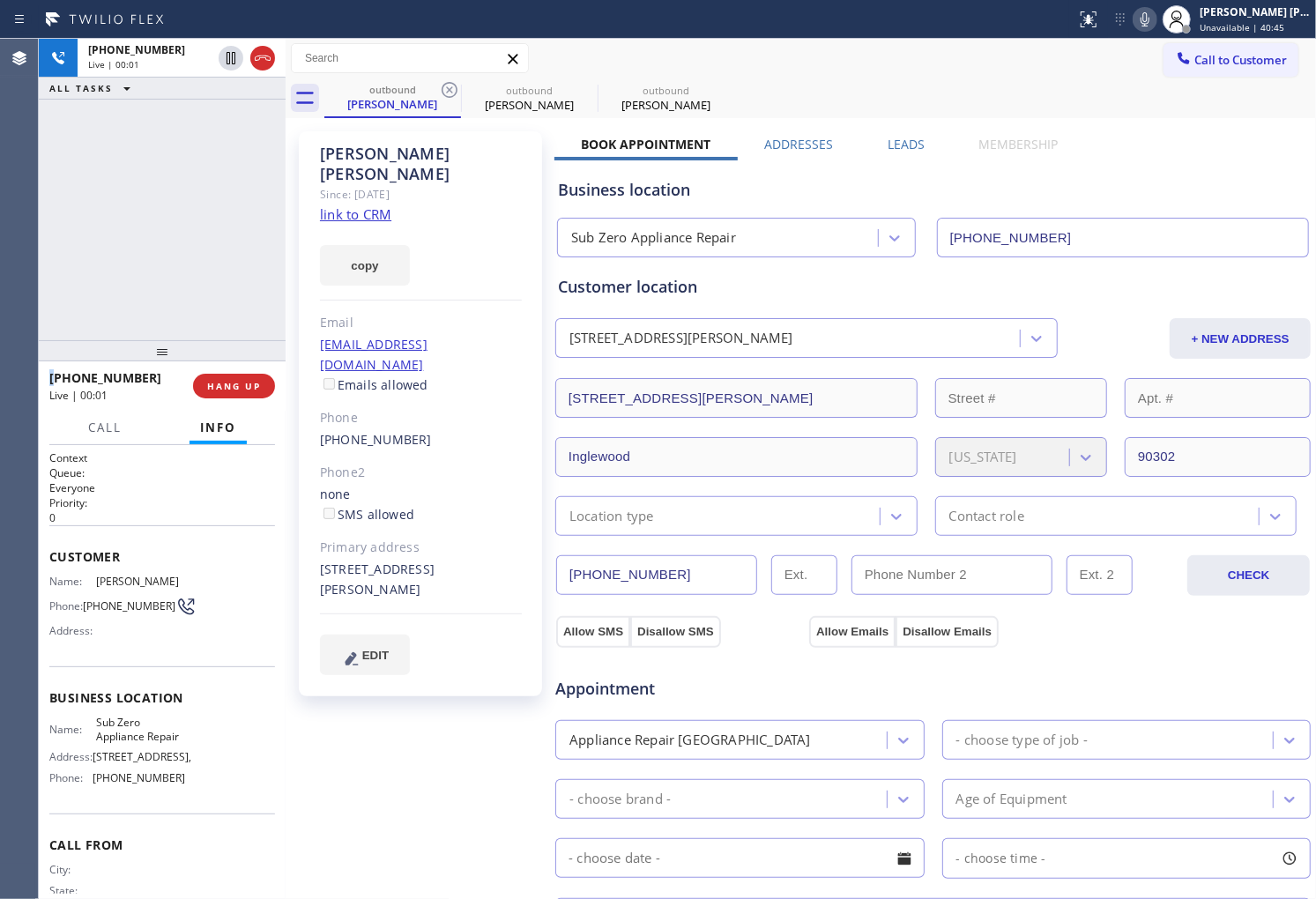
click at [207, 266] on div "+19148054978 Live | 00:01 ALL TASKS ALL TASKS ACTIVE TASKS TASKS IN WRAP UP" at bounding box center [162, 188] width 247 height 301
click at [225, 269] on div "+19148054978 Live | 00:02 ALL TASKS ALL TASKS ACTIVE TASKS TASKS IN WRAP UP" at bounding box center [162, 188] width 247 height 301
click at [285, 59] on div at bounding box center [285, 468] width 0 height 860
click at [270, 62] on icon at bounding box center [262, 57] width 21 height 21
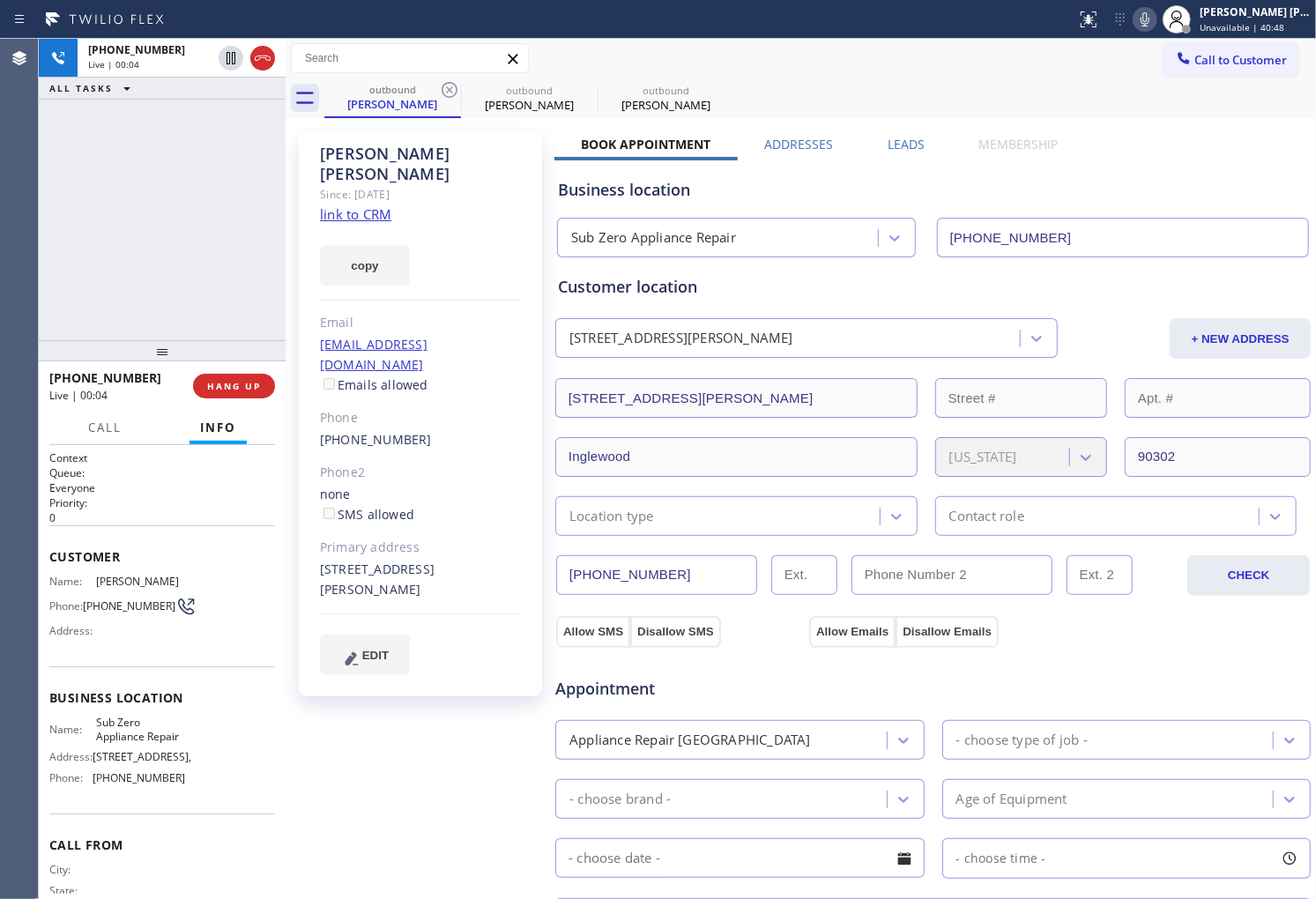
click at [270, 62] on icon at bounding box center [262, 57] width 21 height 21
click at [899, 144] on label "Leads" at bounding box center [905, 144] width 38 height 17
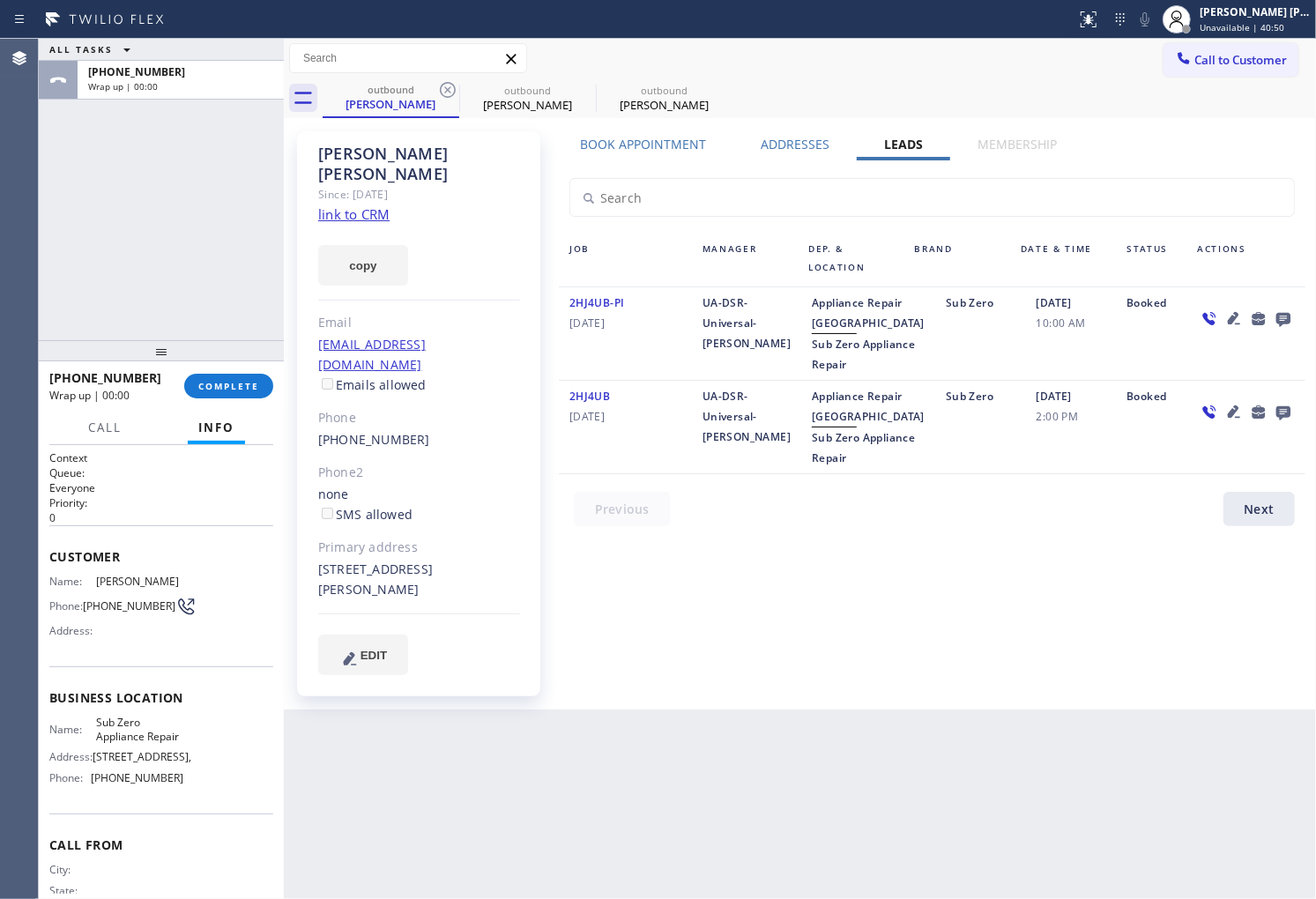
click at [1288, 316] on icon at bounding box center [1283, 320] width 14 height 14
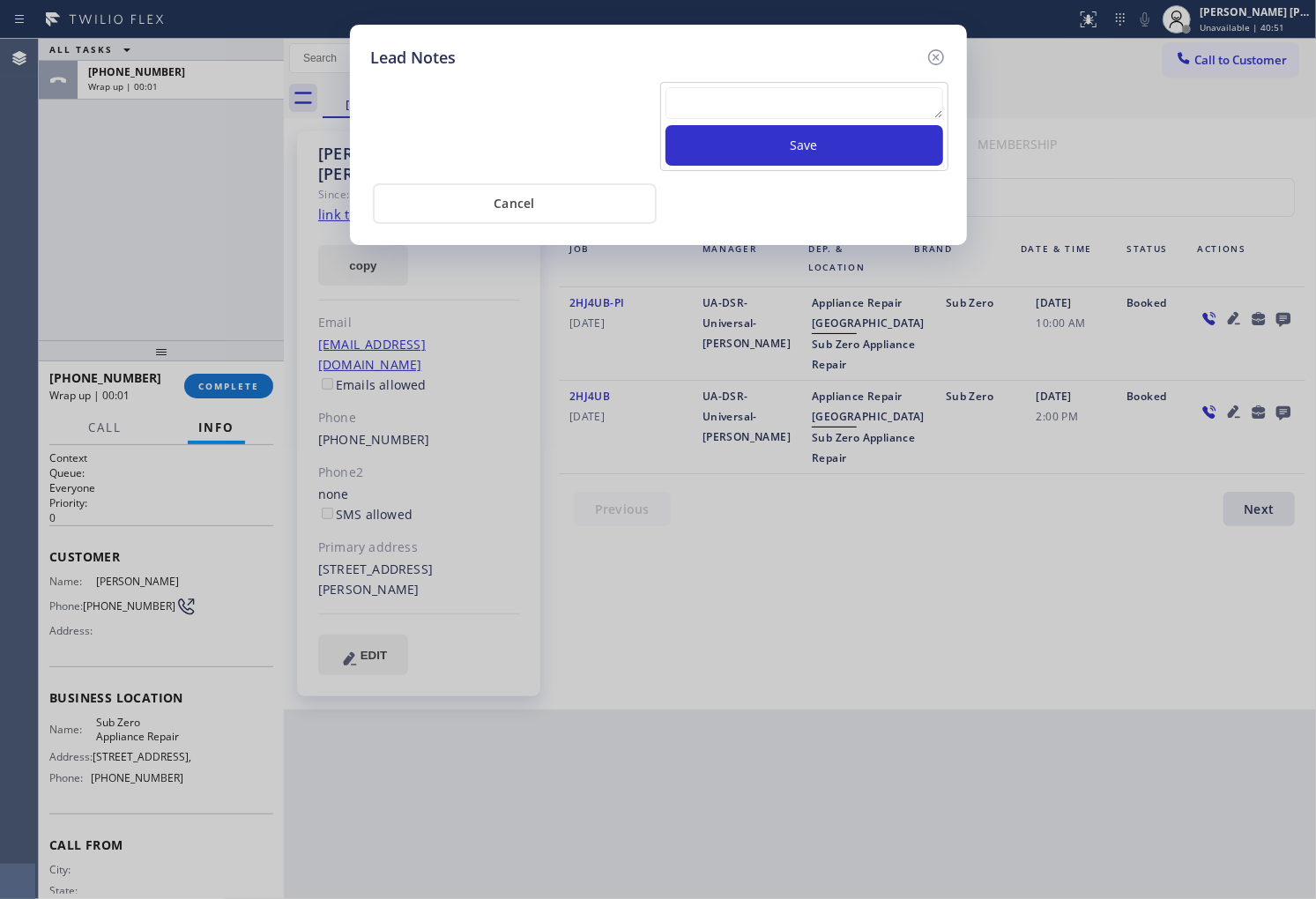
click at [856, 114] on textarea at bounding box center [804, 103] width 277 height 32
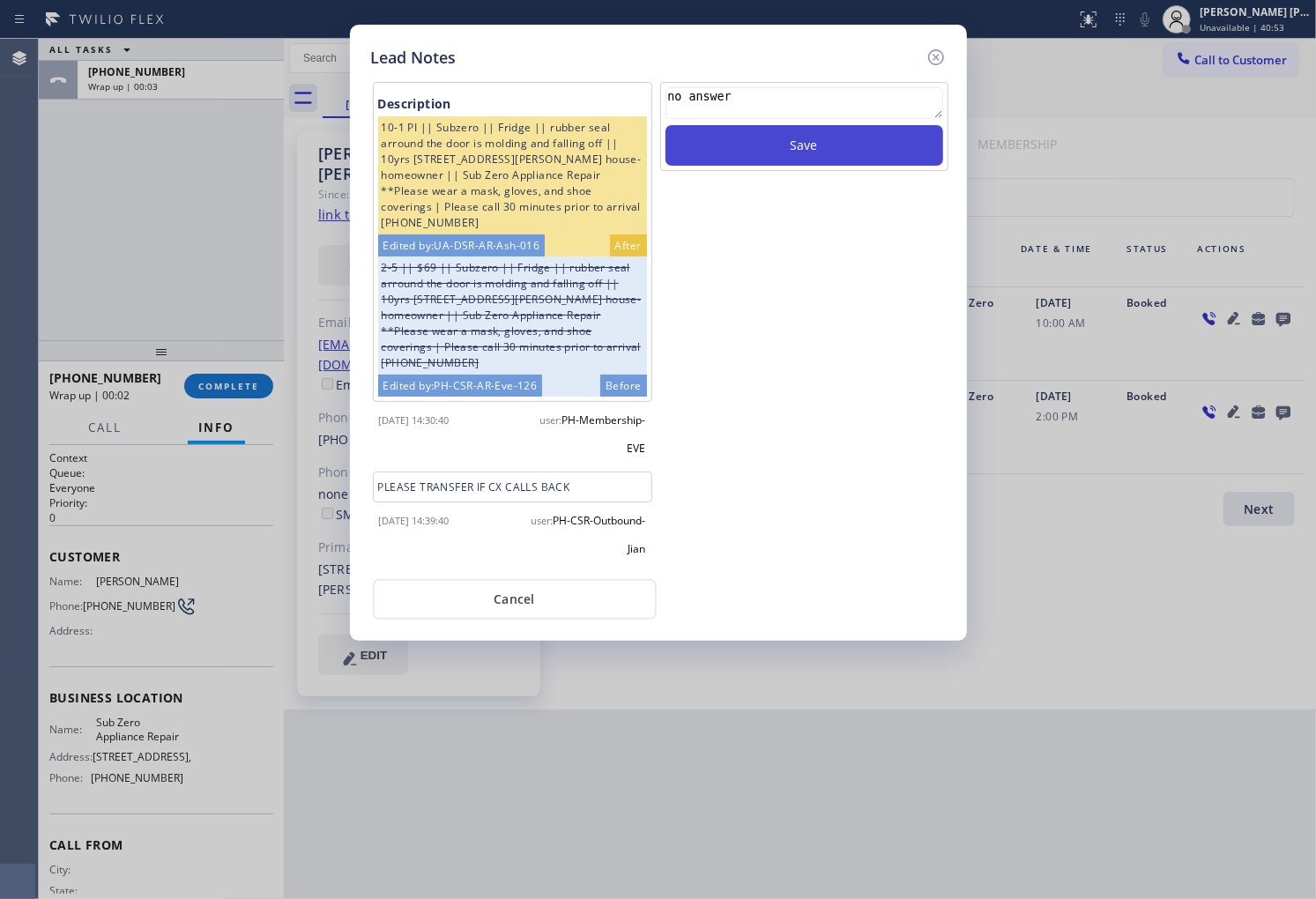
type textarea "no answer"
click at [834, 161] on button "Save" at bounding box center [804, 145] width 277 height 40
click at [932, 48] on icon at bounding box center [936, 56] width 21 height 21
click at [932, 48] on div "Call to Customer Outbound call Location Sub Zero Appliance Repair Your caller i…" at bounding box center [801, 58] width 1033 height 31
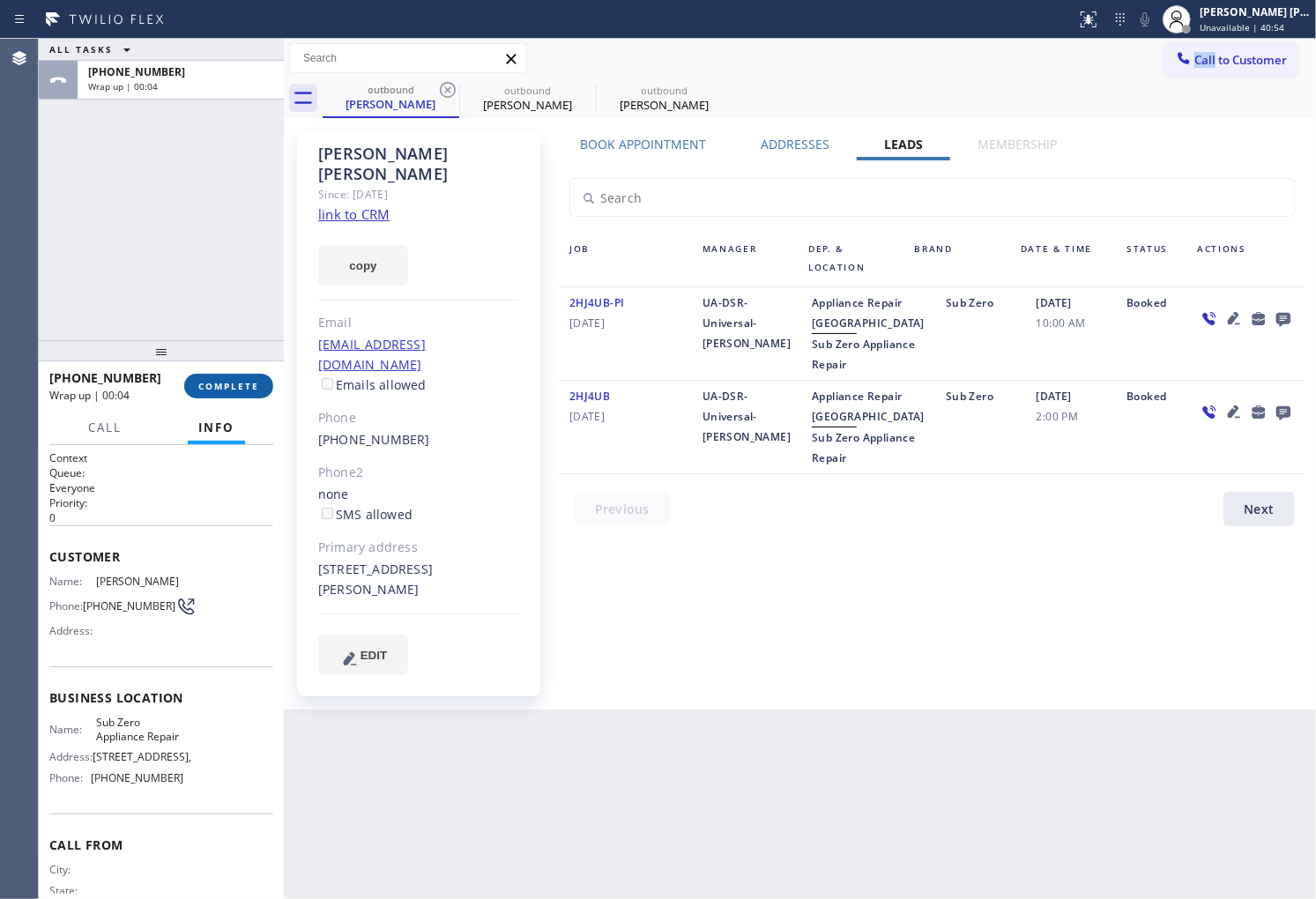
click at [235, 381] on span "COMPLETE" at bounding box center [229, 386] width 61 height 13
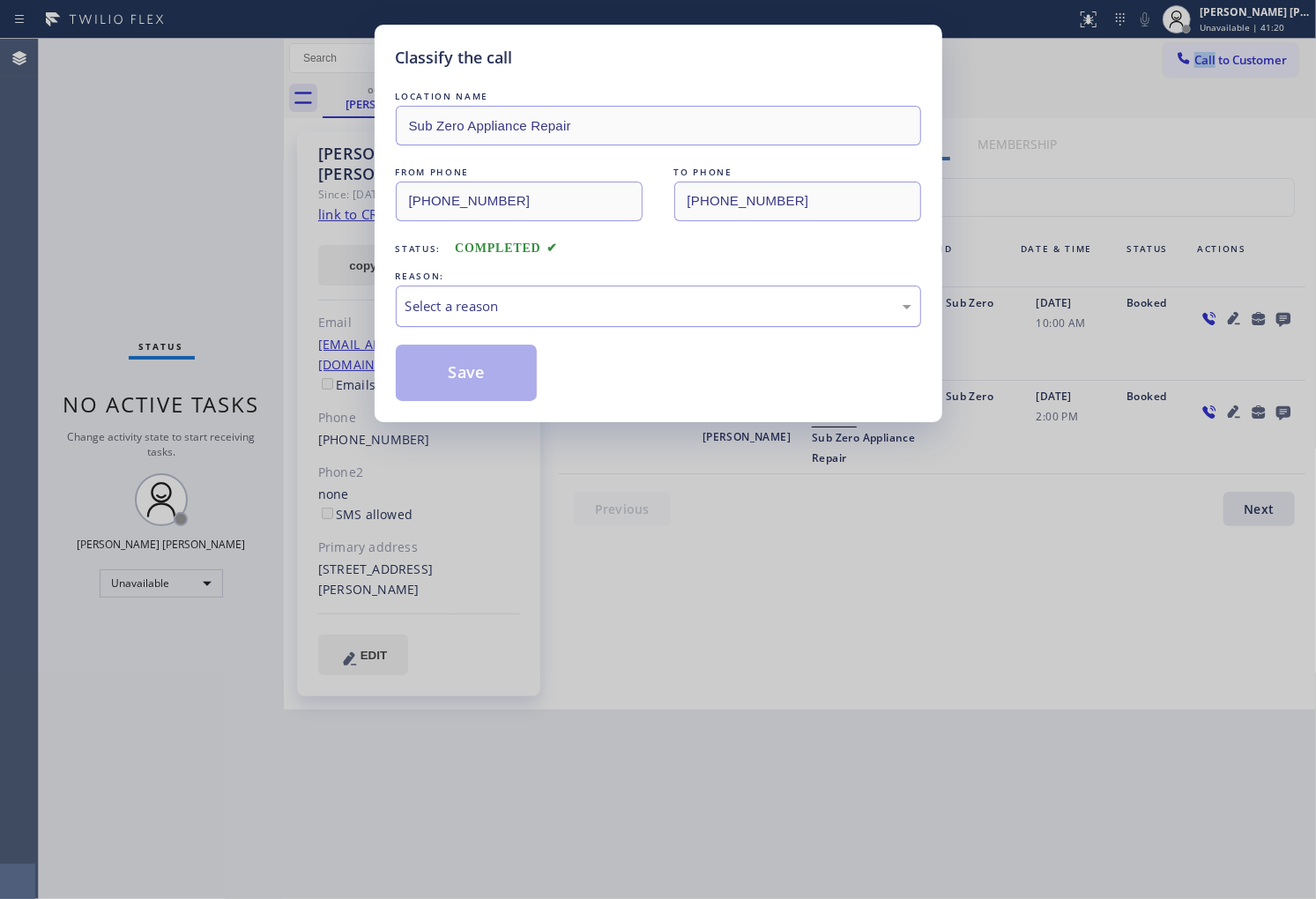
click at [667, 309] on div "Select a reason" at bounding box center [658, 306] width 506 height 21
click at [644, 309] on div "Select a reason" at bounding box center [658, 306] width 506 height 21
click at [582, 403] on div "Classify the call LOCATION NAME Sub Zero Appliance Repair FROM PHONE (855) 340-…" at bounding box center [658, 223] width 568 height 398
click at [496, 385] on button "Save" at bounding box center [467, 372] width 142 height 56
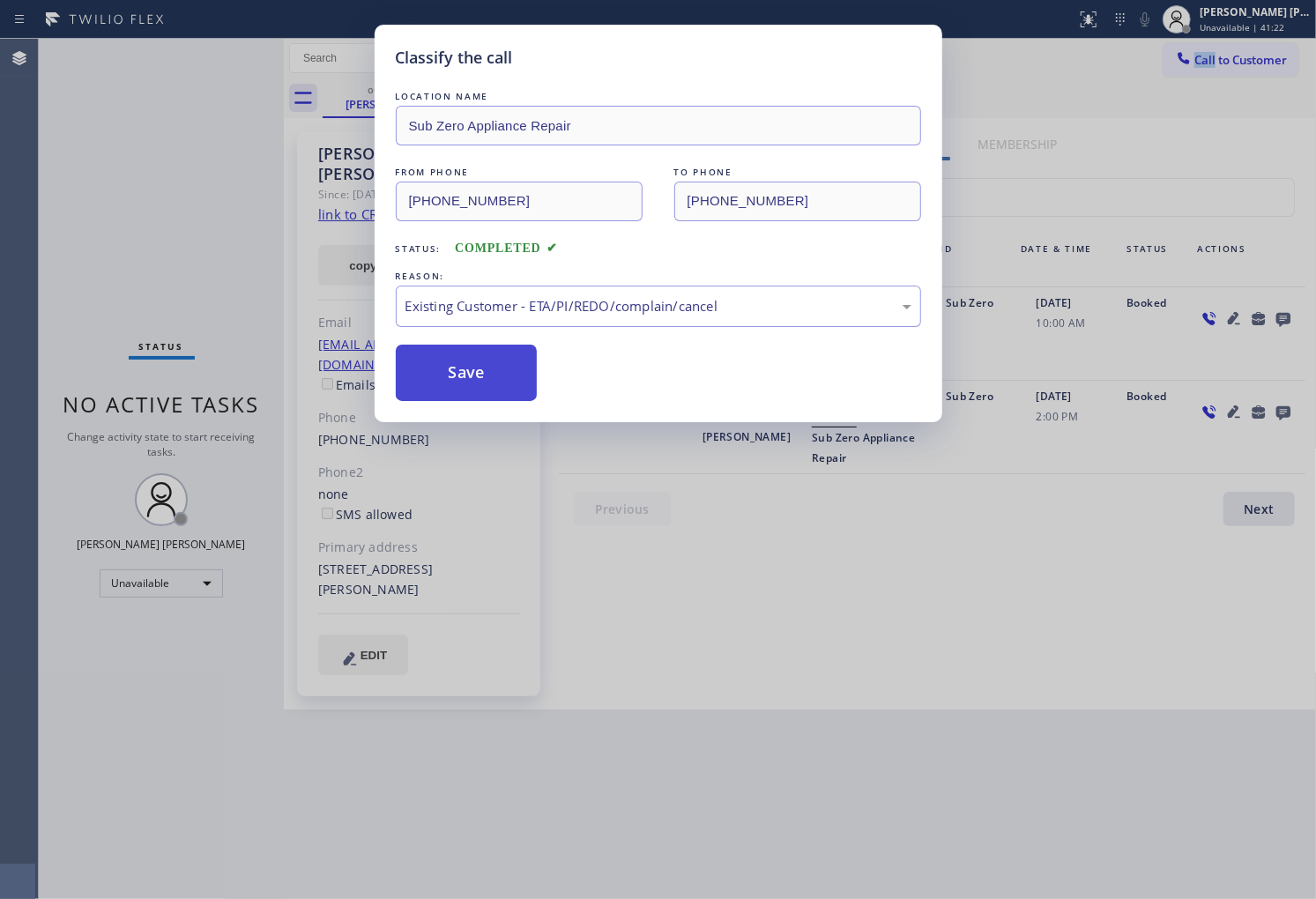
click at [496, 385] on button "Save" at bounding box center [467, 372] width 142 height 56
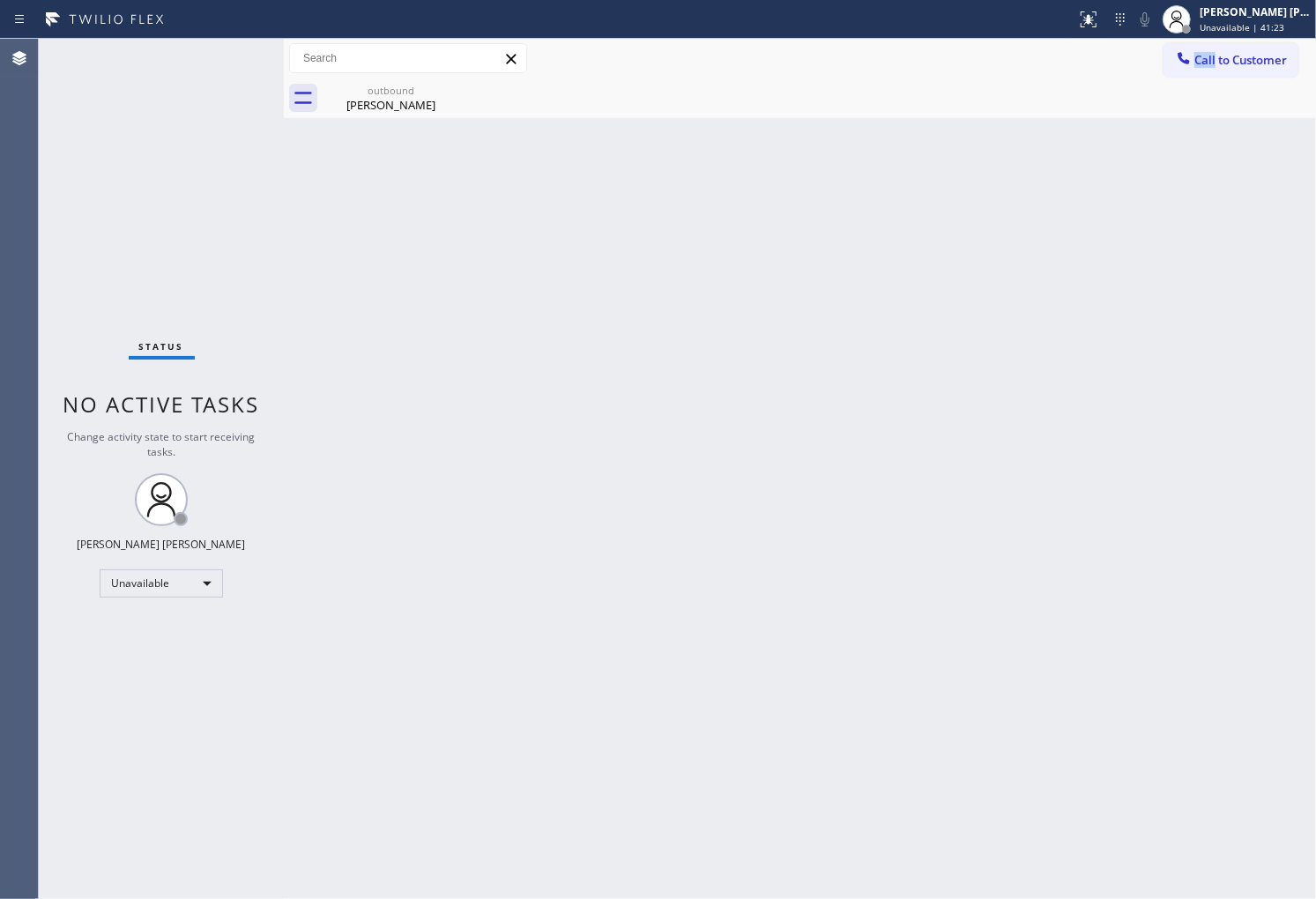
click at [115, 328] on div "Status No active tasks Change activity state to start receiving tasks. Shiena M…" at bounding box center [161, 468] width 245 height 860
click at [437, 98] on icon at bounding box center [447, 89] width 21 height 21
click at [456, 88] on icon at bounding box center [447, 89] width 21 height 21
click at [441, 106] on div "Vanessa Flores" at bounding box center [391, 105] width 133 height 16
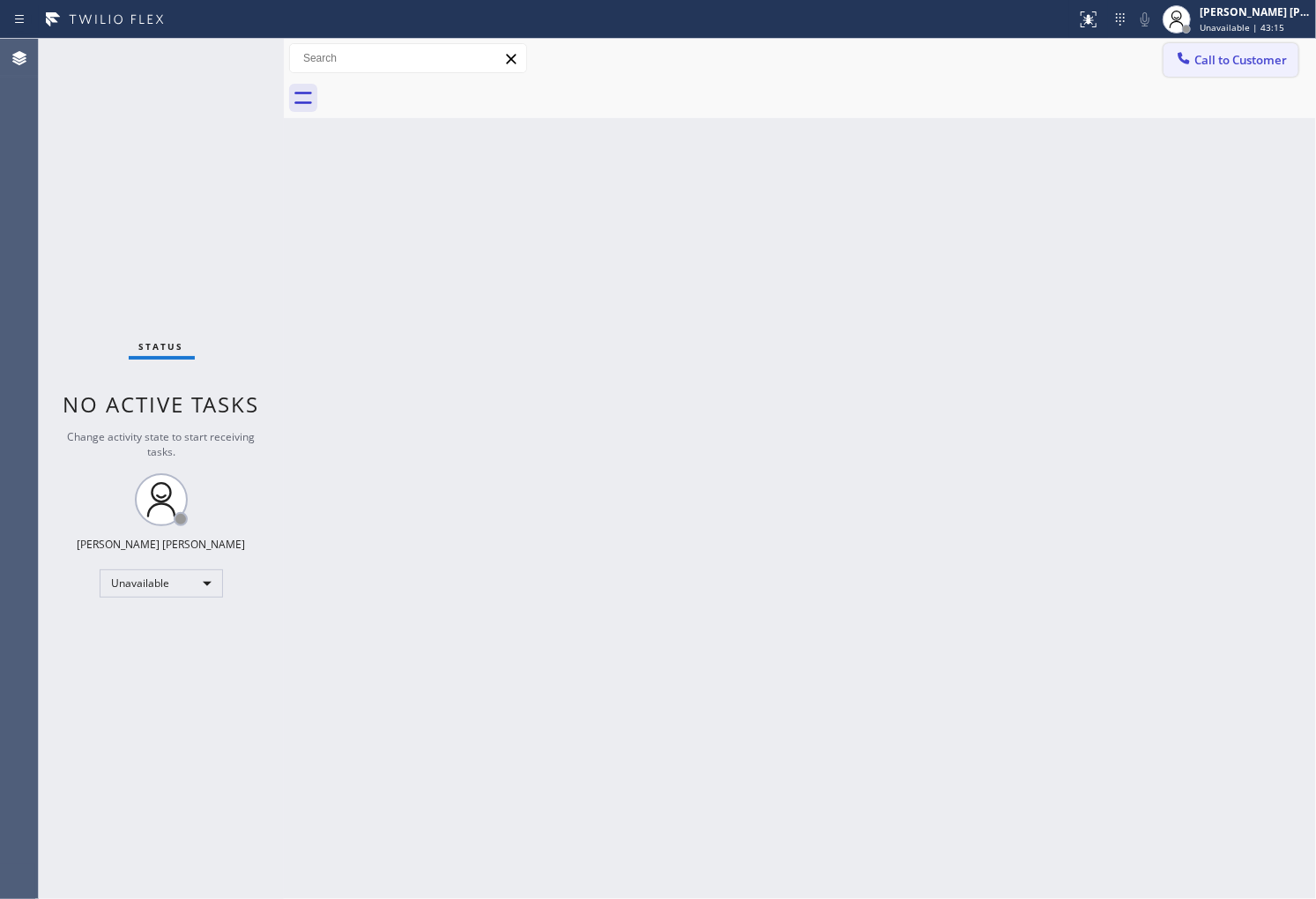
click at [1222, 53] on span "Call to Customer" at bounding box center [1241, 60] width 93 height 16
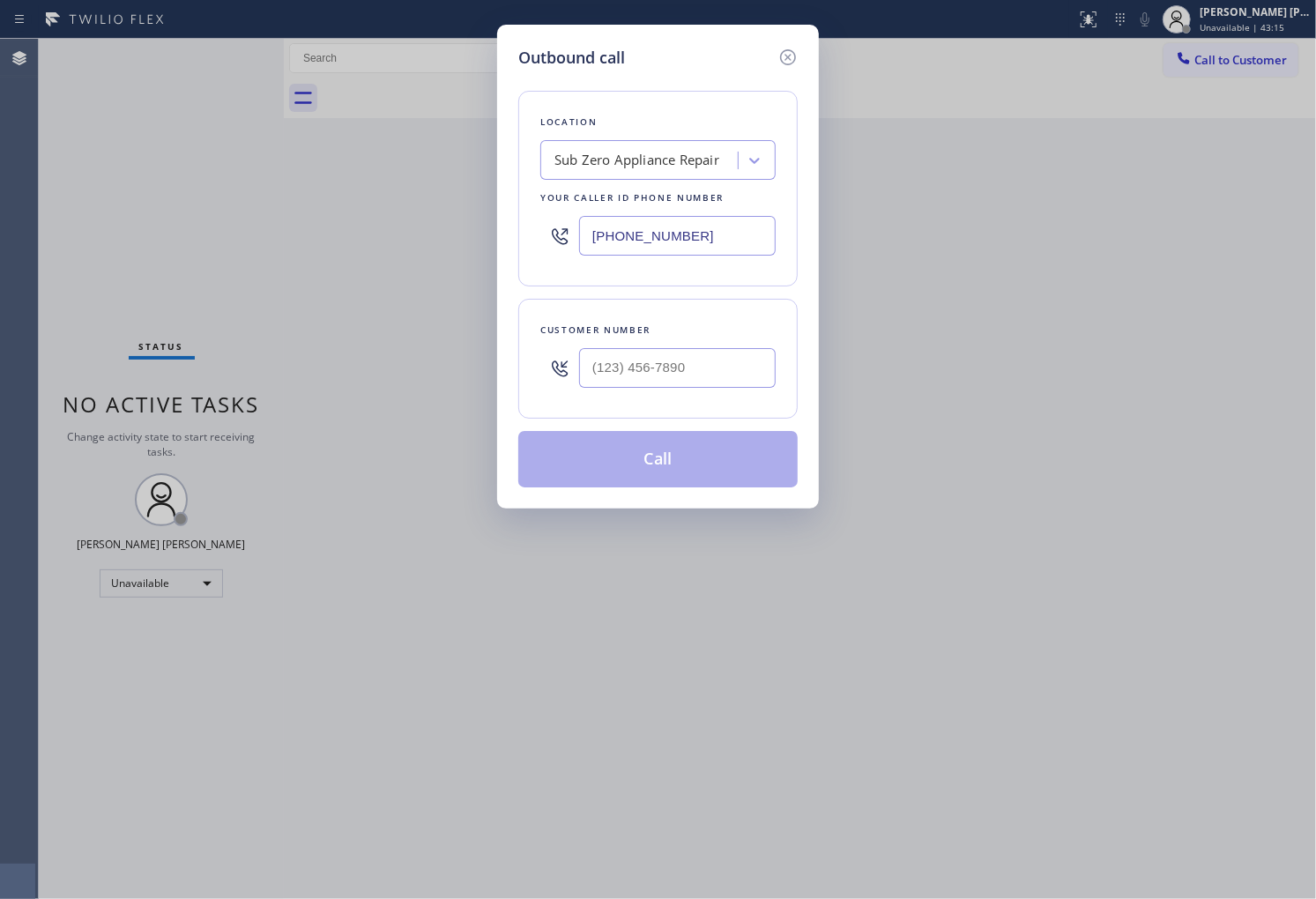
click at [649, 229] on input "(855) 340-1313" at bounding box center [677, 236] width 196 height 39
paste input "760) 284-8440"
type input "(760) 284-8440"
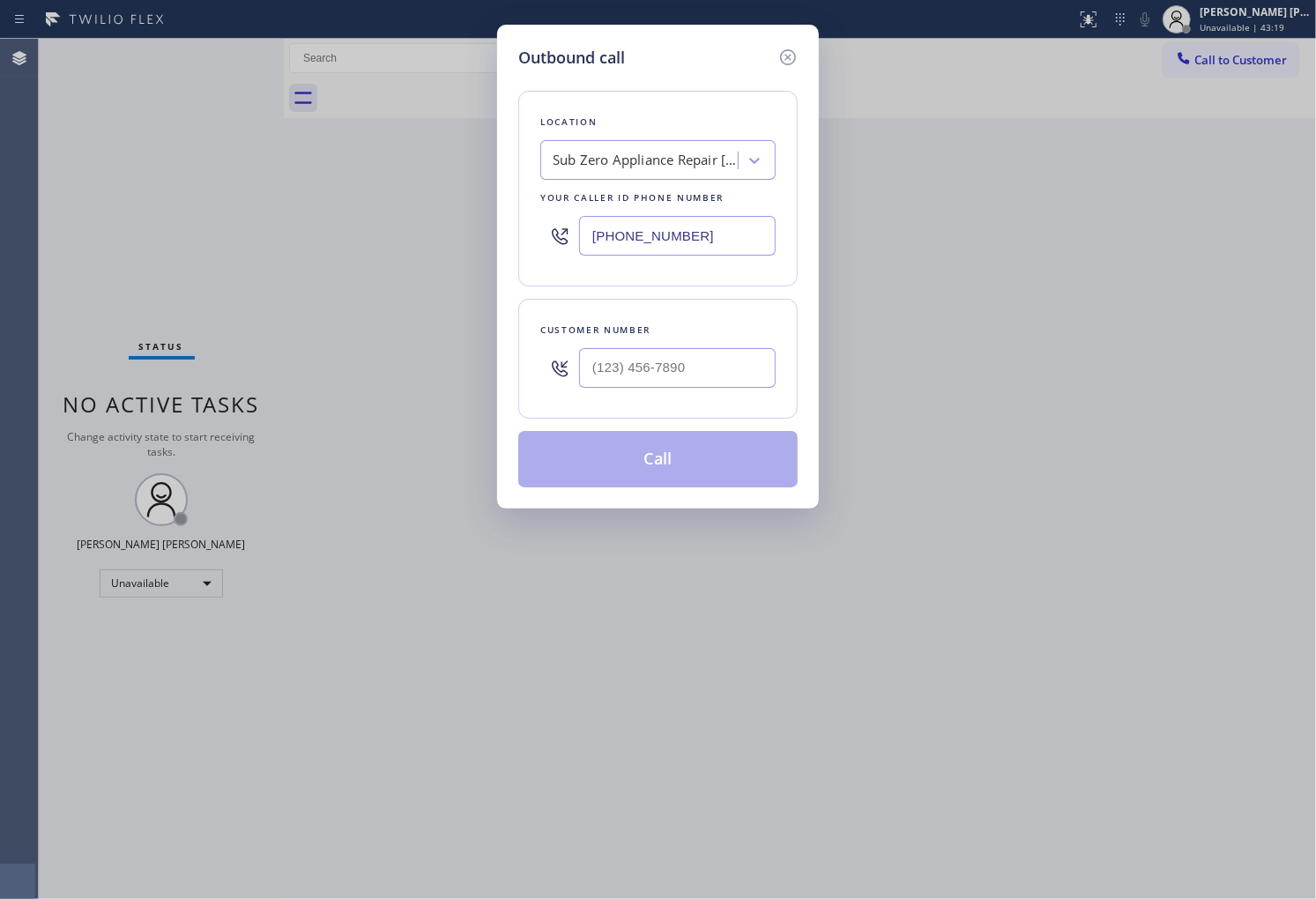
click at [733, 392] on div at bounding box center [677, 368] width 196 height 57
click at [733, 383] on input "(___) ___-____" at bounding box center [677, 368] width 196 height 39
paste input "626) 255-0664"
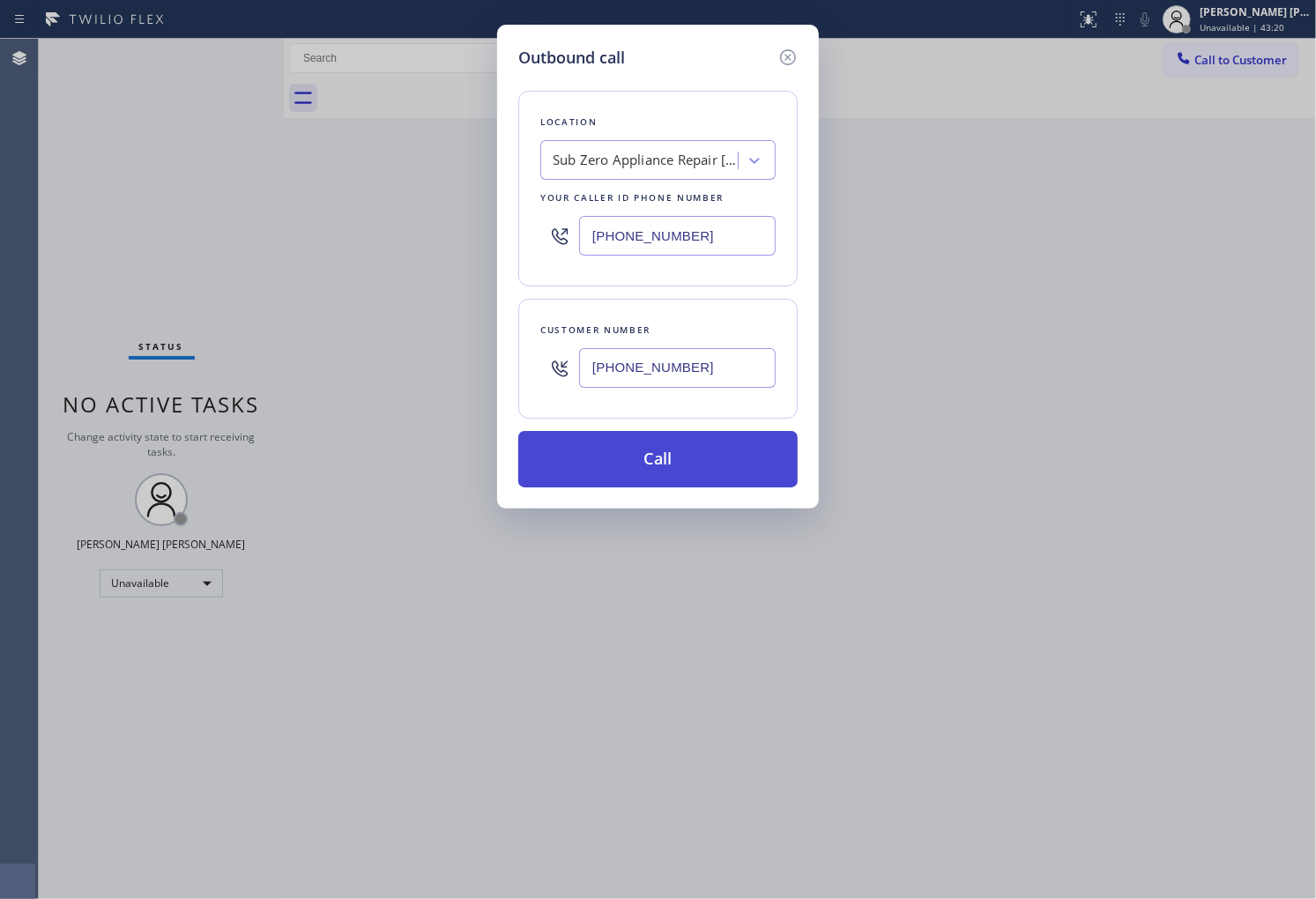
type input "(626) 255-0664"
click at [706, 471] on button "Call" at bounding box center [658, 459] width 279 height 56
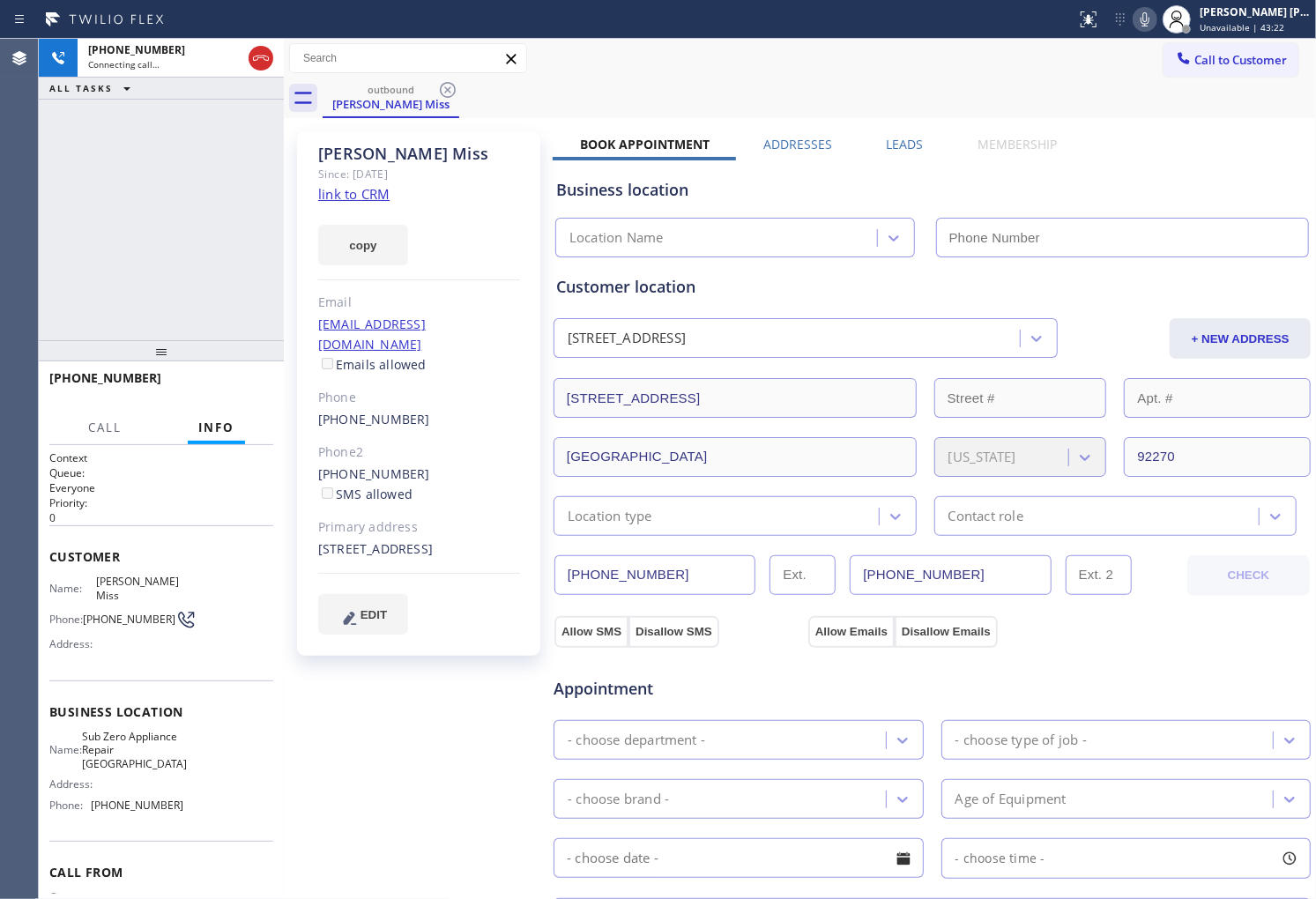
click at [359, 150] on div "Branda Miss" at bounding box center [419, 154] width 201 height 21
click at [359, 150] on div "outbound Branda Miss Call to Customer Outbound call Location Search location Yo…" at bounding box center [801, 671] width 1033 height 1265
click at [31, 221] on div "Agent Desktop" at bounding box center [19, 468] width 38 height 860
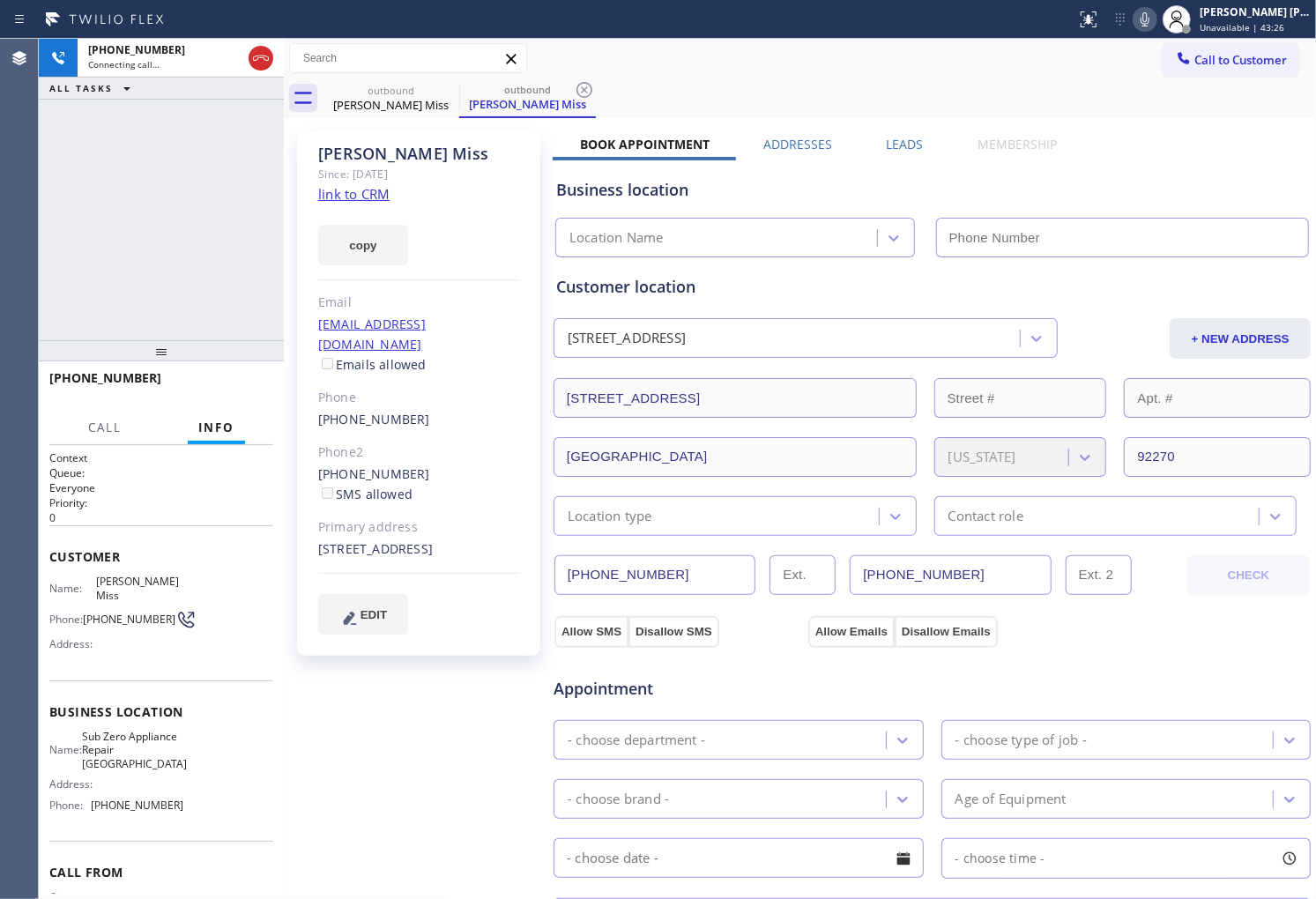
type input "(760) 284-8440"
click at [24, 262] on div "Agent Desktop" at bounding box center [19, 468] width 38 height 860
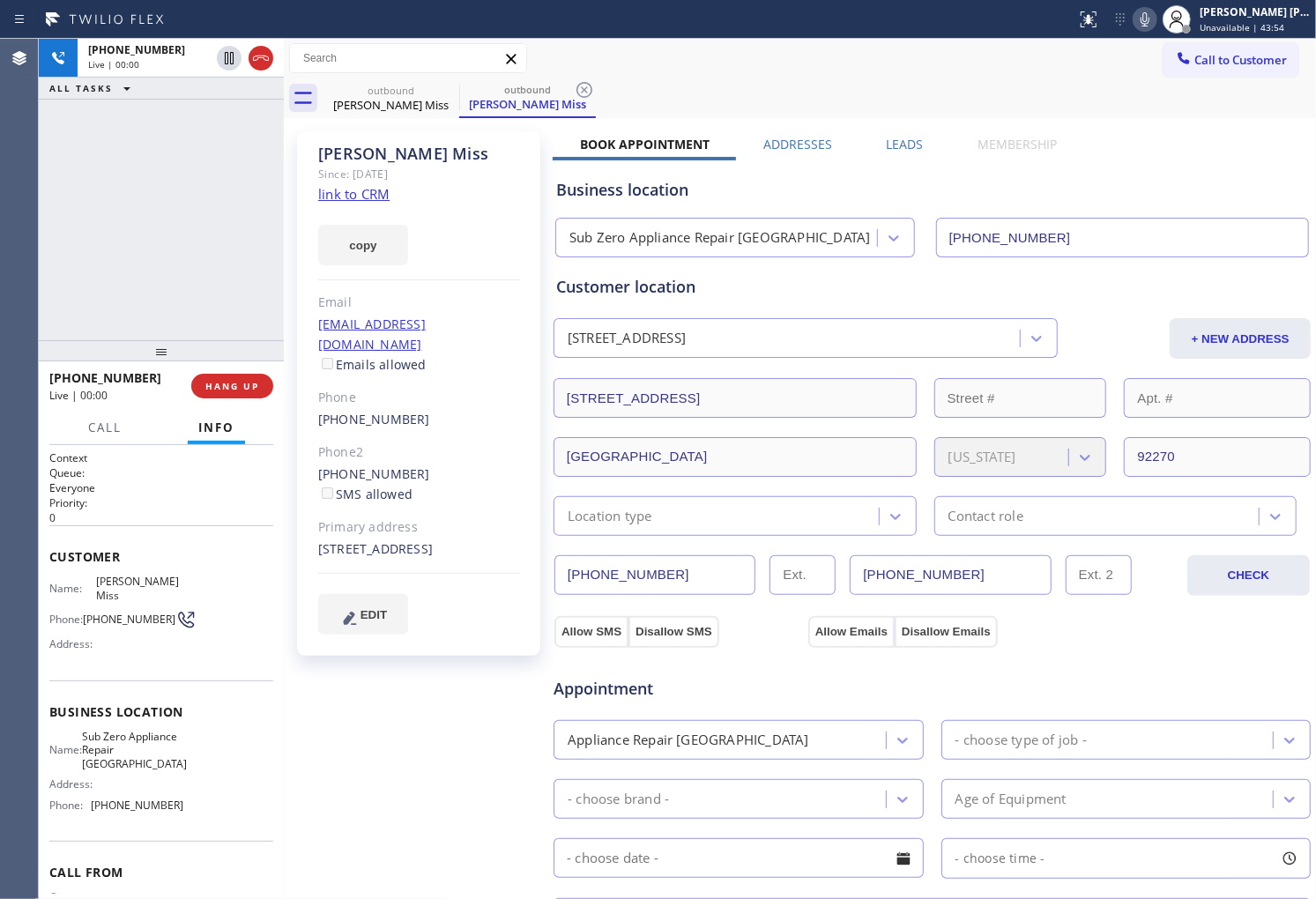
click at [56, 233] on div "+16262550664 Live | 00:00 ALL TASKS ALL TASKS ACTIVE TASKS TASKS IN WRAP UP" at bounding box center [161, 188] width 245 height 301
click at [266, 62] on icon at bounding box center [261, 57] width 21 height 21
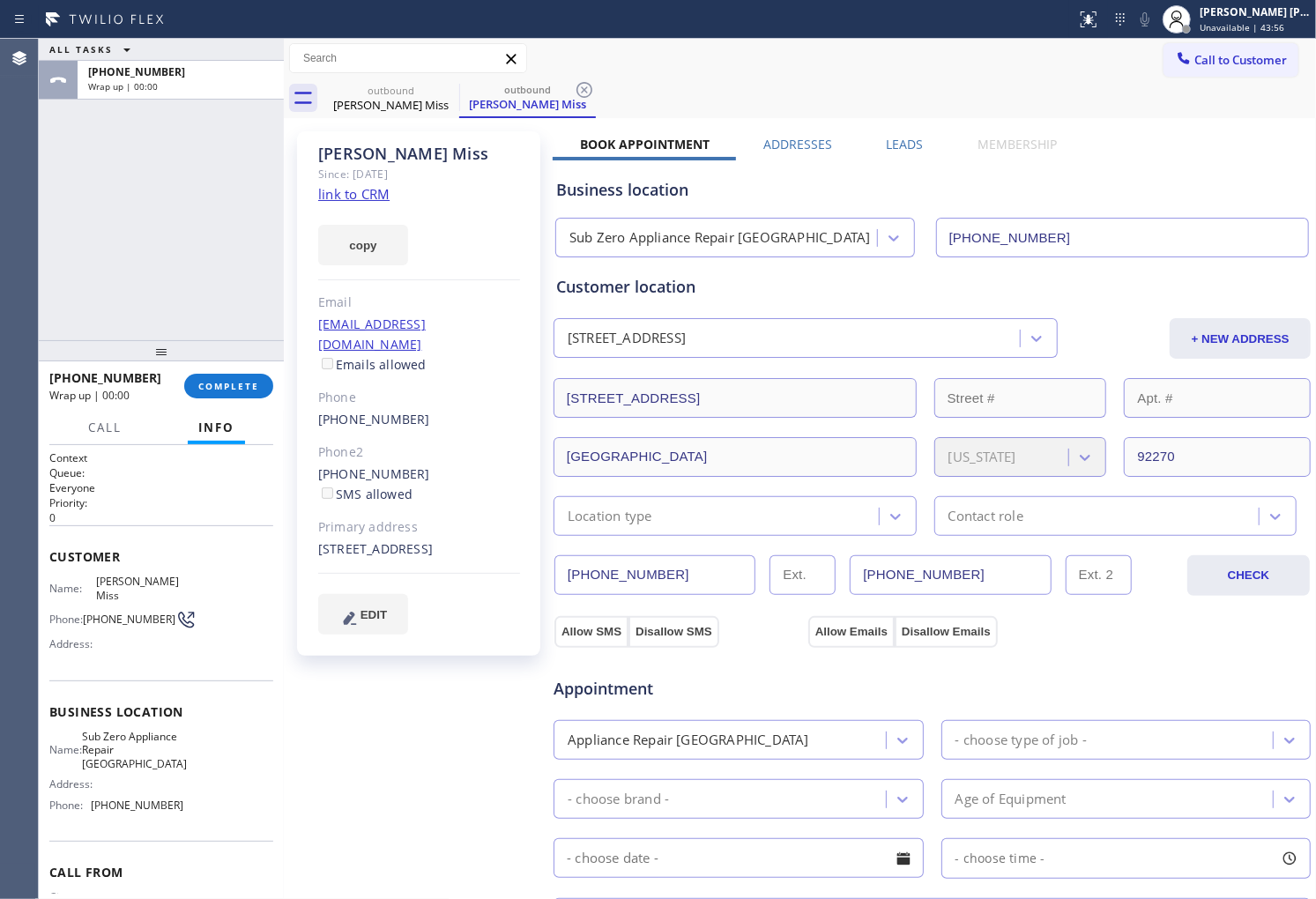
click at [899, 150] on label "Leads" at bounding box center [905, 144] width 38 height 17
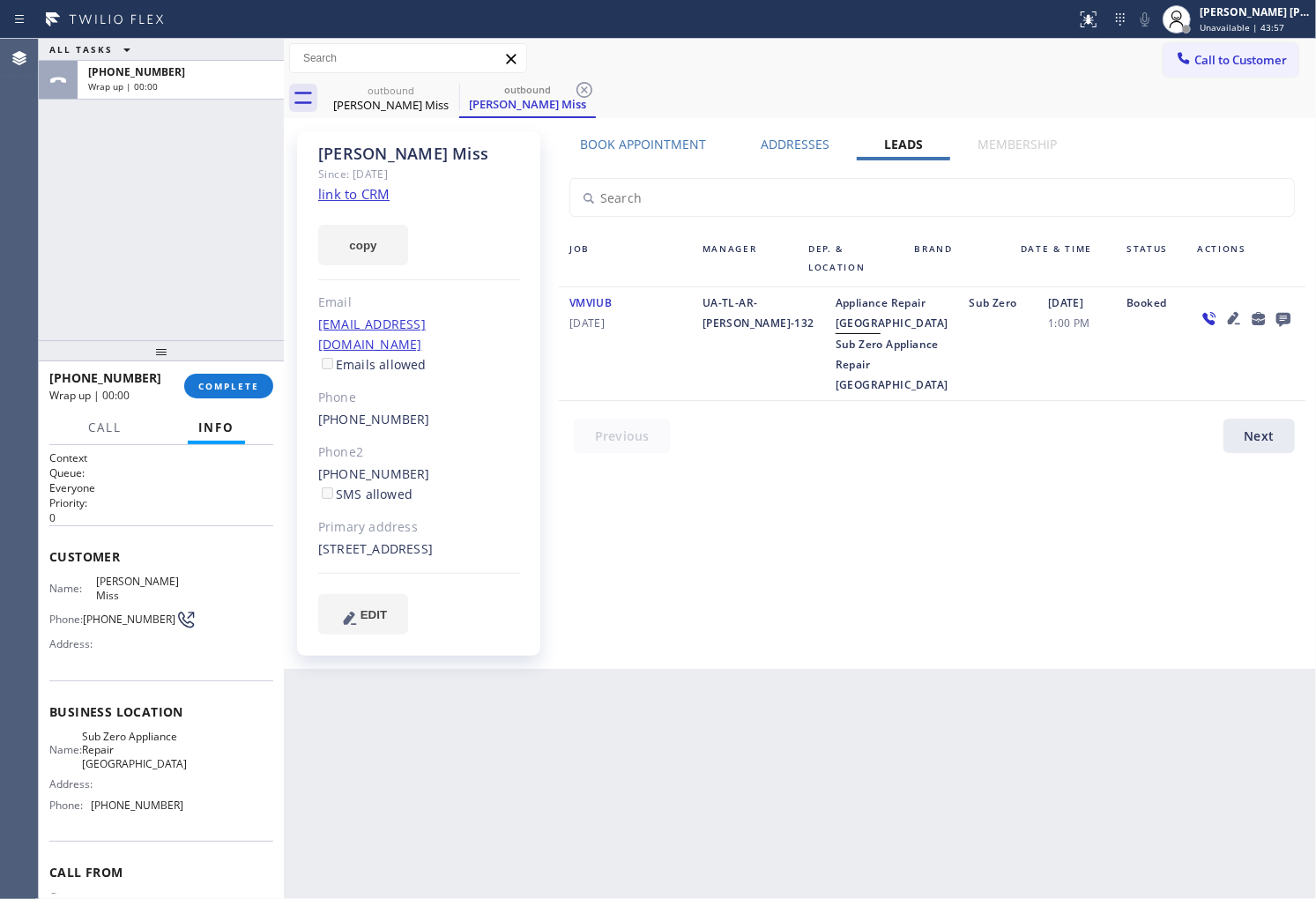
click at [1282, 320] on icon at bounding box center [1282, 319] width 21 height 22
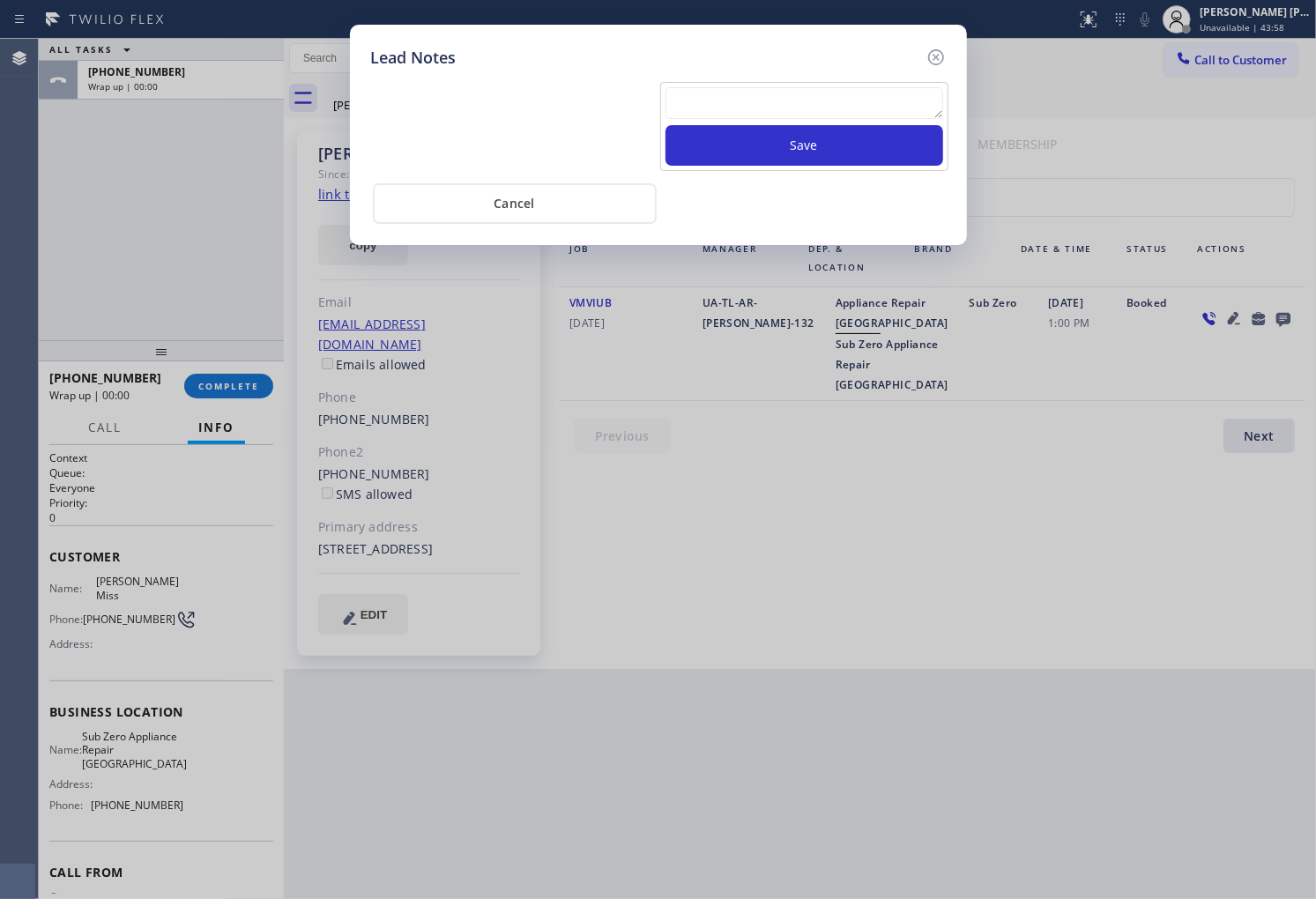
click at [795, 95] on textarea at bounding box center [804, 103] width 277 height 32
type textarea "no answer"
click at [768, 184] on div "Cancel" at bounding box center [658, 201] width 575 height 44
click at [783, 157] on button "Save" at bounding box center [804, 145] width 277 height 40
click at [927, 55] on icon at bounding box center [936, 56] width 21 height 21
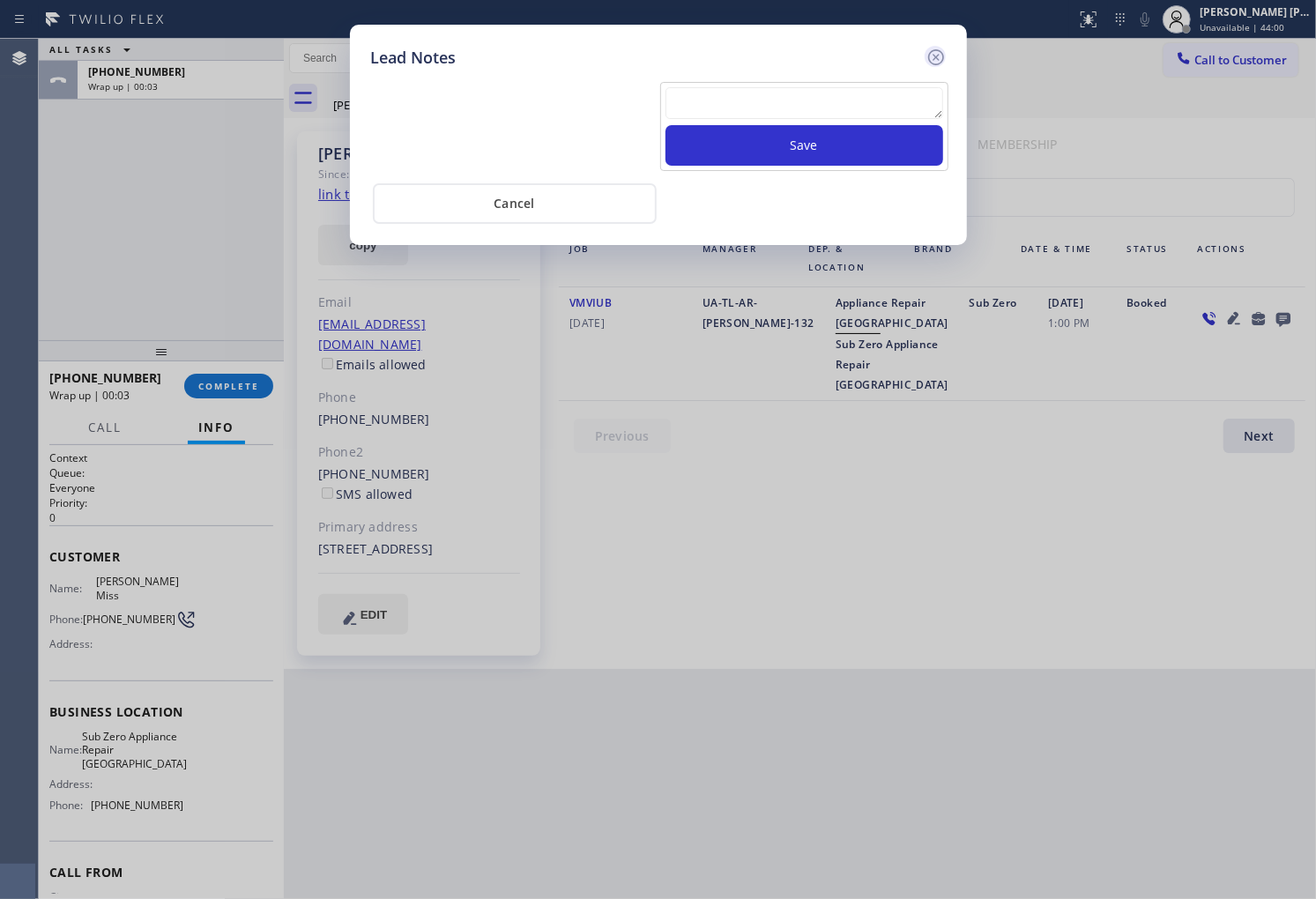
click at [927, 55] on div "Call to Customer Outbound call Location Sub Zero Appliance Repair Palm Desert Y…" at bounding box center [801, 58] width 1033 height 31
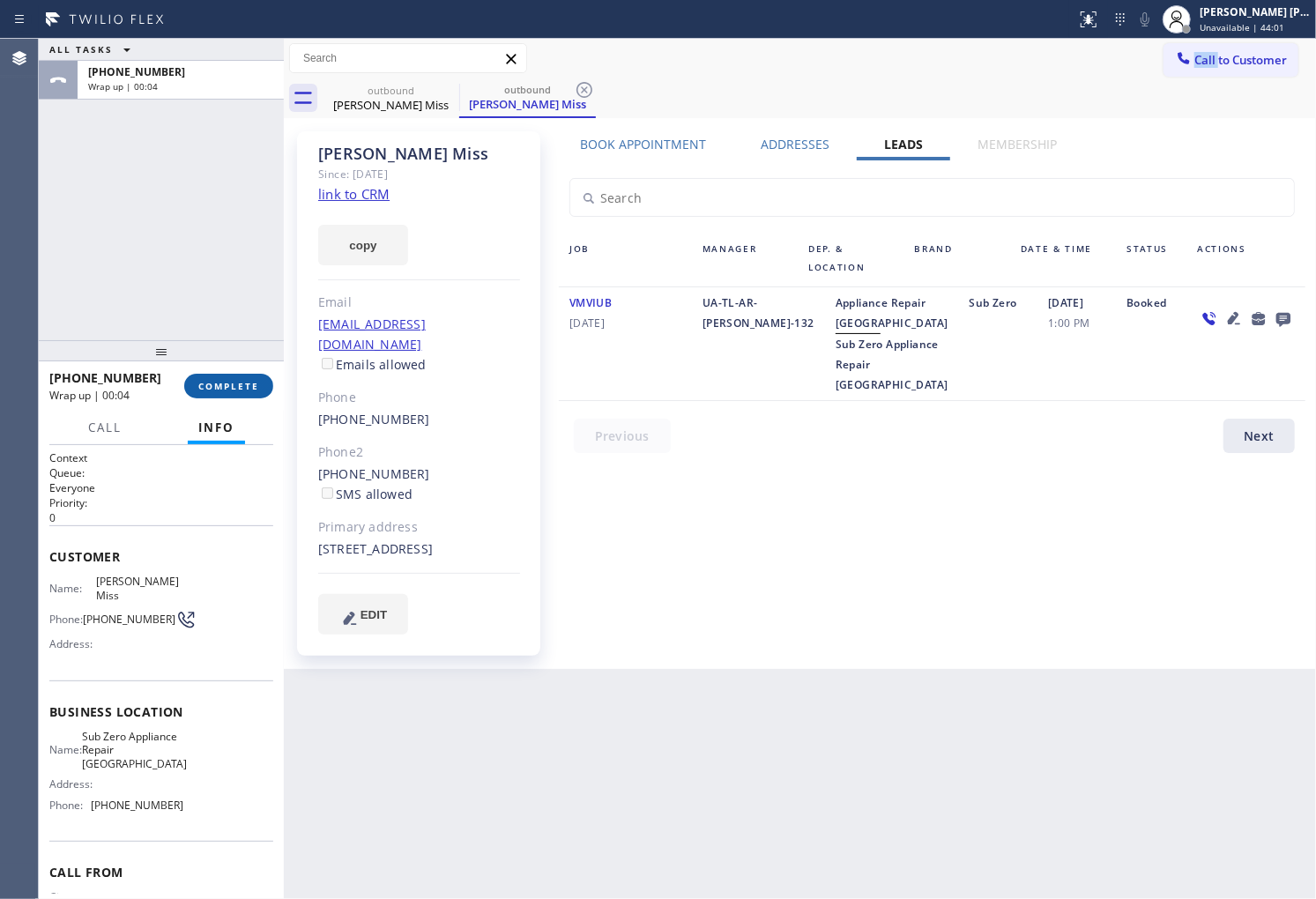
click at [260, 390] on button "COMPLETE" at bounding box center [229, 386] width 89 height 25
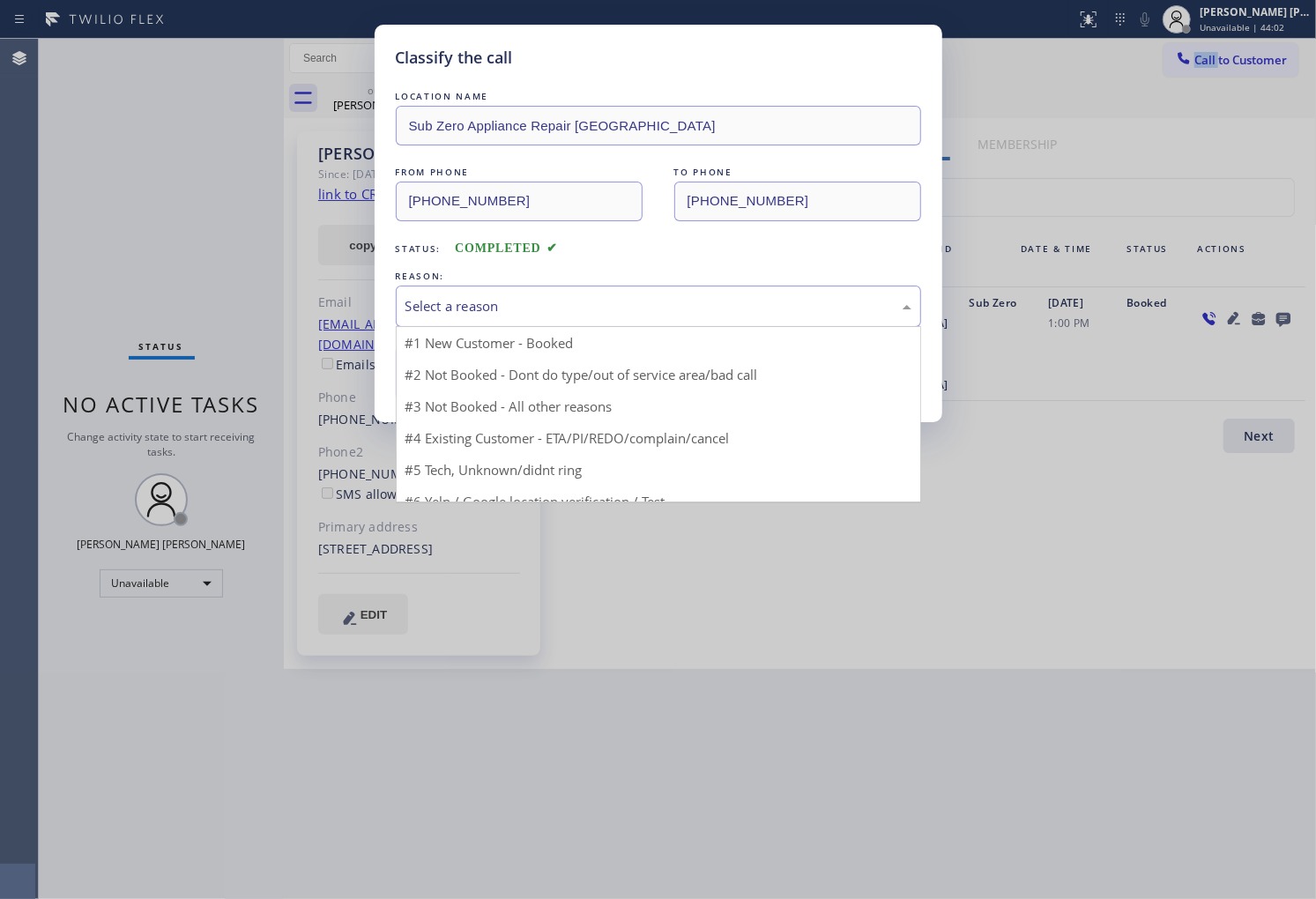
click at [572, 304] on div "Select a reason" at bounding box center [658, 306] width 506 height 21
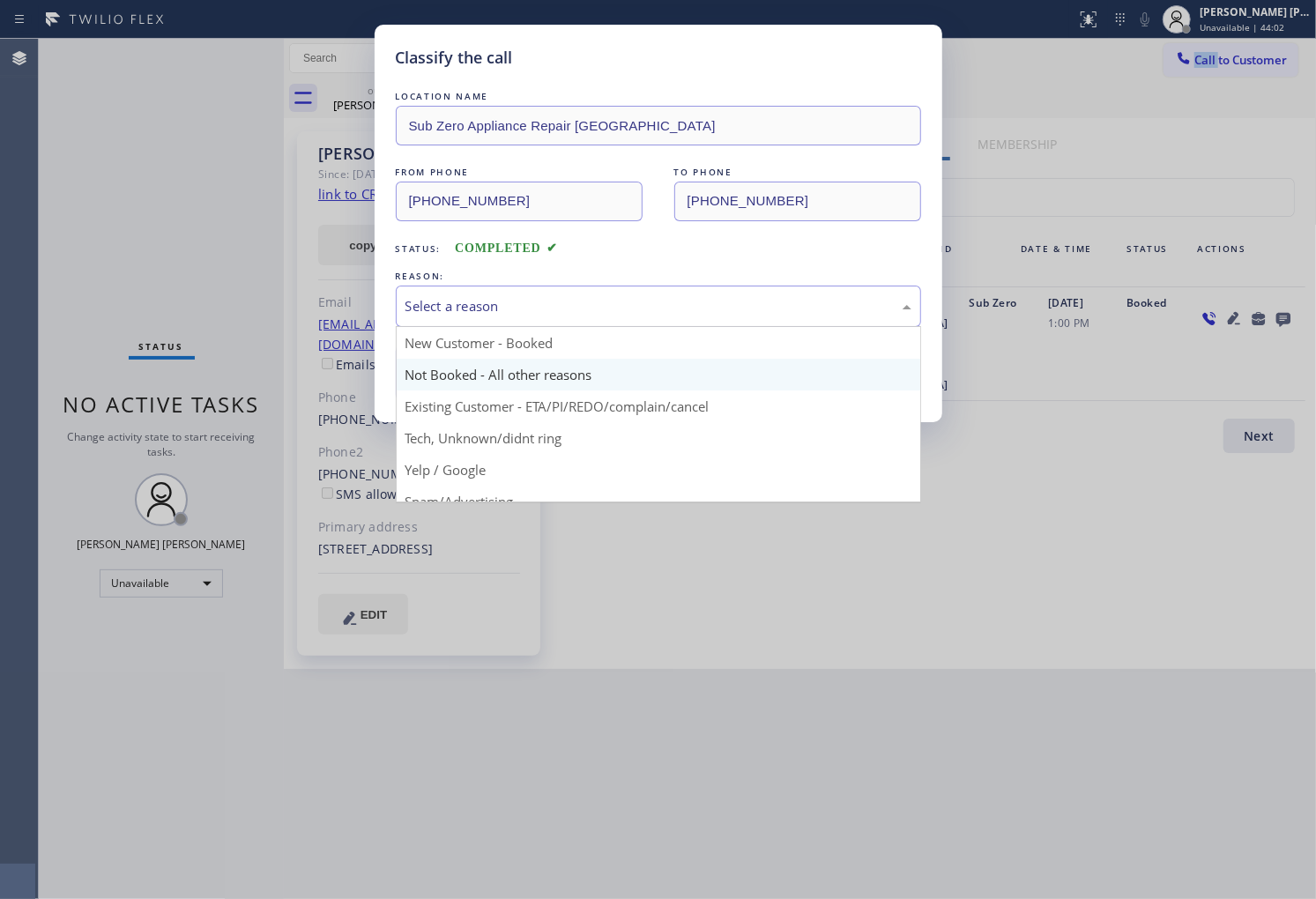
click at [557, 390] on div "Save" at bounding box center [658, 372] width 525 height 56
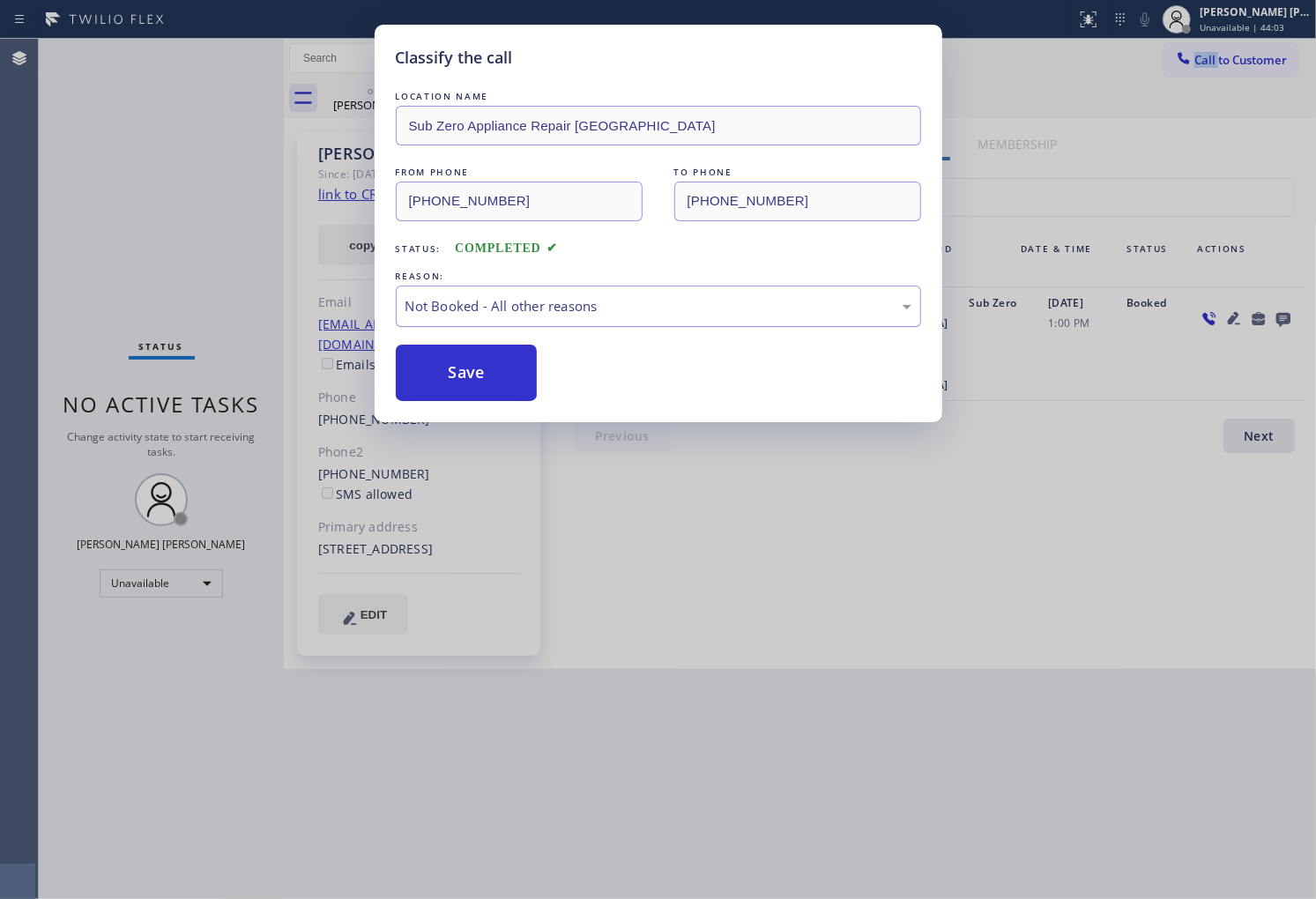
click at [463, 312] on div "Not Booked - All other reasons" at bounding box center [658, 306] width 506 height 21
click at [443, 382] on button "Save" at bounding box center [467, 372] width 142 height 56
drag, startPoint x: 443, startPoint y: 382, endPoint x: 451, endPoint y: 390, distance: 11.3
click at [443, 382] on button "Save" at bounding box center [467, 372] width 142 height 56
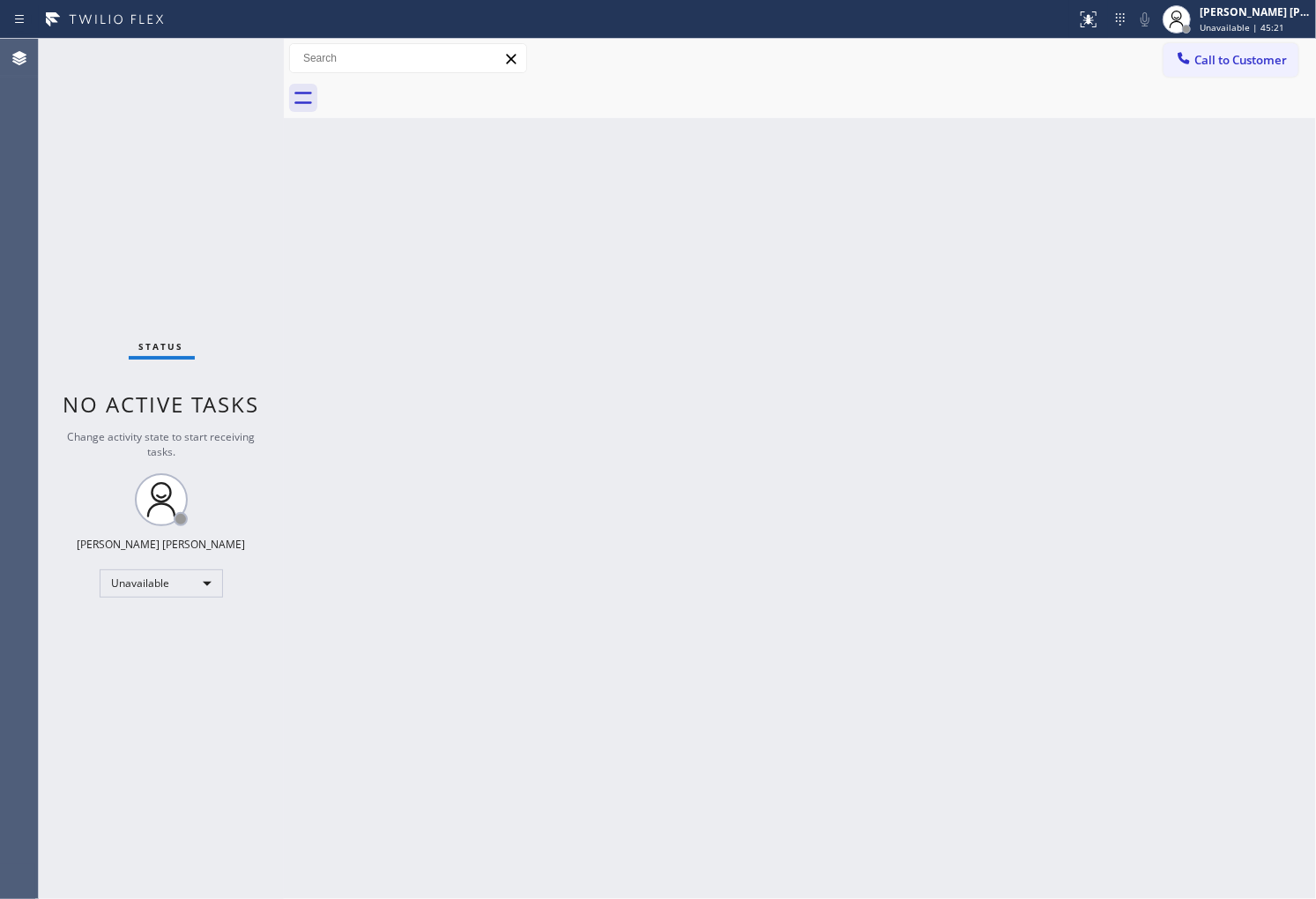
click at [70, 142] on div "Status No active tasks Change activity state to start receiving tasks. Shiena M…" at bounding box center [161, 468] width 245 height 860
click at [1182, 70] on button "Call to Customer" at bounding box center [1231, 60] width 135 height 34
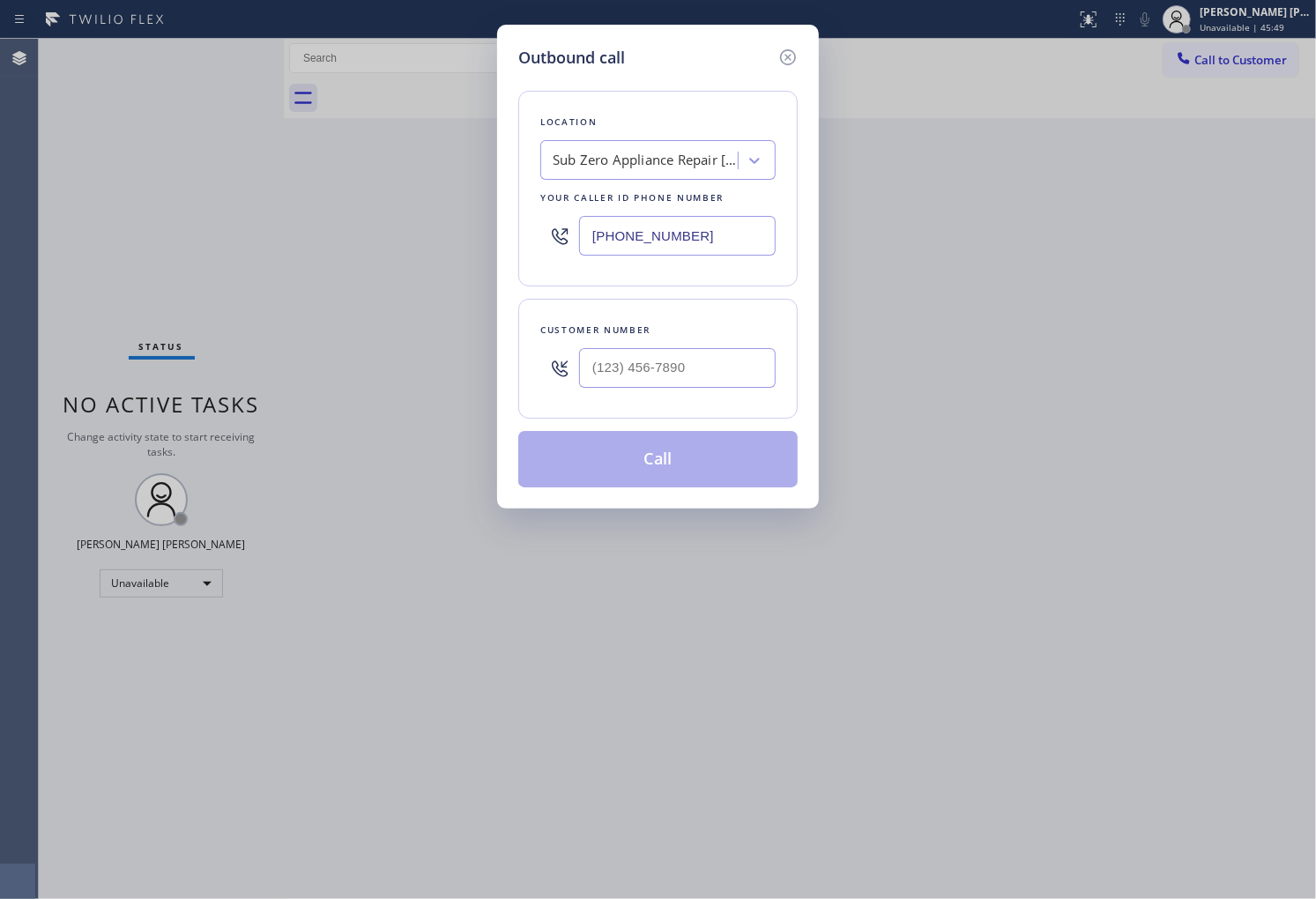
click at [690, 234] on input "(760) 284-8440" at bounding box center [677, 236] width 196 height 39
paste input "425) 357-7573"
type input "(760) 284-8440"
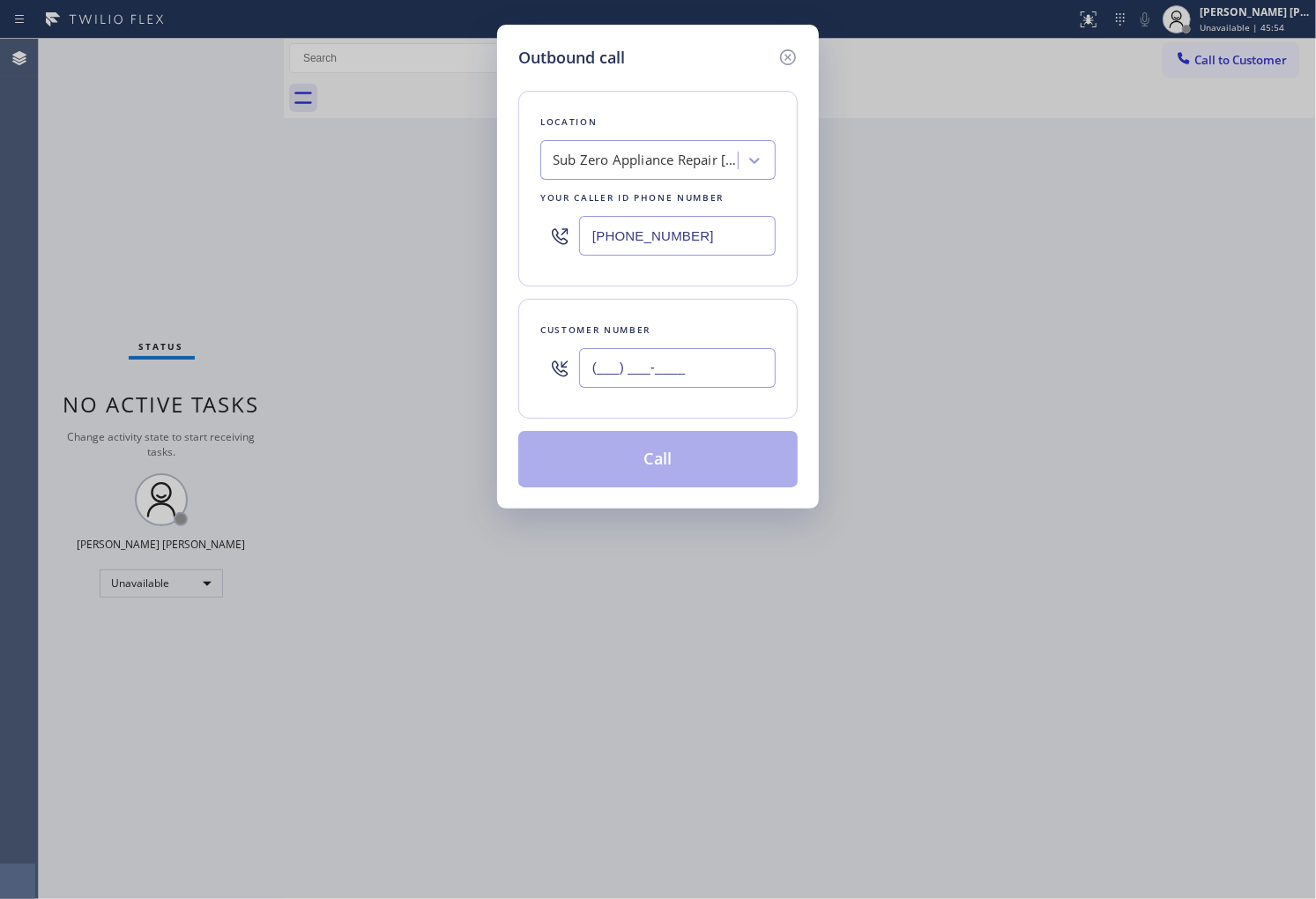
click at [685, 366] on input "(___) ___-____" at bounding box center [677, 368] width 196 height 39
paste input "909) 215-6190"
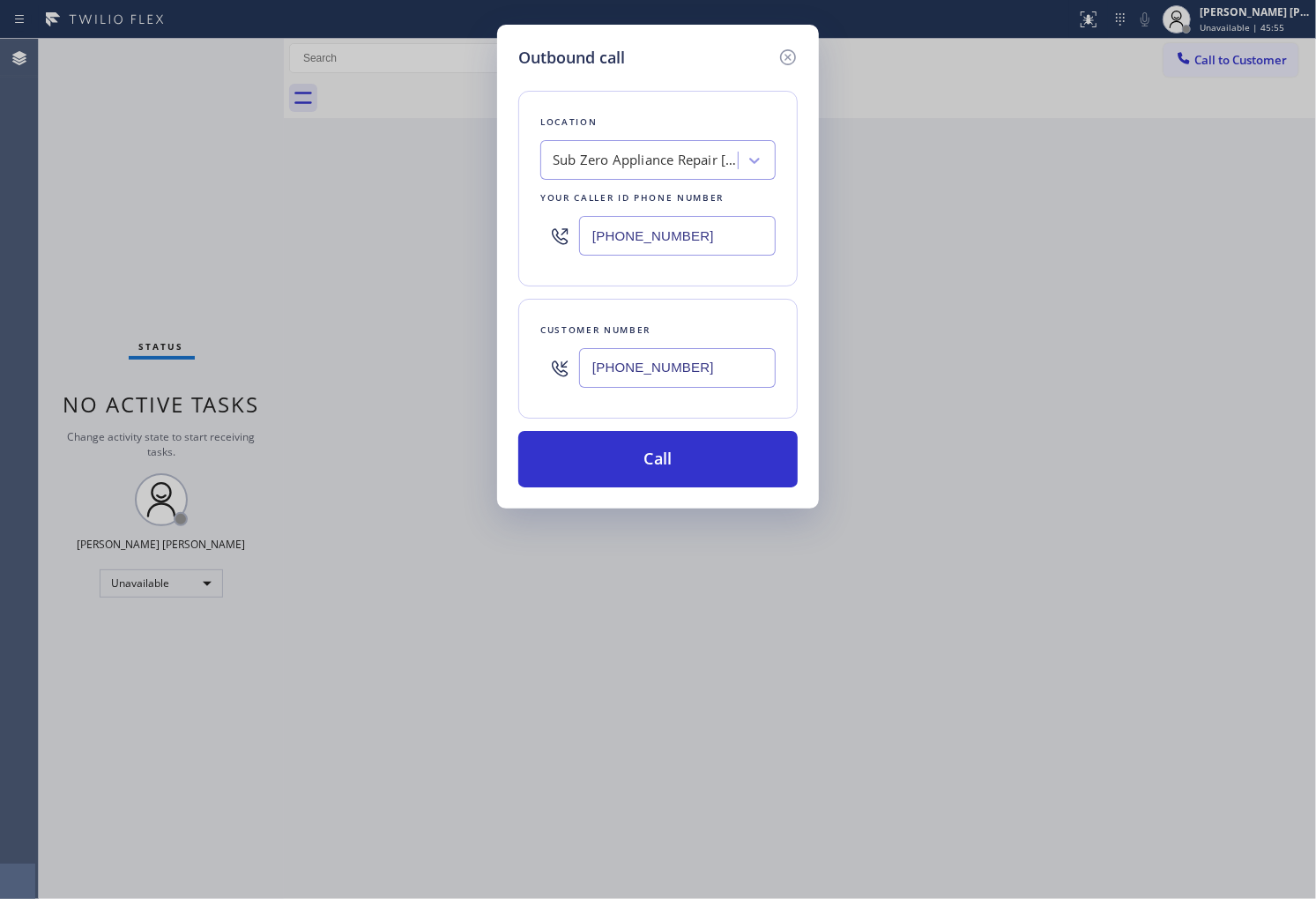
type input "(909) 215-6190"
click at [646, 230] on input "(760) 284-8440" at bounding box center [677, 236] width 196 height 39
paste input "425) 357-7573"
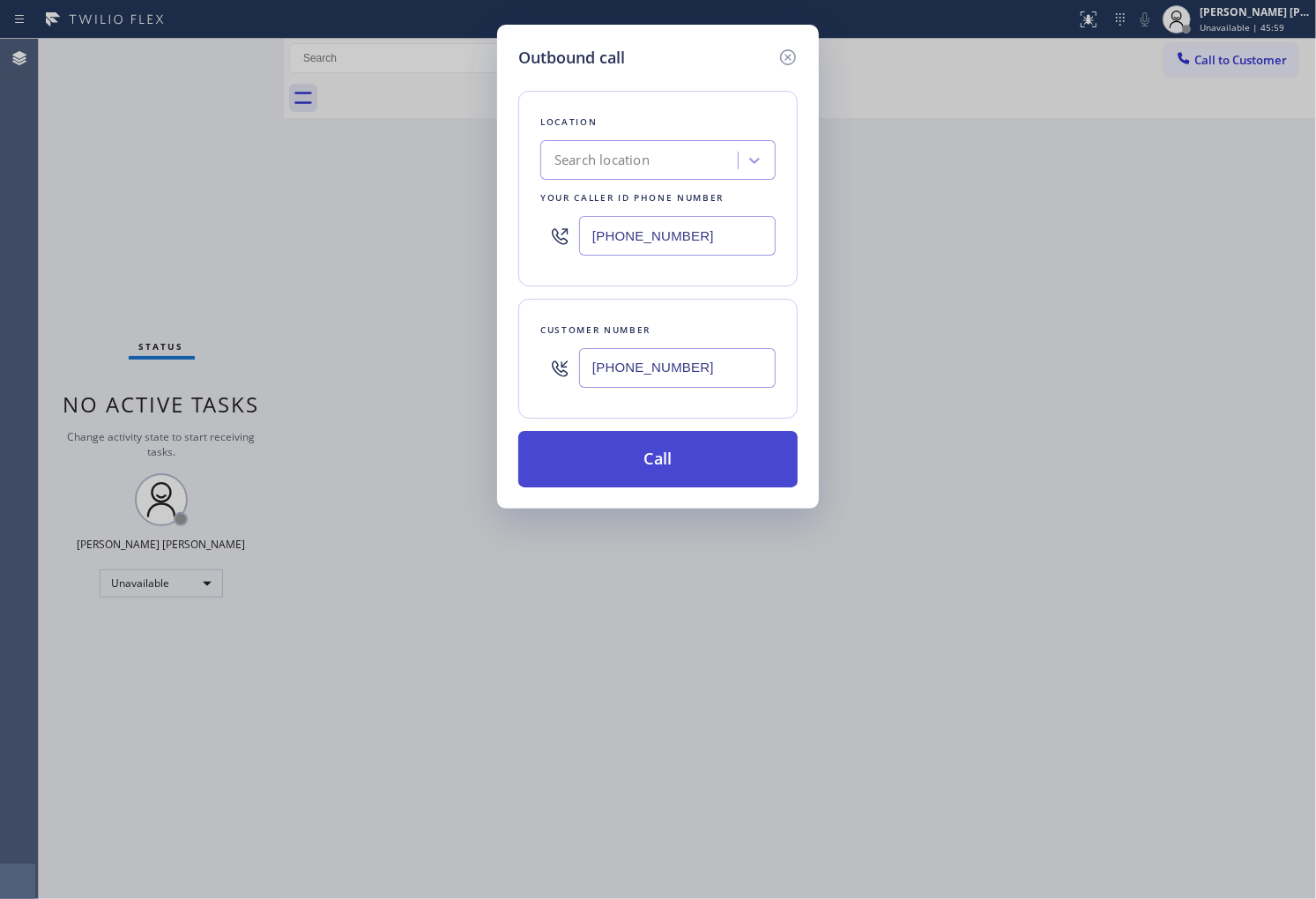
type input "(425) 357-7573"
click at [691, 455] on button "Call" at bounding box center [658, 459] width 279 height 56
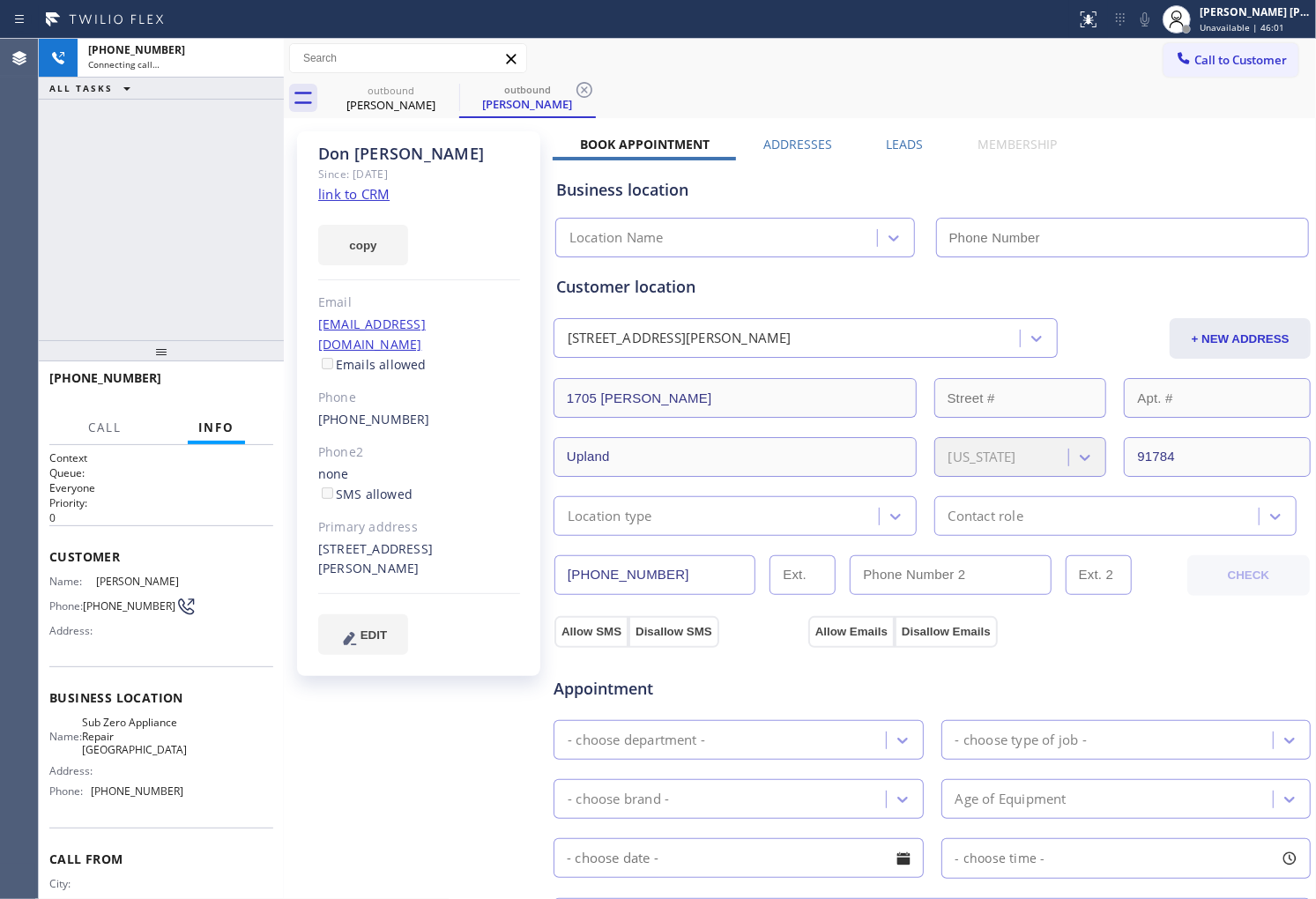
click at [119, 579] on span "Don Cavazos" at bounding box center [139, 580] width 87 height 13
type input "(760) 284-8440"
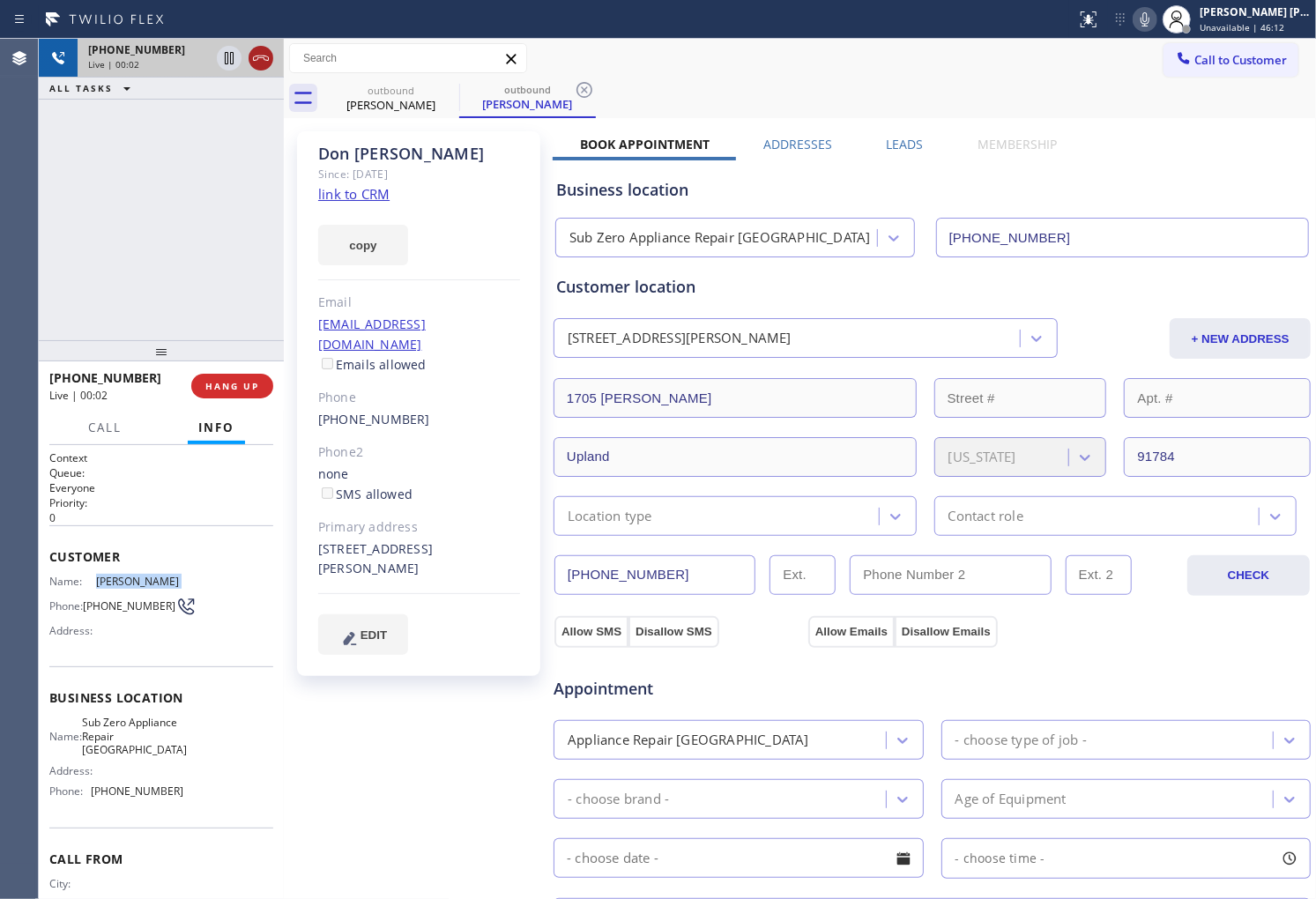
click at [251, 60] on icon at bounding box center [261, 57] width 21 height 21
click at [372, 411] on link "(909) 215-6190" at bounding box center [373, 418] width 112 height 17
click at [0, 0] on div "Outbound call Location Sub Zero Appliance Repair Palm Desert Your caller id pho…" at bounding box center [0, 0] width 0 height 0
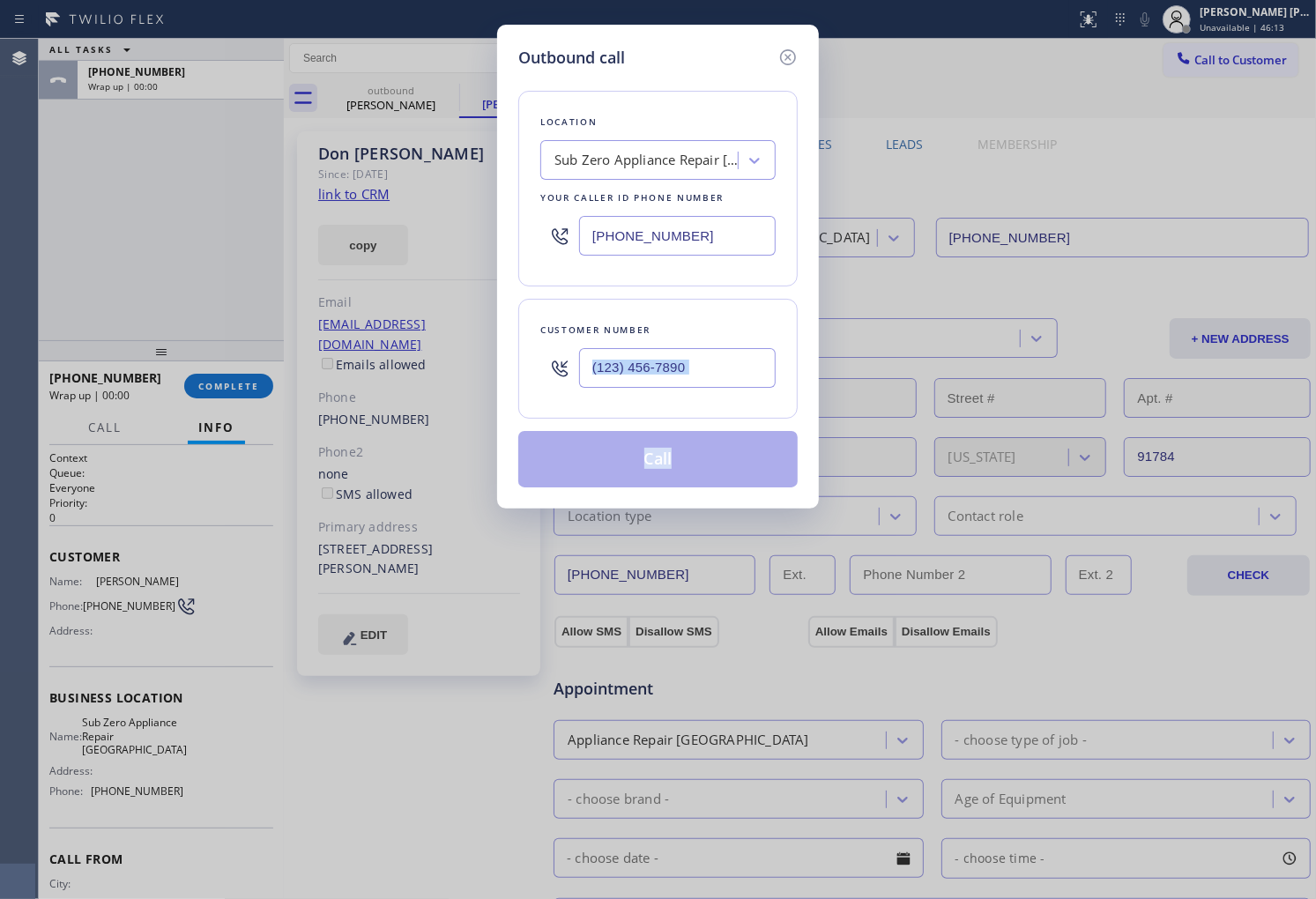
type input "(909) 215-6190"
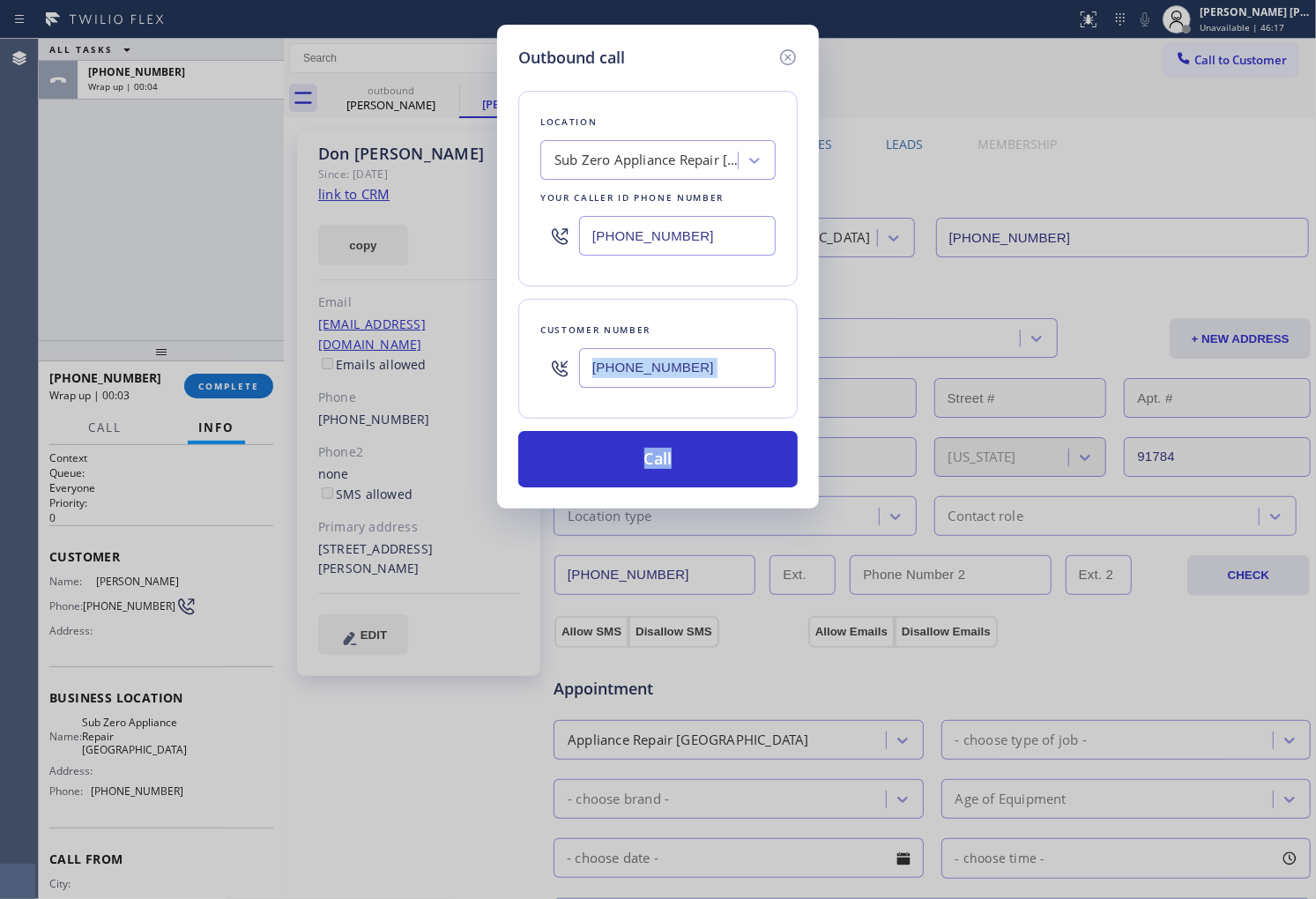
click at [629, 235] on input "(760) 284-8440" at bounding box center [677, 236] width 196 height 39
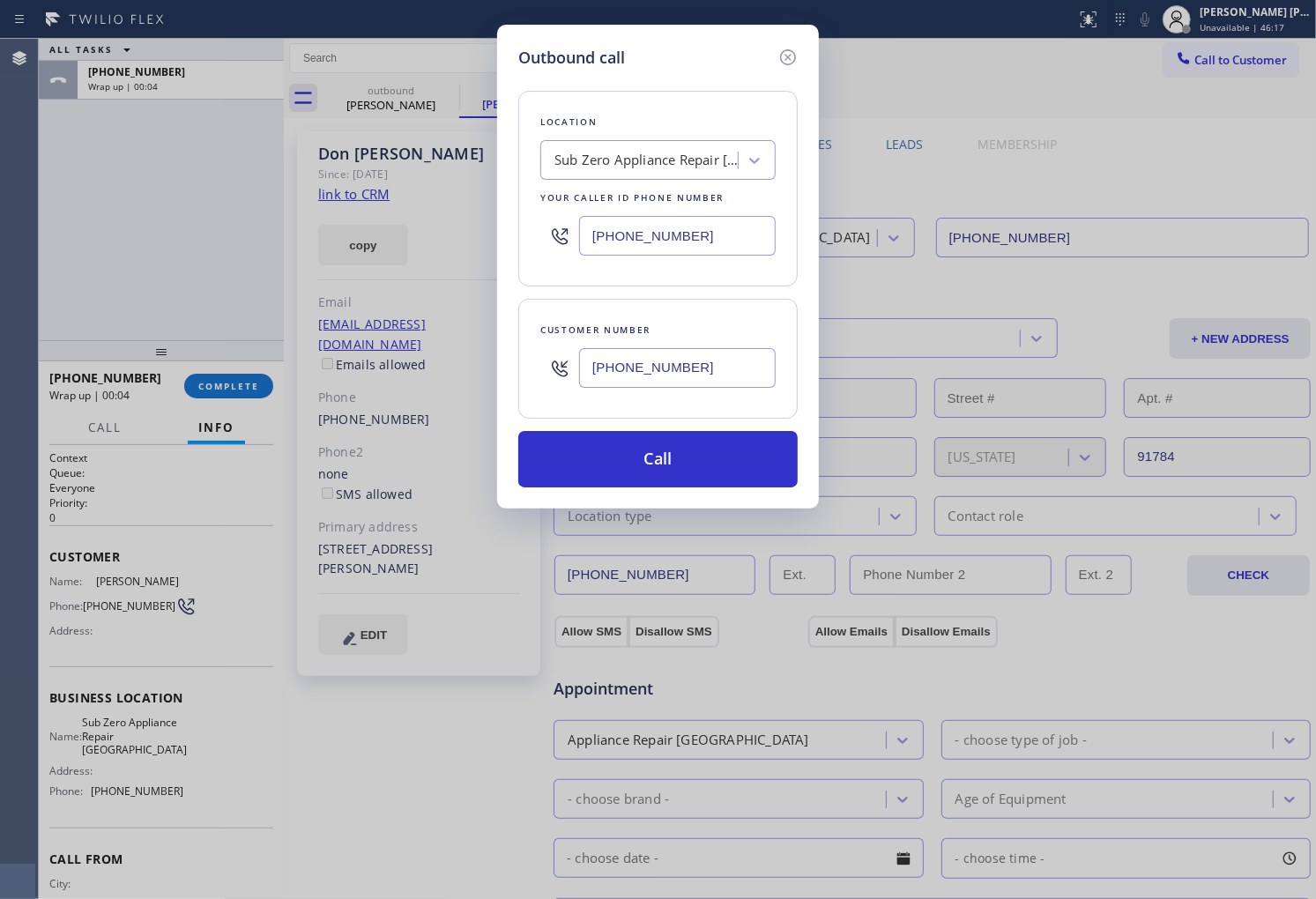
paste input "425) 357-7573"
type input "(760) 284-8440"
click at [686, 479] on button "Call" at bounding box center [658, 459] width 279 height 56
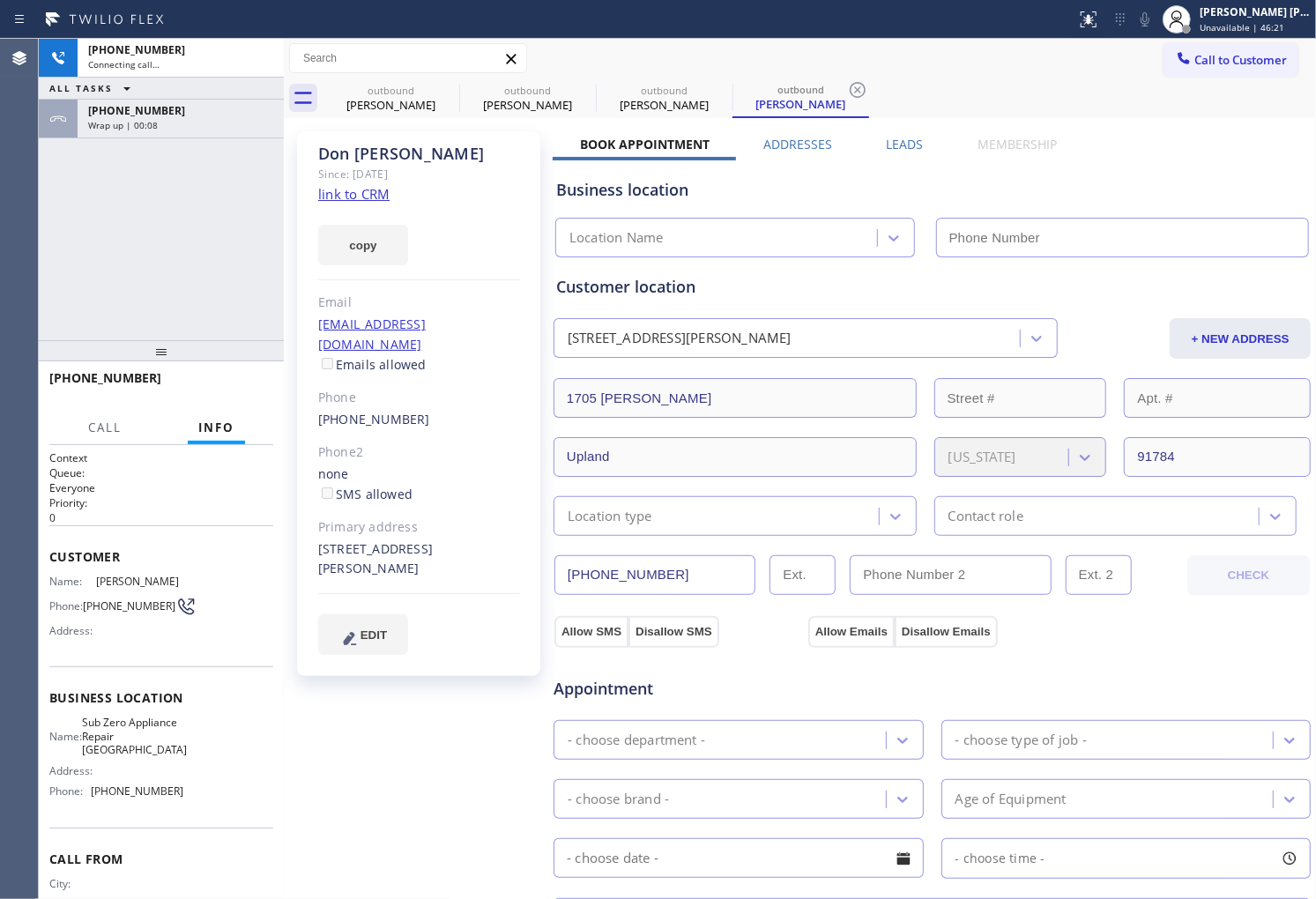
click at [201, 141] on div "+19092156190 Connecting call… ALL TASKS ALL TASKS ACTIVE TASKS TASKS IN WRAP UP…" at bounding box center [161, 188] width 245 height 301
click at [195, 123] on div "Wrap up | 00:08" at bounding box center [181, 125] width 186 height 13
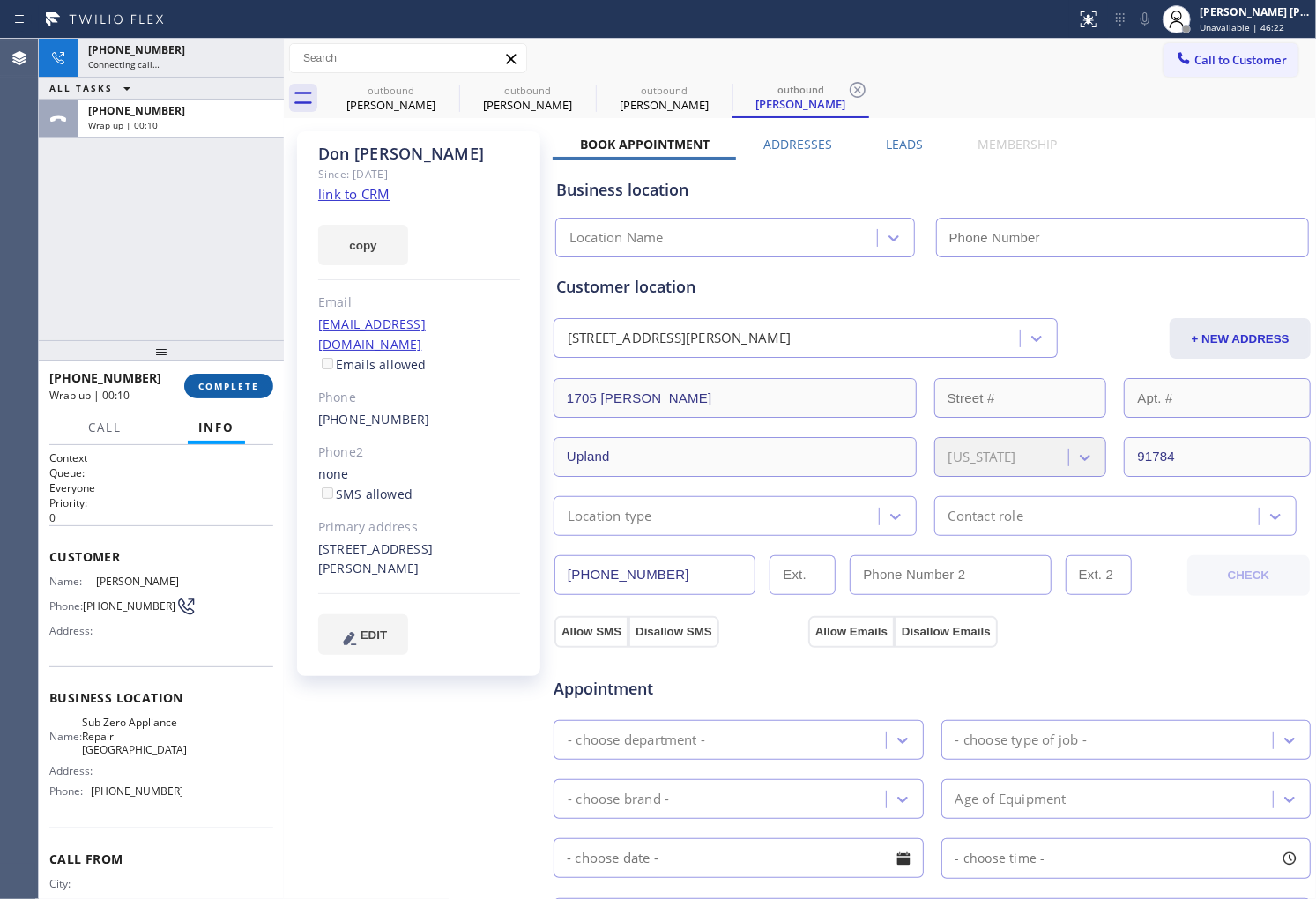
type input "(760) 284-8440"
click at [240, 390] on span "COMPLETE" at bounding box center [229, 386] width 61 height 13
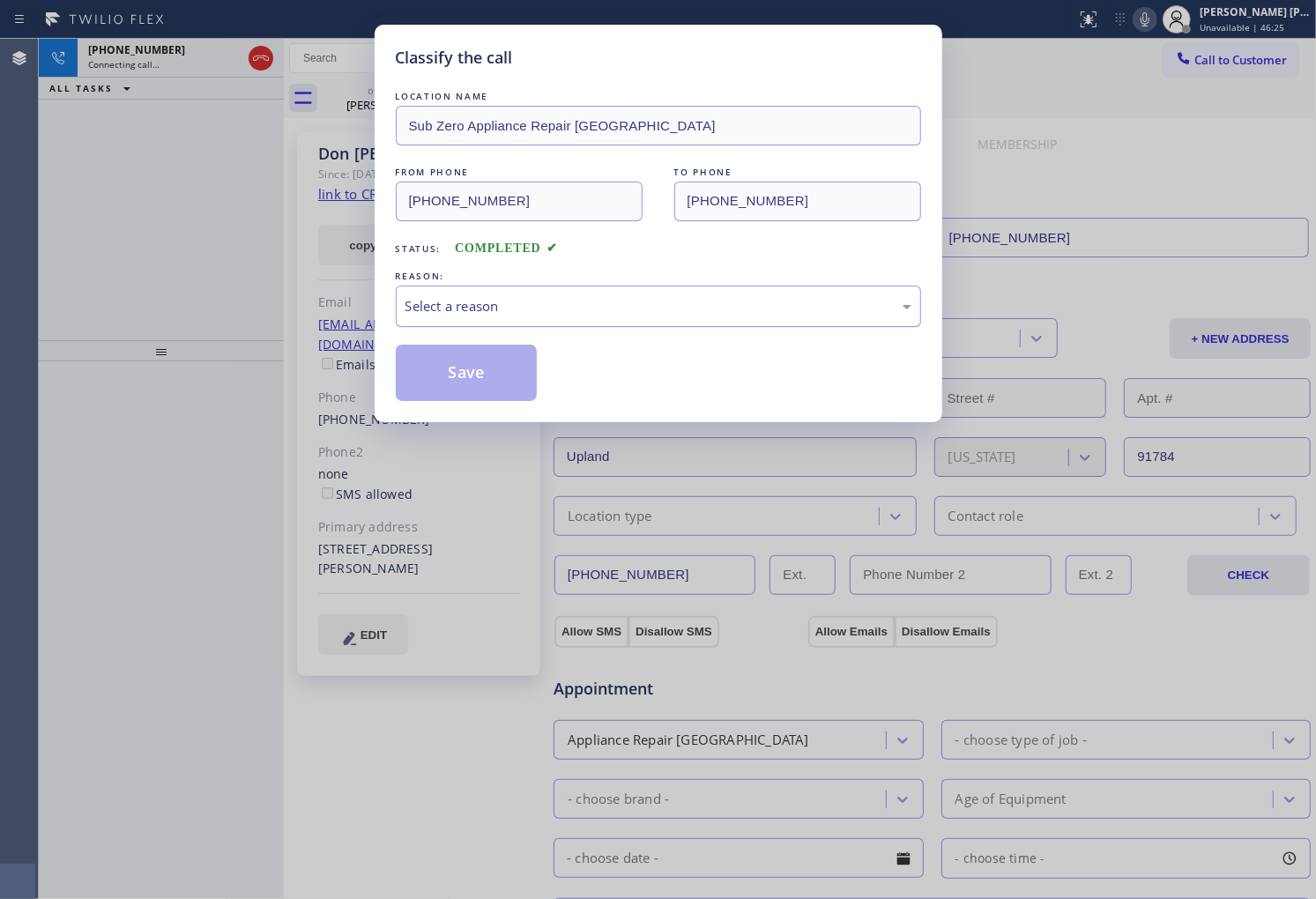
click at [540, 298] on div "Select a reason" at bounding box center [658, 306] width 506 height 21
click at [542, 320] on div "Select a reason" at bounding box center [658, 306] width 525 height 41
click at [465, 370] on button "Save" at bounding box center [467, 372] width 142 height 56
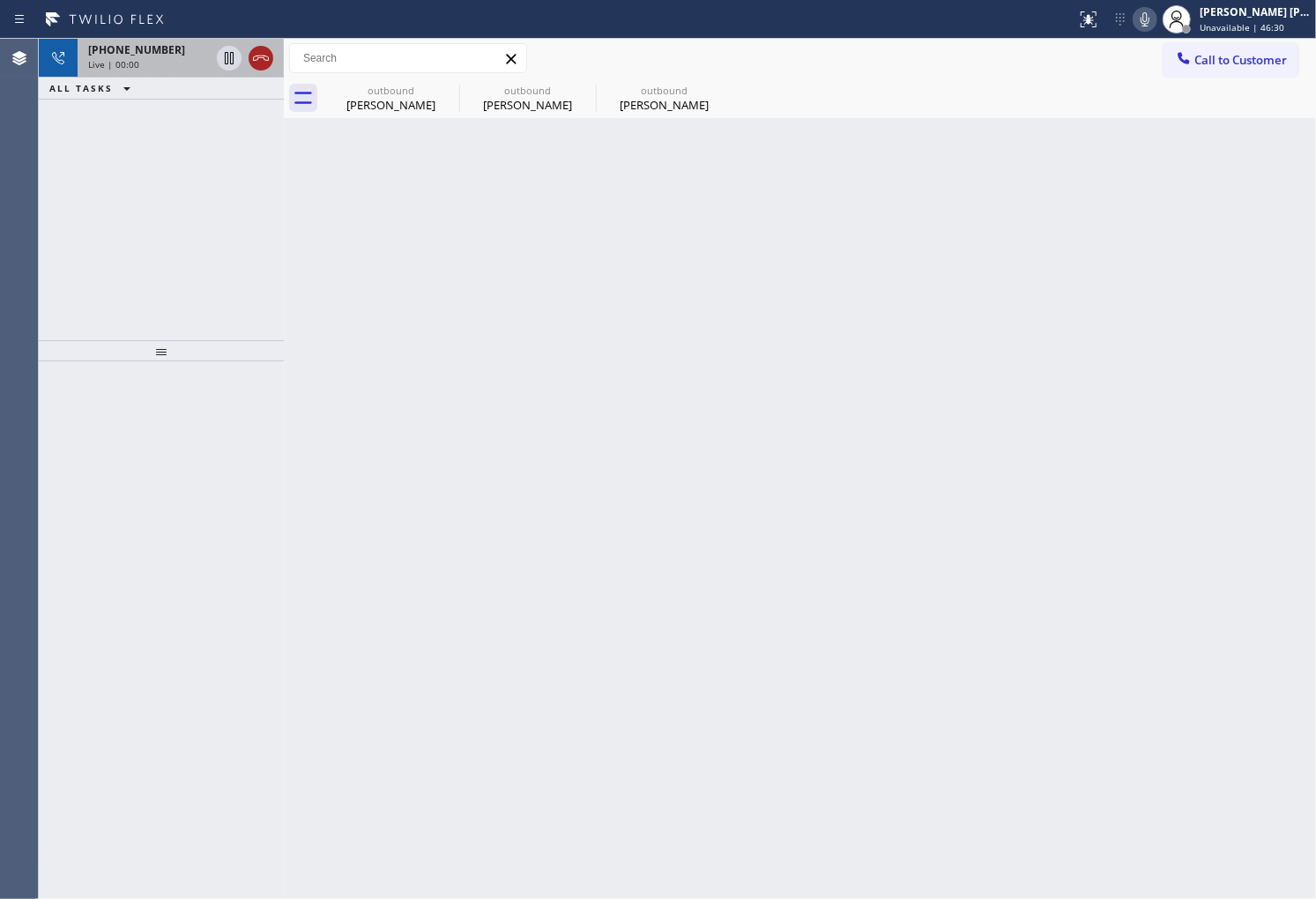
click at [260, 55] on icon at bounding box center [261, 57] width 16 height 5
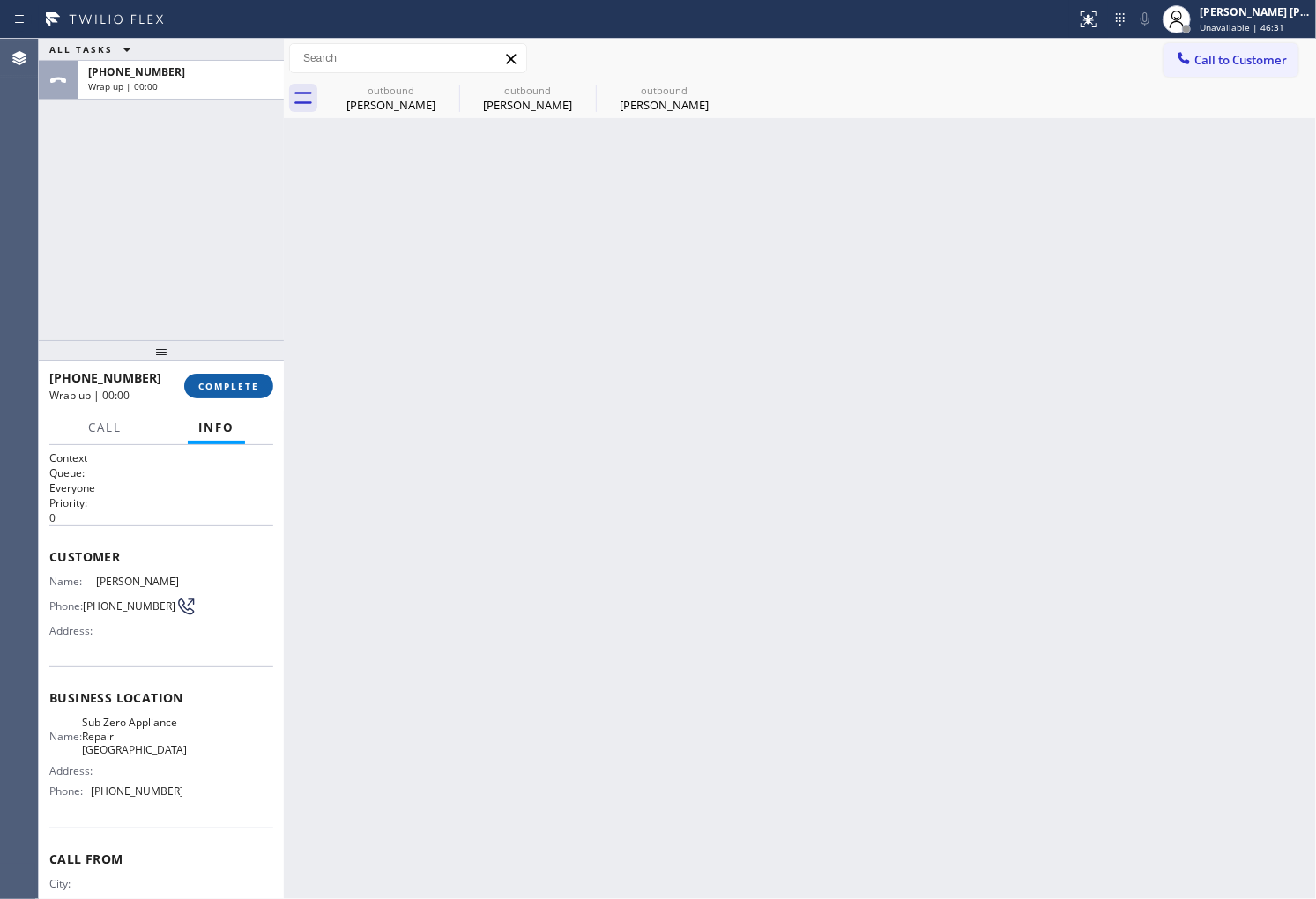
click at [252, 391] on span "COMPLETE" at bounding box center [229, 386] width 61 height 13
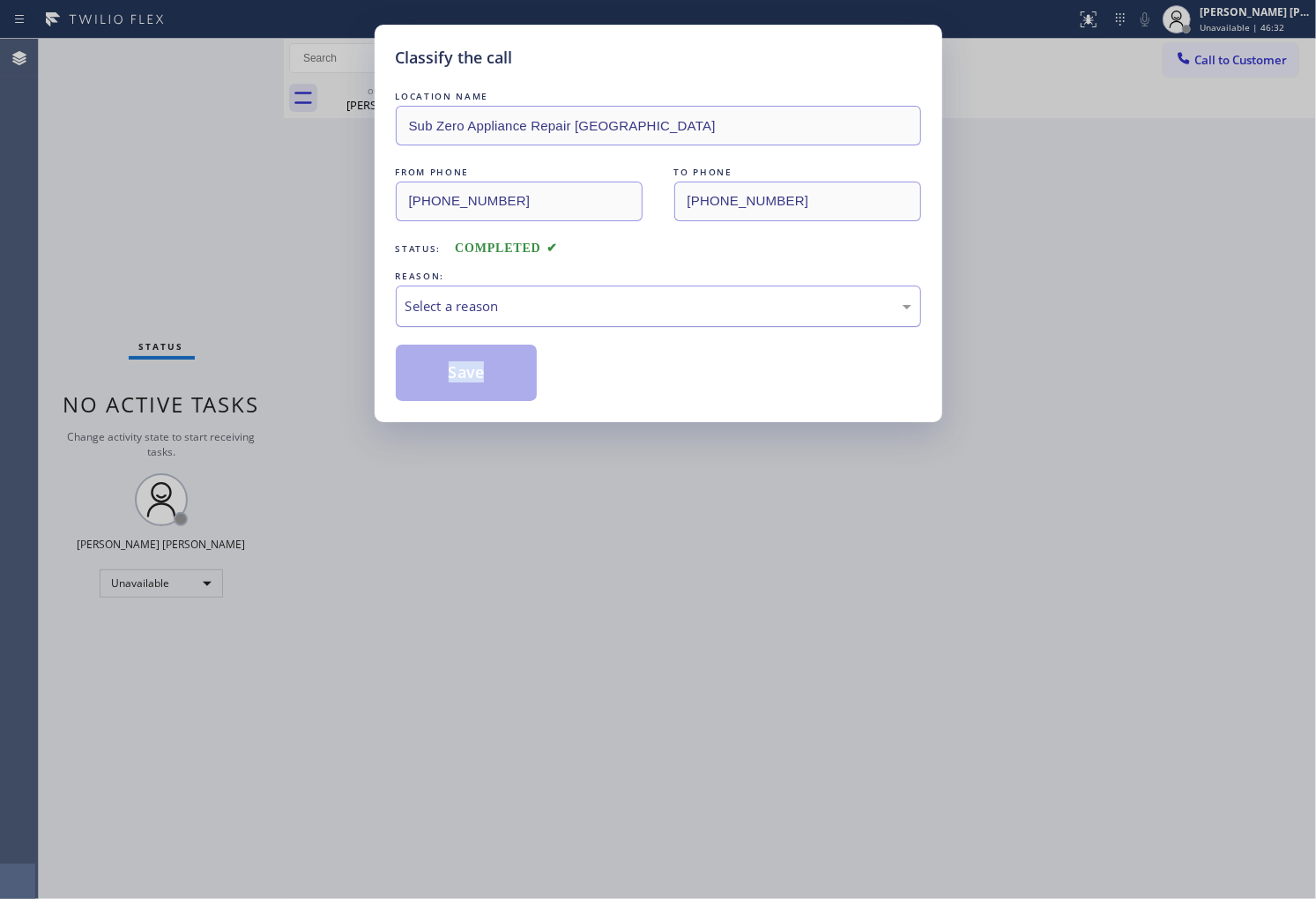
click at [497, 307] on div "Select a reason" at bounding box center [658, 306] width 506 height 21
click at [467, 375] on button "Save" at bounding box center [467, 372] width 142 height 56
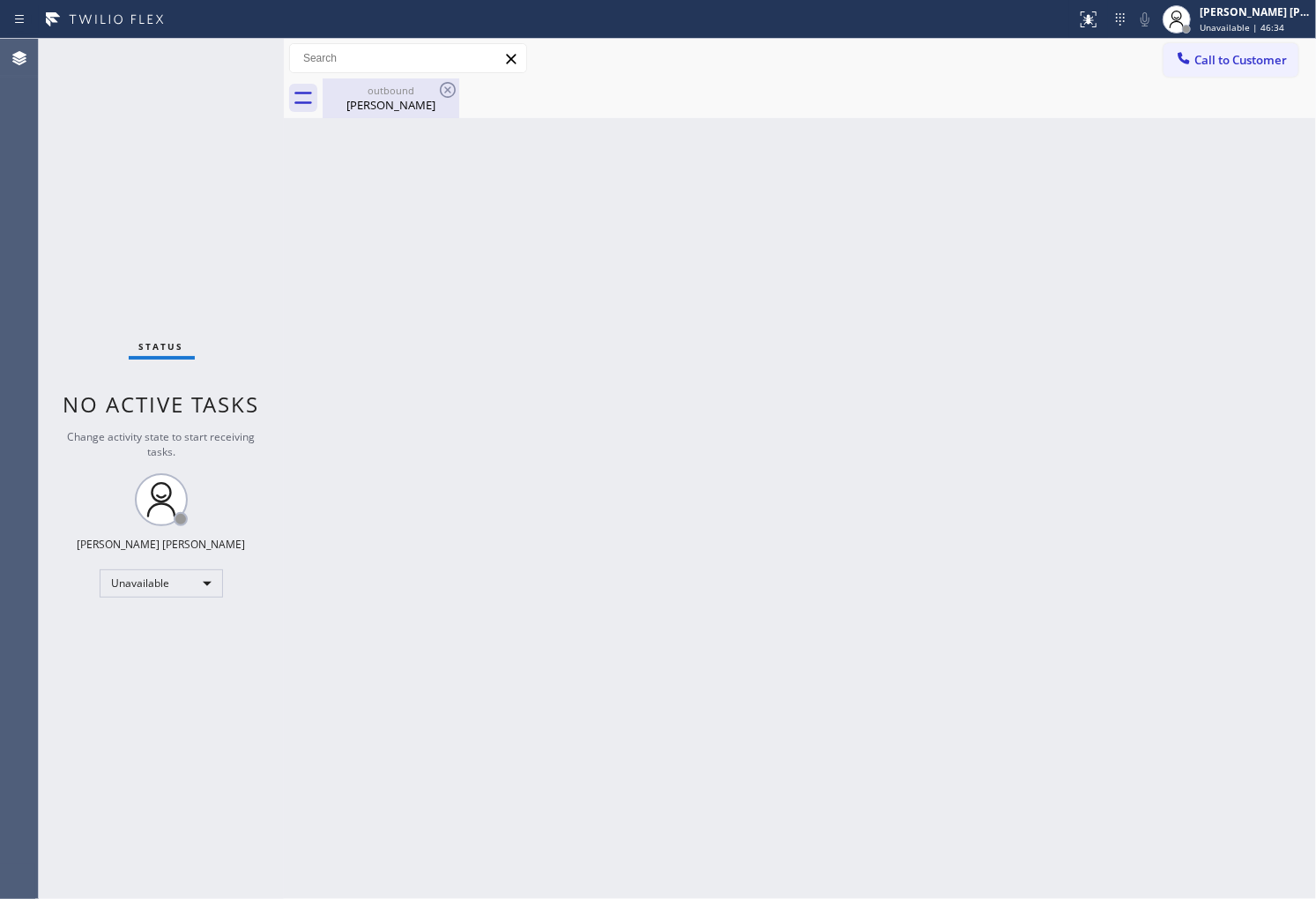
click at [432, 94] on div "outbound" at bounding box center [391, 90] width 133 height 13
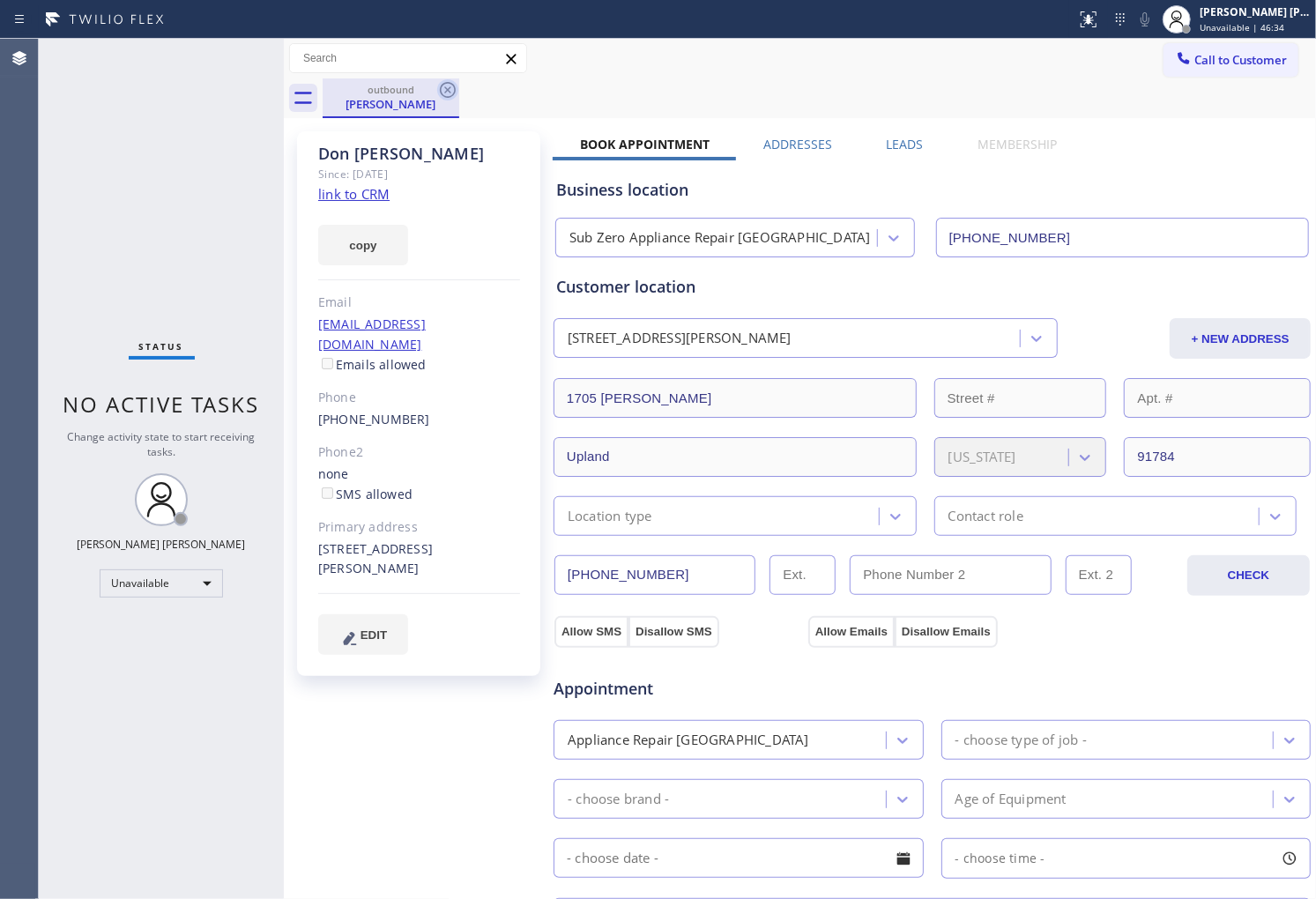
click at [444, 93] on icon at bounding box center [447, 89] width 21 height 21
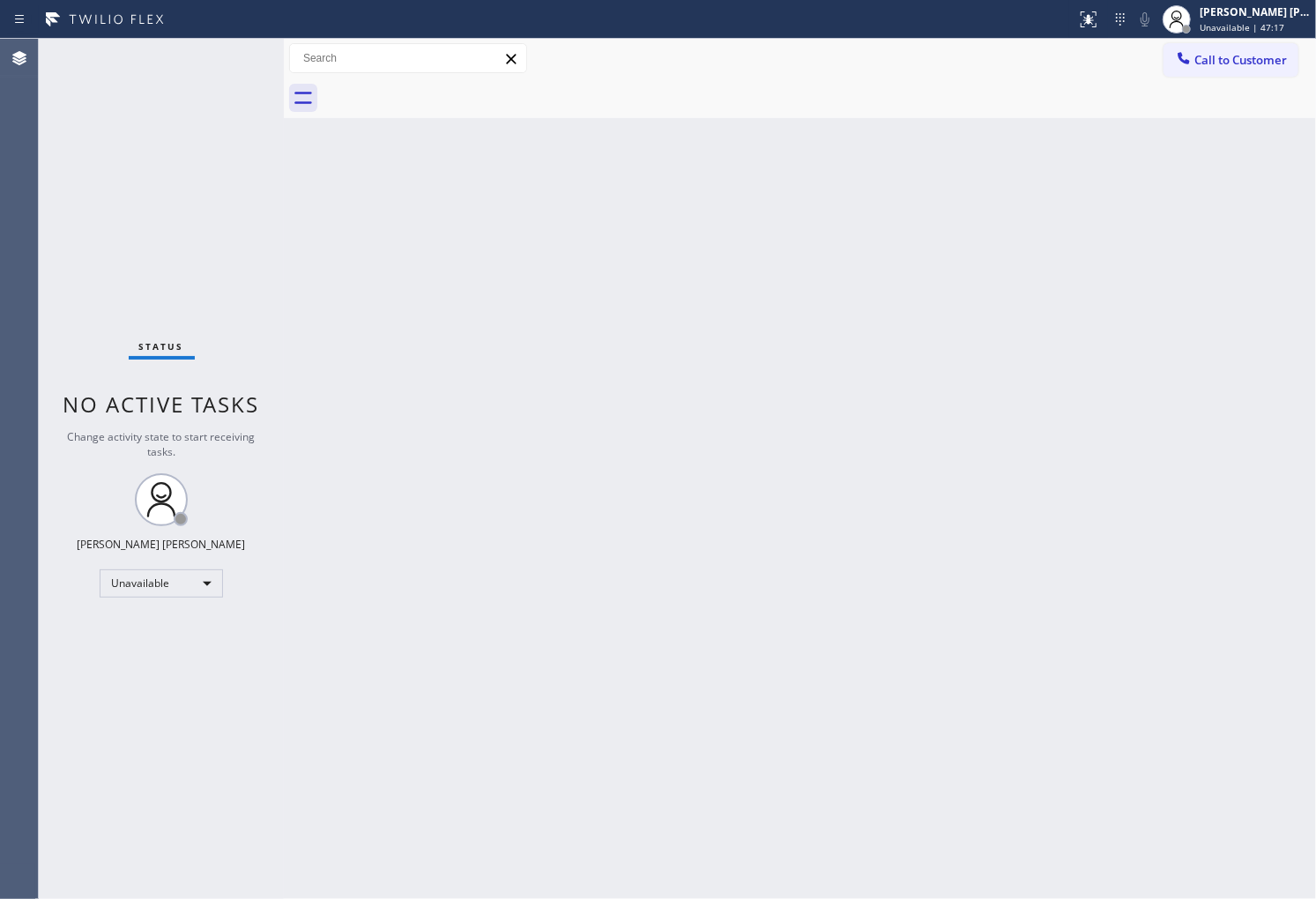
click at [1259, 60] on span "Call to Customer" at bounding box center [1241, 60] width 93 height 16
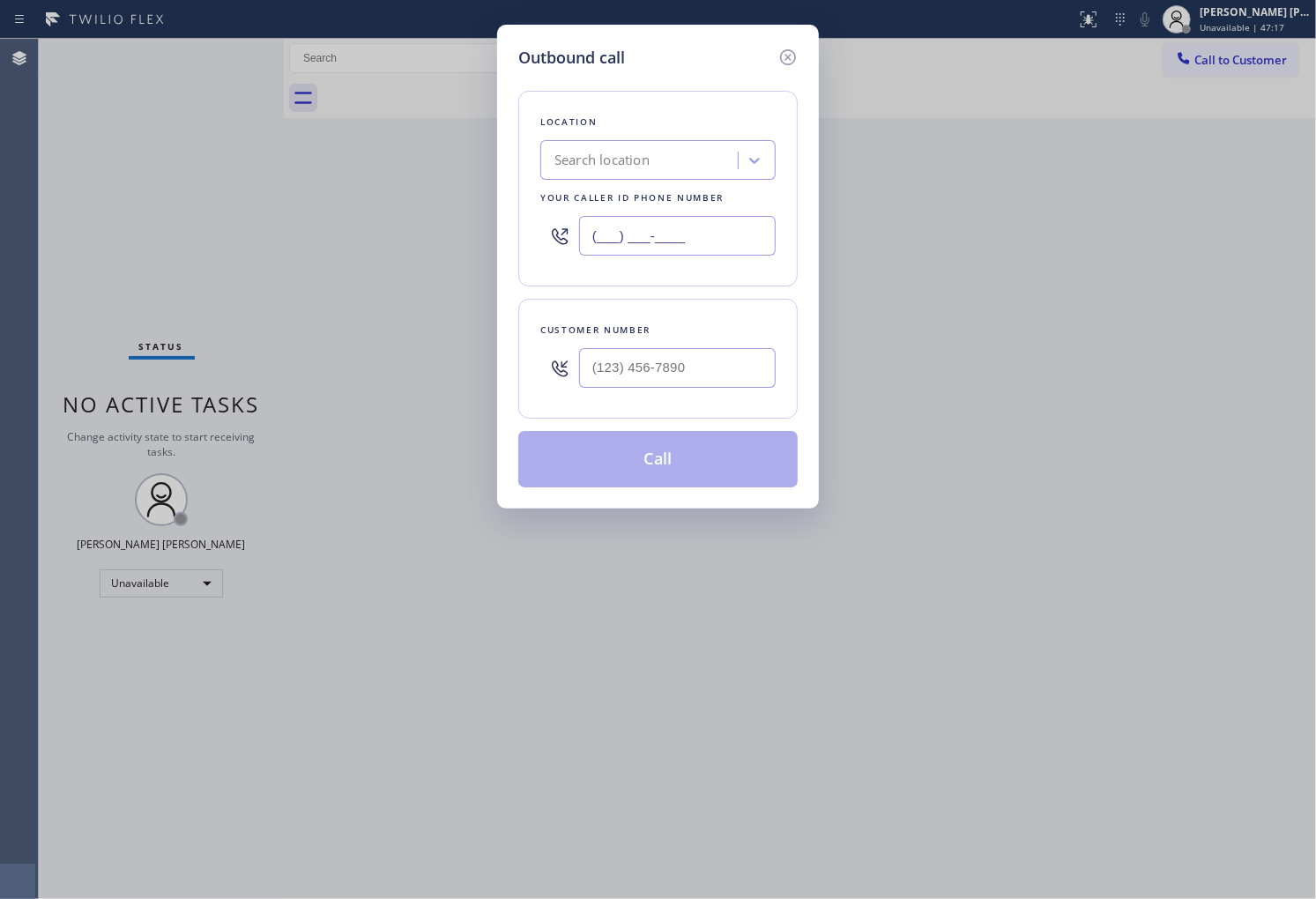
click at [668, 238] on input "(___) ___-____" at bounding box center [677, 236] width 196 height 39
paste input "844) 899-7462"
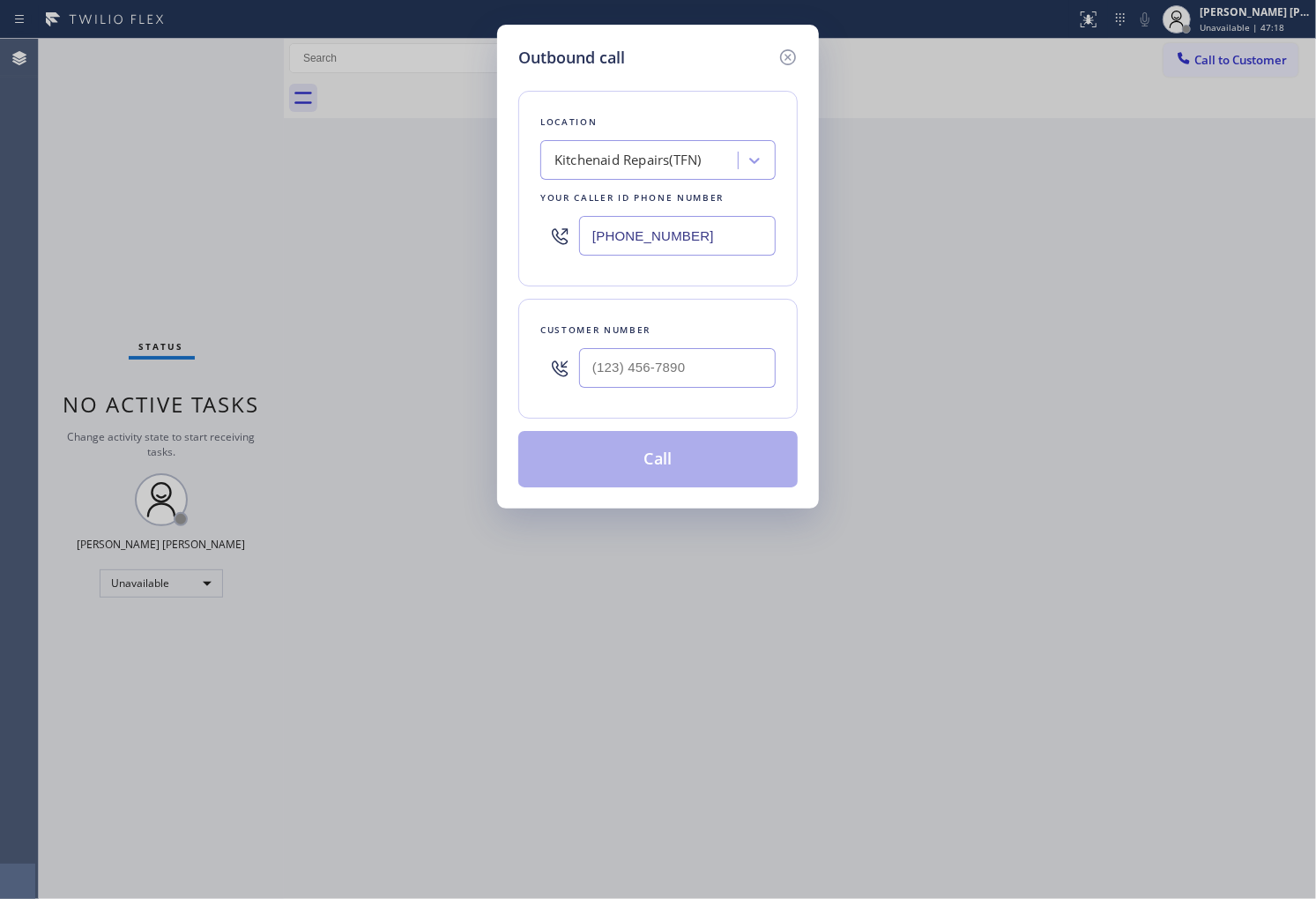
type input "(844) 899-7462"
click at [673, 358] on input "(___) ___-____" at bounding box center [677, 368] width 196 height 39
paste input "858) 380-7166"
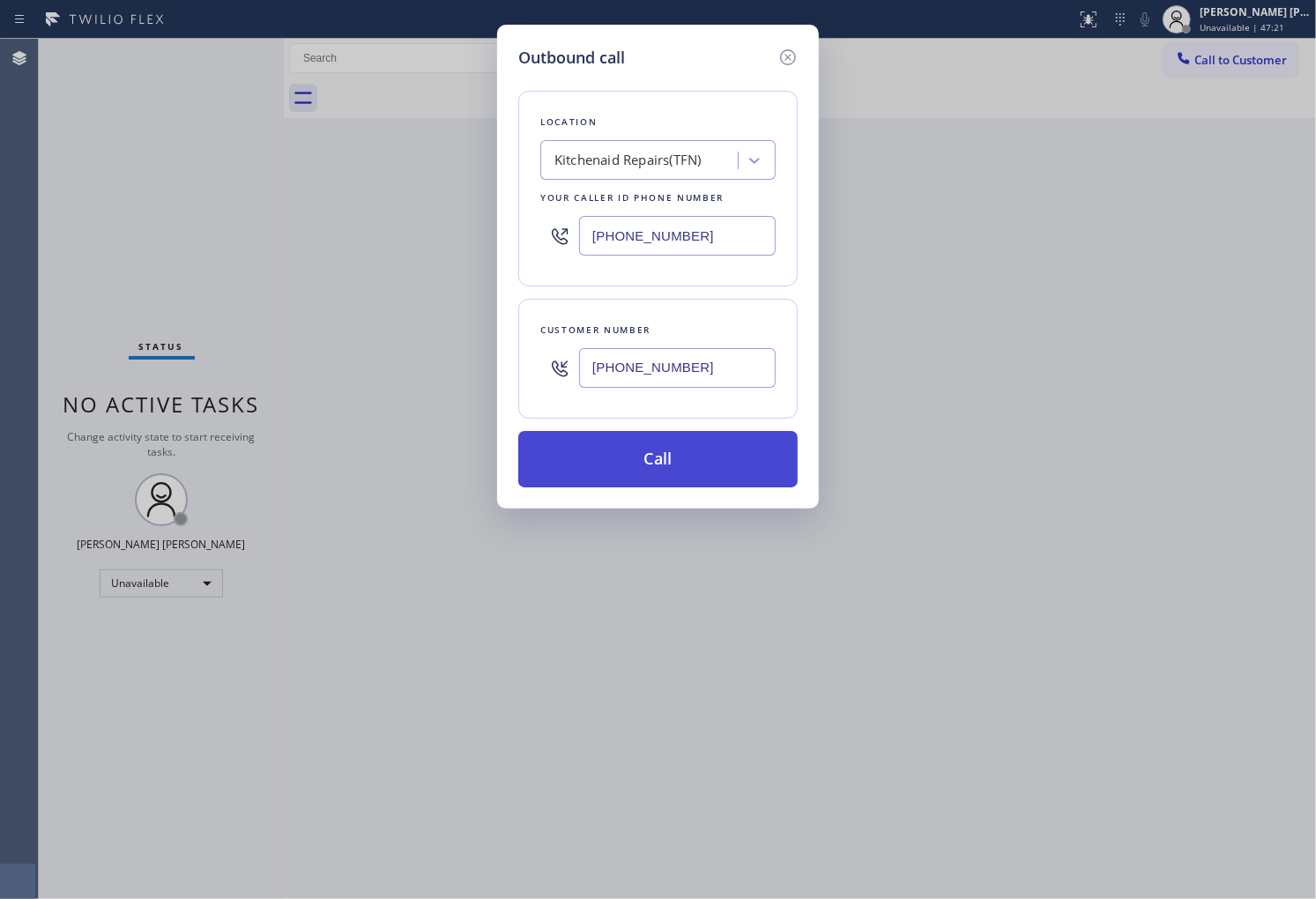
type input "(858) 380-7166"
click at [729, 450] on button "Call" at bounding box center [658, 459] width 279 height 56
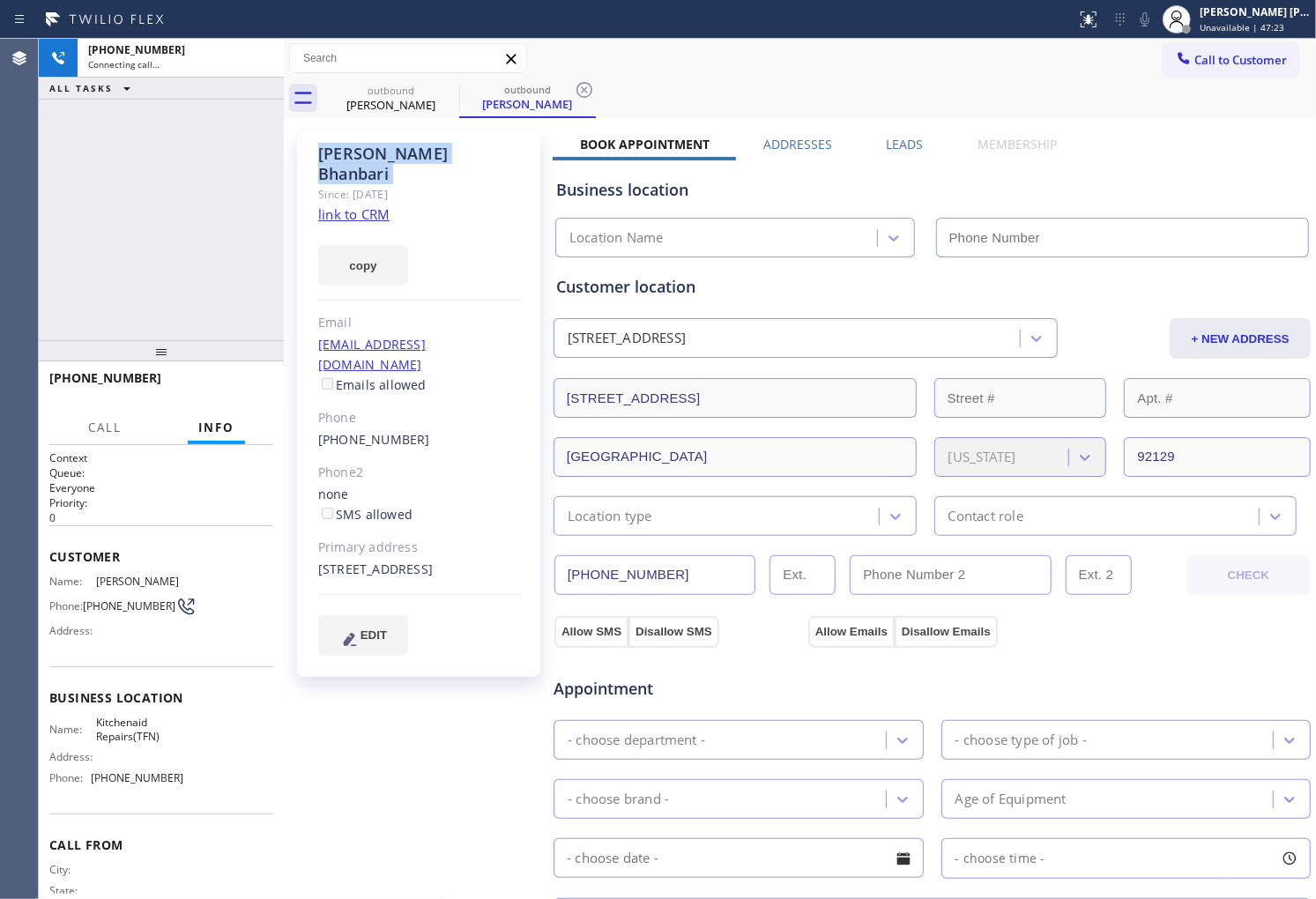
click at [361, 157] on div "Girish Bhanbari" at bounding box center [419, 164] width 201 height 40
click at [168, 234] on div "+18583807166 Connecting call… ALL TASKS ALL TASKS ACTIVE TASKS TASKS IN WRAP UP" at bounding box center [161, 188] width 245 height 301
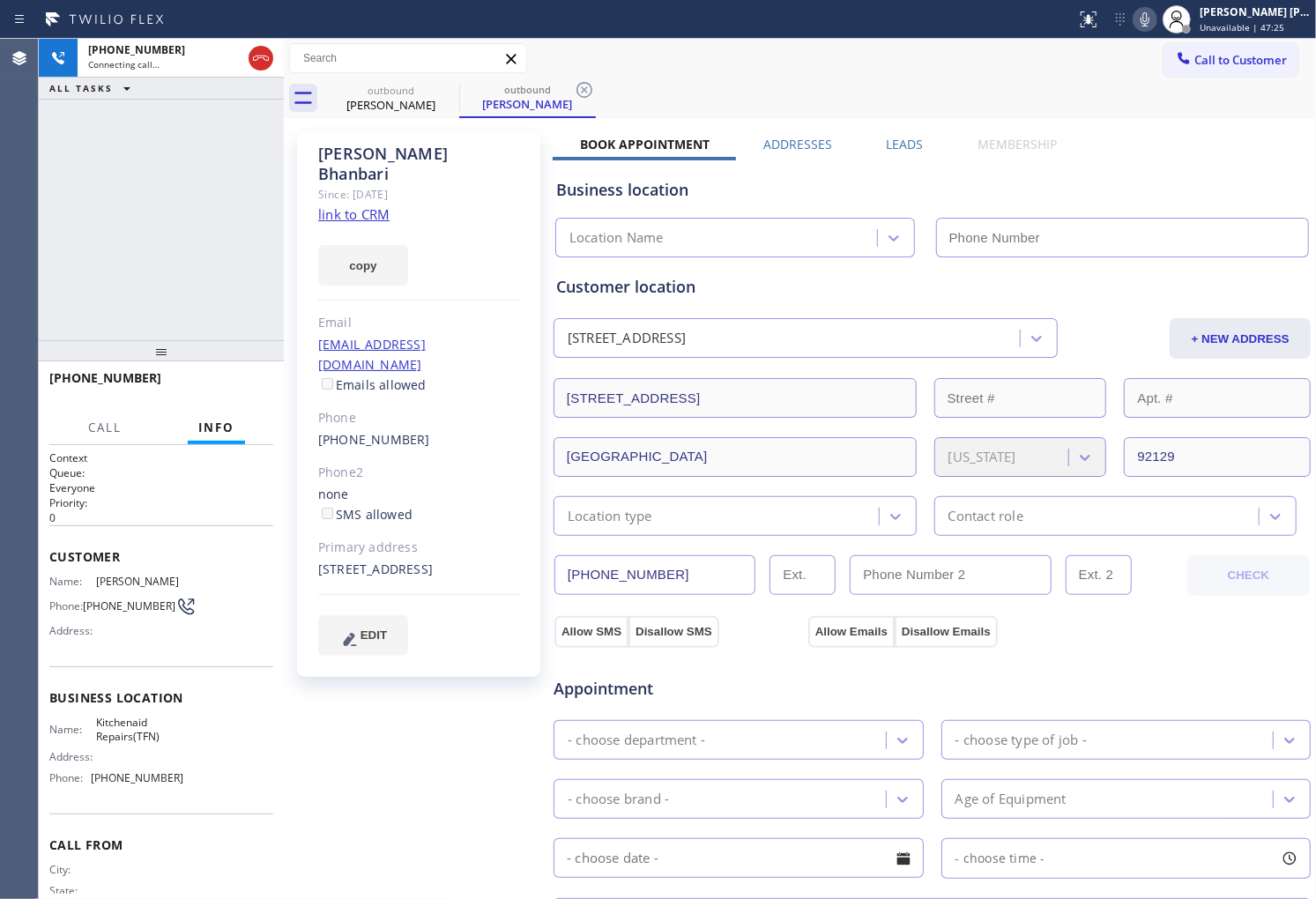
type input "(844) 899-7462"
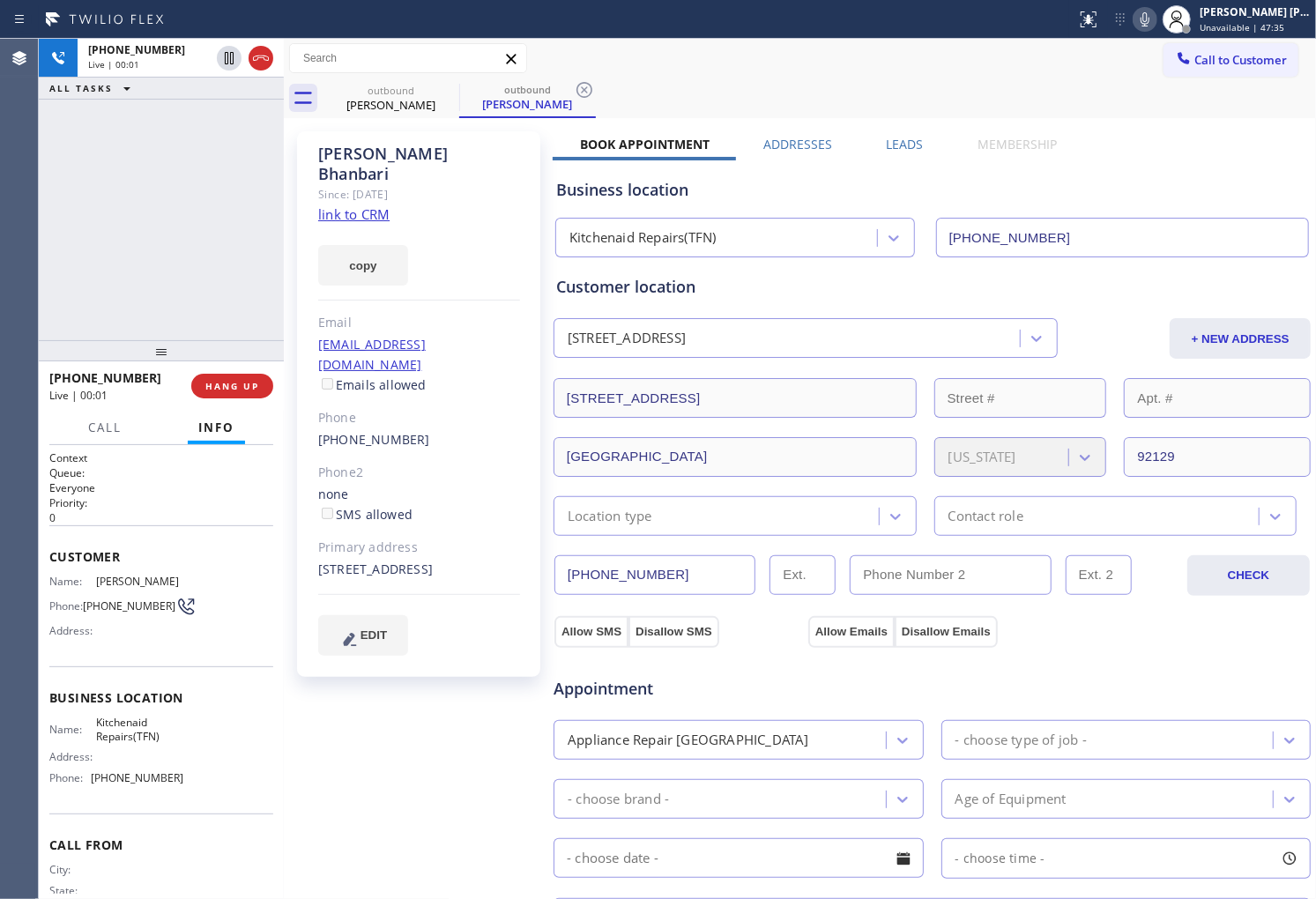
click at [0, 235] on div "Agent Desktop" at bounding box center [19, 468] width 38 height 860
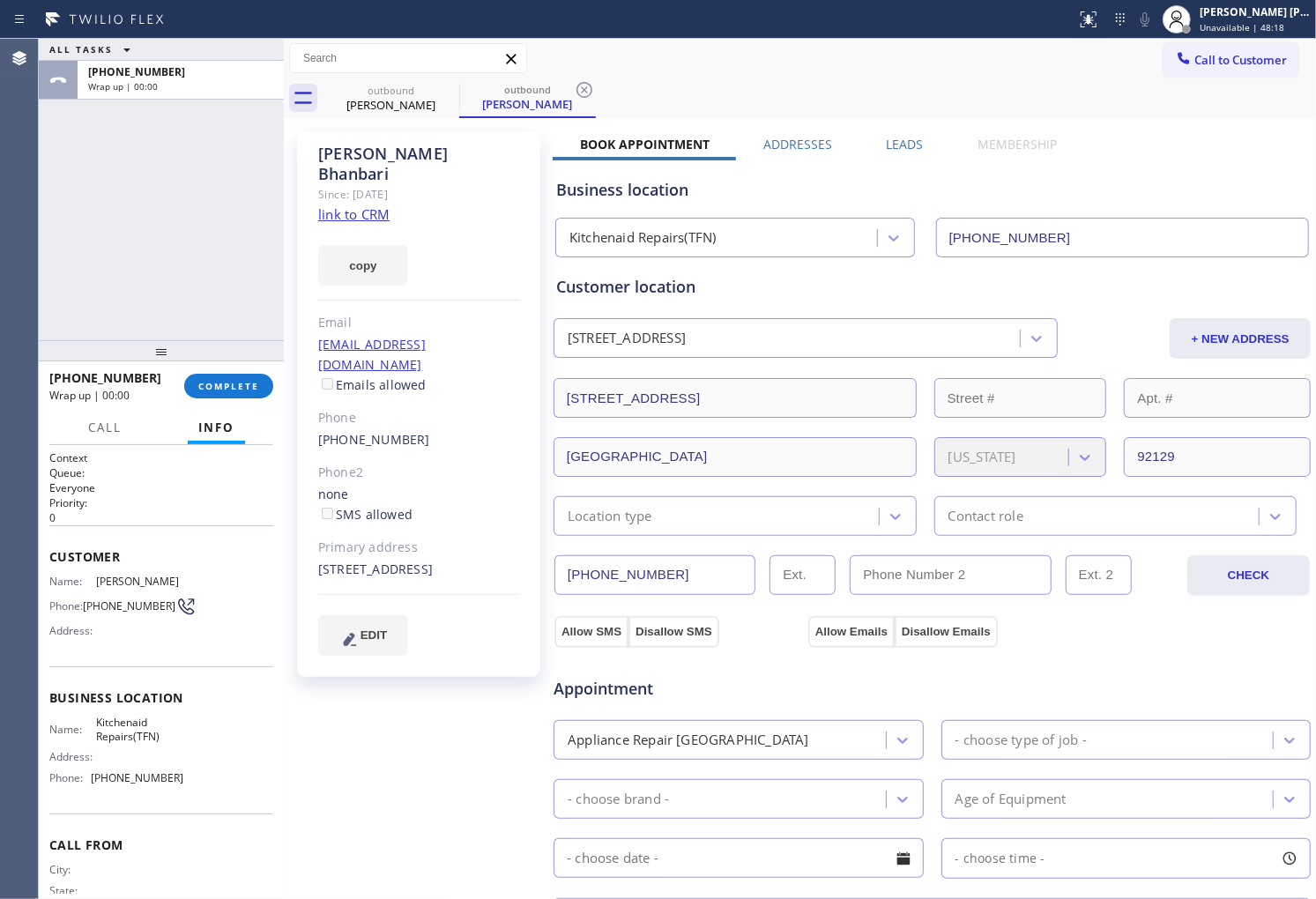
click at [896, 144] on label "Leads" at bounding box center [905, 144] width 38 height 17
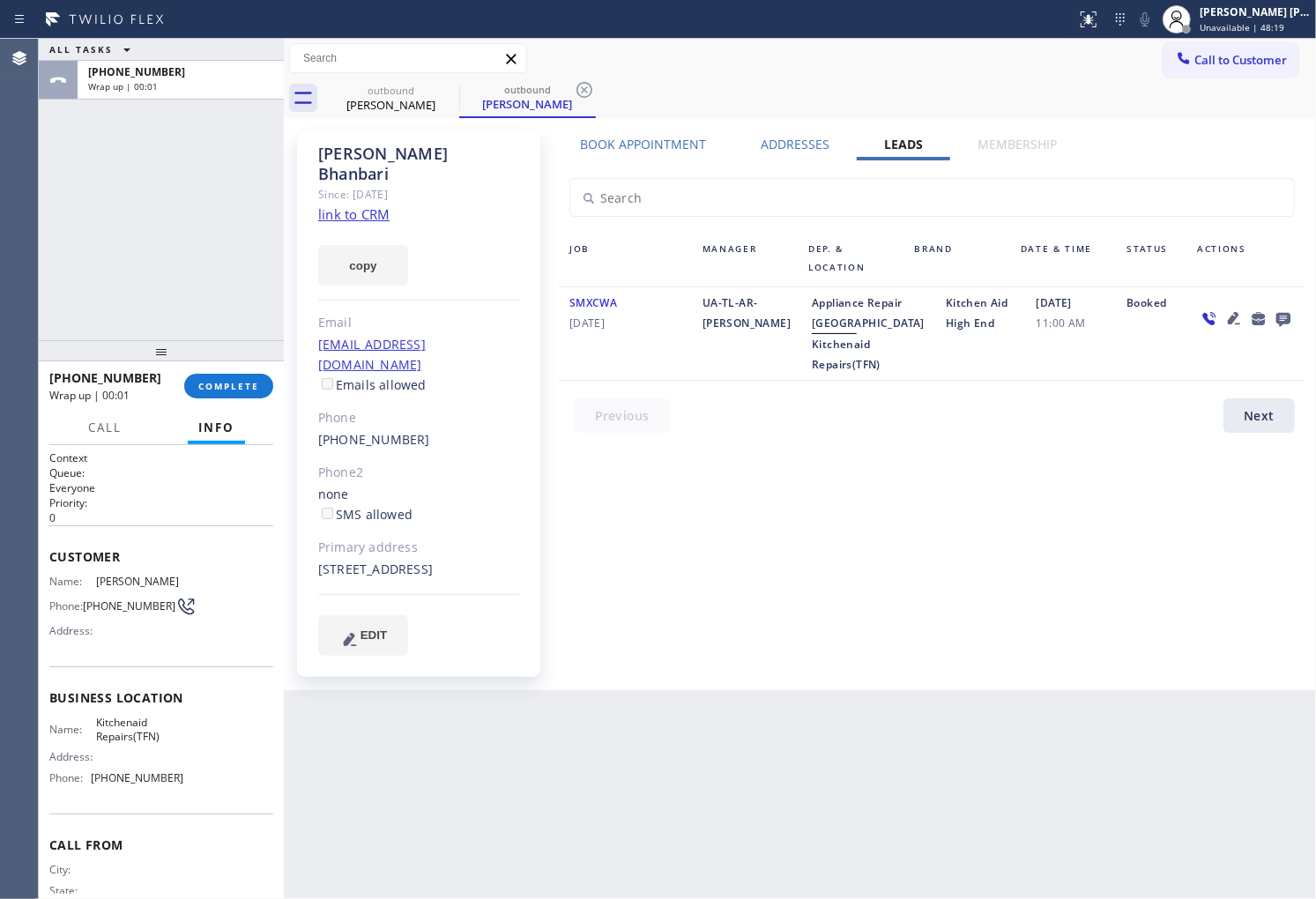
click at [1290, 318] on icon at bounding box center [1283, 320] width 14 height 14
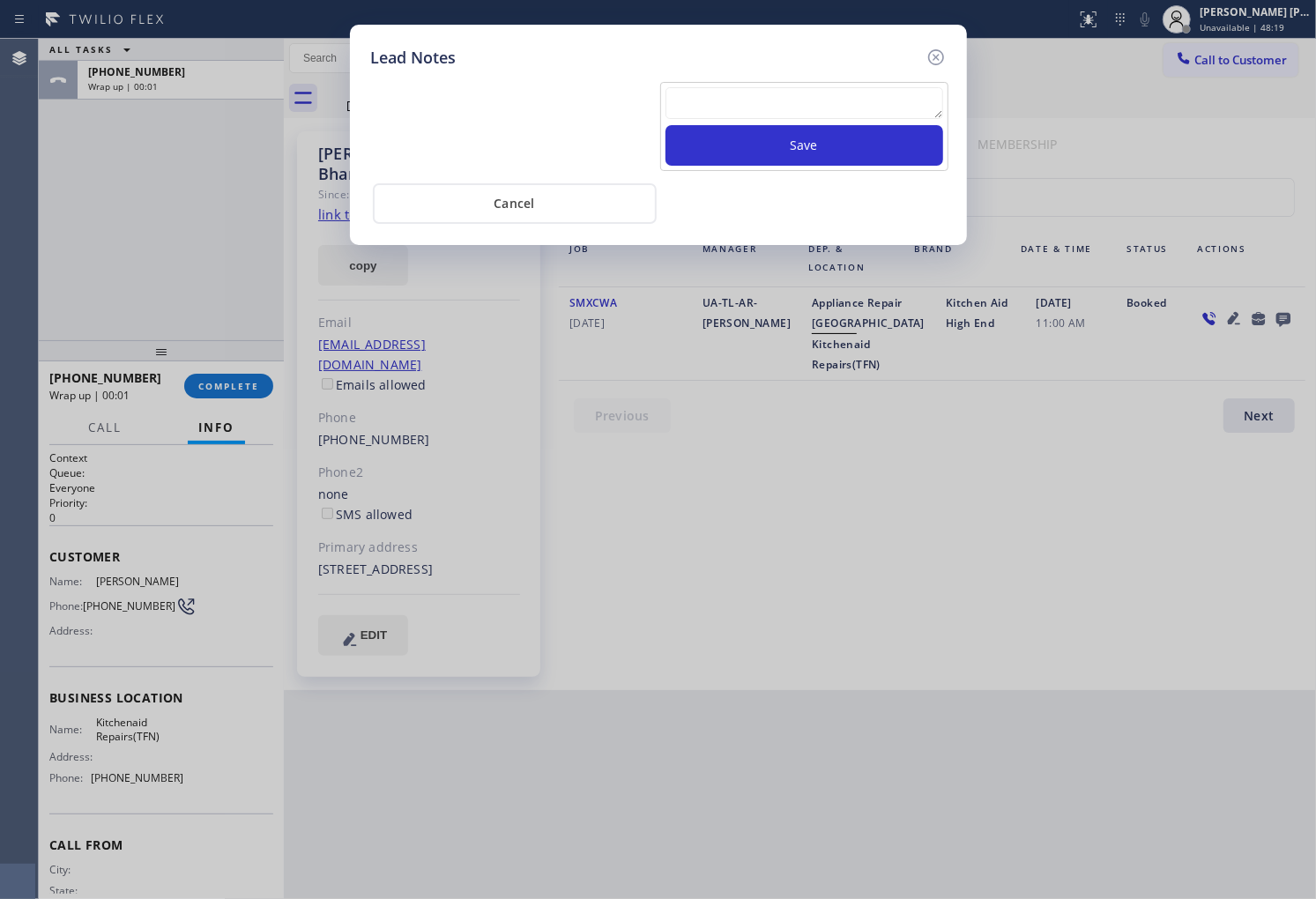
click at [859, 85] on div "Save" at bounding box center [805, 126] width 288 height 89
drag, startPoint x: 853, startPoint y: 95, endPoint x: 862, endPoint y: 99, distance: 9.8
click at [853, 95] on textarea at bounding box center [804, 103] width 277 height 32
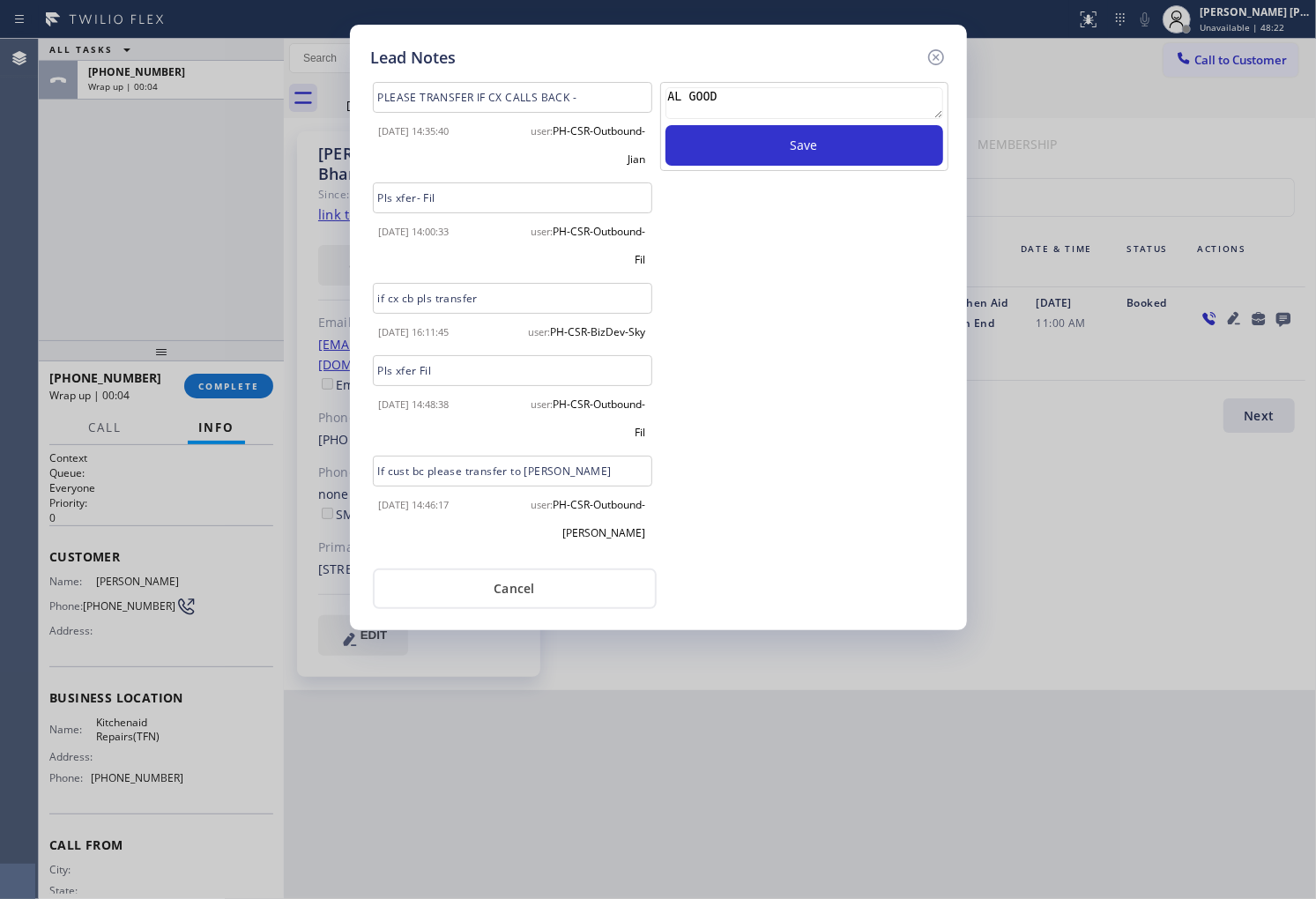
click at [677, 94] on textarea "AL GOOD" at bounding box center [804, 103] width 277 height 32
type textarea "ALL GOOD"
click at [741, 128] on button "Save" at bounding box center [804, 145] width 277 height 40
click at [939, 54] on icon at bounding box center [936, 56] width 21 height 21
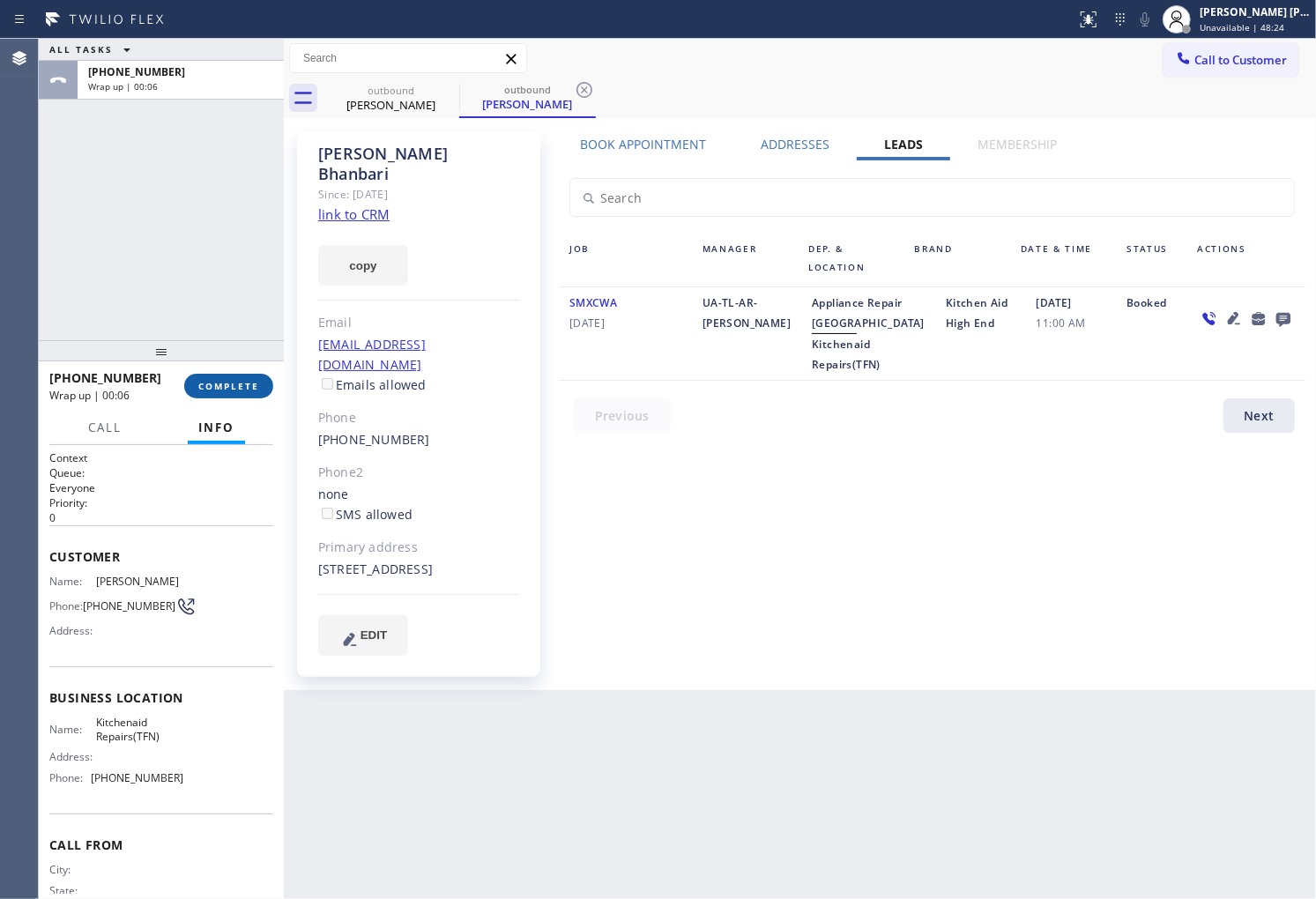
click at [257, 386] on span "COMPLETE" at bounding box center [229, 386] width 61 height 13
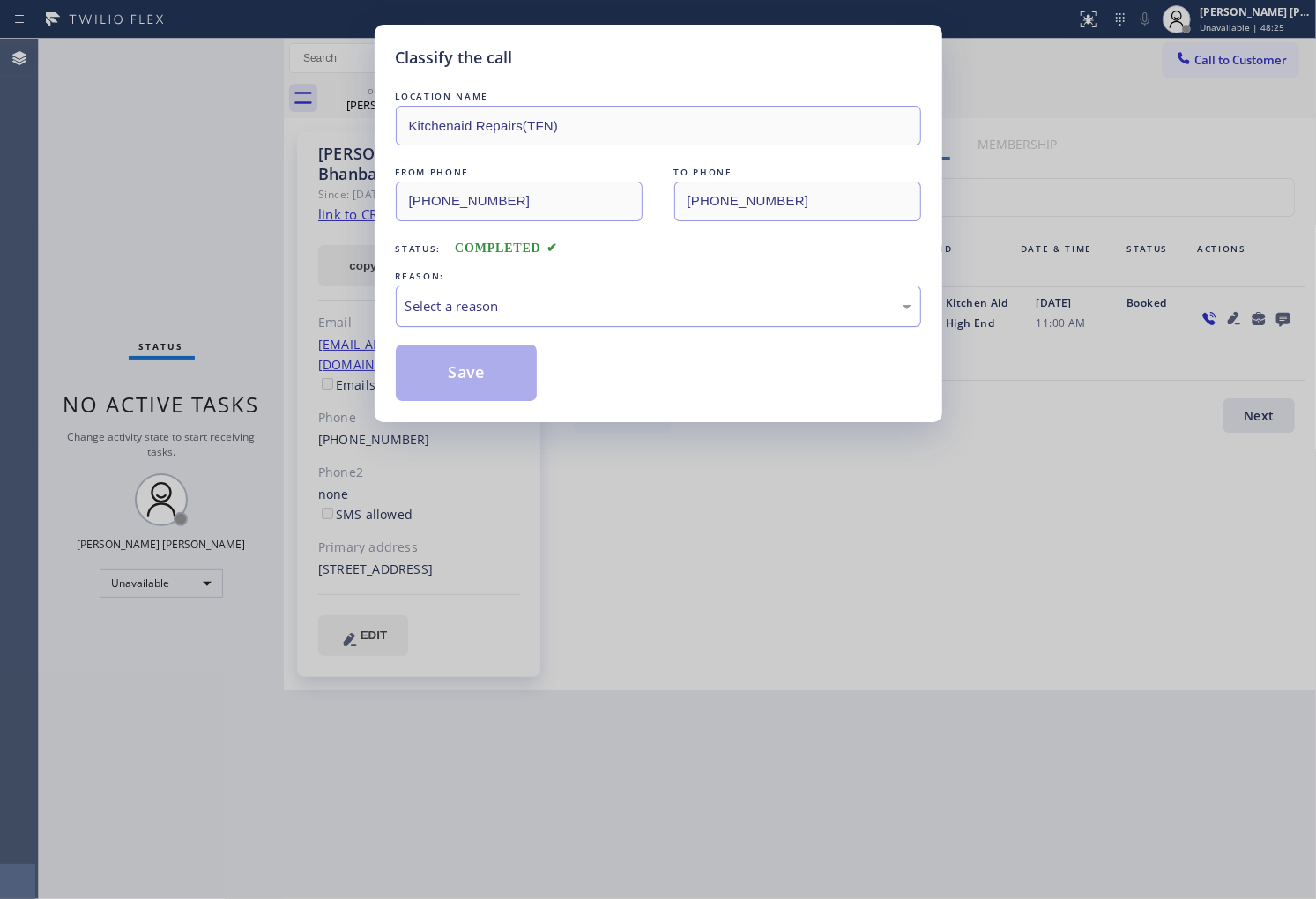
click at [477, 305] on div "Select a reason" at bounding box center [658, 306] width 506 height 21
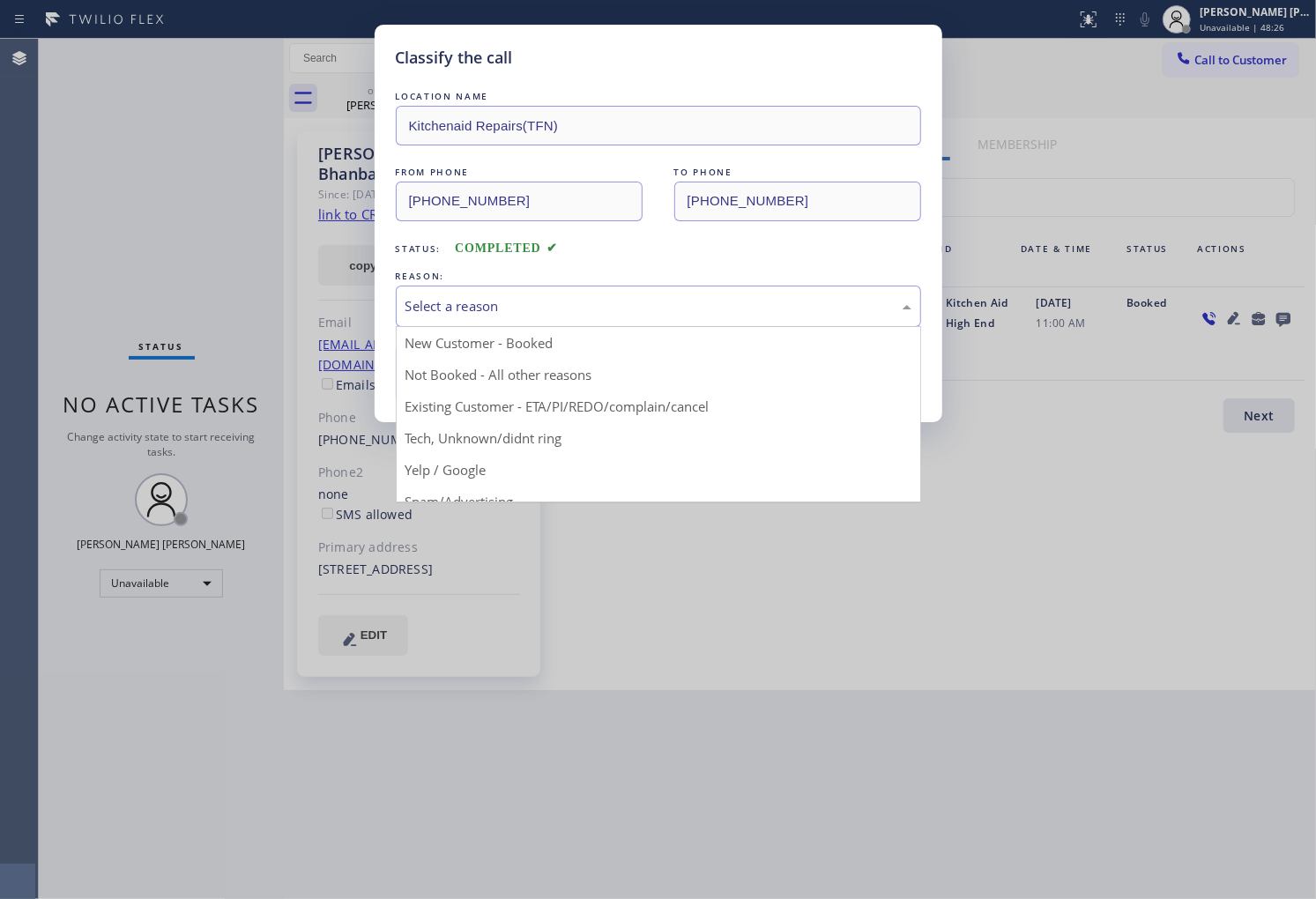
click at [447, 375] on button "Save" at bounding box center [467, 372] width 142 height 56
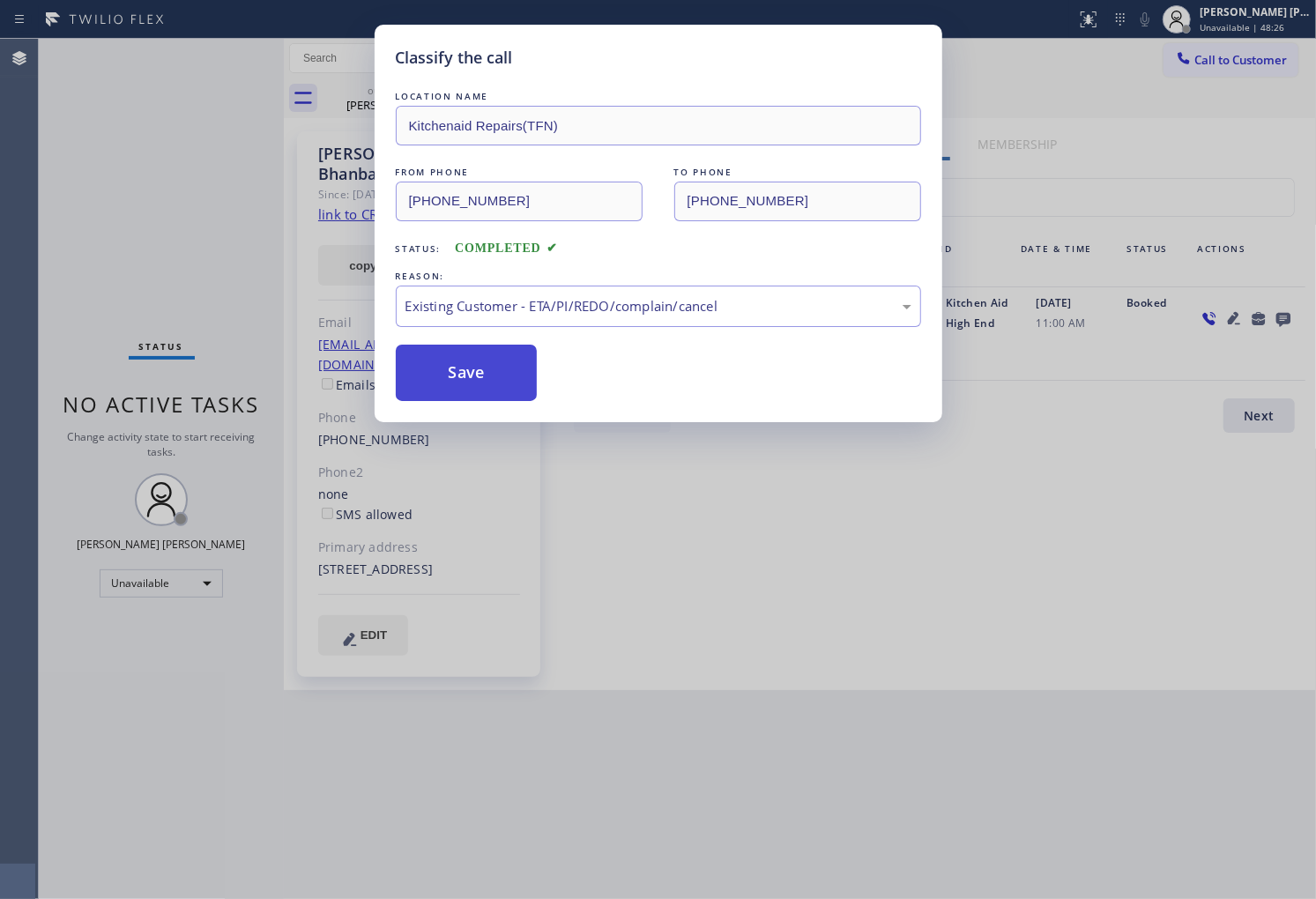
click at [447, 375] on button "Save" at bounding box center [467, 372] width 142 height 56
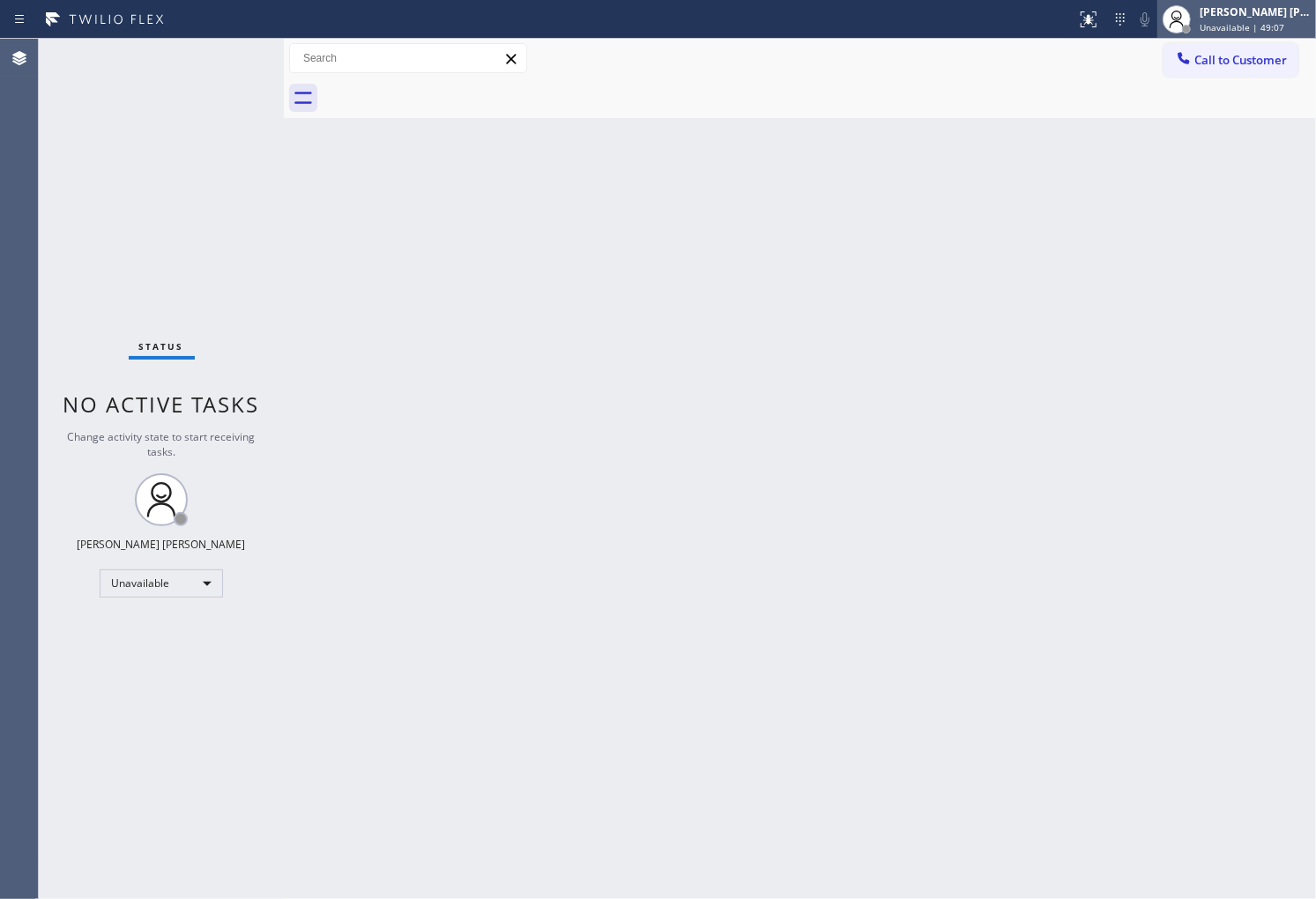
click at [1279, 28] on span "Unavailable | 49:07" at bounding box center [1242, 27] width 85 height 13
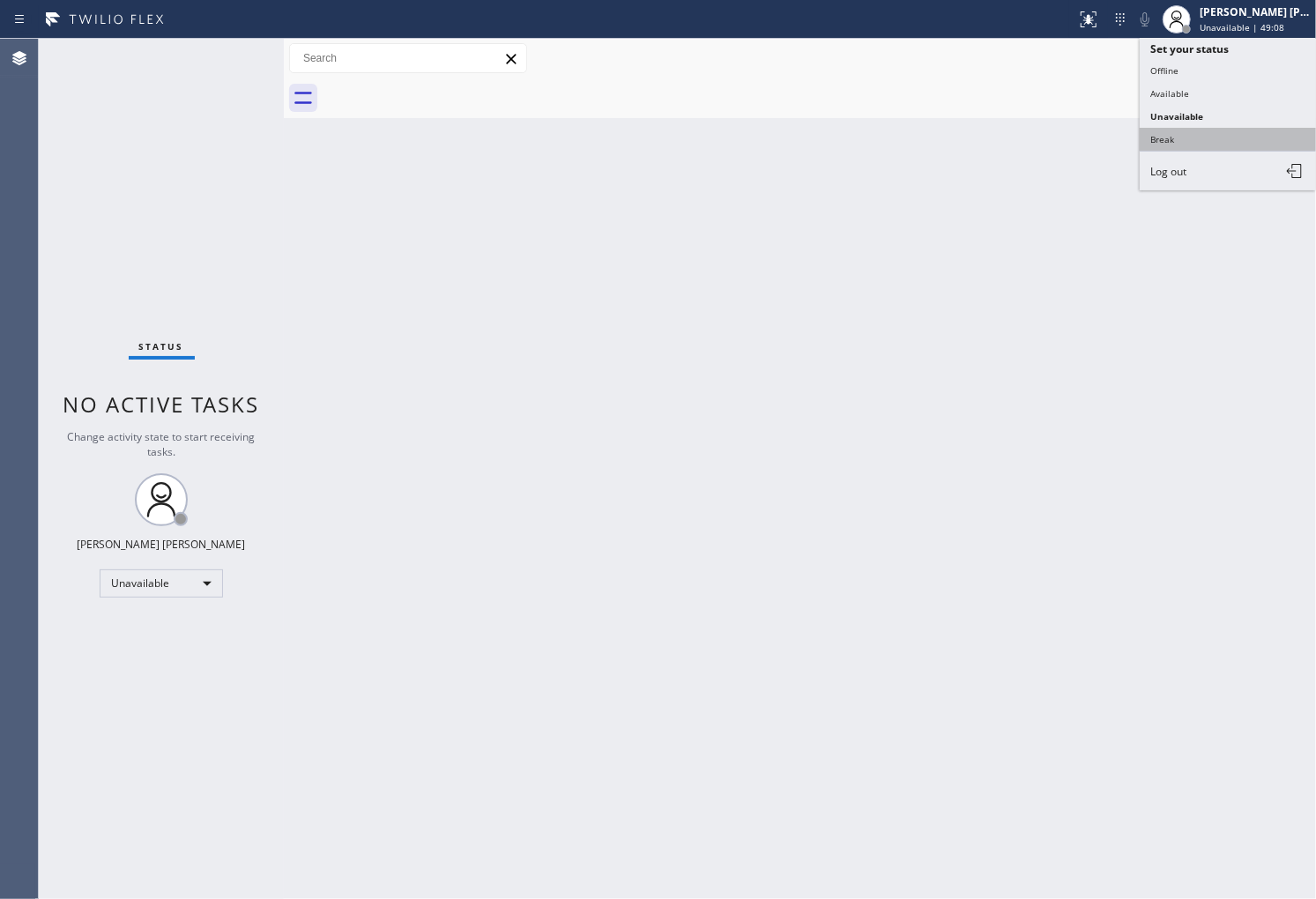
click at [1204, 136] on button "Break" at bounding box center [1228, 138] width 177 height 23
